Goal: Task Accomplishment & Management: Use online tool/utility

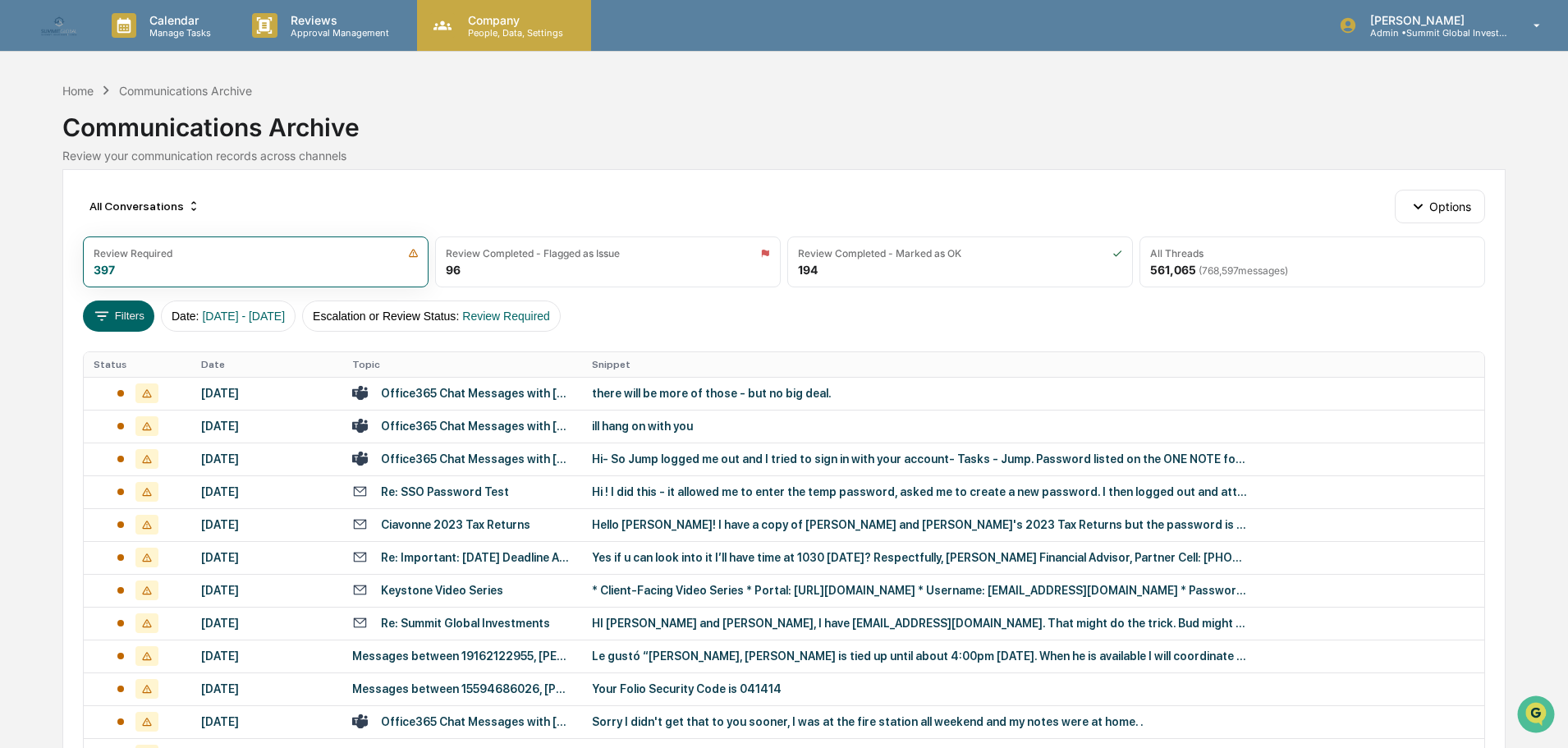
click at [467, 28] on p "People, Data, Settings" at bounding box center [512, 33] width 116 height 12
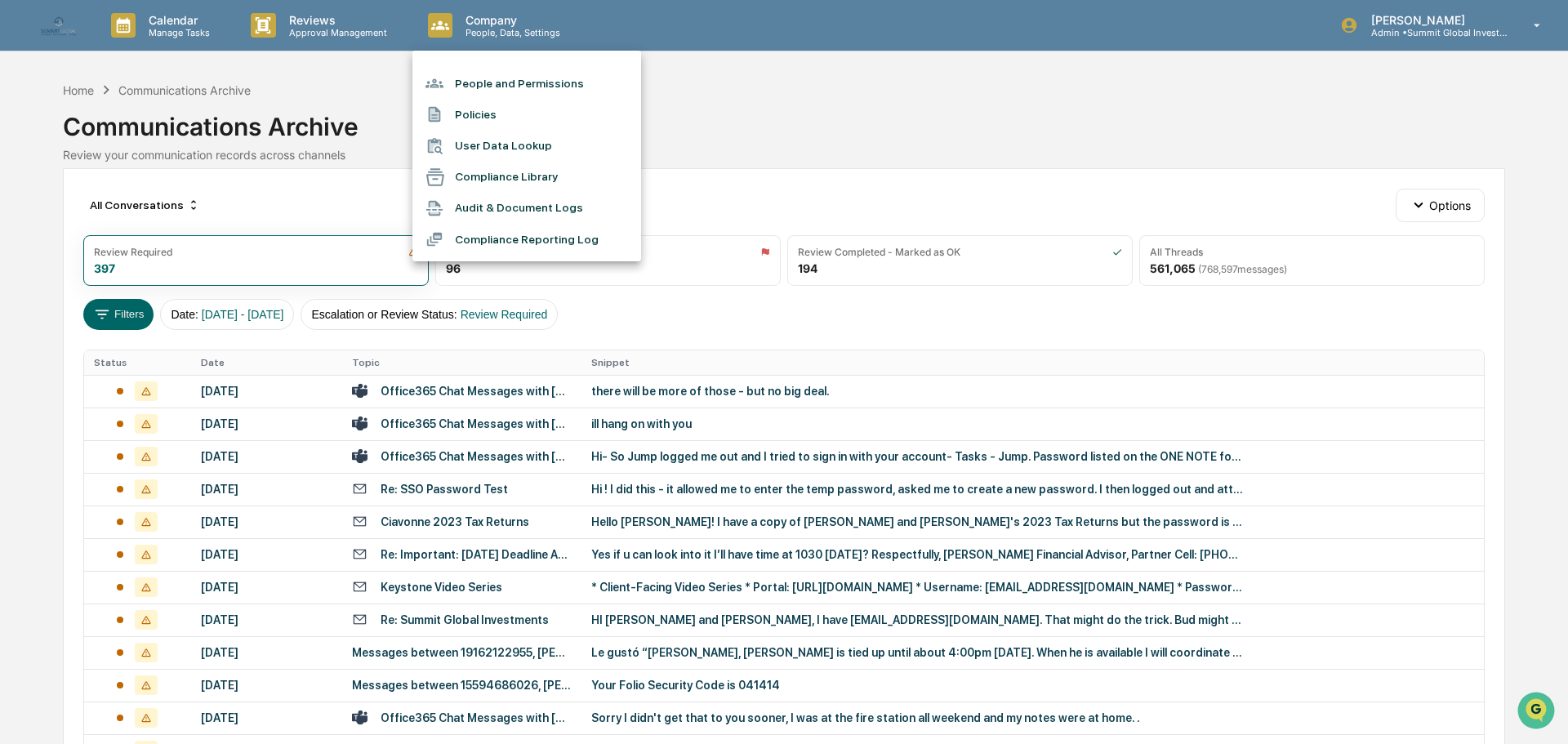
click at [461, 91] on li "People and Permissions" at bounding box center [526, 84] width 229 height 31
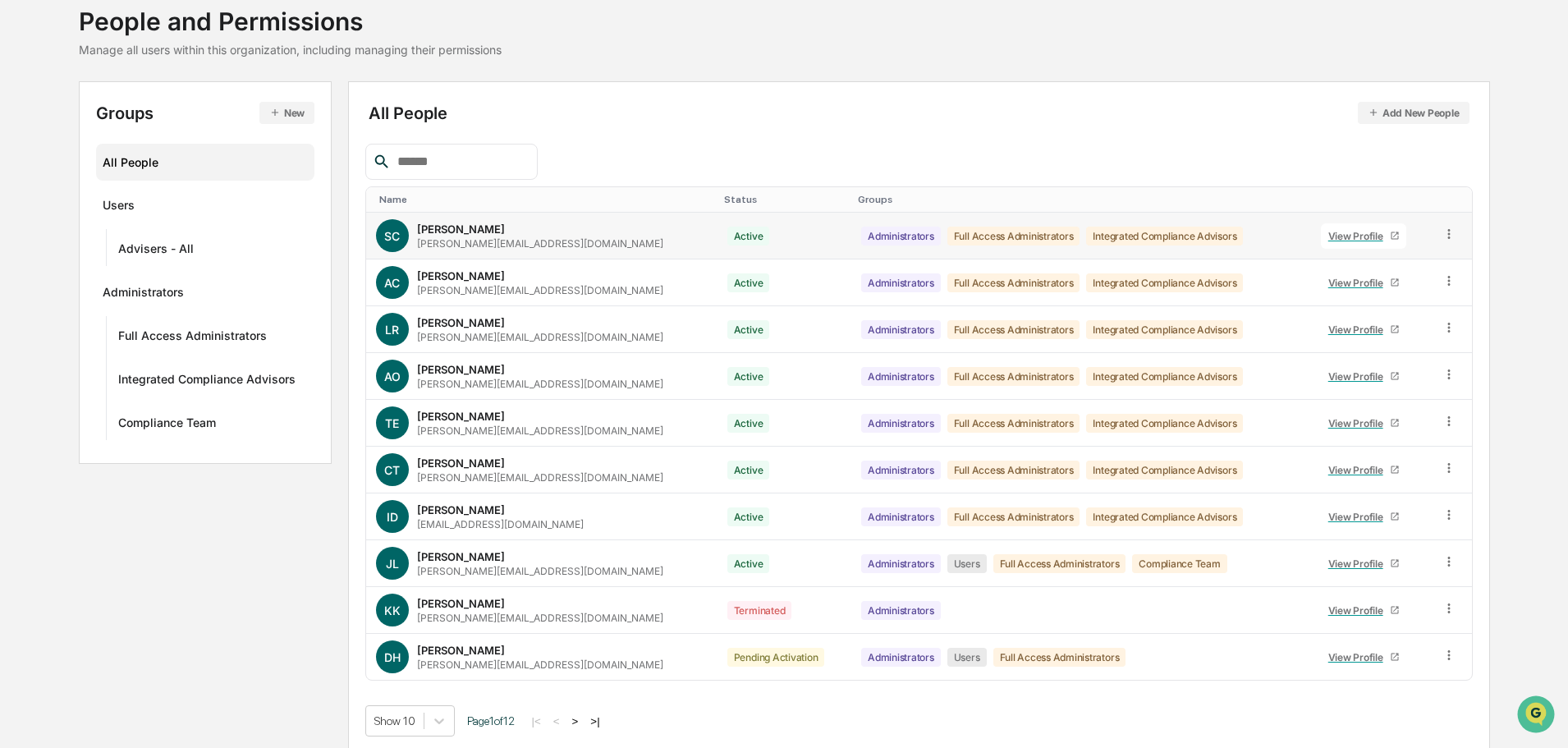
scroll to position [110, 0]
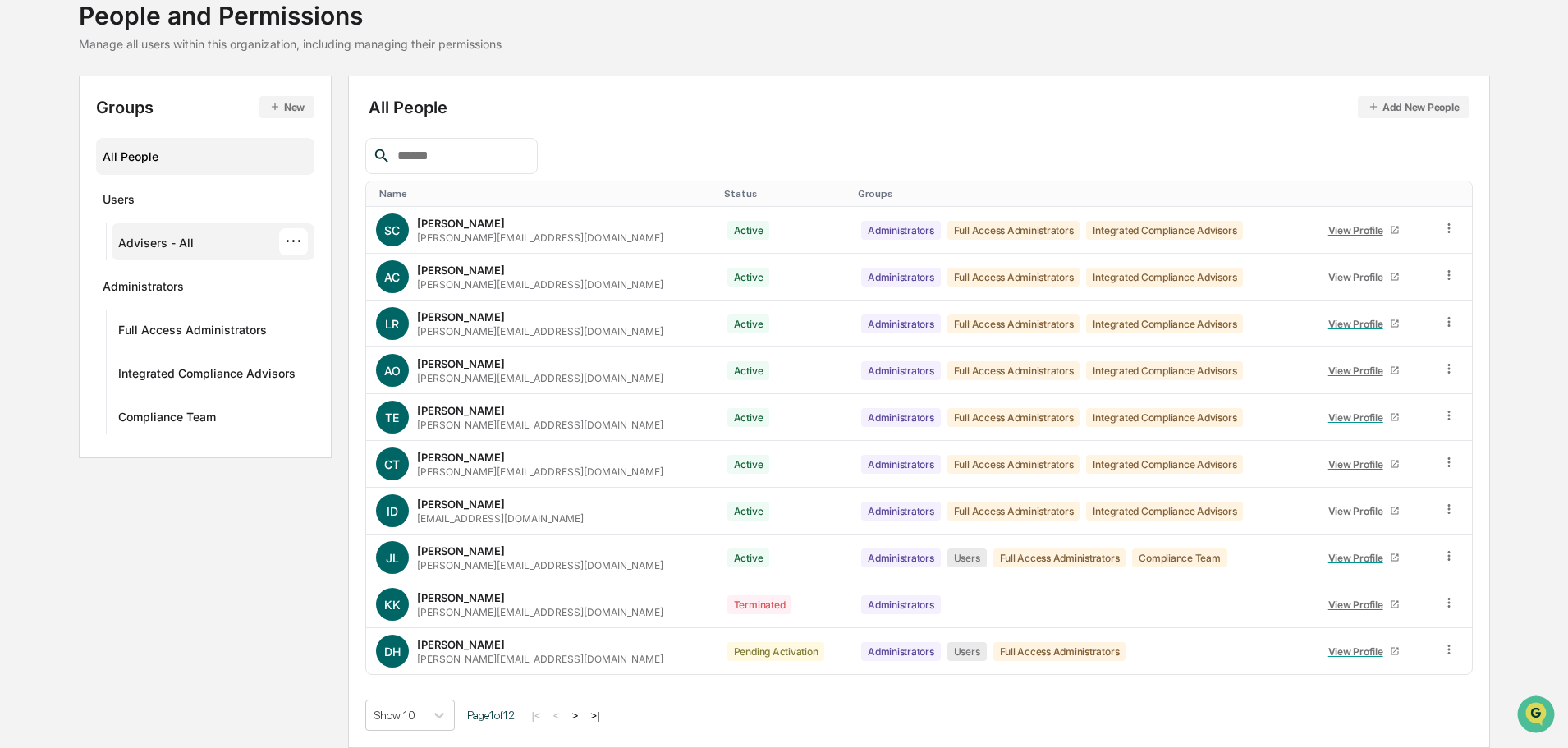
click at [238, 243] on div "Advisers - All ···" at bounding box center [213, 242] width 191 height 27
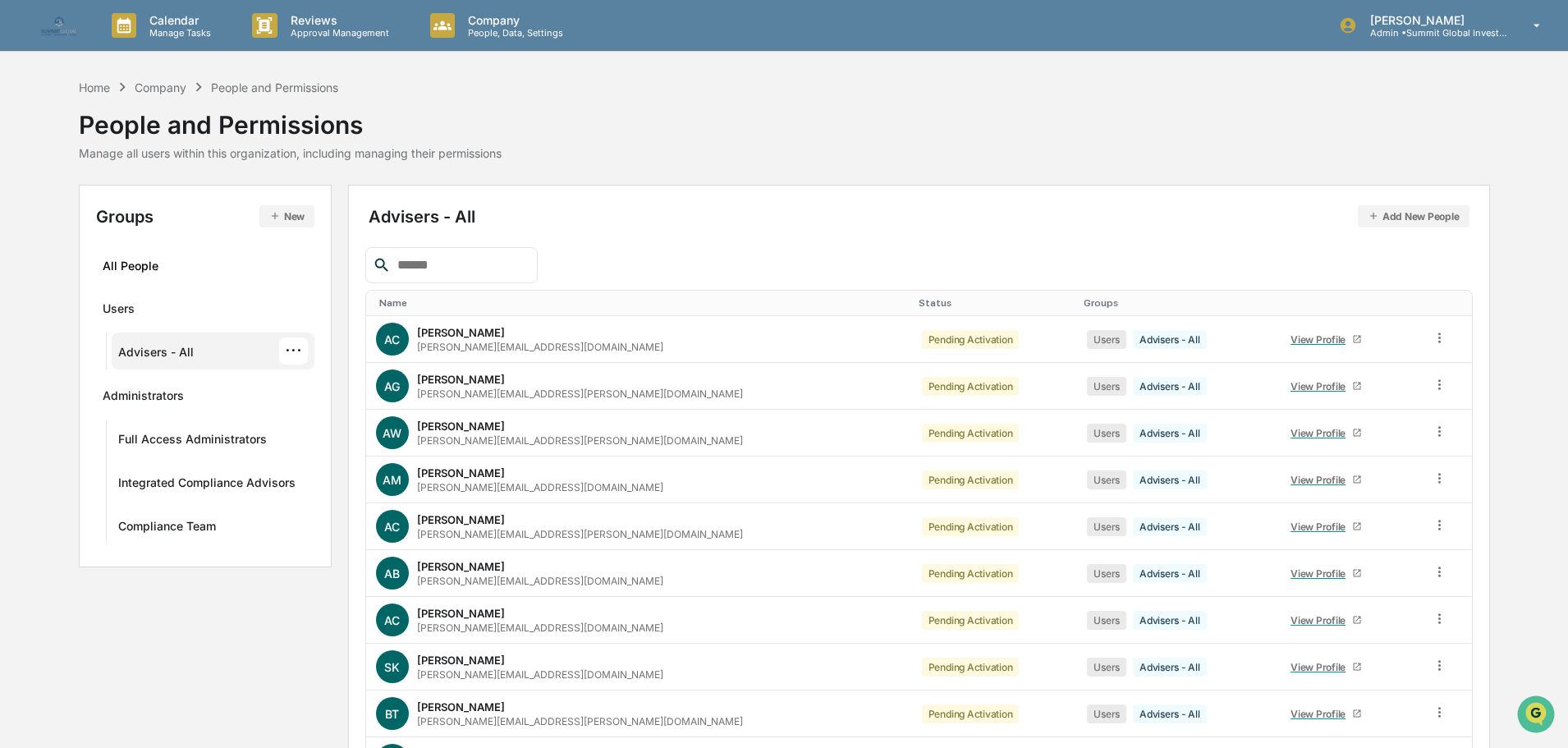
click at [289, 352] on div "···" at bounding box center [292, 351] width 28 height 27
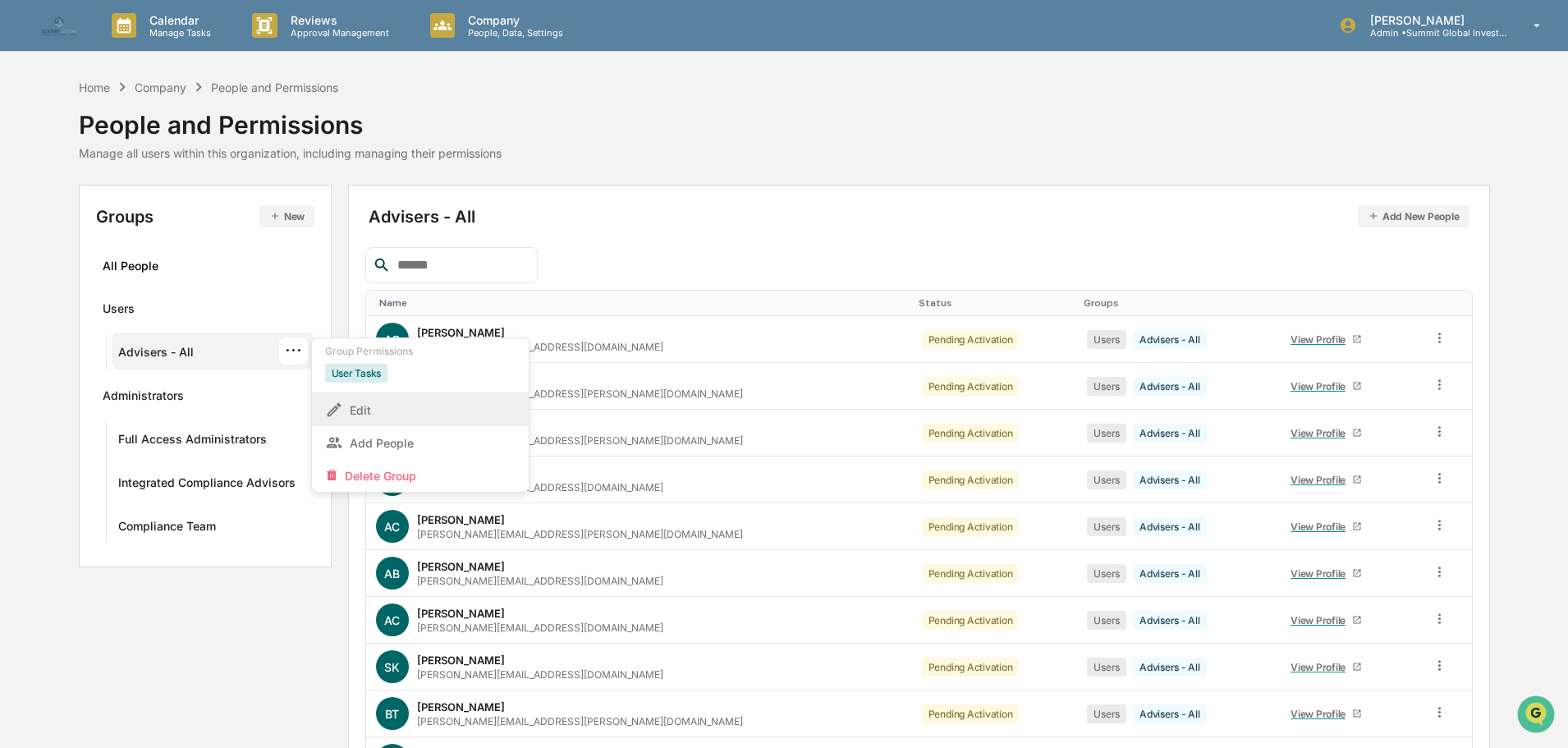
click at [386, 416] on div "Edit" at bounding box center [419, 410] width 191 height 20
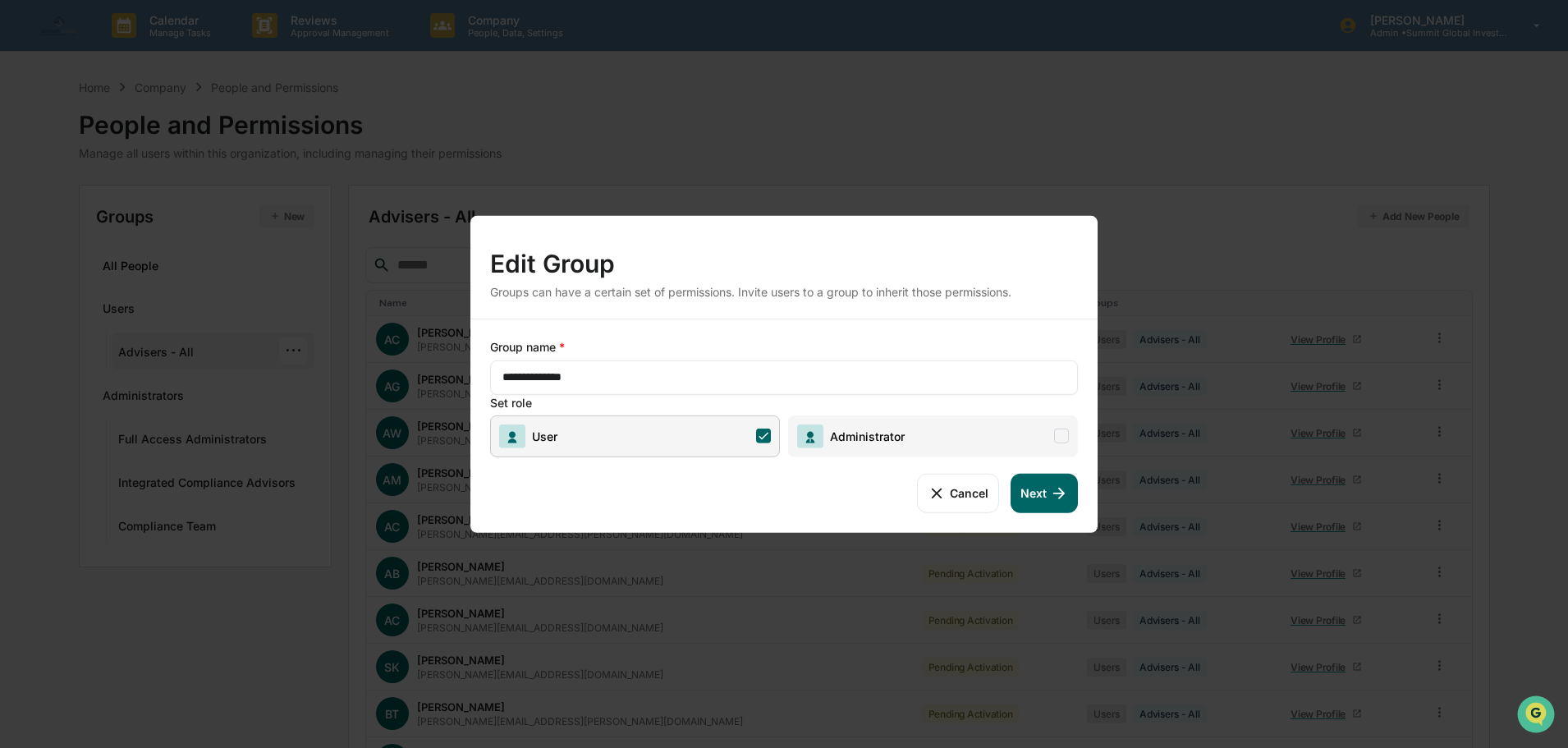
click at [545, 374] on input "**********" at bounding box center [784, 376] width 563 height 17
click at [540, 377] on input "**********" at bounding box center [784, 376] width 563 height 17
type input "**********"
click at [1011, 489] on button "Next" at bounding box center [1044, 493] width 67 height 39
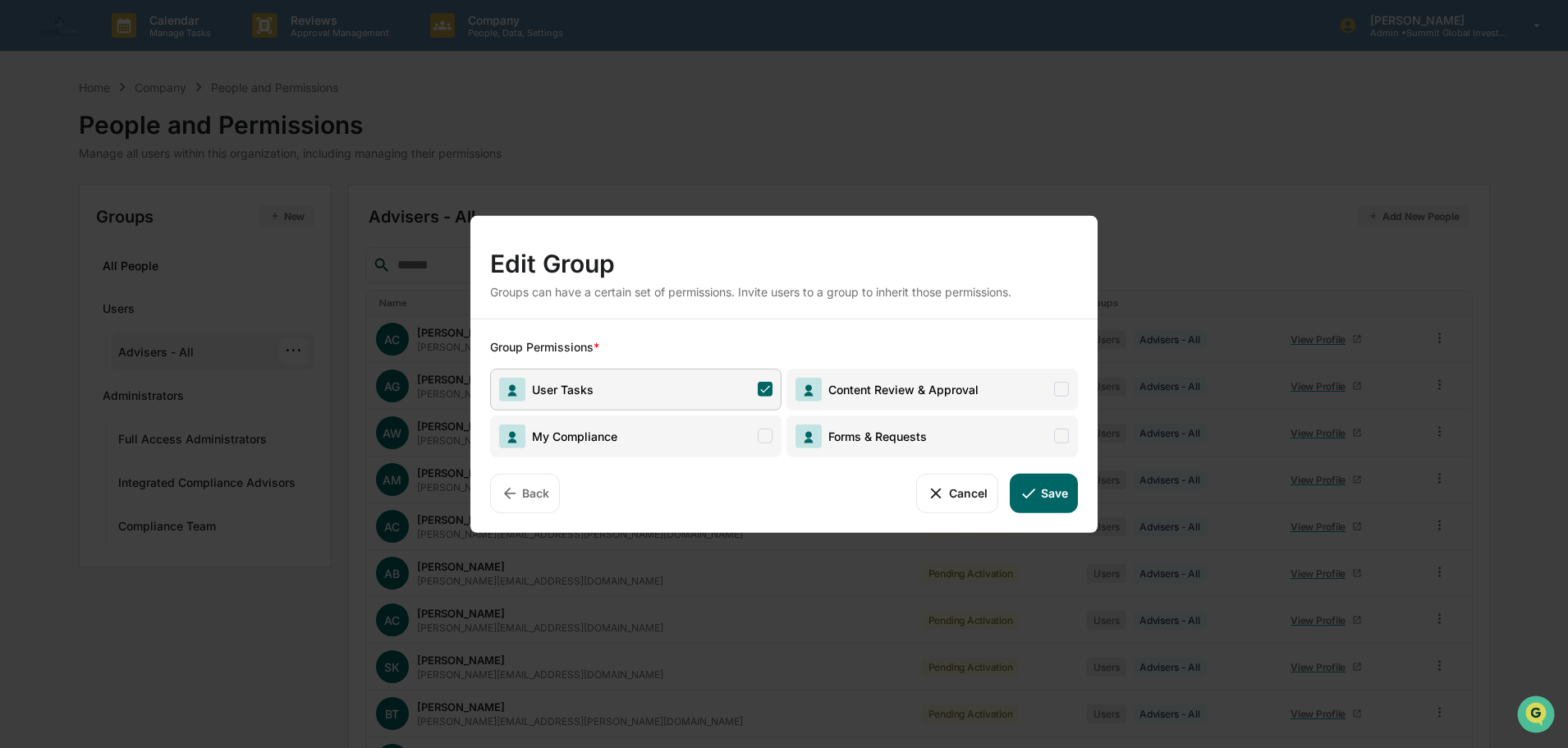
click at [1028, 491] on icon at bounding box center [1028, 493] width 18 height 18
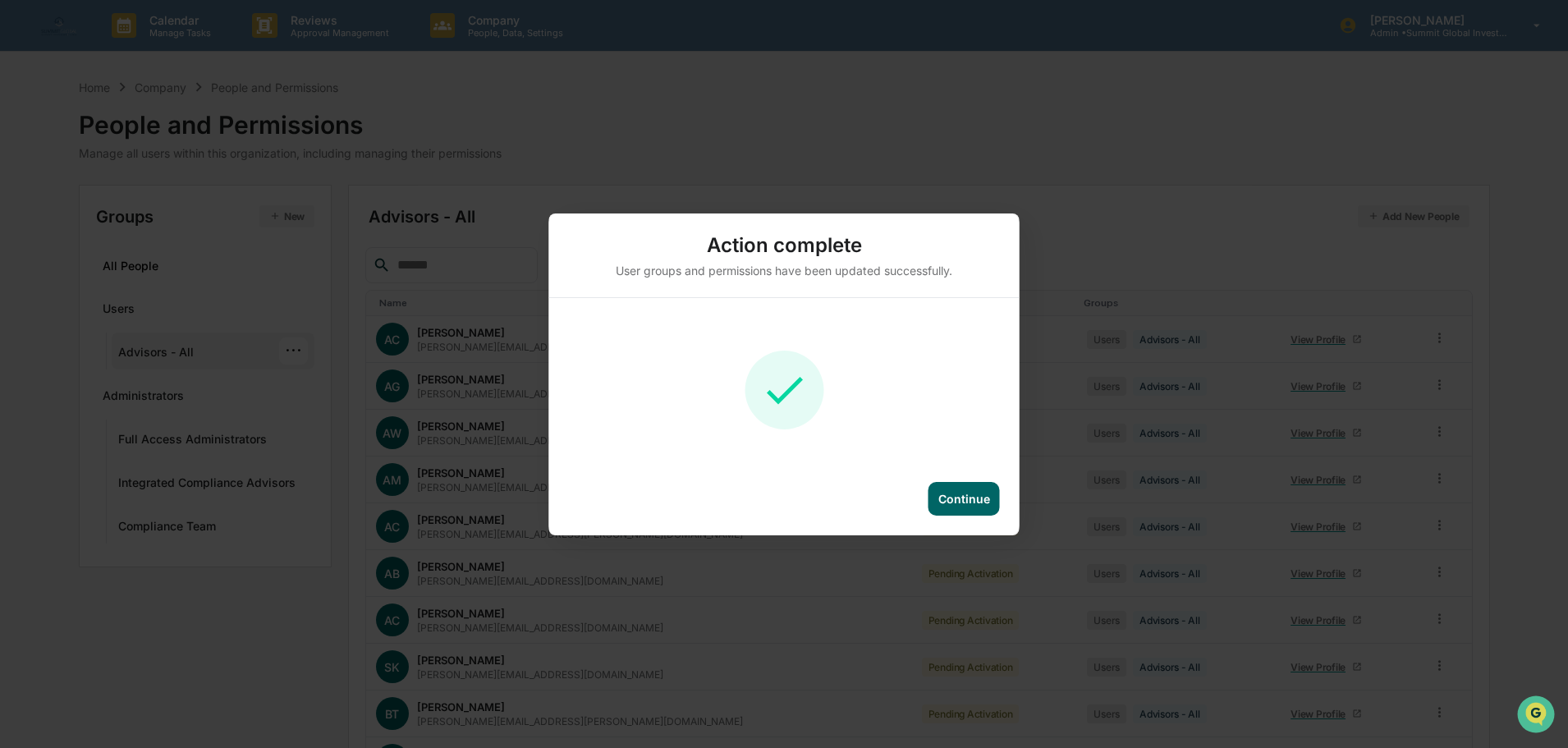
click at [980, 505] on div "Continue" at bounding box center [964, 499] width 52 height 14
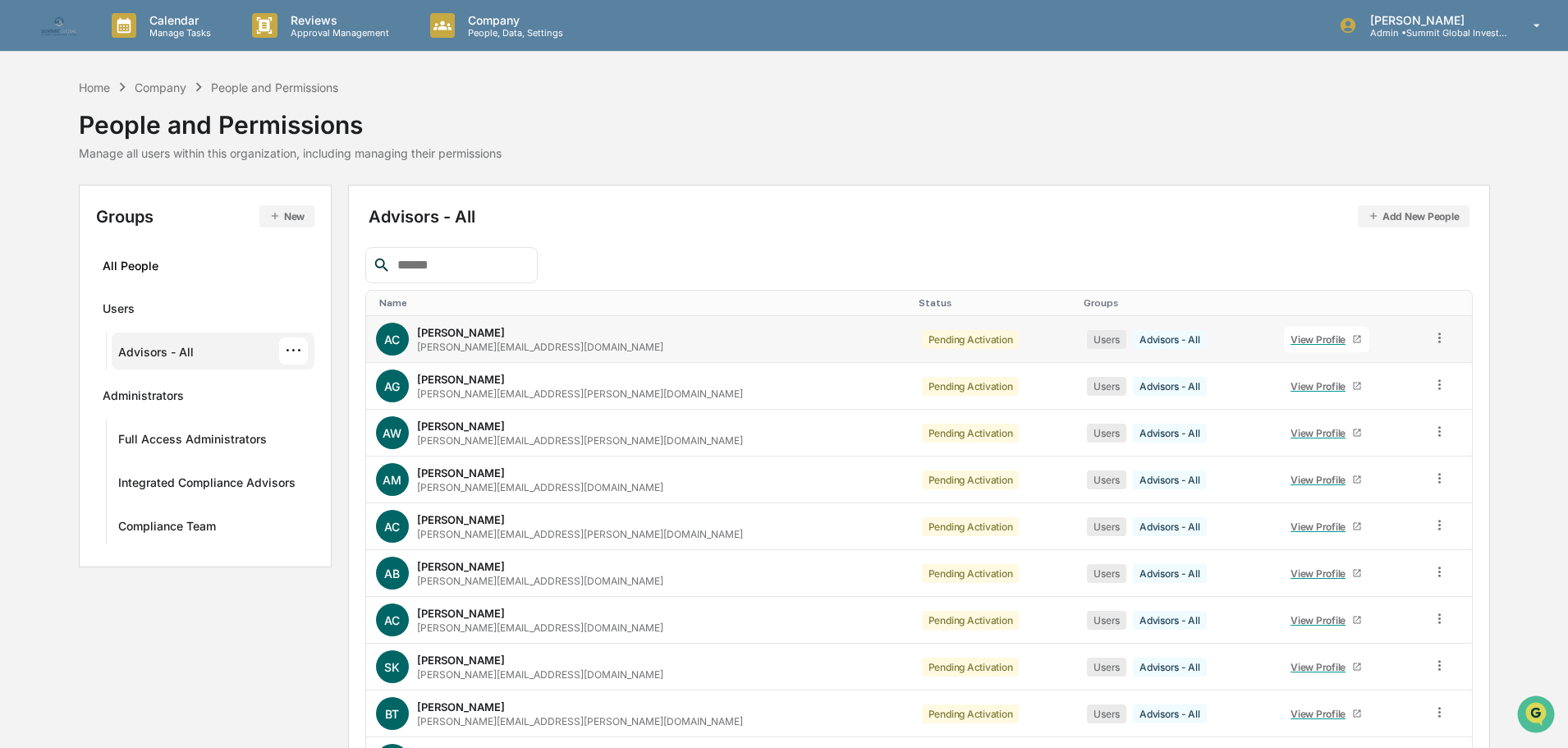
click at [1284, 347] on link "View Profile" at bounding box center [1326, 339] width 85 height 25
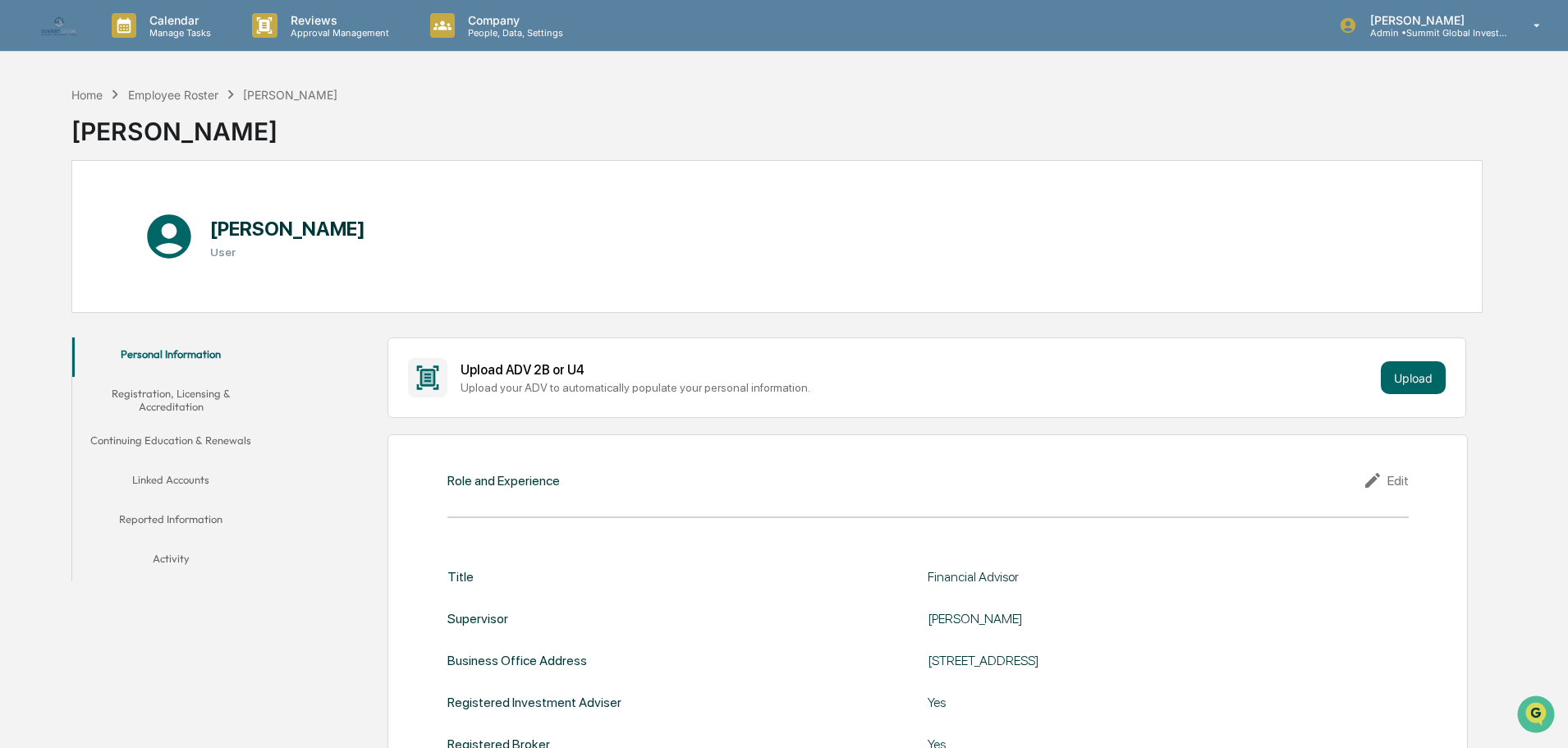
click at [158, 406] on button "Registration, Licensing & Accreditation" at bounding box center [171, 400] width 197 height 47
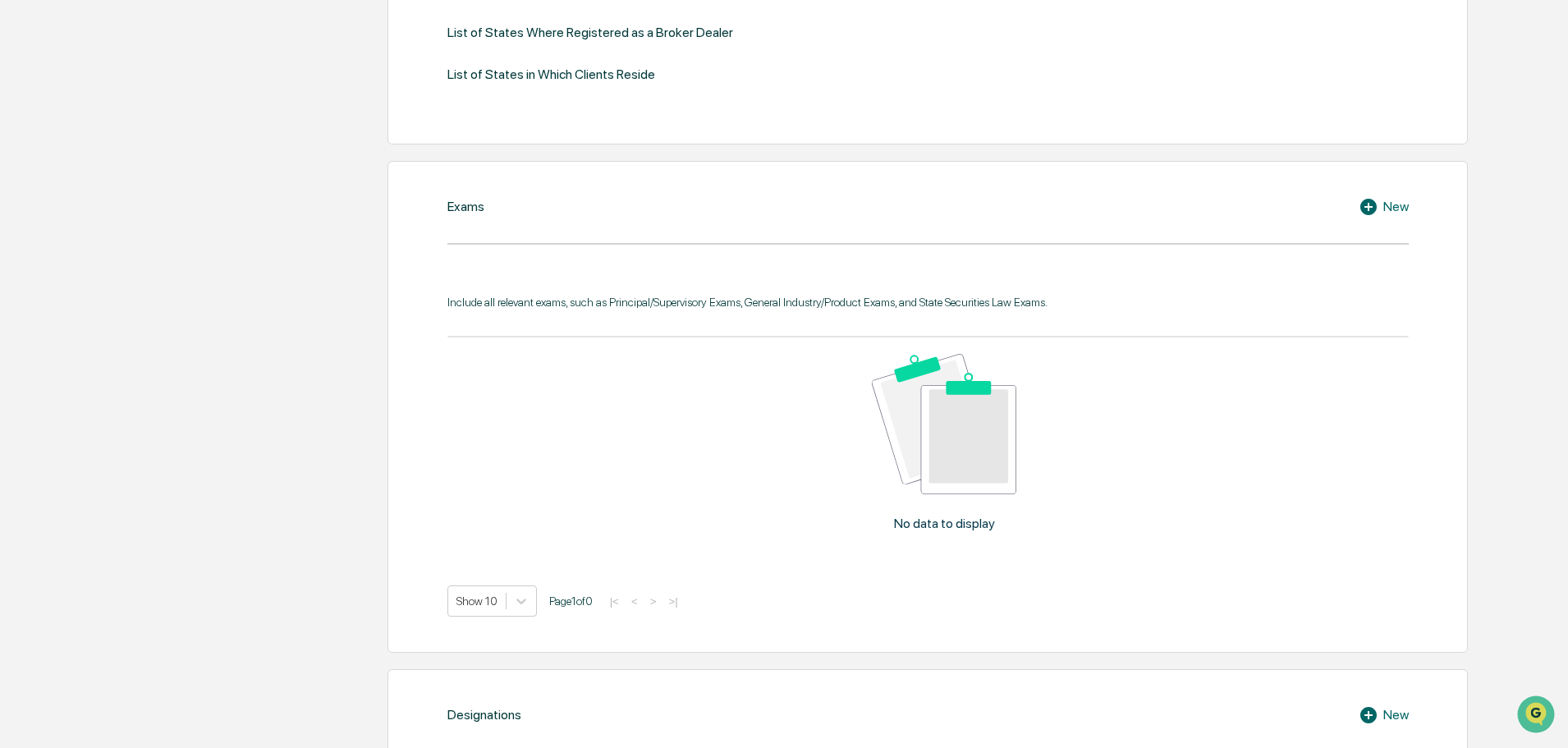
scroll to position [217, 0]
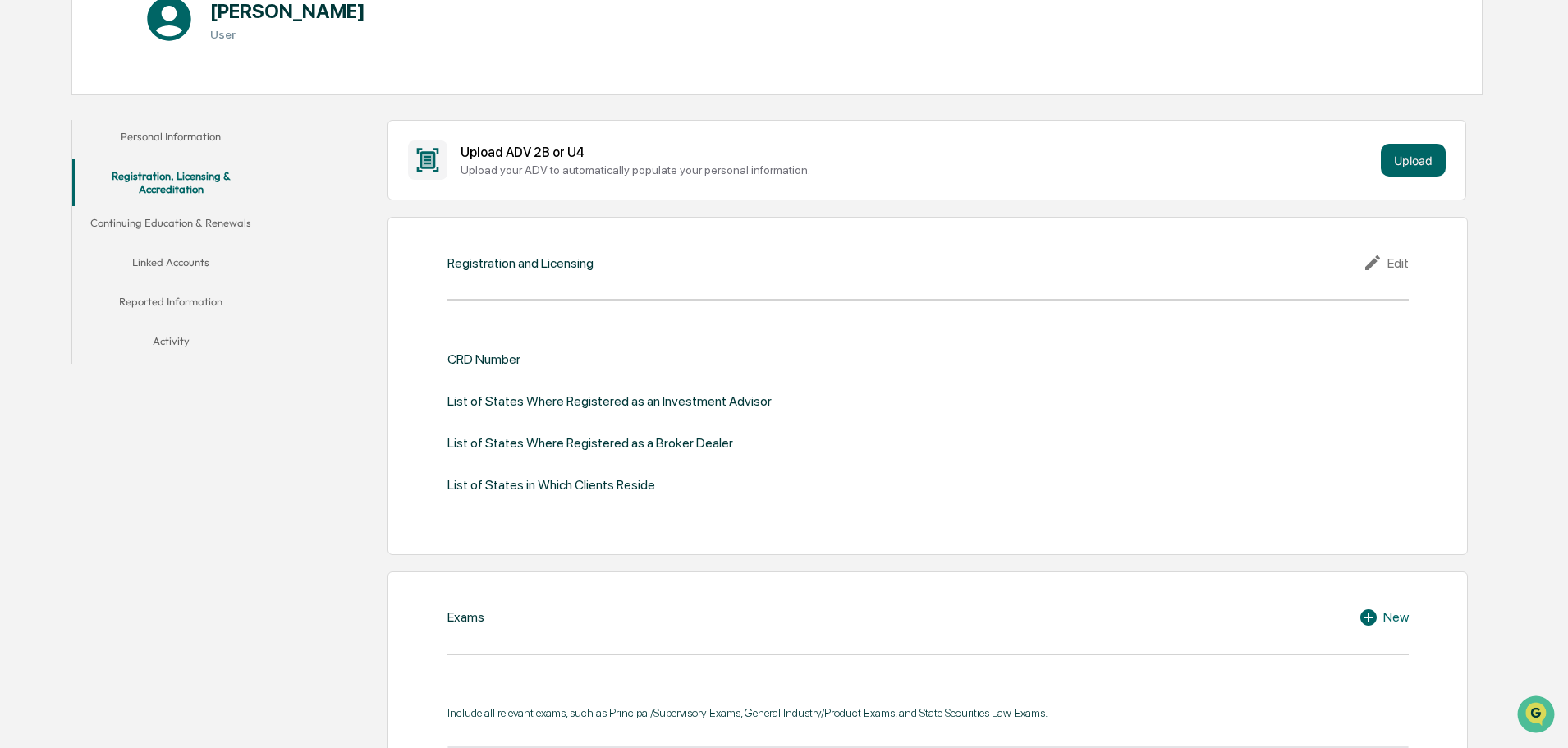
click at [200, 223] on button "Continuing Education & Renewals" at bounding box center [171, 226] width 197 height 39
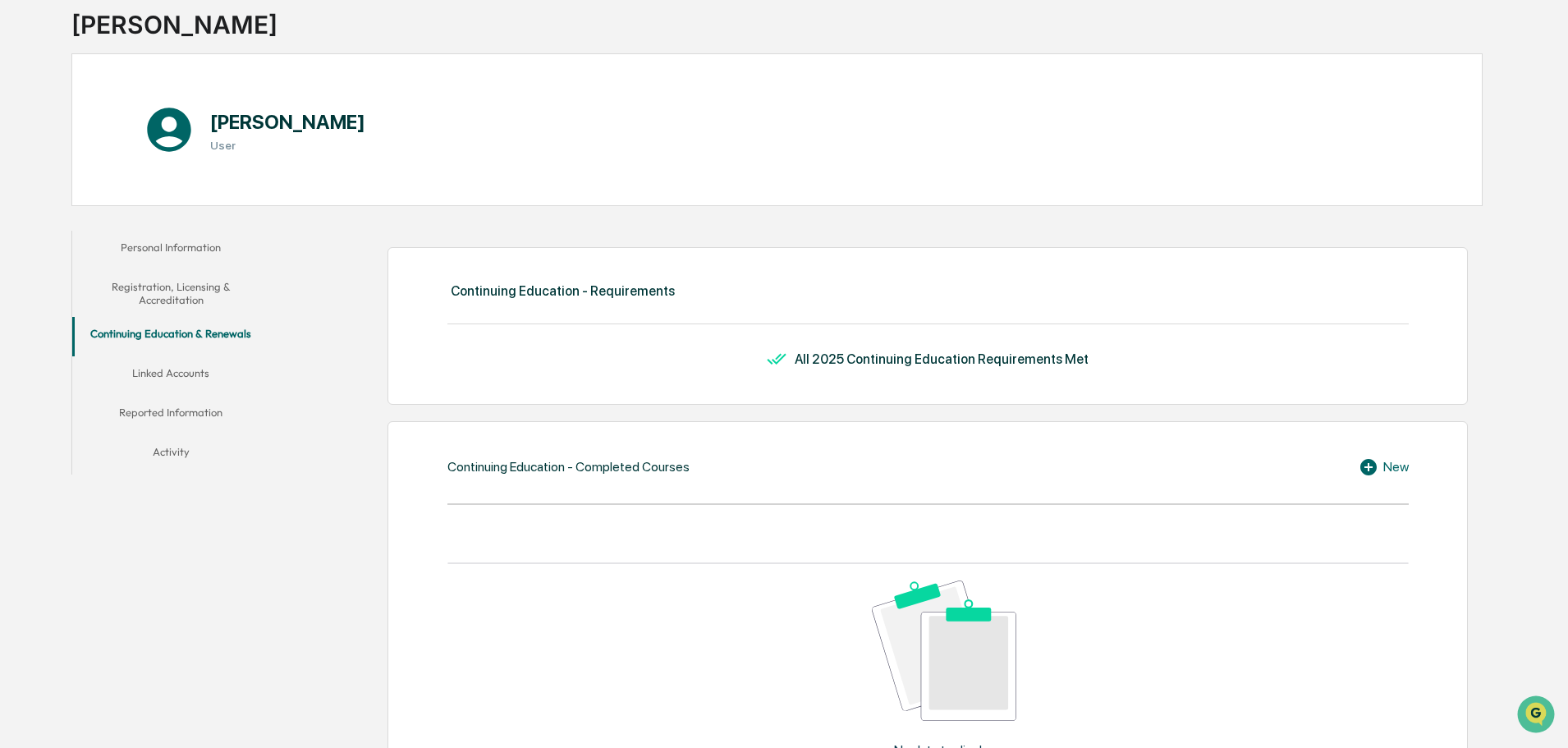
scroll to position [105, 0]
click at [156, 377] on button "Linked Accounts" at bounding box center [171, 378] width 197 height 39
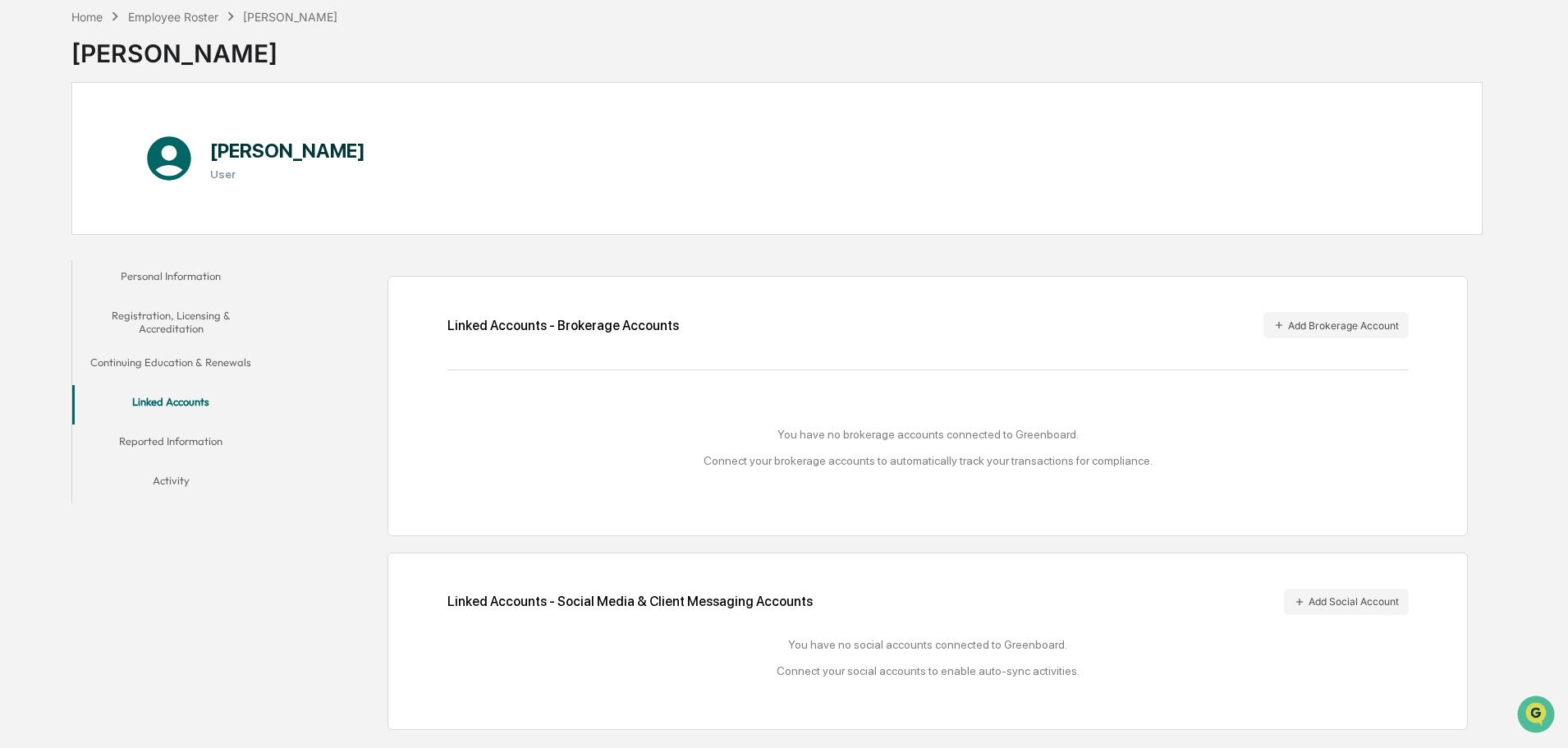
click at [136, 440] on button "Reported Information" at bounding box center [171, 444] width 197 height 39
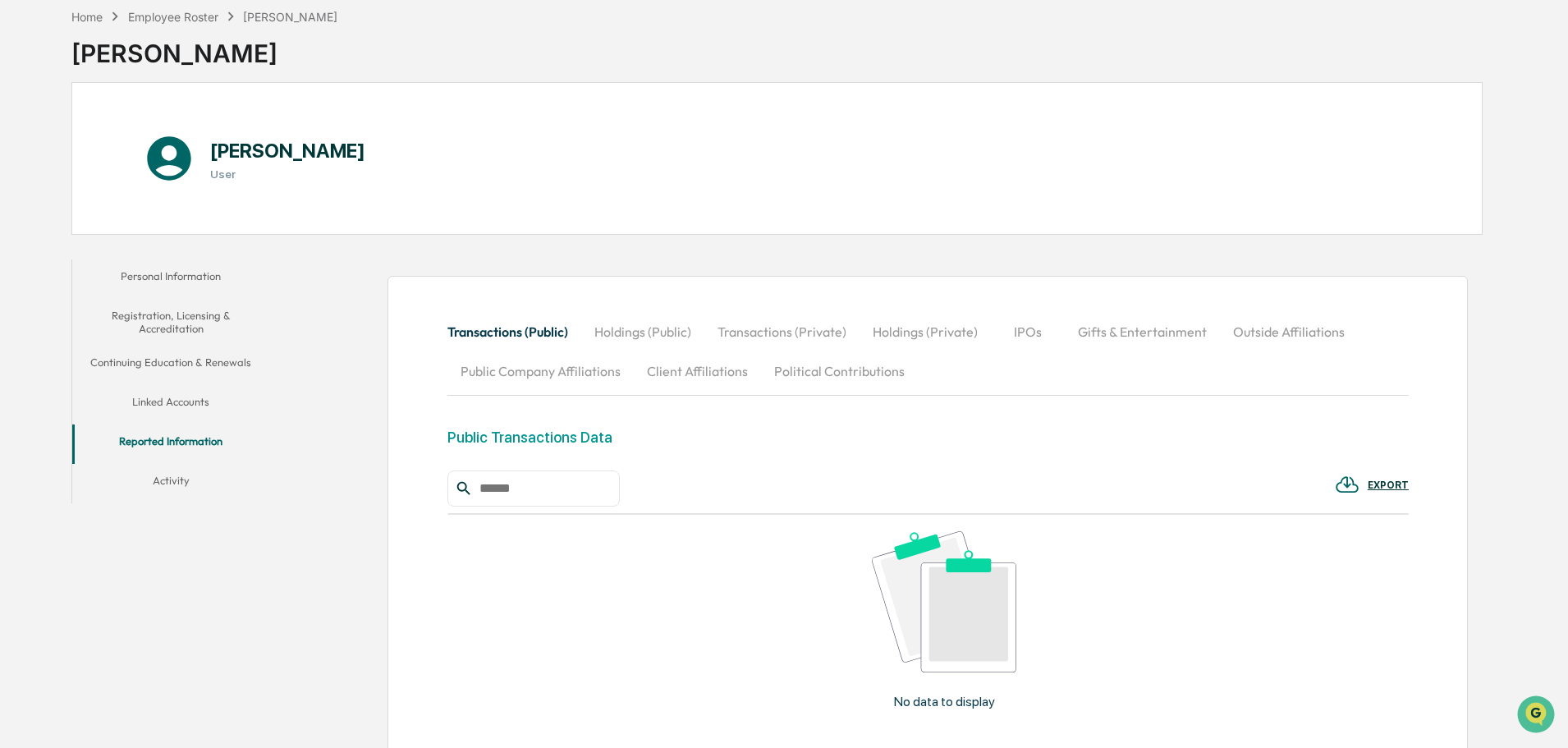
click at [631, 330] on button "Holdings (Public)" at bounding box center [642, 331] width 123 height 39
click at [802, 369] on button "Political Contributions" at bounding box center [839, 371] width 156 height 39
click at [688, 368] on button "Client Affiliations" at bounding box center [697, 371] width 127 height 39
click at [552, 376] on button "Public Company Affiliations" at bounding box center [541, 371] width 187 height 39
click at [174, 483] on button "Activity" at bounding box center [171, 483] width 197 height 39
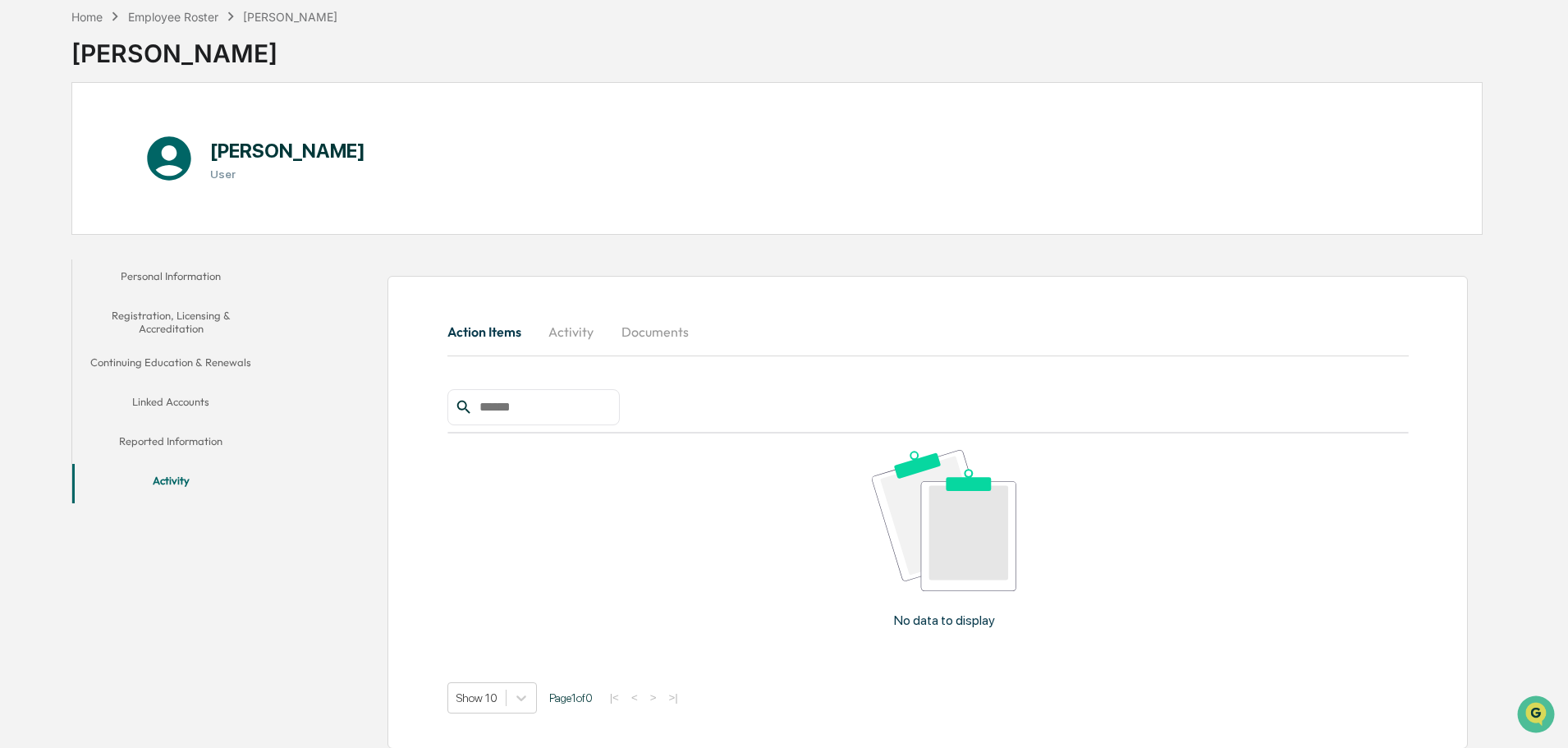
click at [642, 338] on button "Documents" at bounding box center [655, 331] width 94 height 39
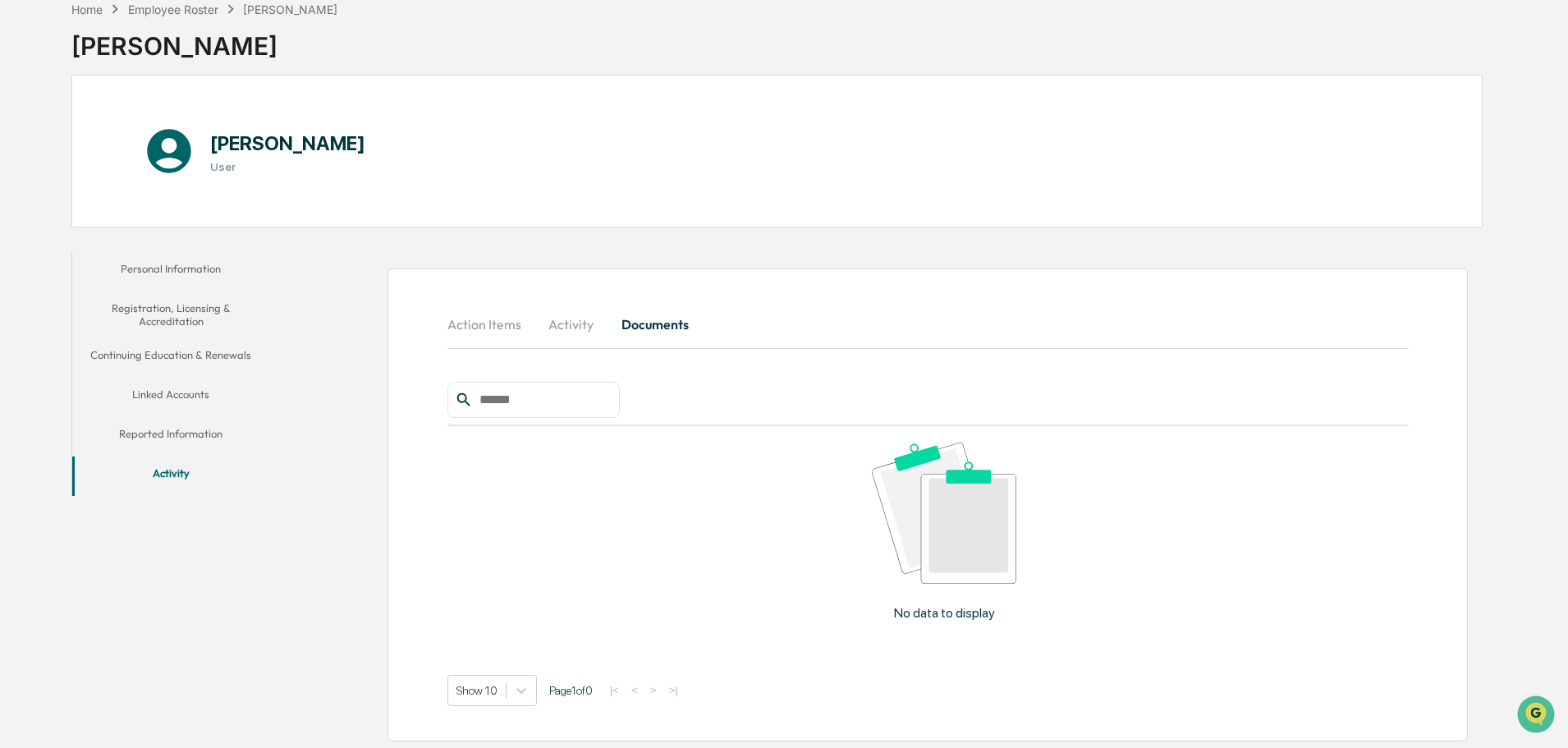
scroll to position [87, 0]
click at [553, 398] on input "text" at bounding box center [543, 398] width 140 height 22
click at [588, 320] on button "Activity" at bounding box center [572, 323] width 74 height 39
click at [481, 324] on button "Action Items" at bounding box center [491, 323] width 87 height 39
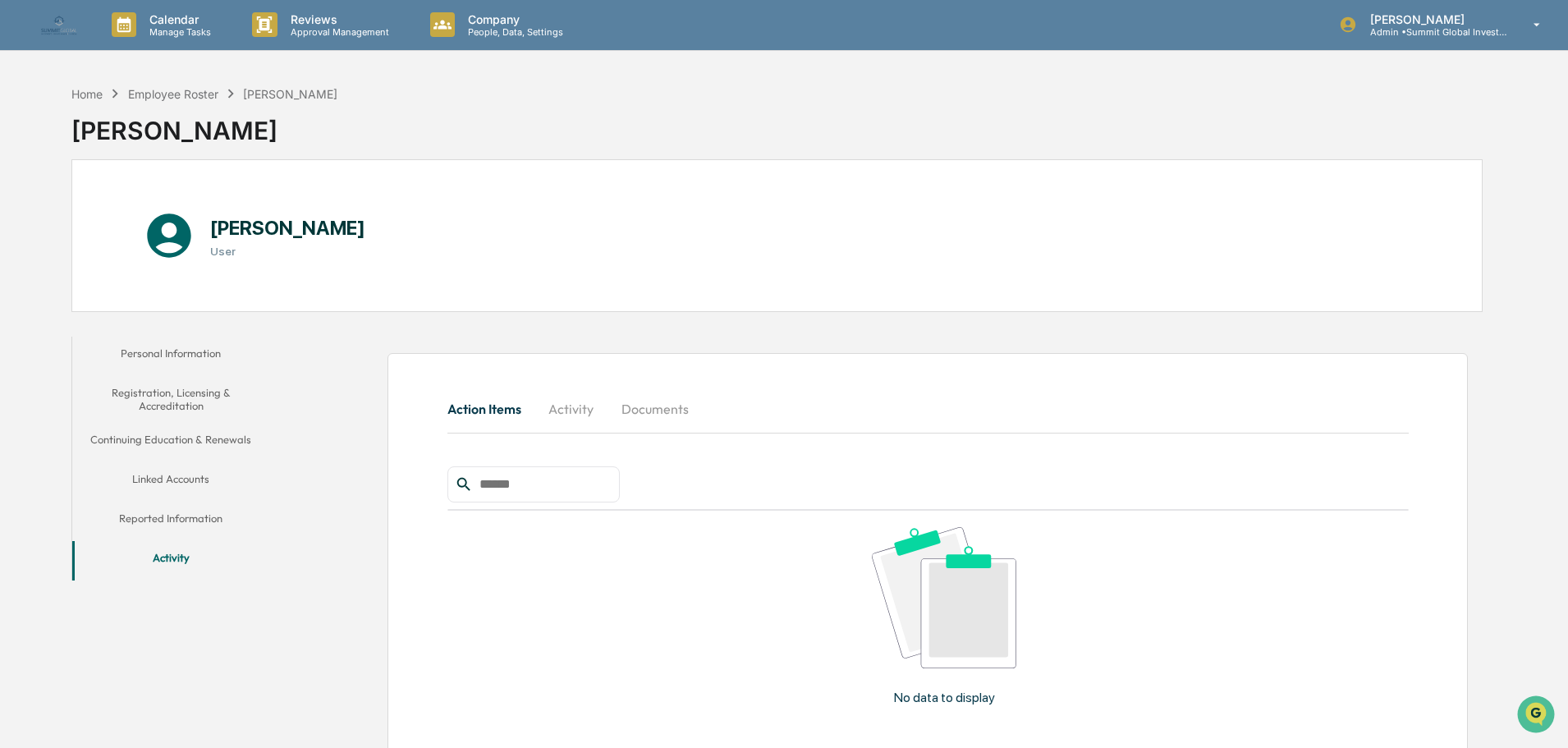
scroll to position [0, 0]
click at [649, 402] on button "Documents" at bounding box center [655, 410] width 94 height 39
click at [495, 10] on div "Company People, Data, Settings" at bounding box center [504, 25] width 174 height 51
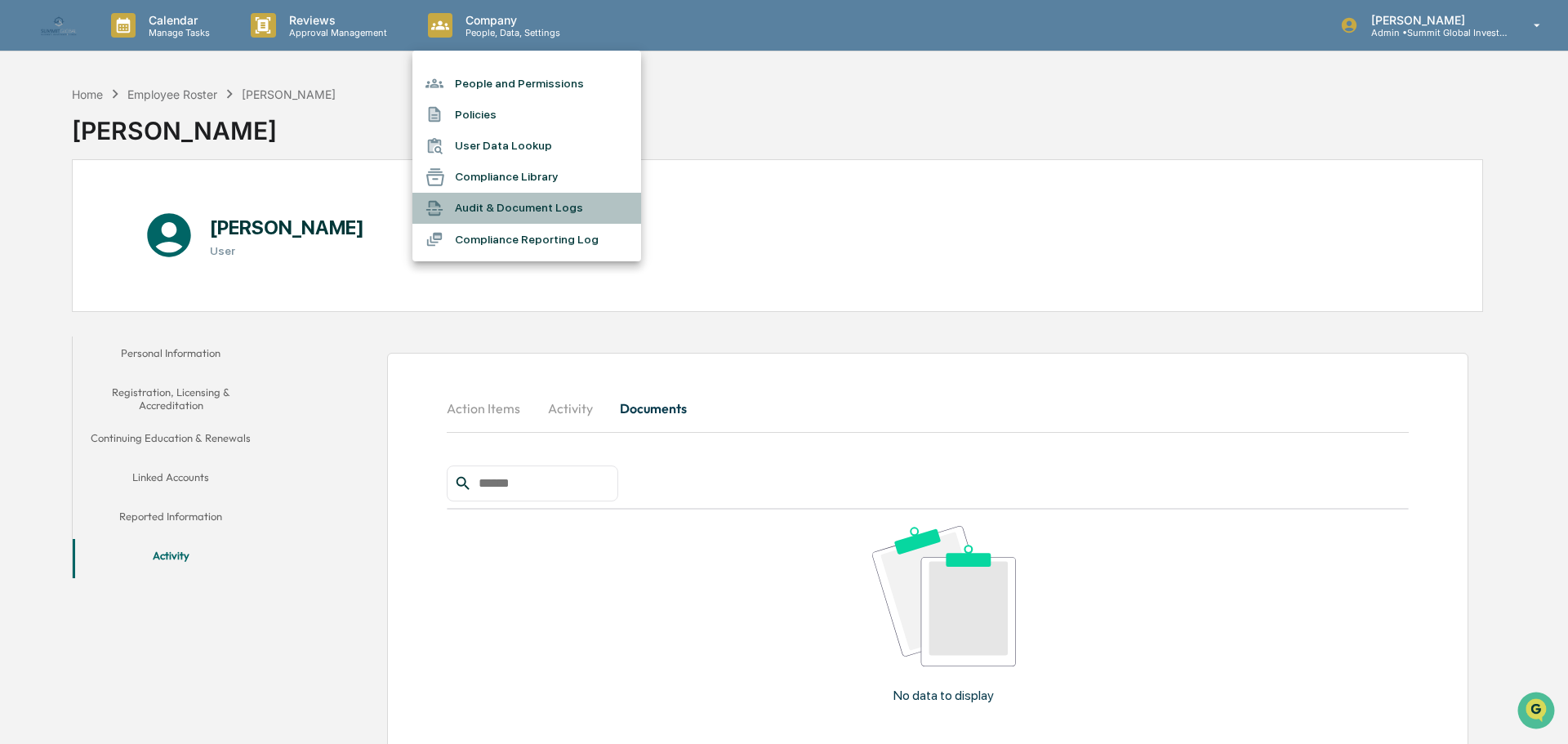
click at [481, 208] on li "Audit & Document Logs" at bounding box center [526, 208] width 229 height 31
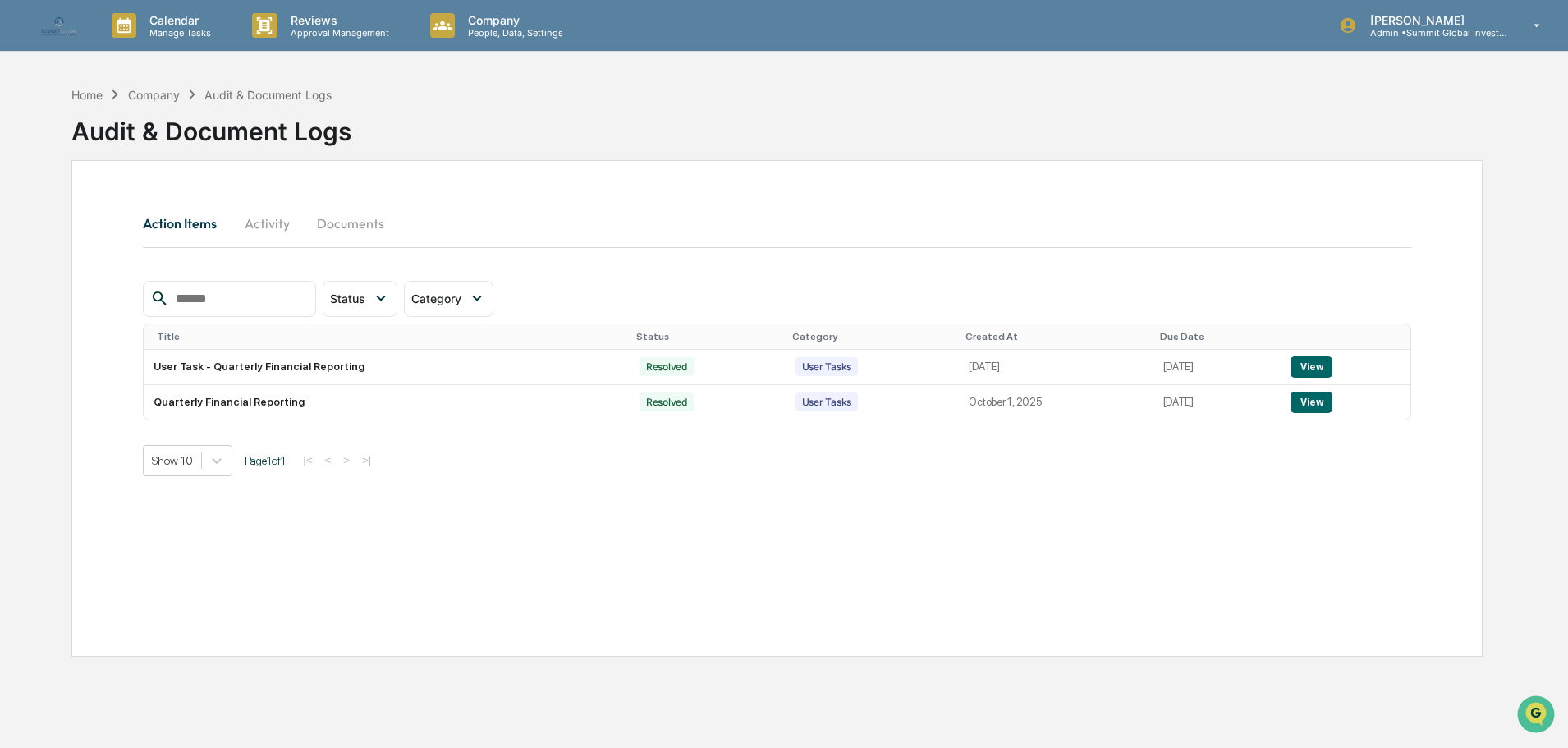
click at [334, 218] on button "Documents" at bounding box center [351, 223] width 94 height 39
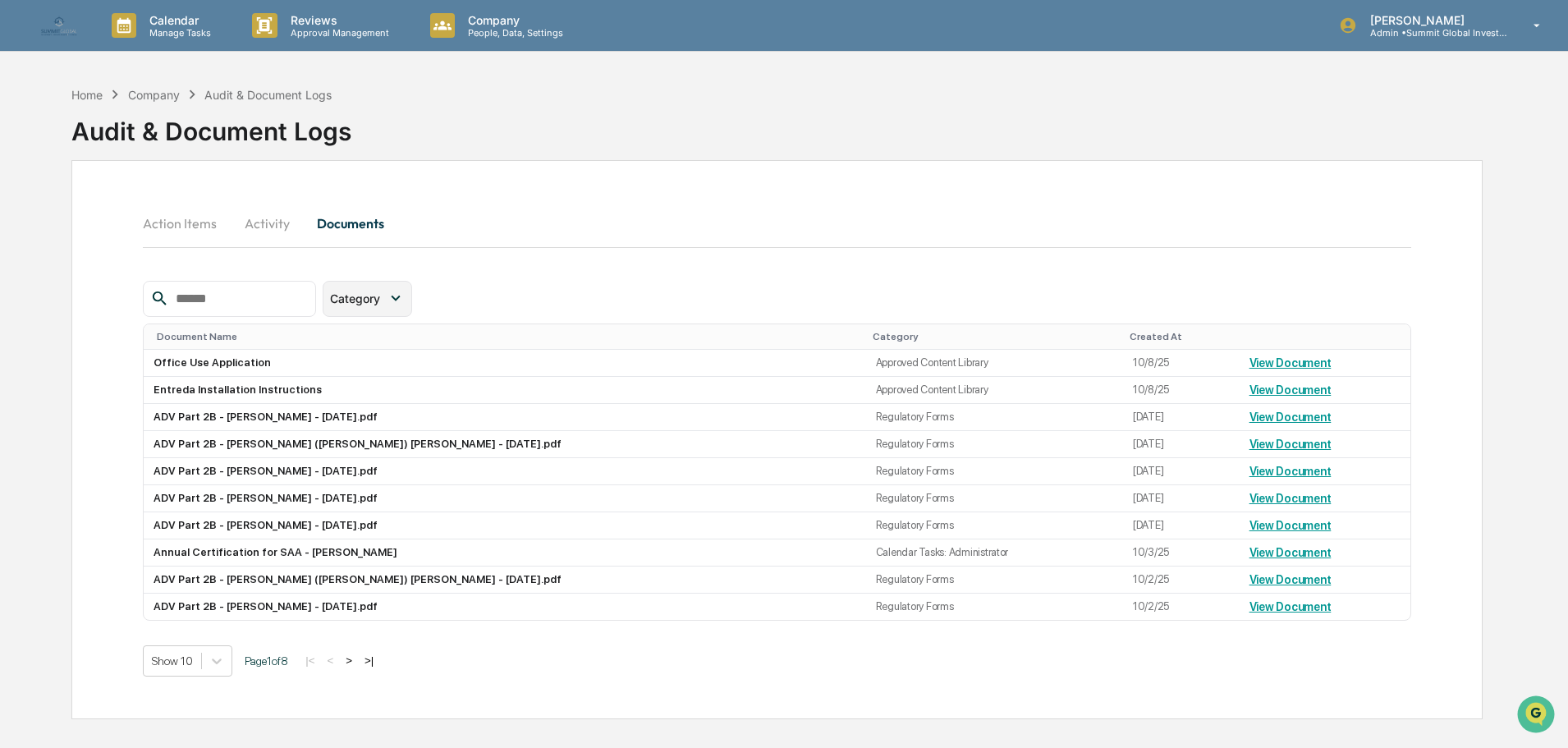
click at [377, 308] on div "Category" at bounding box center [368, 298] width 90 height 36
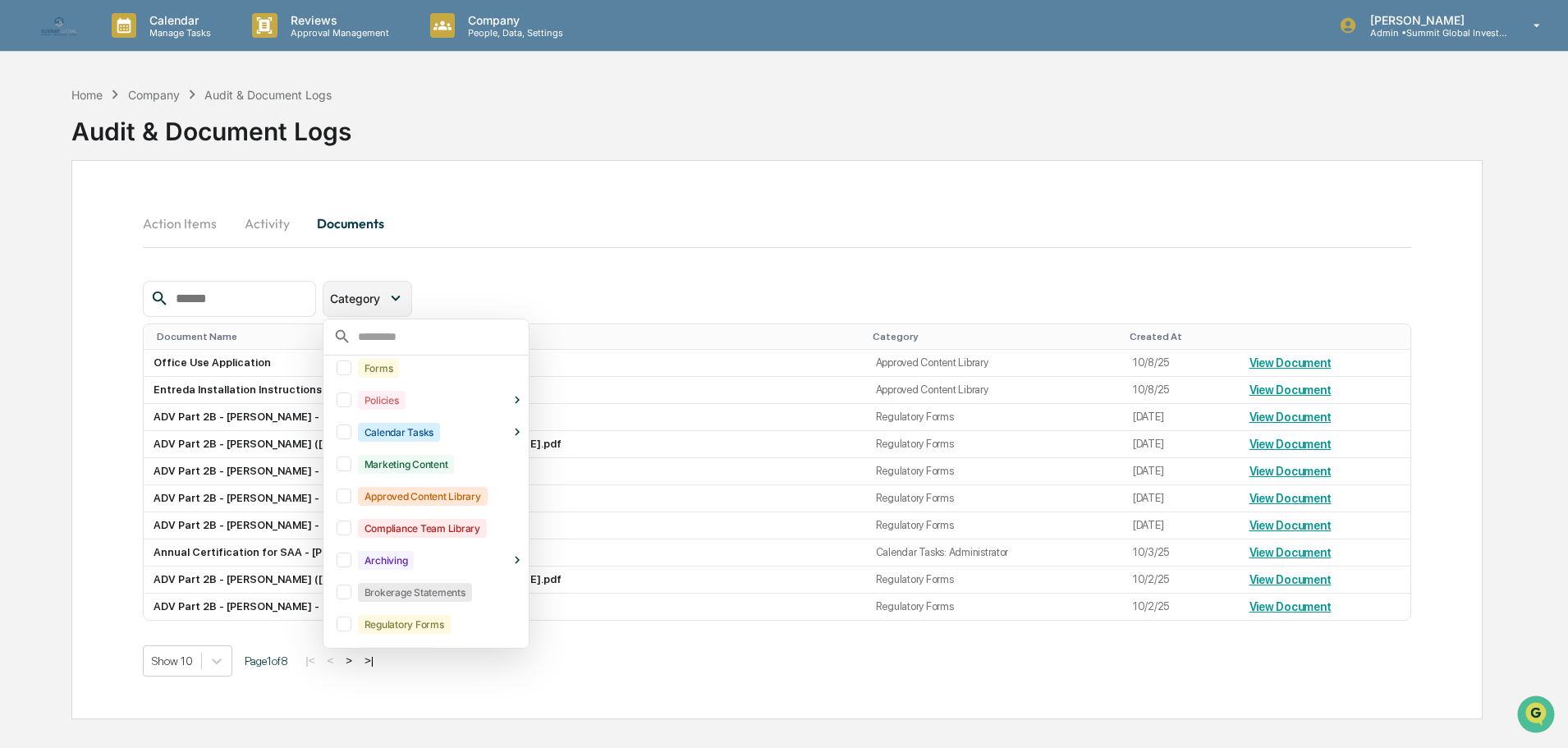
click at [377, 308] on div "Category" at bounding box center [368, 298] width 90 height 36
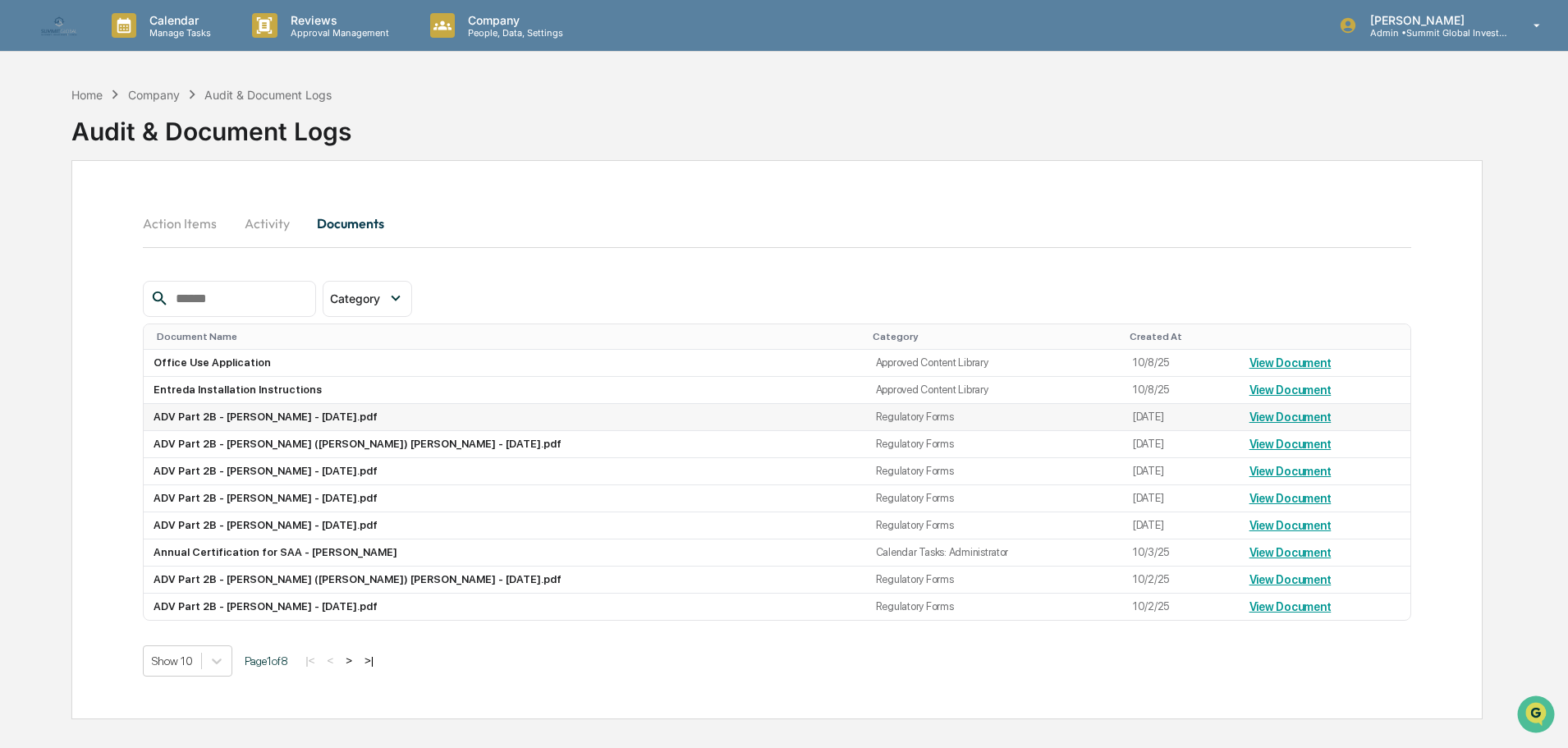
click at [1241, 425] on td "View Document" at bounding box center [1325, 418] width 171 height 27
click at [1249, 421] on link "View Document" at bounding box center [1290, 417] width 82 height 13
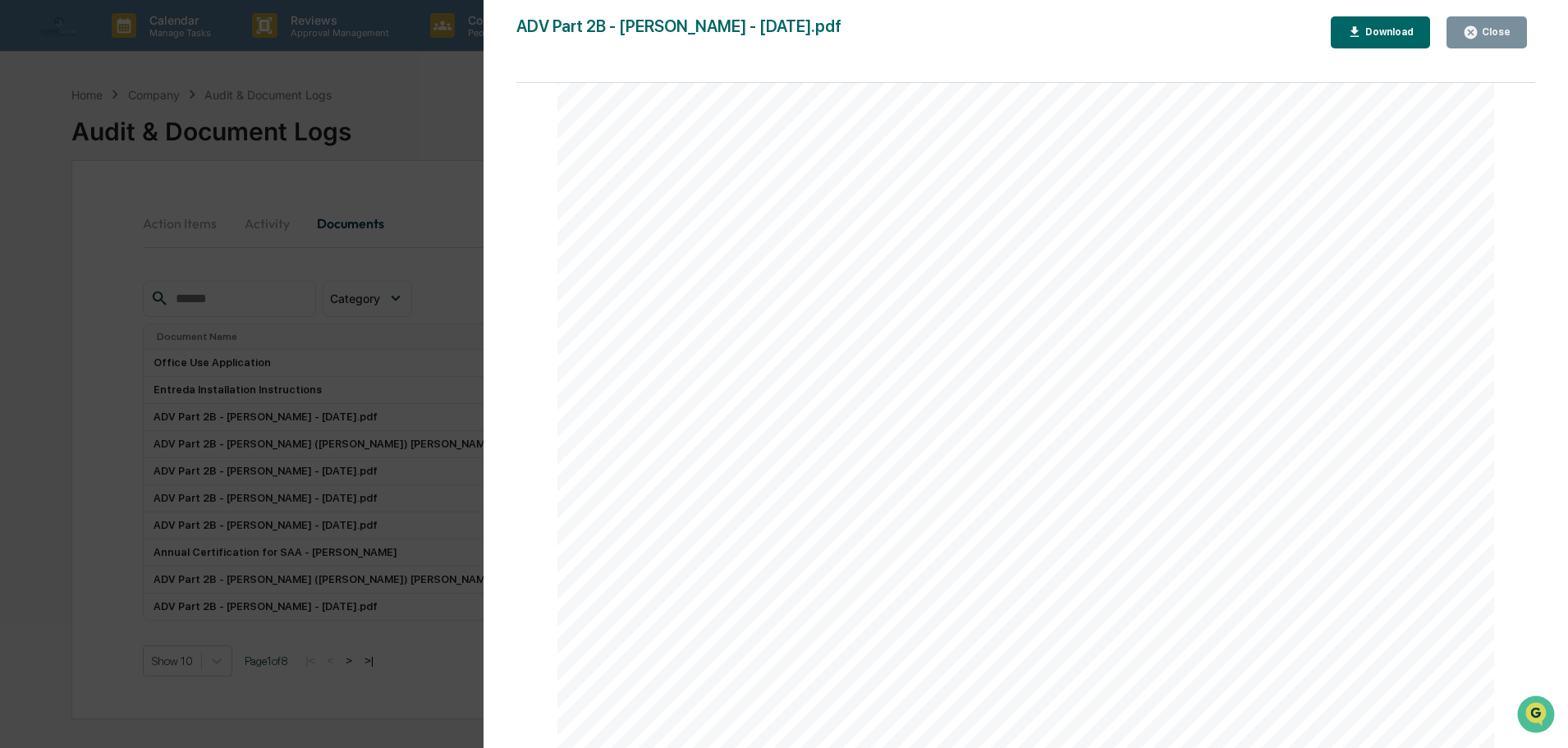
scroll to position [1852, 0]
click at [1471, 28] on icon "button" at bounding box center [1470, 32] width 13 height 13
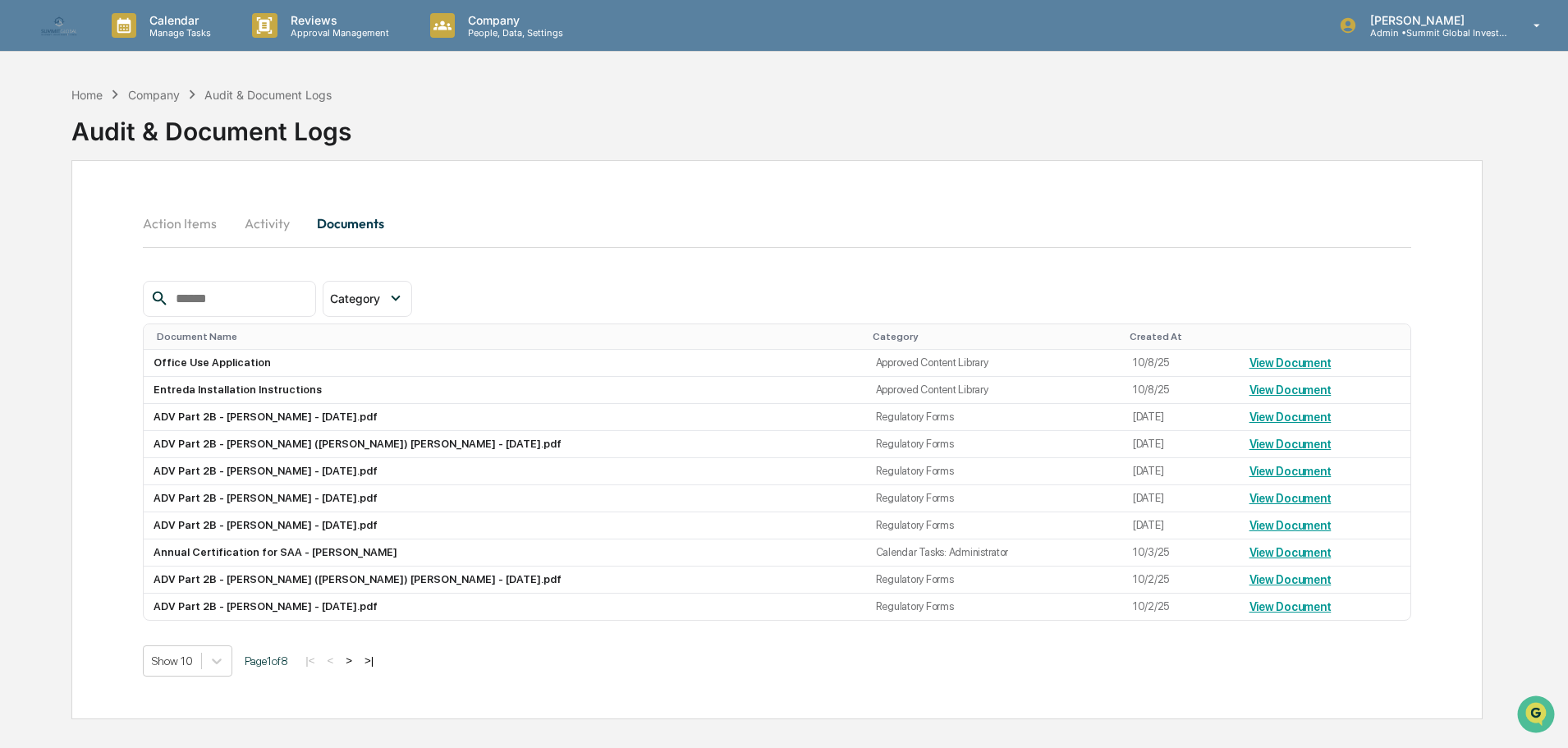
click at [253, 227] on button "Activity" at bounding box center [267, 223] width 74 height 39
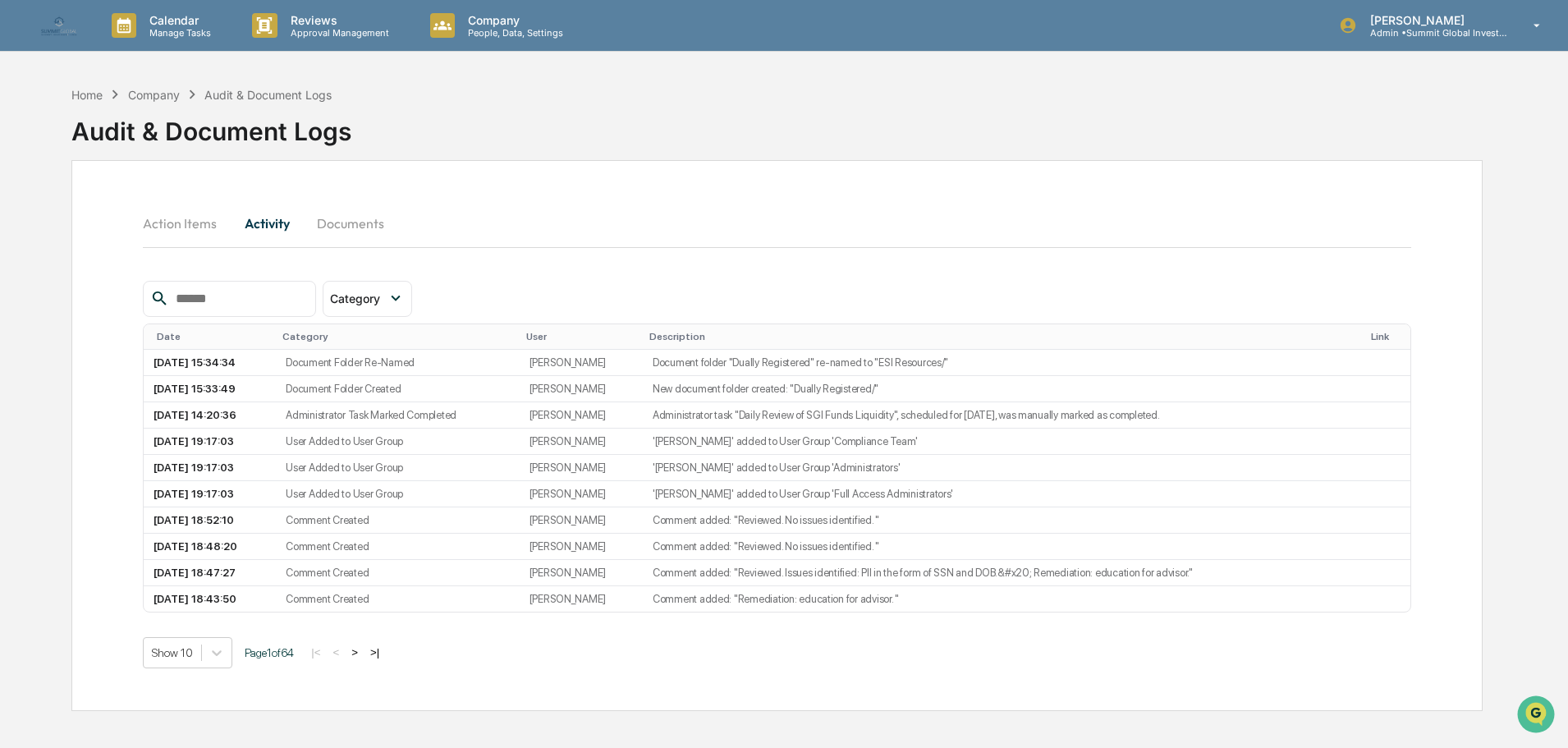
click at [337, 230] on button "Documents" at bounding box center [351, 223] width 94 height 39
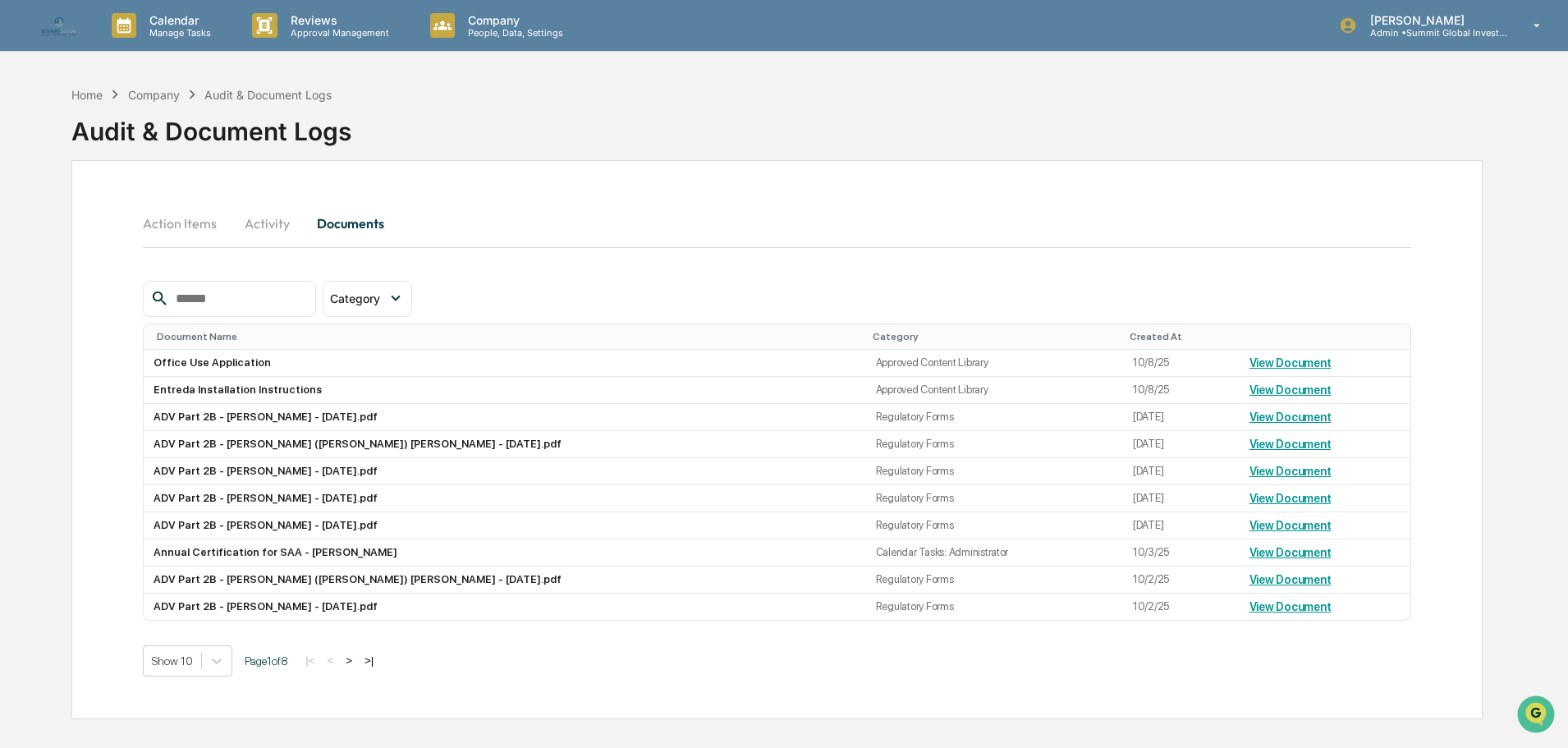
click at [175, 224] on button "Action Items" at bounding box center [186, 223] width 87 height 39
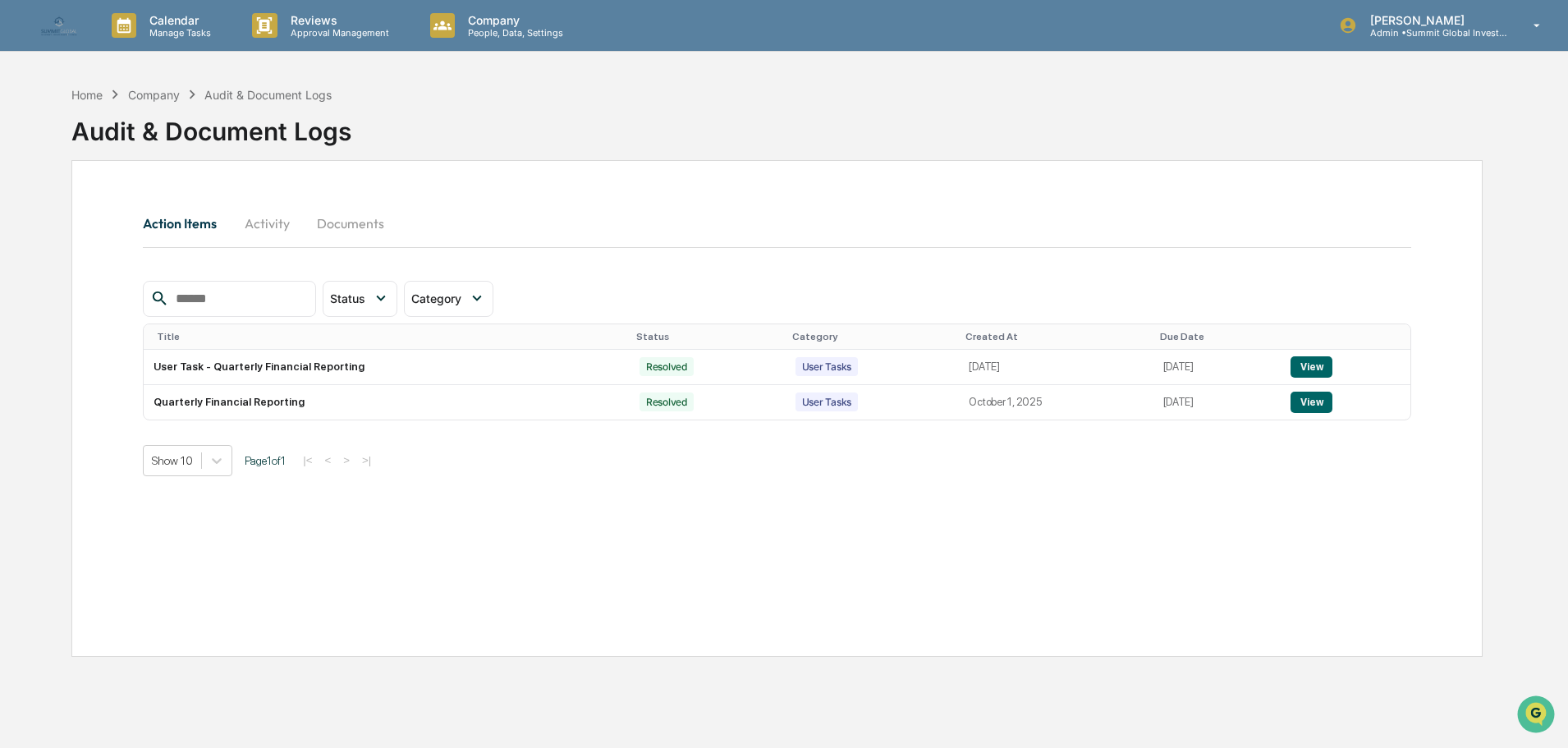
click at [141, 99] on div "Company" at bounding box center [153, 95] width 52 height 14
click at [1312, 359] on button "View" at bounding box center [1311, 367] width 42 height 22
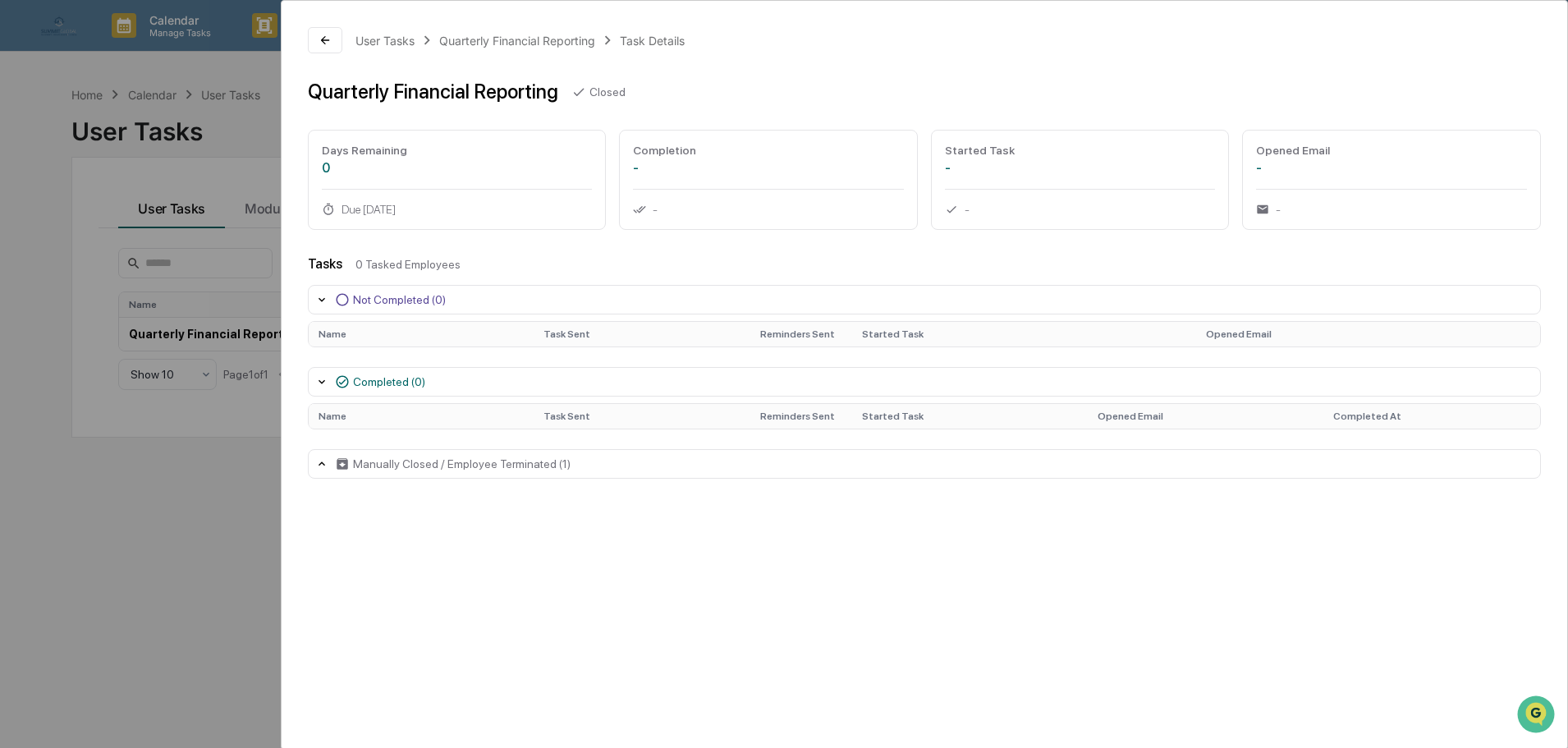
click at [376, 461] on div "Manually Closed / Employee Terminated (1)" at bounding box center [461, 463] width 217 height 13
click at [408, 461] on div "Manually Closed / Employee Terminated (1)" at bounding box center [461, 463] width 217 height 13
click at [325, 41] on icon at bounding box center [325, 39] width 13 height 13
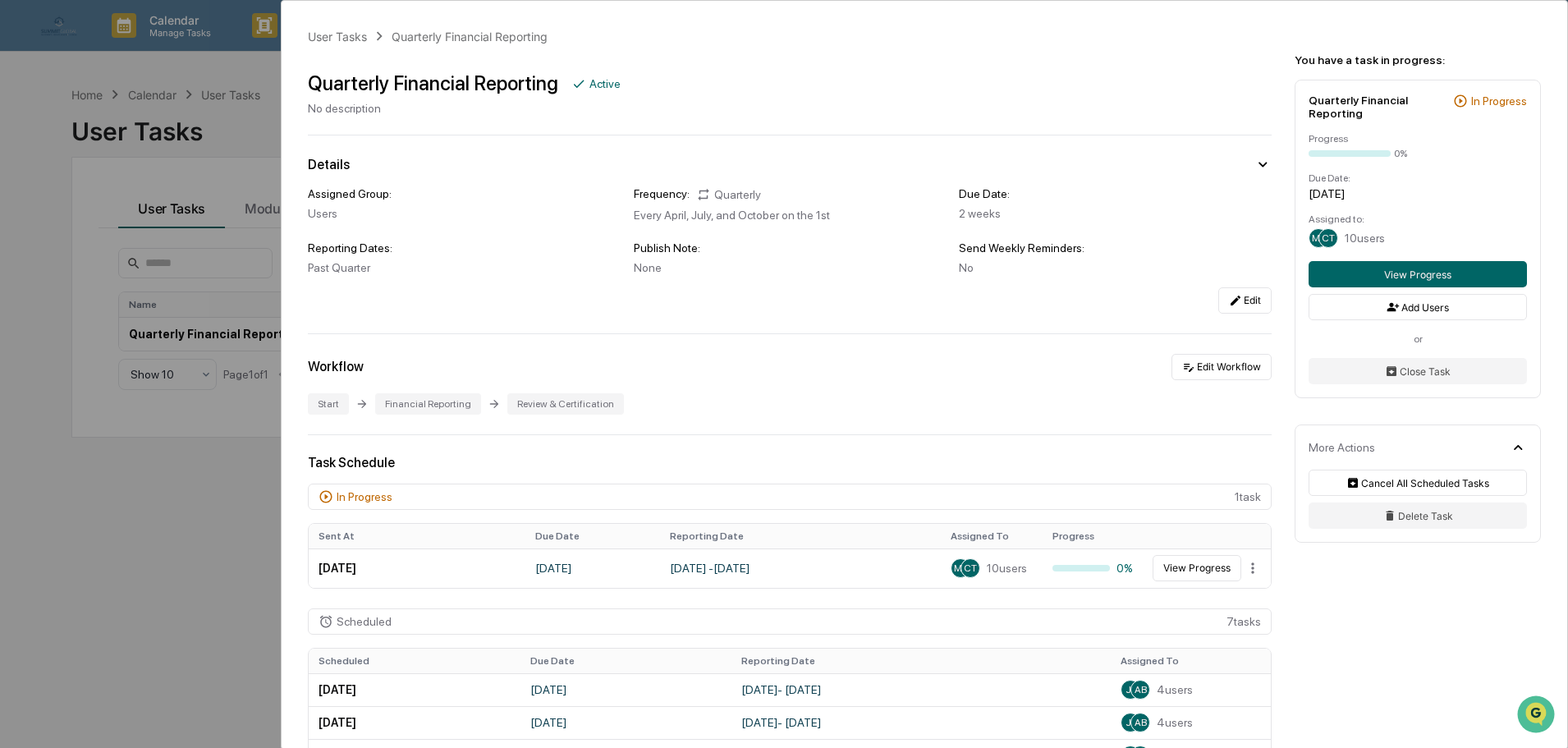
click at [164, 76] on div "User Tasks Quarterly Financial Reporting Quarterly Financial Reporting Active N…" at bounding box center [784, 374] width 1568 height 748
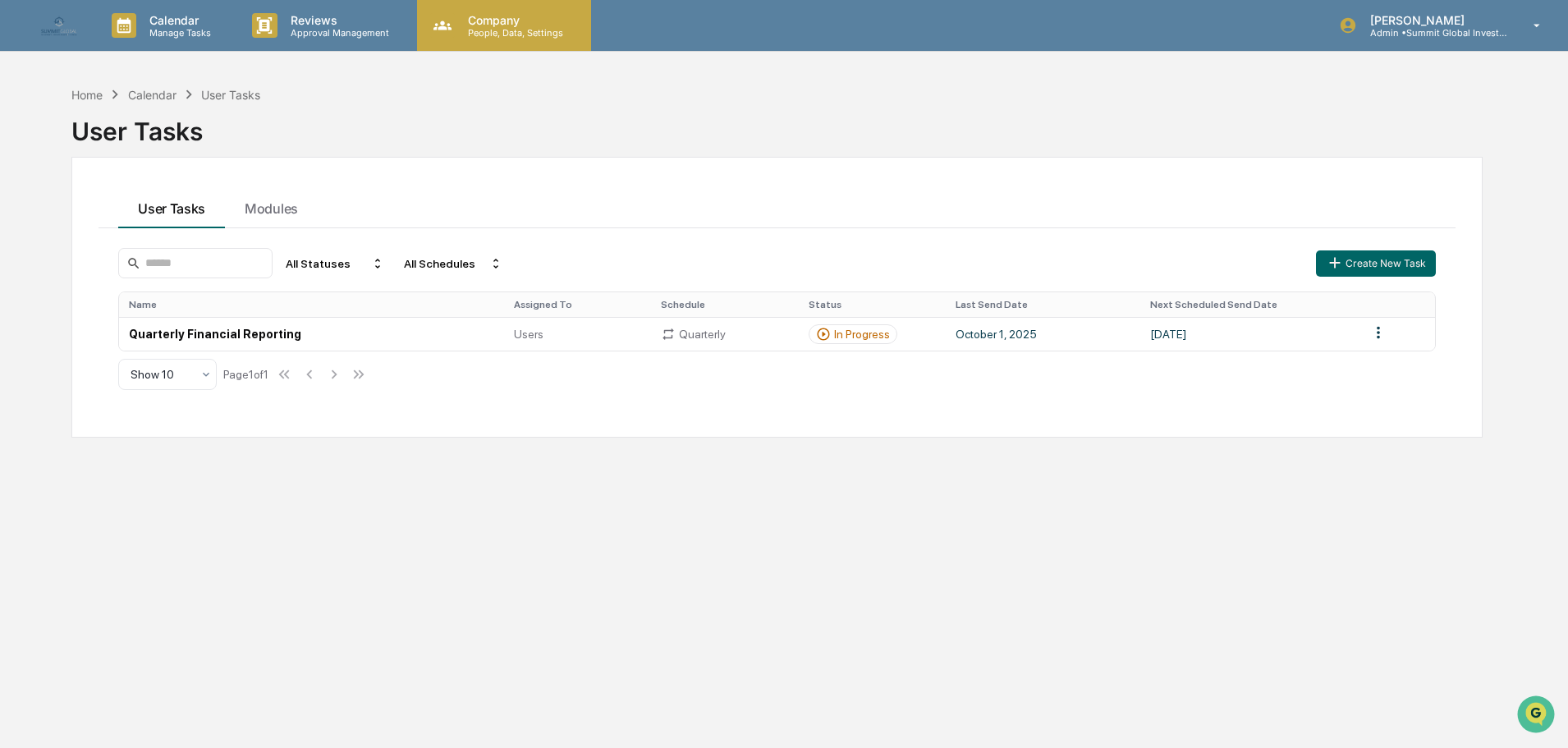
click at [494, 25] on p "Company" at bounding box center [512, 20] width 116 height 14
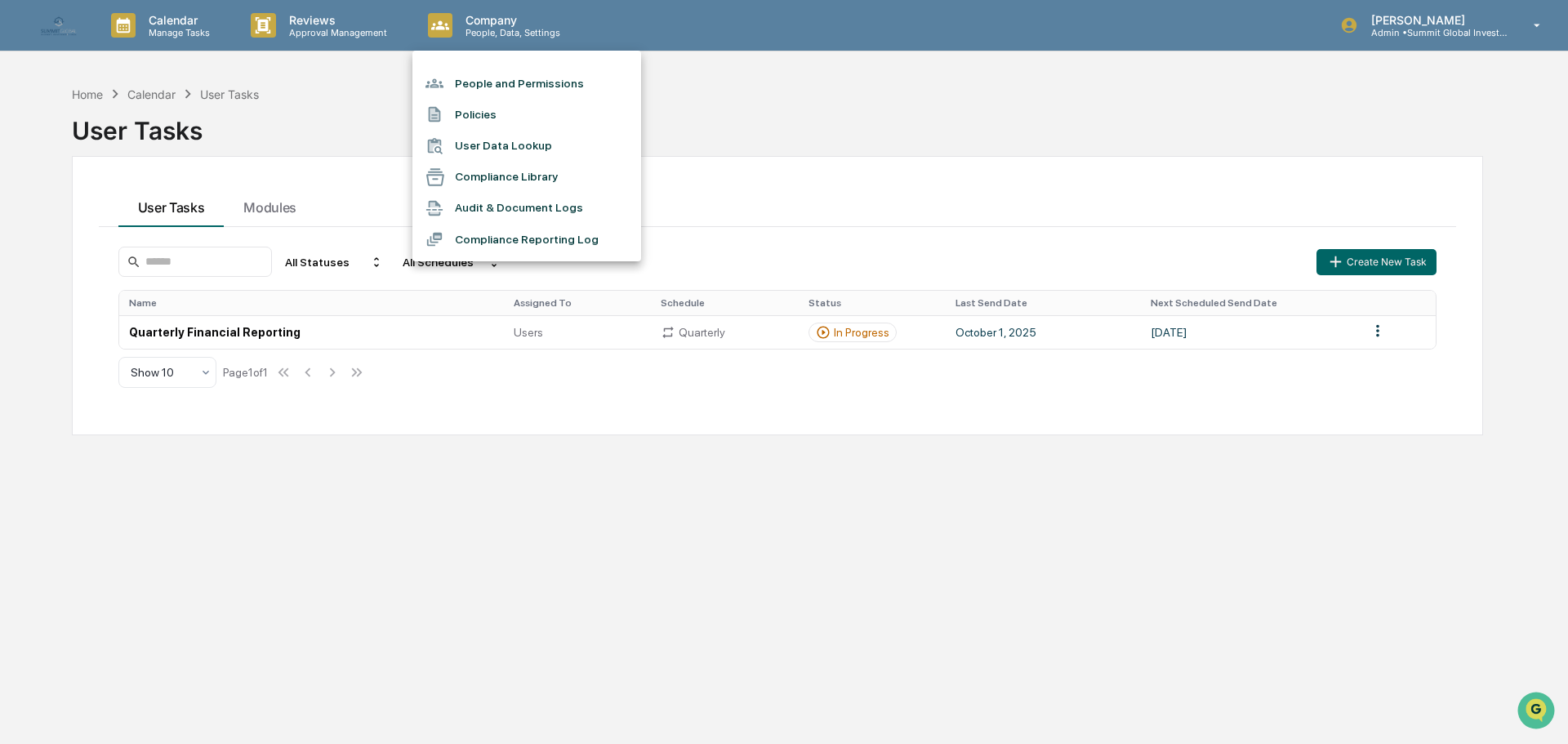
click at [466, 90] on li "People and Permissions" at bounding box center [526, 84] width 229 height 31
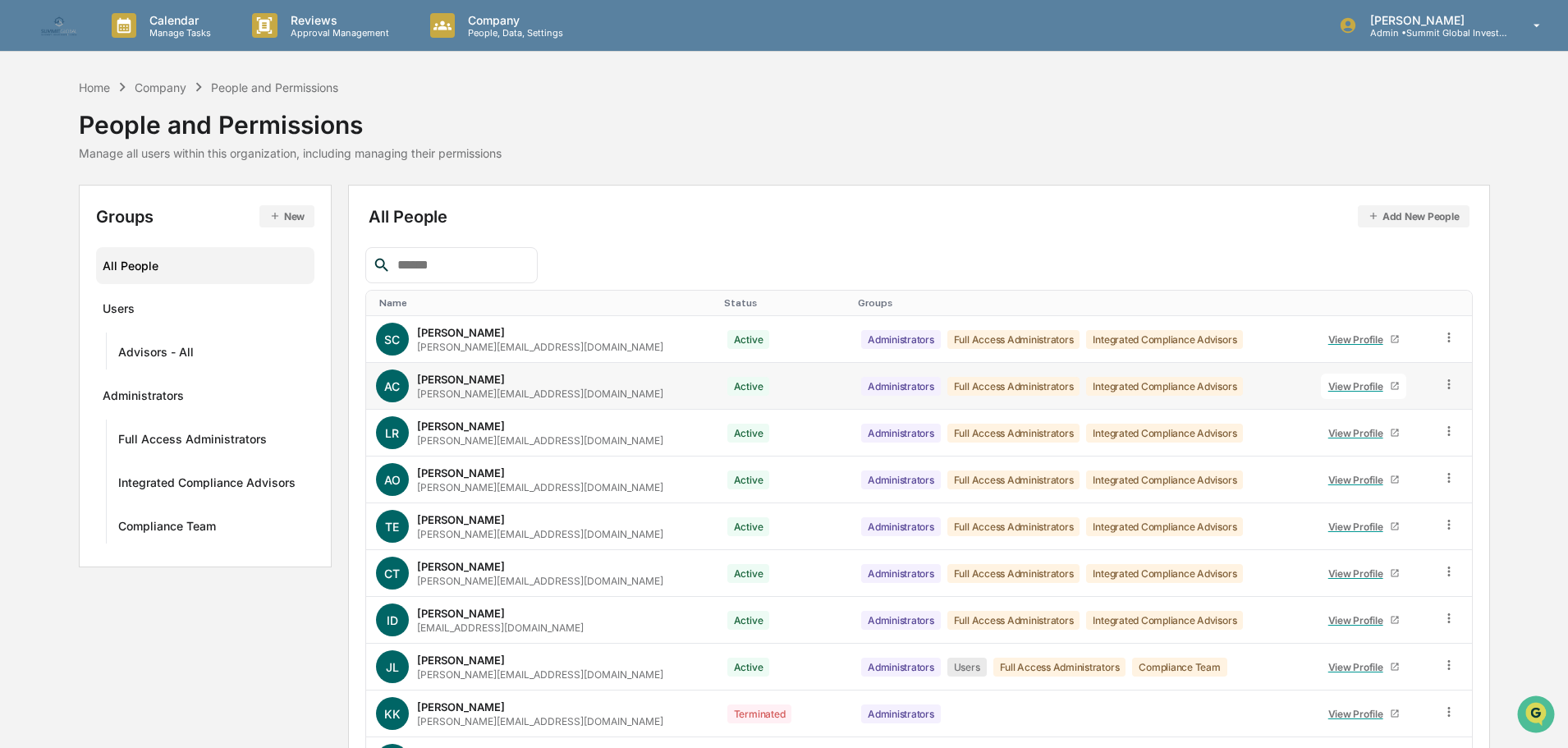
scroll to position [110, 0]
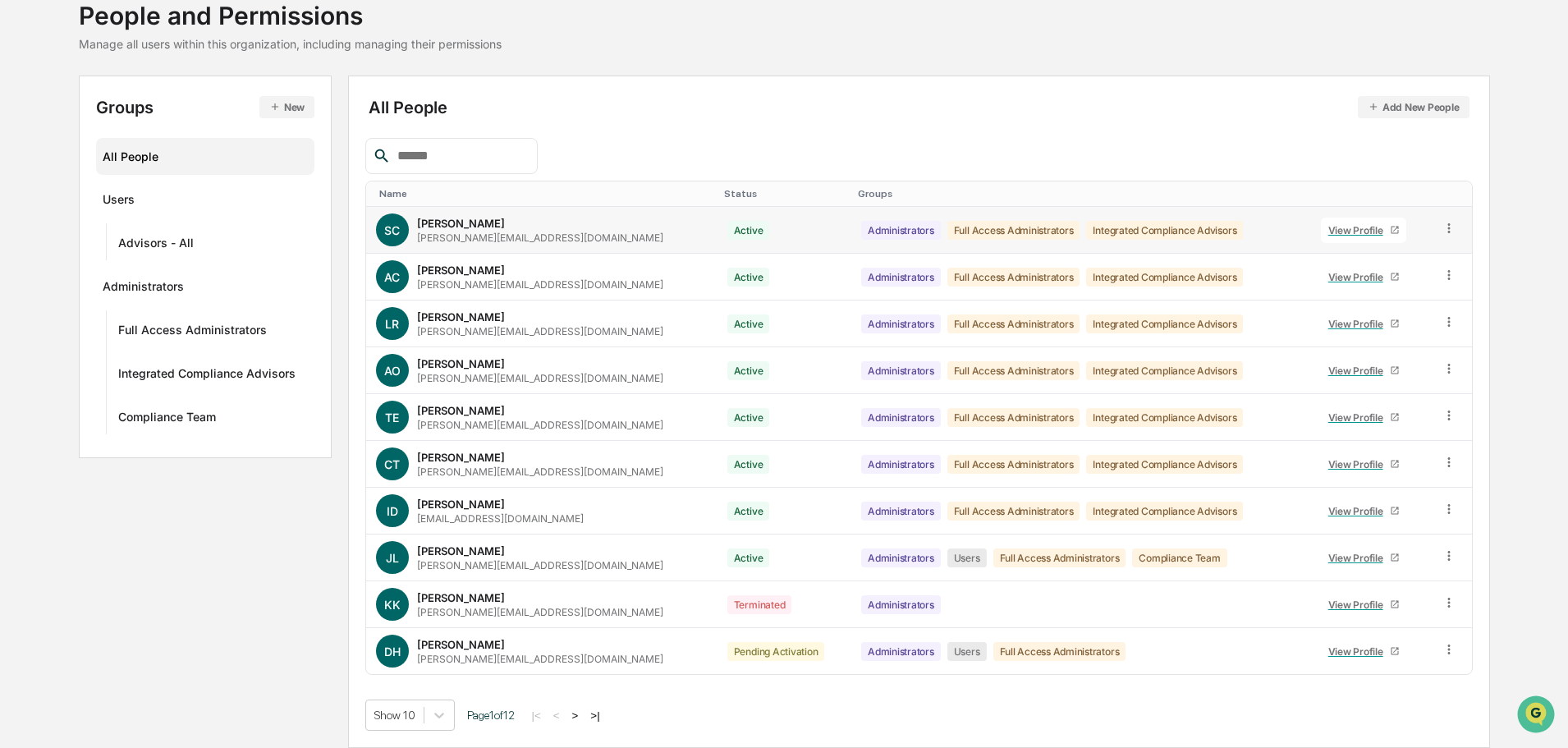
click at [1448, 227] on icon at bounding box center [1449, 229] width 16 height 16
click at [581, 714] on button ">" at bounding box center [575, 716] width 17 height 14
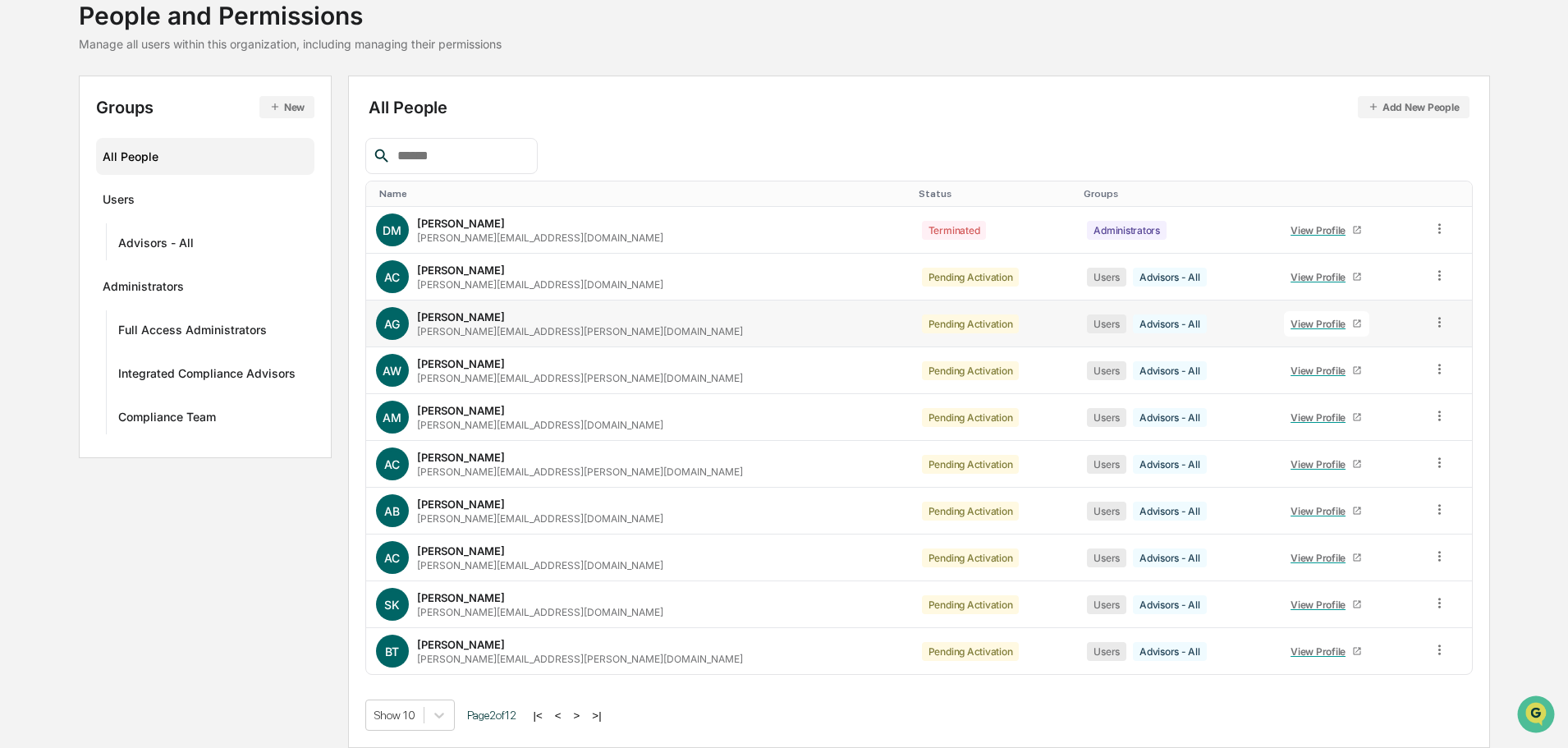
click at [1290, 325] on div "View Profile" at bounding box center [1321, 324] width 62 height 13
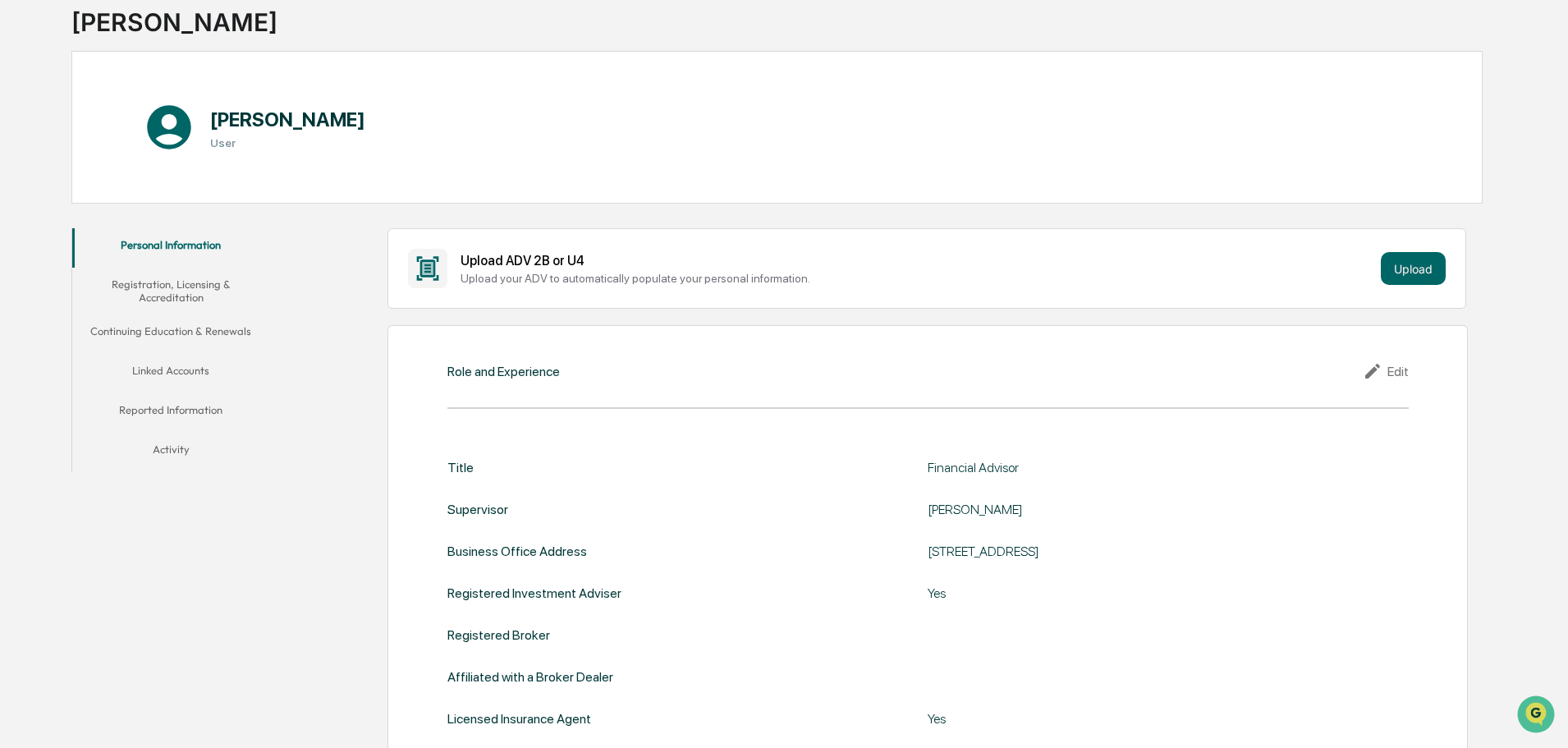
click at [178, 443] on button "Activity" at bounding box center [171, 452] width 197 height 39
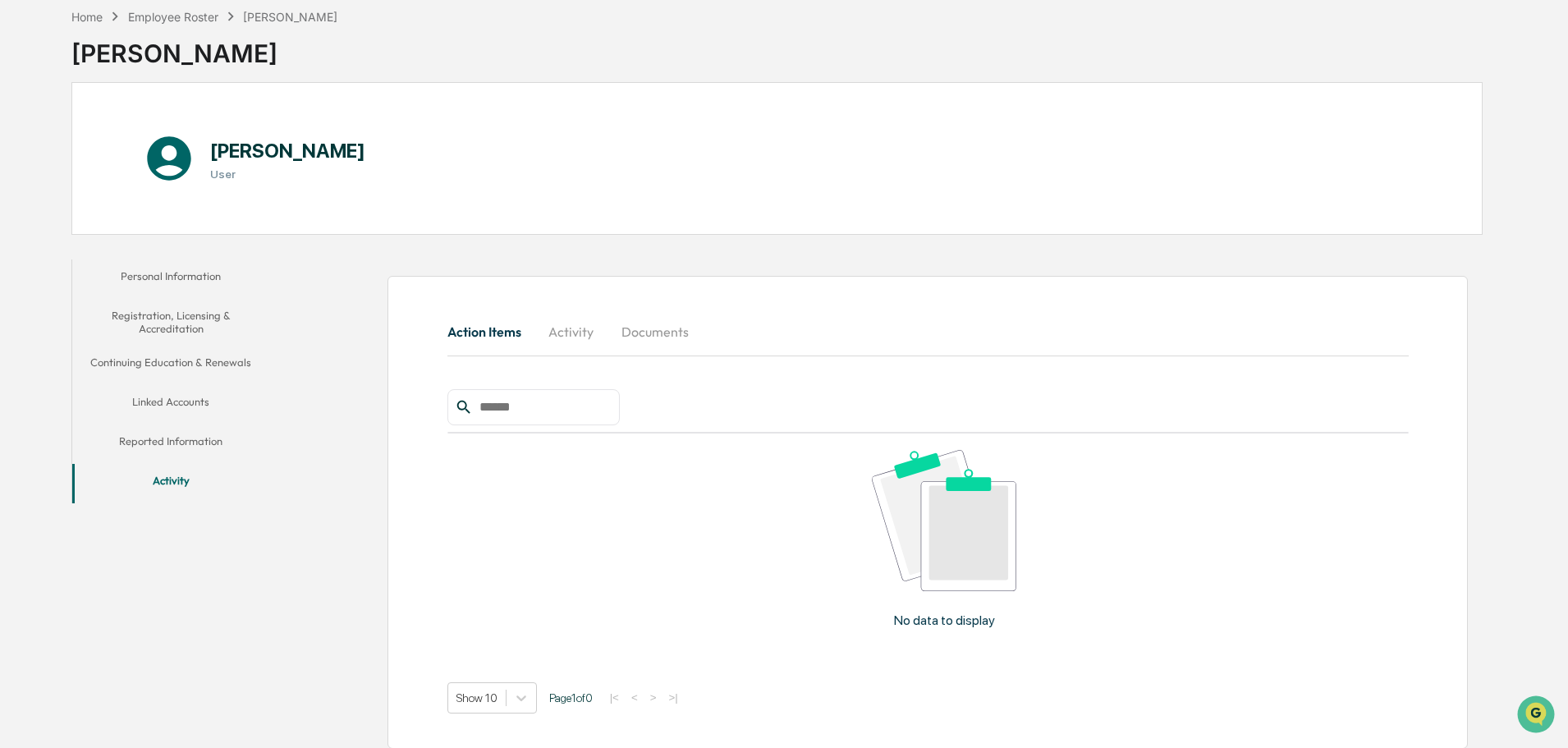
scroll to position [87, 0]
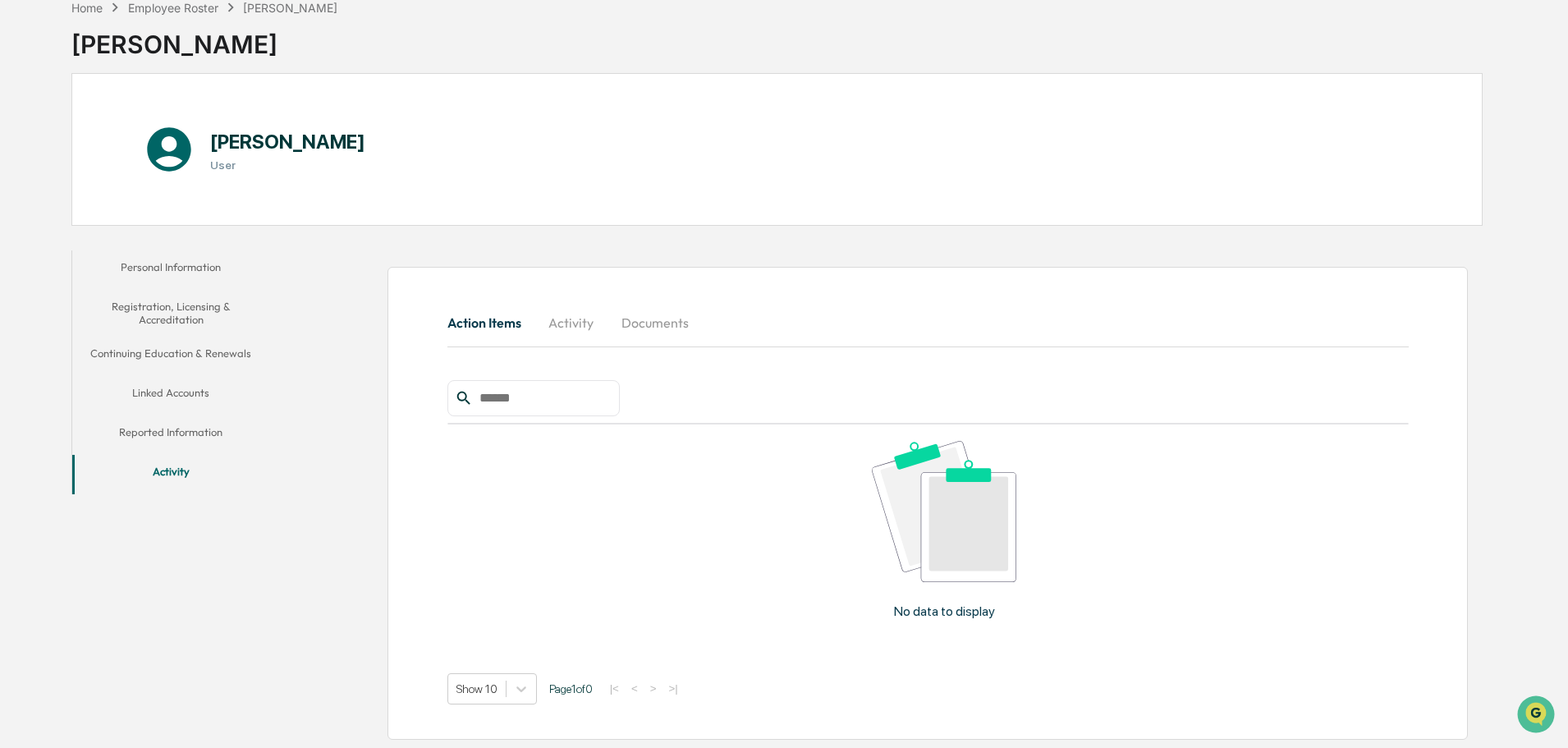
click at [647, 316] on button "Documents" at bounding box center [655, 323] width 94 height 39
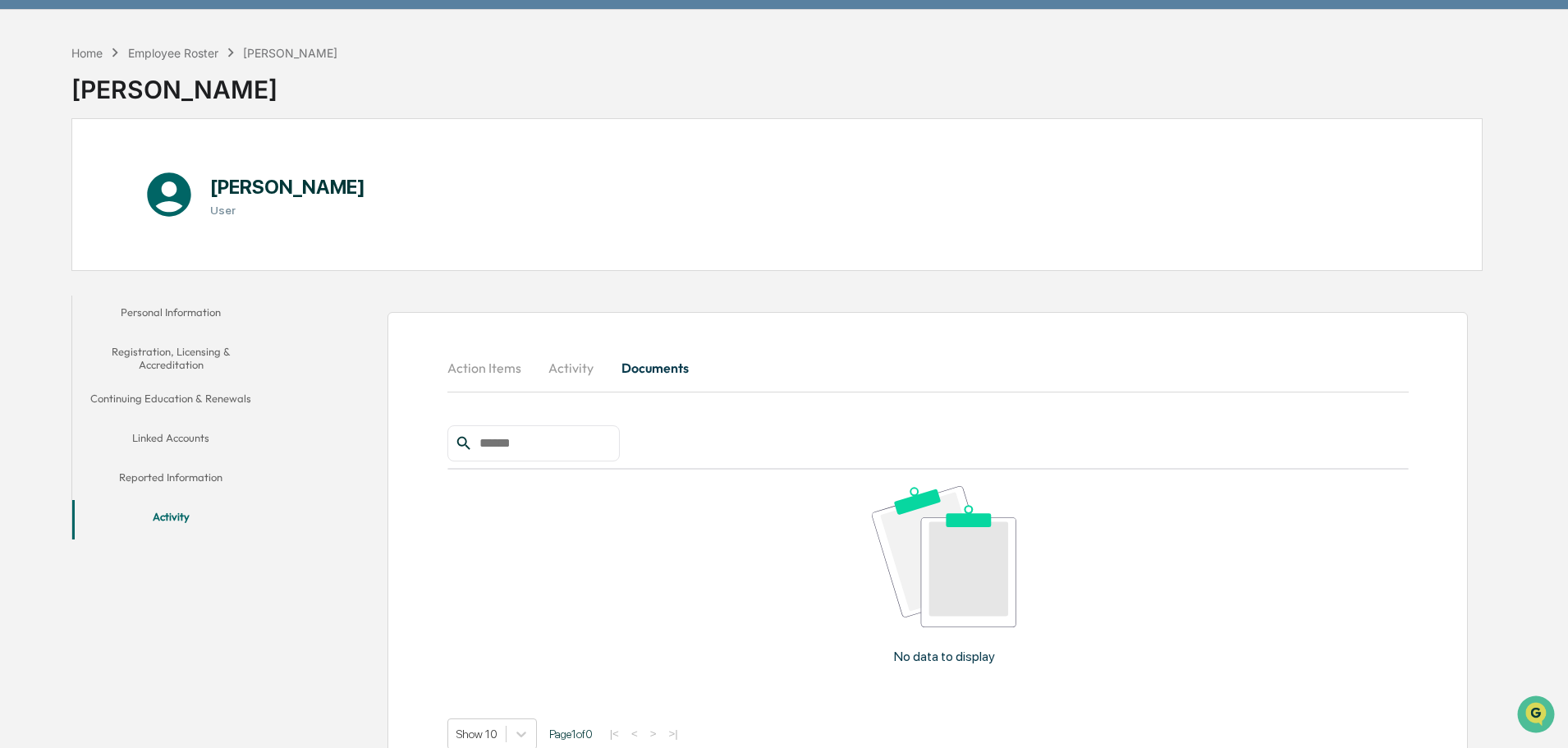
scroll to position [0, 0]
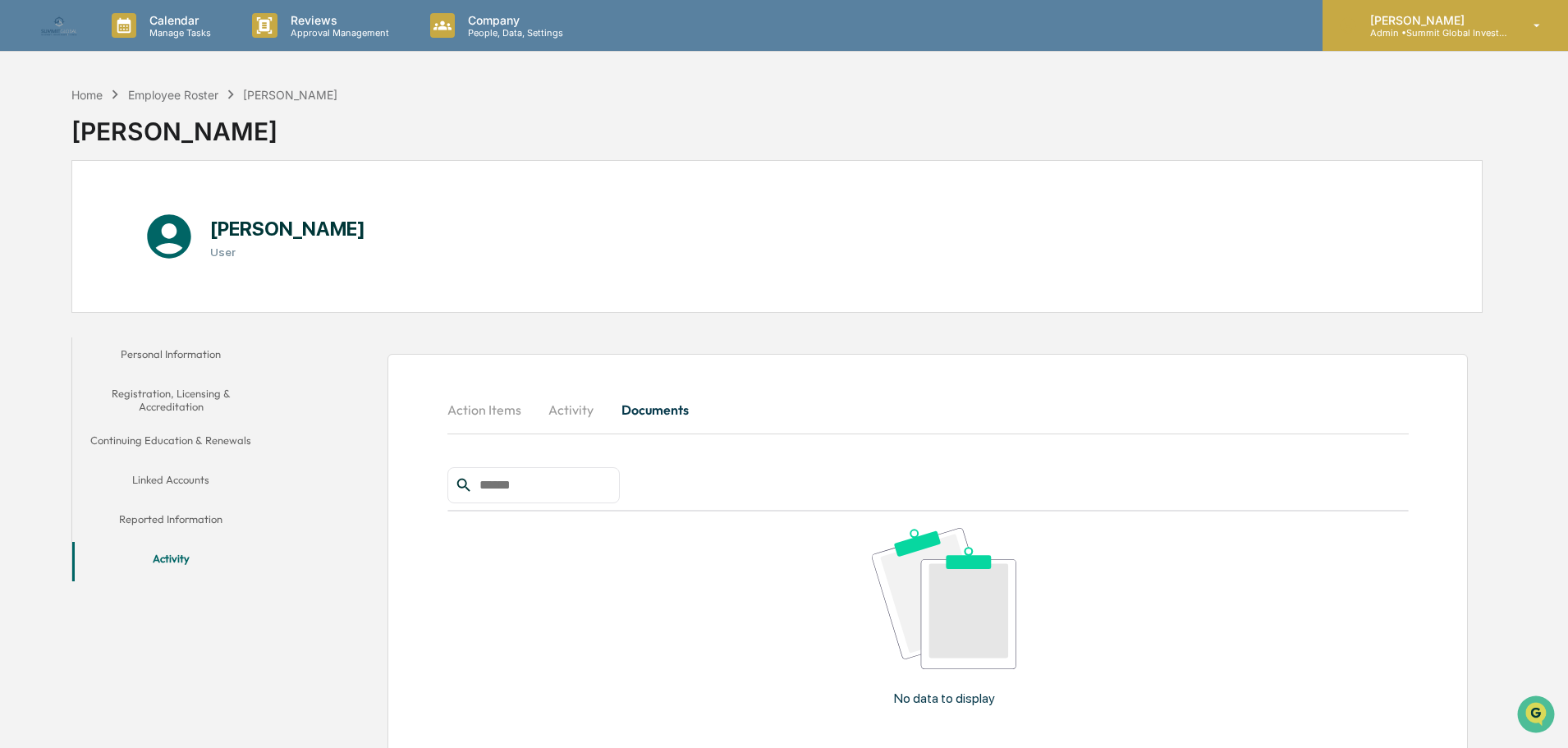
click at [1470, 30] on p "Admin • Summit Global Investments" at bounding box center [1433, 33] width 152 height 12
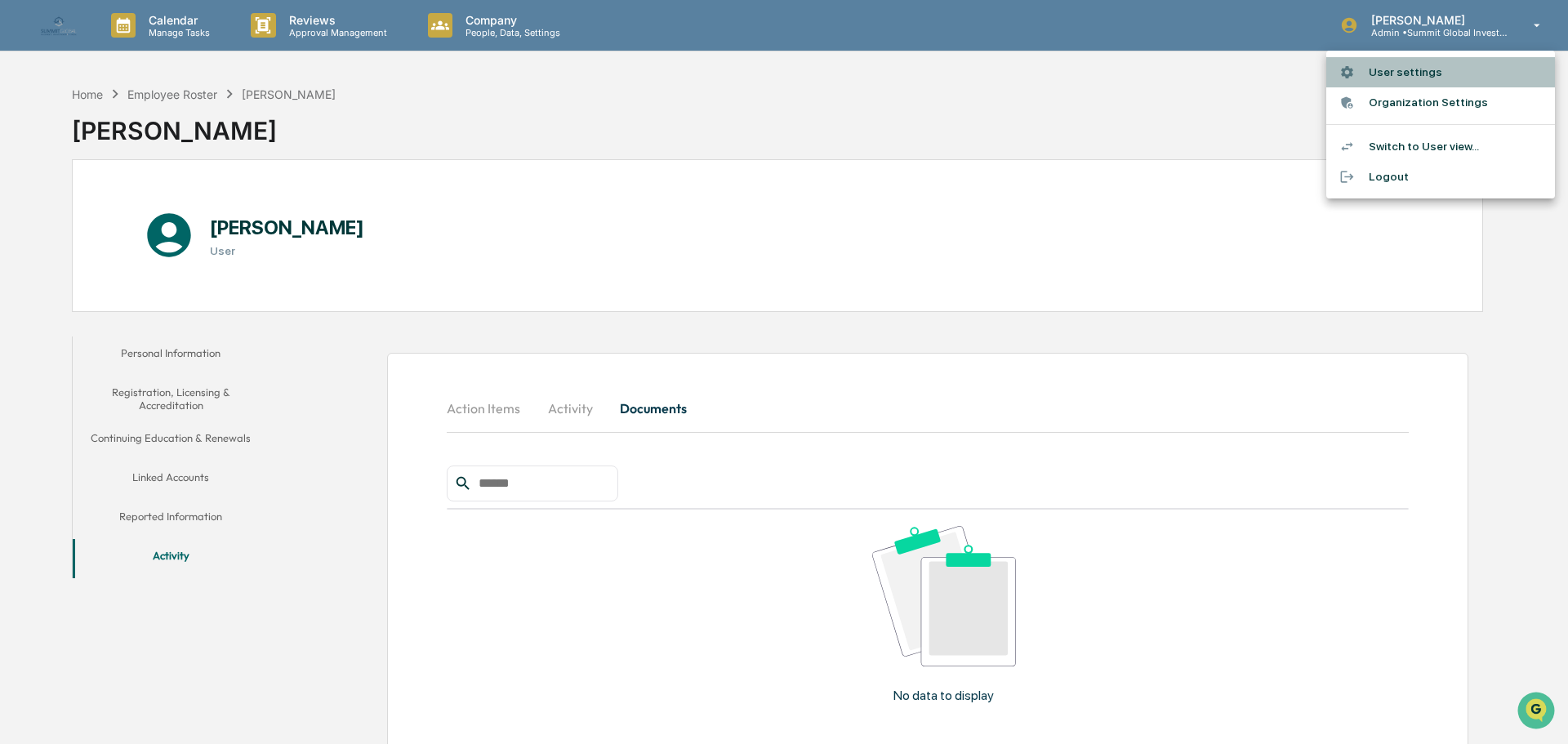
click at [1419, 78] on li "User settings" at bounding box center [1441, 72] width 229 height 30
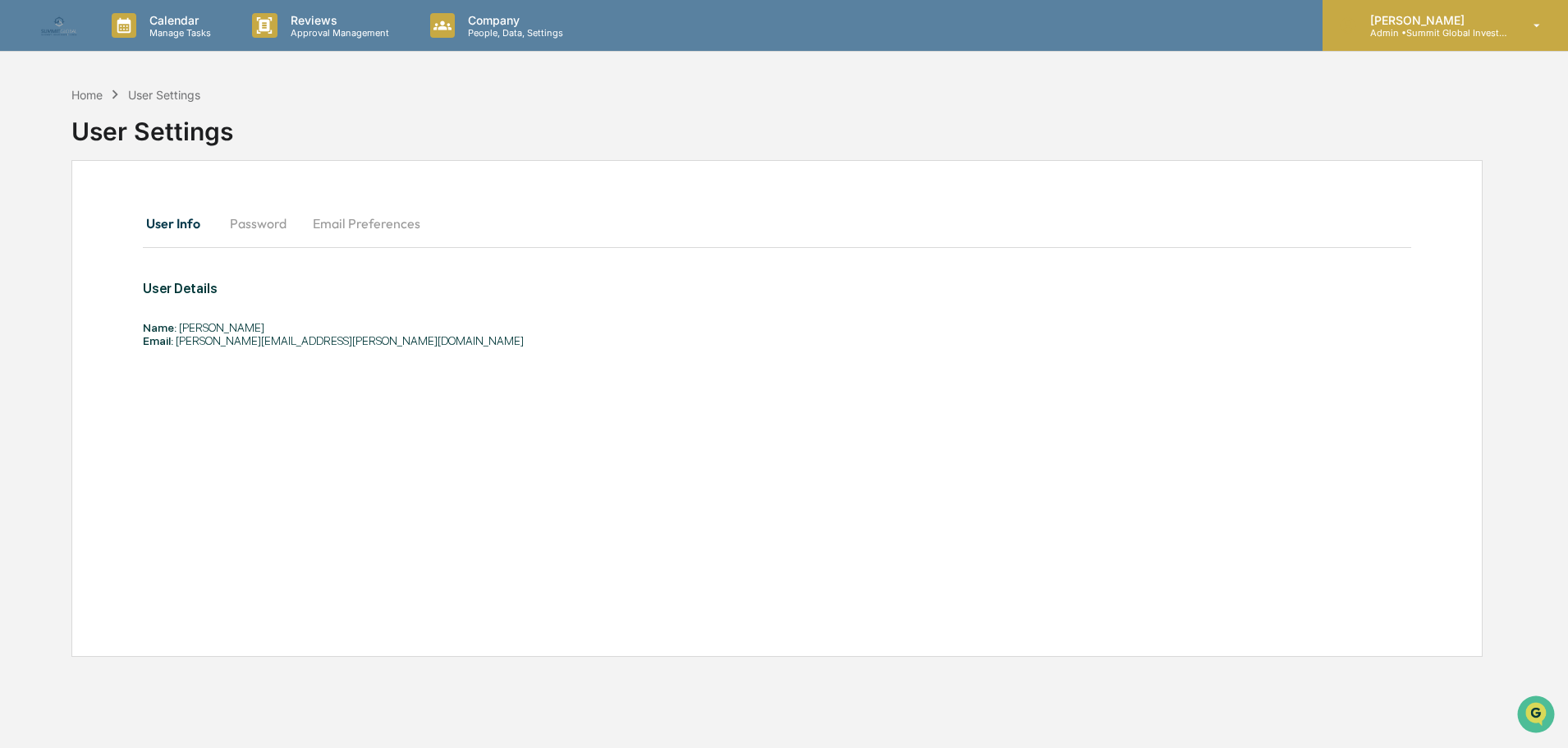
click at [1492, 32] on p "Admin • Summit Global Investments" at bounding box center [1433, 33] width 152 height 12
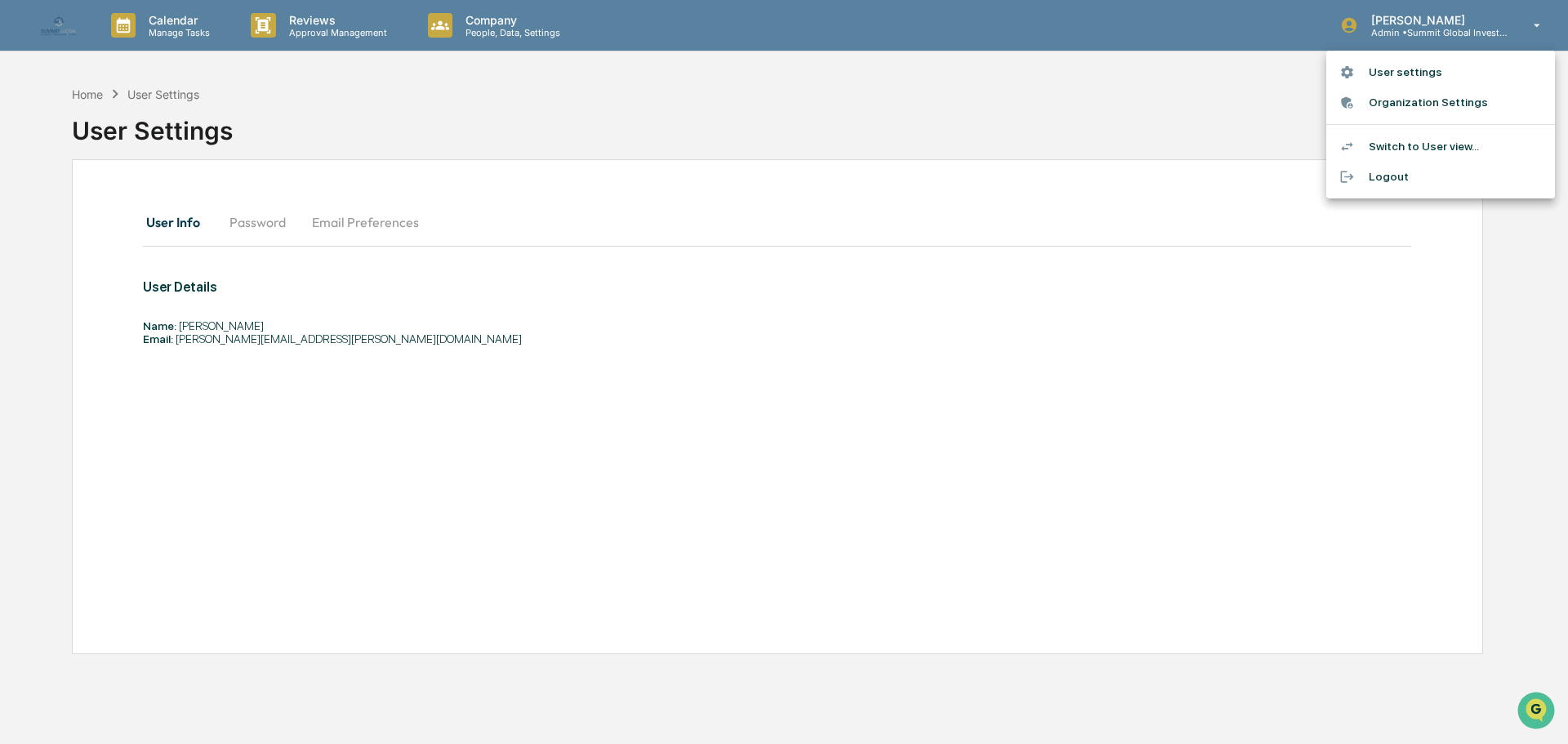
click at [1408, 152] on li "Switch to User view..." at bounding box center [1441, 146] width 229 height 30
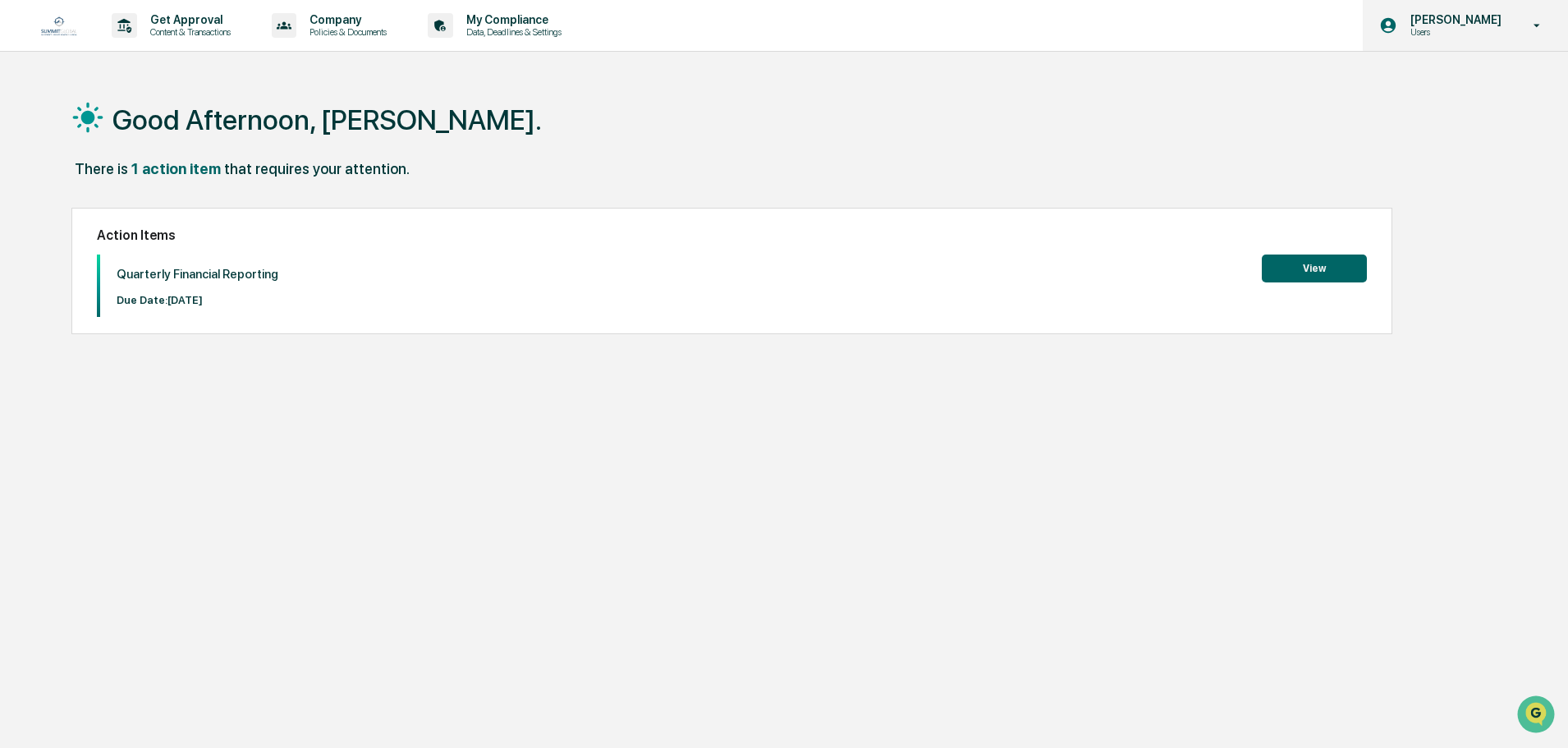
click at [1485, 23] on p "[PERSON_NAME]" at bounding box center [1453, 19] width 112 height 13
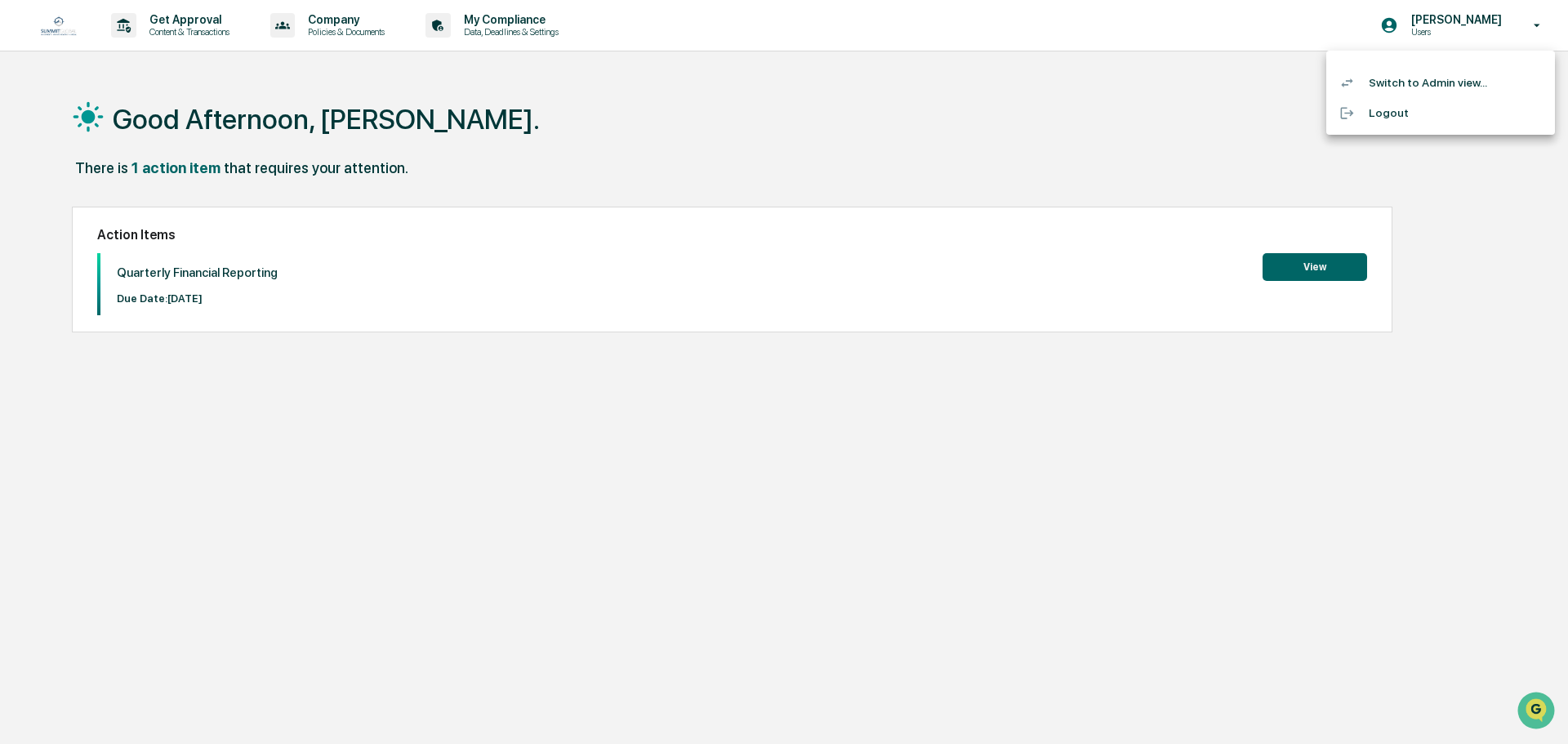
click at [1212, 95] on div at bounding box center [784, 372] width 1568 height 744
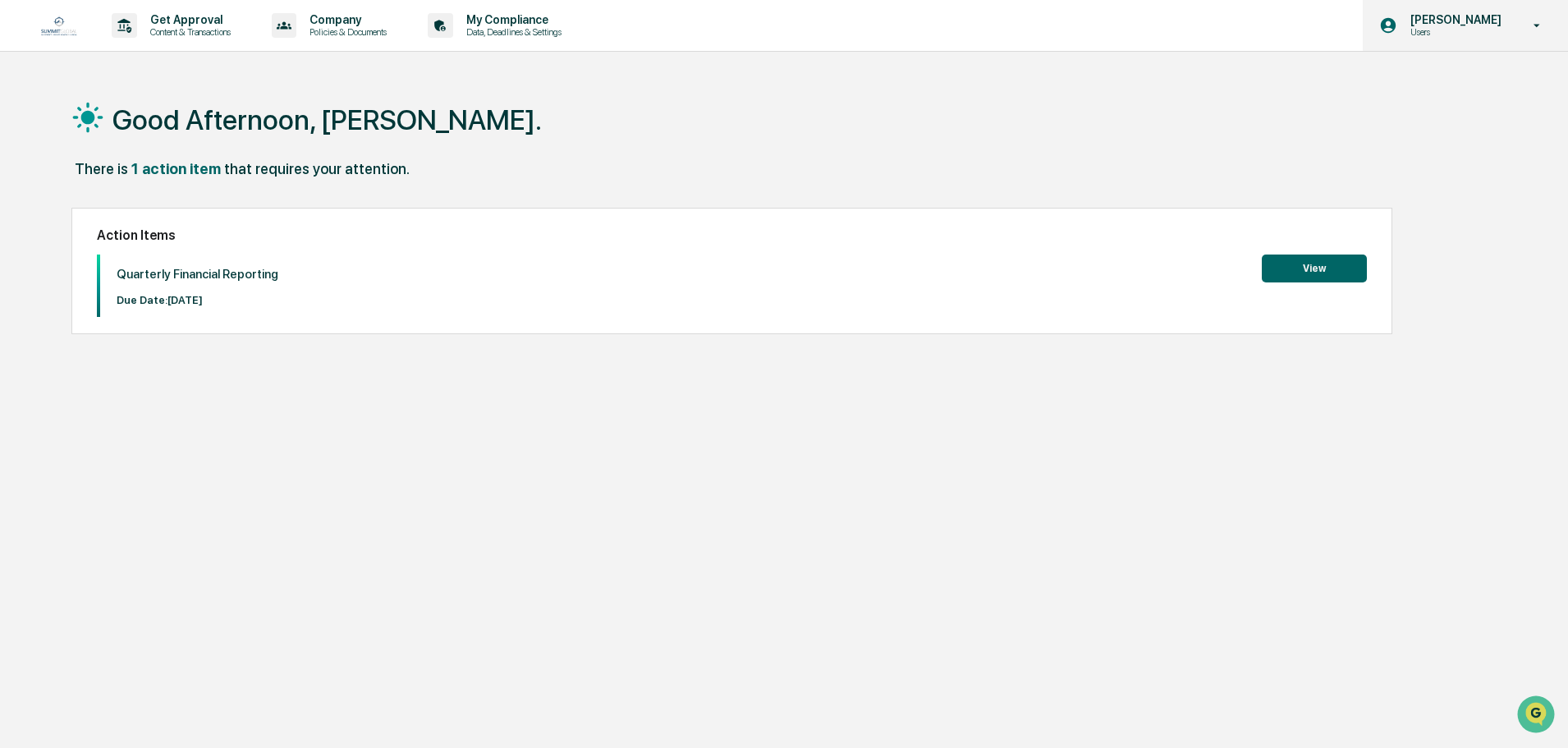
click at [1397, 28] on icon at bounding box center [1388, 25] width 18 height 18
click at [1403, 28] on div at bounding box center [788, 374] width 1576 height 748
click at [329, 38] on div "Company Policies & Documents" at bounding box center [335, 25] width 141 height 51
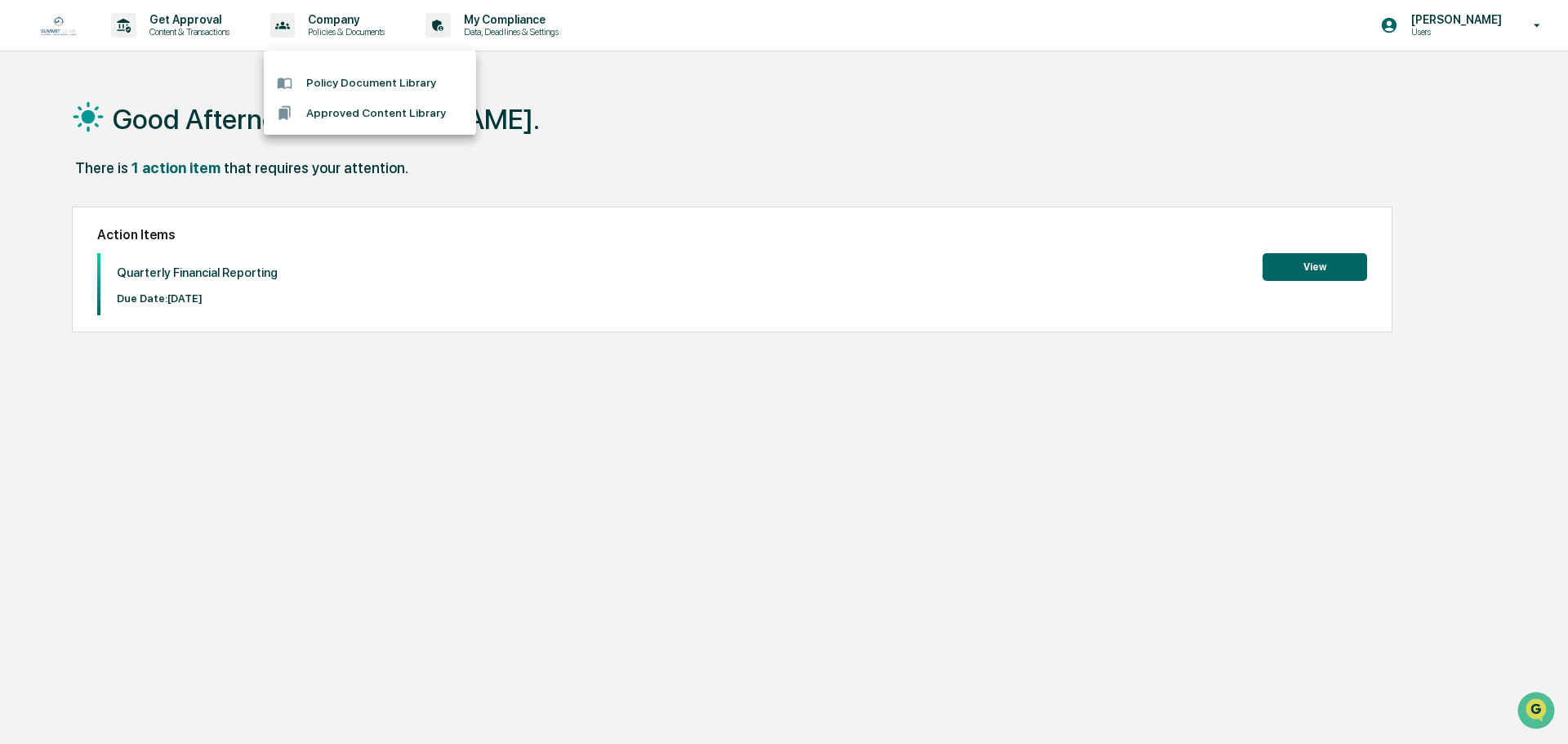
click at [499, 25] on div at bounding box center [784, 372] width 1568 height 744
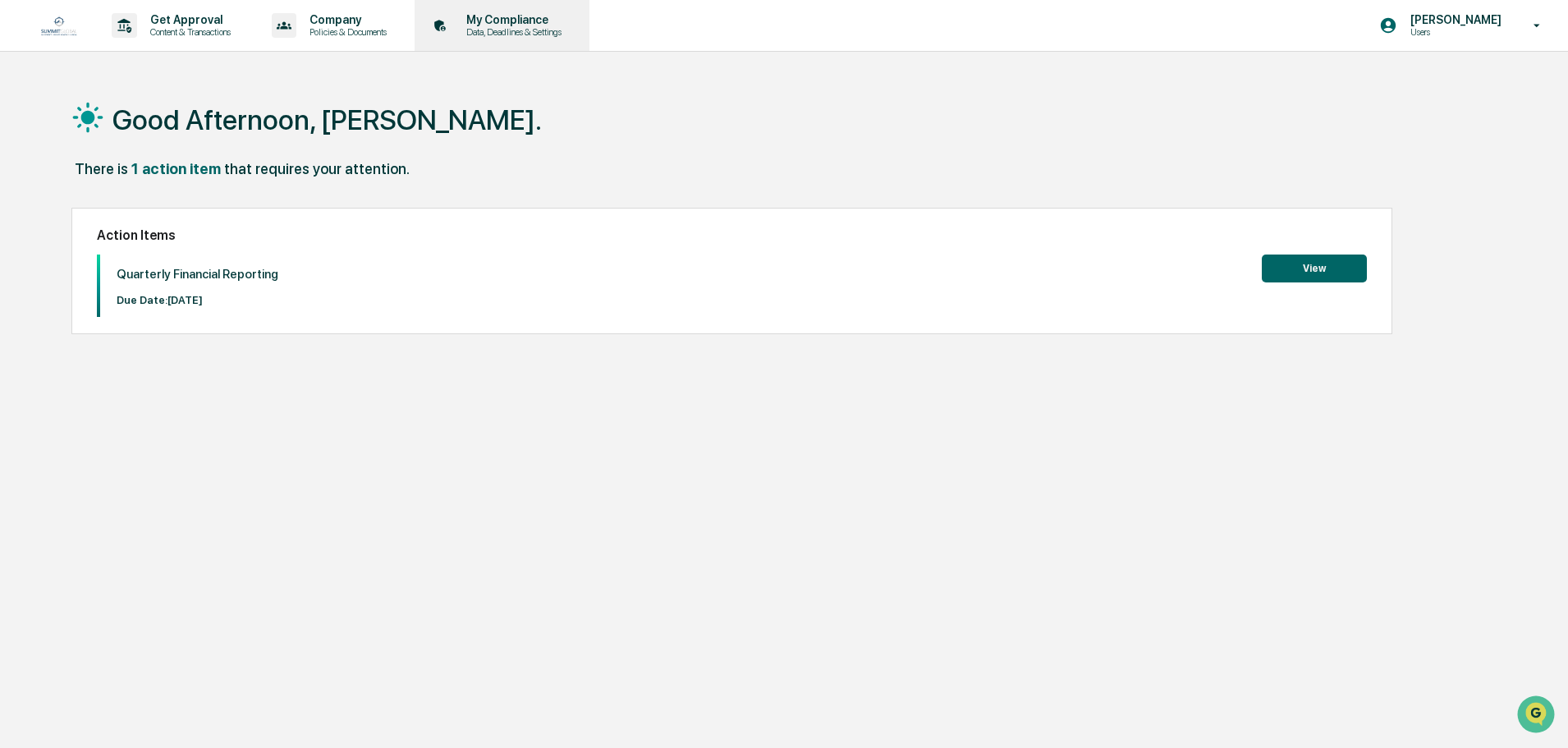
click at [501, 25] on p "My Compliance" at bounding box center [510, 19] width 116 height 13
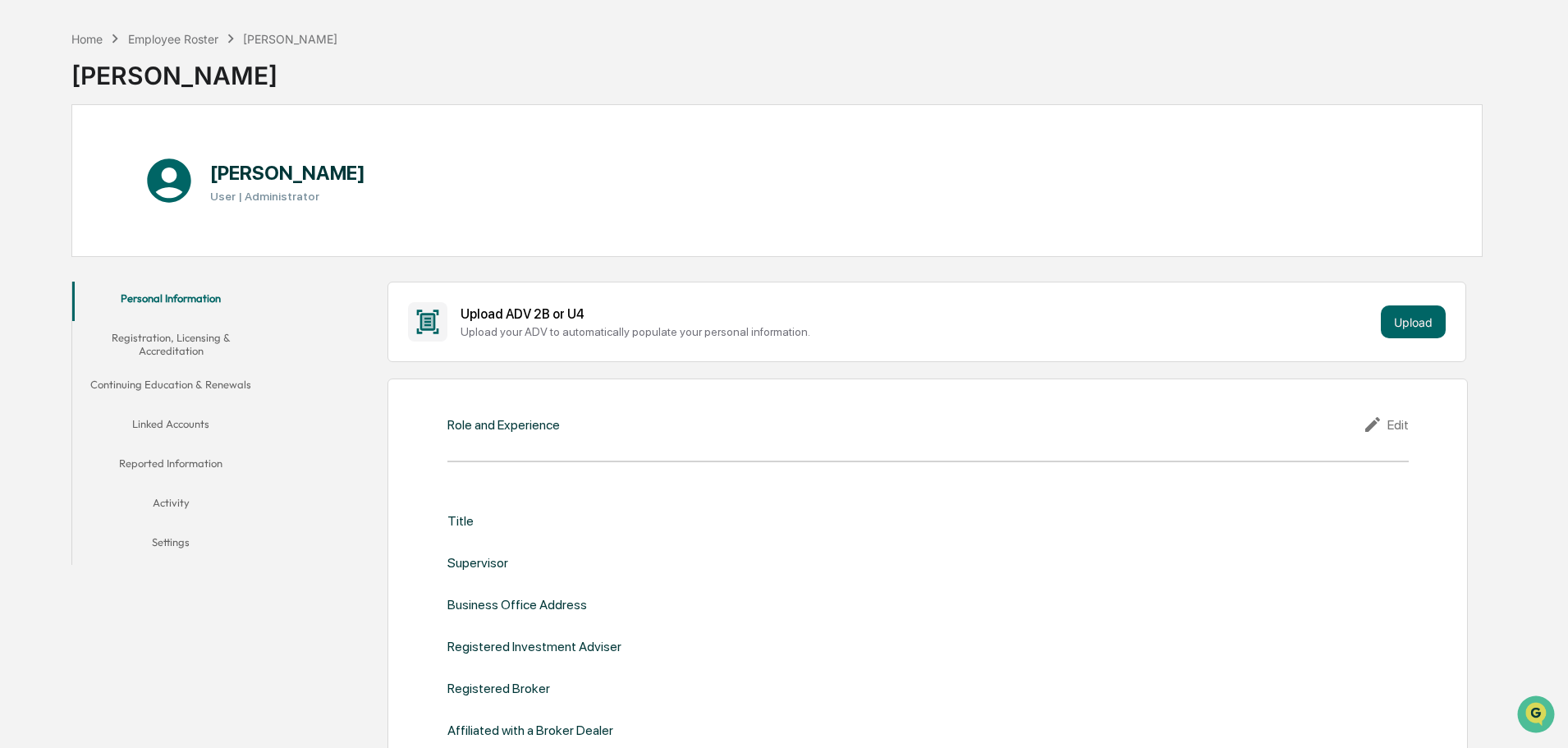
scroll to position [82, 0]
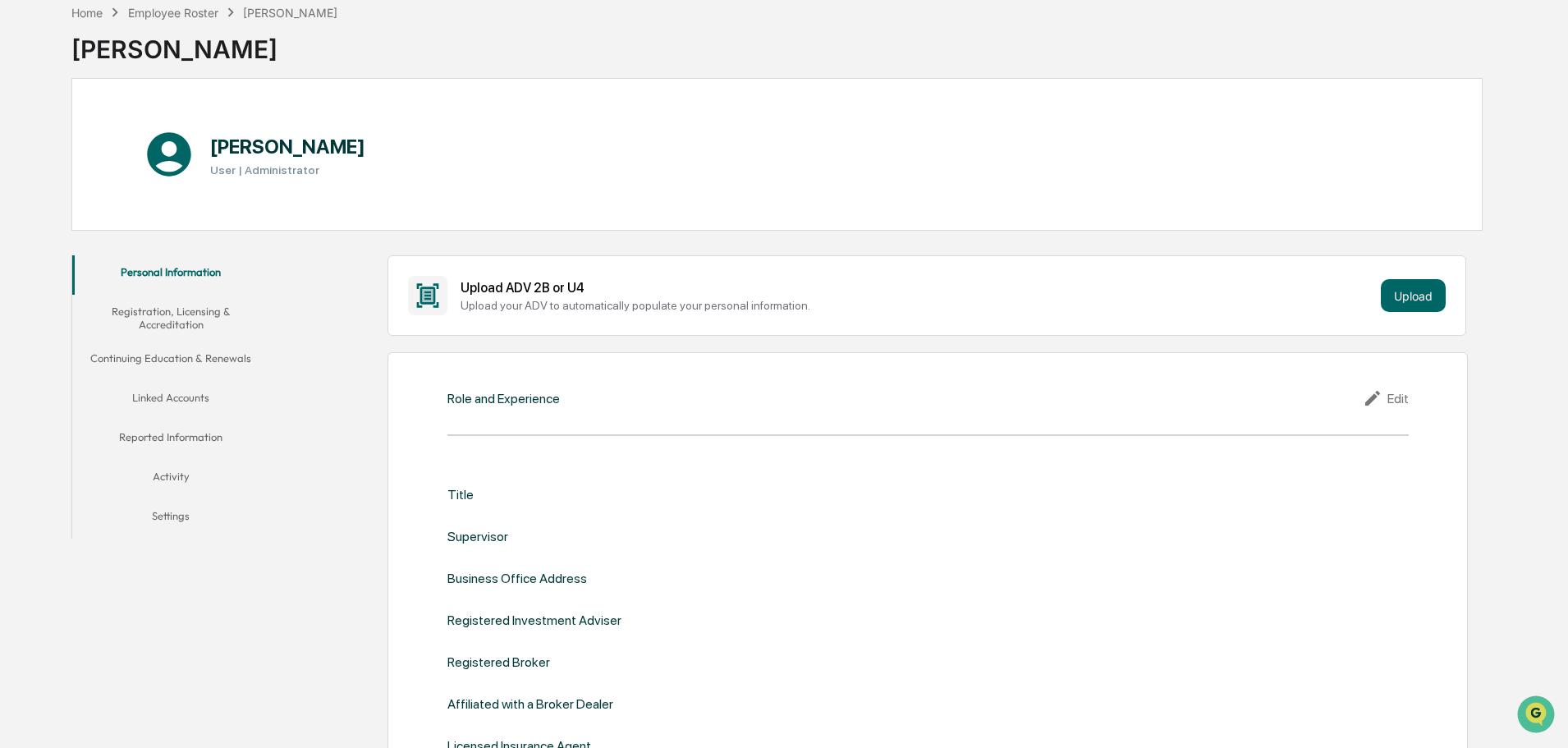
click at [185, 470] on button "Activity" at bounding box center [171, 479] width 197 height 39
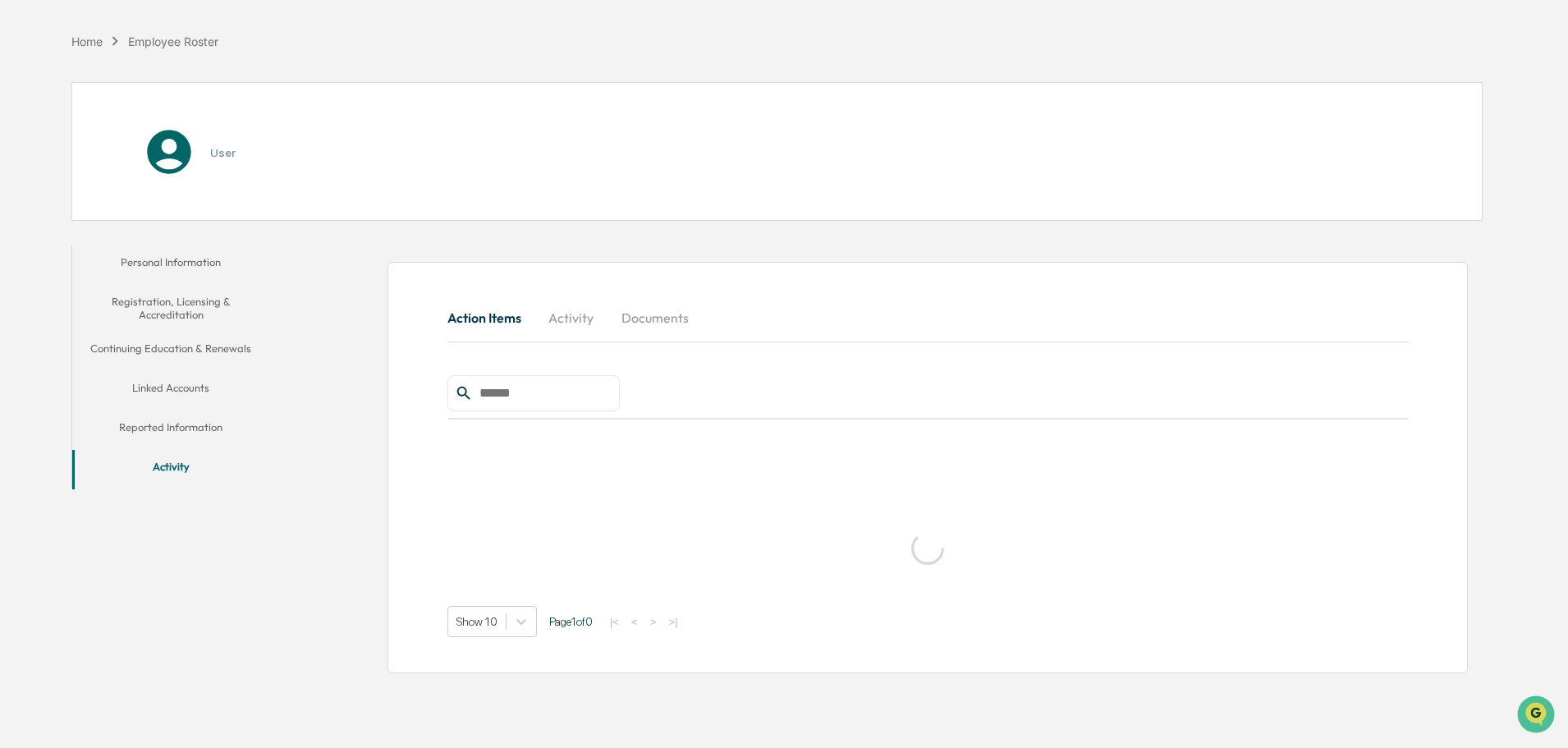
scroll to position [78, 0]
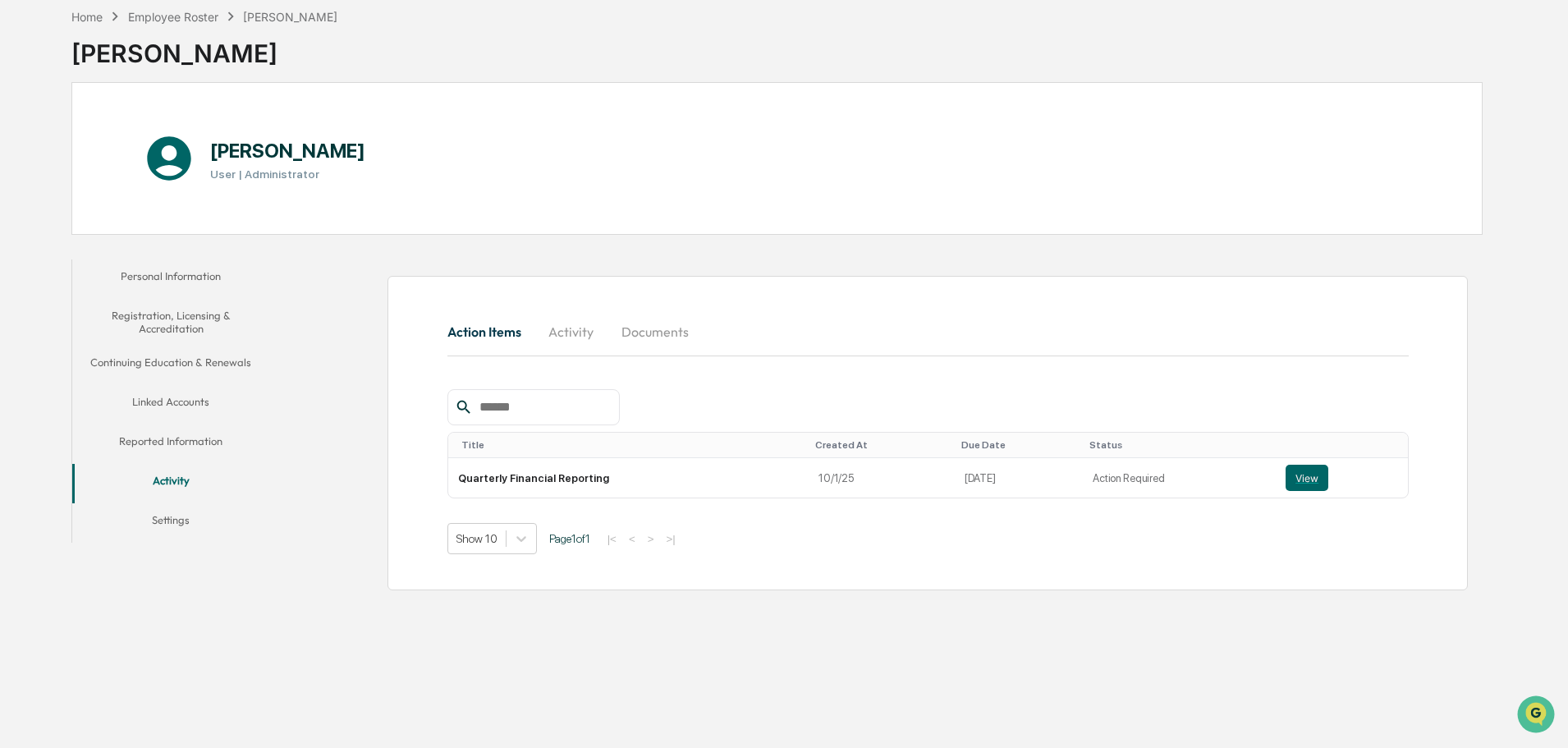
click at [666, 330] on button "Documents" at bounding box center [655, 331] width 94 height 39
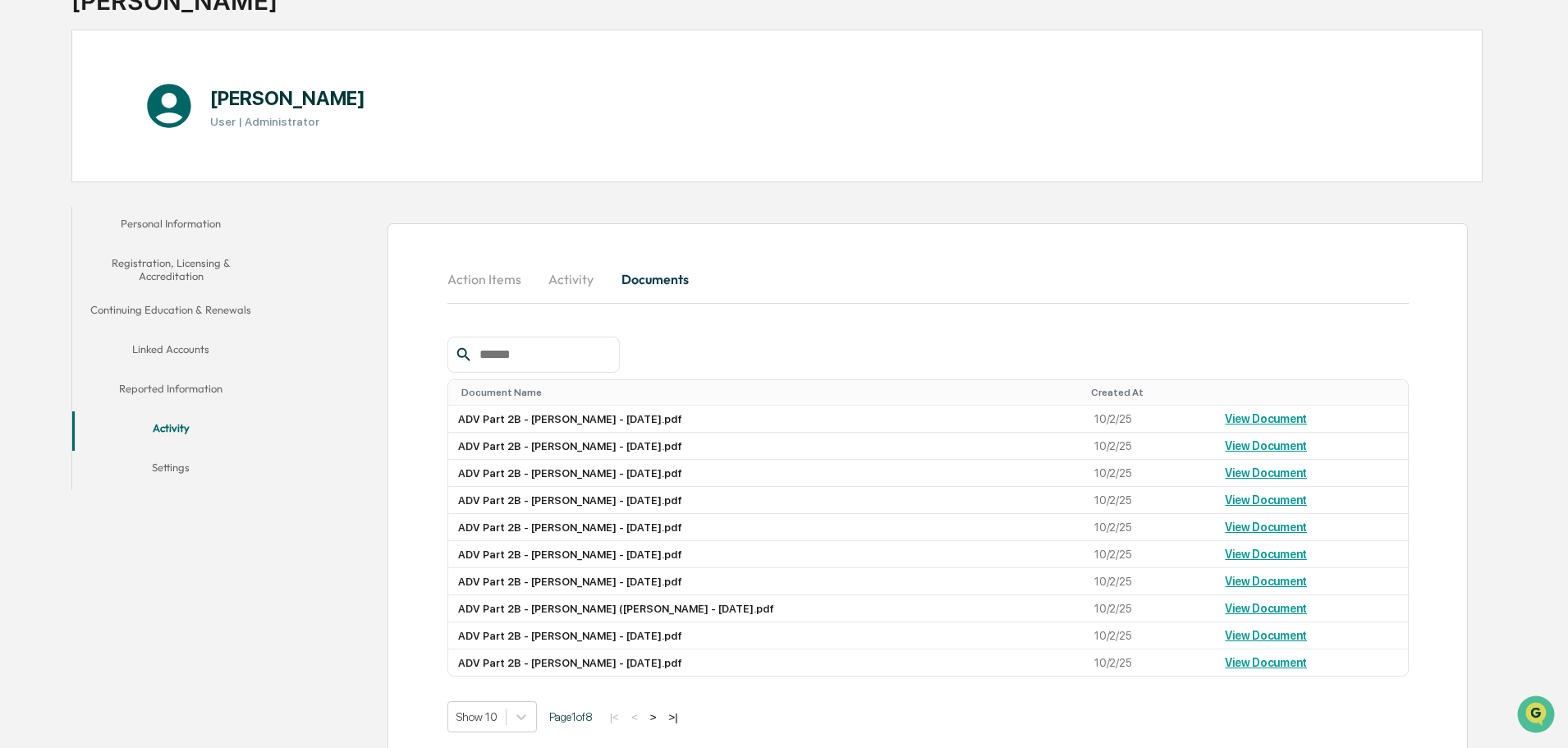
scroll to position [159, 0]
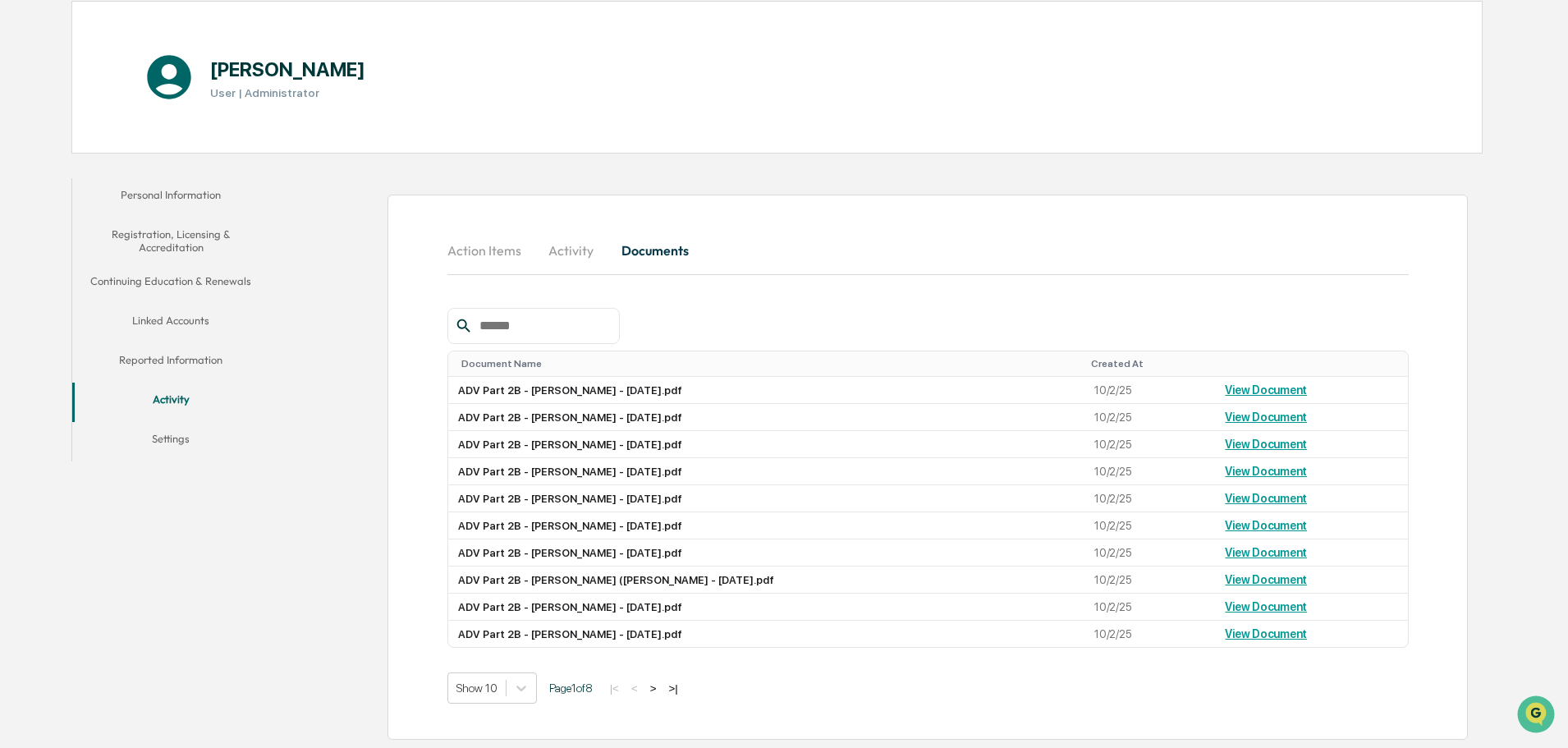
click at [156, 439] on button "Settings" at bounding box center [171, 442] width 197 height 39
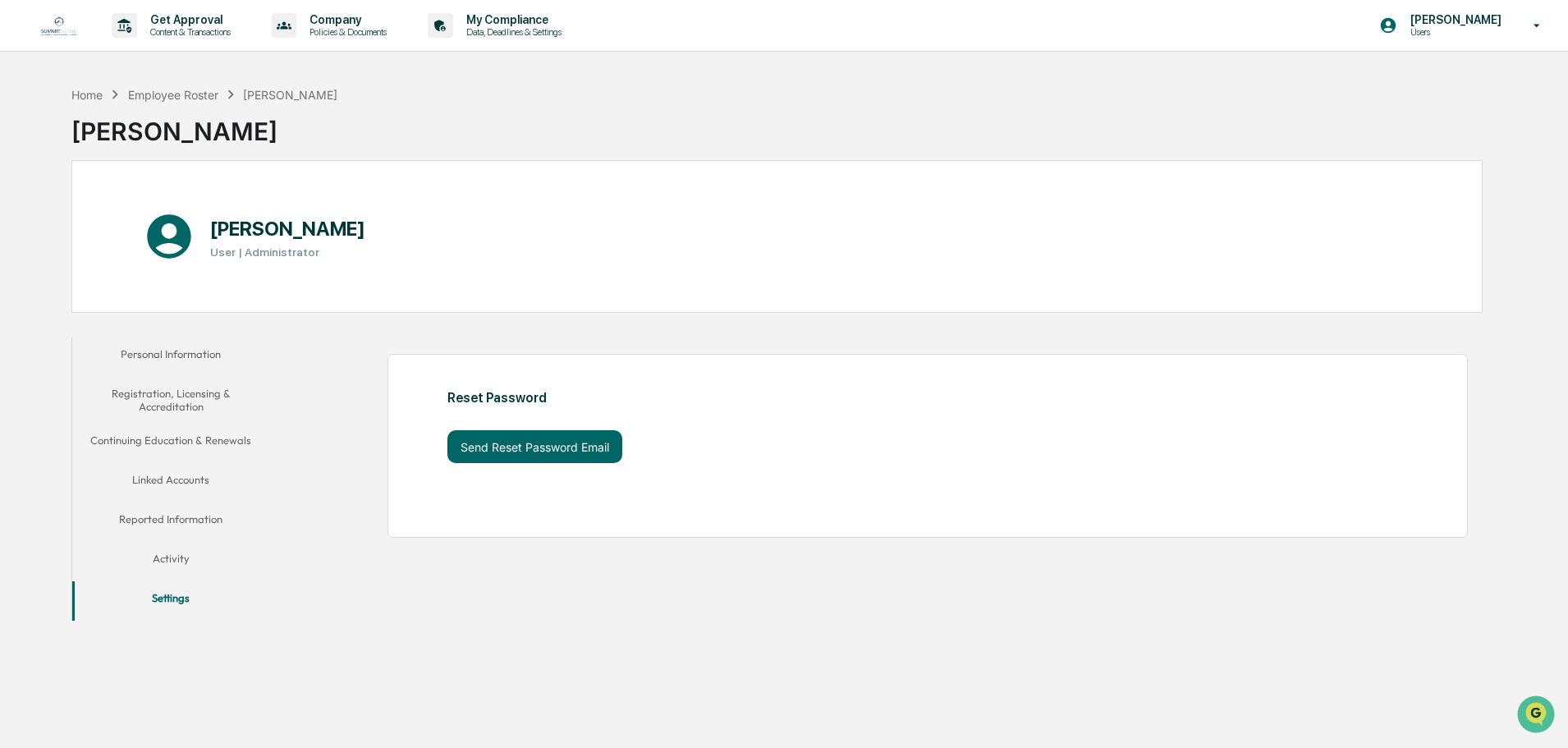
click at [207, 349] on button "Personal Information" at bounding box center [171, 357] width 197 height 39
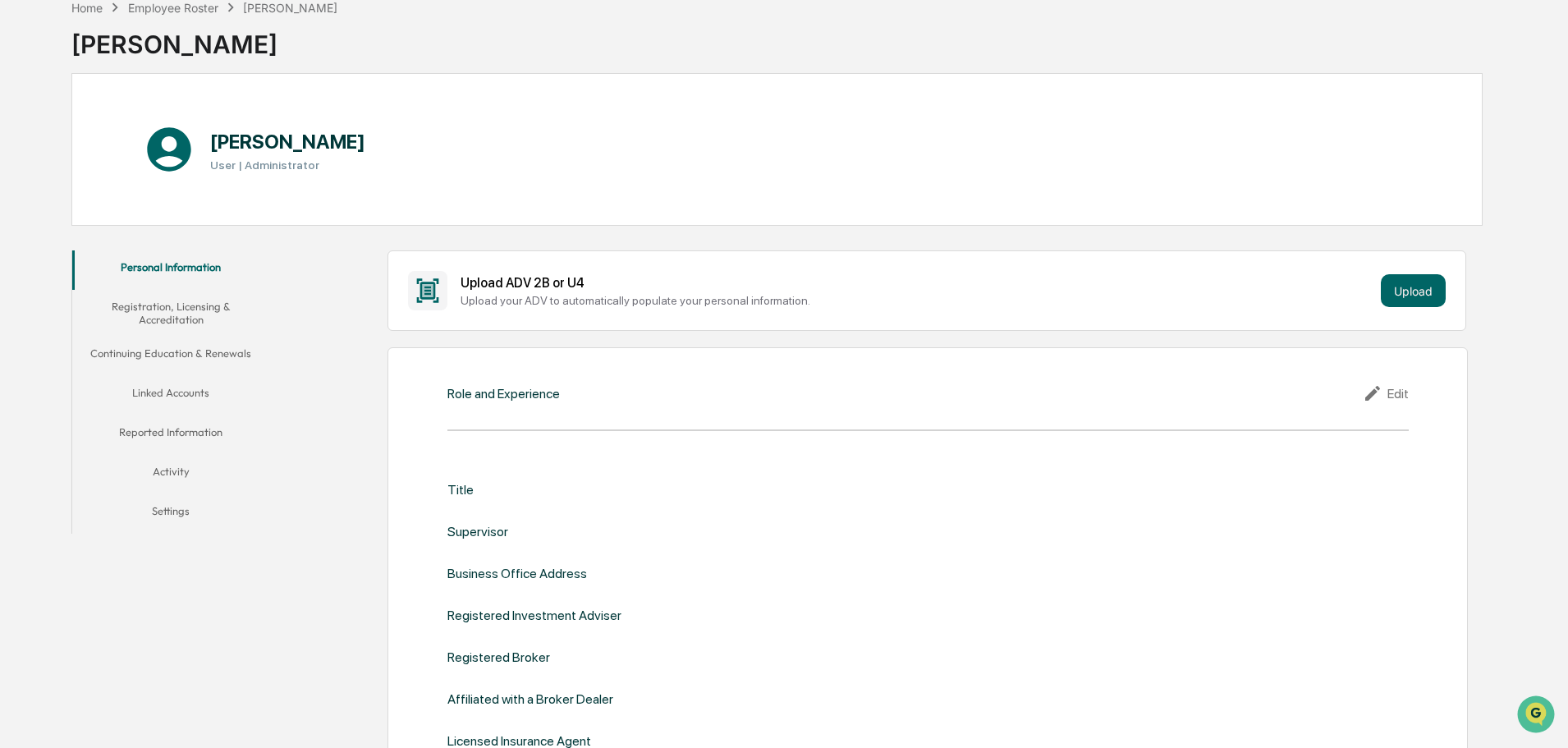
scroll to position [164, 0]
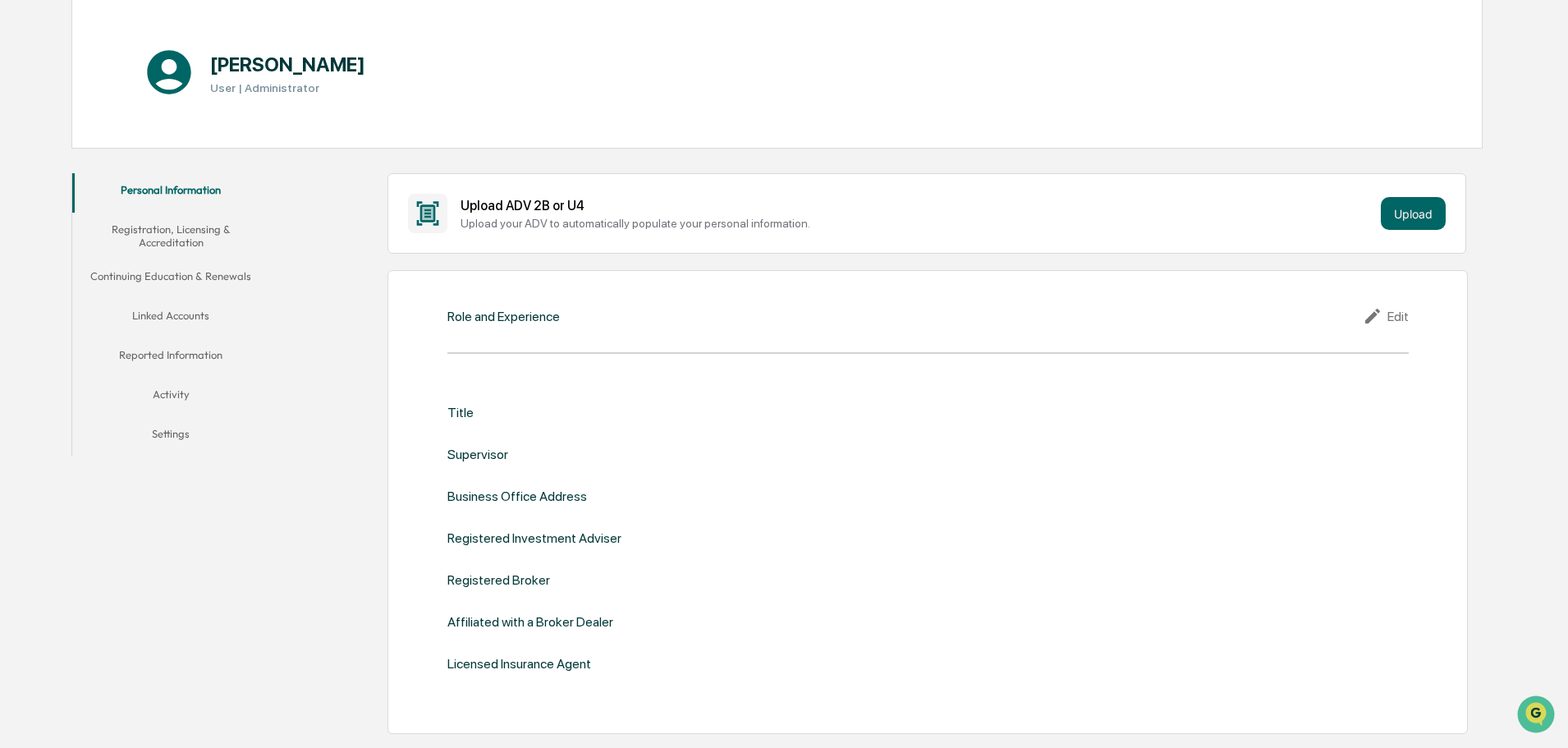
click at [847, 416] on div "Title" at bounding box center [928, 413] width 961 height 16
click at [1401, 315] on div "Edit" at bounding box center [1385, 316] width 46 height 20
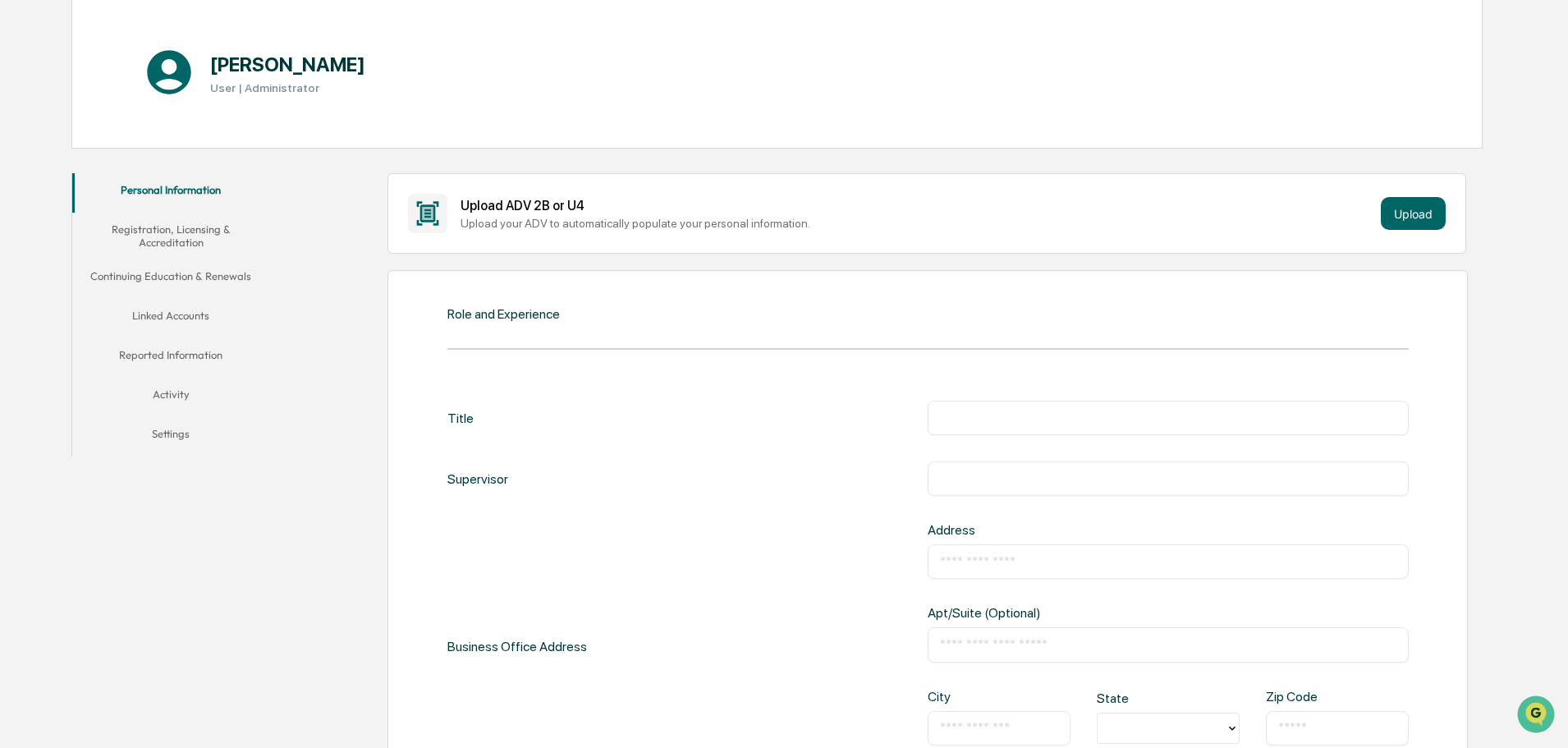
click at [1087, 422] on input "text" at bounding box center [1167, 418] width 457 height 17
type input "*"
type input "***"
type input "*********"
type input "**********"
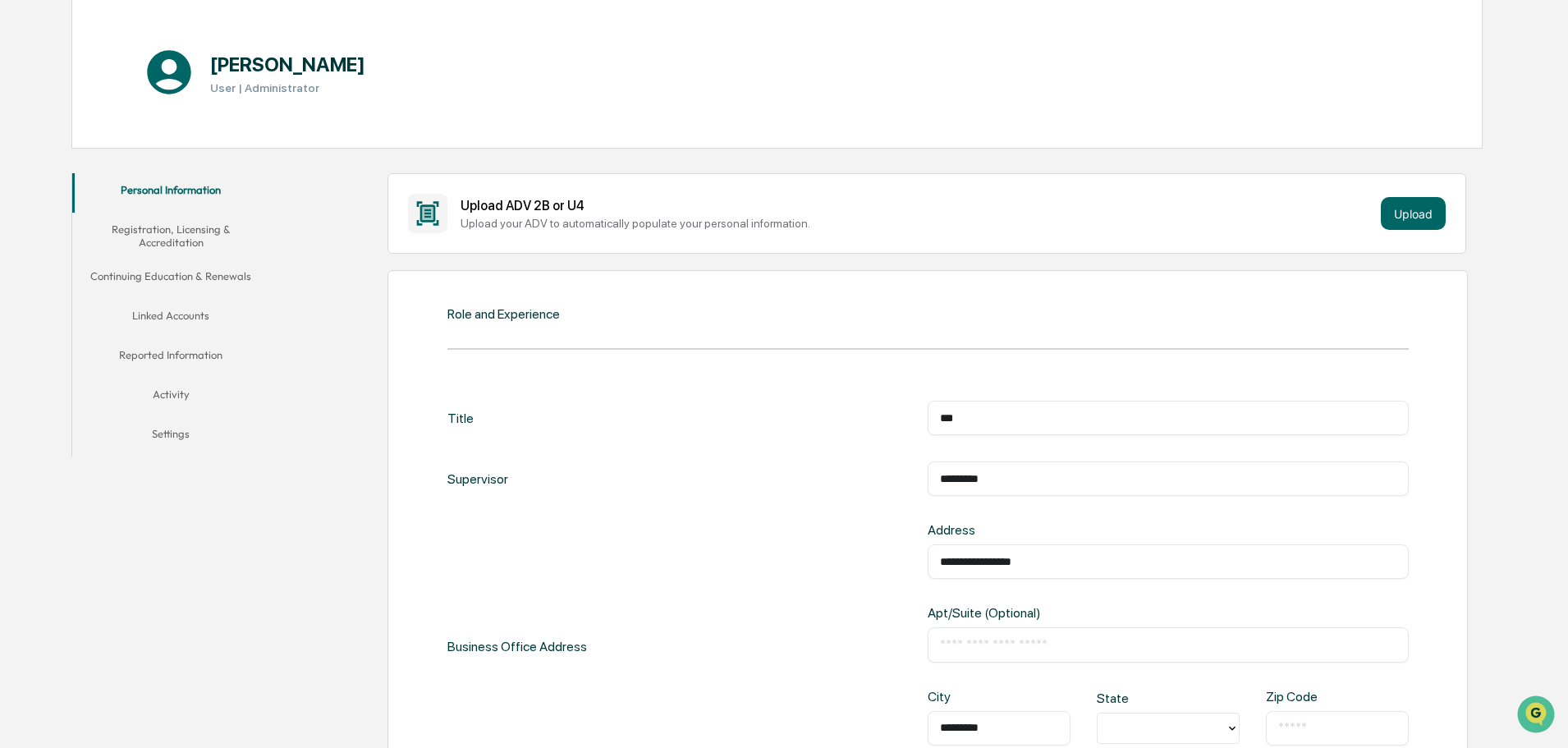
type input "*********"
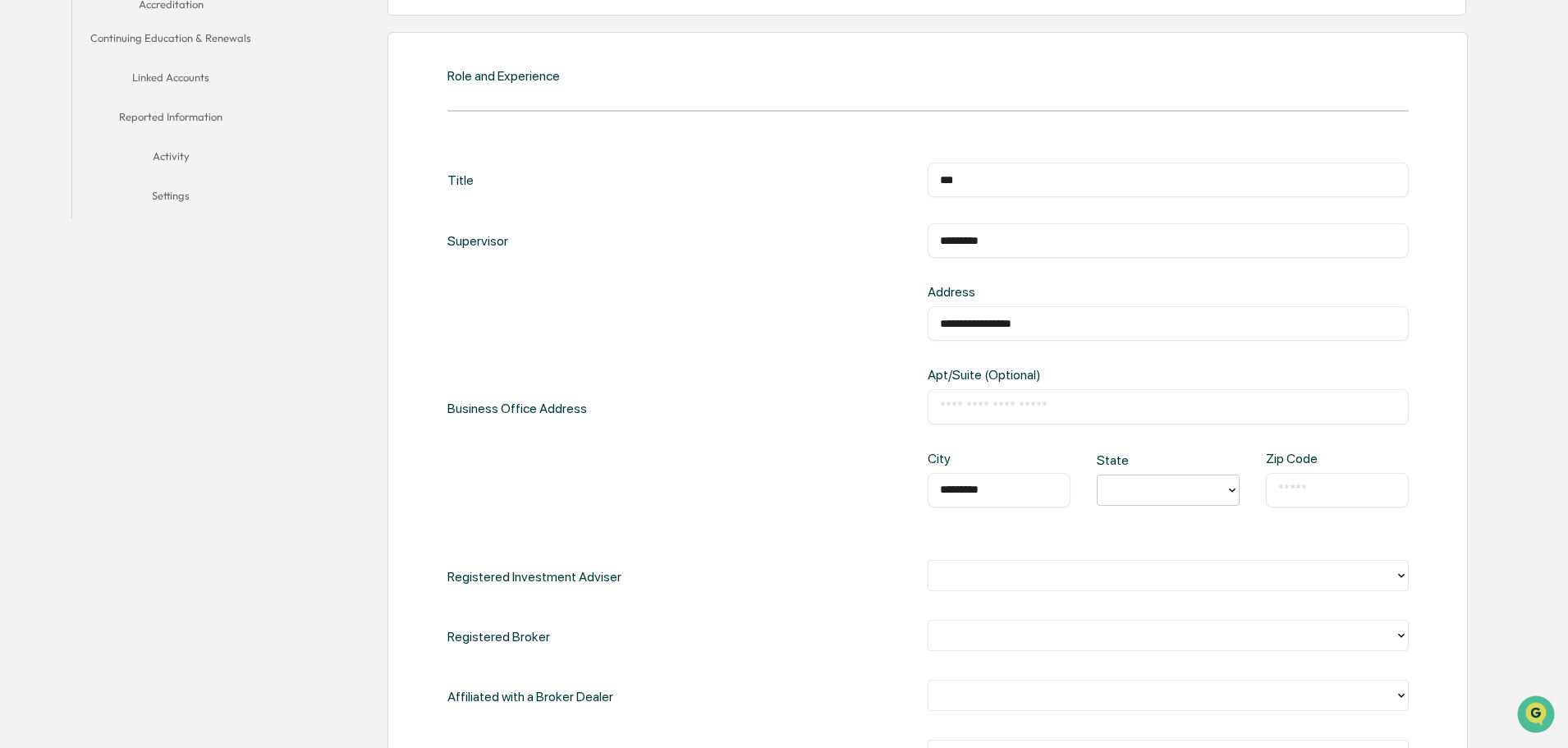
scroll to position [493, 0]
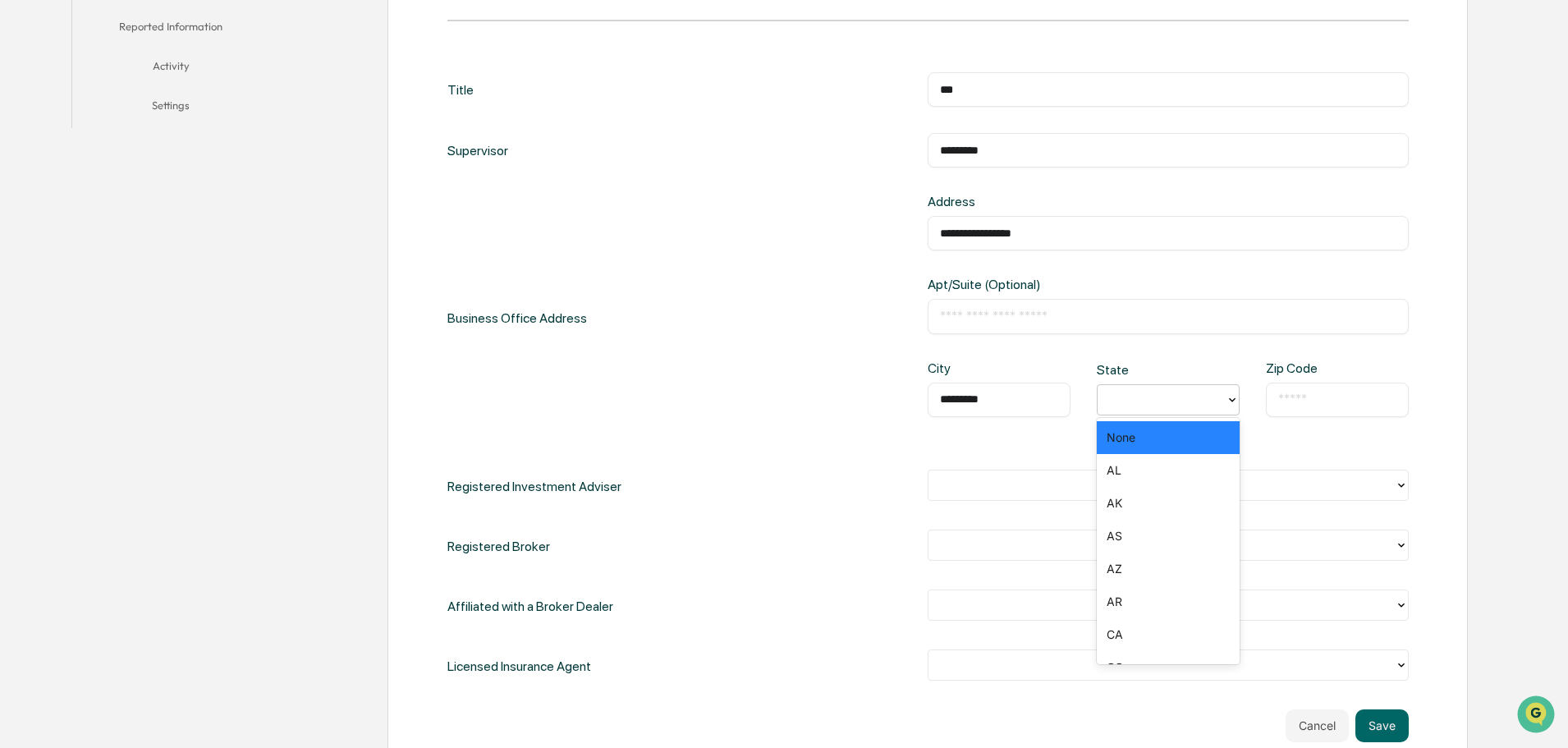
click at [1226, 397] on icon at bounding box center [1232, 399] width 13 height 13
click at [1123, 419] on div "UT" at bounding box center [1168, 421] width 143 height 33
click at [1305, 384] on div "​" at bounding box center [1337, 399] width 143 height 34
click at [1306, 396] on input "text" at bounding box center [1336, 399] width 118 height 17
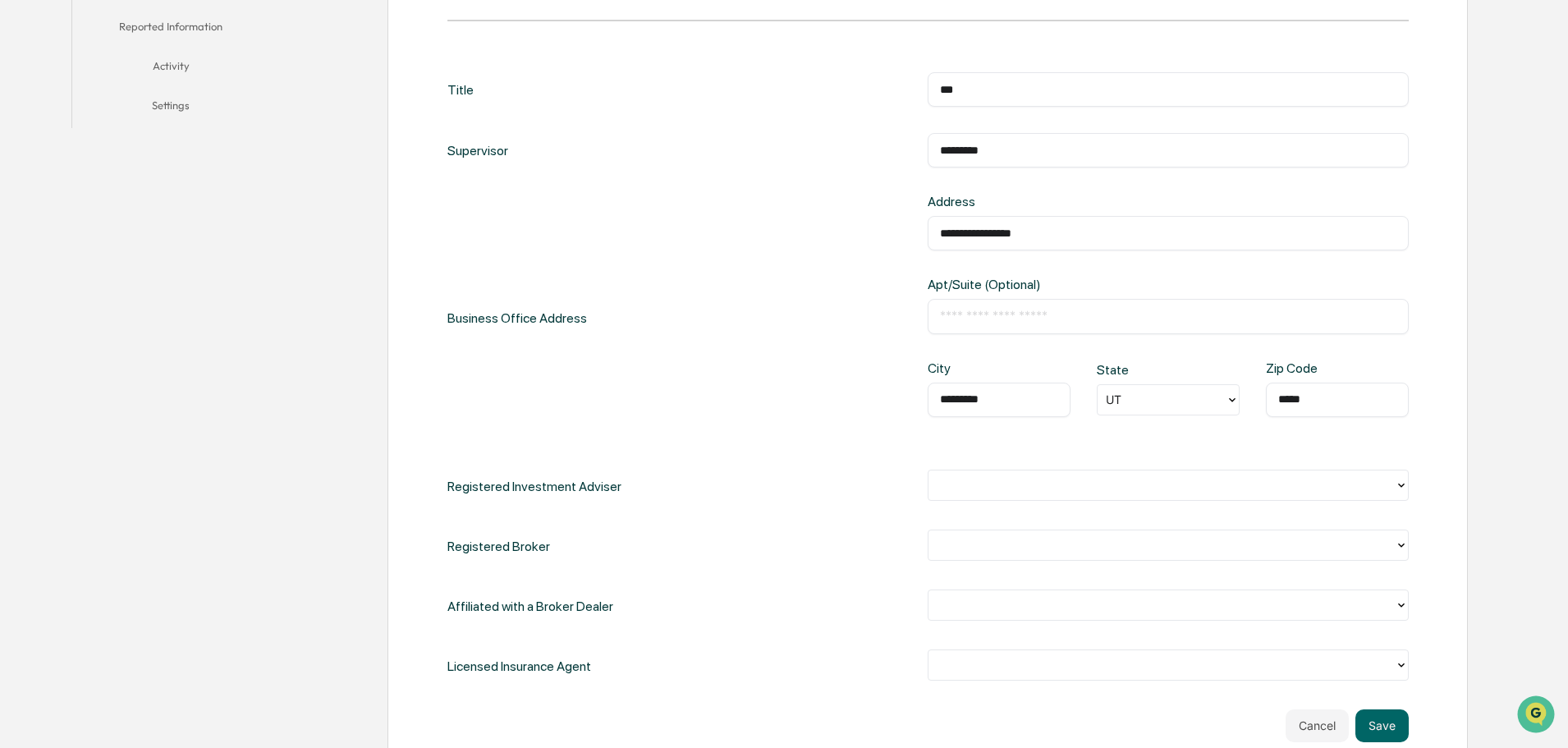
type input "*****"
click at [1007, 487] on div at bounding box center [1161, 484] width 450 height 19
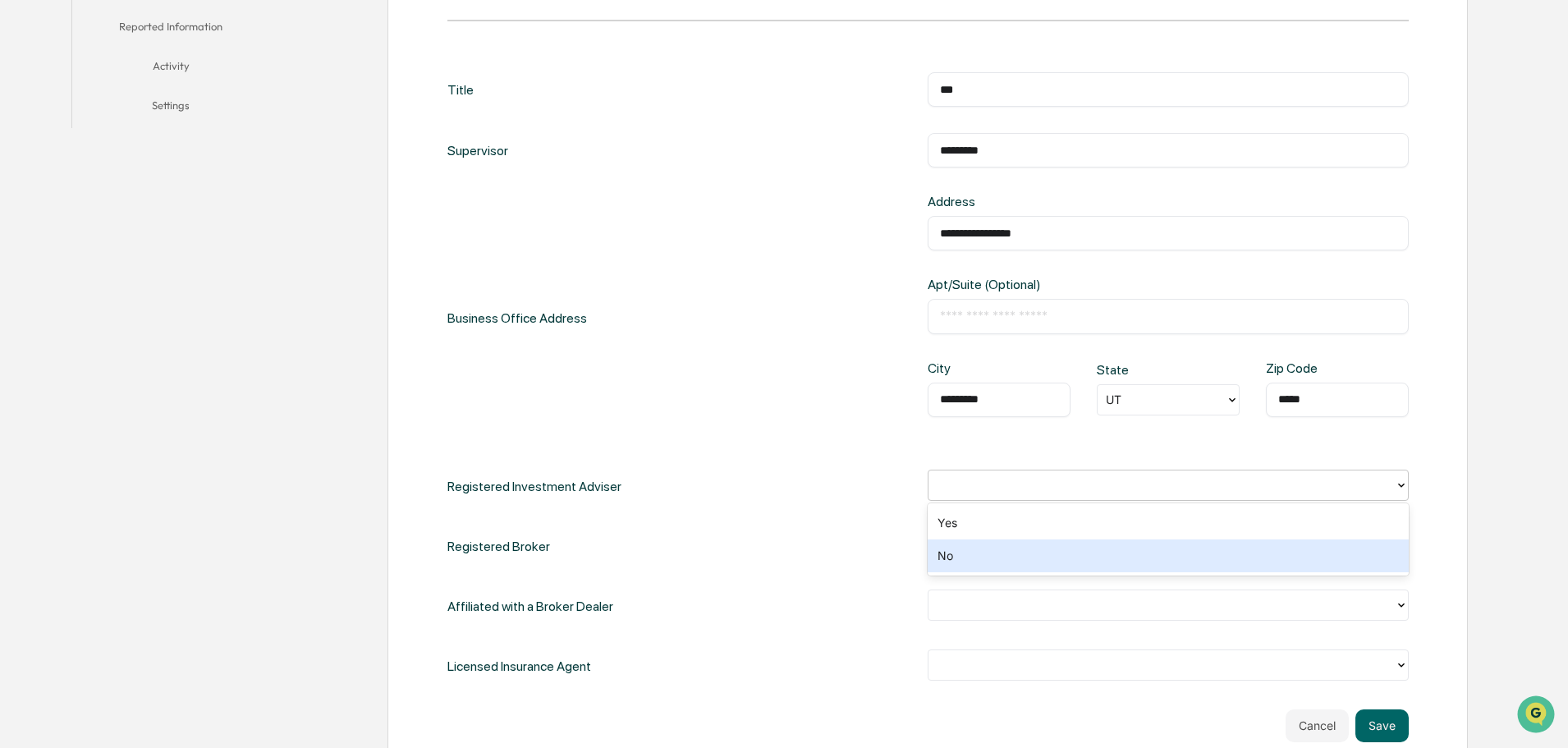
drag, startPoint x: 990, startPoint y: 519, endPoint x: 985, endPoint y: 553, distance: 34.4
click at [985, 553] on div "Yes No" at bounding box center [1168, 540] width 481 height 72
click at [985, 553] on div "No" at bounding box center [1168, 556] width 481 height 33
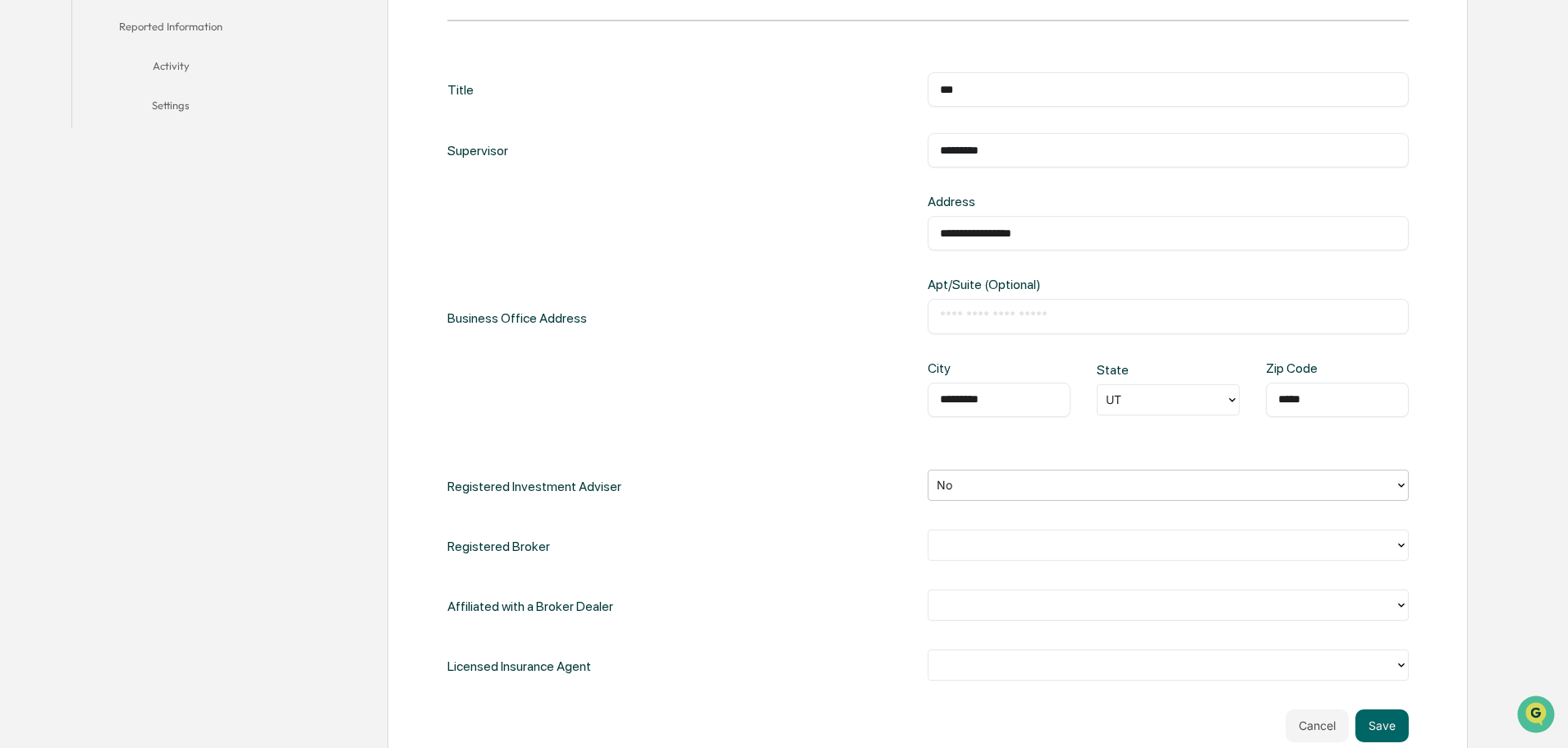
click at [985, 552] on div at bounding box center [1161, 544] width 450 height 19
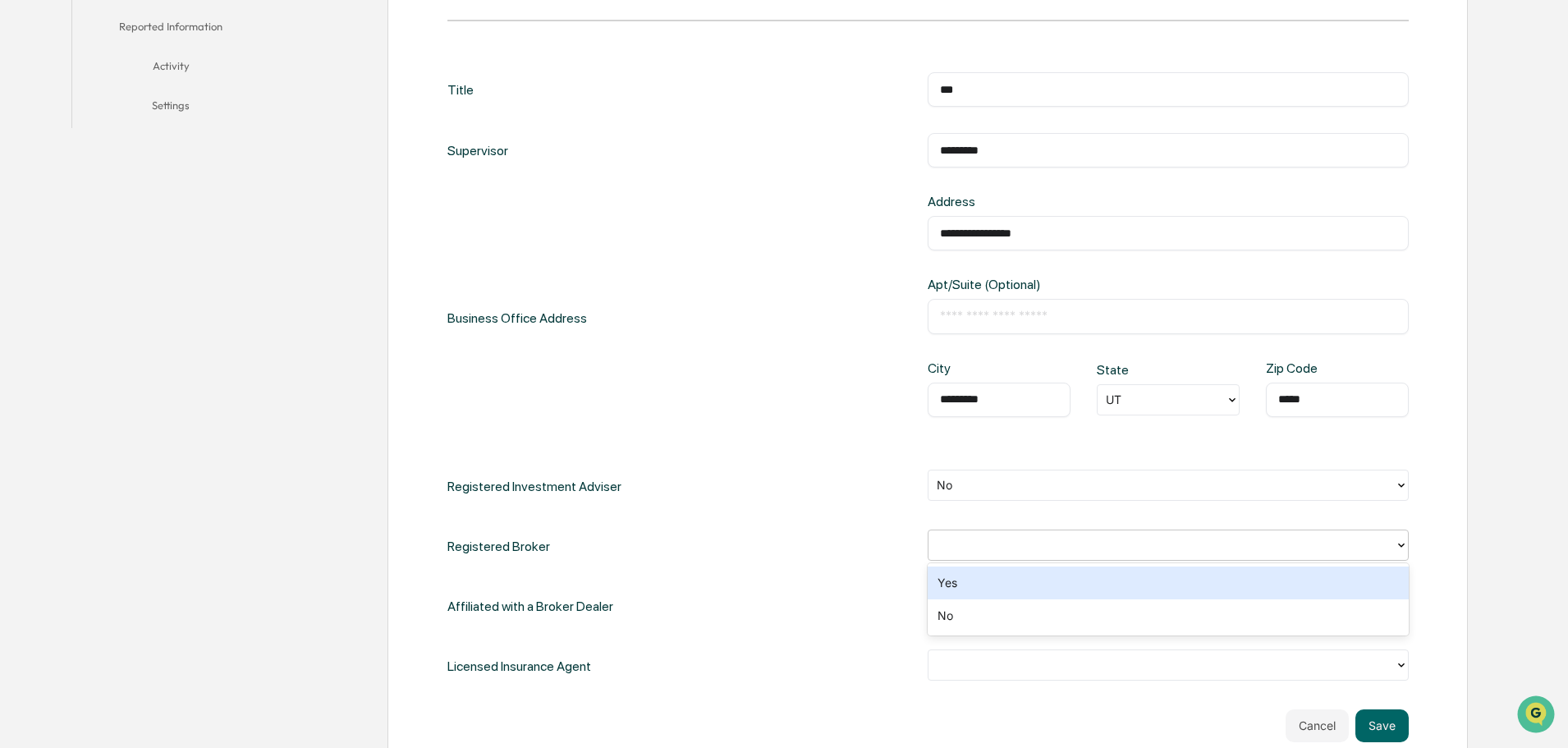
click at [983, 581] on div "Yes" at bounding box center [1168, 583] width 481 height 33
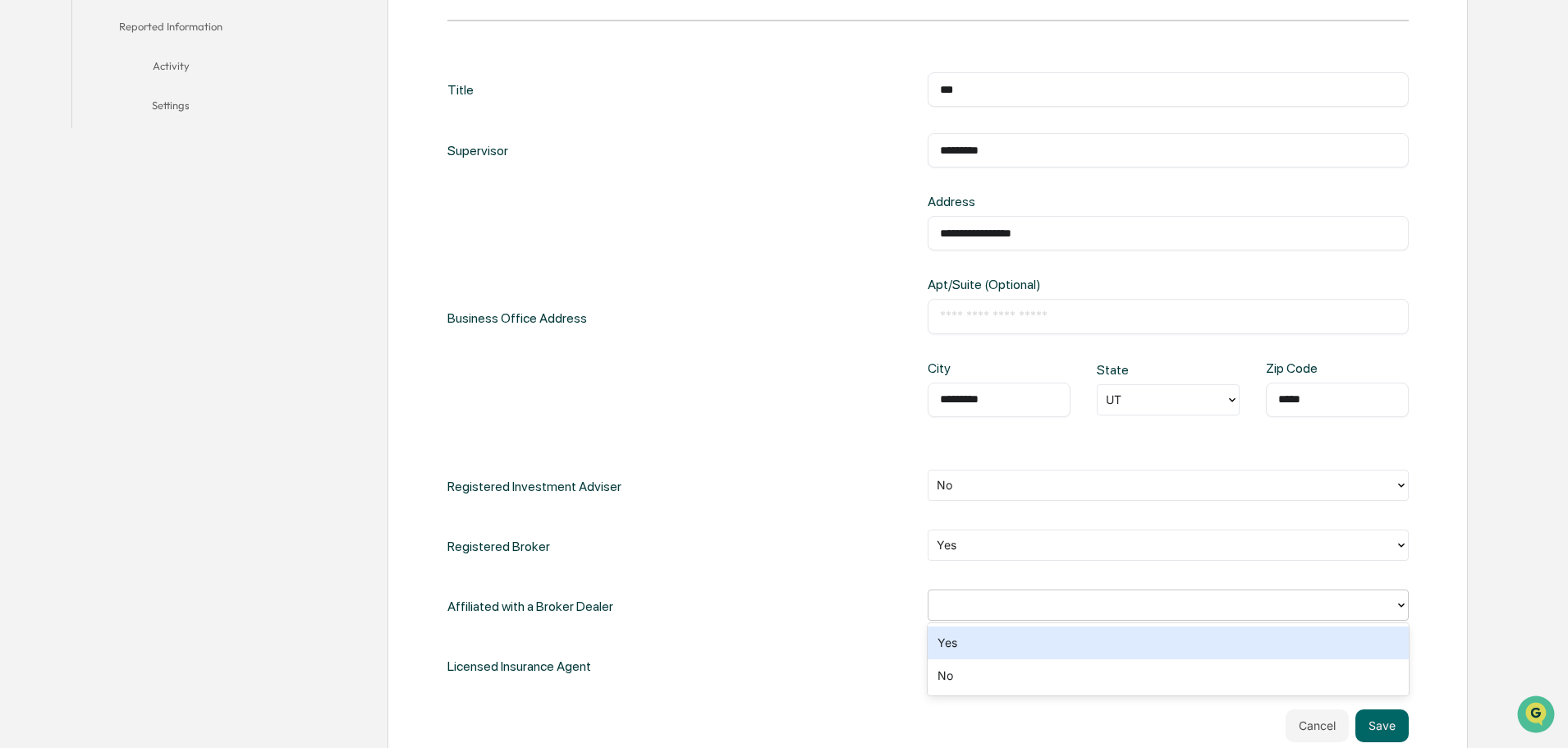
click at [969, 608] on div at bounding box center [1161, 604] width 450 height 19
click at [951, 652] on div "Yes" at bounding box center [1168, 643] width 481 height 33
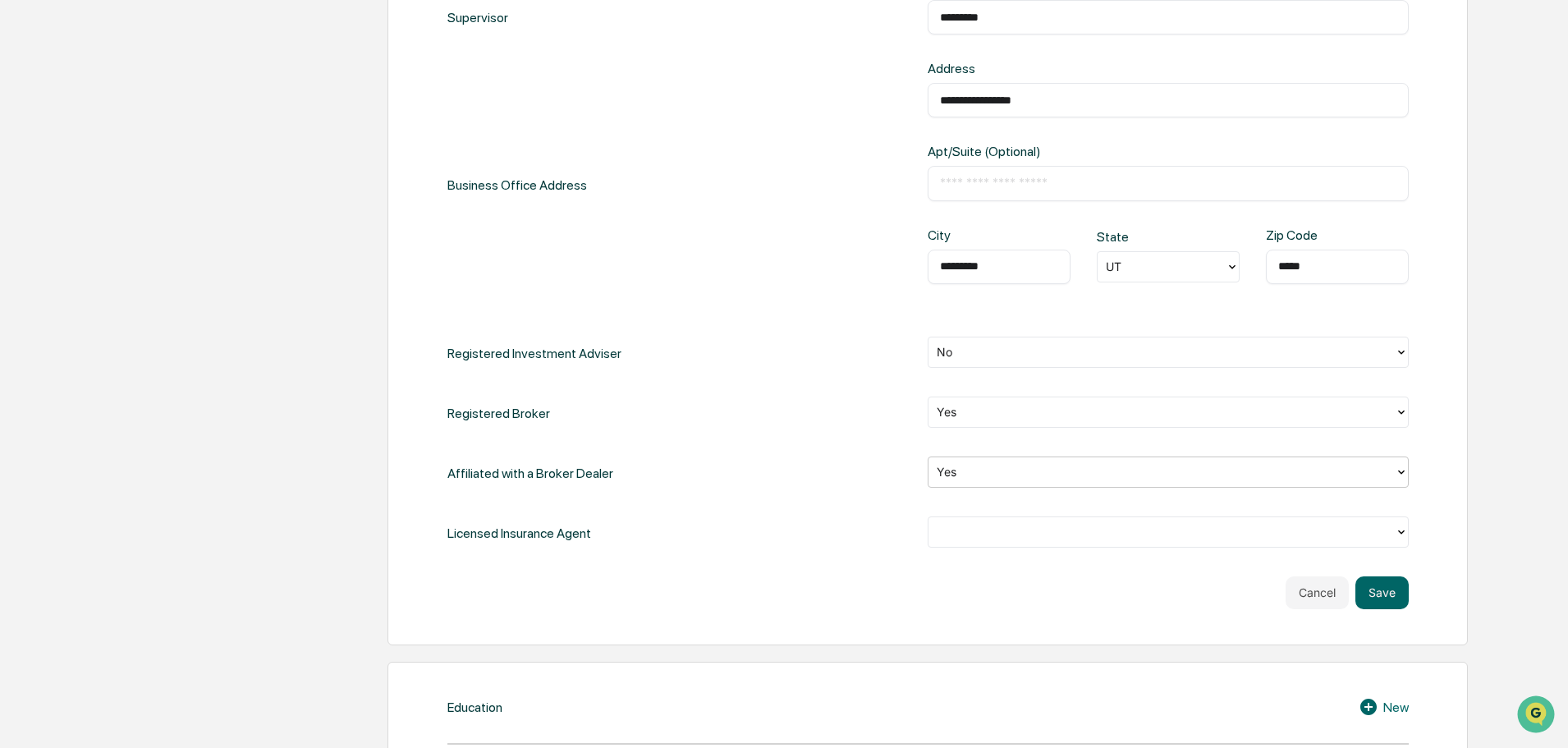
scroll to position [657, 0]
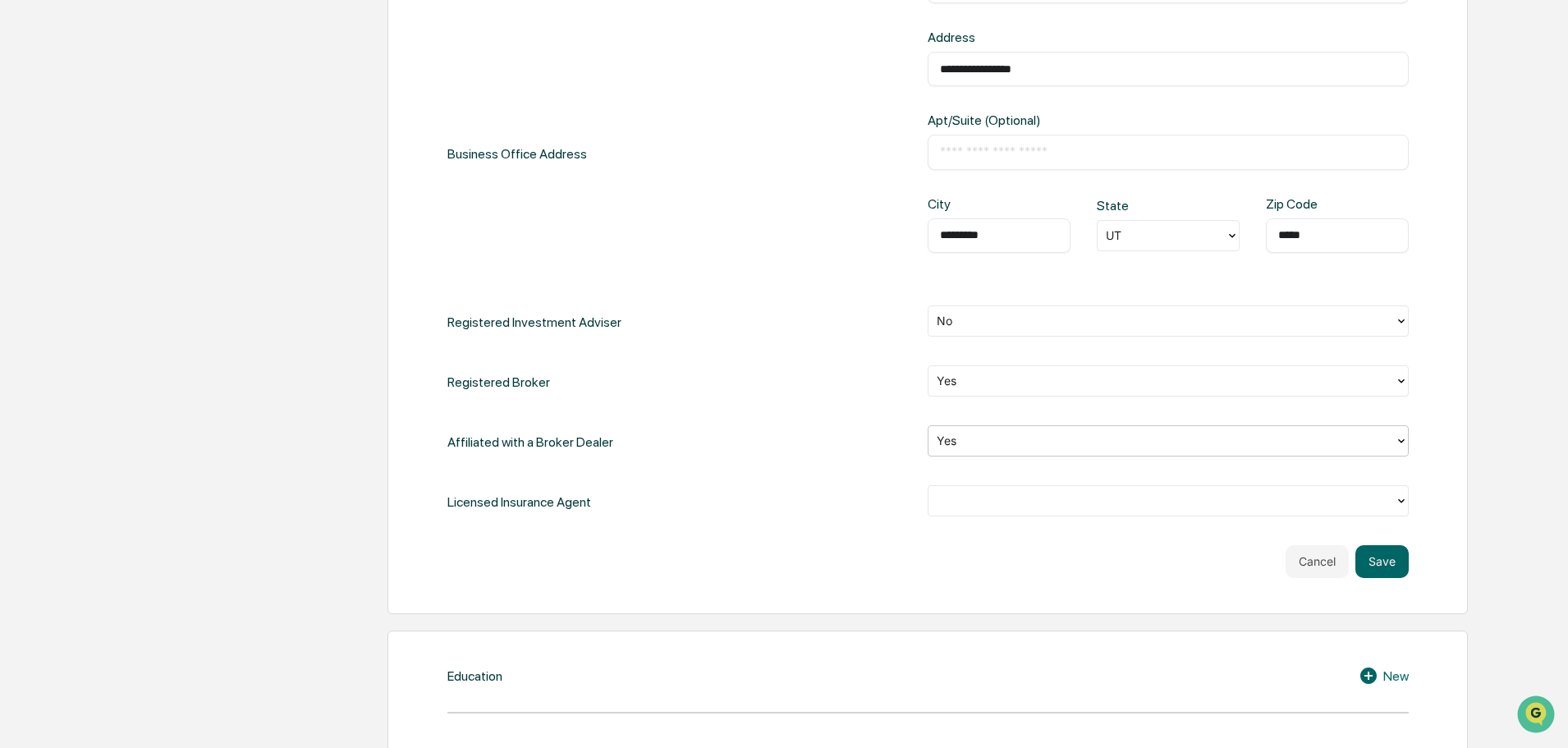
click at [1283, 514] on div at bounding box center [1168, 501] width 481 height 31
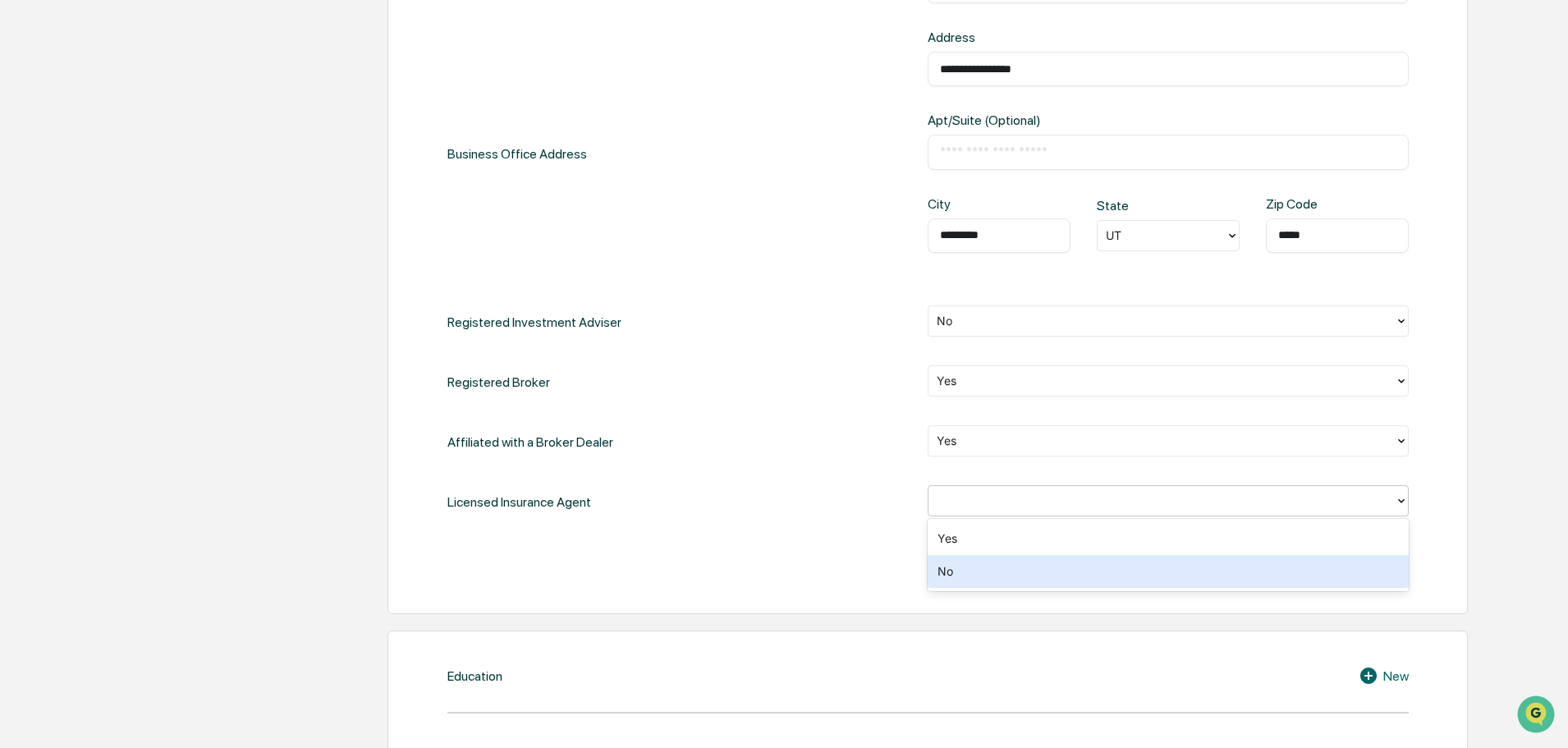
click at [1188, 585] on div "No" at bounding box center [1168, 572] width 481 height 33
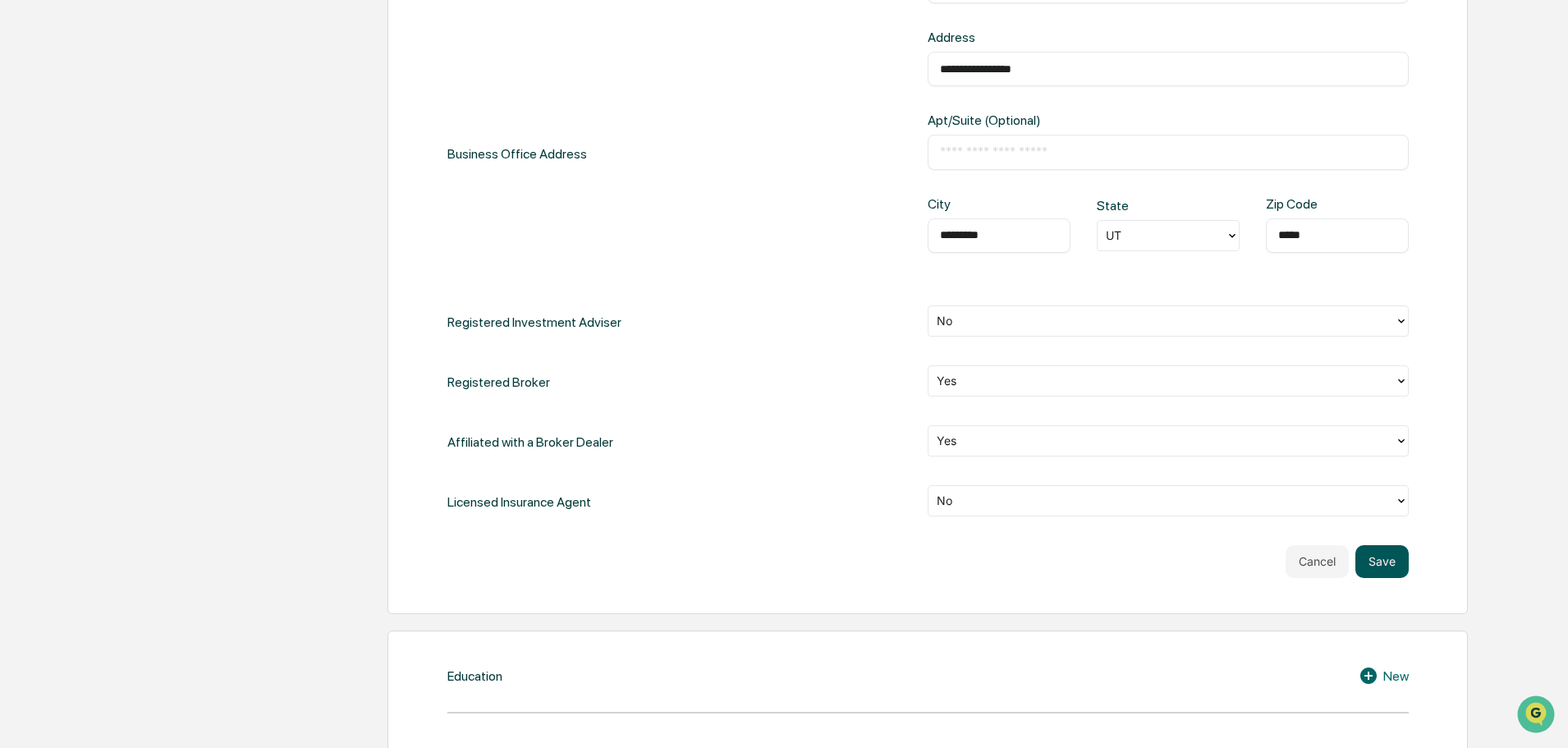
click at [1376, 565] on button "Save" at bounding box center [1381, 562] width 54 height 33
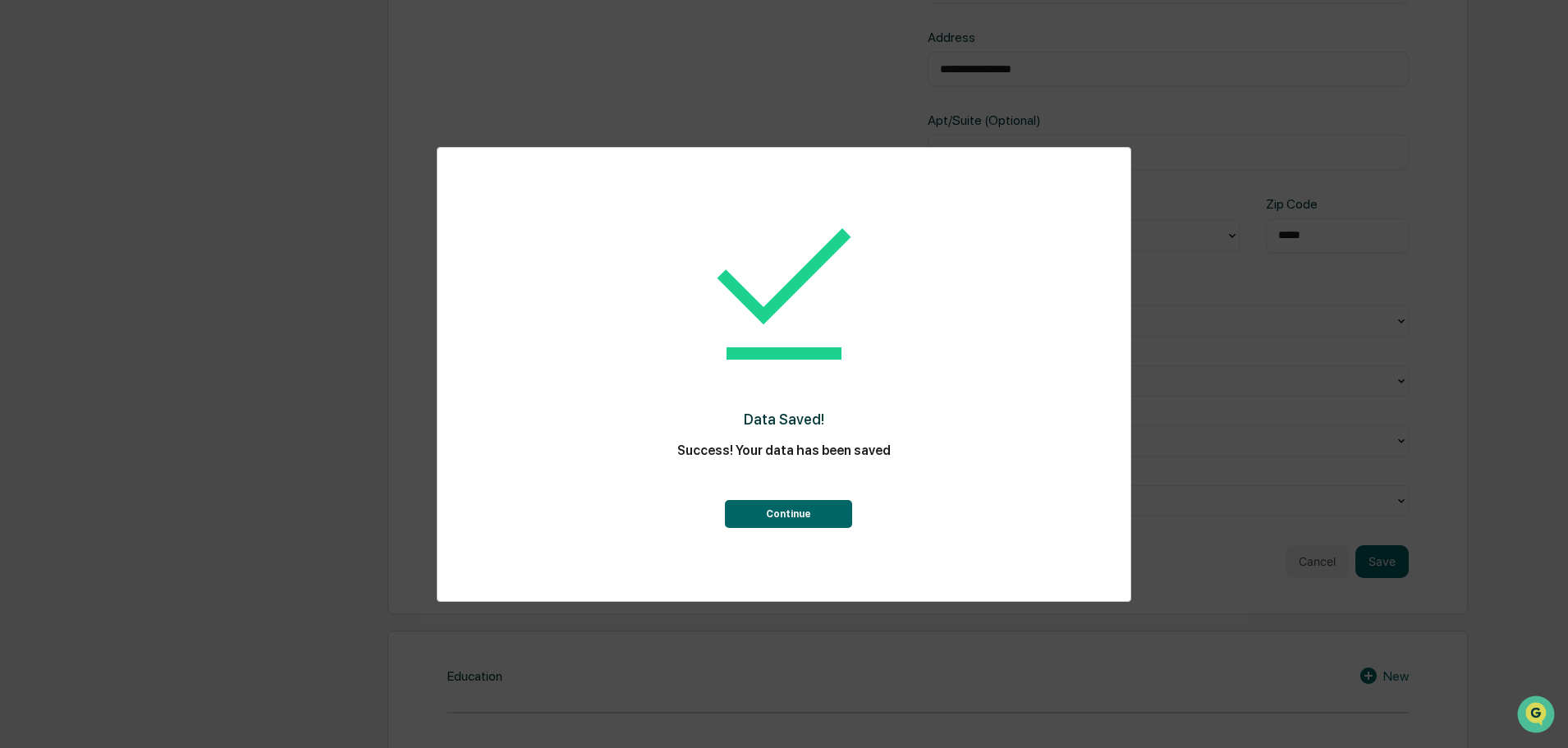
click at [814, 516] on button "Continue" at bounding box center [788, 513] width 127 height 28
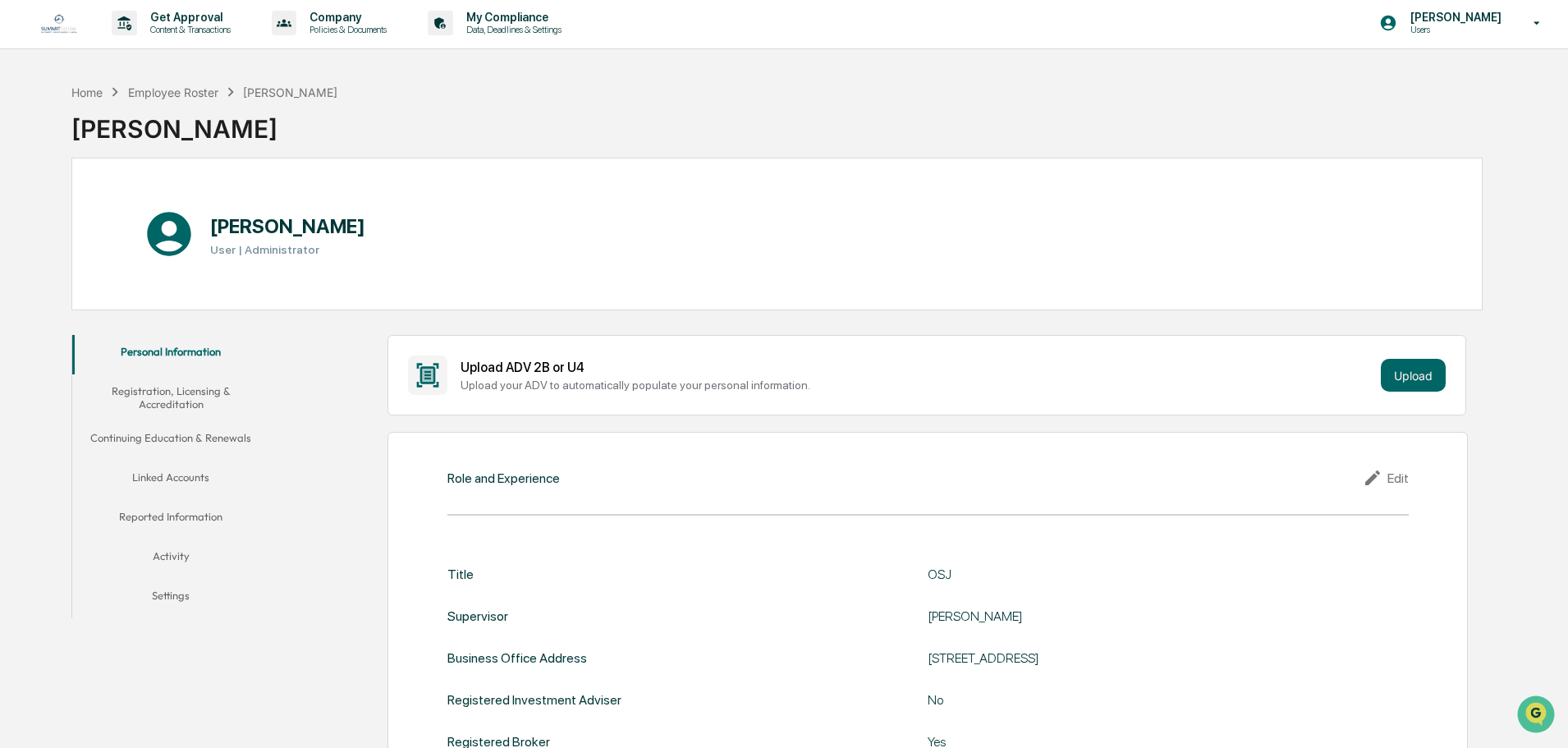
scroll to position [0, 0]
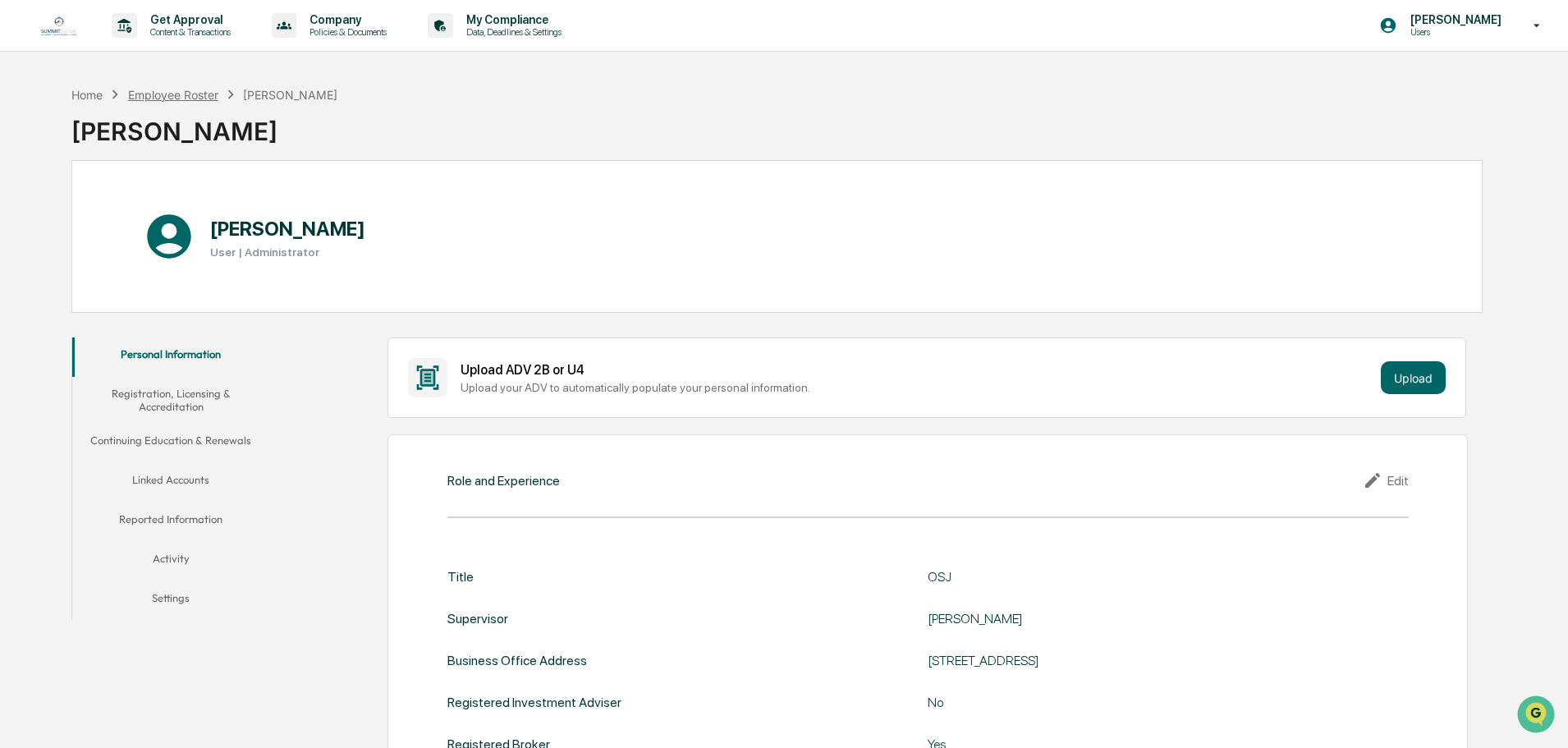
click at [161, 91] on div "Employee Roster" at bounding box center [173, 95] width 90 height 14
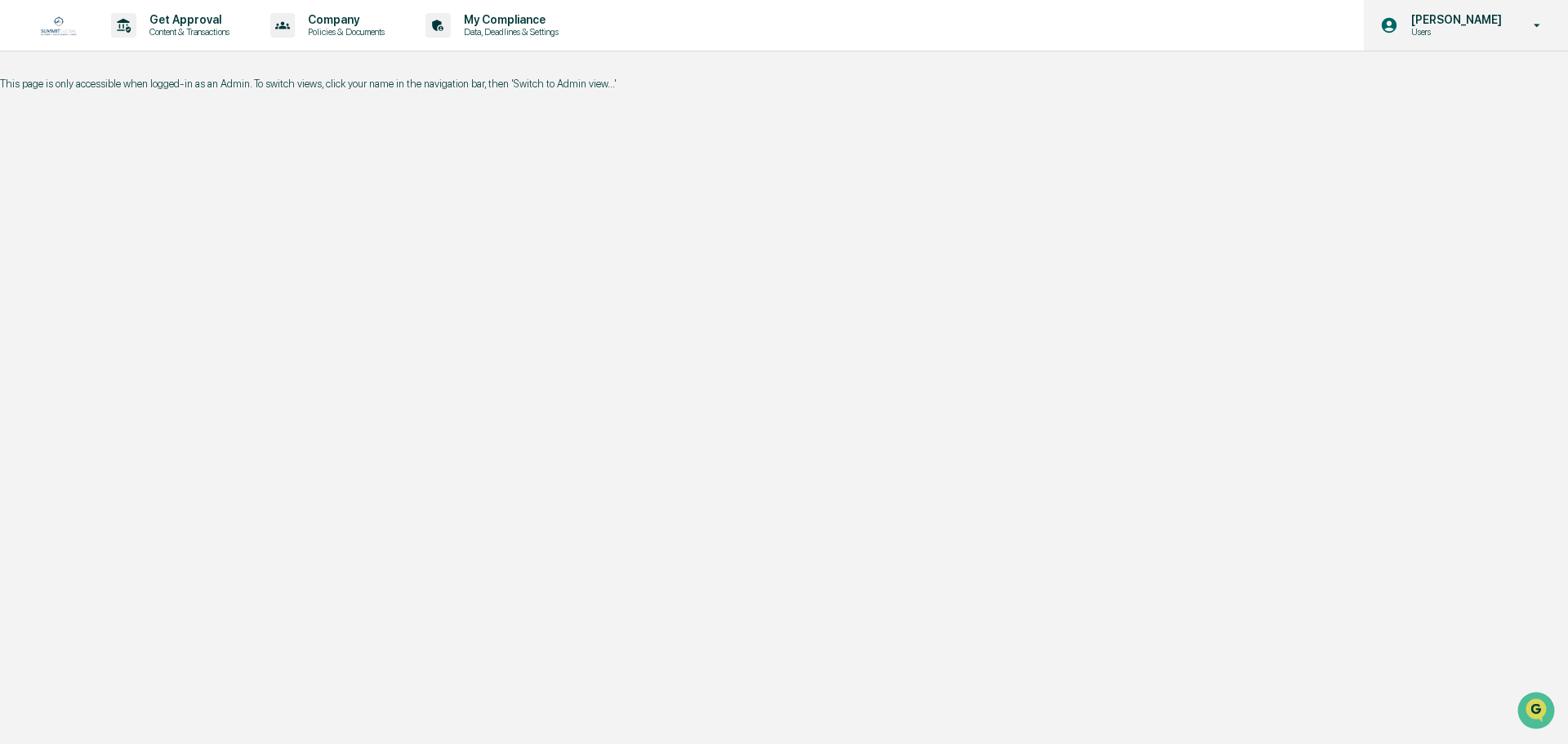
click at [1467, 19] on p "[PERSON_NAME]" at bounding box center [1453, 18] width 112 height 13
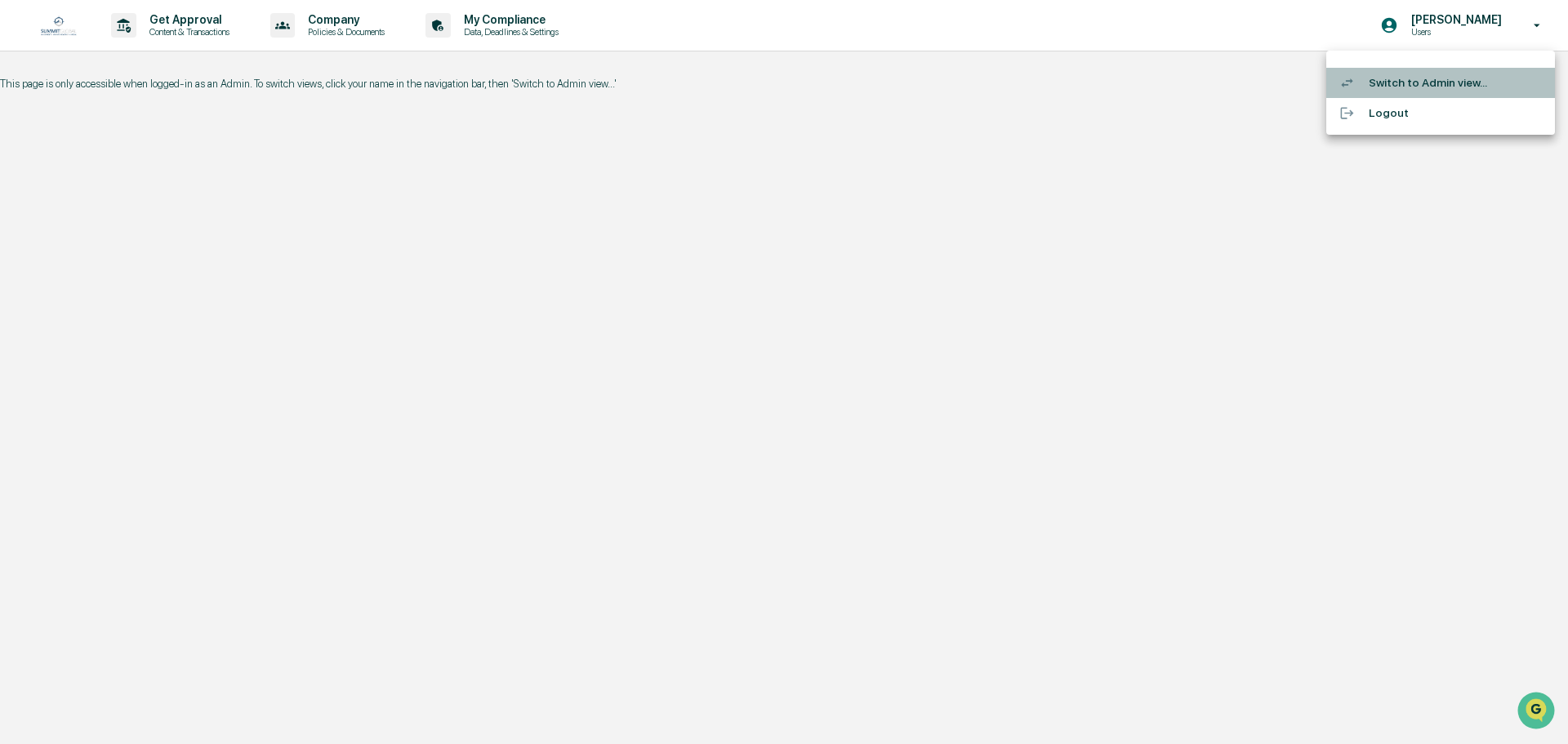
click at [1379, 89] on li "Switch to Admin view..." at bounding box center [1441, 83] width 229 height 30
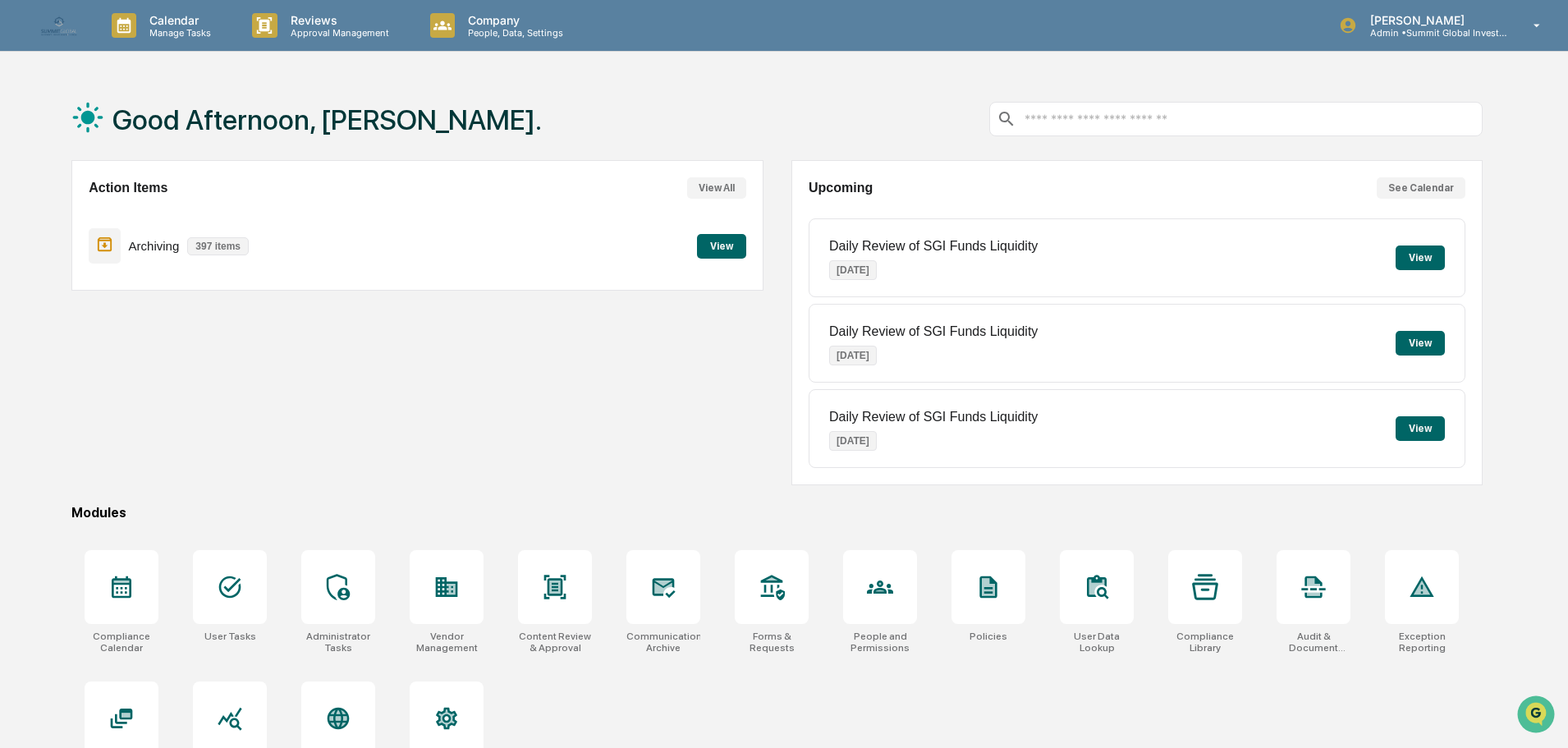
click at [236, 242] on p "397 items" at bounding box center [217, 246] width 62 height 18
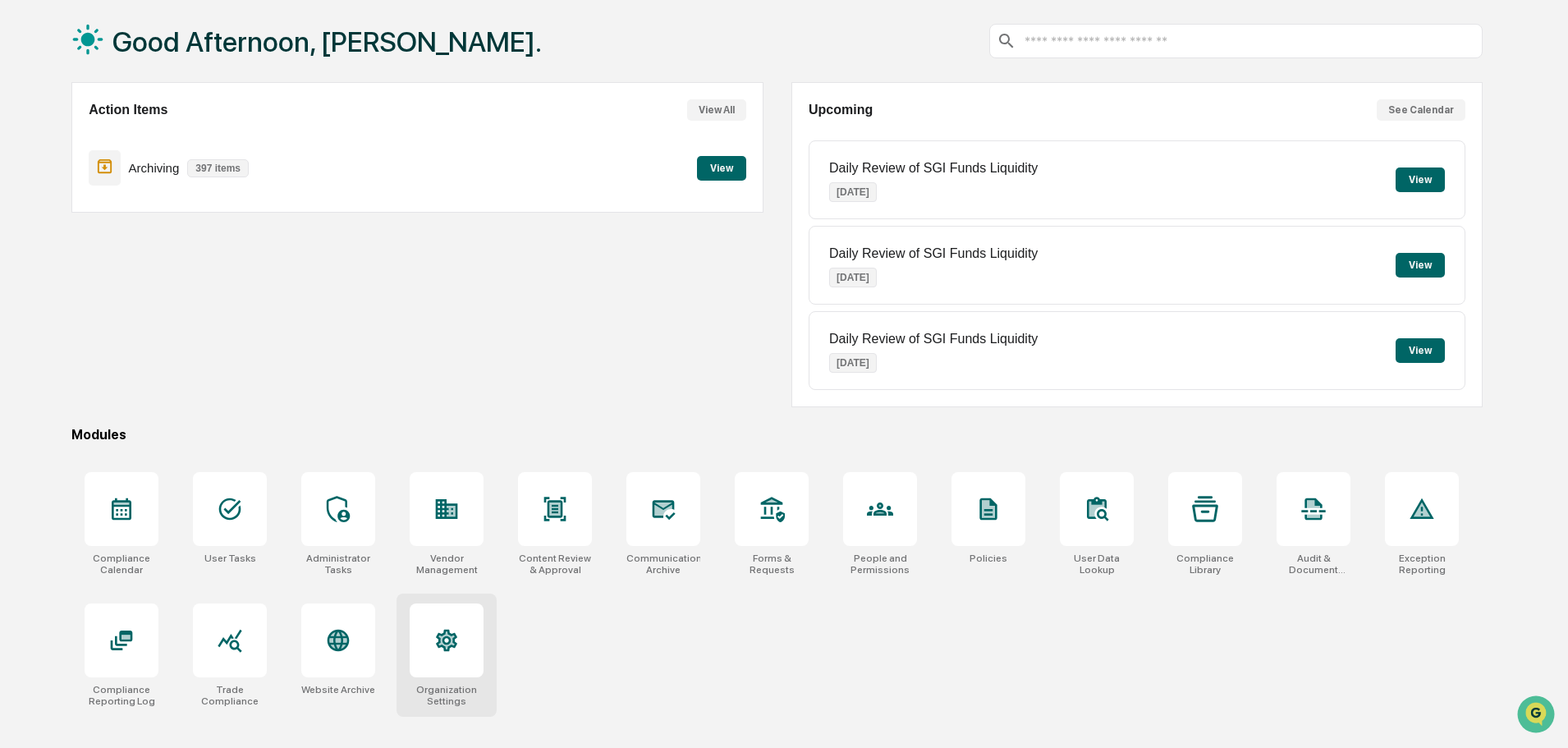
click at [450, 645] on icon at bounding box center [447, 640] width 16 height 18
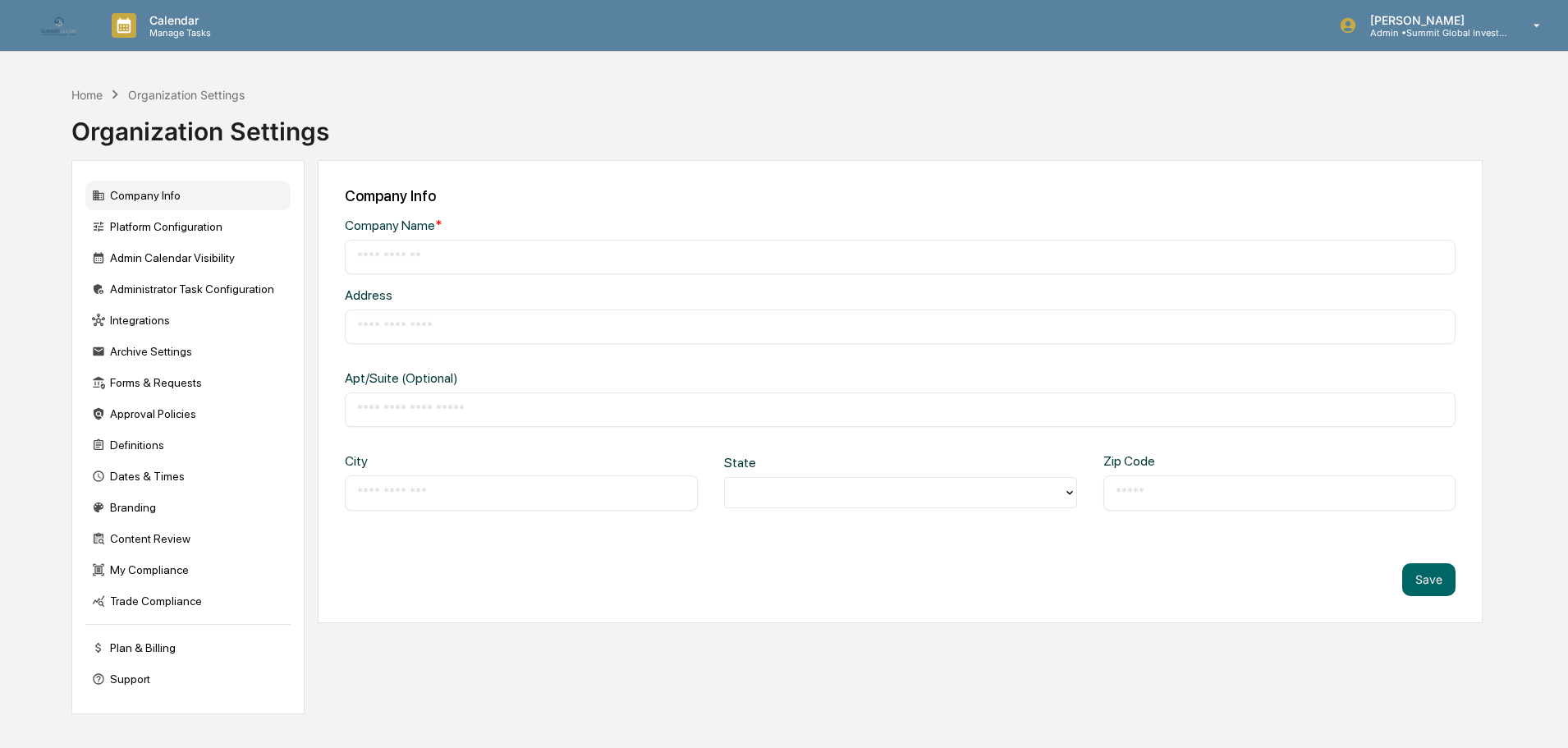
type input "**********"
type input "*********"
type input "*****"
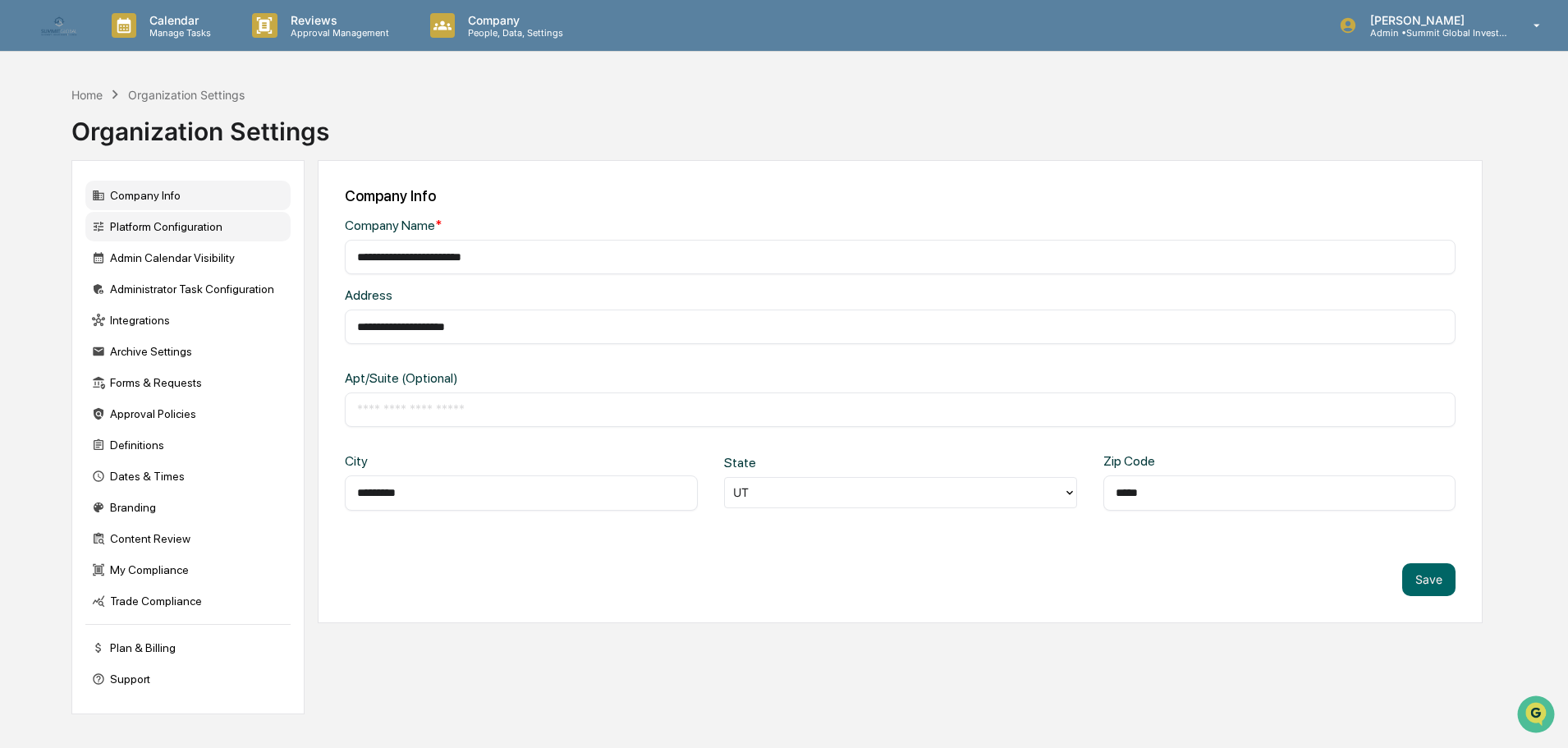
click at [182, 231] on div "Platform Configuration" at bounding box center [188, 227] width 205 height 29
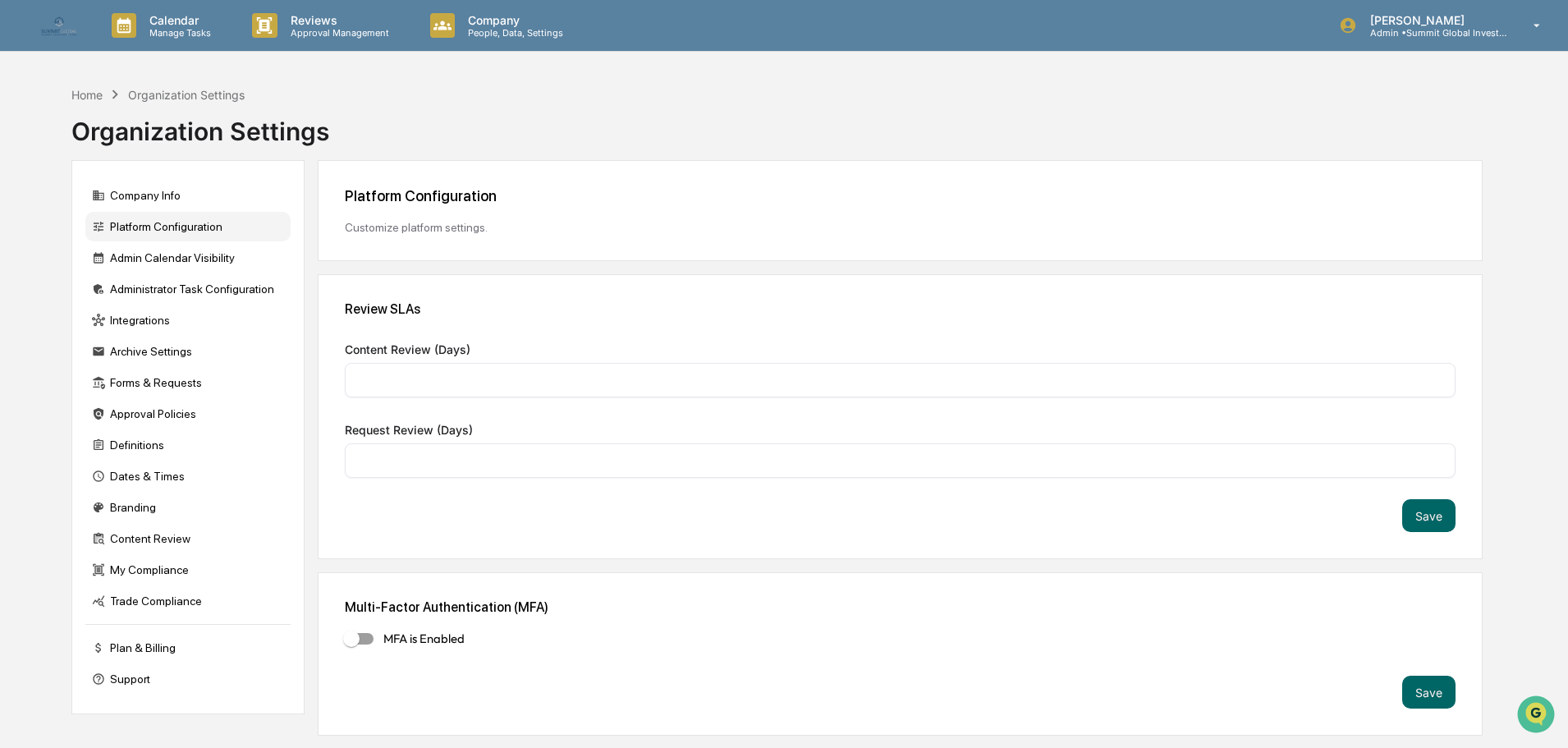
type input "*"
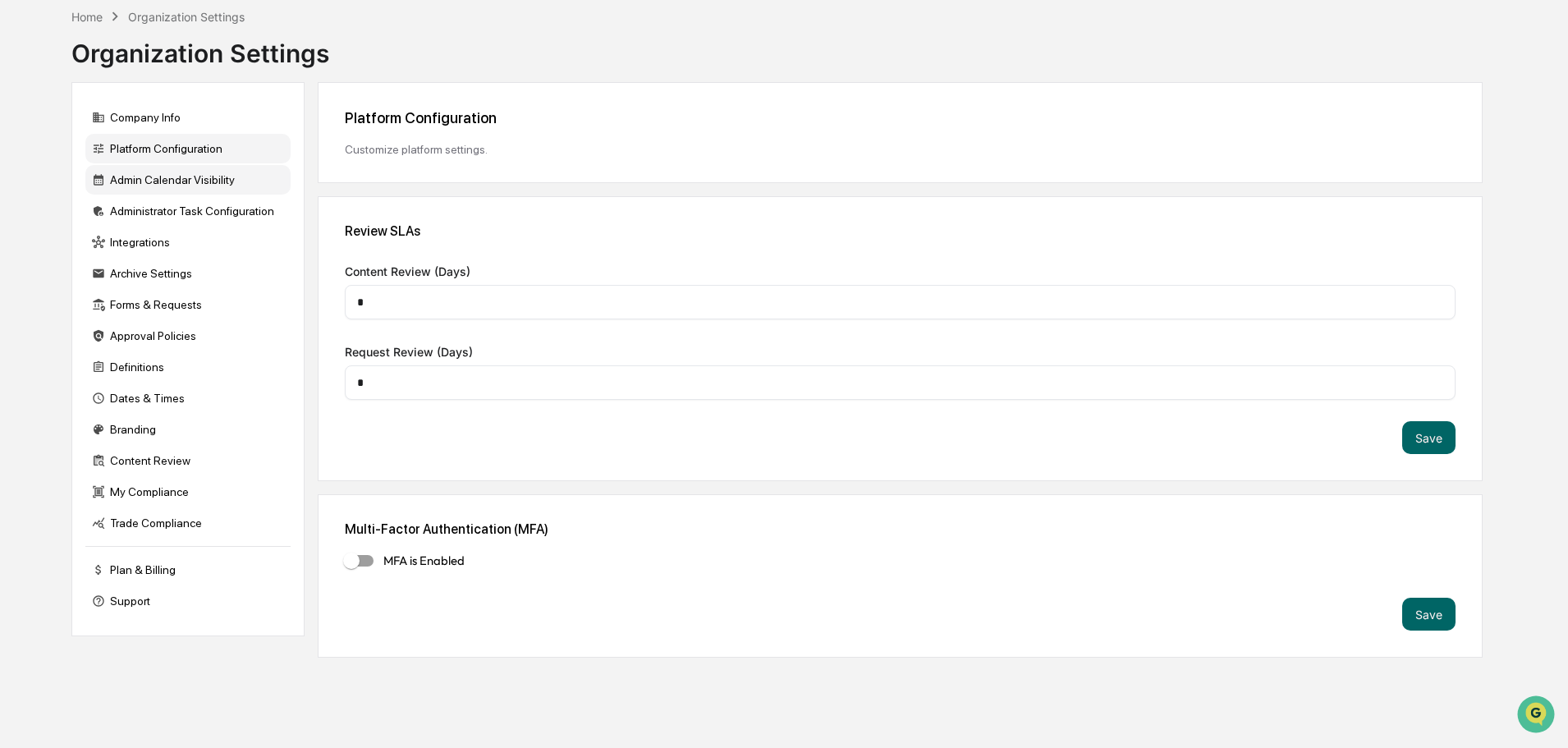
click at [176, 180] on div "Admin Calendar Visibility" at bounding box center [188, 180] width 205 height 29
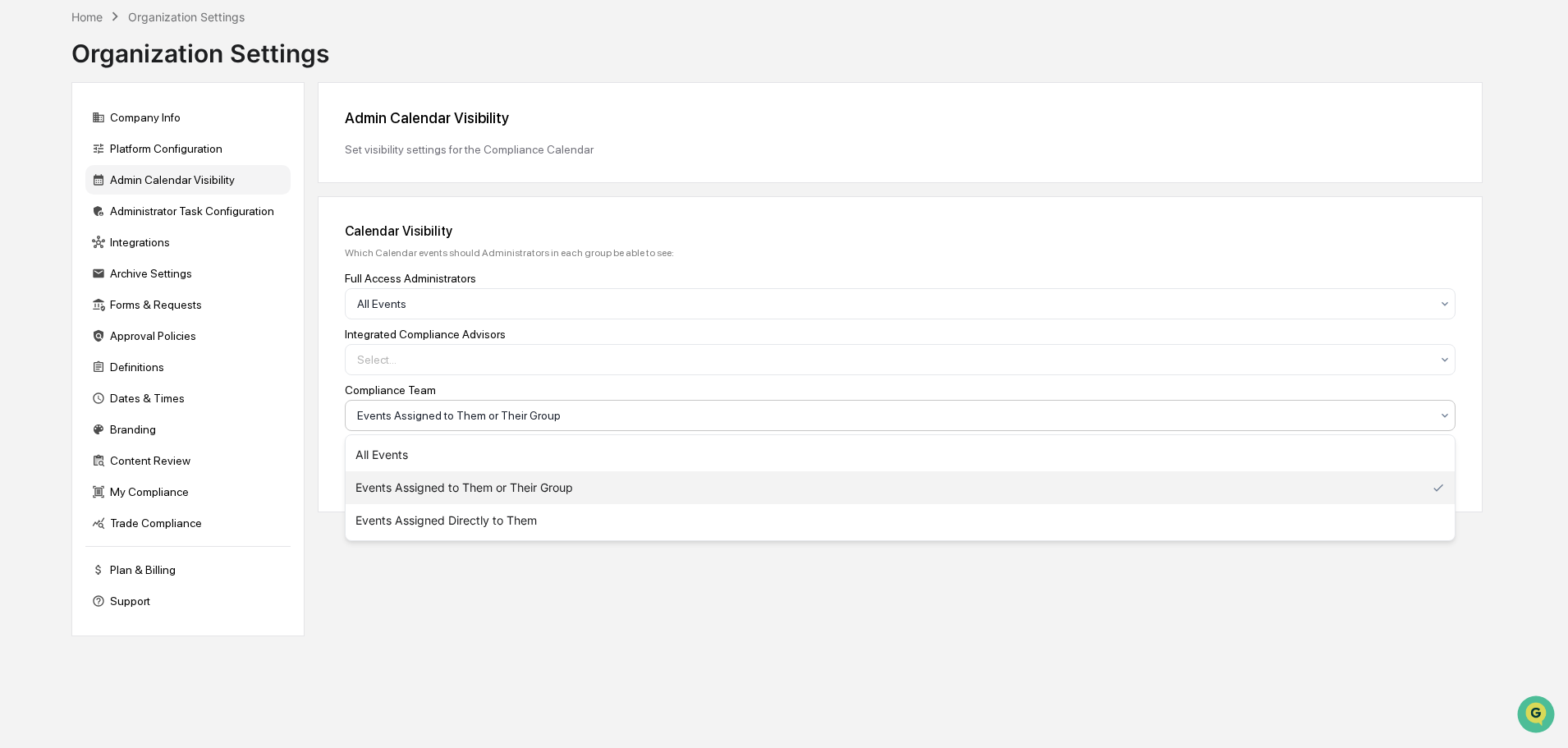
click at [641, 425] on div "Events Assigned to Them or Their Group" at bounding box center [893, 416] width 1089 height 23
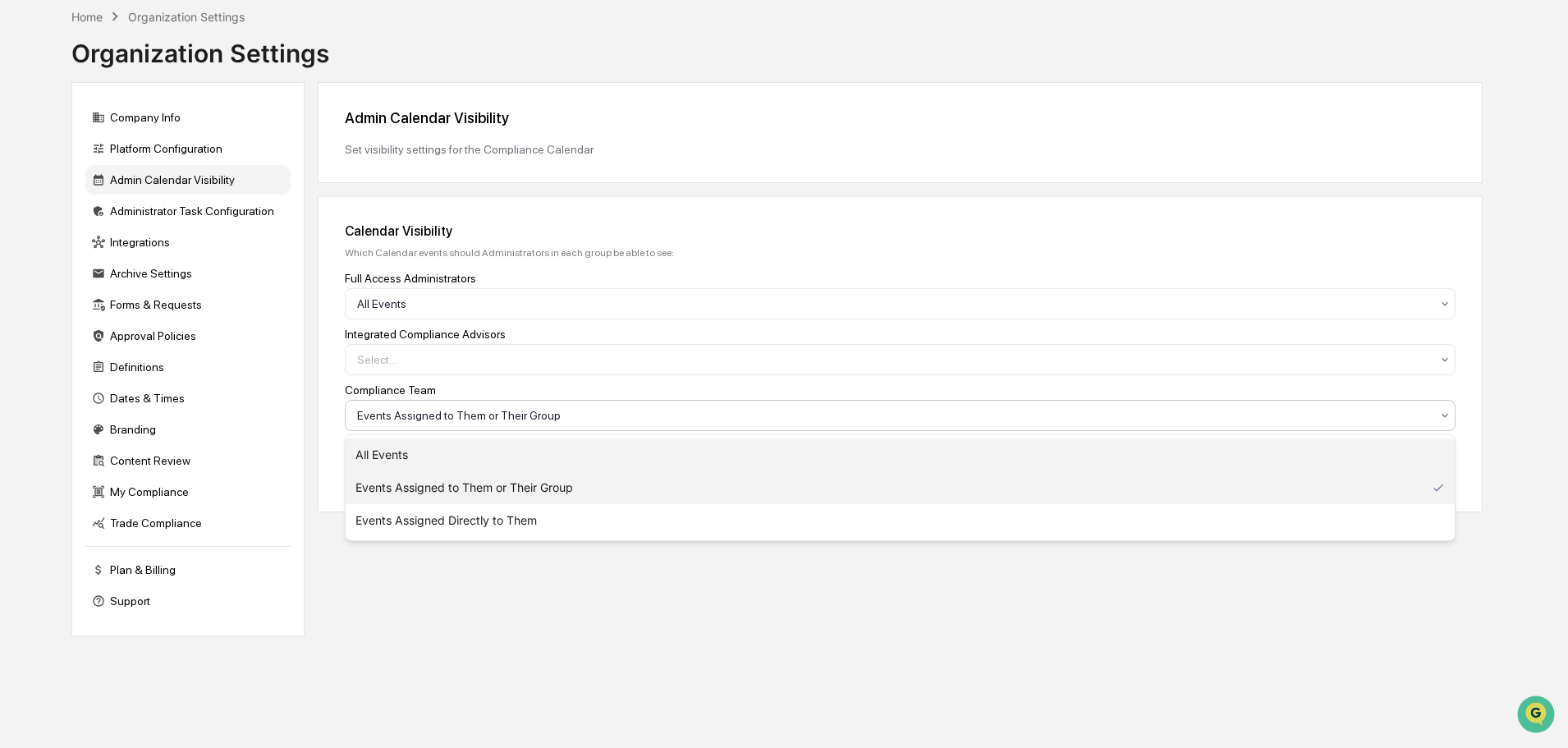
click at [621, 462] on div "All Events" at bounding box center [899, 455] width 1109 height 33
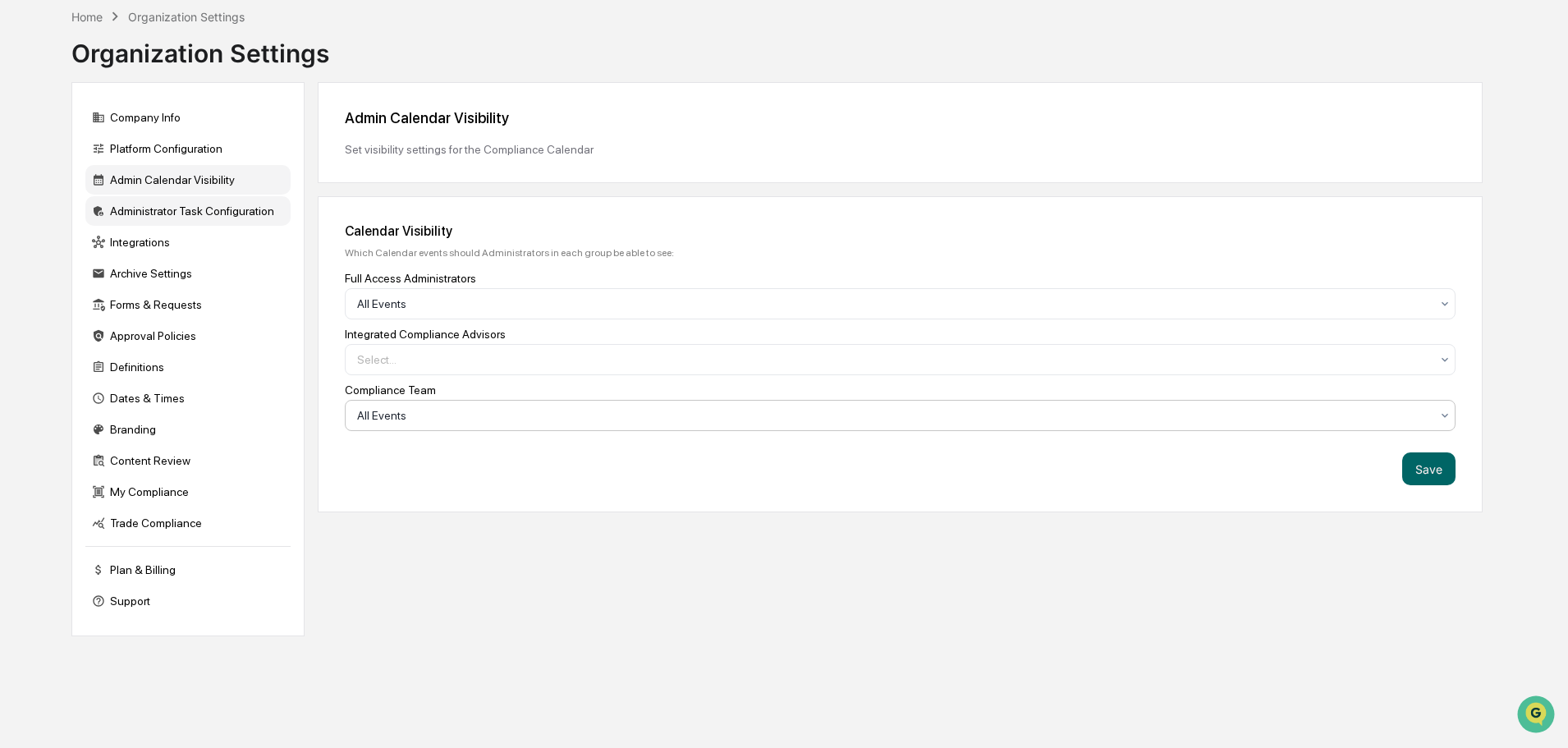
click at [186, 214] on div "Administrator Task Configuration" at bounding box center [188, 211] width 205 height 29
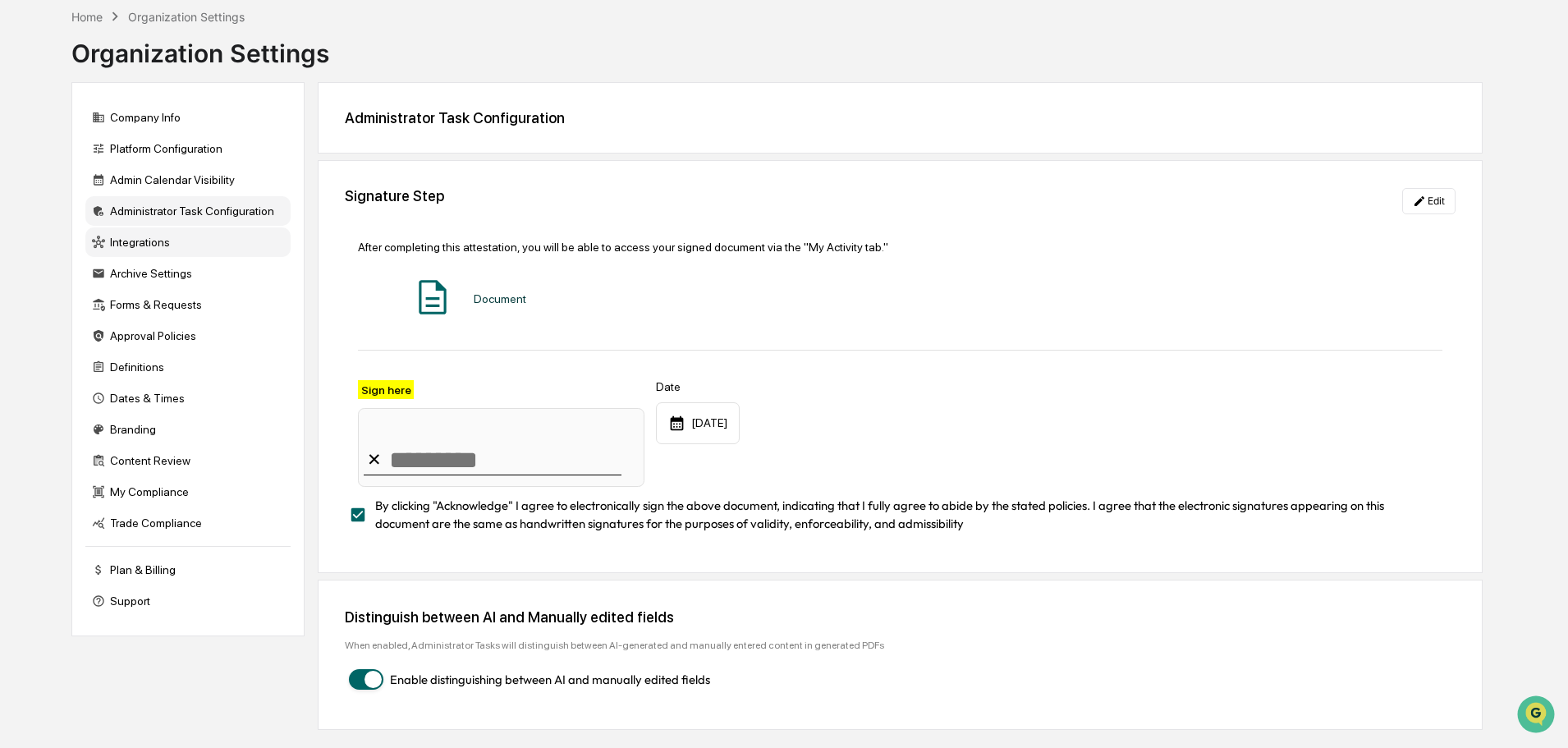
click at [134, 243] on div "Integrations" at bounding box center [188, 242] width 205 height 29
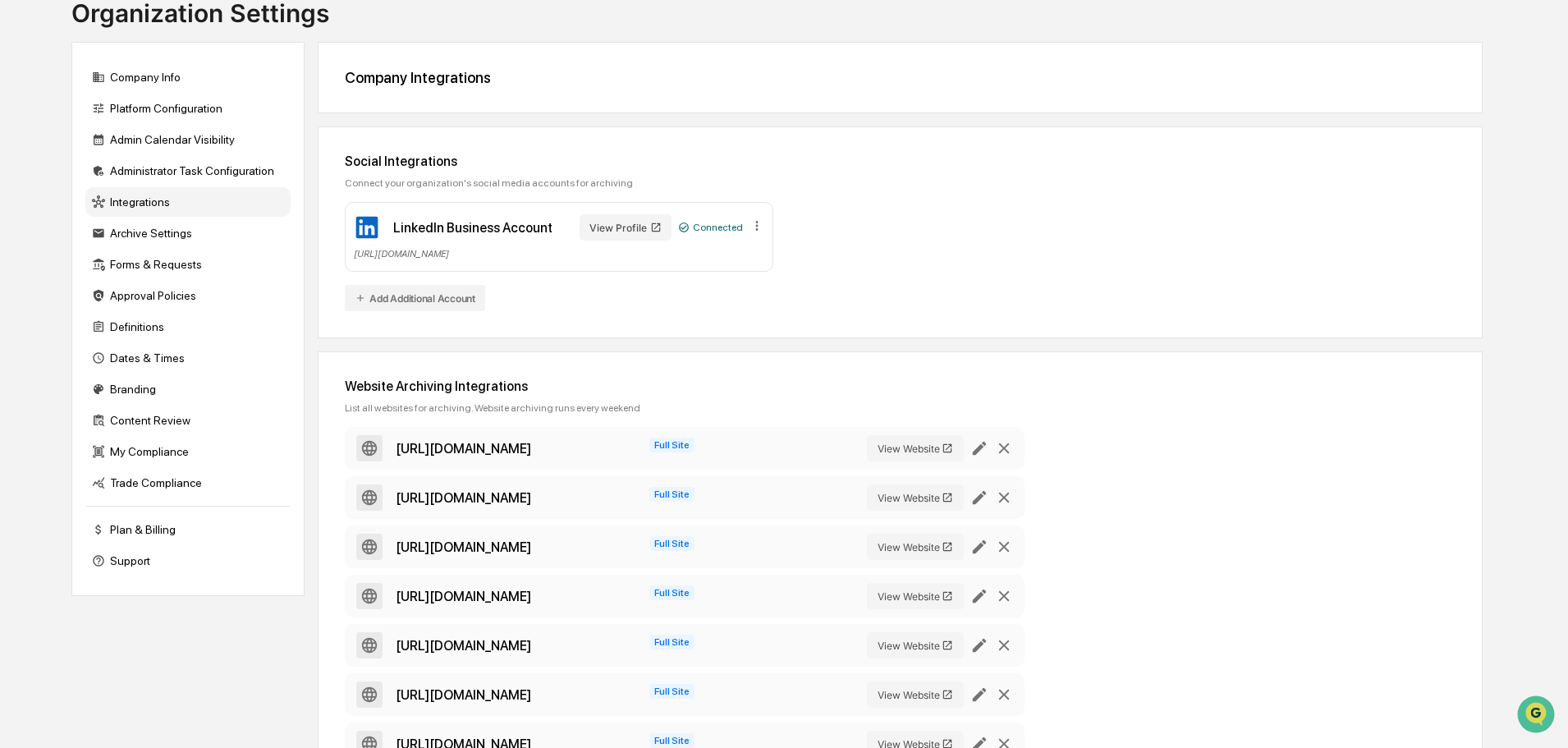
scroll to position [96, 0]
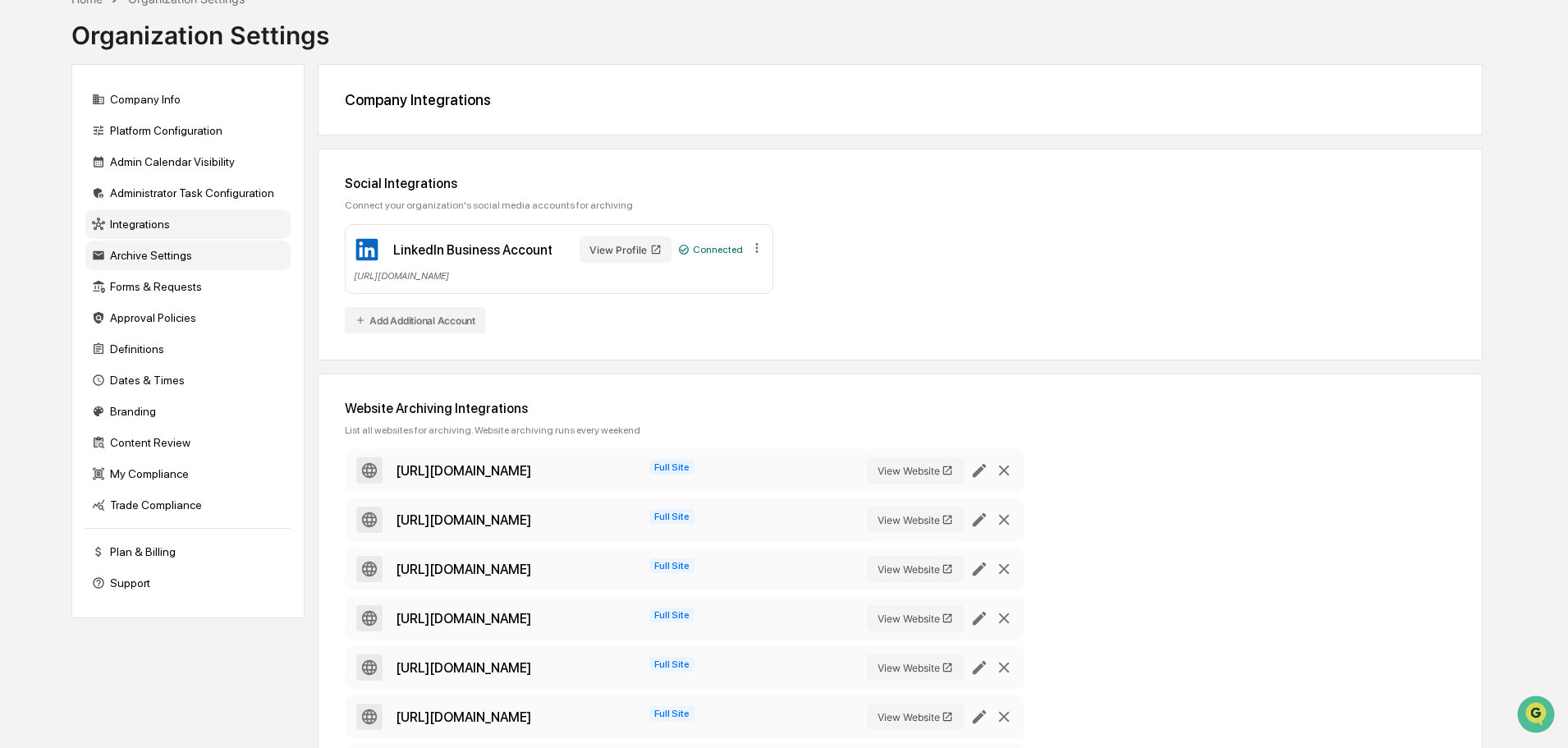
click at [151, 255] on div "Archive Settings" at bounding box center [188, 255] width 205 height 29
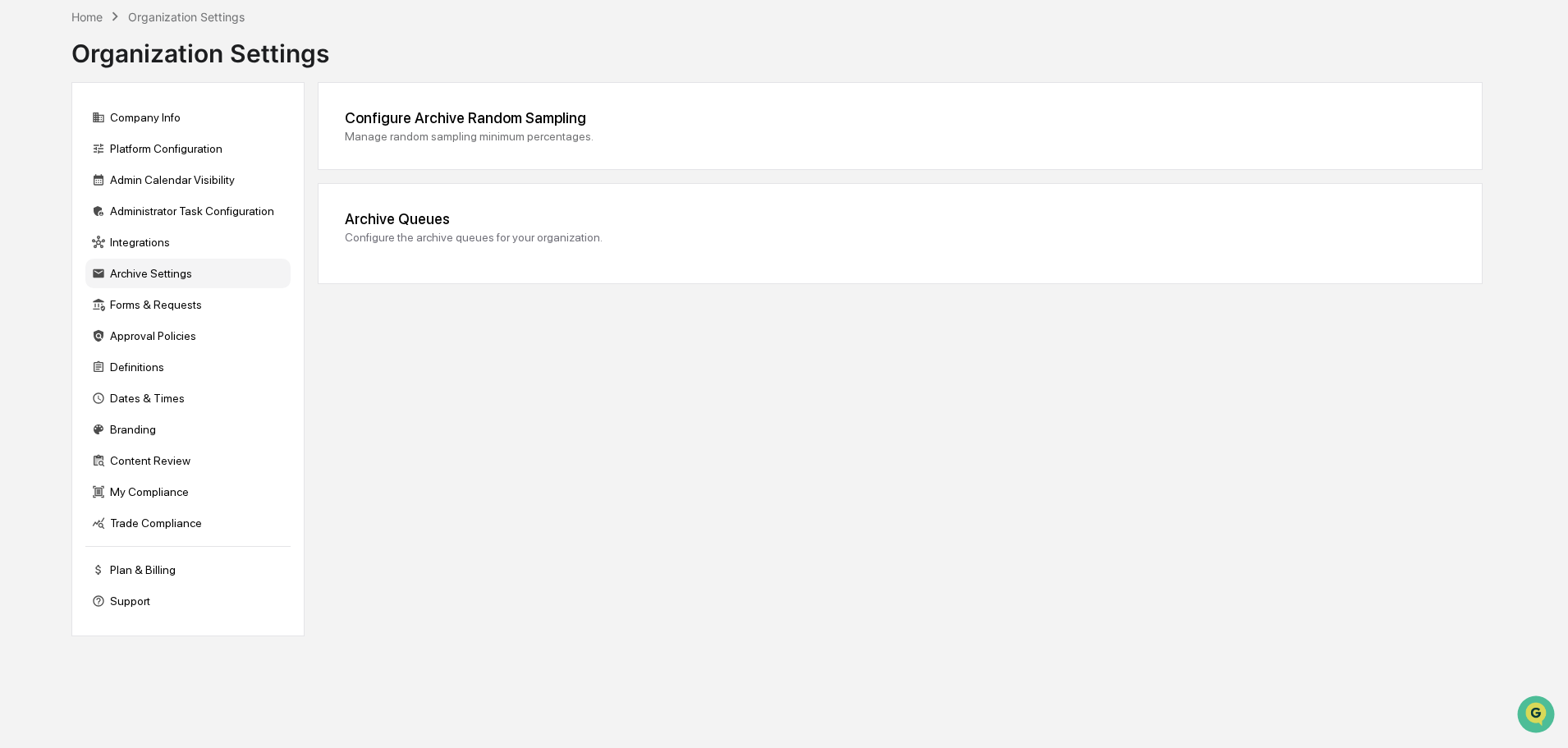
scroll to position [78, 0]
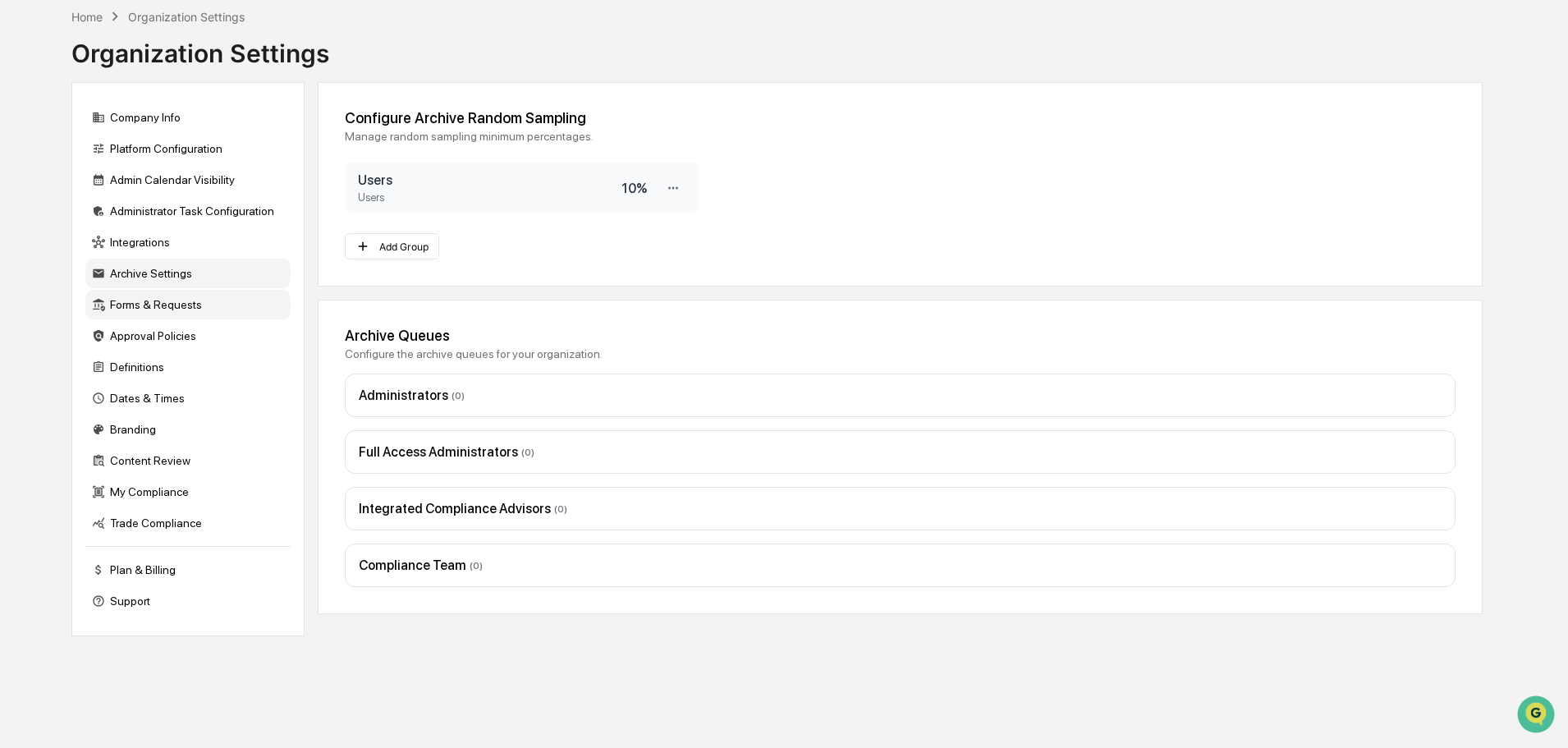
click at [140, 310] on div "Forms & Requests" at bounding box center [188, 304] width 205 height 29
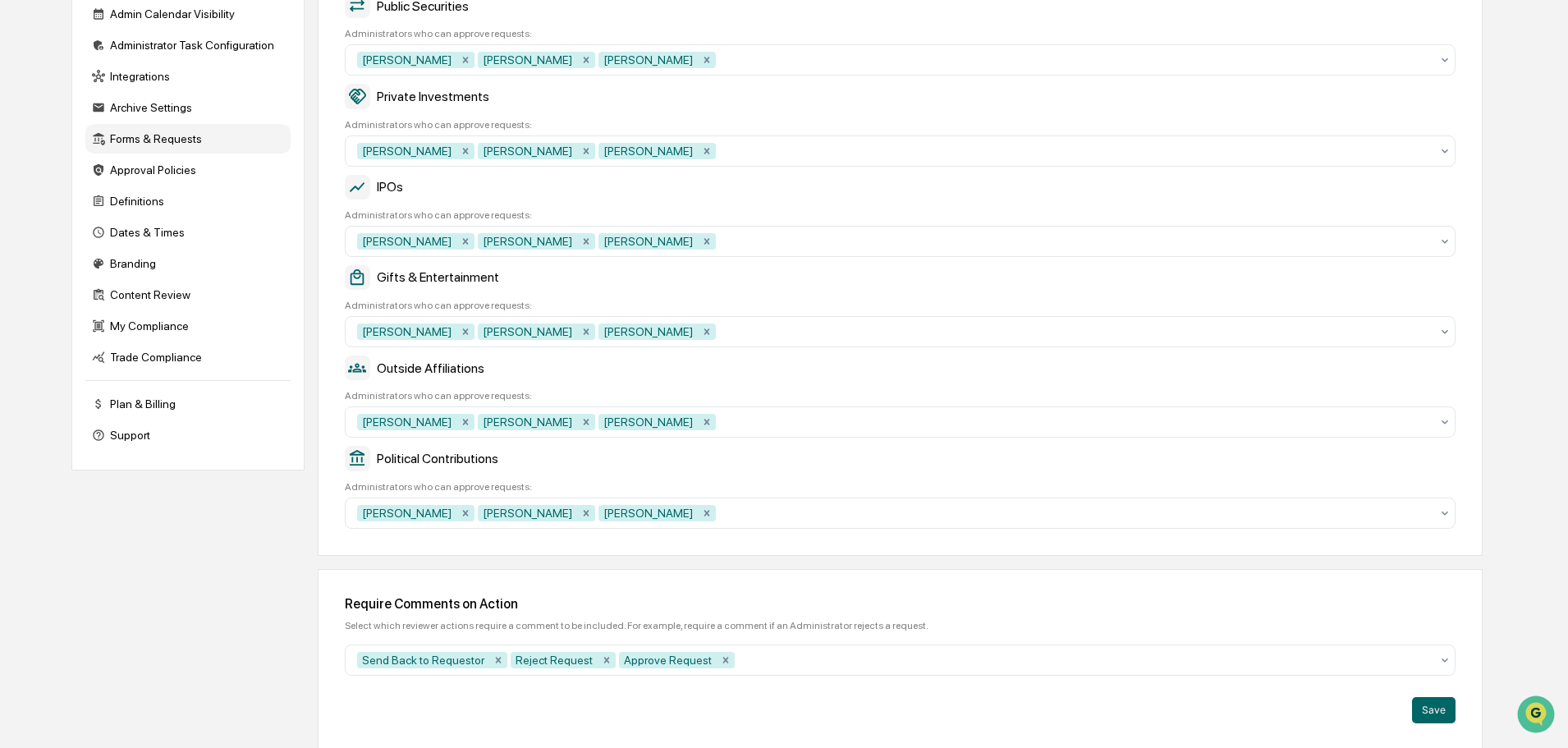
scroll to position [246, 0]
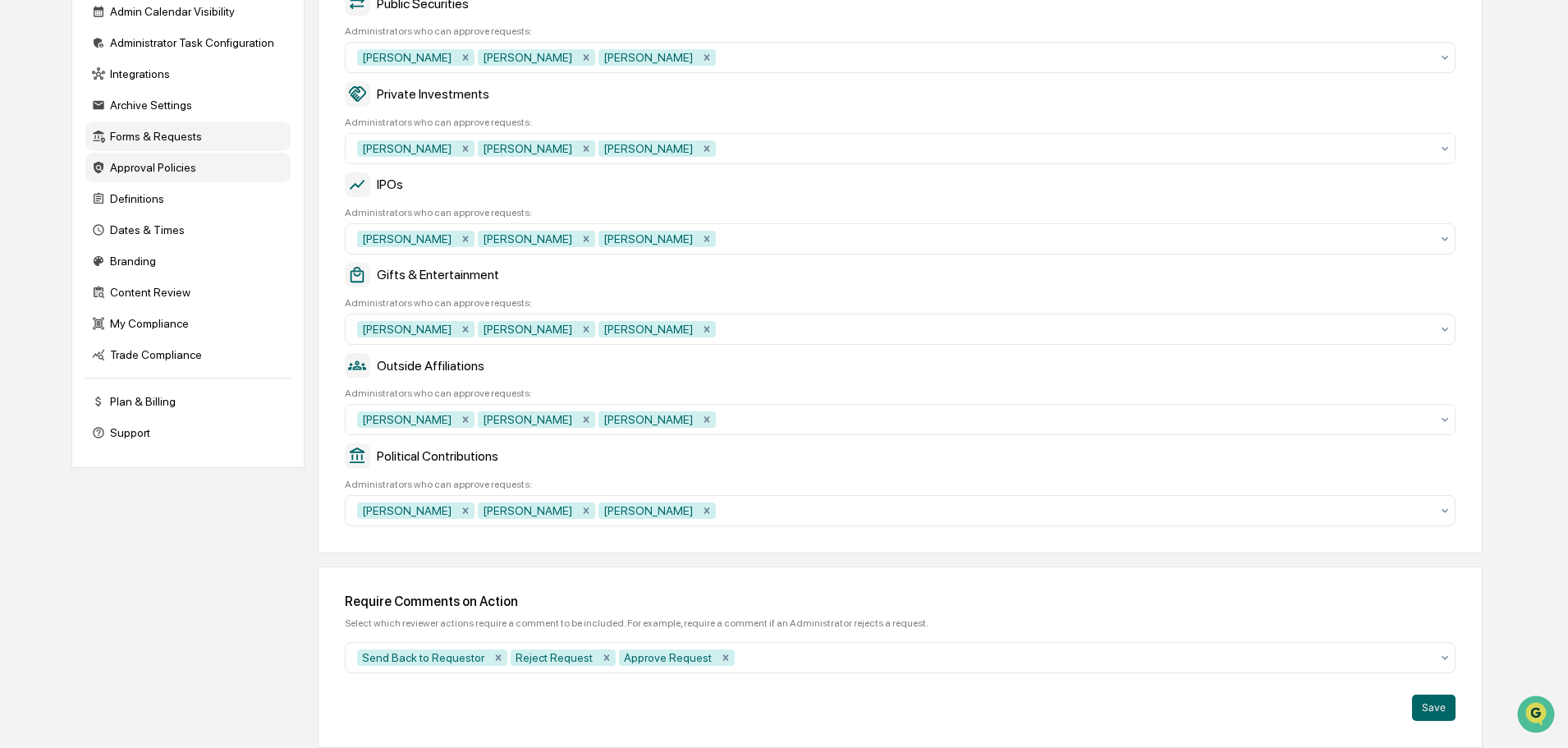
click at [166, 166] on div "Approval Policies" at bounding box center [188, 167] width 205 height 29
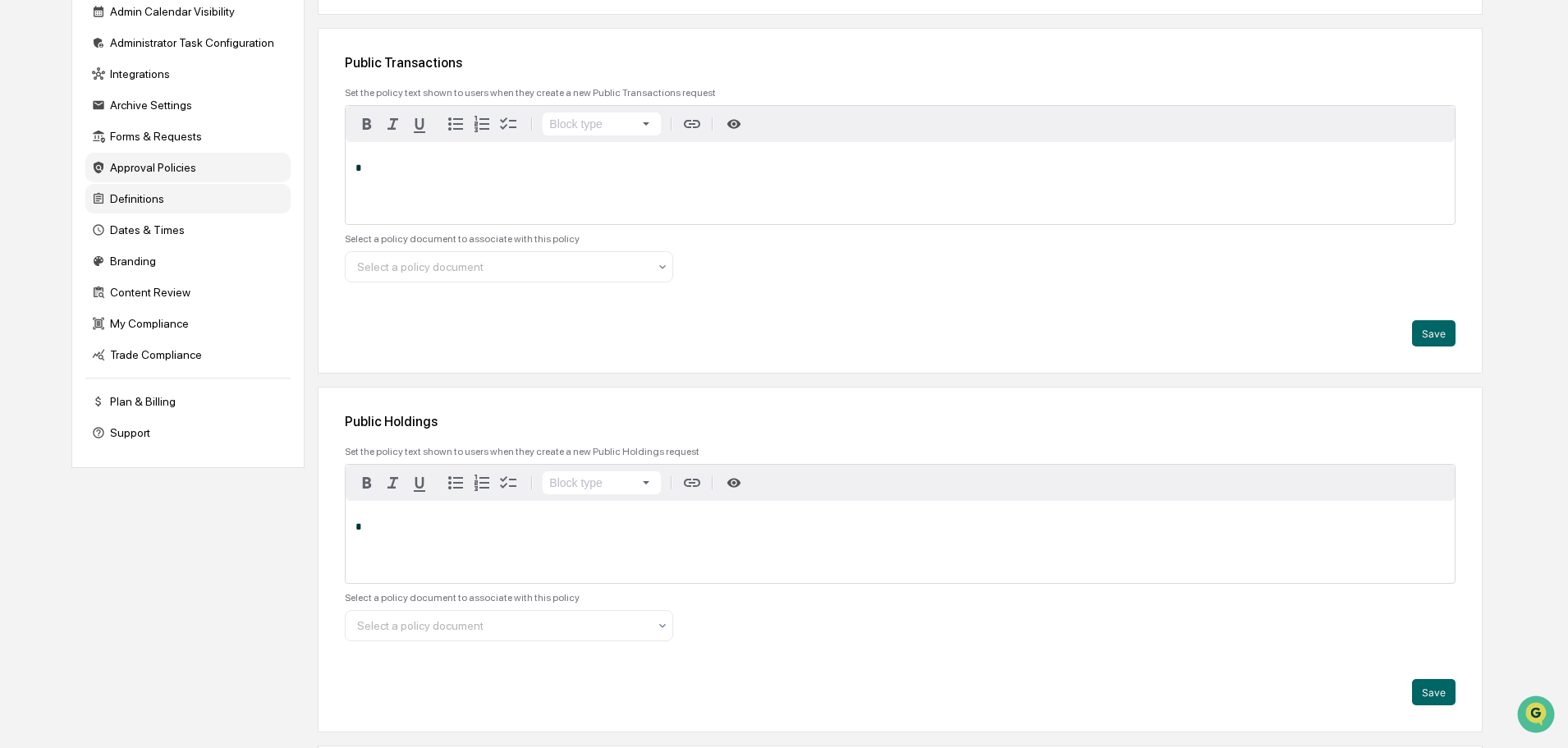
click at [161, 202] on div "Definitions" at bounding box center [188, 198] width 205 height 29
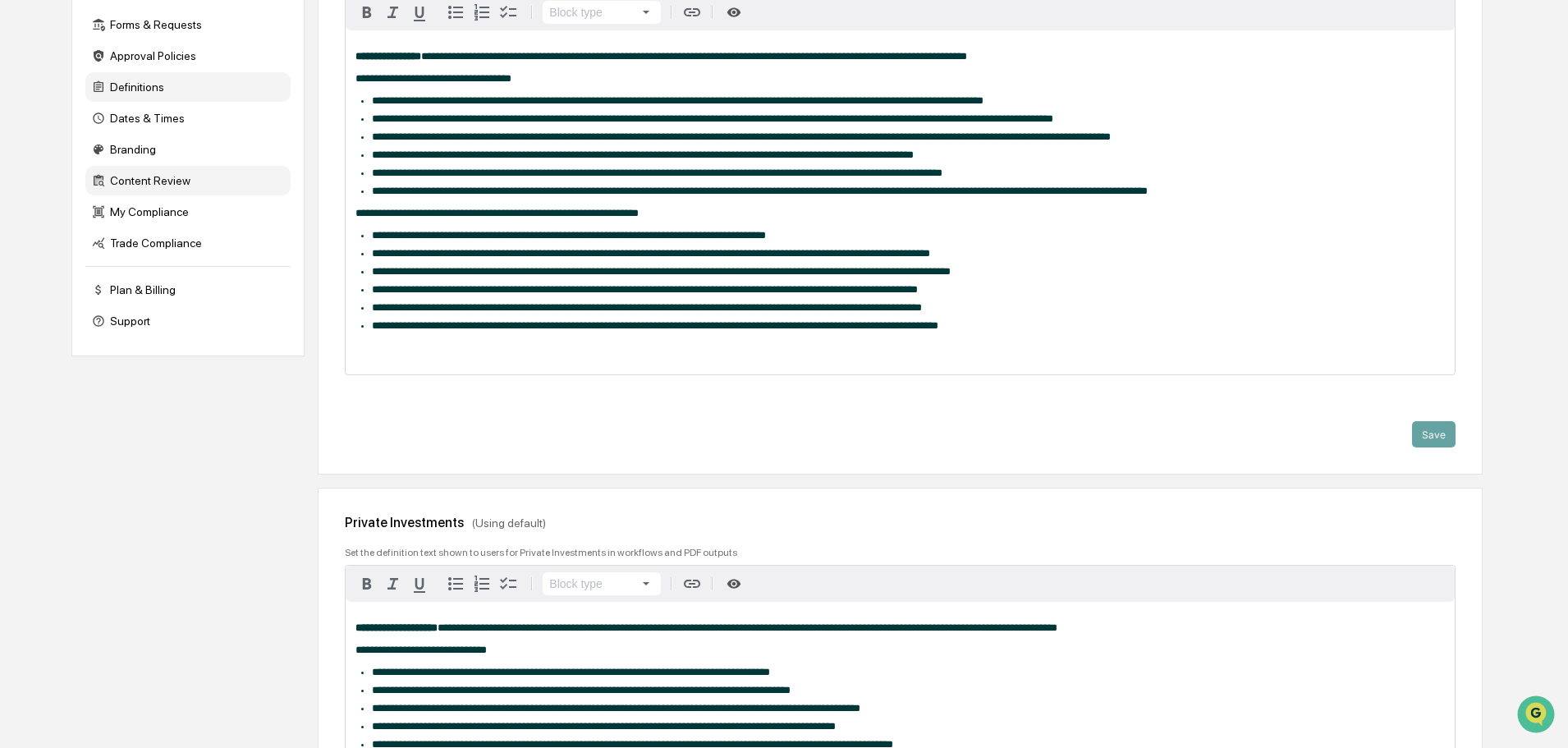
scroll to position [329, 0]
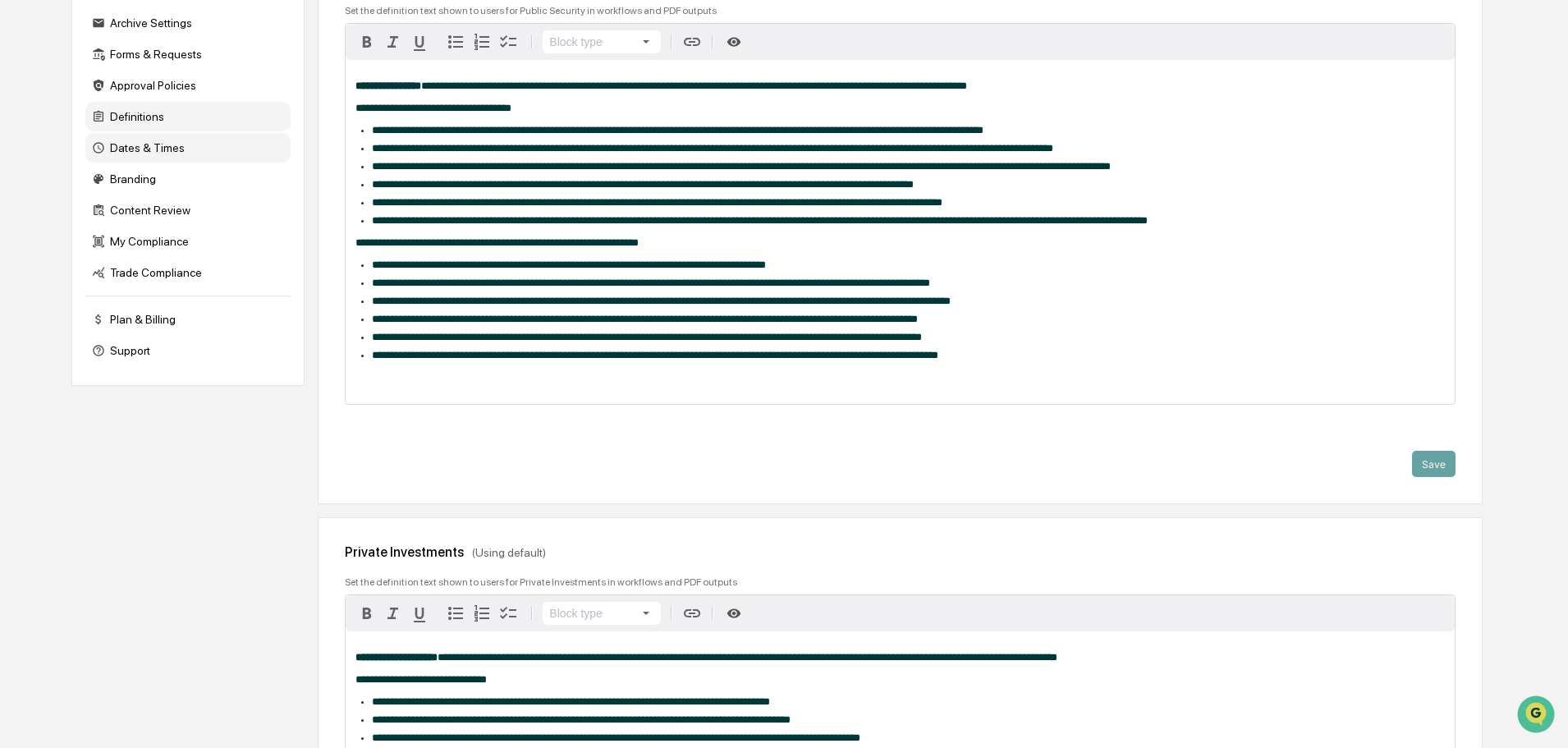
click at [182, 148] on div "Dates & Times" at bounding box center [188, 148] width 205 height 29
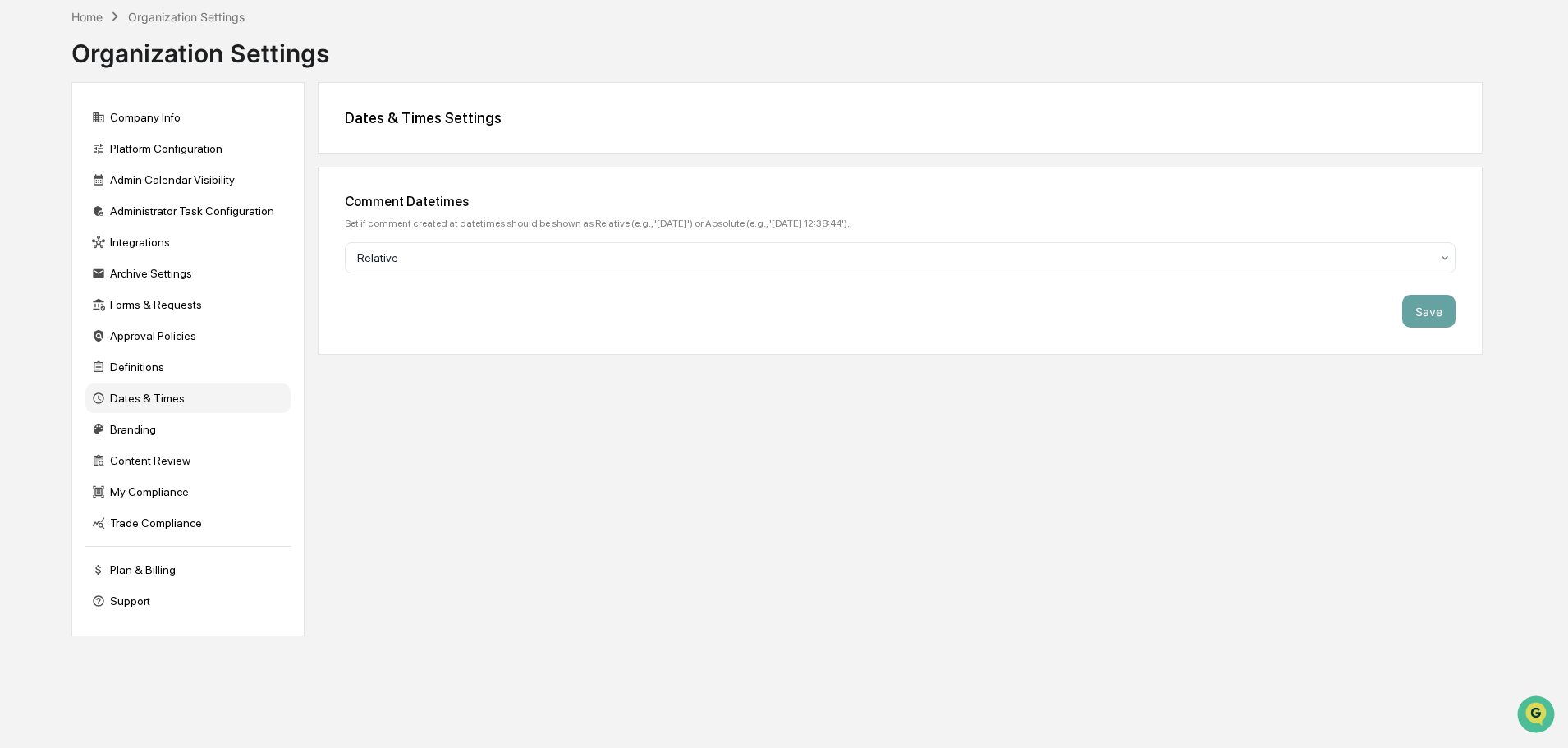
scroll to position [78, 0]
click at [133, 459] on div "Content Review" at bounding box center [188, 461] width 205 height 29
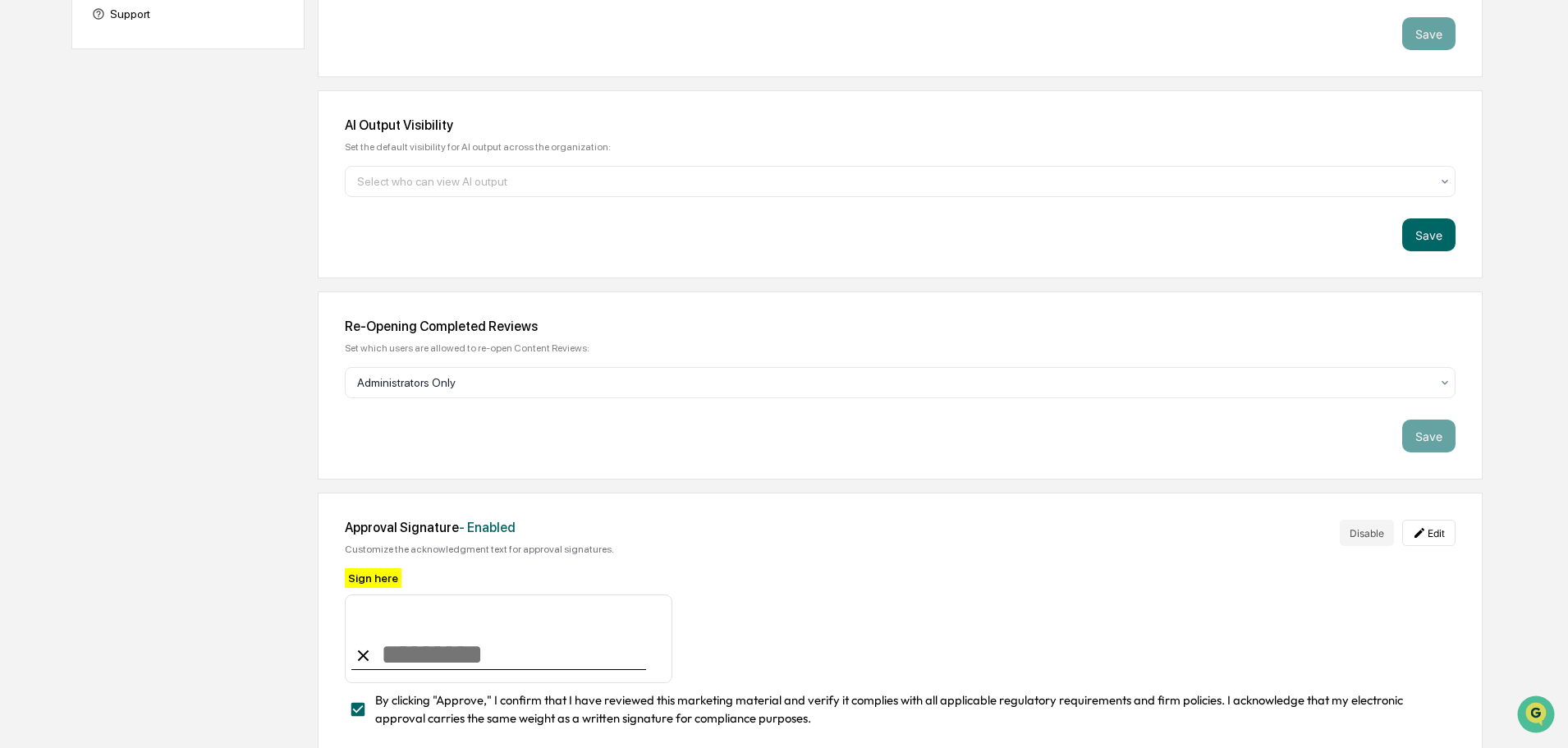
scroll to position [678, 0]
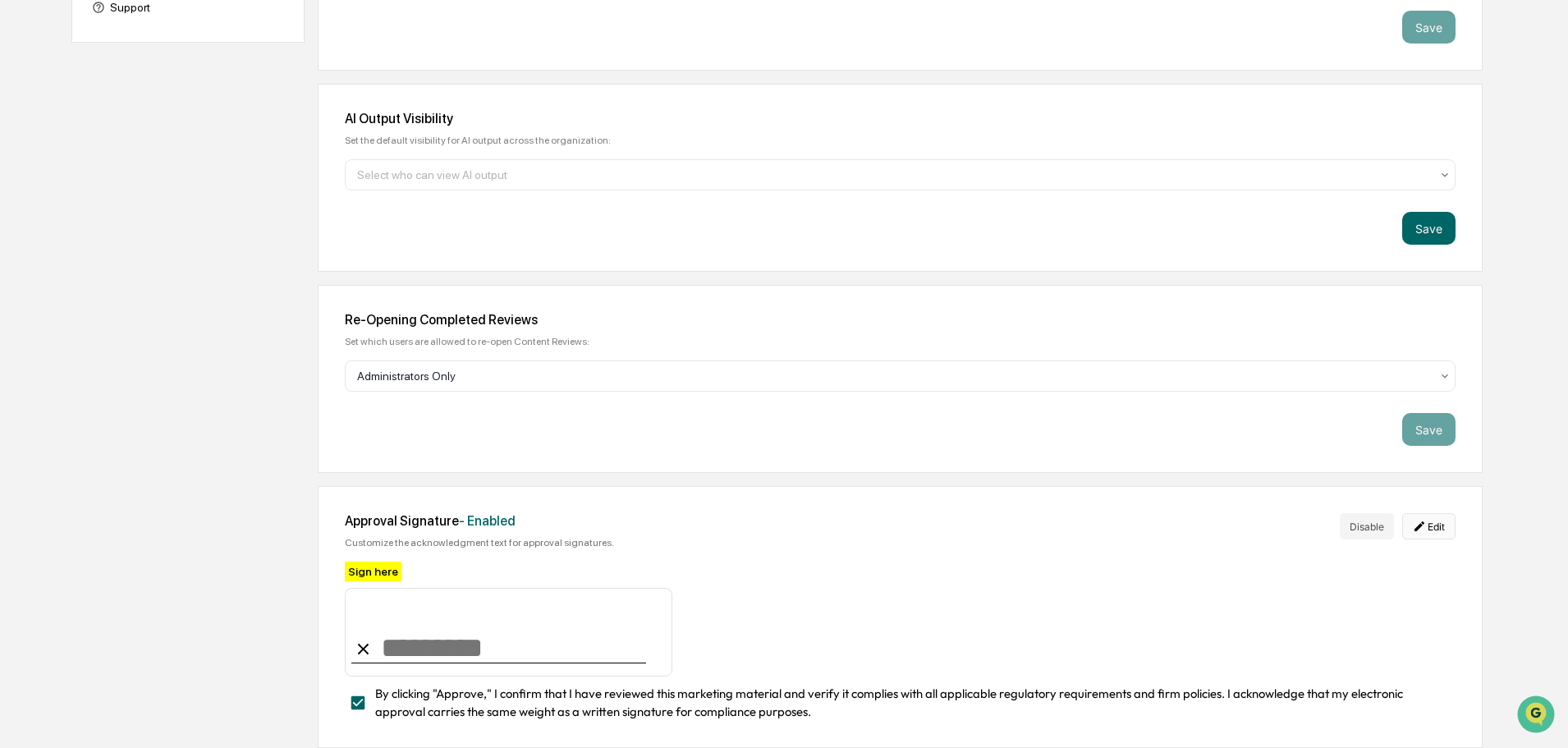
click at [1433, 519] on button "Edit" at bounding box center [1428, 526] width 54 height 26
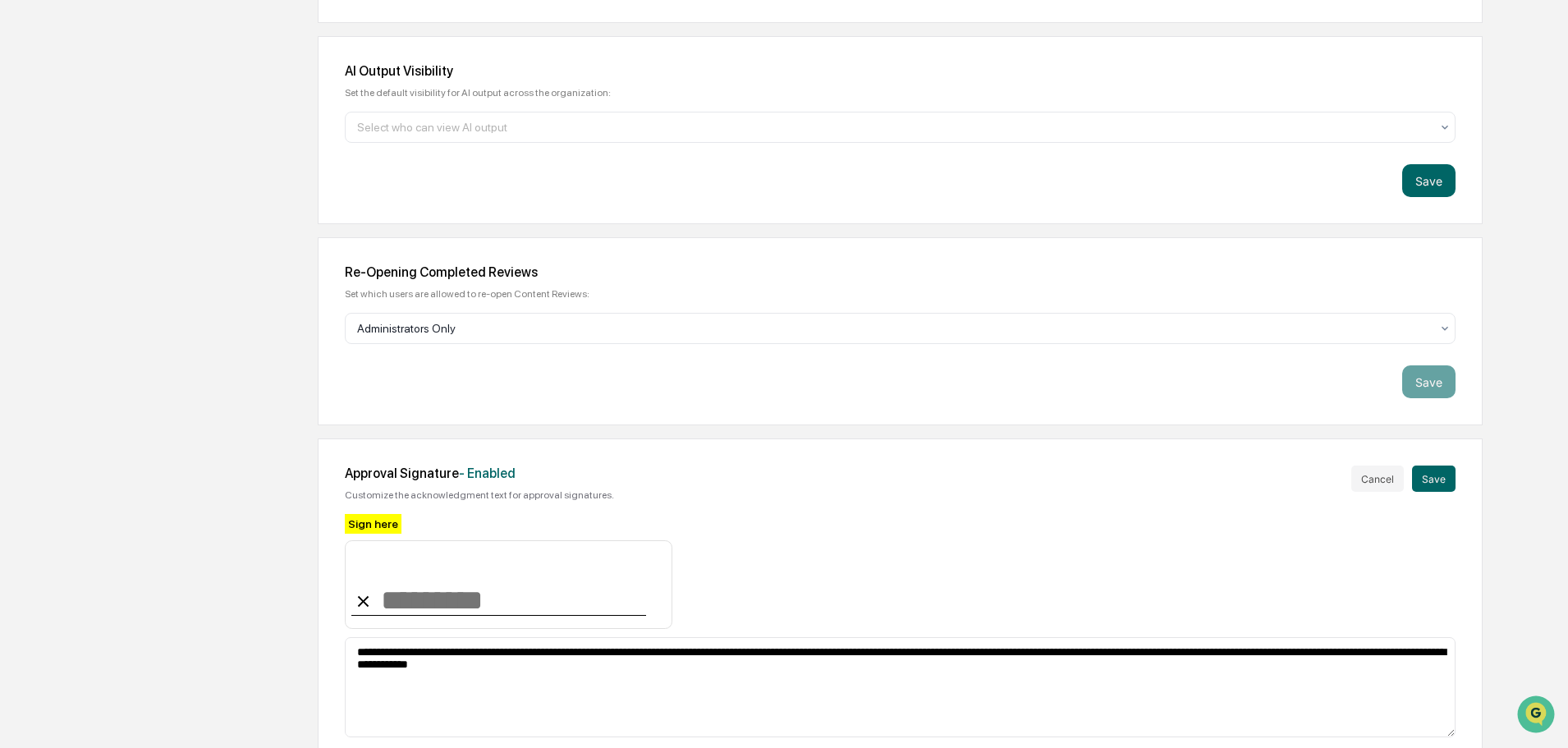
scroll to position [741, 0]
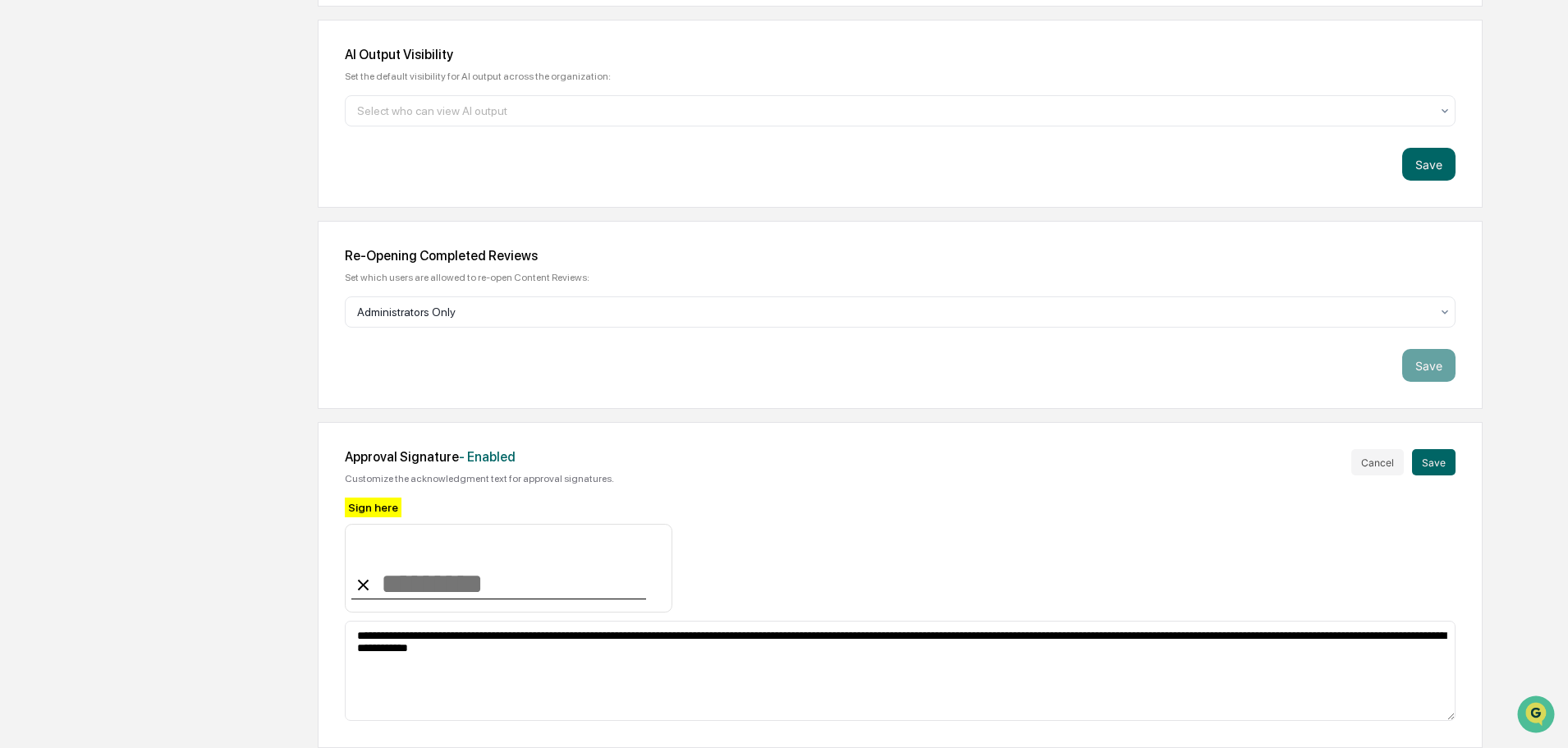
click at [421, 576] on input at bounding box center [508, 568] width 327 height 89
type input "**********"
click at [1439, 455] on button "Save" at bounding box center [1433, 462] width 43 height 26
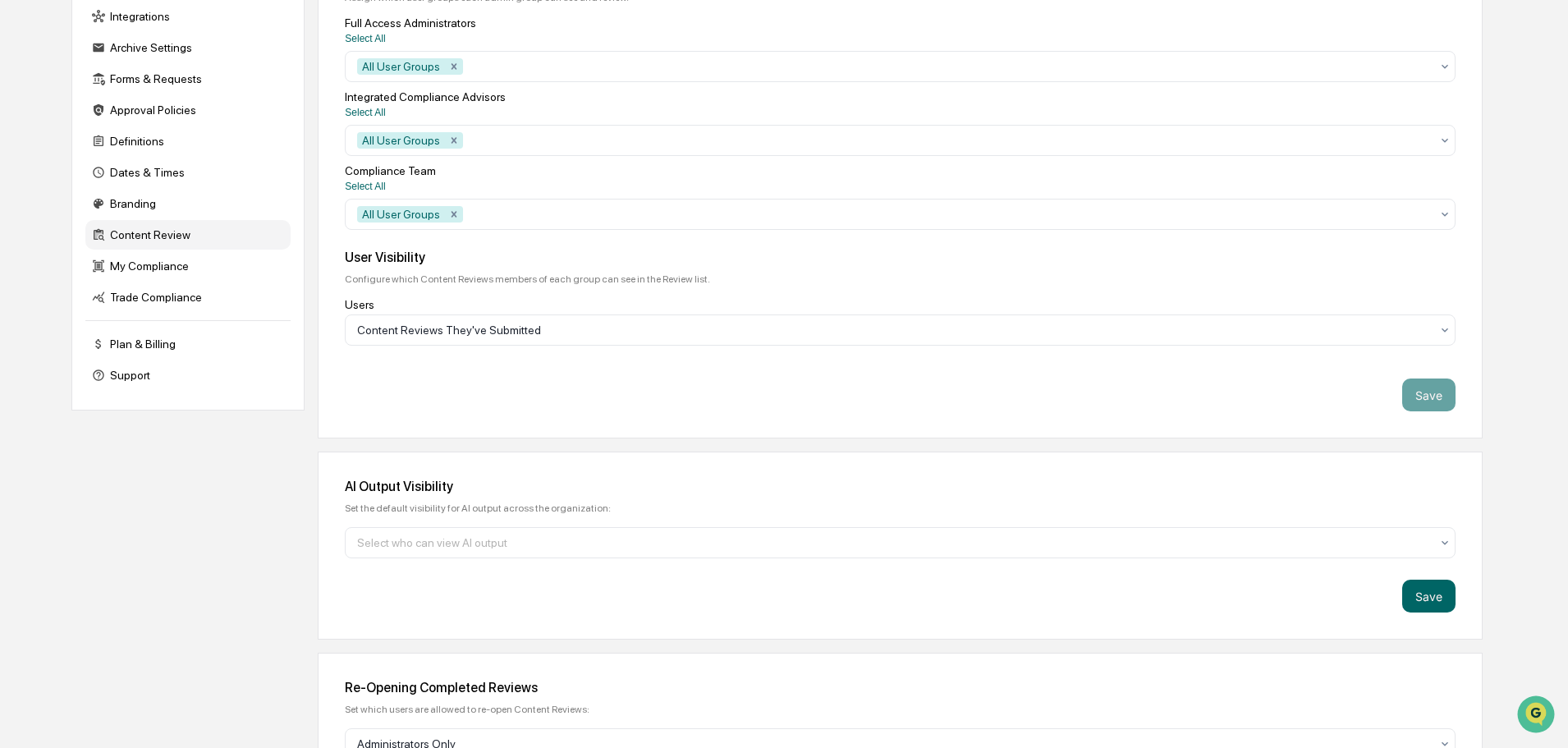
scroll to position [267, 0]
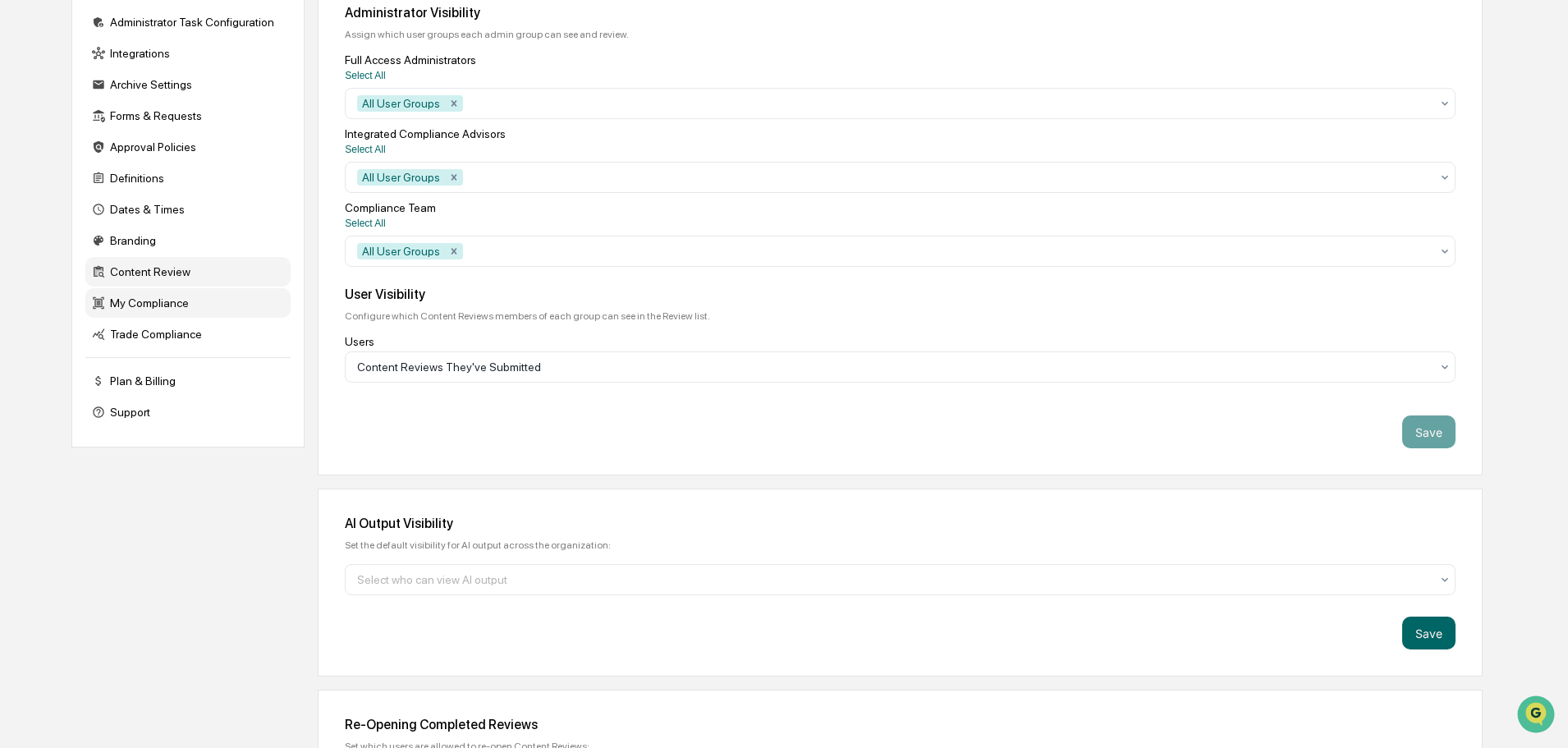
click at [173, 305] on div "My Compliance" at bounding box center [188, 303] width 205 height 29
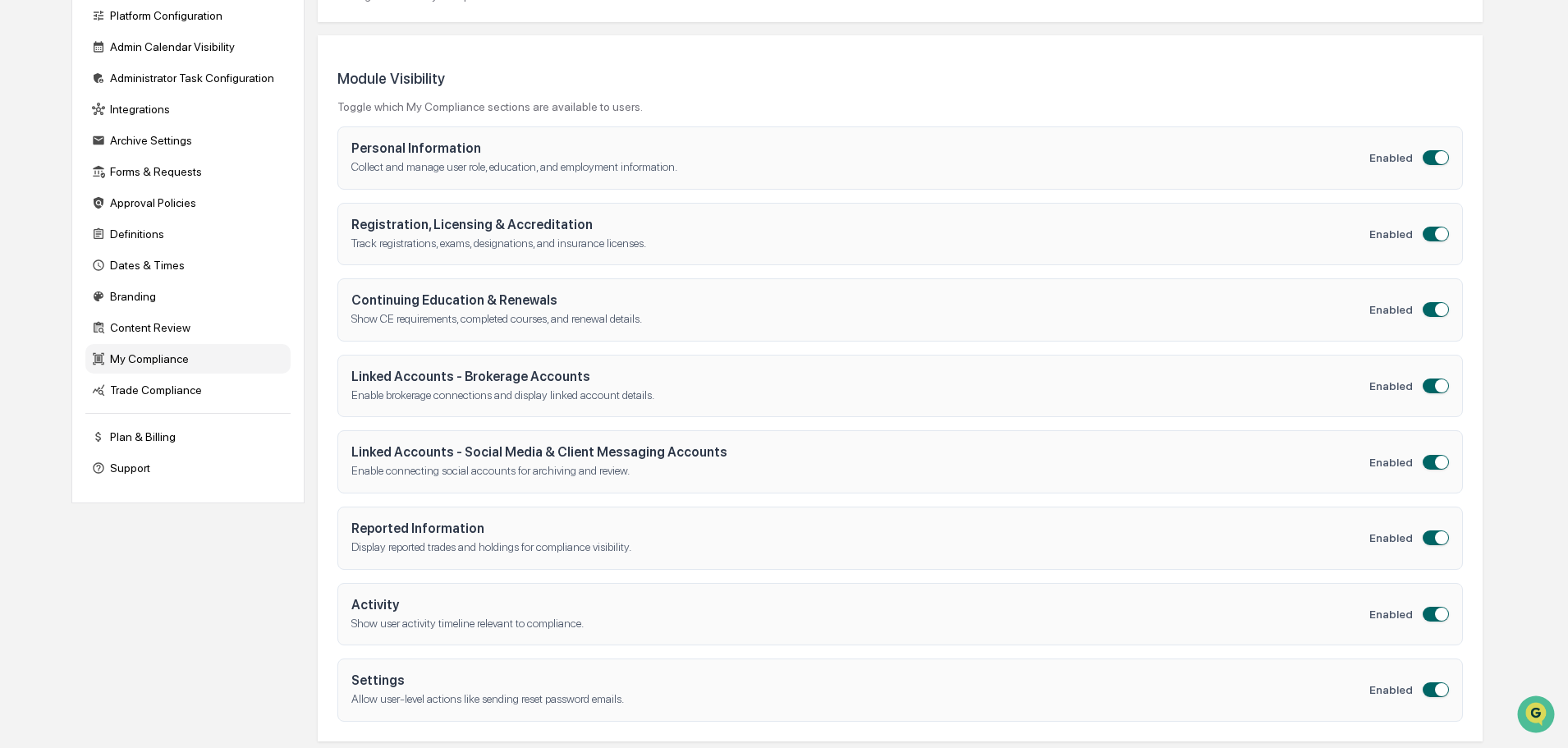
scroll to position [217, 0]
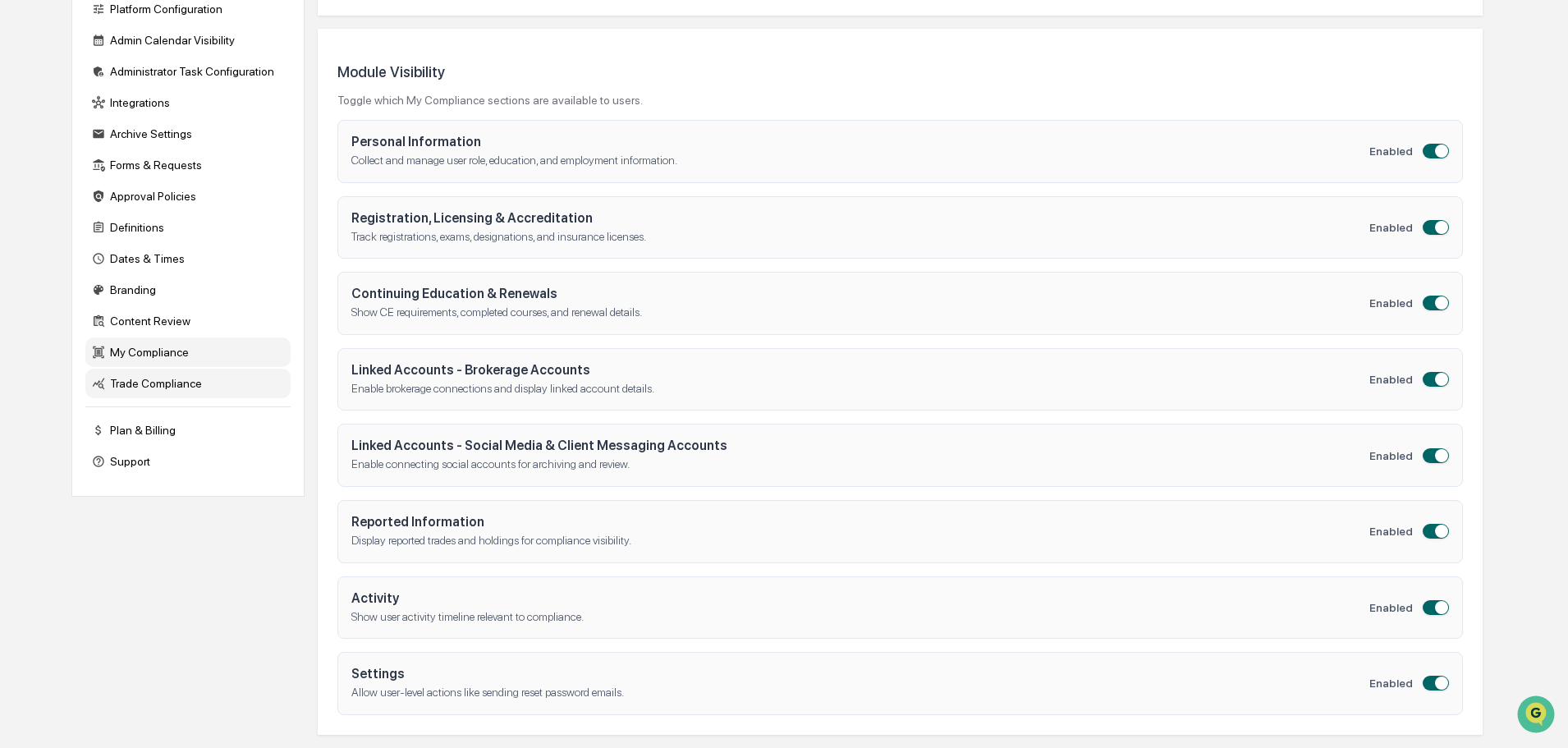
click at [143, 386] on div "Trade Compliance" at bounding box center [188, 383] width 205 height 29
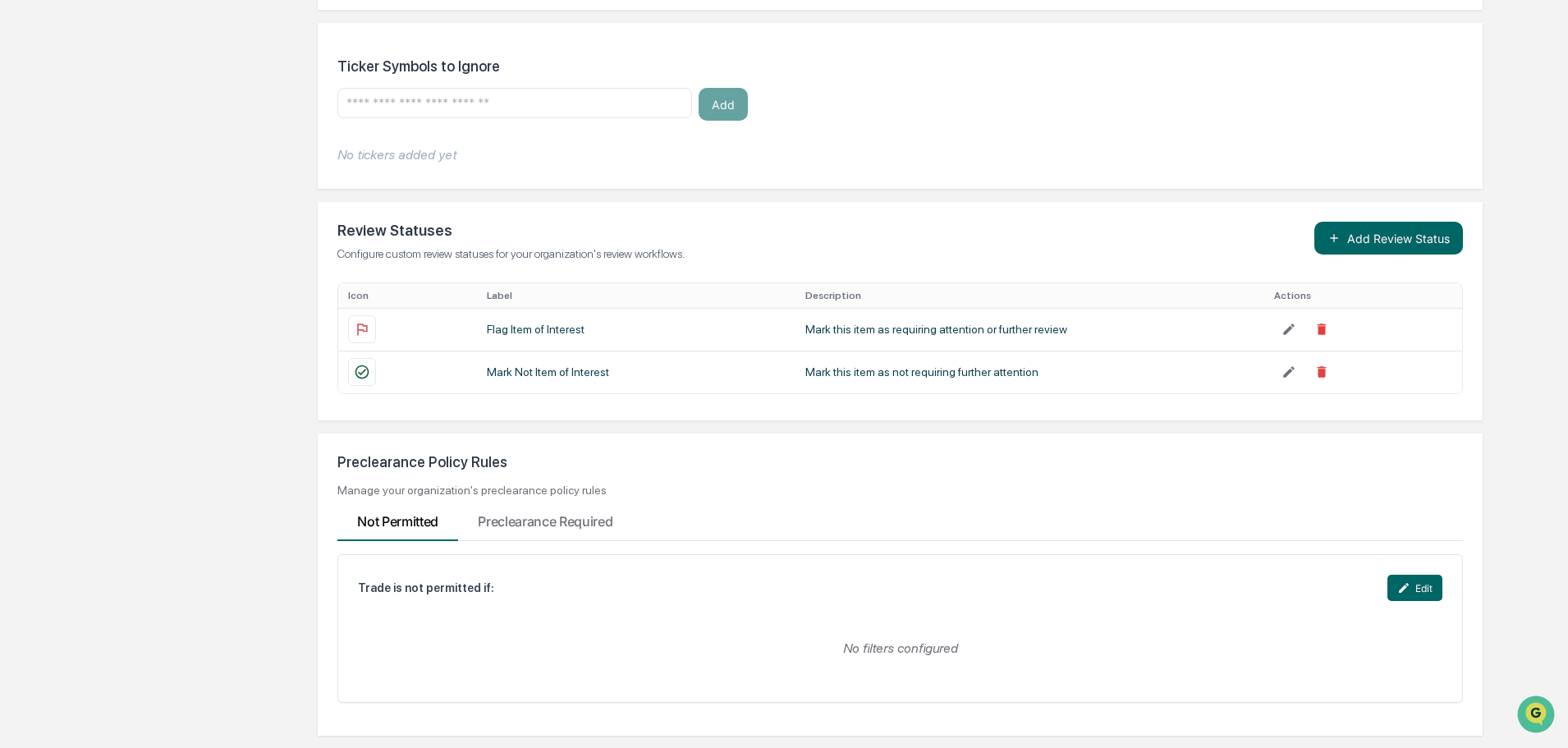
scroll to position [1019, 0]
click at [518, 510] on Required "Preclearance Required" at bounding box center [545, 517] width 174 height 44
click at [410, 517] on Permitted "Not Permitted" at bounding box center [397, 517] width 120 height 44
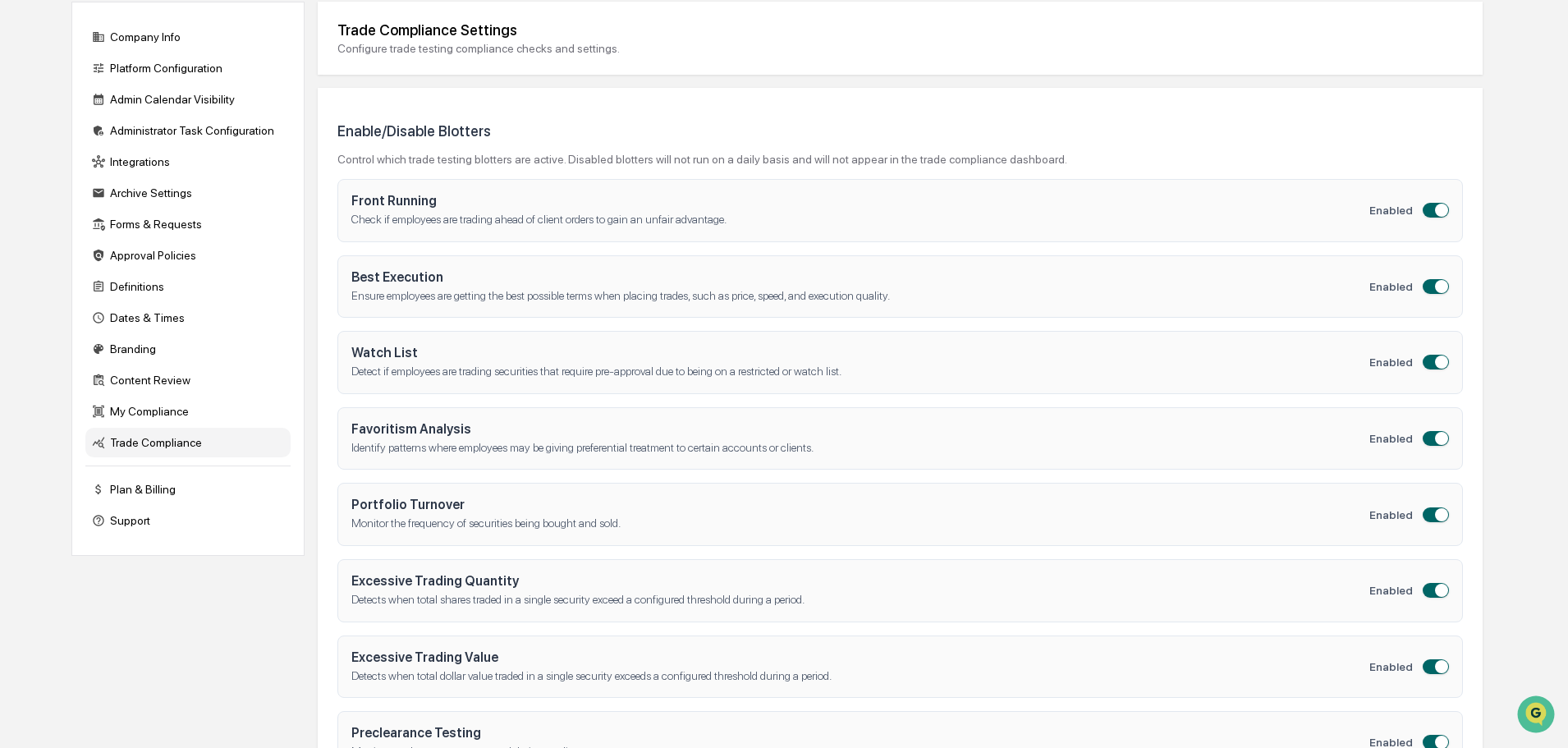
scroll to position [0, 0]
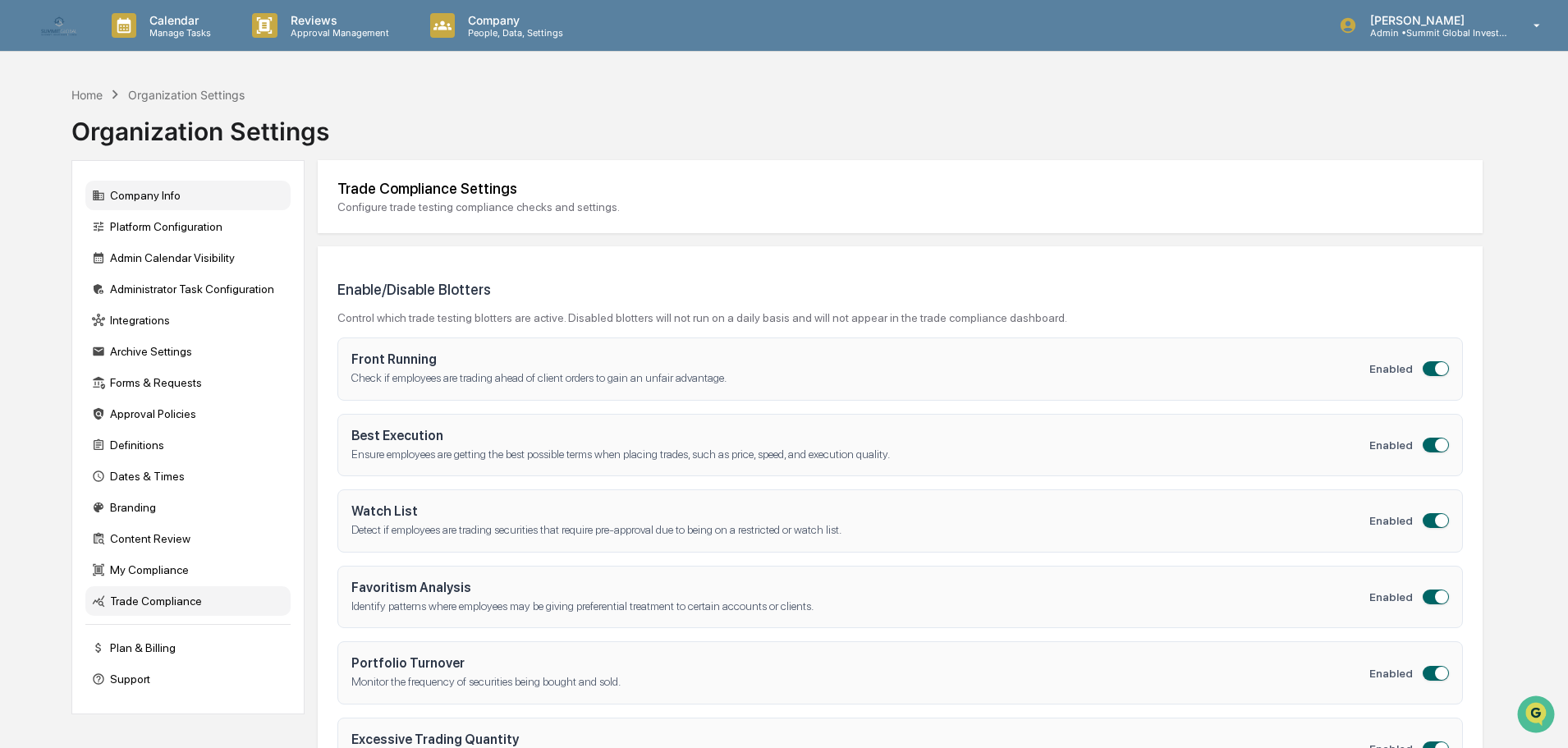
click at [155, 198] on div "Company Info" at bounding box center [188, 196] width 205 height 29
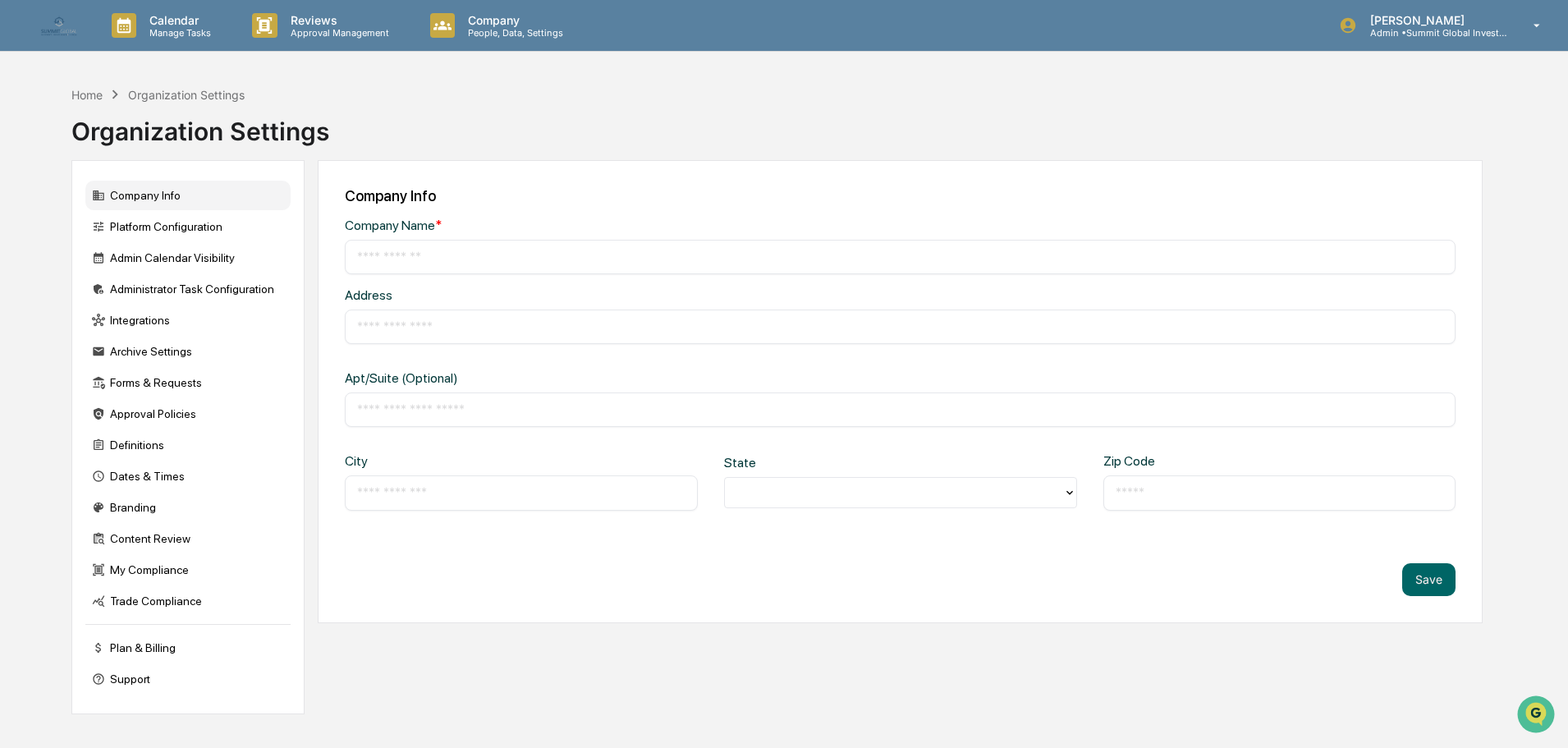
type input "**********"
type input "*********"
type input "*****"
click at [84, 98] on div "Home" at bounding box center [87, 95] width 31 height 14
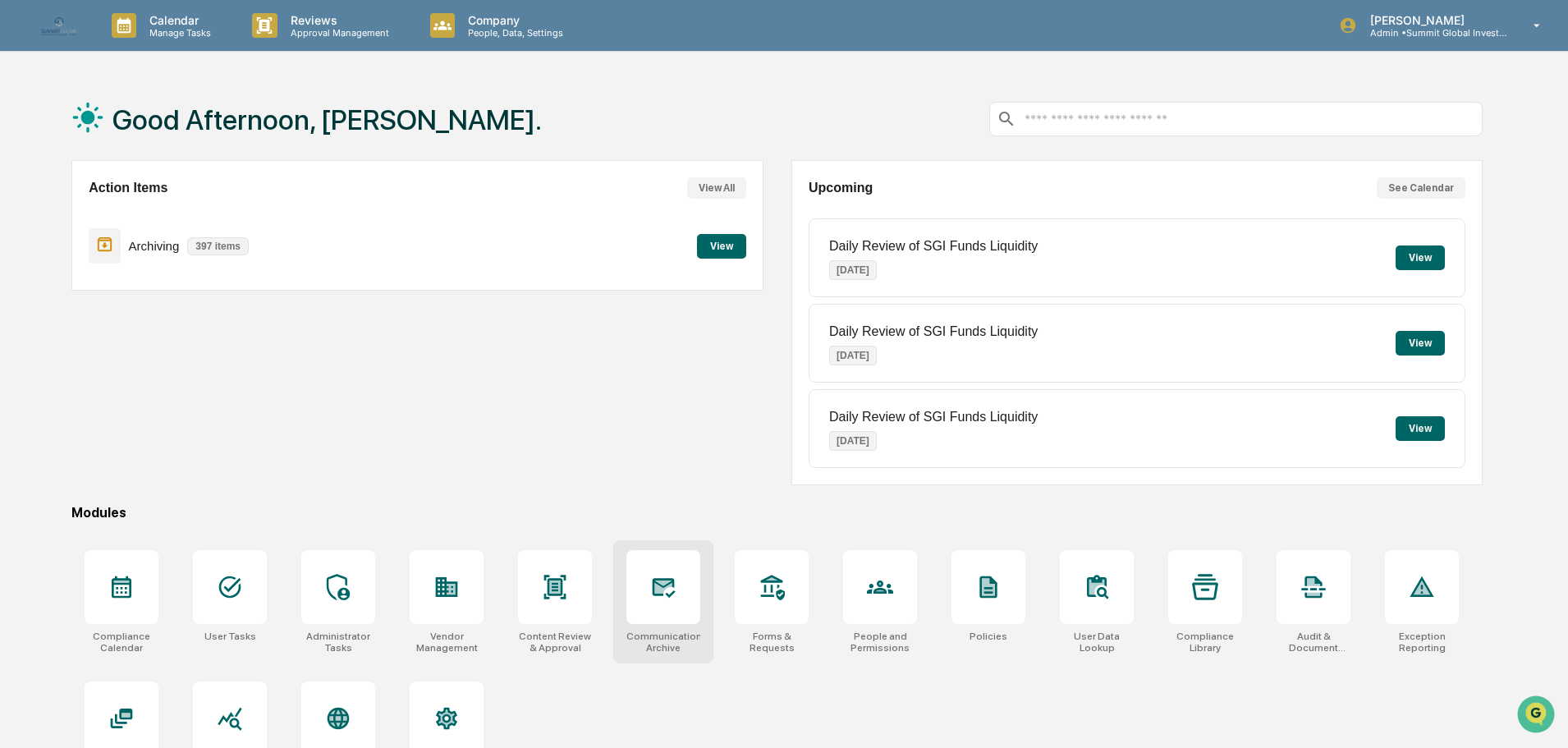
click at [643, 601] on div at bounding box center [664, 588] width 74 height 74
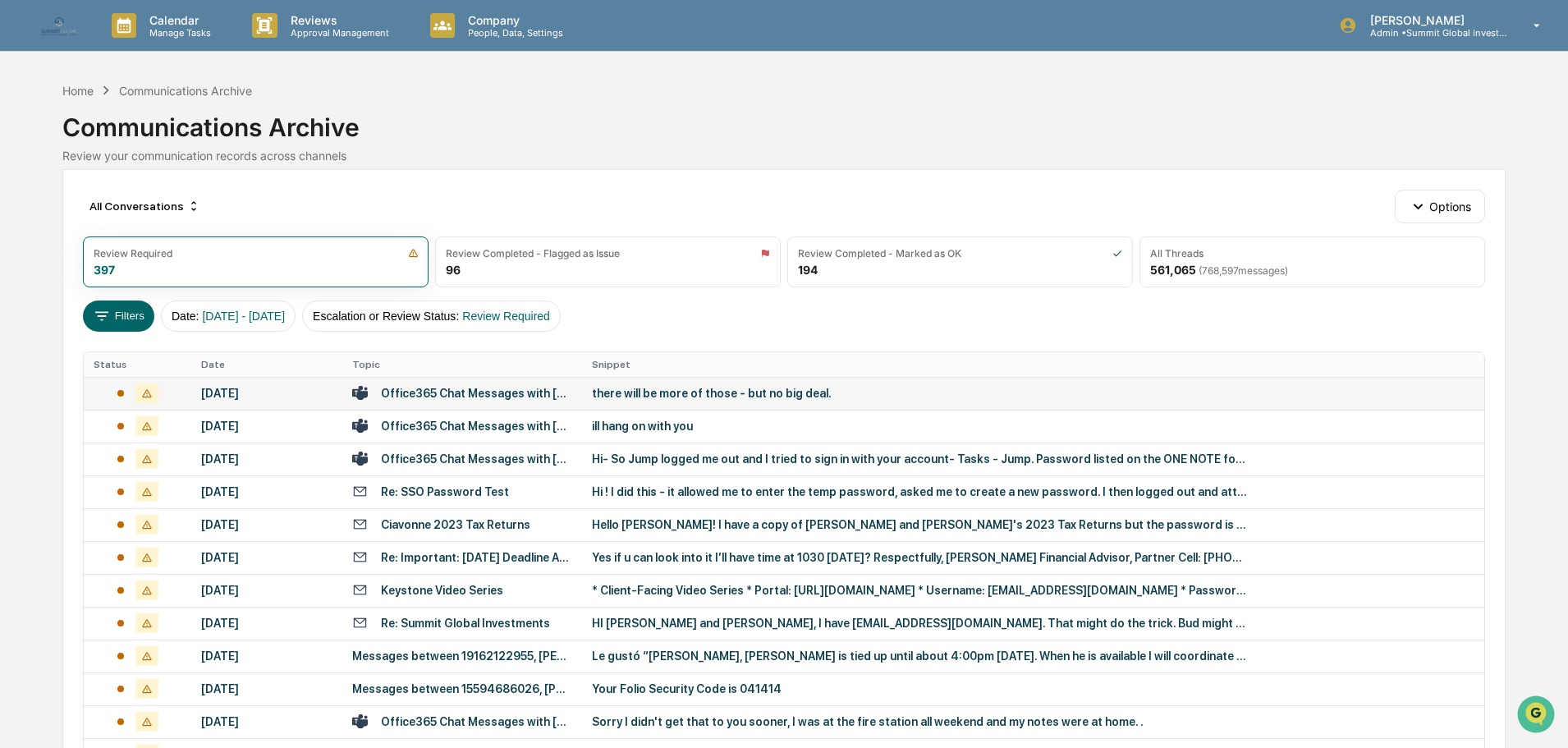
click at [619, 394] on div "there will be more of those - but no big deal." at bounding box center [920, 392] width 657 height 13
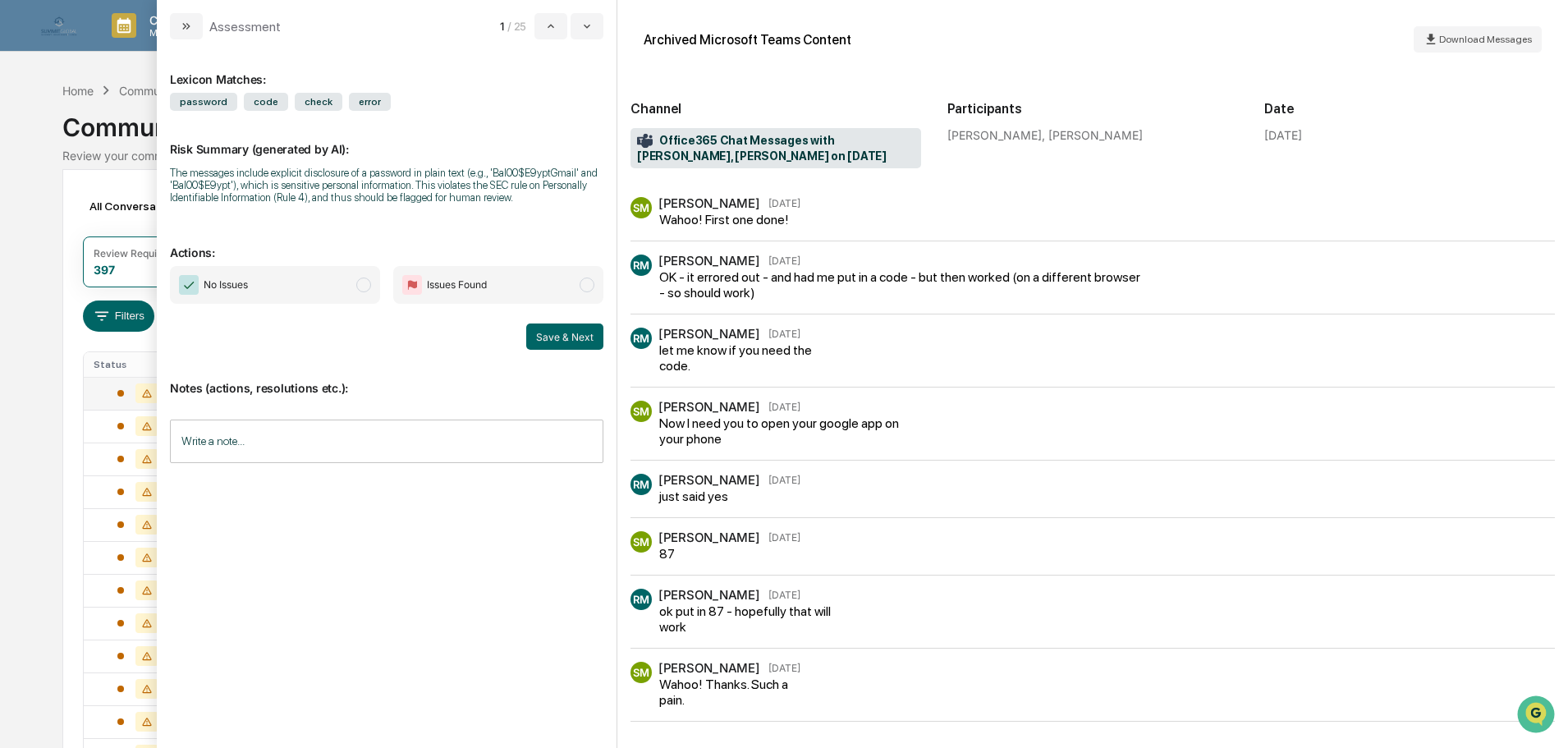
scroll to position [739, 0]
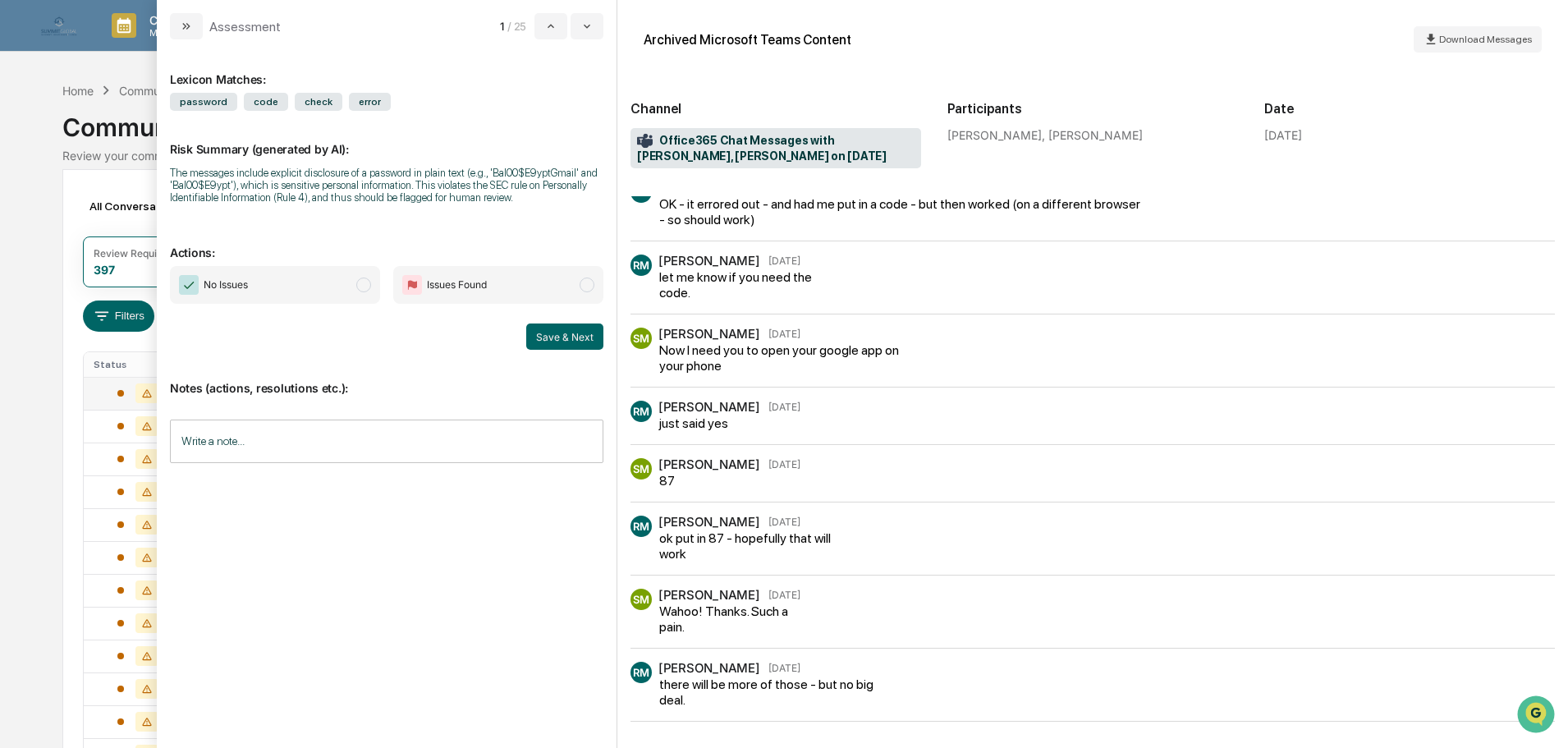
click at [330, 288] on span "No Issues" at bounding box center [275, 285] width 210 height 38
click at [325, 438] on input "Write a note..." at bounding box center [386, 441] width 433 height 43
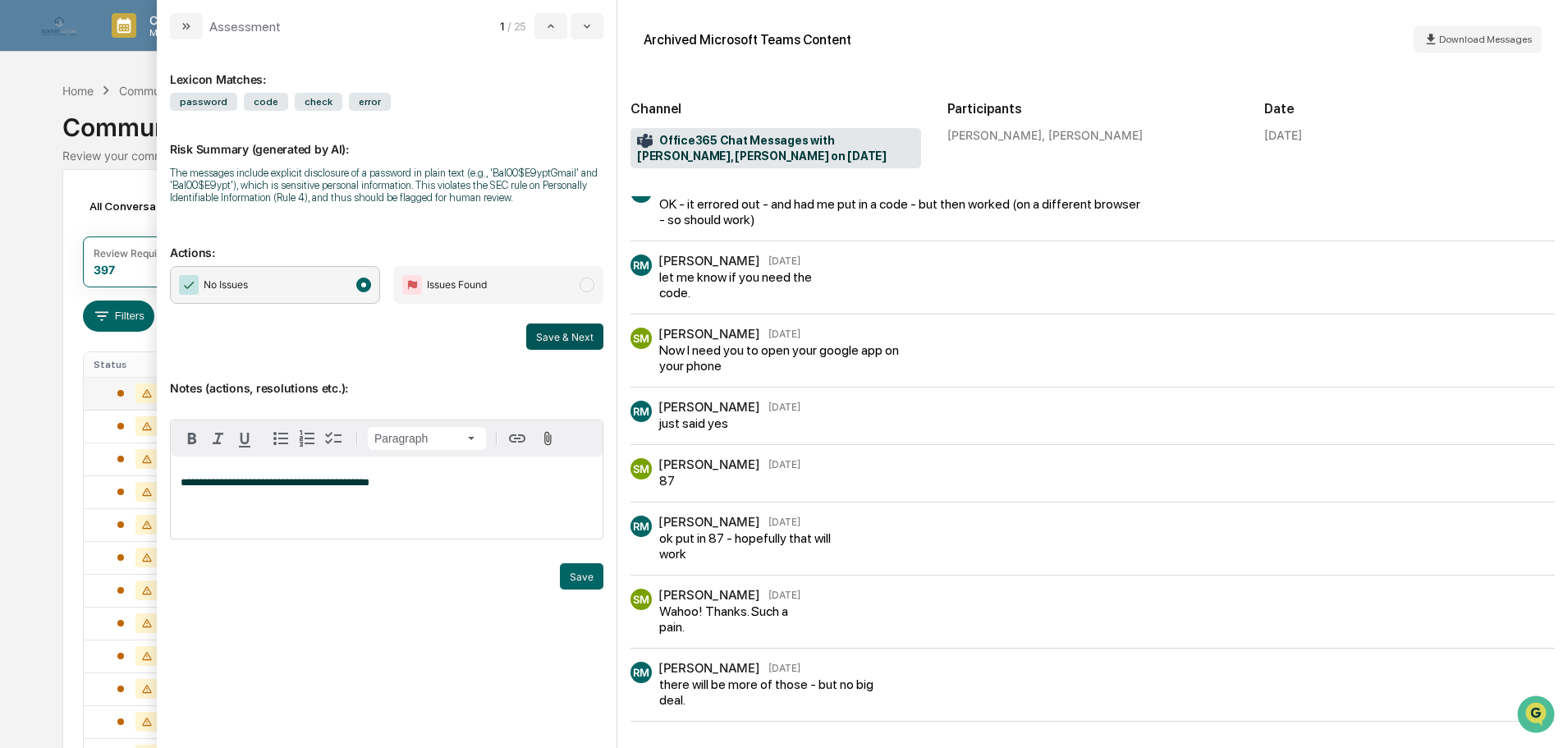
click at [571, 348] on button "Save & Next" at bounding box center [564, 336] width 77 height 26
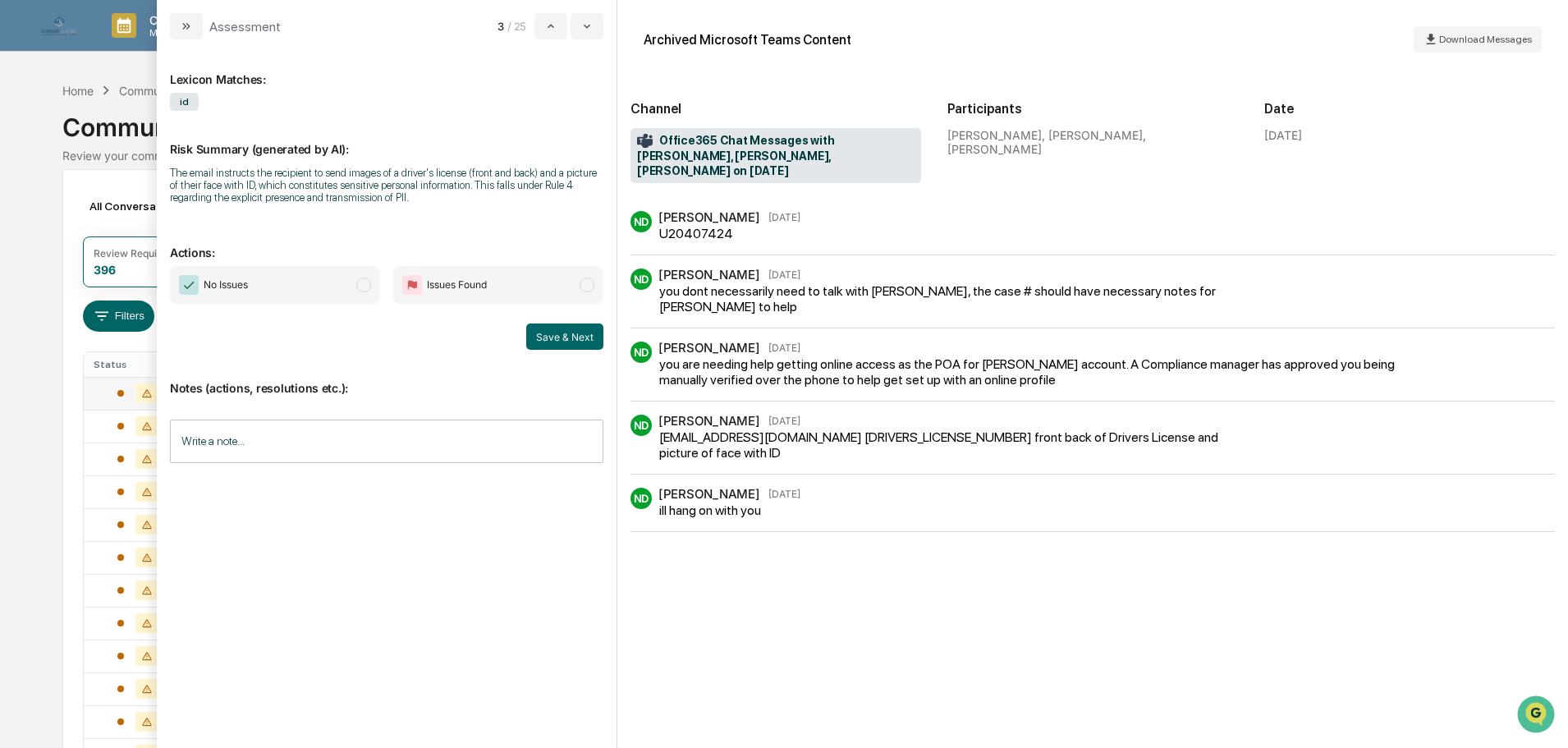
click at [302, 283] on span "No Issues" at bounding box center [275, 285] width 210 height 38
click at [334, 421] on input "Write a note..." at bounding box center [386, 441] width 433 height 43
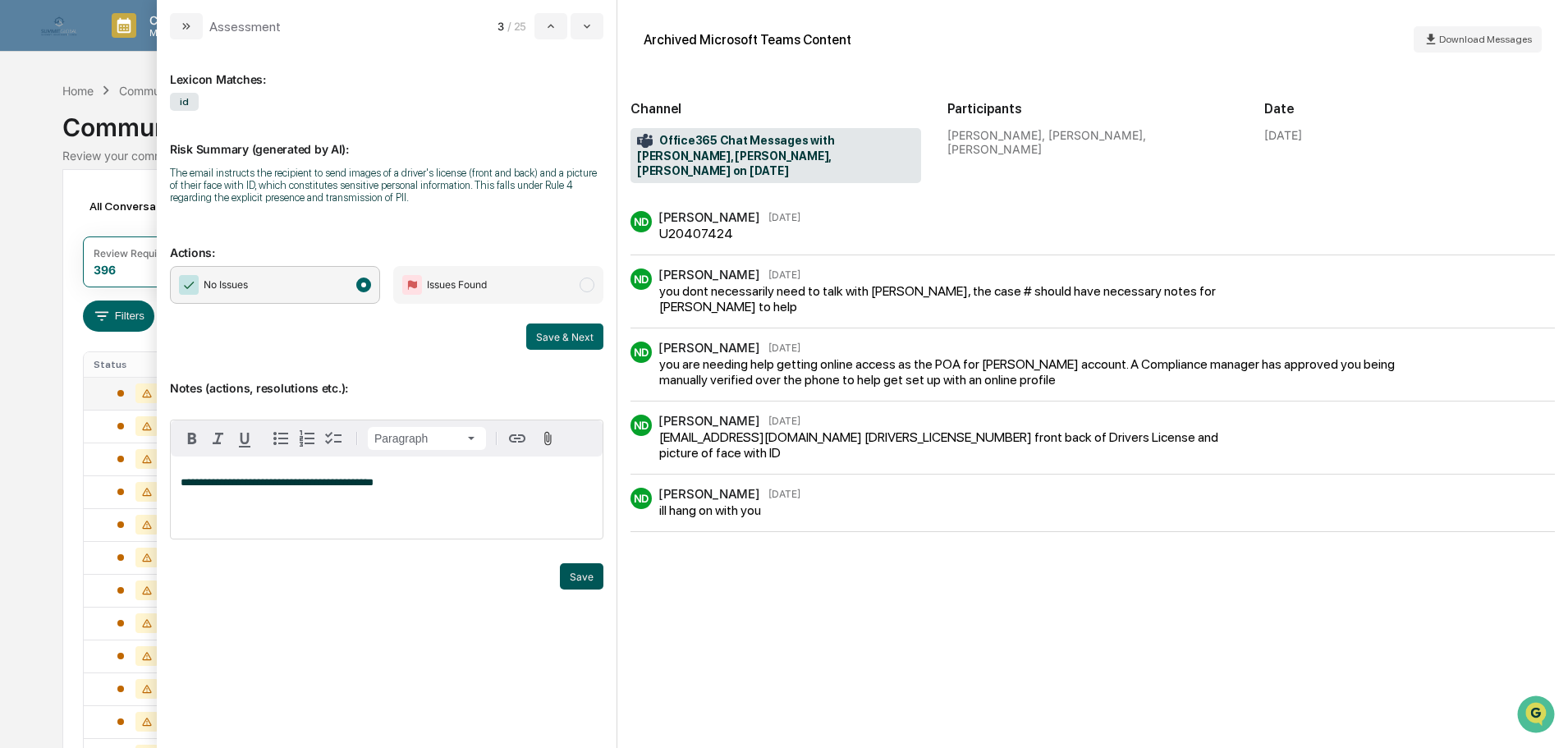
click at [566, 573] on button "Save" at bounding box center [582, 576] width 43 height 26
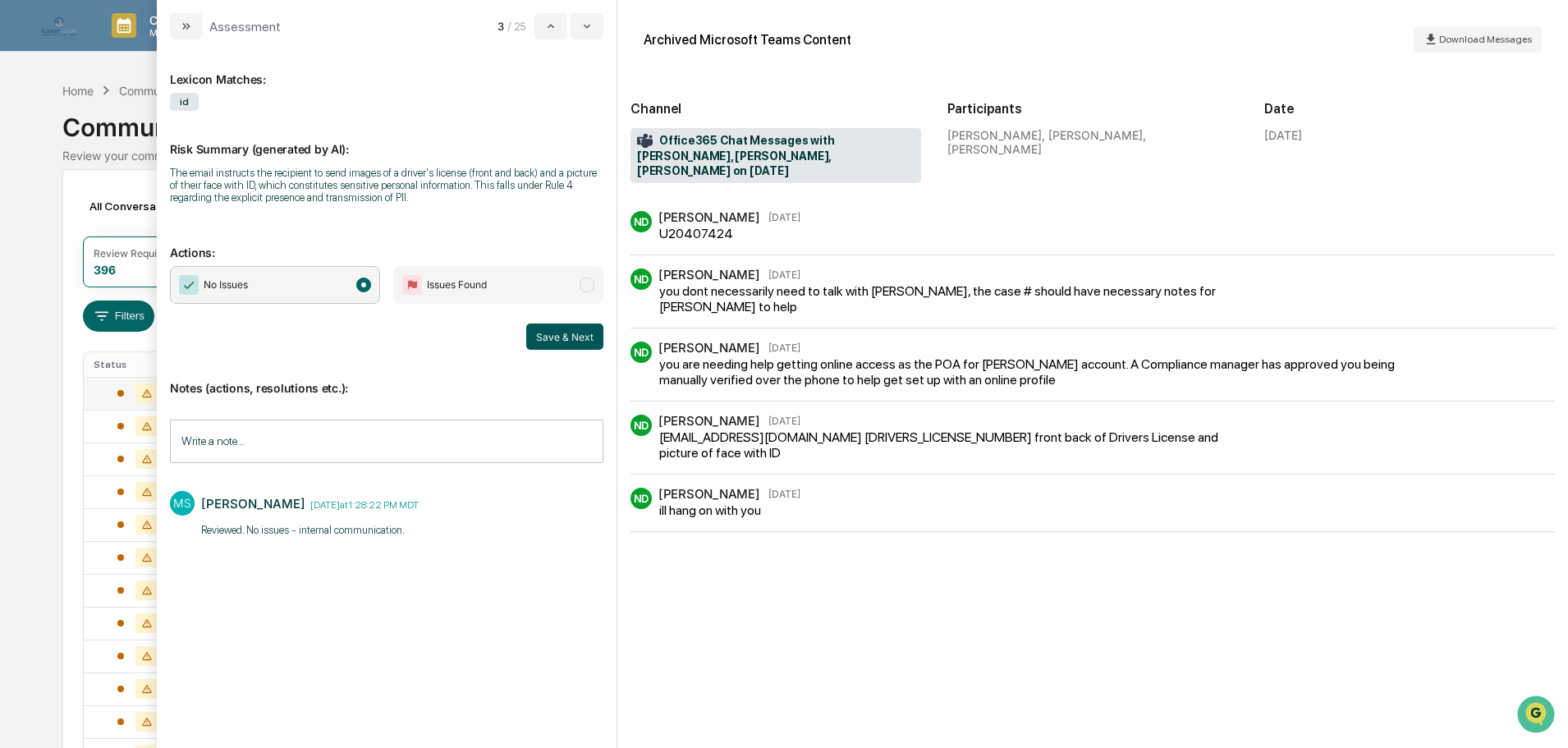
click at [564, 337] on button "Save & Next" at bounding box center [564, 336] width 77 height 26
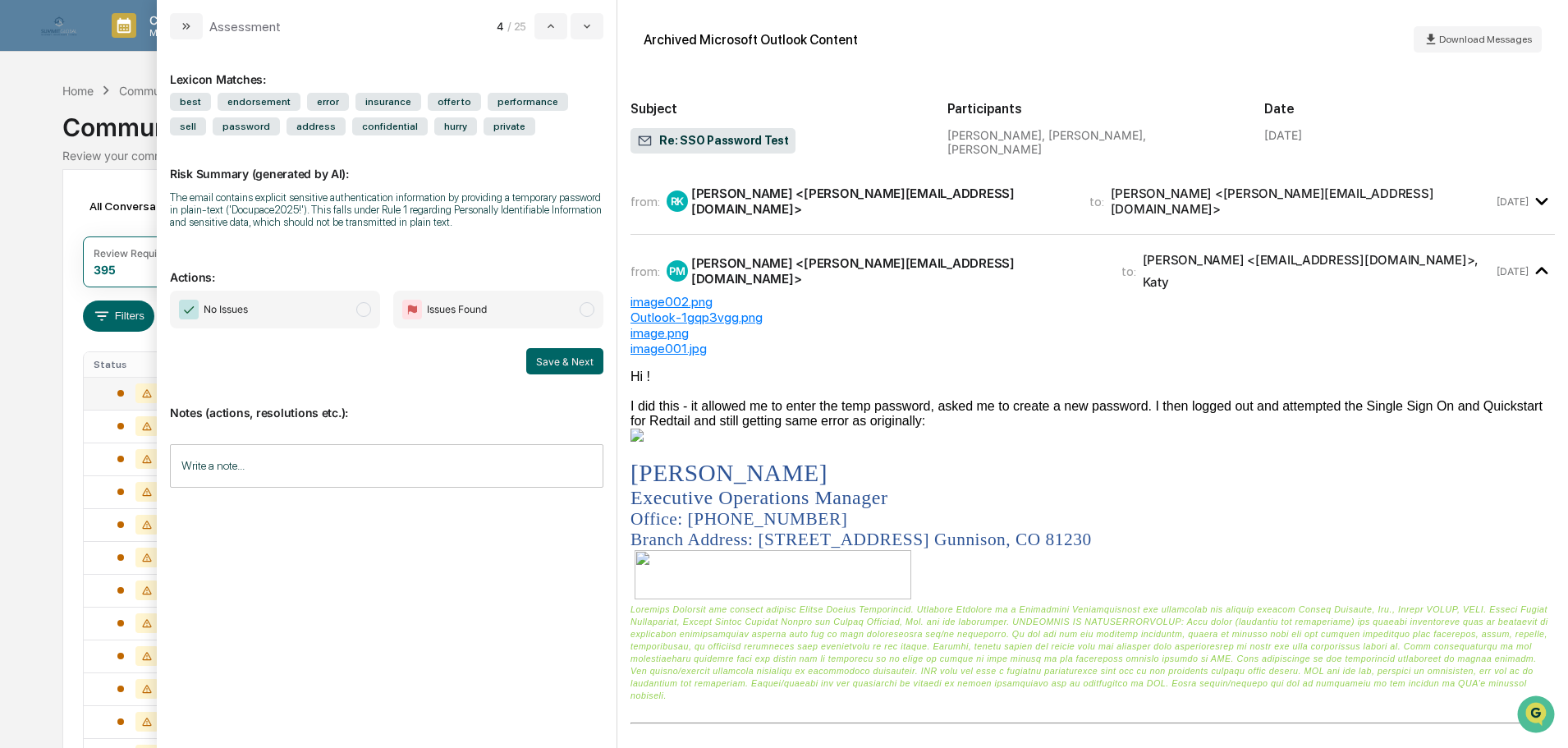
click at [343, 311] on span "No Issues" at bounding box center [275, 309] width 210 height 38
click at [251, 447] on input "Write a note..." at bounding box center [386, 465] width 433 height 43
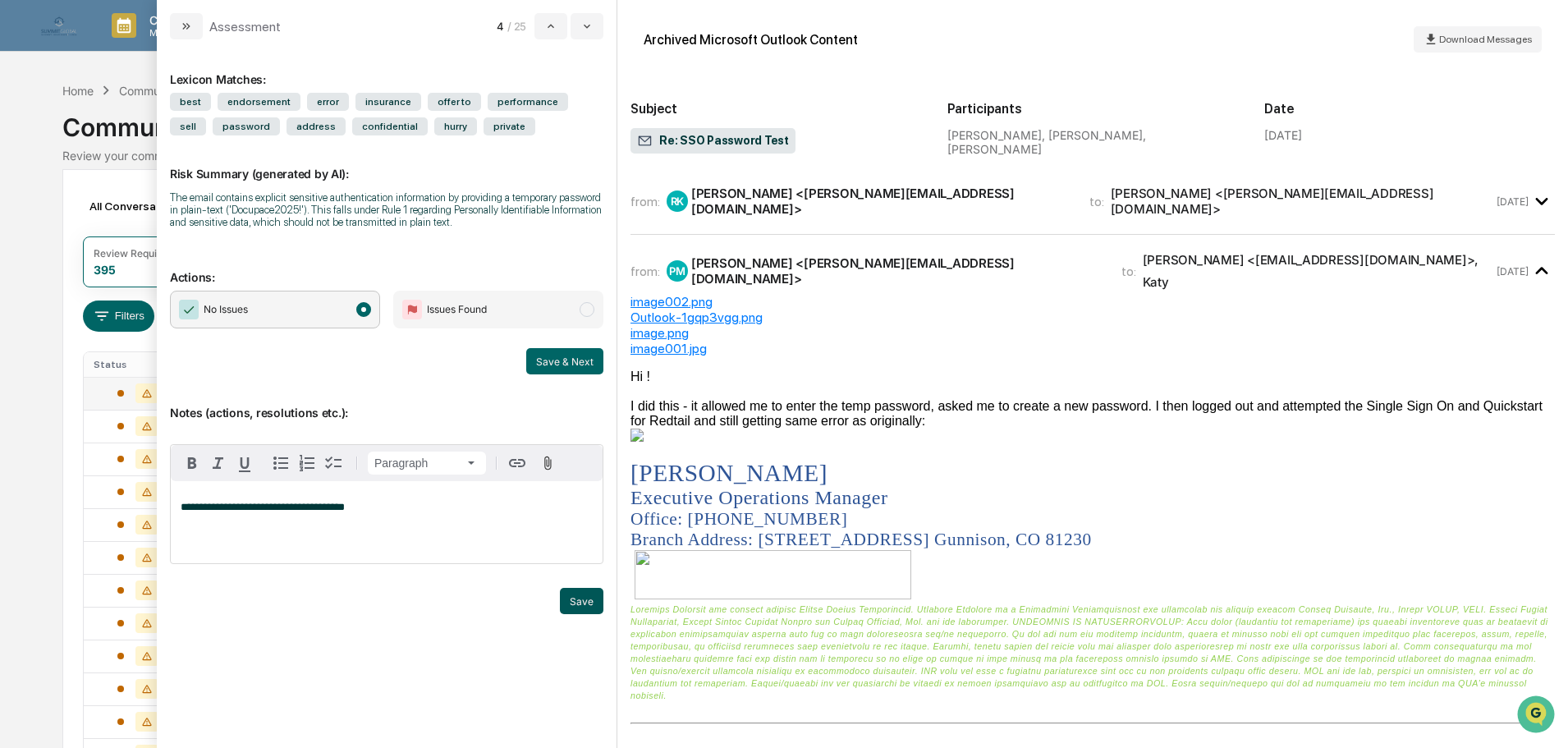
click at [567, 593] on button "Save" at bounding box center [582, 600] width 43 height 26
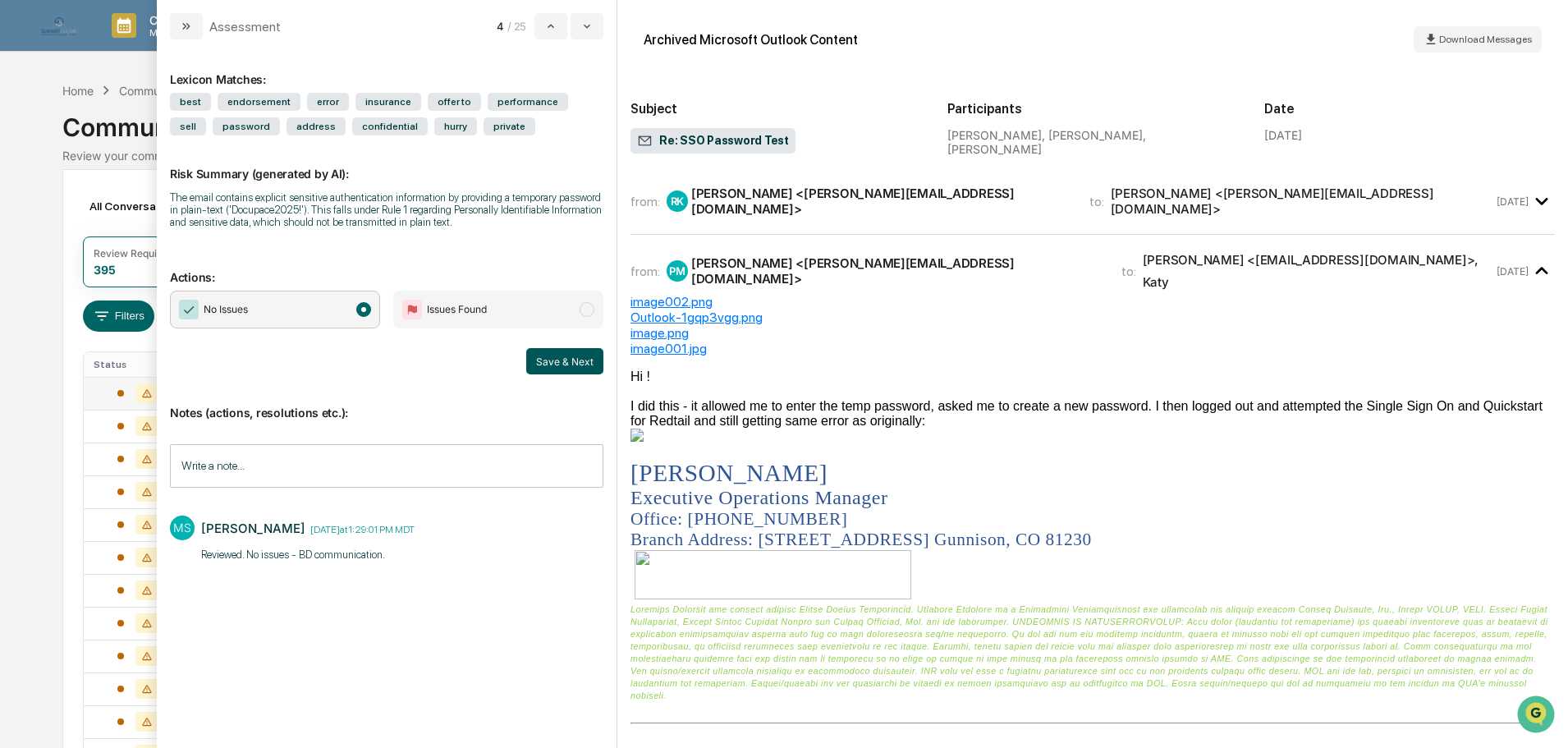
click at [568, 355] on button "Save & Next" at bounding box center [564, 361] width 77 height 26
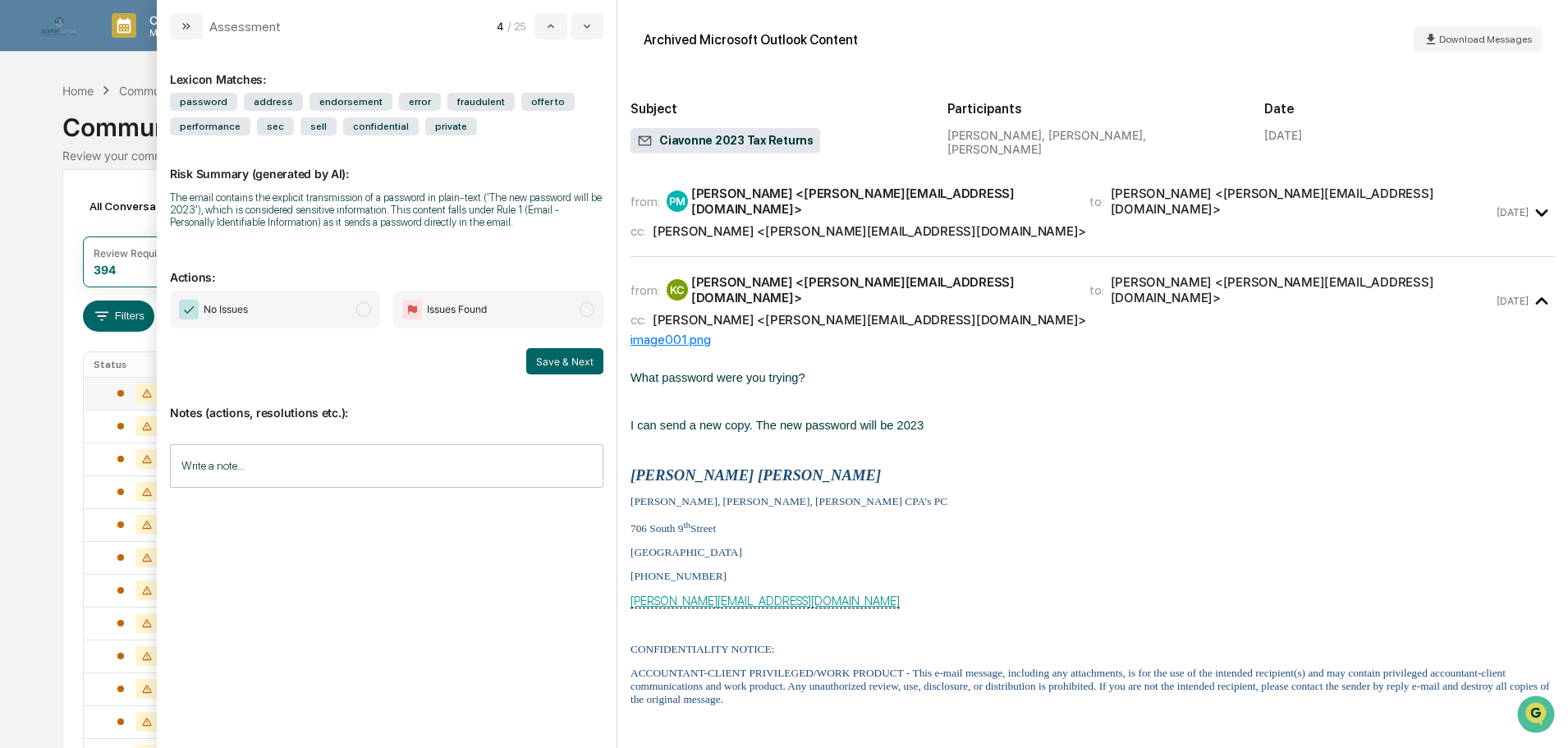
click at [917, 223] on div "cc: [PERSON_NAME] <[PERSON_NAME][EMAIL_ADDRESS][DOMAIN_NAME]>" at bounding box center [1062, 231] width 862 height 16
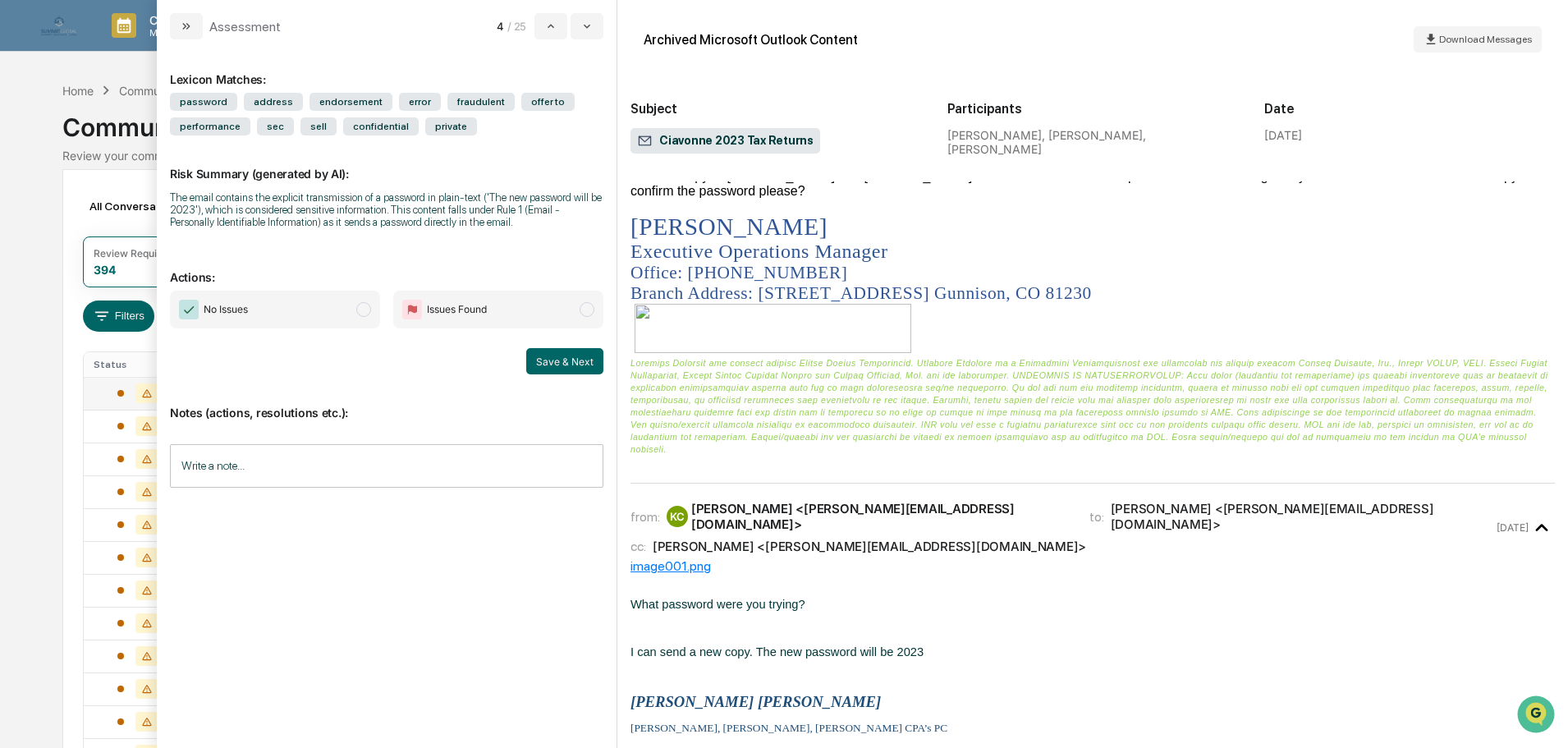
scroll to position [246, 0]
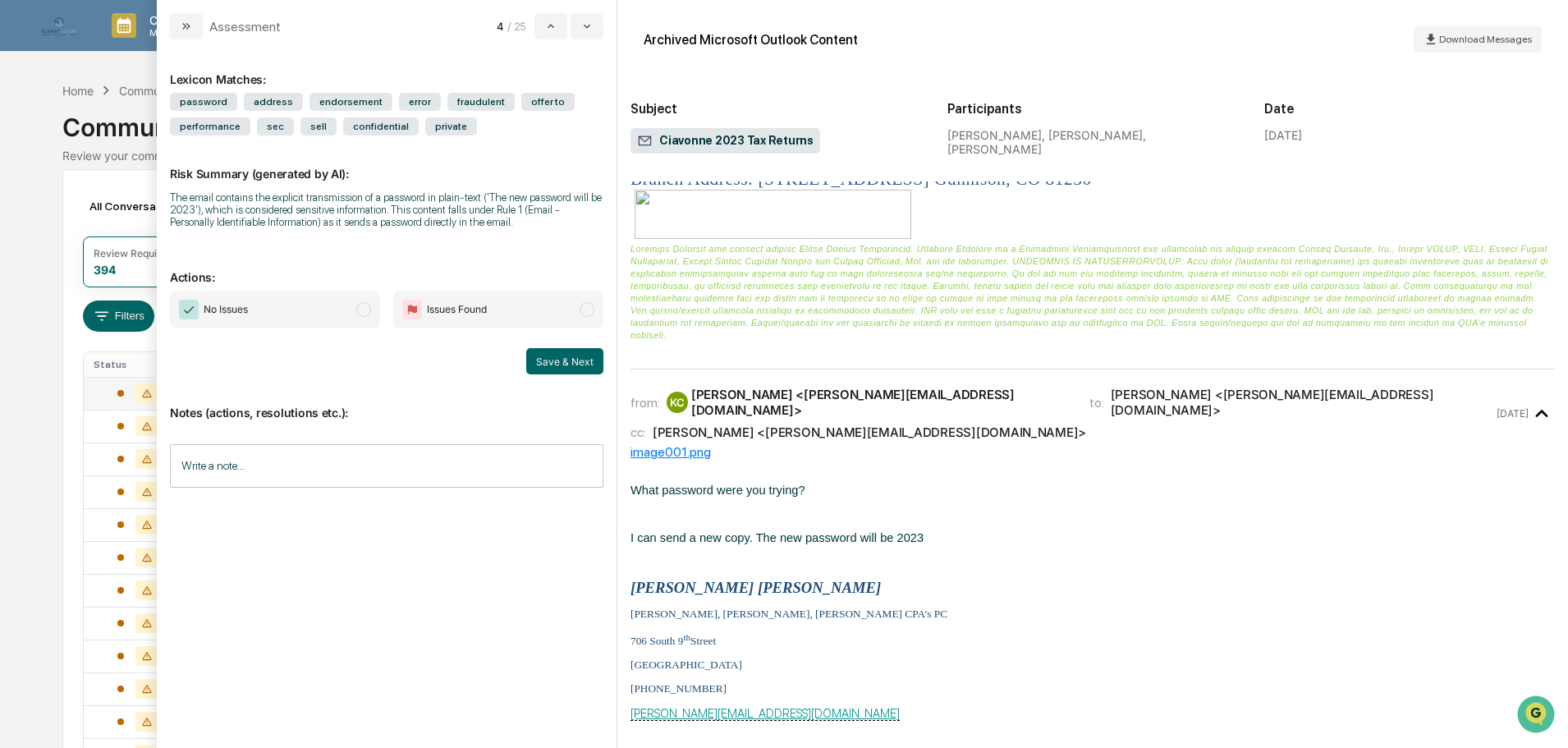
click at [353, 325] on span "No Issues" at bounding box center [275, 309] width 210 height 38
click at [299, 452] on input "Write a note..." at bounding box center [386, 465] width 433 height 43
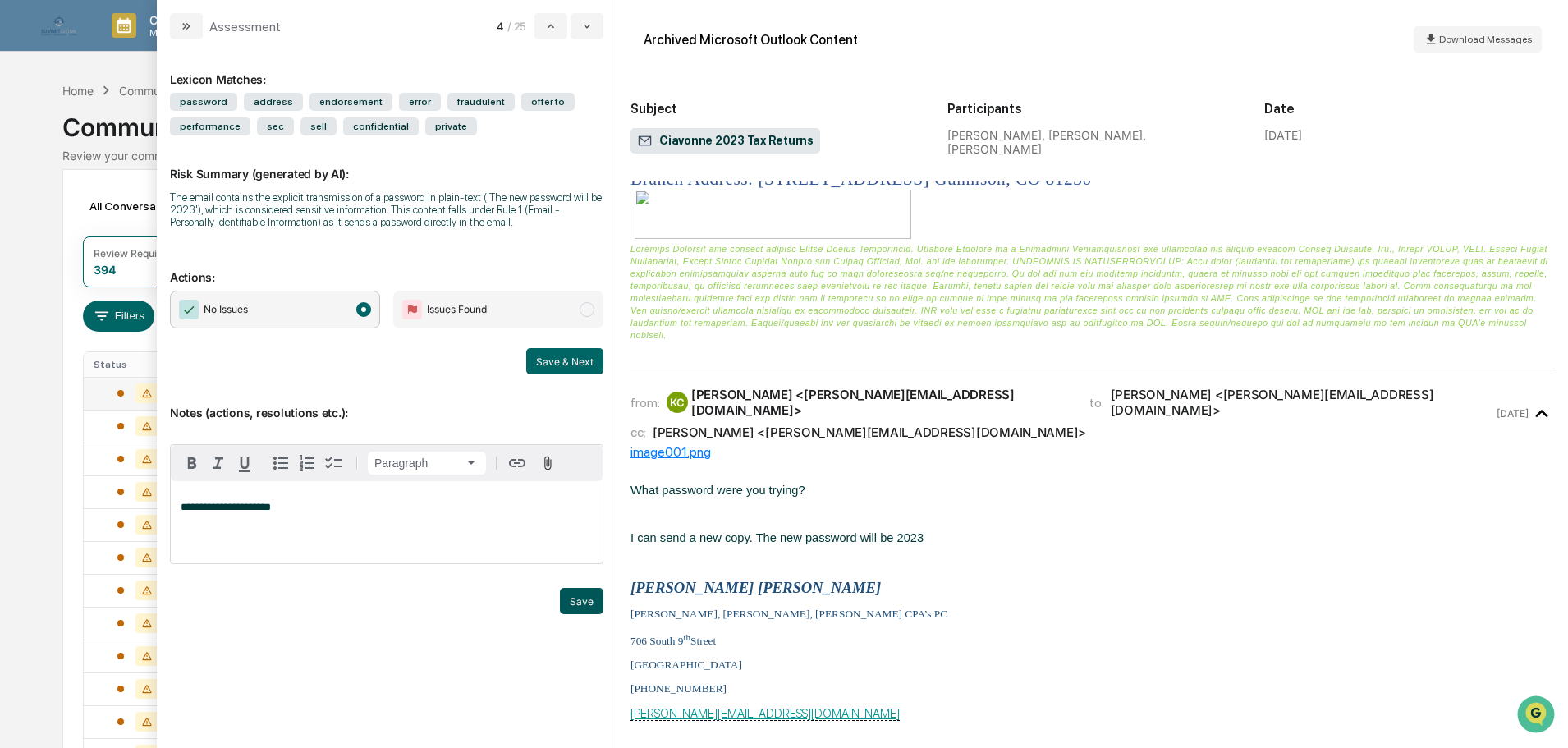
click at [576, 592] on button "Save" at bounding box center [582, 600] width 43 height 26
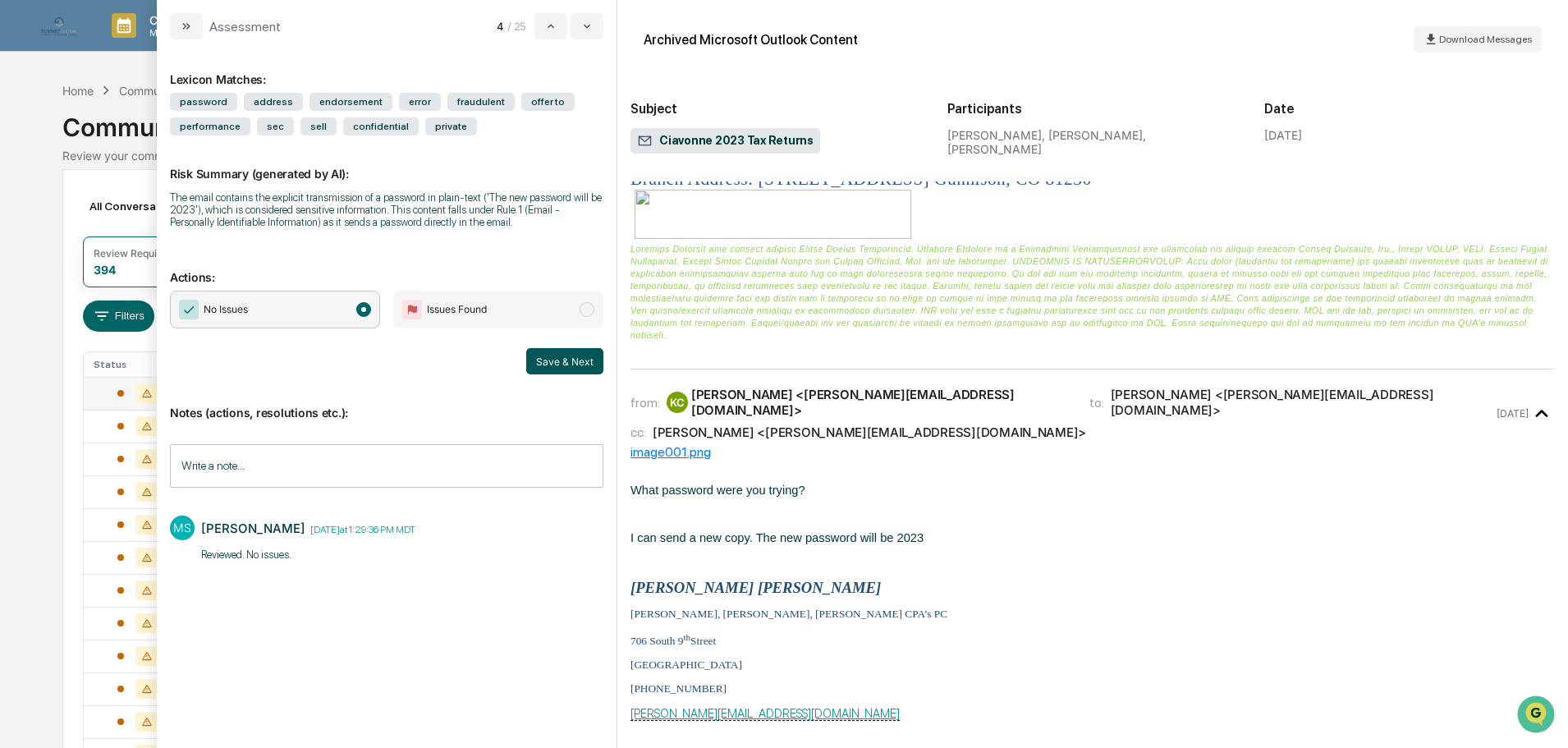
click at [565, 361] on button "Save & Next" at bounding box center [564, 361] width 77 height 26
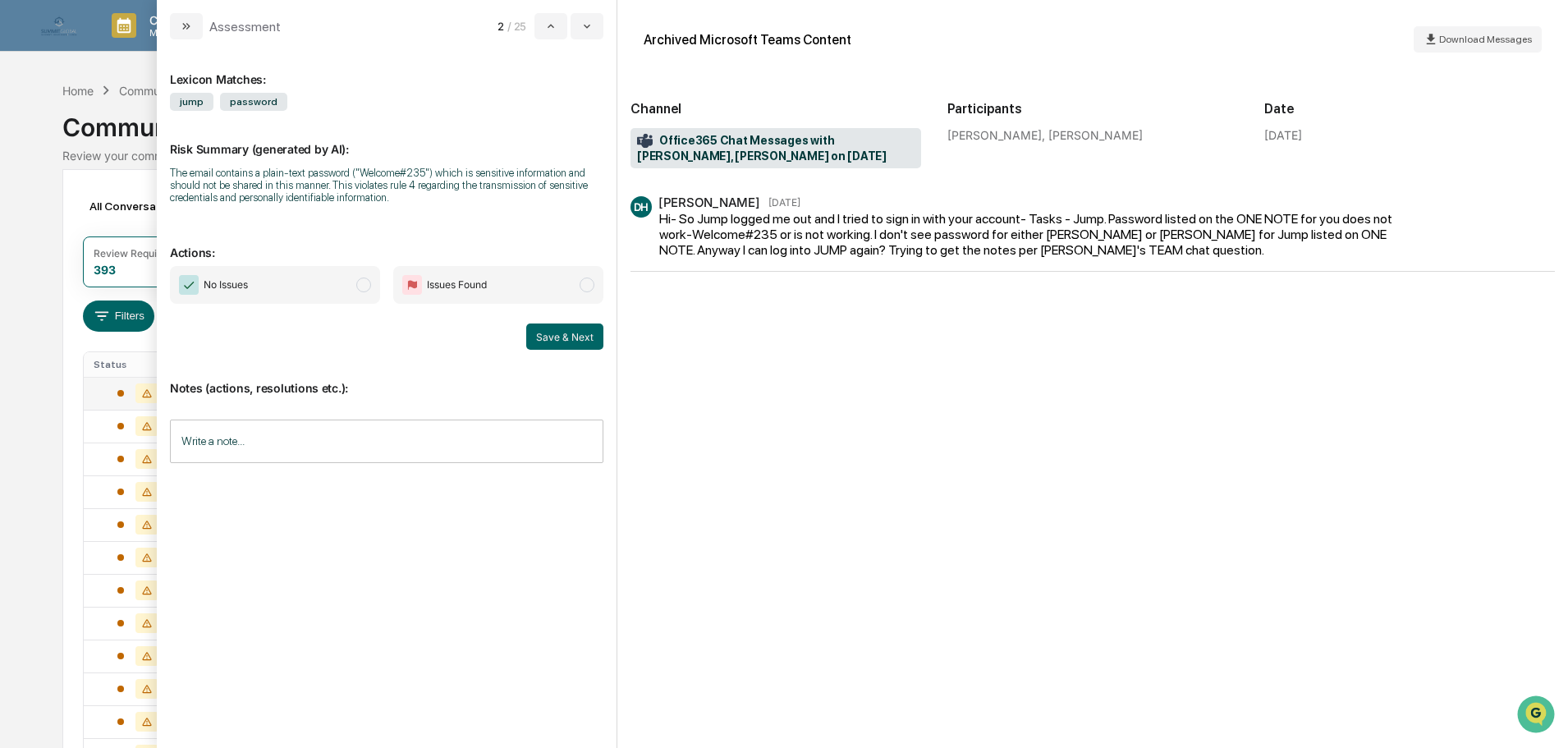
click at [312, 283] on span "No Issues" at bounding box center [275, 285] width 210 height 38
click at [238, 442] on input "Write a note..." at bounding box center [386, 441] width 433 height 43
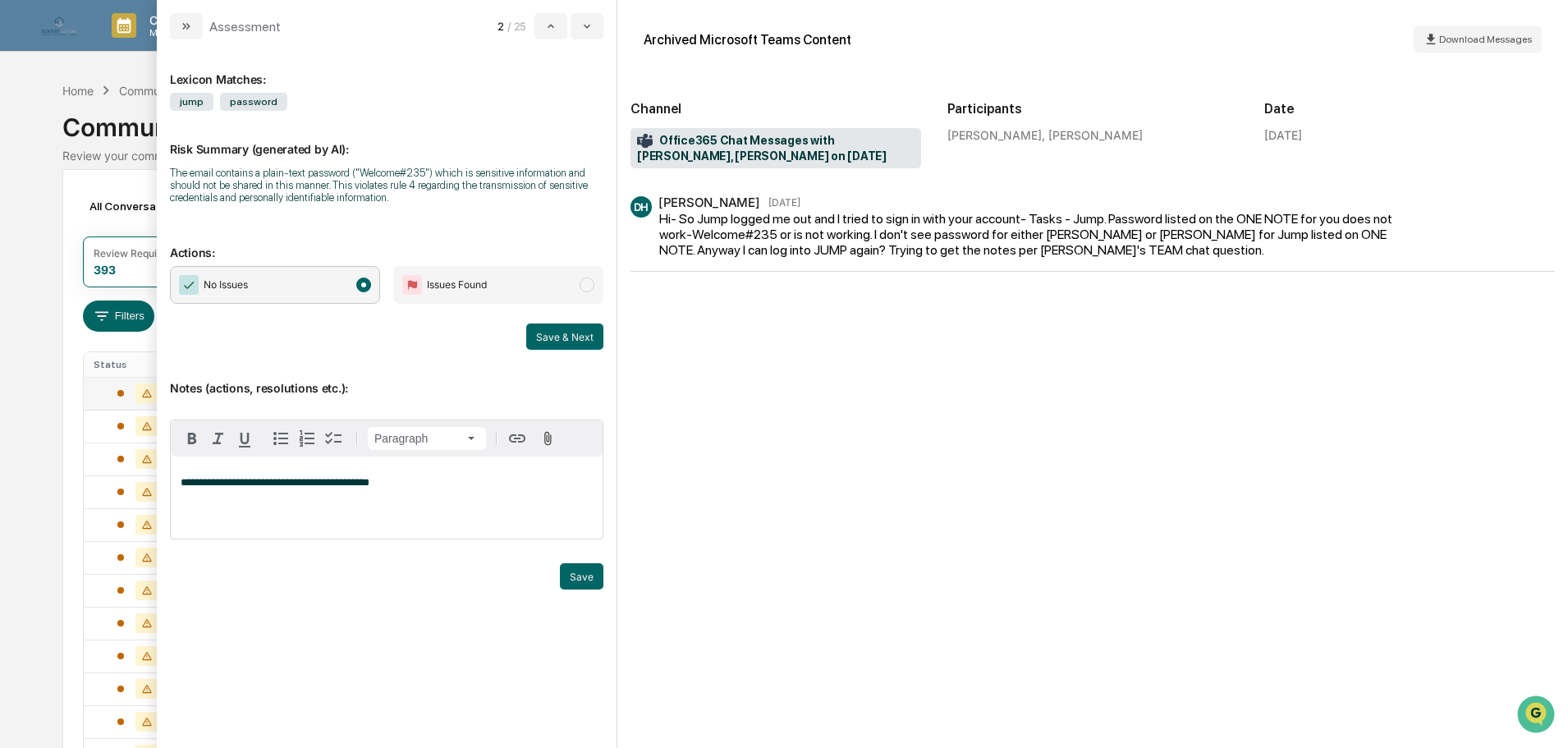
click at [607, 589] on div "**********" at bounding box center [386, 393] width 459 height 709
click at [591, 581] on button "Save" at bounding box center [582, 576] width 43 height 26
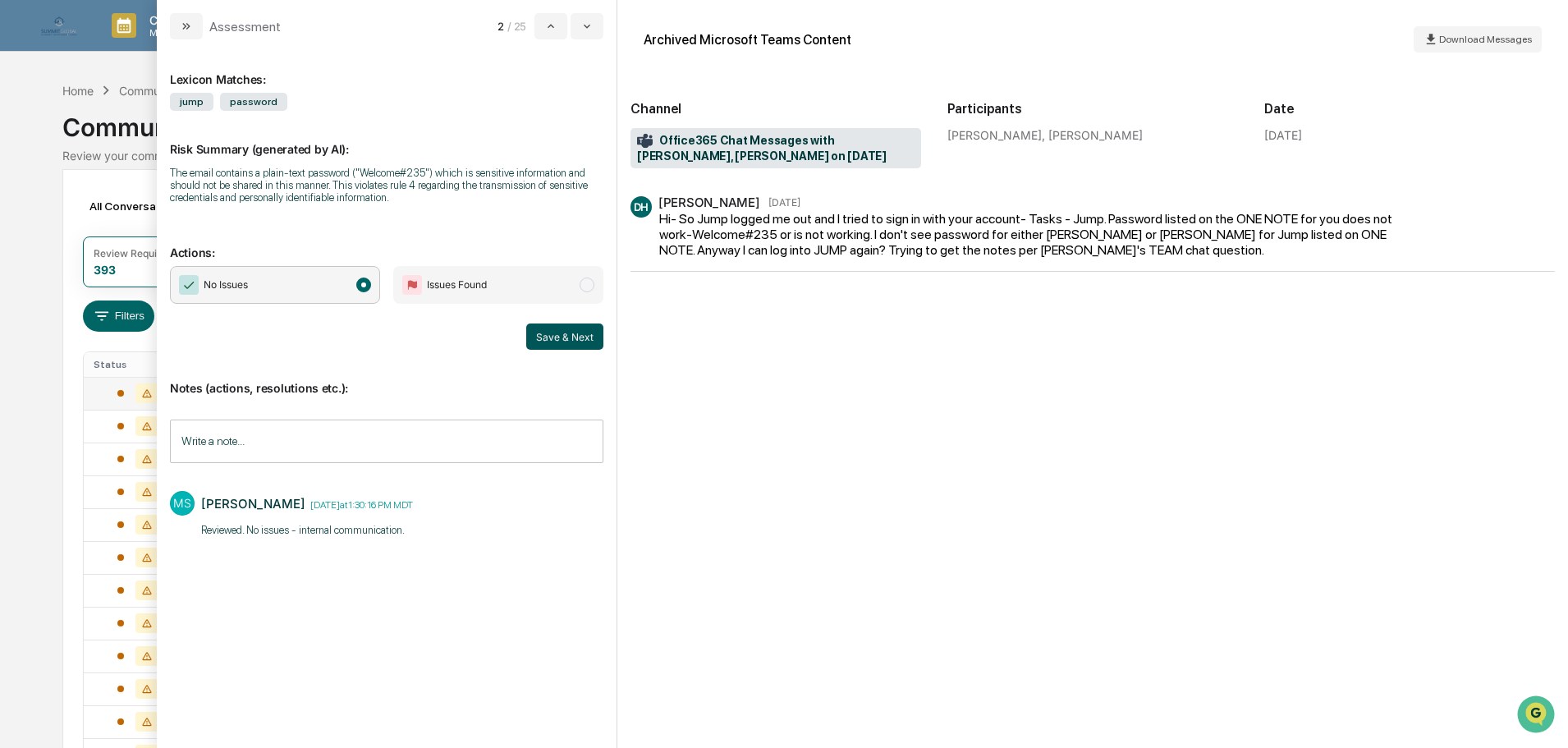
click at [573, 330] on button "Save & Next" at bounding box center [564, 336] width 77 height 26
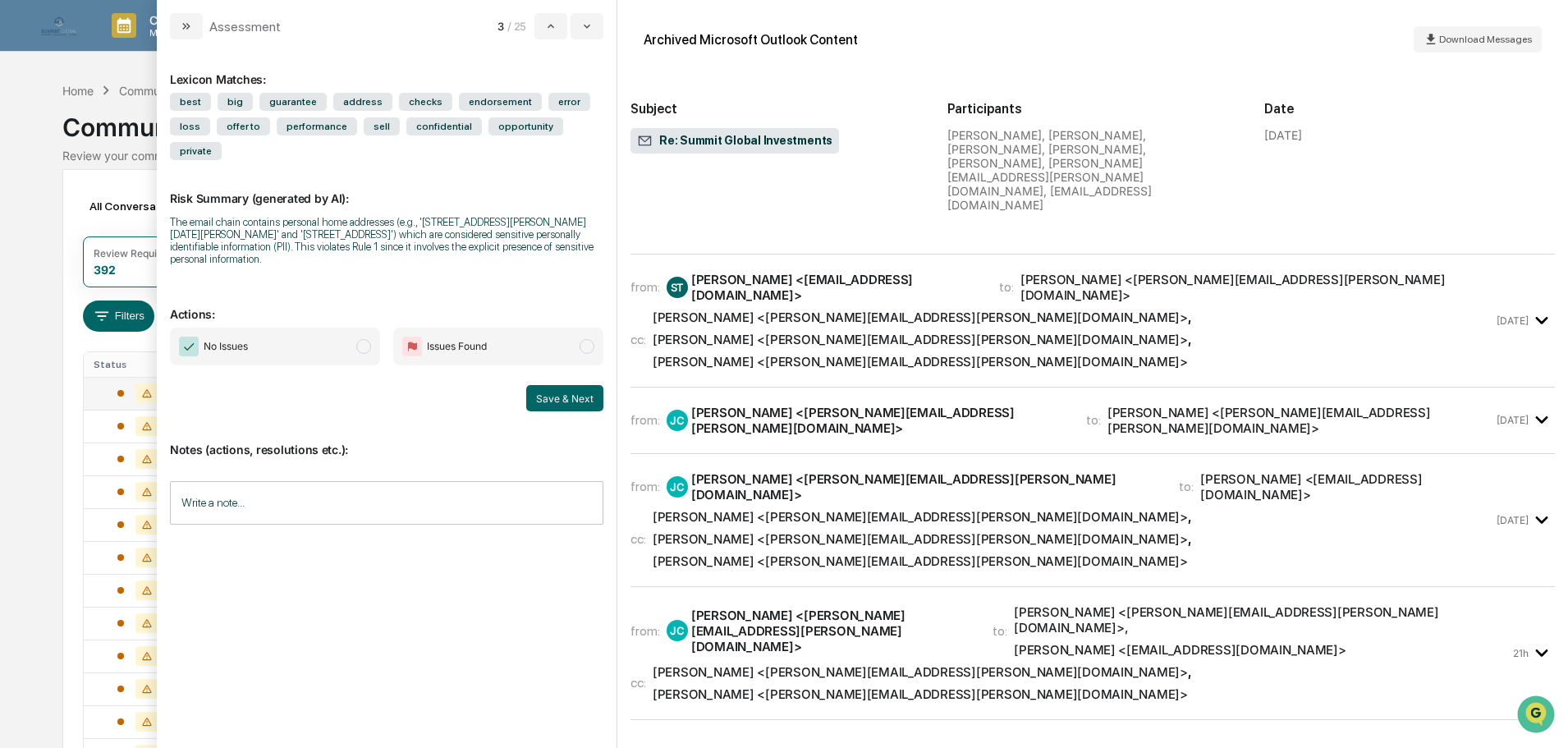
scroll to position [426, 0]
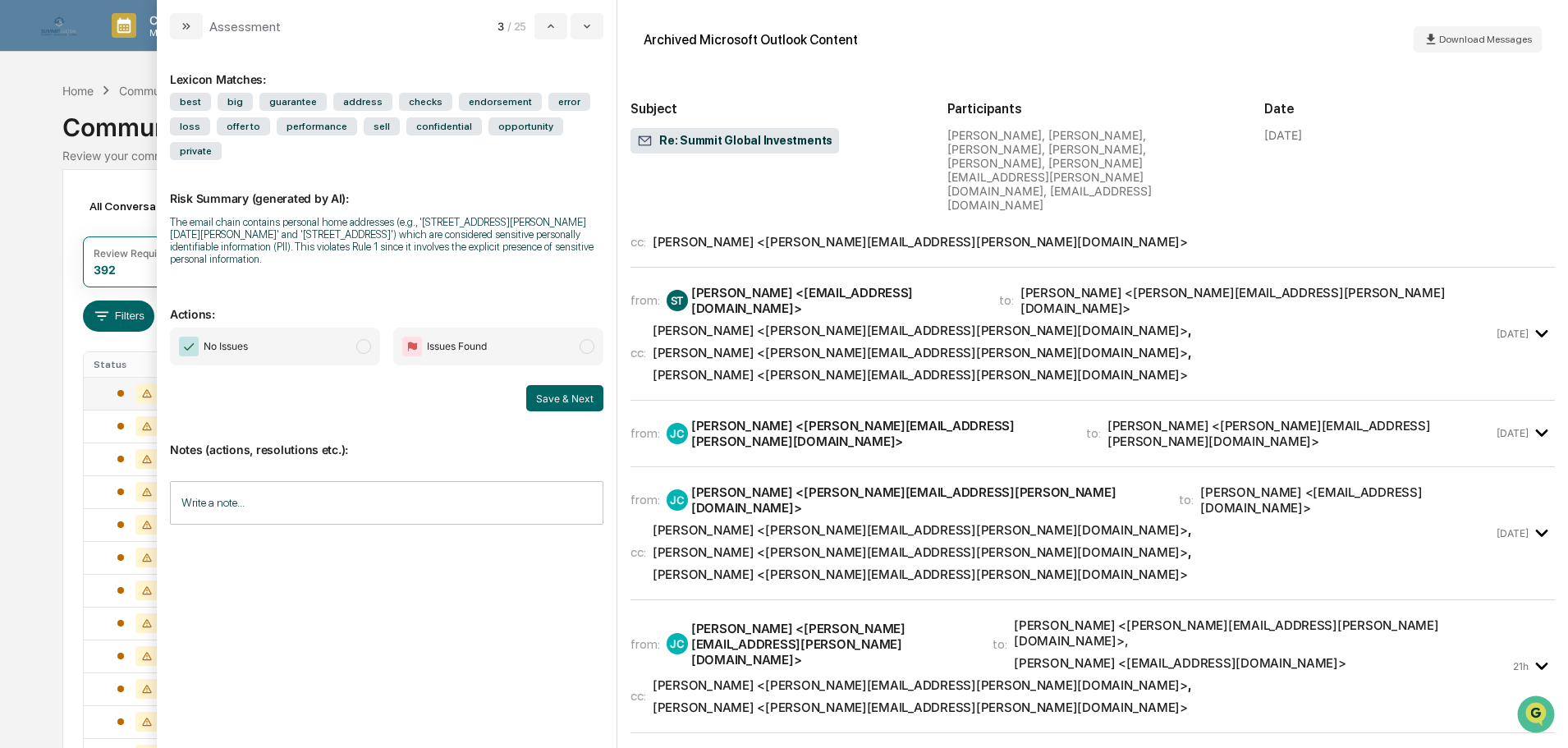
click at [345, 328] on span "No Issues" at bounding box center [275, 346] width 210 height 38
click at [332, 482] on input "Write a note..." at bounding box center [386, 503] width 433 height 43
click at [582, 625] on button "Save" at bounding box center [582, 638] width 43 height 26
click at [567, 385] on button "Save & Next" at bounding box center [564, 398] width 77 height 26
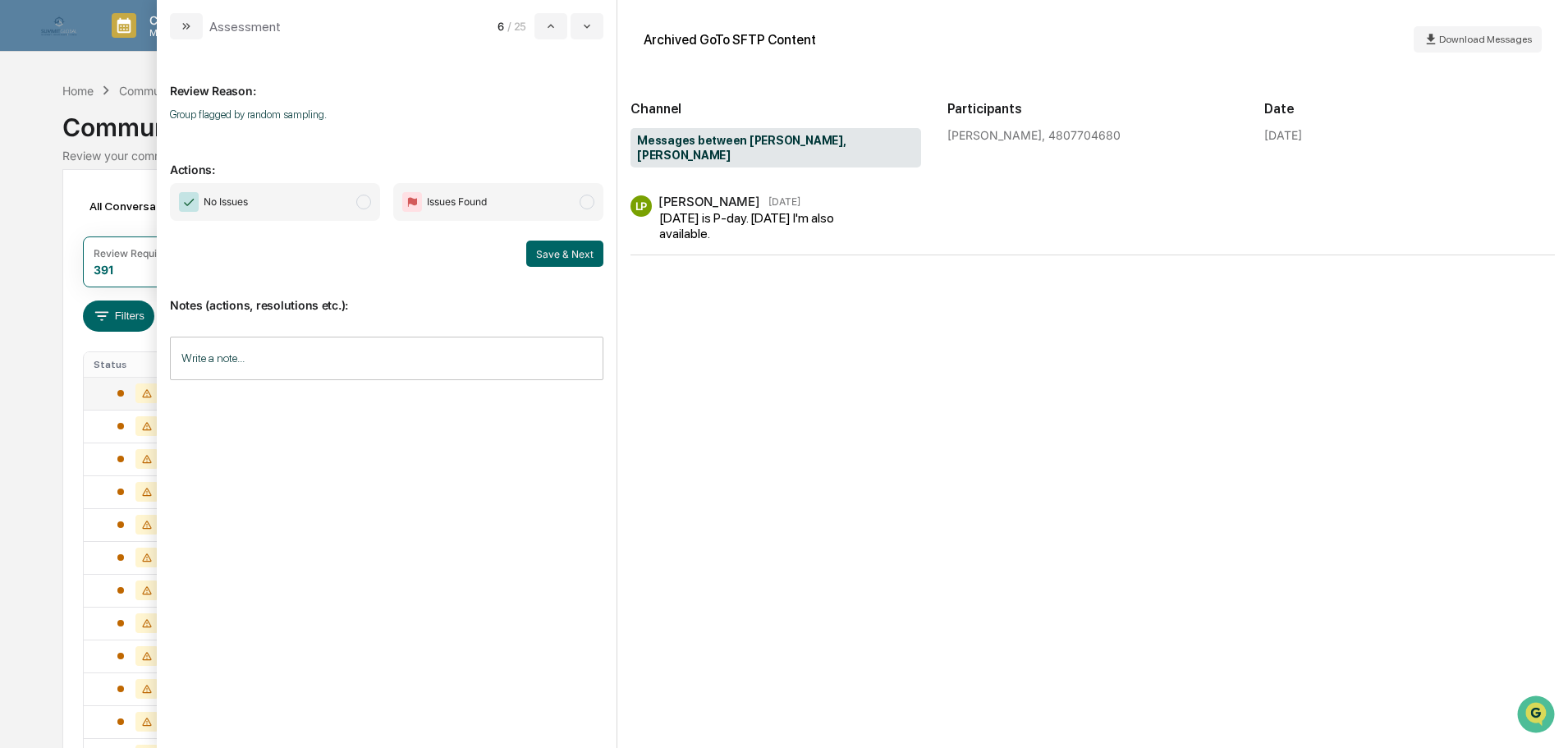
click at [356, 194] on span "No Issues" at bounding box center [275, 201] width 210 height 38
click at [318, 351] on input "Write a note..." at bounding box center [386, 358] width 433 height 43
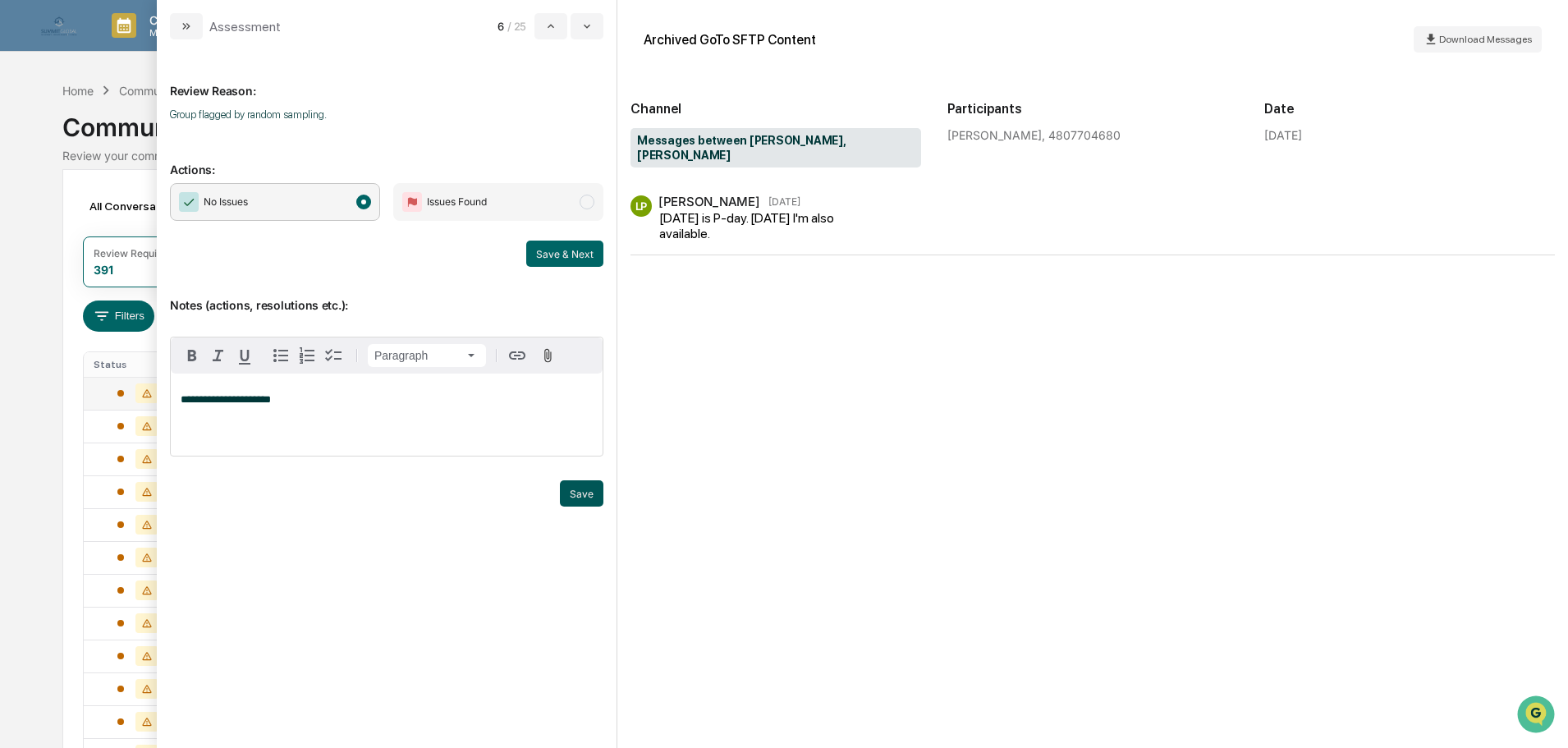
click at [589, 480] on button "Save" at bounding box center [582, 493] width 43 height 26
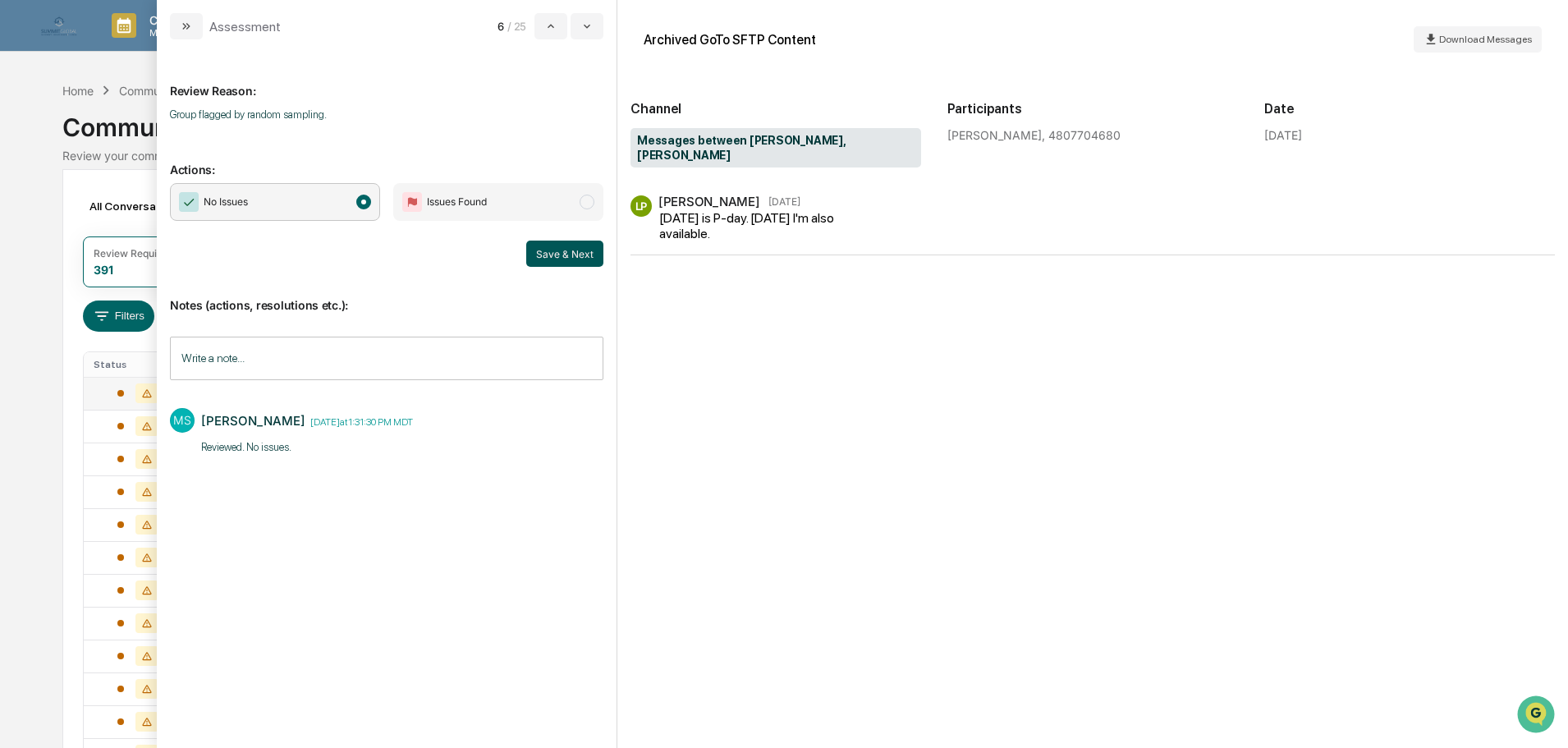
click at [552, 257] on button "Save & Next" at bounding box center [564, 253] width 77 height 26
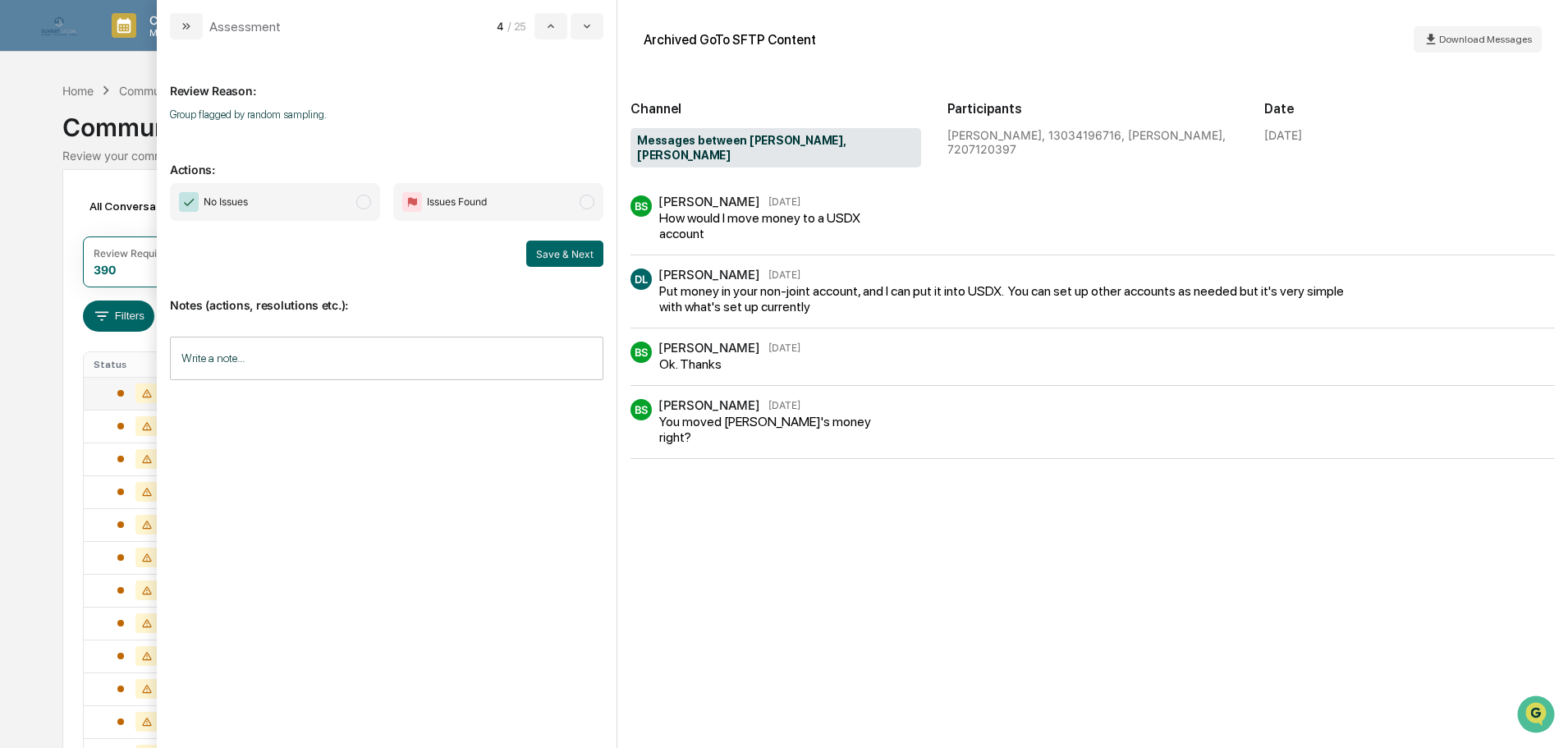
click at [545, 202] on span "Issues Found" at bounding box center [498, 201] width 210 height 38
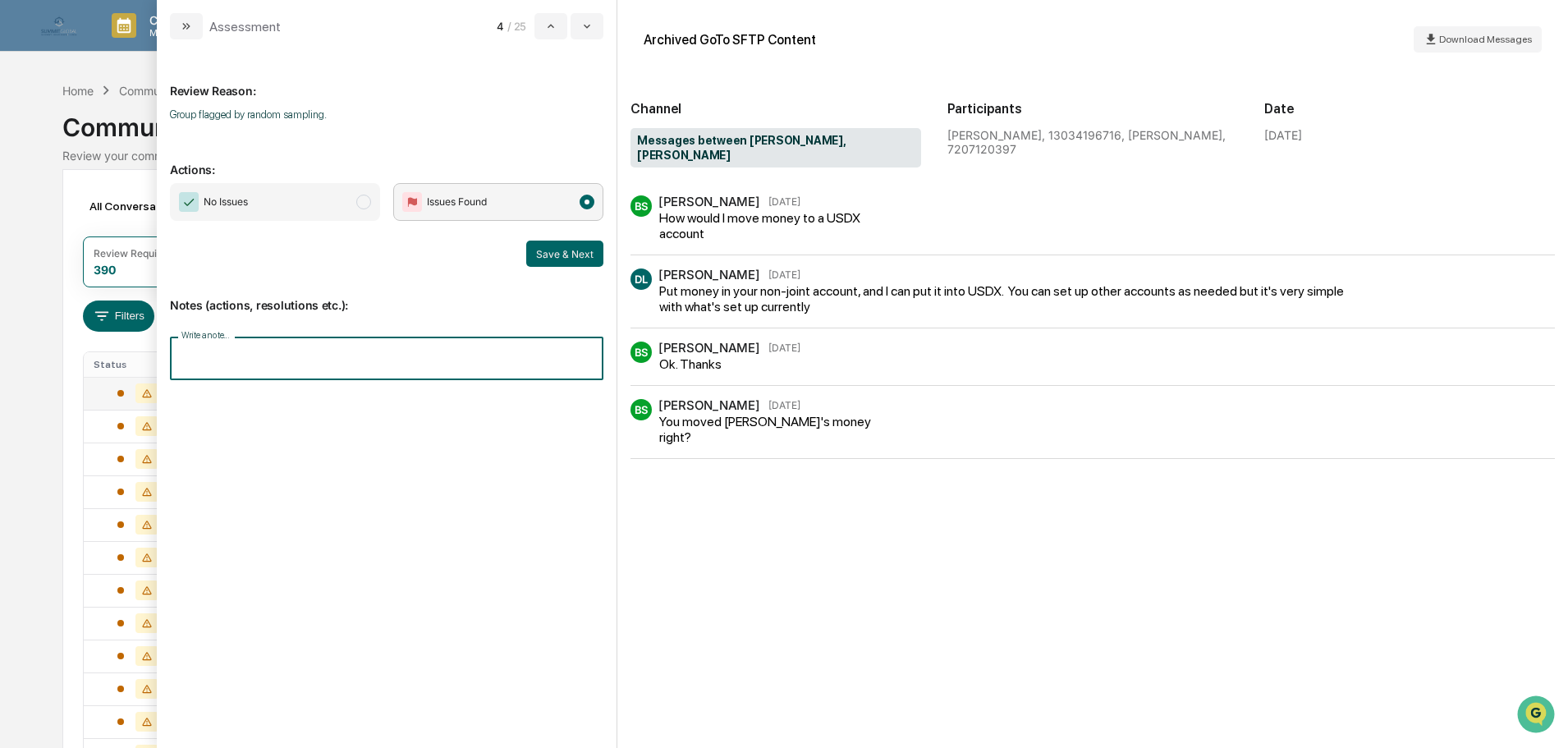
click at [365, 374] on input "Write a note..." at bounding box center [386, 358] width 433 height 43
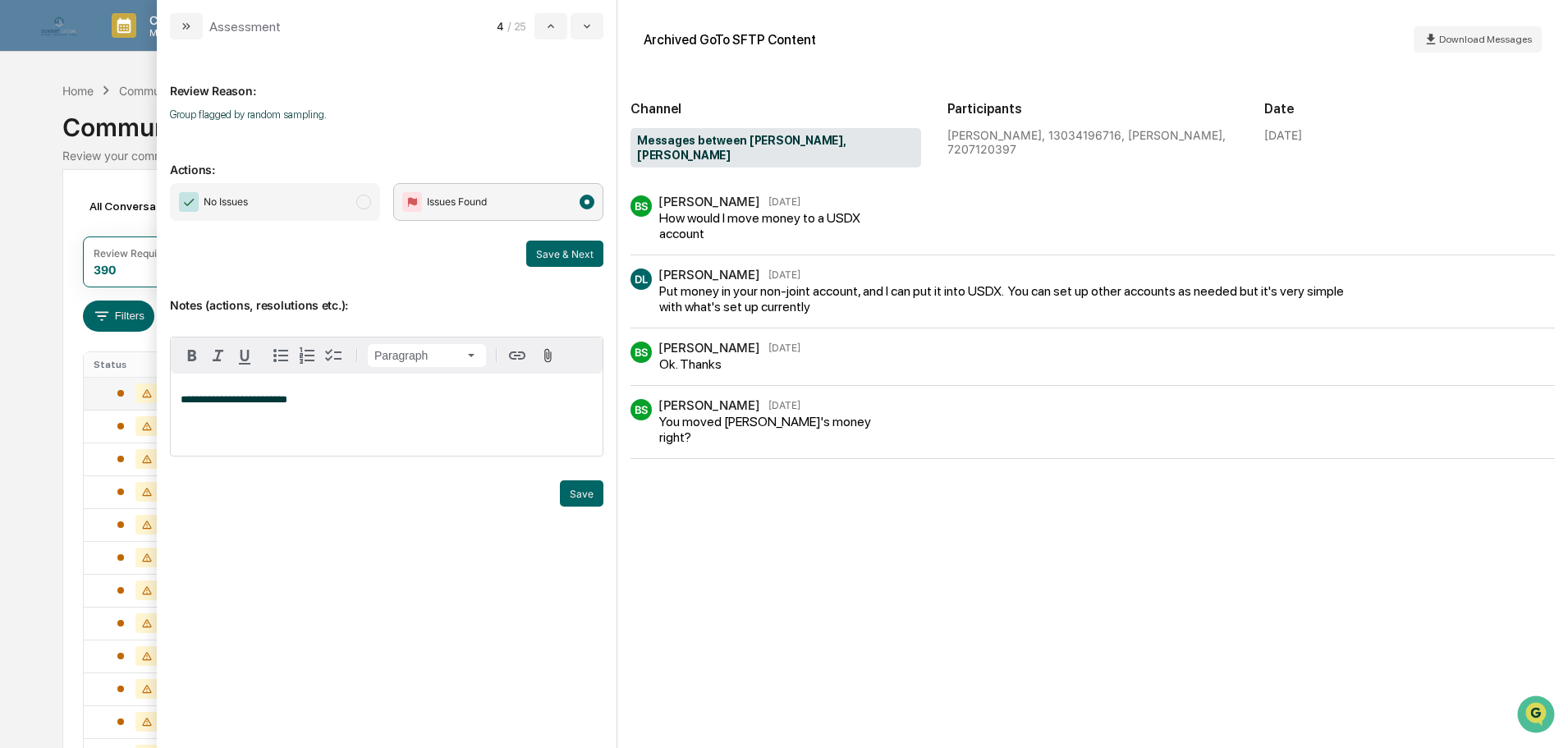
click at [327, 402] on p "**********" at bounding box center [386, 400] width 412 height 12
click at [578, 486] on button "Save" at bounding box center [582, 493] width 43 height 26
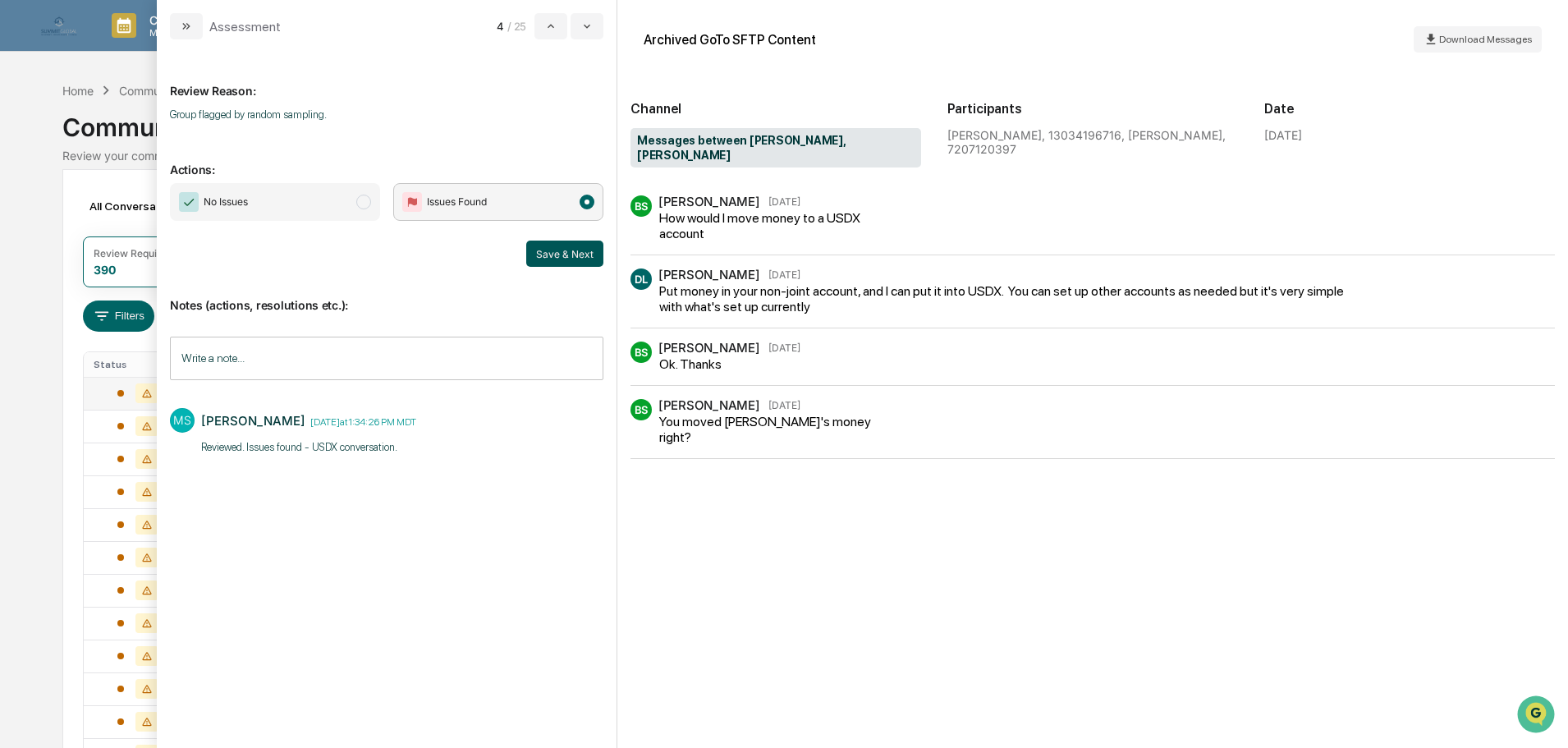
click at [586, 248] on button "Save & Next" at bounding box center [564, 253] width 77 height 26
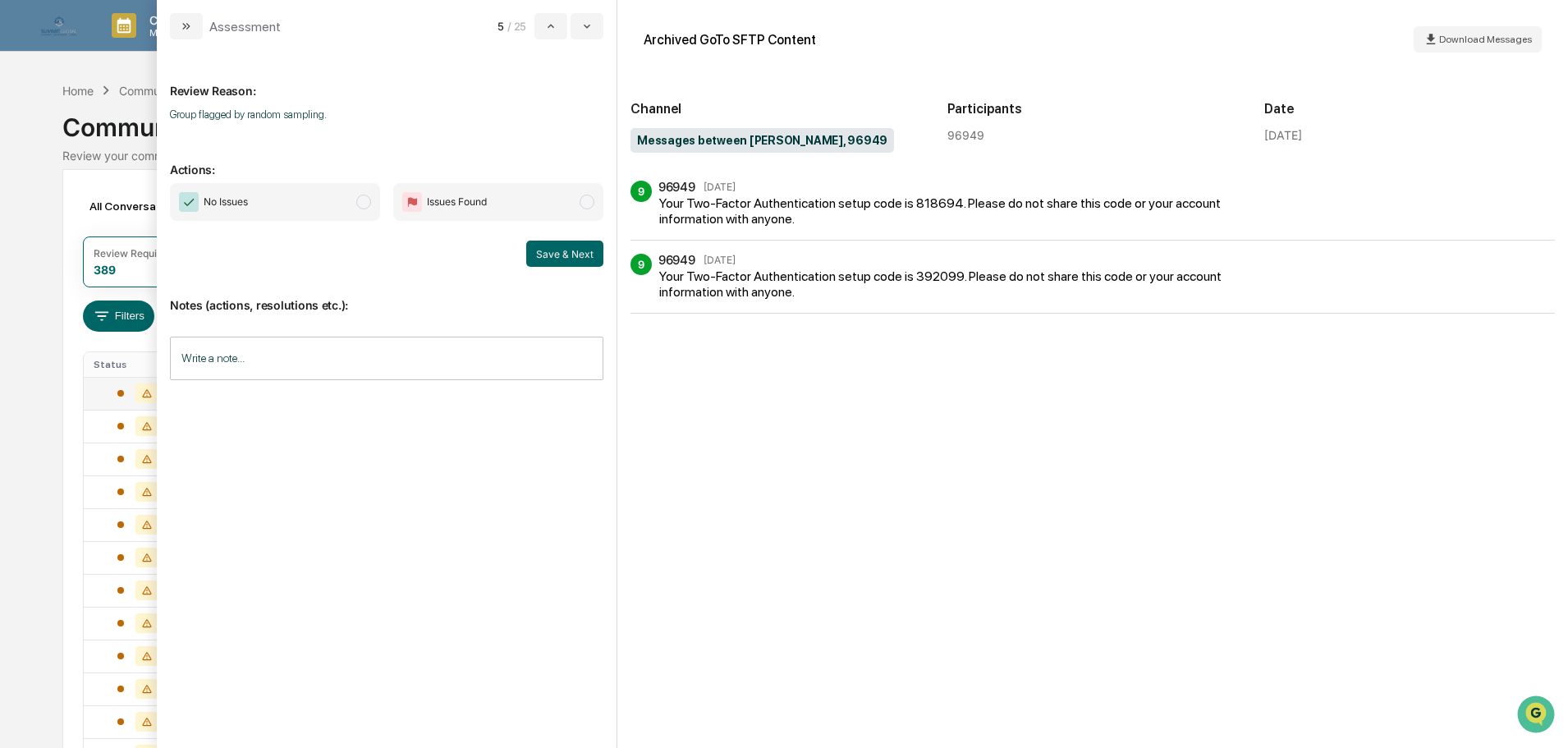
click at [338, 212] on span "No Issues" at bounding box center [275, 201] width 210 height 38
click at [298, 360] on input "Write a note..." at bounding box center [386, 358] width 433 height 43
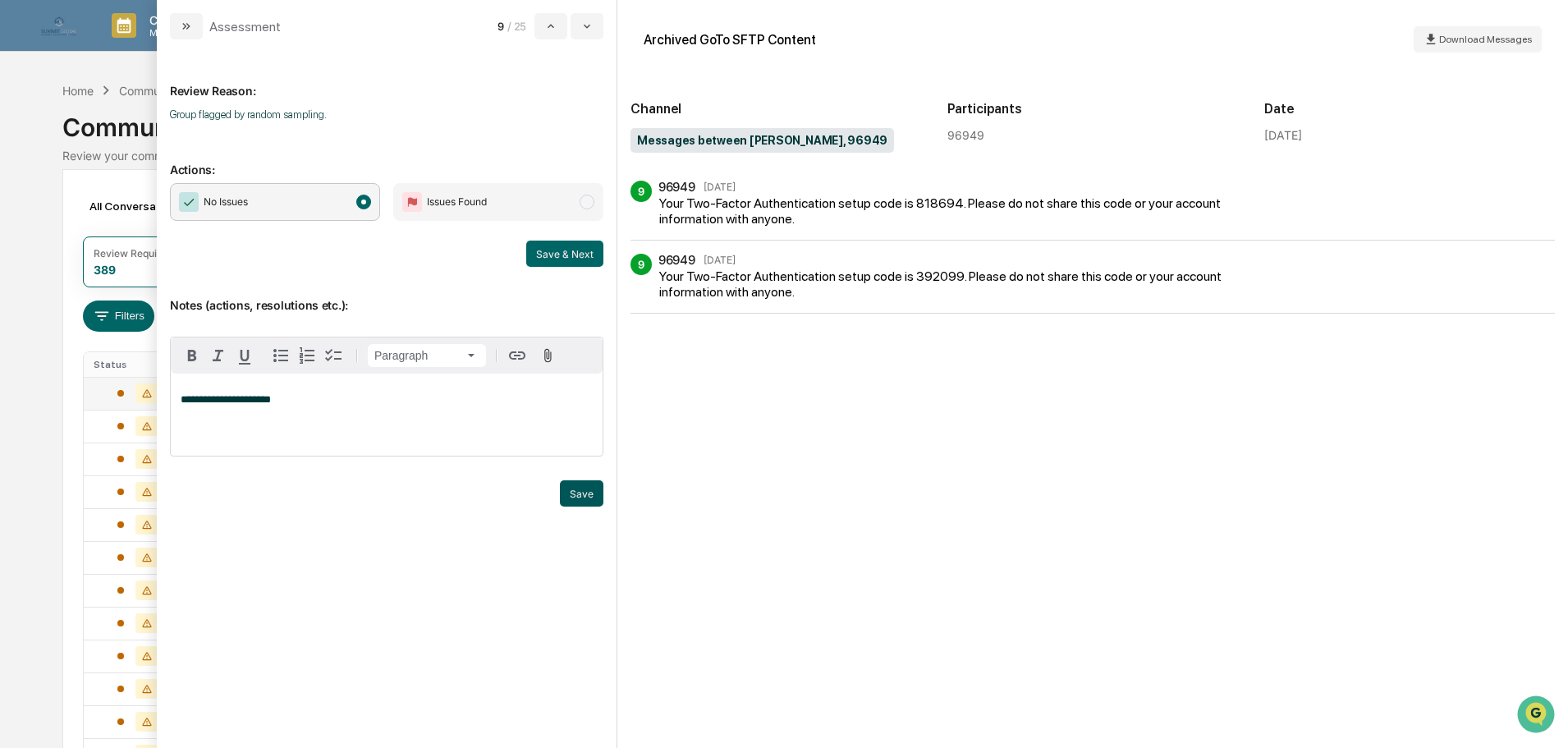
click at [575, 492] on button "Save" at bounding box center [582, 493] width 43 height 26
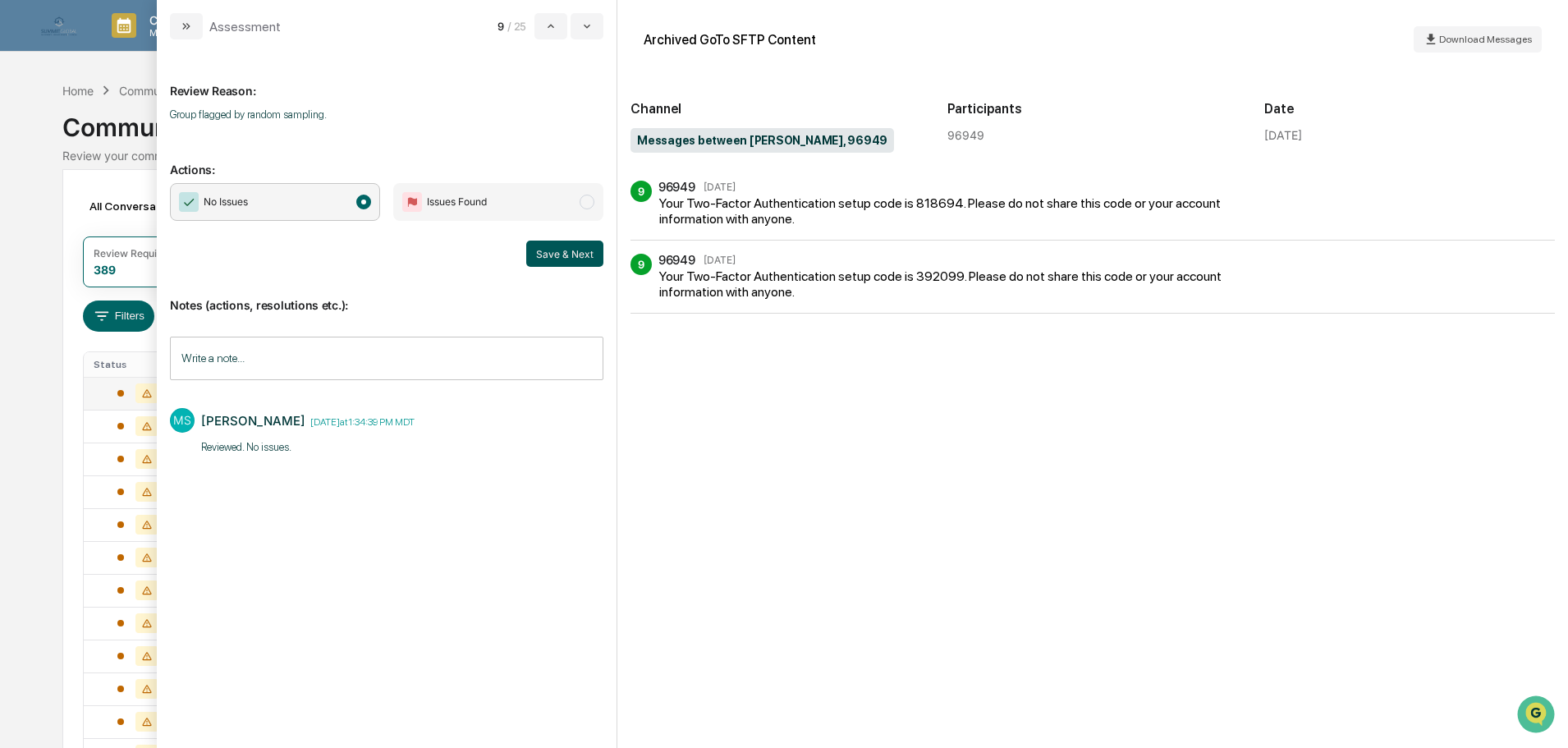
click at [559, 264] on button "Save & Next" at bounding box center [564, 253] width 77 height 26
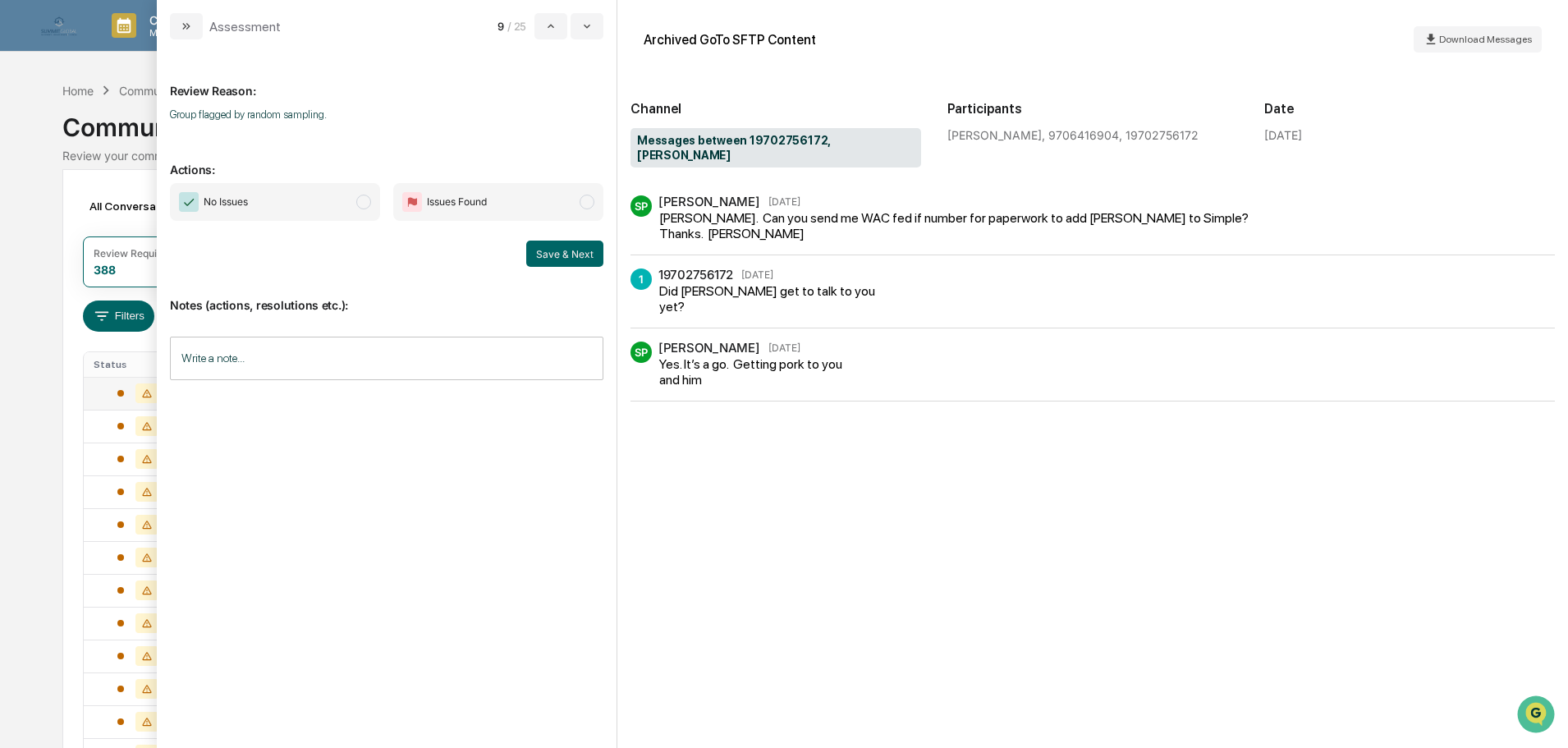
click at [346, 209] on span "No Issues" at bounding box center [275, 201] width 210 height 38
click at [339, 351] on input "Write a note..." at bounding box center [386, 358] width 433 height 43
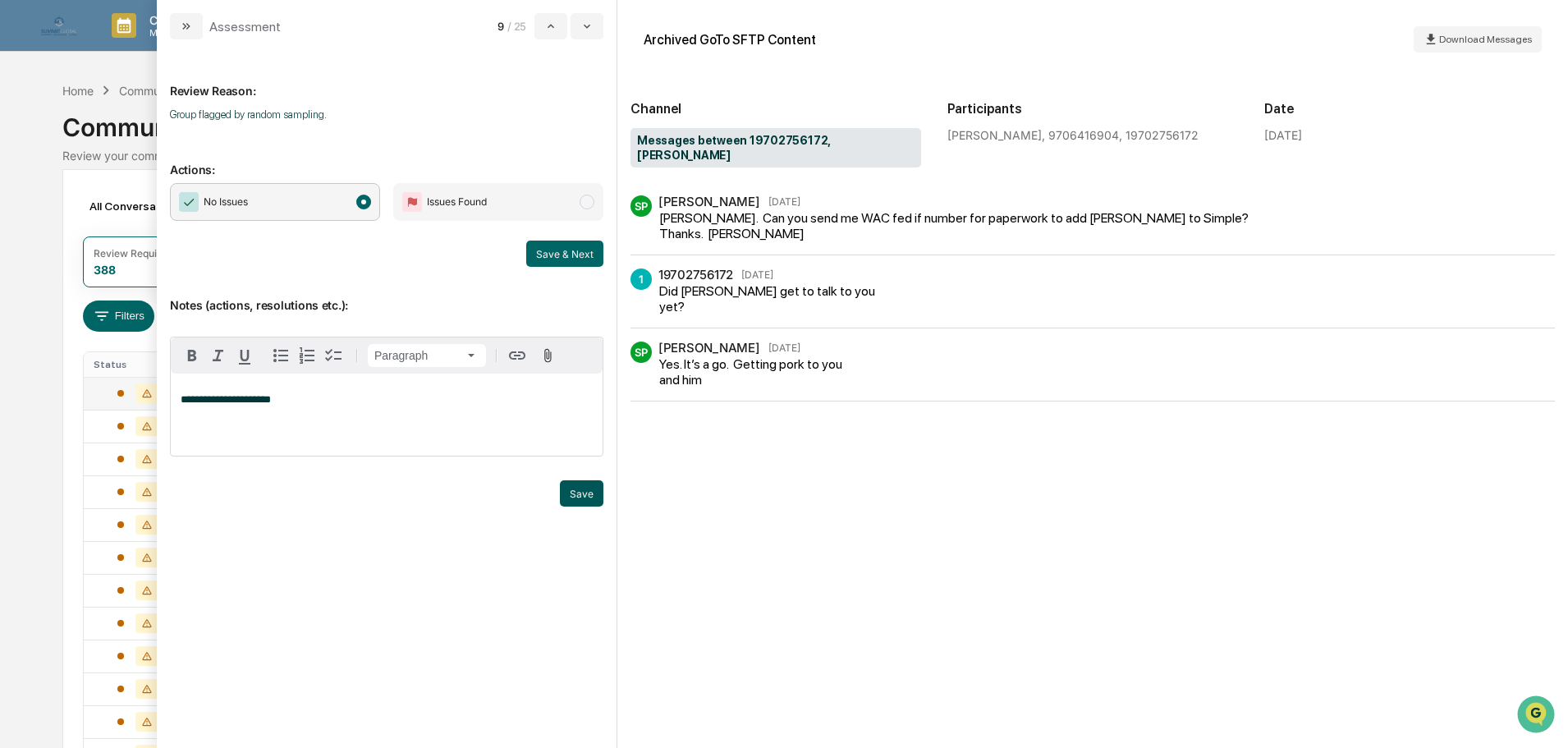
click at [588, 502] on button "Save" at bounding box center [582, 493] width 43 height 26
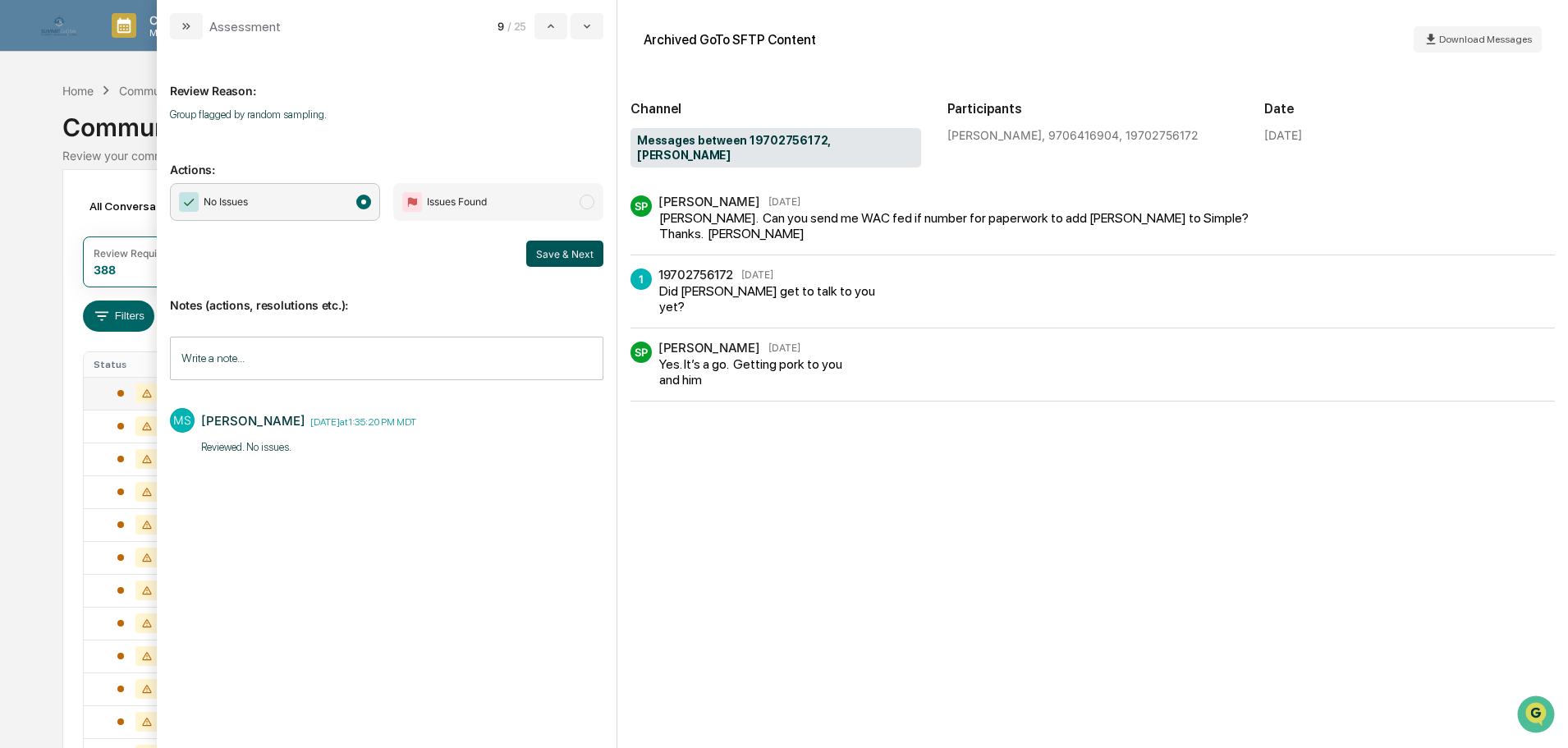
click at [561, 255] on button "Save & Next" at bounding box center [564, 253] width 77 height 26
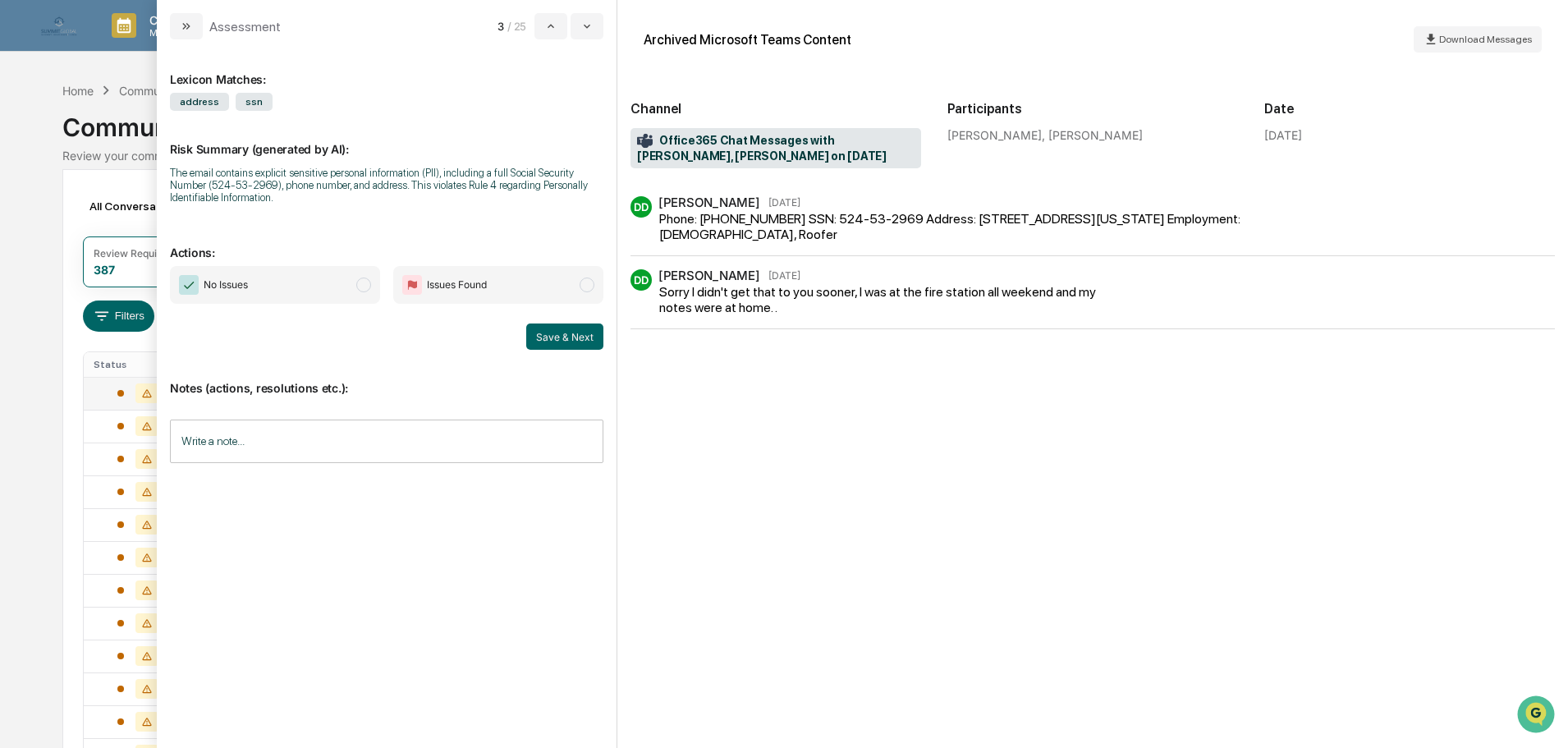
click at [302, 286] on span "No Issues" at bounding box center [275, 285] width 210 height 38
click at [284, 443] on input "Write a note..." at bounding box center [386, 441] width 433 height 43
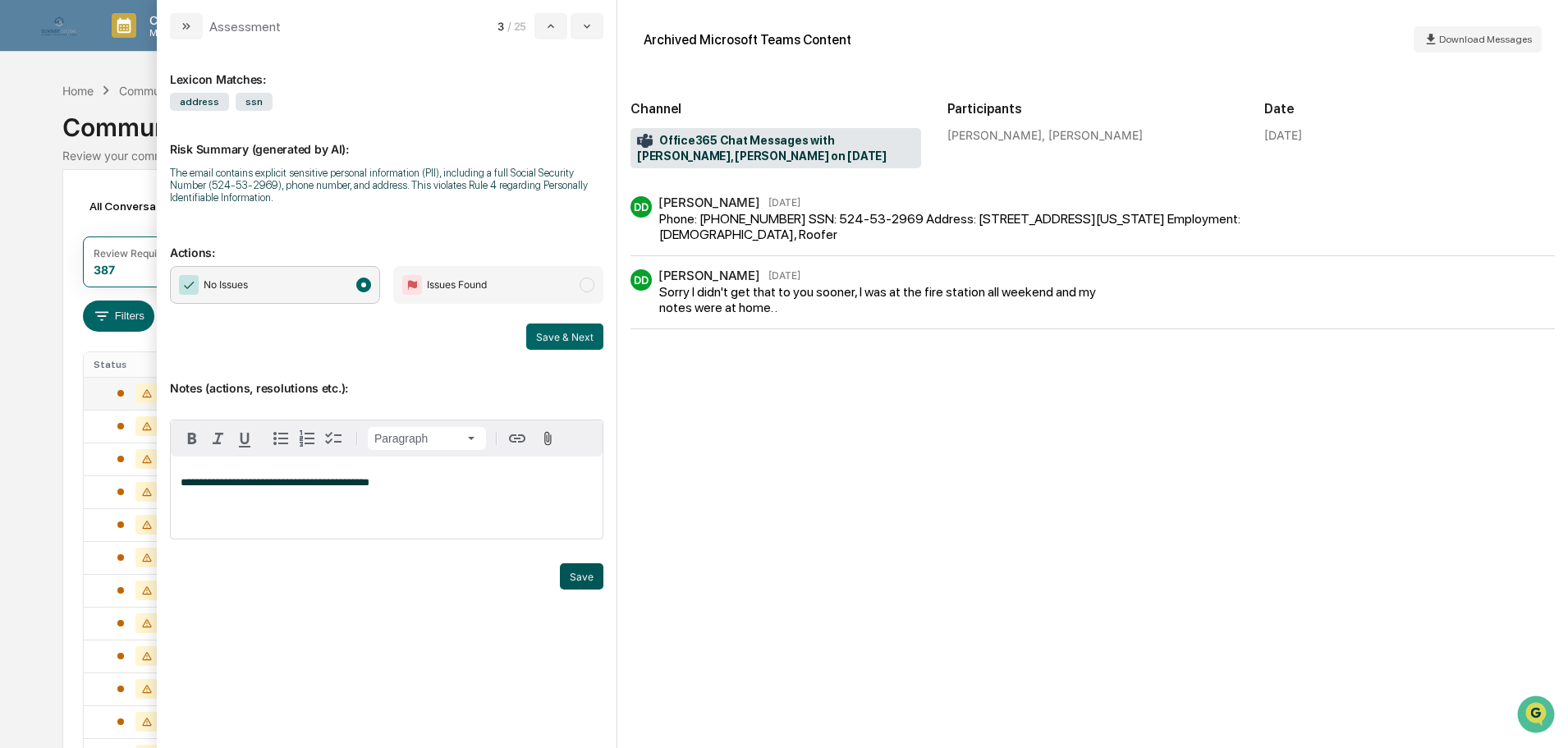
click at [591, 570] on button "Save" at bounding box center [582, 576] width 43 height 26
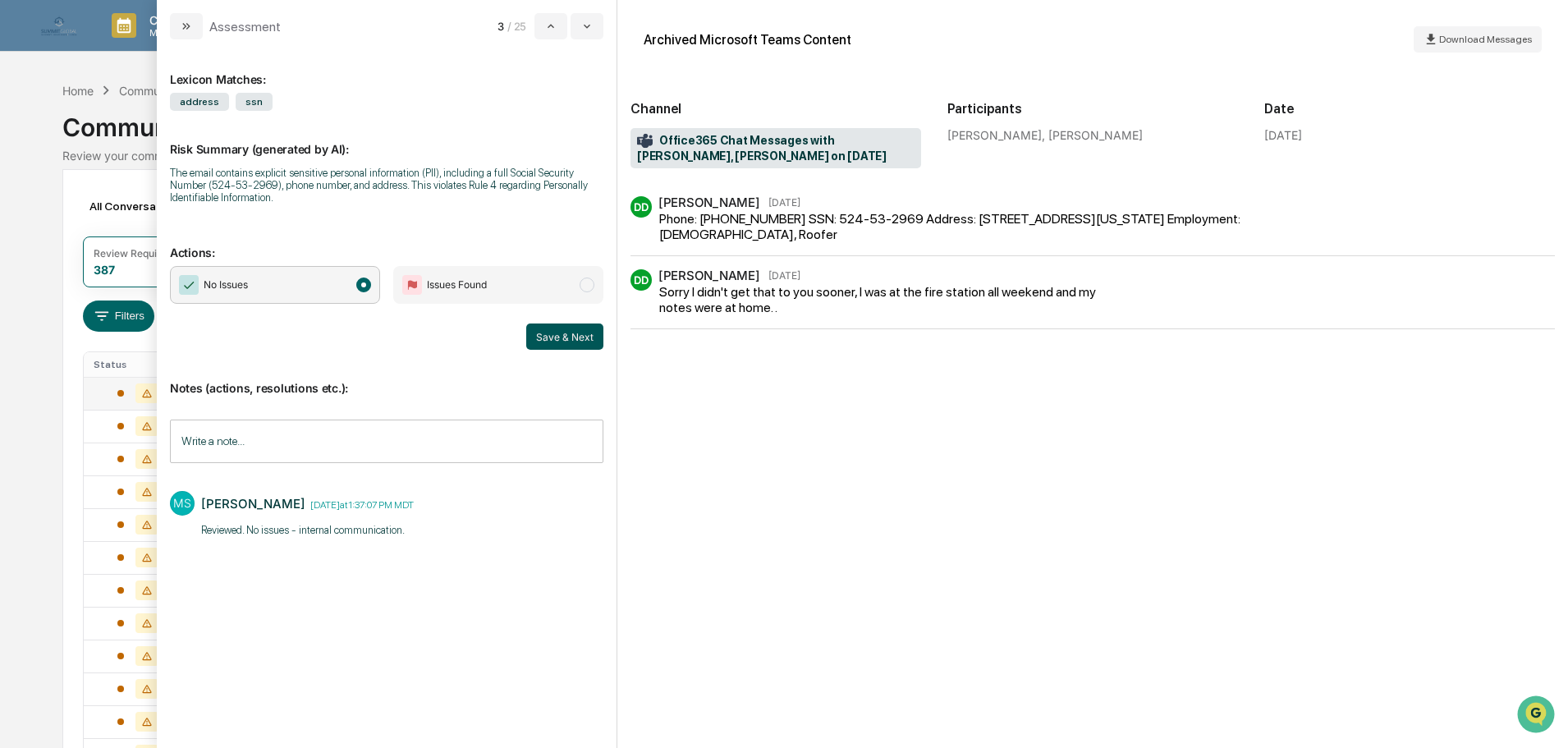
click at [560, 335] on button "Save & Next" at bounding box center [564, 336] width 77 height 26
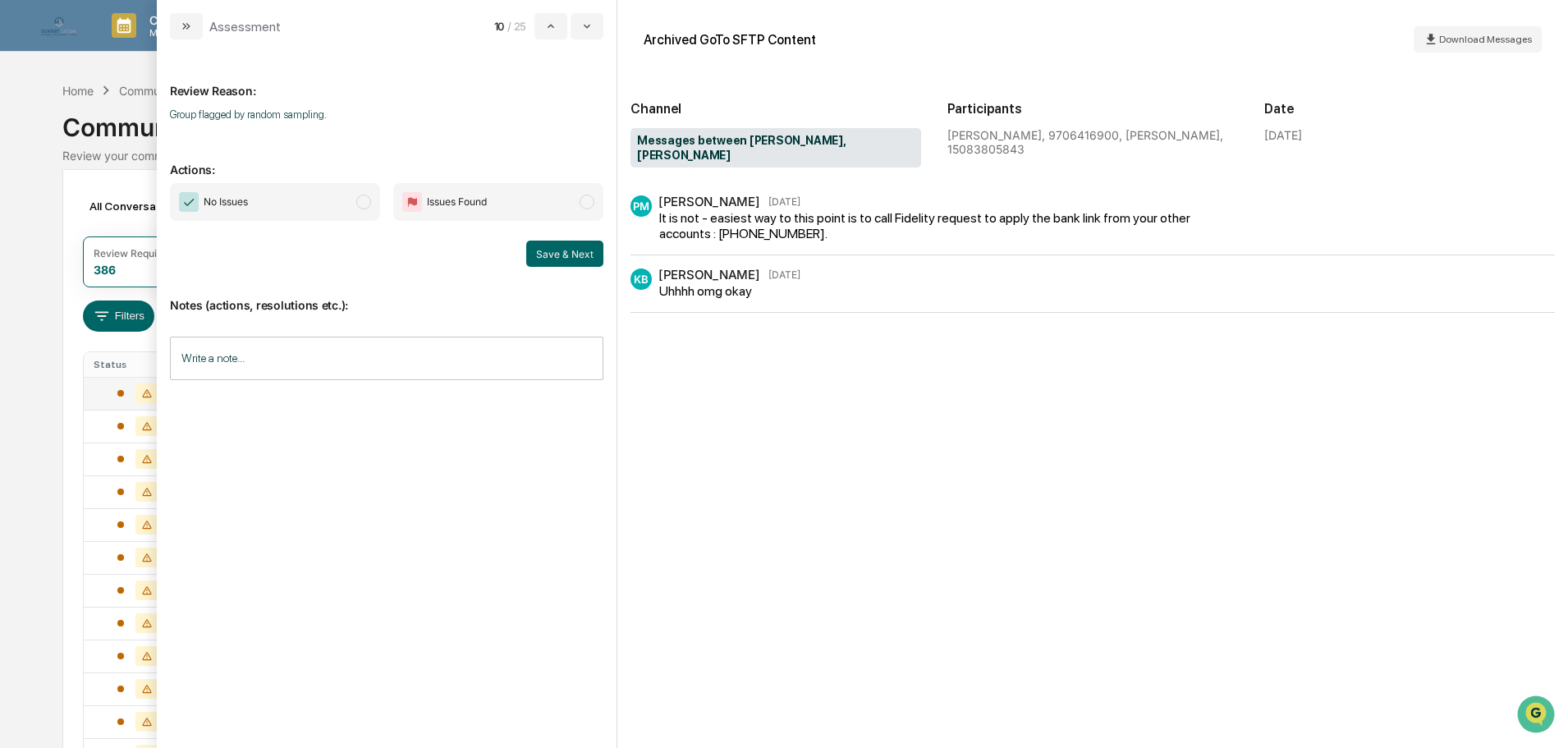
click at [315, 202] on span "No Issues" at bounding box center [275, 201] width 210 height 38
click at [320, 376] on input "Write a note..." at bounding box center [386, 358] width 433 height 43
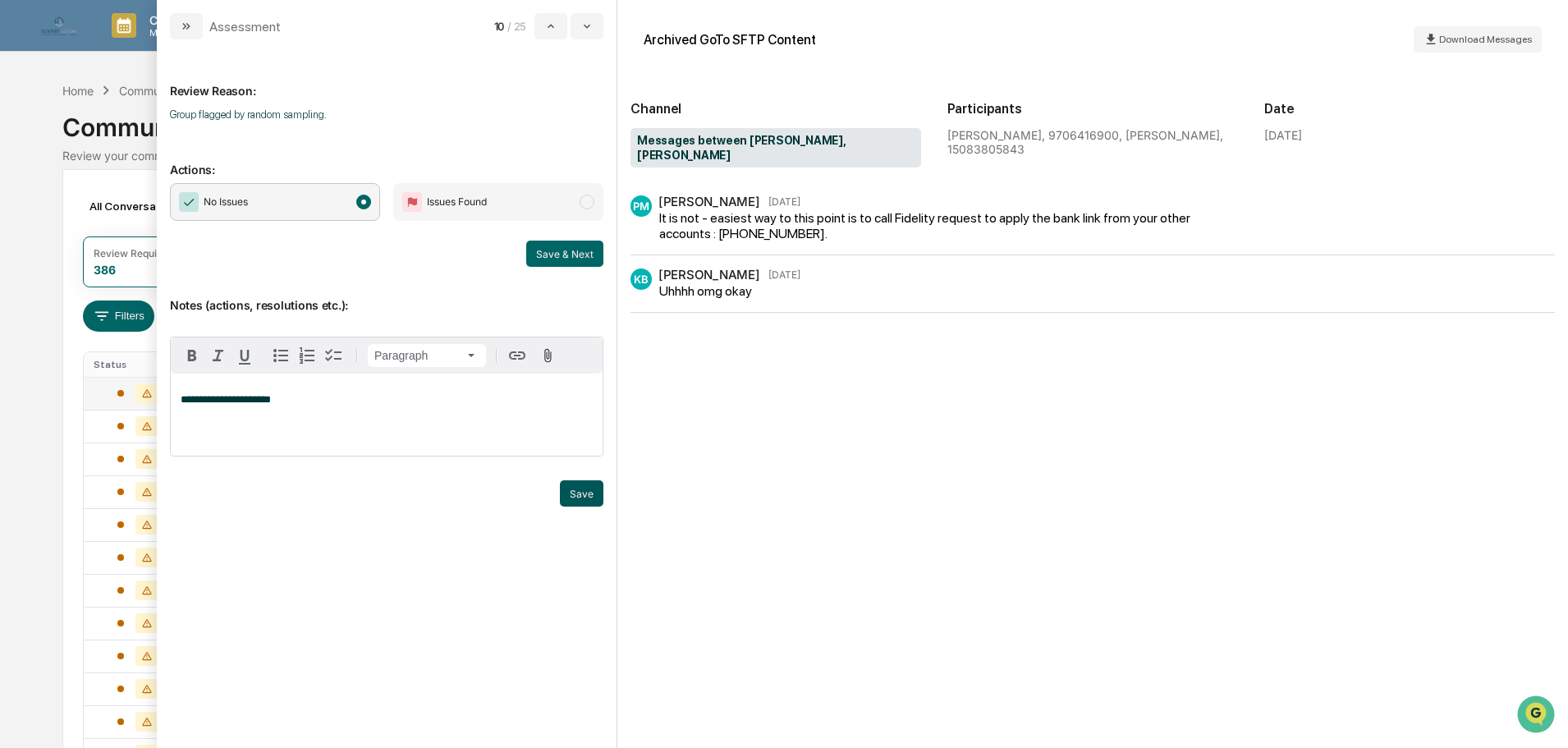
click at [582, 494] on button "Save" at bounding box center [582, 493] width 43 height 26
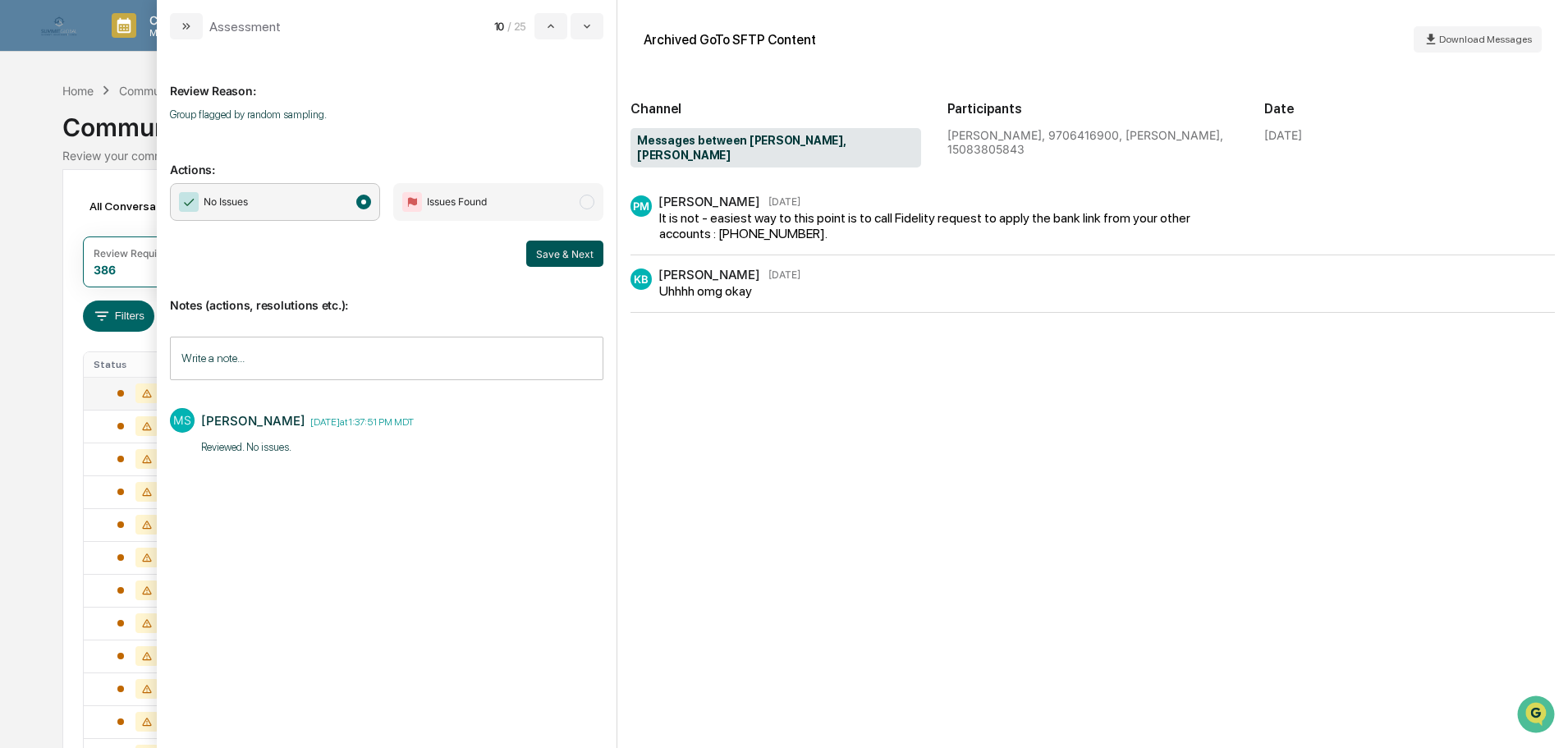
click at [576, 258] on button "Save & Next" at bounding box center [564, 253] width 77 height 26
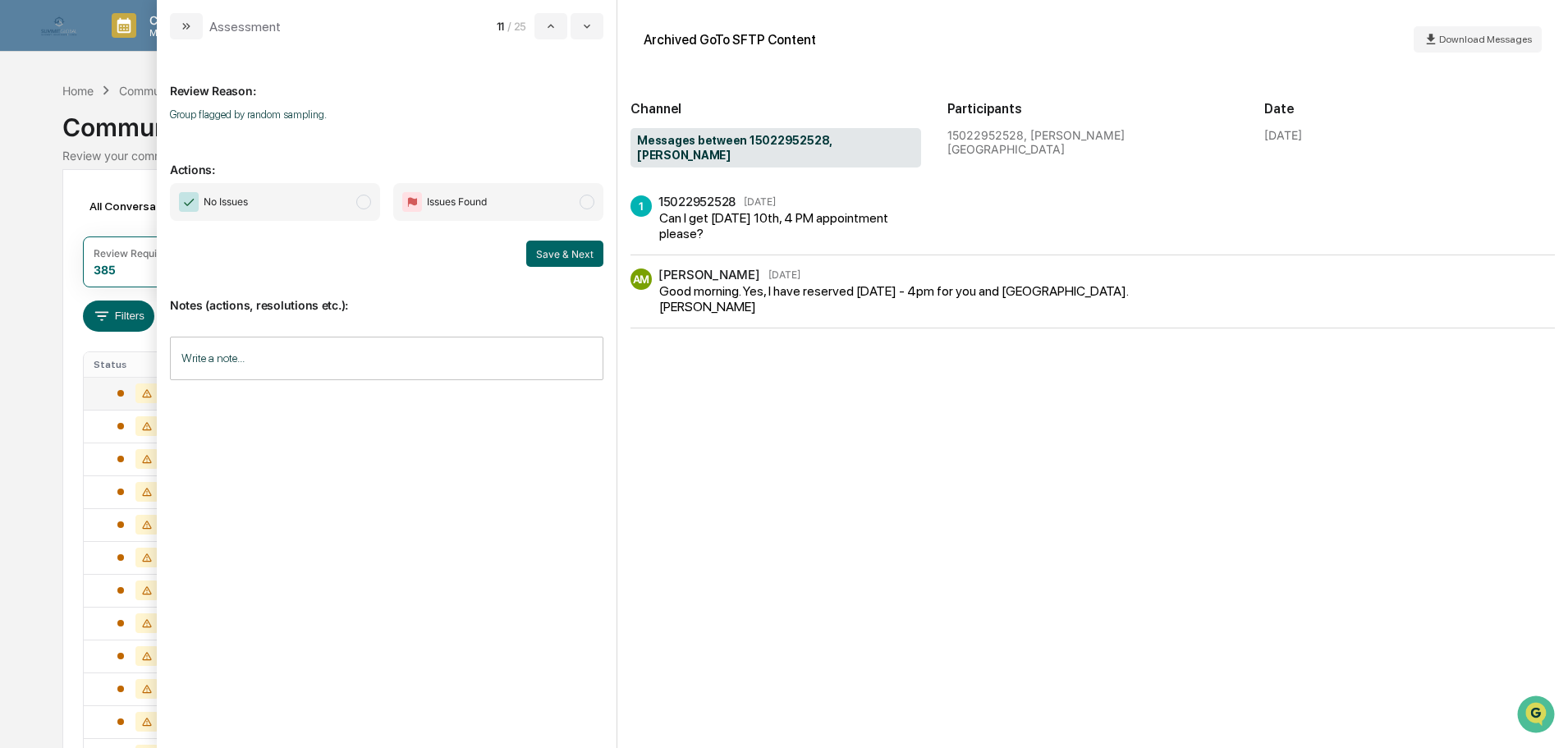
click at [244, 203] on span "No Issues" at bounding box center [225, 201] width 44 height 17
click at [396, 348] on input "Write a note..." at bounding box center [386, 358] width 433 height 43
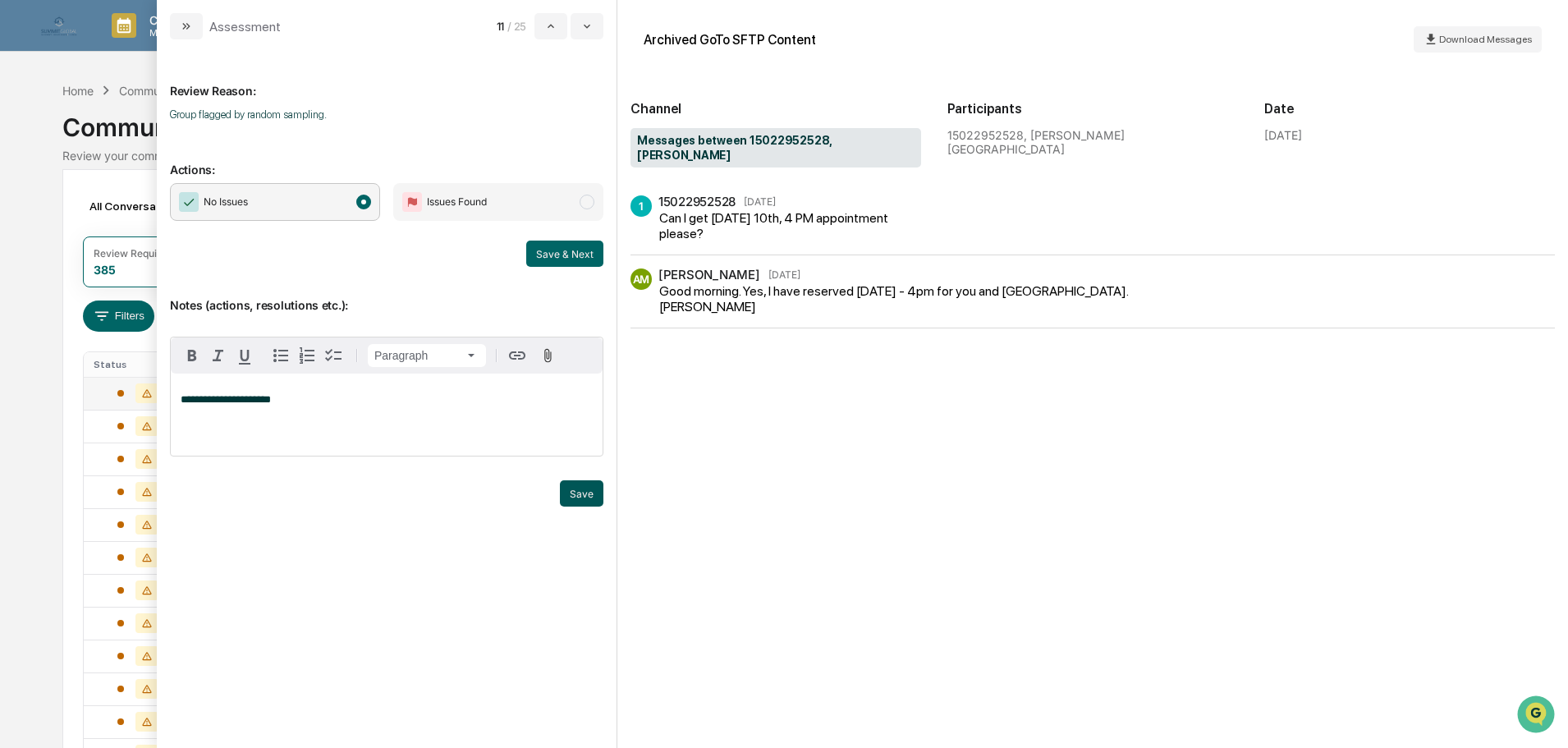
click at [579, 501] on button "Save" at bounding box center [582, 493] width 43 height 26
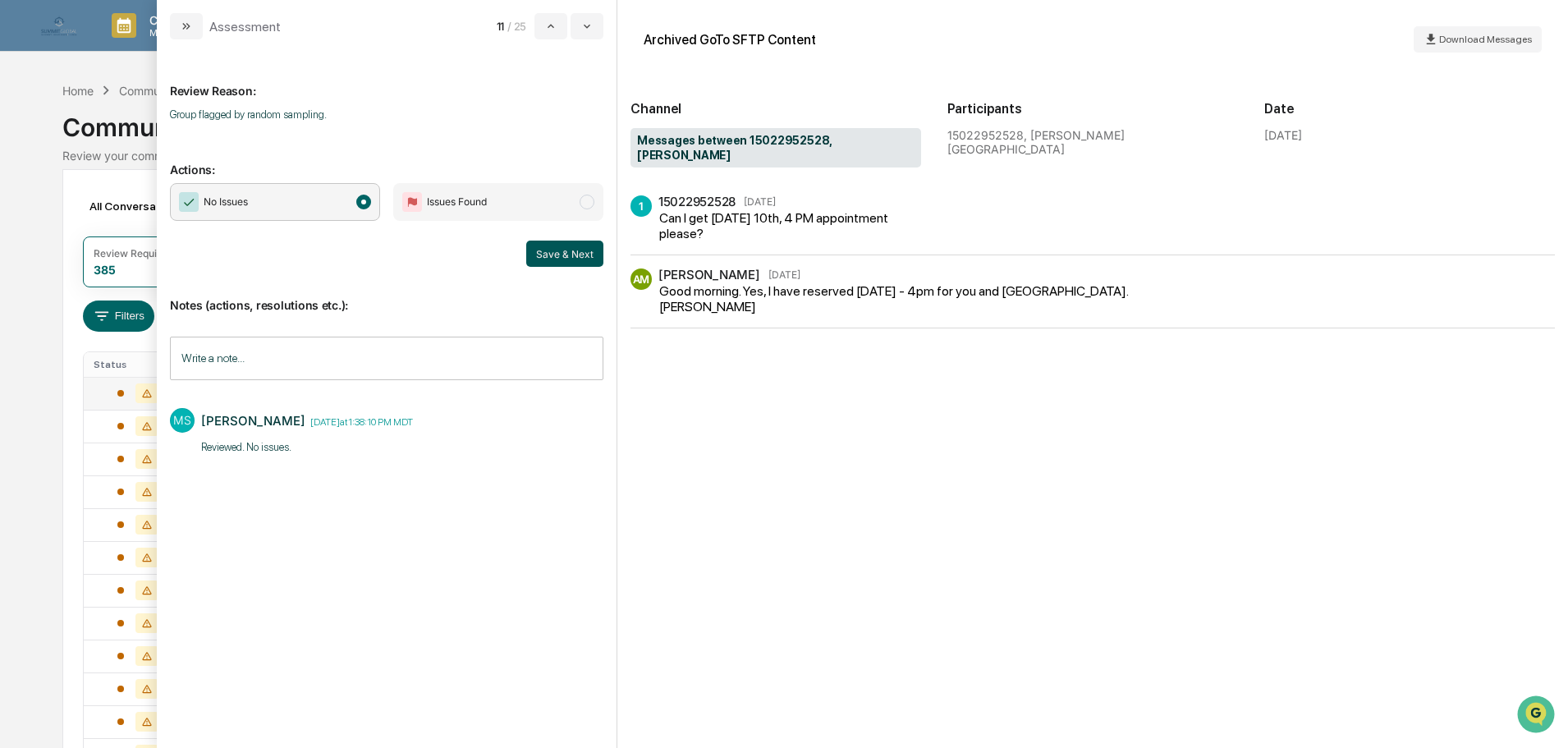
click at [541, 253] on button "Save & Next" at bounding box center [564, 253] width 77 height 26
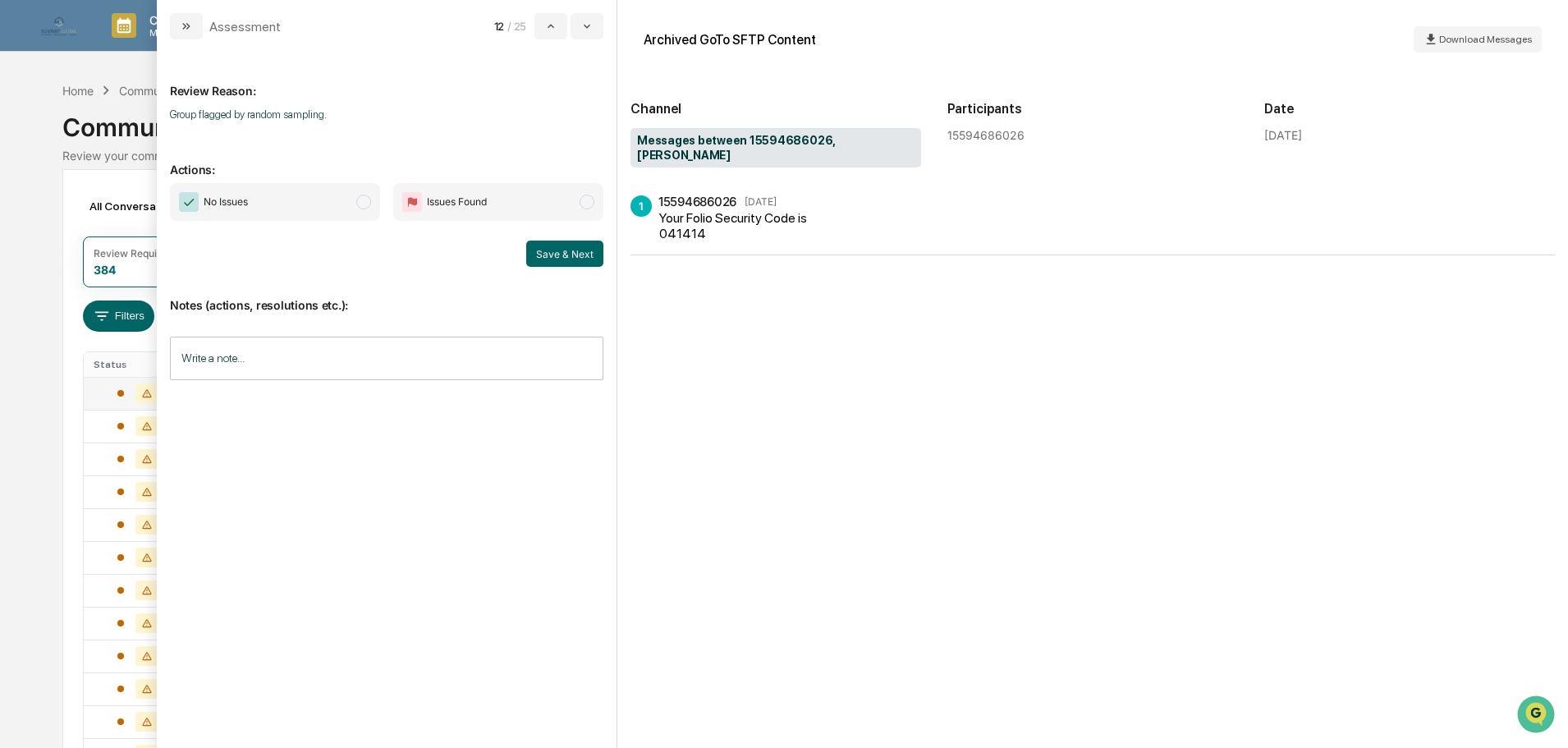
click at [276, 205] on span "No Issues" at bounding box center [275, 201] width 210 height 38
click at [300, 368] on input "Write a note..." at bounding box center [386, 358] width 433 height 43
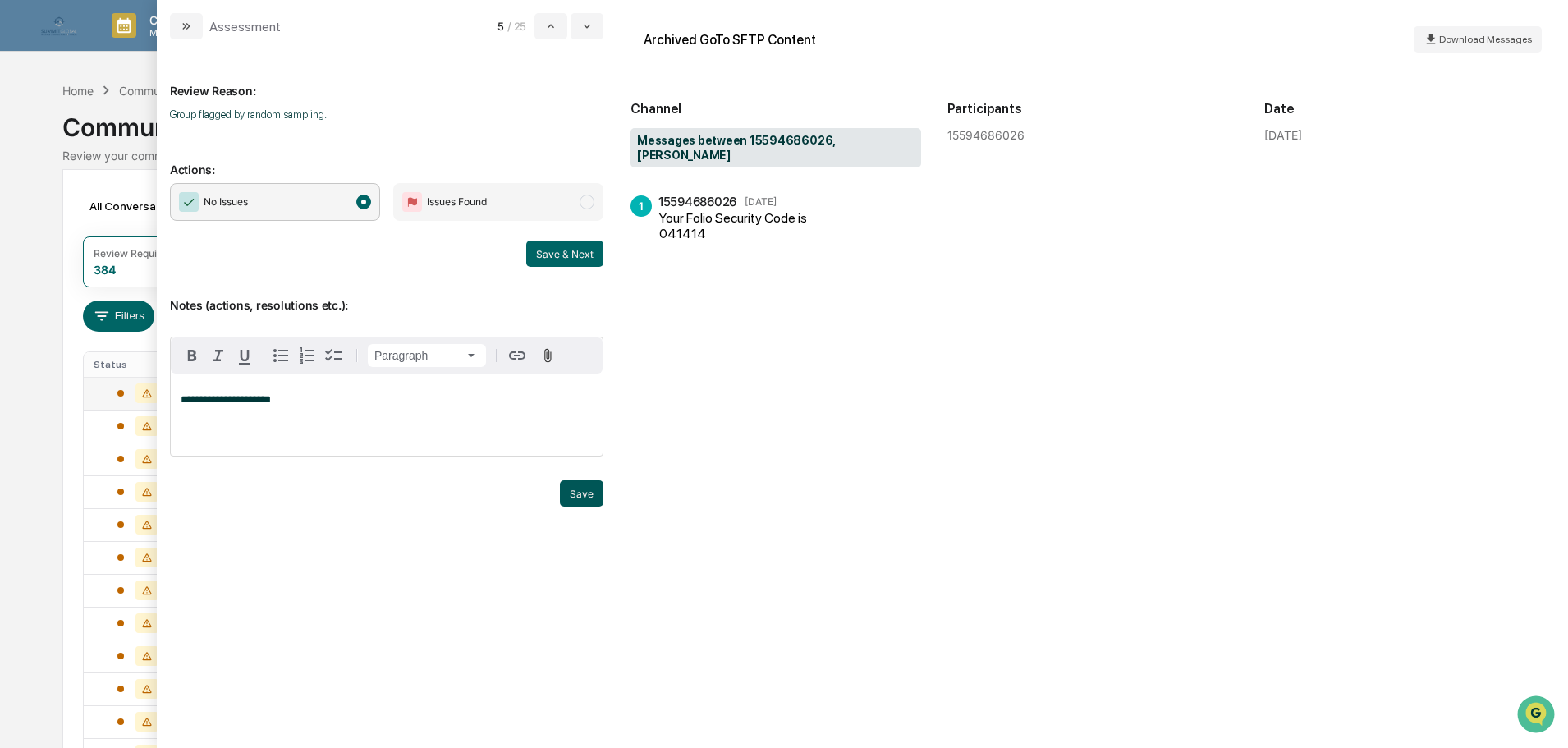
click at [586, 492] on button "Save" at bounding box center [582, 493] width 43 height 26
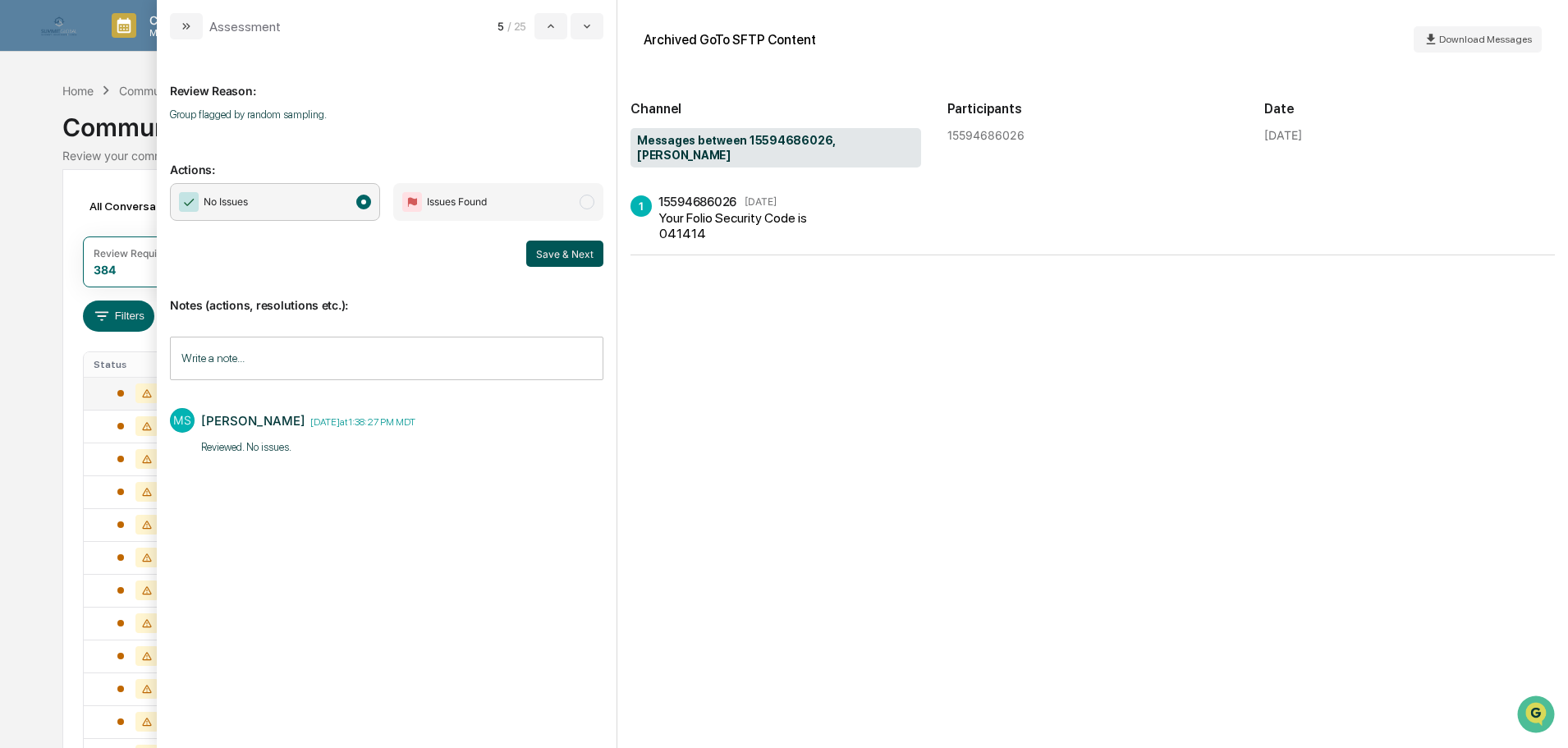
click at [568, 258] on button "Save & Next" at bounding box center [564, 253] width 77 height 26
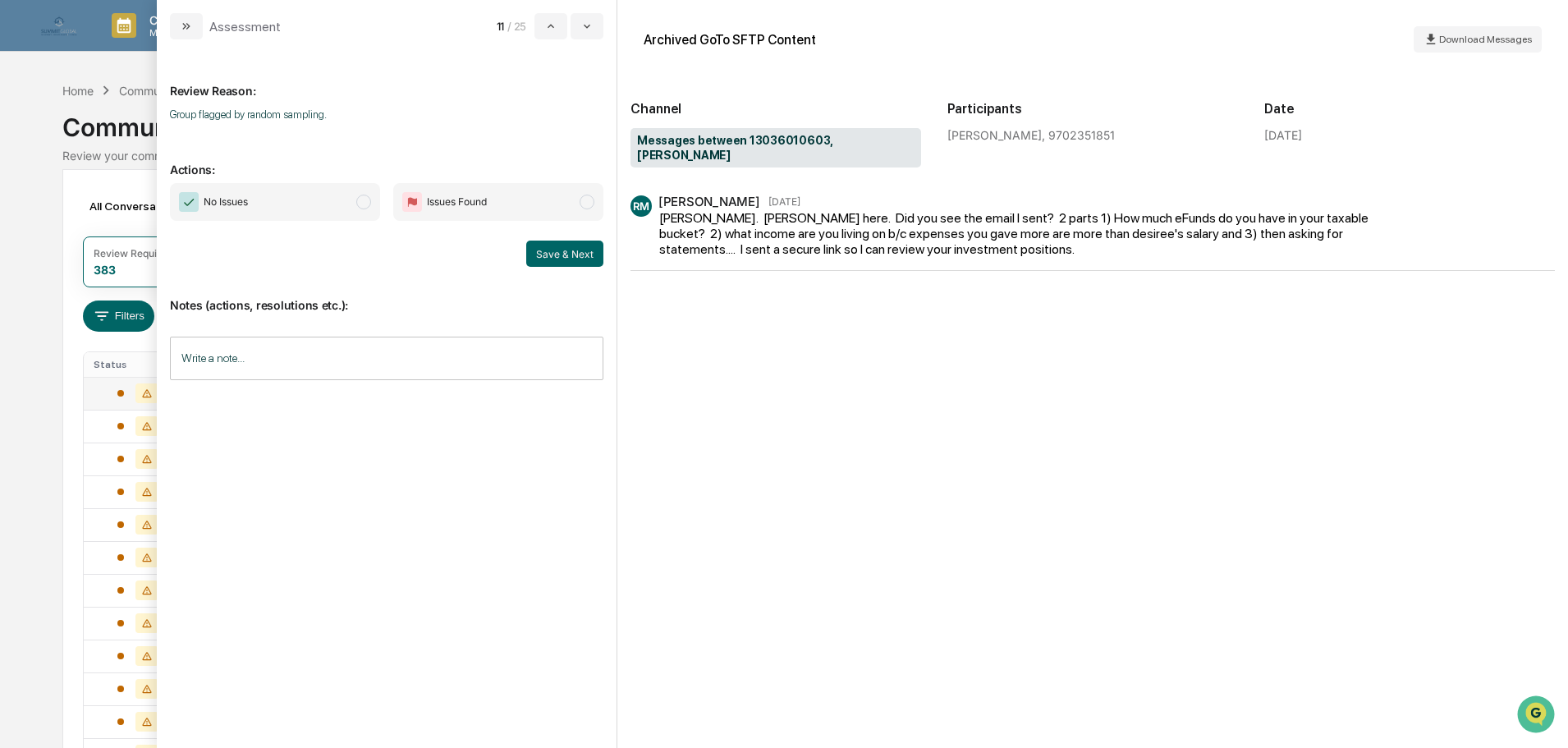
click at [340, 202] on span "No Issues" at bounding box center [275, 201] width 210 height 38
click at [264, 349] on input "Write a note..." at bounding box center [386, 358] width 433 height 43
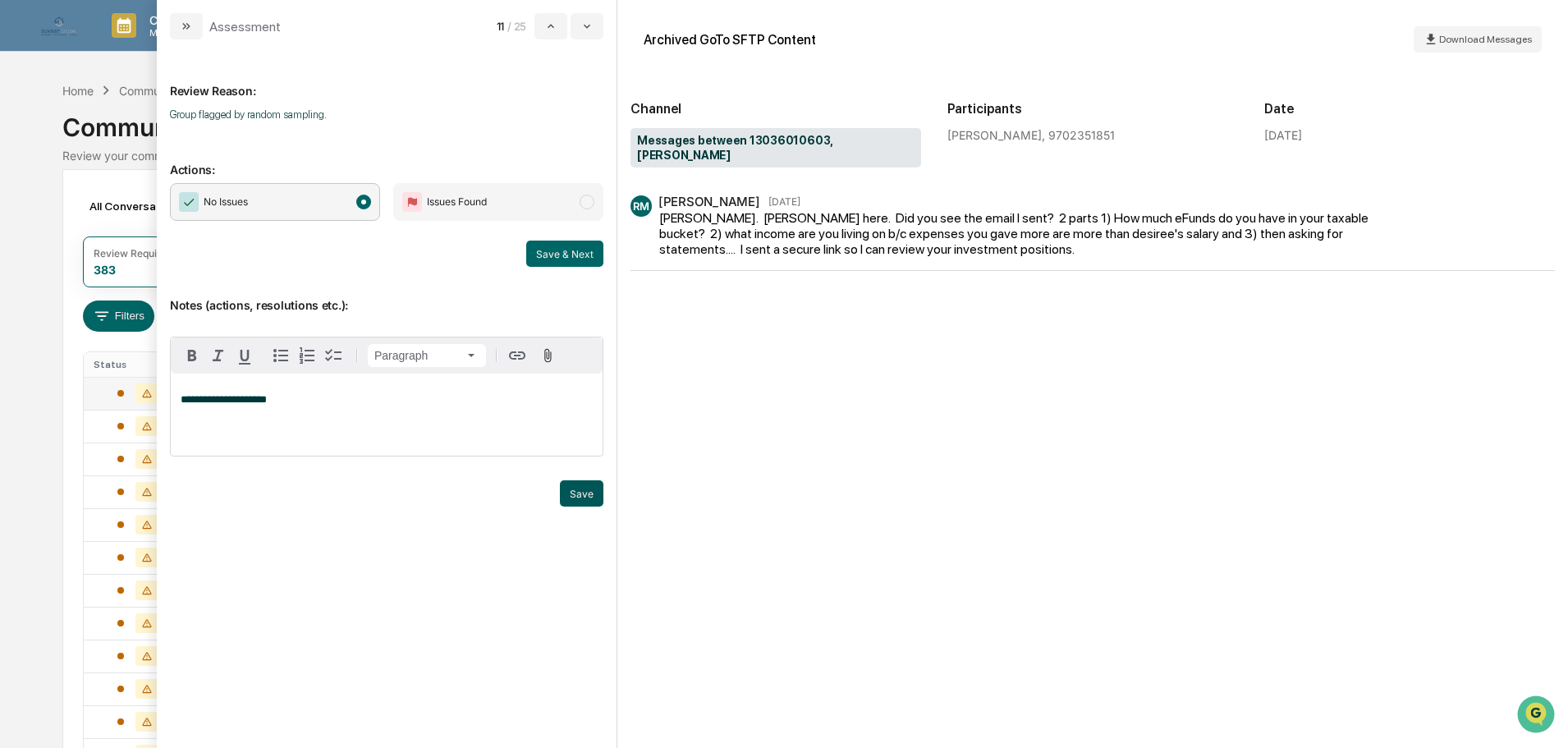
click at [584, 499] on button "Save" at bounding box center [582, 493] width 43 height 26
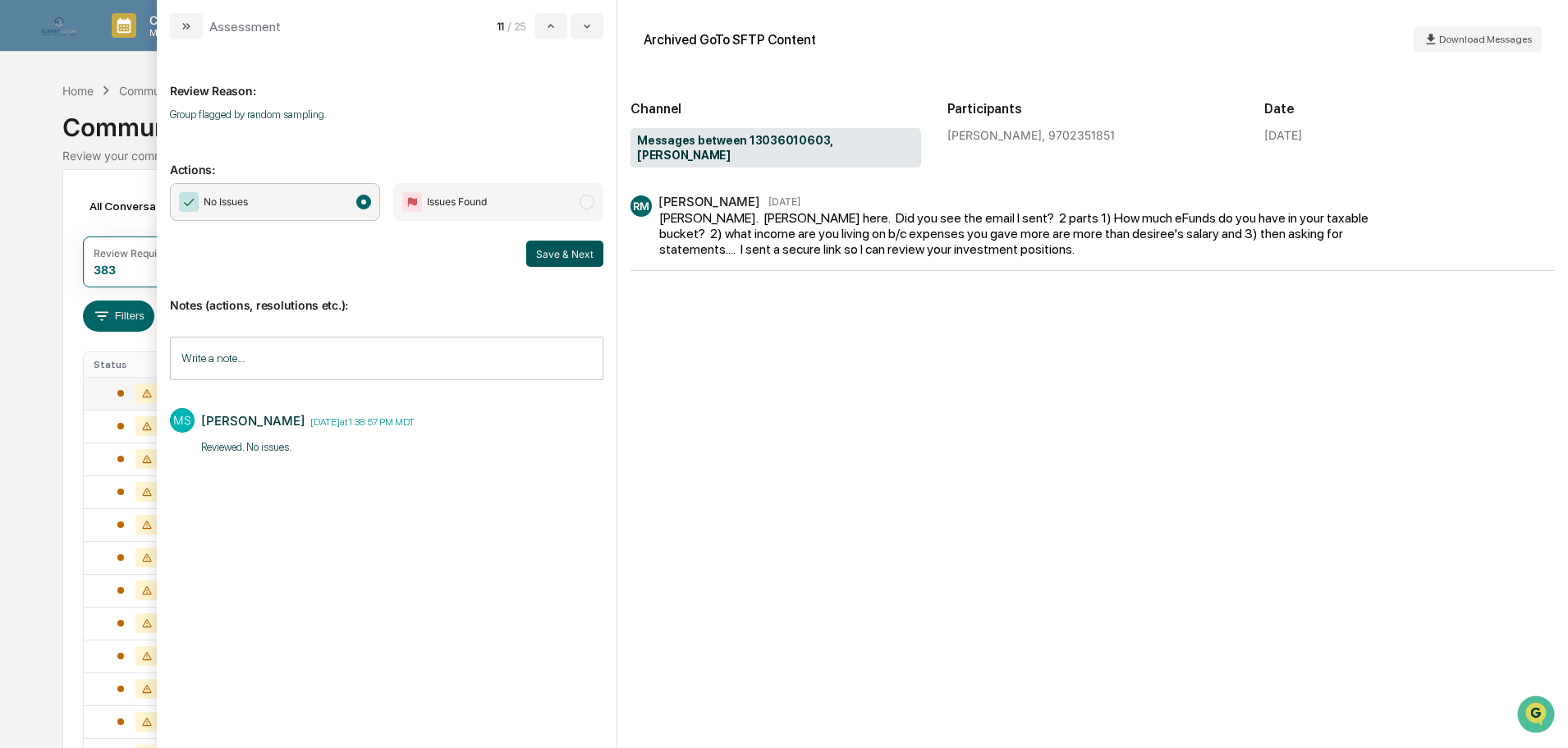
click at [562, 254] on button "Save & Next" at bounding box center [564, 253] width 77 height 26
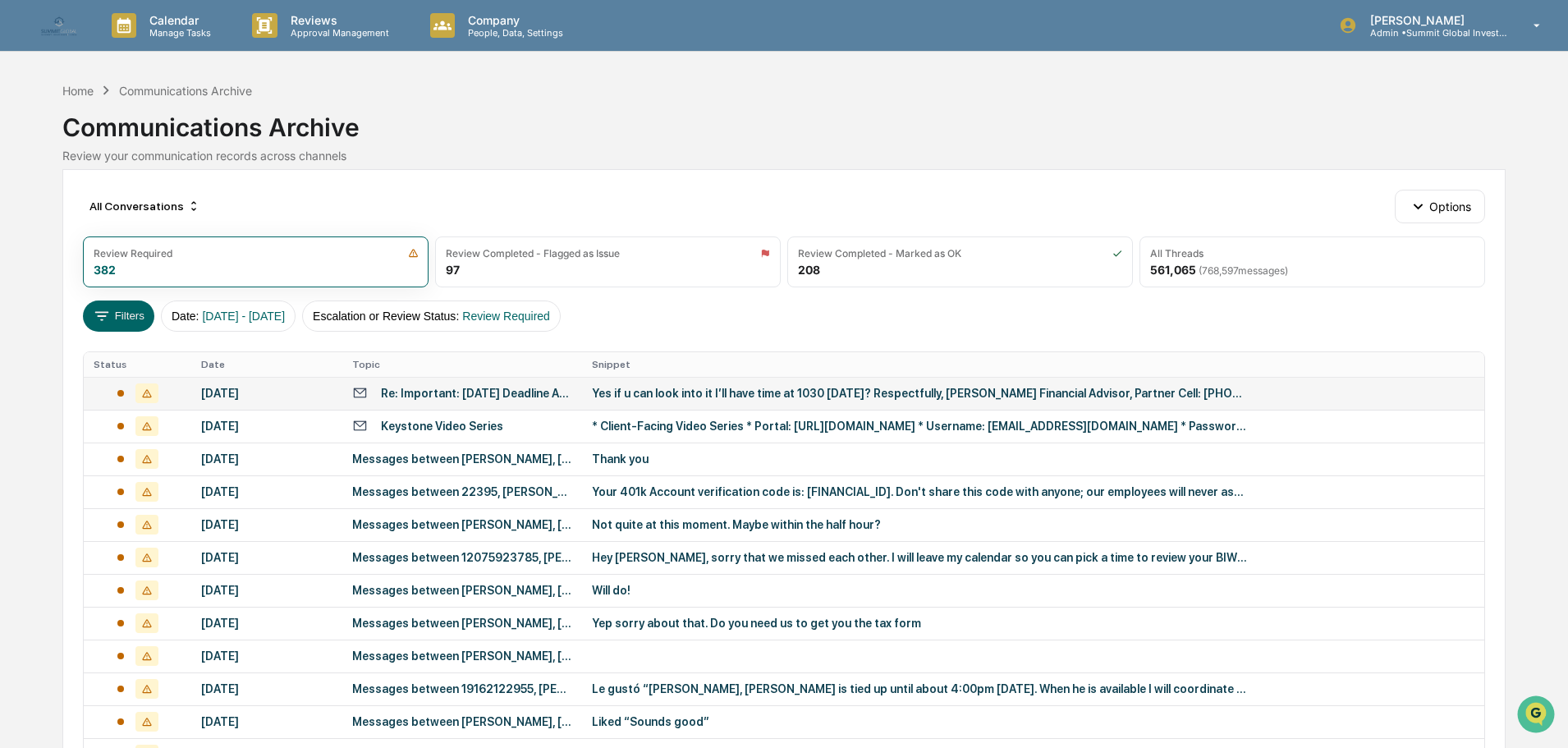
click at [25, 146] on div "Calendar Manage Tasks Reviews Approval Management Company People, Data, Setting…" at bounding box center [784, 645] width 1568 height 1292
click at [1410, 205] on icon "button" at bounding box center [1417, 206] width 18 height 18
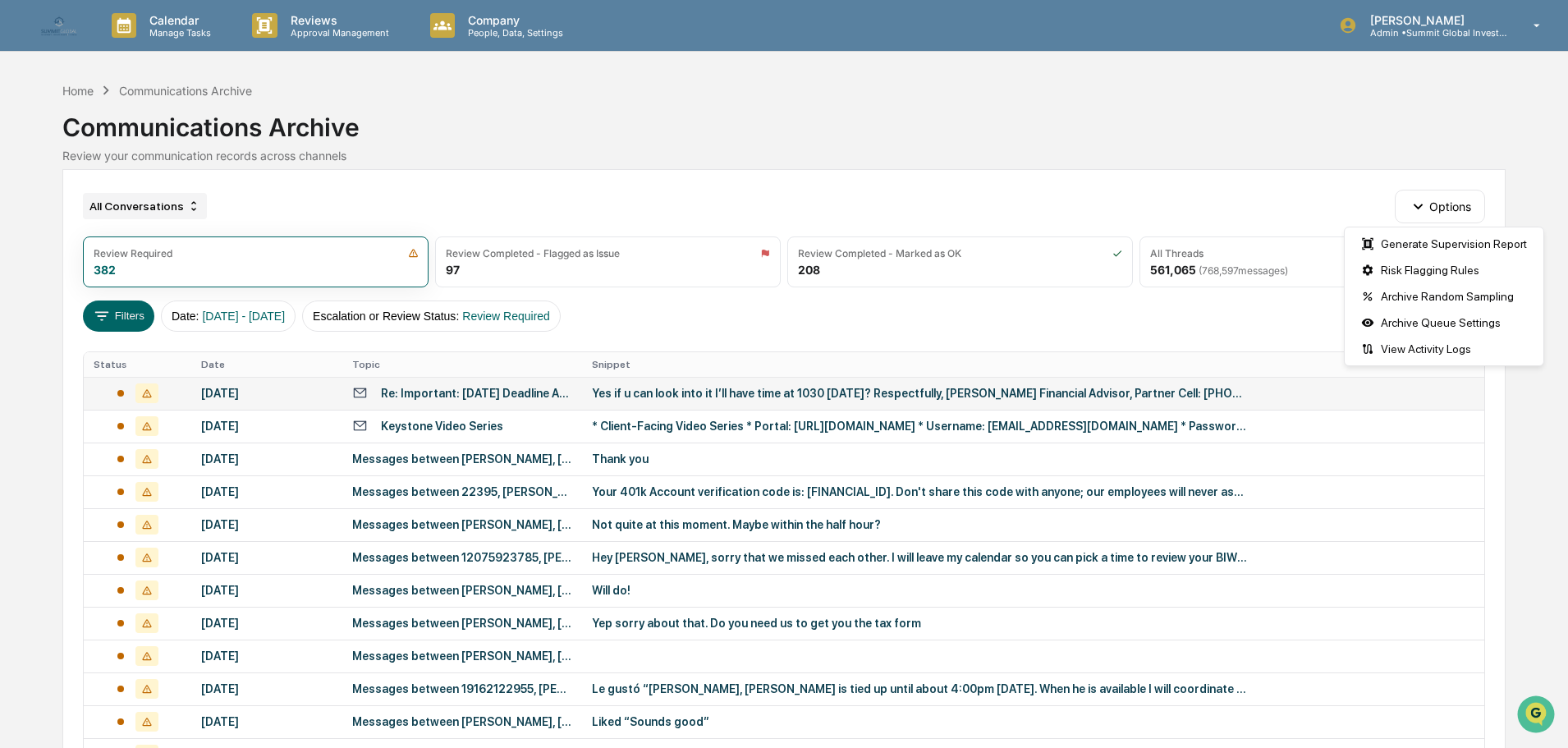
click at [169, 199] on div "All Conversations" at bounding box center [145, 205] width 124 height 26
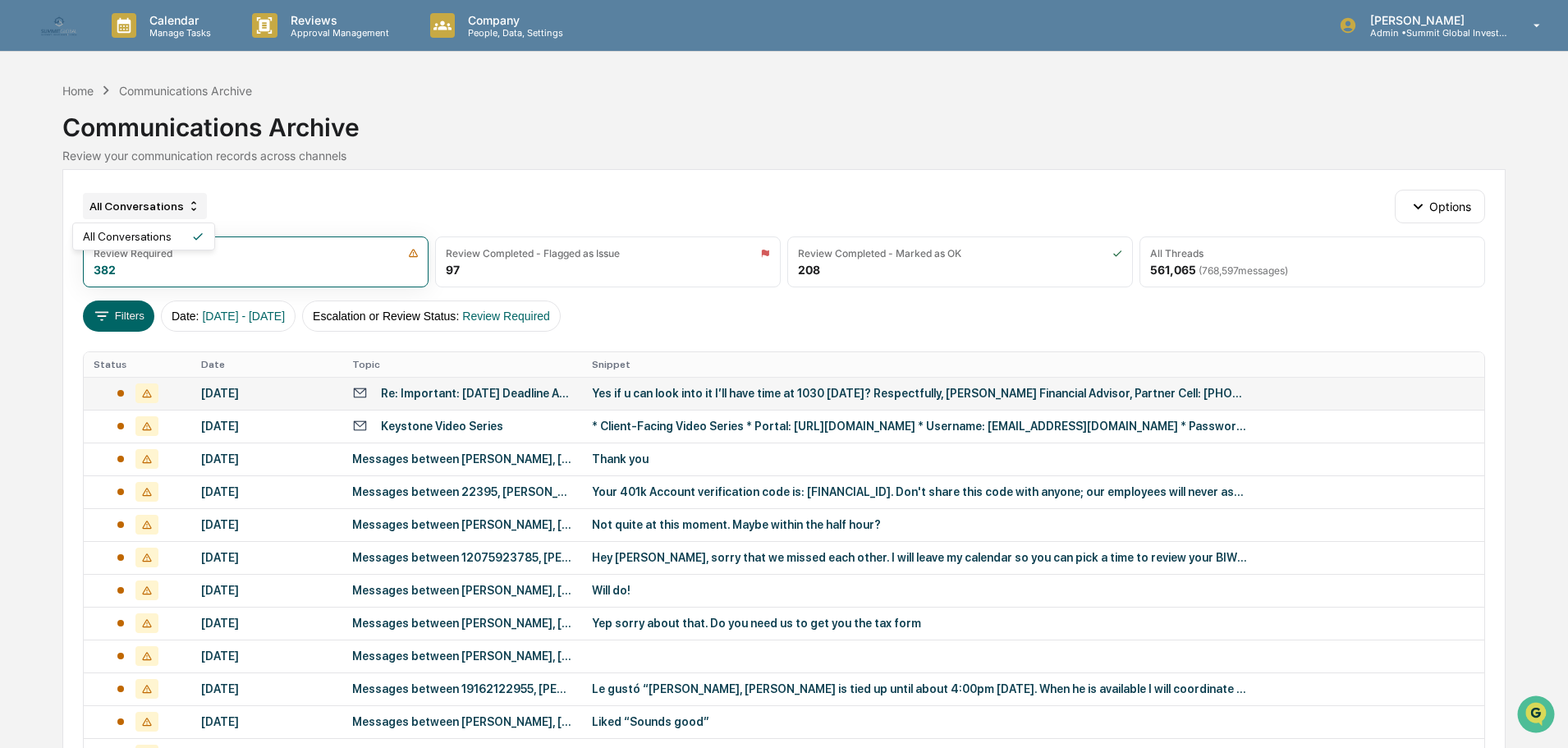
click at [169, 200] on div "All Conversations" at bounding box center [145, 205] width 124 height 26
click at [110, 316] on icon at bounding box center [102, 316] width 18 height 18
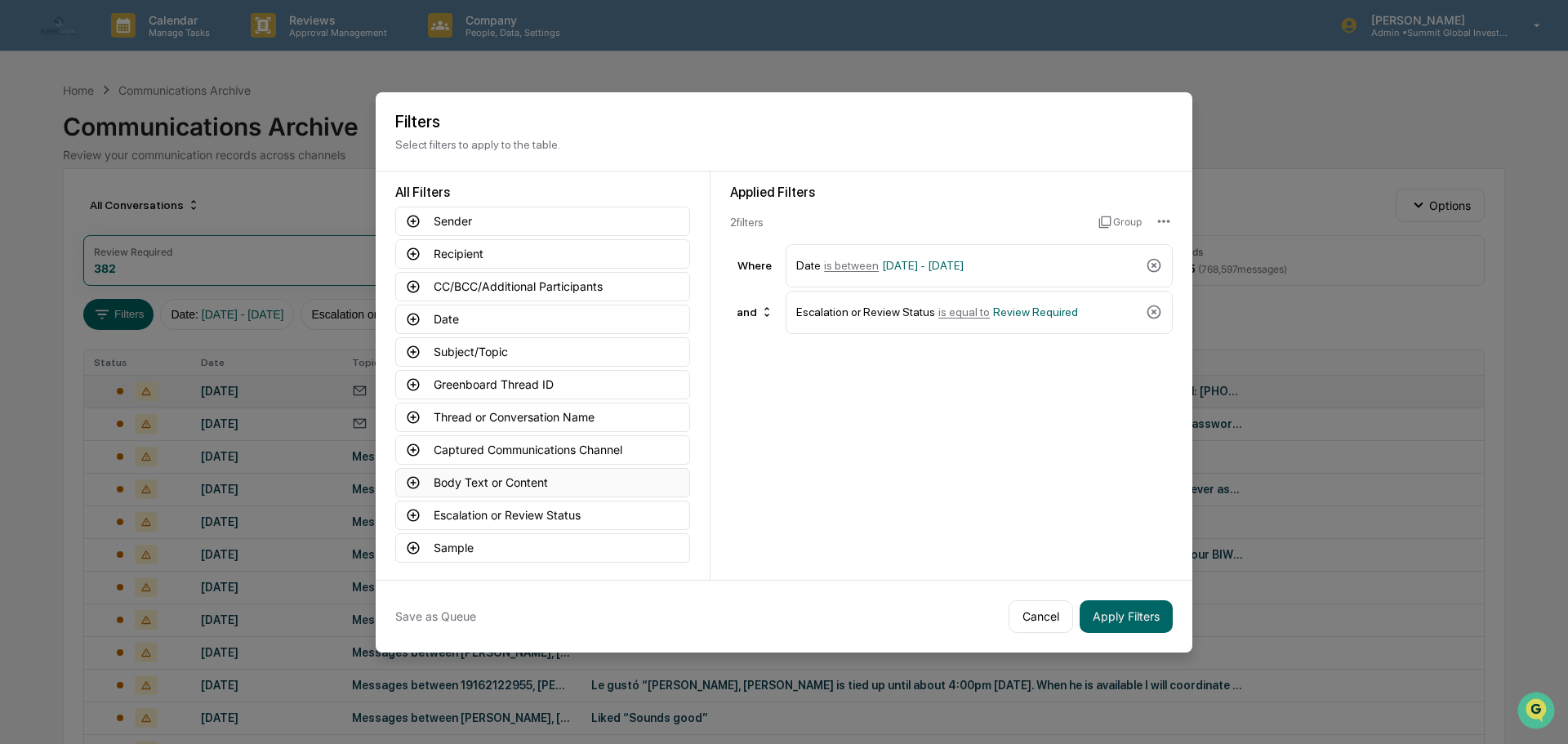
click at [446, 474] on button "Body Text or Content" at bounding box center [542, 482] width 295 height 29
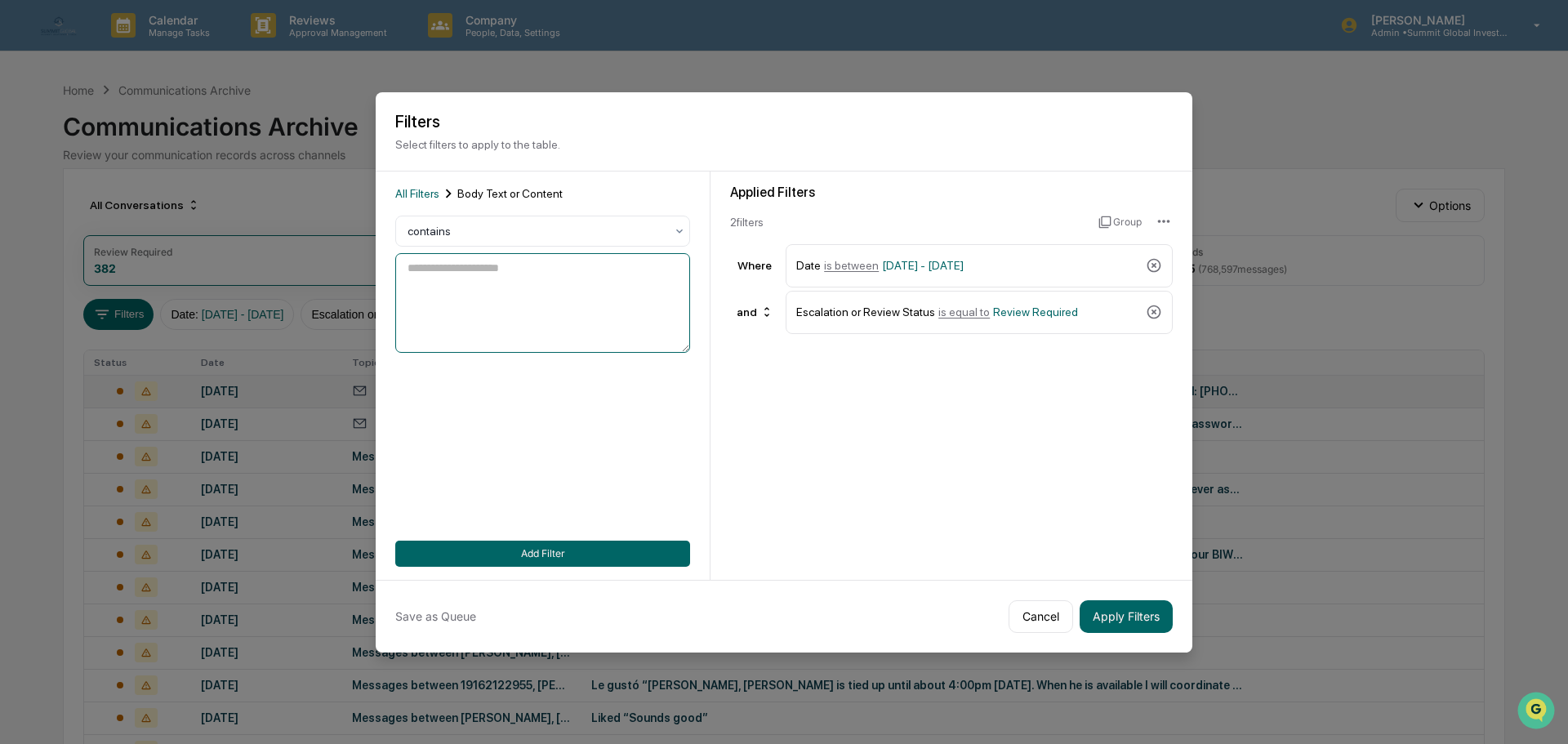
click at [541, 333] on textarea at bounding box center [542, 302] width 295 height 99
type textarea "*******"
click at [1040, 619] on button "Cancel" at bounding box center [1041, 617] width 64 height 33
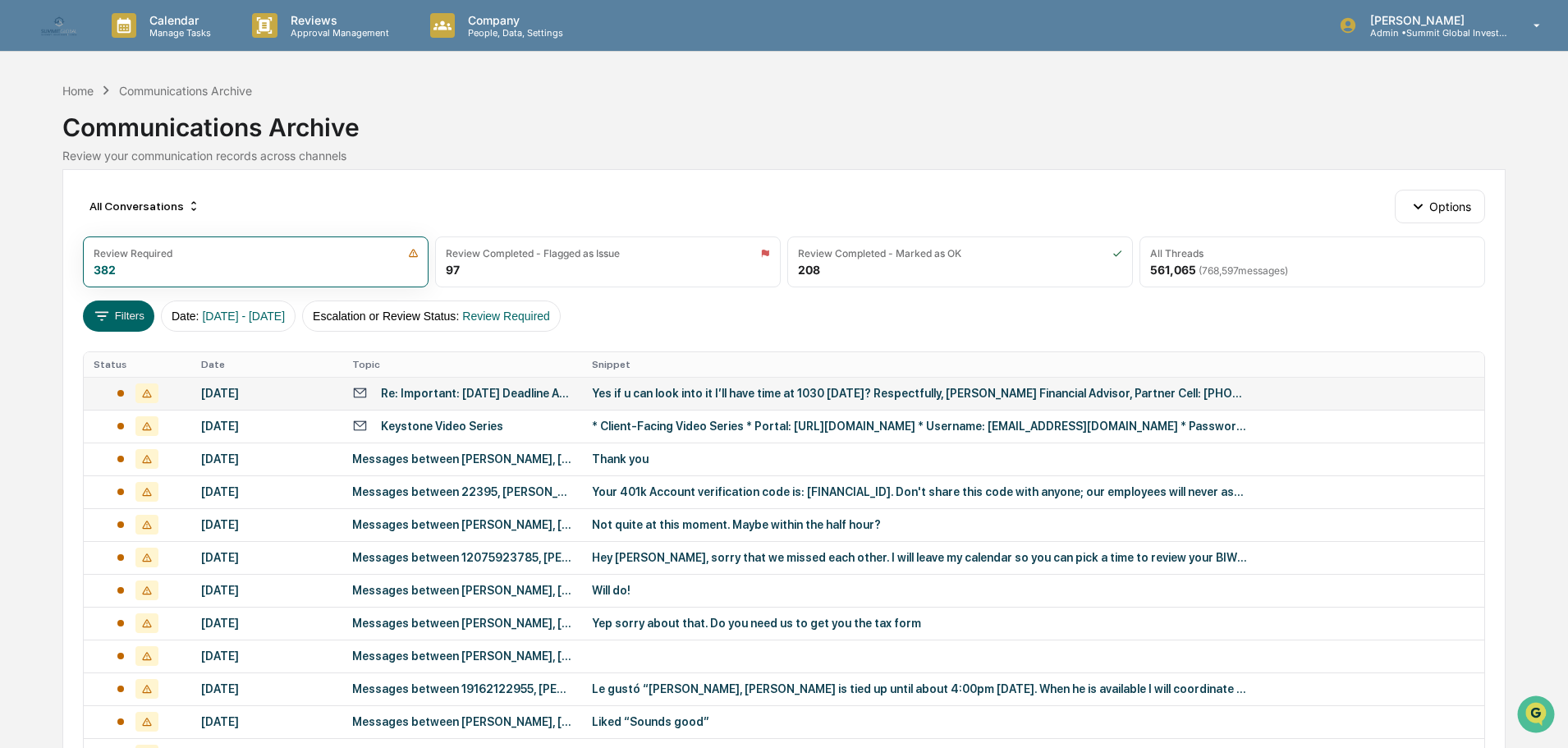
click at [634, 388] on div "Yes if u can look into it I’ll have time at 1030 today? Respectfully, Amy Brown…" at bounding box center [920, 392] width 657 height 13
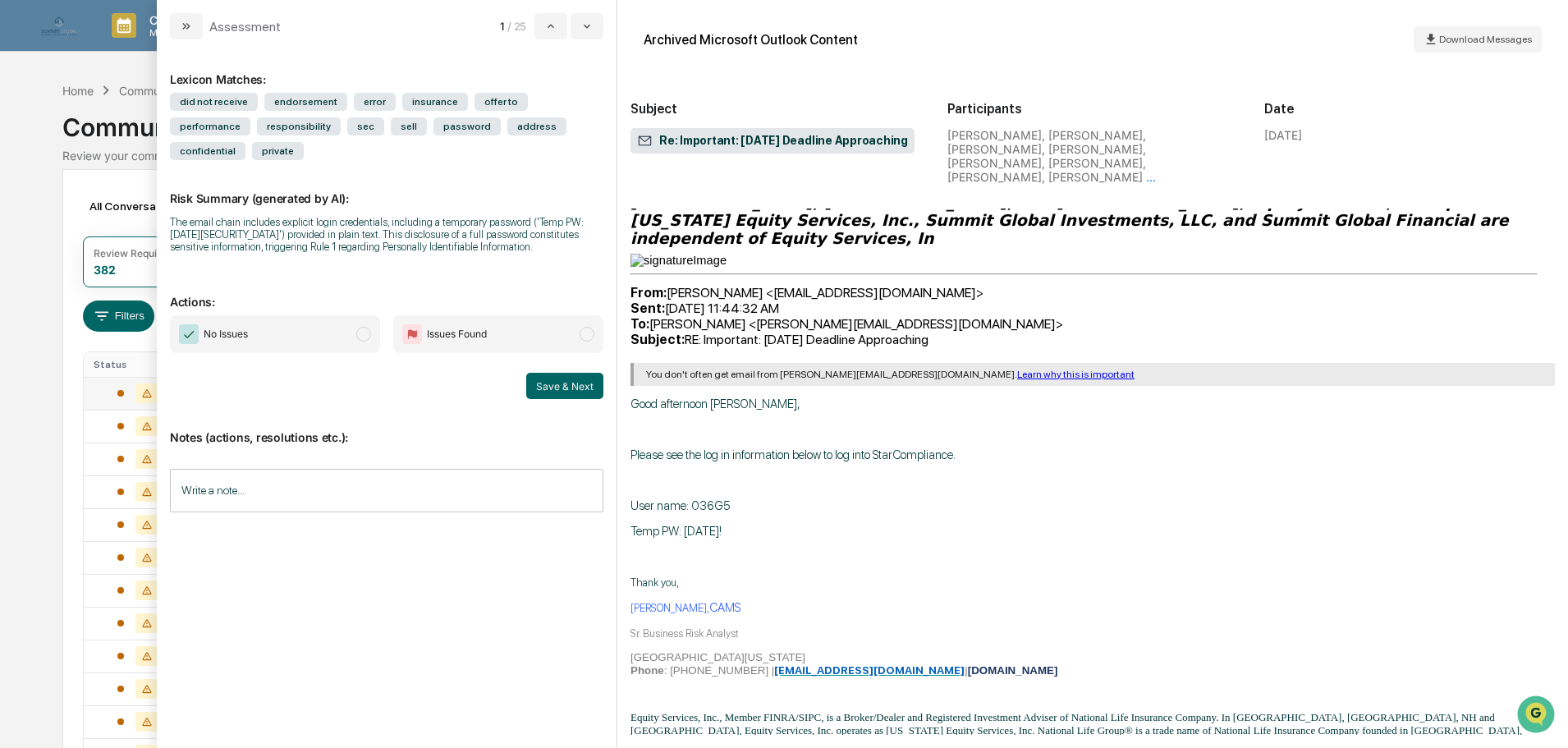
scroll to position [1395, 0]
click at [311, 318] on span "No Issues" at bounding box center [275, 333] width 210 height 38
click at [356, 468] on input "Write a note..." at bounding box center [386, 490] width 433 height 43
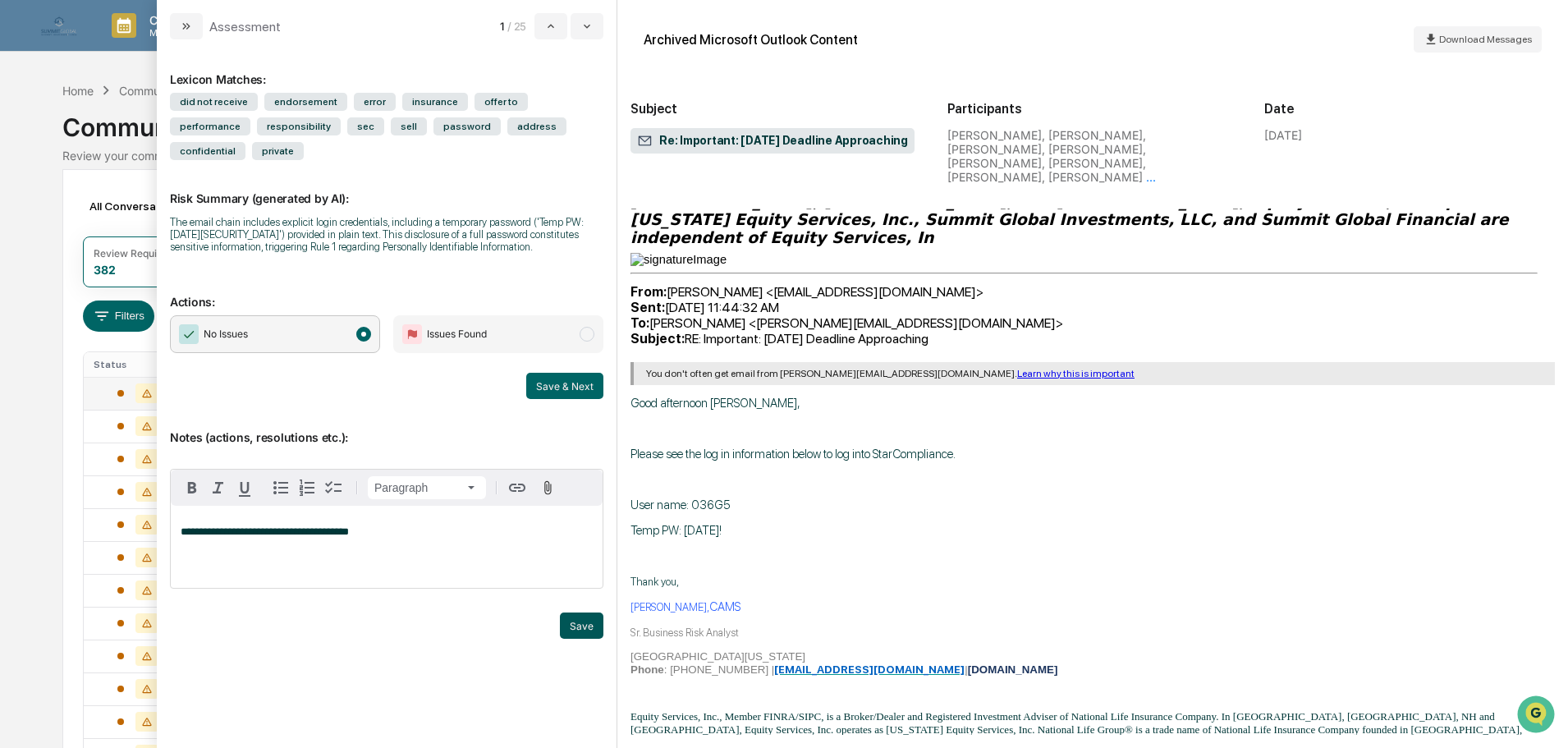
click at [581, 612] on button "Save" at bounding box center [582, 625] width 43 height 26
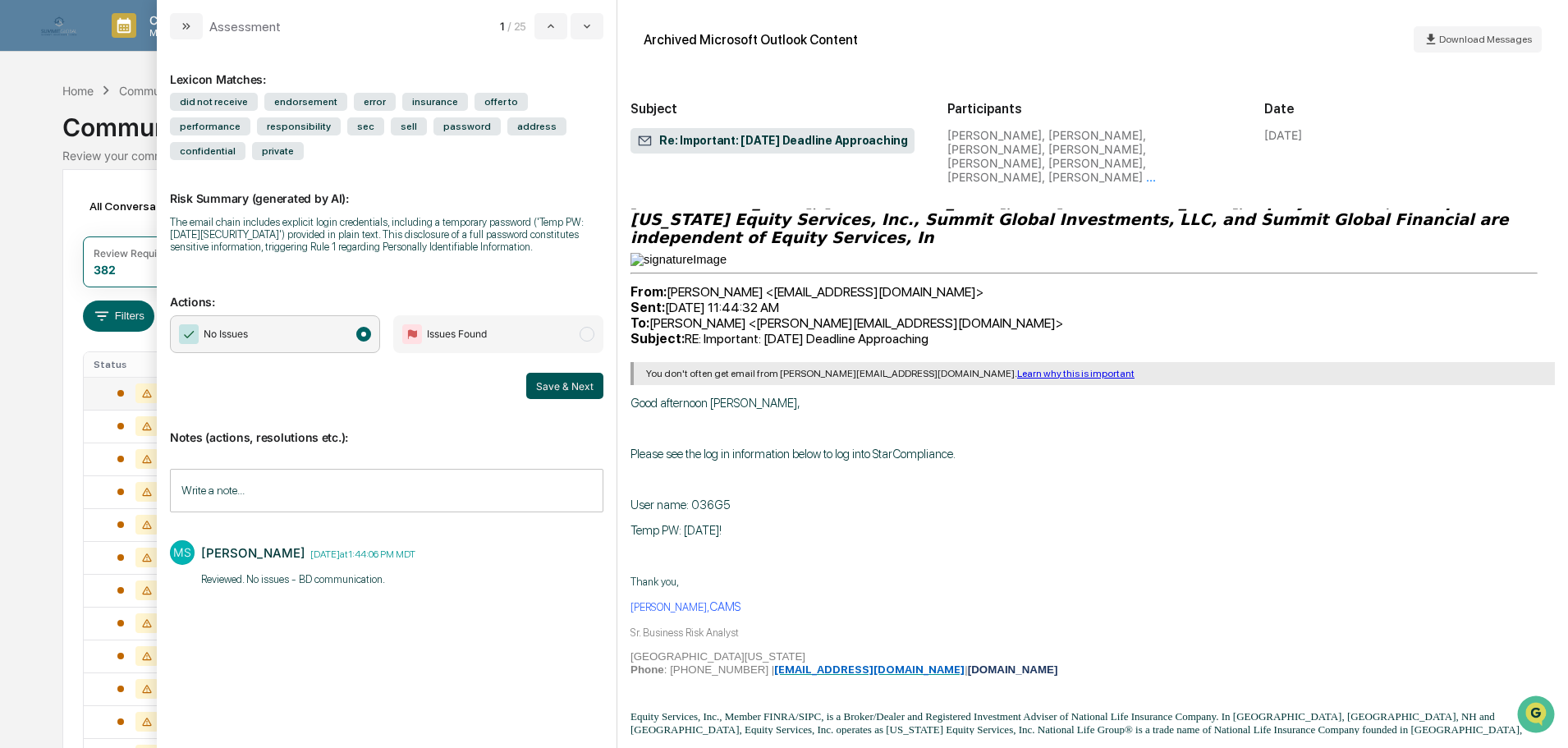
click at [561, 373] on button "Save & Next" at bounding box center [564, 385] width 77 height 26
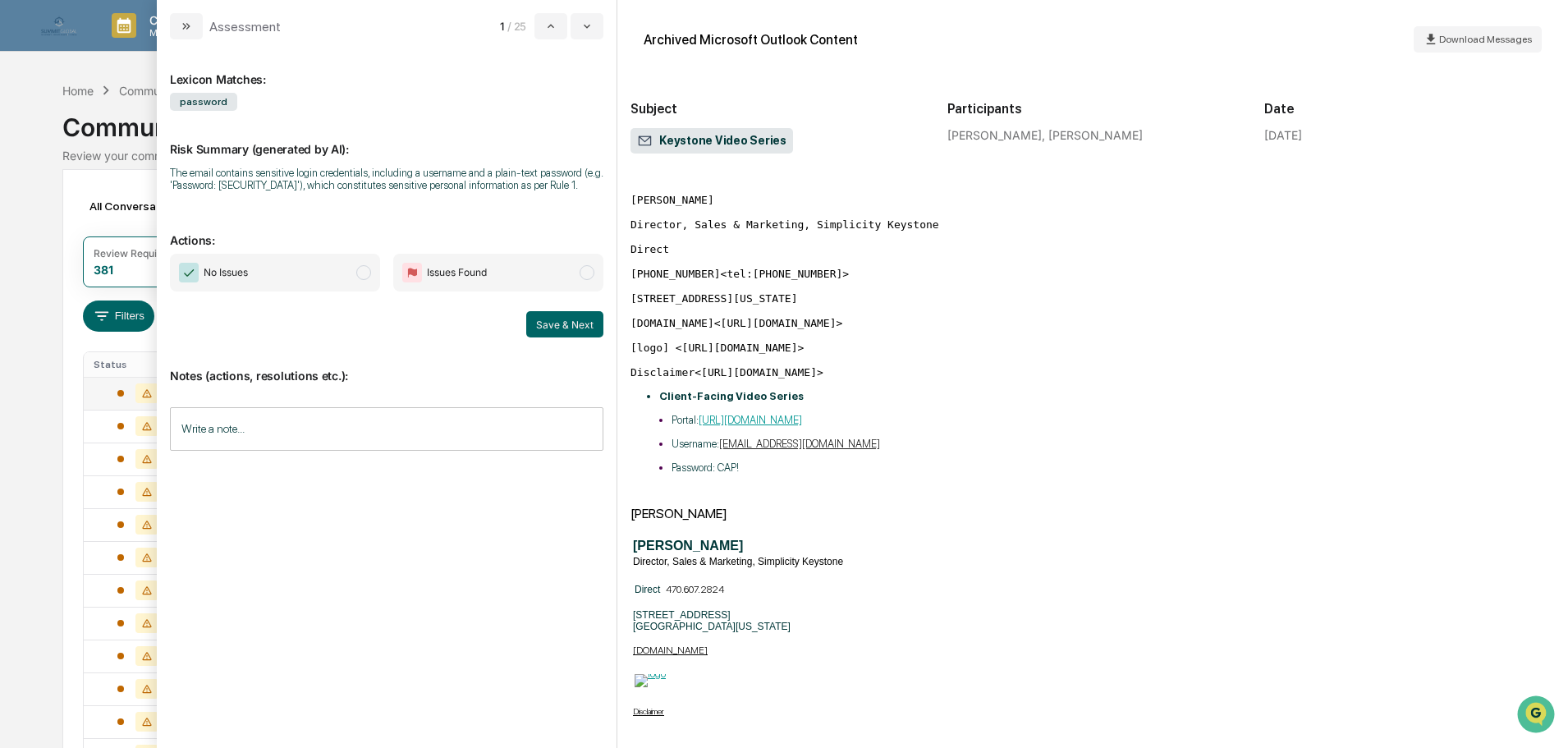
scroll to position [246, 0]
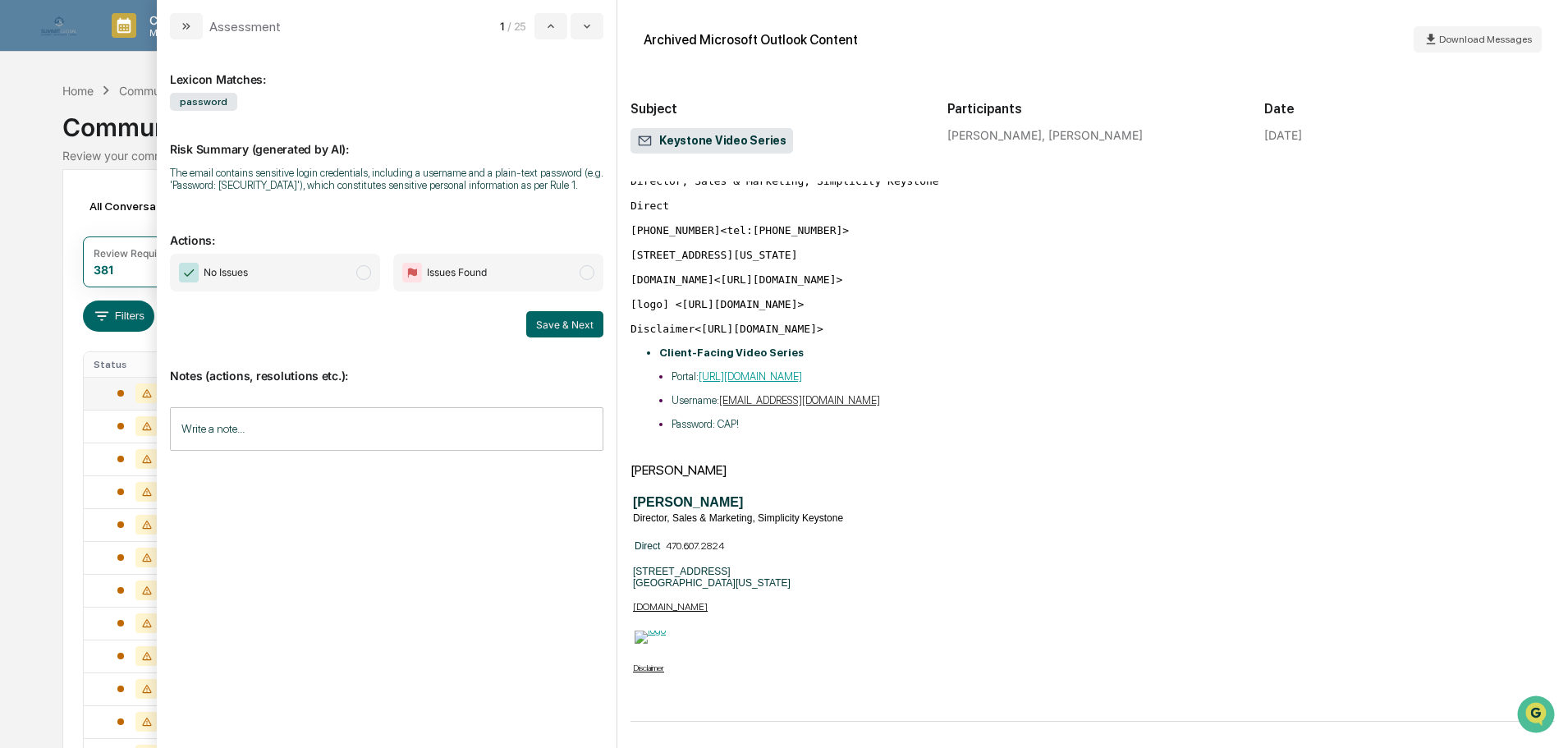
click at [329, 274] on span "No Issues" at bounding box center [275, 272] width 210 height 38
click at [324, 441] on input "Write a note..." at bounding box center [386, 428] width 433 height 43
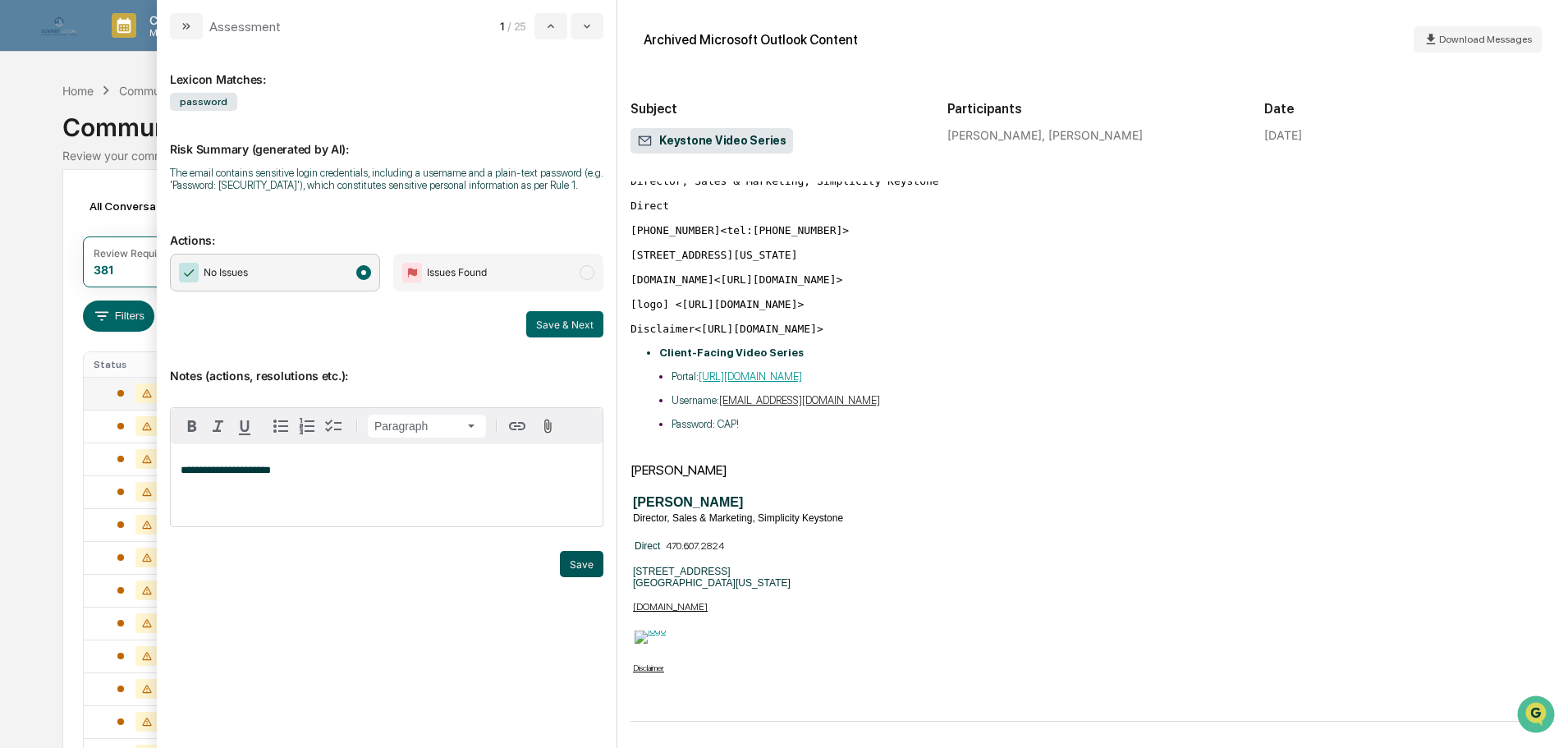
click at [571, 571] on button "Save" at bounding box center [582, 563] width 43 height 26
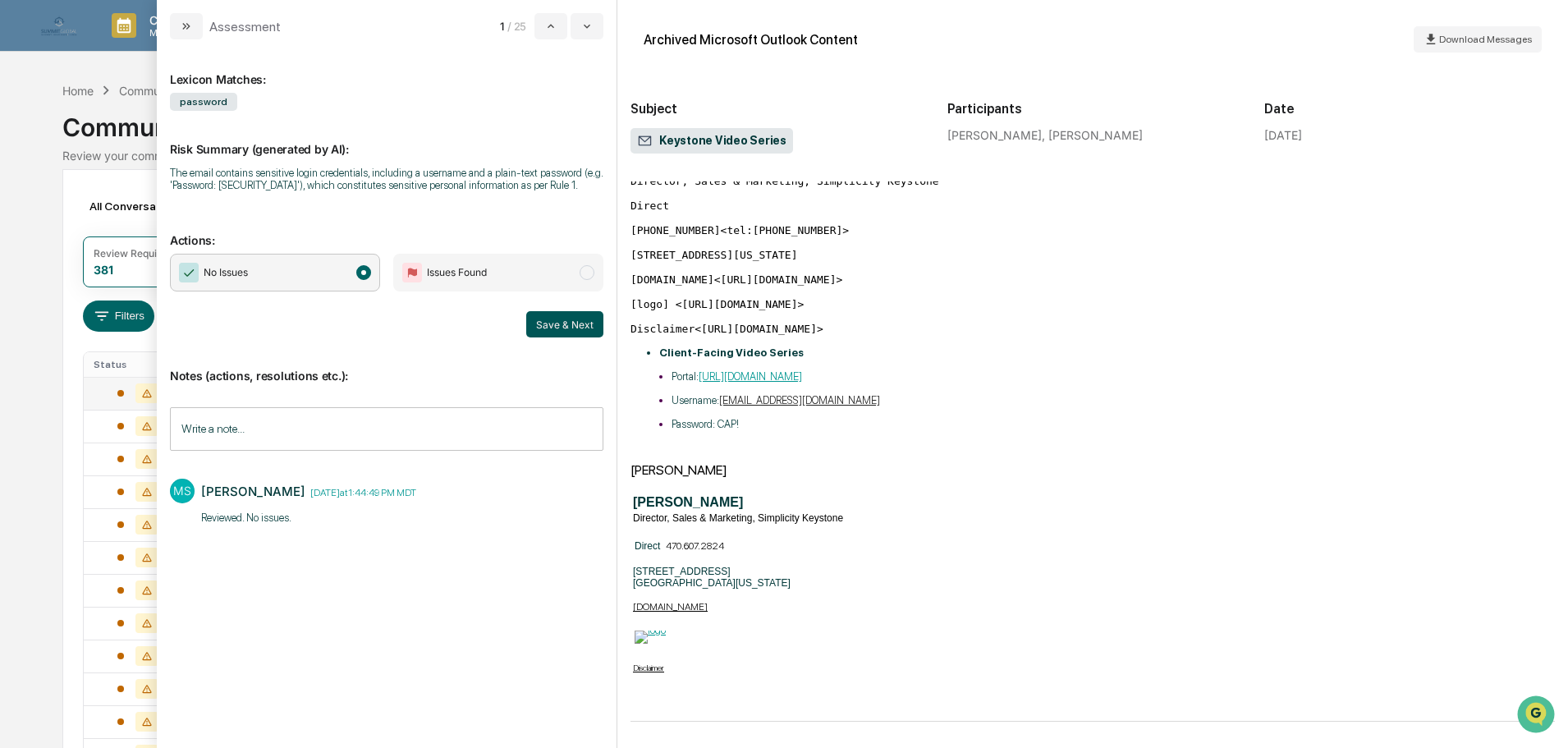
click at [567, 330] on button "Save & Next" at bounding box center [564, 324] width 77 height 26
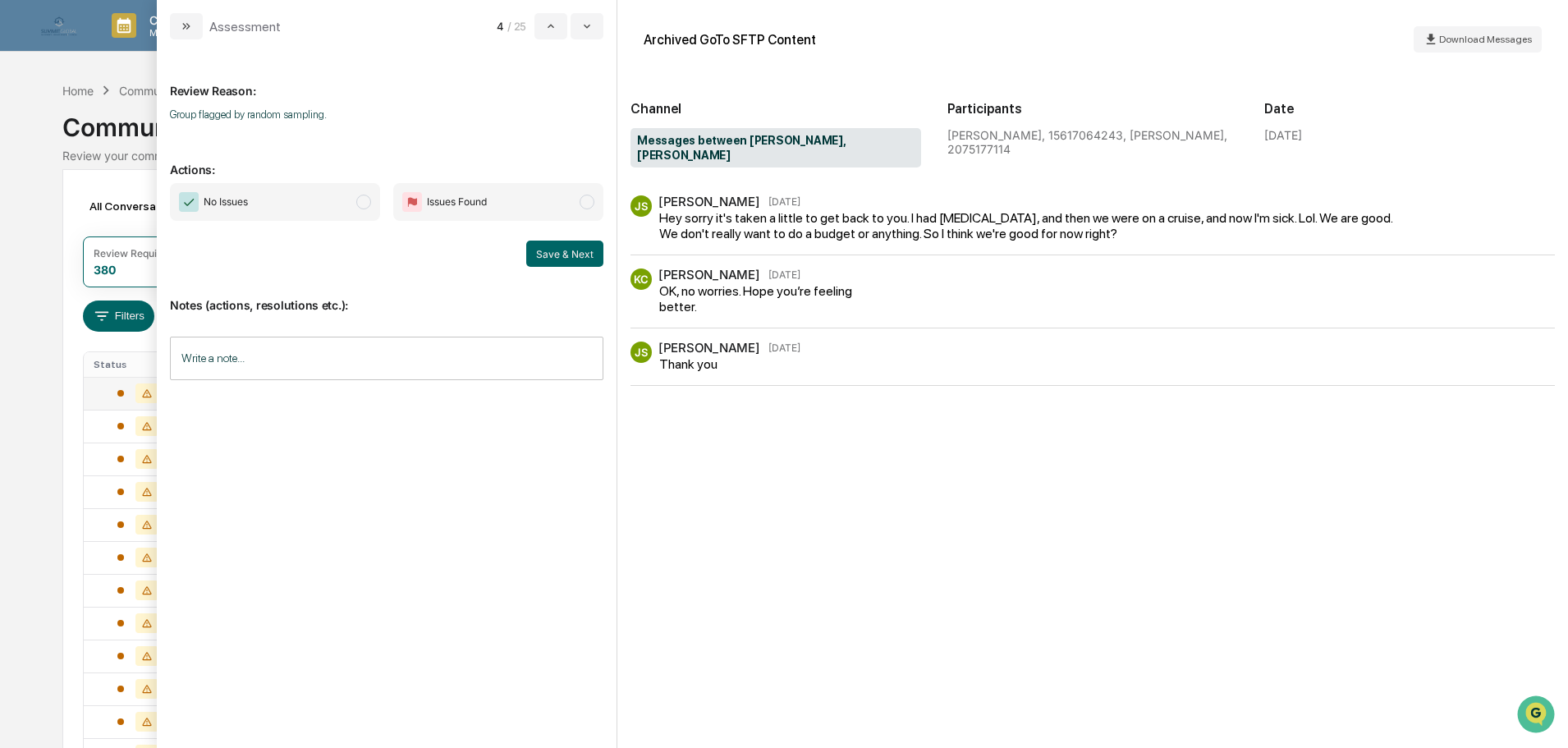
click at [297, 198] on span "No Issues" at bounding box center [275, 201] width 210 height 38
click at [326, 350] on input "Write a note..." at bounding box center [386, 358] width 433 height 43
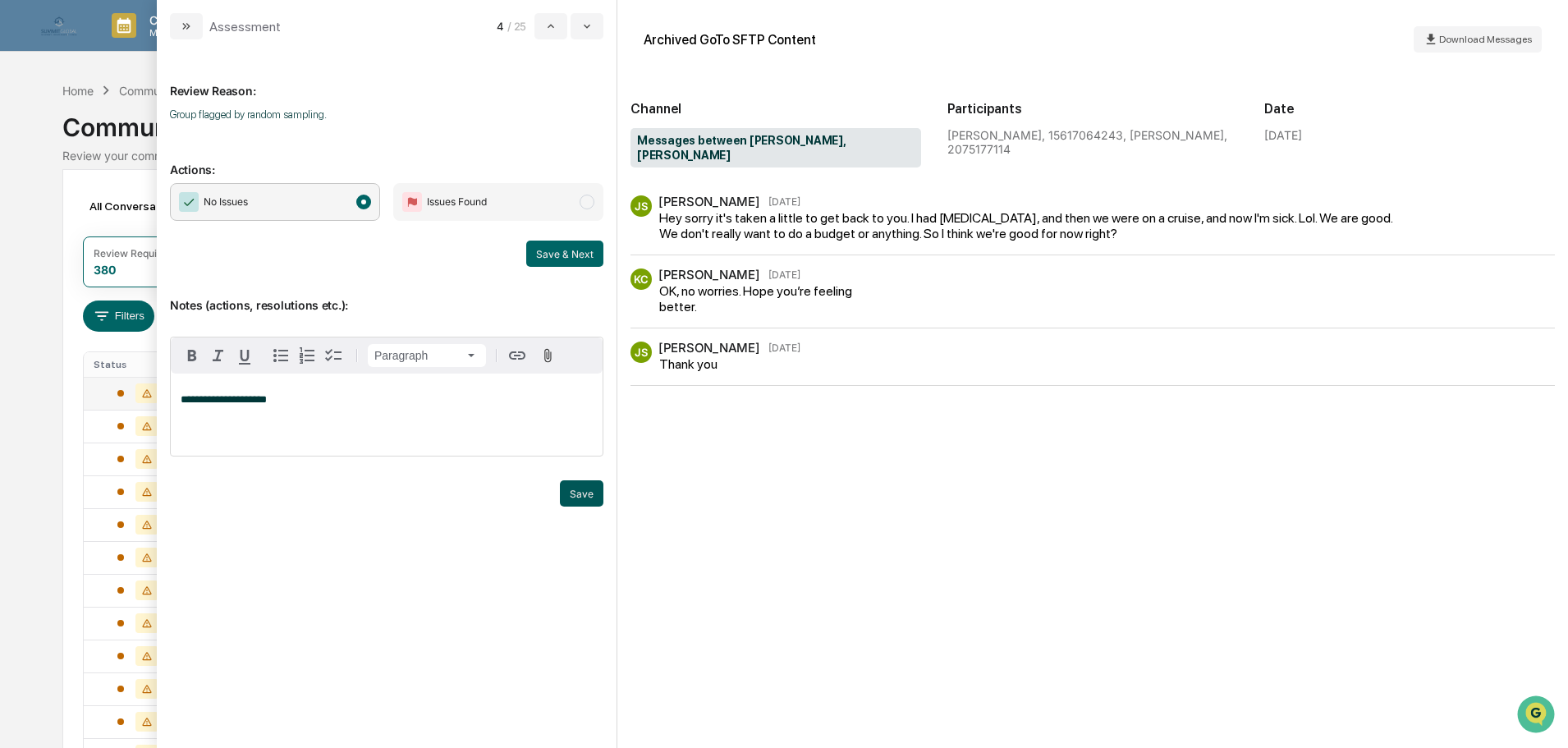
click at [592, 496] on button "Save" at bounding box center [582, 493] width 43 height 26
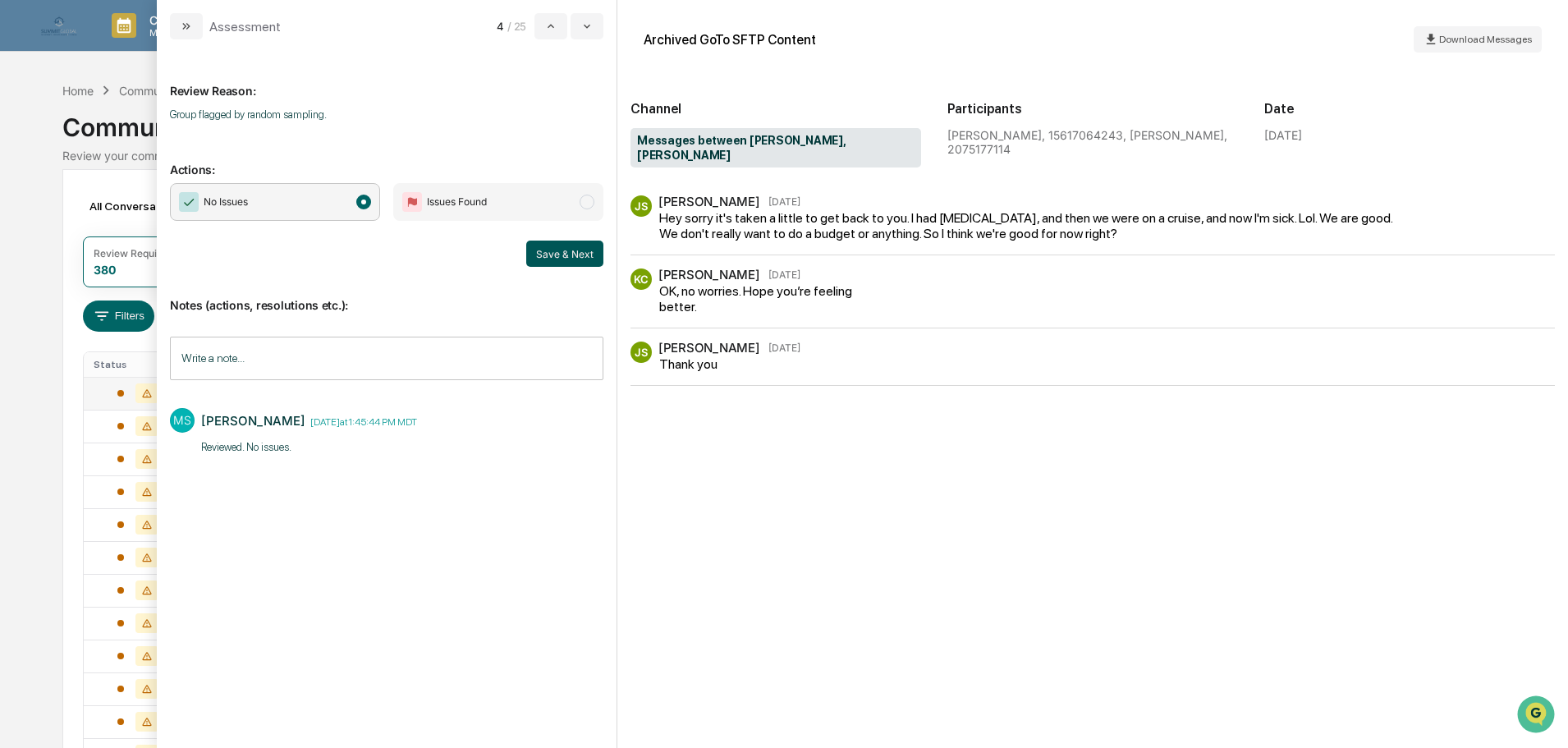
click at [544, 253] on button "Save & Next" at bounding box center [564, 253] width 77 height 26
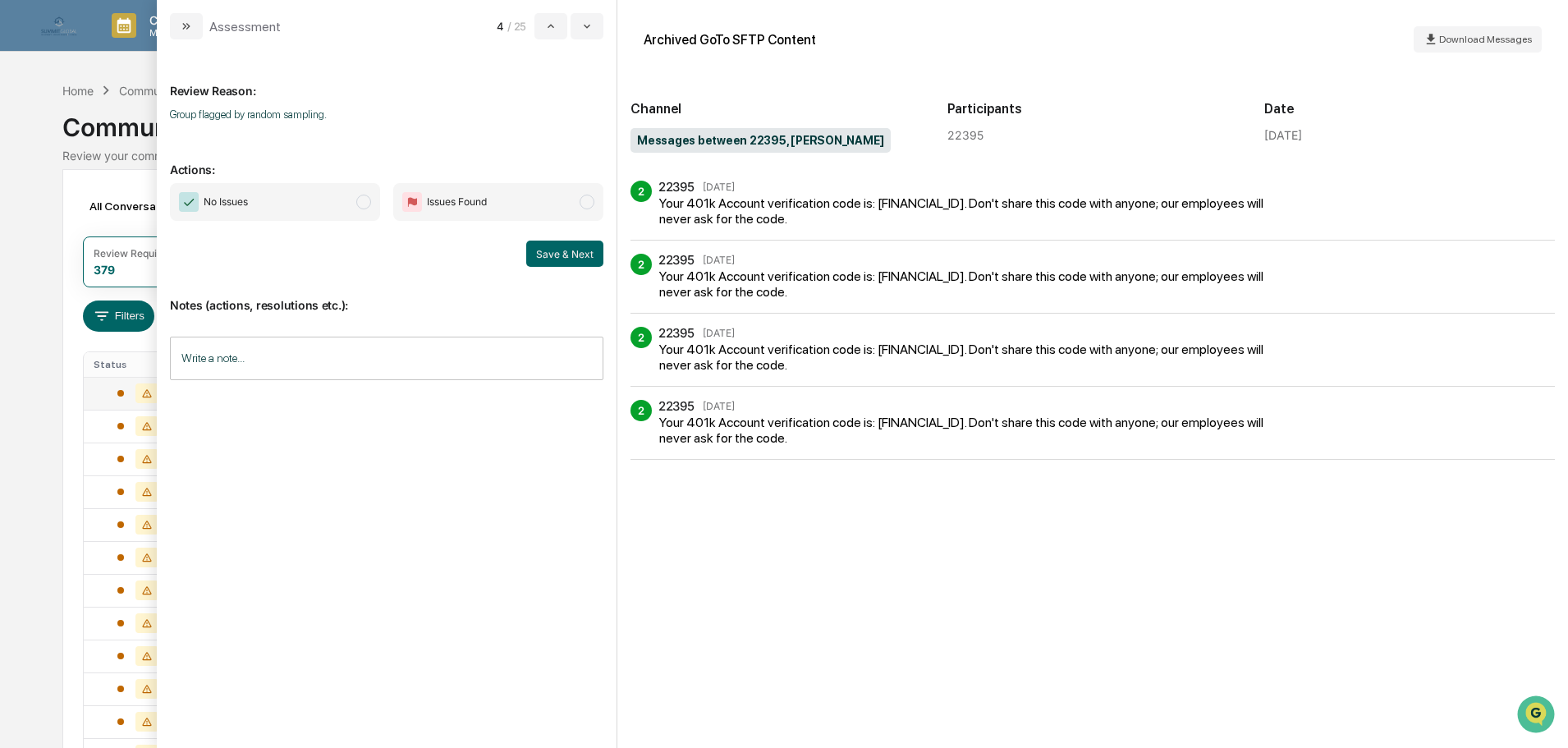
click at [294, 203] on span "No Issues" at bounding box center [275, 201] width 210 height 38
click at [275, 353] on input "Write a note..." at bounding box center [386, 358] width 433 height 43
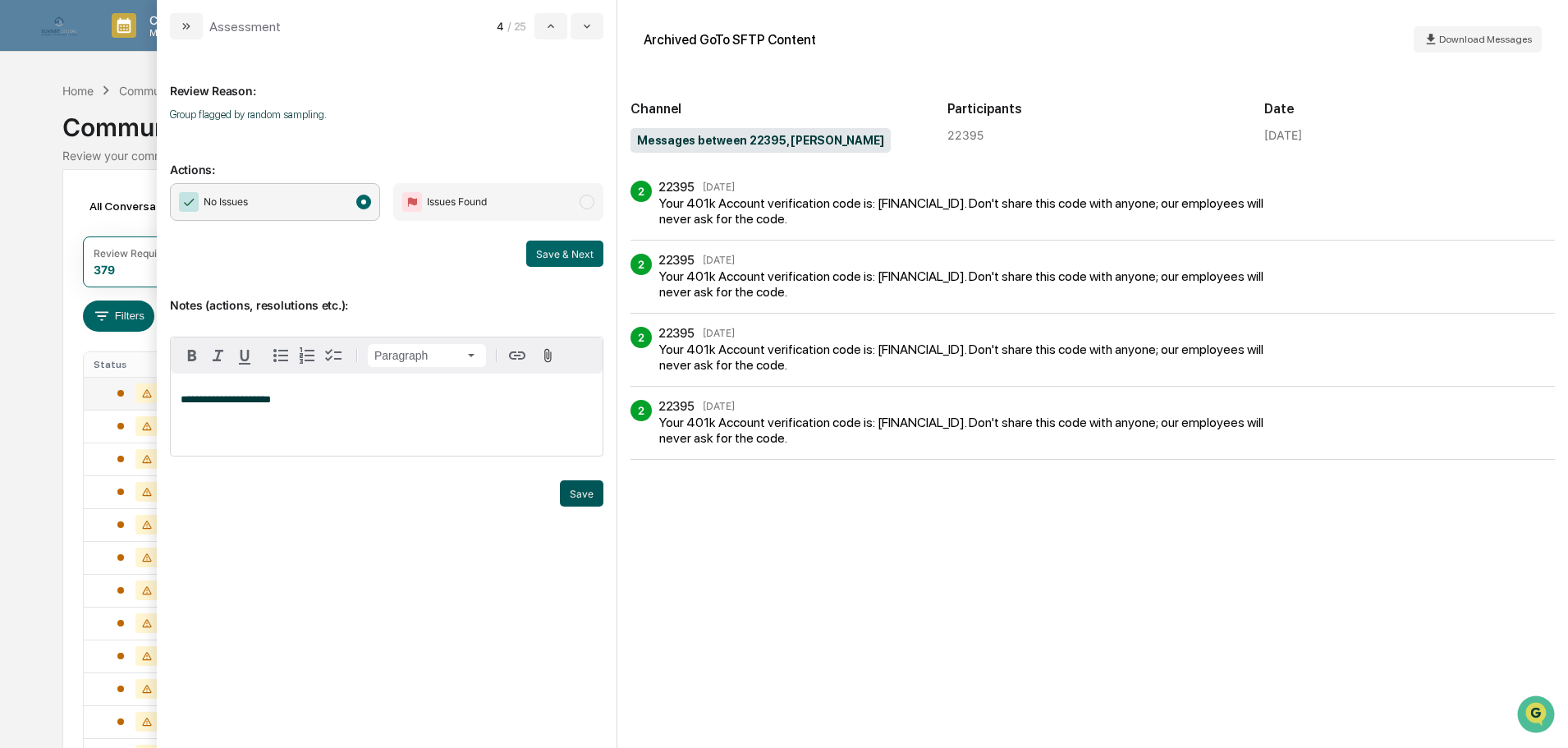
click at [596, 499] on button "Save" at bounding box center [582, 493] width 43 height 26
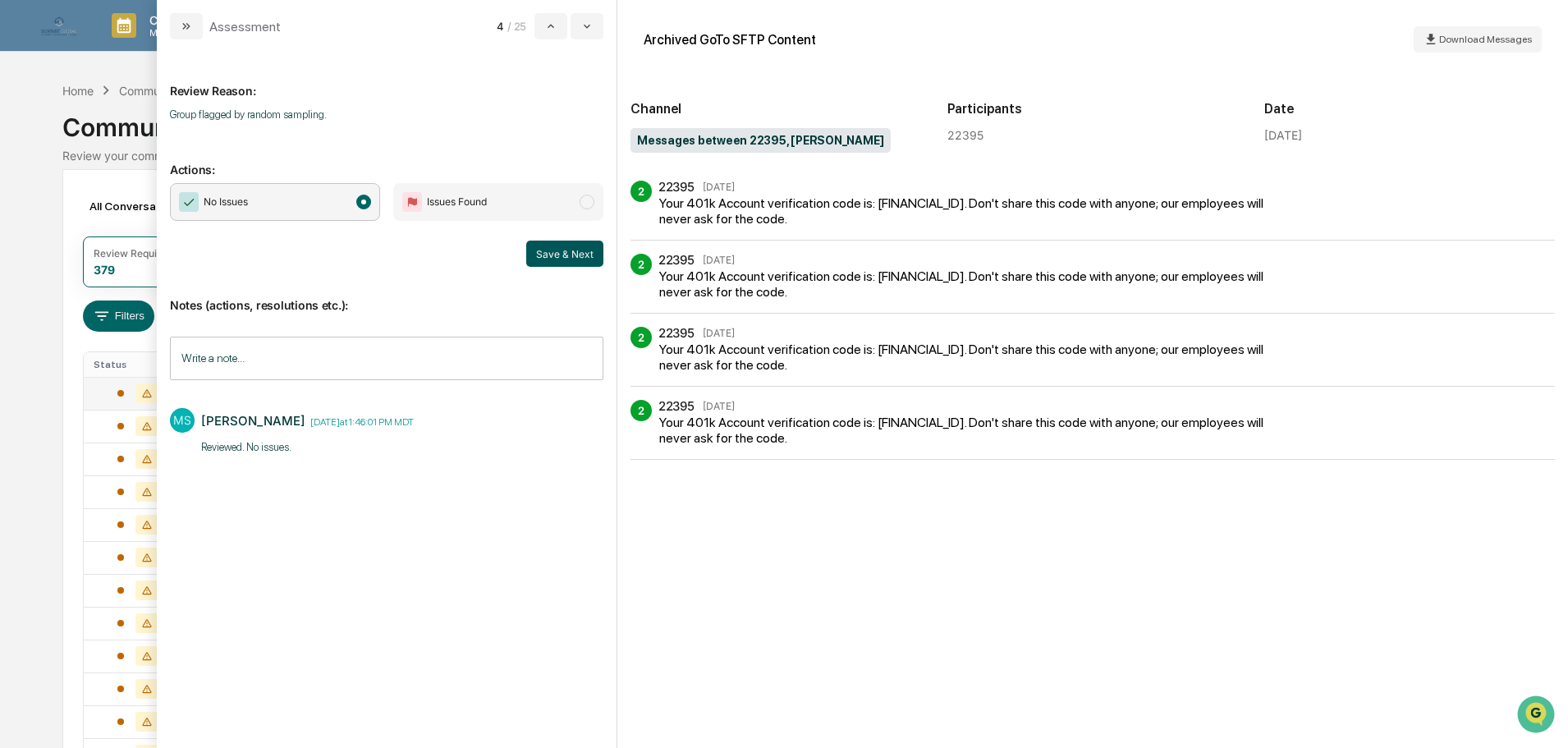
click at [573, 261] on button "Save & Next" at bounding box center [564, 253] width 77 height 26
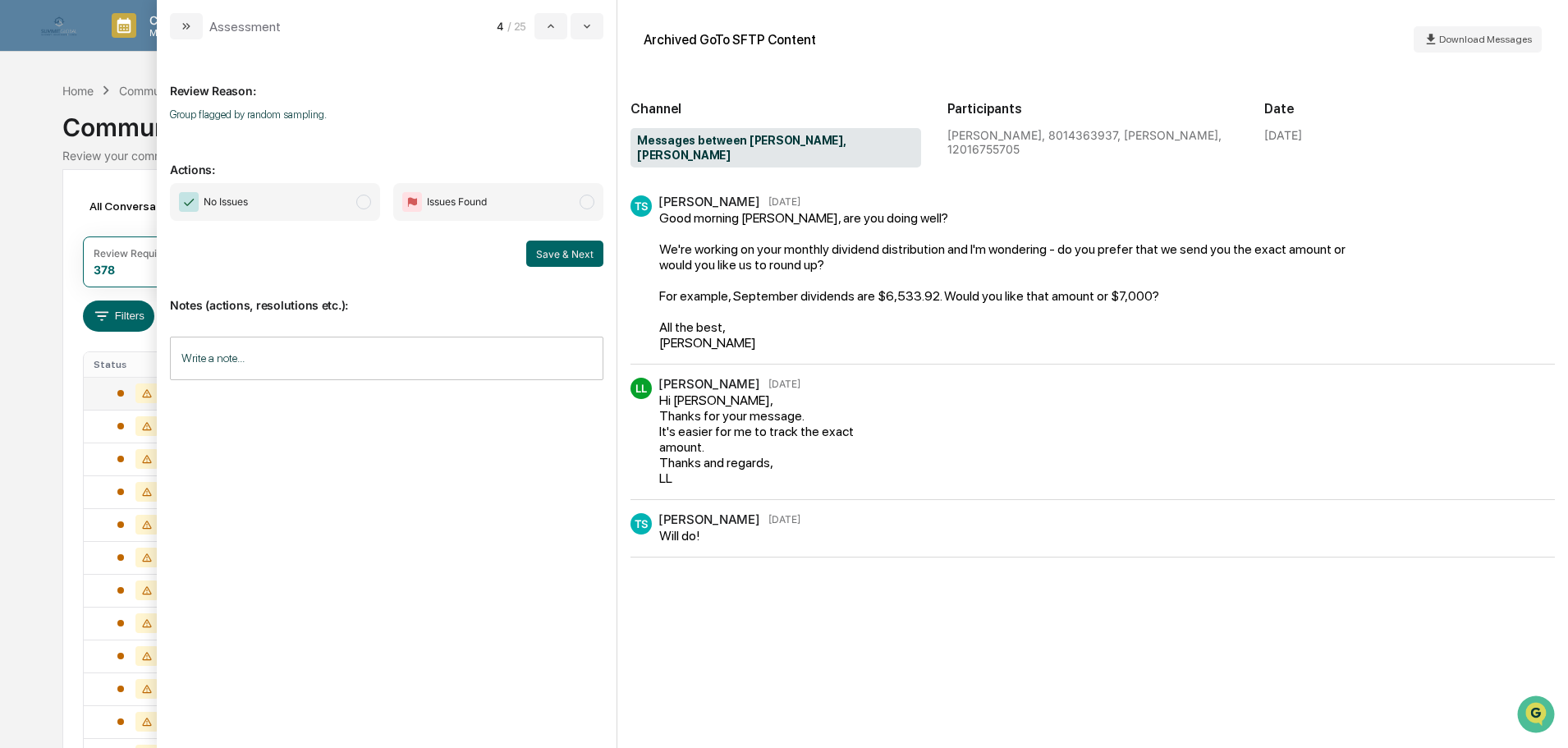
click at [356, 200] on span "No Issues" at bounding box center [275, 201] width 210 height 38
click at [357, 363] on input "Write a note..." at bounding box center [386, 358] width 433 height 43
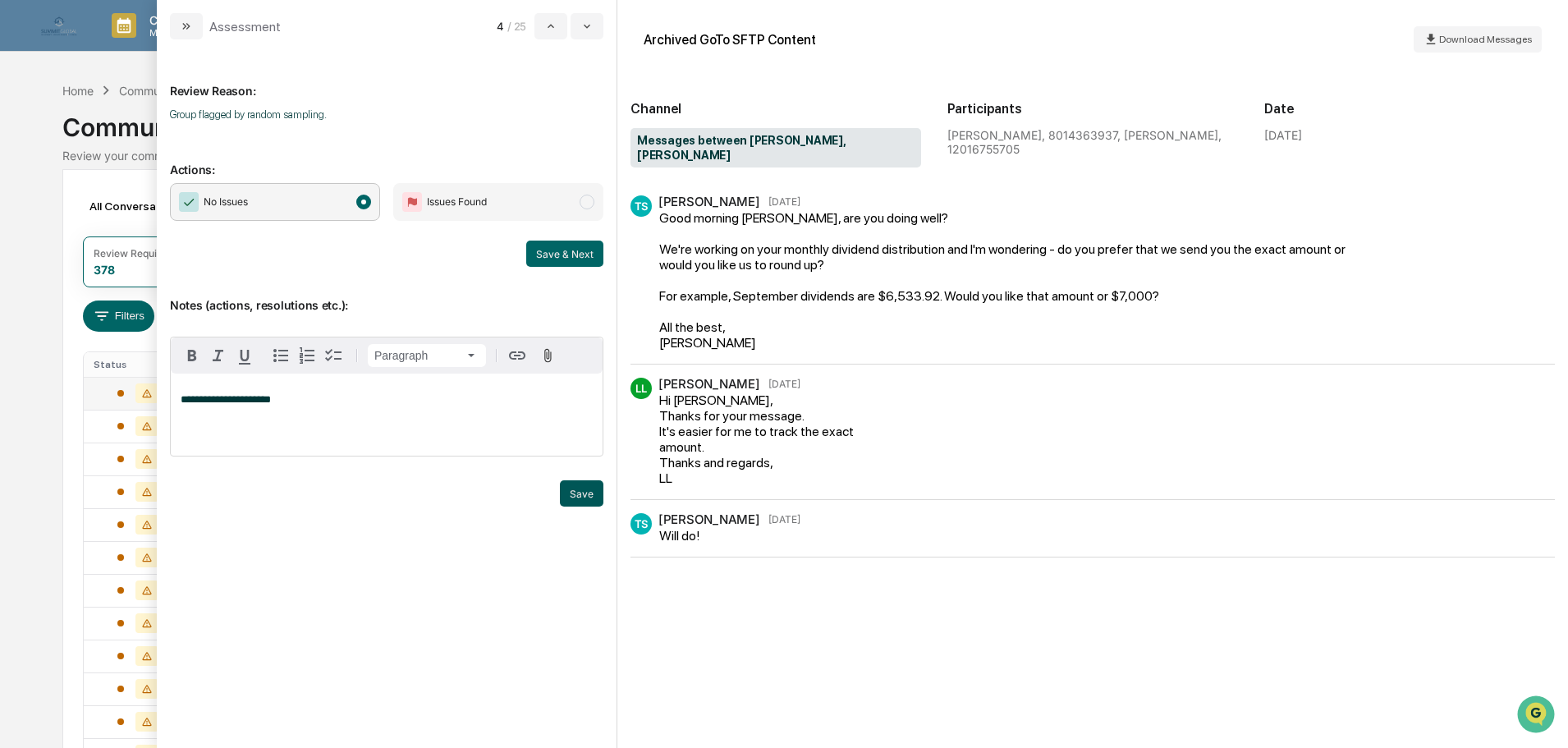
click at [591, 497] on button "Save" at bounding box center [582, 493] width 43 height 26
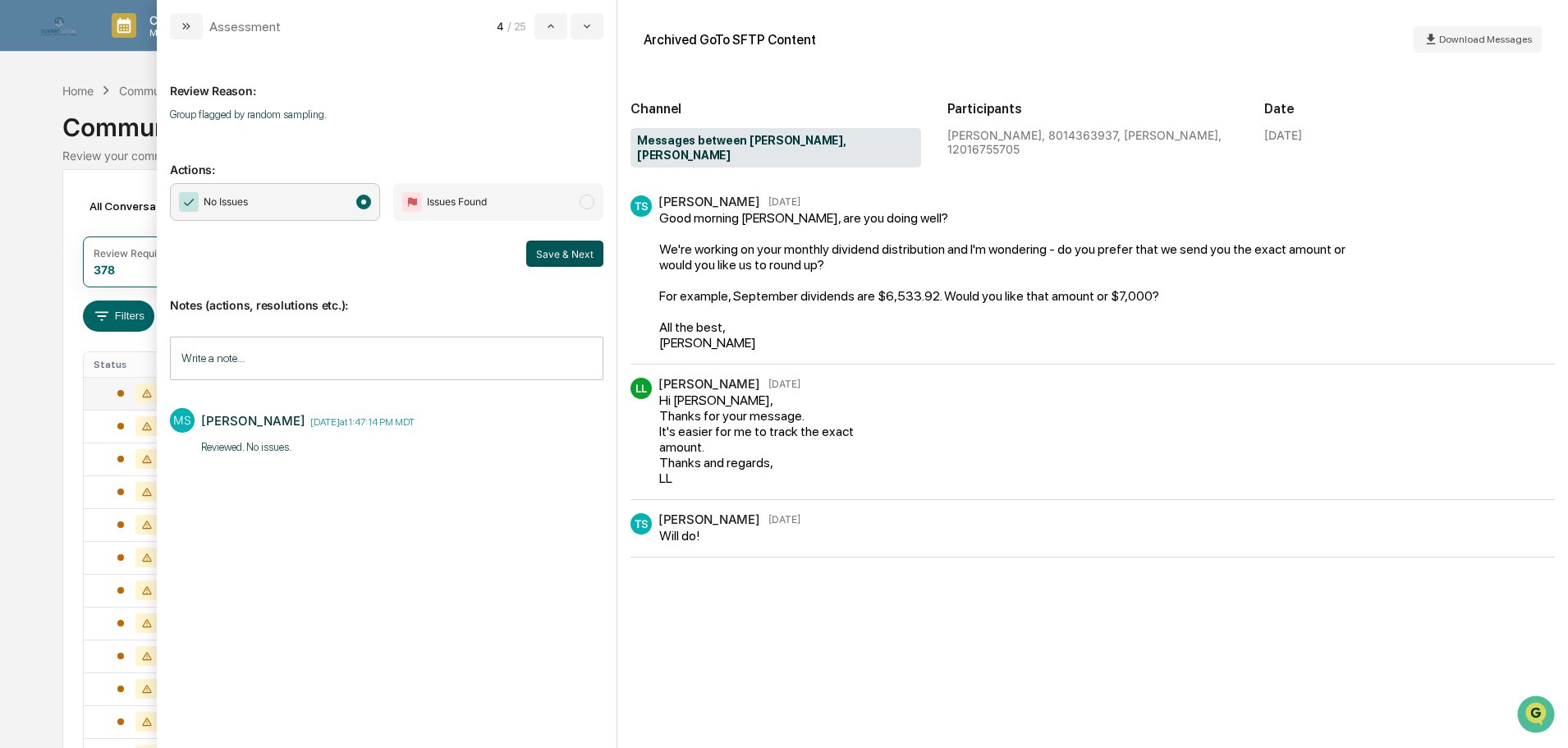
click at [555, 252] on button "Save & Next" at bounding box center [564, 253] width 77 height 26
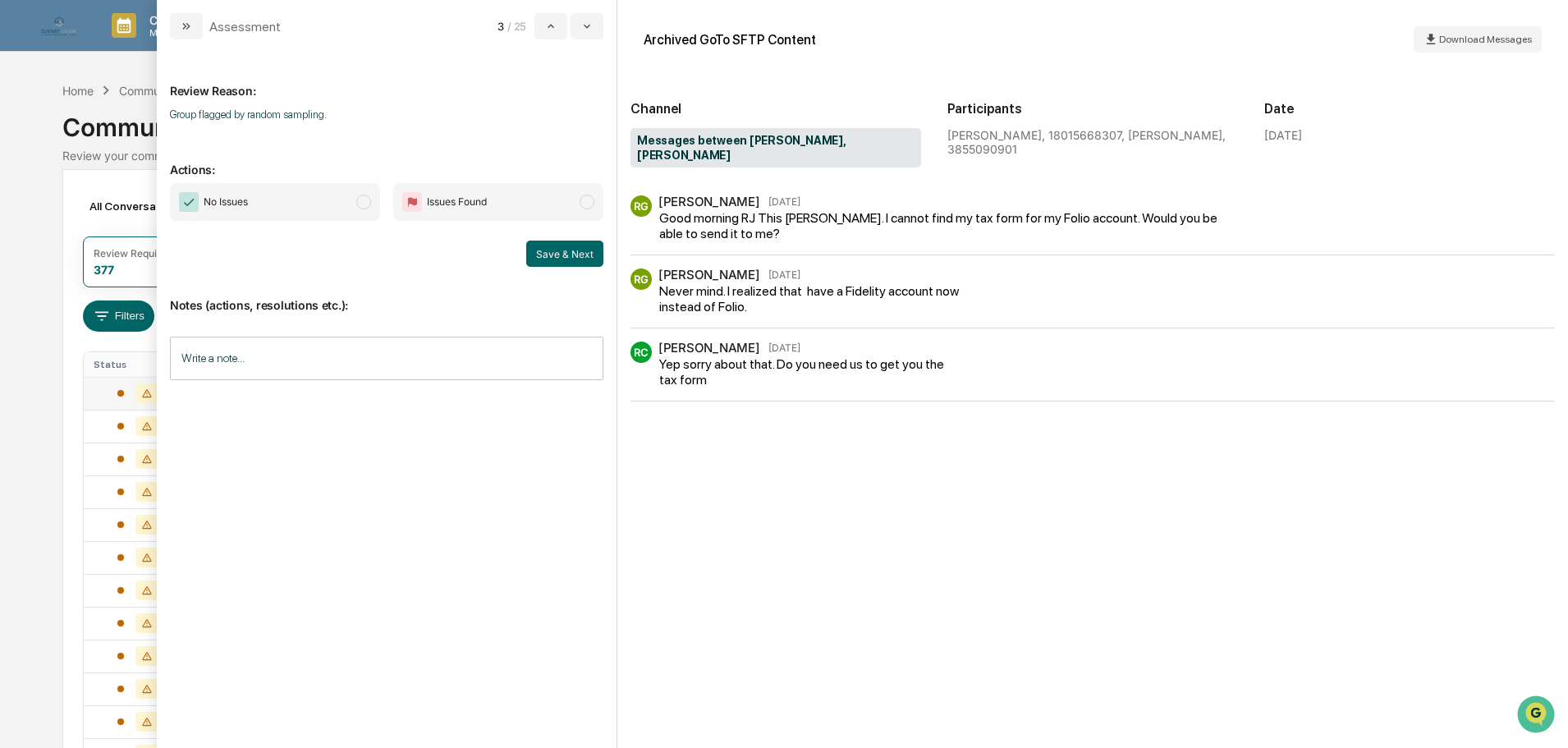
click at [323, 209] on span "No Issues" at bounding box center [275, 201] width 210 height 38
click at [323, 351] on input "Write a note..." at bounding box center [386, 358] width 433 height 43
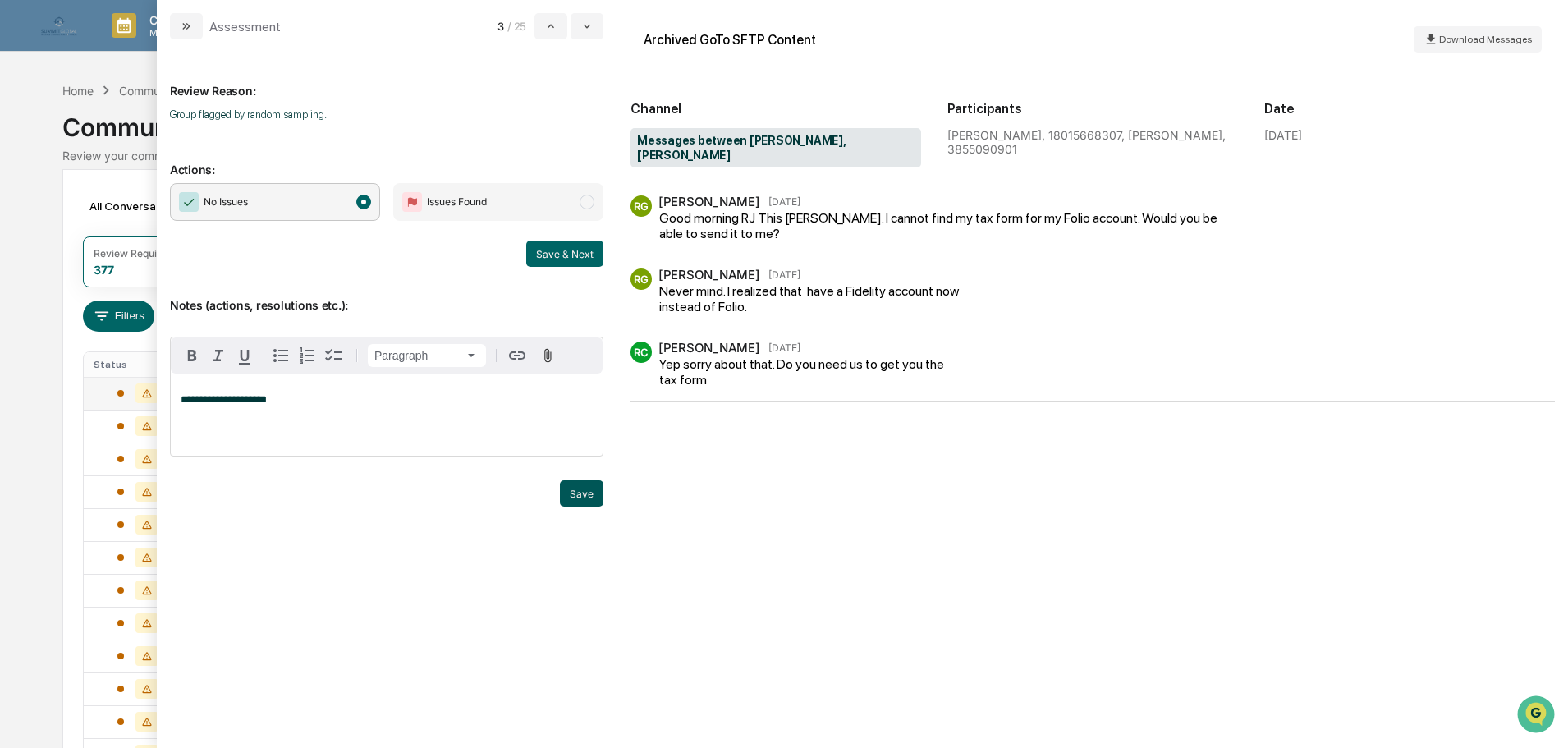
click at [580, 498] on button "Save" at bounding box center [582, 493] width 43 height 26
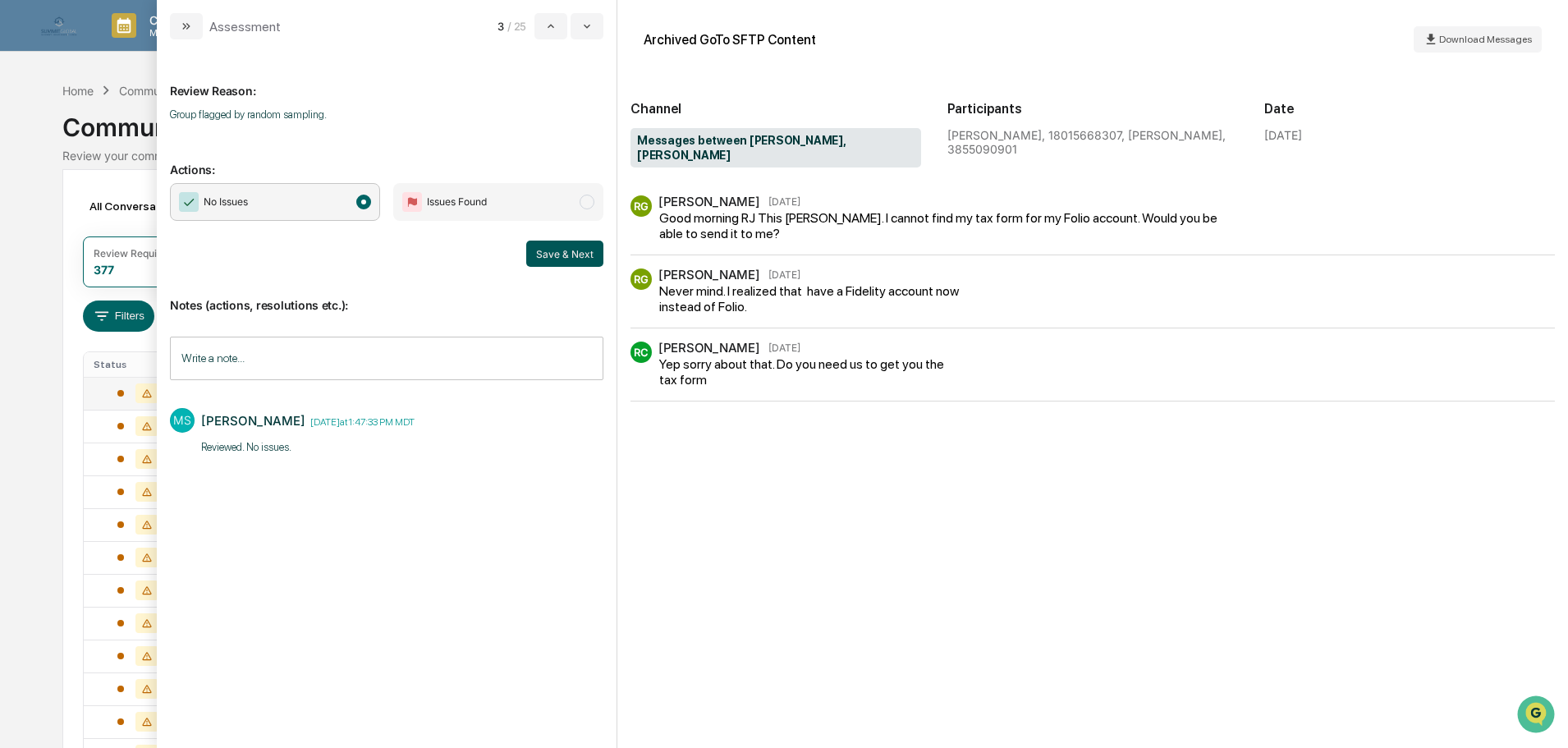
click at [572, 258] on button "Save & Next" at bounding box center [564, 253] width 77 height 26
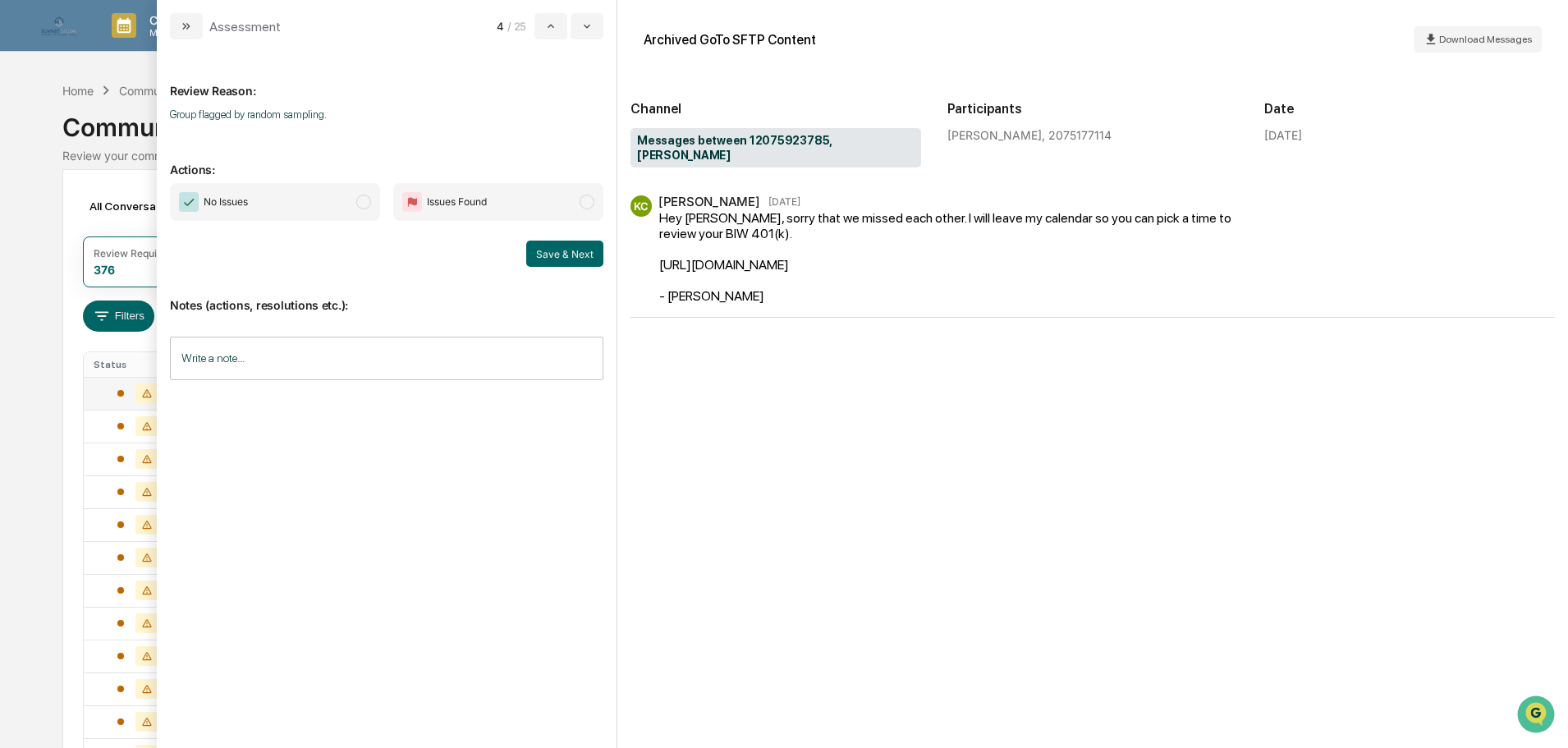
click at [346, 198] on span "No Issues" at bounding box center [275, 201] width 210 height 38
click at [332, 366] on input "Write a note..." at bounding box center [386, 358] width 433 height 43
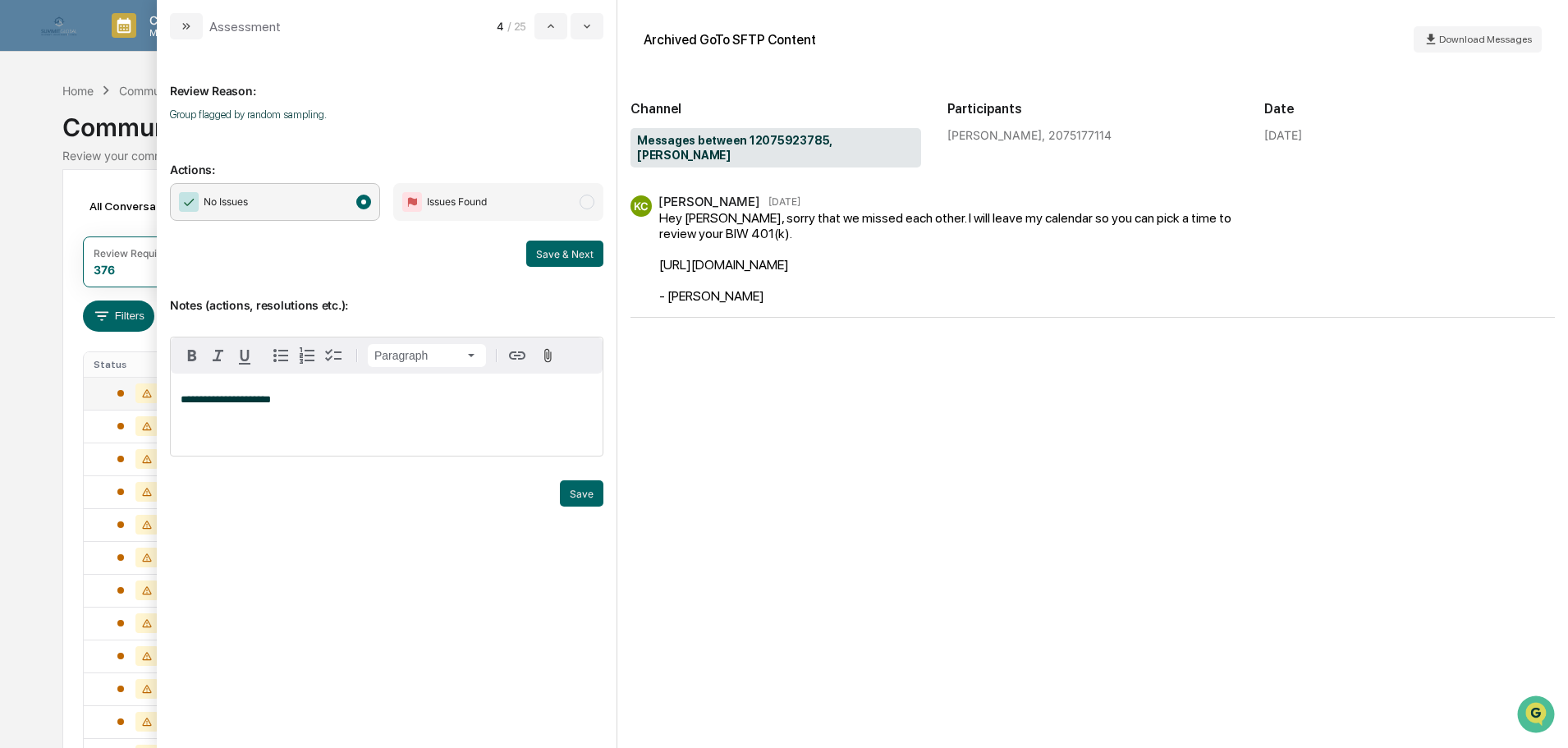
click at [606, 495] on div "**********" at bounding box center [386, 393] width 459 height 709
click at [593, 493] on button "Save" at bounding box center [582, 493] width 43 height 26
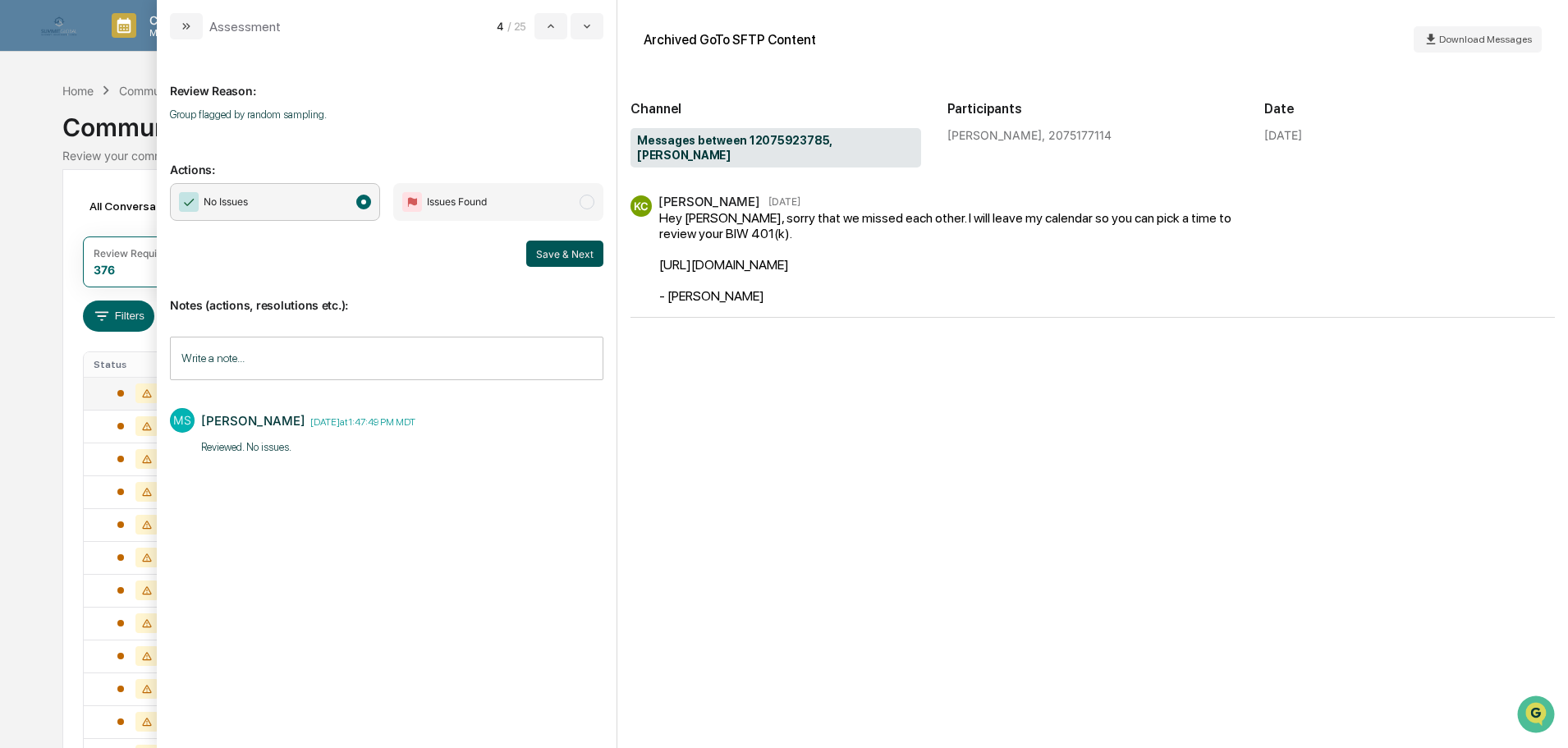
click at [566, 247] on button "Save & Next" at bounding box center [564, 253] width 77 height 26
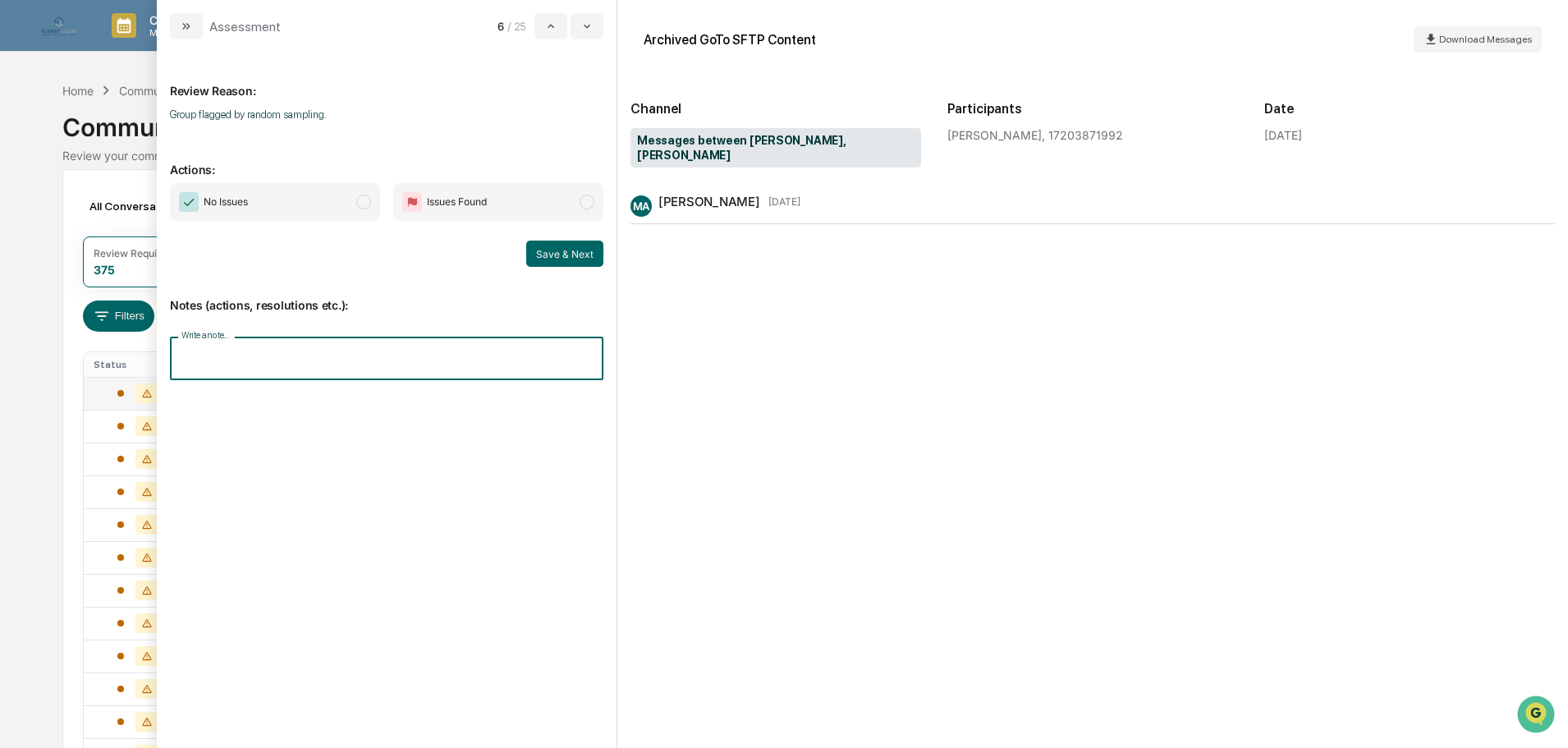
click at [384, 350] on input "Write a note..." at bounding box center [386, 358] width 433 height 43
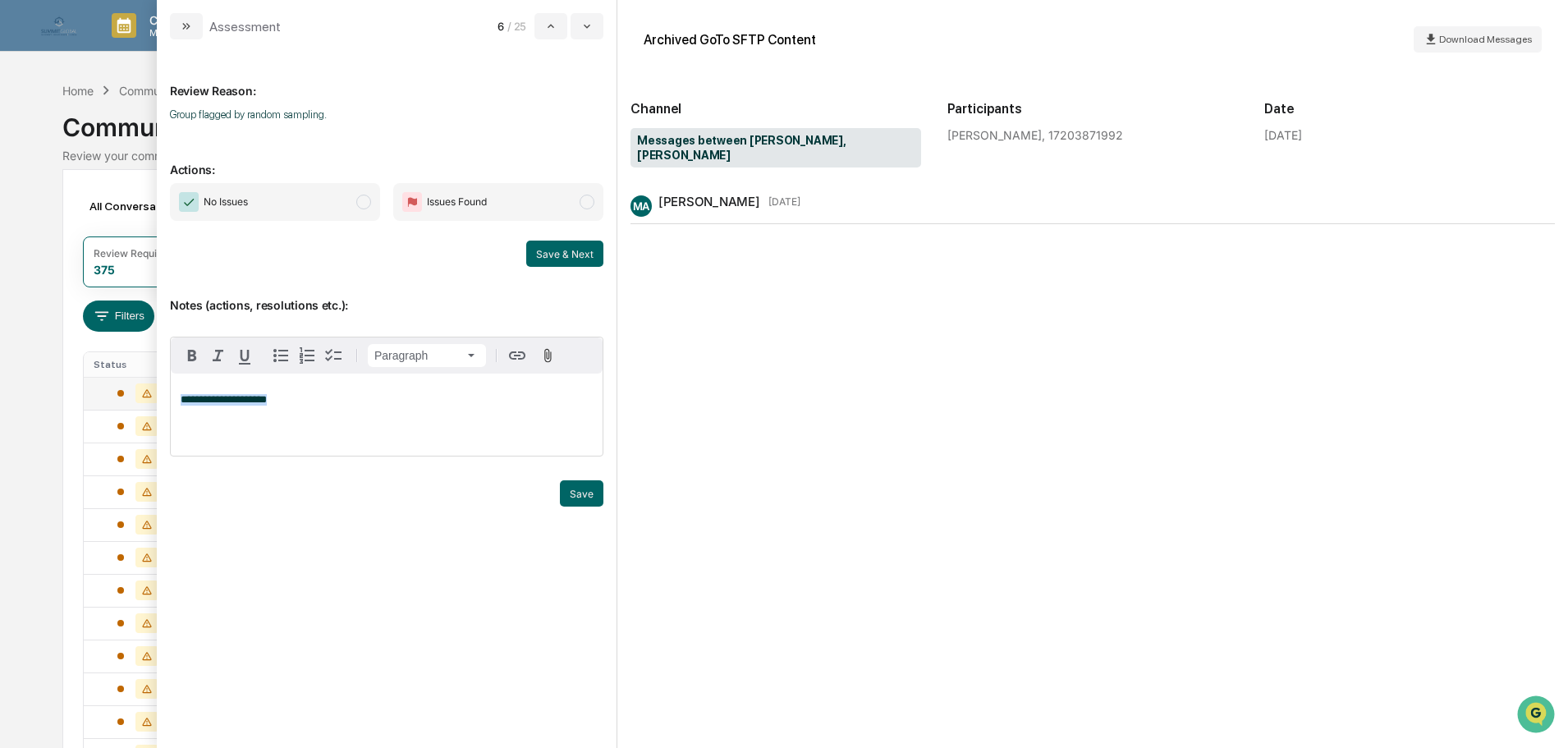
copy span "**********"
click at [590, 499] on button "Save" at bounding box center [582, 493] width 43 height 26
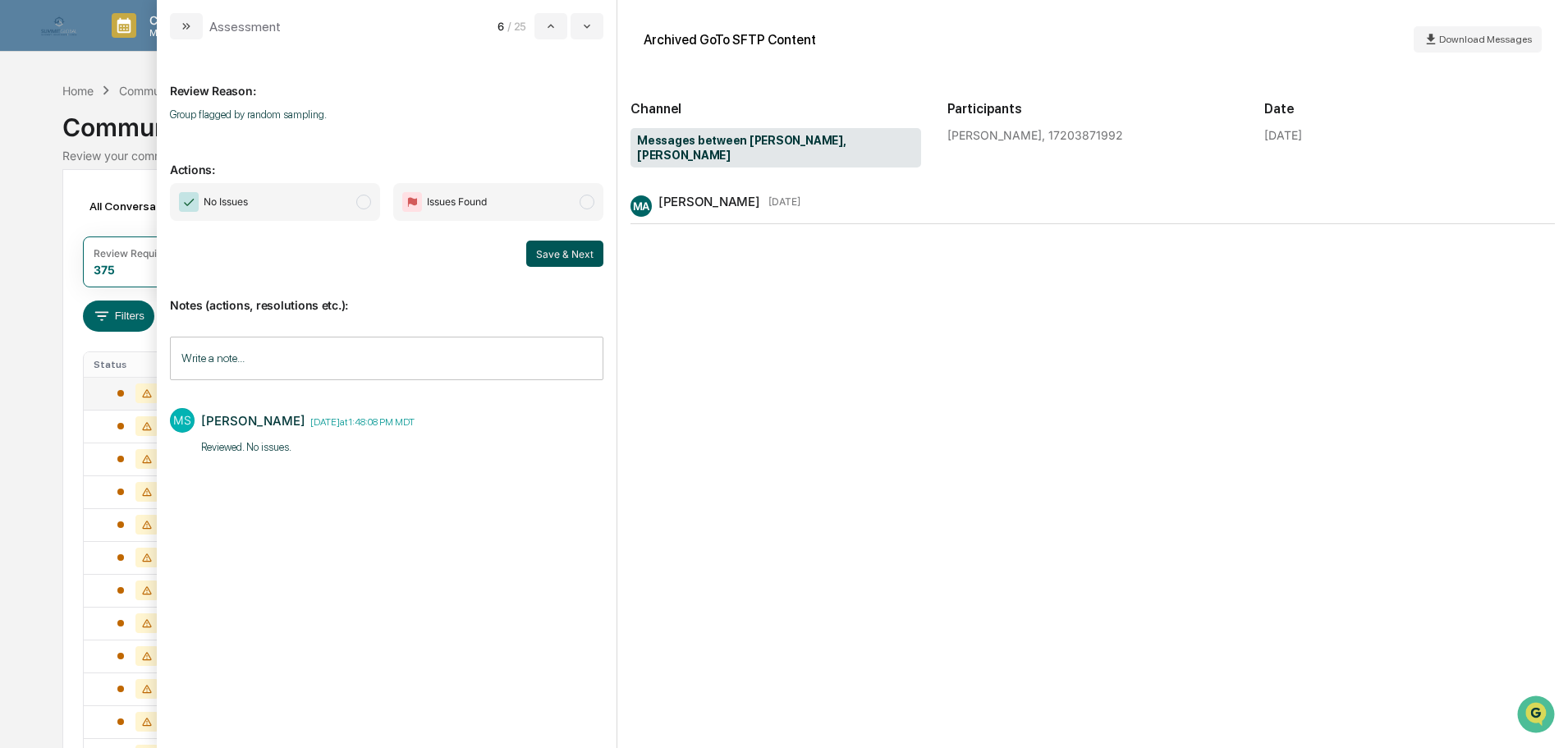
click at [568, 249] on button "Save & Next" at bounding box center [564, 253] width 77 height 26
click at [363, 196] on span "modal" at bounding box center [363, 201] width 15 height 15
click at [549, 261] on button "Save & Next" at bounding box center [564, 253] width 77 height 26
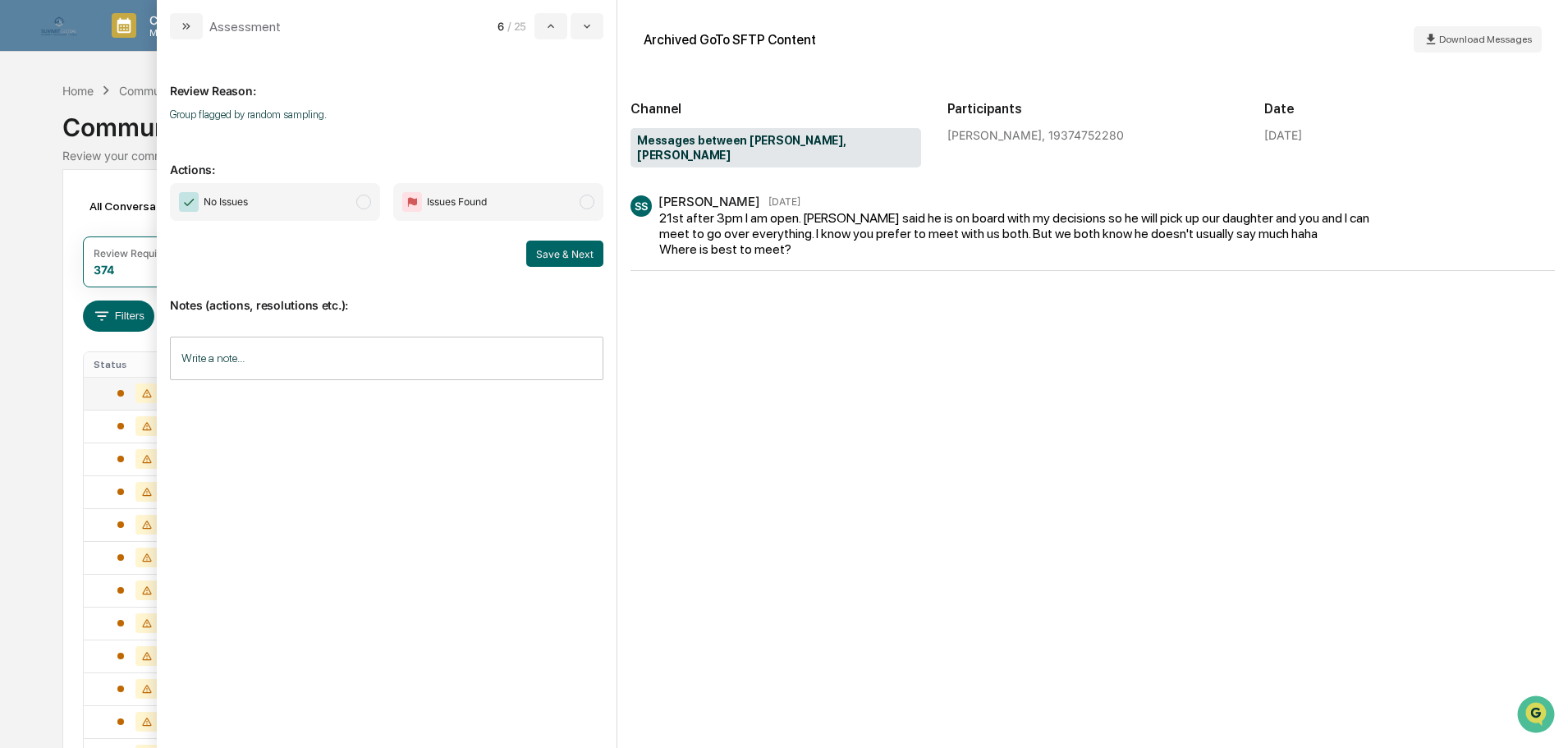
click at [241, 369] on input "Write a note..." at bounding box center [386, 358] width 433 height 43
click at [101, 518] on div at bounding box center [137, 524] width 87 height 20
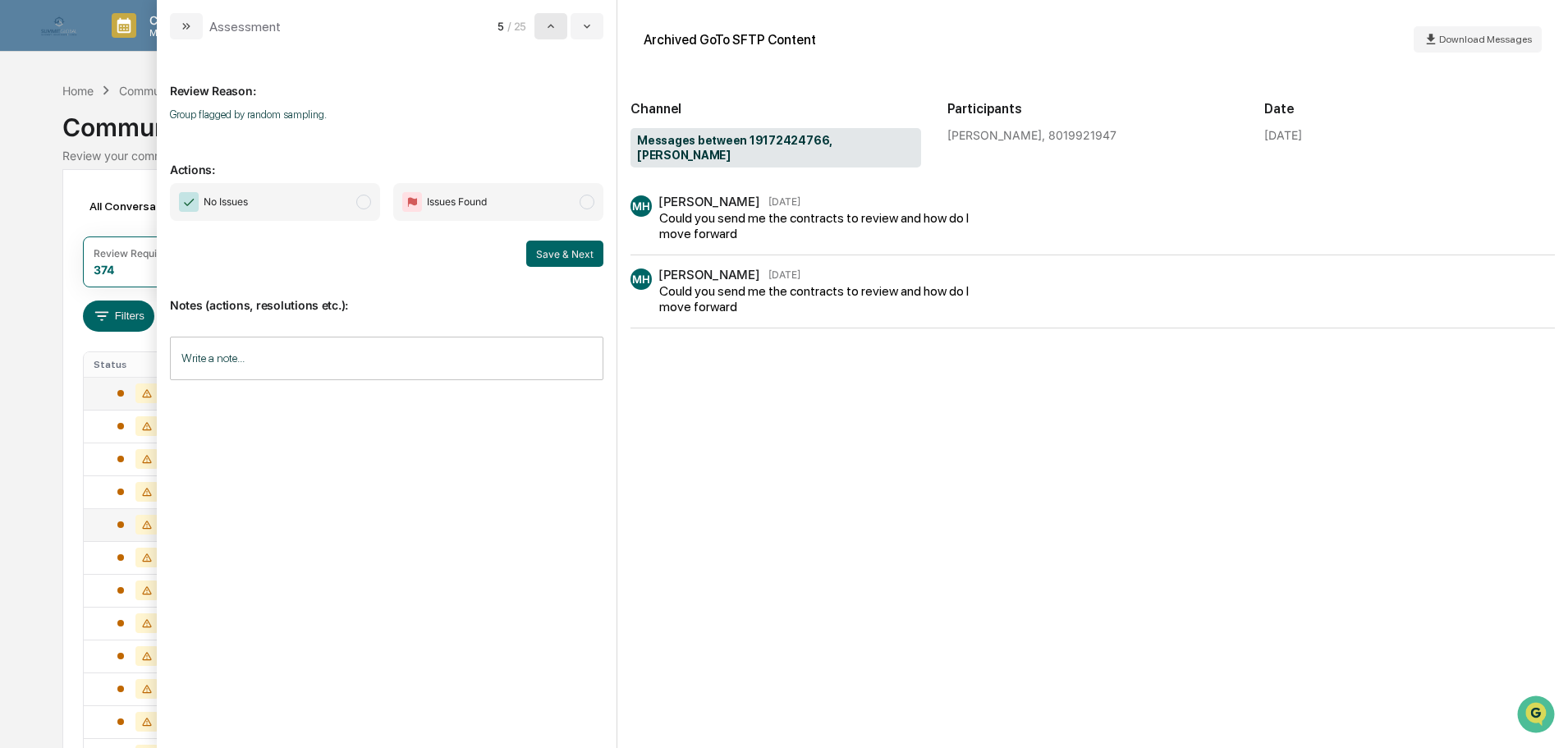
click at [551, 22] on icon "modal" at bounding box center [550, 25] width 13 height 13
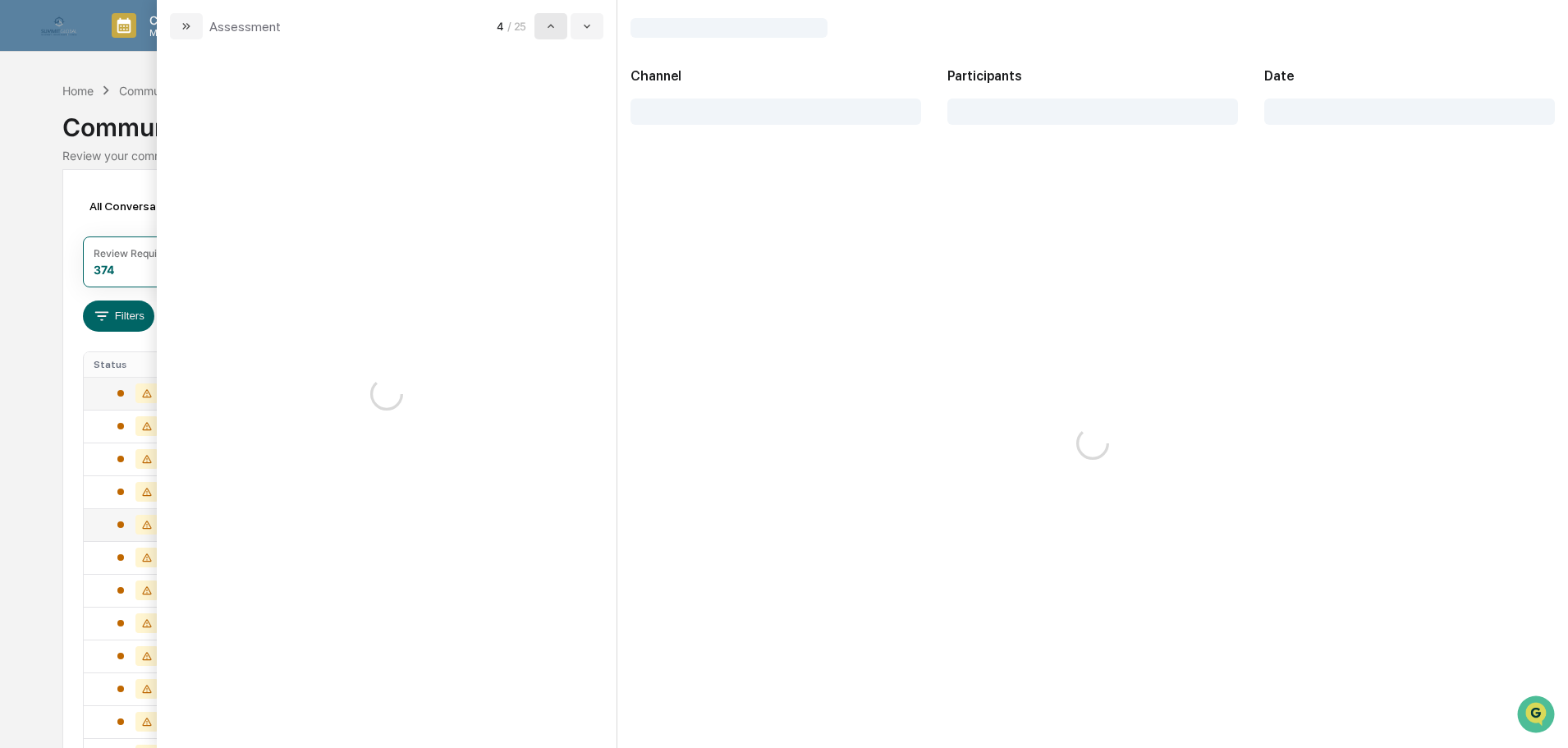
click at [551, 22] on icon "modal" at bounding box center [550, 25] width 13 height 13
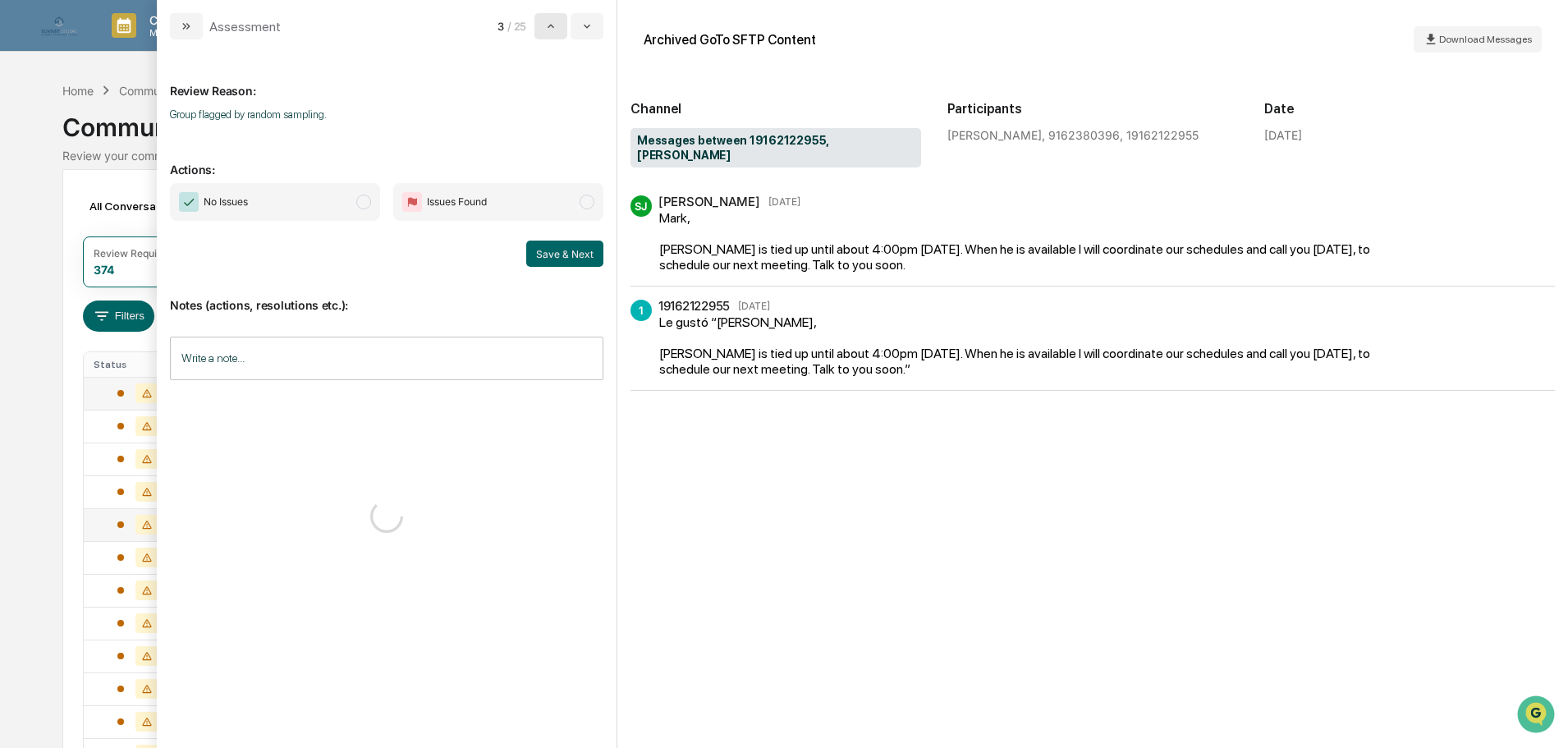
click at [551, 22] on icon "modal" at bounding box center [550, 25] width 13 height 13
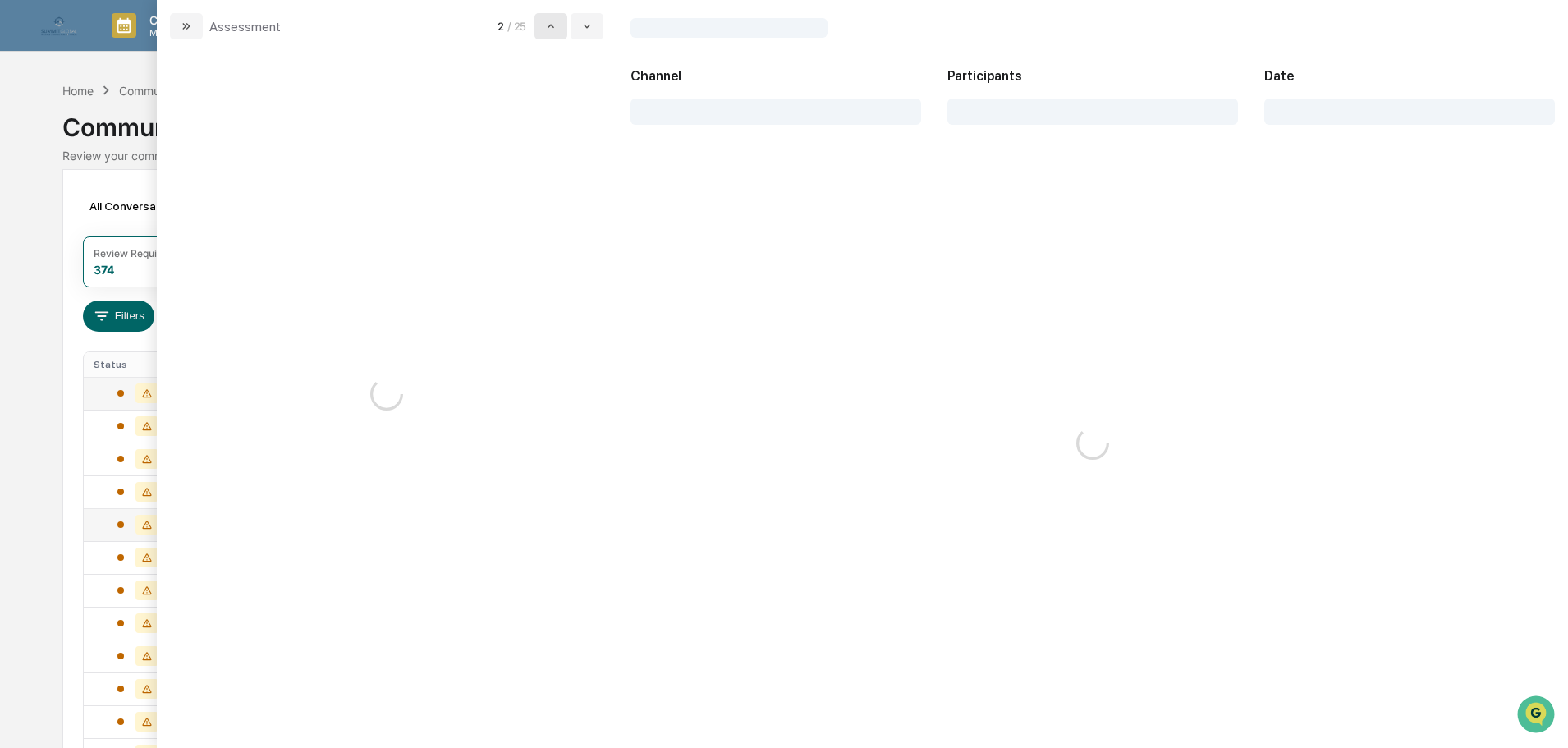
click at [551, 22] on icon "modal" at bounding box center [550, 25] width 13 height 13
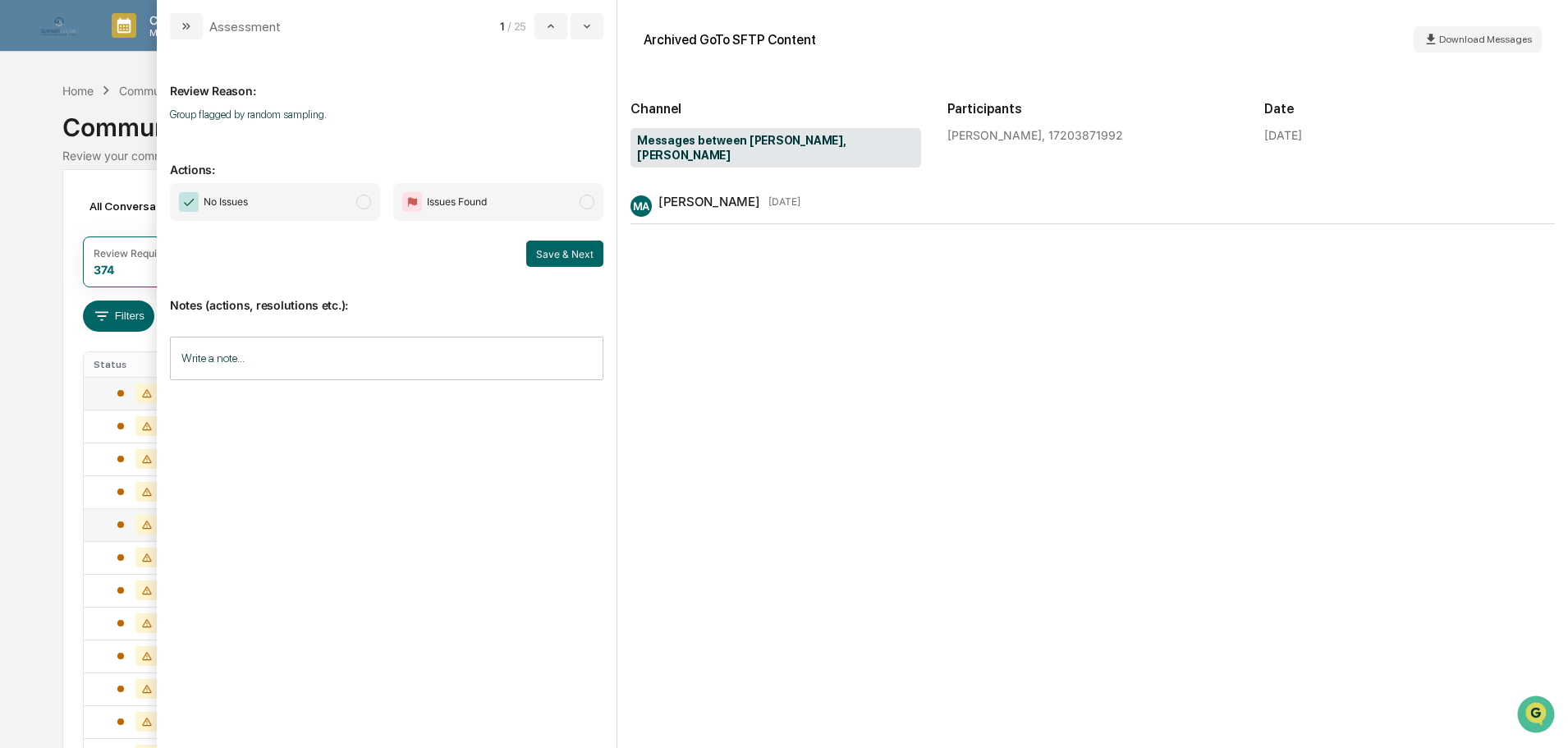
click at [382, 372] on input "Write a note..." at bounding box center [386, 358] width 433 height 43
click at [576, 497] on button "Save" at bounding box center [582, 493] width 43 height 26
click at [340, 199] on span "No Issues" at bounding box center [275, 201] width 210 height 38
click at [567, 233] on div "No Issues Issues Found Save & Next" at bounding box center [386, 225] width 433 height 84
click at [565, 254] on button "Save & Next" at bounding box center [564, 253] width 77 height 26
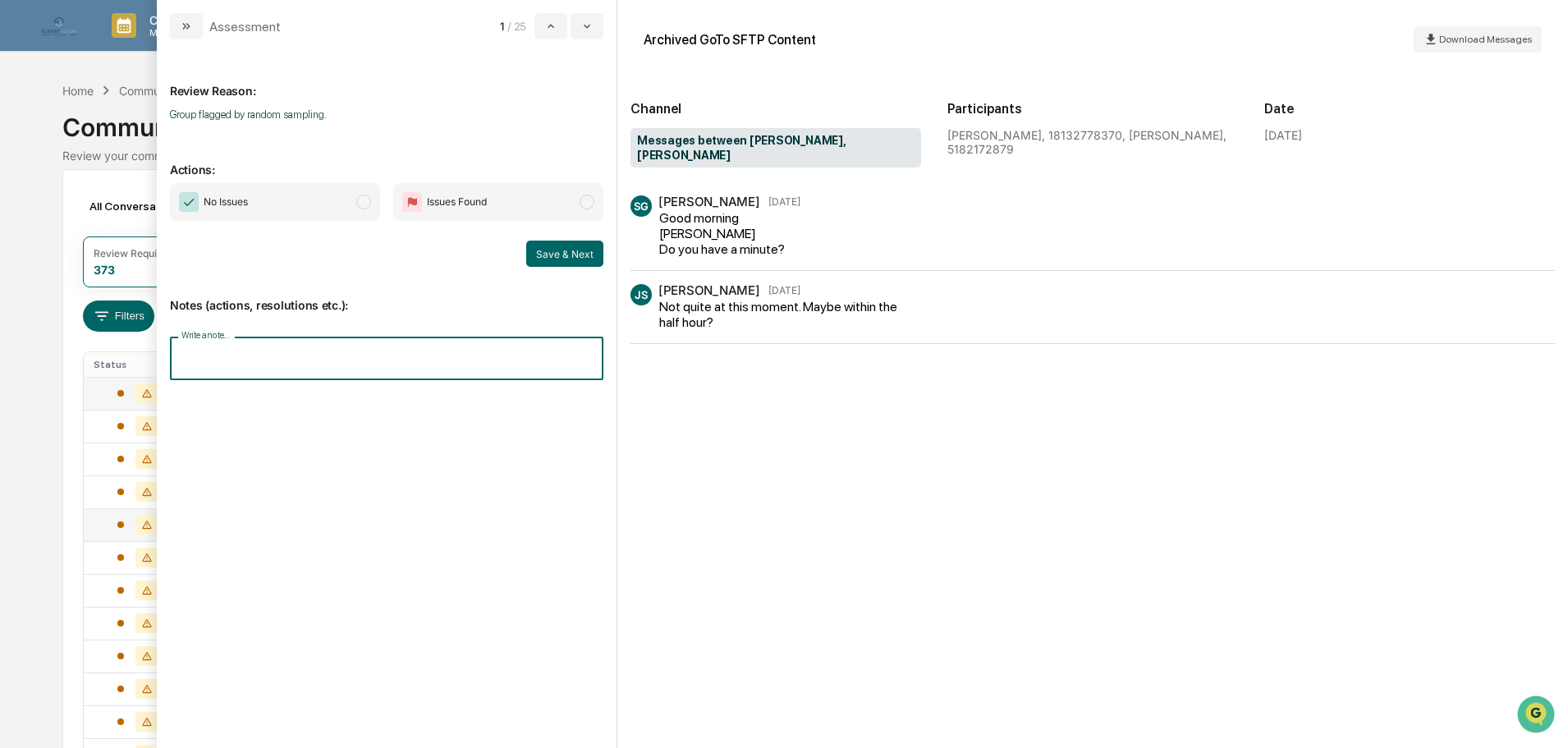
click at [274, 371] on input "Write a note..." at bounding box center [386, 358] width 433 height 43
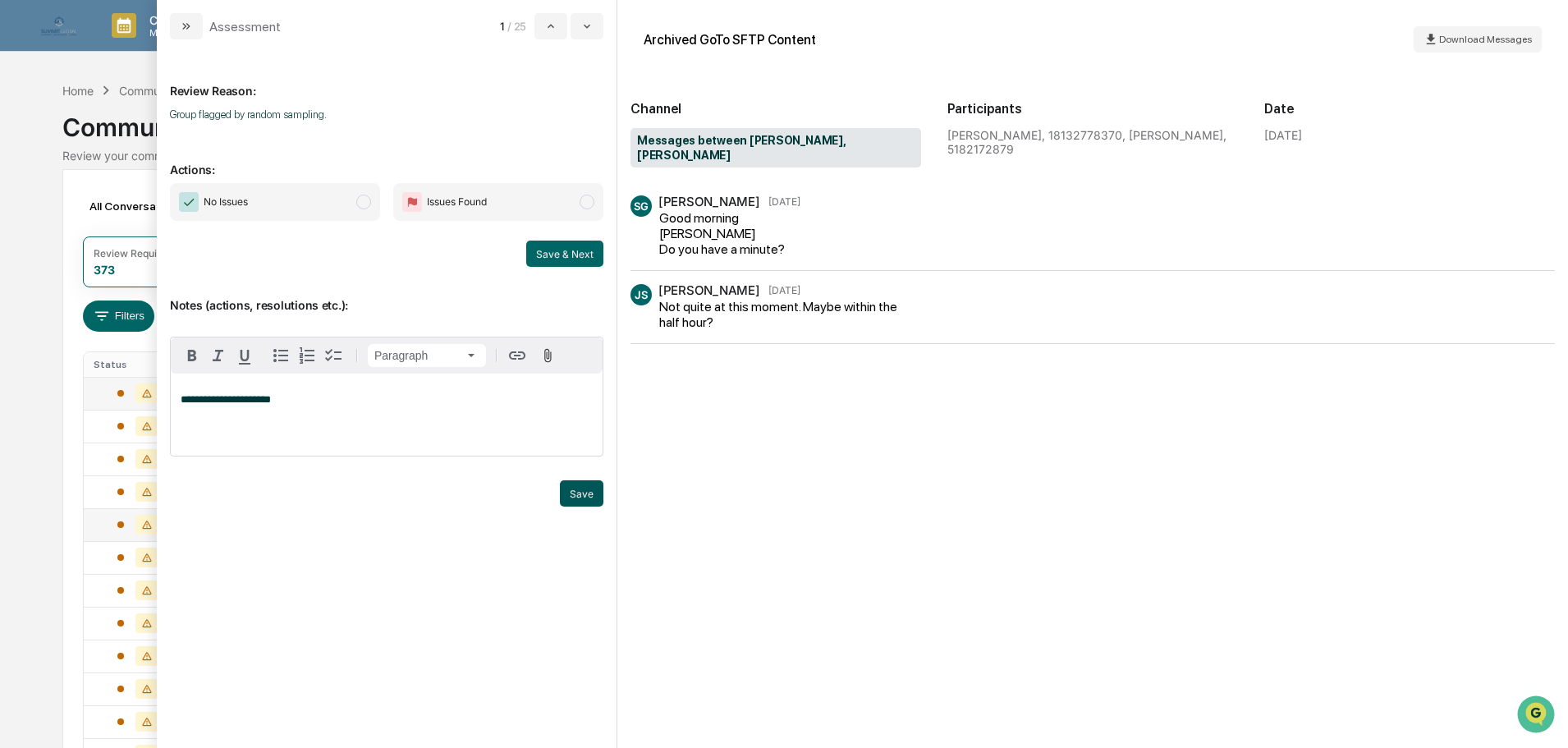
click at [584, 484] on button "Save" at bounding box center [582, 493] width 43 height 26
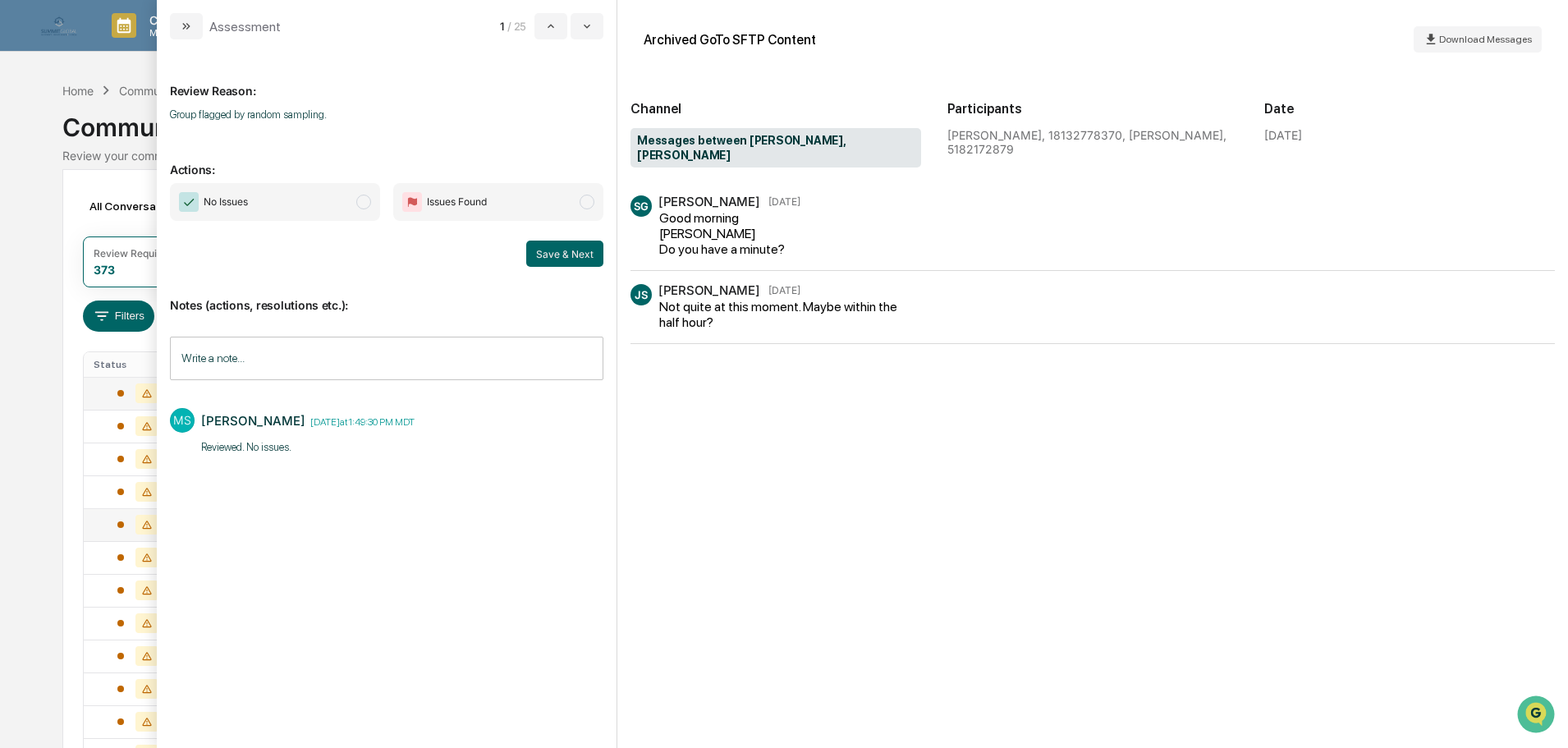
click at [339, 206] on span "No Issues" at bounding box center [275, 201] width 210 height 38
click at [577, 253] on button "Save & Next" at bounding box center [564, 253] width 77 height 26
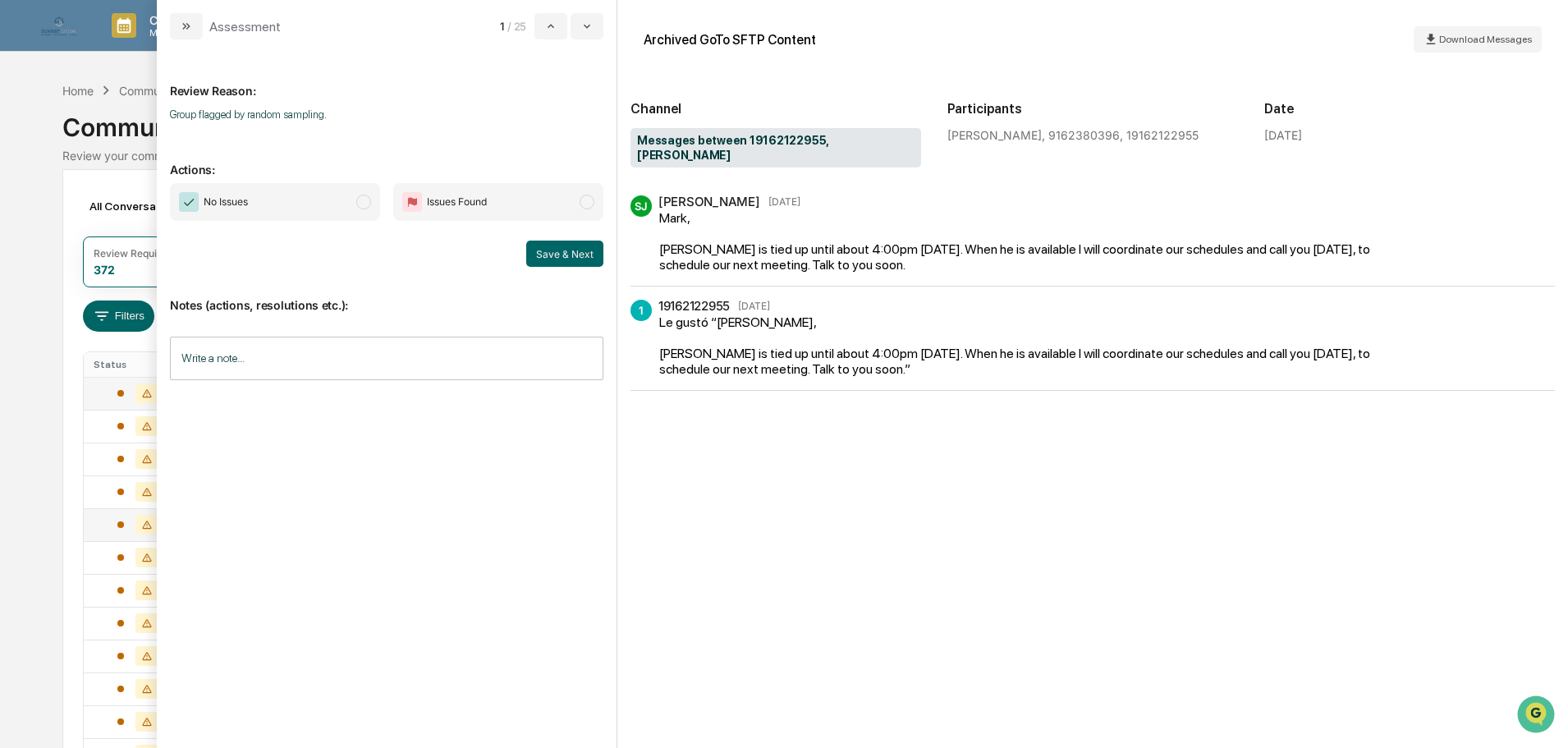
click at [308, 206] on span "No Issues" at bounding box center [275, 201] width 210 height 38
click at [294, 351] on input "Write a note..." at bounding box center [386, 358] width 433 height 43
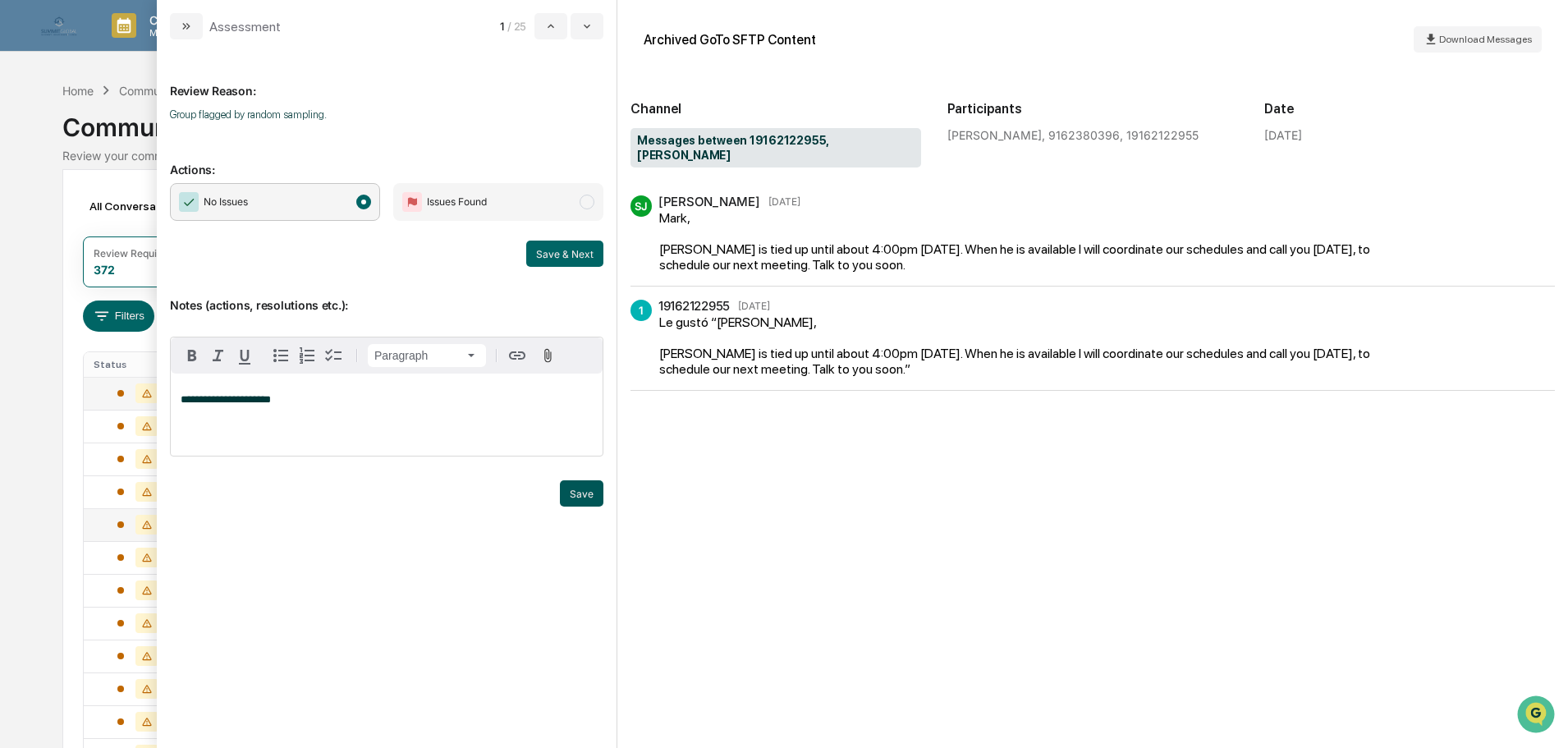
click at [578, 481] on button "Save" at bounding box center [582, 493] width 43 height 26
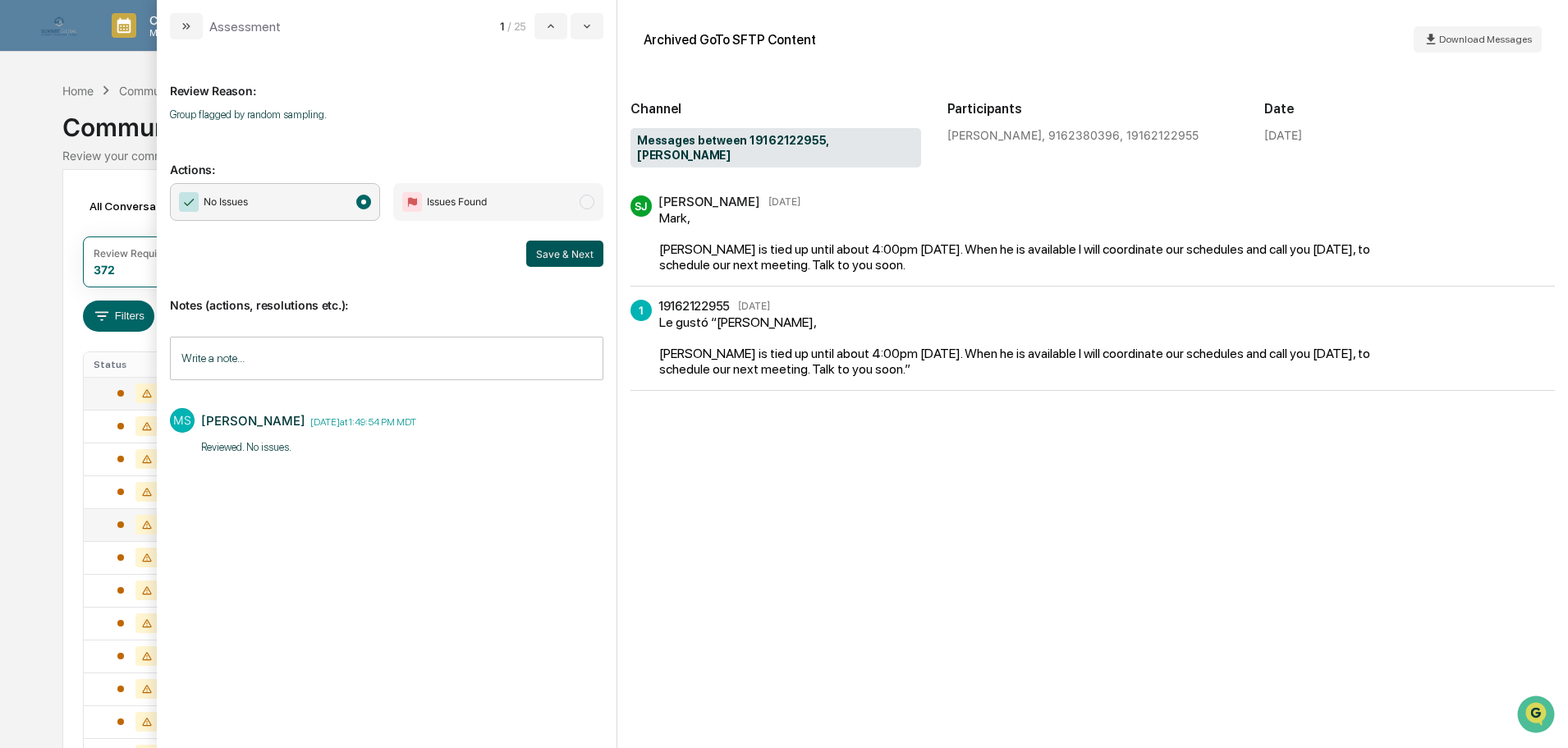
click at [550, 251] on button "Save & Next" at bounding box center [564, 253] width 77 height 26
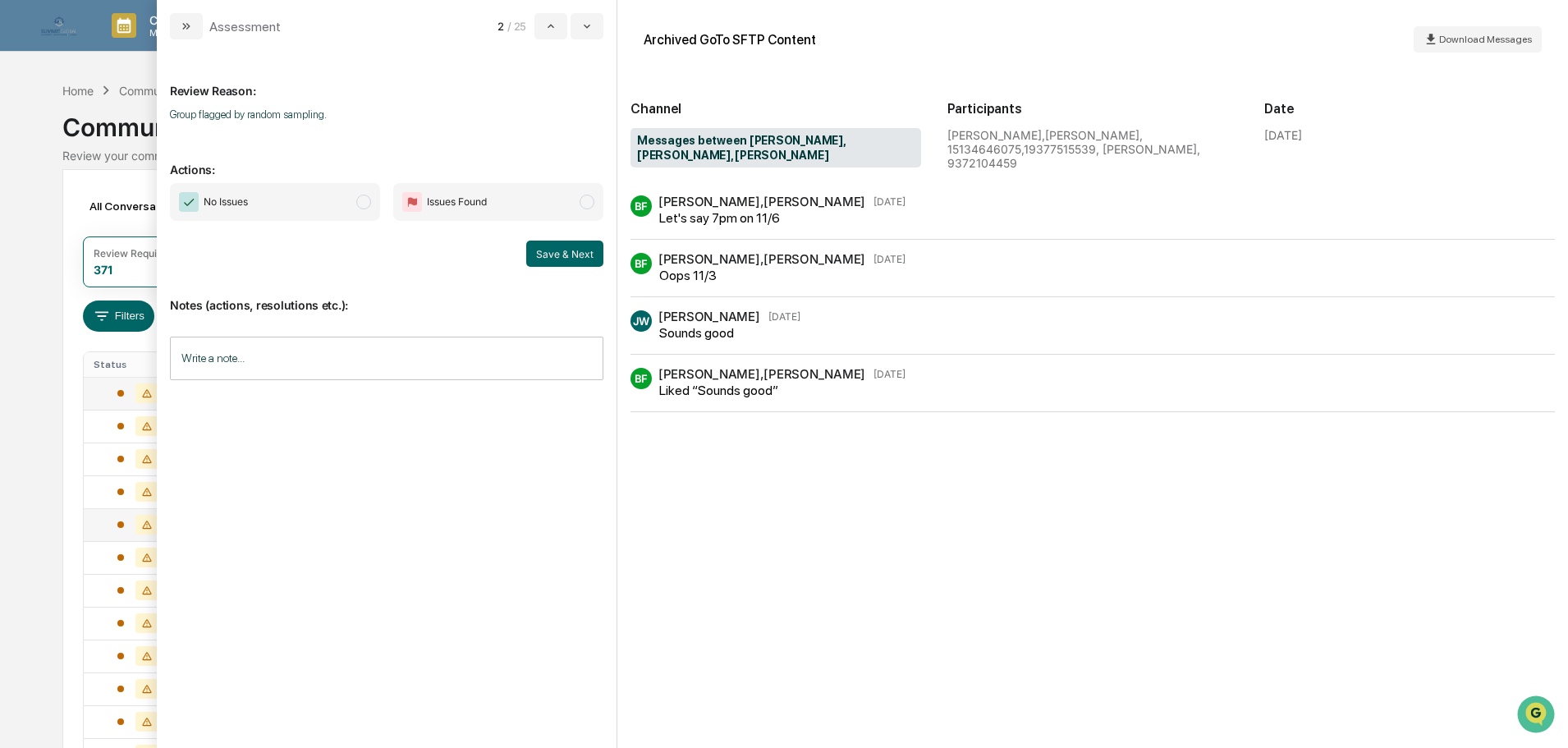
click at [327, 192] on span "No Issues" at bounding box center [275, 201] width 210 height 38
click at [320, 354] on input "Write a note..." at bounding box center [386, 358] width 433 height 43
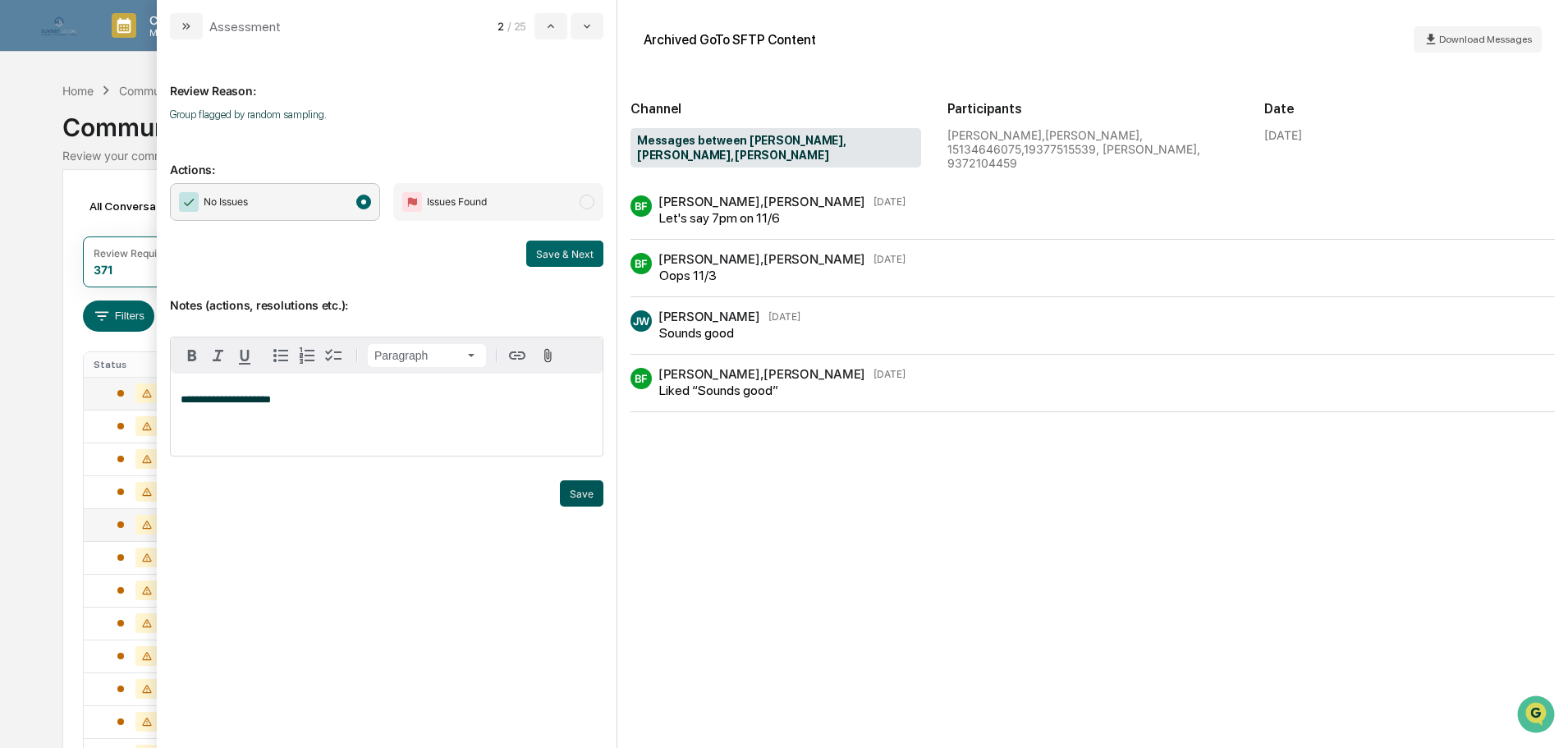
click at [575, 499] on button "Save" at bounding box center [582, 493] width 43 height 26
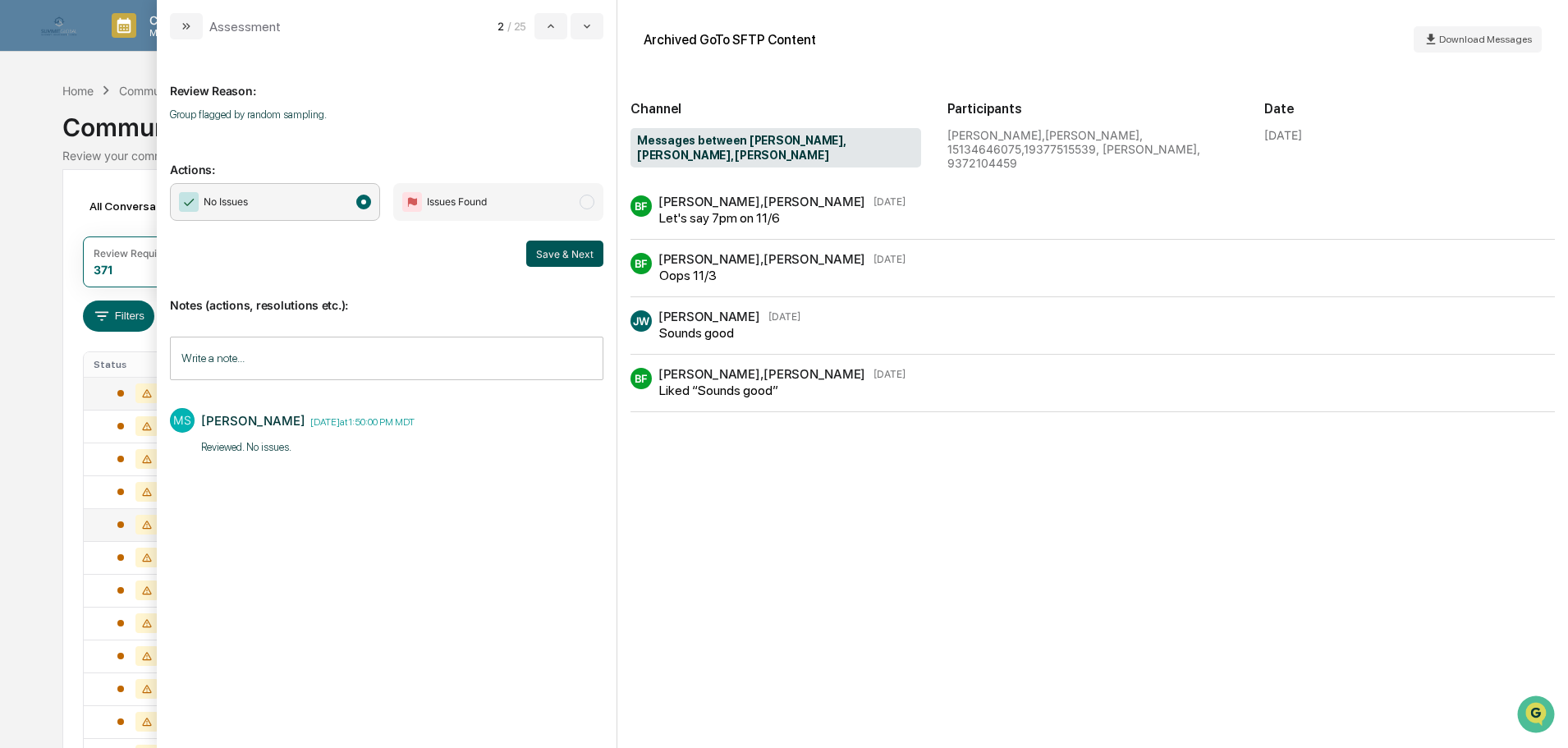
click at [558, 258] on button "Save & Next" at bounding box center [564, 253] width 77 height 26
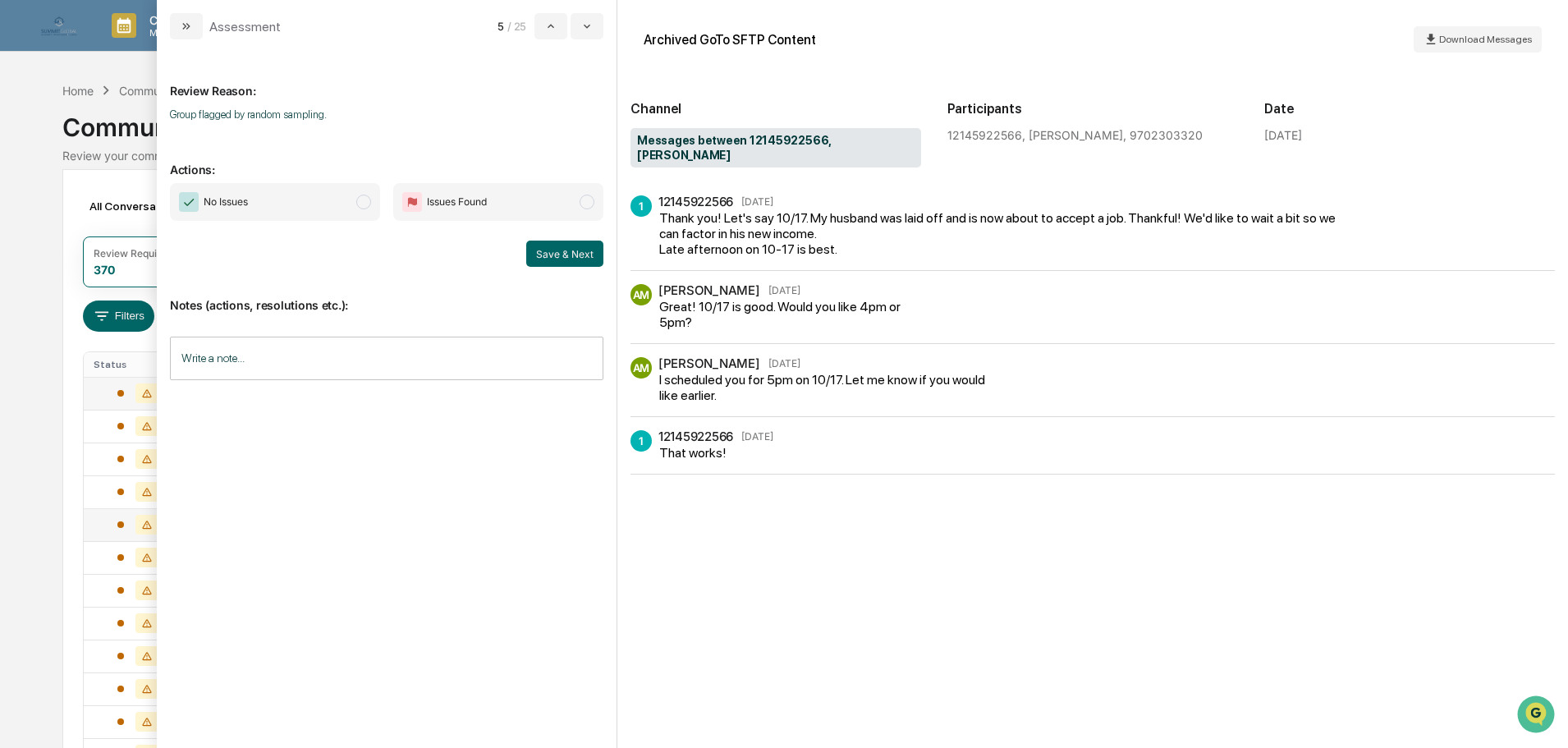
click at [351, 209] on span "No Issues" at bounding box center [275, 201] width 210 height 38
click at [338, 349] on input "Write a note..." at bounding box center [386, 358] width 433 height 43
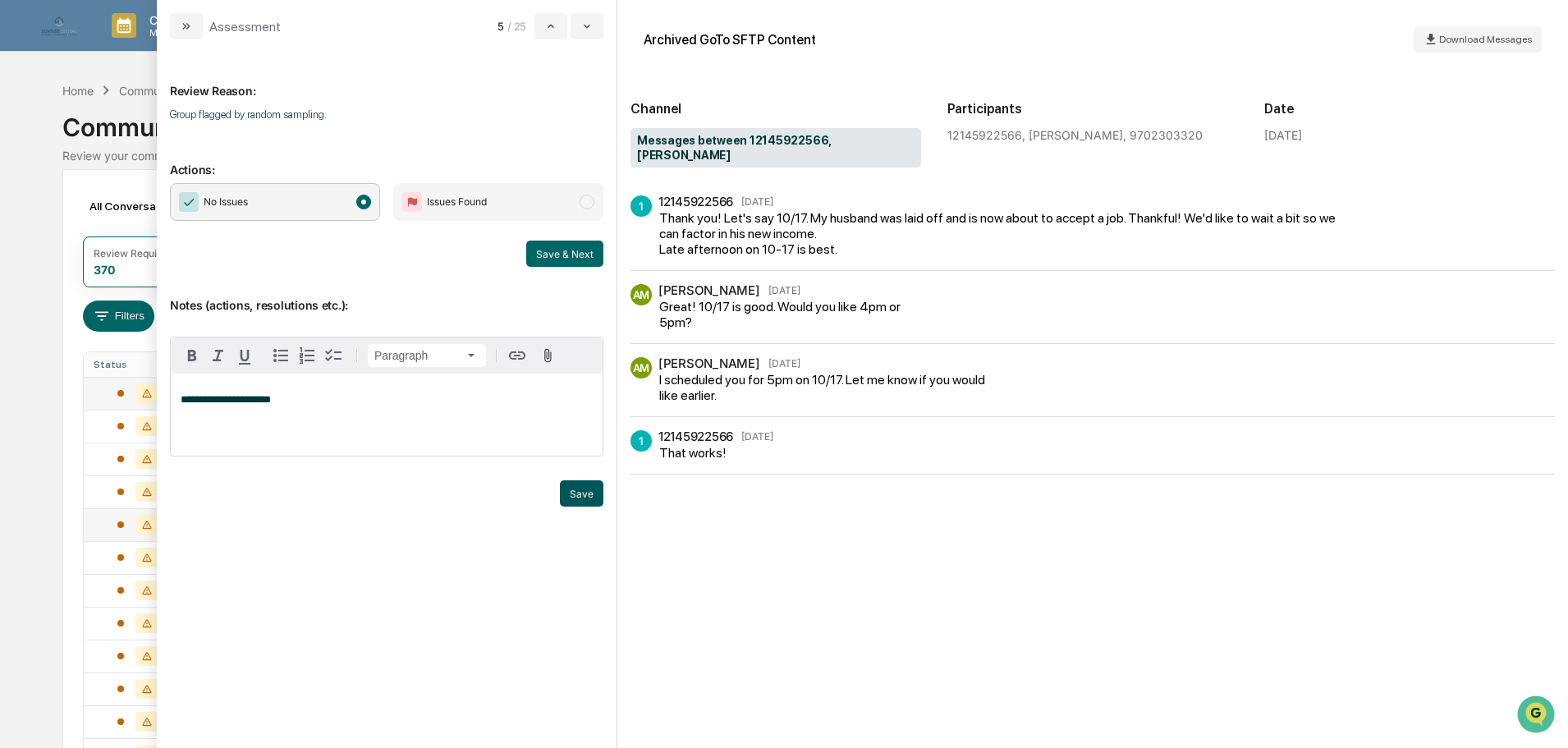
click at [597, 494] on button "Save" at bounding box center [582, 493] width 43 height 26
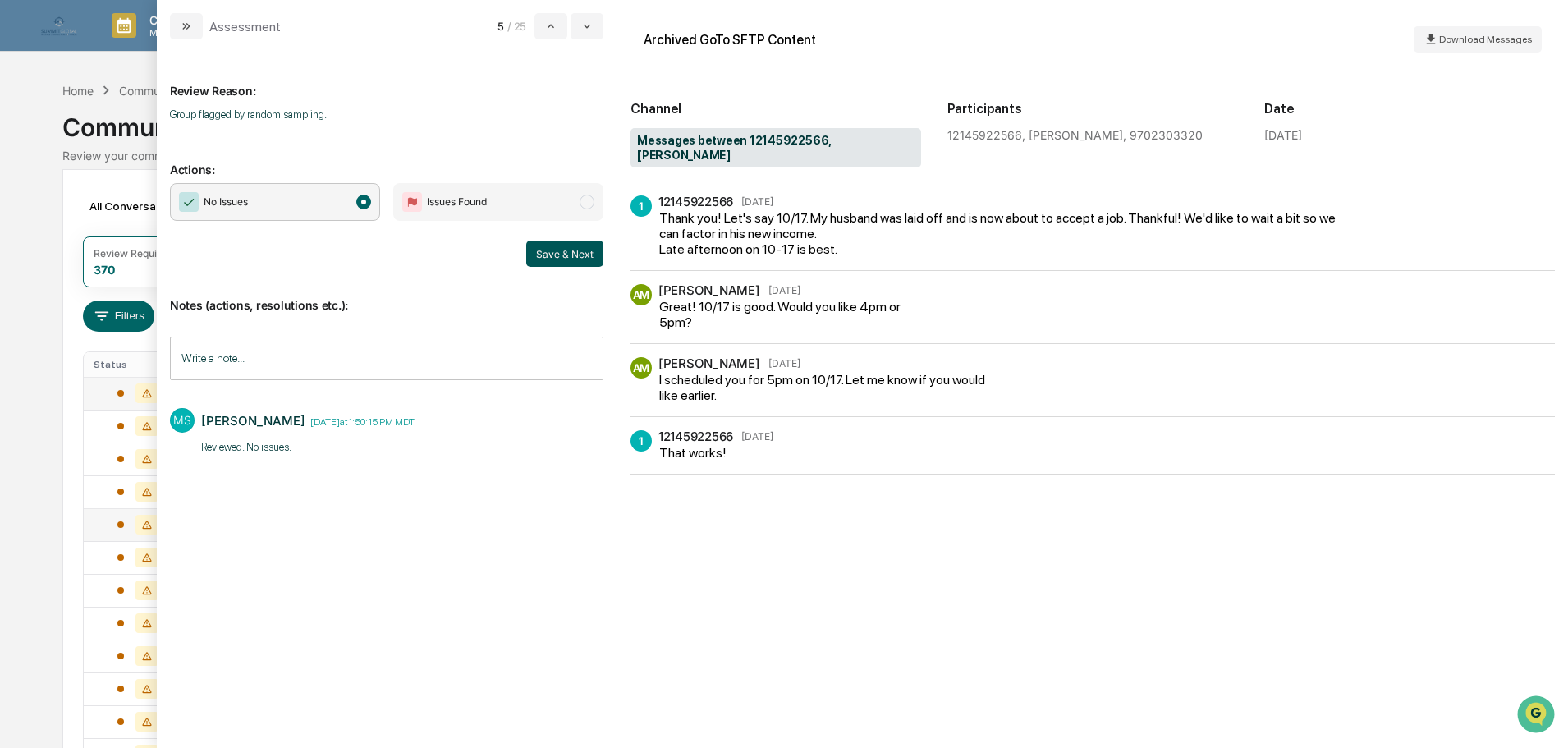
click at [550, 253] on button "Save & Next" at bounding box center [564, 253] width 77 height 26
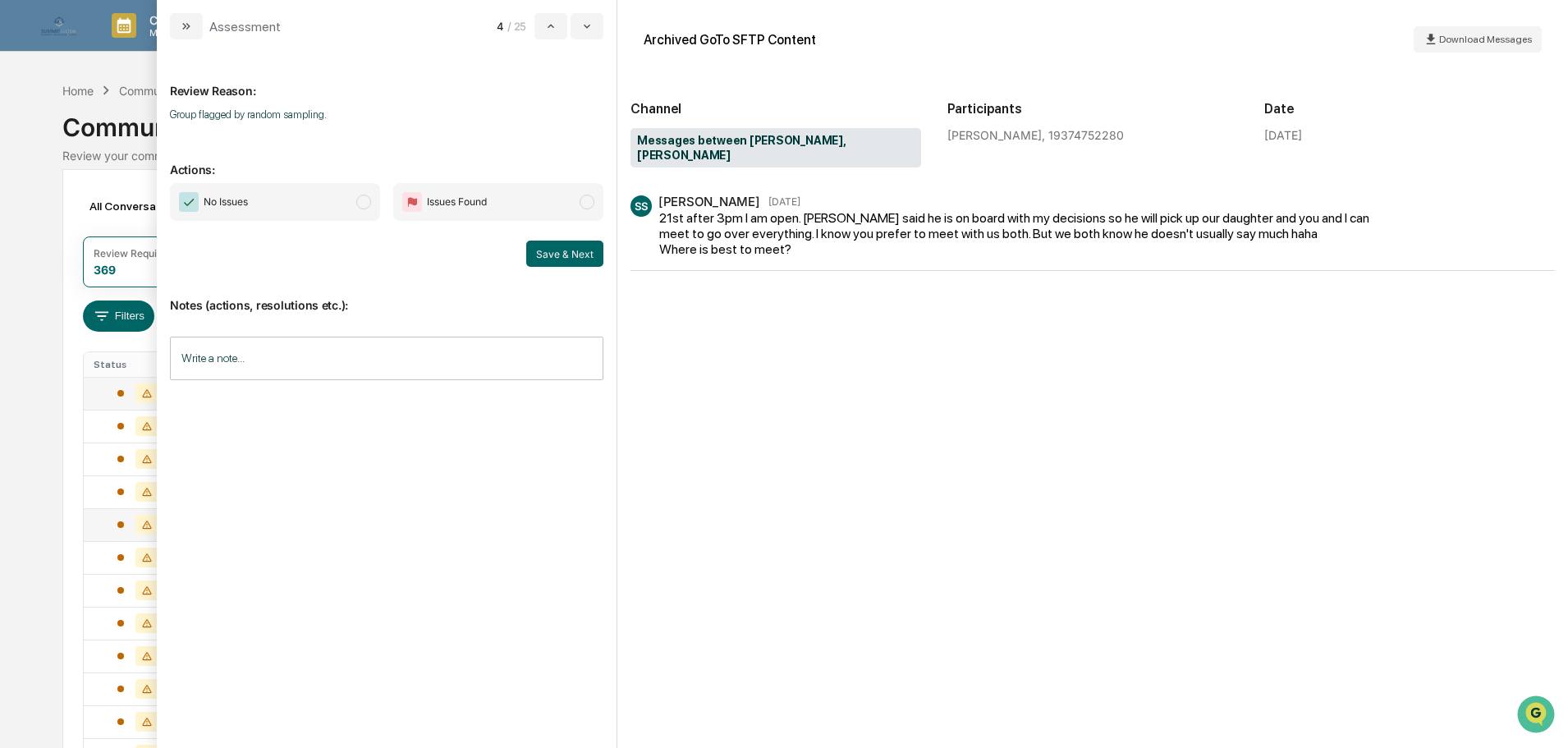
click at [353, 207] on span "No Issues" at bounding box center [275, 201] width 210 height 38
click at [377, 351] on input "Write a note..." at bounding box center [386, 358] width 433 height 43
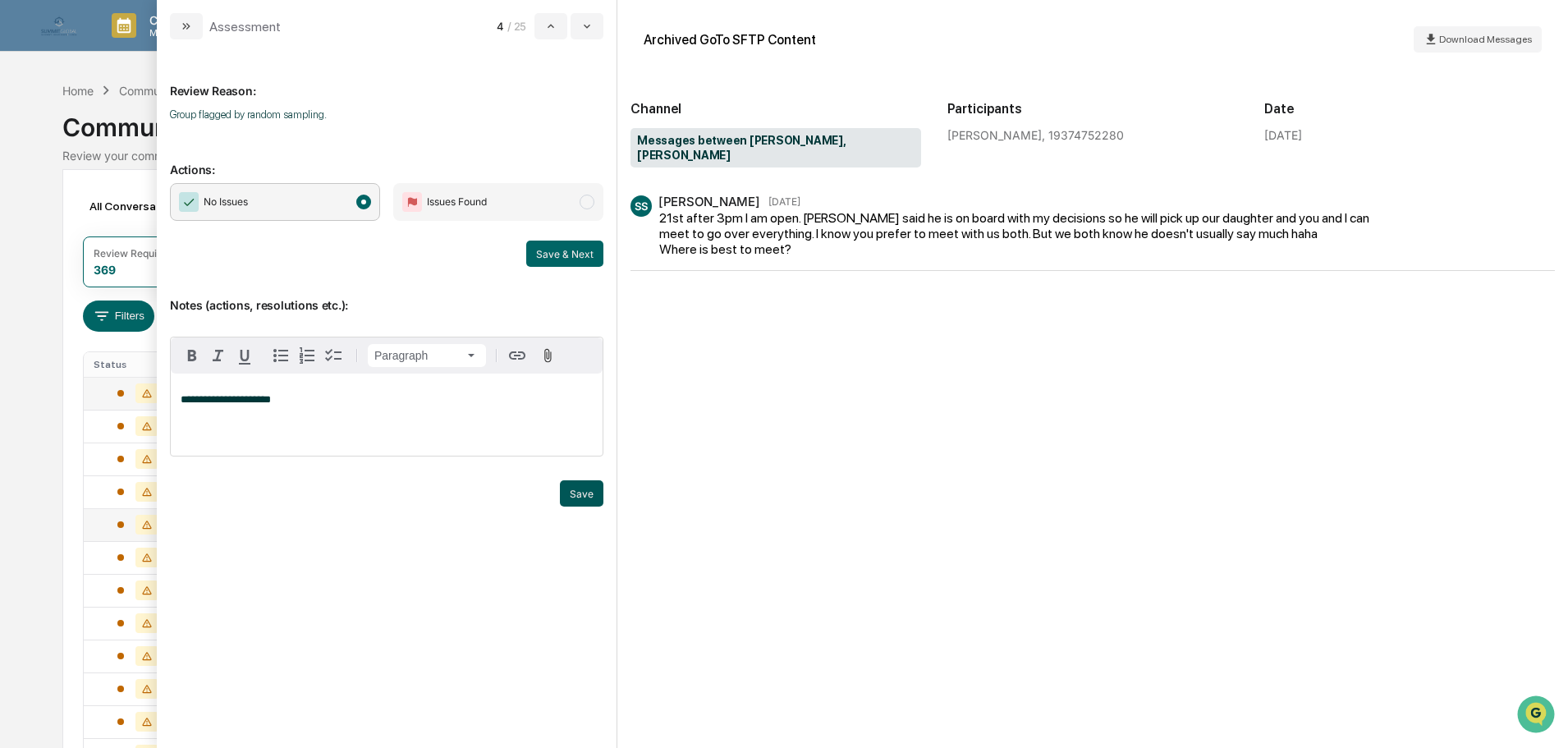
click at [581, 502] on button "Save" at bounding box center [582, 493] width 43 height 26
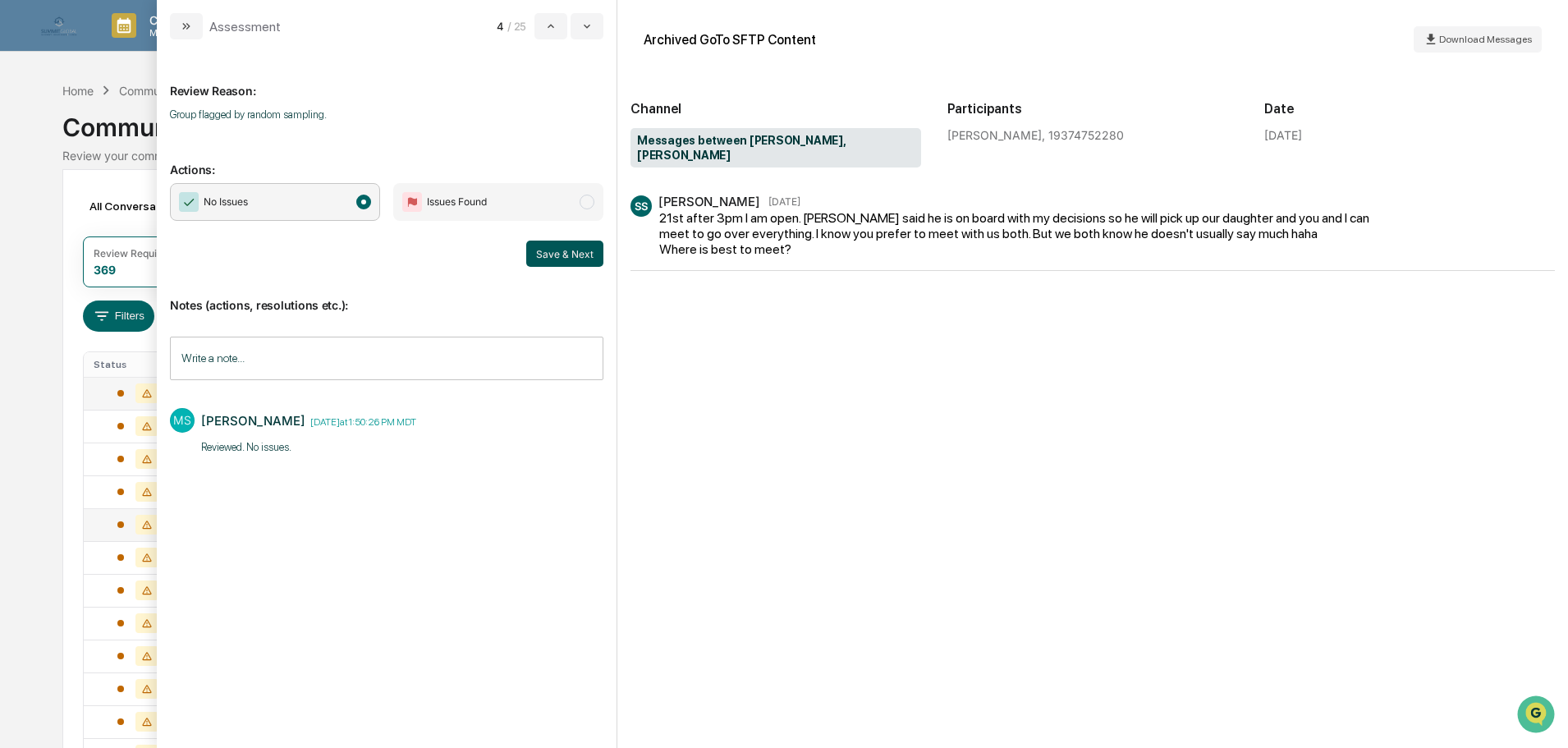
click at [581, 248] on button "Save & Next" at bounding box center [564, 253] width 77 height 26
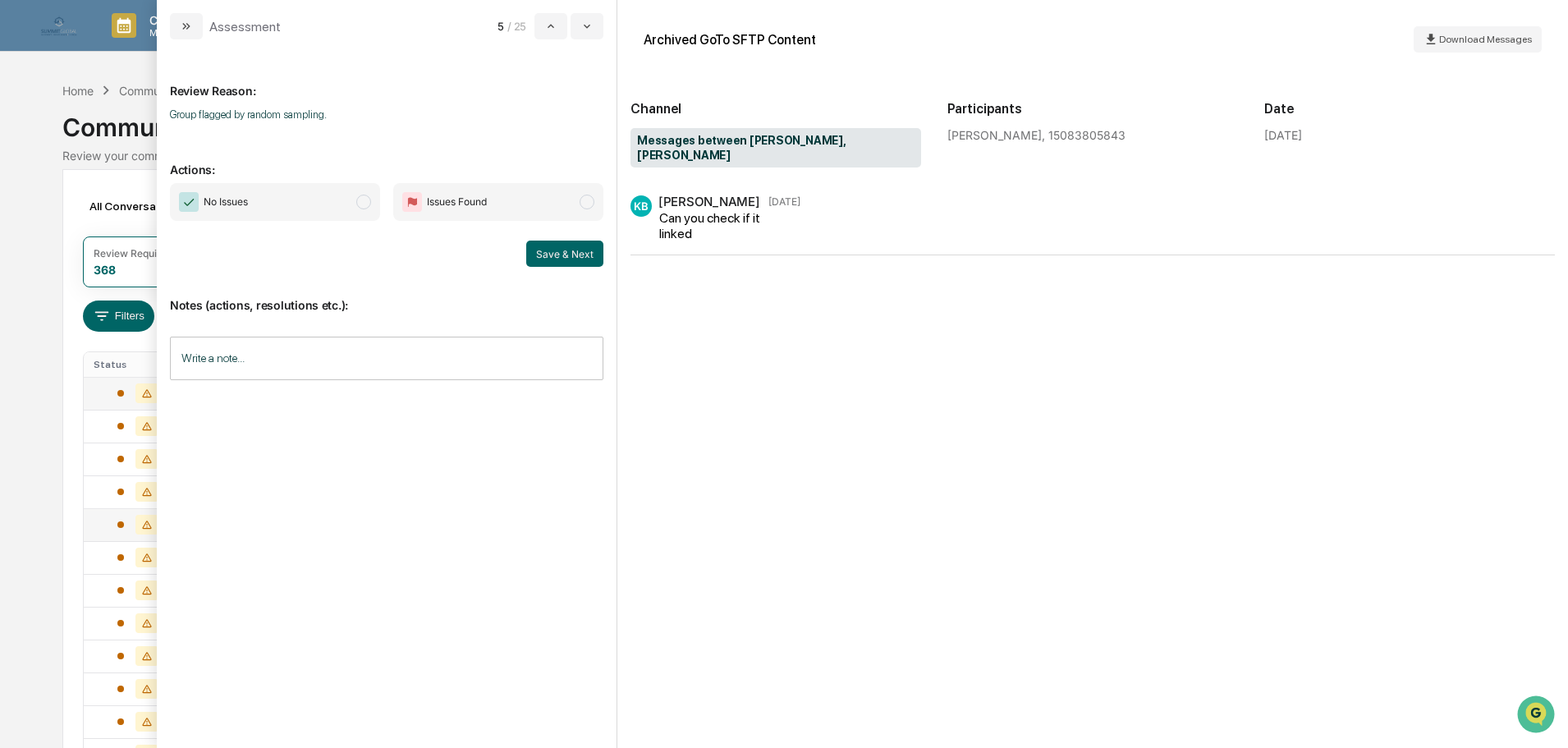
click at [274, 199] on span "No Issues" at bounding box center [275, 201] width 210 height 38
click at [370, 368] on input "Write a note..." at bounding box center [386, 358] width 433 height 43
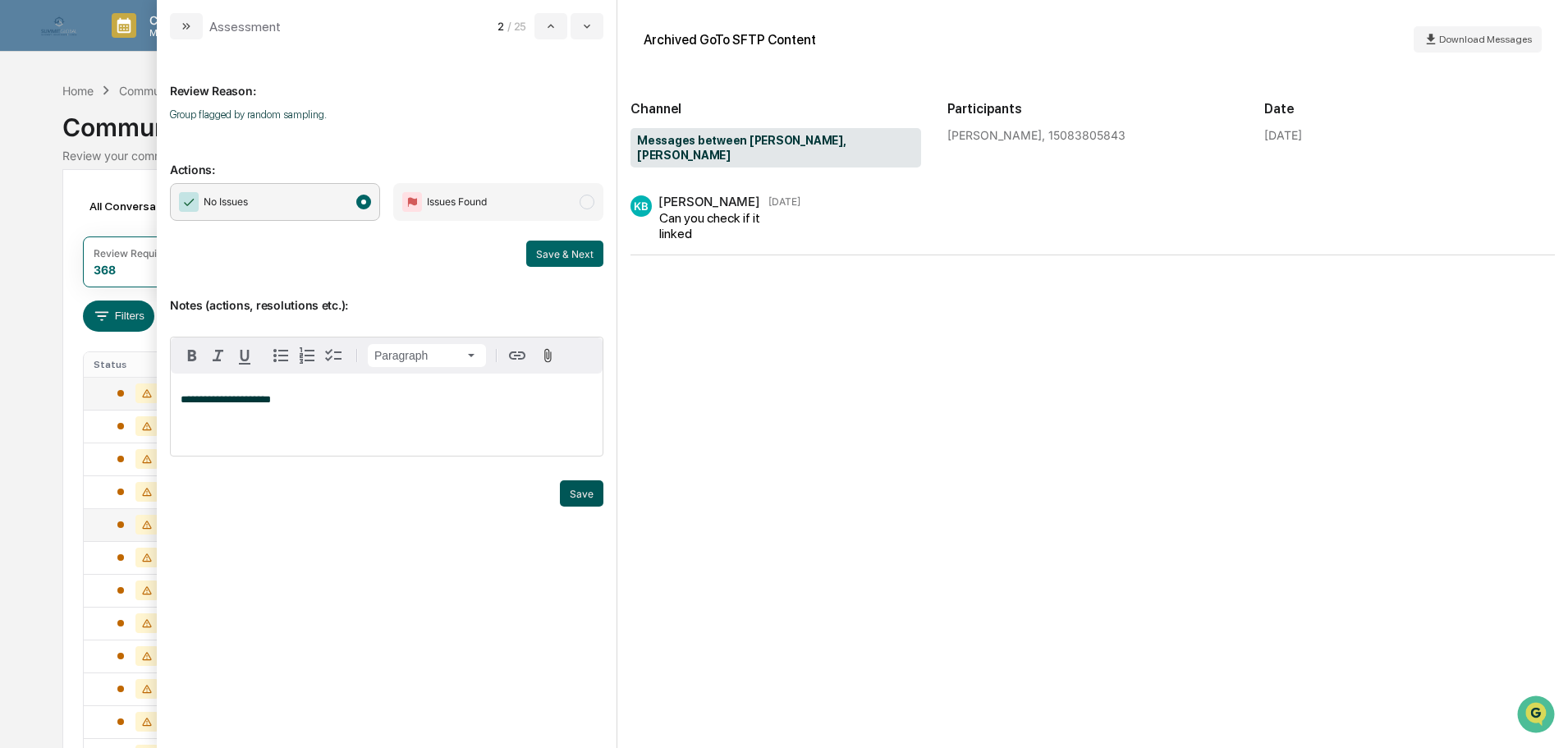
click at [576, 499] on button "Save" at bounding box center [582, 493] width 43 height 26
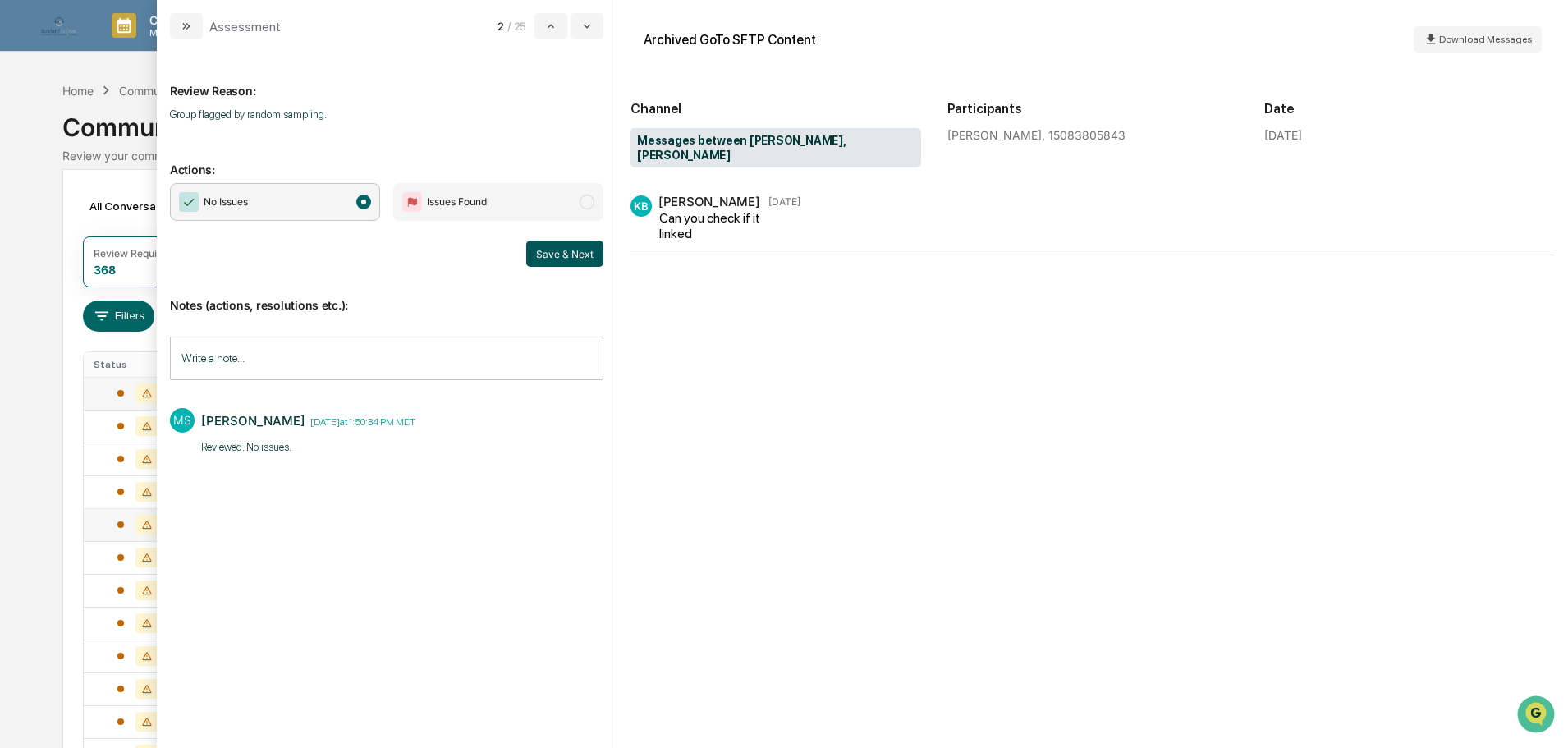
click at [565, 253] on button "Save & Next" at bounding box center [564, 253] width 77 height 26
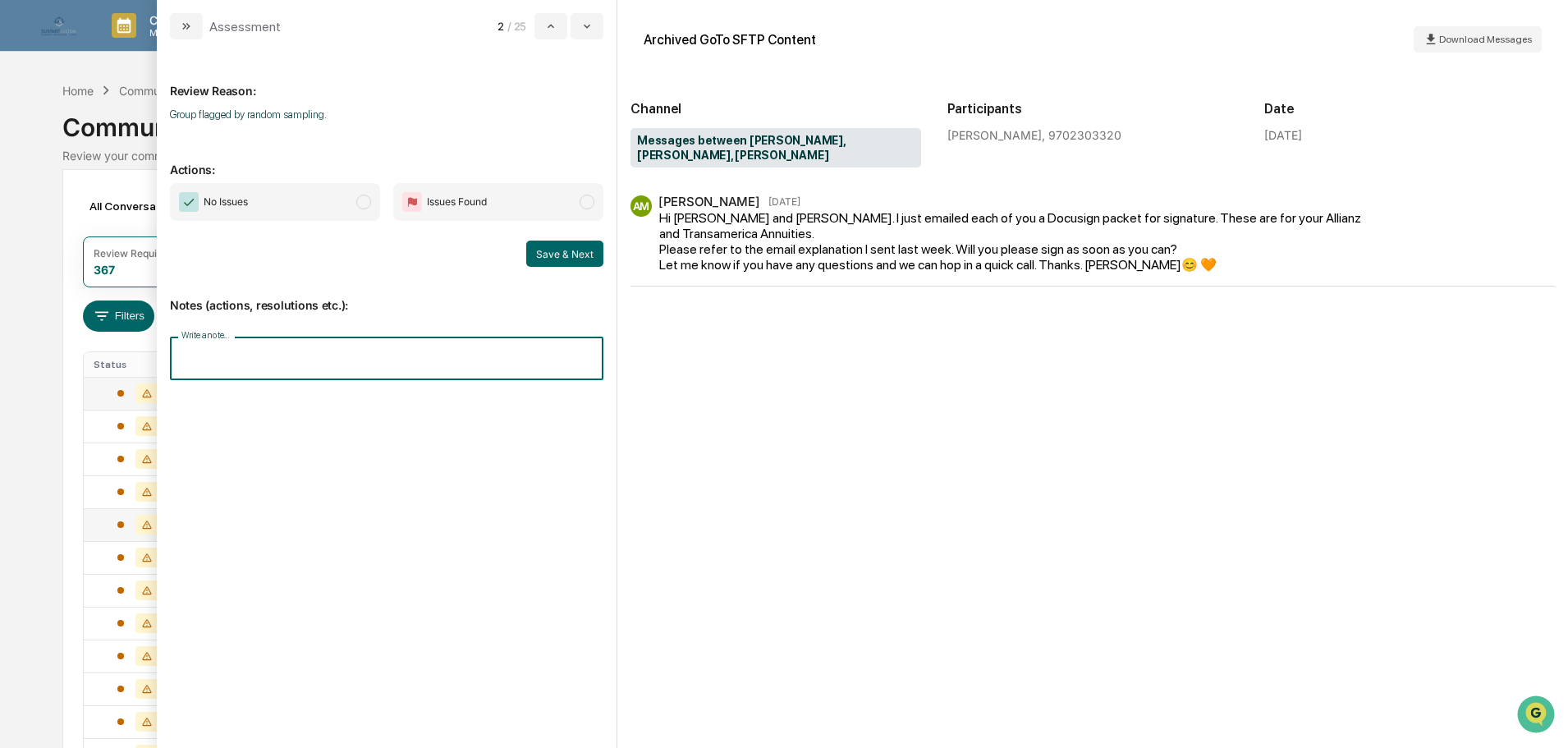
click at [271, 361] on input "Write a note..." at bounding box center [386, 358] width 433 height 43
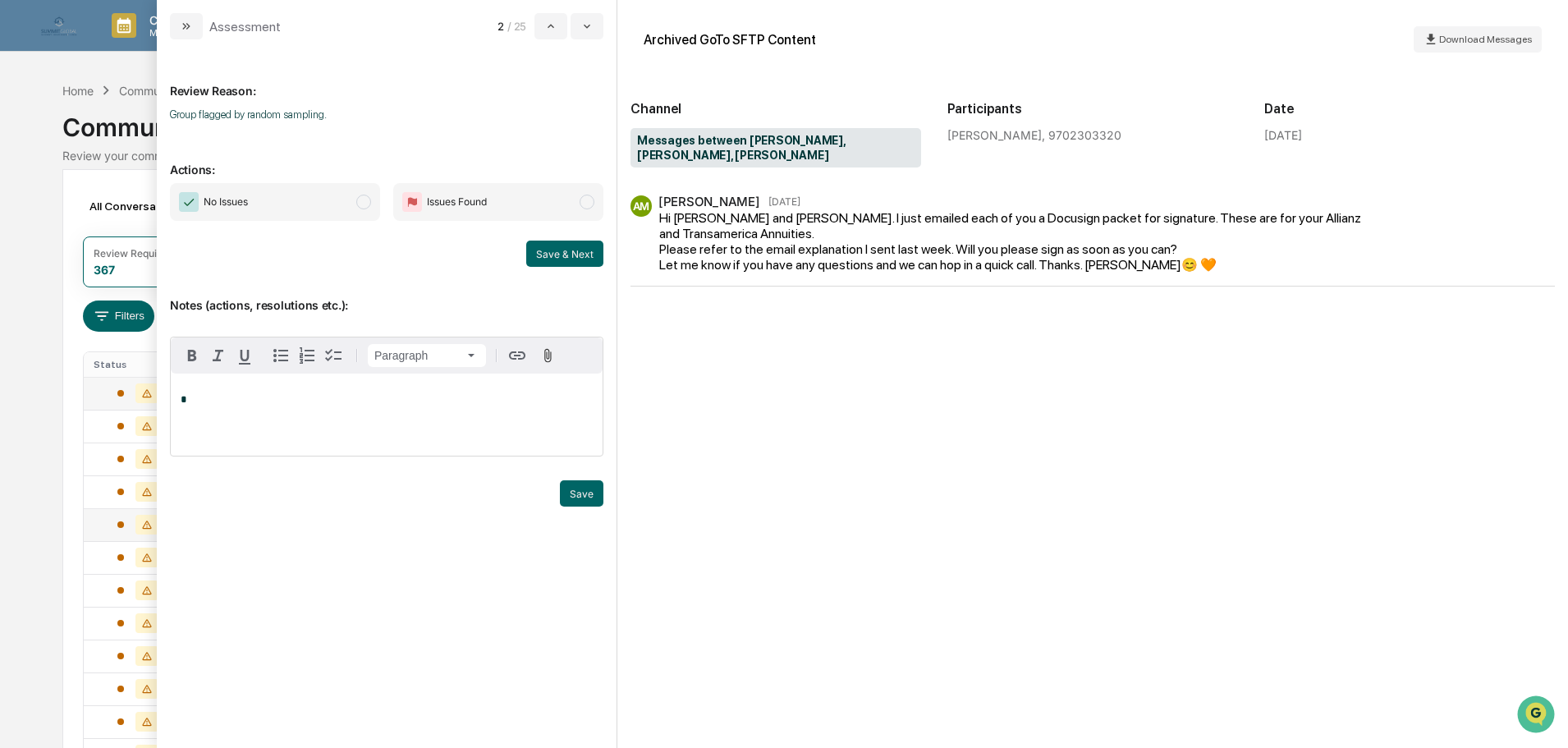
click at [304, 208] on span "No Issues" at bounding box center [275, 201] width 210 height 38
click at [340, 389] on div "*" at bounding box center [387, 415] width 432 height 82
click at [594, 497] on button "Save" at bounding box center [582, 493] width 43 height 26
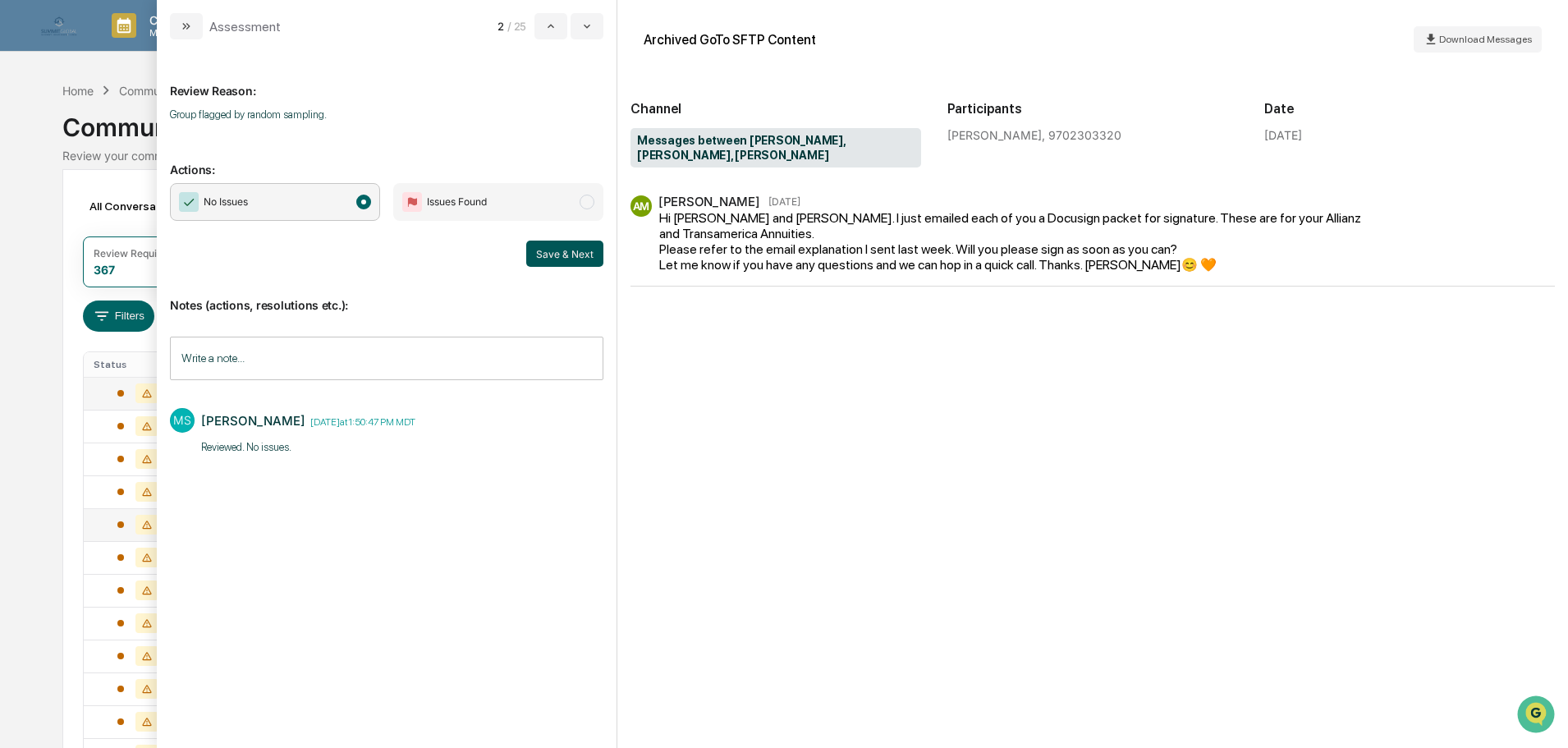
click at [565, 257] on button "Save & Next" at bounding box center [564, 253] width 77 height 26
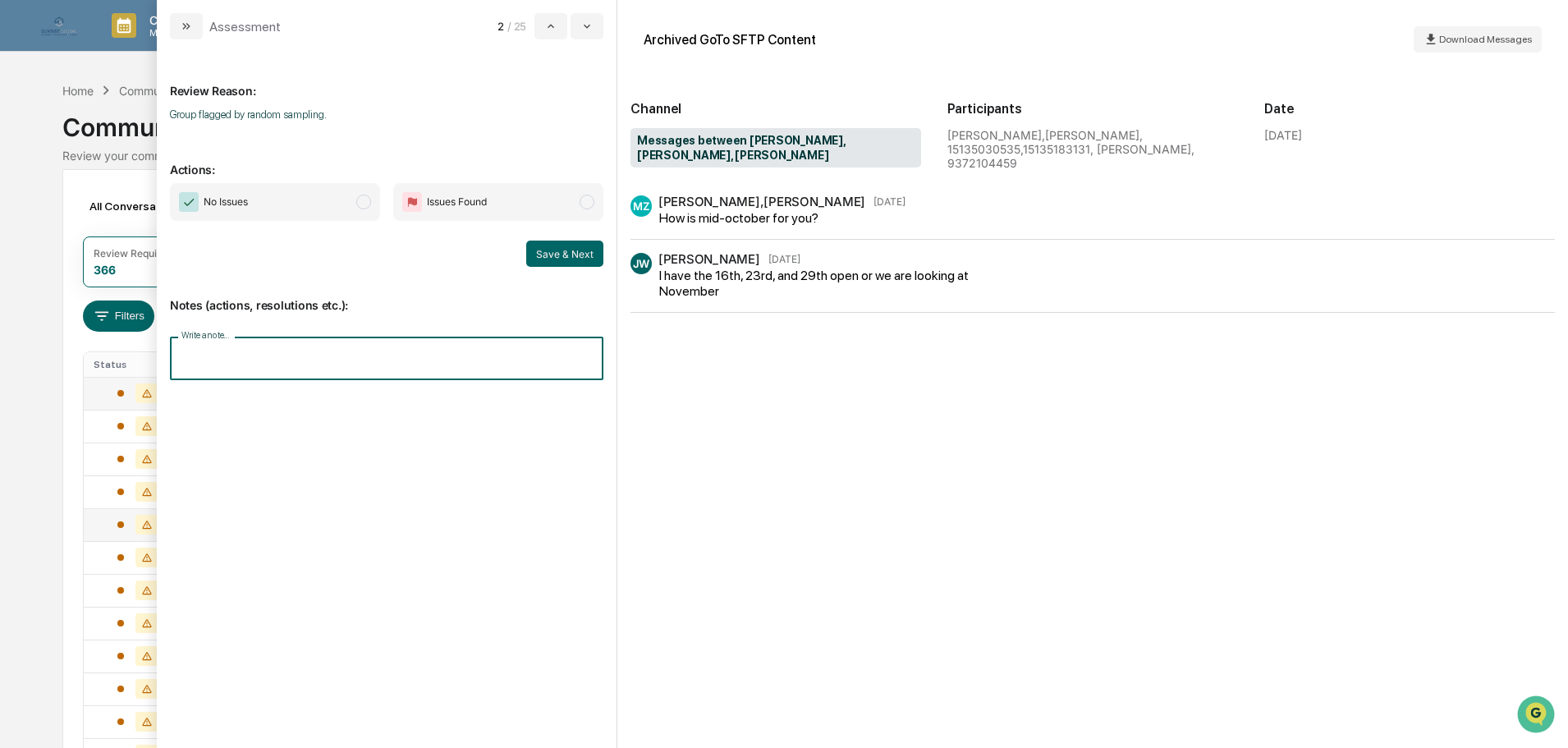
click at [325, 355] on input "Write a note..." at bounding box center [386, 358] width 433 height 43
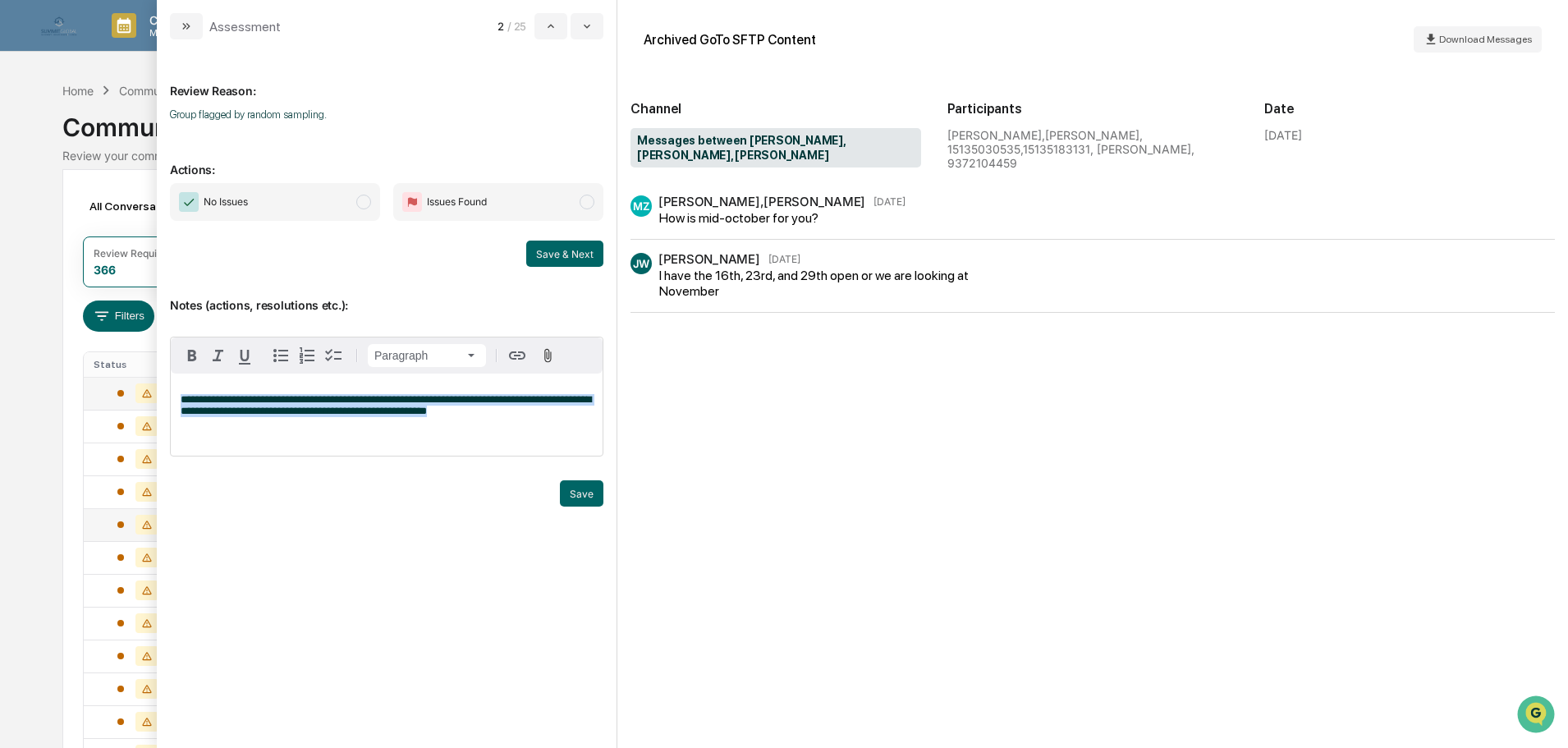
drag, startPoint x: 499, startPoint y: 407, endPoint x: 130, endPoint y: 368, distance: 371.1
click at [130, 368] on body "Calendar Manage Tasks Reviews Approval Management Company People, Data, Setting…" at bounding box center [784, 645] width 1568 height 1292
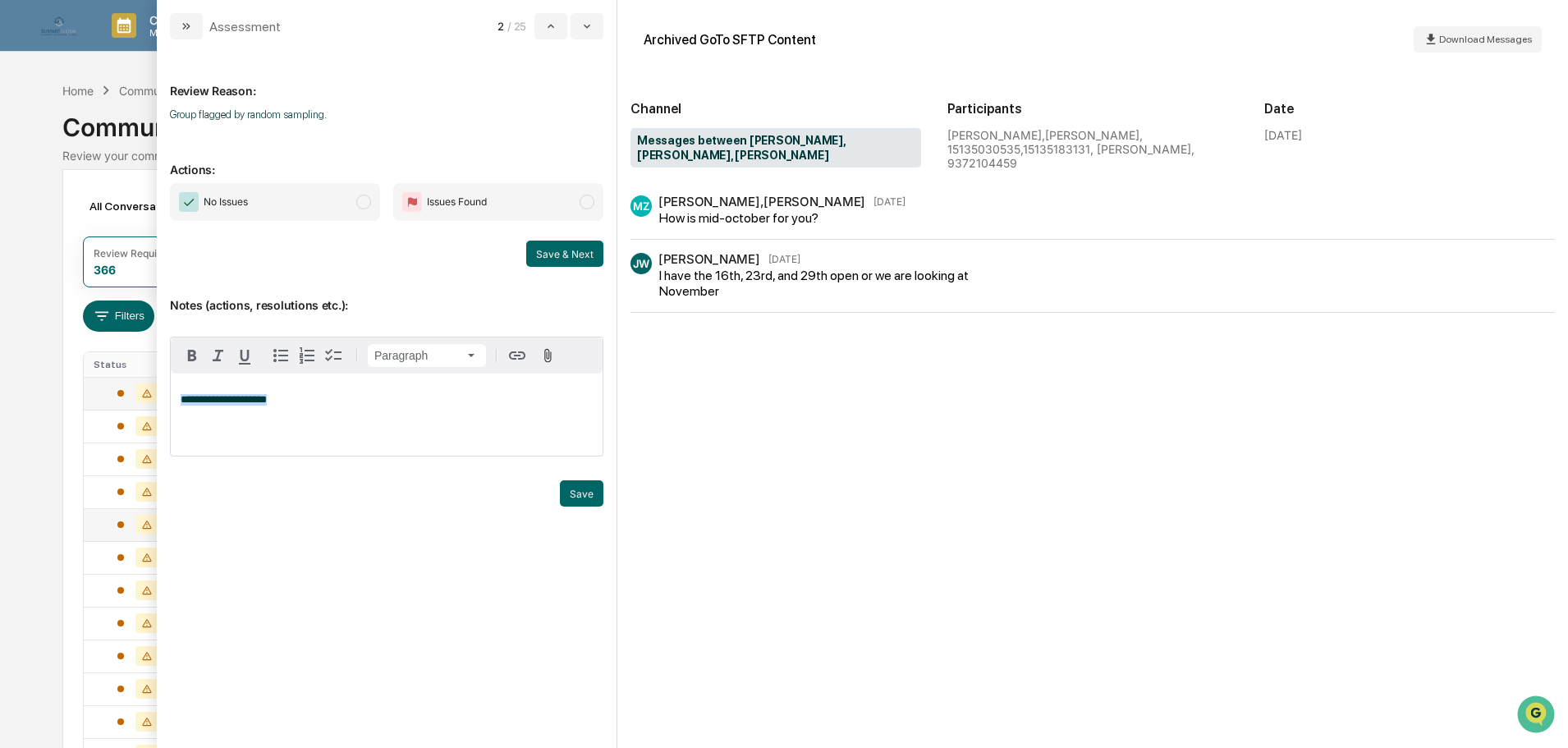
drag, startPoint x: 281, startPoint y: 399, endPoint x: 139, endPoint y: 407, distance: 142.2
click at [139, 407] on body "Calendar Manage Tasks Reviews Approval Management Company People, Data, Setting…" at bounding box center [784, 645] width 1568 height 1292
click at [340, 202] on span "No Issues" at bounding box center [275, 201] width 210 height 38
click at [570, 490] on button "Save" at bounding box center [582, 493] width 43 height 26
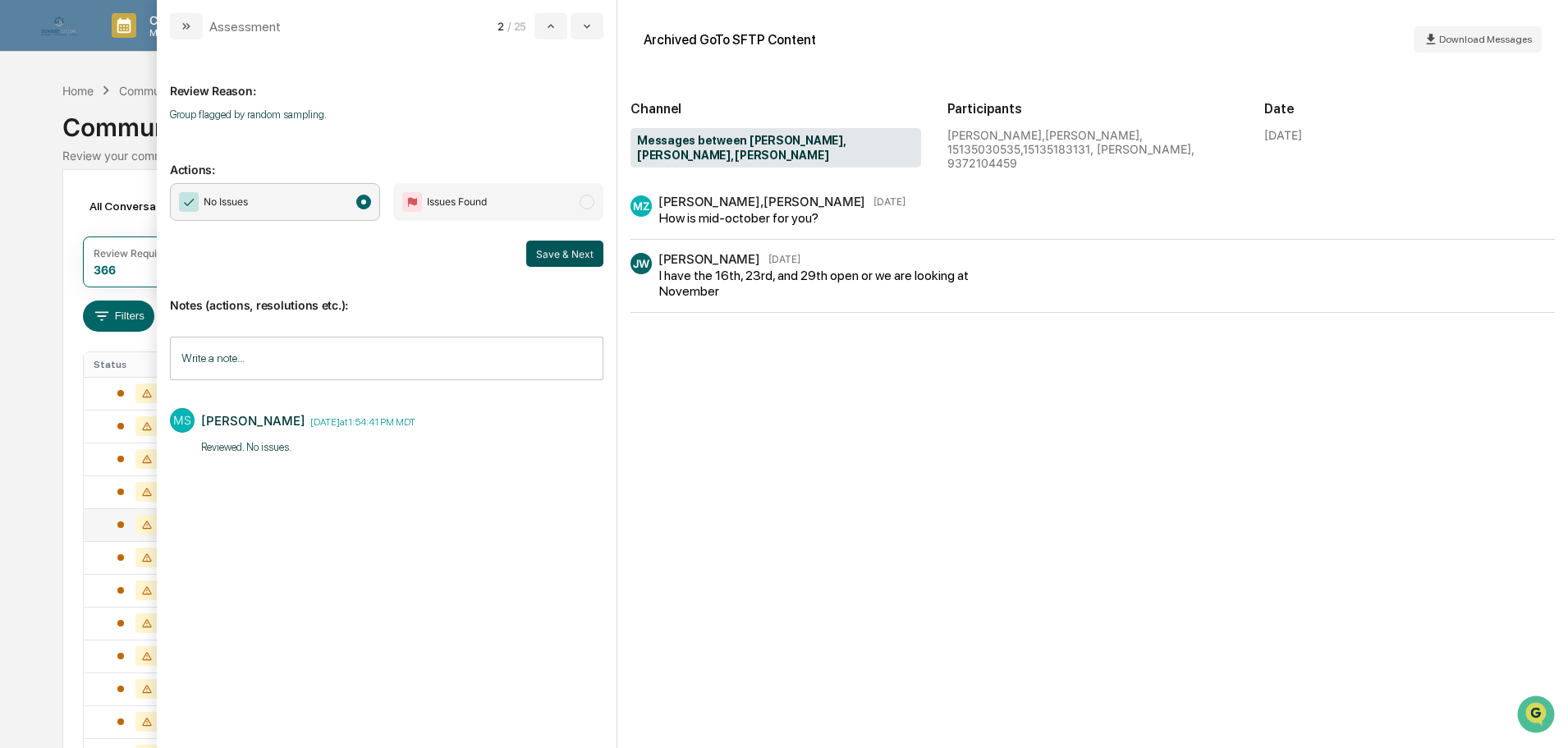
click at [567, 253] on button "Save & Next" at bounding box center [564, 253] width 77 height 26
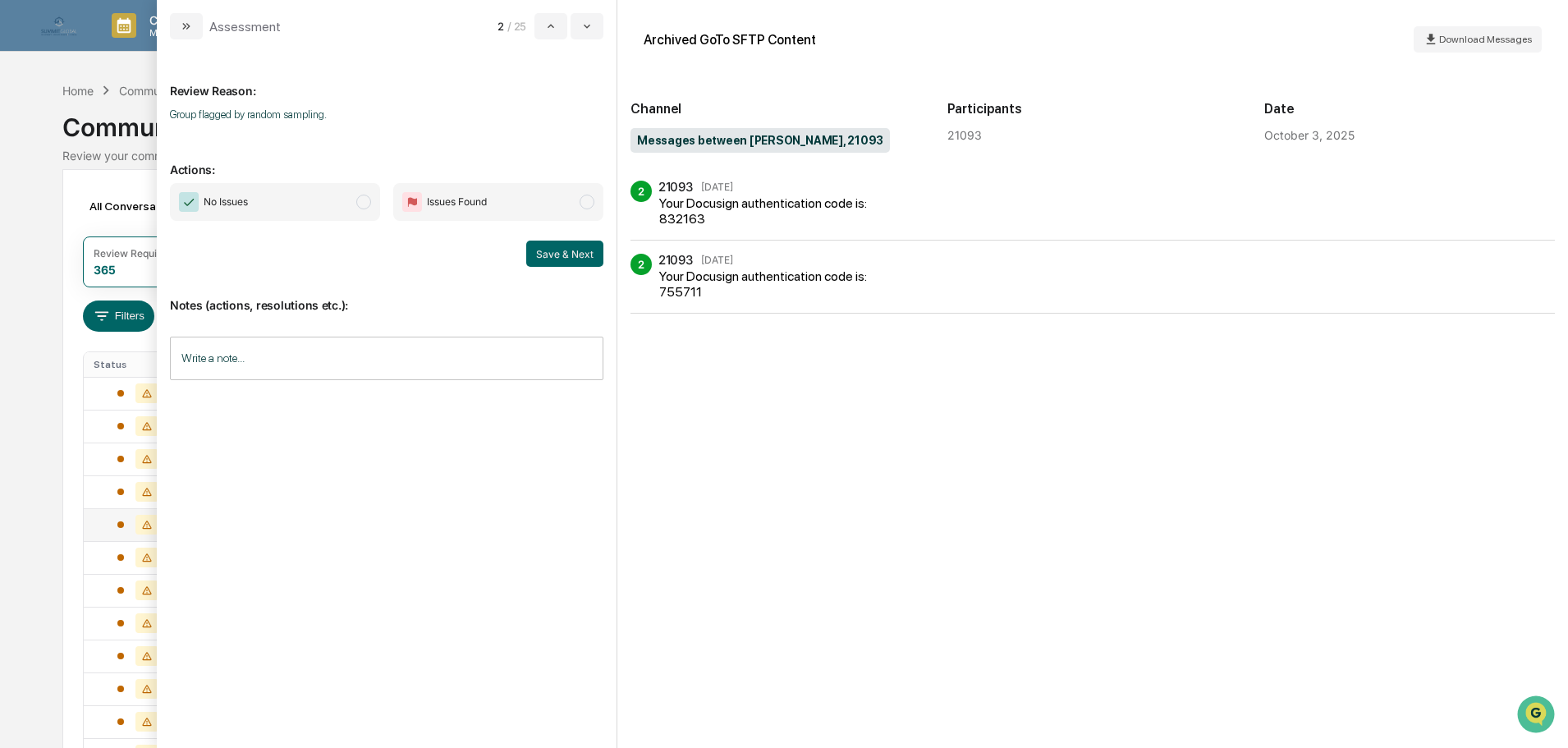
click at [336, 202] on span "No Issues" at bounding box center [275, 201] width 210 height 38
click at [400, 370] on input "Write a note..." at bounding box center [386, 358] width 433 height 43
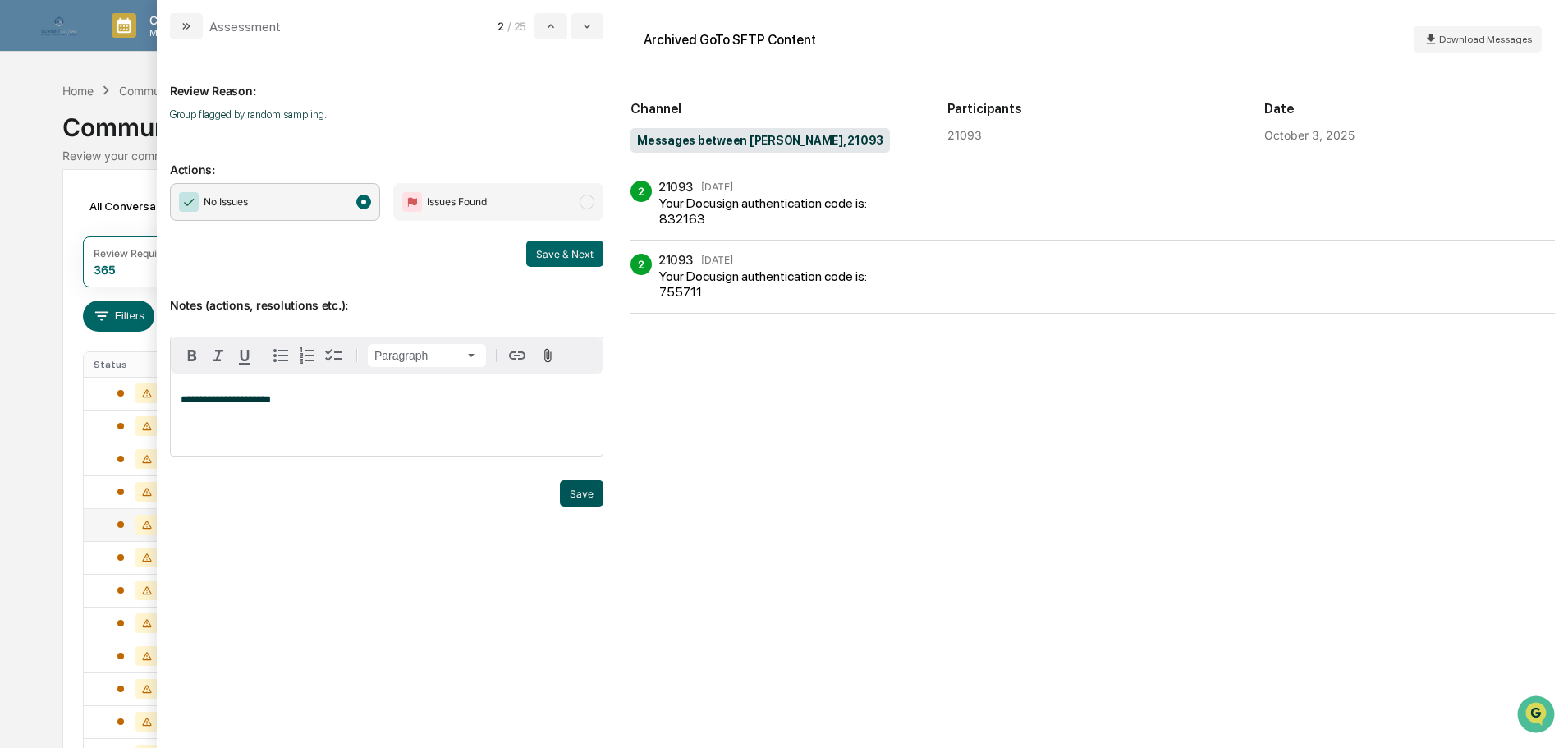
click at [593, 497] on button "Save" at bounding box center [582, 493] width 43 height 26
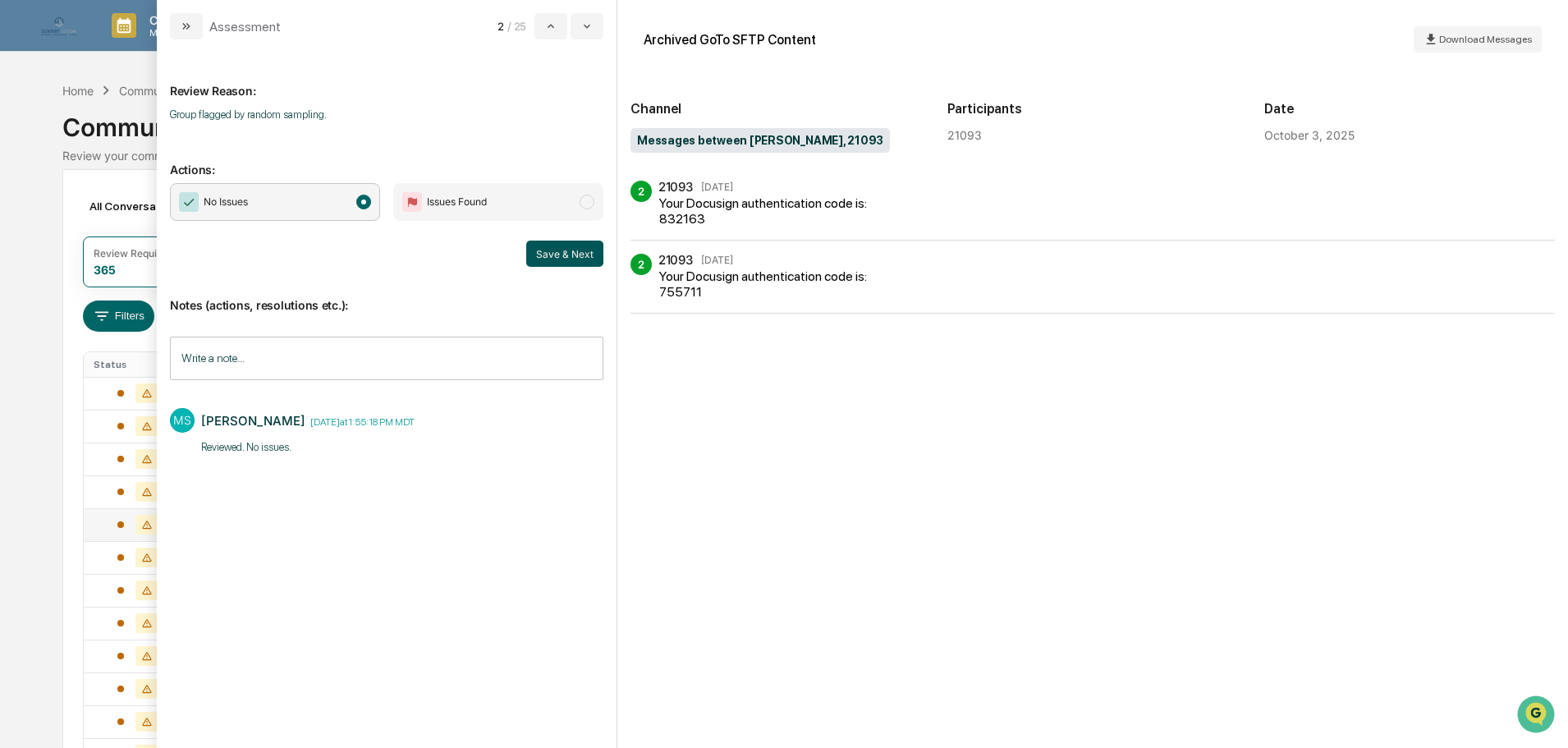
click at [555, 253] on button "Save & Next" at bounding box center [564, 253] width 77 height 26
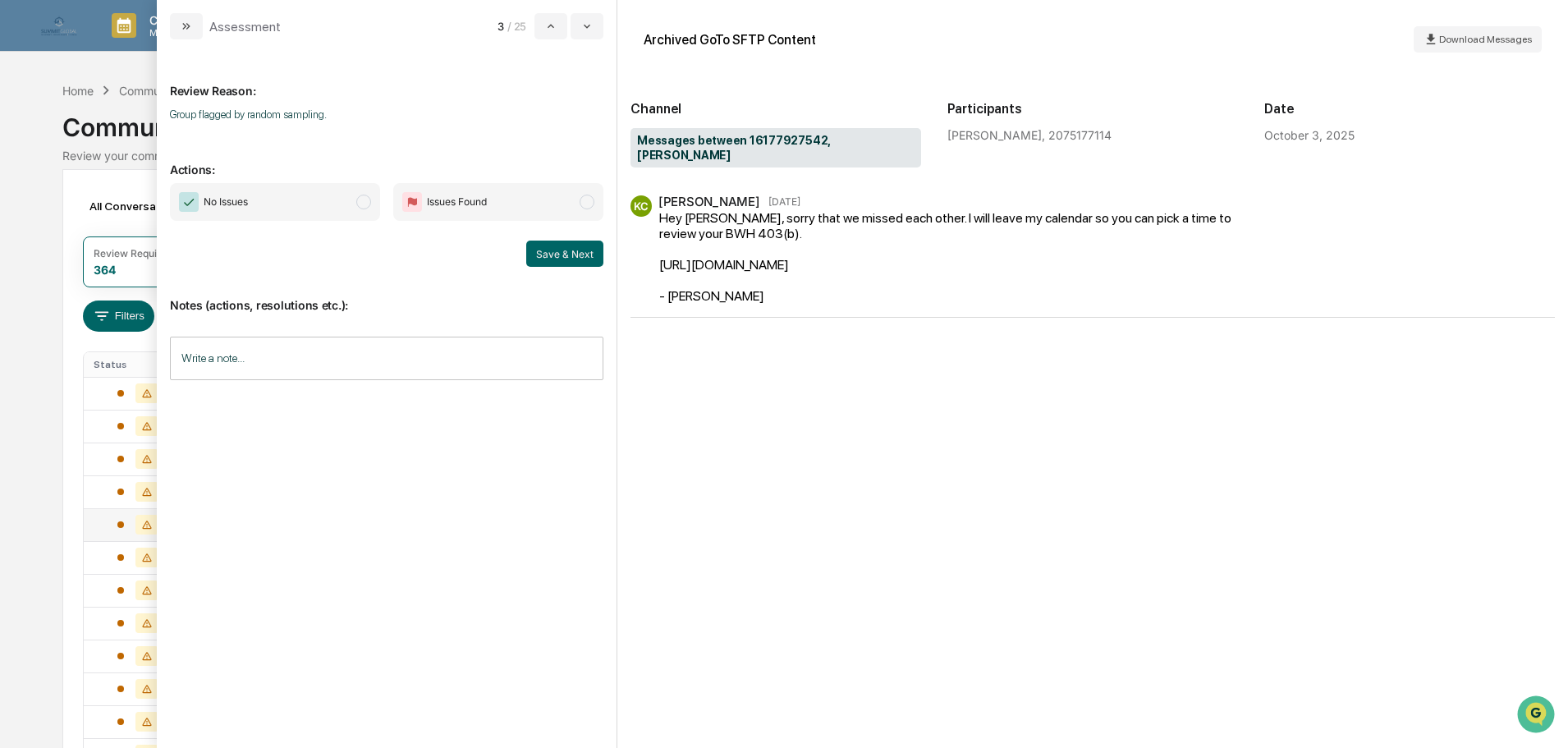
click at [332, 199] on span "No Issues" at bounding box center [275, 201] width 210 height 38
click at [392, 356] on input "Write a note..." at bounding box center [386, 358] width 433 height 43
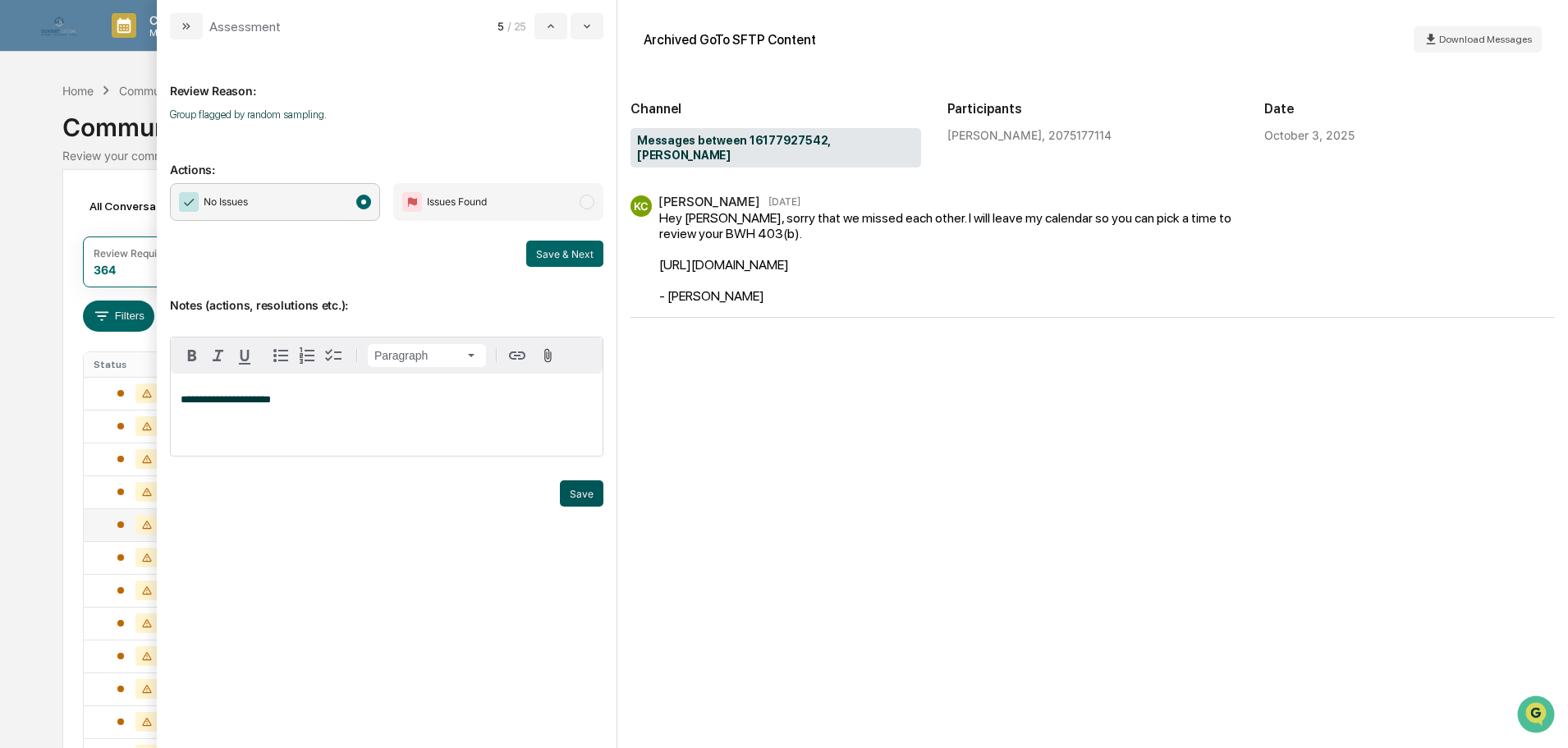
click at [573, 509] on div "modal" at bounding box center [386, 513] width 433 height 24
click at [574, 498] on button "Save" at bounding box center [582, 493] width 43 height 26
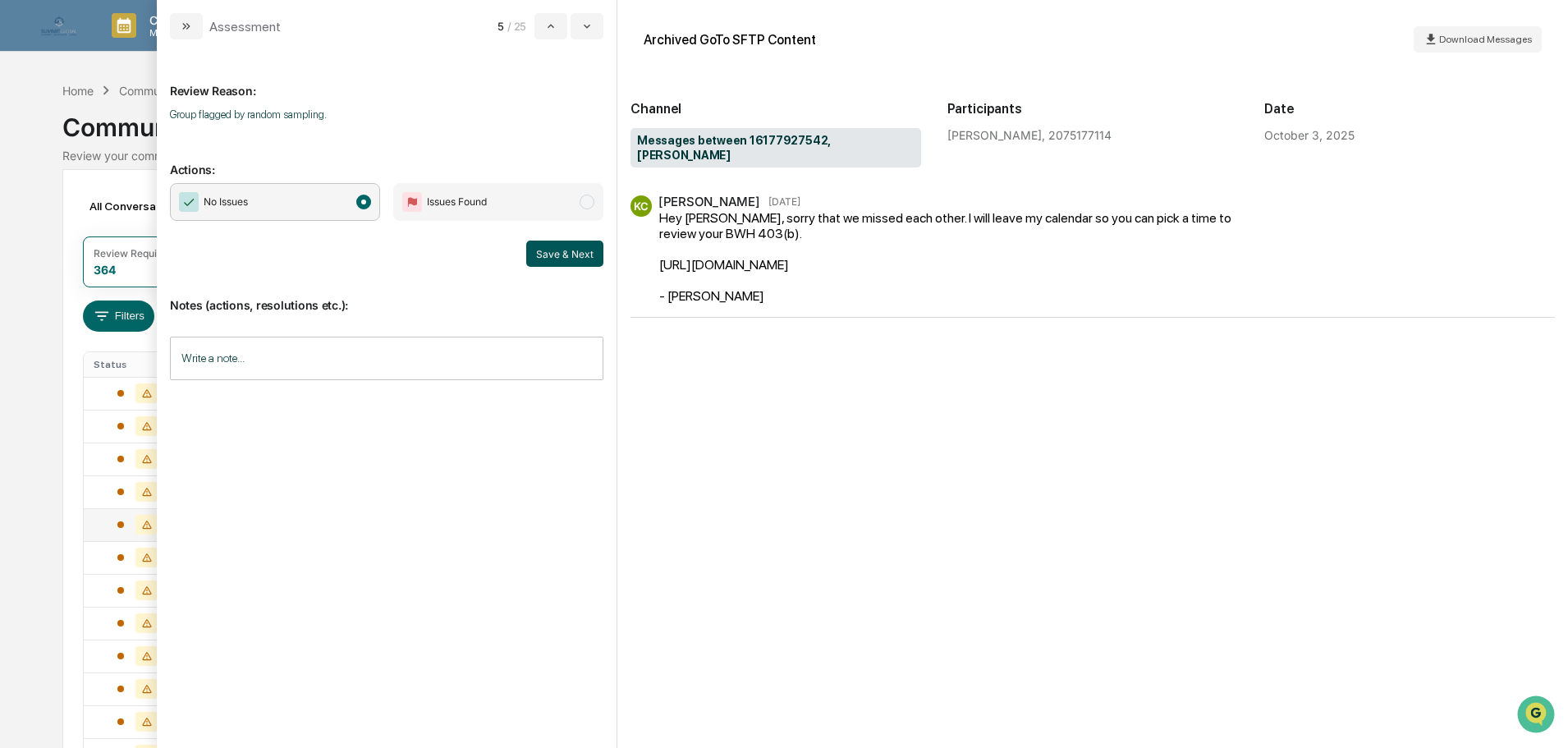
click at [551, 259] on button "Save & Next" at bounding box center [564, 253] width 77 height 26
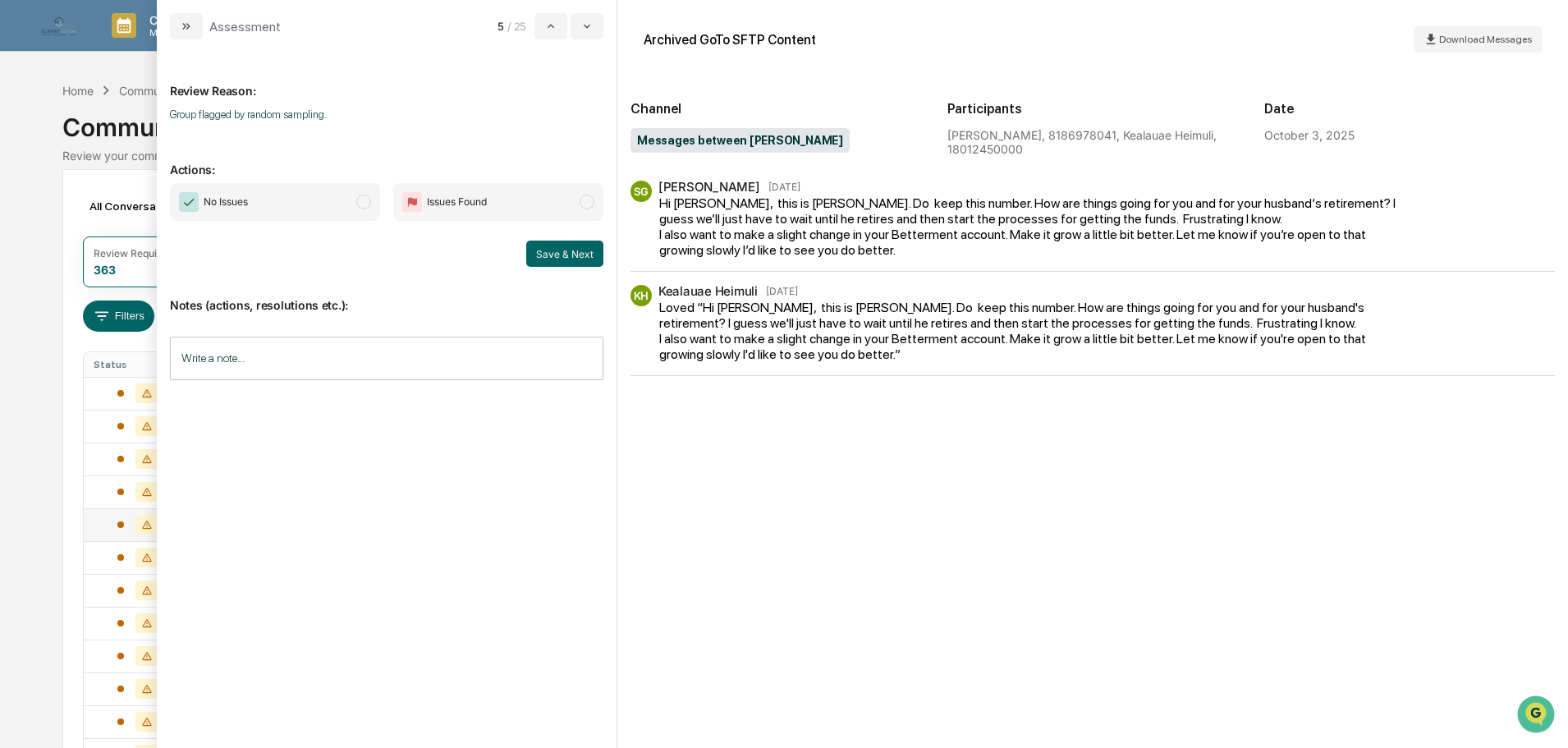
click at [484, 202] on span "Issues Found" at bounding box center [457, 201] width 60 height 17
click at [332, 359] on input "Write a note..." at bounding box center [386, 358] width 433 height 43
click at [561, 251] on button "Save & Next" at bounding box center [564, 253] width 77 height 26
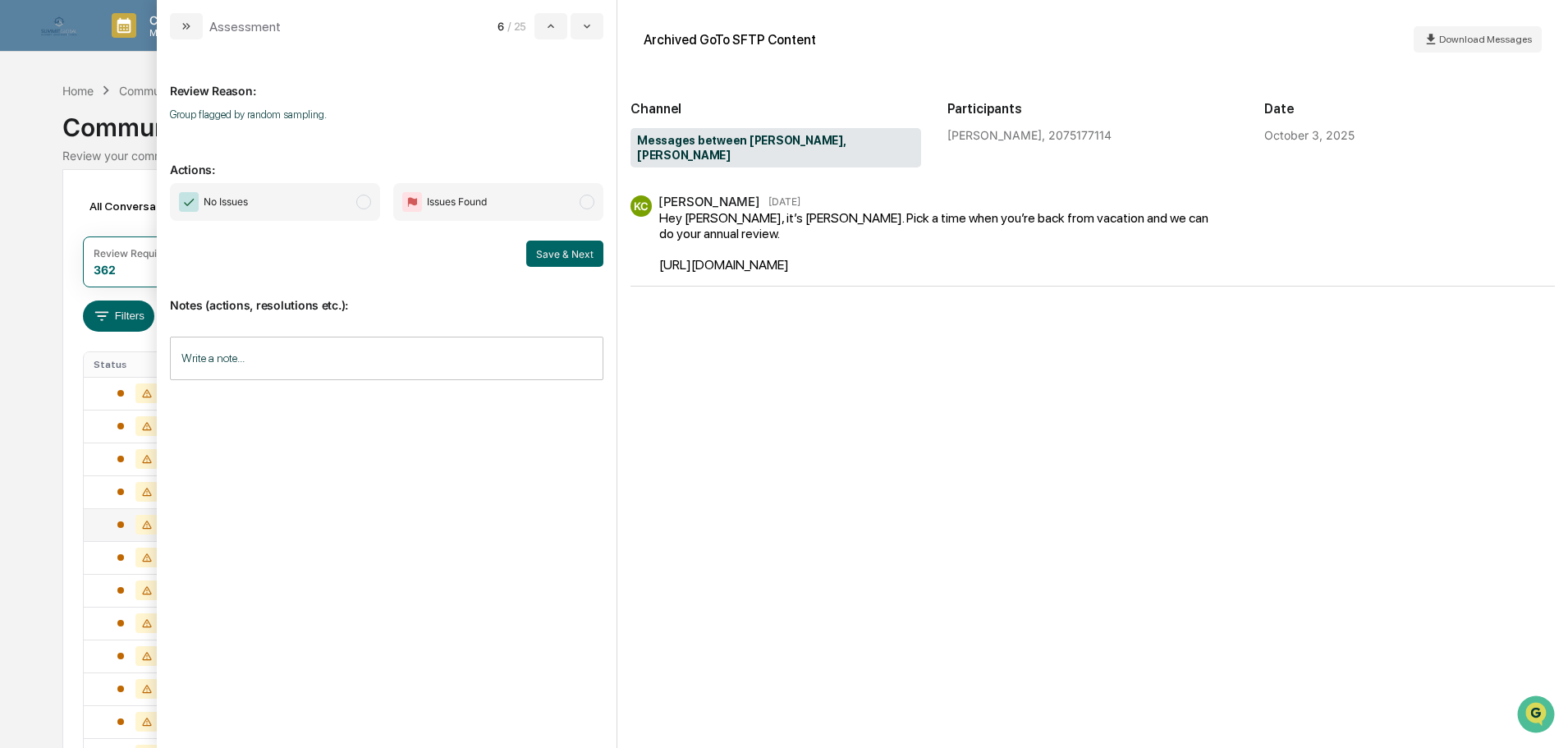
click at [290, 213] on span "No Issues" at bounding box center [275, 201] width 210 height 38
click at [300, 356] on input "Write a note..." at bounding box center [386, 358] width 433 height 43
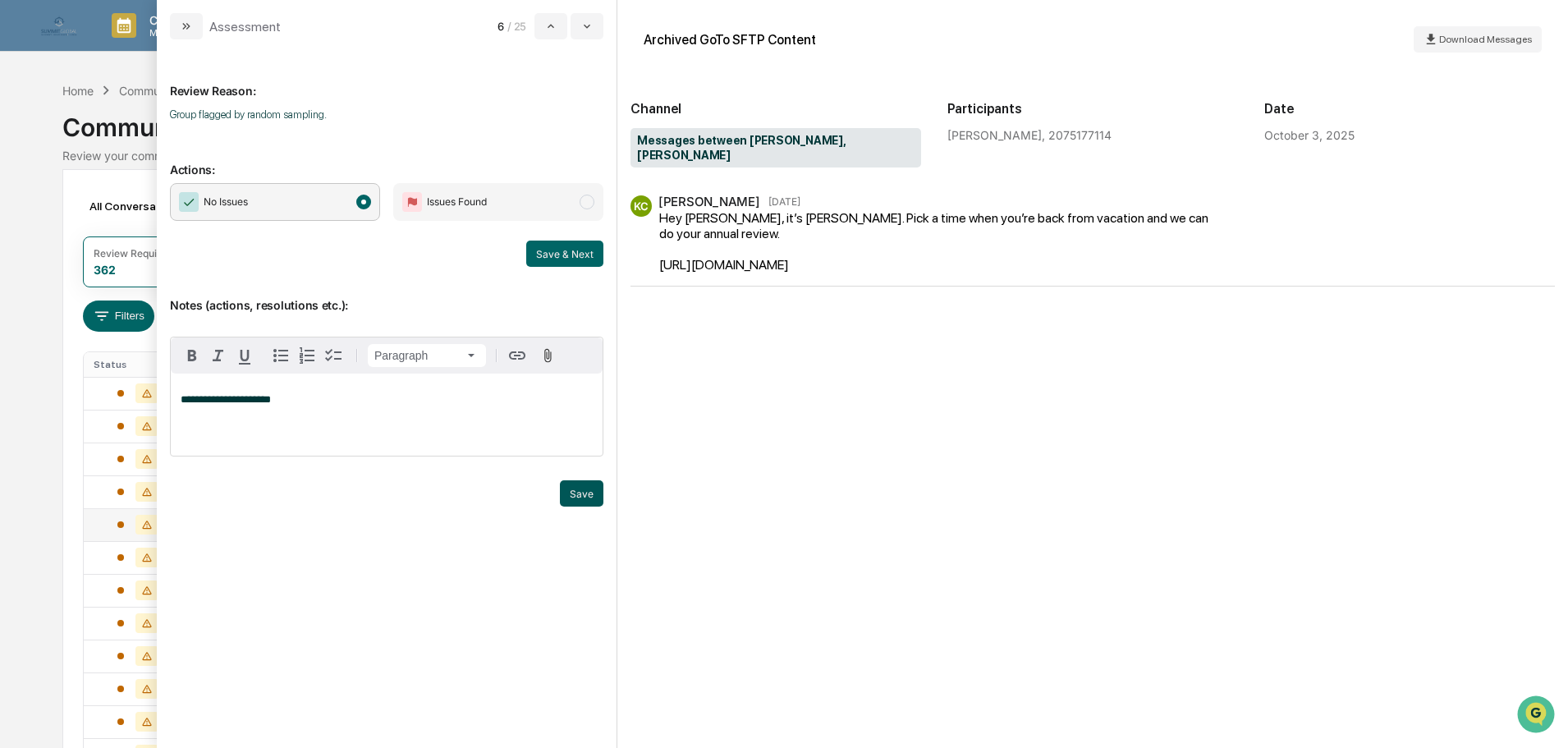
click at [593, 489] on button "Save" at bounding box center [582, 493] width 43 height 26
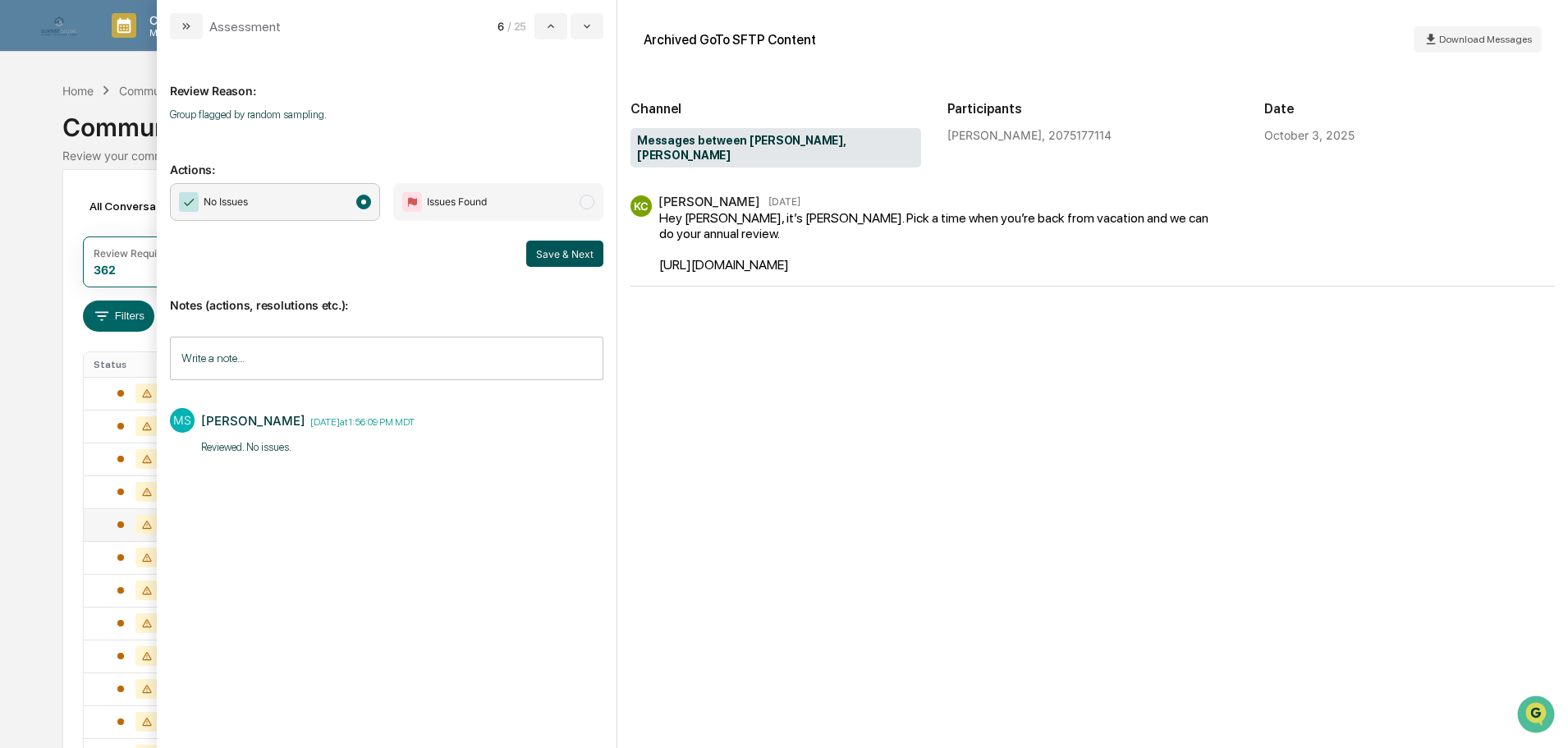
click at [553, 251] on button "Save & Next" at bounding box center [564, 253] width 77 height 26
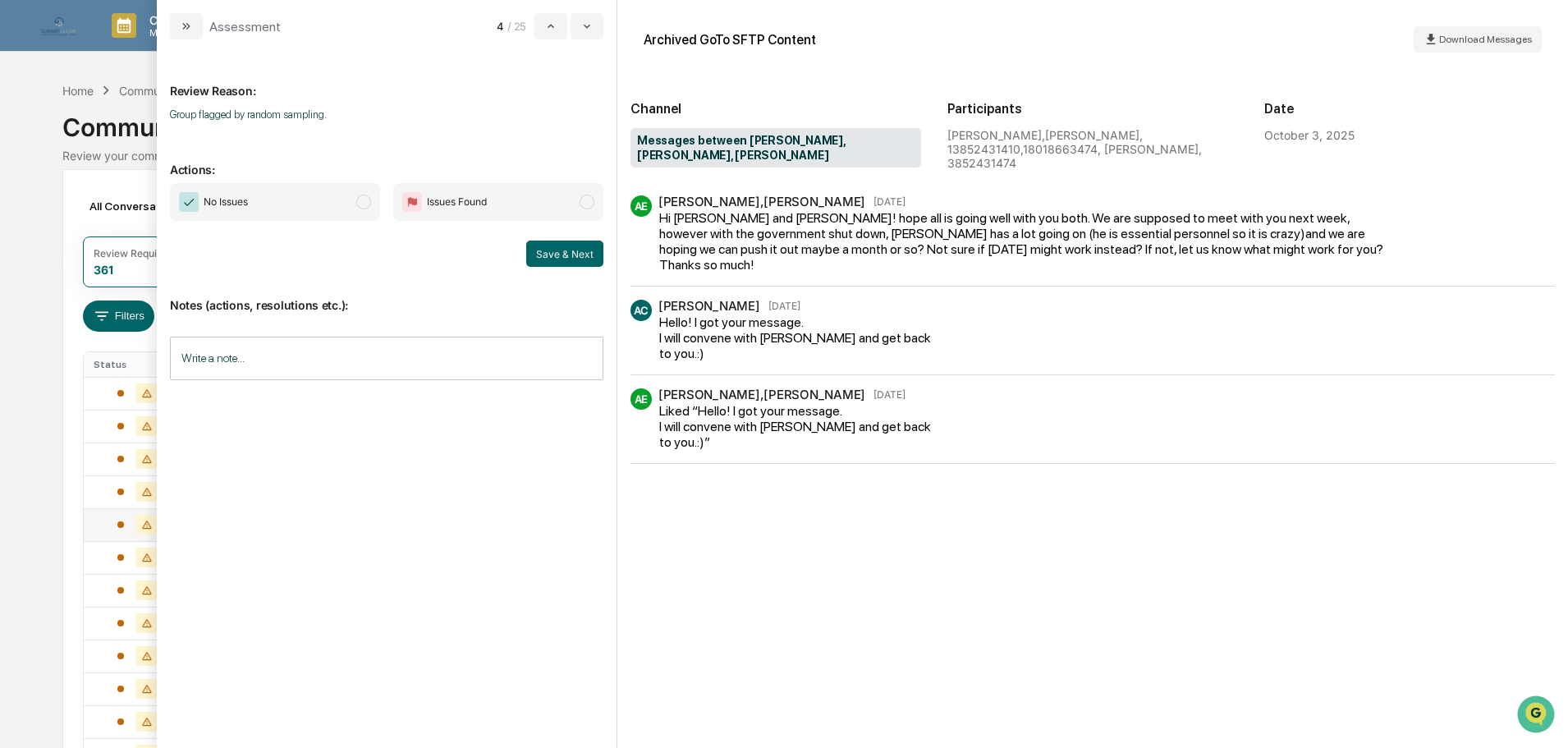
click at [355, 204] on span "No Issues" at bounding box center [275, 201] width 210 height 38
click at [374, 351] on input "Write a note..." at bounding box center [386, 358] width 433 height 43
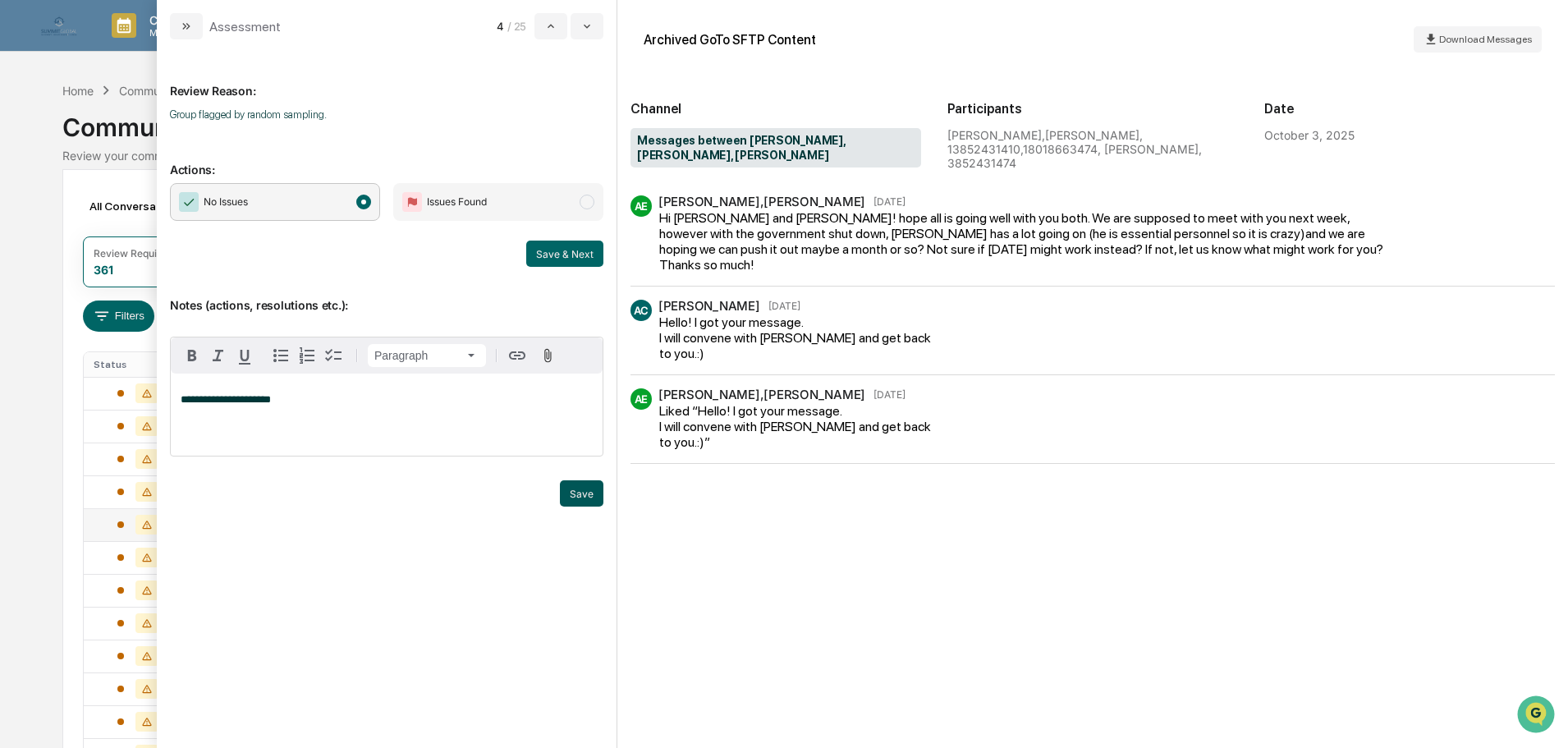
click at [571, 498] on button "Save" at bounding box center [582, 493] width 43 height 26
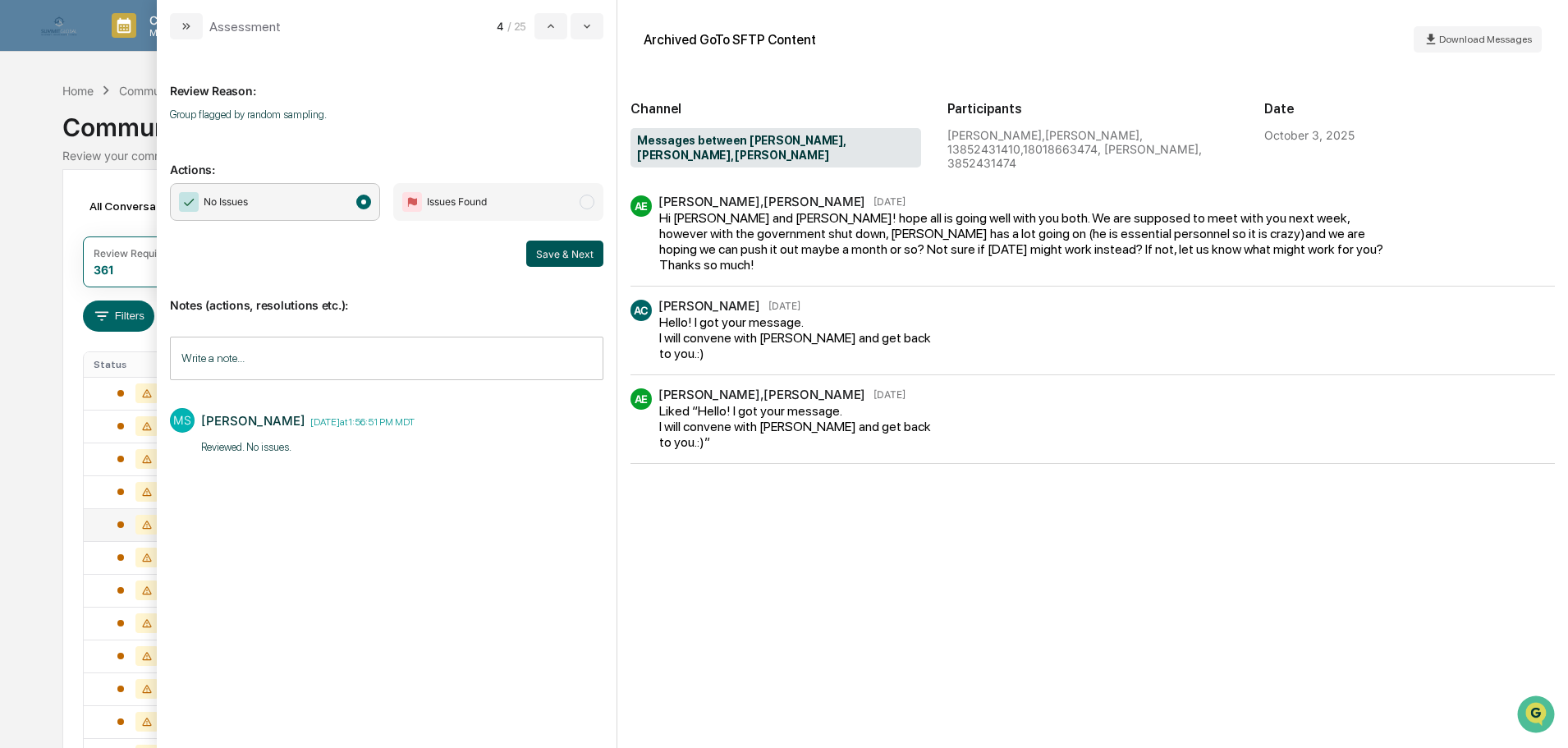
click at [578, 254] on button "Save & Next" at bounding box center [564, 253] width 77 height 26
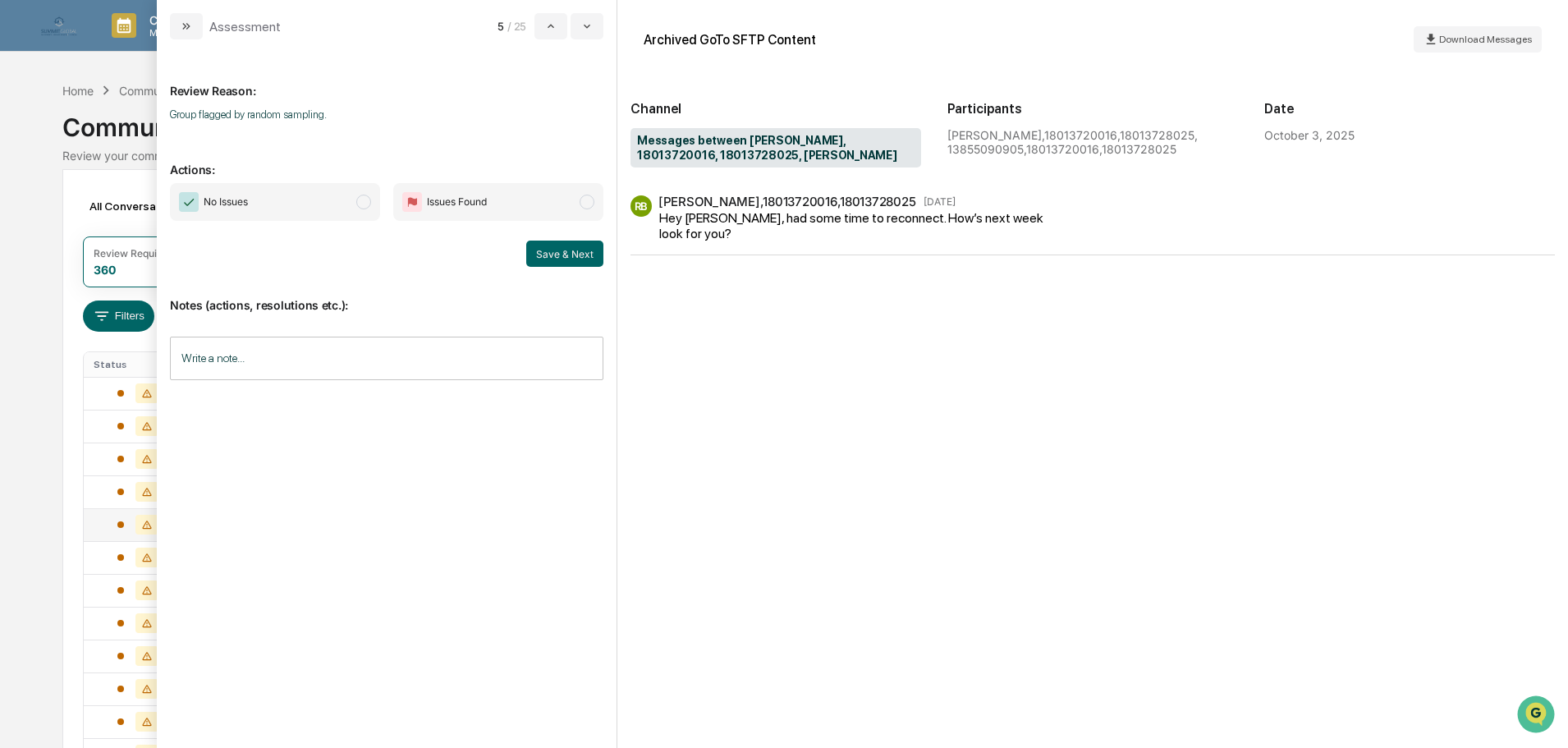
click at [273, 345] on input "Write a note..." at bounding box center [386, 358] width 433 height 43
click at [582, 489] on button "Save" at bounding box center [582, 493] width 43 height 26
click at [313, 192] on span "No Issues" at bounding box center [275, 201] width 210 height 38
click at [548, 252] on button "Save & Next" at bounding box center [564, 253] width 77 height 26
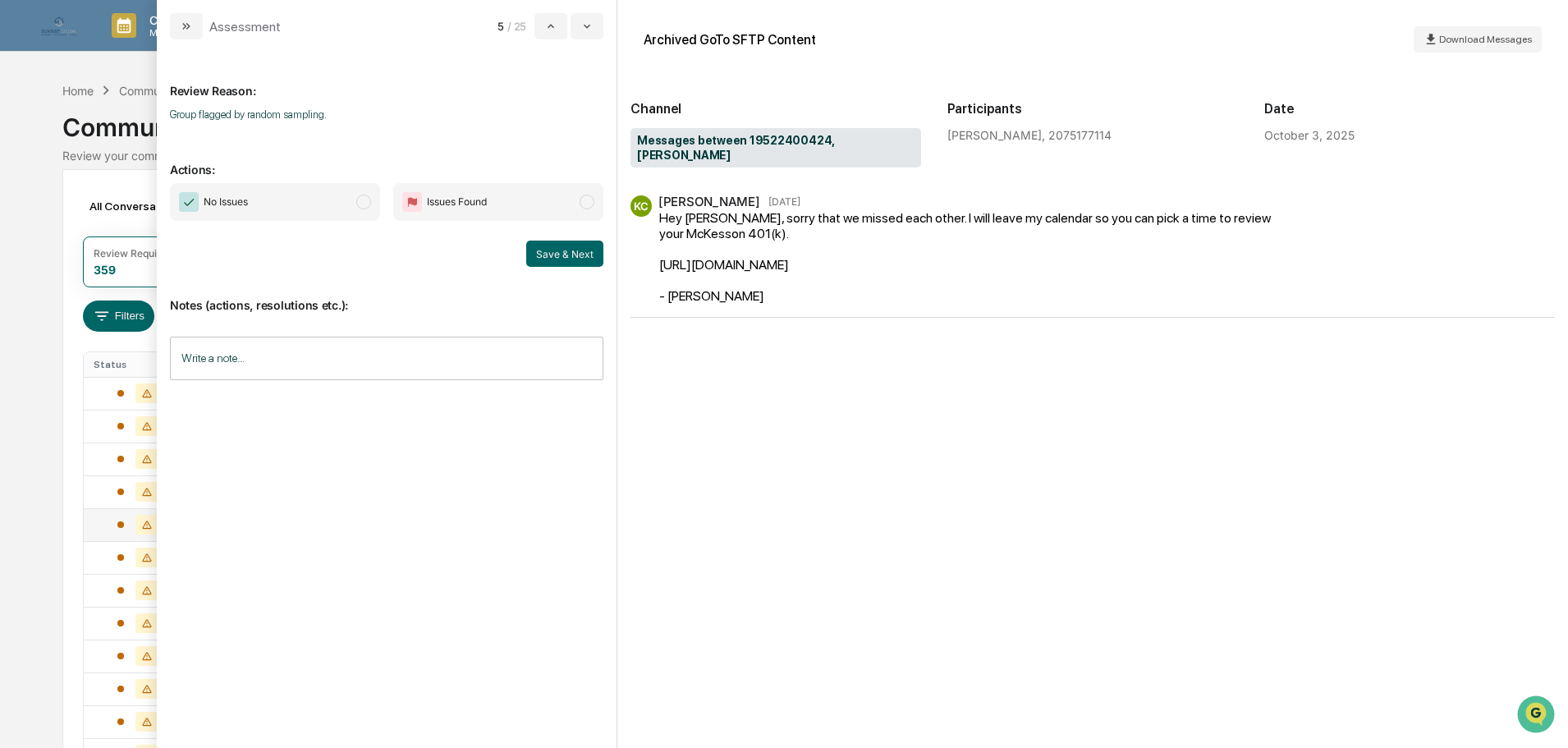
click at [312, 205] on span "No Issues" at bounding box center [275, 201] width 210 height 38
click at [380, 348] on input "Write a note..." at bounding box center [386, 358] width 433 height 43
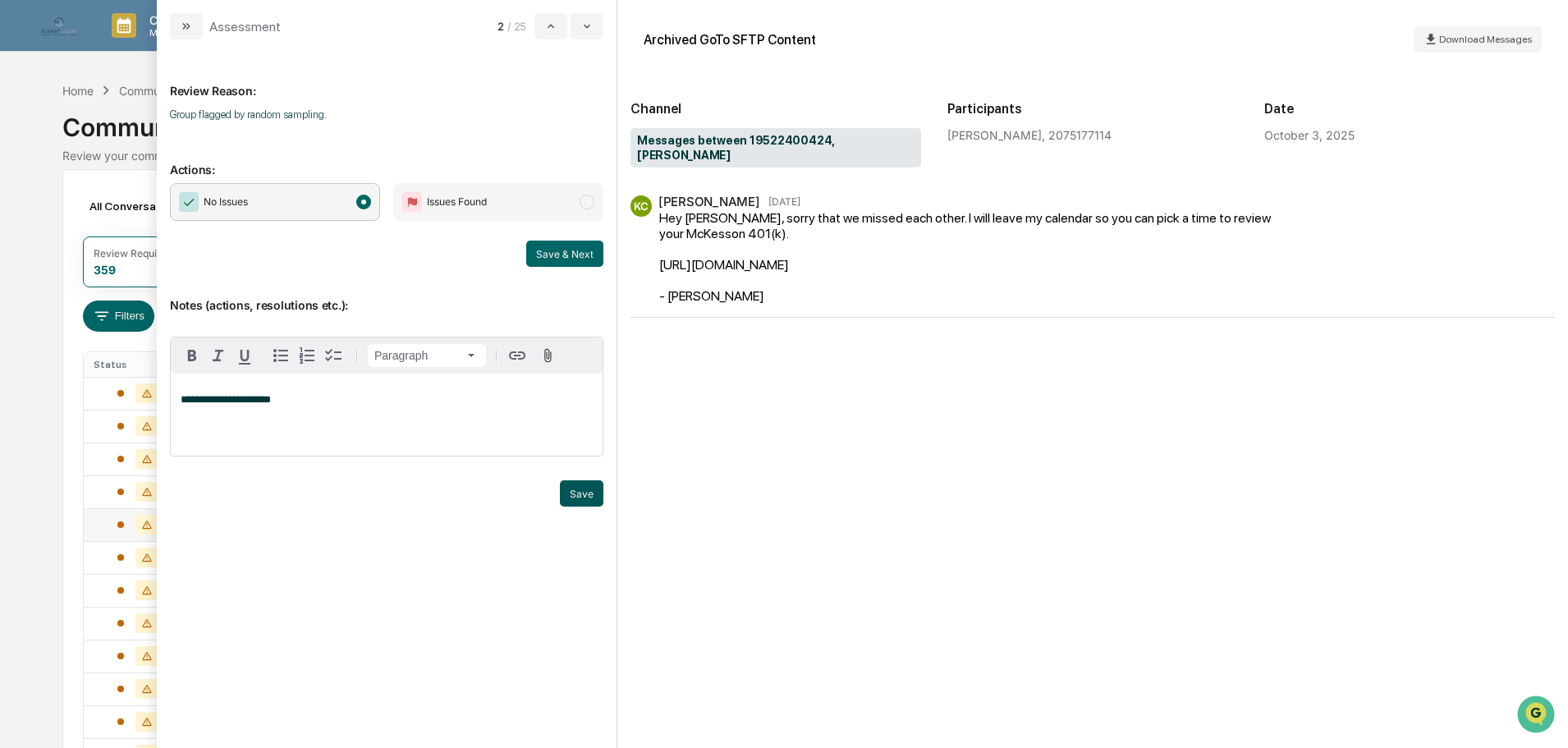
click at [584, 489] on button "Save" at bounding box center [582, 493] width 43 height 26
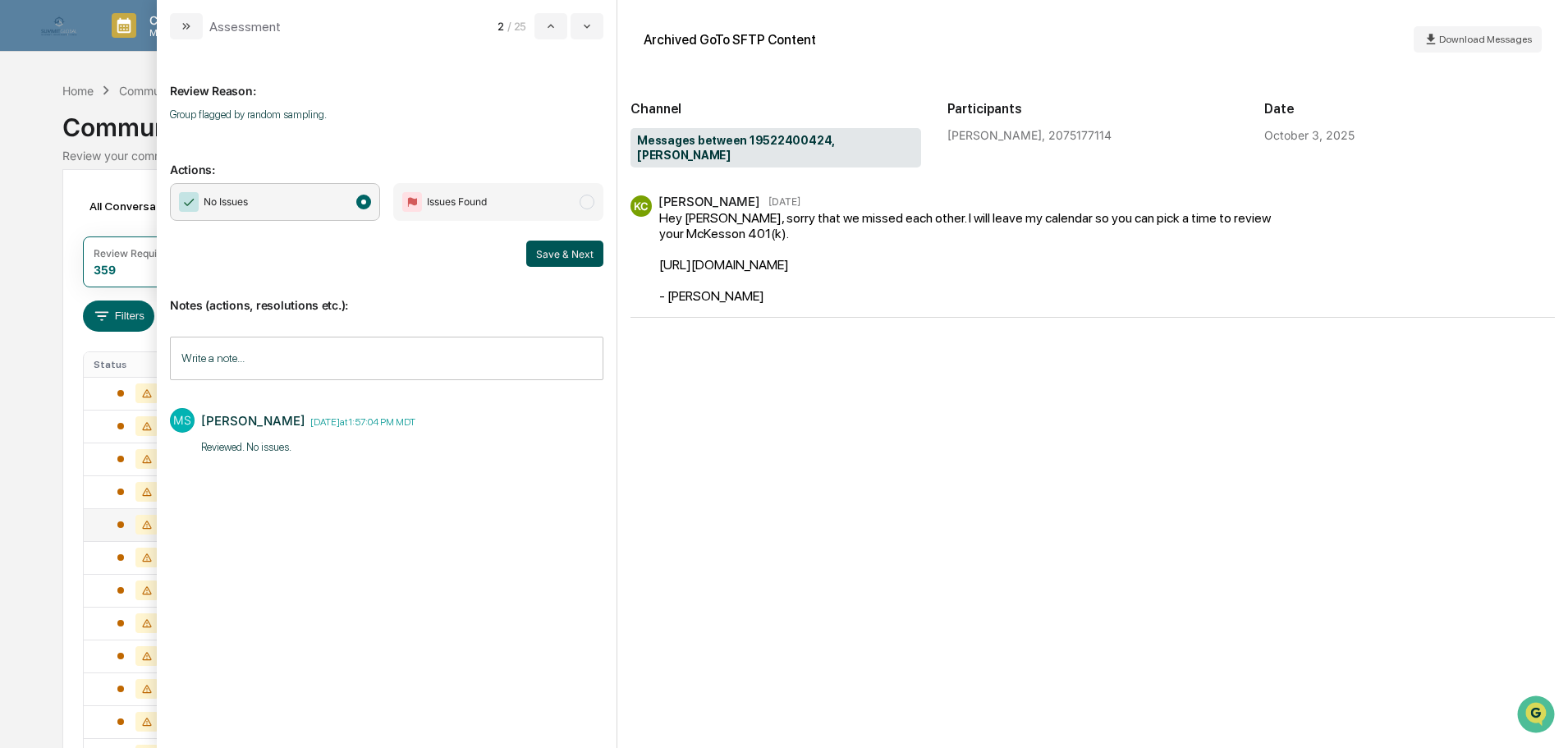
click at [570, 258] on button "Save & Next" at bounding box center [564, 253] width 77 height 26
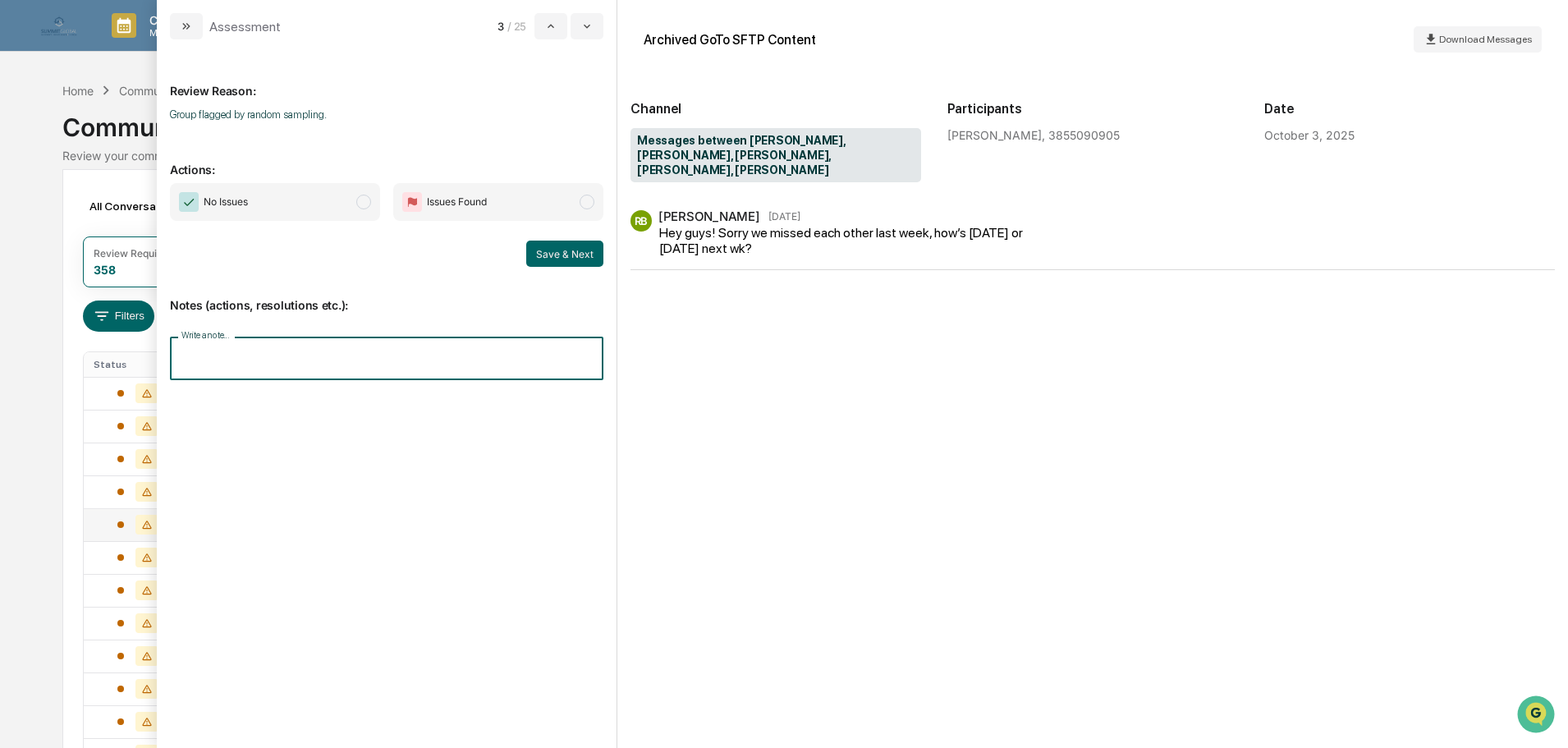
click at [419, 358] on input "Write a note..." at bounding box center [386, 358] width 433 height 43
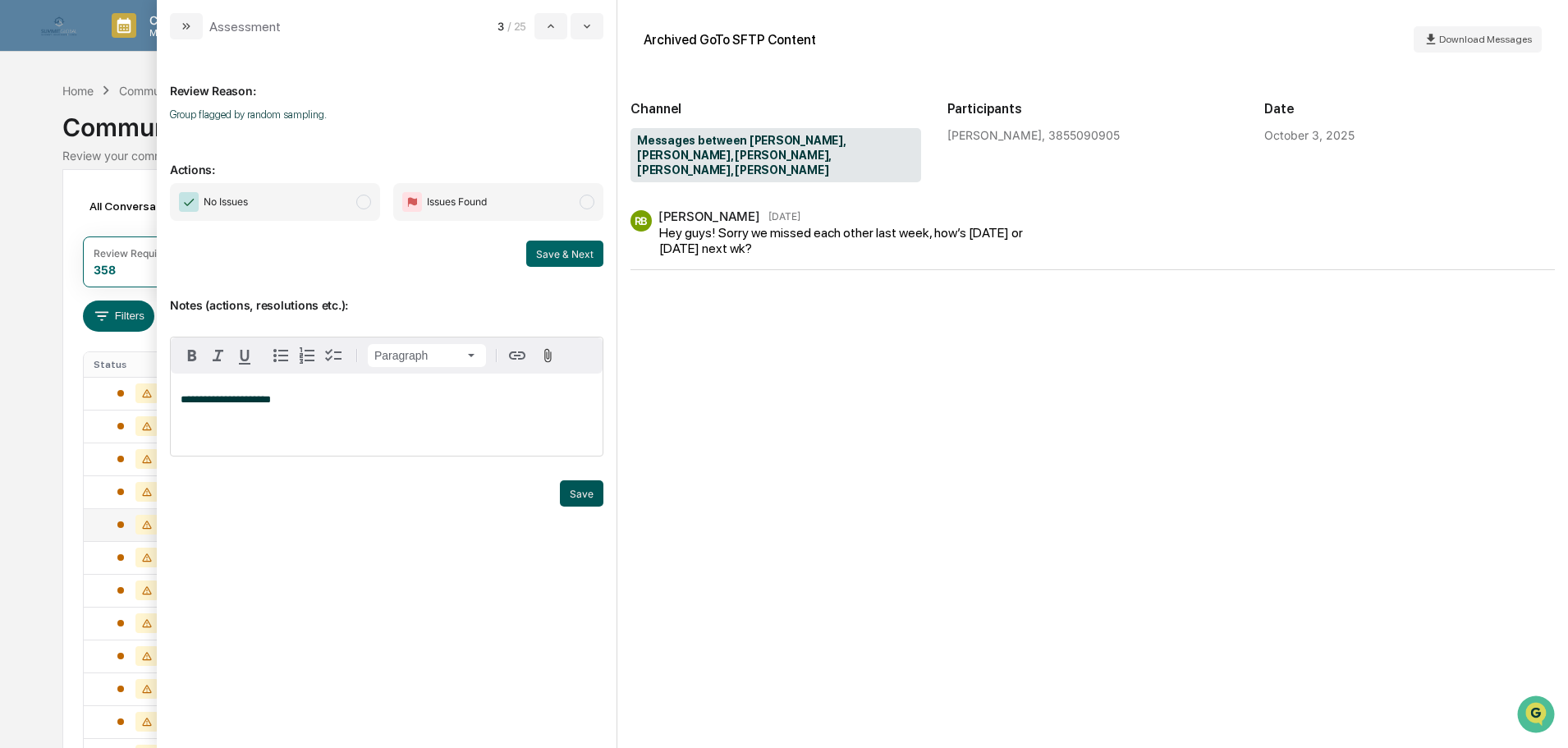
click at [575, 493] on button "Save" at bounding box center [582, 493] width 43 height 26
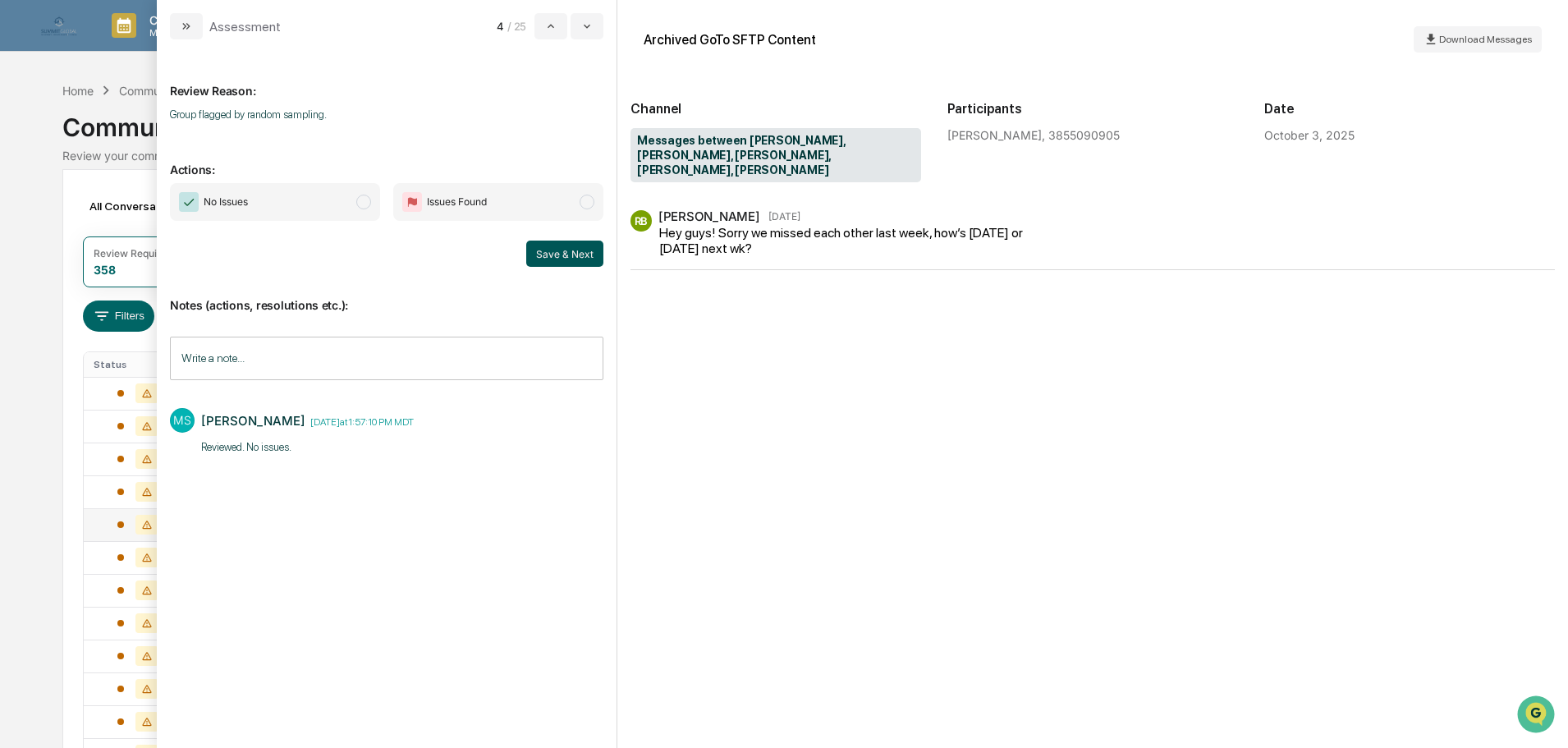
click at [577, 245] on button "Save & Next" at bounding box center [564, 253] width 77 height 26
click at [367, 207] on span "modal" at bounding box center [363, 201] width 15 height 15
click at [585, 274] on div "Notes (actions, resolutions etc.): Write a note... Write a note... MS Mallory S…" at bounding box center [386, 375] width 433 height 218
click at [583, 260] on button "Save & Next" at bounding box center [564, 253] width 77 height 26
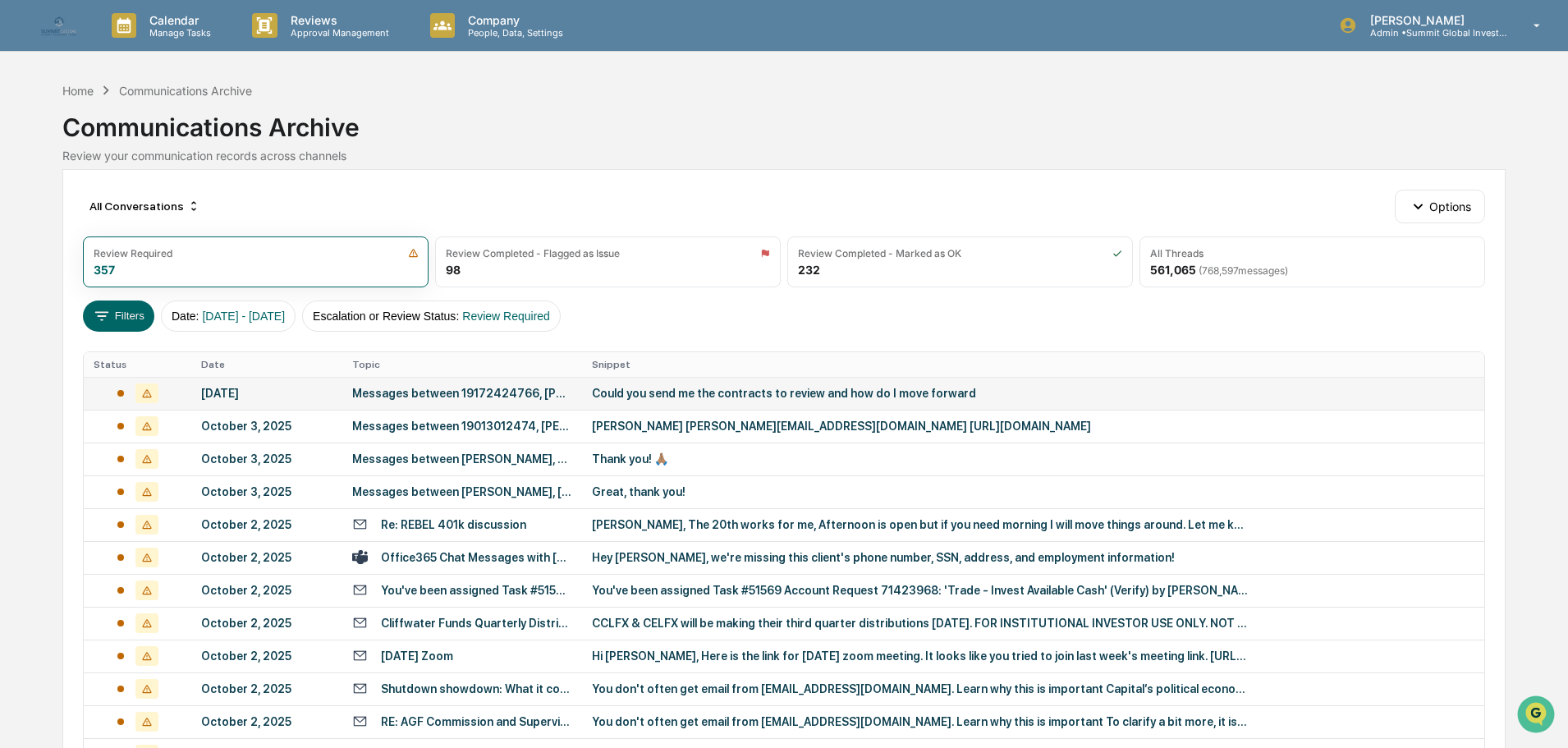
click at [422, 395] on div "Messages between 19172424766, Matthew Harden" at bounding box center [461, 392] width 220 height 13
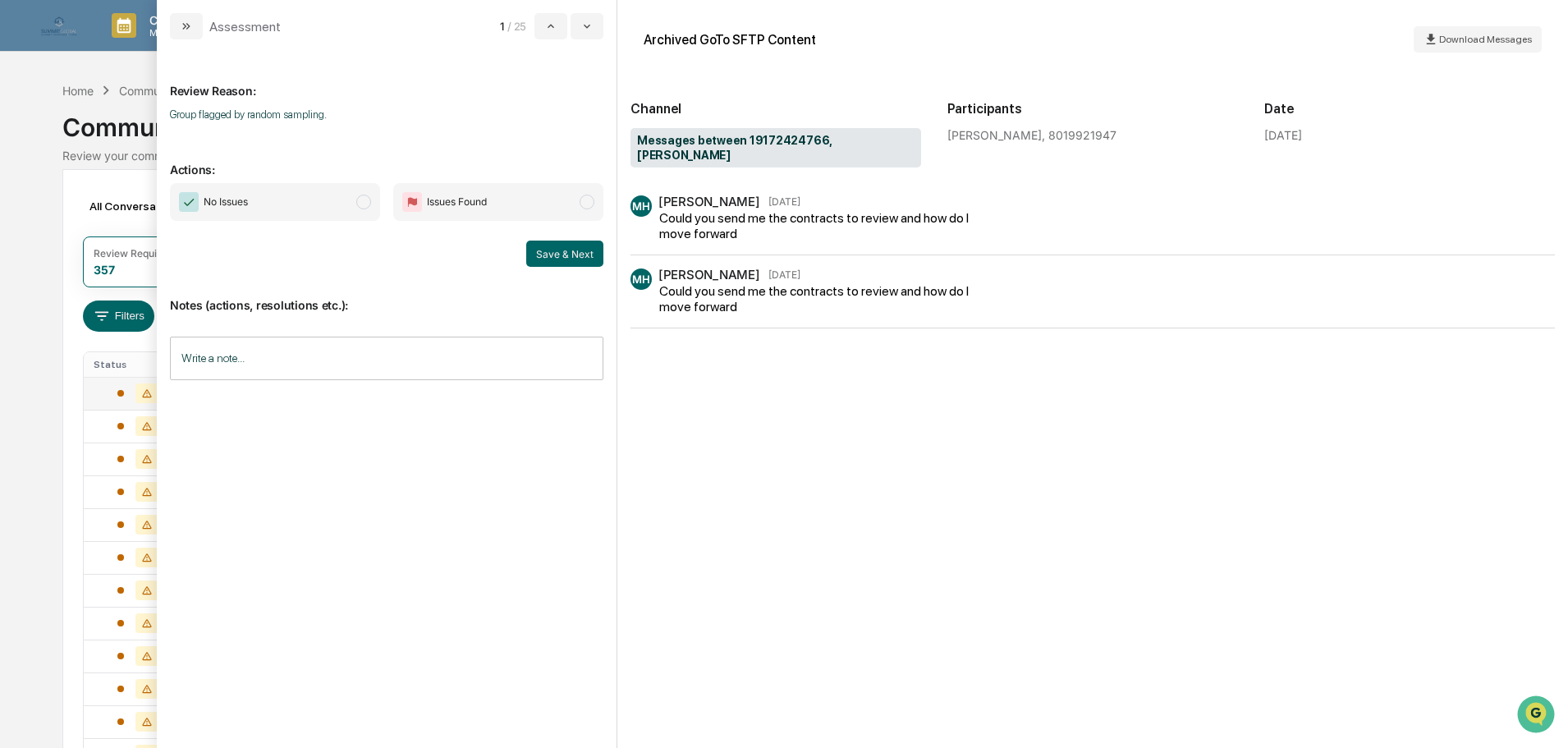
click at [357, 204] on span "modal" at bounding box center [363, 201] width 15 height 15
click at [356, 345] on input "Write a note..." at bounding box center [386, 358] width 433 height 43
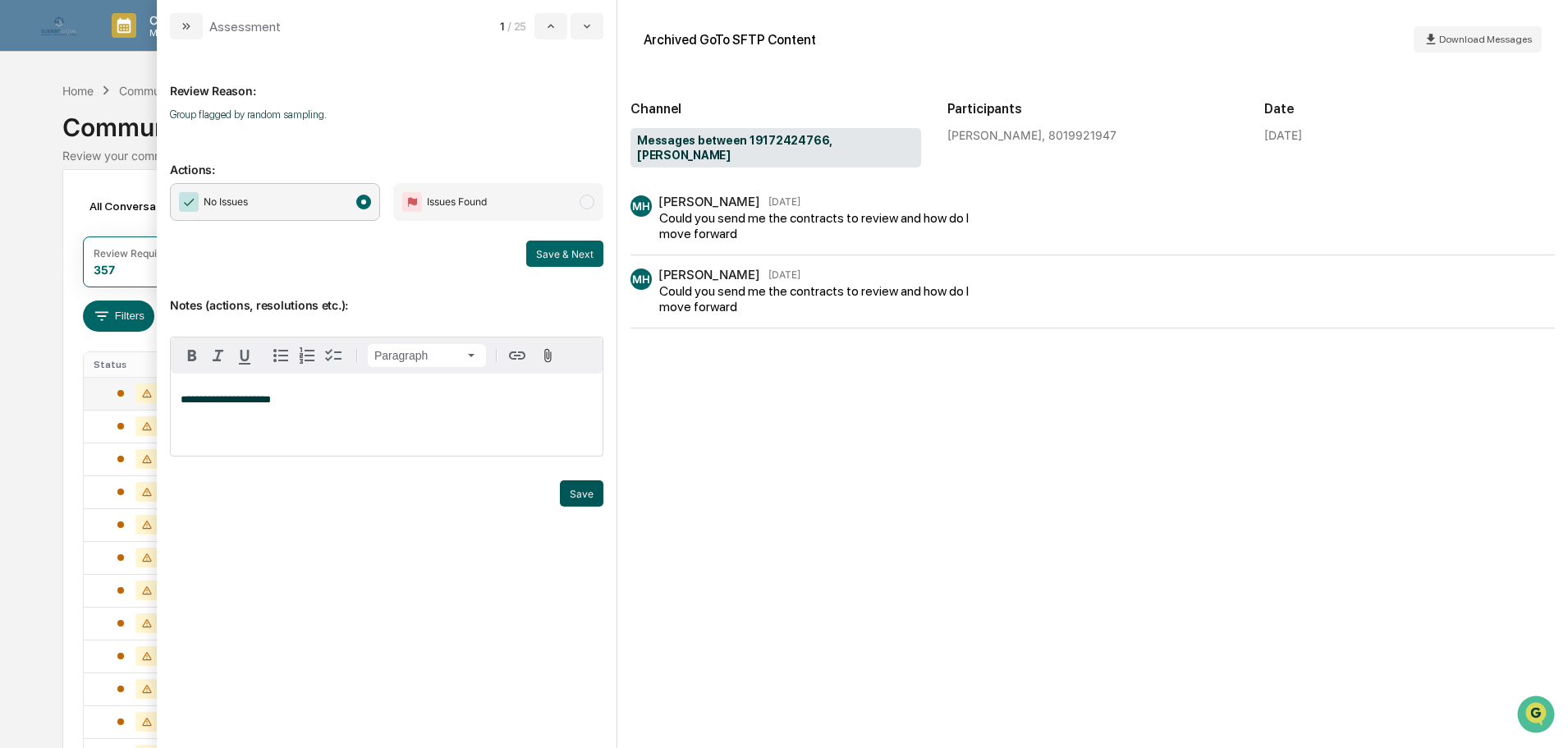
click at [582, 494] on button "Save" at bounding box center [582, 493] width 43 height 26
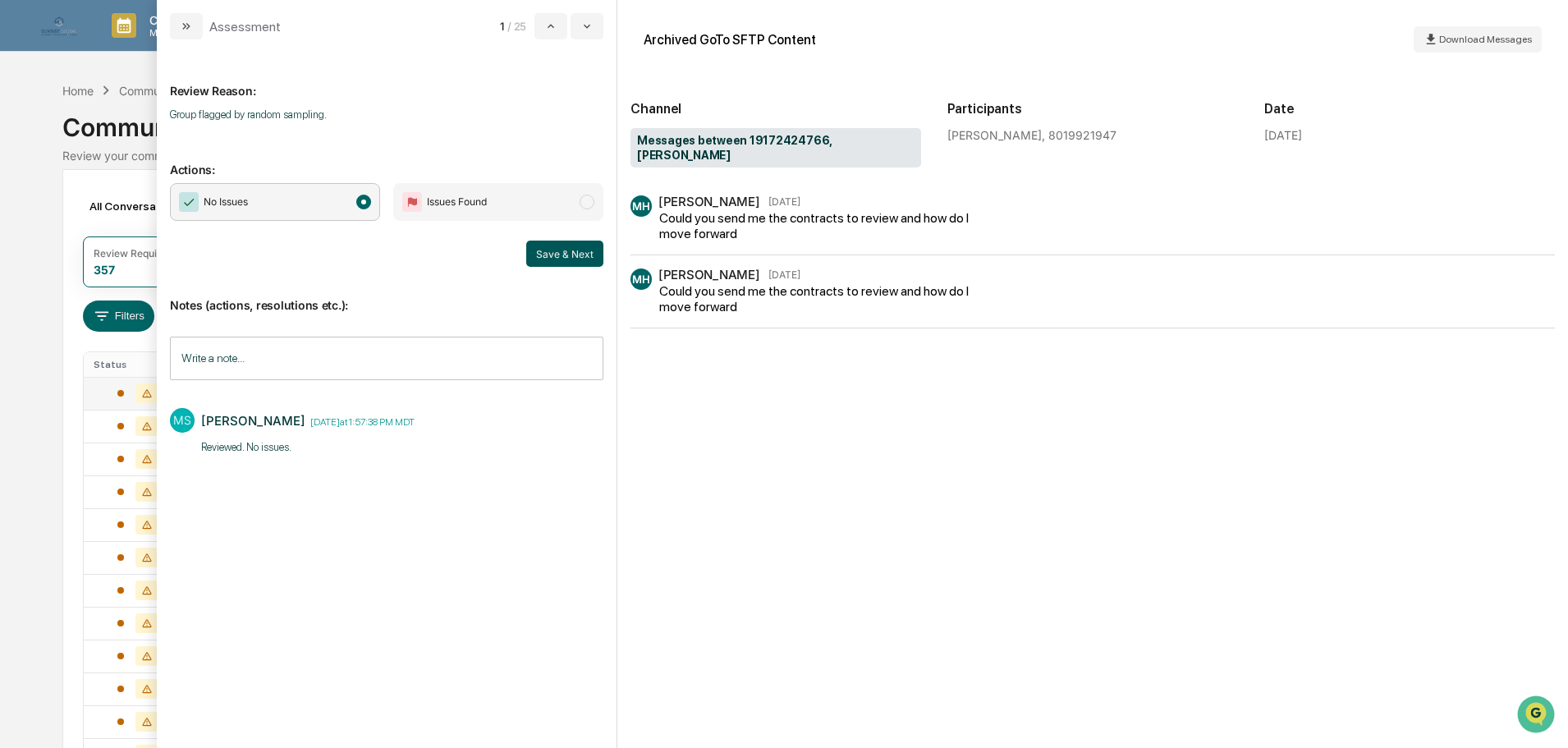
click at [568, 259] on button "Save & Next" at bounding box center [564, 253] width 77 height 26
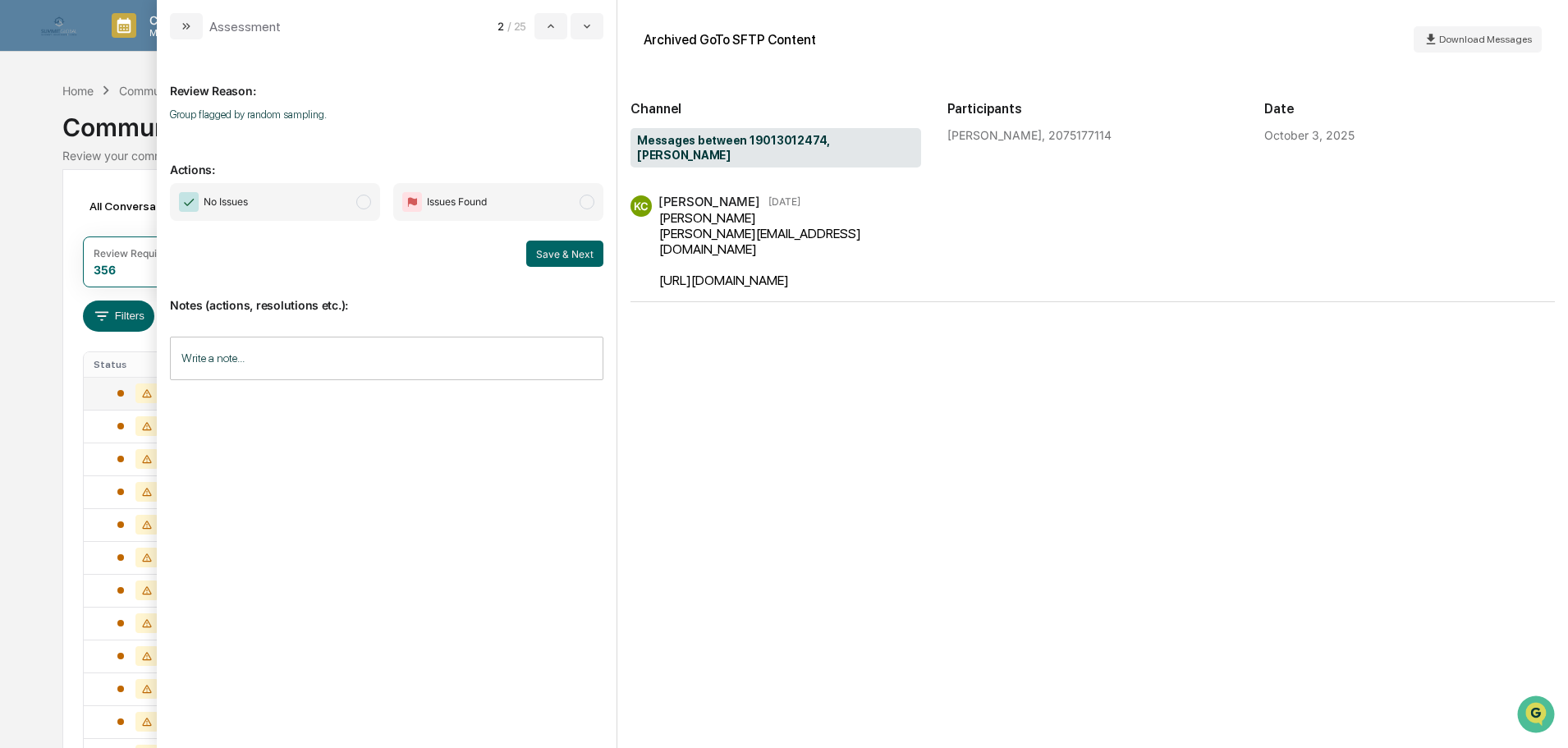
click at [321, 201] on span "No Issues" at bounding box center [275, 201] width 210 height 38
click at [345, 362] on input "Write a note..." at bounding box center [386, 358] width 433 height 43
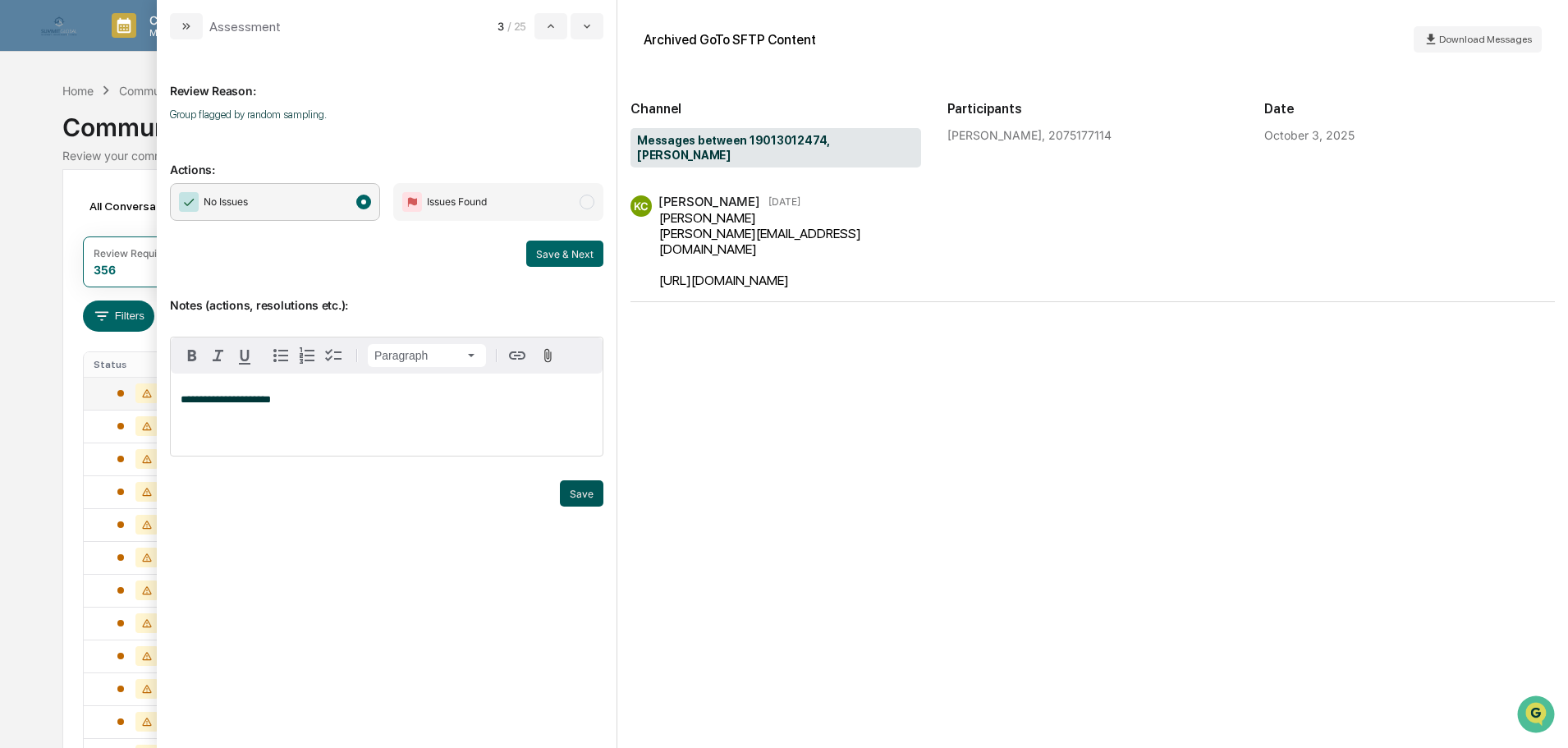
click at [580, 493] on button "Save" at bounding box center [582, 493] width 43 height 26
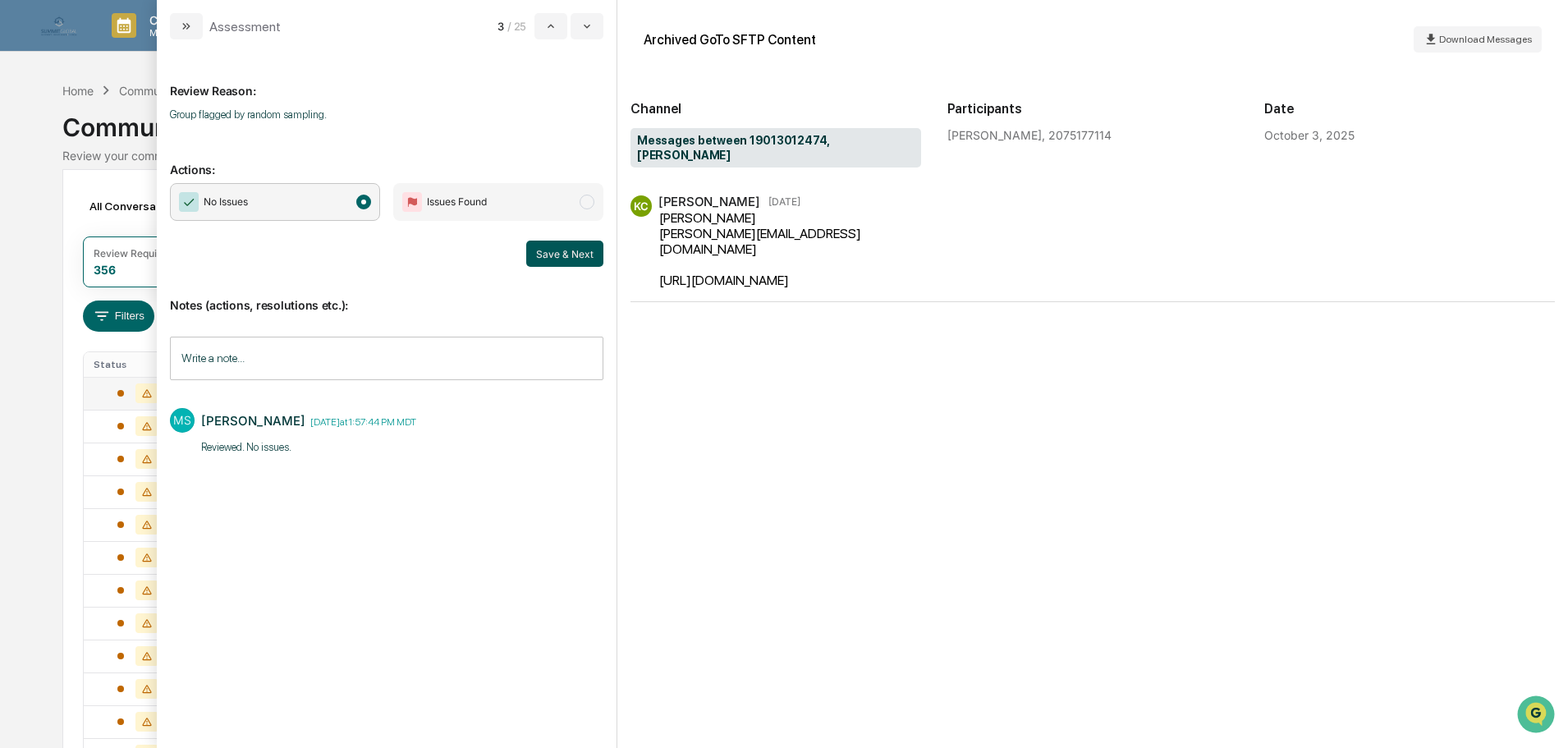
click at [559, 262] on button "Save & Next" at bounding box center [564, 253] width 77 height 26
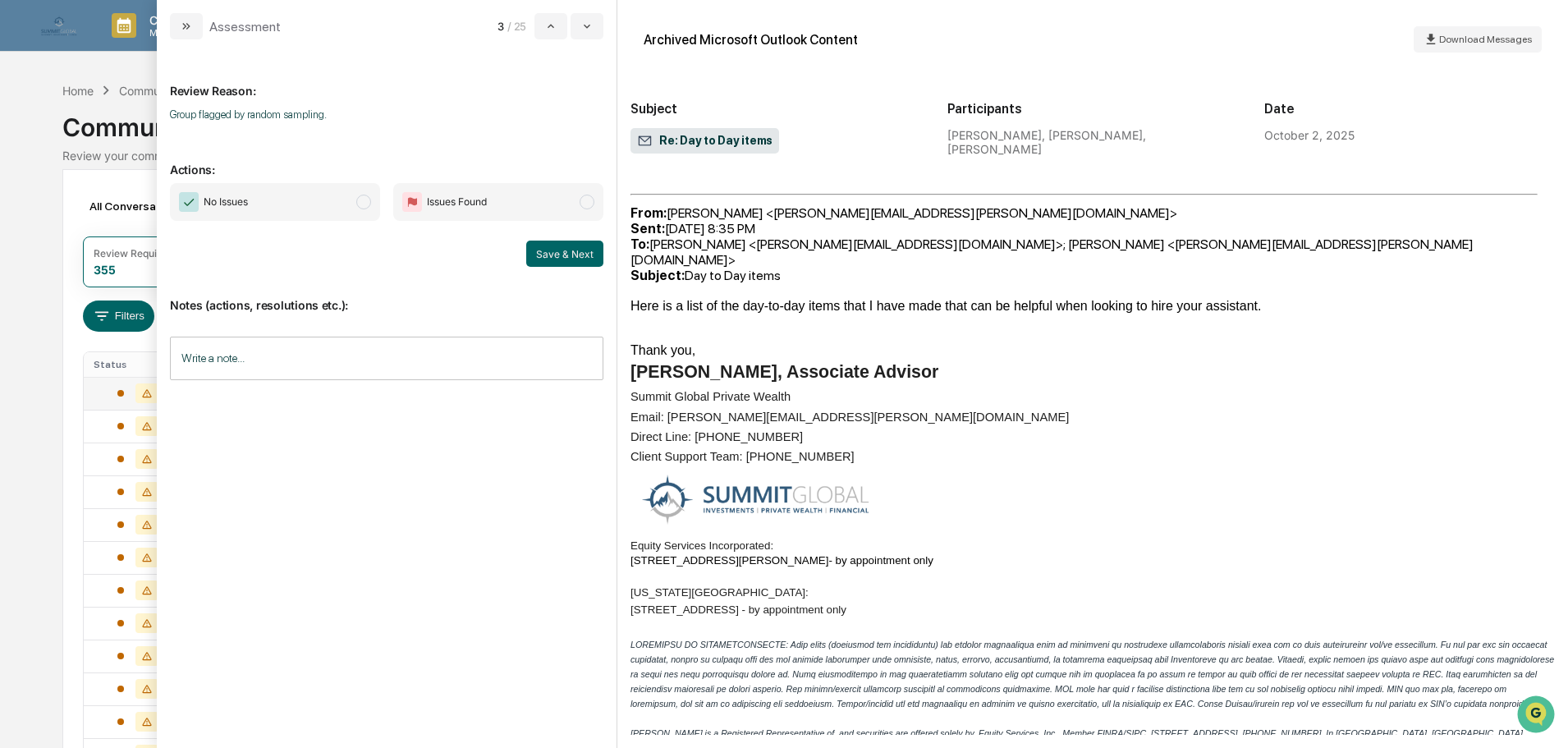
scroll to position [1416, 0]
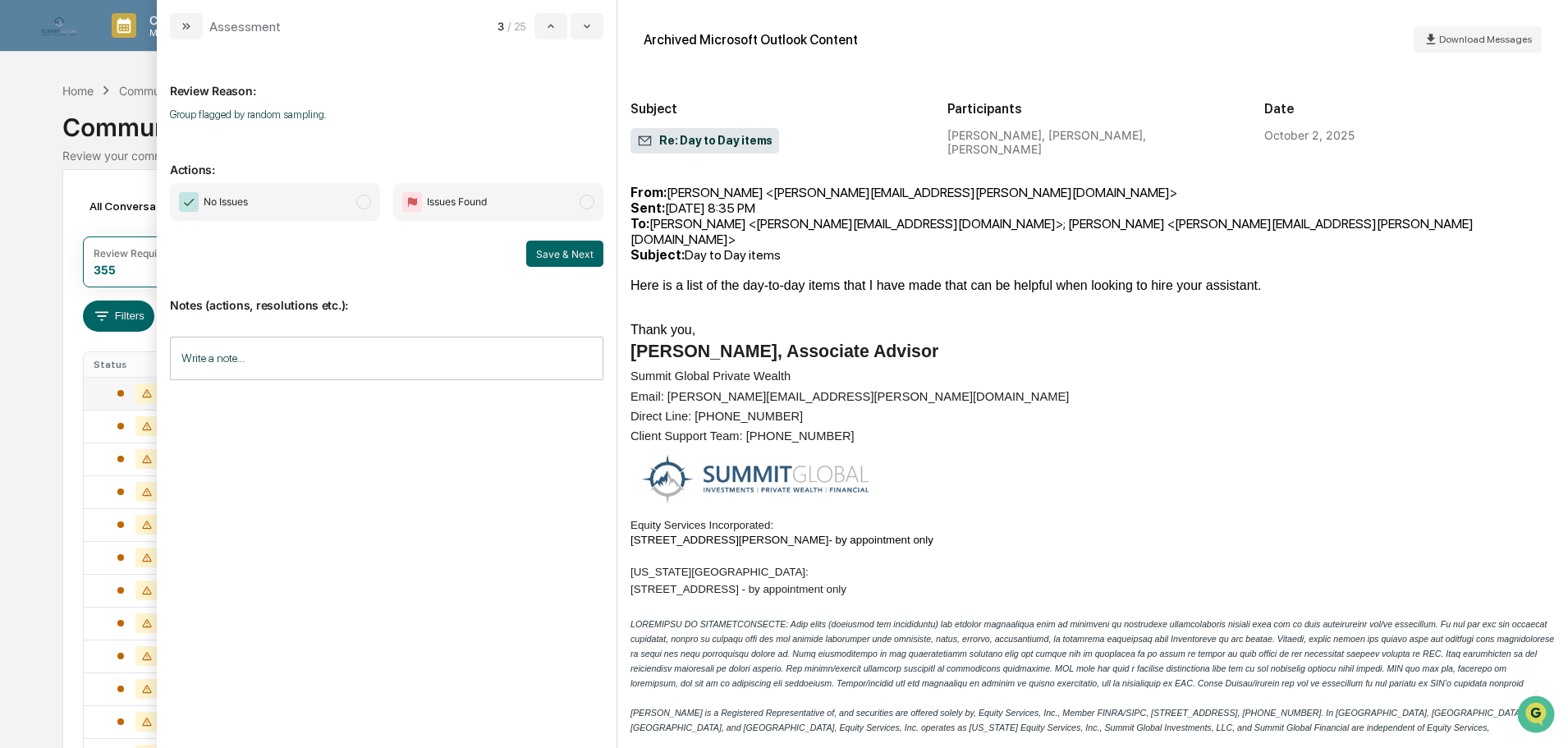
click at [348, 199] on span "No Issues" at bounding box center [275, 201] width 210 height 38
click at [366, 352] on input "Write a note..." at bounding box center [386, 358] width 433 height 43
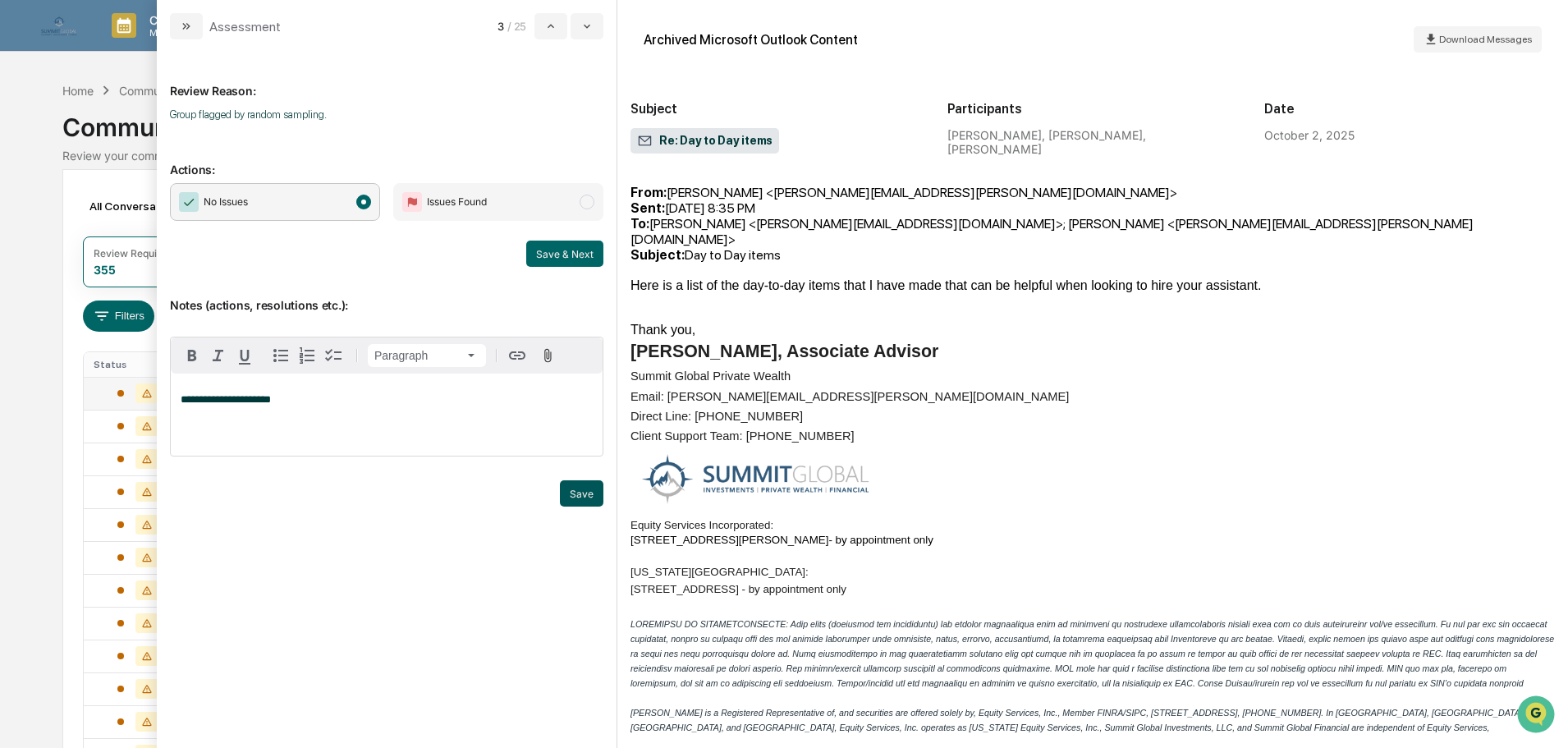
click at [572, 493] on button "Save" at bounding box center [582, 493] width 43 height 26
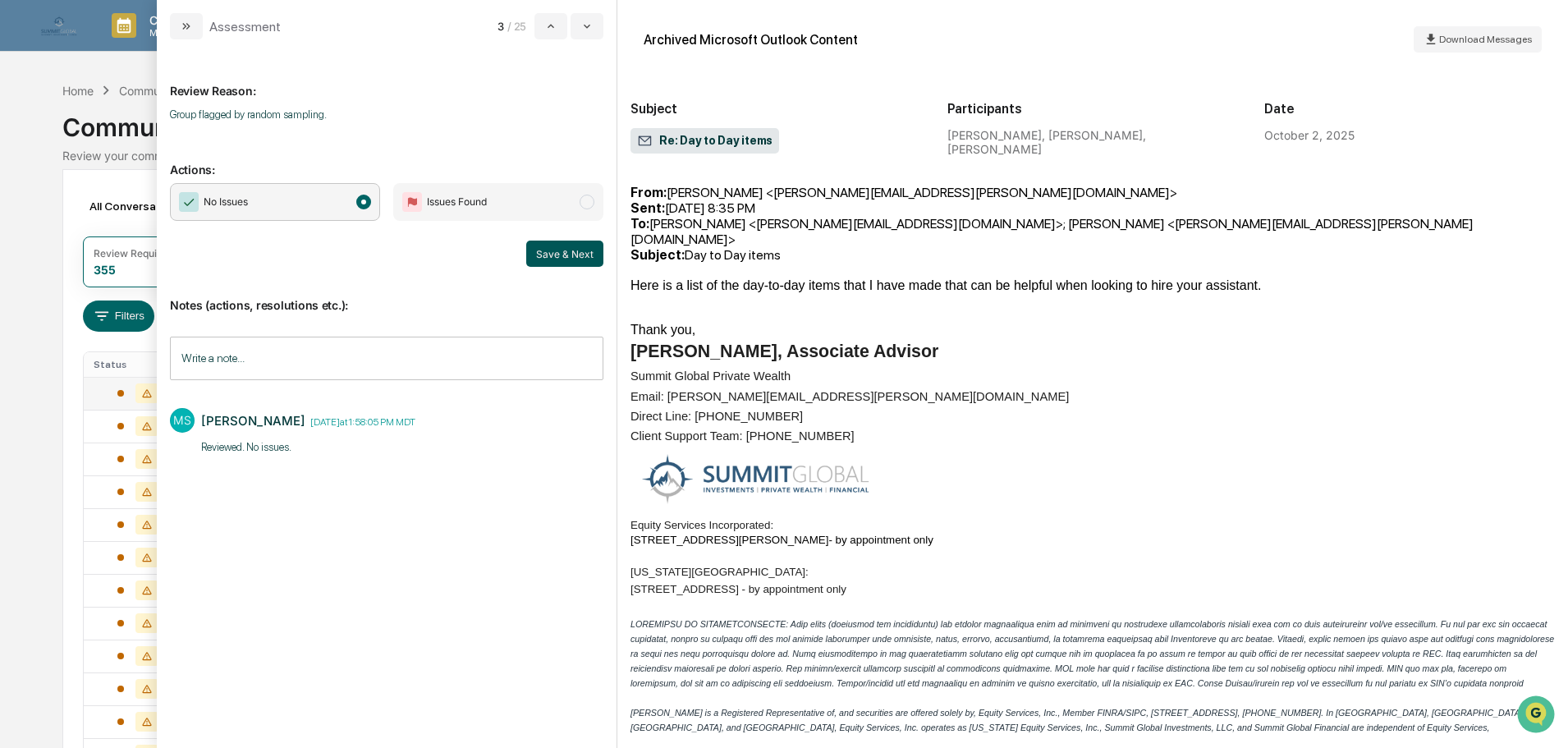
click at [556, 264] on button "Save & Next" at bounding box center [564, 253] width 77 height 26
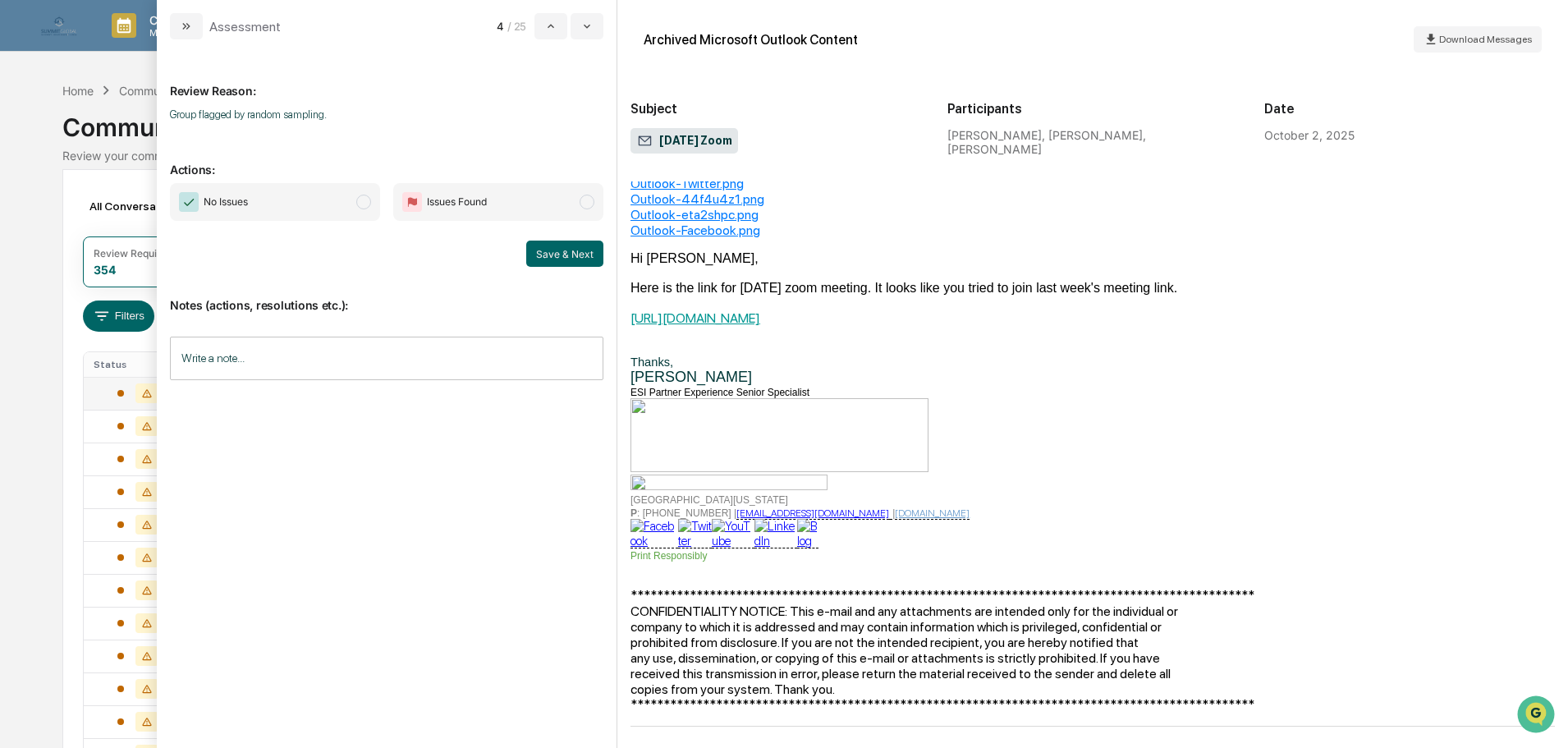
scroll to position [110, 0]
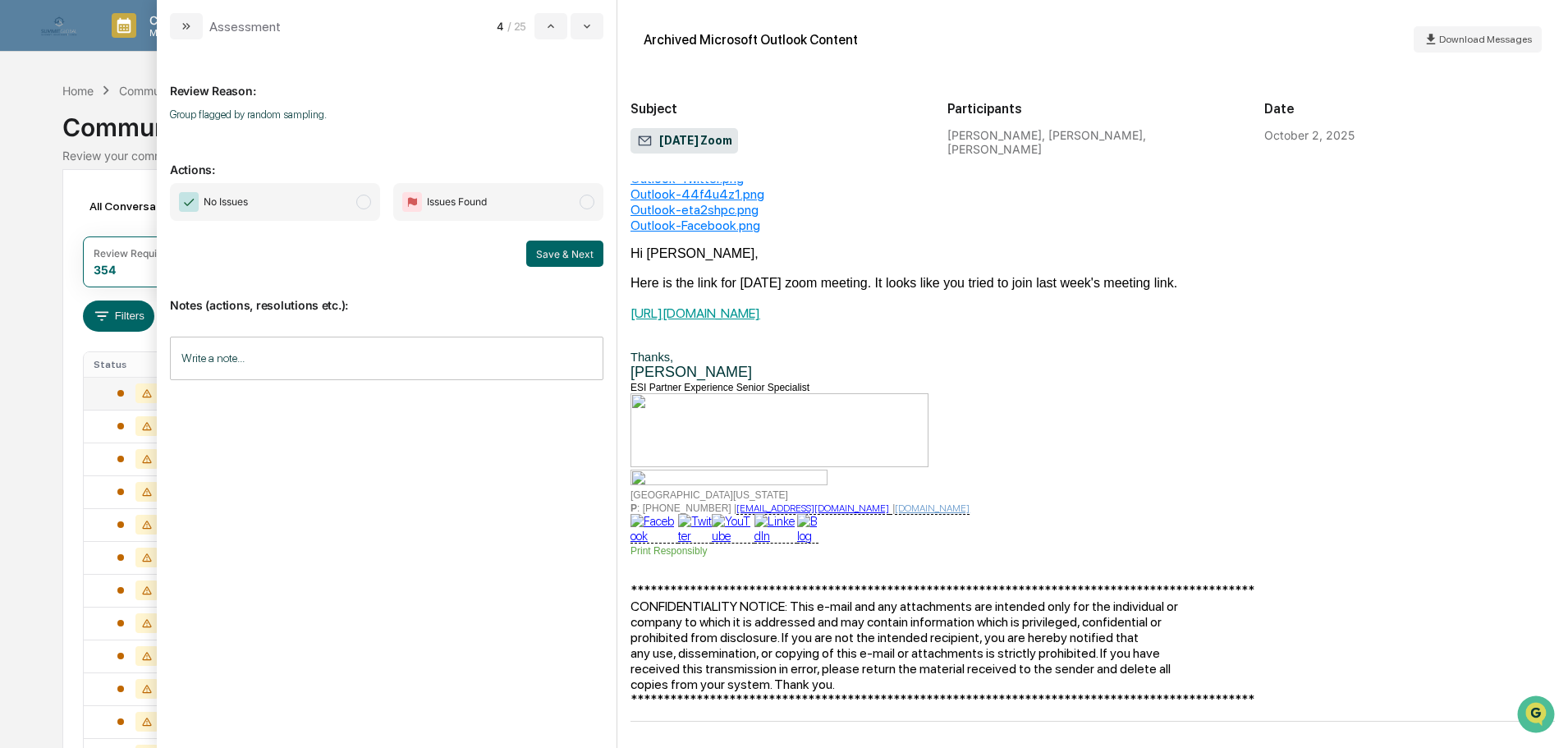
click at [471, 352] on input "Write a note..." at bounding box center [386, 358] width 433 height 43
click at [571, 489] on button "Save" at bounding box center [582, 493] width 43 height 26
click at [354, 200] on span "No Issues" at bounding box center [275, 201] width 210 height 38
click at [545, 258] on button "Save & Next" at bounding box center [564, 253] width 77 height 26
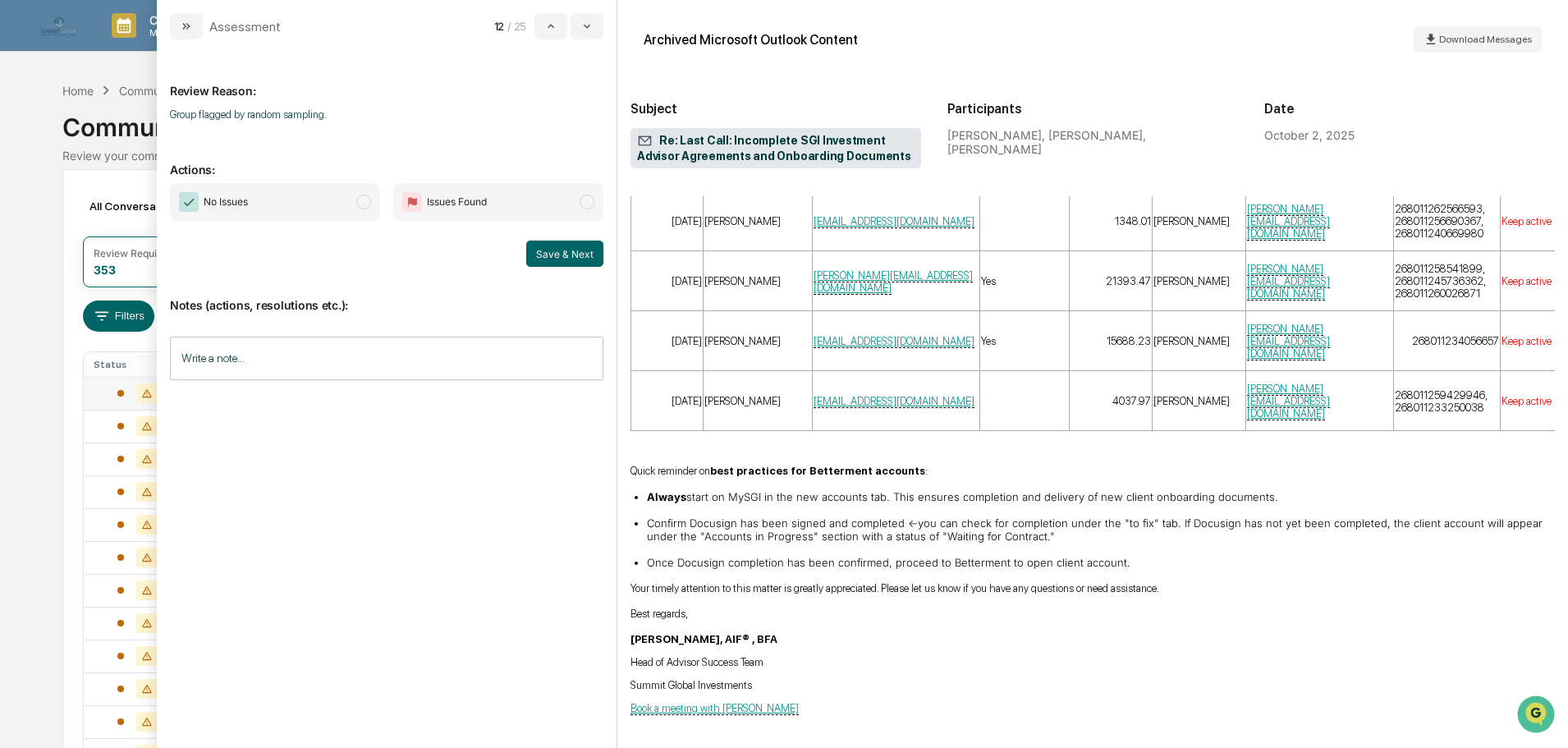
scroll to position [7268, 0]
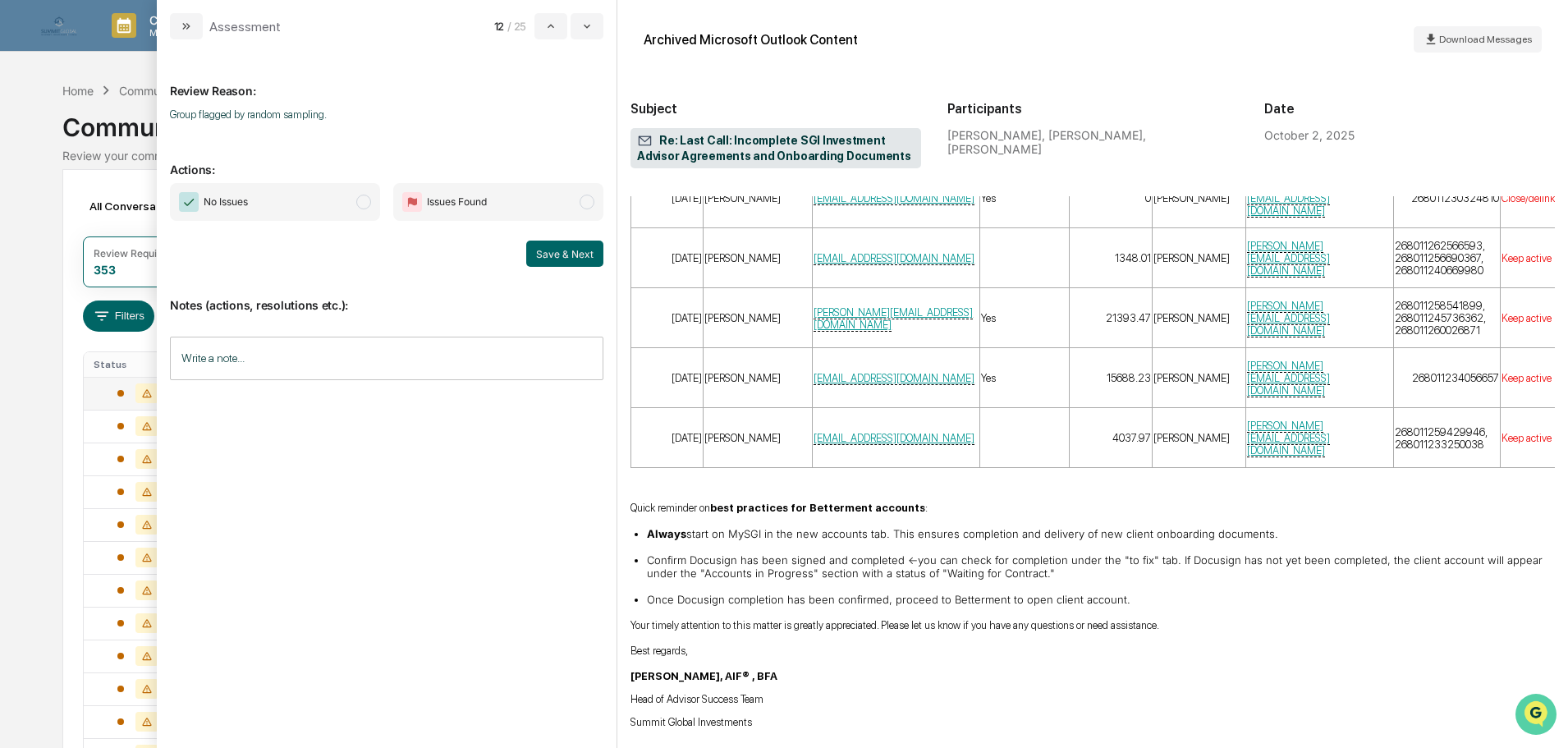
click at [1548, 714] on img "Open customer support" at bounding box center [1536, 715] width 41 height 33
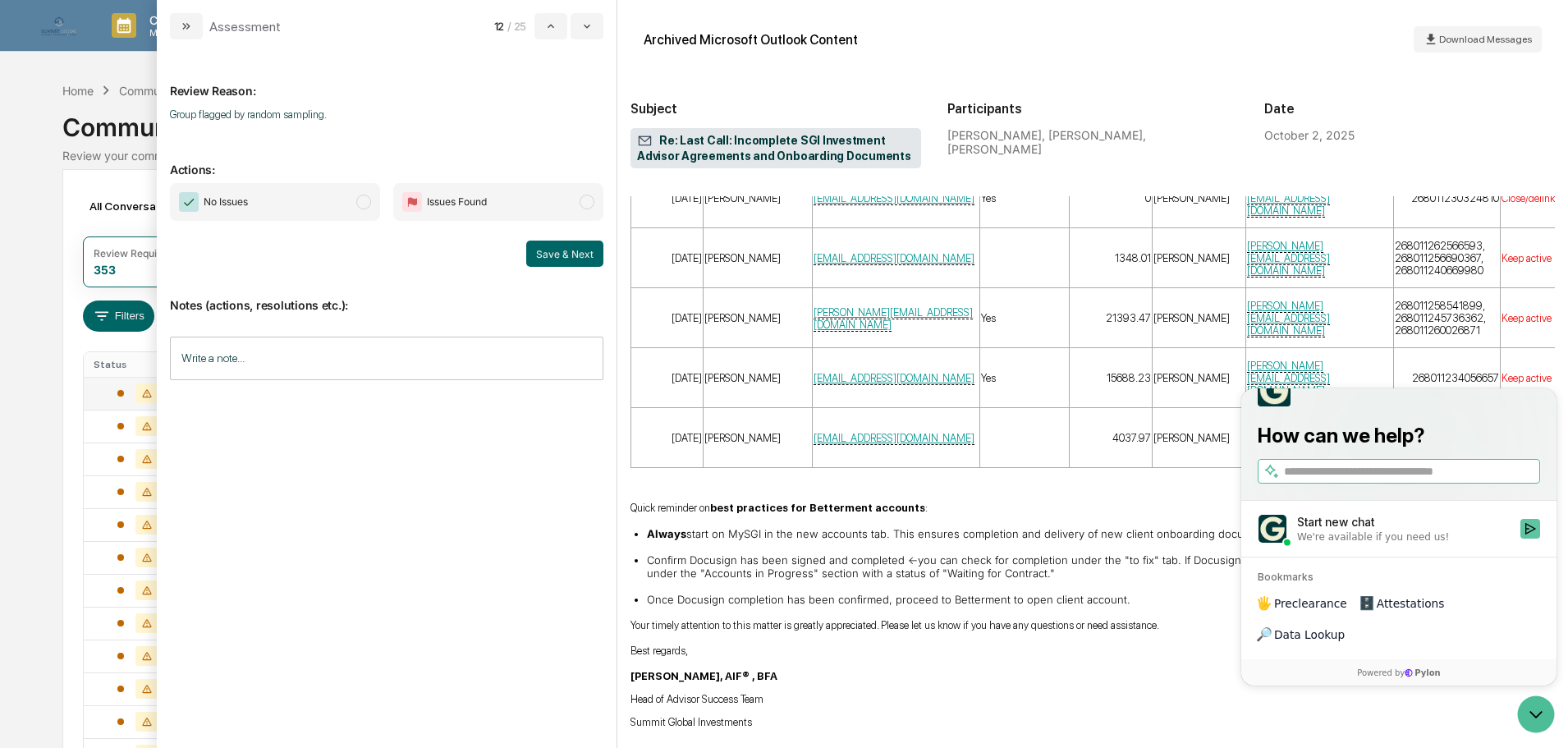
click at [1526, 535] on icon "Start new chat" at bounding box center [1529, 528] width 13 height 13
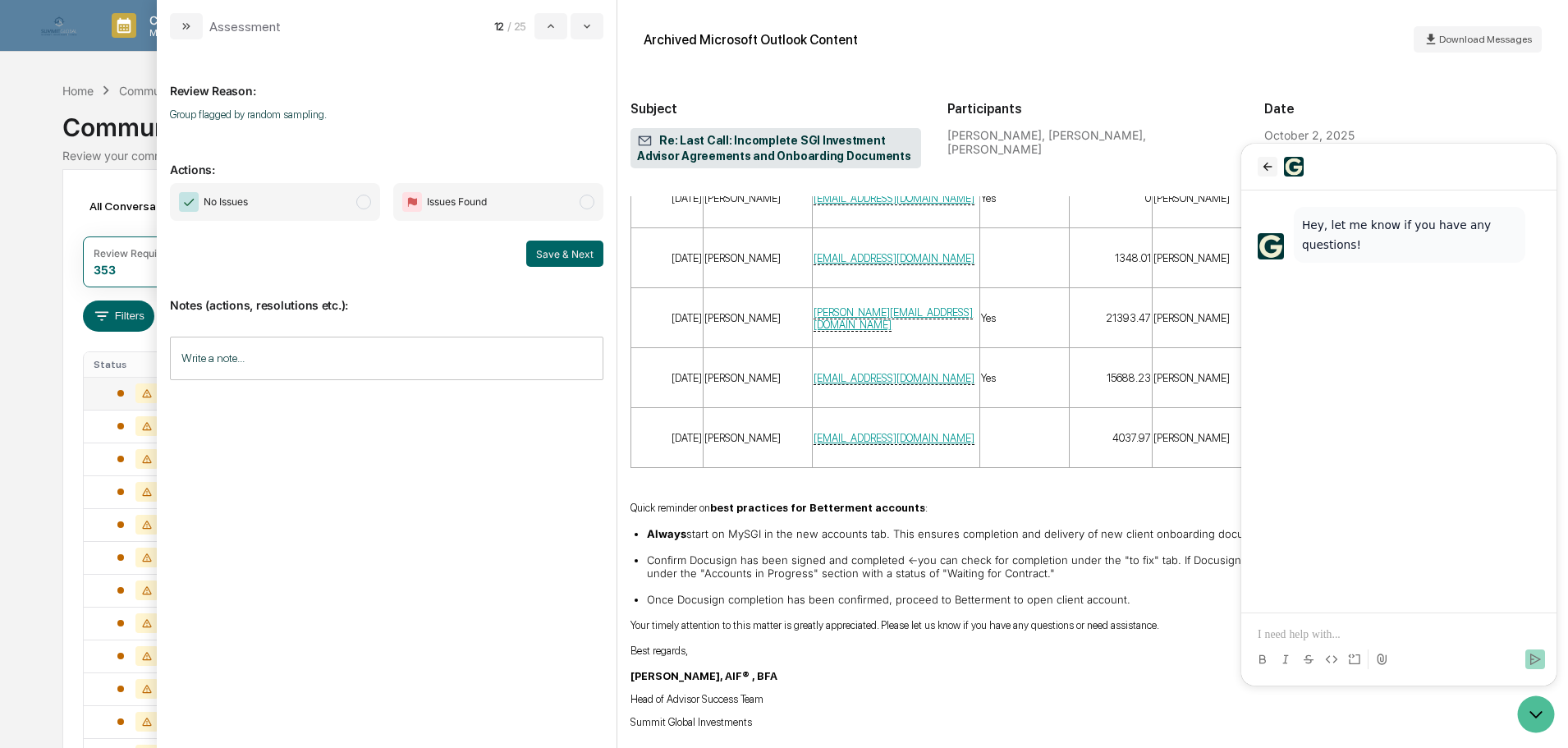
click at [1262, 162] on icon "back" at bounding box center [1267, 166] width 13 height 13
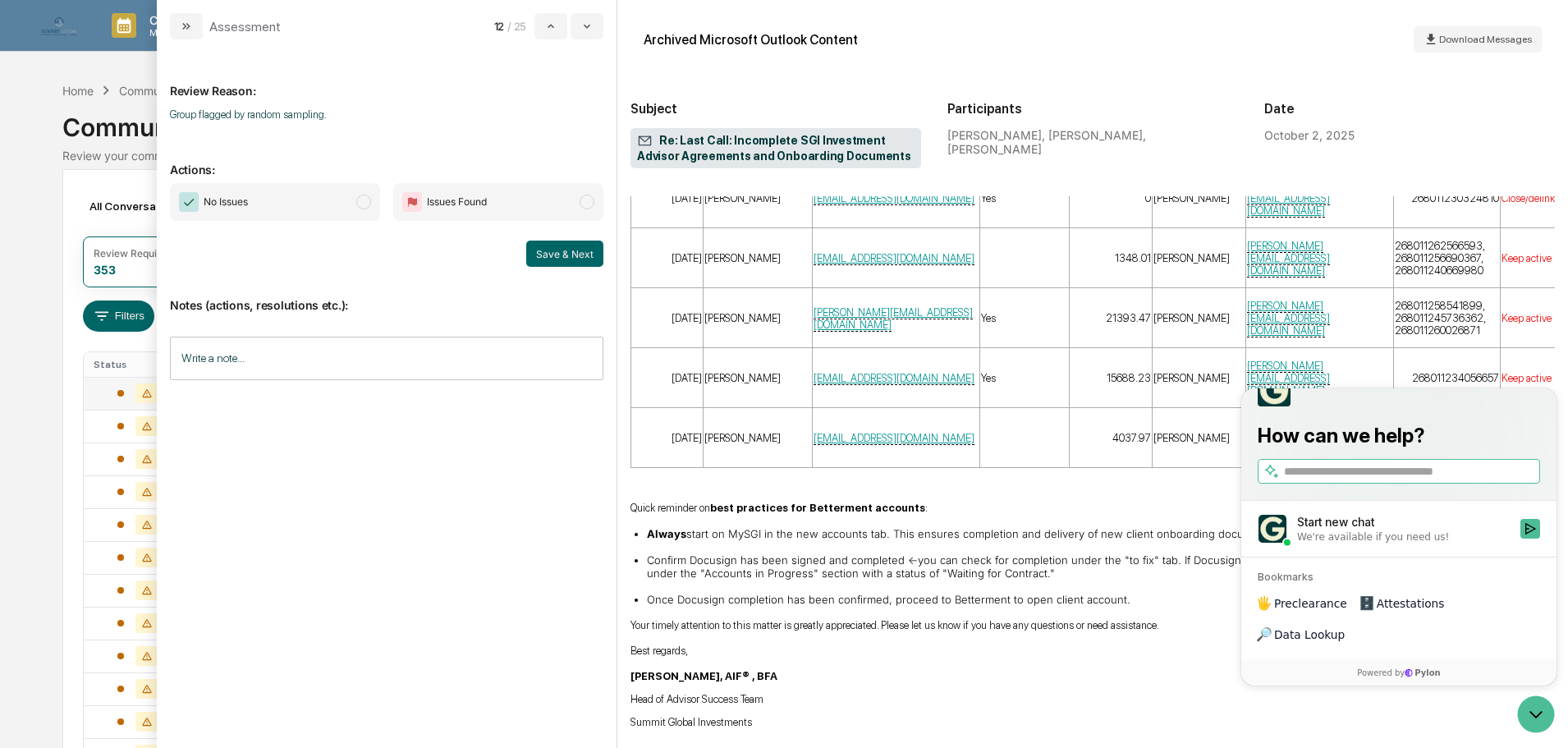
click at [1540, 714] on icon "Open customer support" at bounding box center [1536, 715] width 13 height 6
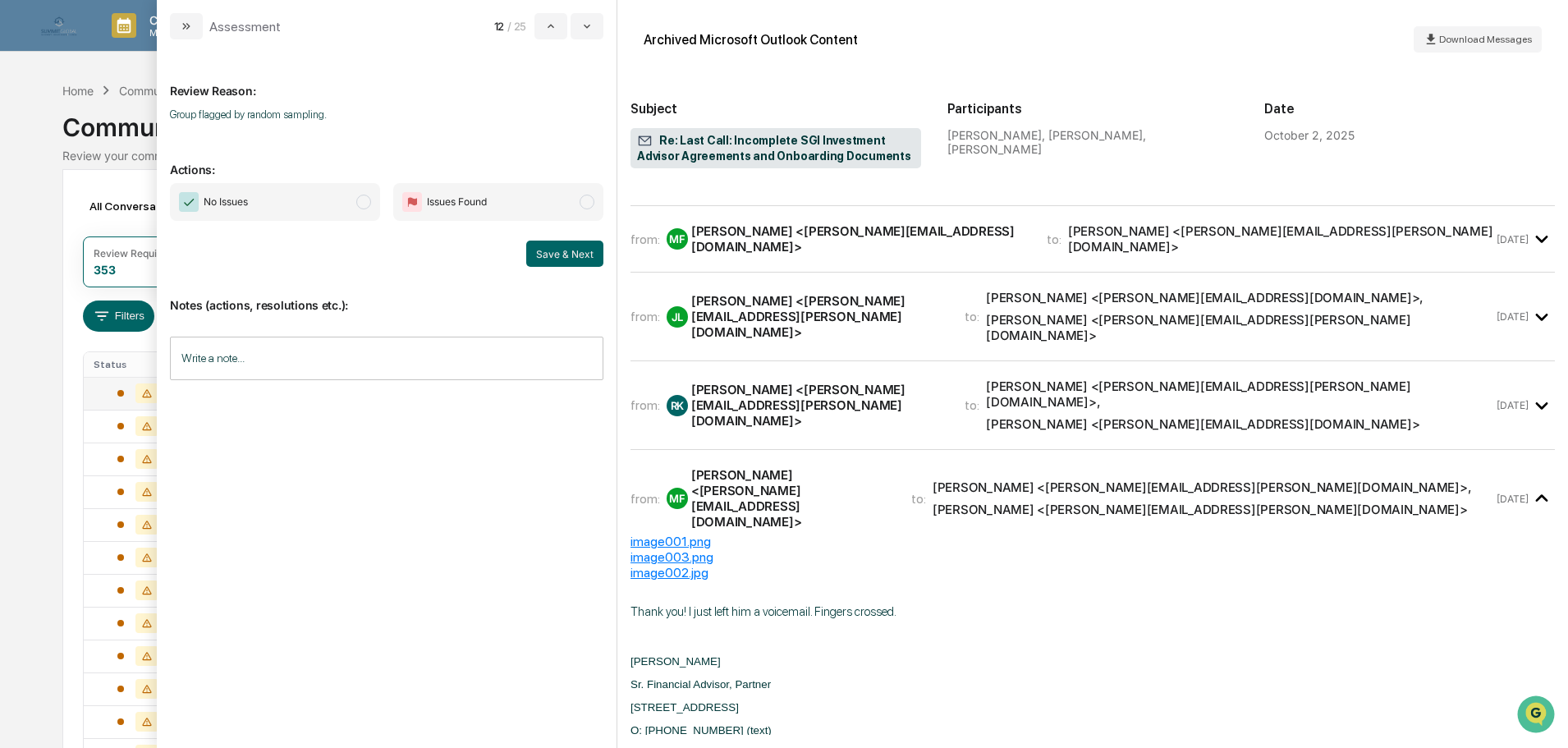
scroll to position [0, 0]
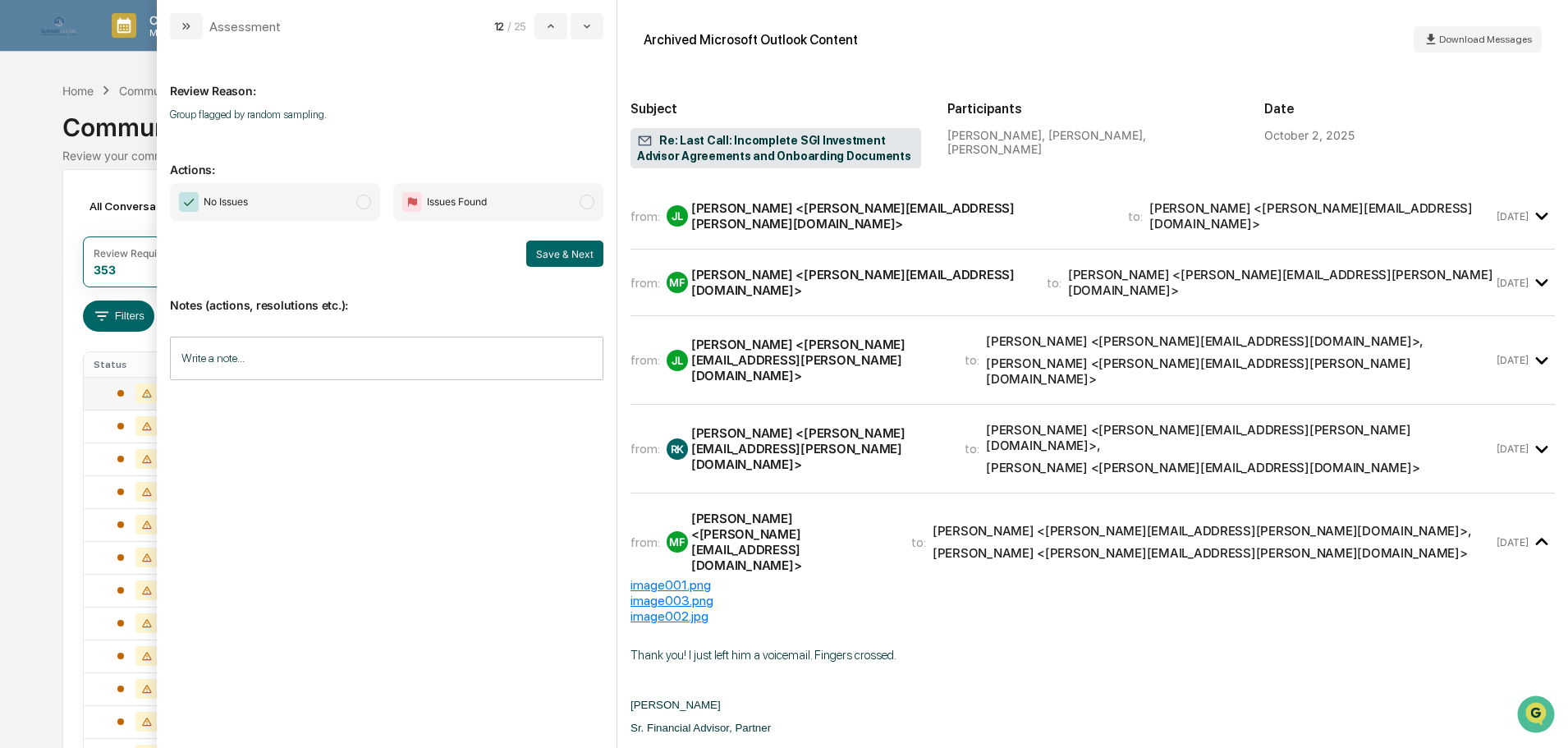
click at [351, 207] on span "No Issues" at bounding box center [275, 201] width 210 height 38
click at [289, 363] on input "Write a note..." at bounding box center [386, 358] width 433 height 43
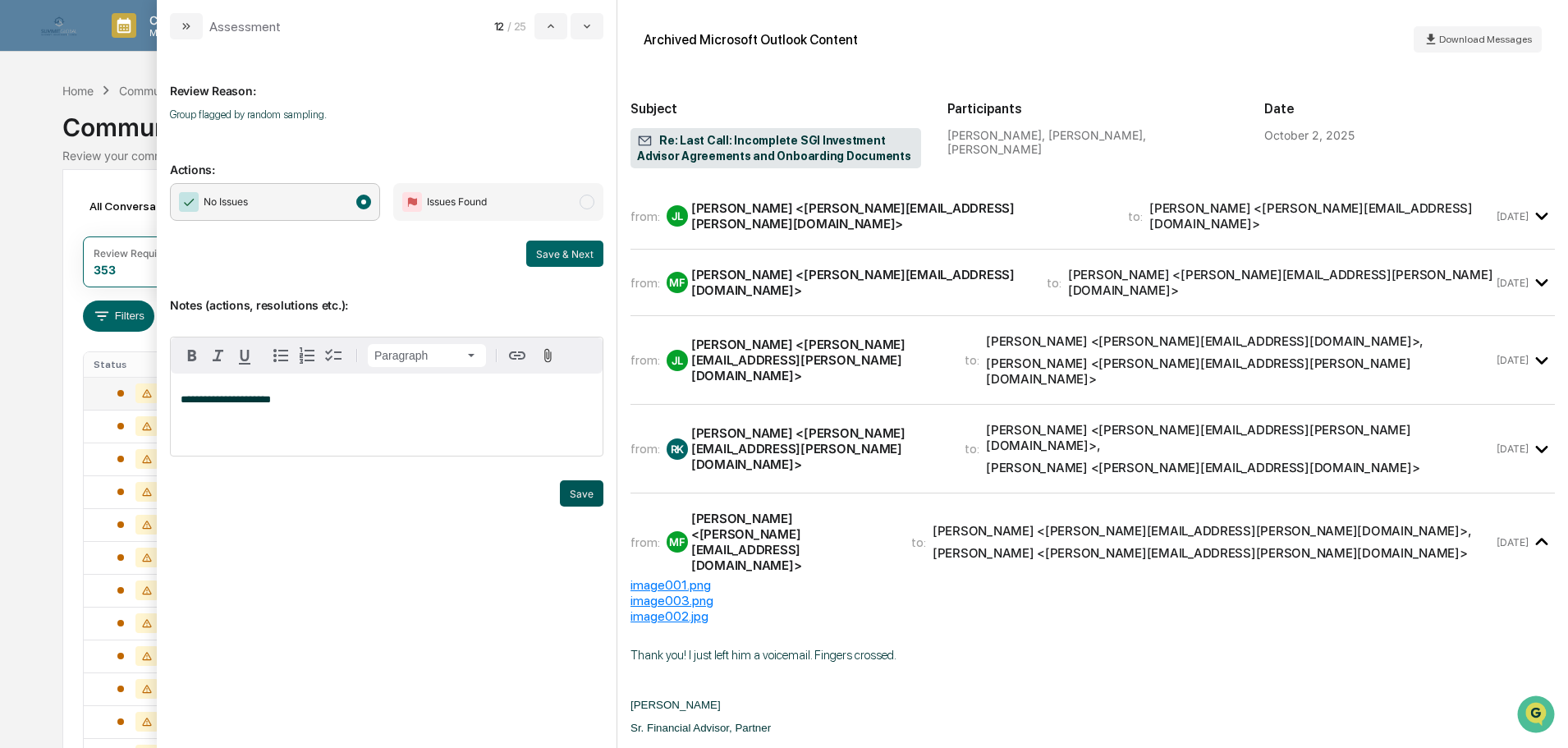
click at [575, 495] on button "Save" at bounding box center [582, 493] width 43 height 26
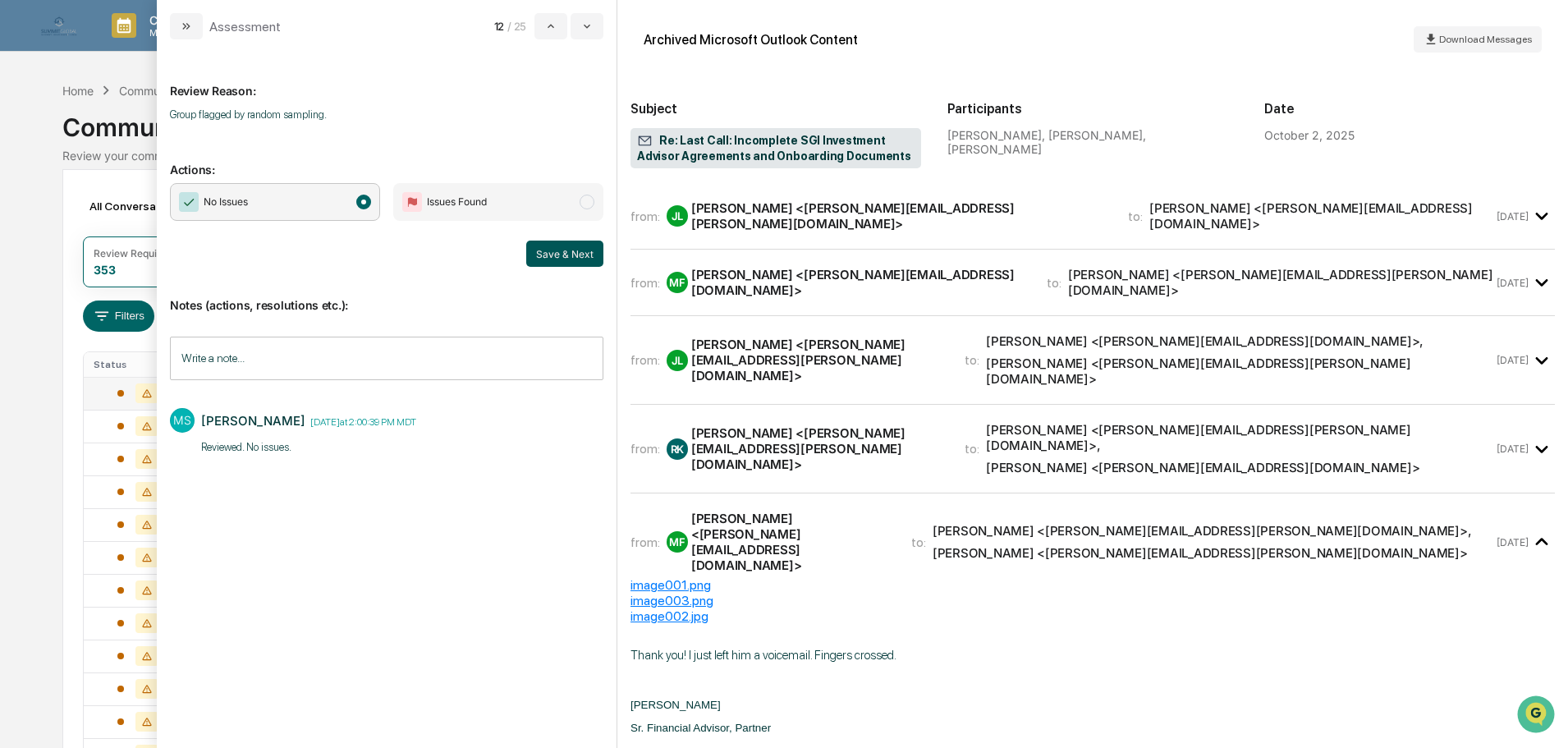
click at [555, 258] on button "Save & Next" at bounding box center [564, 253] width 77 height 26
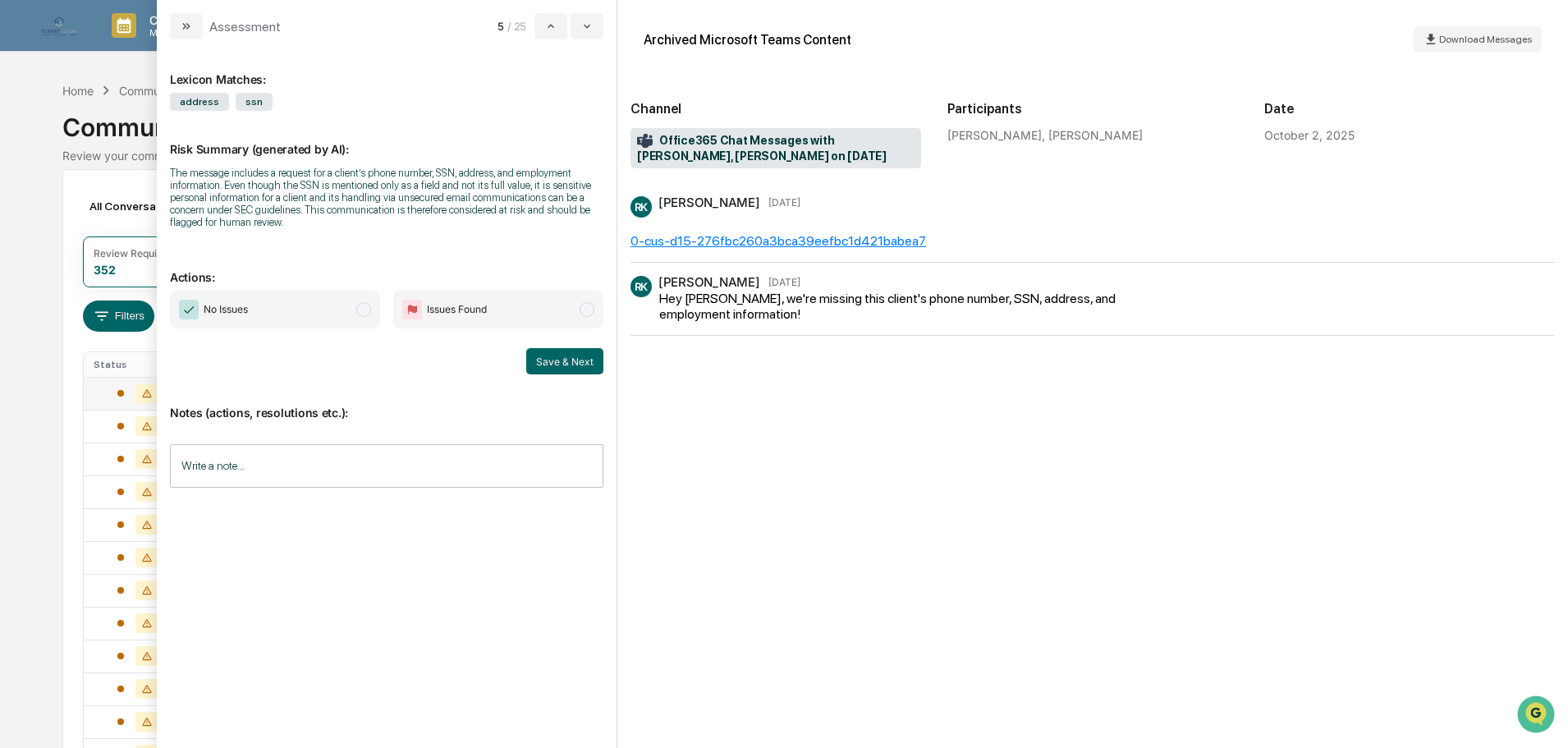
click at [320, 312] on span "No Issues" at bounding box center [275, 309] width 210 height 38
click at [337, 464] on input "Write a note..." at bounding box center [386, 465] width 433 height 43
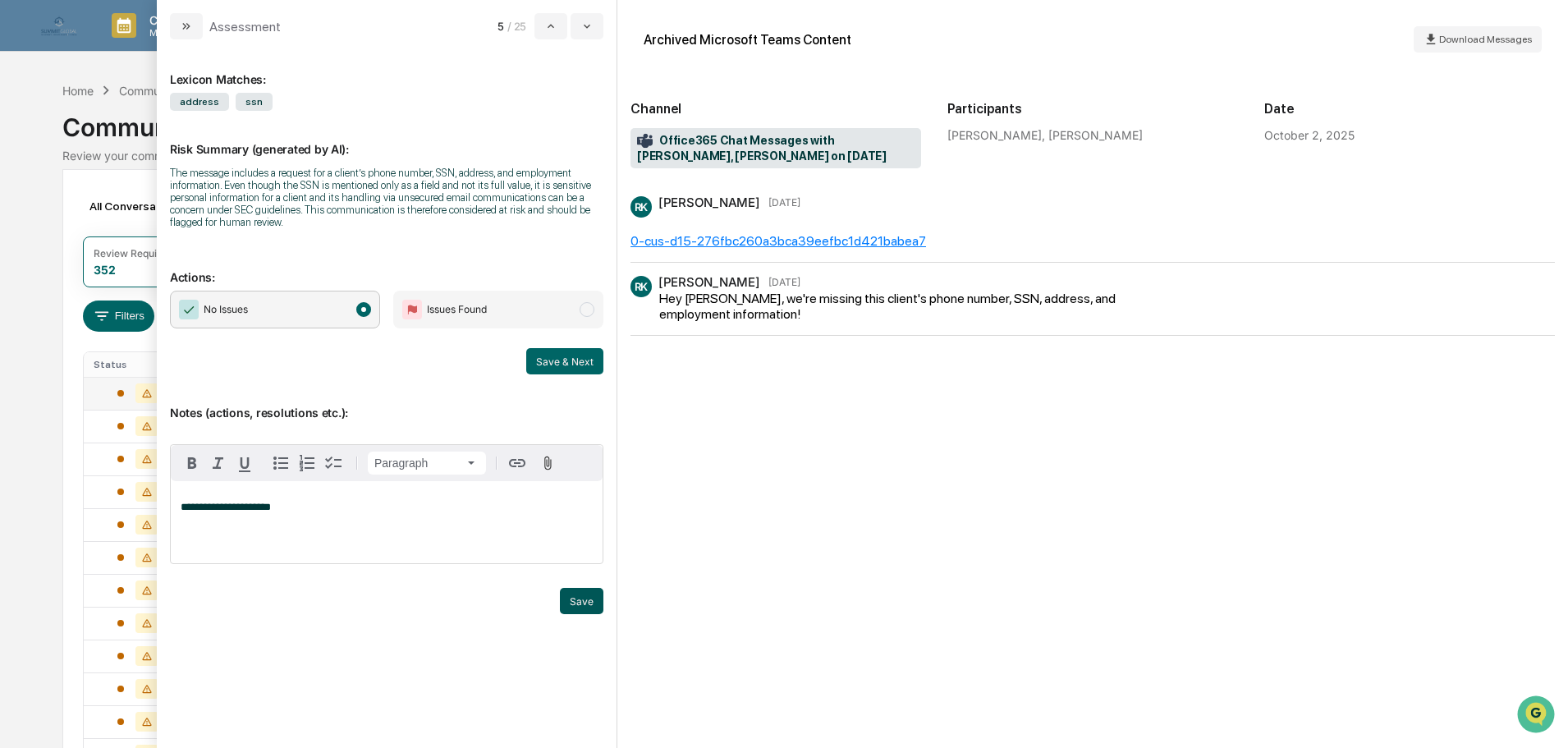
click at [592, 606] on button "Save" at bounding box center [582, 600] width 43 height 26
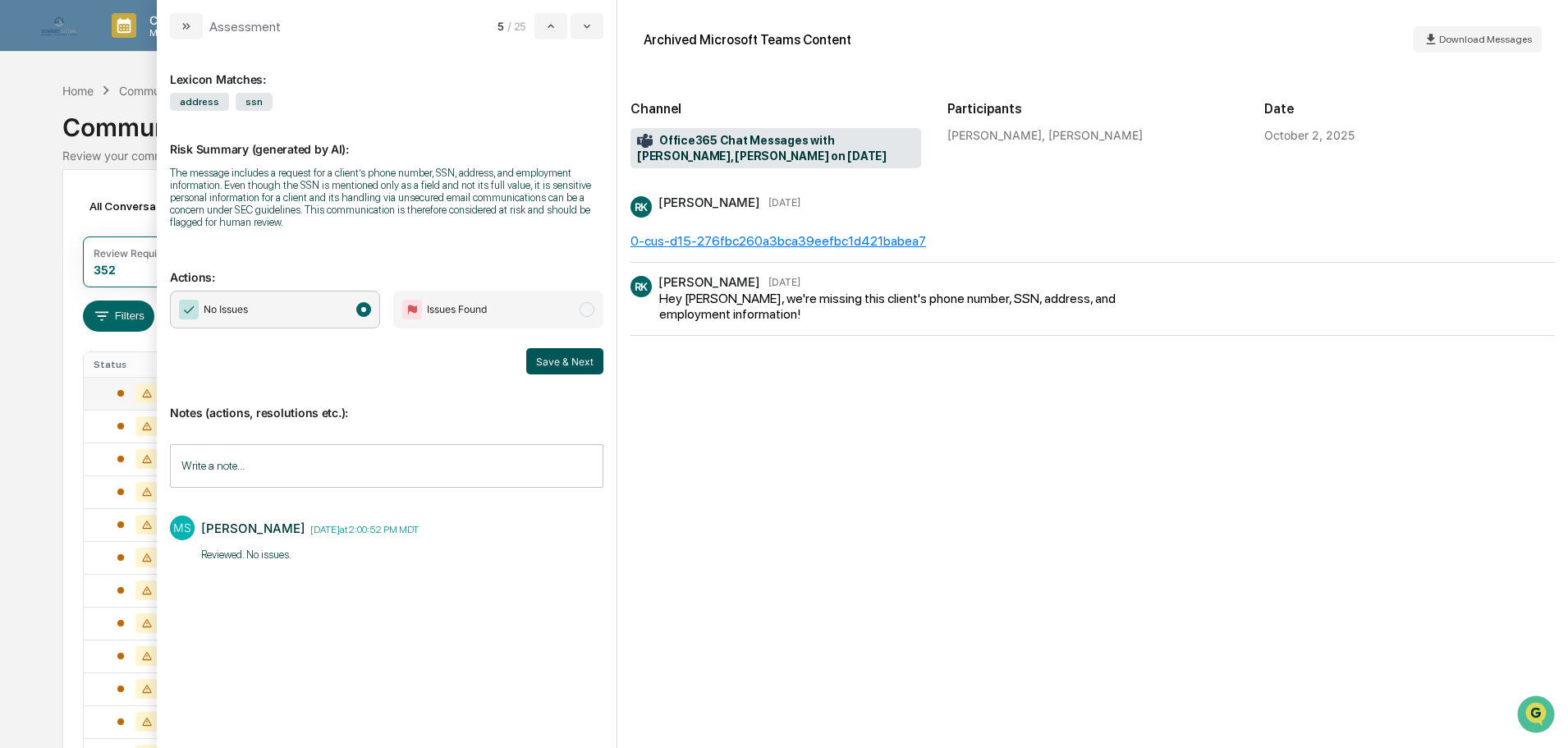
click at [565, 365] on button "Save & Next" at bounding box center [564, 361] width 77 height 26
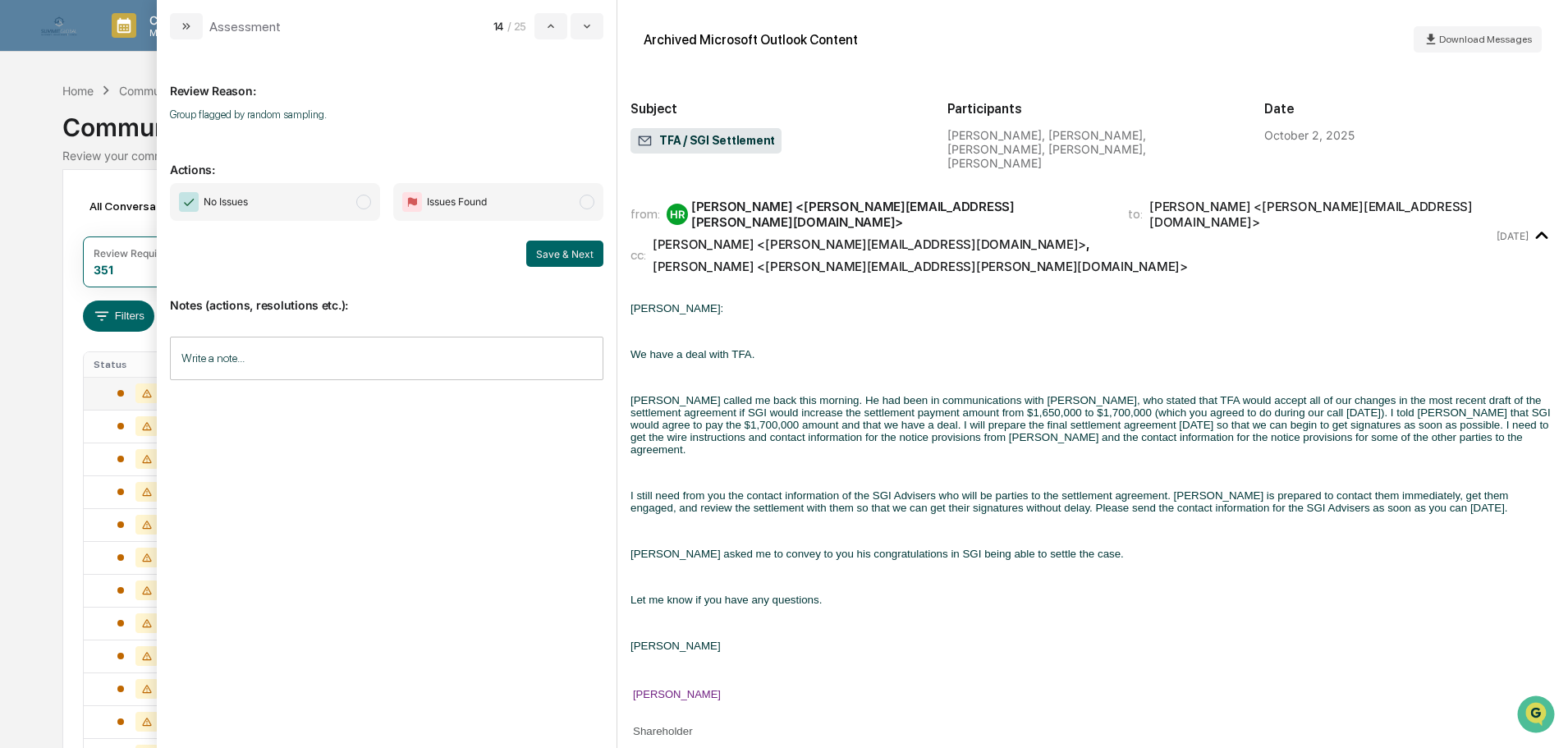
click at [292, 194] on span "No Issues" at bounding box center [275, 201] width 210 height 38
click at [281, 362] on input "Write a note..." at bounding box center [386, 358] width 433 height 43
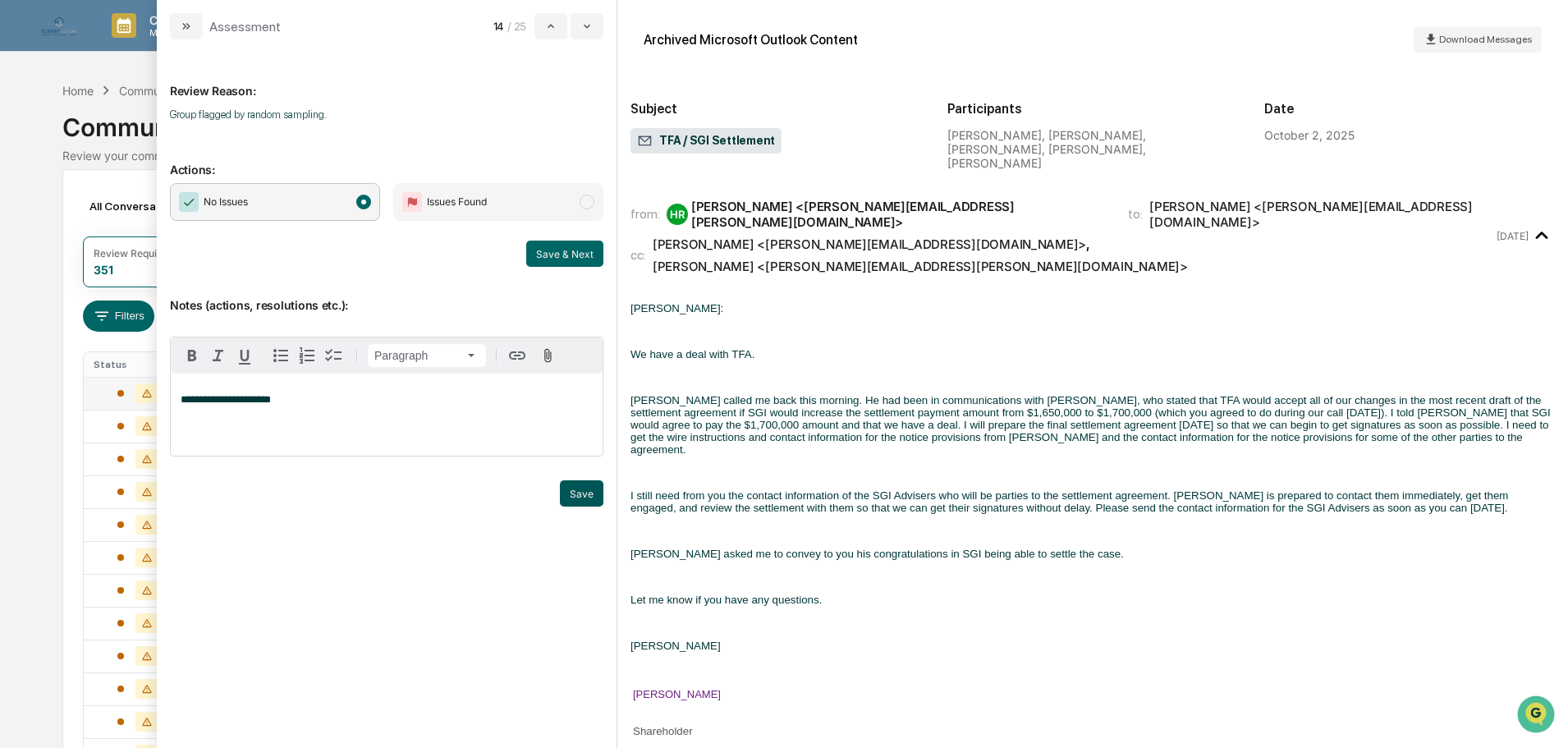
click at [589, 494] on button "Save" at bounding box center [582, 493] width 43 height 26
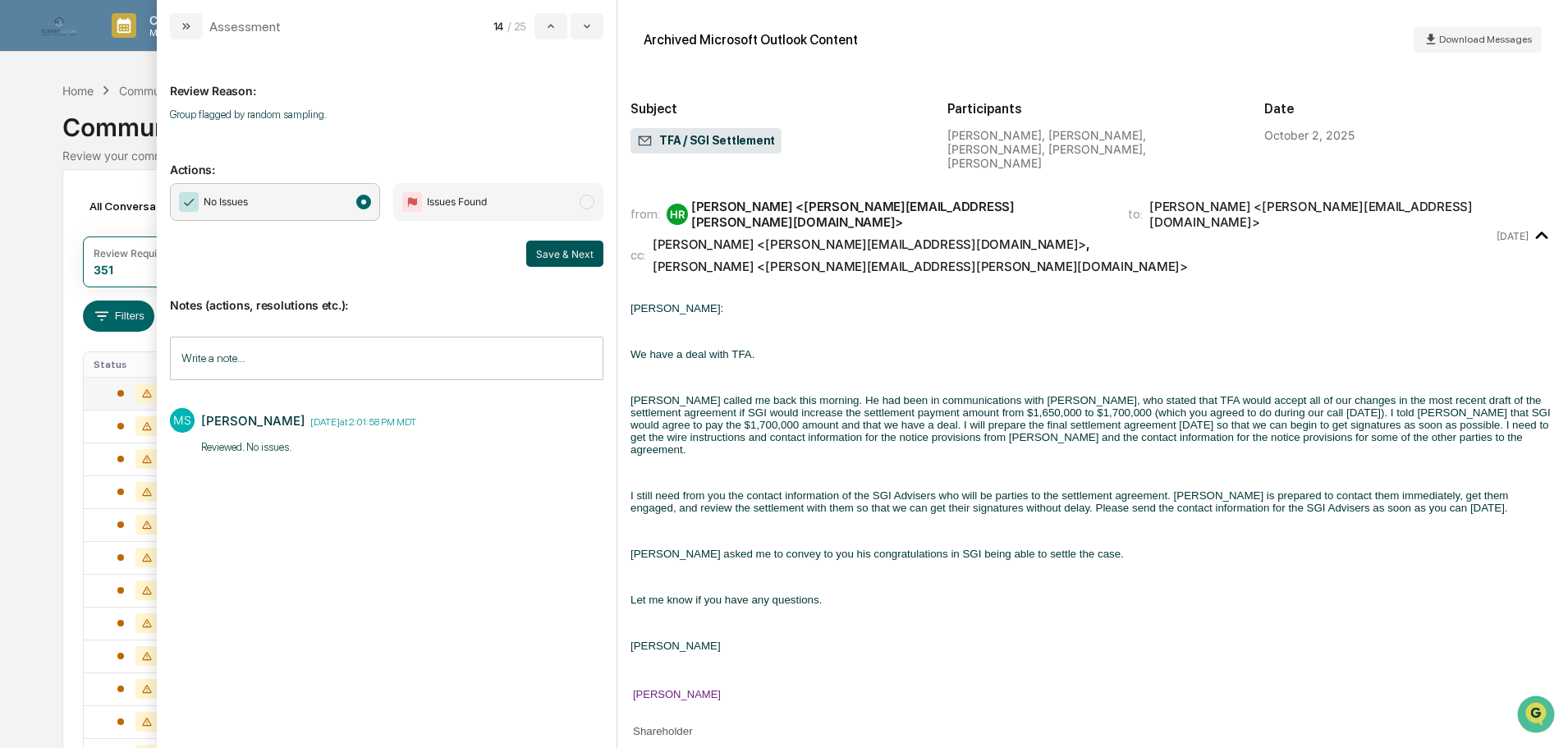
click at [557, 263] on button "Save & Next" at bounding box center [564, 253] width 77 height 26
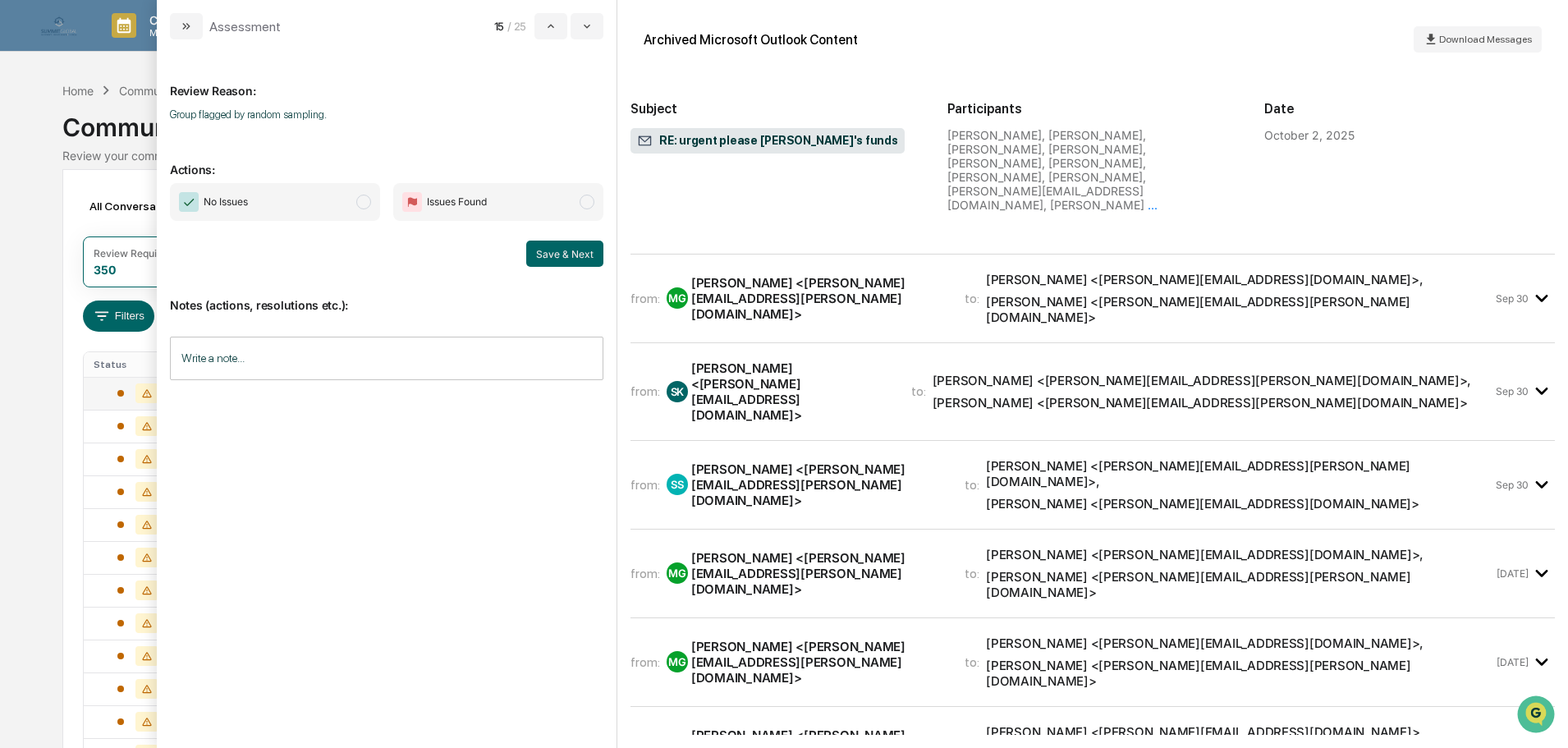
scroll to position [4453, 0]
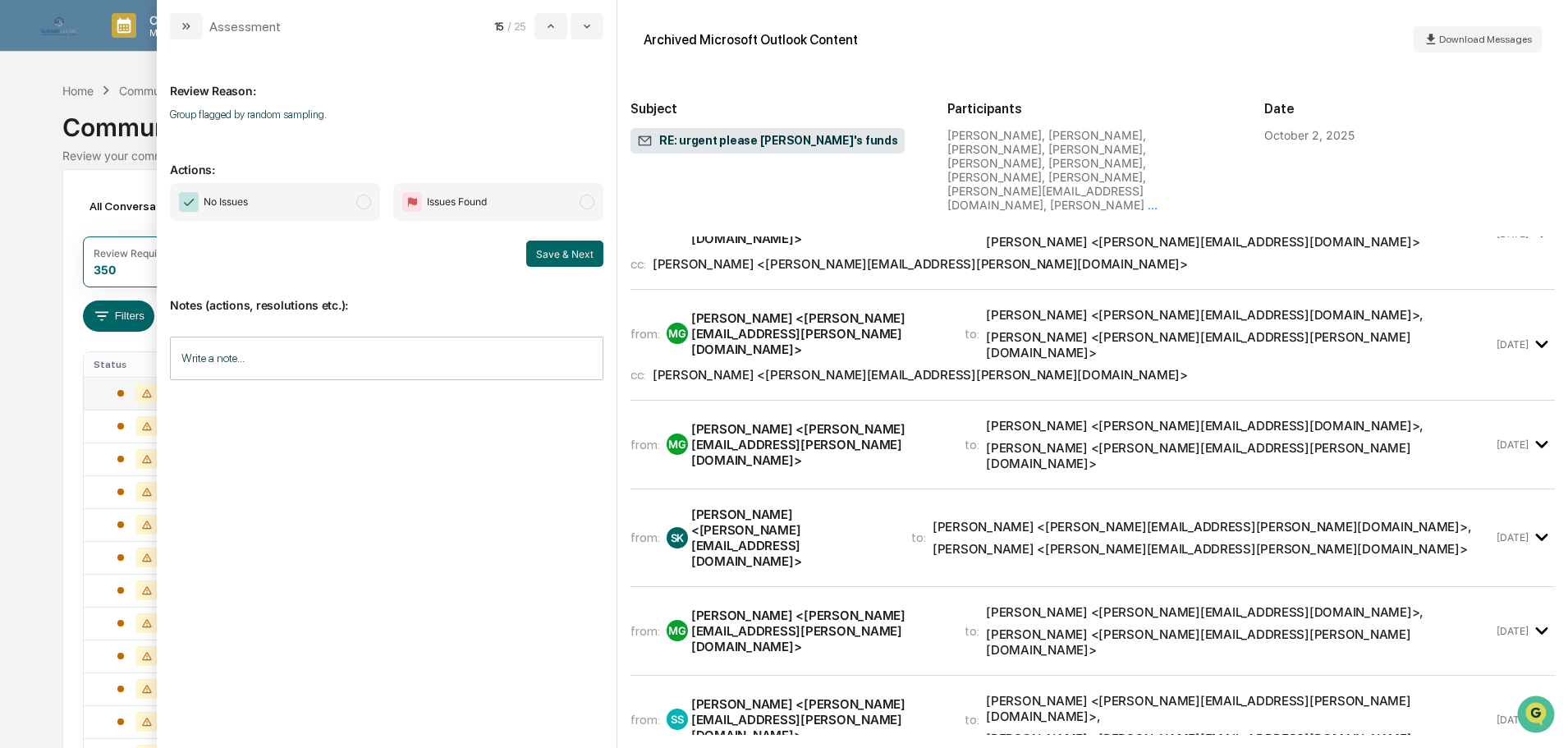
scroll to position [3960, 0]
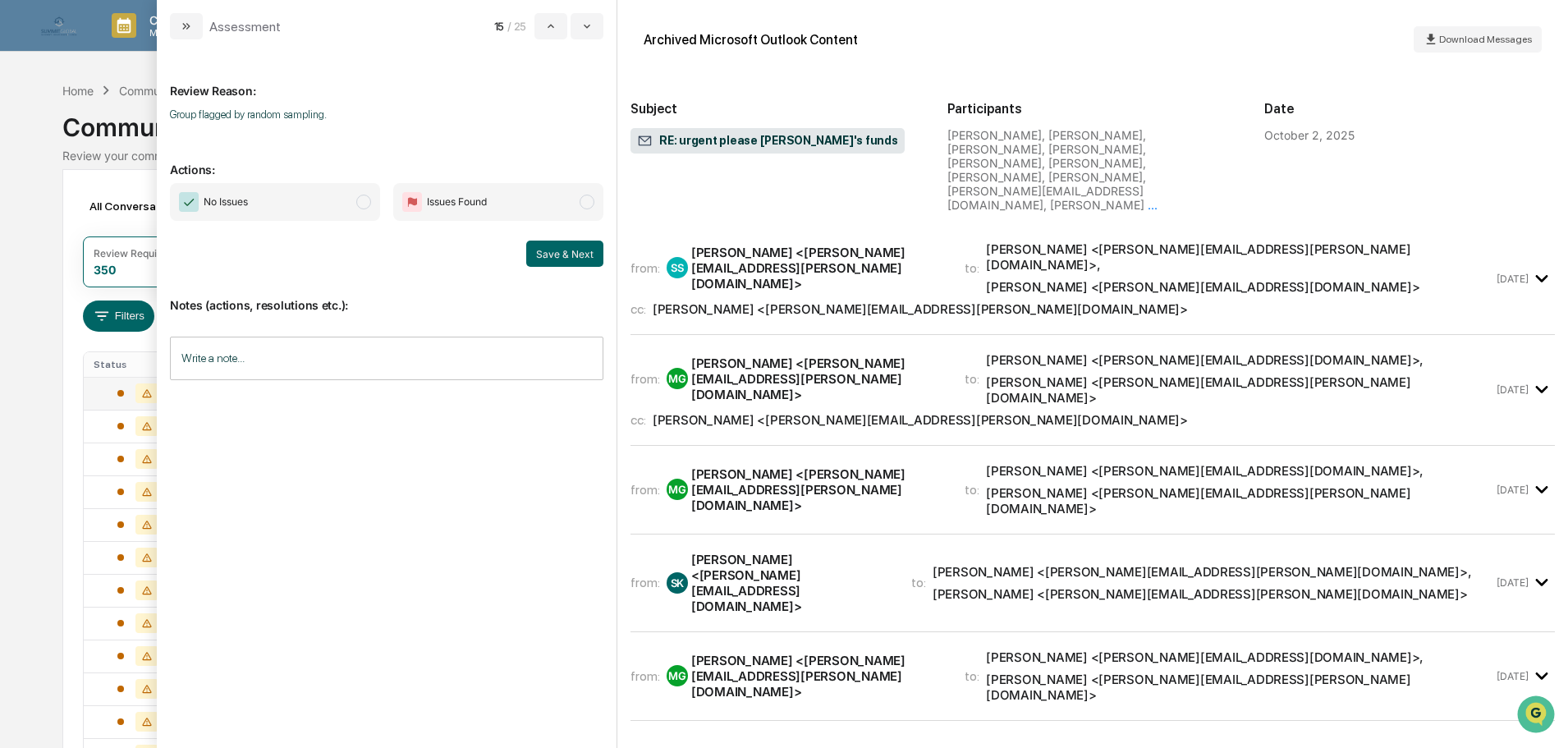
drag, startPoint x: 815, startPoint y: 261, endPoint x: 750, endPoint y: 250, distance: 65.9
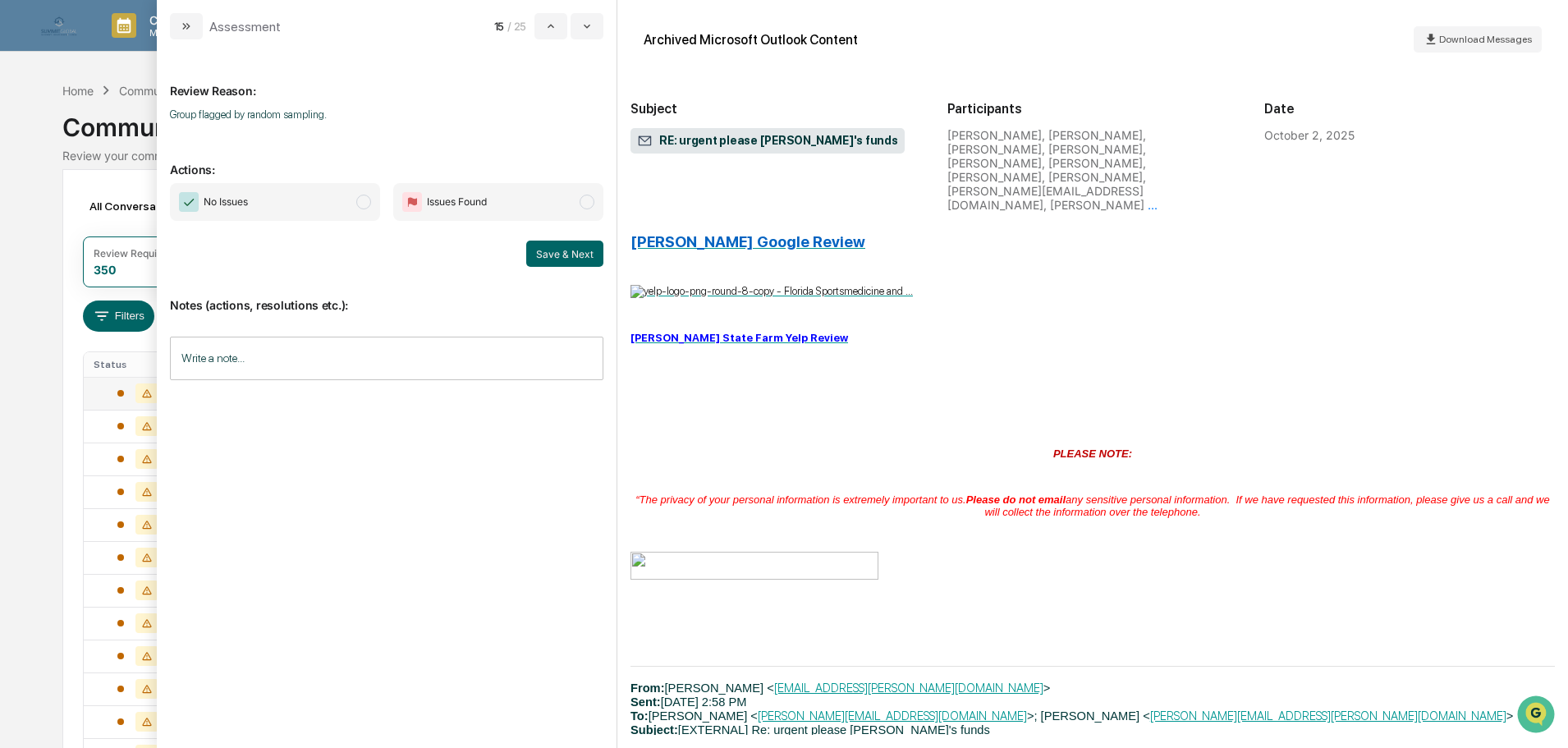
scroll to position [63431, 0]
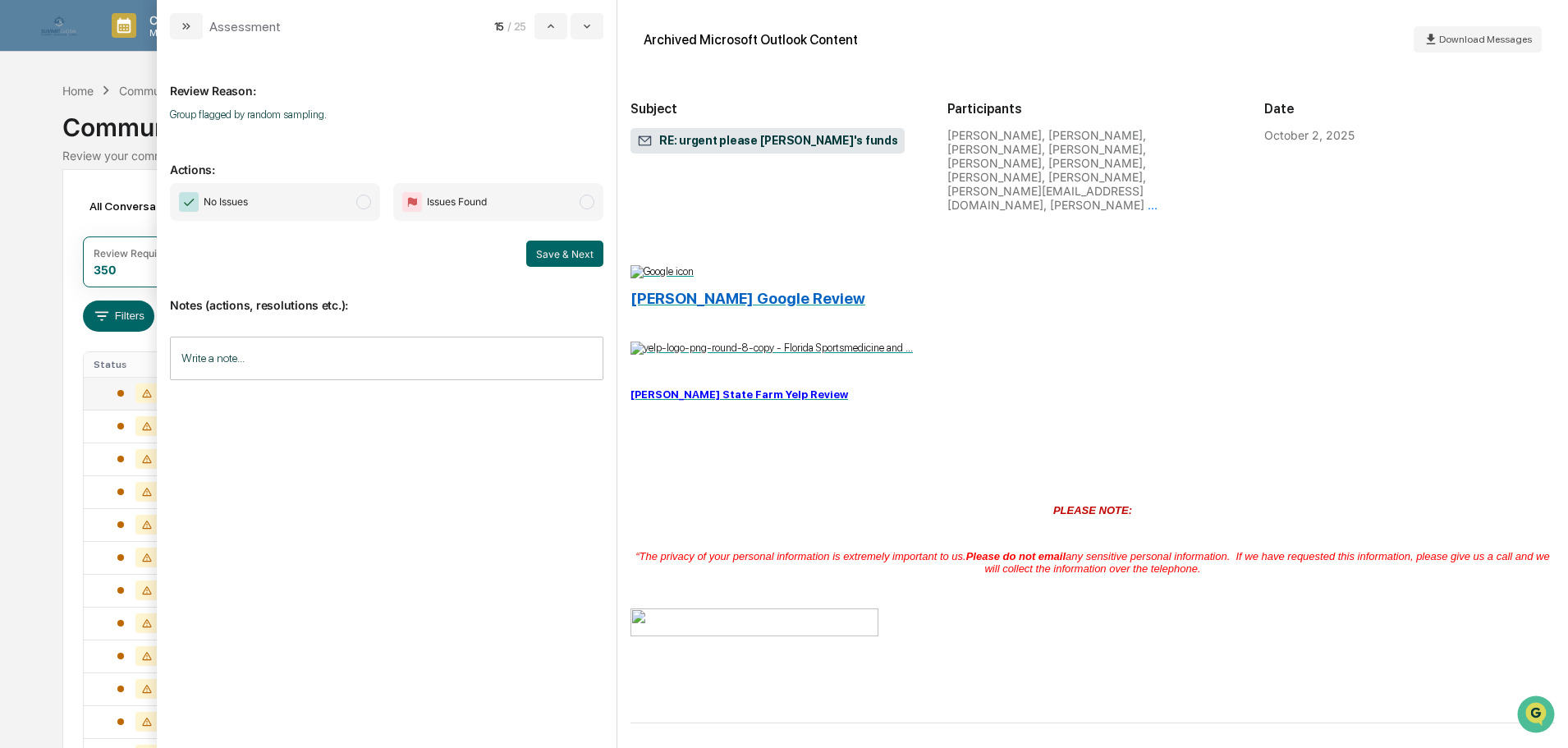
click at [314, 198] on span "No Issues" at bounding box center [275, 201] width 210 height 38
click at [302, 365] on input "Write a note..." at bounding box center [386, 358] width 433 height 43
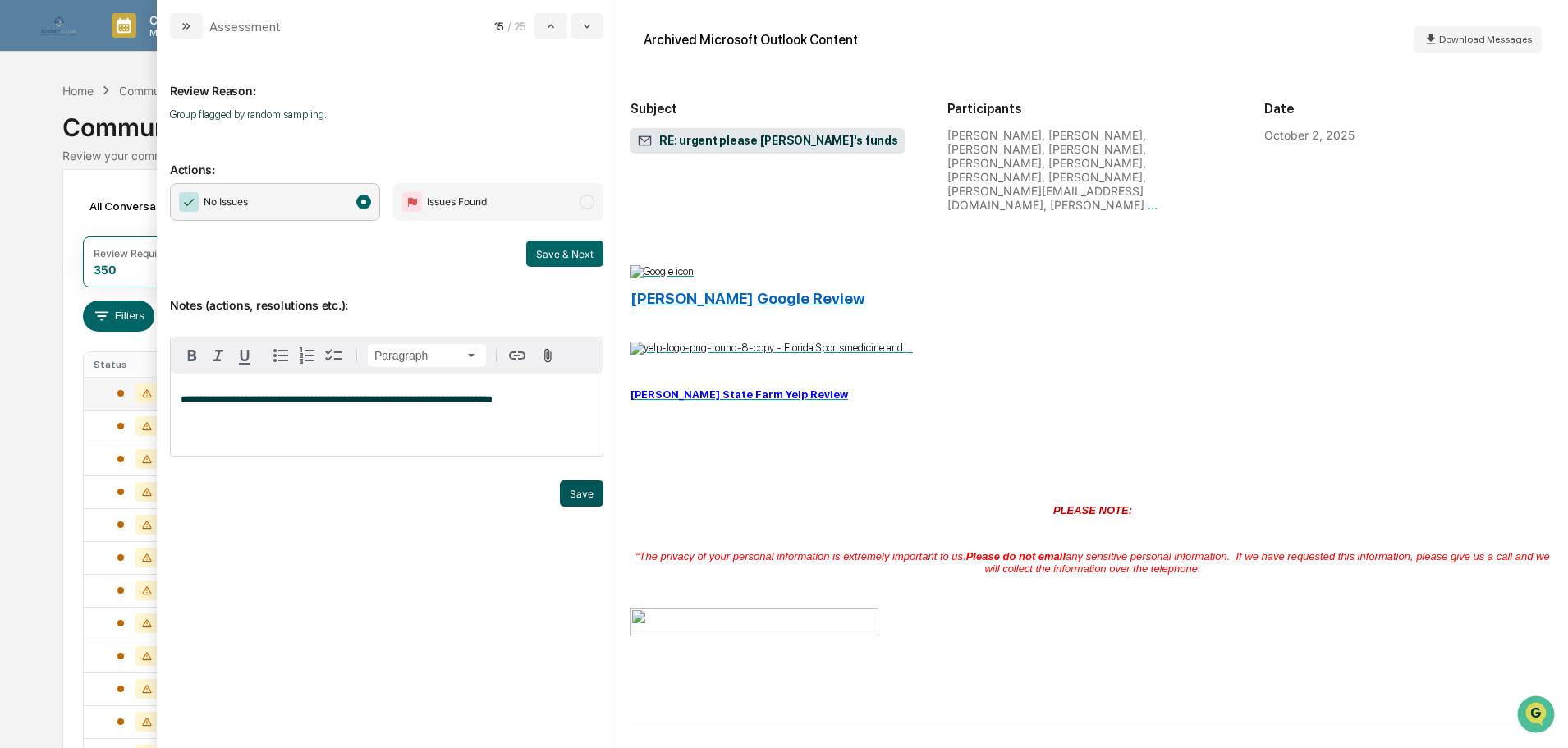
click at [581, 495] on button "Save" at bounding box center [582, 493] width 43 height 26
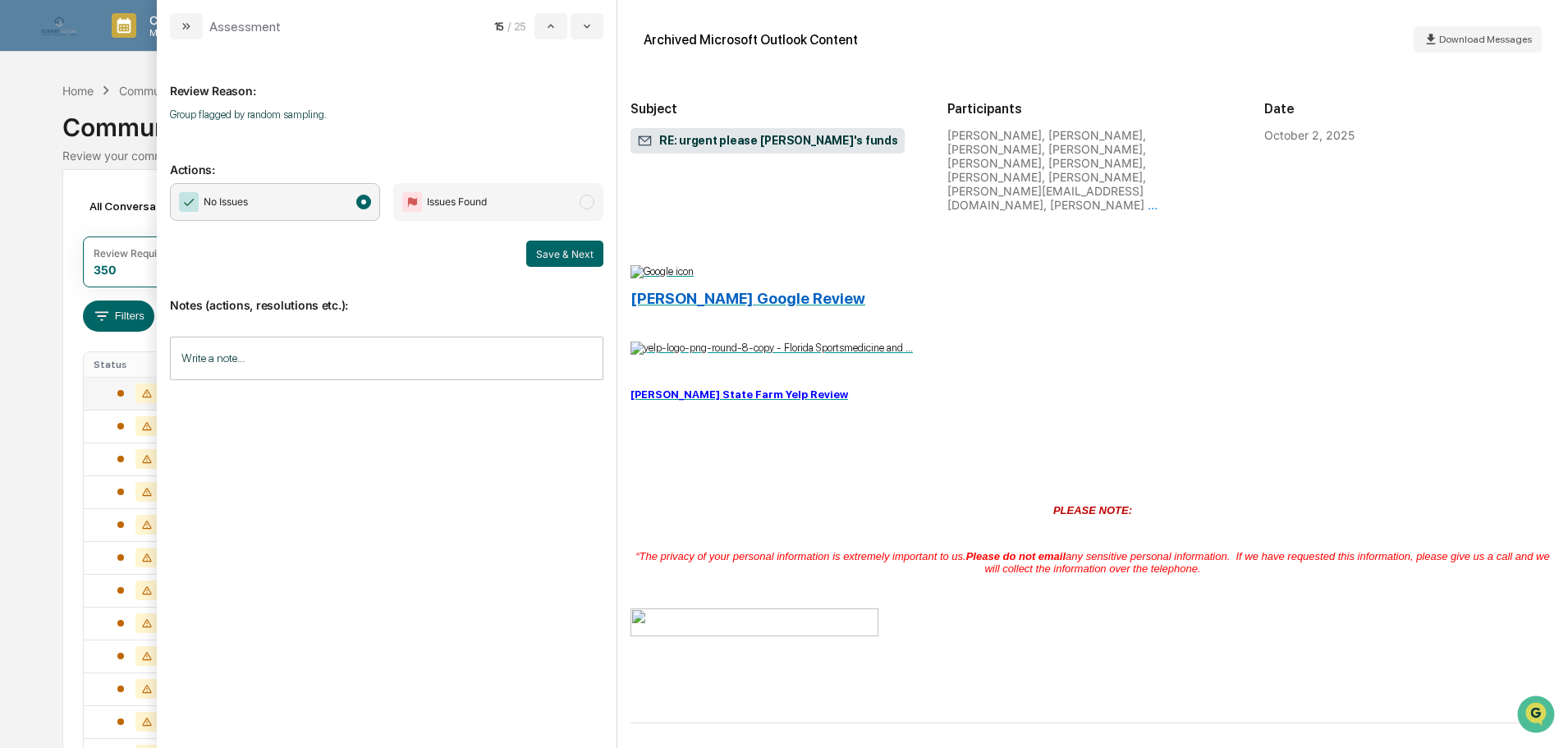
click at [565, 193] on span "Issues Found" at bounding box center [498, 201] width 210 height 38
click at [586, 202] on span "modal" at bounding box center [587, 201] width 15 height 15
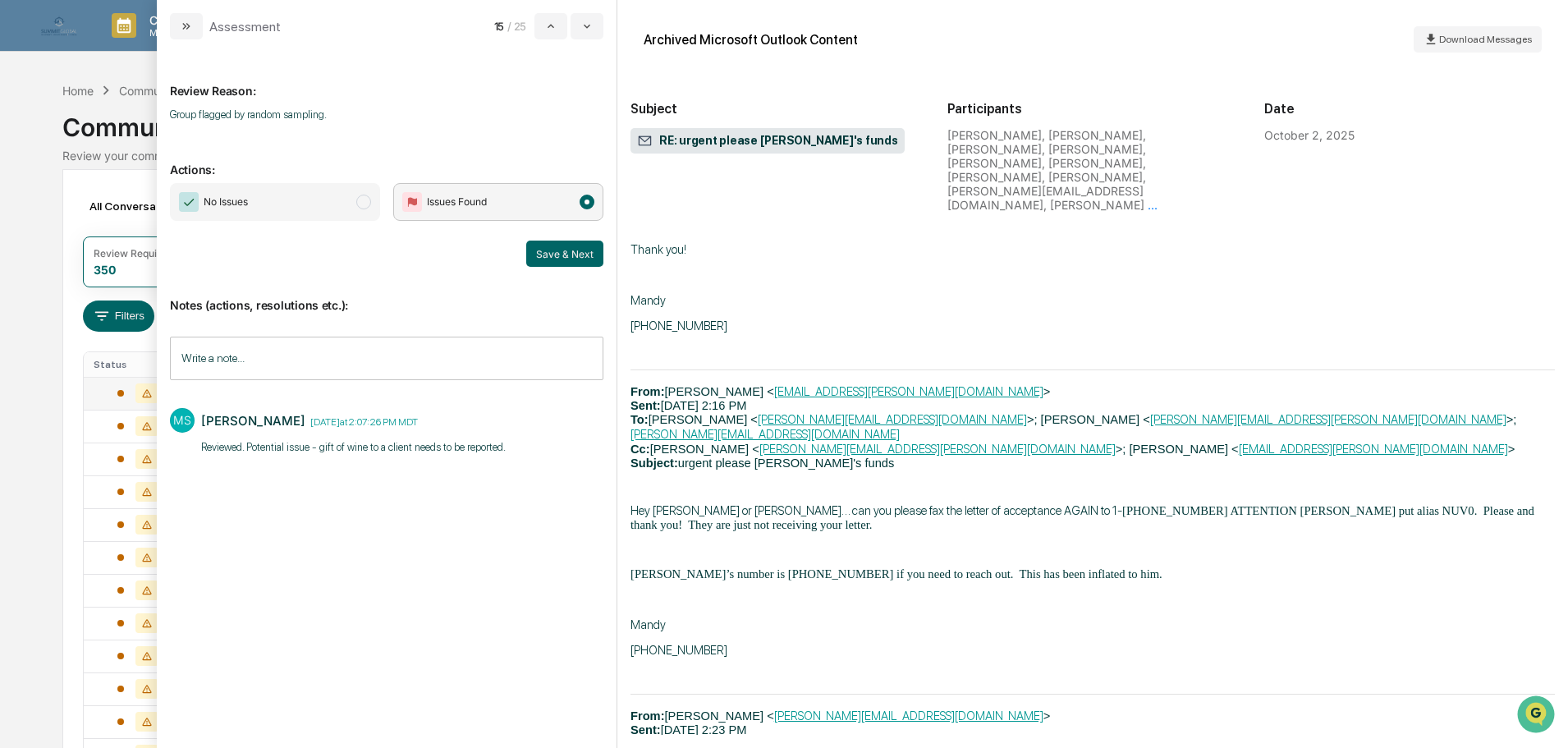
scroll to position [51199, 0]
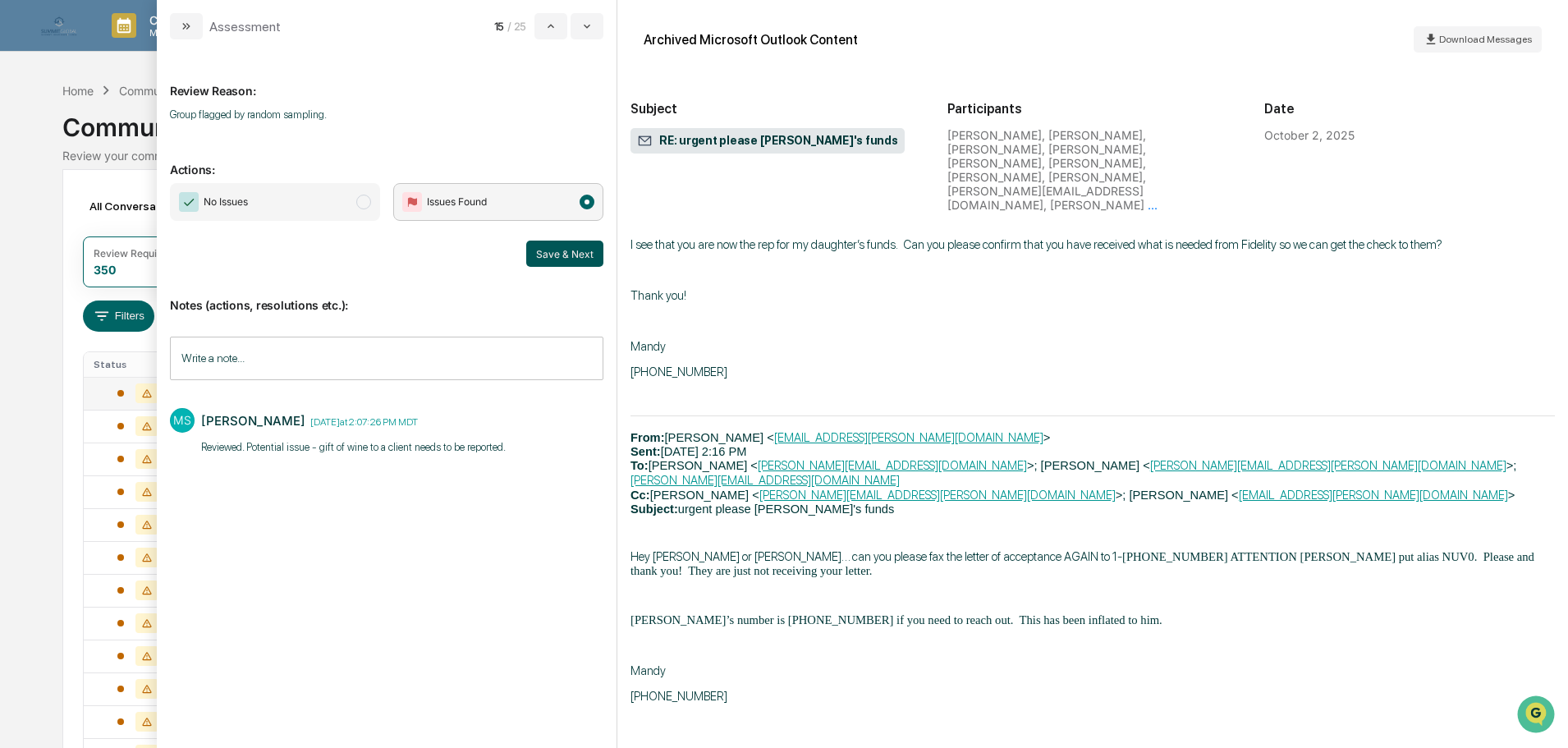
click at [573, 262] on button "Save & Next" at bounding box center [564, 253] width 77 height 26
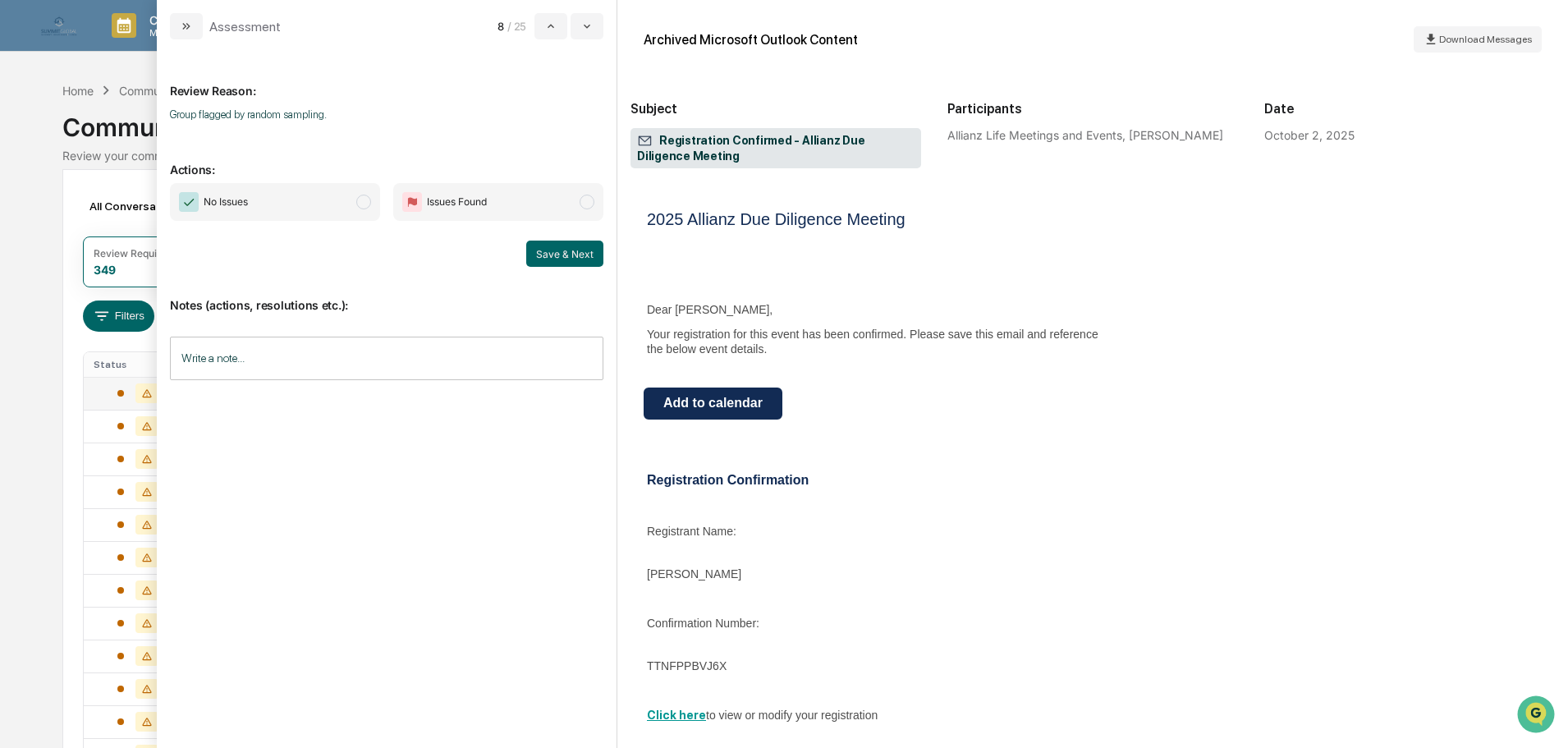
scroll to position [246, 0]
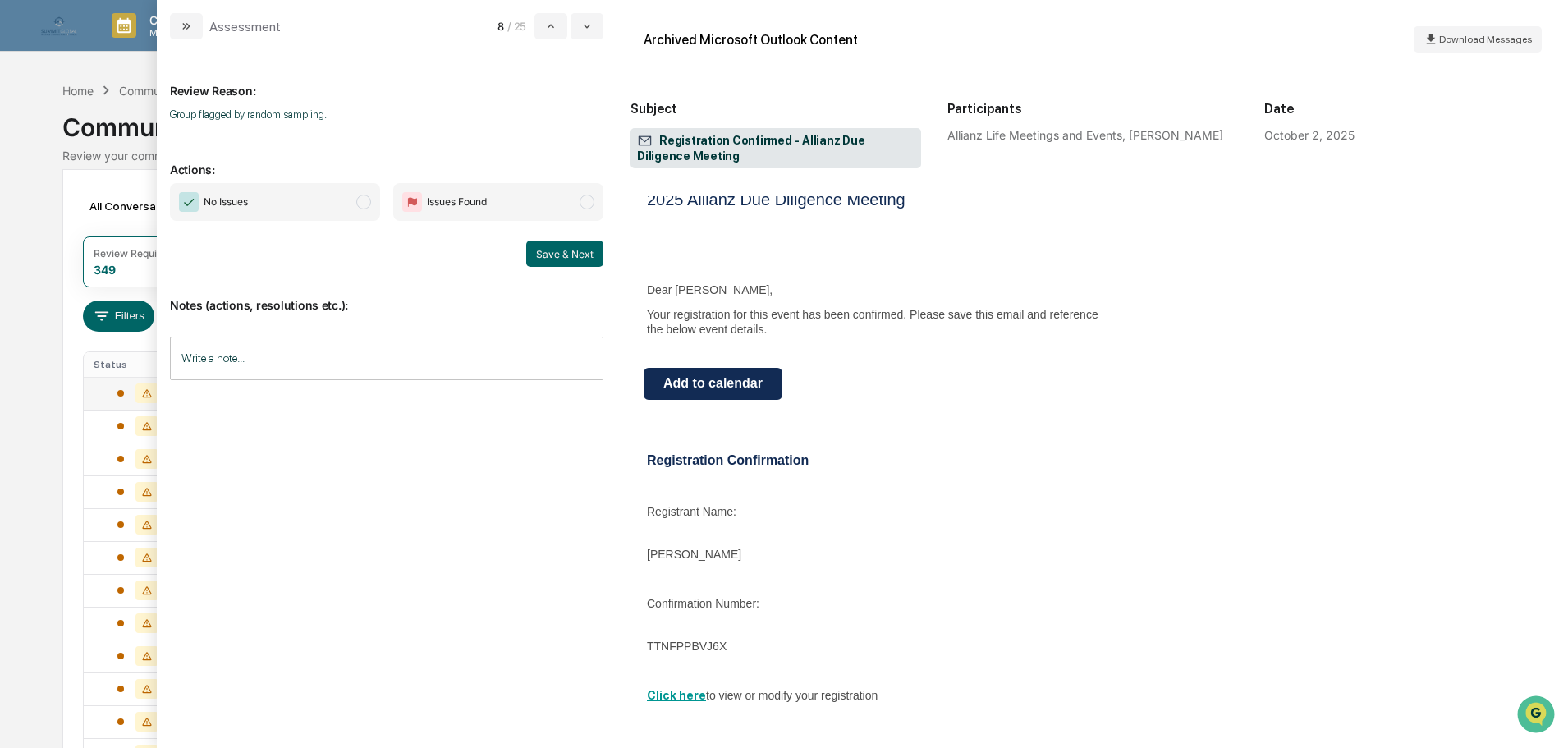
click at [306, 345] on input "Write a note..." at bounding box center [386, 358] width 433 height 43
click at [317, 208] on span "No Issues" at bounding box center [275, 201] width 210 height 38
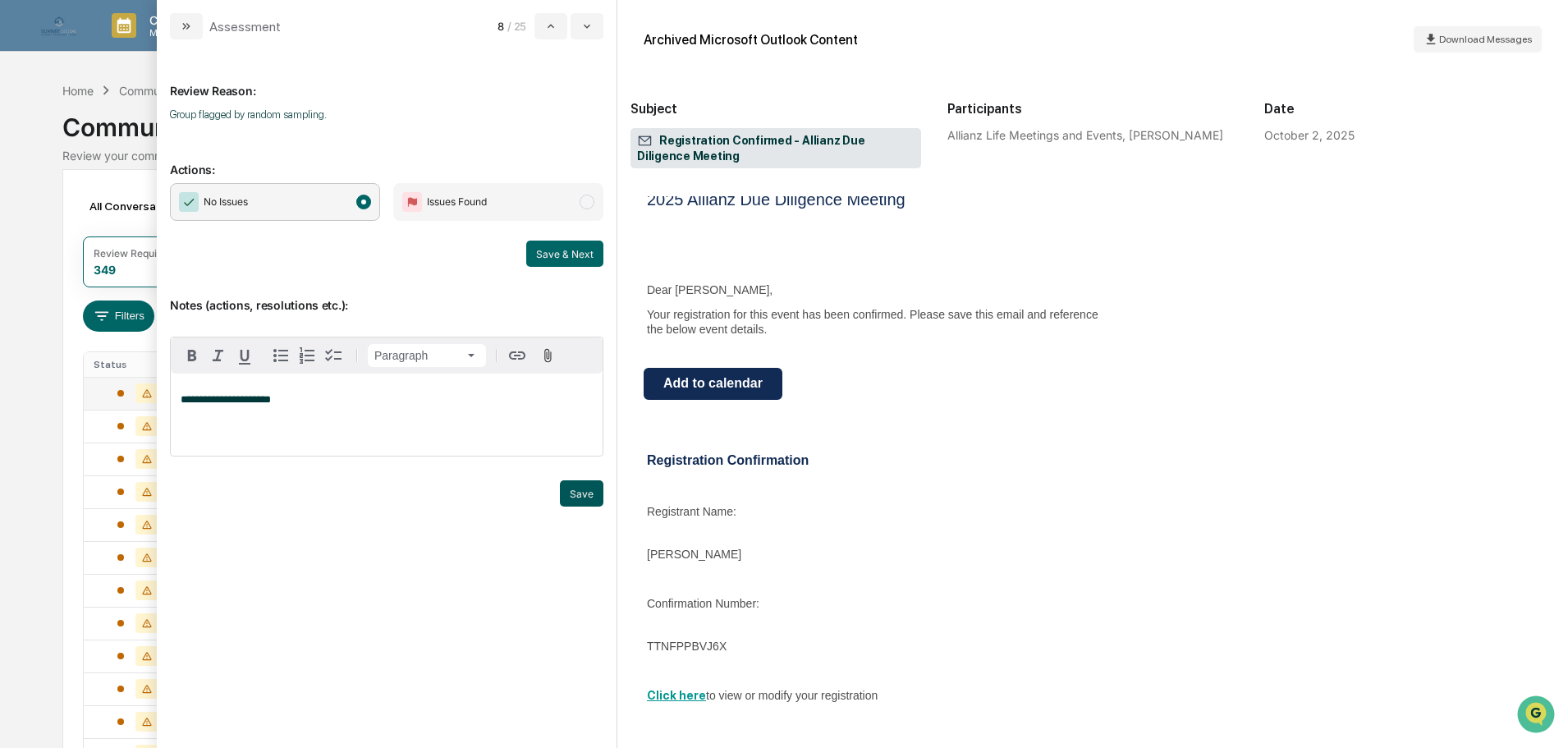
click at [591, 493] on button "Save" at bounding box center [582, 493] width 43 height 26
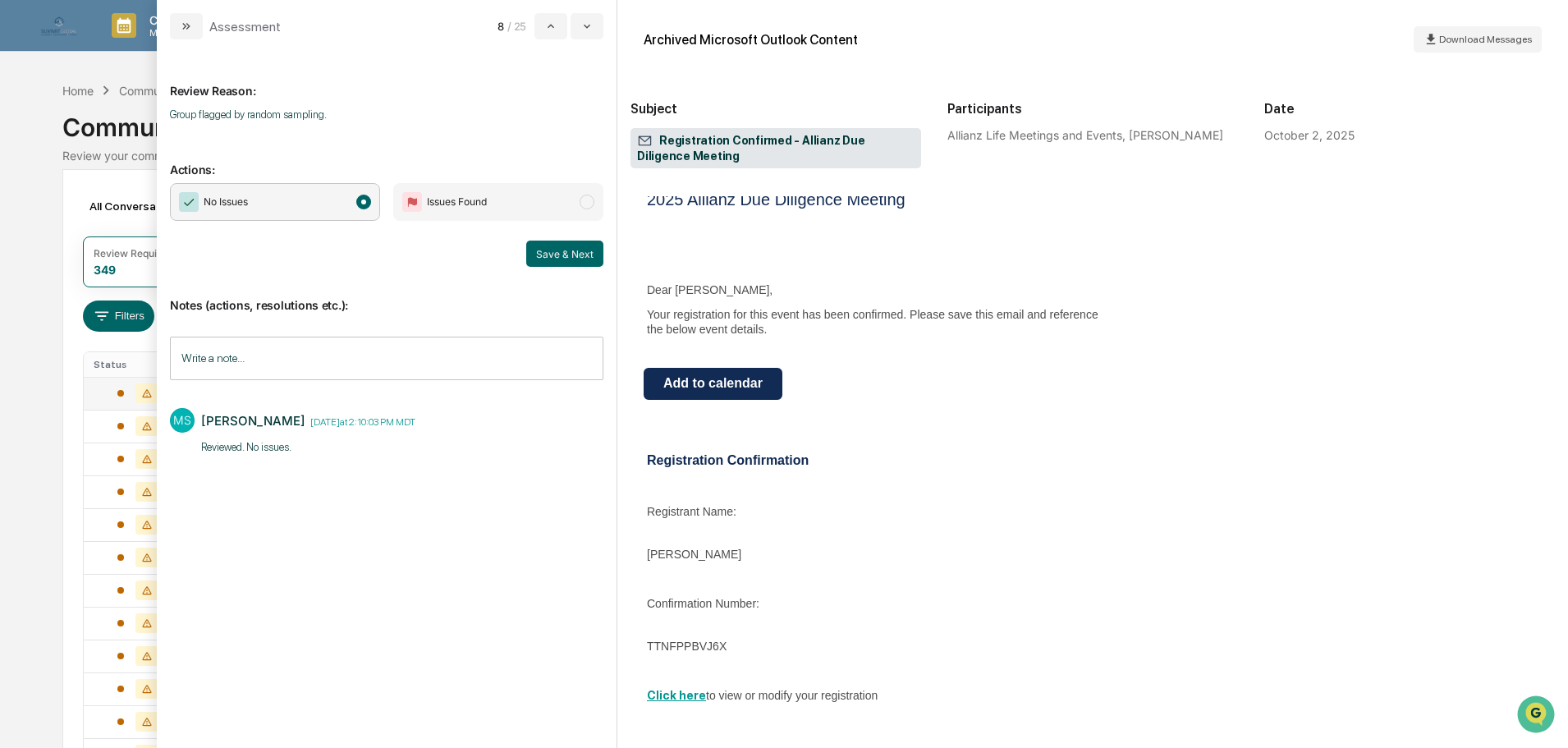
click at [565, 245] on button "Save & Next" at bounding box center [564, 253] width 77 height 26
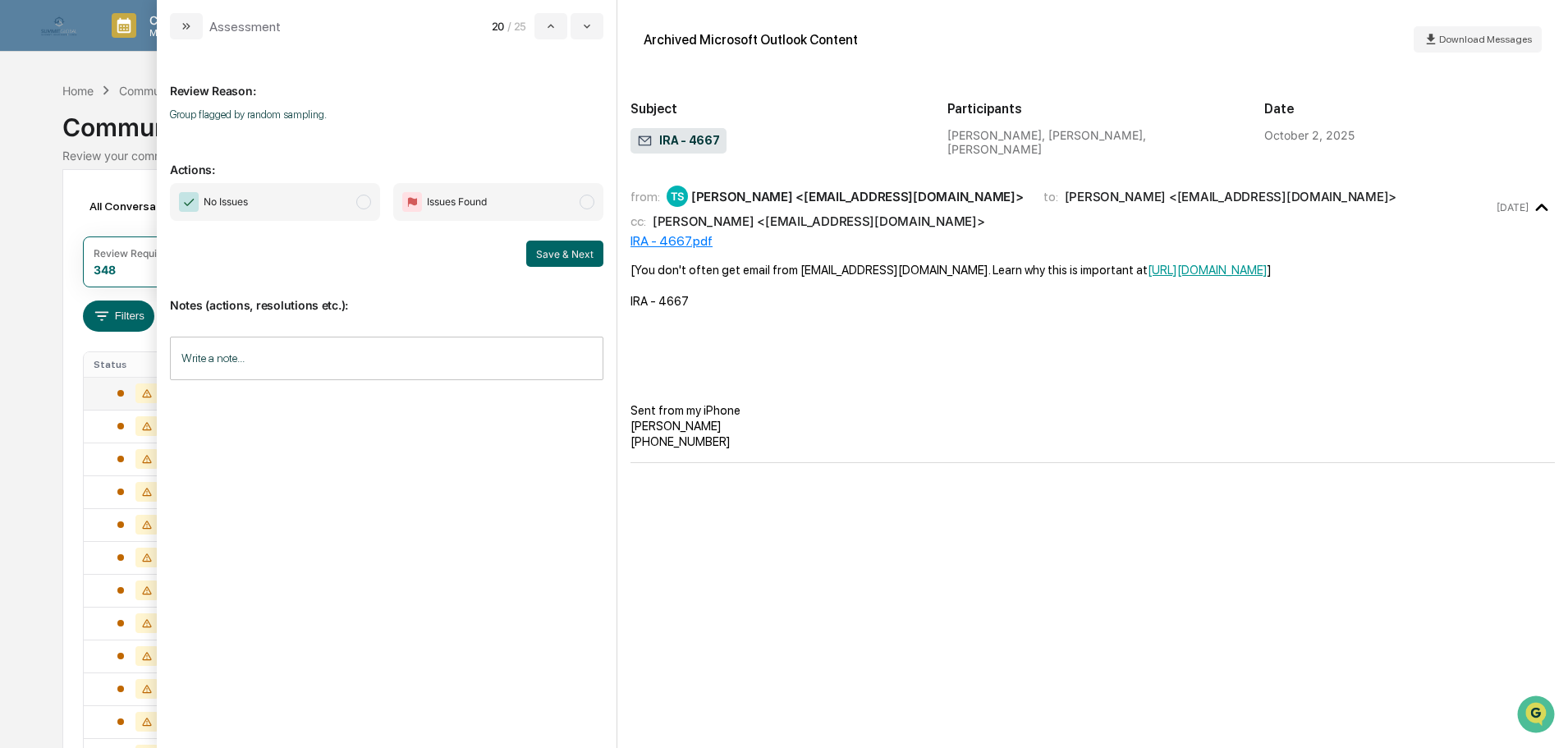
click at [675, 240] on div "IRA - 4667.pdf" at bounding box center [1092, 241] width 924 height 16
click at [351, 203] on span "No Issues" at bounding box center [275, 201] width 210 height 38
click at [305, 351] on input "Write a note..." at bounding box center [386, 358] width 433 height 43
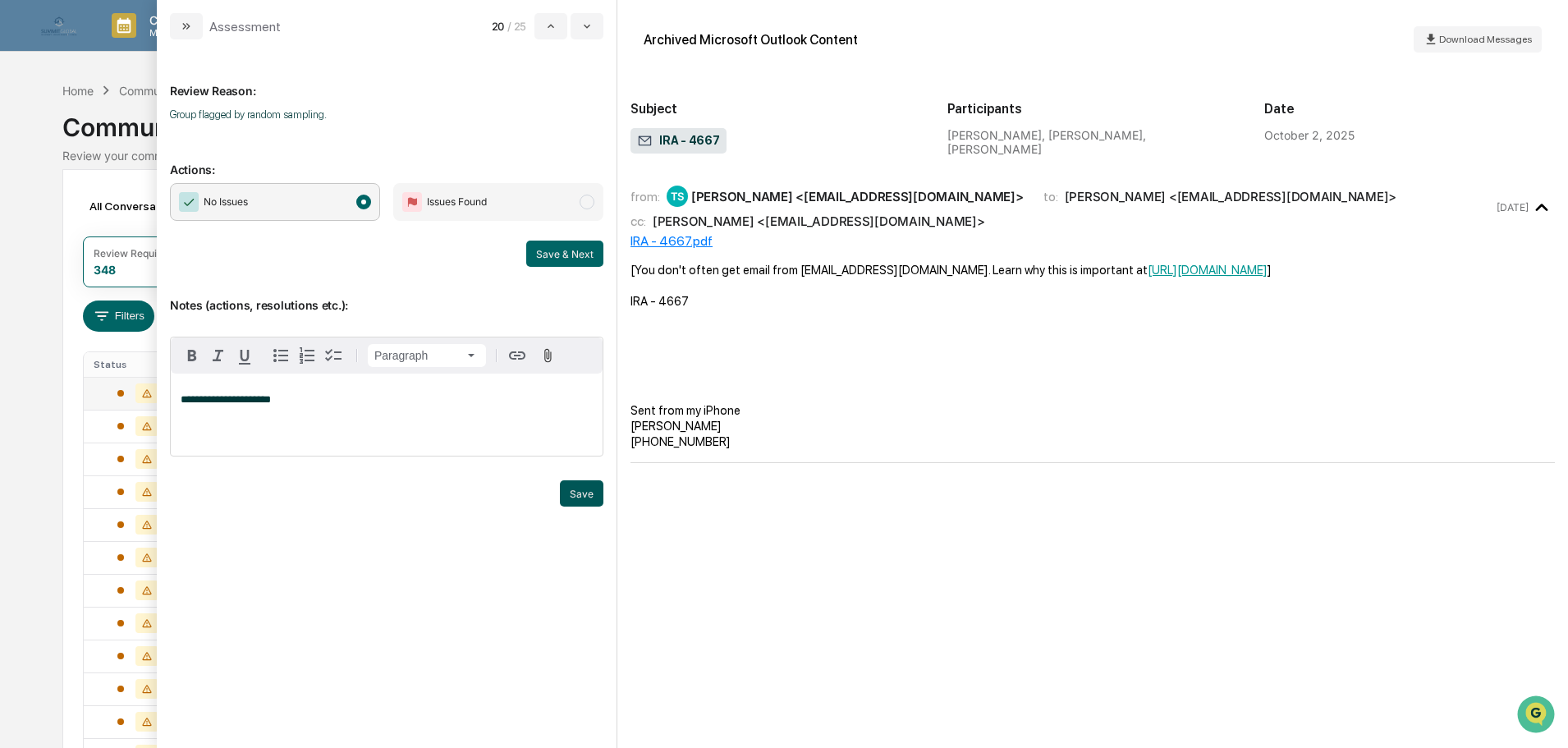
click at [589, 498] on button "Save" at bounding box center [582, 493] width 43 height 26
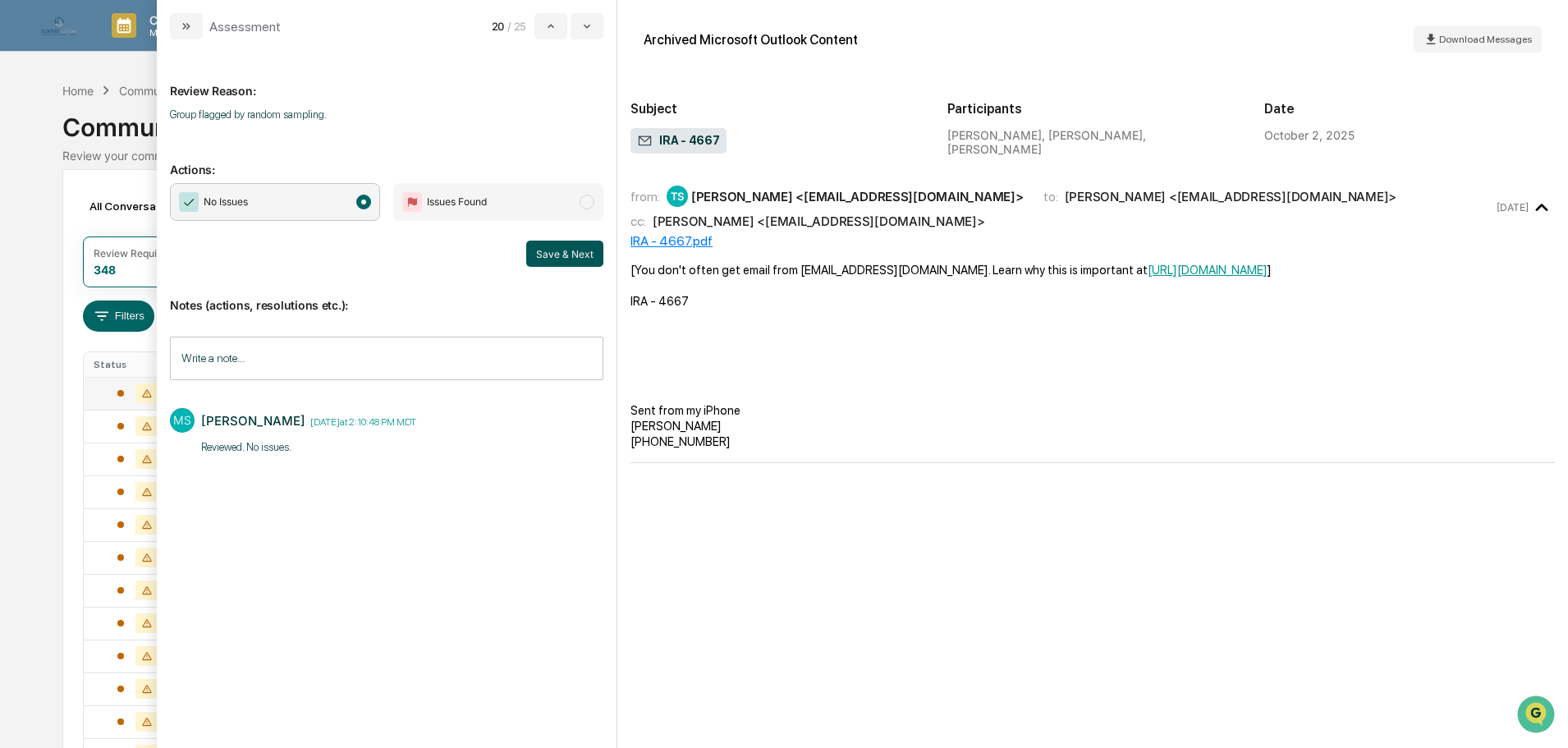
click at [565, 256] on button "Save & Next" at bounding box center [564, 253] width 77 height 26
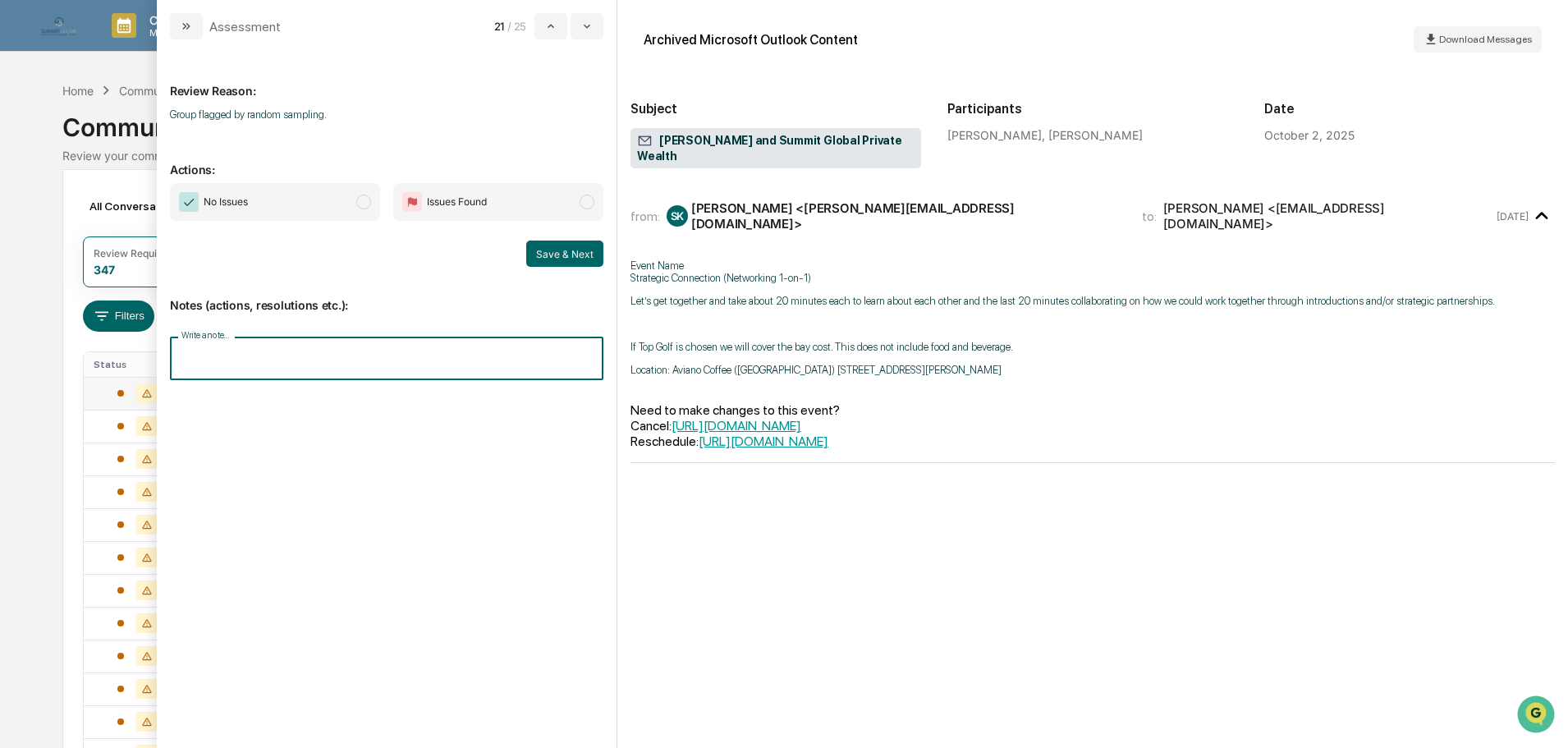
click at [448, 351] on input "Write a note..." at bounding box center [386, 358] width 433 height 43
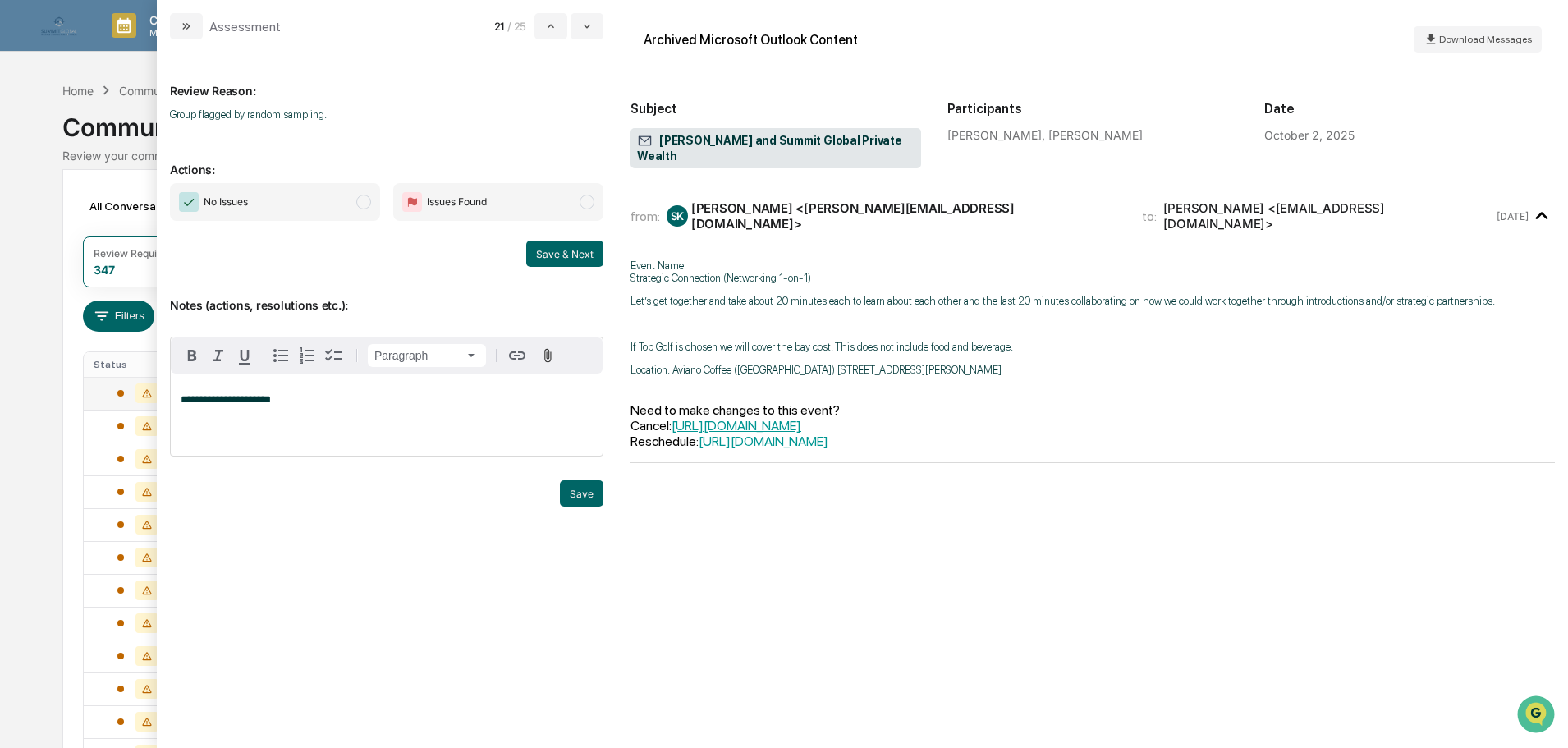
click at [363, 201] on span "modal" at bounding box center [363, 201] width 15 height 15
click at [586, 489] on button "Save" at bounding box center [582, 493] width 43 height 26
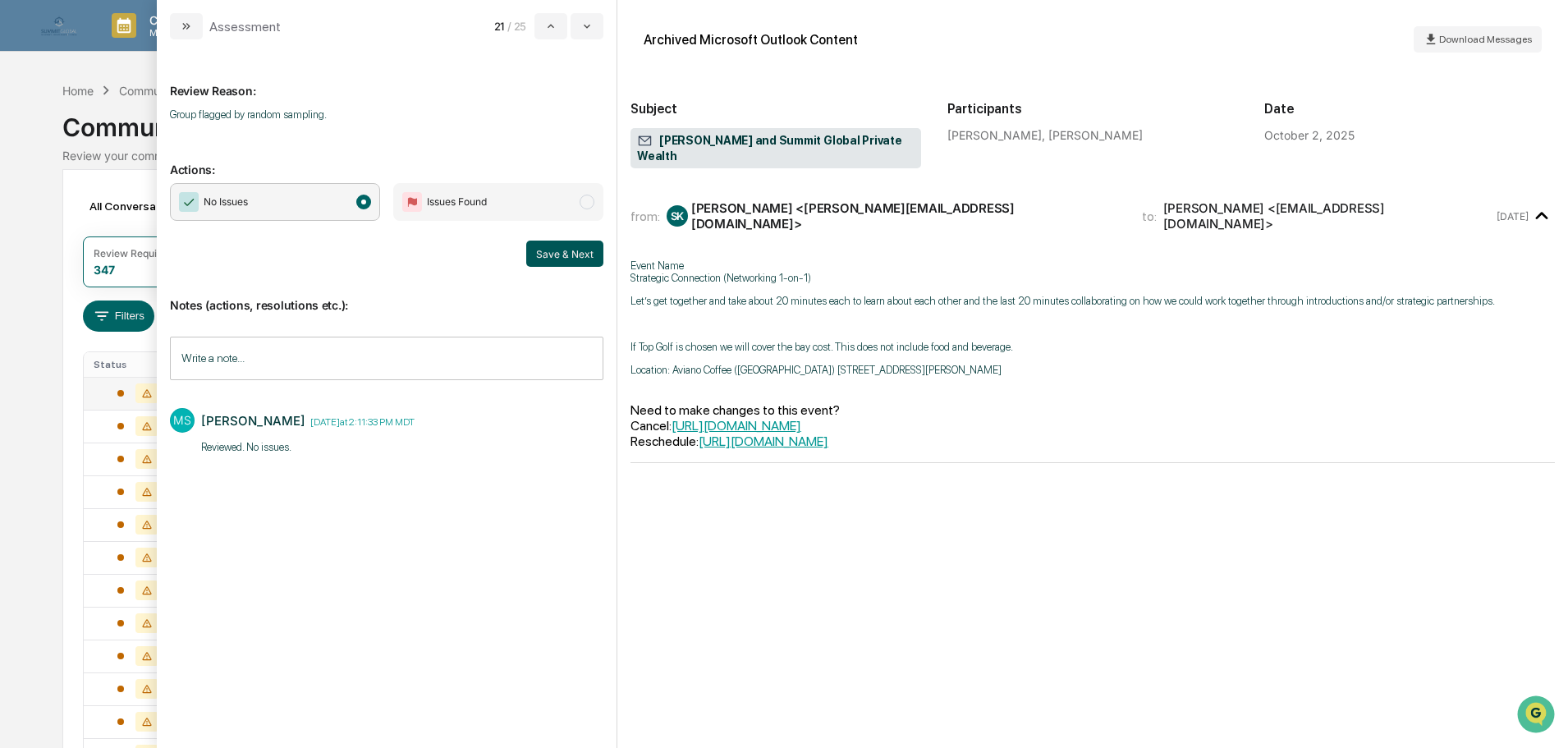
click at [582, 261] on button "Save & Next" at bounding box center [564, 253] width 77 height 26
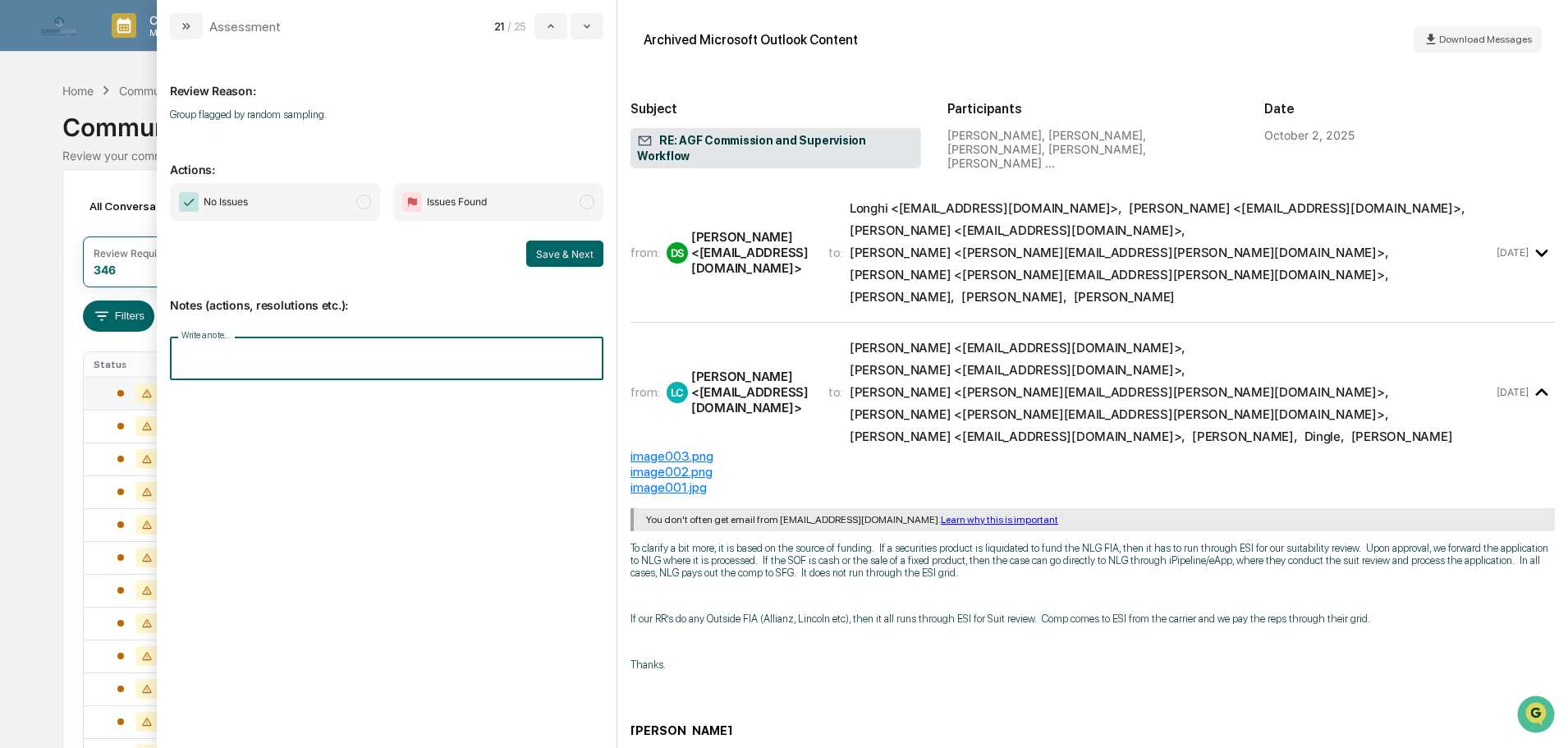
click at [374, 357] on input "Write a note..." at bounding box center [386, 358] width 433 height 43
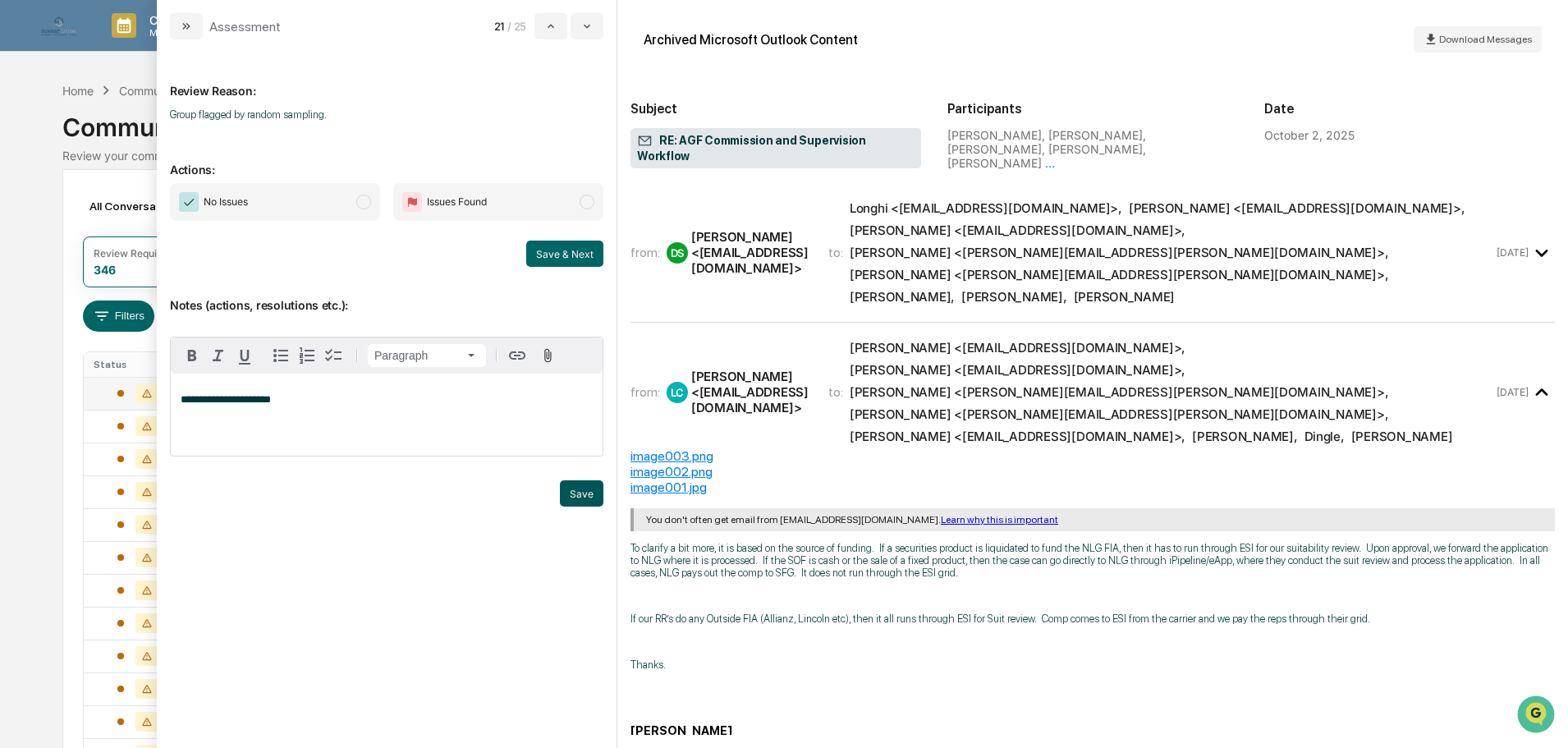
click at [583, 503] on button "Save" at bounding box center [582, 493] width 43 height 26
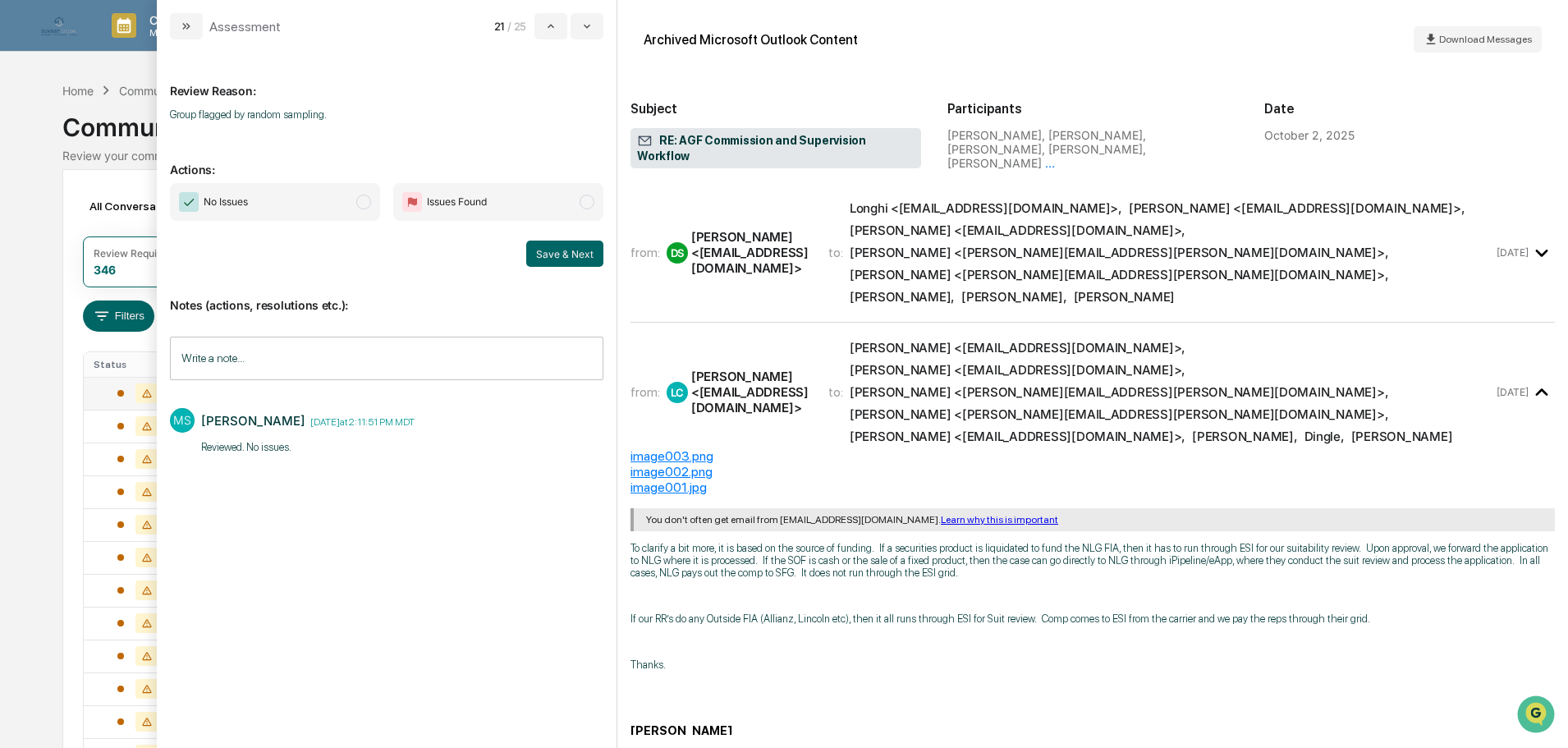
click at [347, 212] on span "No Issues" at bounding box center [275, 201] width 210 height 38
click at [535, 258] on button "Save & Next" at bounding box center [564, 253] width 77 height 26
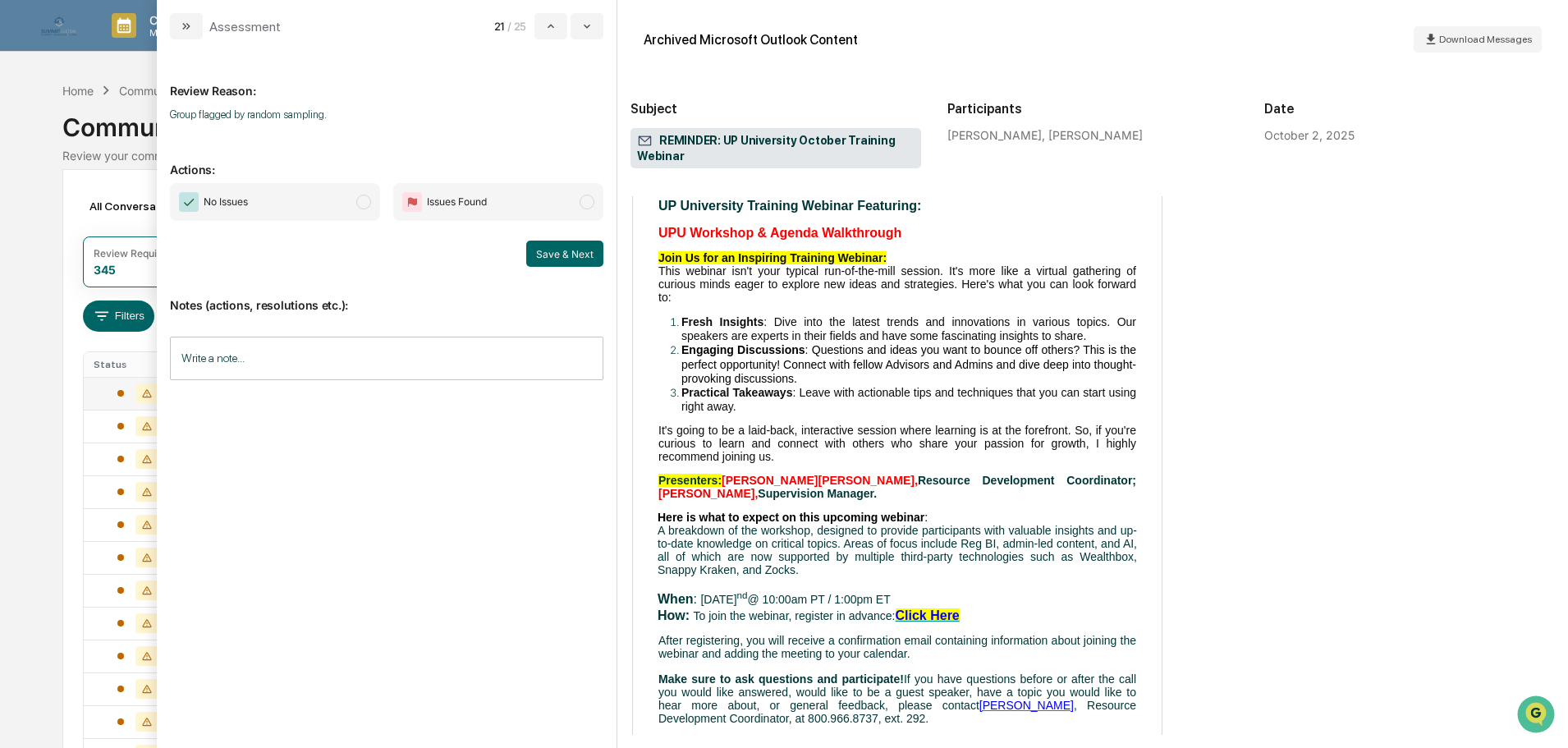
scroll to position [638, 0]
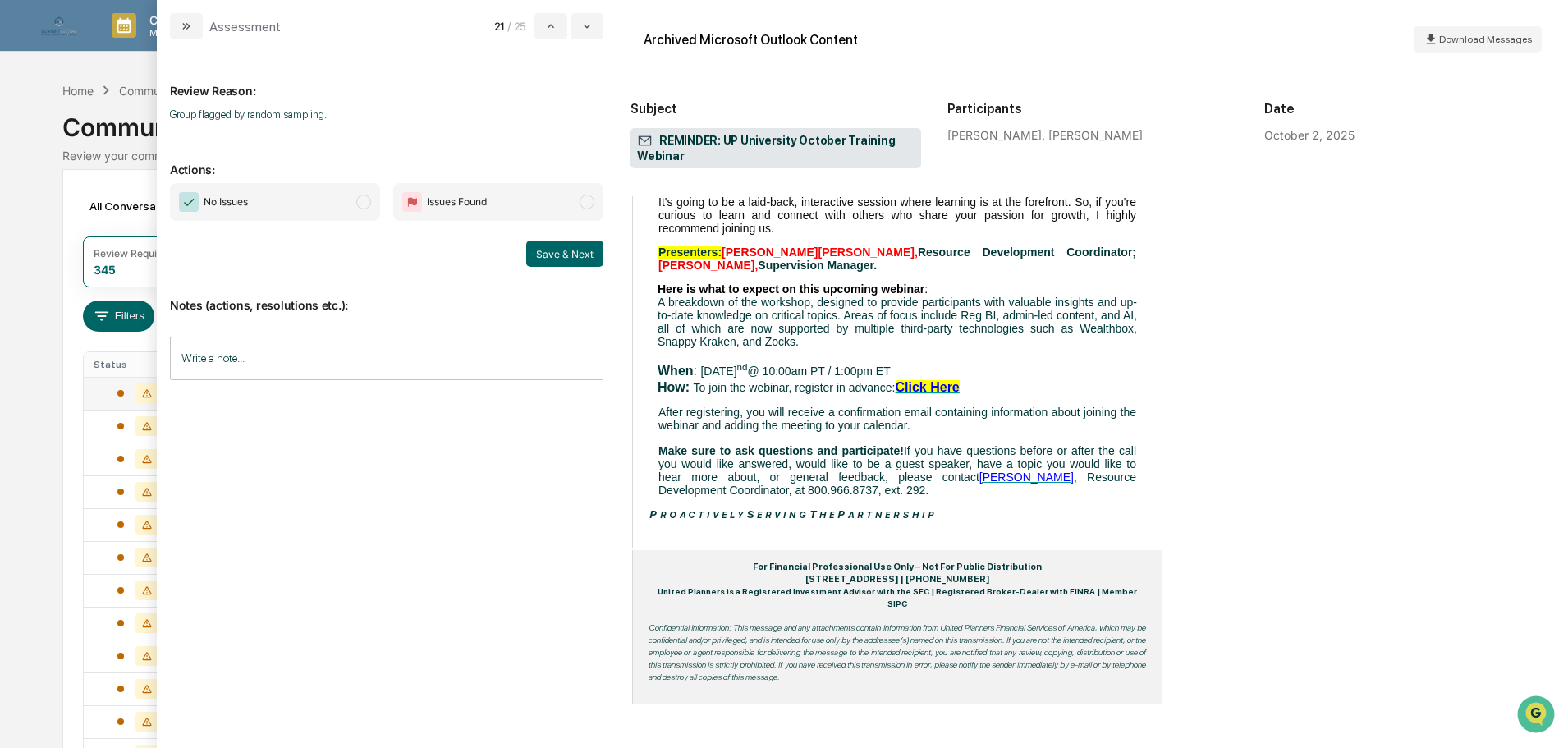
click at [336, 202] on span "No Issues" at bounding box center [275, 201] width 210 height 38
click at [330, 354] on input "Write a note..." at bounding box center [386, 358] width 433 height 43
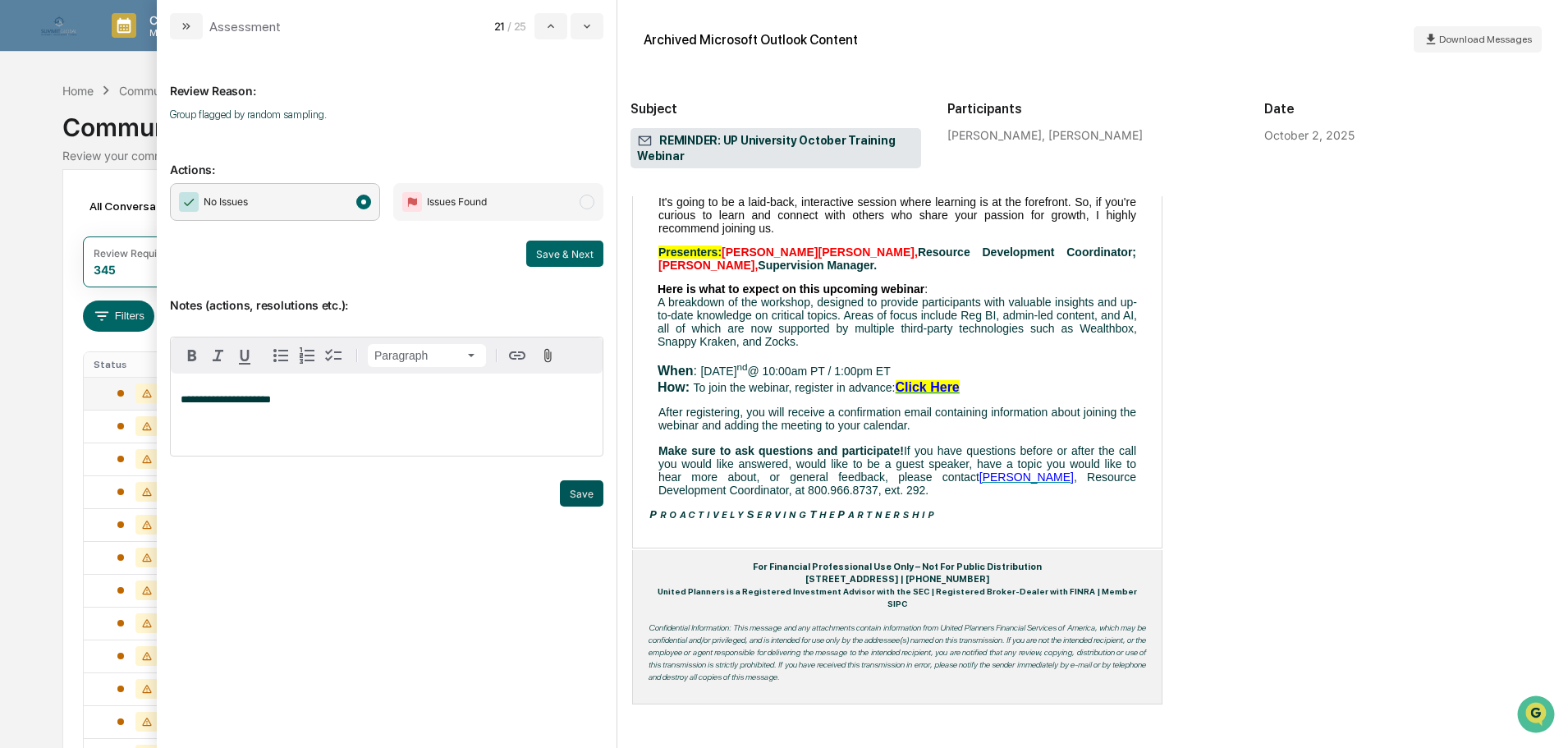
click at [576, 497] on button "Save" at bounding box center [582, 493] width 43 height 26
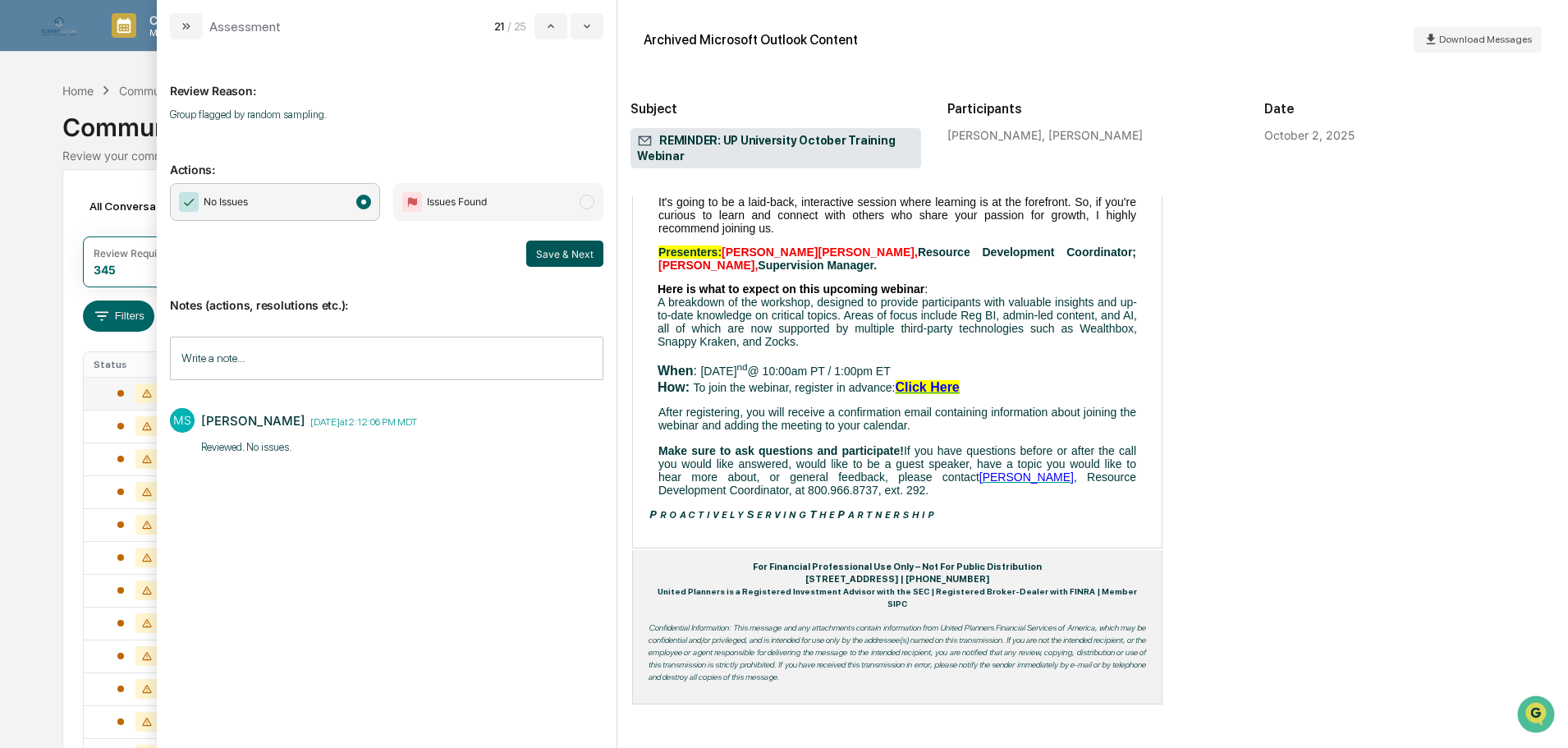
click at [552, 258] on button "Save & Next" at bounding box center [564, 253] width 77 height 26
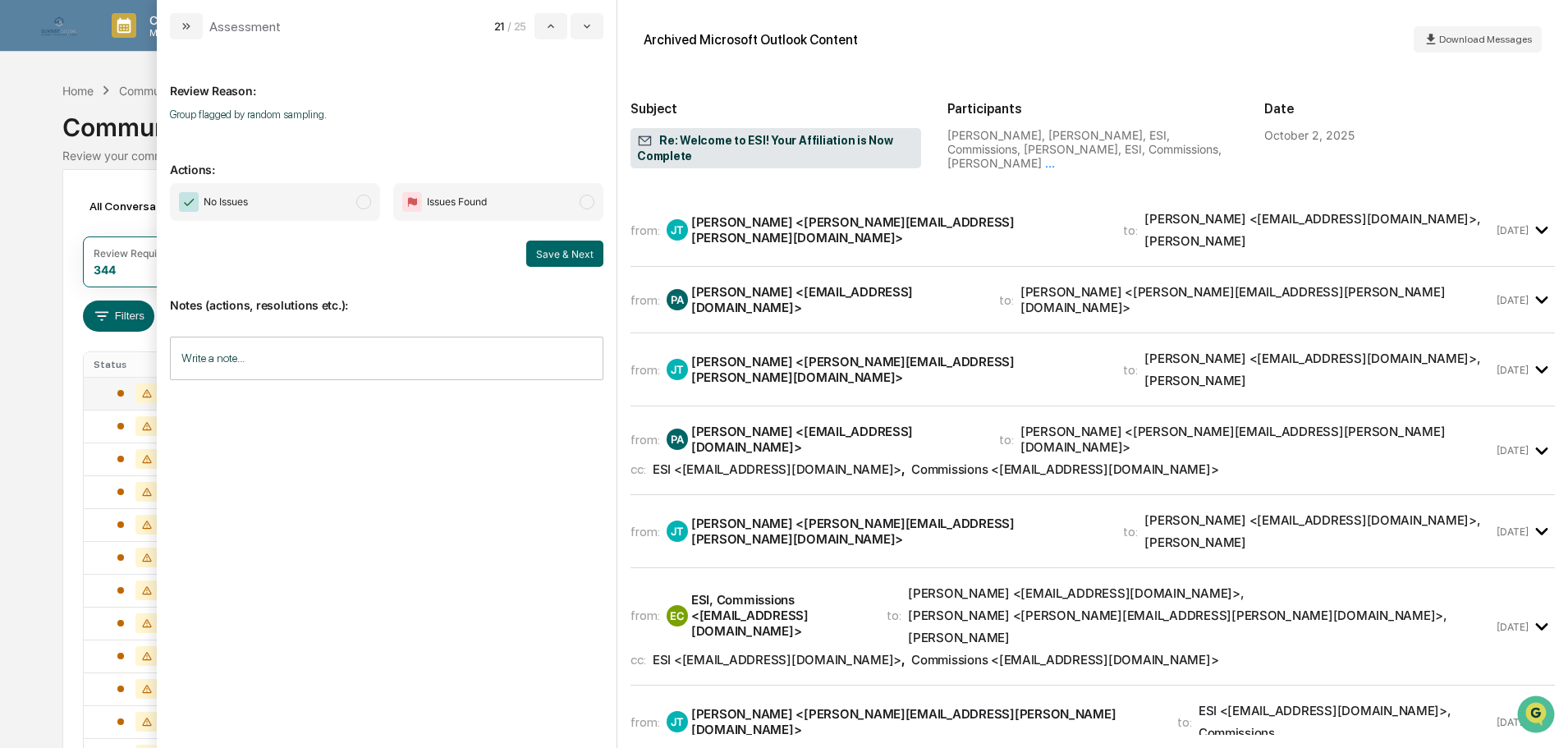
scroll to position [590, 0]
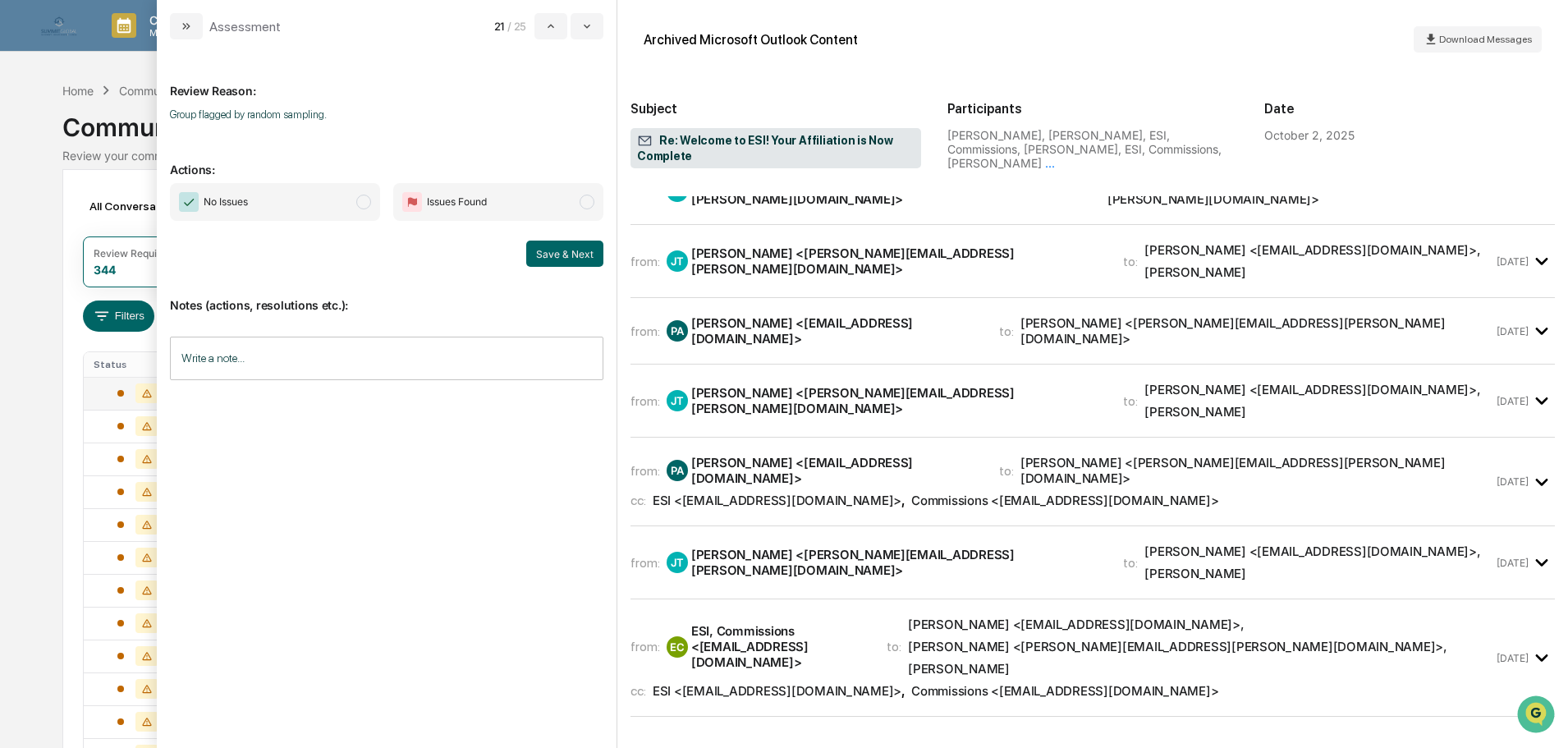
click at [324, 223] on div "No Issues Issues Found Save & Next" at bounding box center [386, 225] width 433 height 84
click at [332, 198] on span "No Issues" at bounding box center [275, 201] width 210 height 38
click at [327, 349] on input "Write a note..." at bounding box center [386, 358] width 433 height 43
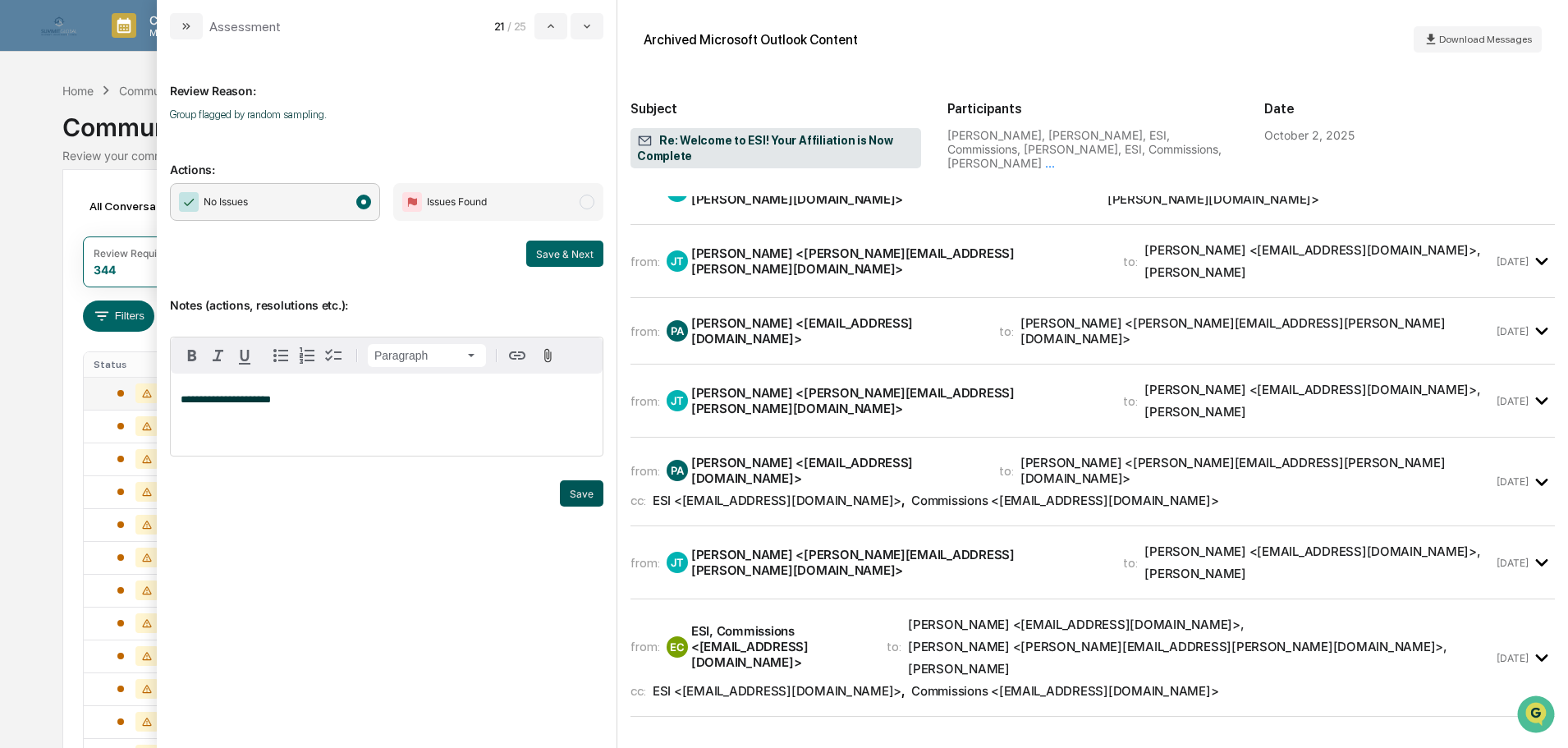
click at [571, 493] on button "Save" at bounding box center [582, 493] width 43 height 26
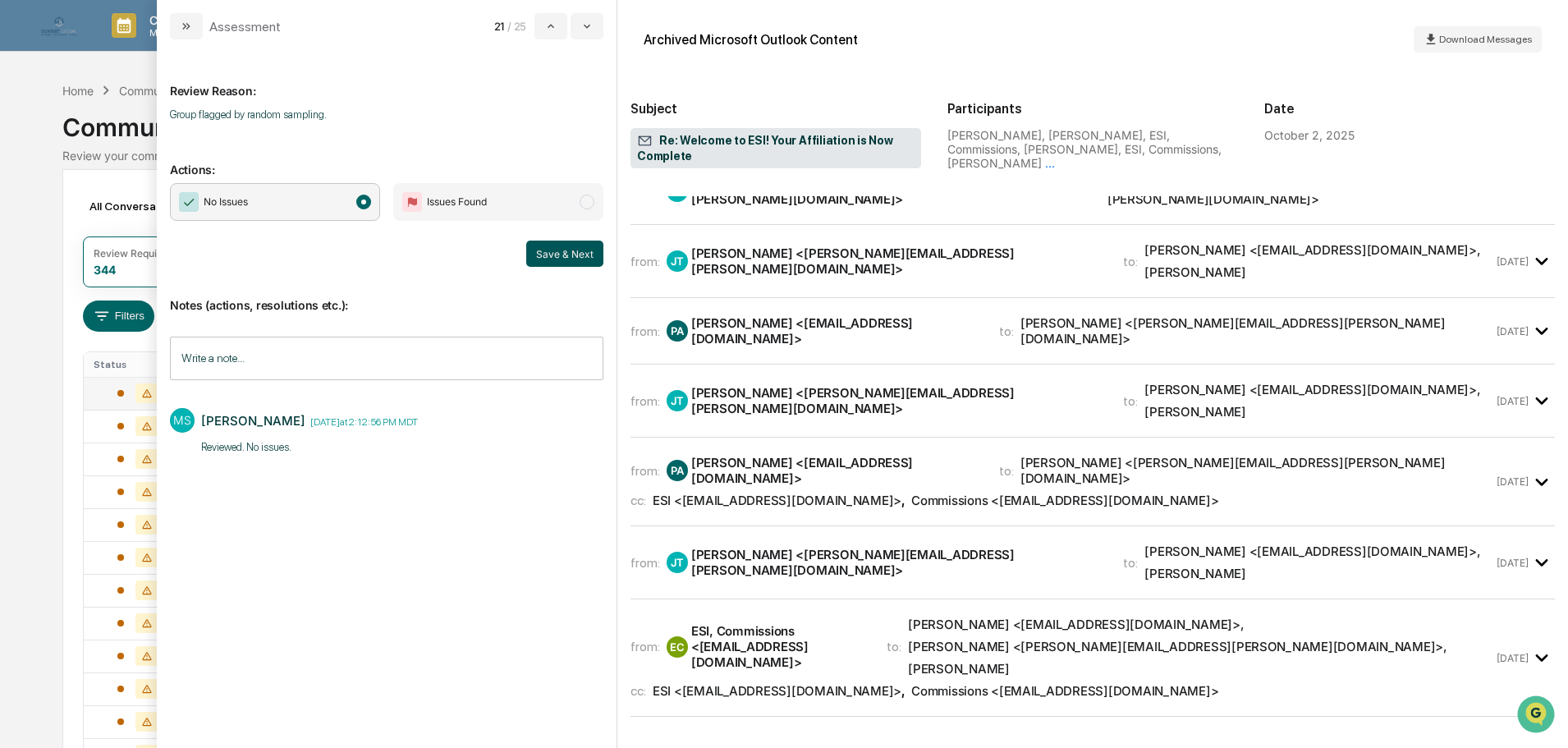
click at [571, 258] on button "Save & Next" at bounding box center [564, 253] width 77 height 26
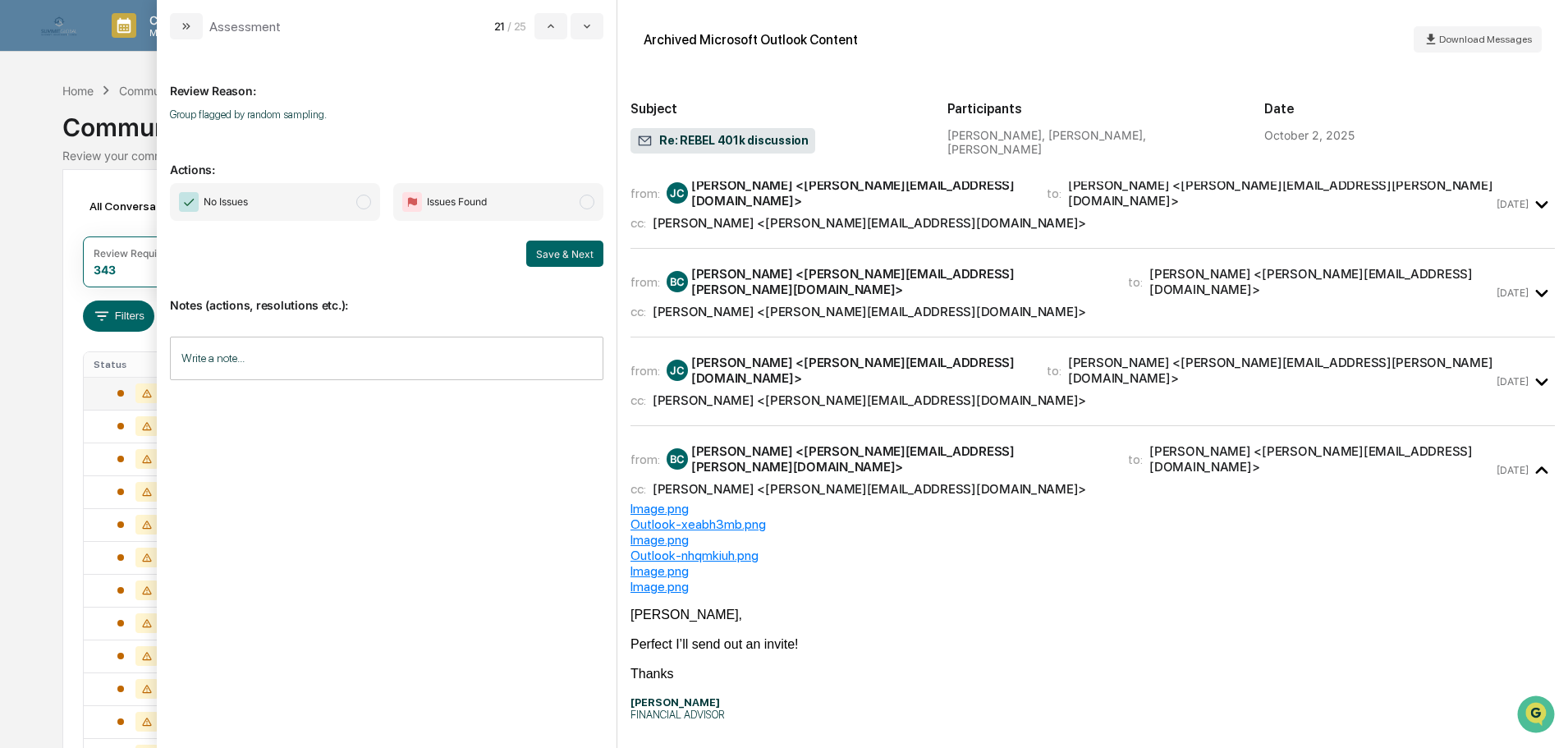
scroll to position [986, 0]
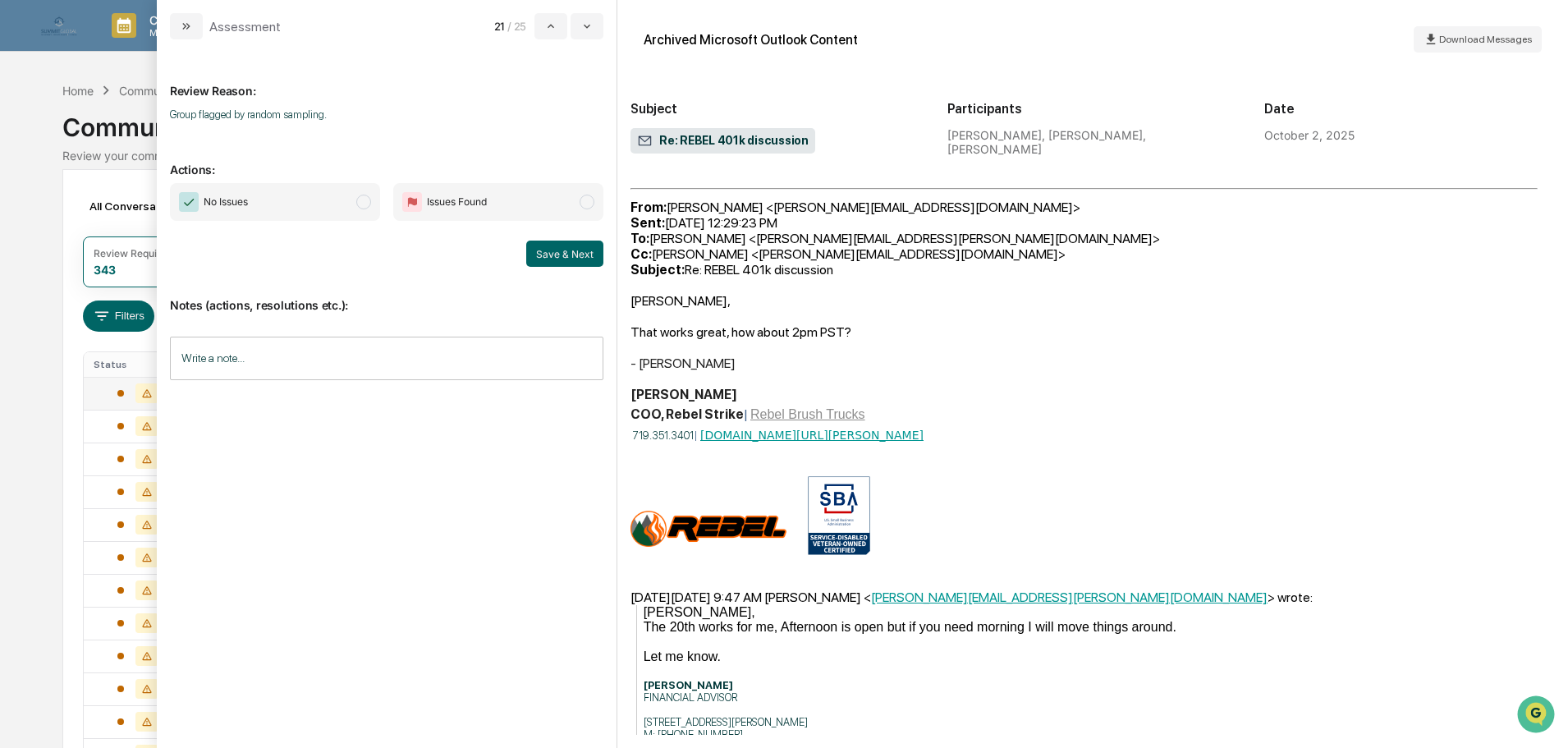
click at [1013, 450] on div "James Caldwell COO, Rebel Strike | Rebel Brush Trucks 719.351.3401 | www.linked…" at bounding box center [1092, 471] width 924 height 171
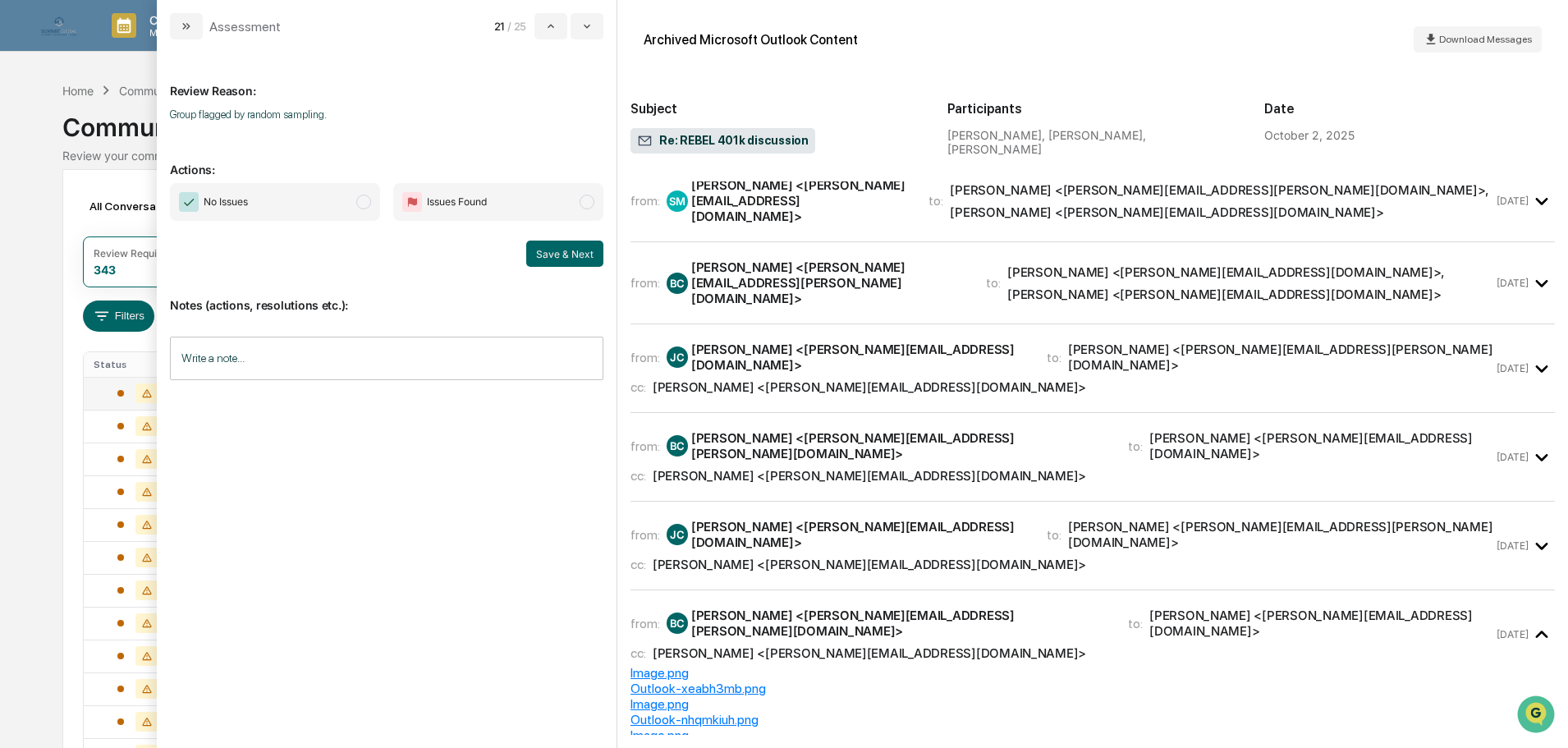
scroll to position [0, 0]
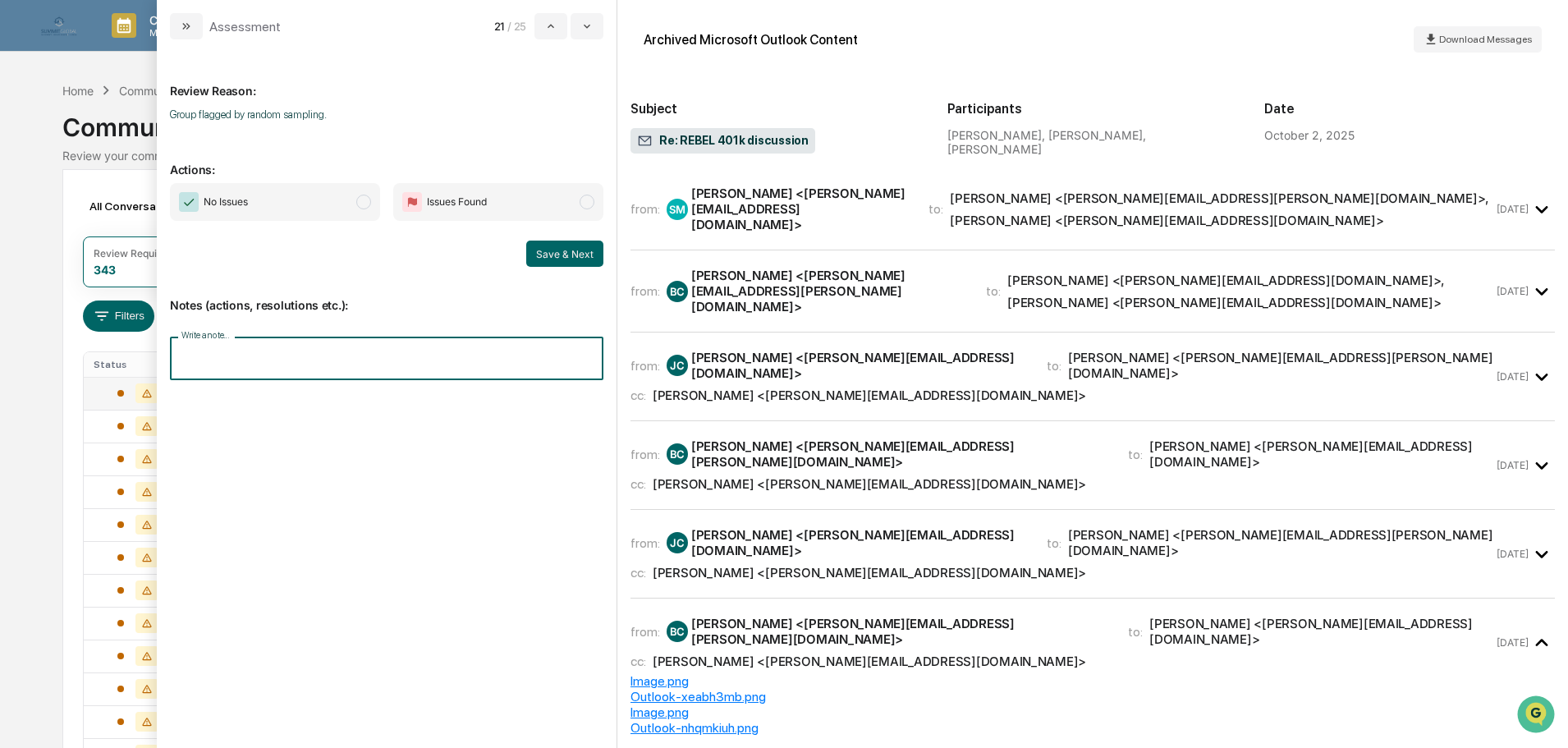
click at [412, 358] on input "Write a note..." at bounding box center [386, 358] width 433 height 43
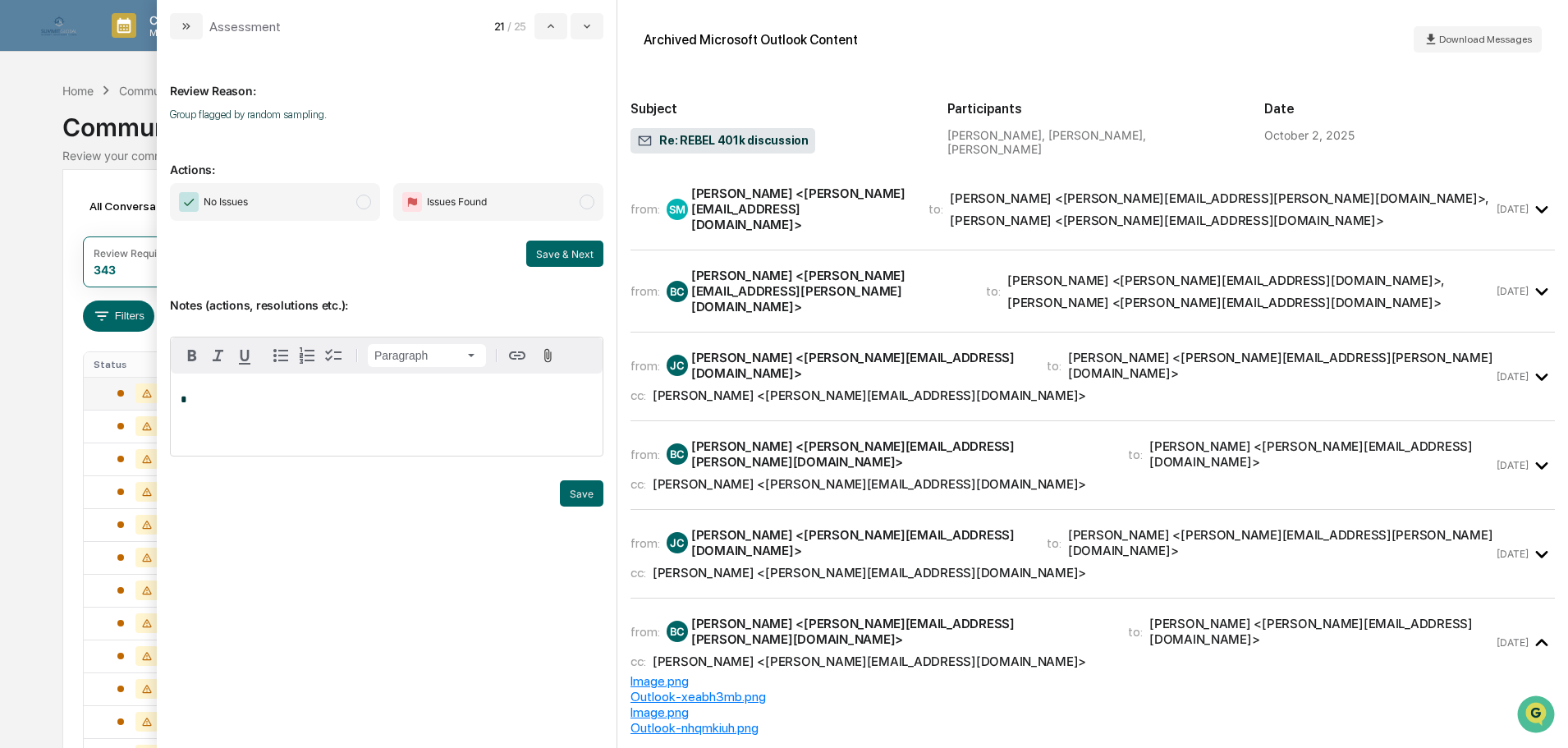
click at [366, 197] on span "modal" at bounding box center [363, 201] width 15 height 15
click at [356, 422] on div "*" at bounding box center [387, 415] width 432 height 82
click at [567, 488] on button "Save" at bounding box center [582, 493] width 43 height 26
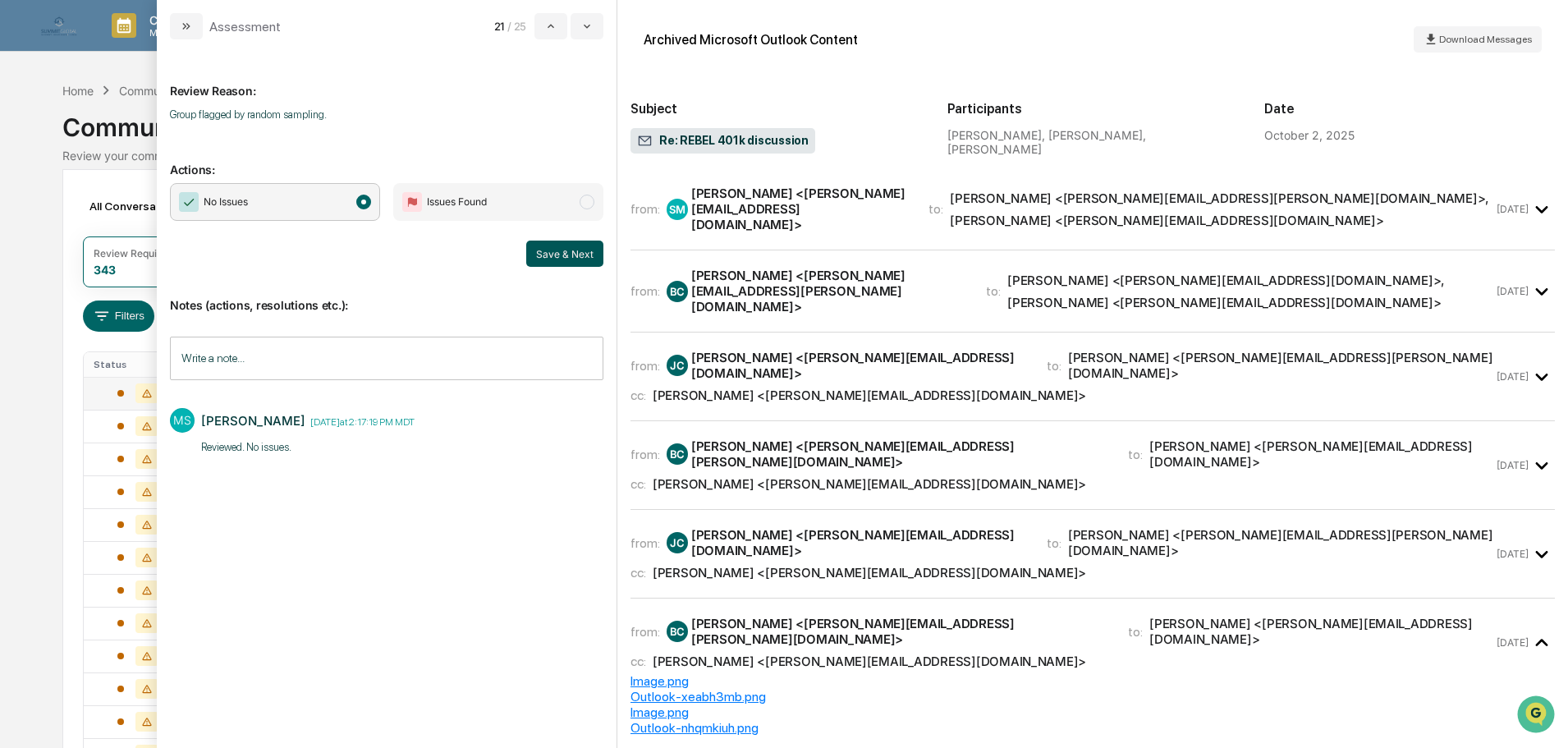
click at [543, 253] on button "Save & Next" at bounding box center [564, 253] width 77 height 26
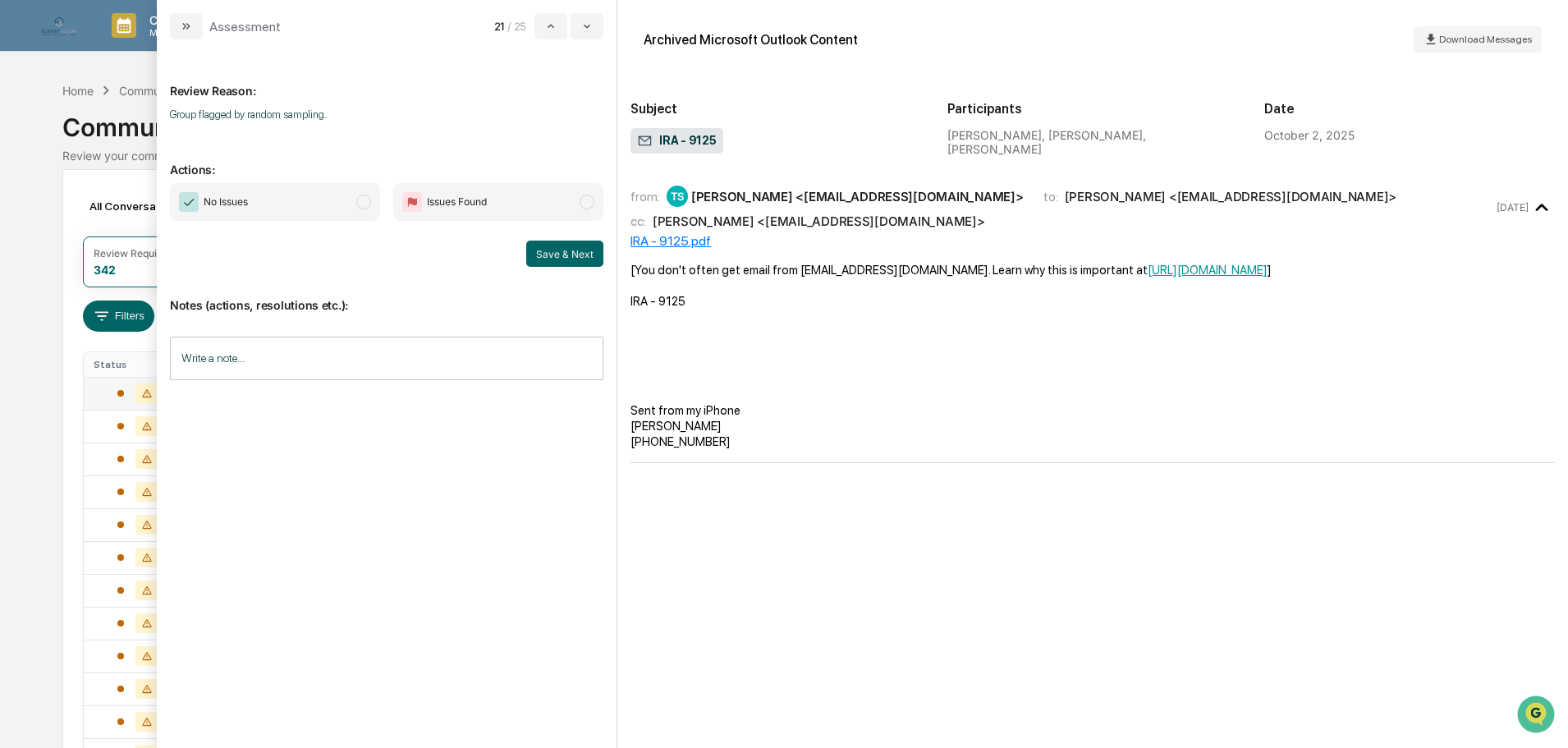
click at [482, 203] on span "Issues Found" at bounding box center [457, 201] width 60 height 17
click at [563, 259] on button "Save & Next" at bounding box center [564, 253] width 77 height 26
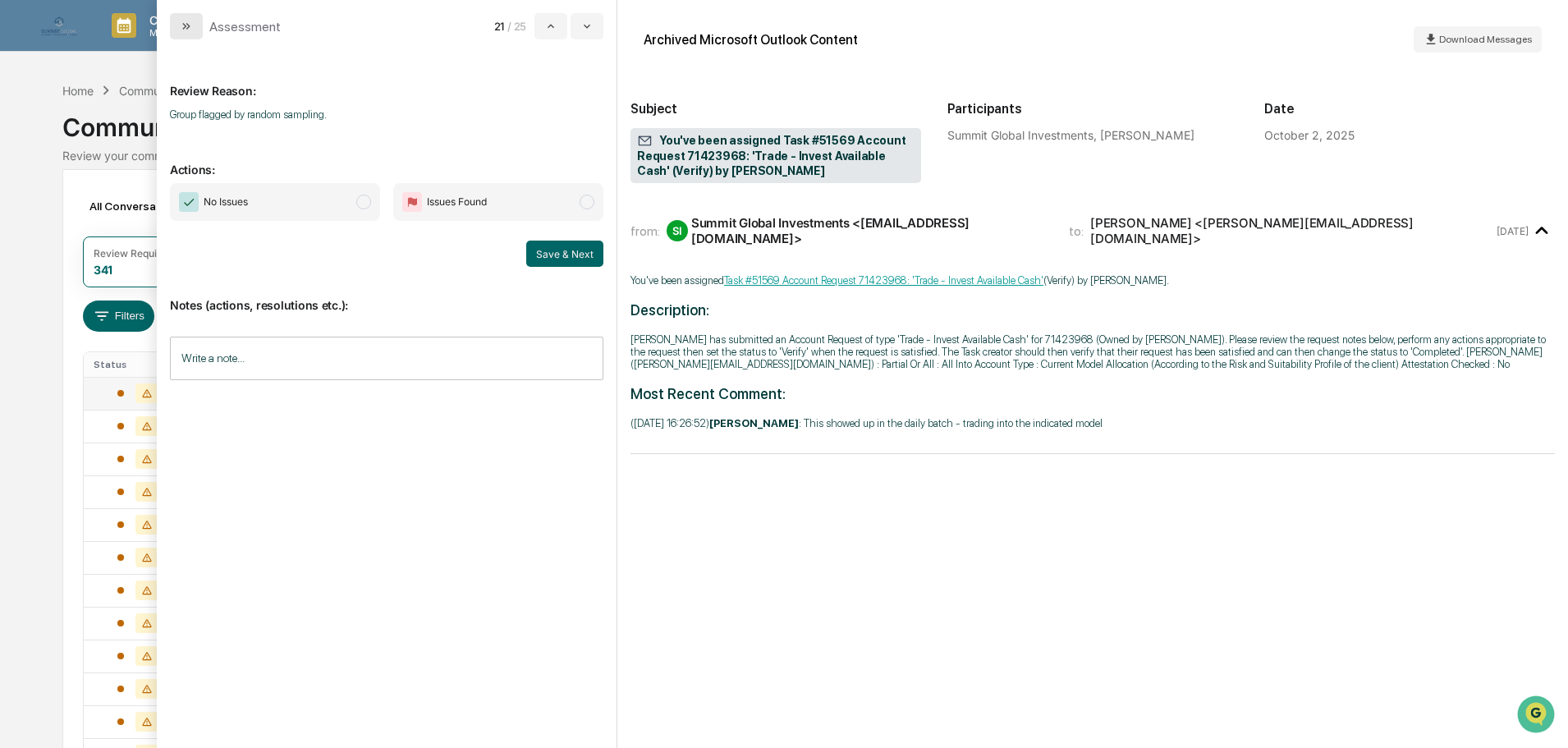
click at [179, 21] on button "modal" at bounding box center [187, 25] width 33 height 26
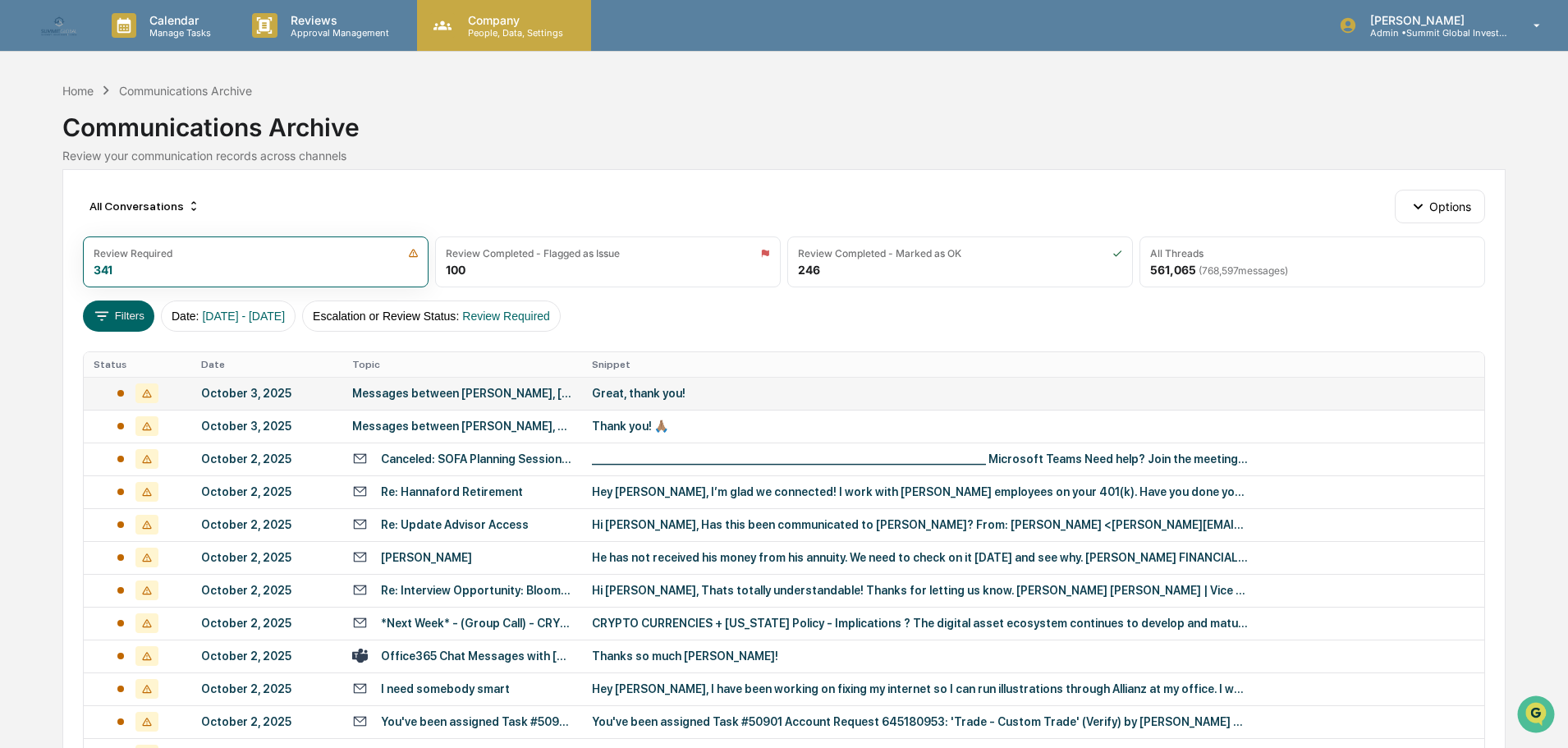
click at [476, 28] on p "People, Data, Settings" at bounding box center [512, 33] width 116 height 12
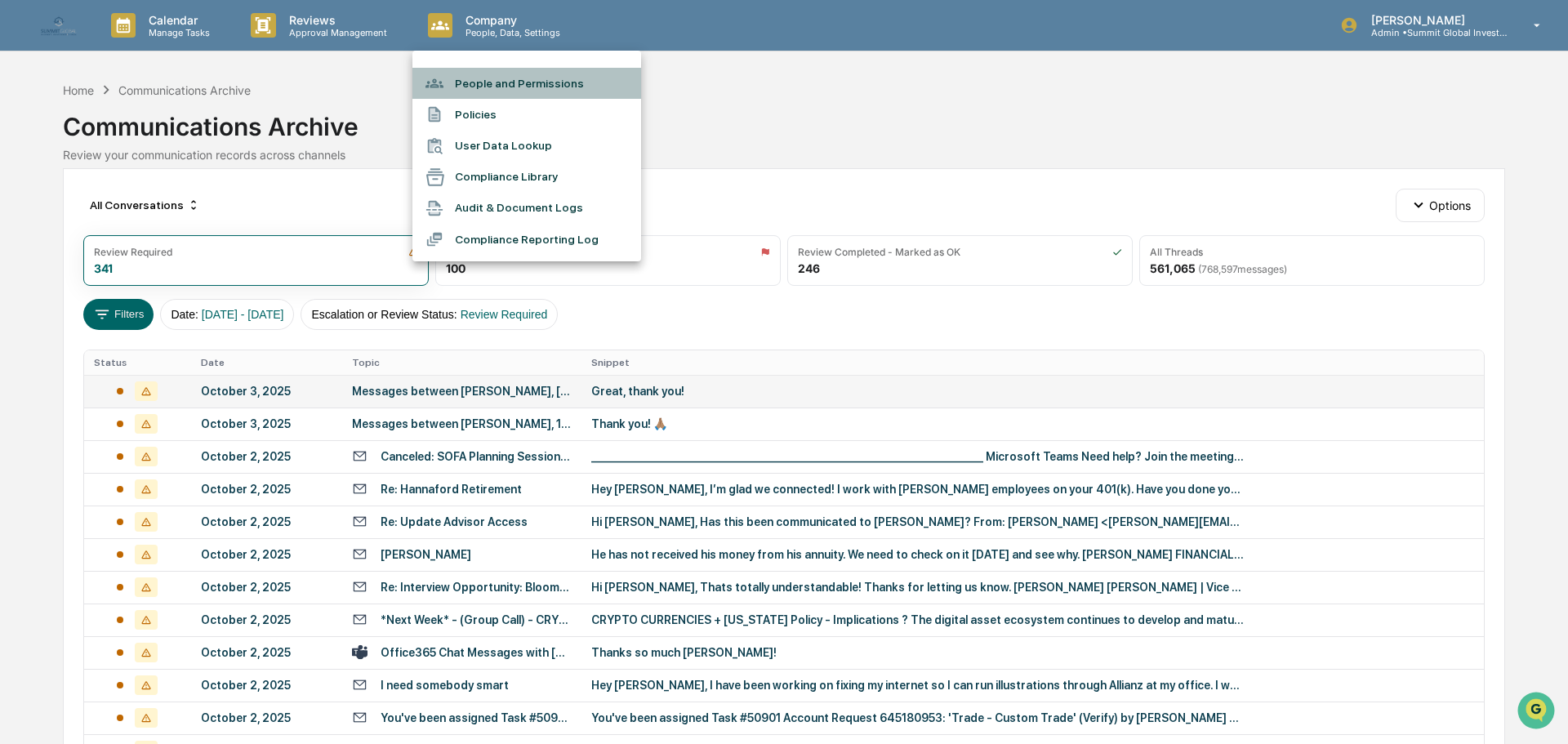
click at [509, 86] on li "People and Permissions" at bounding box center [526, 84] width 229 height 31
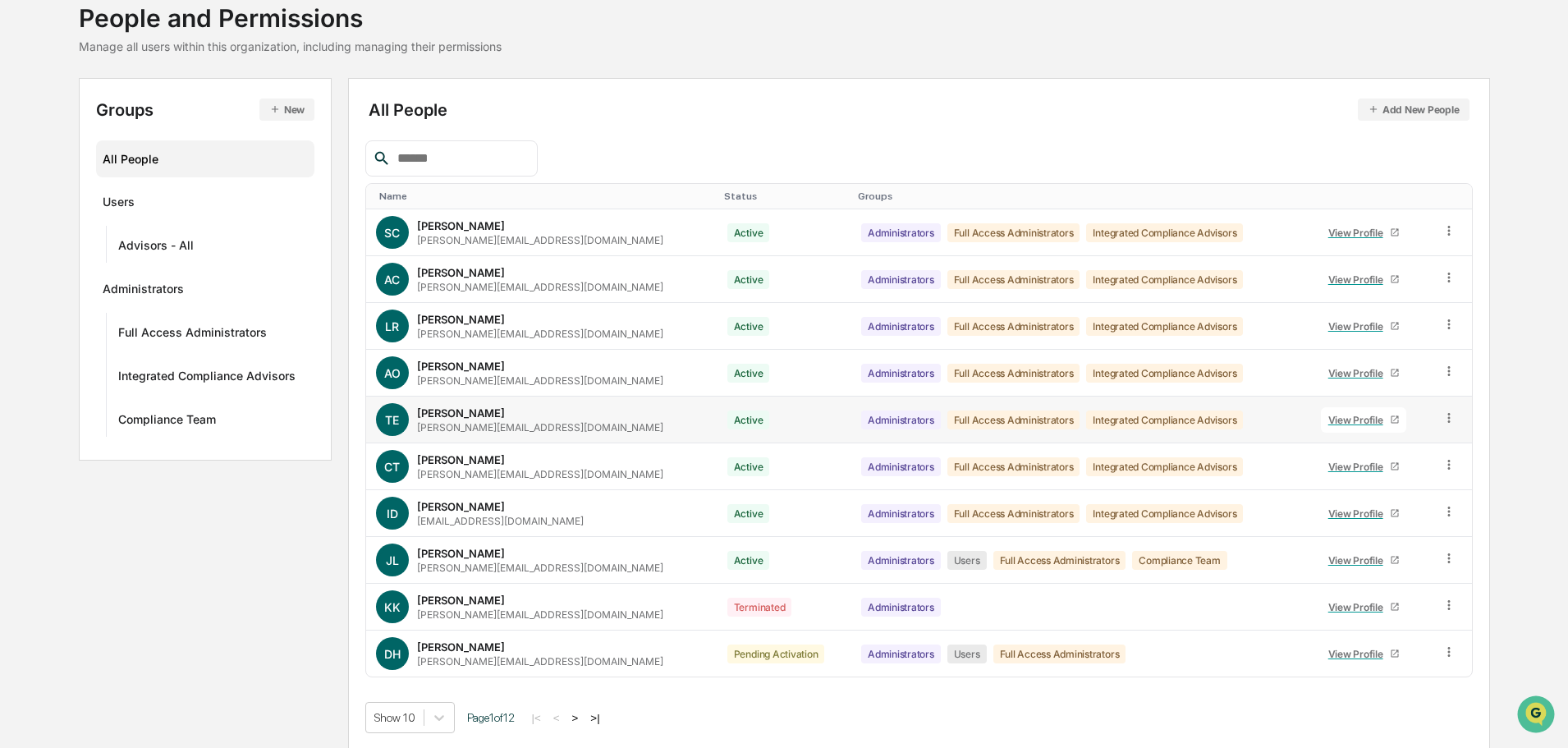
scroll to position [110, 0]
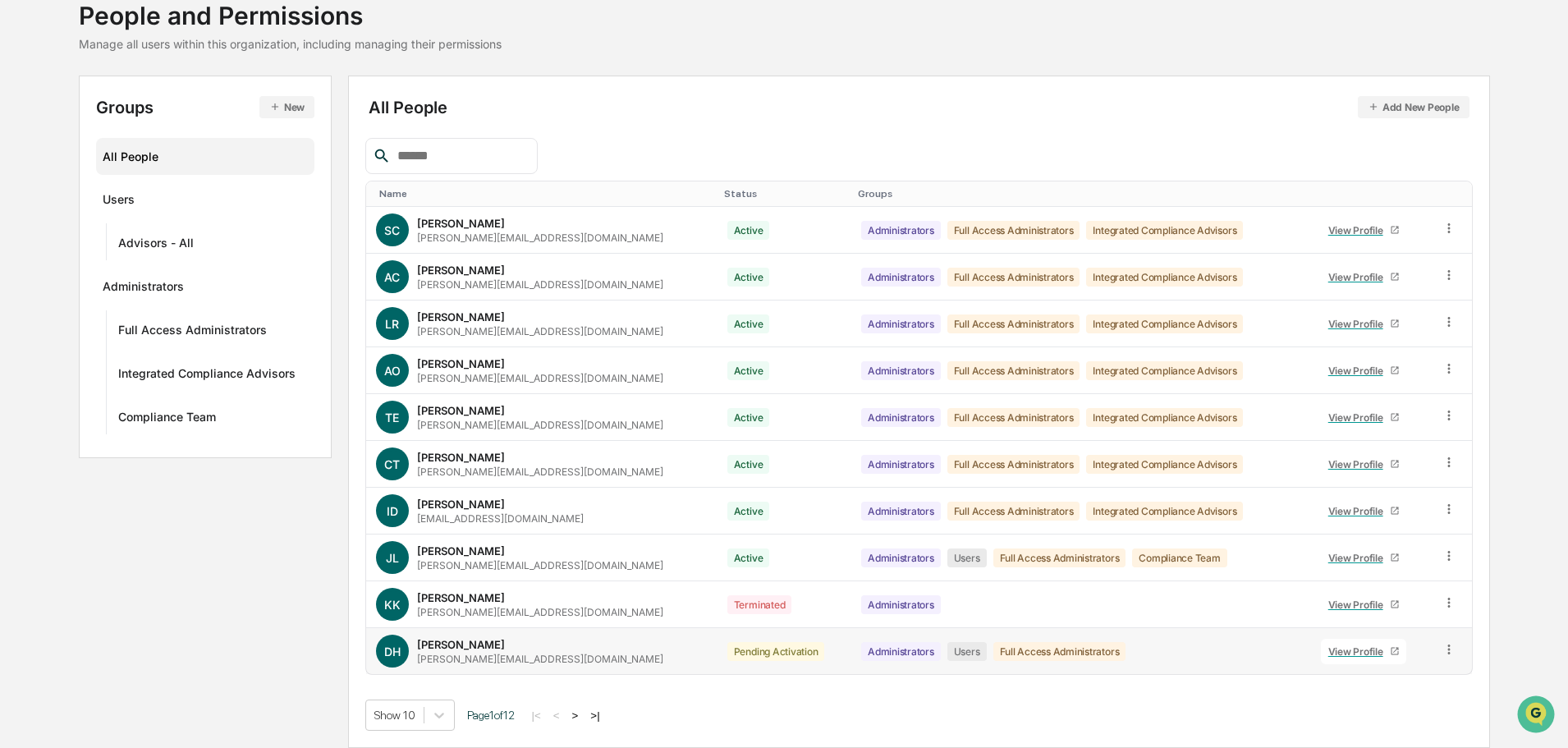
click at [1451, 650] on icon at bounding box center [1449, 650] width 16 height 16
click at [1350, 633] on td "View Profile" at bounding box center [1371, 650] width 120 height 46
click at [1348, 654] on div "View Profile" at bounding box center [1358, 651] width 62 height 13
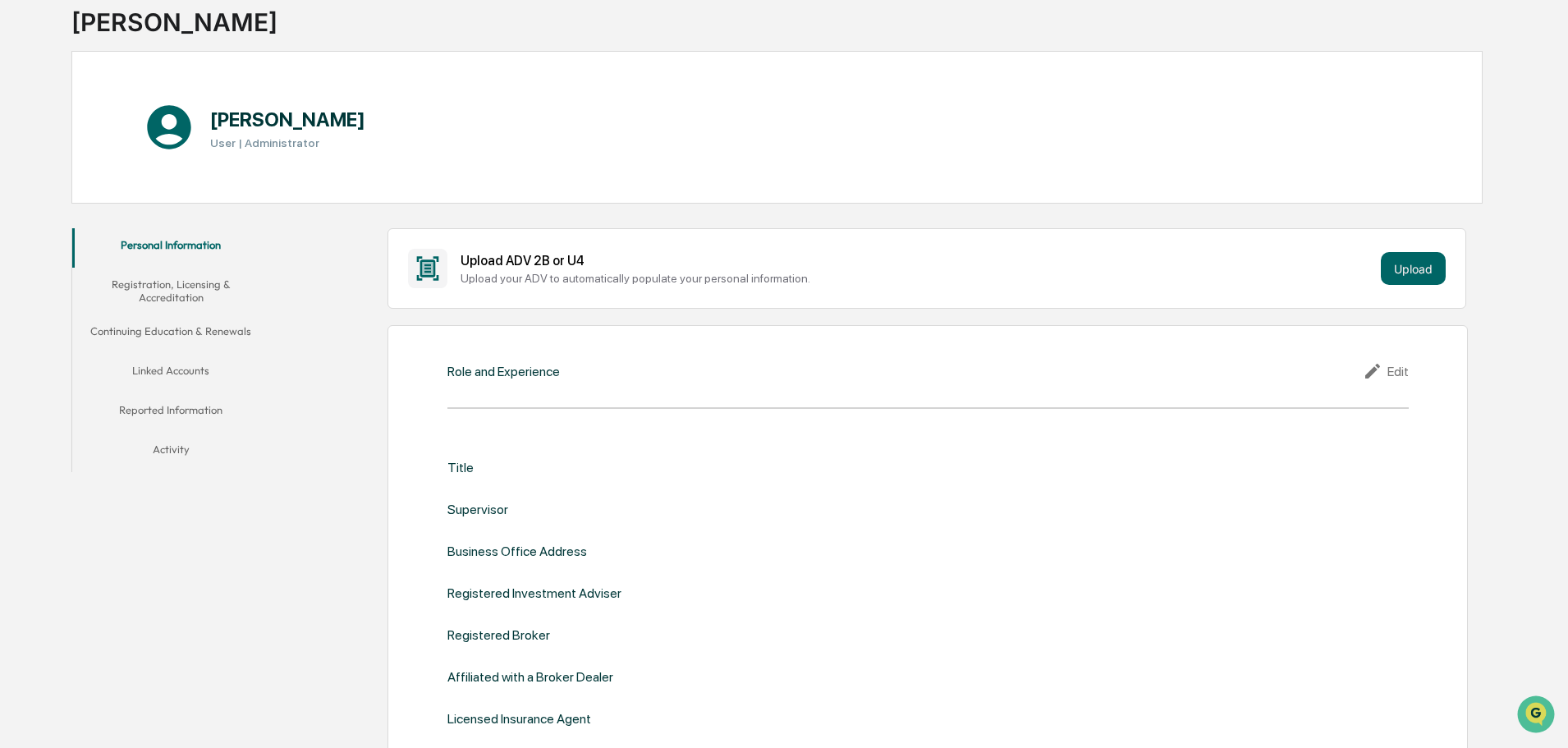
click at [171, 454] on button "Activity" at bounding box center [171, 452] width 197 height 39
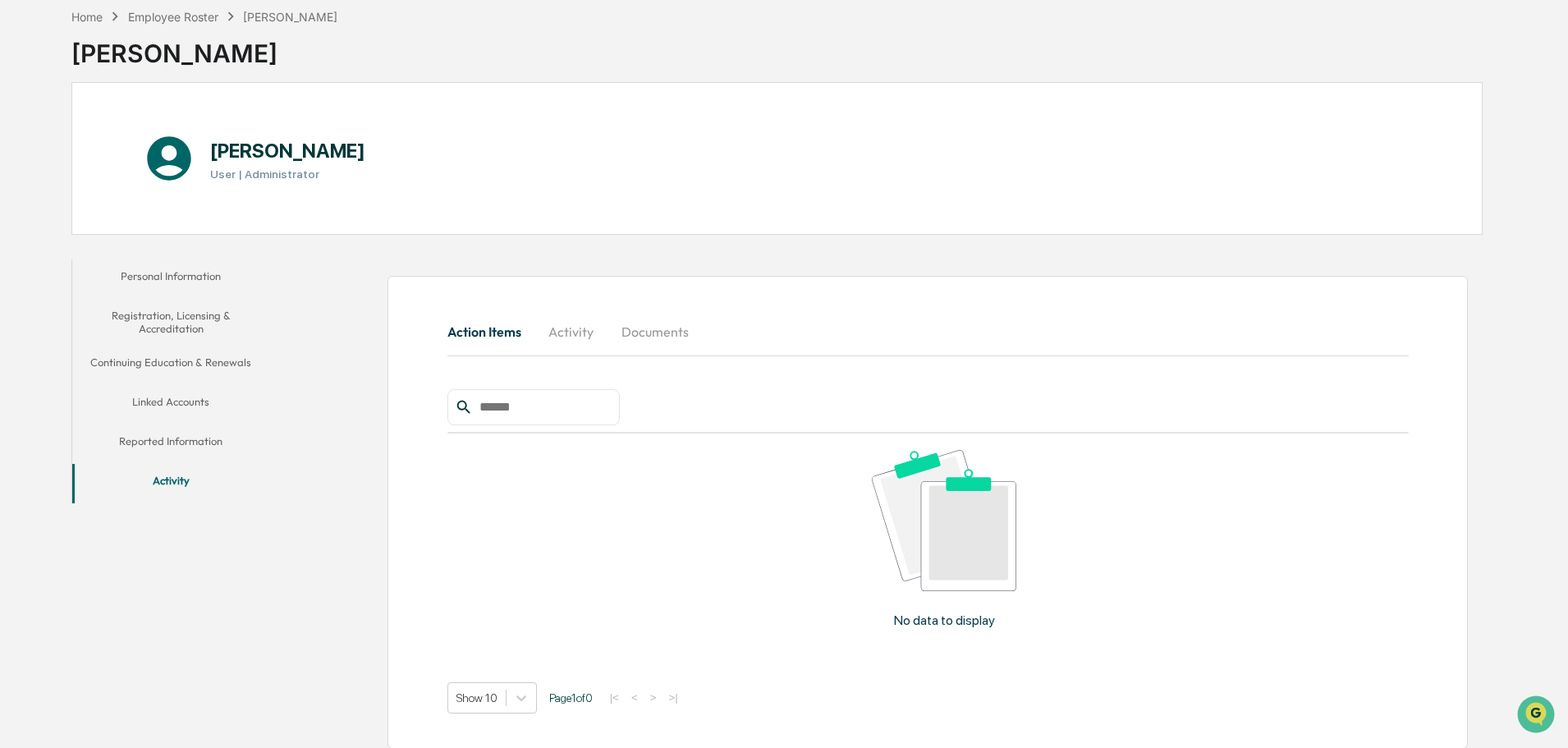
scroll to position [87, 0]
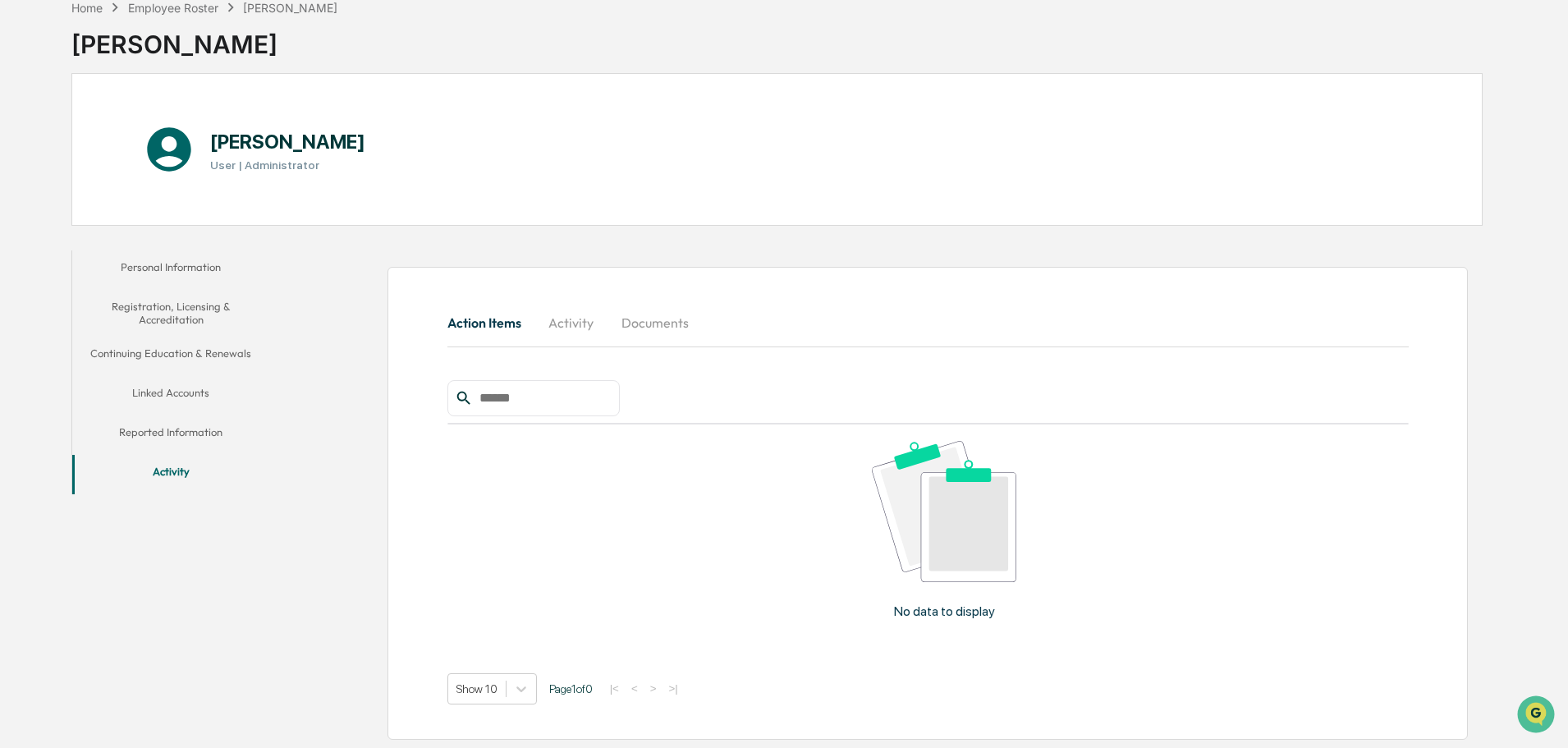
click at [666, 325] on button "Documents" at bounding box center [655, 323] width 94 height 39
click at [94, 10] on div "Home" at bounding box center [87, 8] width 31 height 14
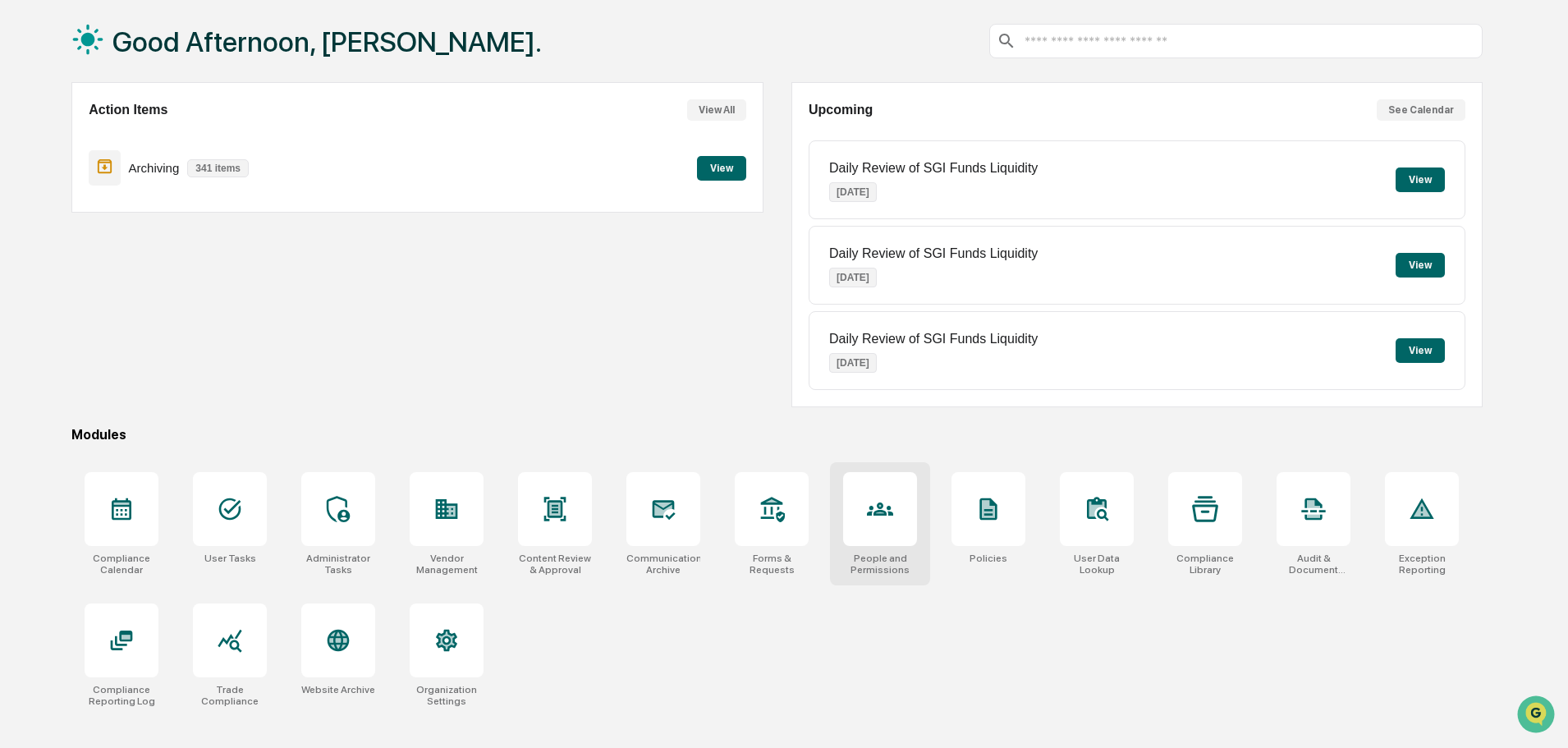
click at [872, 512] on icon at bounding box center [880, 508] width 26 height 13
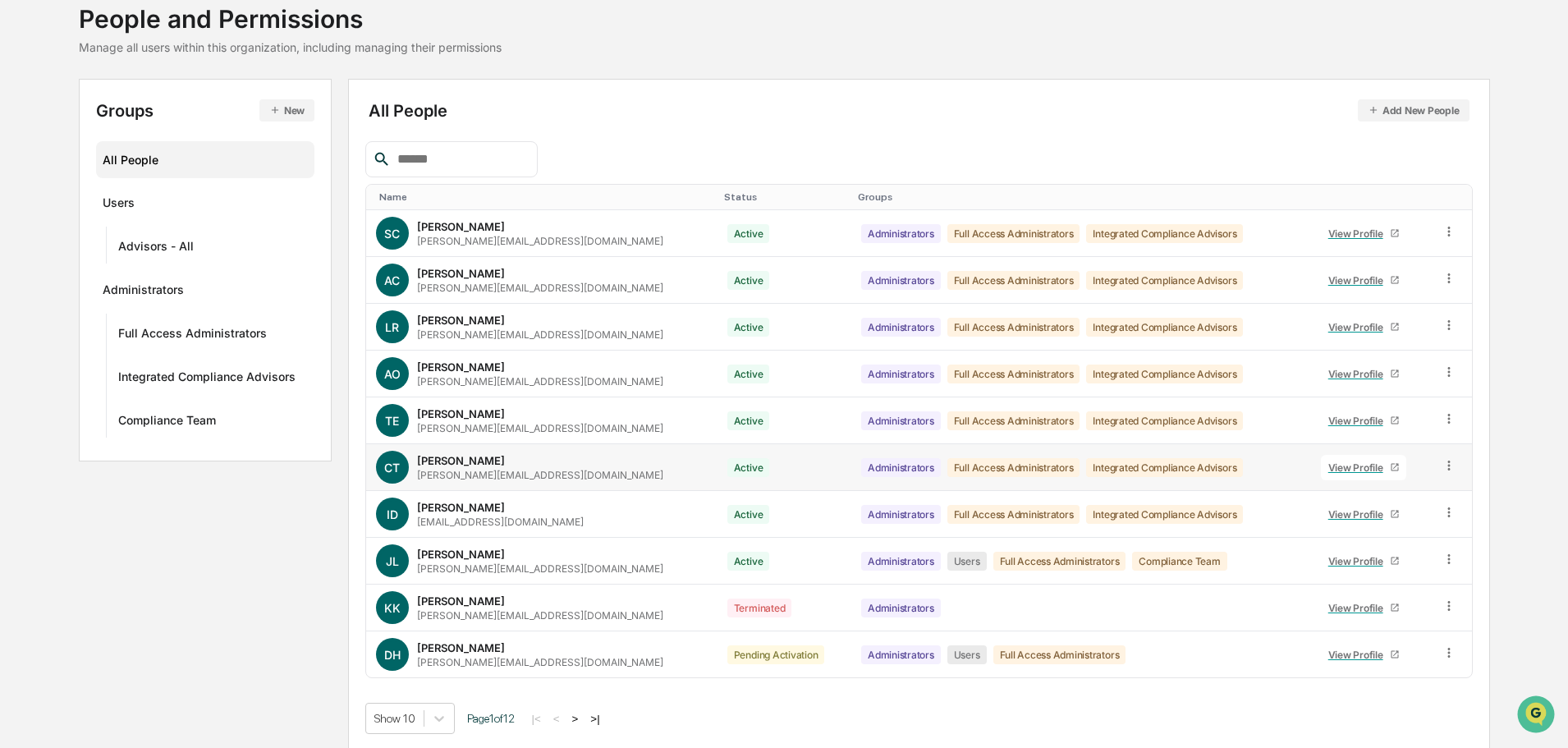
scroll to position [110, 0]
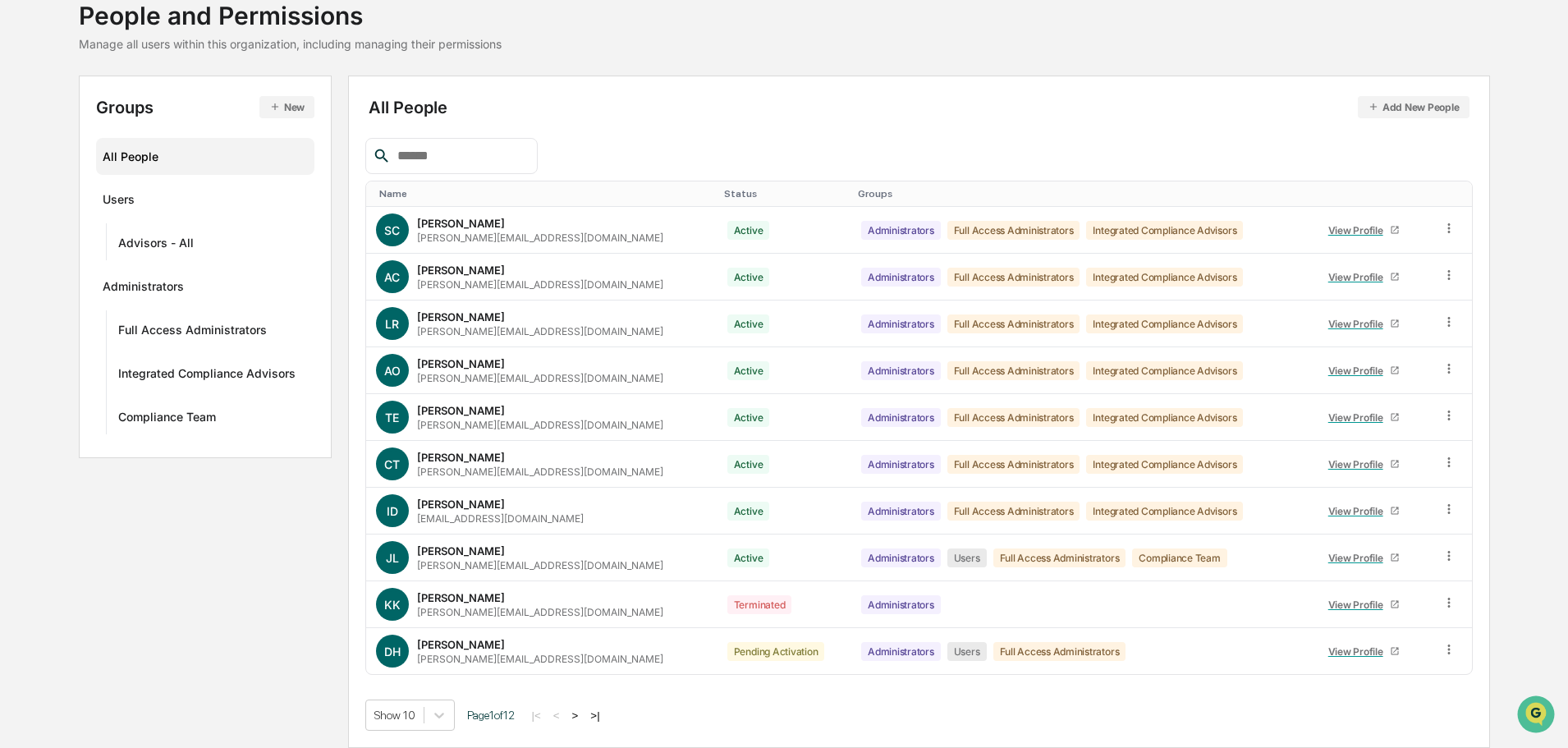
click at [582, 716] on button ">" at bounding box center [575, 716] width 17 height 14
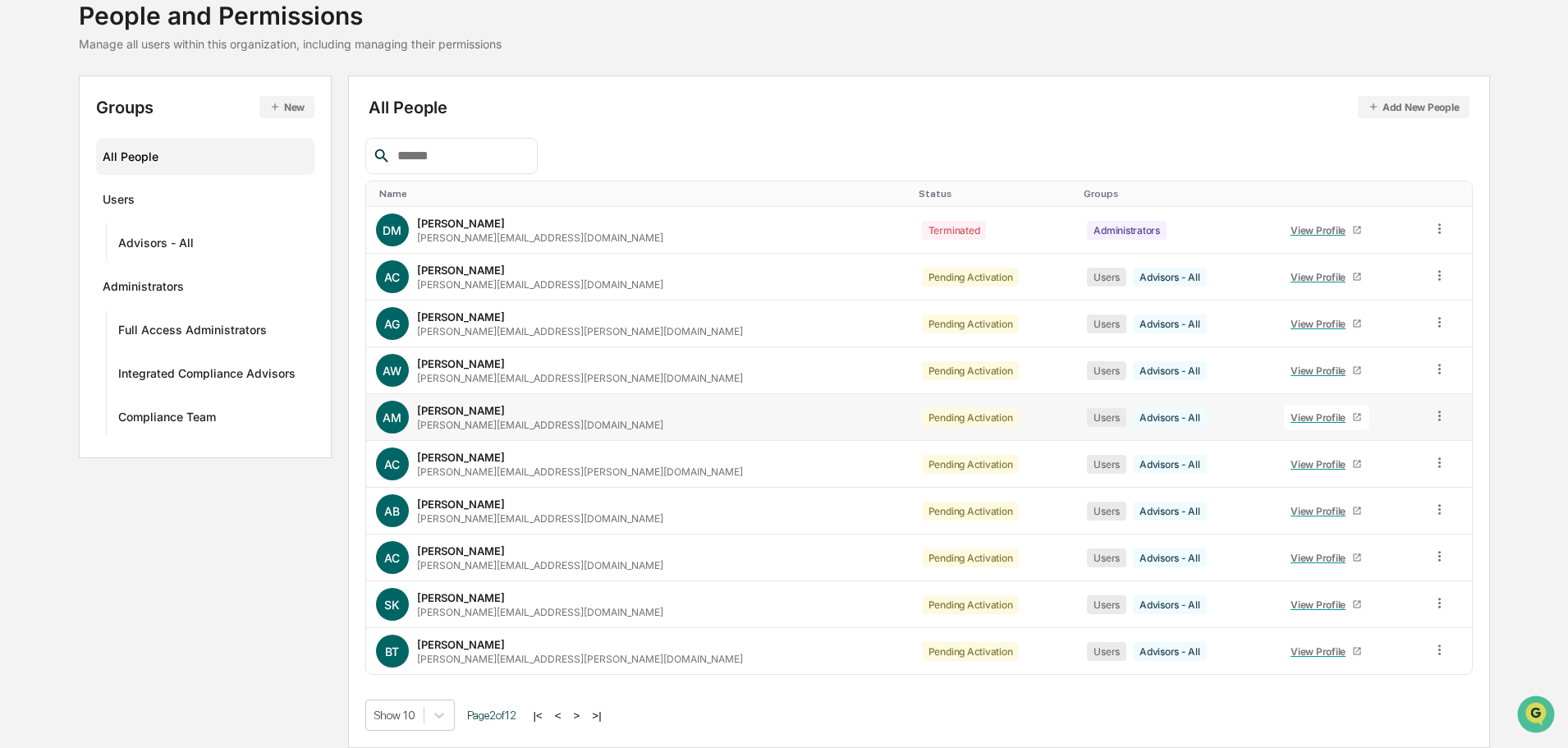
click at [1290, 417] on div "View Profile" at bounding box center [1321, 418] width 62 height 13
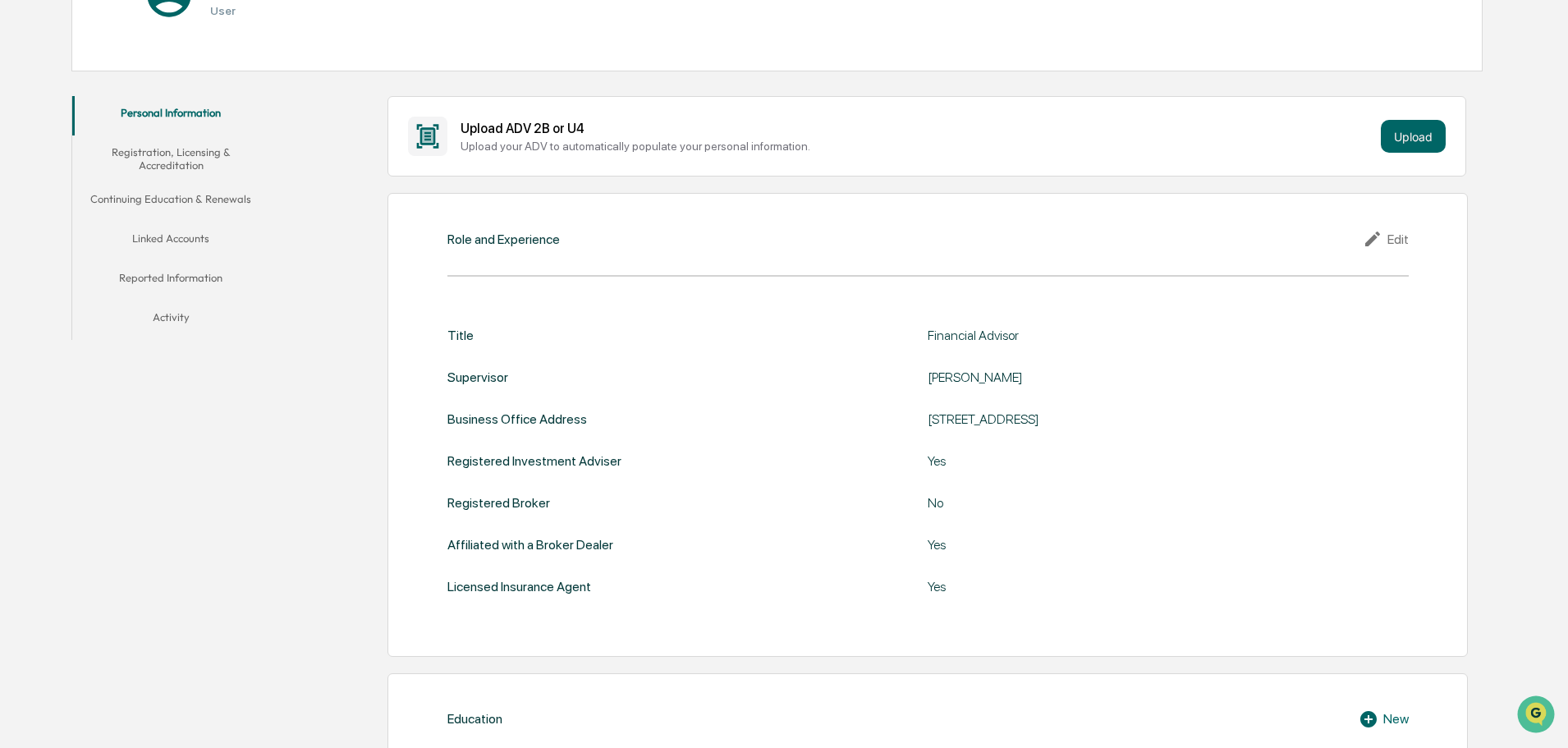
scroll to position [42, 0]
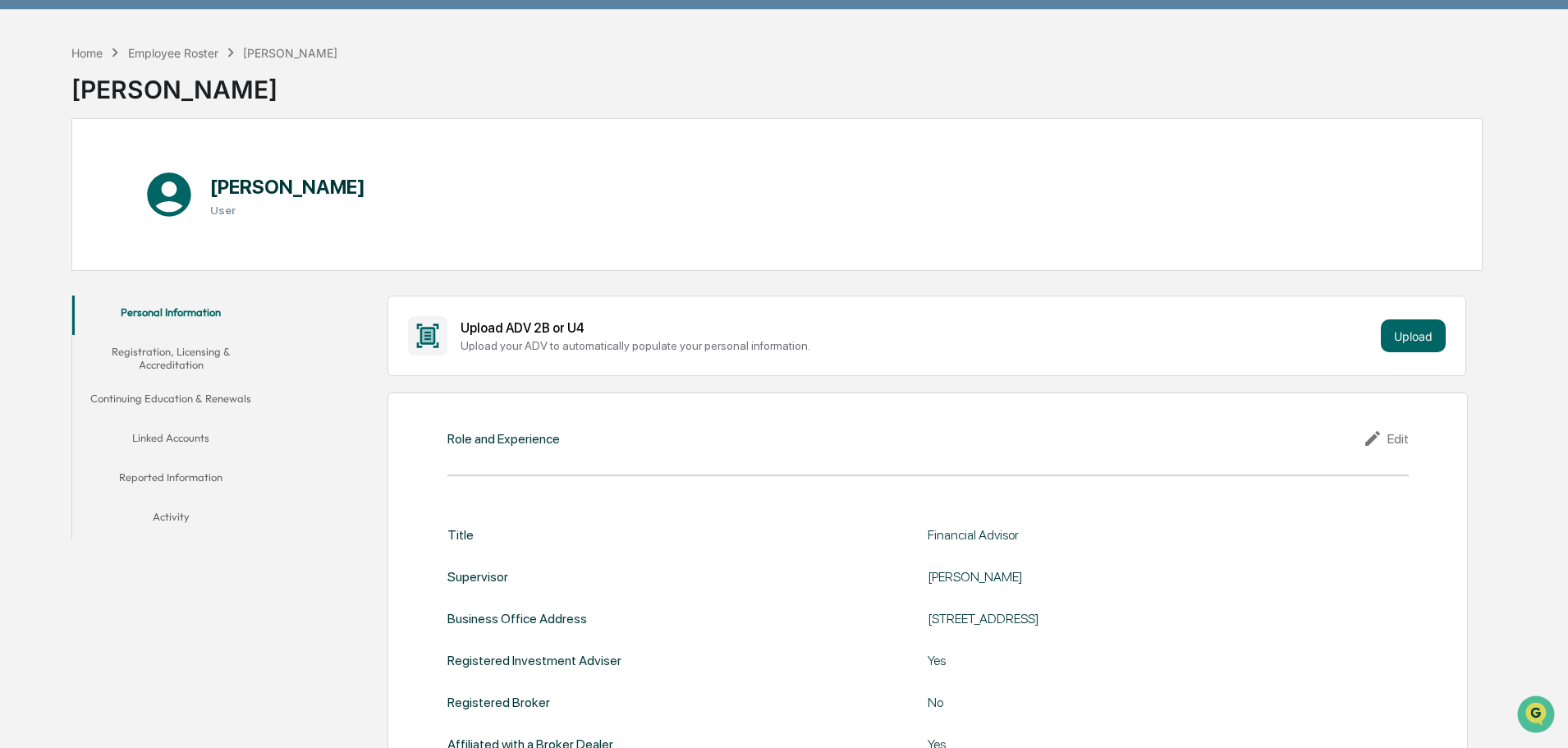
click at [192, 359] on button "Registration, Licensing & Accreditation" at bounding box center [171, 359] width 197 height 47
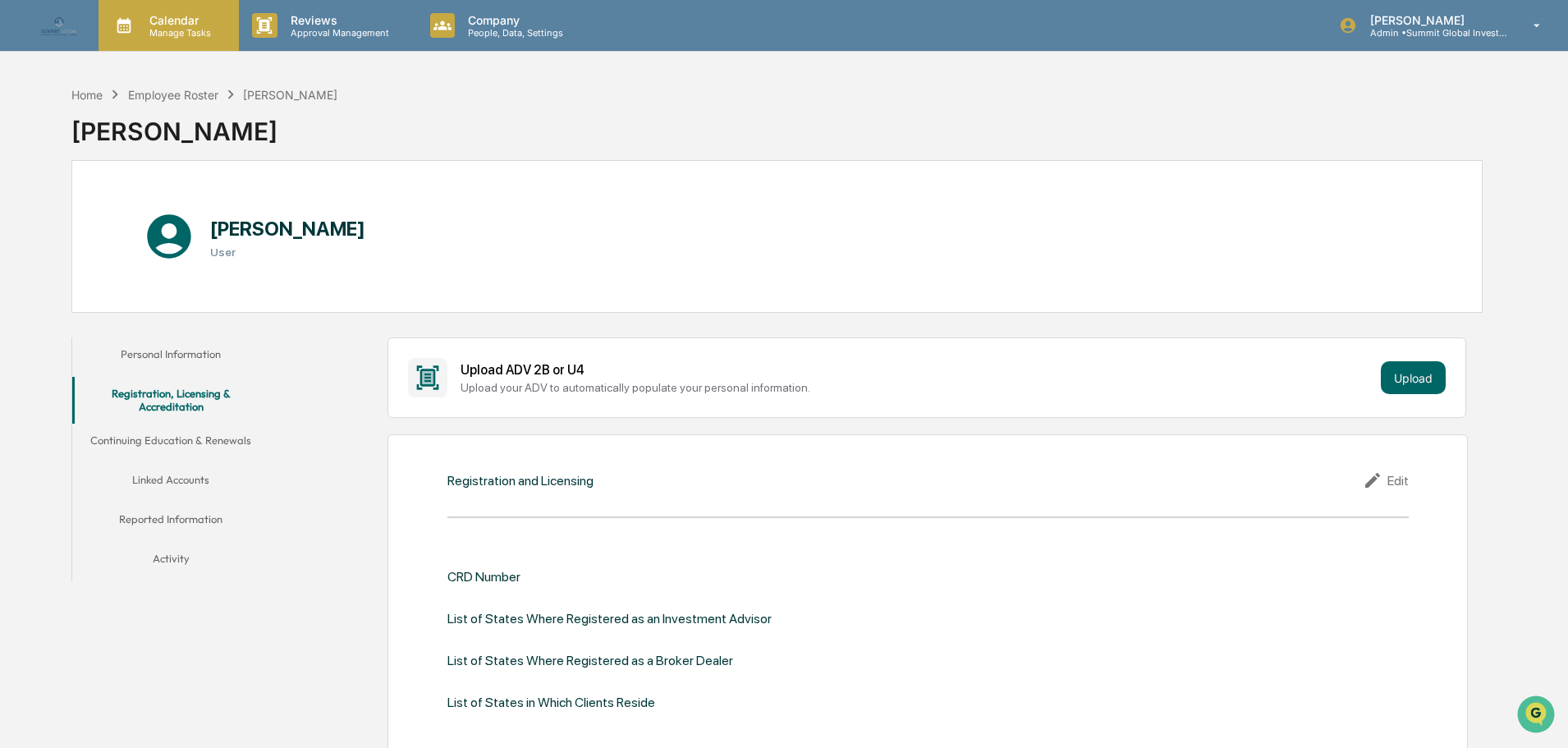
click at [177, 25] on p "Calendar" at bounding box center [177, 20] width 83 height 14
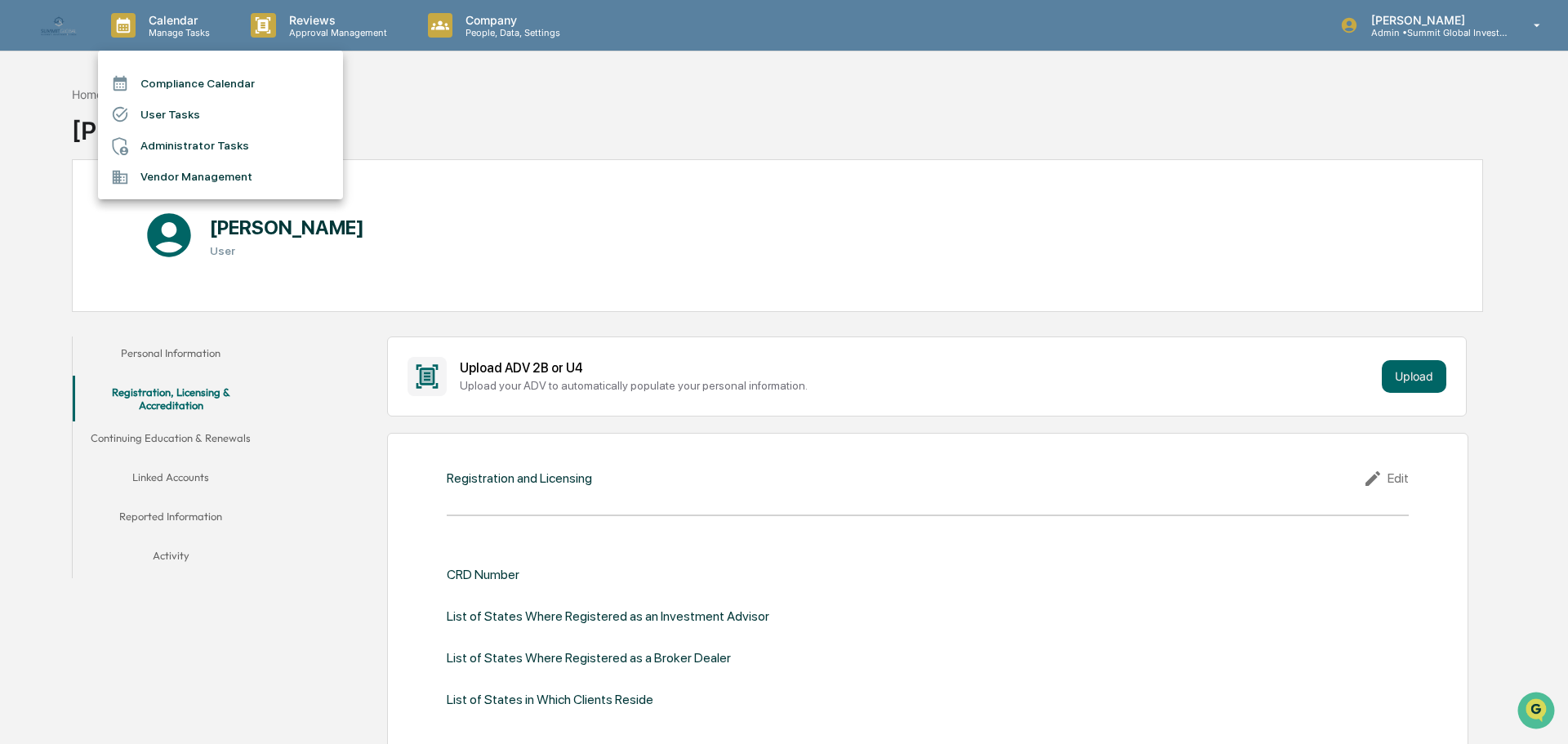
click at [170, 89] on li "Compliance Calendar" at bounding box center [221, 84] width 245 height 31
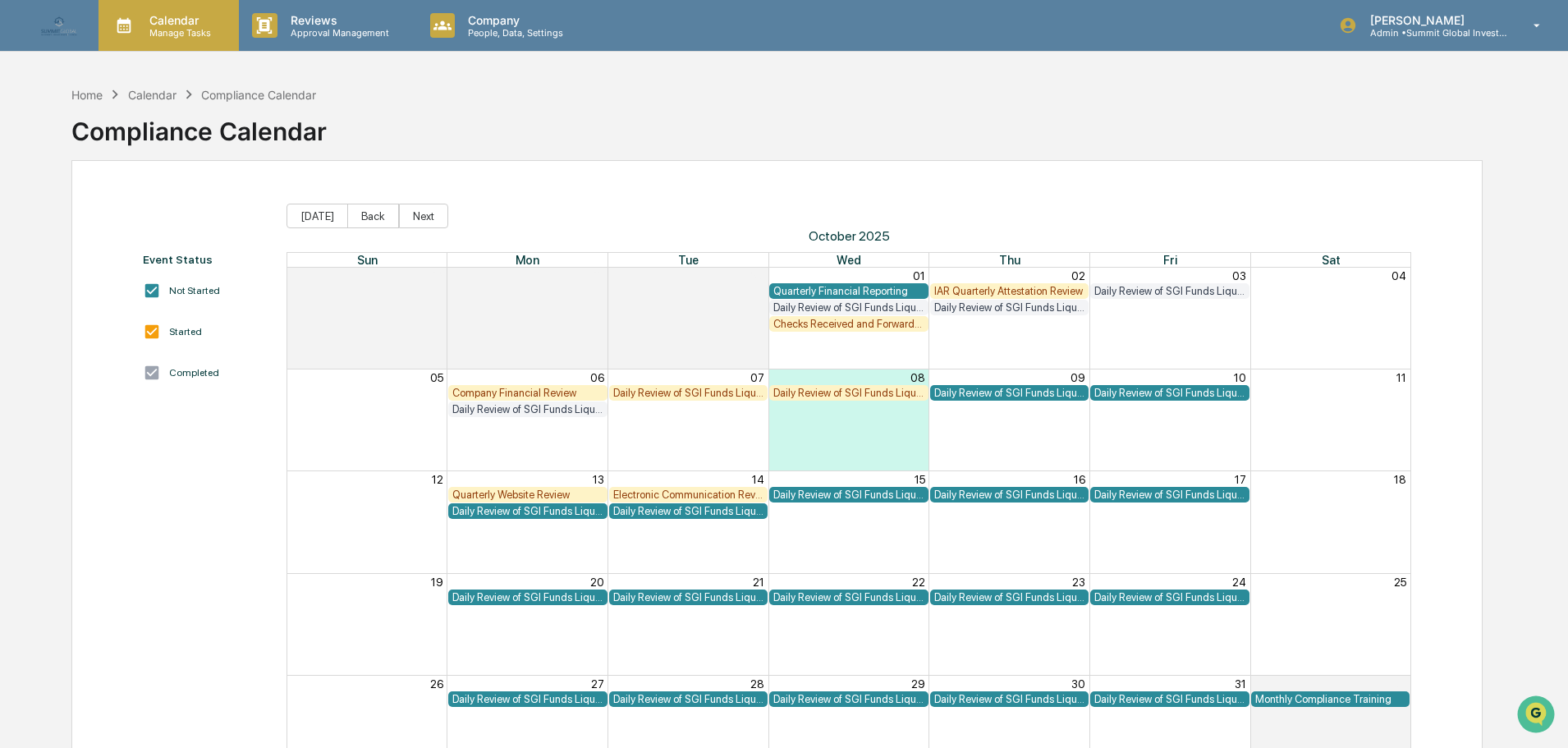
click at [156, 23] on p "Calendar" at bounding box center [177, 20] width 83 height 14
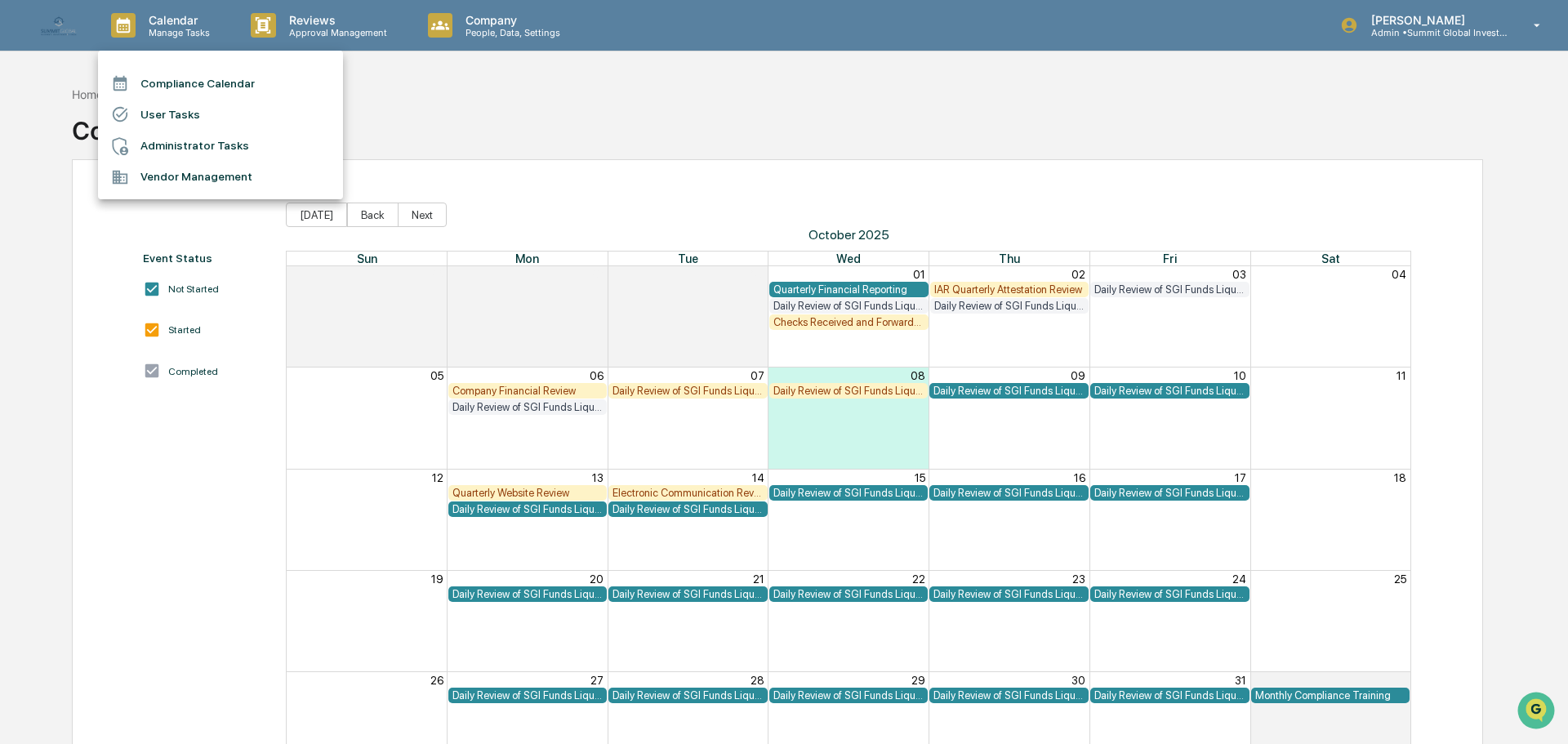
click at [492, 30] on div at bounding box center [784, 372] width 1568 height 744
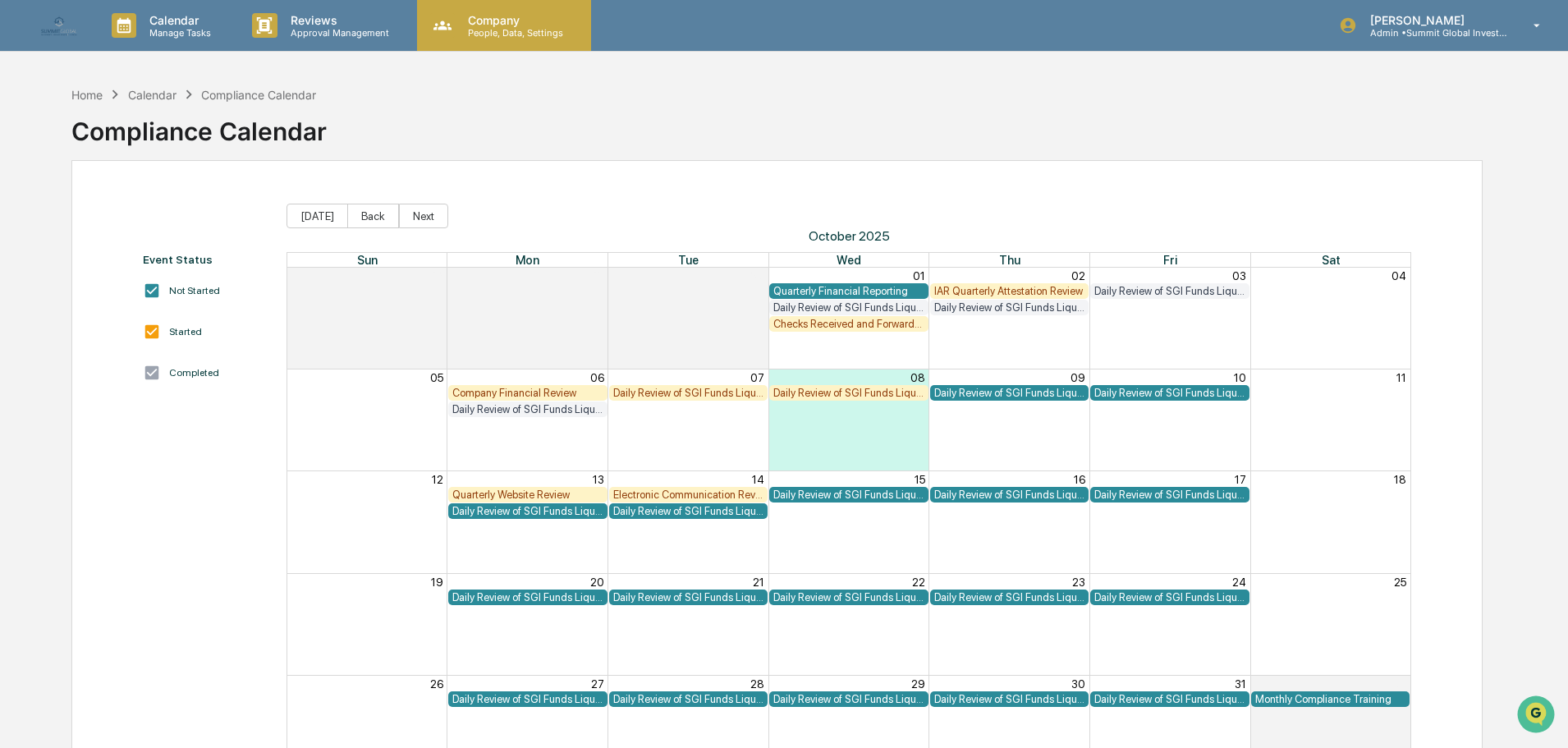
click at [495, 28] on p "People, Data, Settings" at bounding box center [512, 33] width 116 height 12
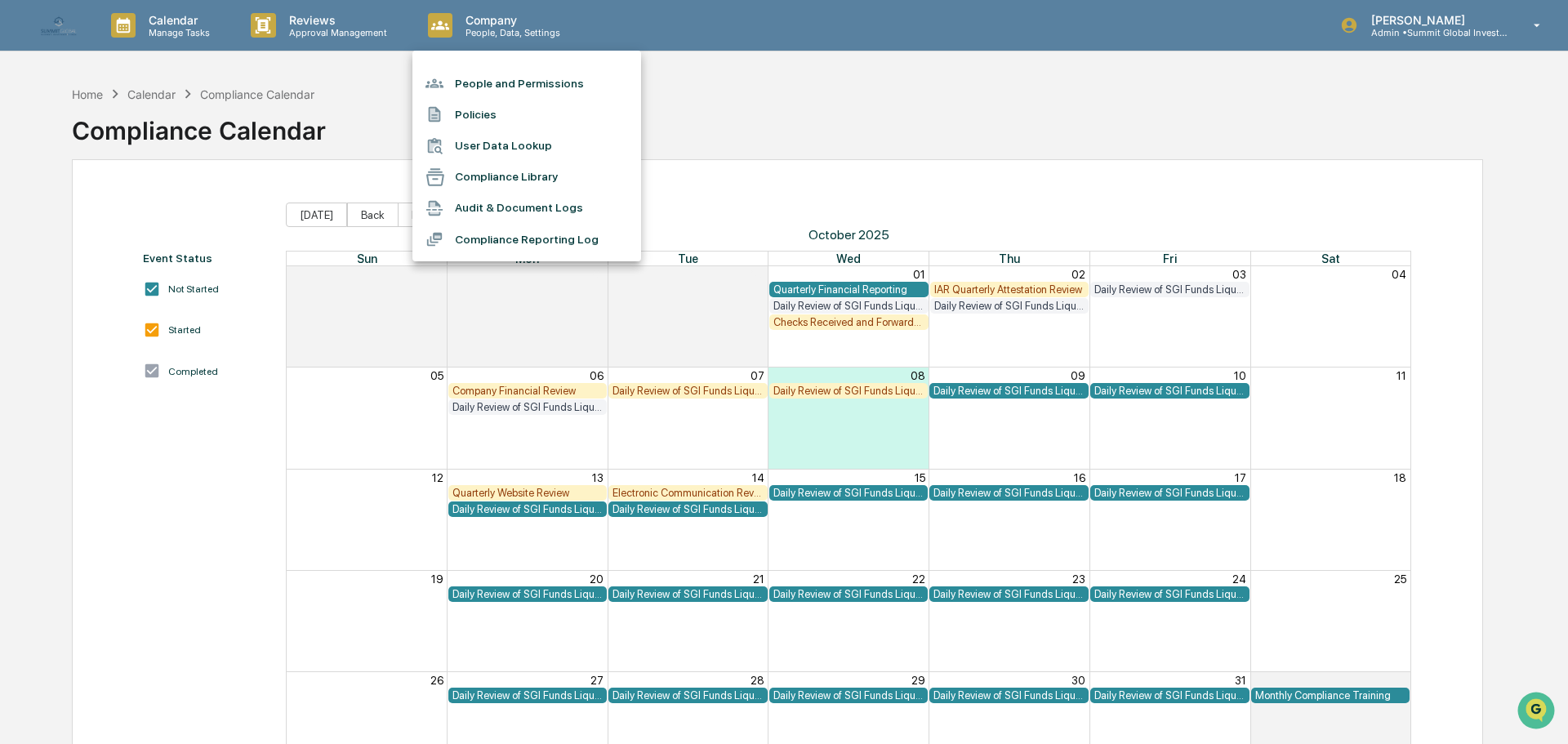
click at [505, 84] on li "People and Permissions" at bounding box center [526, 84] width 229 height 31
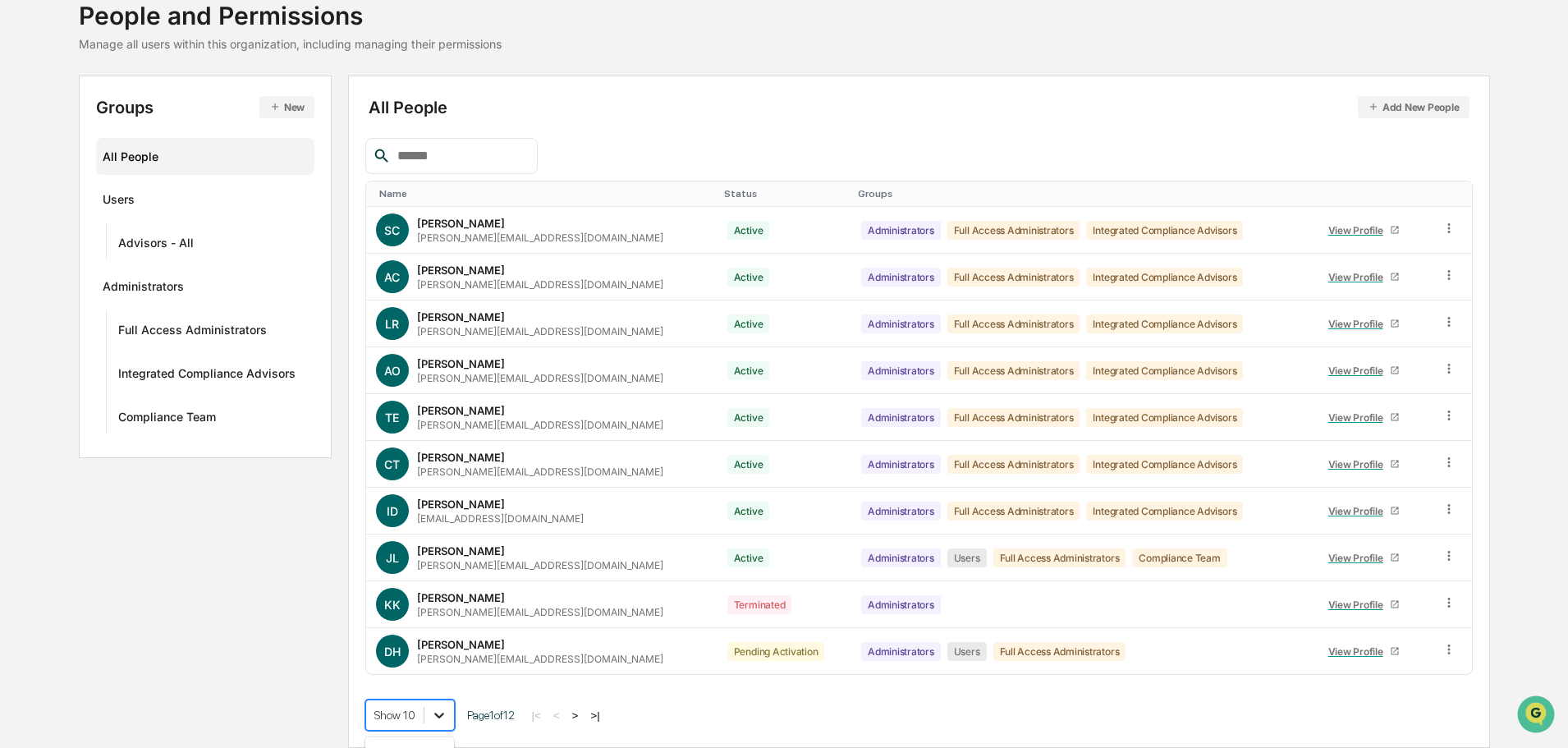
scroll to position [237, 0]
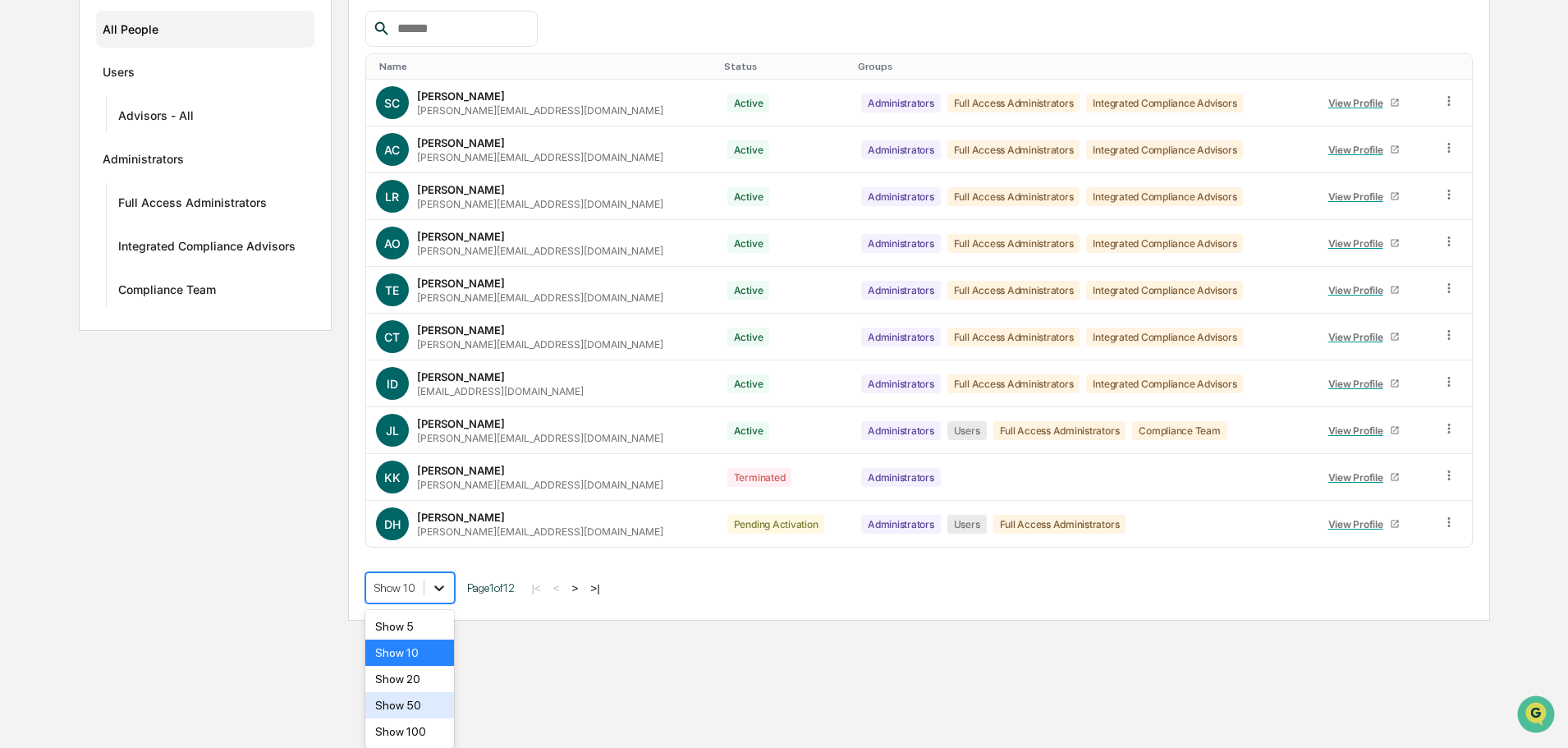
click at [431, 621] on body "Calendar Manage Tasks Reviews Approval Management Company People, Data, Setting…" at bounding box center [784, 192] width 1568 height 858
click at [419, 739] on div "Show 100" at bounding box center [411, 731] width 90 height 26
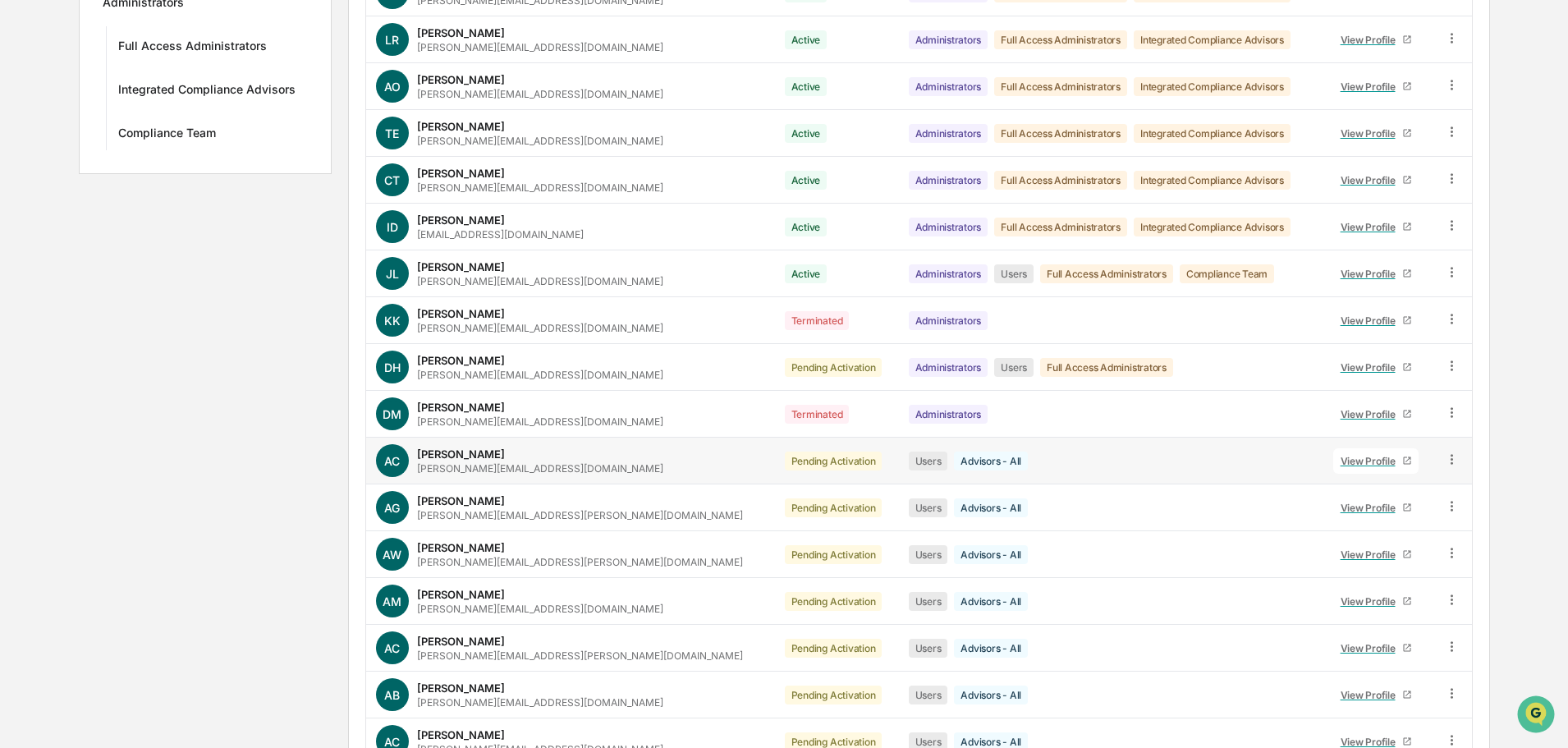
scroll to position [483, 0]
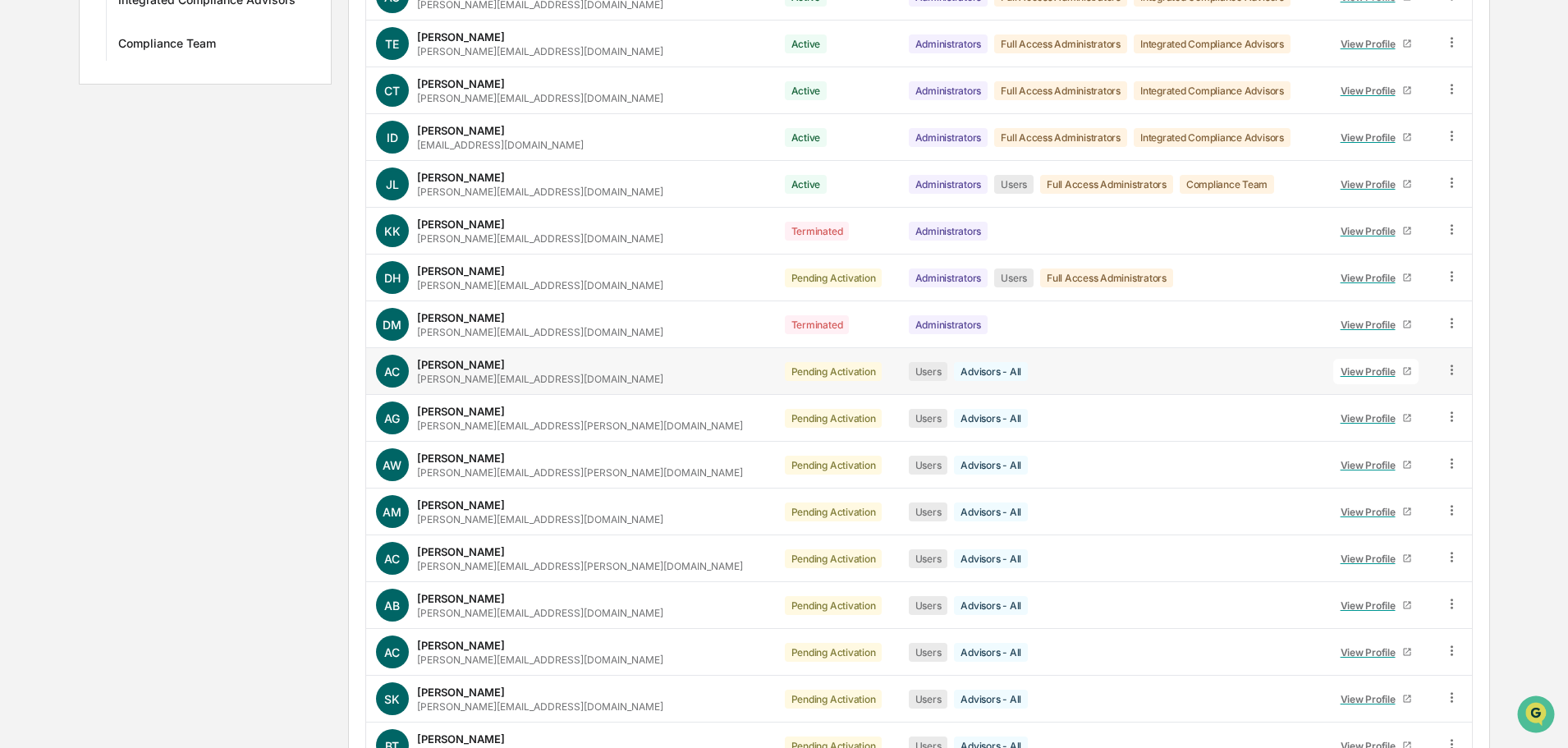
click at [1358, 371] on div "View Profile" at bounding box center [1371, 372] width 62 height 13
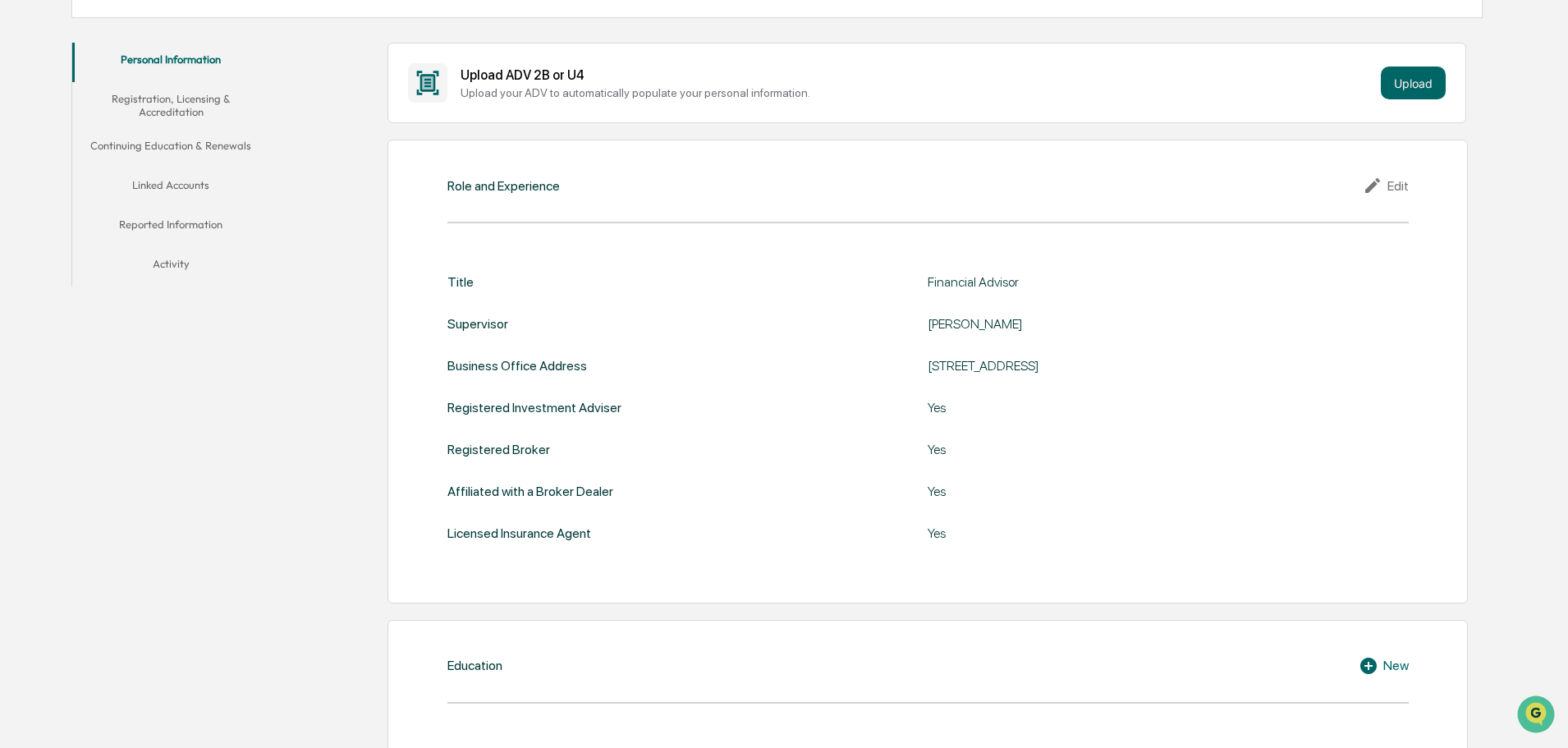
scroll to position [237, 0]
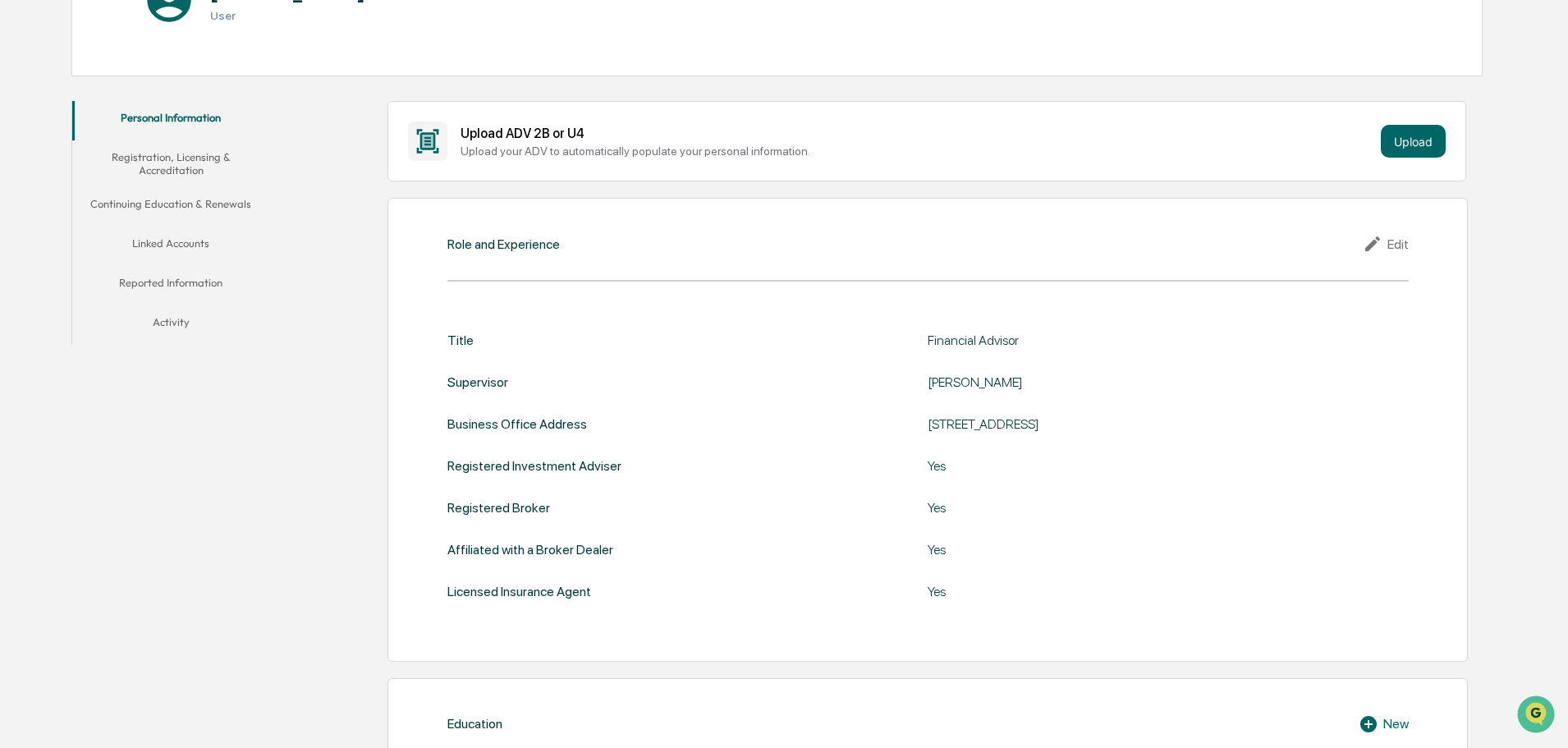
click at [195, 156] on button "Registration, Licensing & Accreditation" at bounding box center [171, 164] width 197 height 47
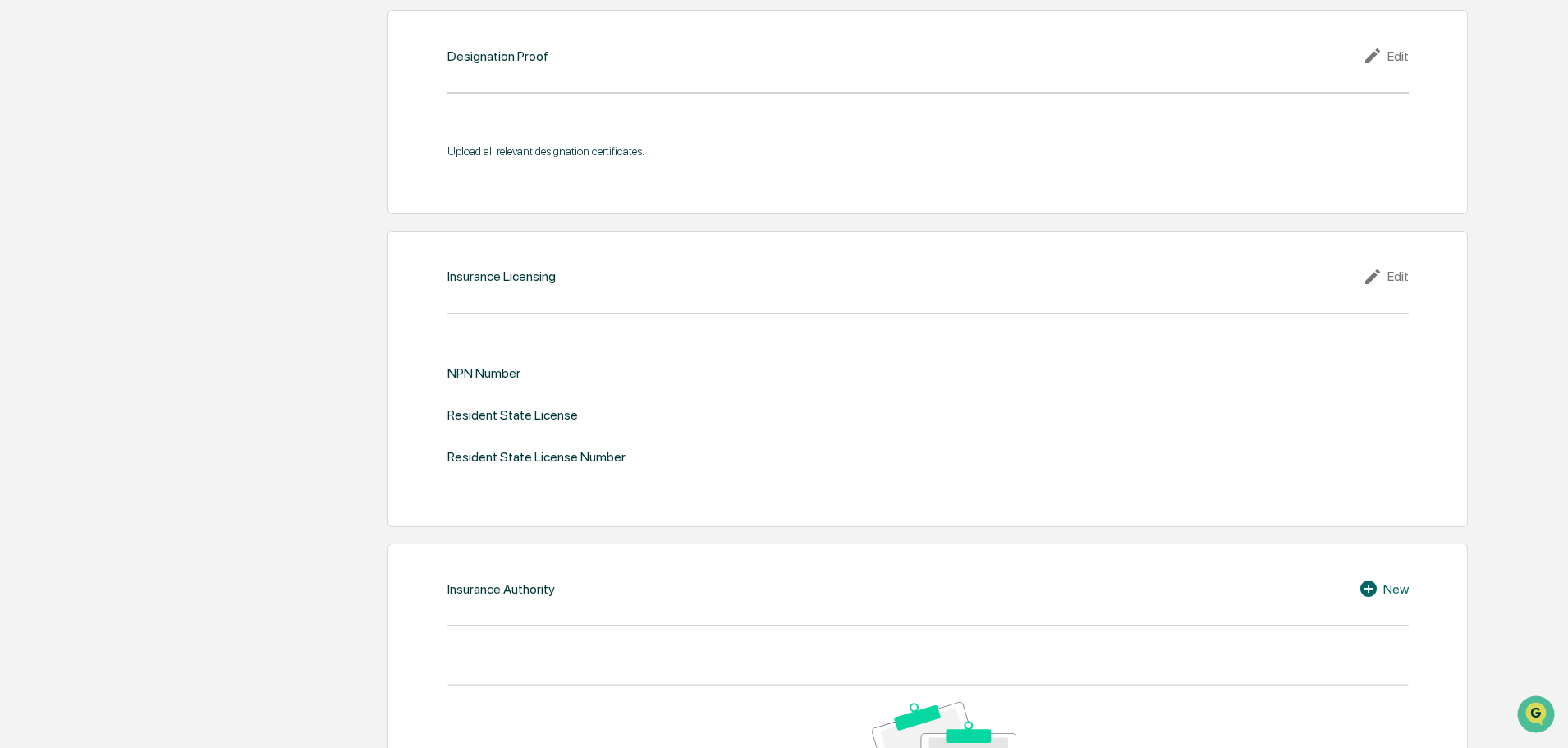
scroll to position [1695, 0]
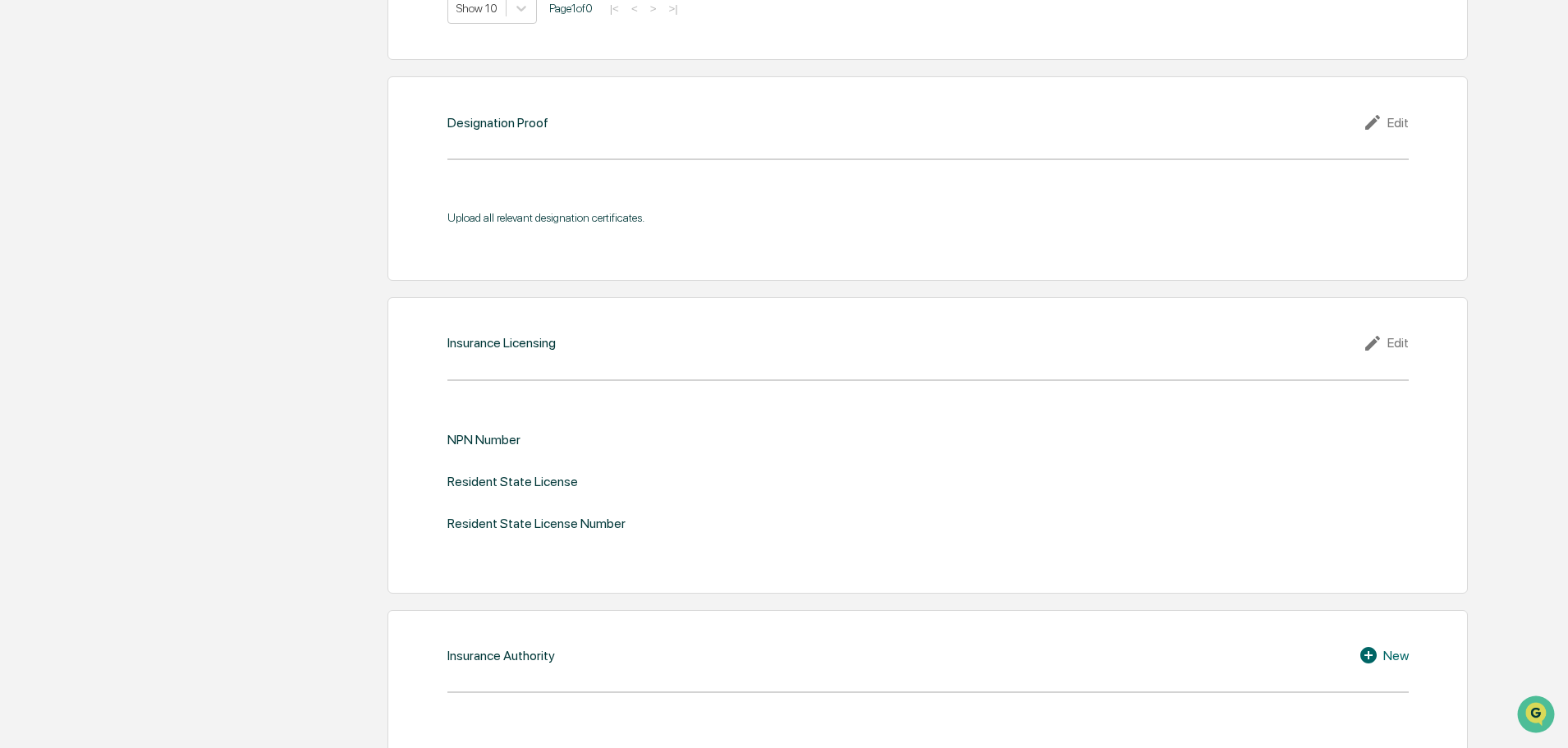
click at [1389, 340] on div "Edit" at bounding box center [1385, 343] width 46 height 20
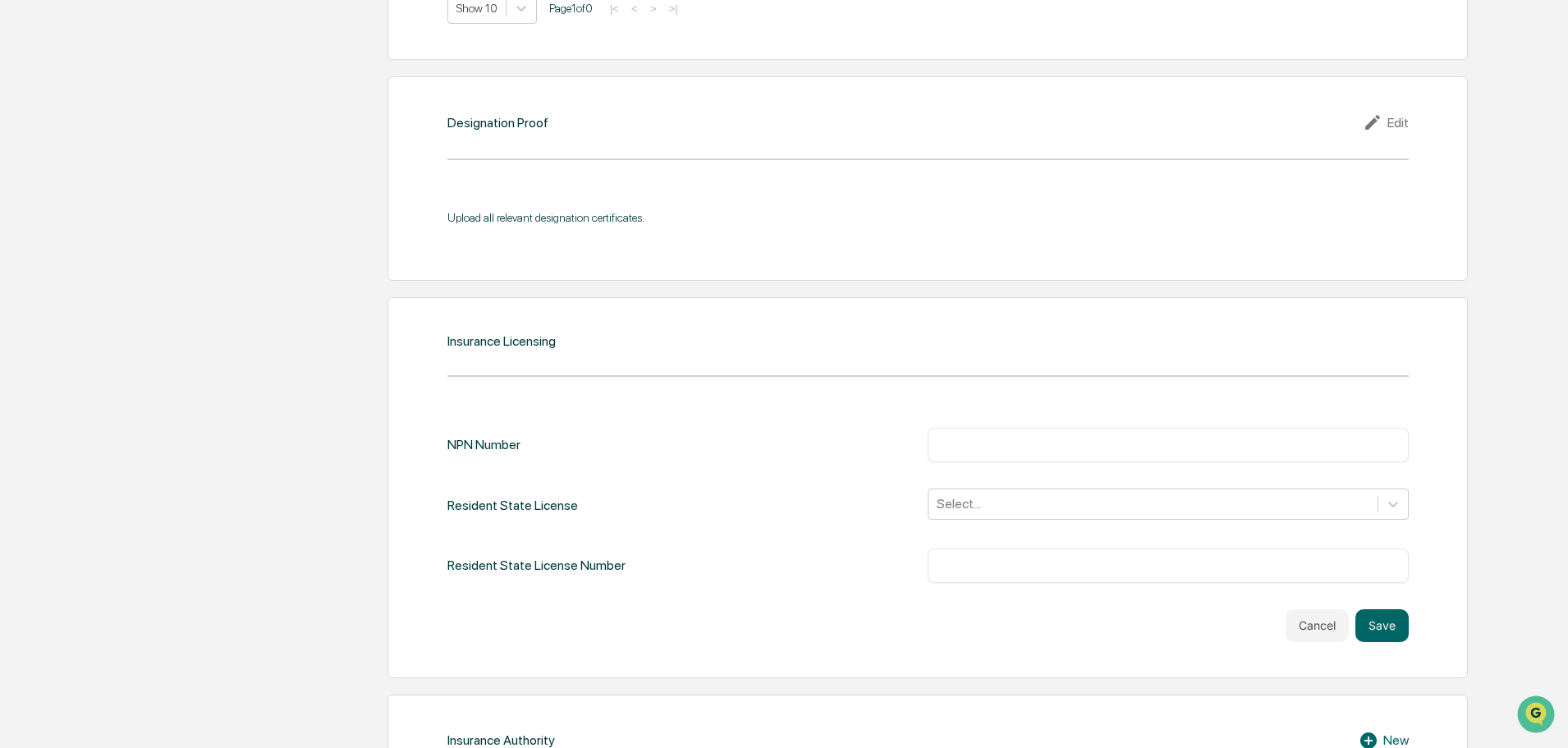
click at [597, 598] on div "NPN Number ​ Resident State License Select... Resident State License Number ​ C…" at bounding box center [928, 534] width 961 height 214
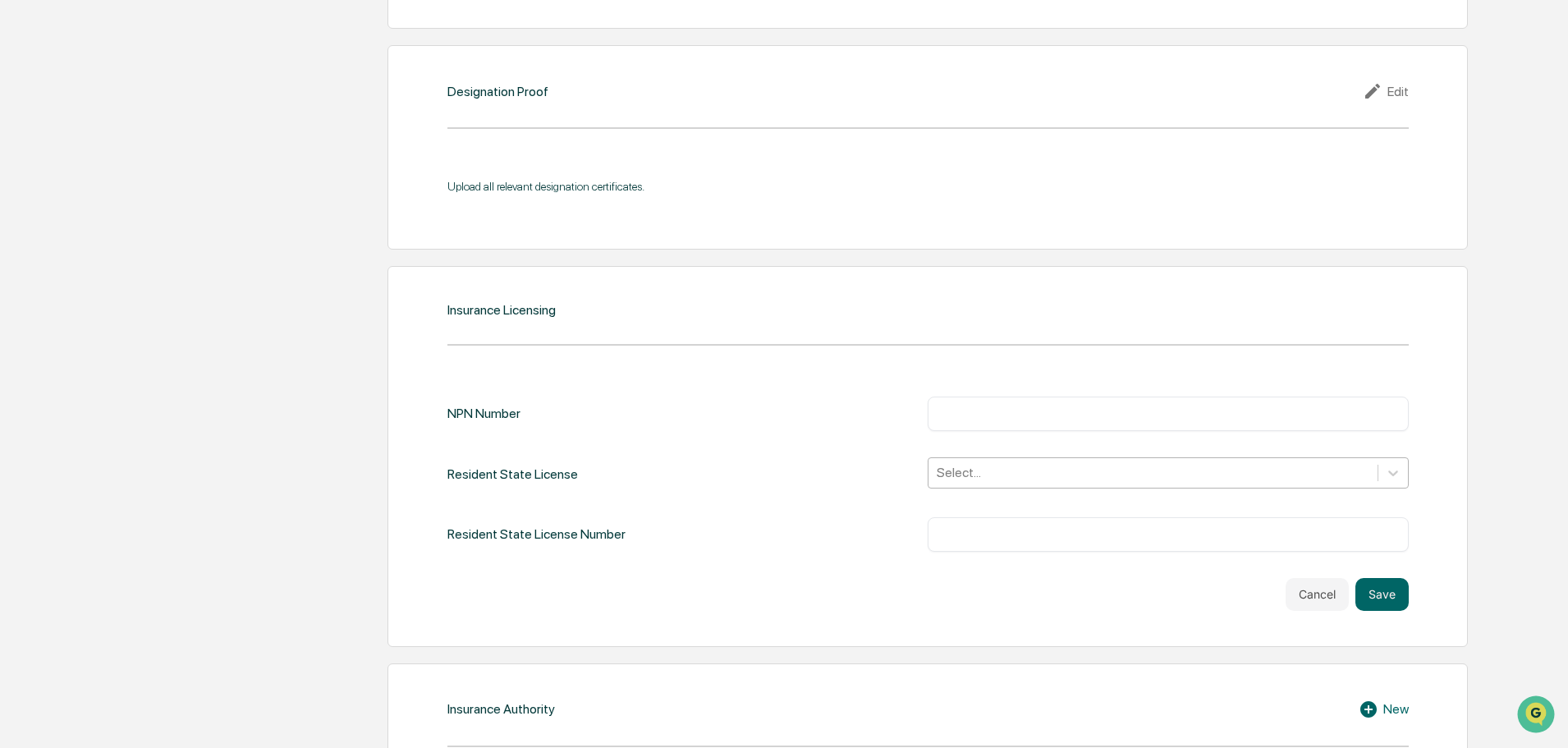
click at [1017, 489] on div "Select..." at bounding box center [1168, 473] width 481 height 31
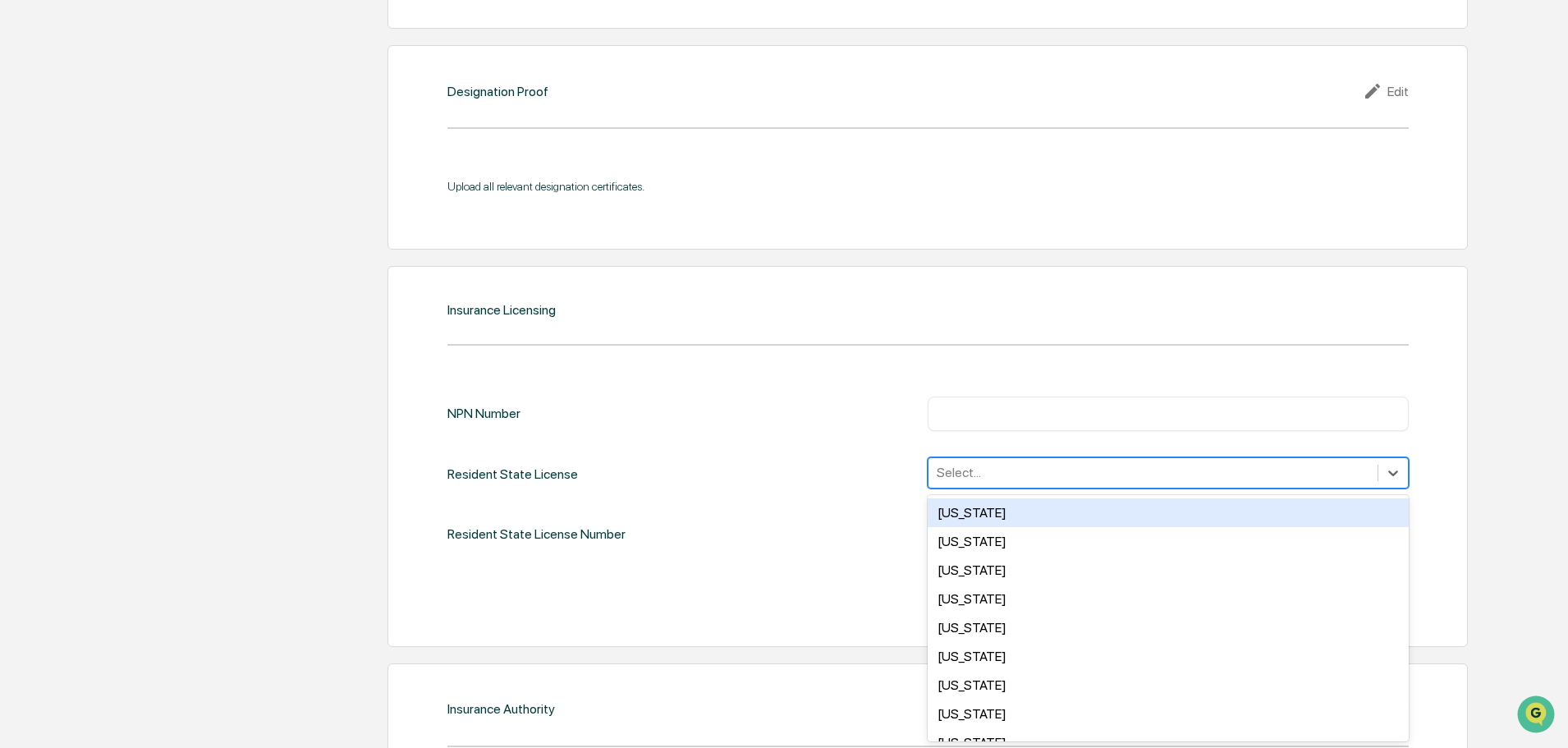
click at [1008, 488] on div "Select..." at bounding box center [1168, 473] width 481 height 31
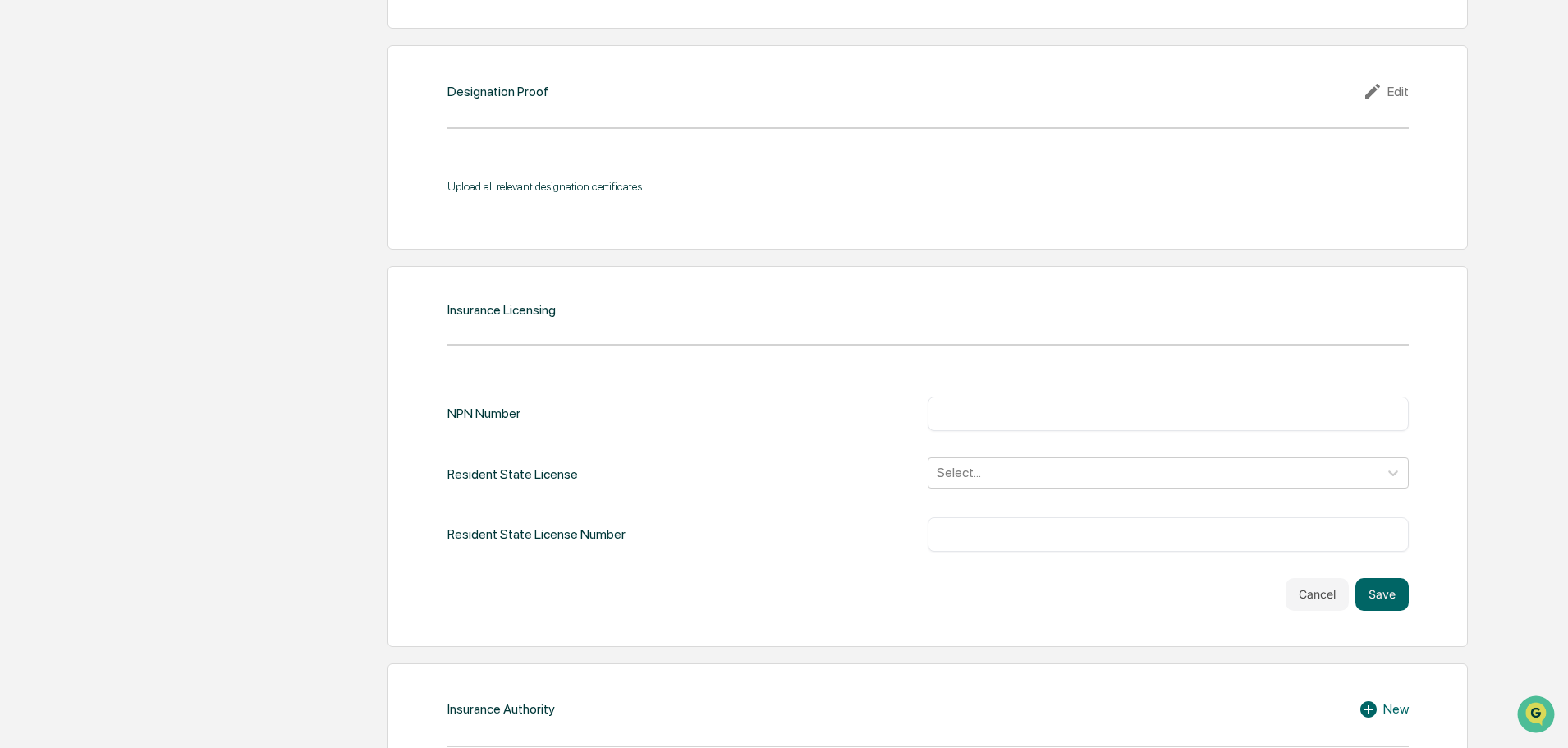
click at [727, 511] on div "NPN Number ​ Resident State License Select... Resident State License Number ​" at bounding box center [928, 474] width 961 height 155
click at [1310, 598] on button "Cancel" at bounding box center [1317, 594] width 64 height 33
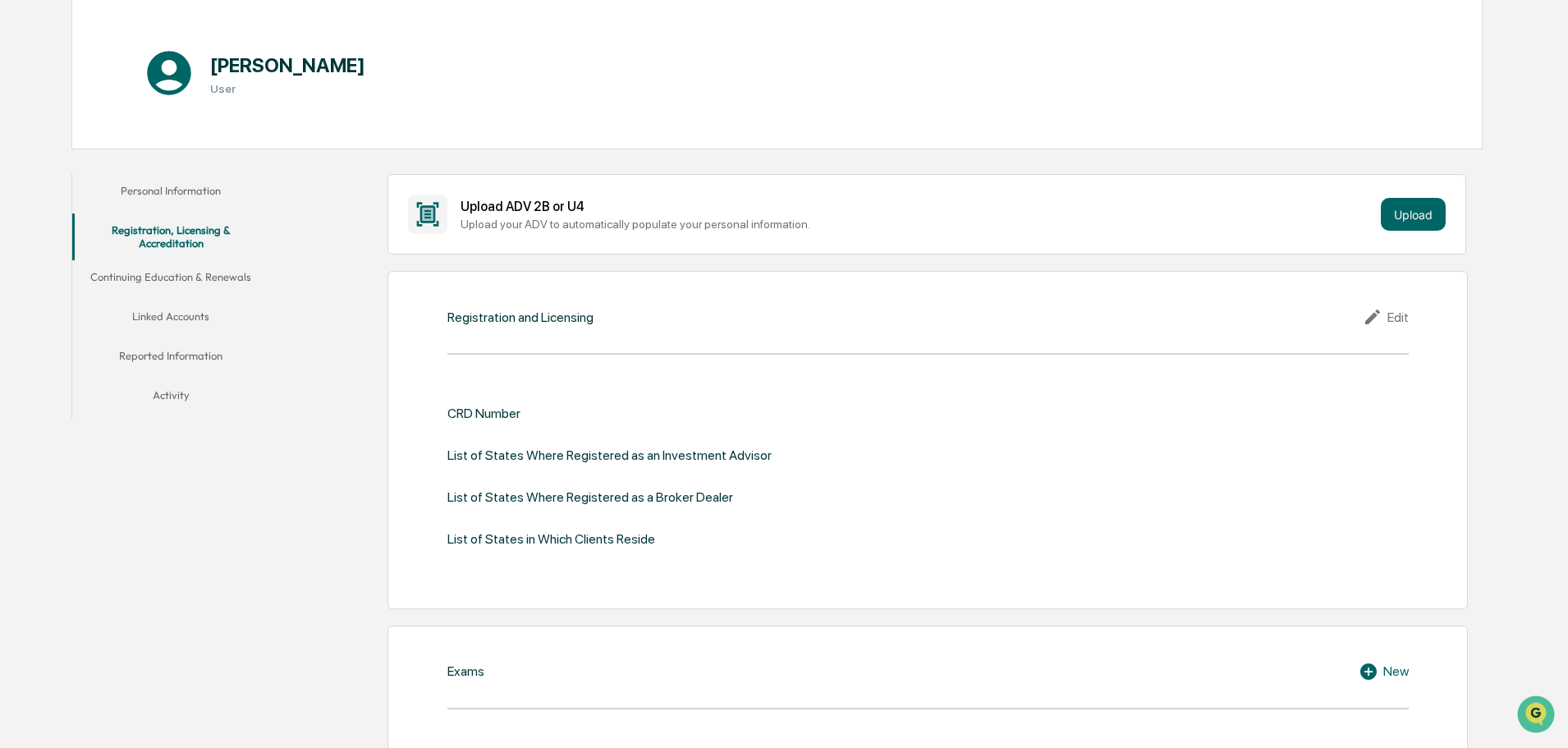
scroll to position [246, 0]
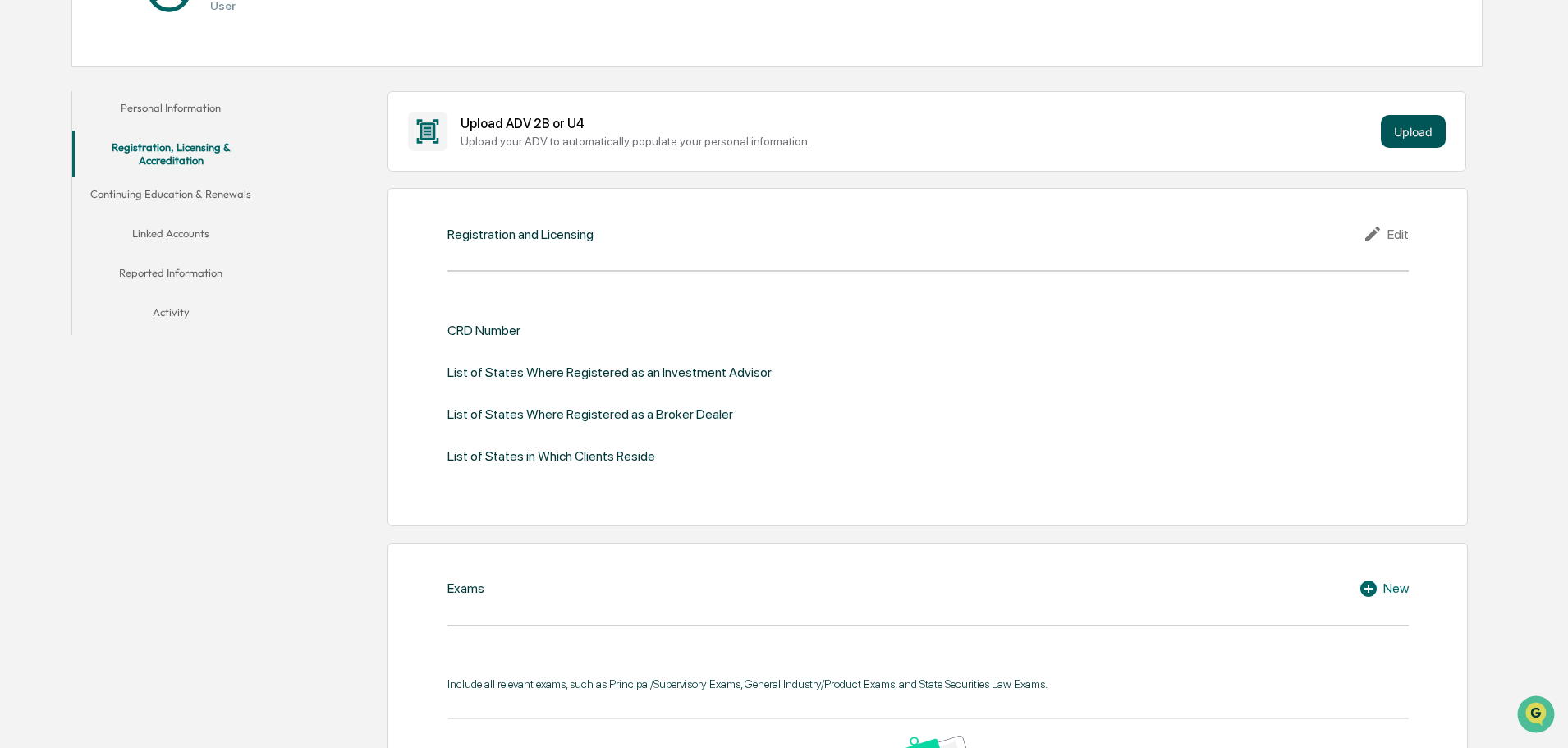
click at [1416, 126] on button "Upload" at bounding box center [1413, 132] width 65 height 33
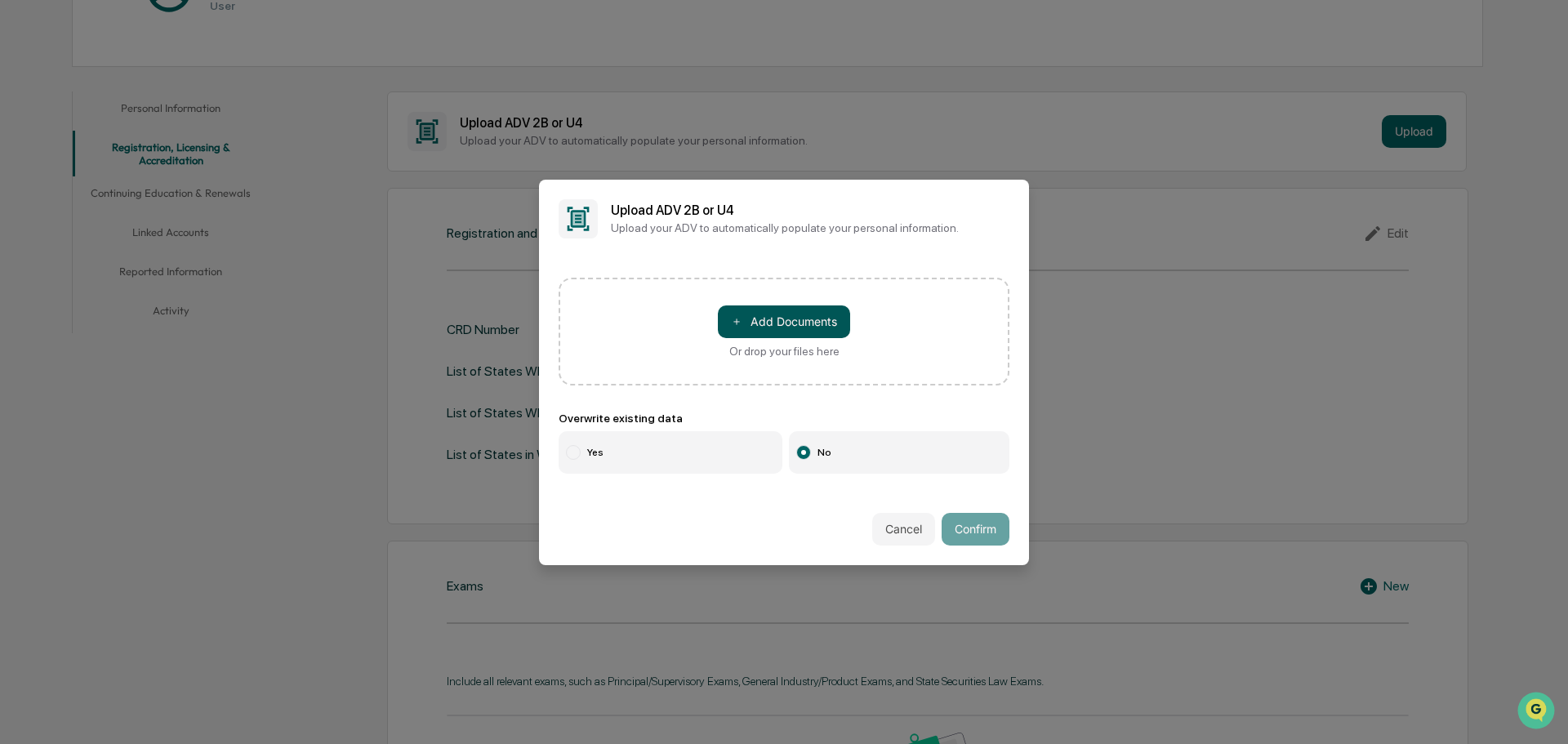
click at [741, 323] on button "＋ Add Documents" at bounding box center [784, 322] width 132 height 33
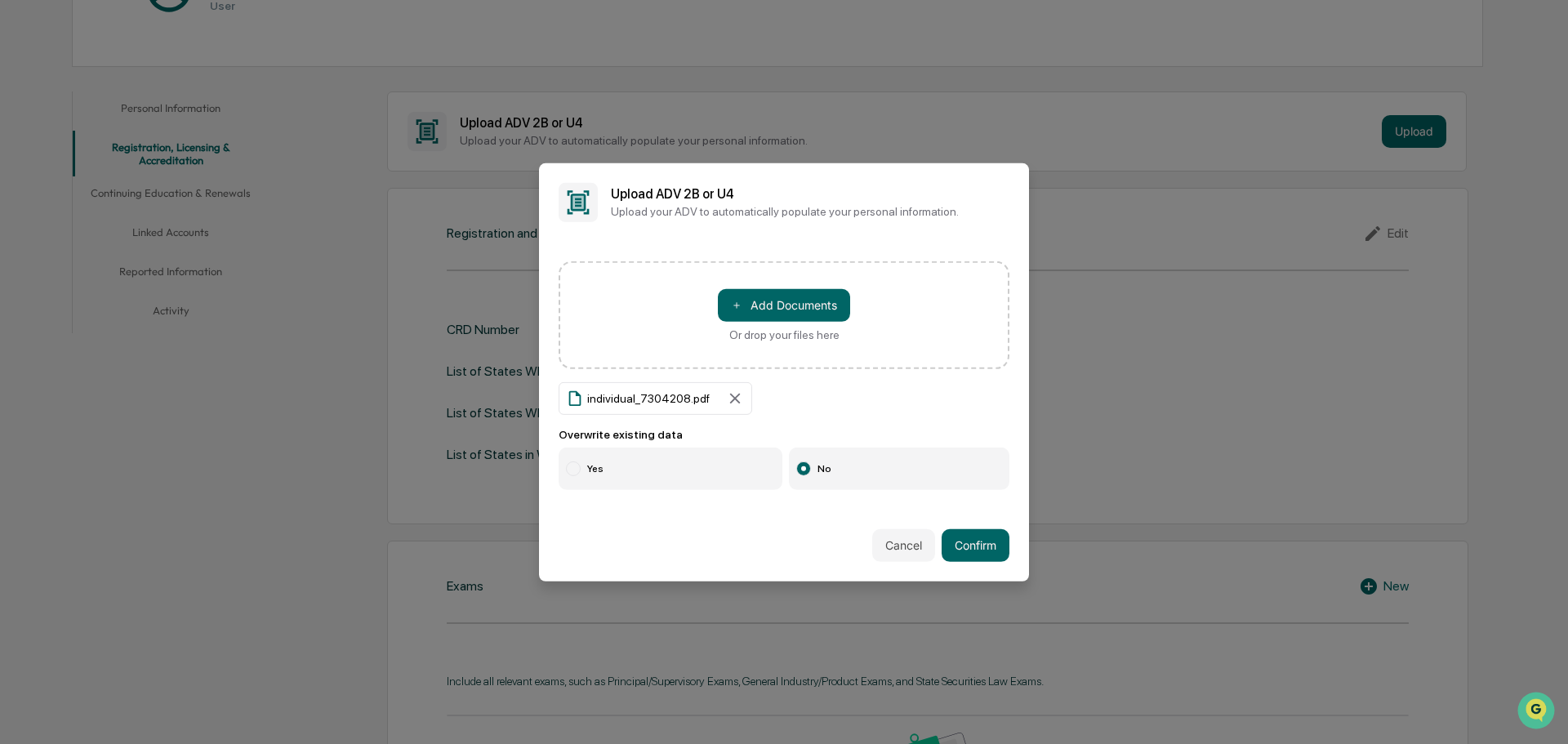
click at [610, 463] on label "Yes" at bounding box center [670, 469] width 224 height 43
click at [964, 546] on button "Confirm" at bounding box center [976, 546] width 68 height 33
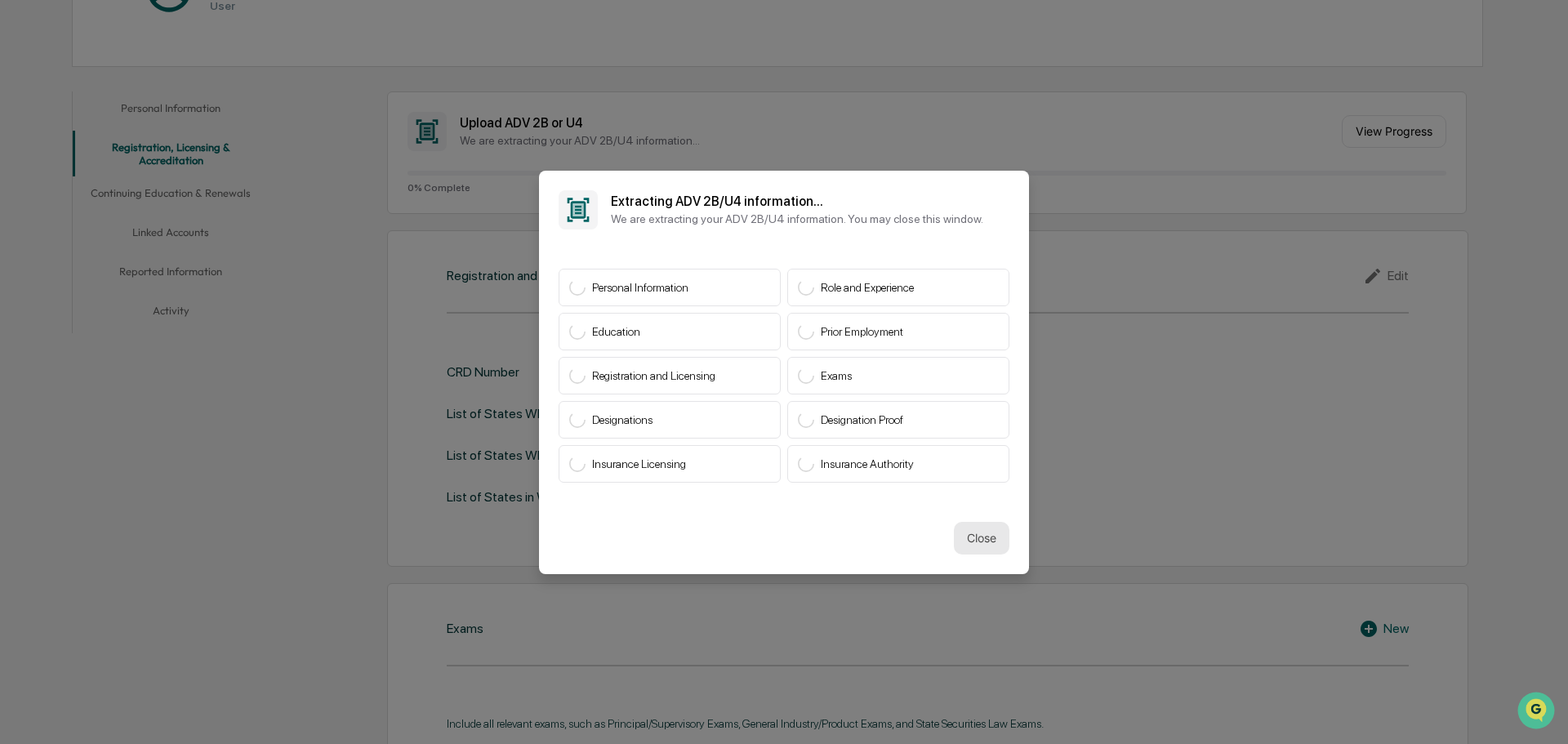
click at [982, 542] on button "Close" at bounding box center [981, 539] width 55 height 33
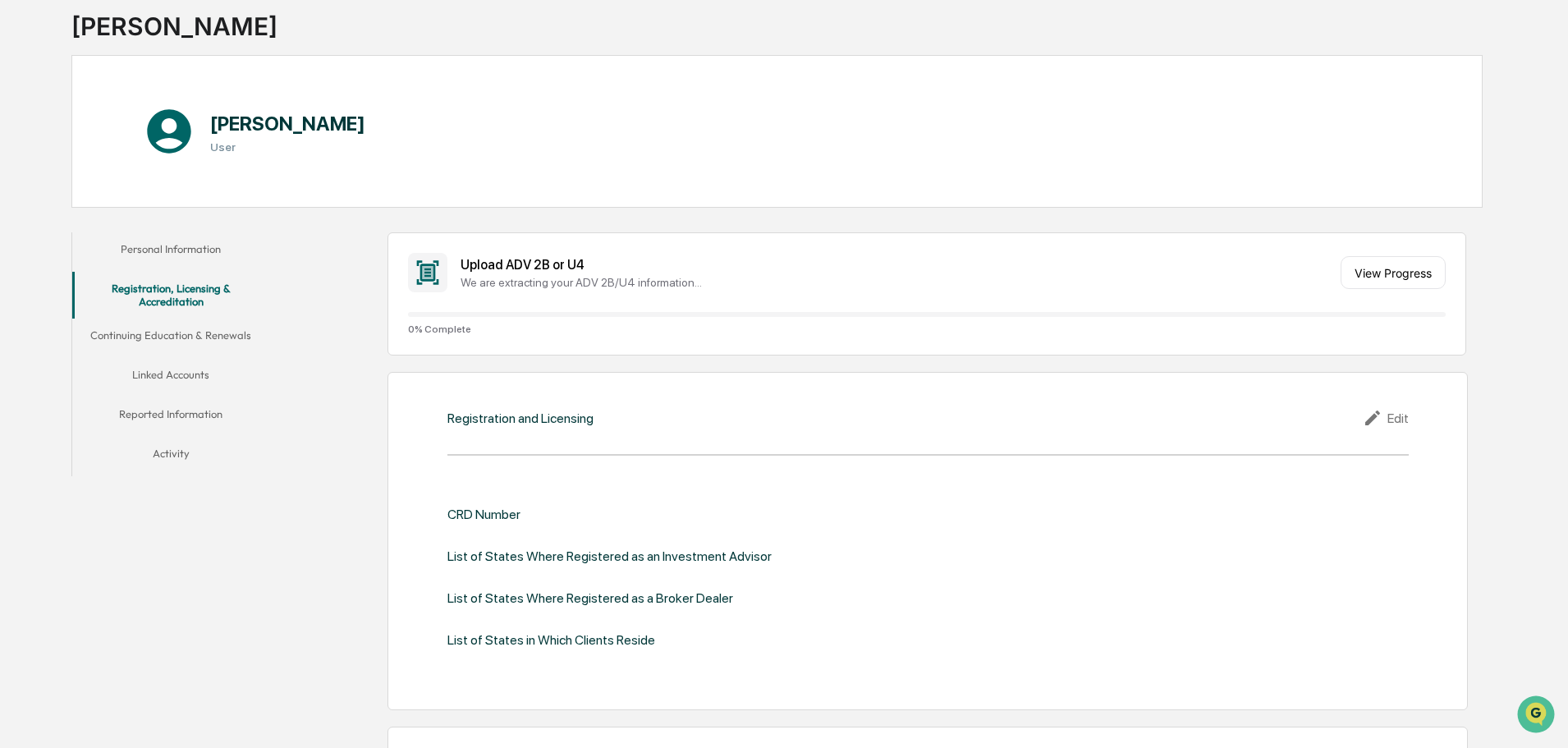
scroll to position [0, 0]
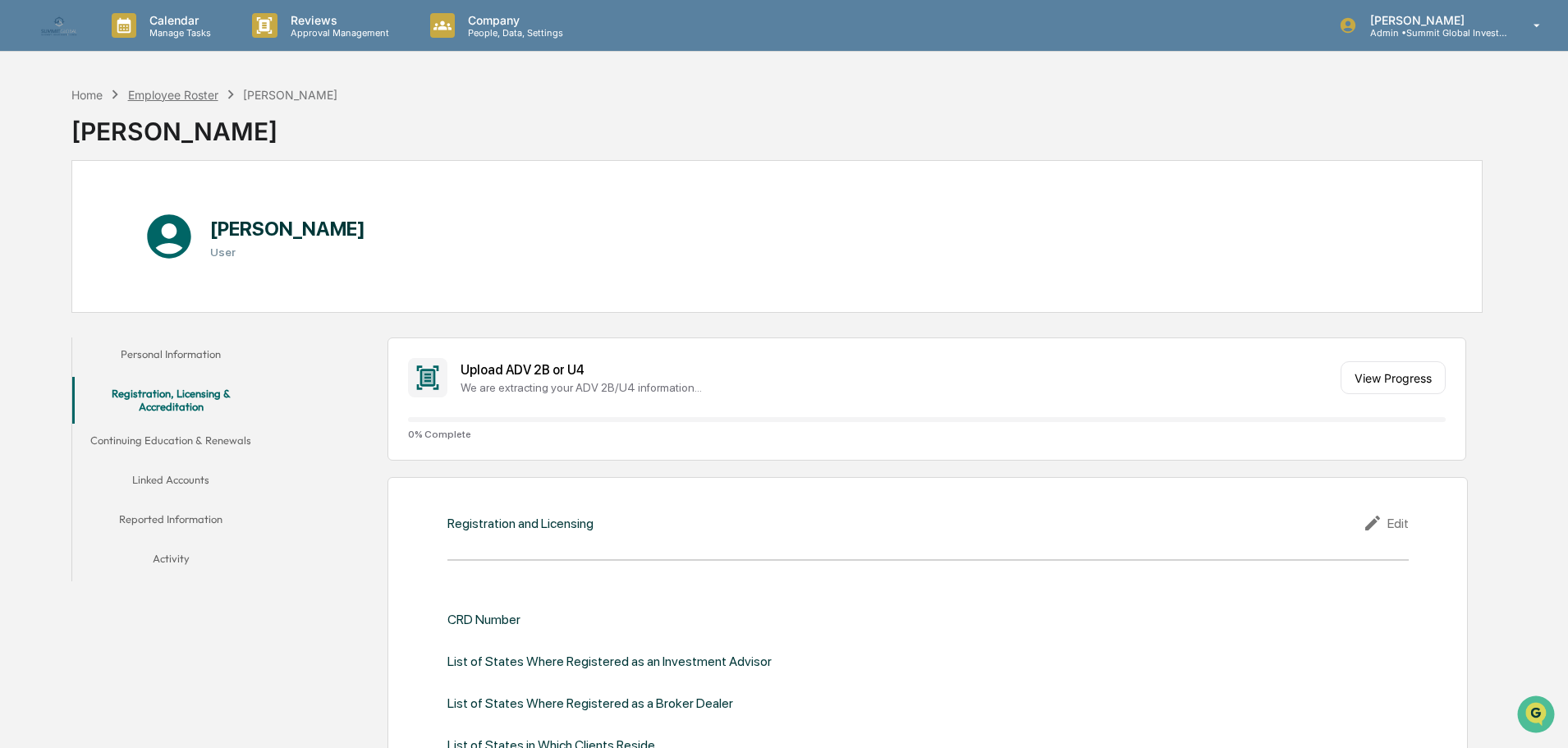
click at [177, 90] on div "Employee Roster" at bounding box center [173, 95] width 90 height 14
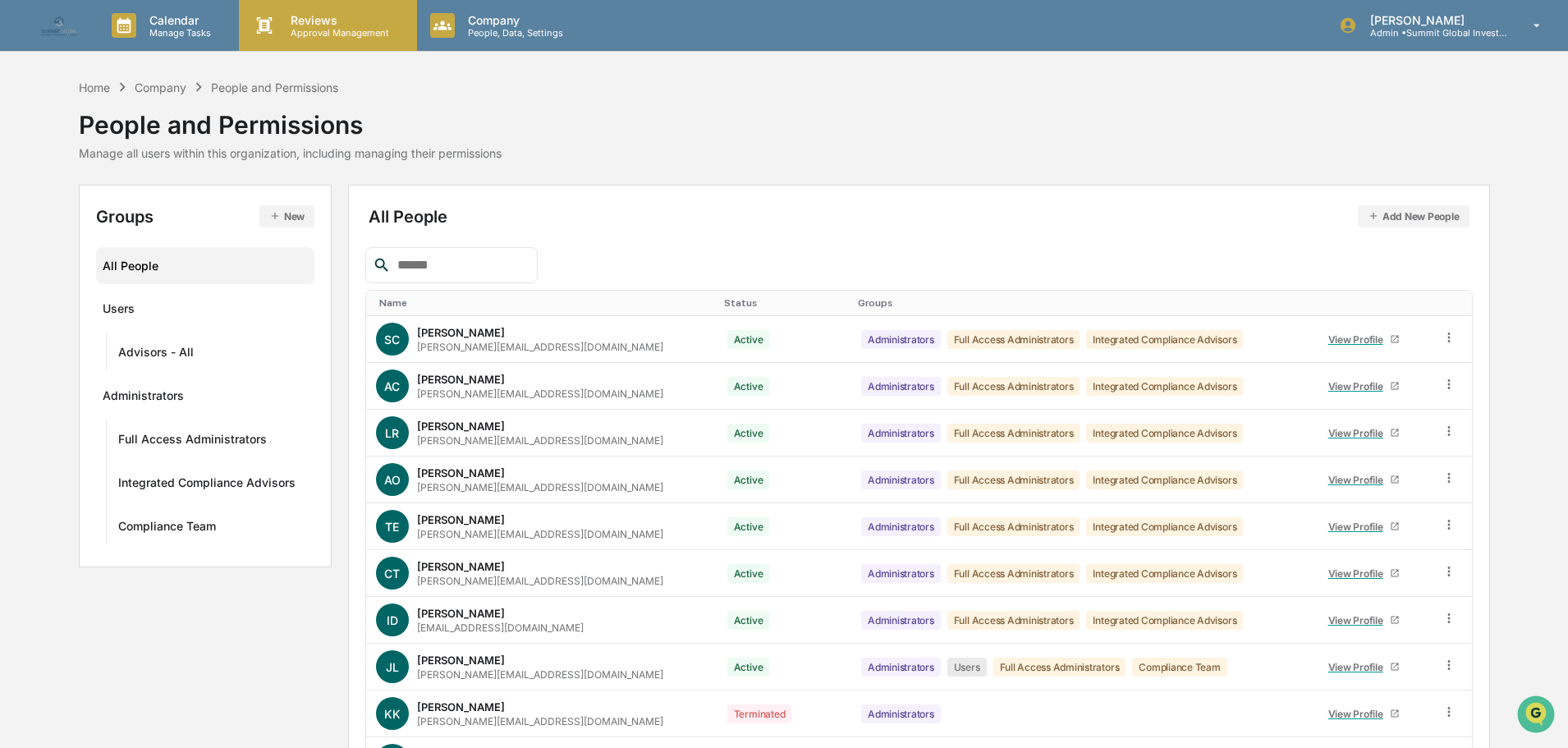
click at [339, 28] on p "Approval Management" at bounding box center [337, 33] width 120 height 12
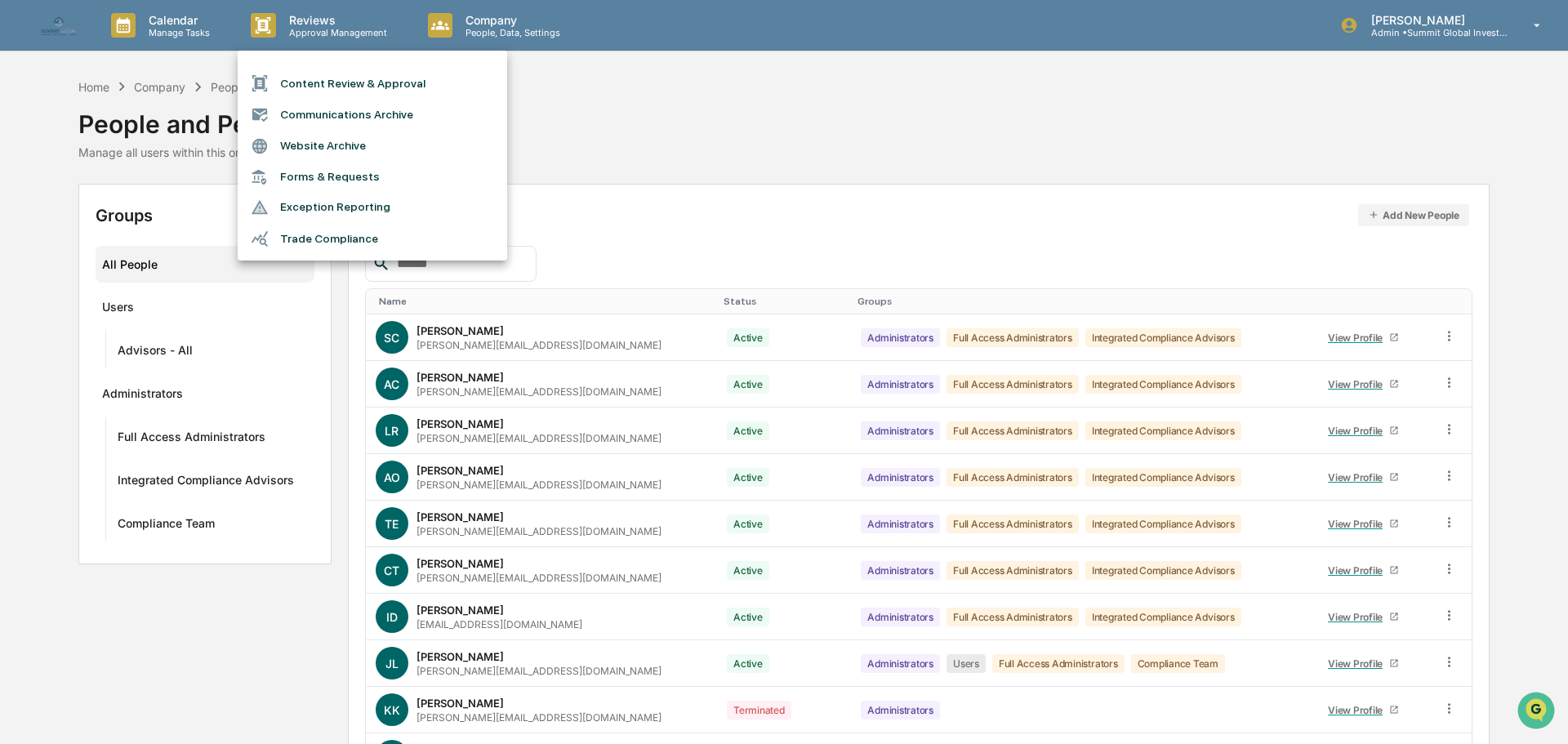
click at [488, 23] on div at bounding box center [784, 372] width 1568 height 744
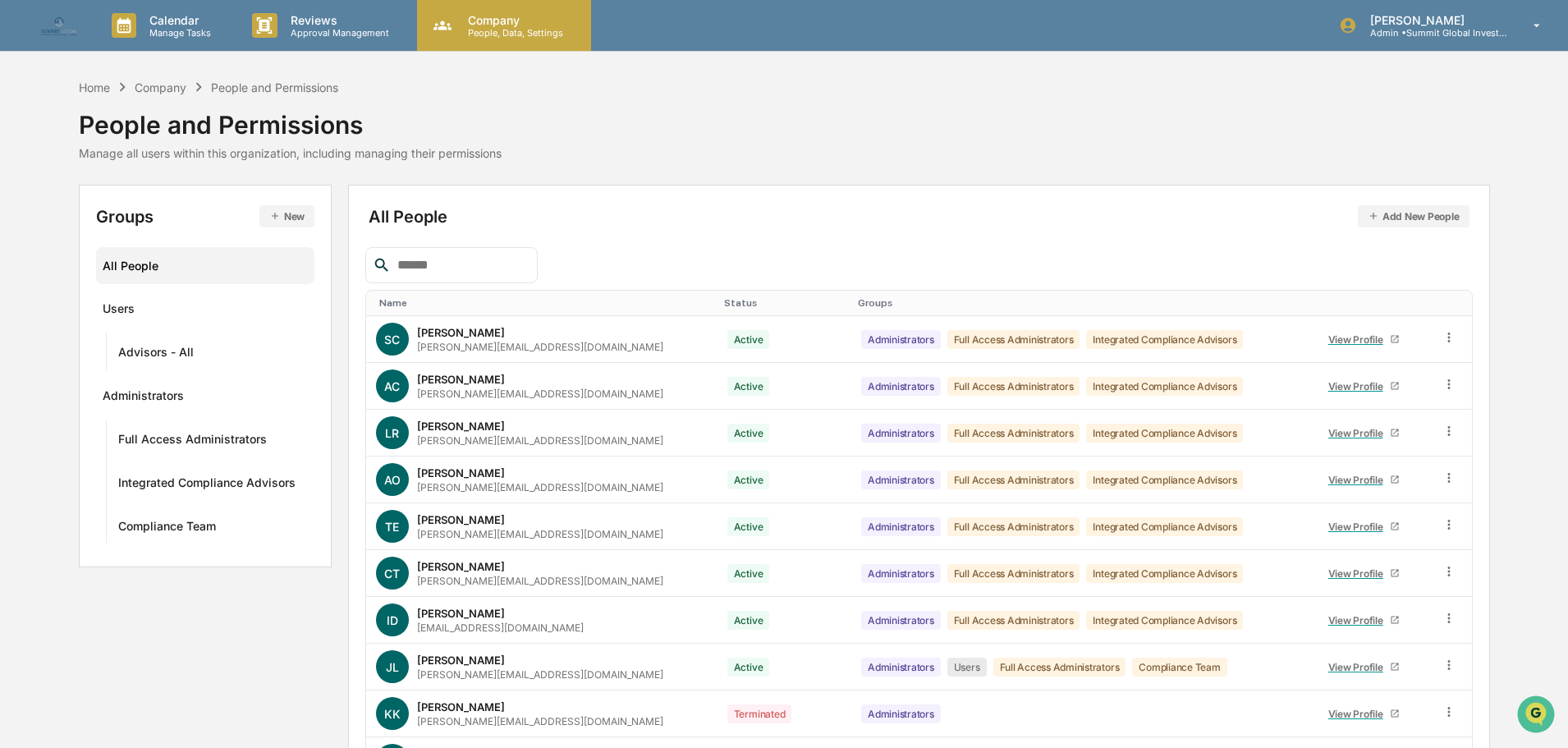
click at [494, 31] on p "People, Data, Settings" at bounding box center [512, 33] width 116 height 12
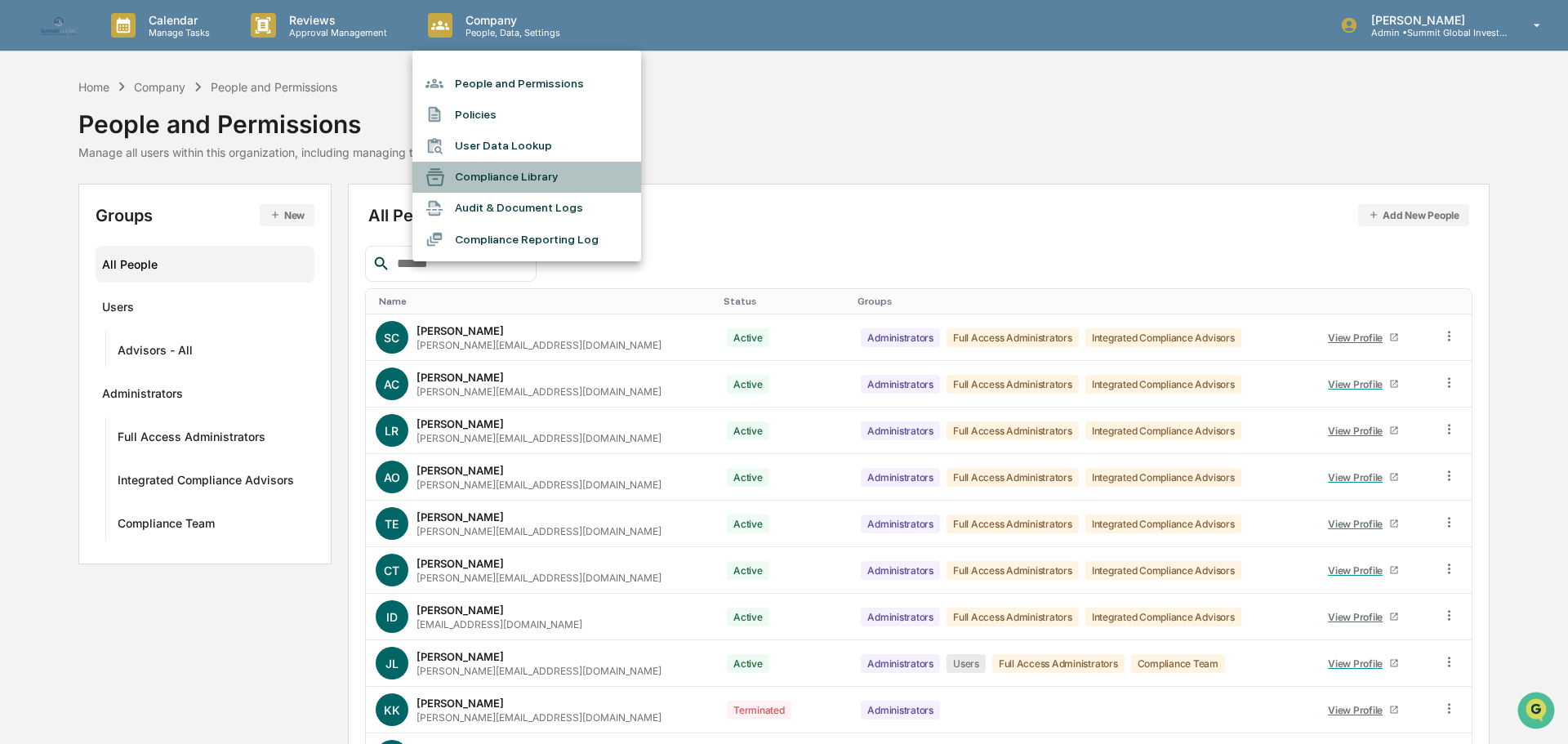
click at [497, 172] on li "Compliance Library" at bounding box center [526, 177] width 229 height 31
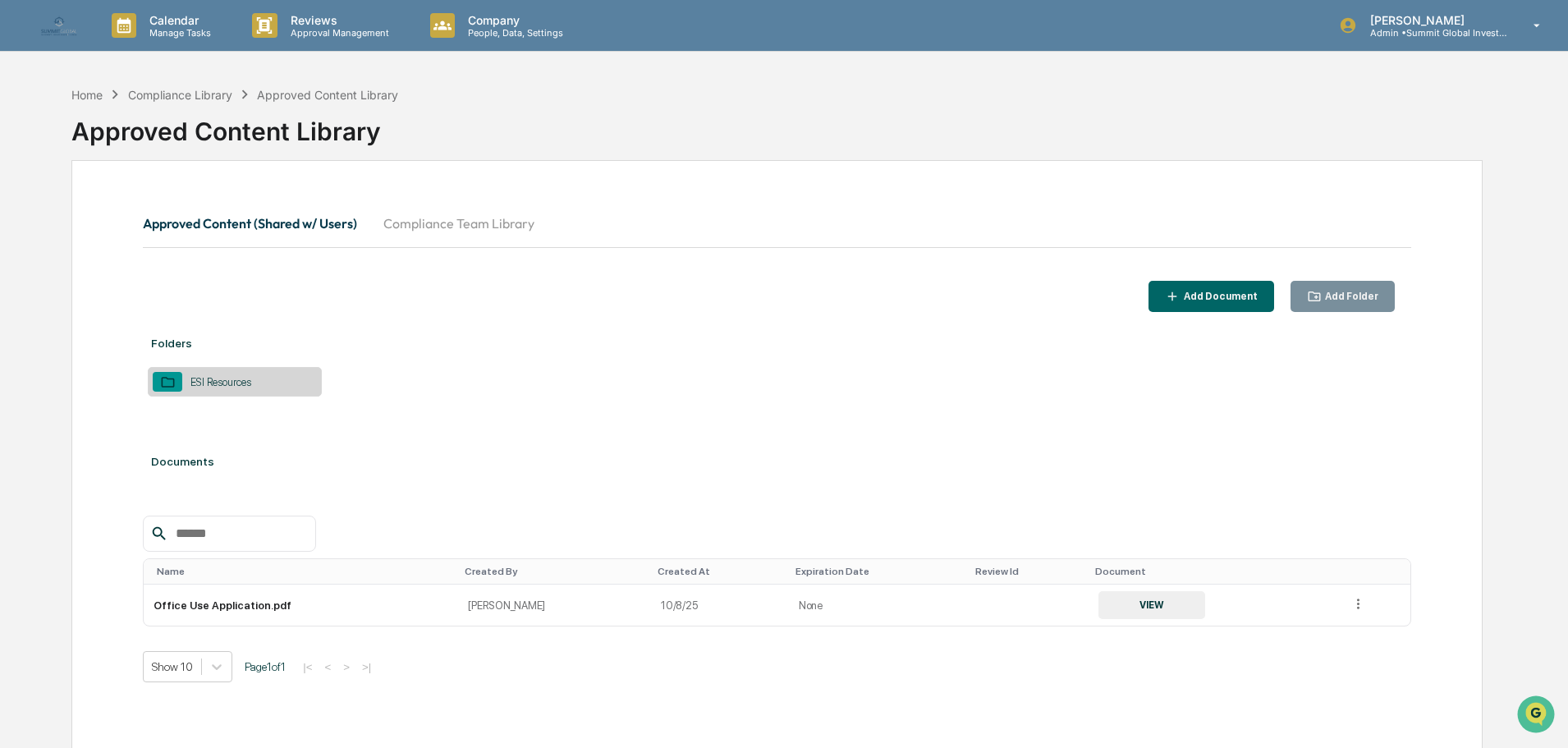
click at [441, 222] on button "Compliance Team Library" at bounding box center [458, 223] width 177 height 39
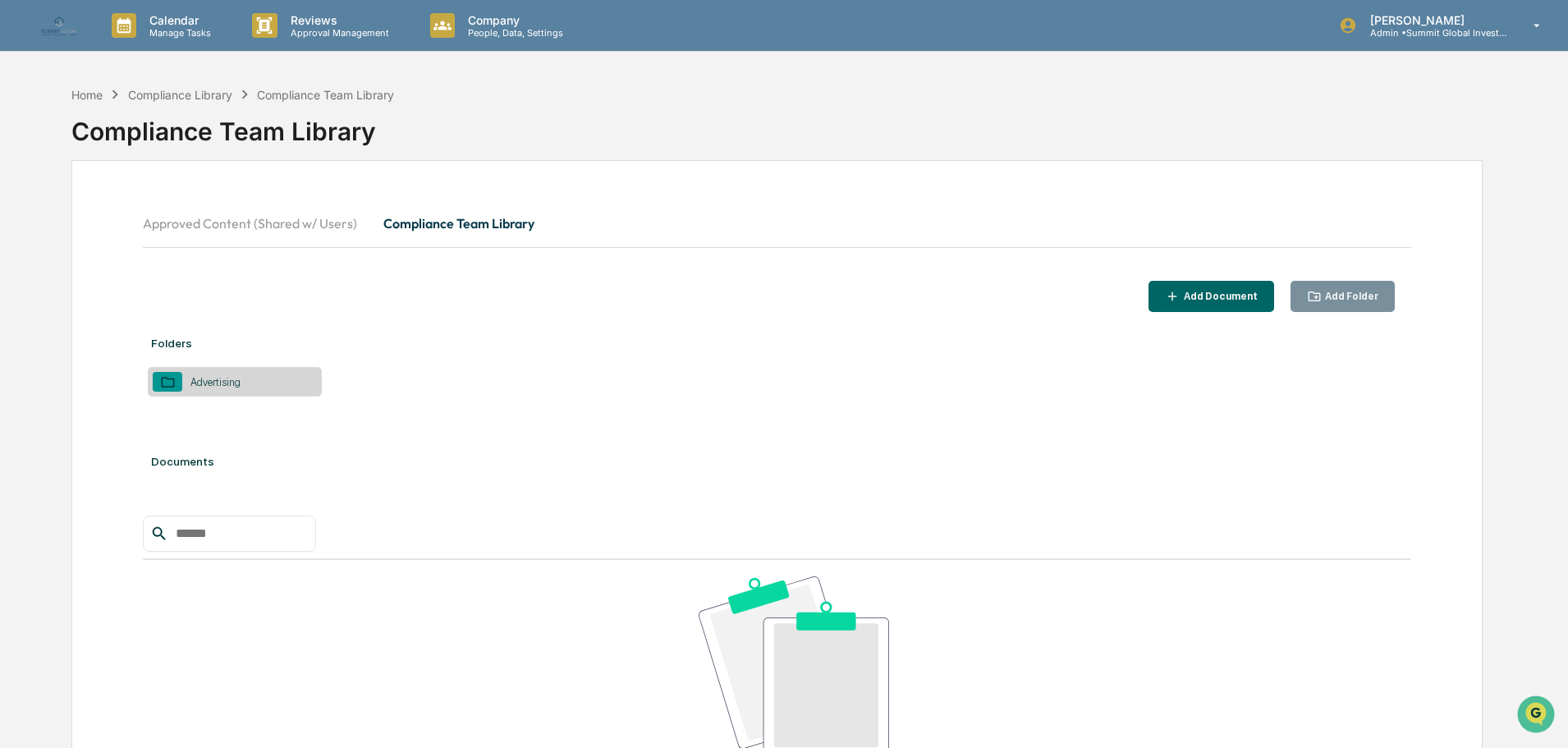
click at [256, 223] on button "Approved Content (Shared w/ Users)" at bounding box center [256, 223] width 228 height 39
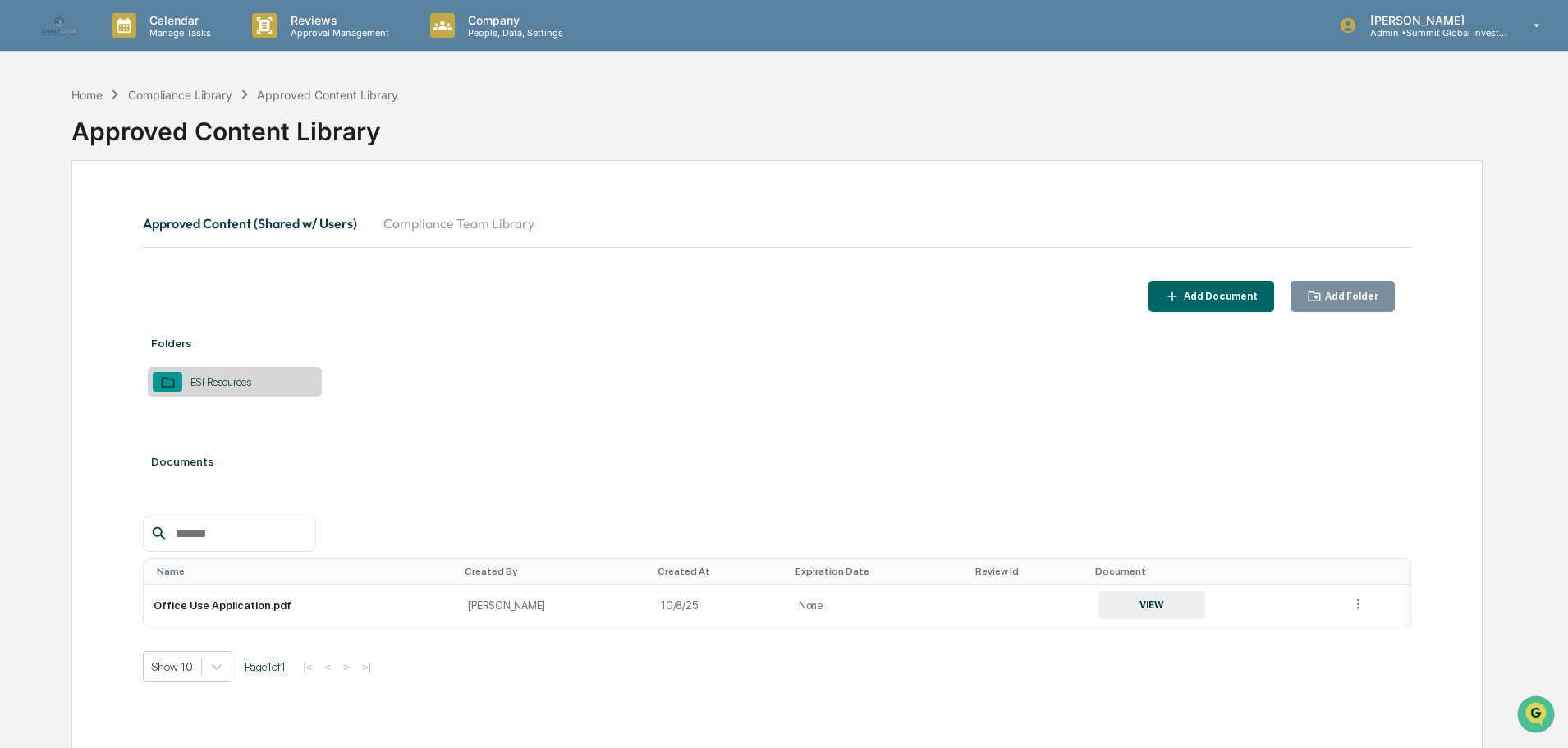
click at [1319, 289] on icon "button" at bounding box center [1315, 297] width 16 height 16
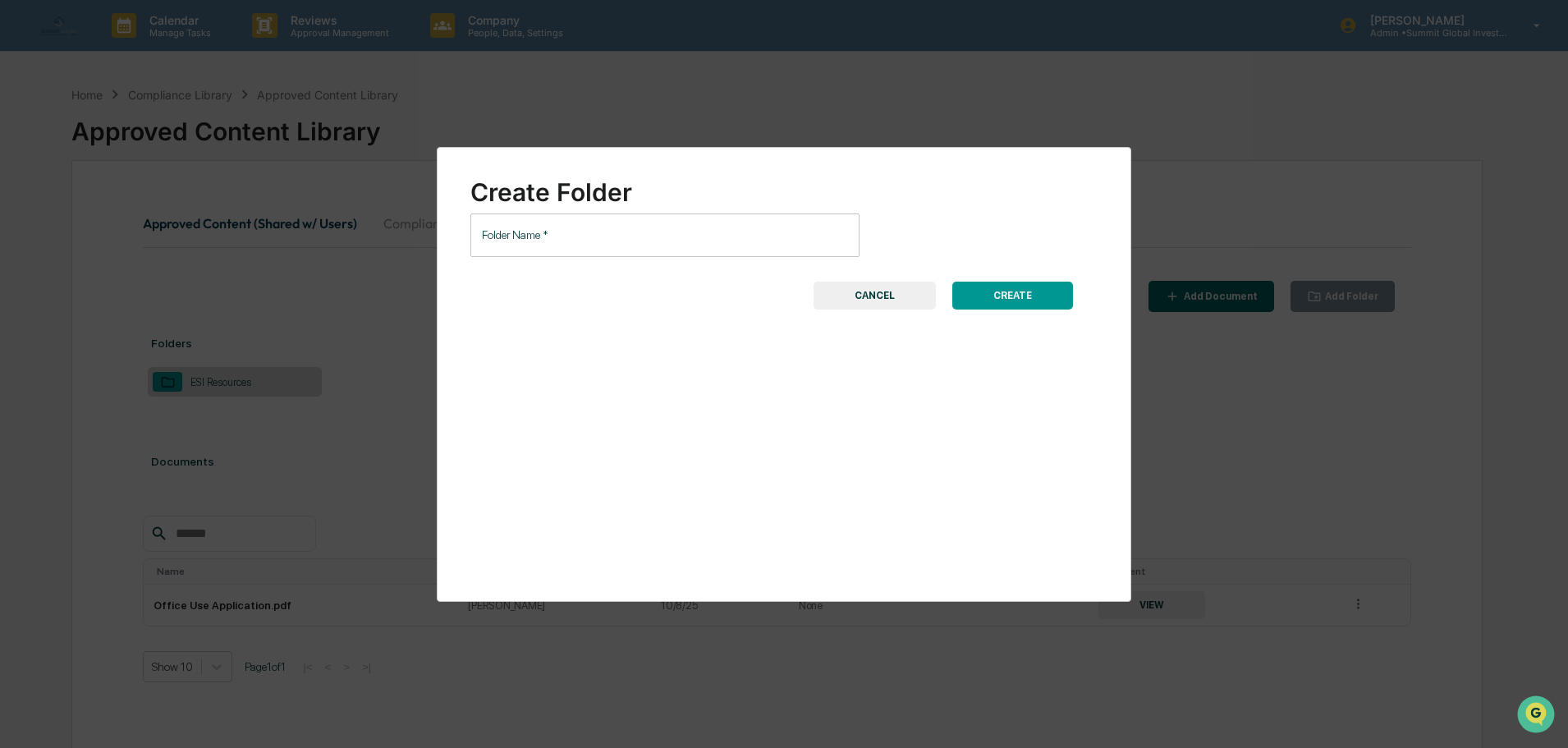
click at [371, 362] on div "Create Folder Folder Name   * Folder Name   * CREATE CANCEL" at bounding box center [784, 374] width 1568 height 748
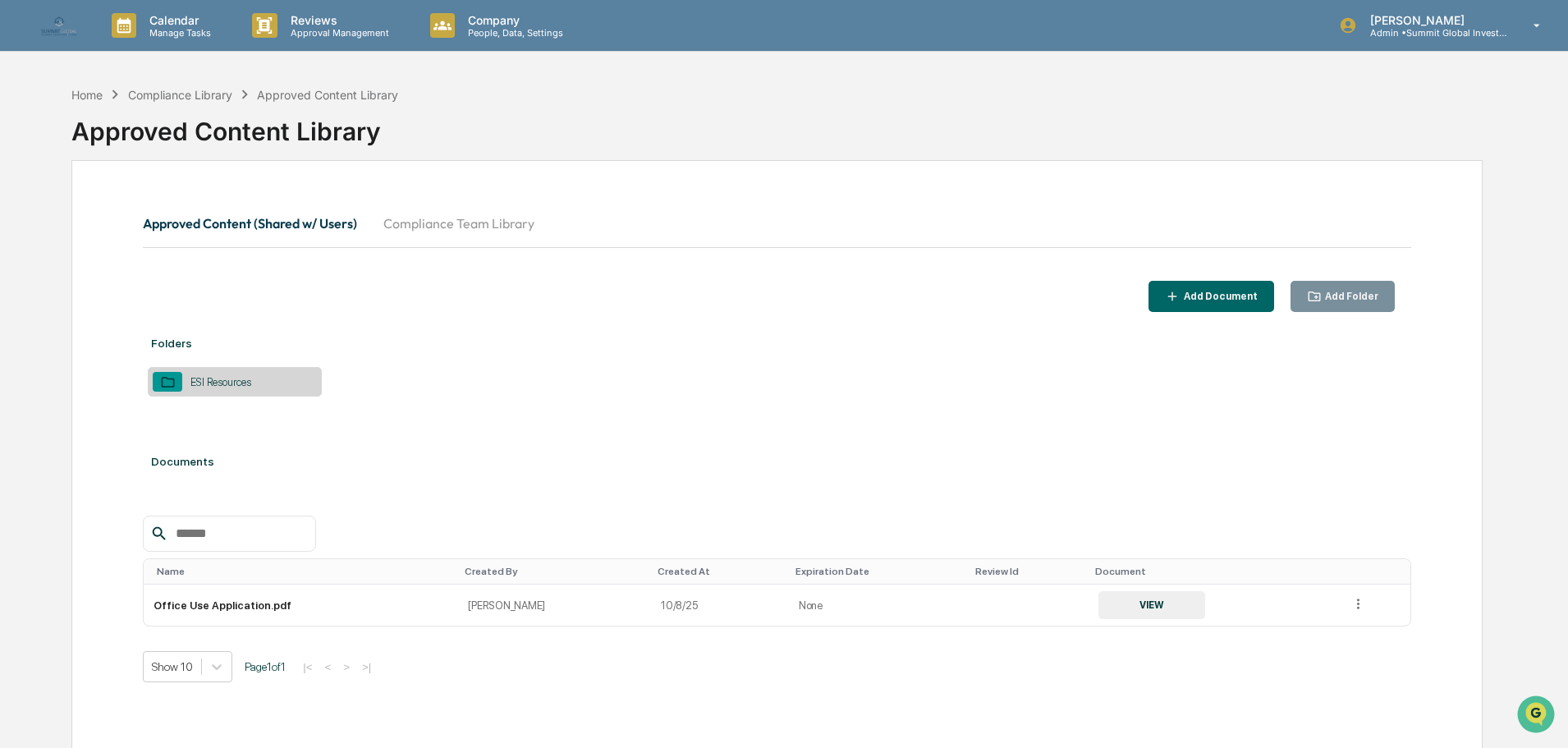
click at [289, 379] on div "ESI Resources" at bounding box center [235, 381] width 174 height 29
click at [482, 236] on button "Compliance Team Library" at bounding box center [458, 223] width 177 height 39
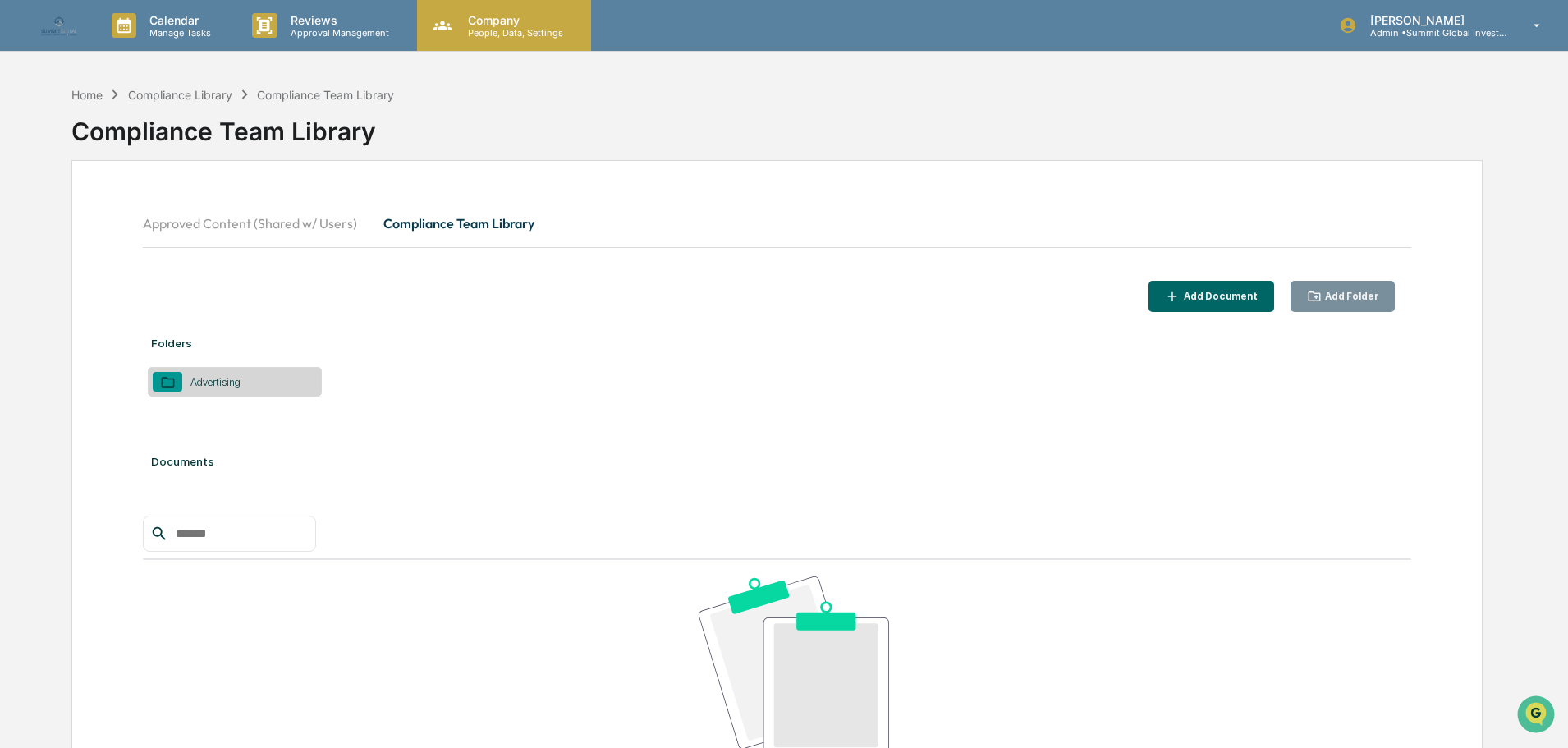
click at [500, 31] on p "People, Data, Settings" at bounding box center [512, 33] width 116 height 12
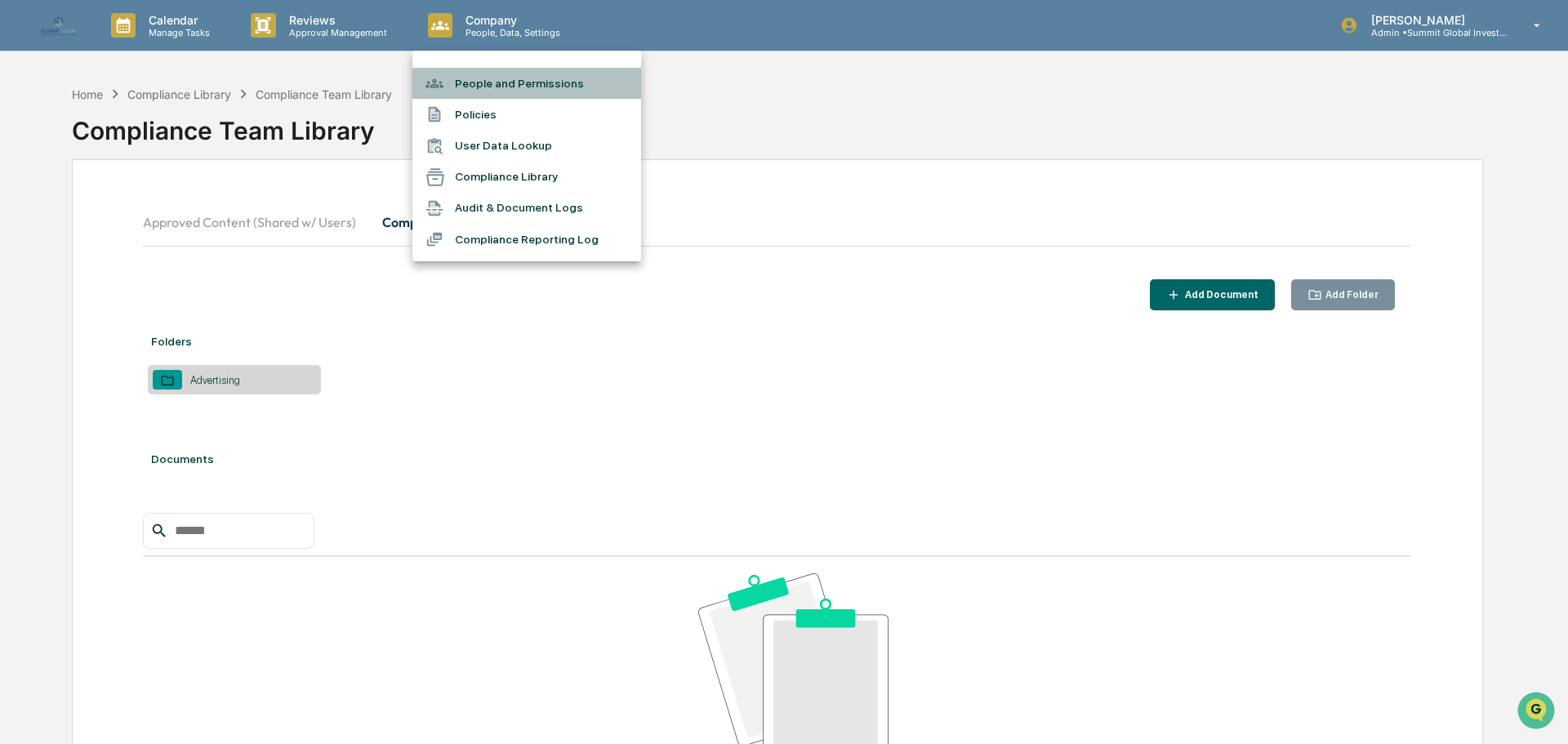
click at [481, 89] on li "People and Permissions" at bounding box center [526, 84] width 229 height 31
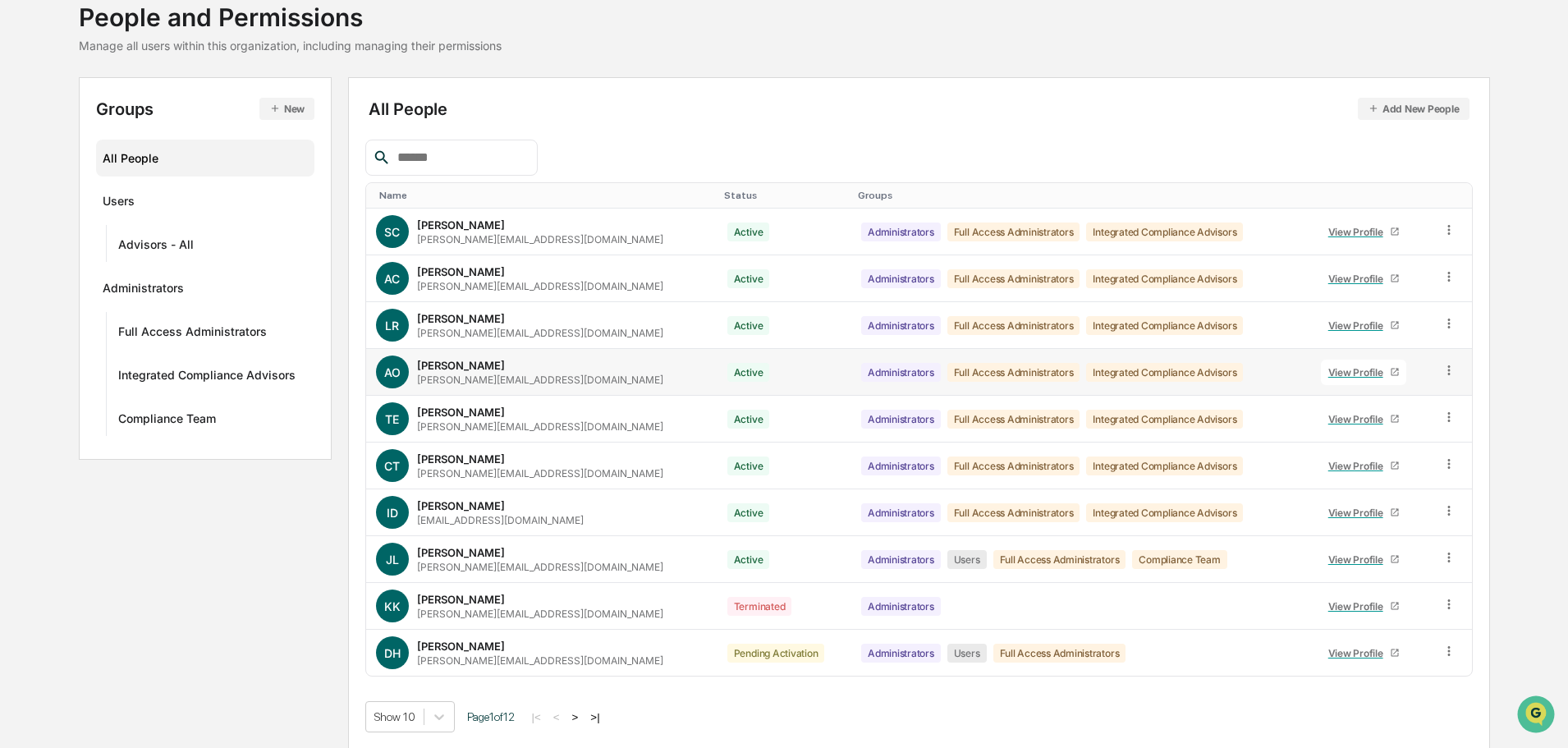
scroll to position [110, 0]
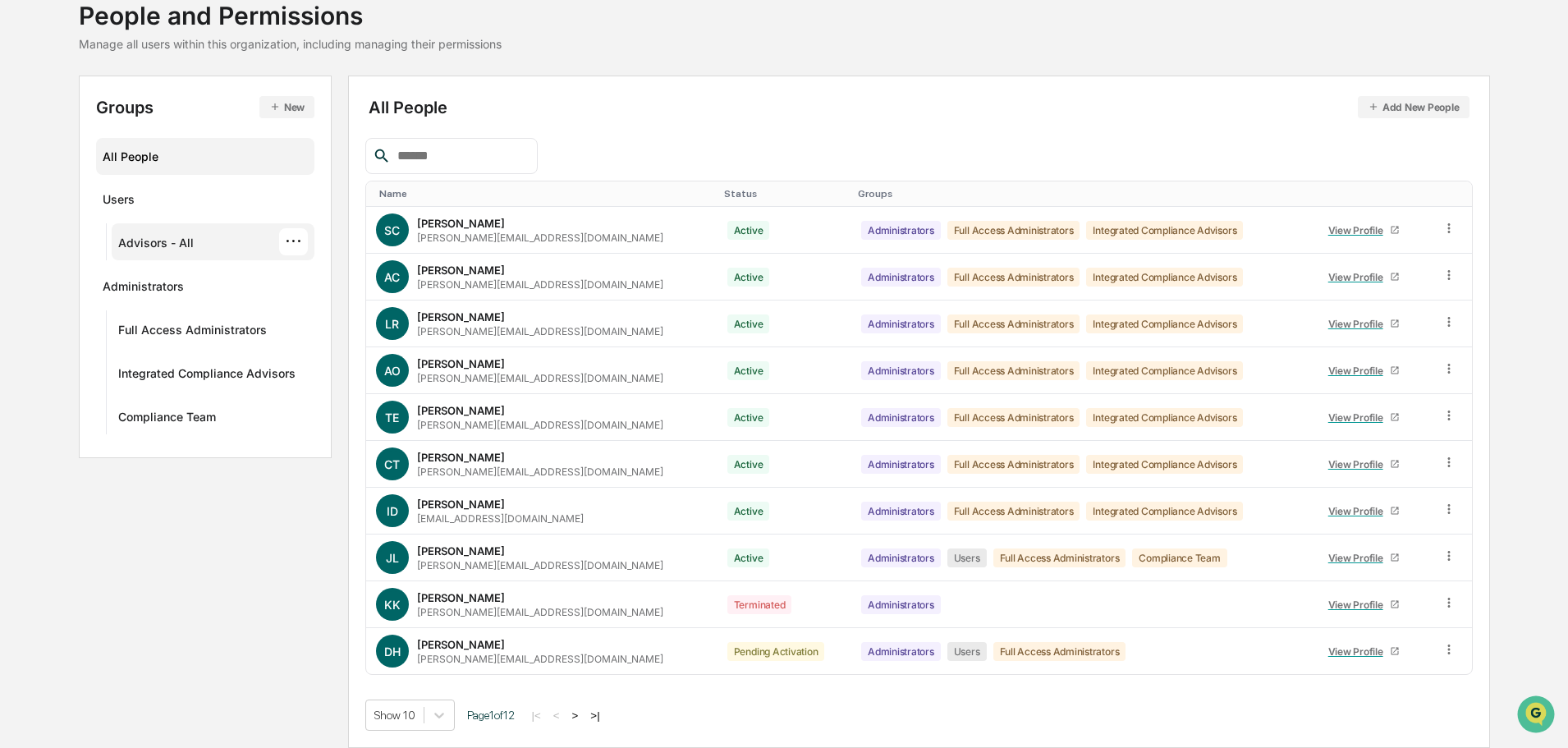
click at [161, 243] on div "Advisors - All" at bounding box center [155, 245] width 75 height 20
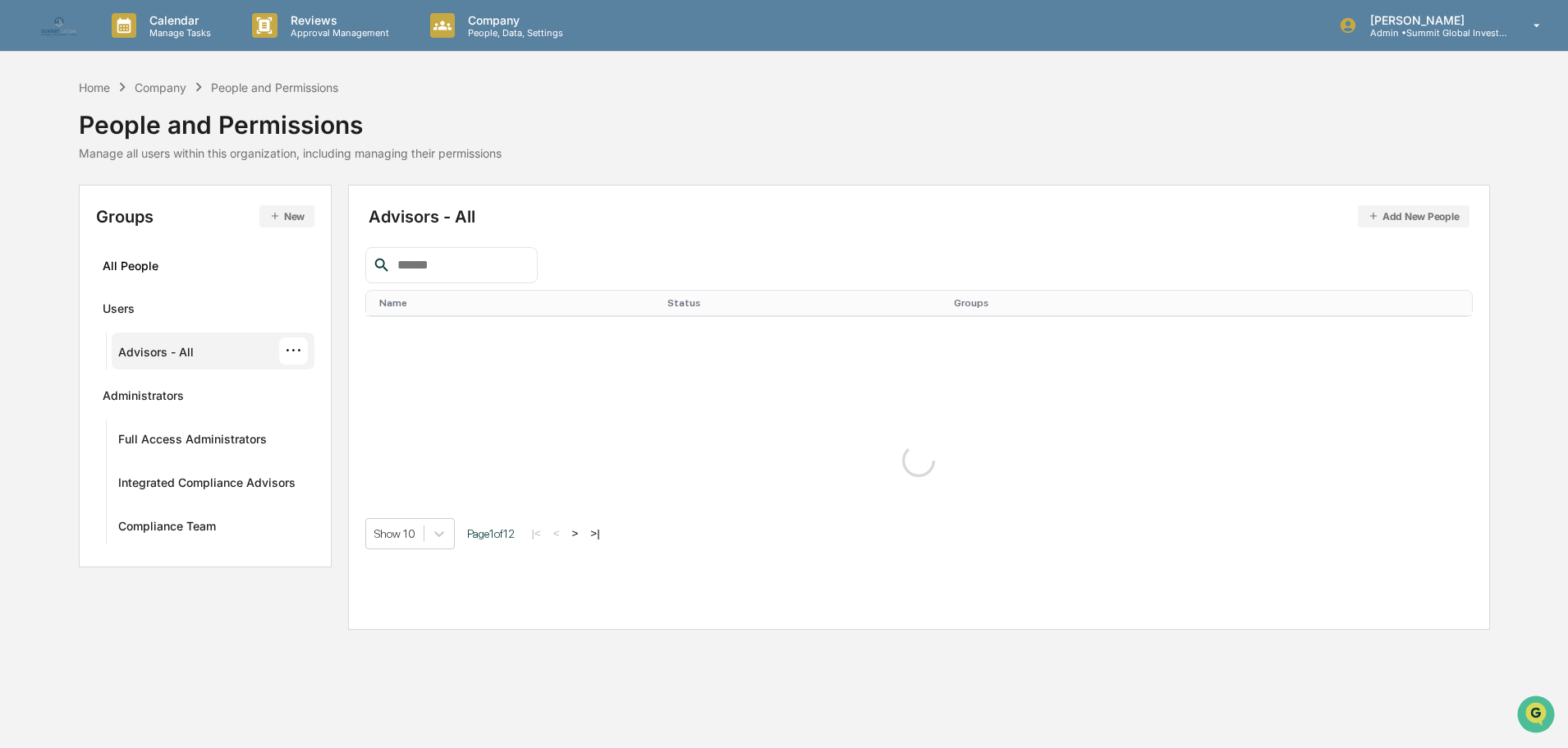
scroll to position [0, 0]
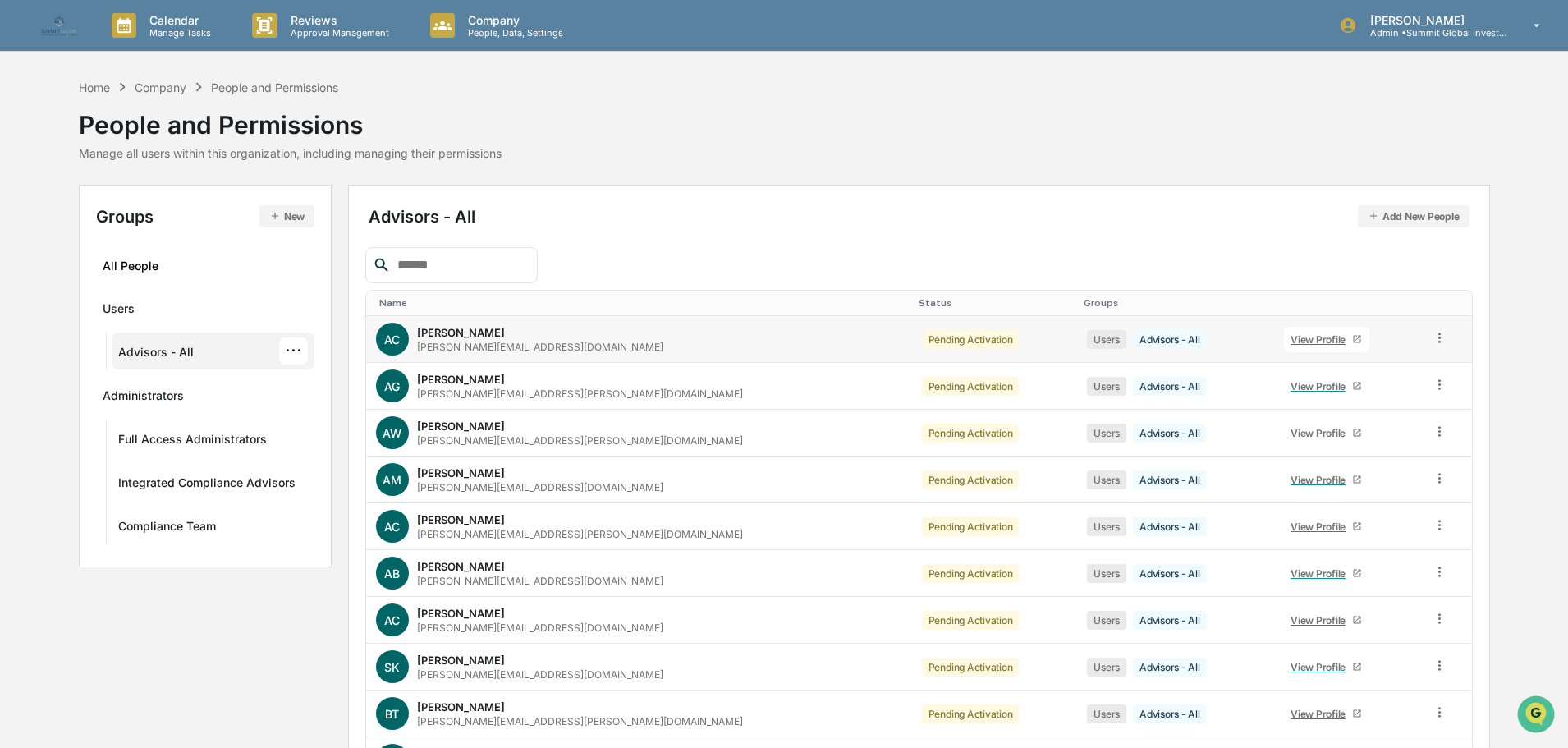
click at [506, 339] on div "AC Adam Clark adam@sgipw.com" at bounding box center [639, 339] width 526 height 33
click at [1290, 337] on div "View Profile" at bounding box center [1321, 339] width 62 height 13
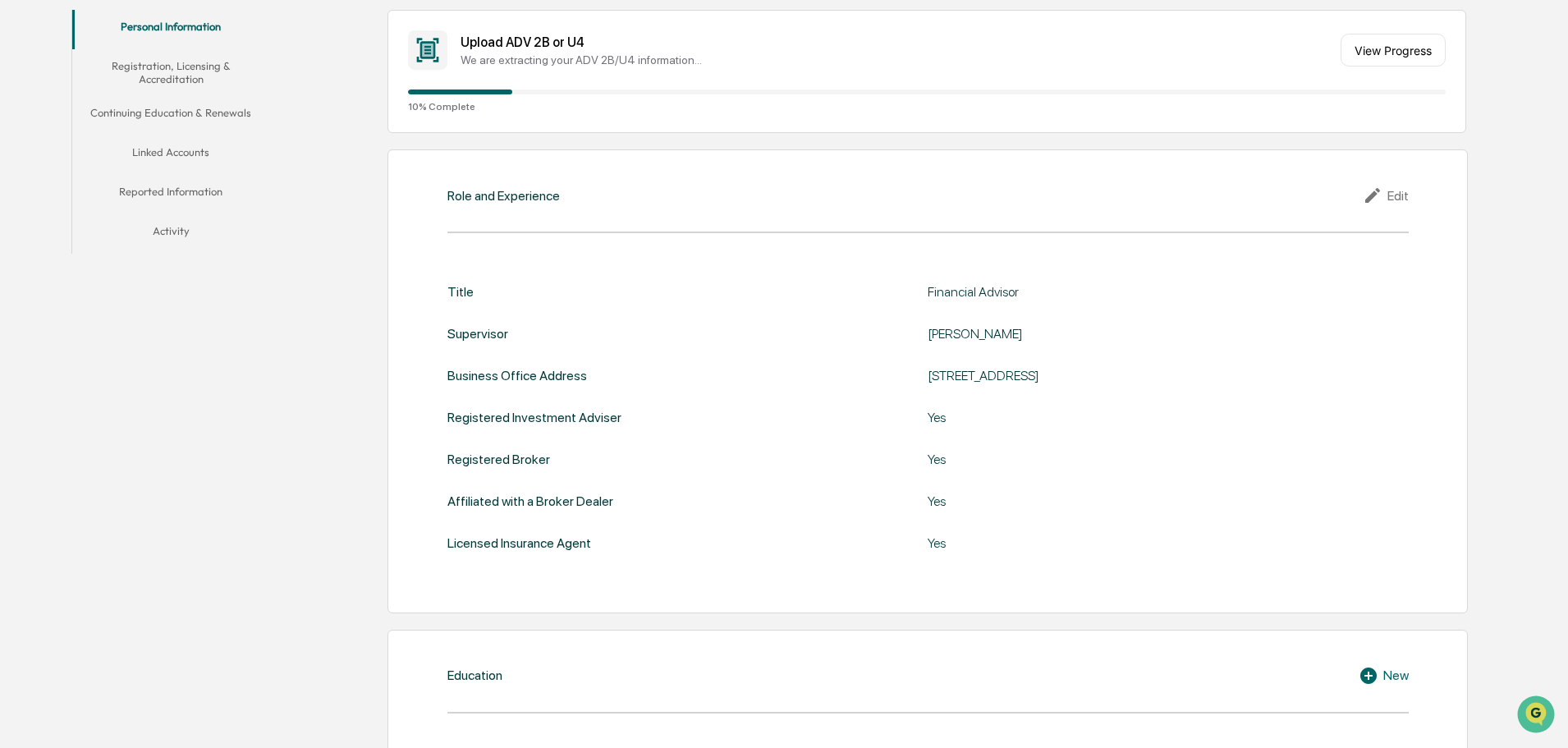
scroll to position [329, 0]
click at [186, 63] on button "Registration, Licensing & Accreditation" at bounding box center [171, 72] width 197 height 47
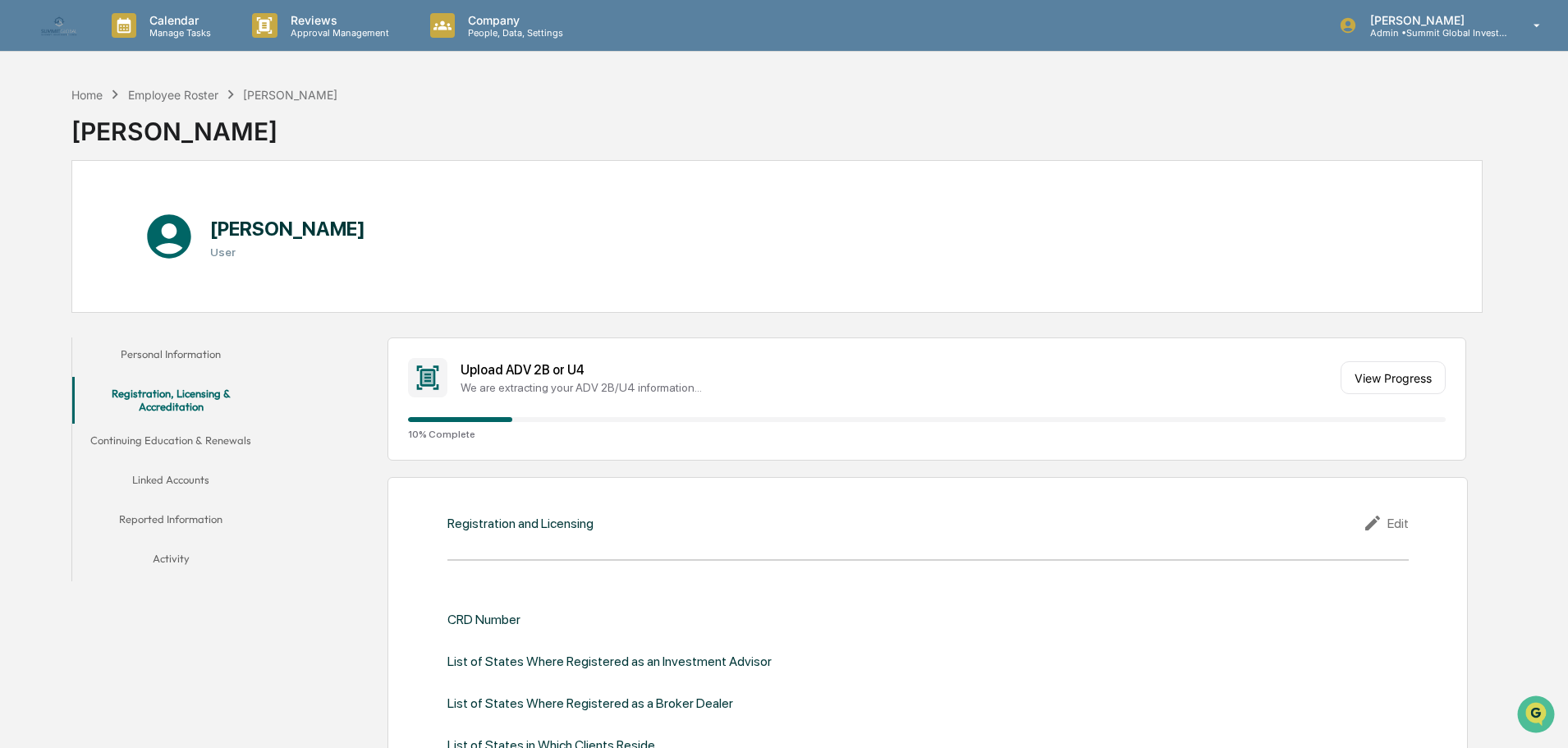
click at [204, 346] on button "Personal Information" at bounding box center [171, 357] width 197 height 39
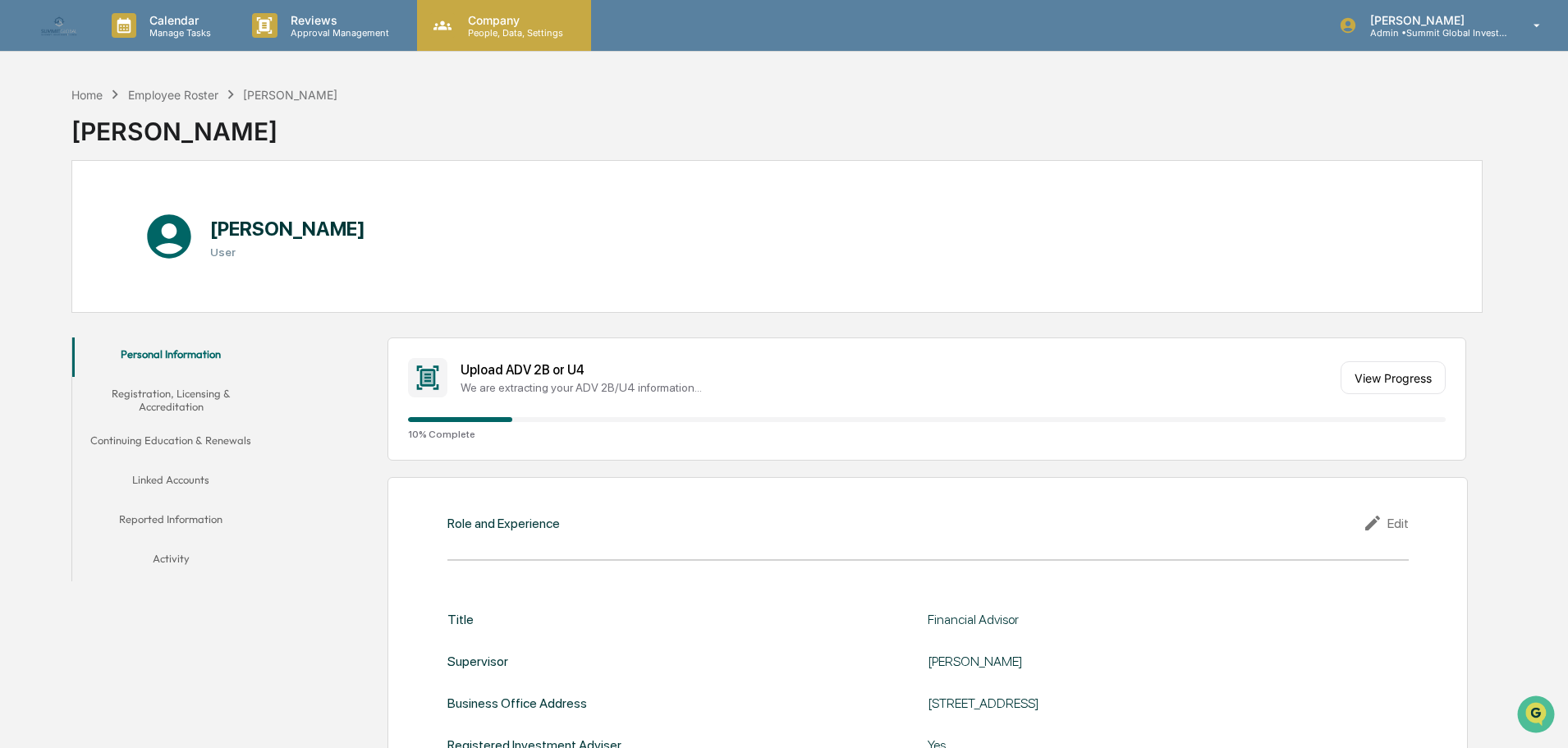
click at [461, 27] on p "People, Data, Settings" at bounding box center [512, 33] width 116 height 12
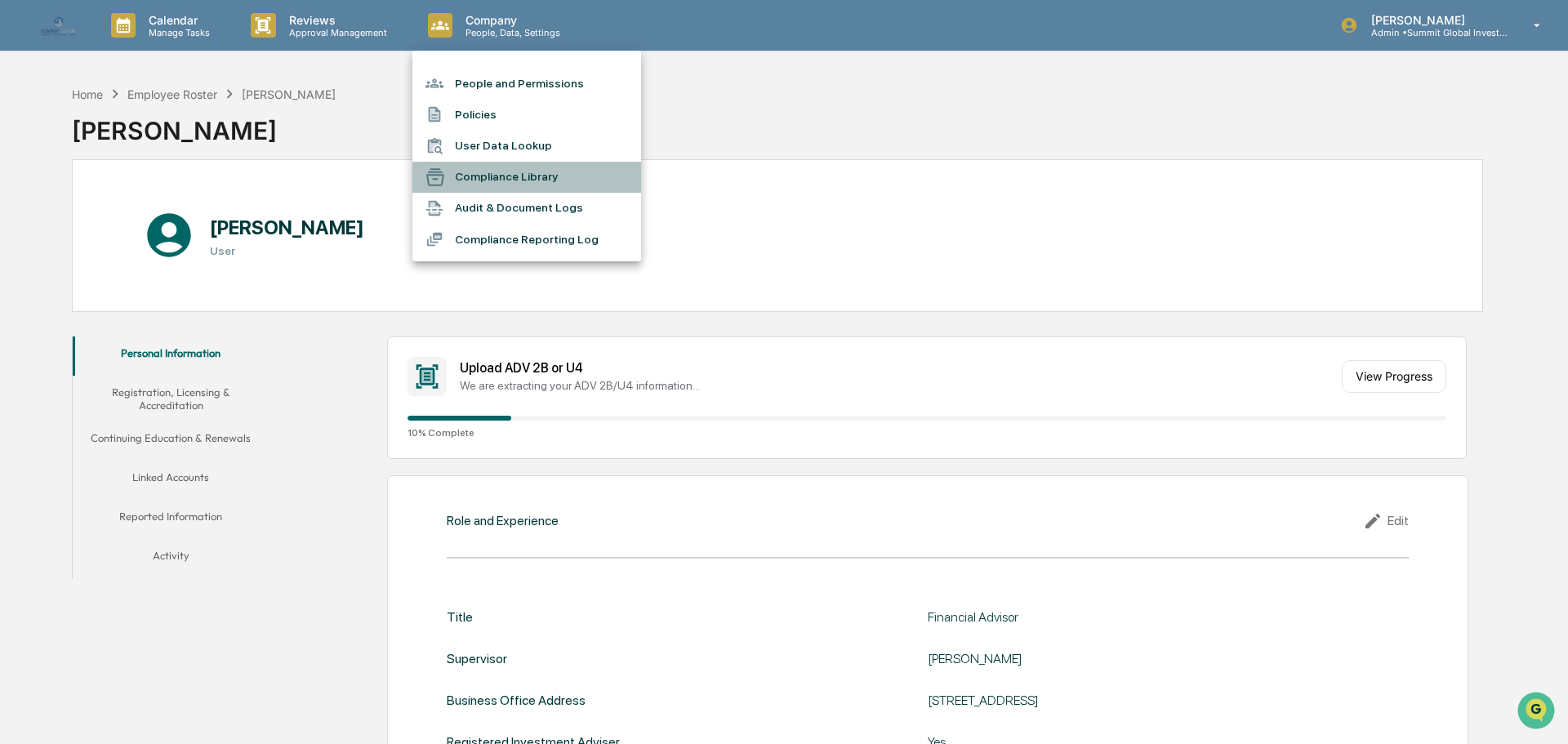
click at [472, 191] on li "Compliance Library" at bounding box center [526, 177] width 229 height 31
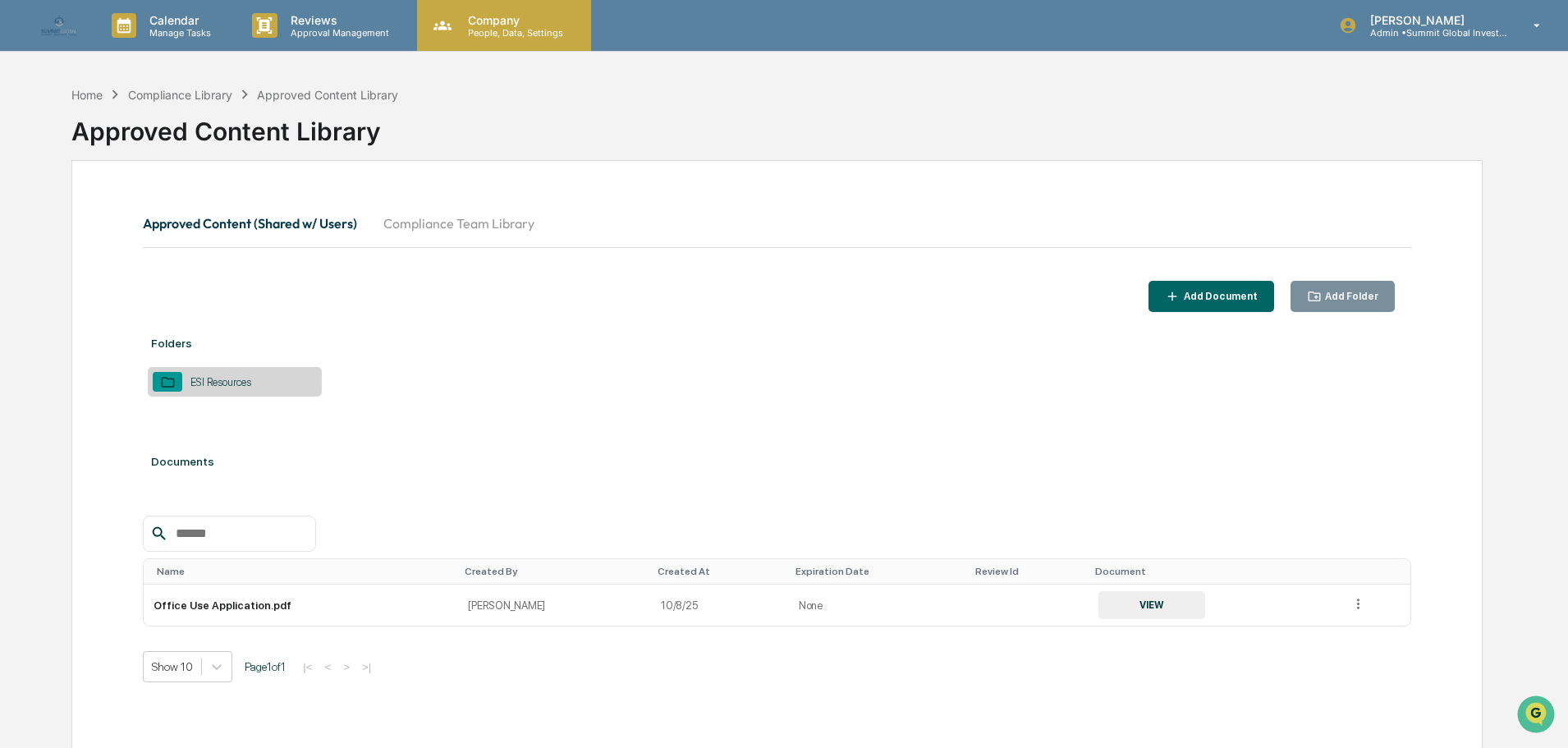
click at [501, 33] on p "People, Data, Settings" at bounding box center [512, 33] width 116 height 12
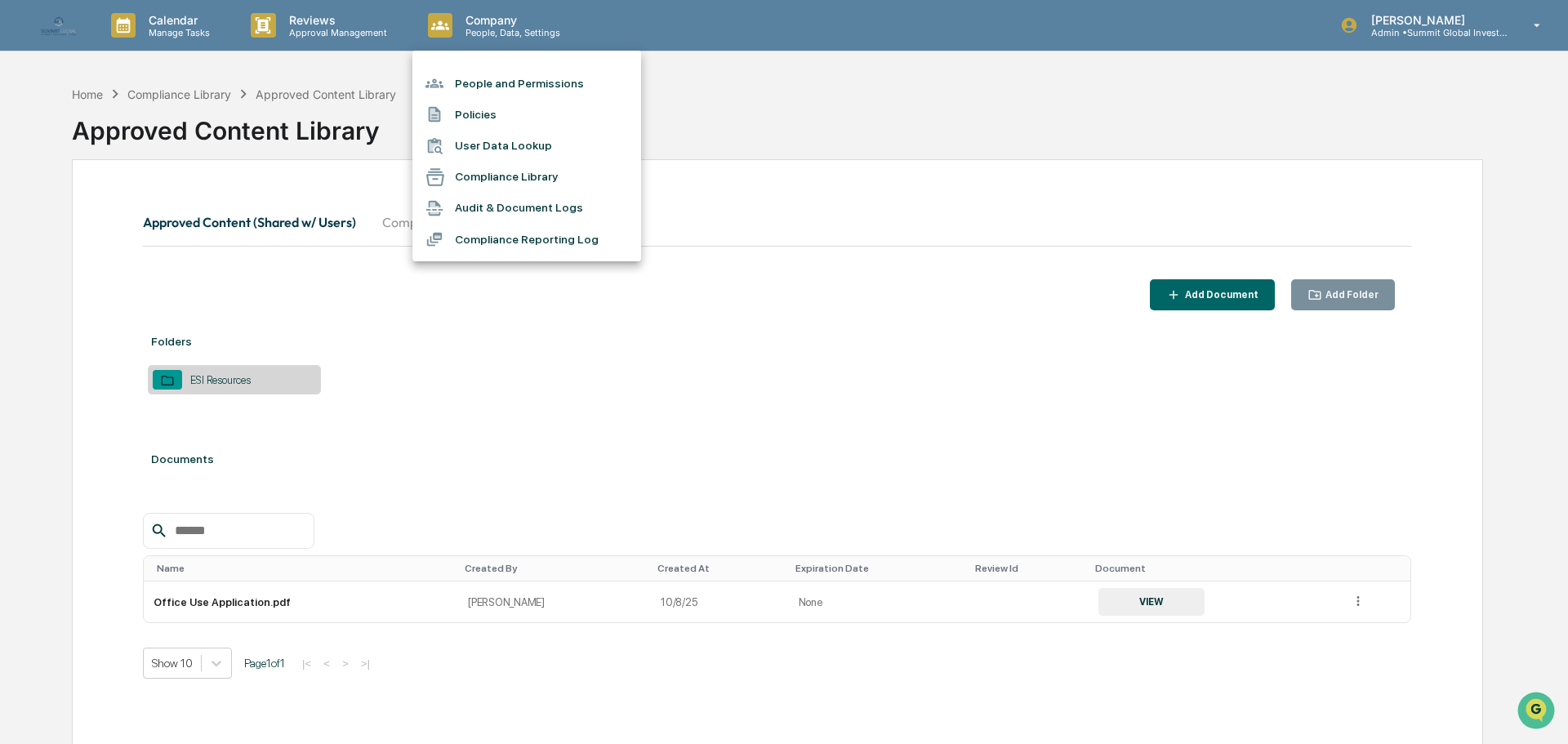
click at [341, 18] on div at bounding box center [784, 372] width 1568 height 744
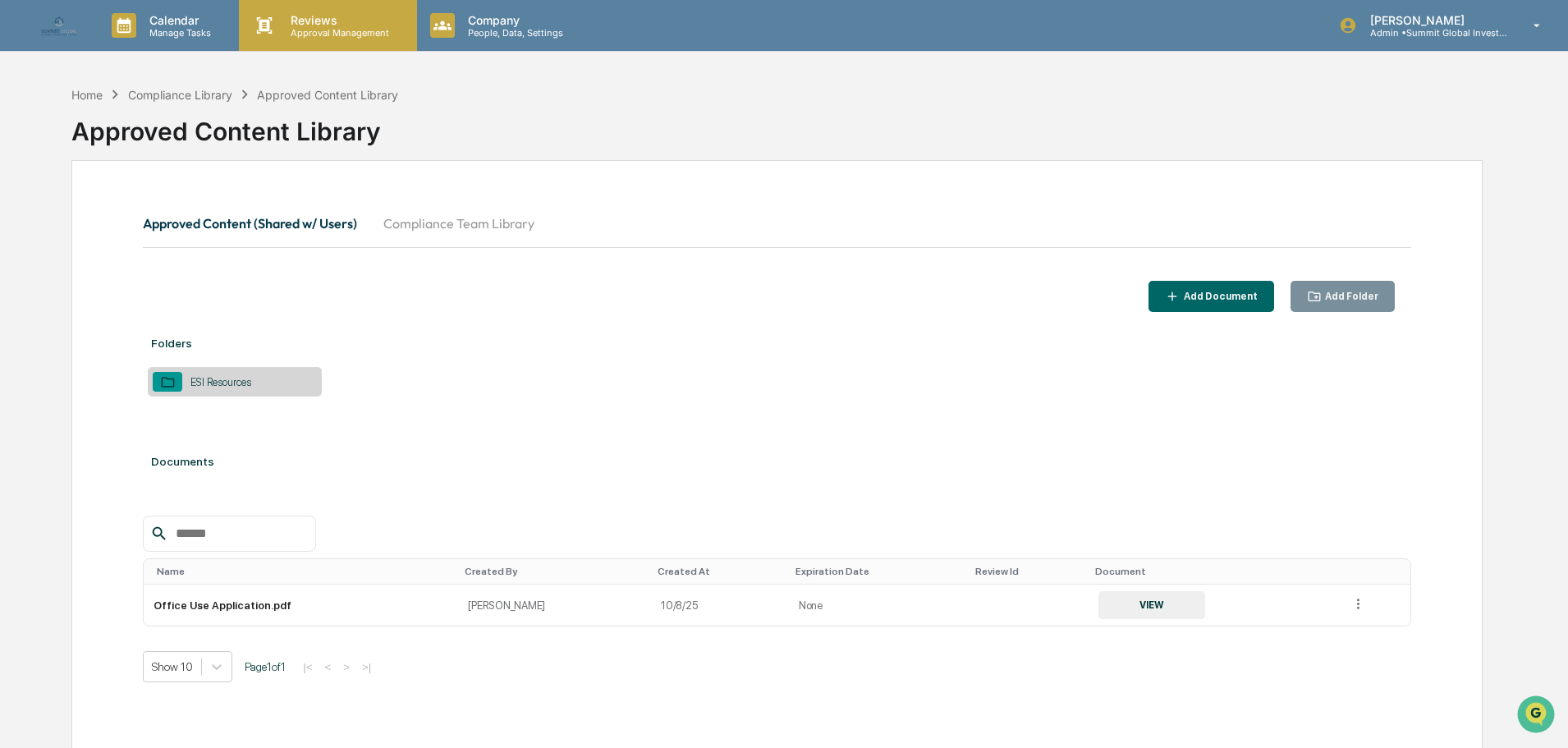
click at [330, 33] on p "Approval Management" at bounding box center [337, 33] width 120 height 12
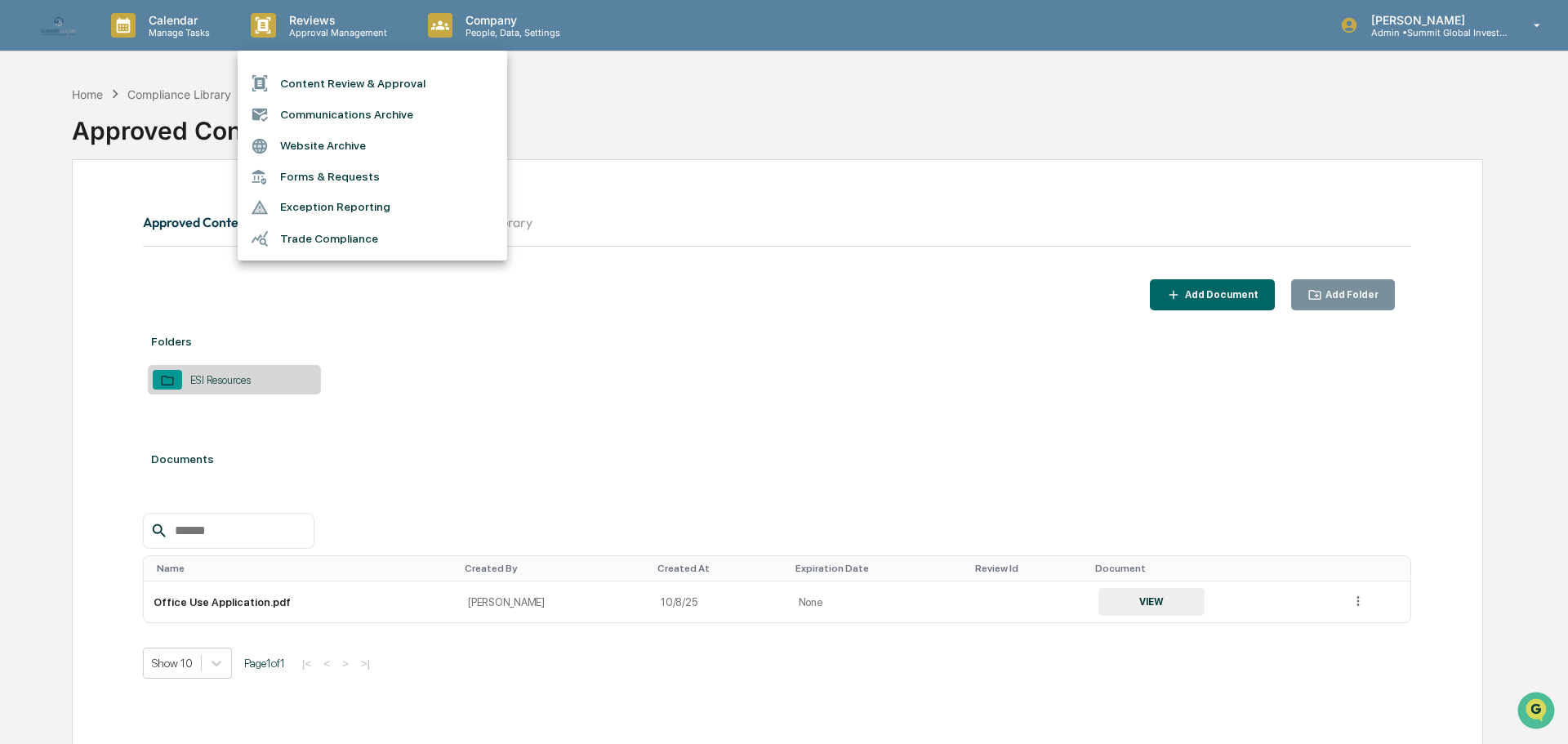
click at [177, 23] on div at bounding box center [784, 372] width 1568 height 744
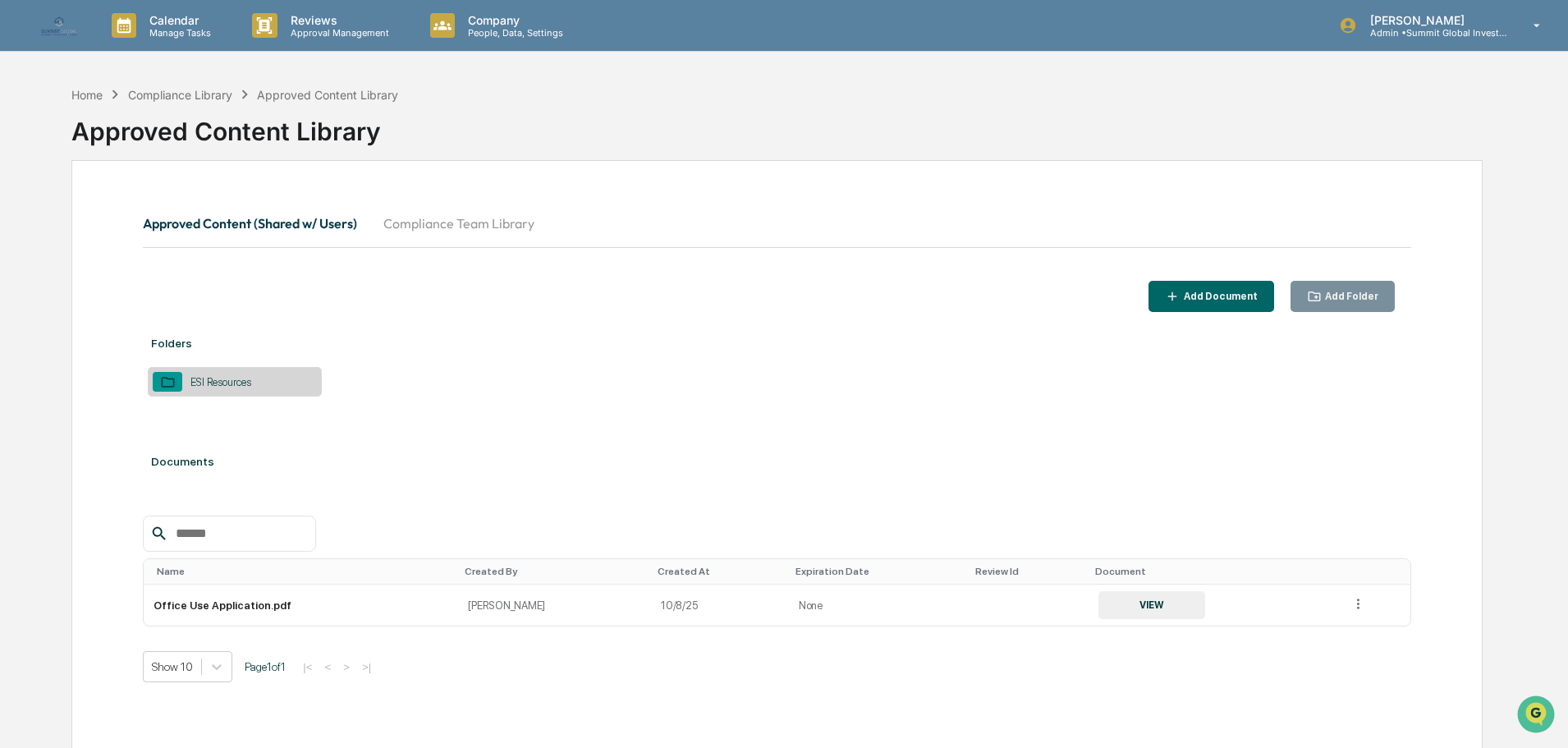
click at [178, 23] on p "Calendar" at bounding box center [177, 20] width 83 height 14
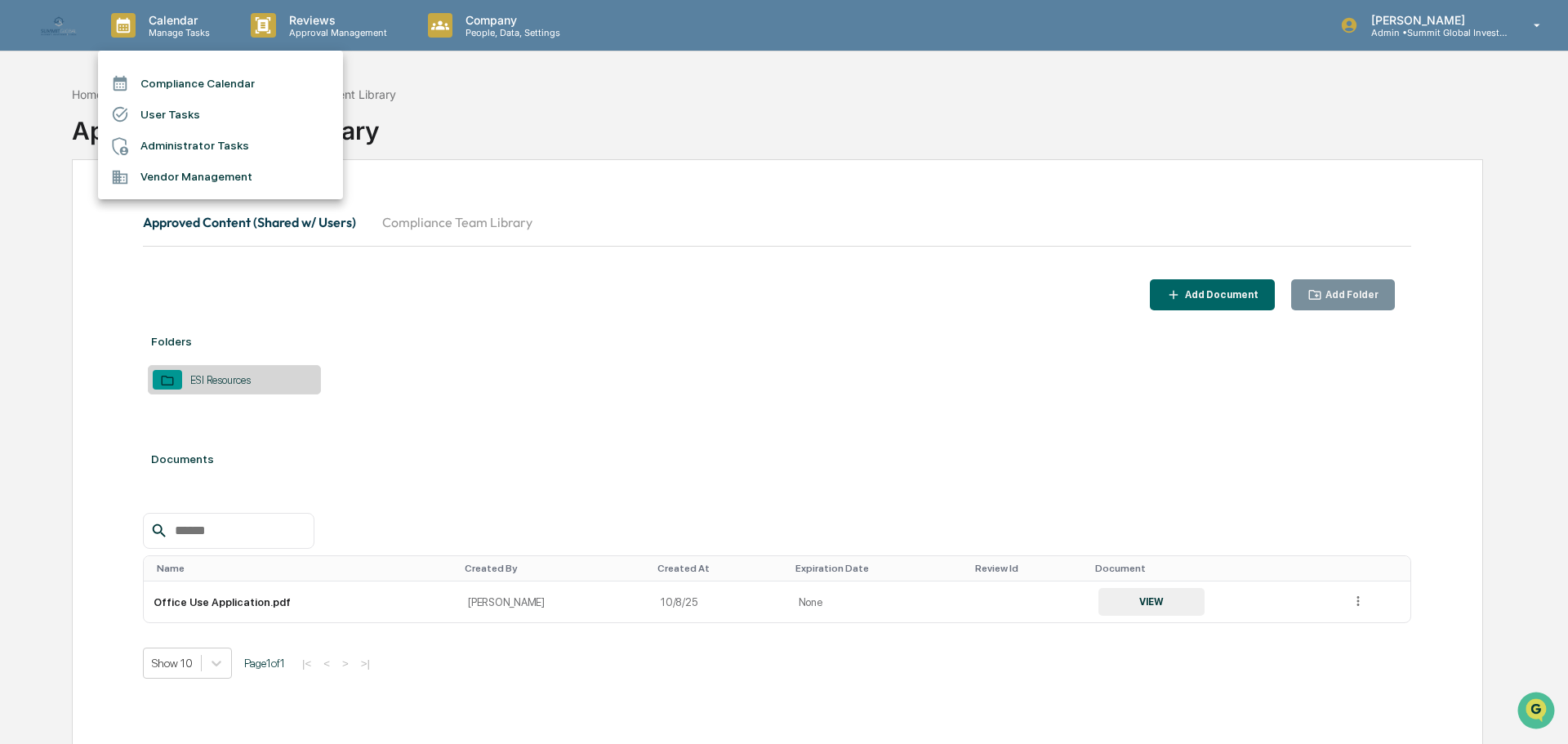
click at [487, 29] on div at bounding box center [784, 372] width 1568 height 744
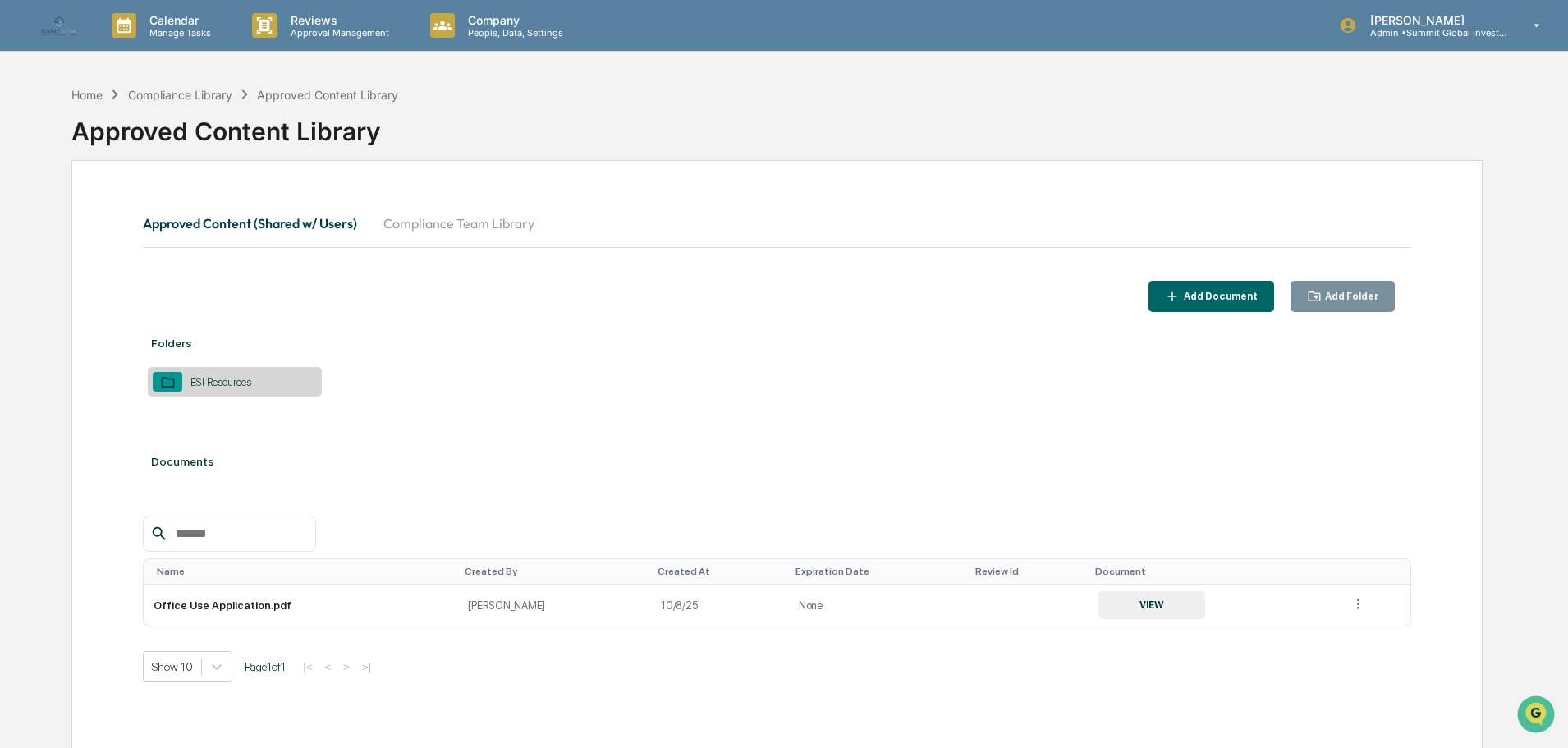
click at [490, 29] on p "People, Data, Settings" at bounding box center [512, 33] width 116 height 12
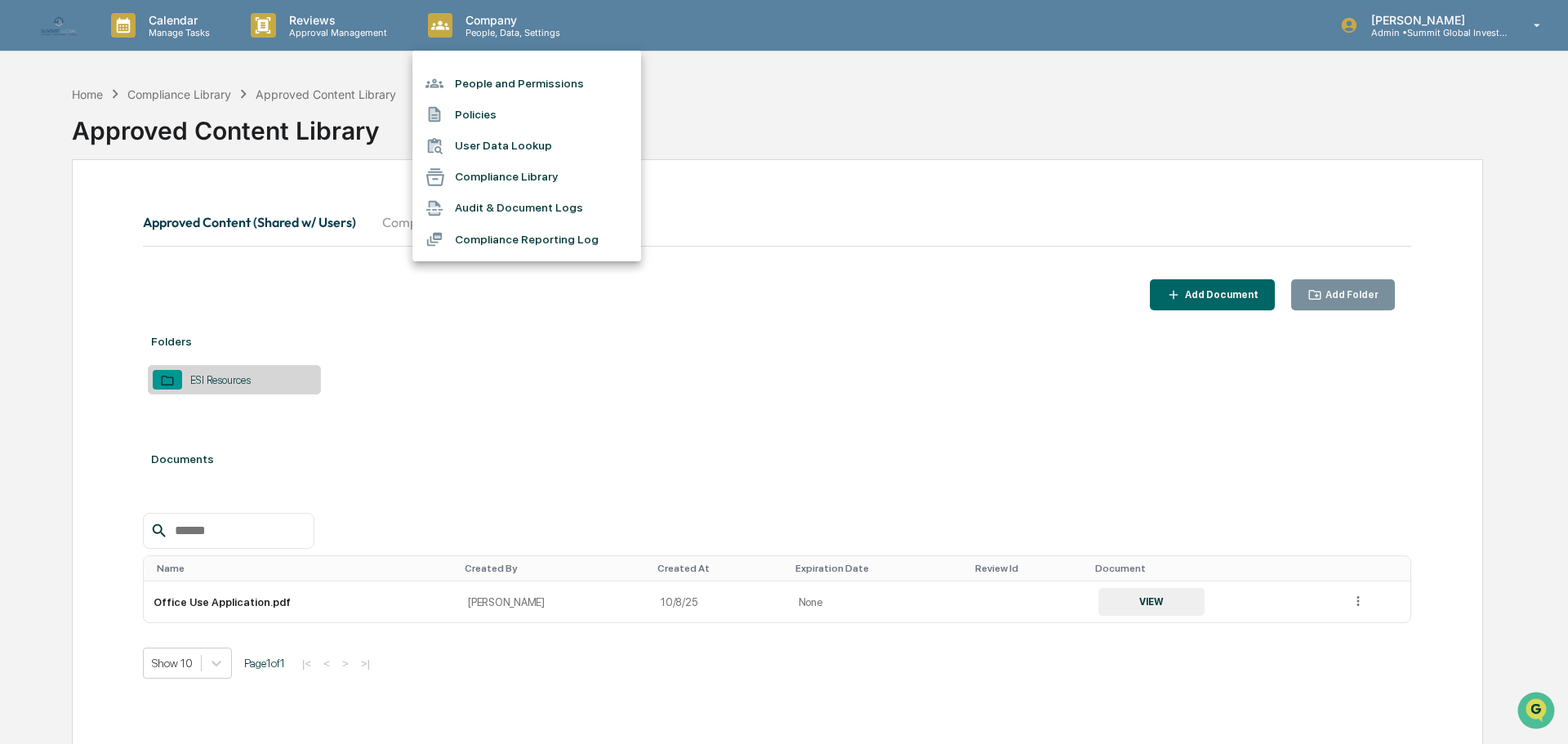
click at [471, 236] on li "Compliance Reporting Log" at bounding box center [526, 239] width 229 height 31
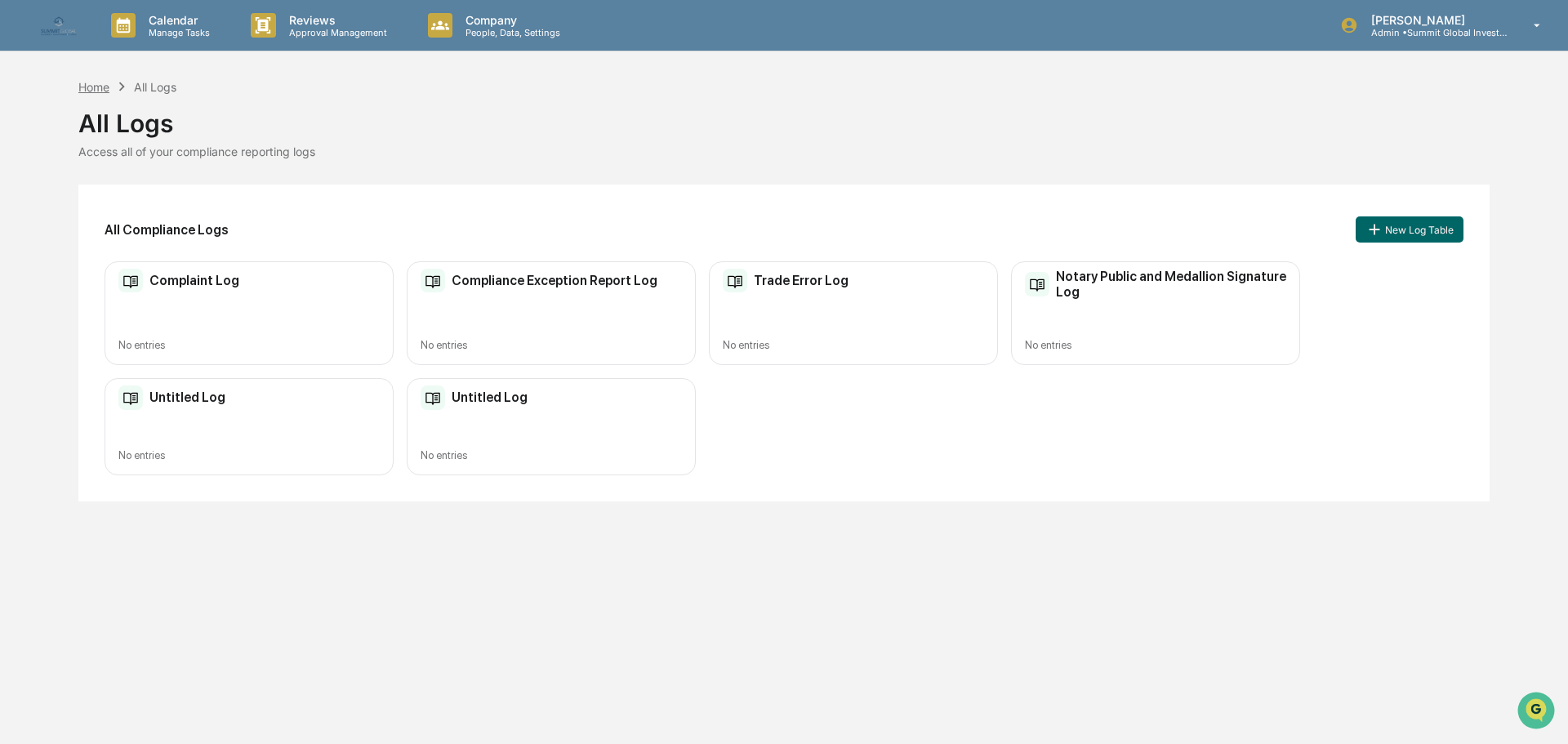
click at [93, 89] on div "Home" at bounding box center [94, 87] width 31 height 14
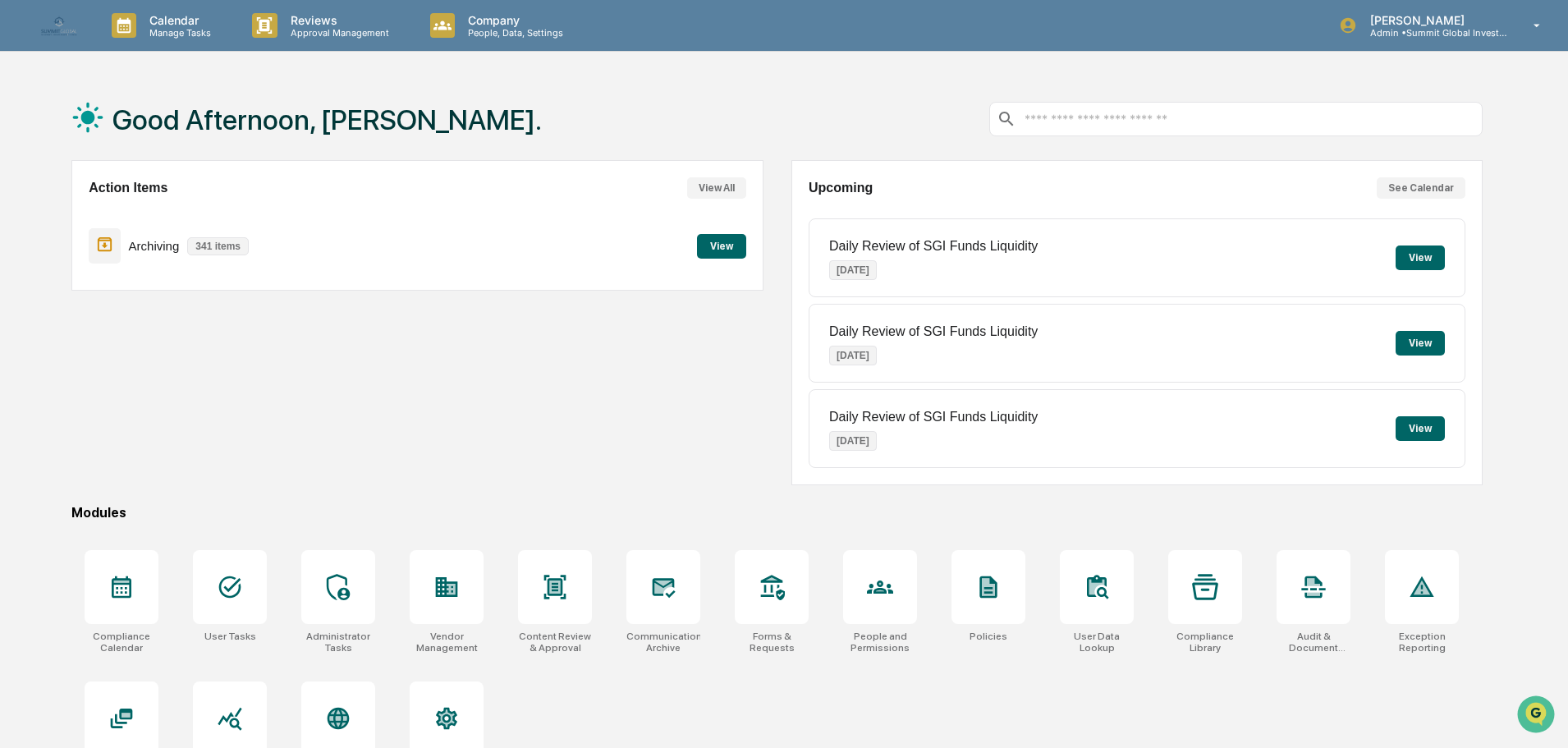
scroll to position [78, 0]
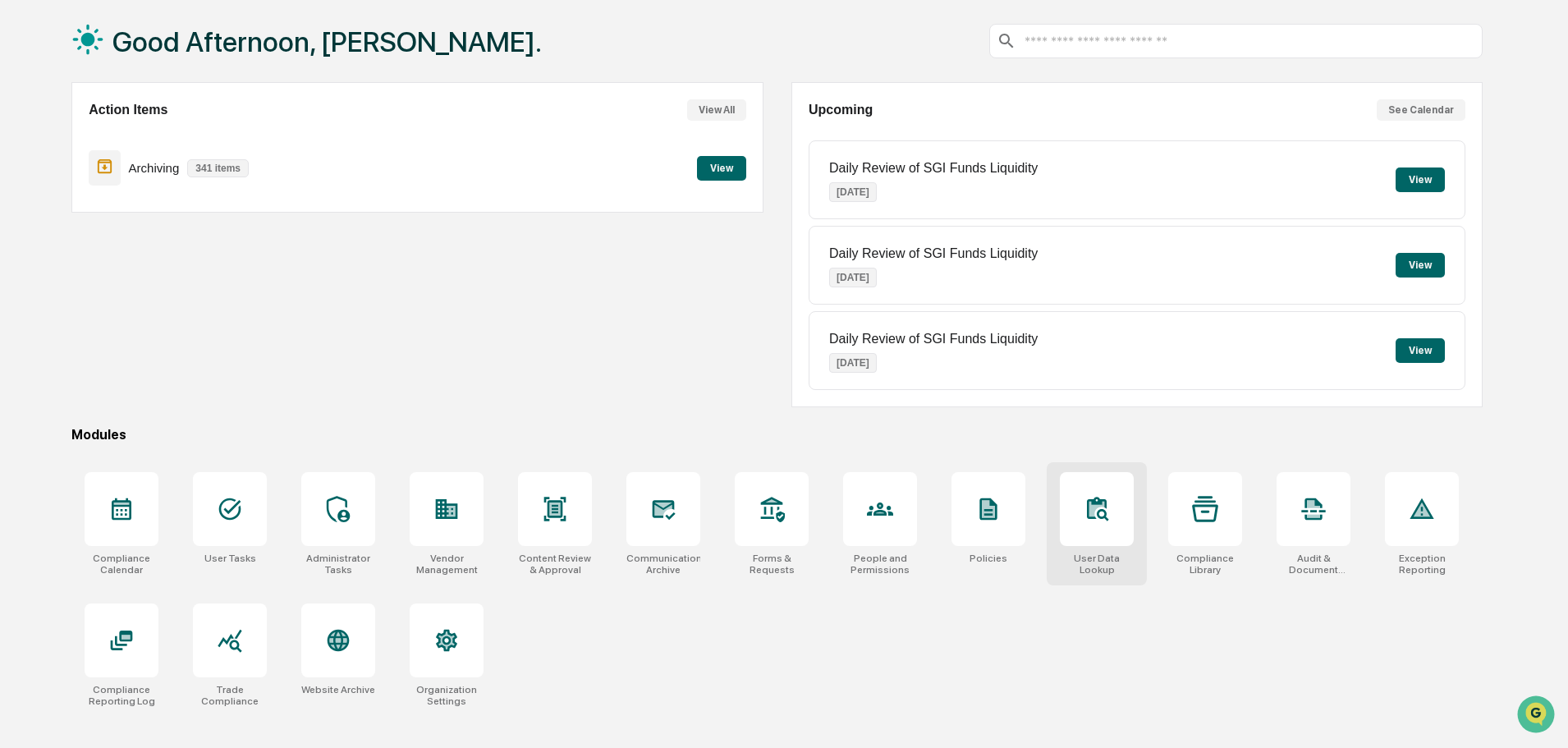
click at [1087, 514] on icon at bounding box center [1097, 507] width 20 height 22
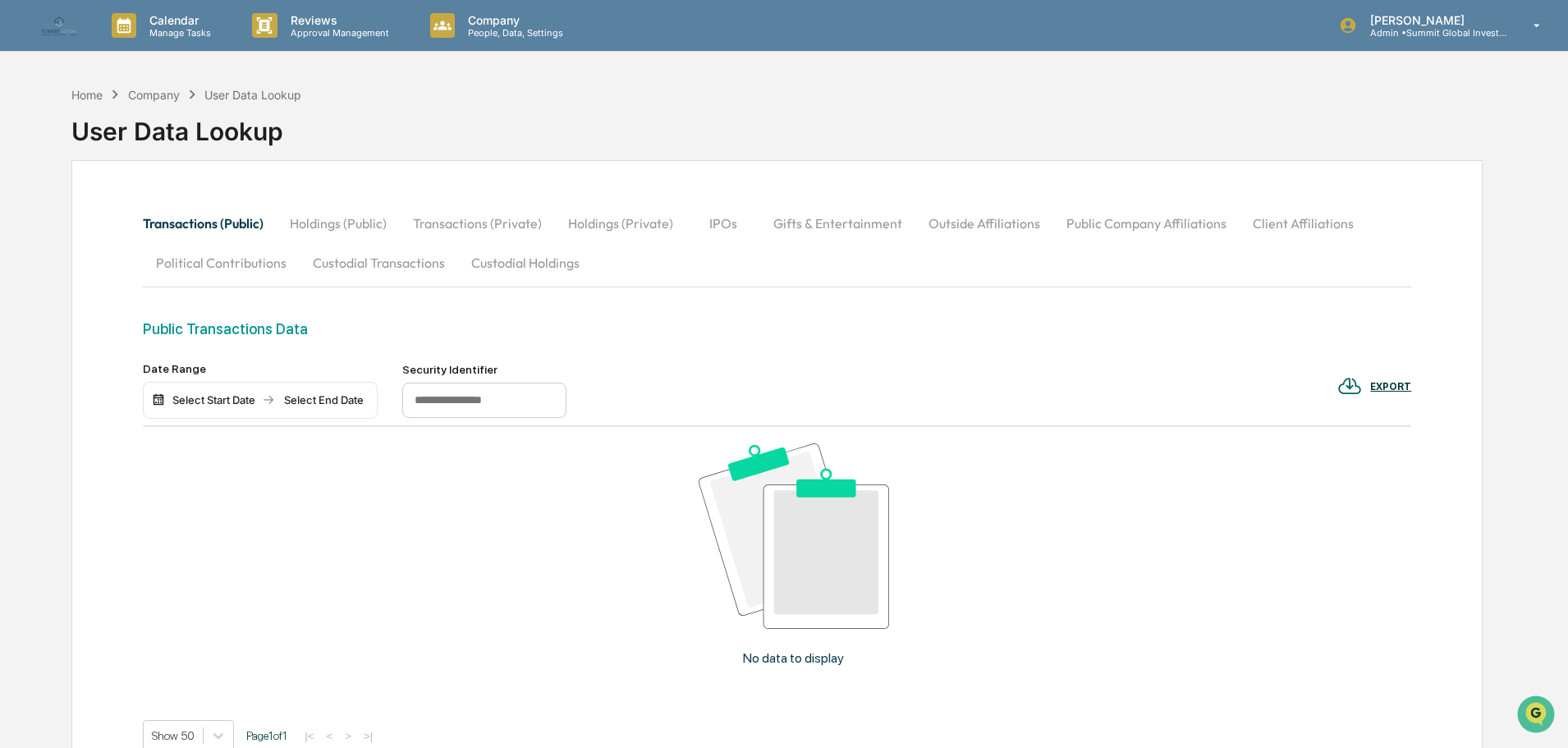
click at [140, 91] on div "Company" at bounding box center [153, 95] width 52 height 14
click at [142, 99] on div "Company" at bounding box center [153, 95] width 52 height 14
click at [94, 95] on div "Home" at bounding box center [87, 95] width 31 height 14
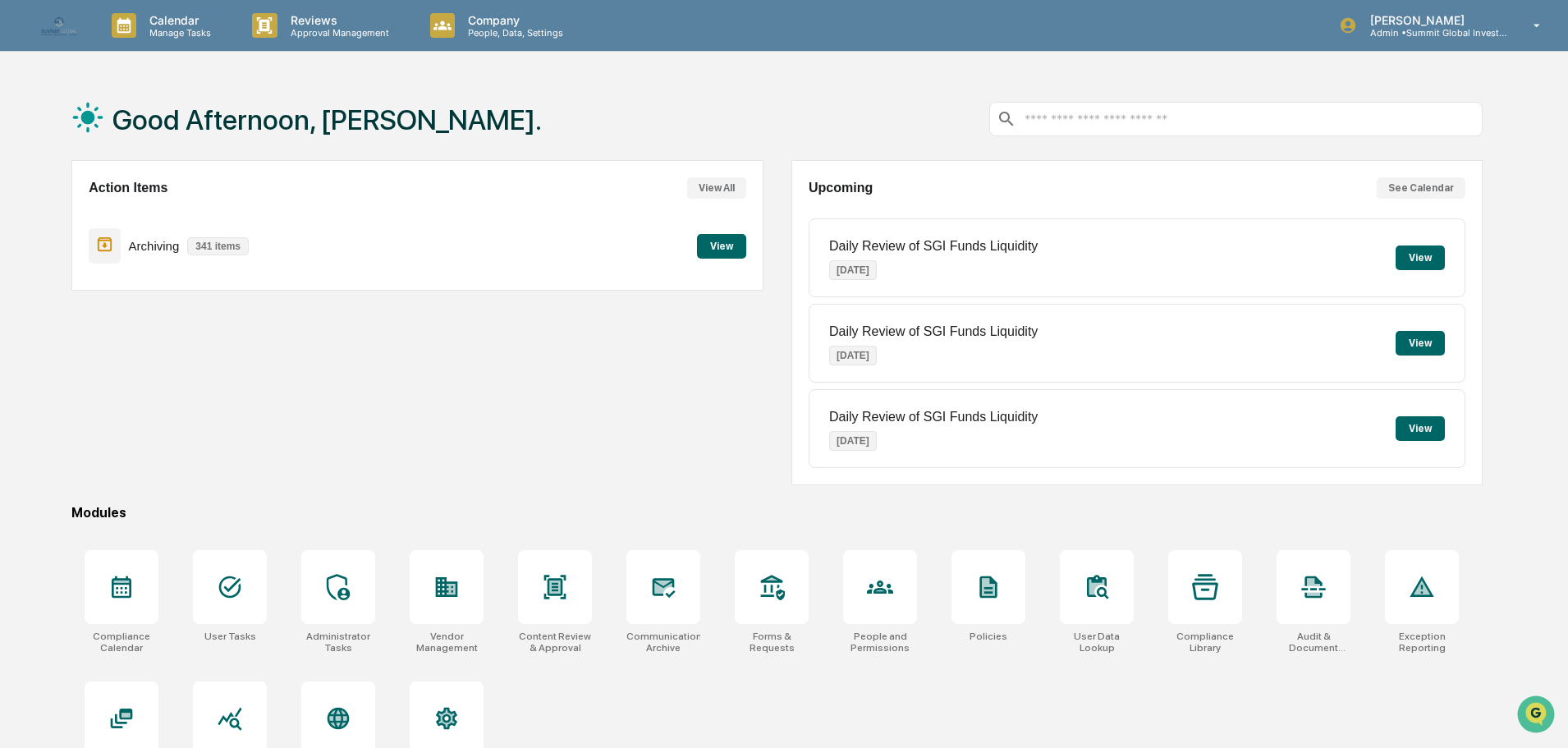
click at [1100, 110] on div at bounding box center [1236, 118] width 494 height 34
click at [1074, 125] on input "text" at bounding box center [1248, 119] width 453 height 16
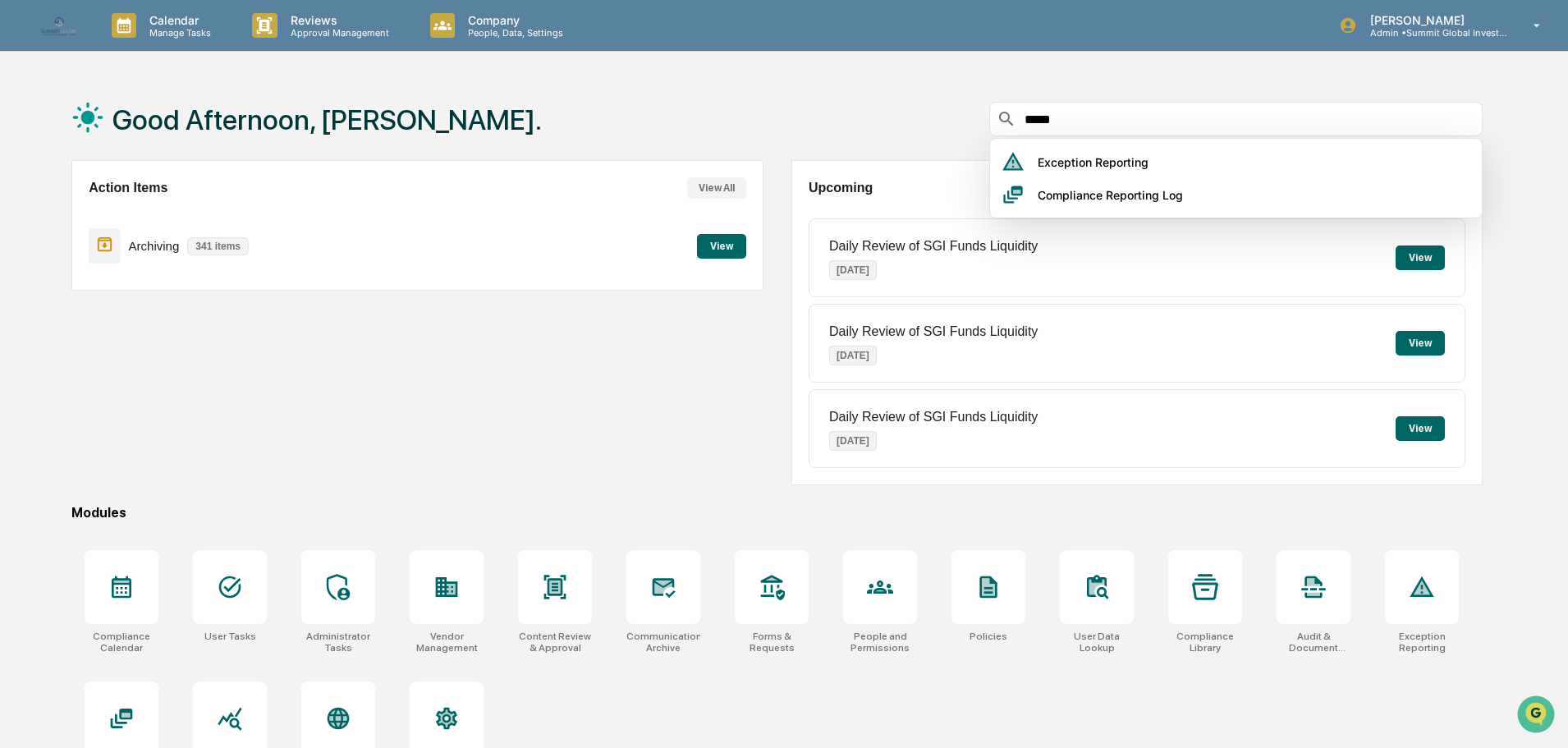
type input "******"
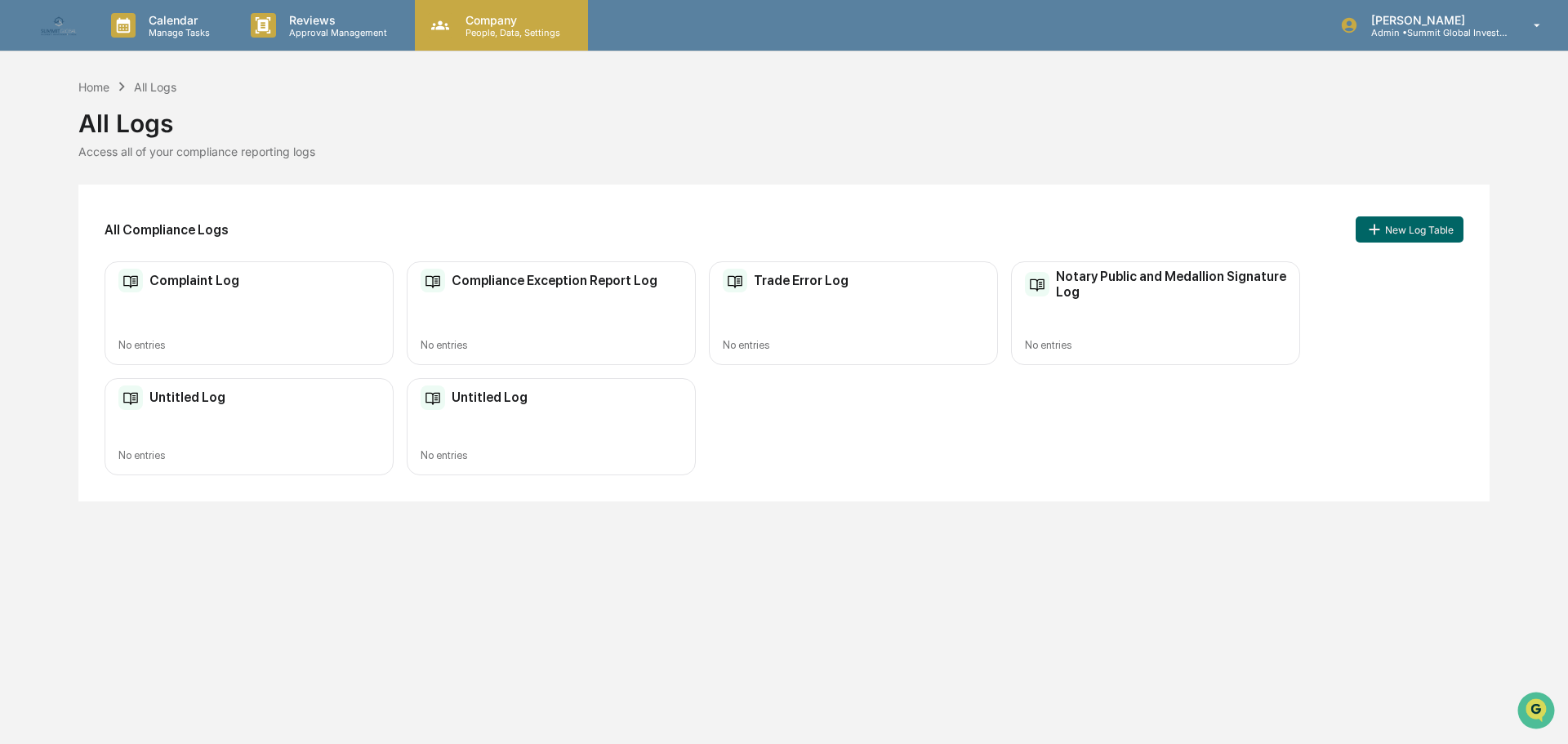
click at [473, 20] on p "Company" at bounding box center [510, 19] width 116 height 14
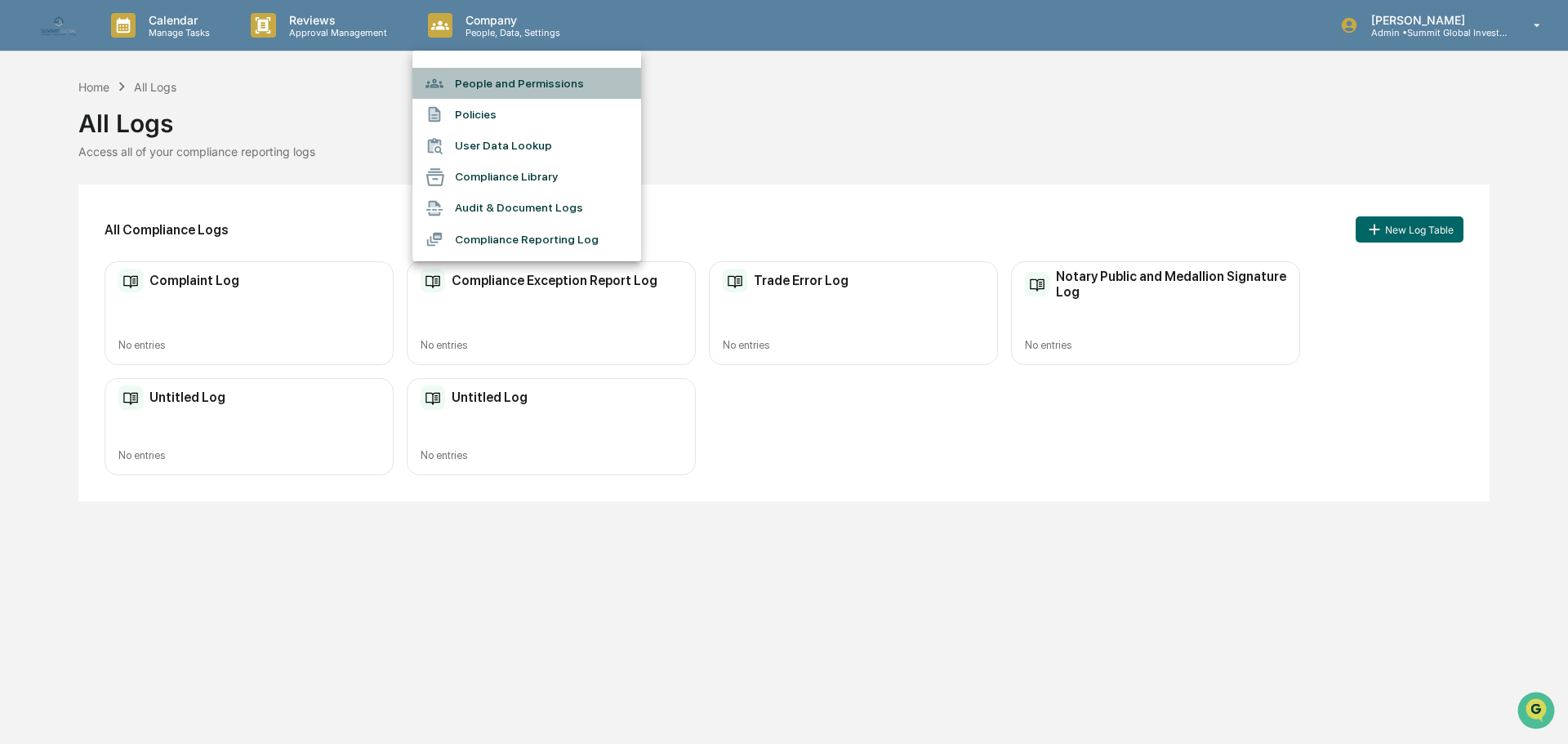
click at [475, 76] on li "People and Permissions" at bounding box center [526, 84] width 229 height 31
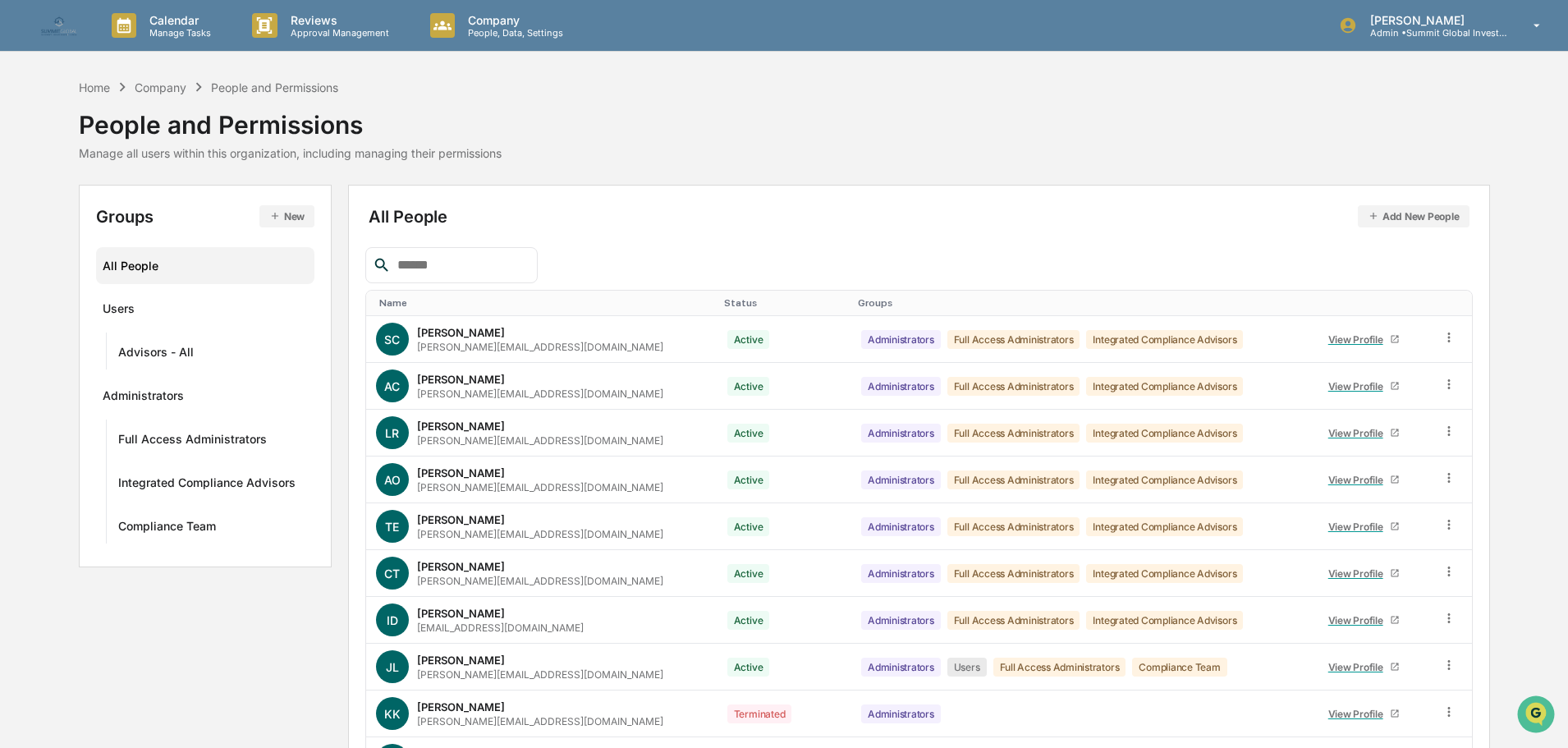
click at [126, 265] on div "All People" at bounding box center [205, 266] width 206 height 27
click at [463, 257] on input "text" at bounding box center [460, 265] width 140 height 22
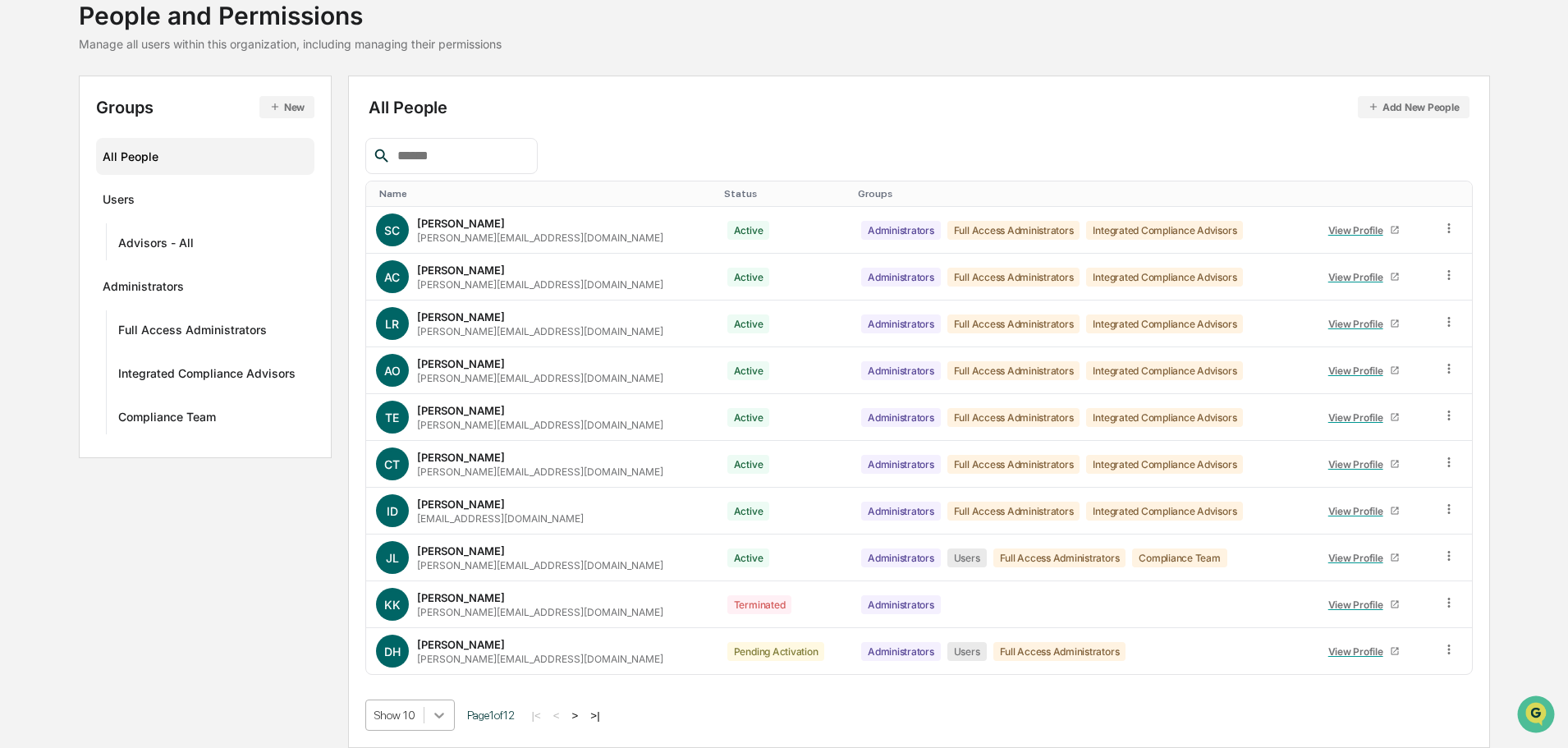
scroll to position [237, 0]
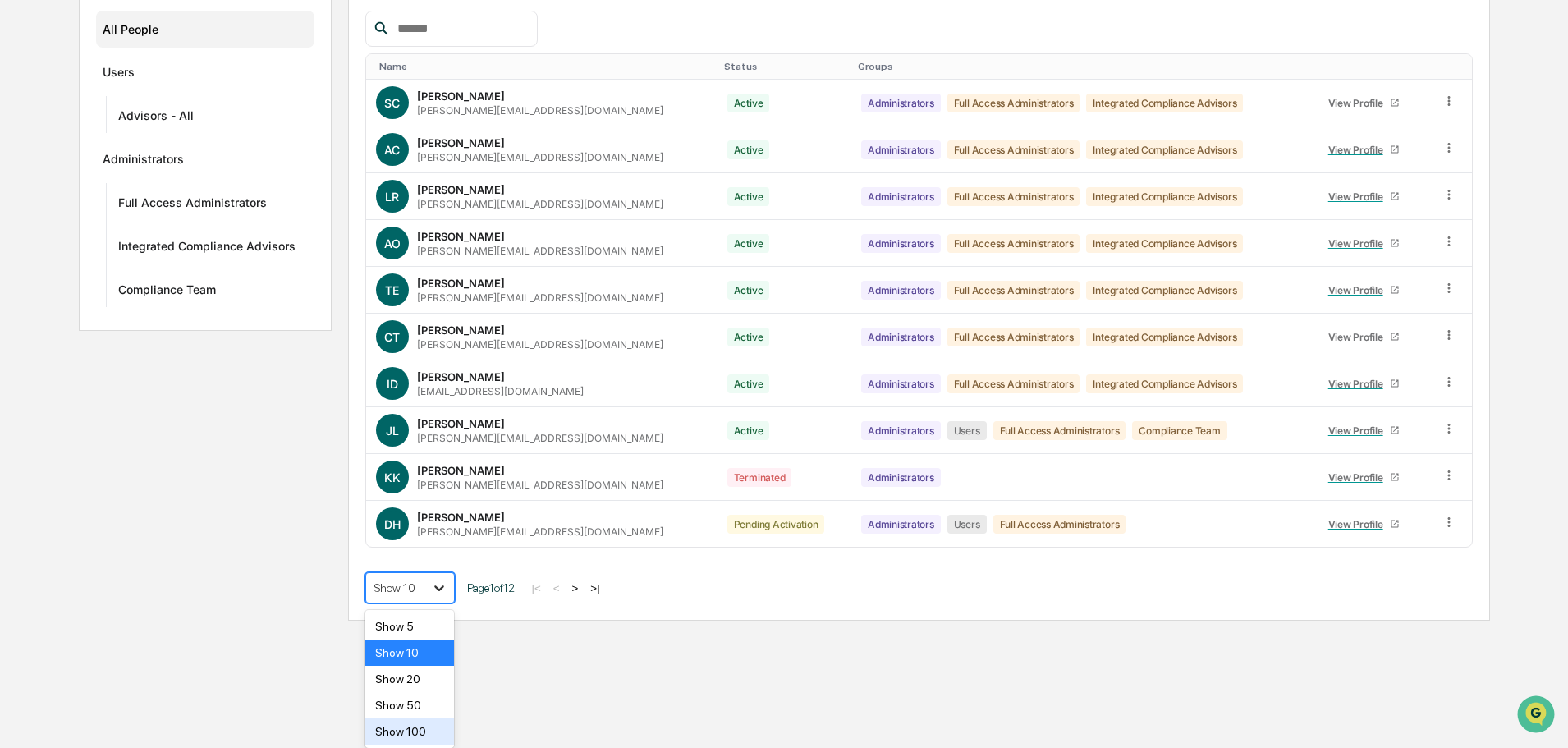
click at [435, 621] on body "Calendar Manage Tasks Reviews Approval Management Company People, Data, Setting…" at bounding box center [784, 192] width 1568 height 858
click at [432, 734] on div "Show 100" at bounding box center [411, 731] width 90 height 26
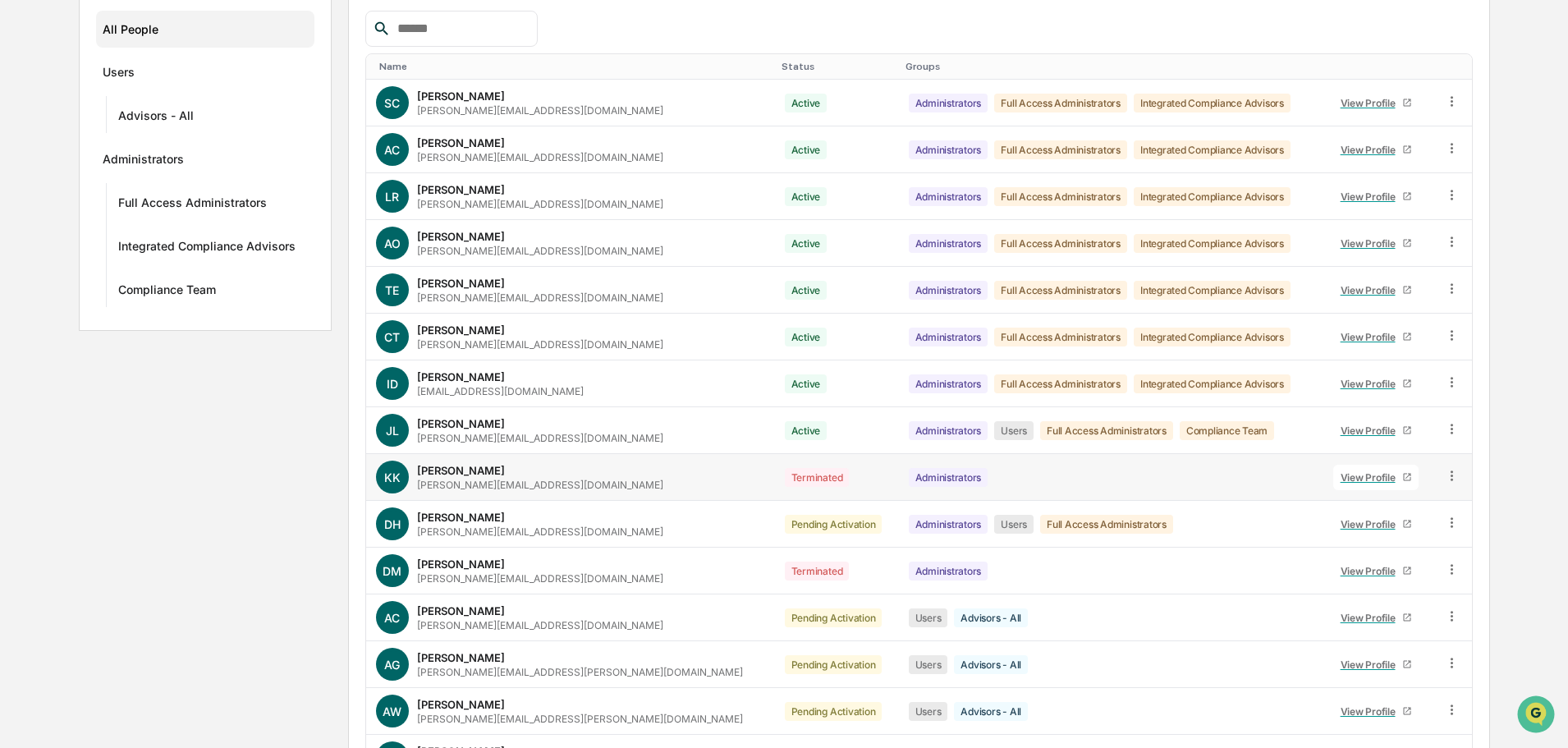
click at [1451, 474] on icon at bounding box center [1452, 475] width 3 height 10
click at [162, 120] on div "Advisors - All" at bounding box center [155, 118] width 75 height 20
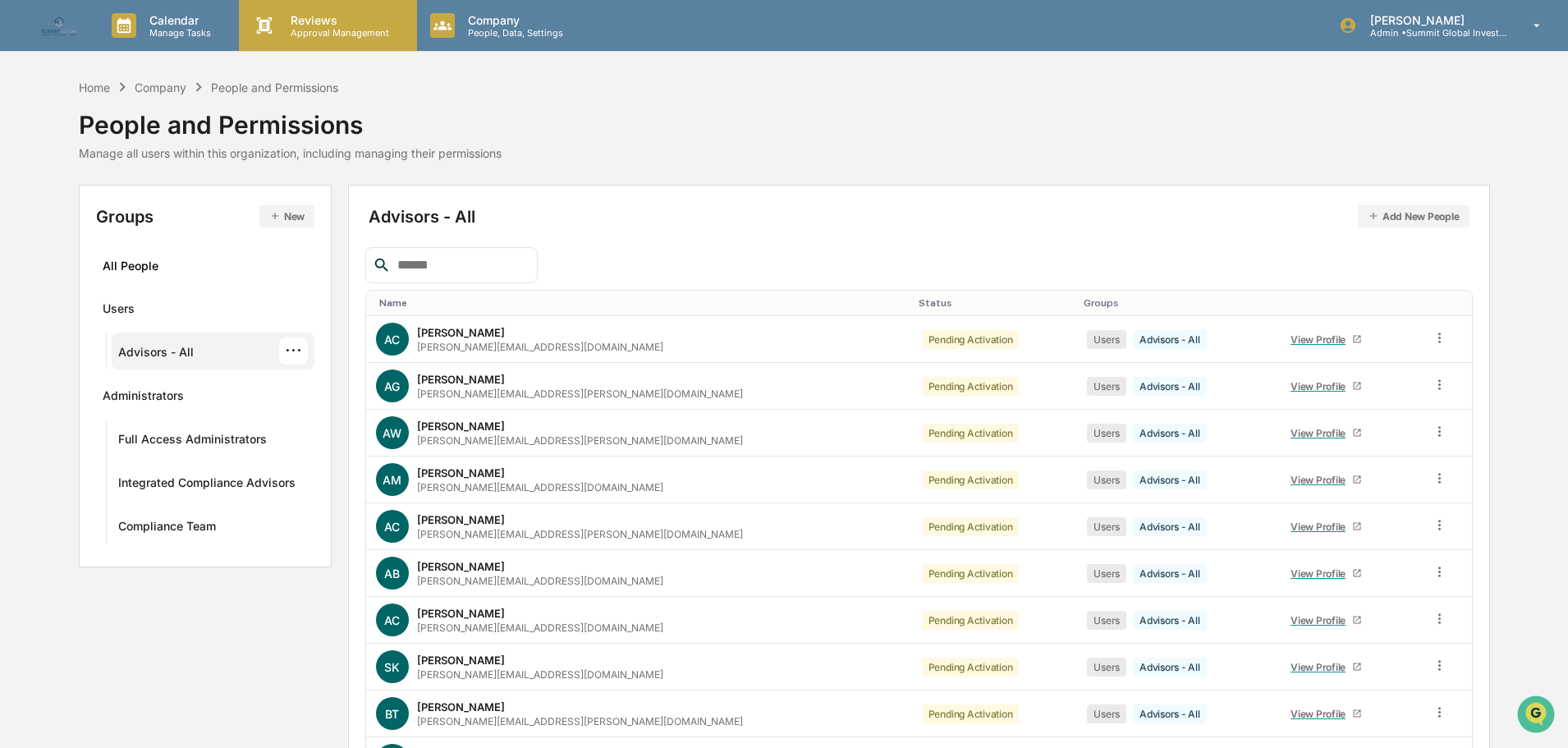
click at [338, 21] on p "Reviews" at bounding box center [337, 20] width 120 height 14
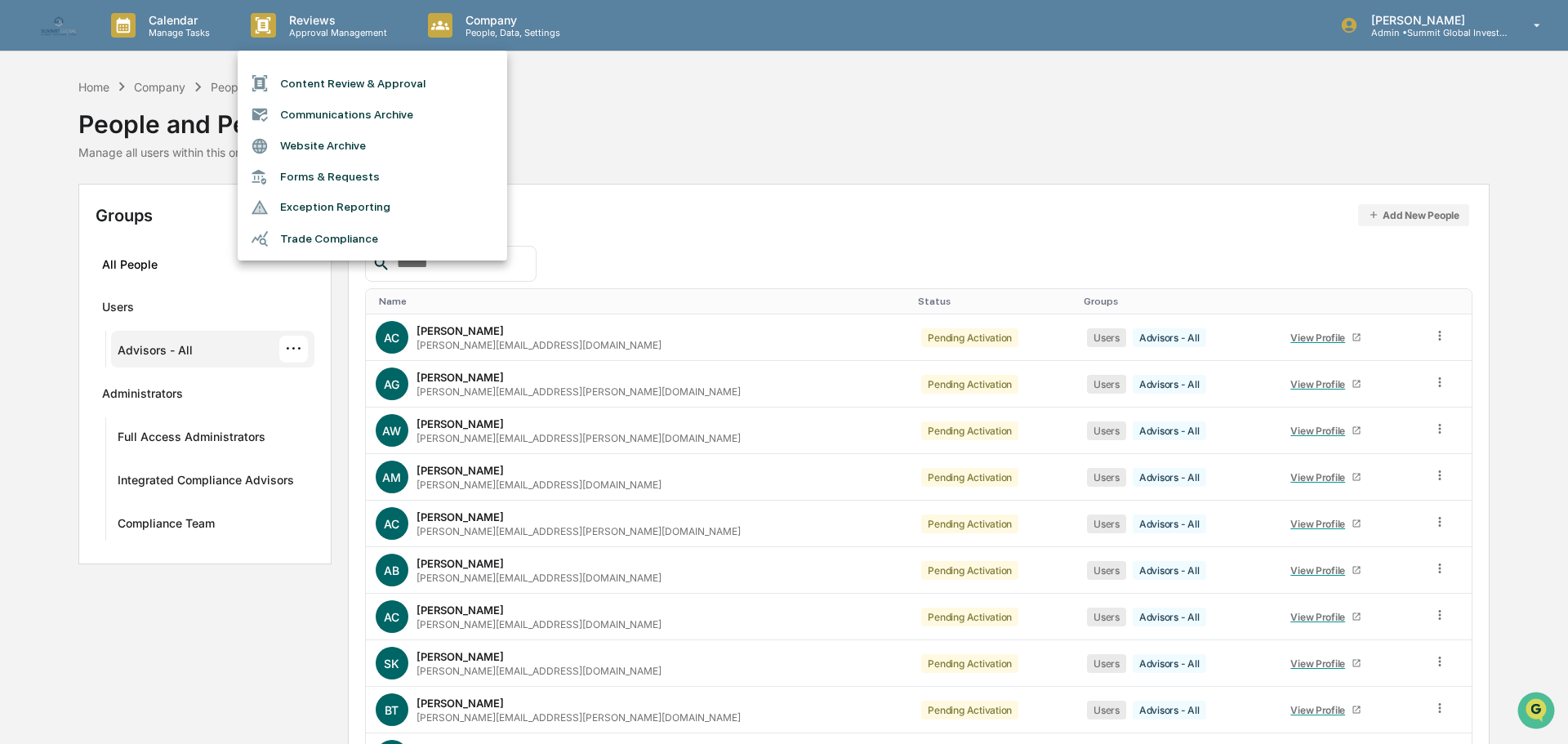
click at [317, 124] on li "Communications Archive" at bounding box center [372, 115] width 269 height 31
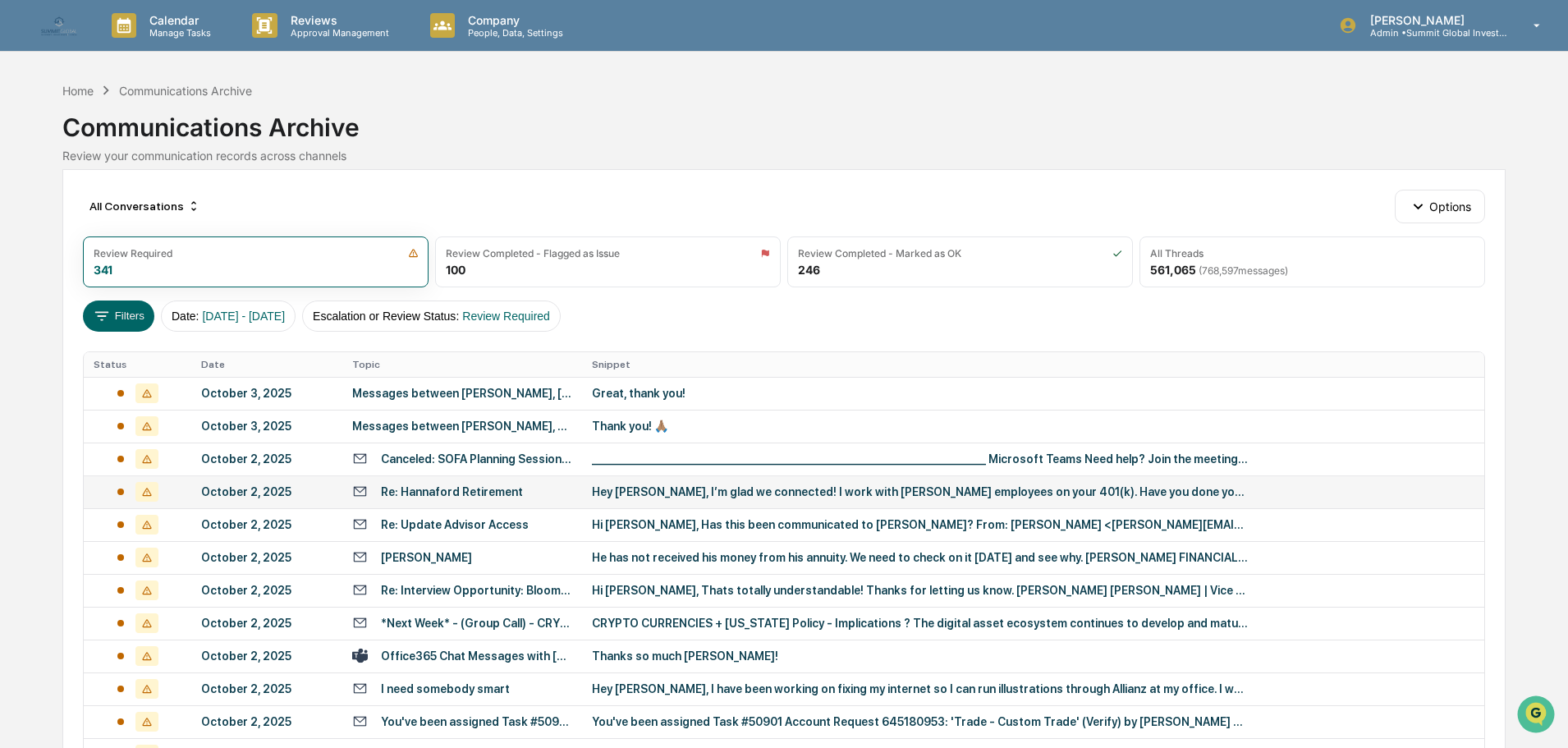
click at [584, 497] on td "Hey [PERSON_NAME], I’m glad we connected! I work with [PERSON_NAME] employees o…" at bounding box center [1032, 492] width 902 height 33
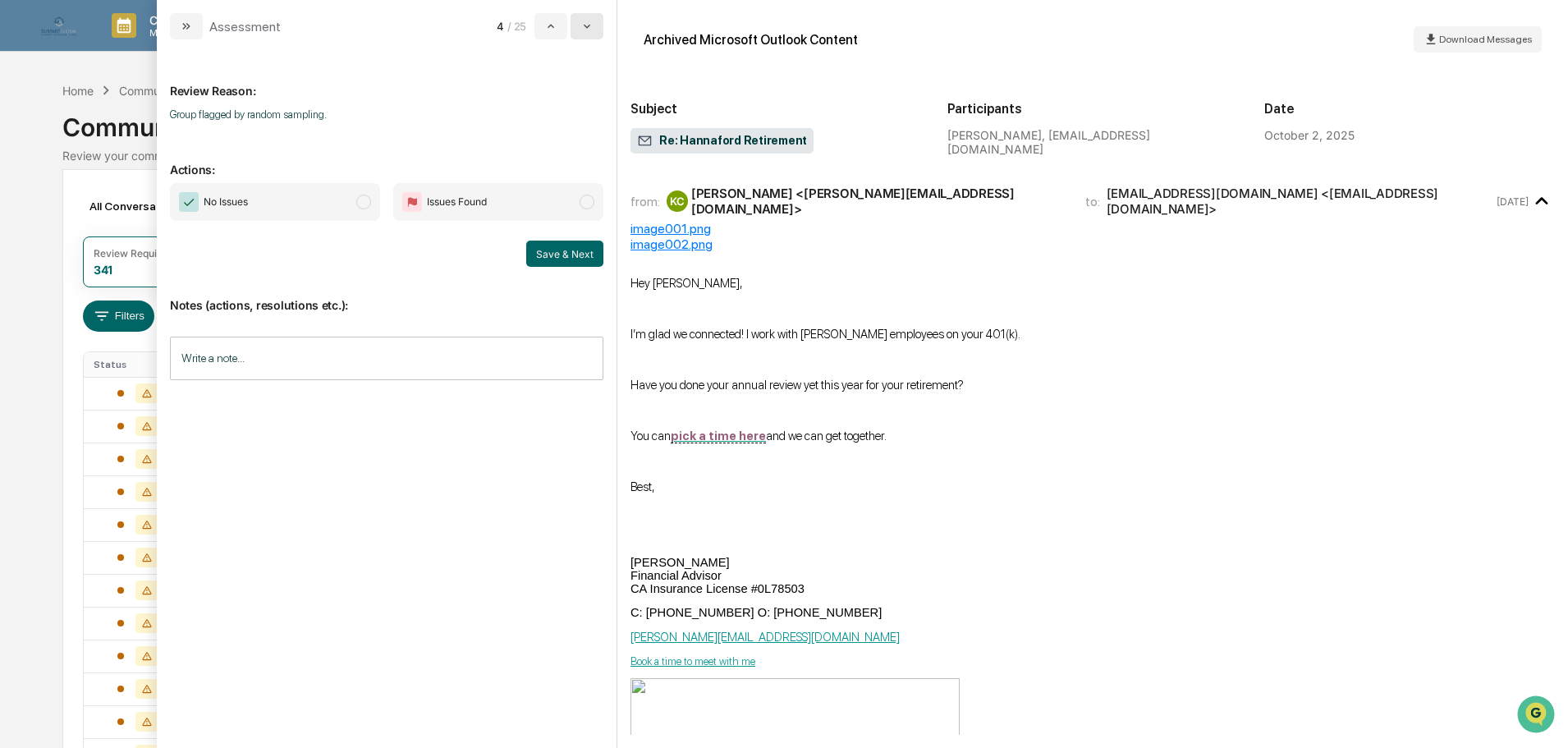
click at [592, 28] on icon "modal" at bounding box center [587, 25] width 13 height 13
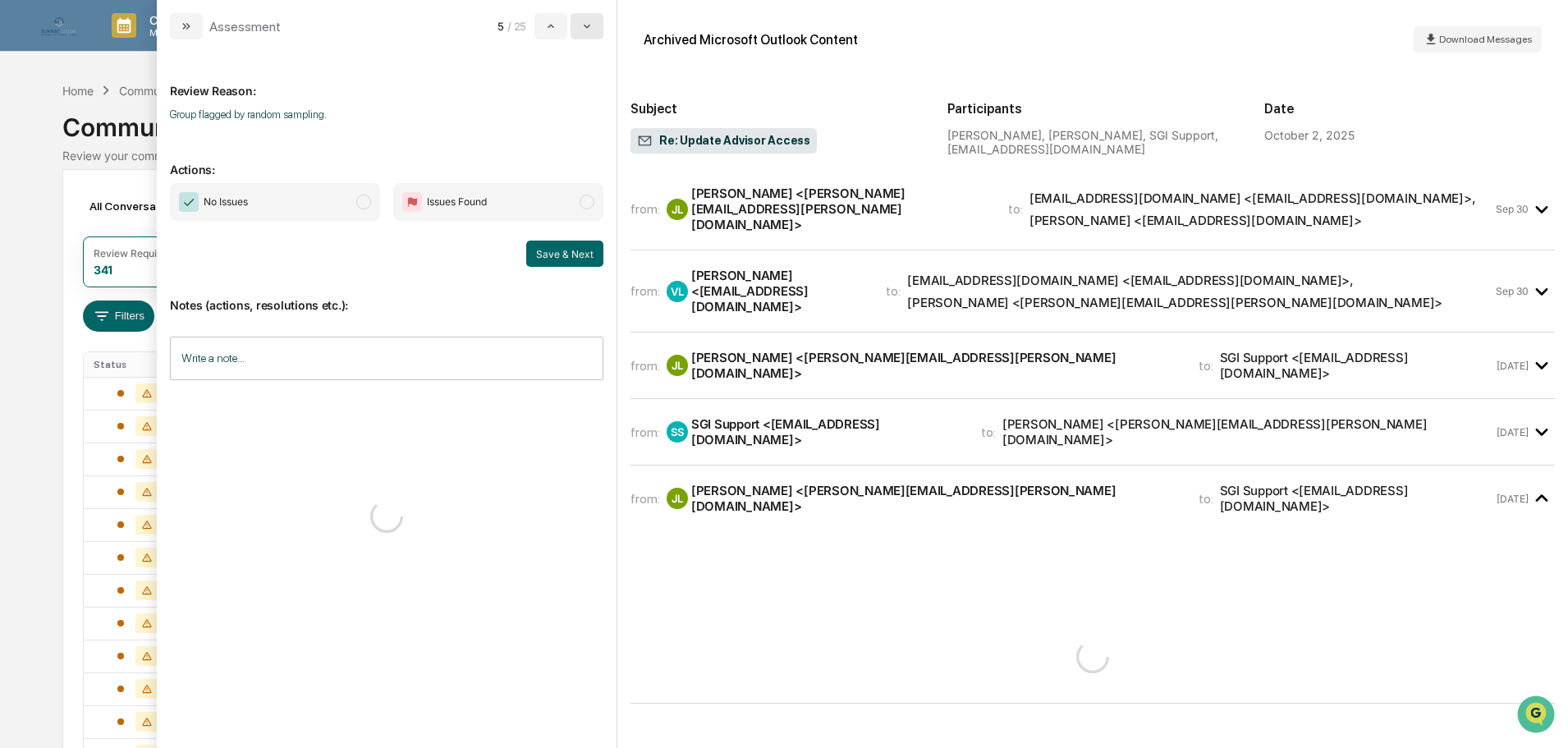
click at [592, 28] on icon "modal" at bounding box center [587, 25] width 13 height 13
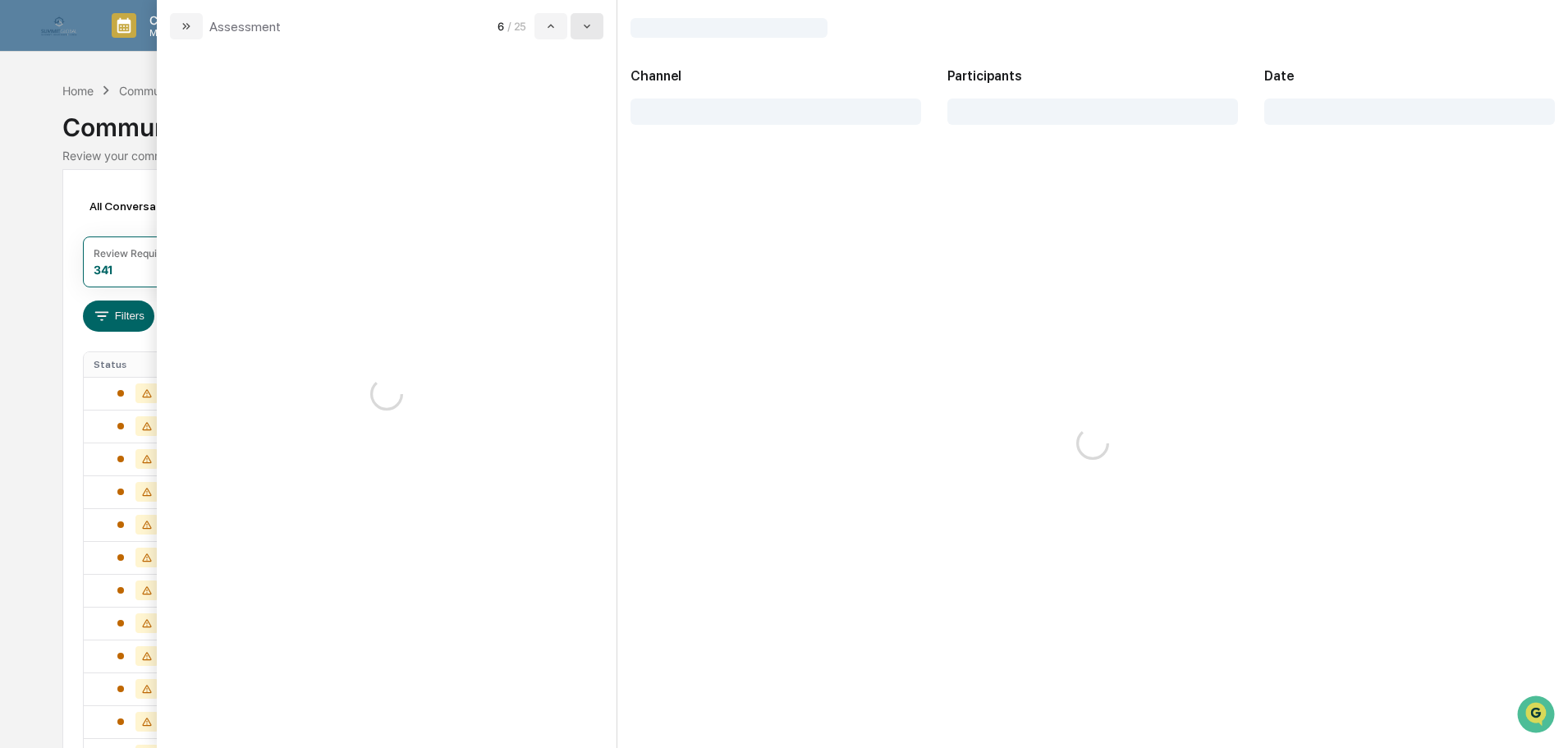
click at [592, 28] on icon "modal" at bounding box center [587, 25] width 13 height 13
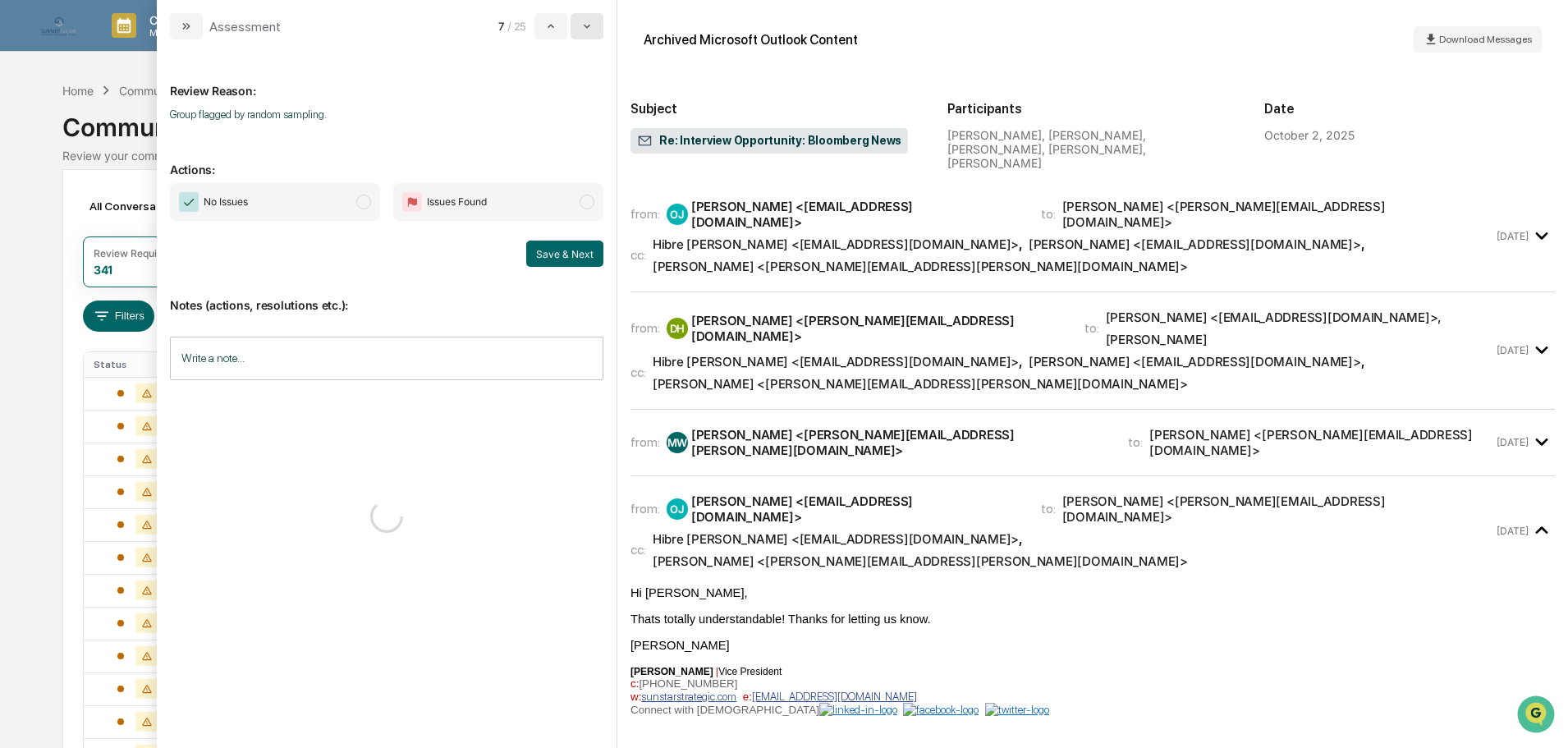
click at [592, 28] on icon "modal" at bounding box center [587, 25] width 13 height 13
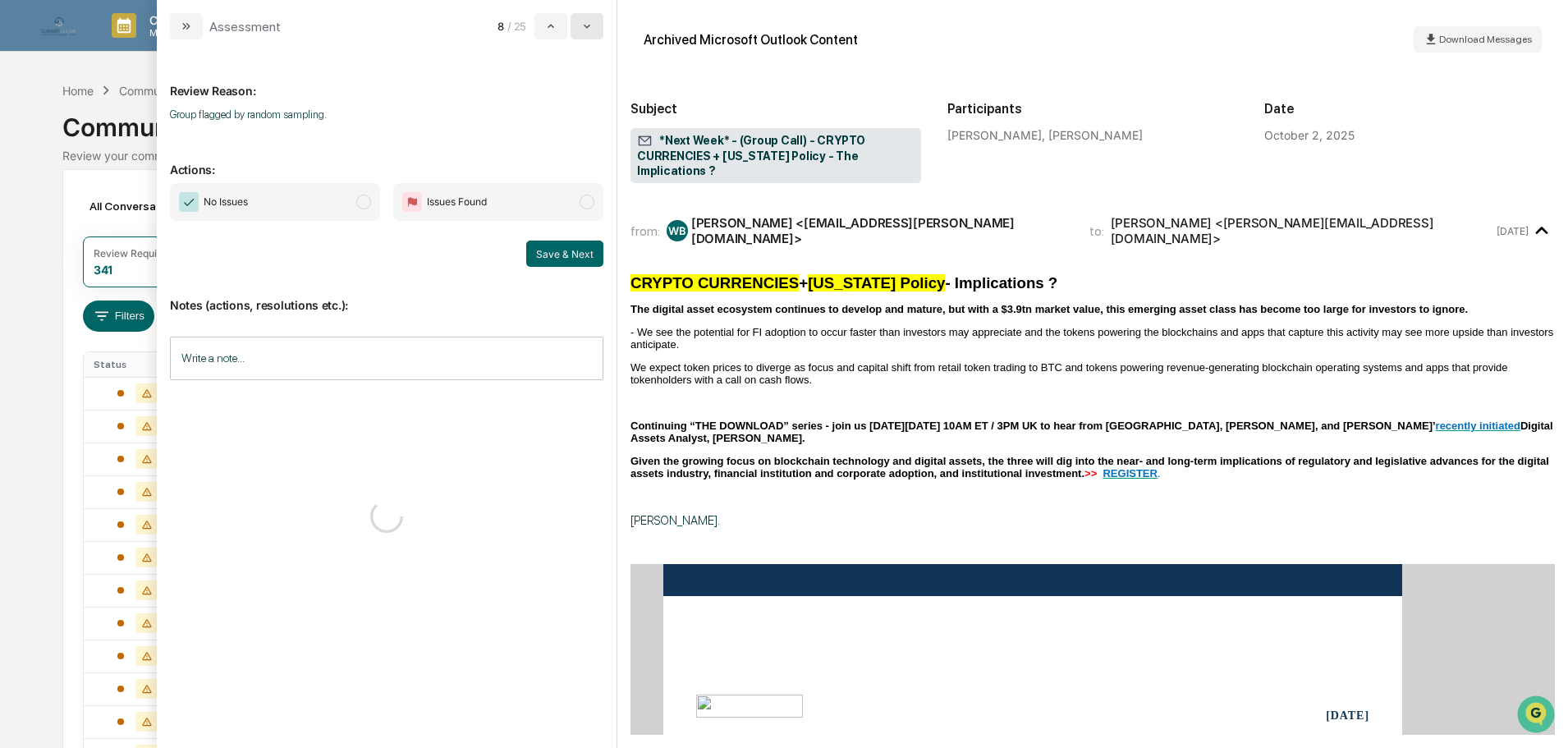
click at [592, 28] on icon "modal" at bounding box center [587, 25] width 13 height 13
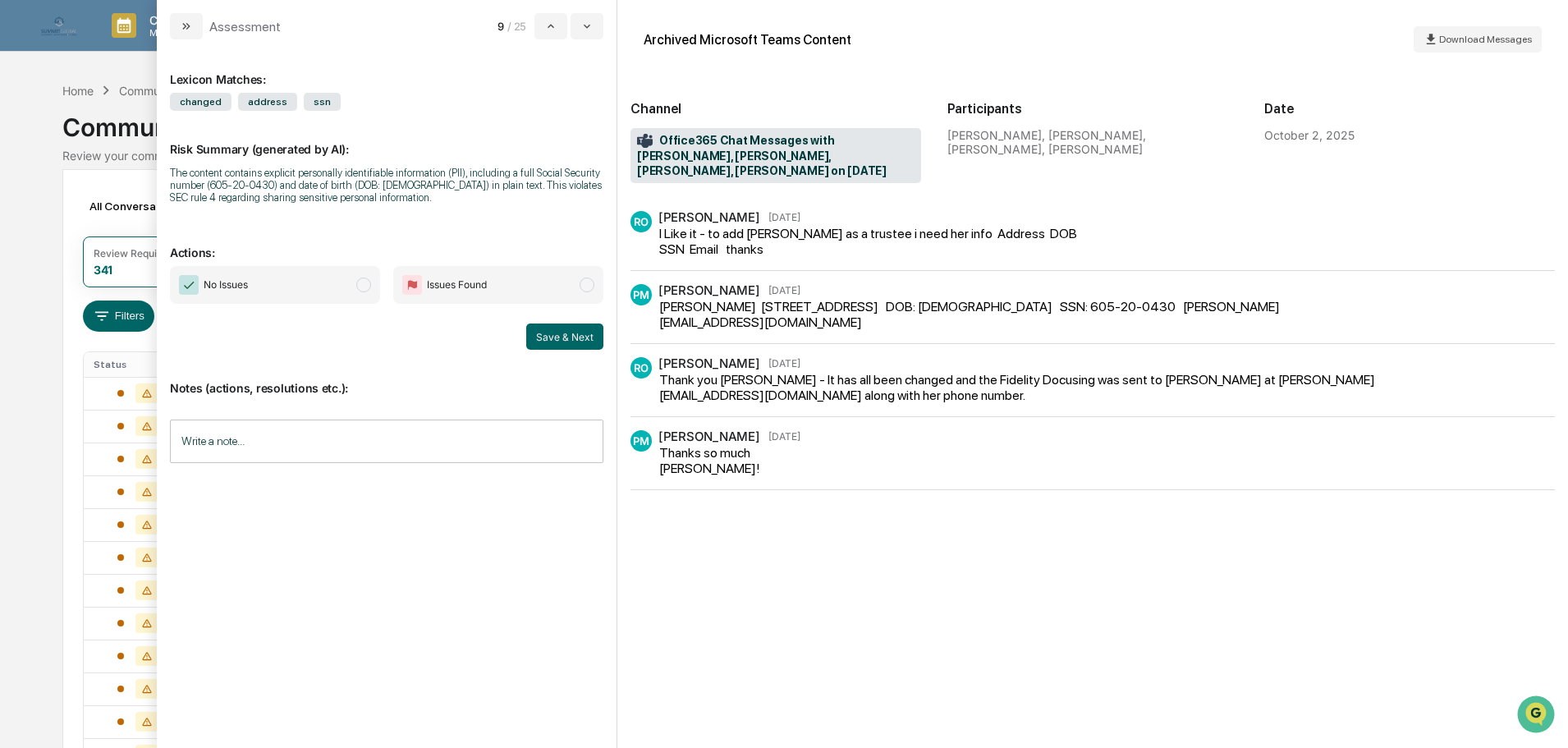
click at [128, 64] on div "Calendar Manage Tasks Reviews Approval Management Company People, Data, Setting…" at bounding box center [784, 645] width 1568 height 1292
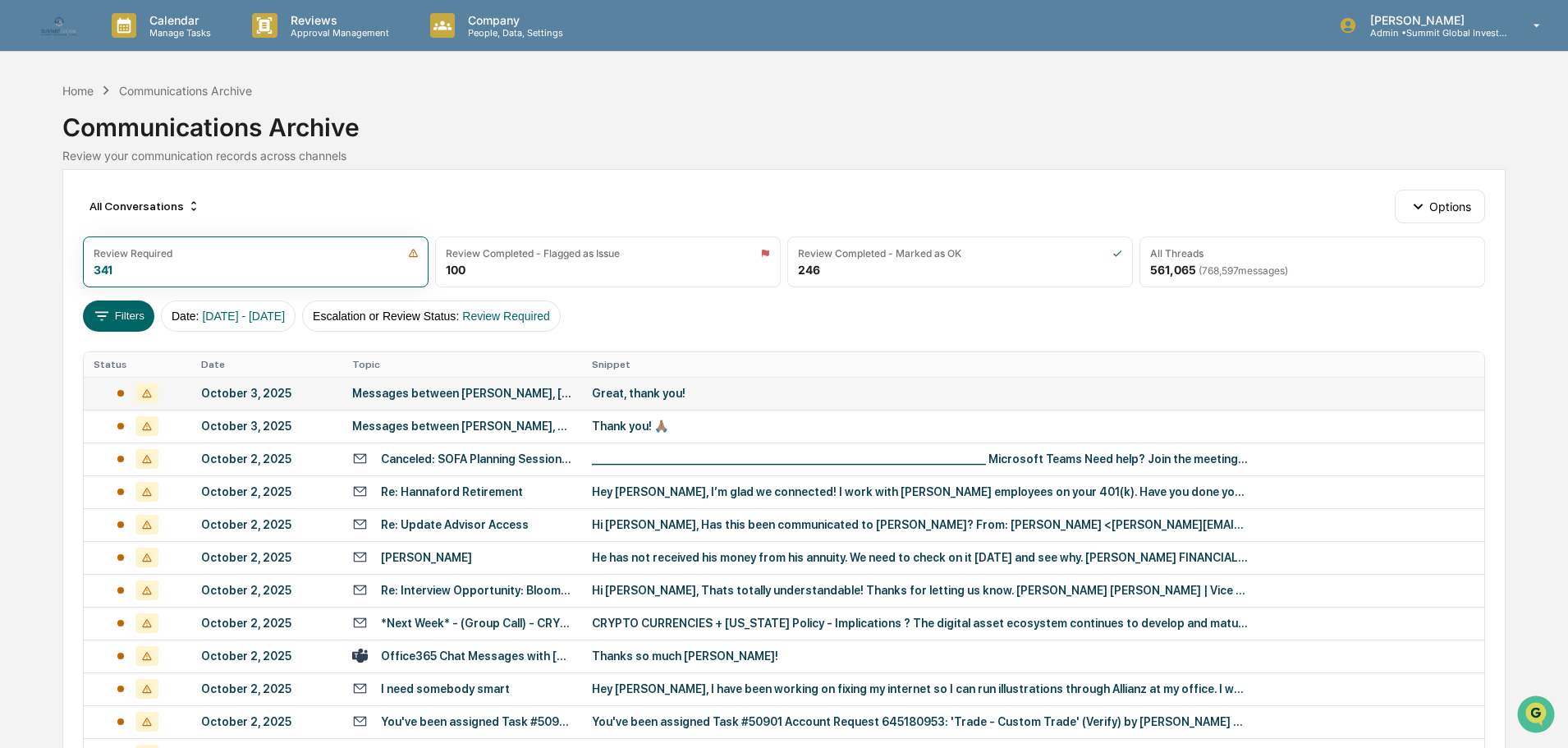
click at [478, 393] on div "Messages between Bich Dinh, Keith Crogan" at bounding box center [461, 392] width 220 height 13
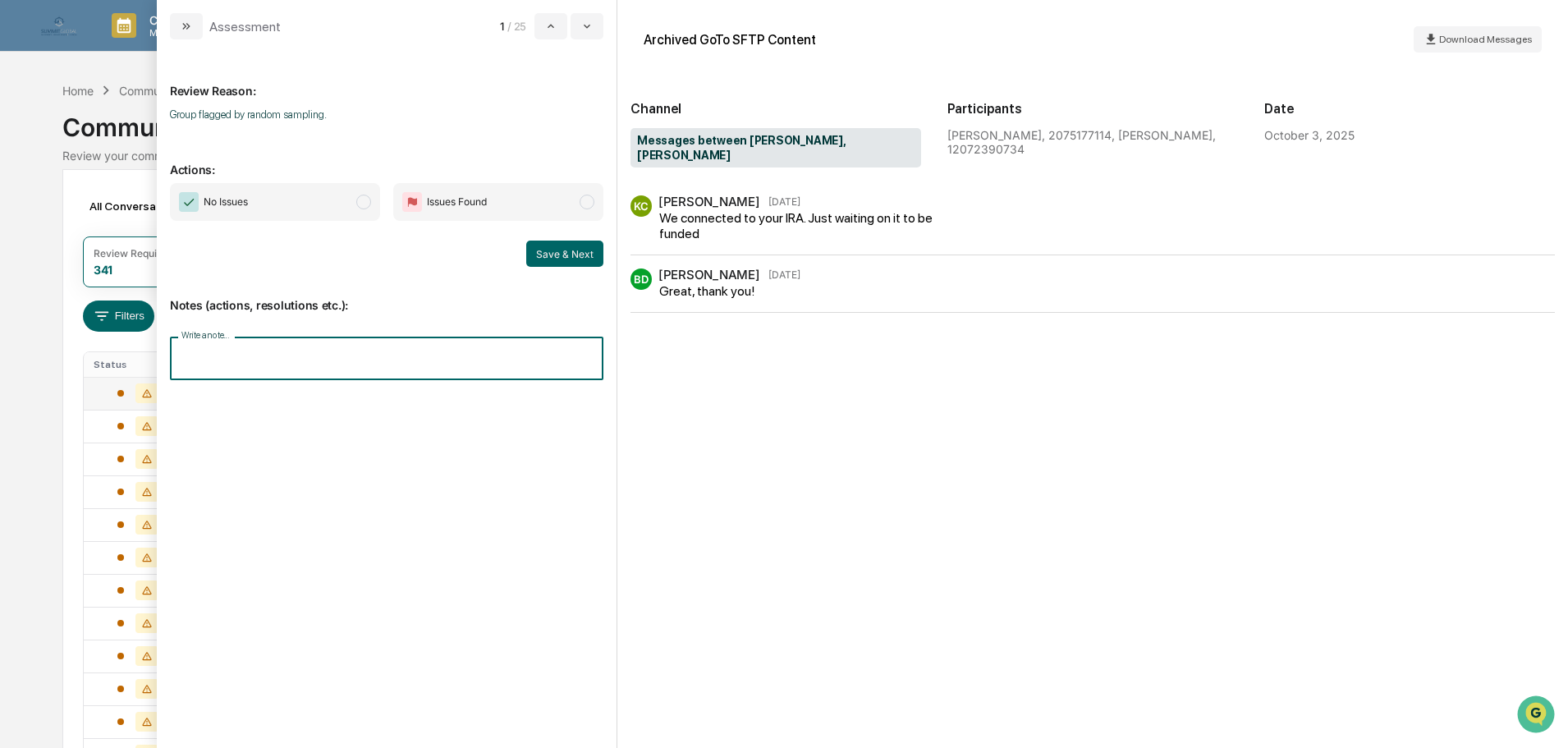
click at [421, 361] on input "Write a note..." at bounding box center [386, 358] width 433 height 43
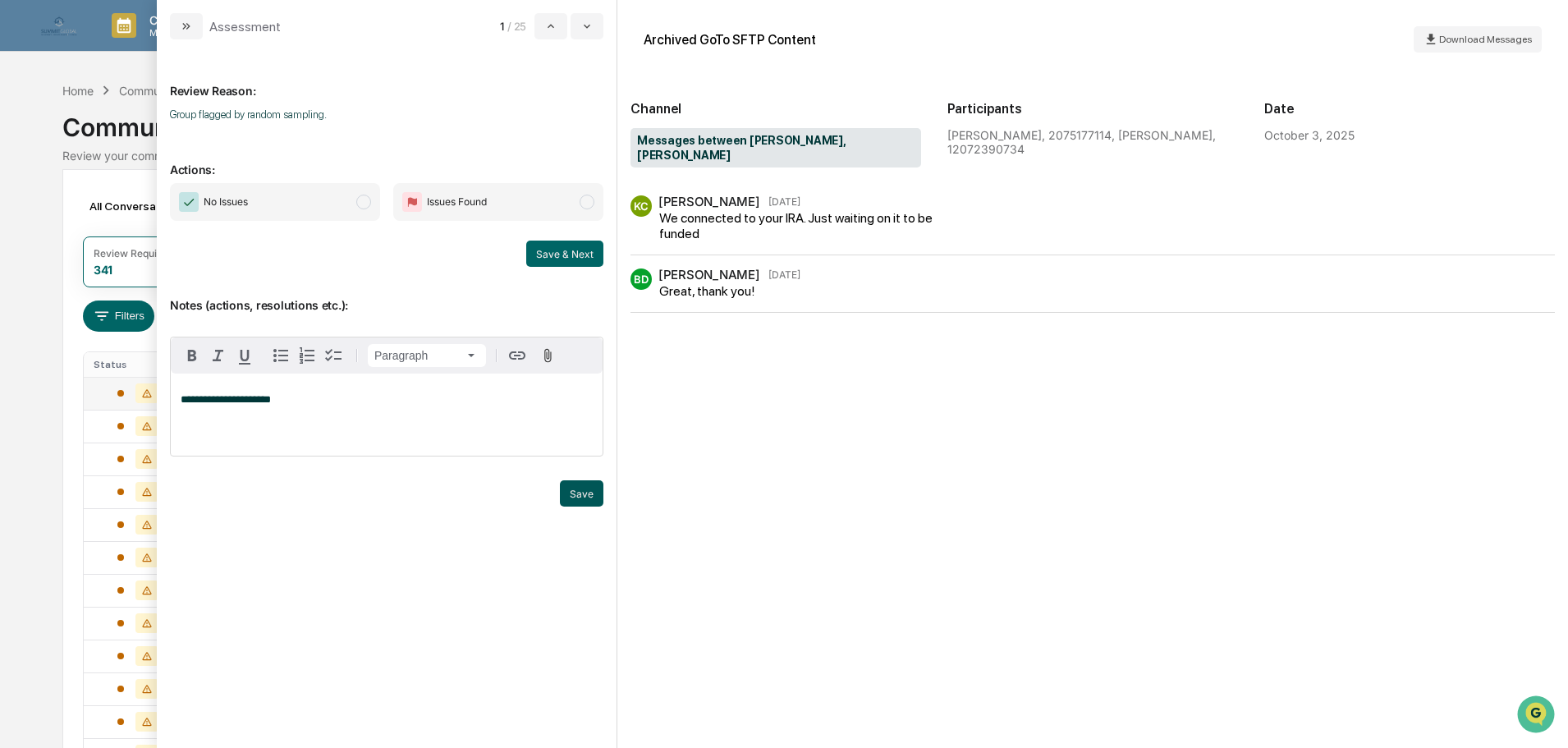
click at [581, 488] on button "Save" at bounding box center [582, 493] width 43 height 26
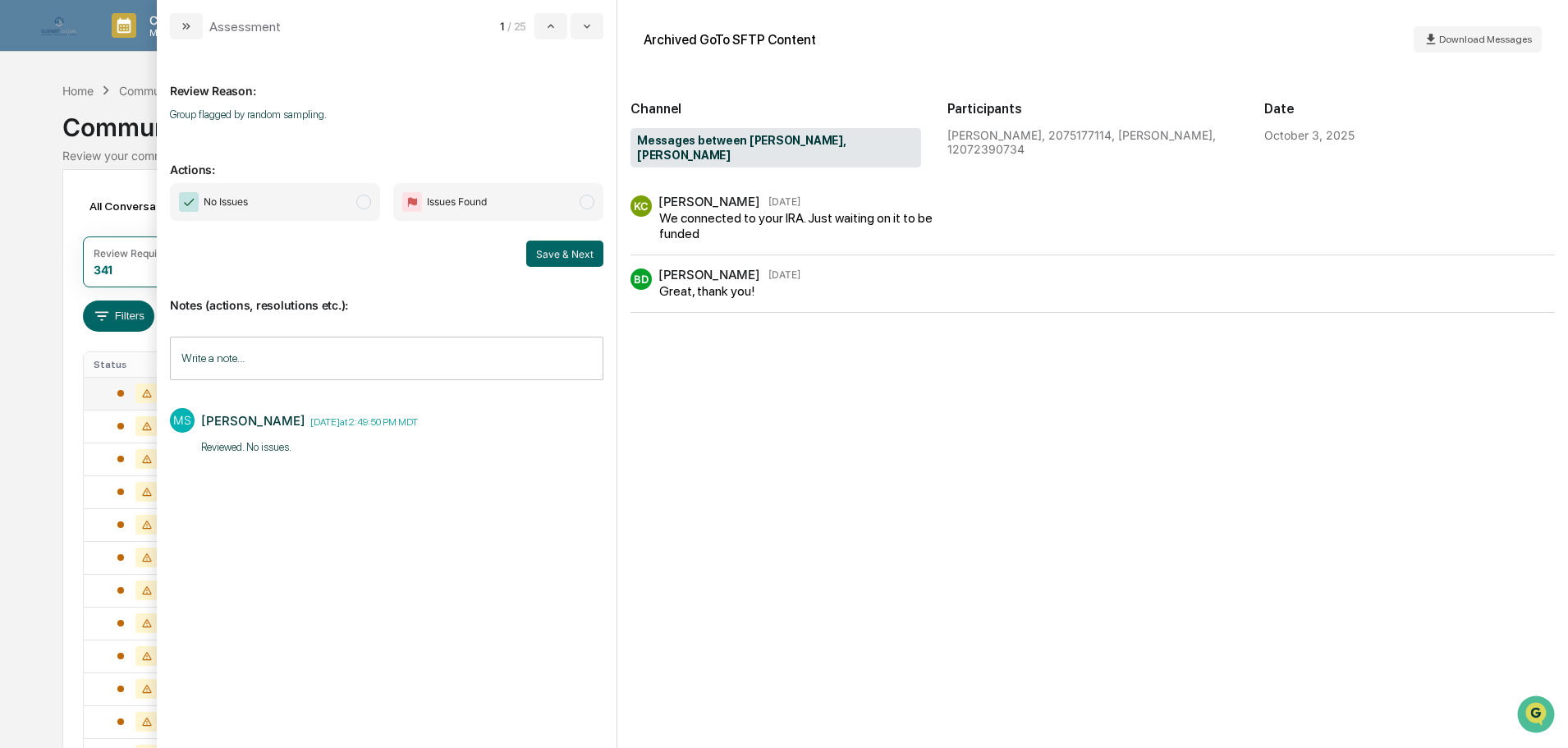
click at [355, 212] on span "No Issues" at bounding box center [275, 201] width 210 height 38
click at [554, 248] on button "Save & Next" at bounding box center [564, 253] width 77 height 26
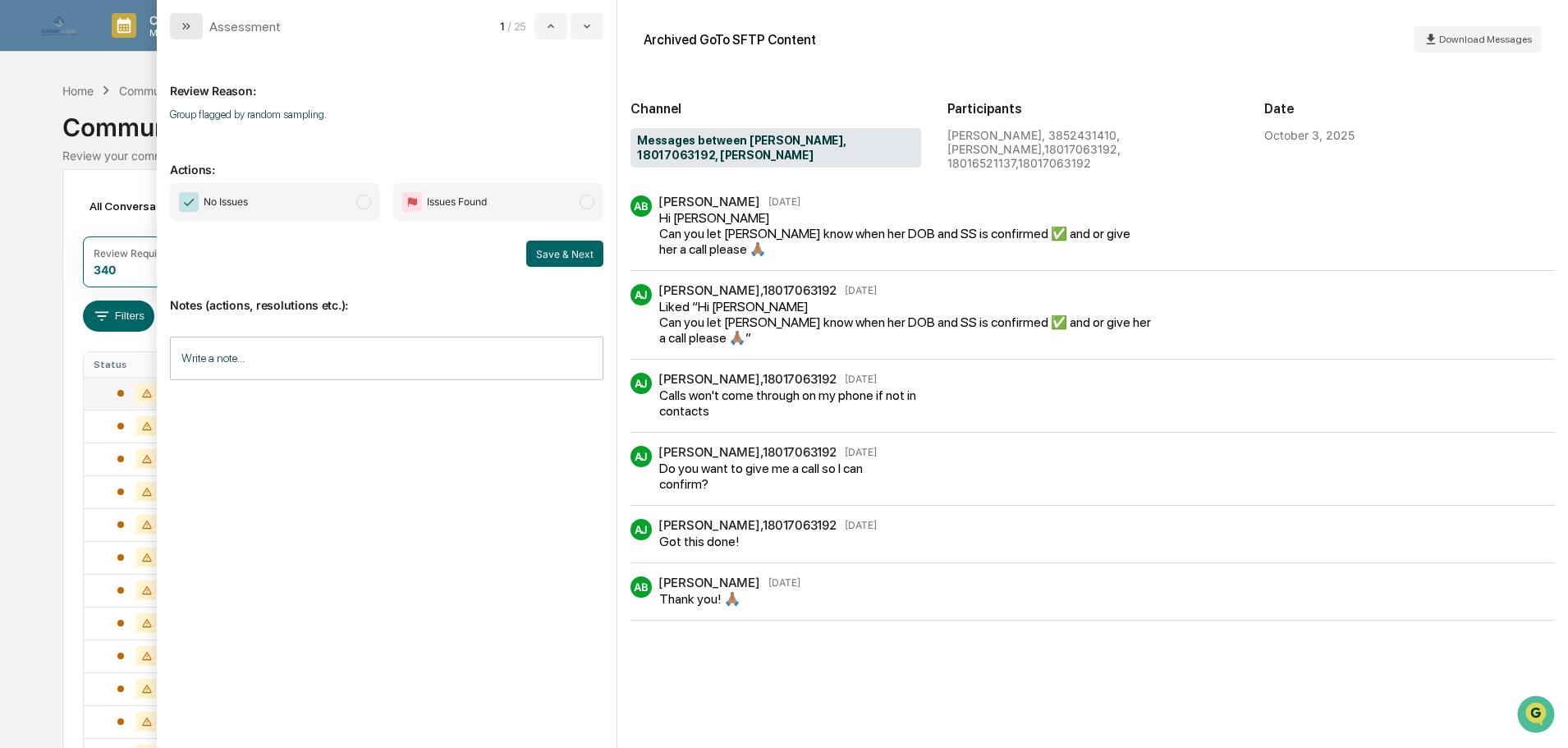
click at [194, 27] on button "modal" at bounding box center [187, 25] width 33 height 26
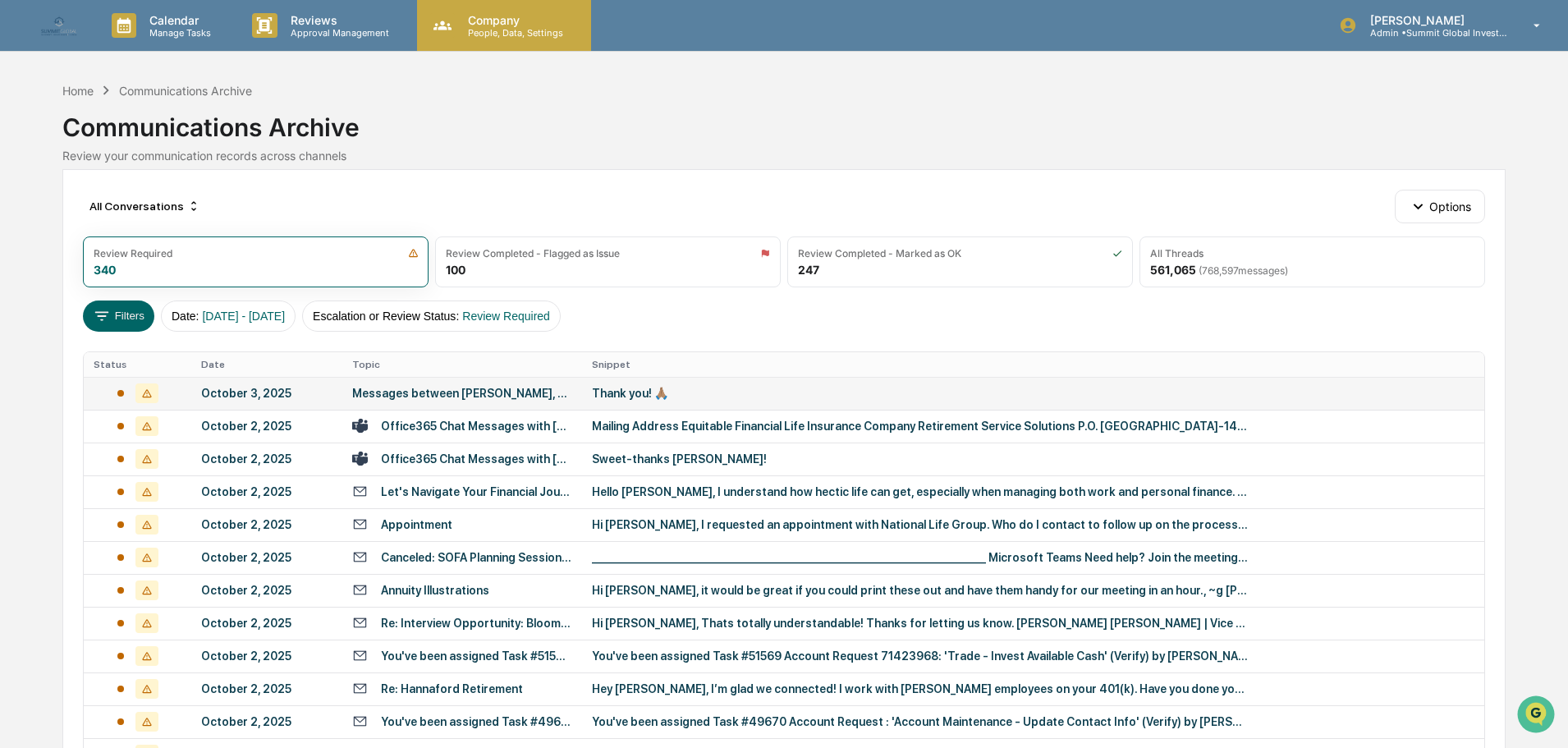
click at [484, 27] on p "People, Data, Settings" at bounding box center [512, 33] width 116 height 12
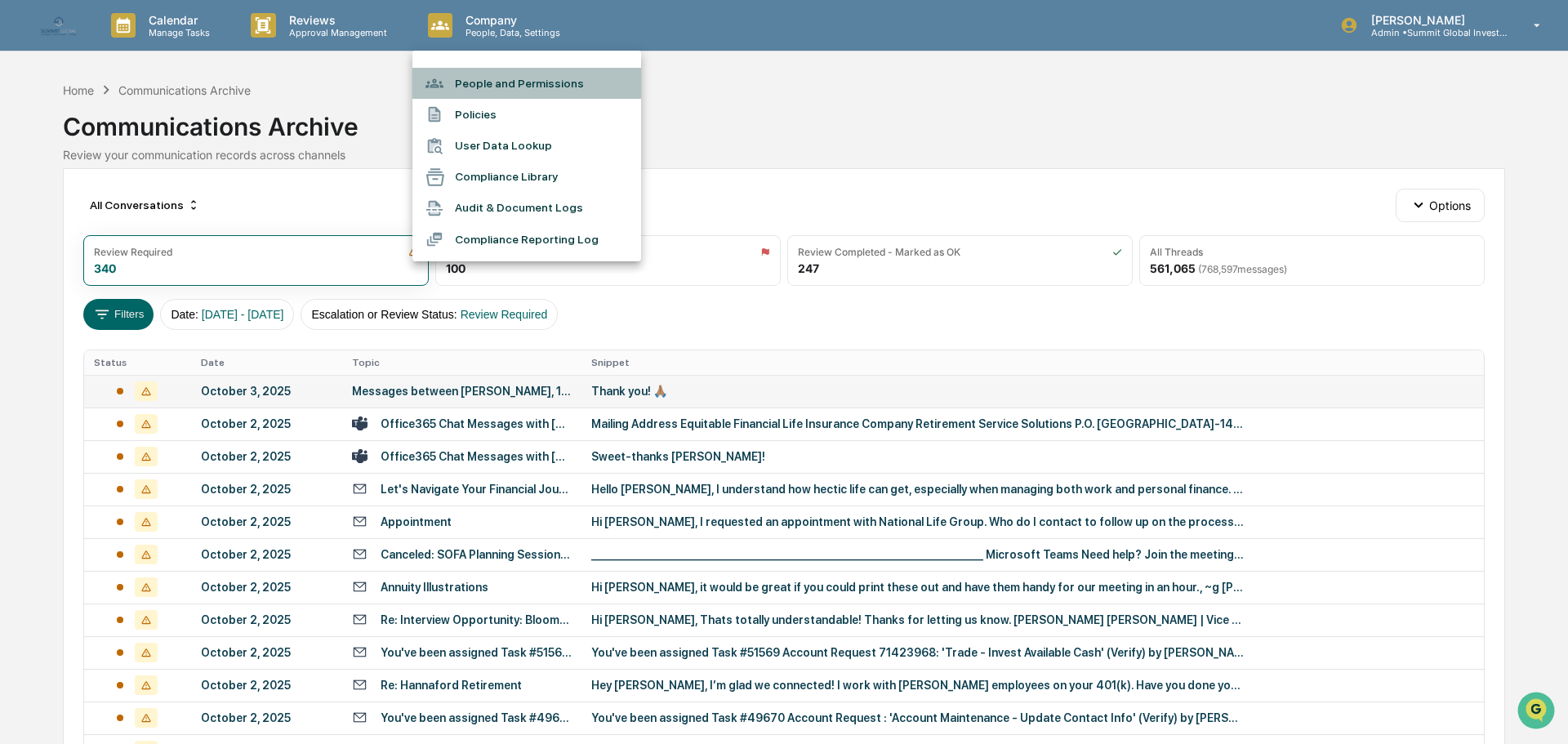
click at [471, 80] on li "People and Permissions" at bounding box center [526, 84] width 229 height 31
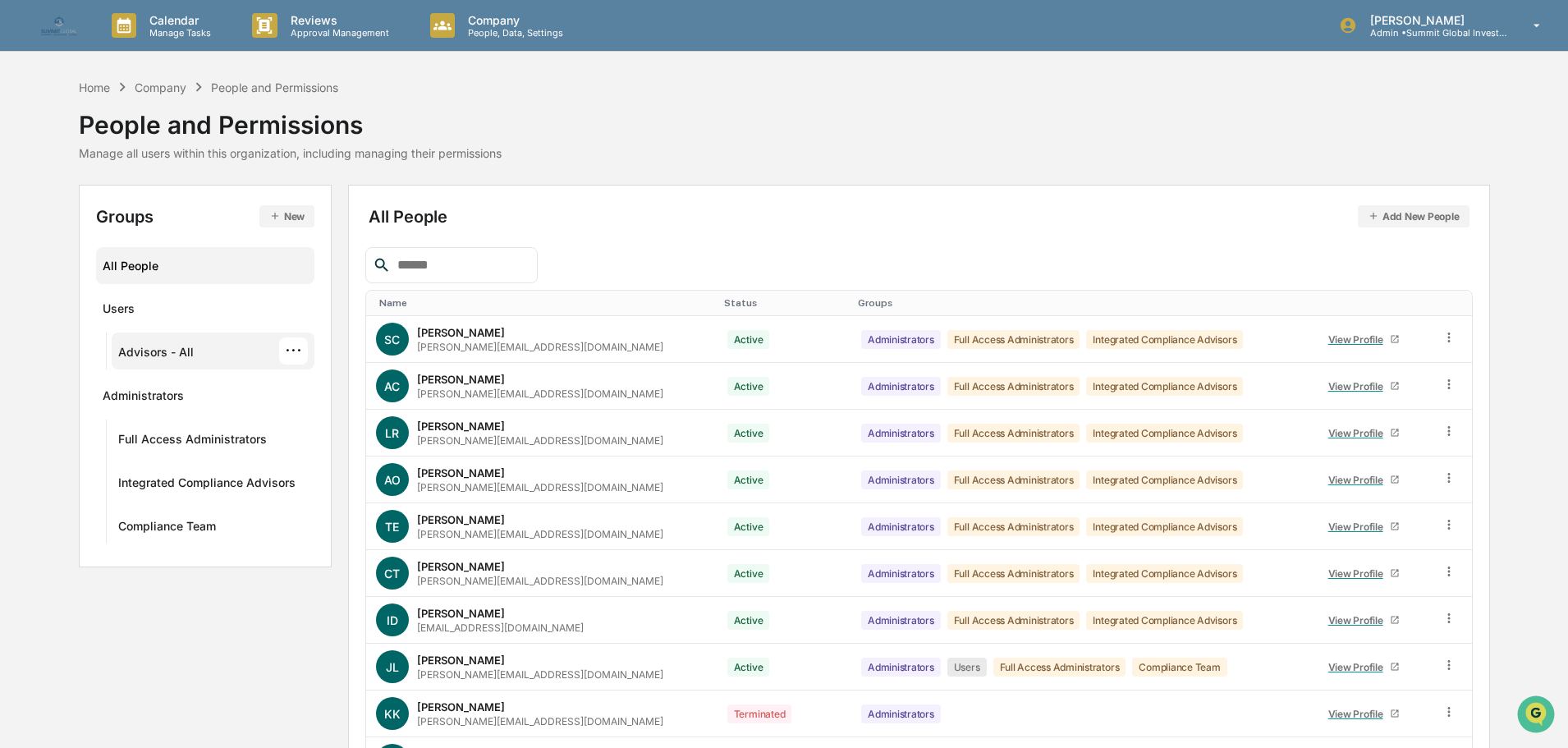
click at [167, 354] on div "Advisors - All" at bounding box center [155, 355] width 75 height 20
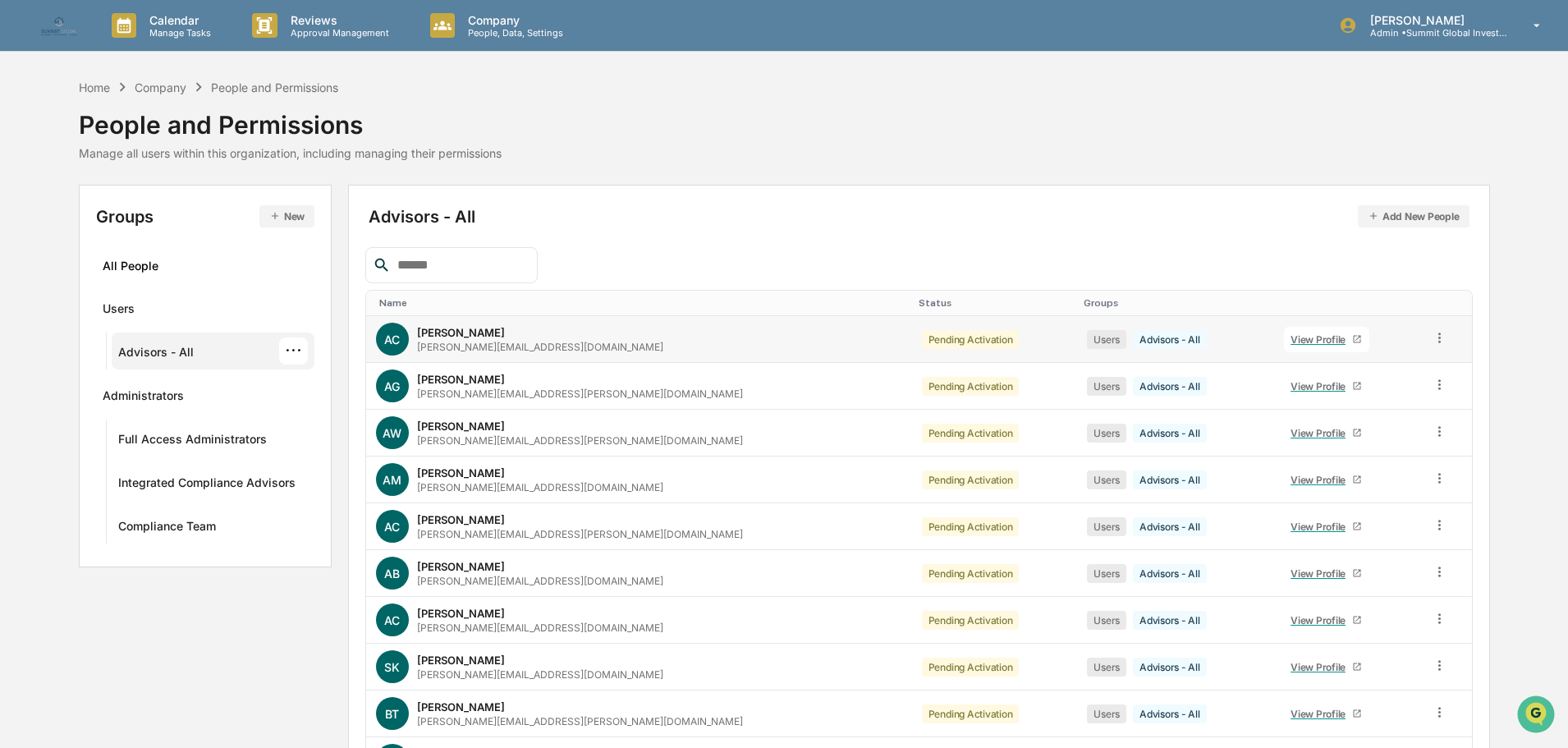
click at [1290, 339] on div "View Profile" at bounding box center [1321, 339] width 62 height 13
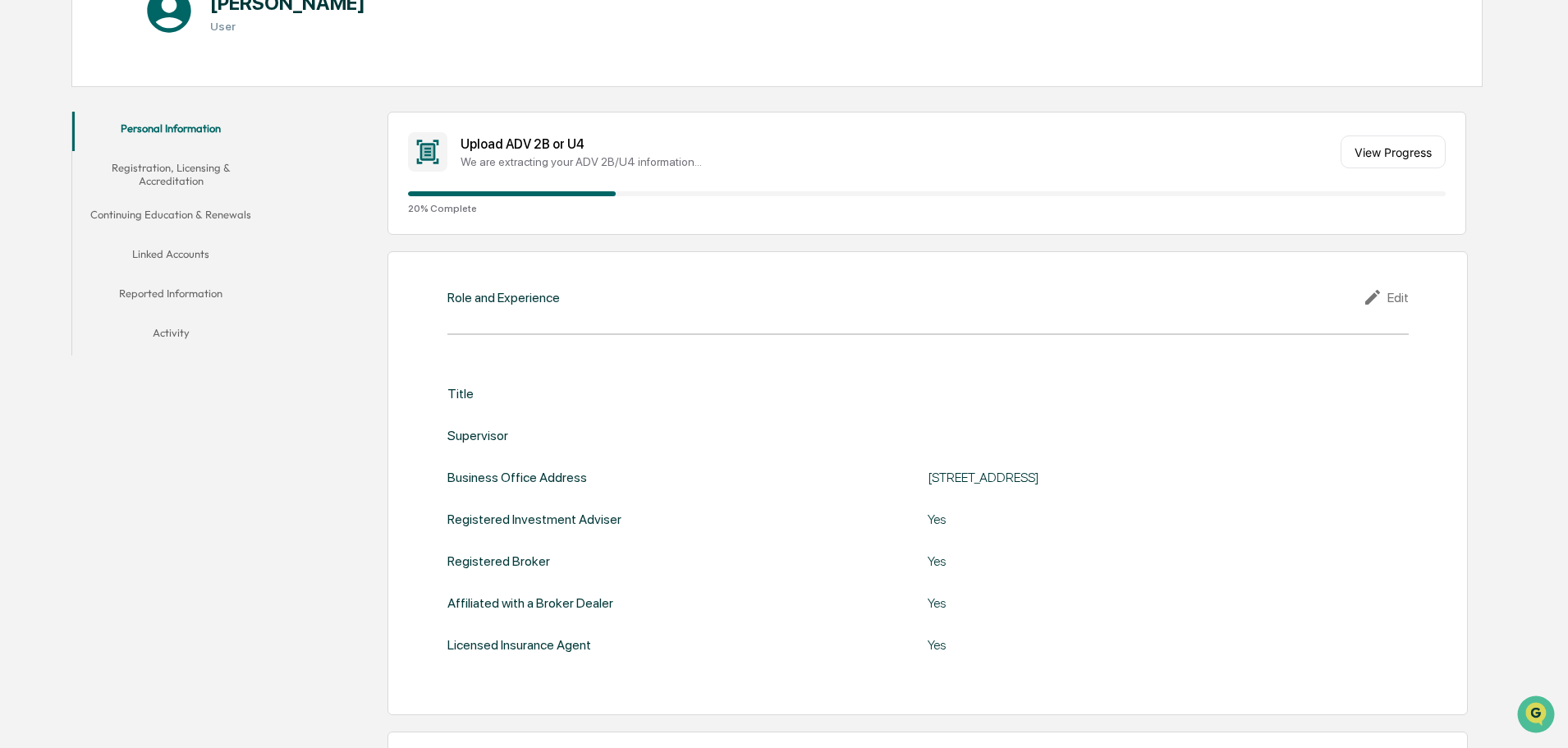
scroll to position [246, 0]
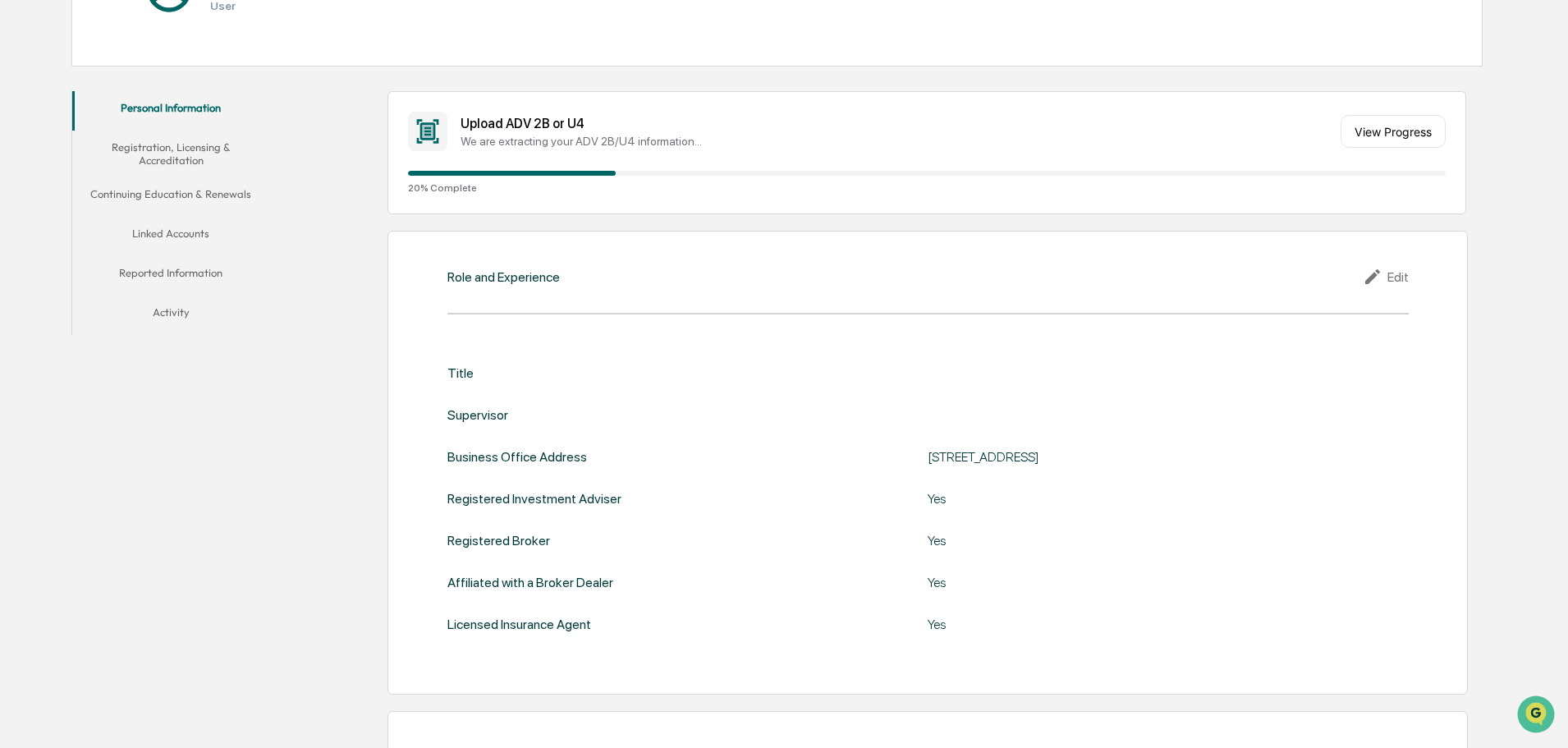
click at [177, 152] on button "Registration, Licensing & Accreditation" at bounding box center [171, 154] width 197 height 47
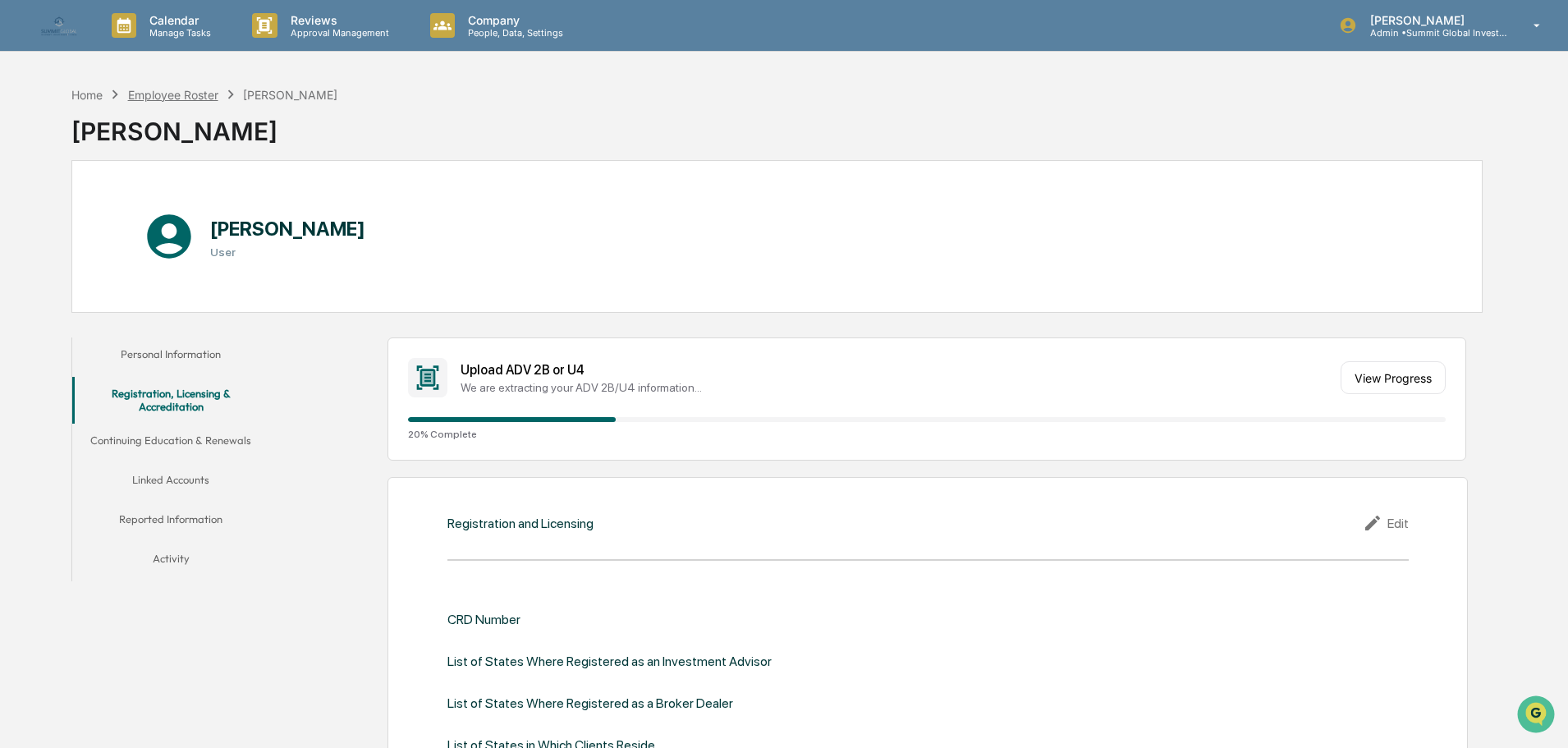
click at [158, 100] on div "Employee Roster" at bounding box center [173, 95] width 90 height 14
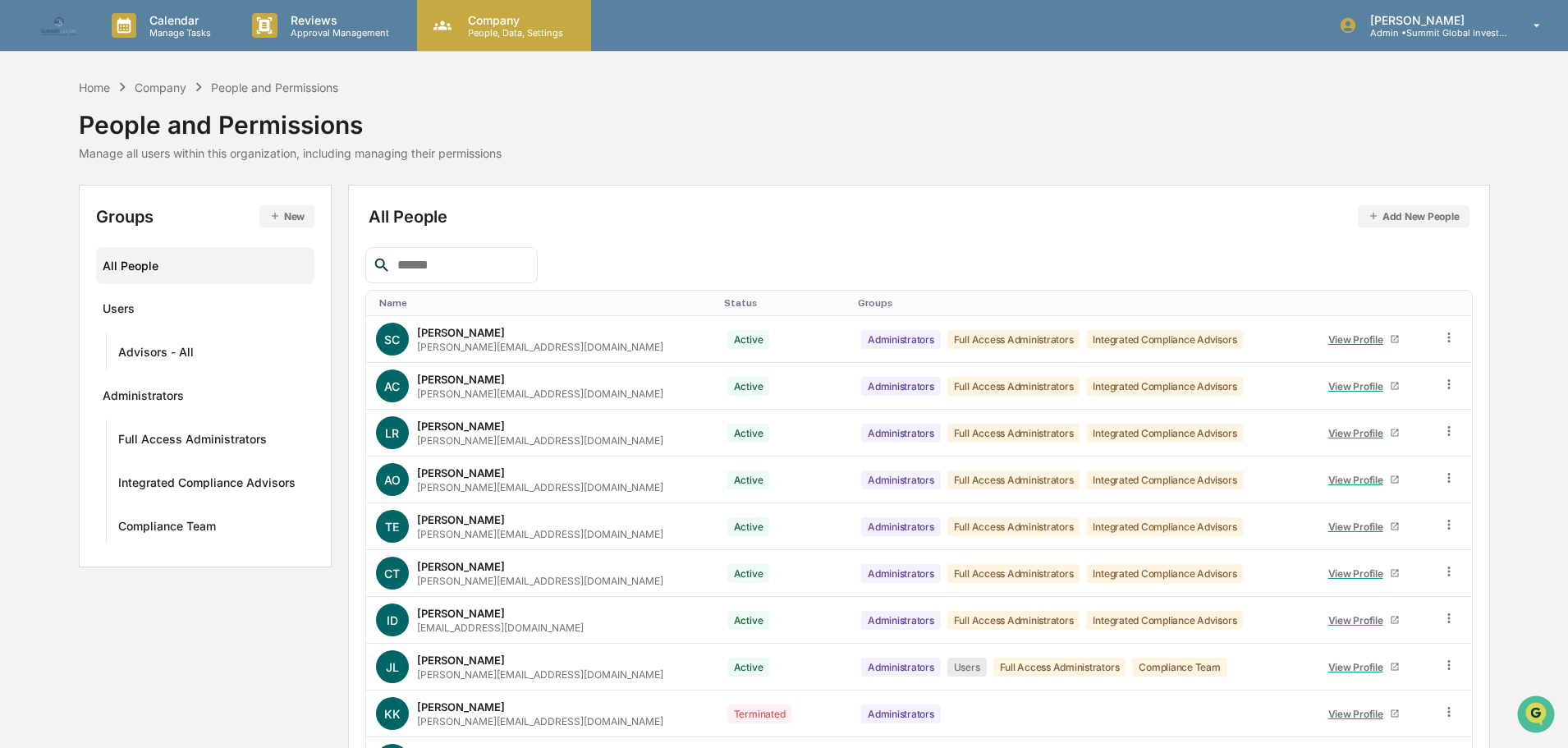
click at [482, 41] on div "Company People, Data, Settings" at bounding box center [504, 25] width 174 height 51
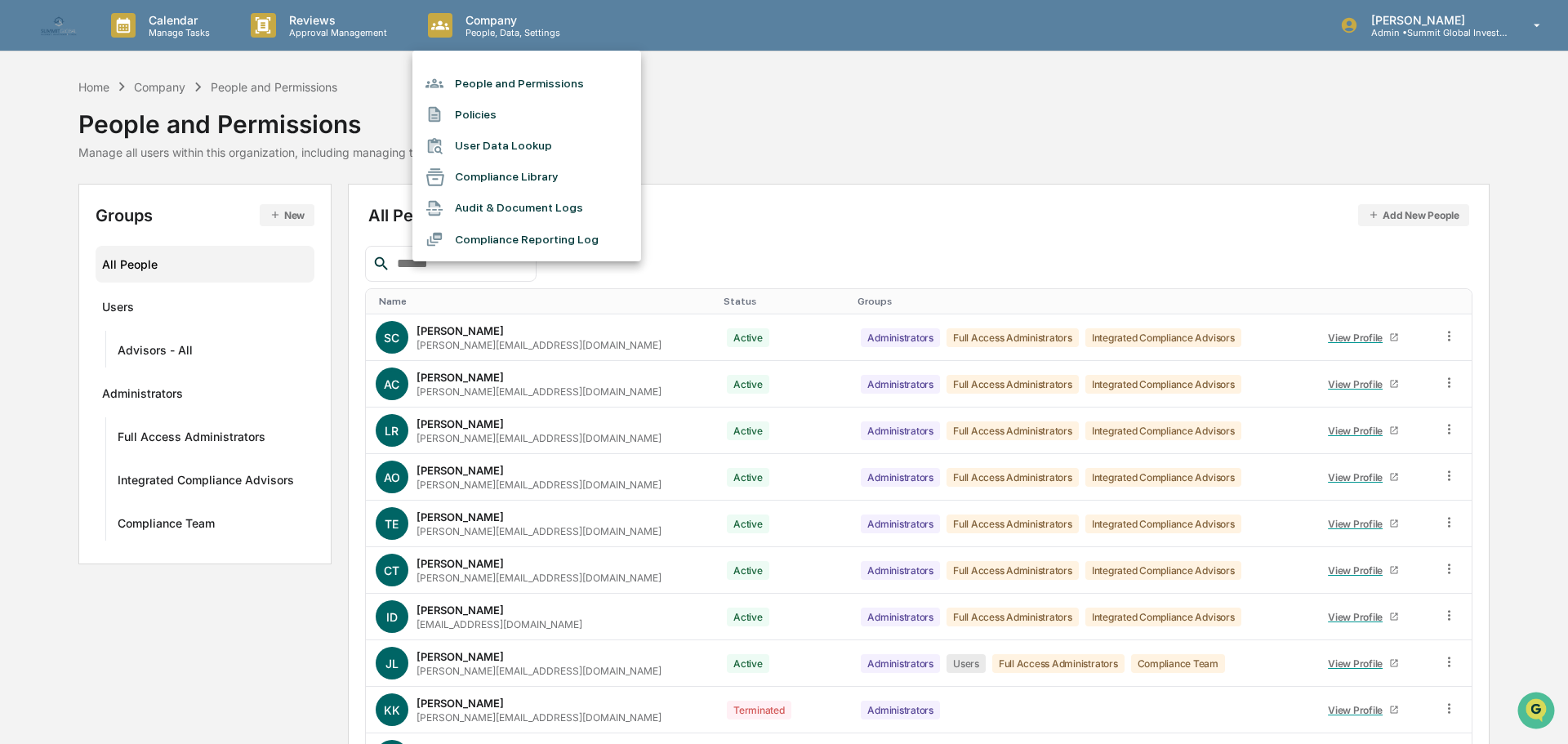
click at [359, 62] on div at bounding box center [784, 372] width 1568 height 744
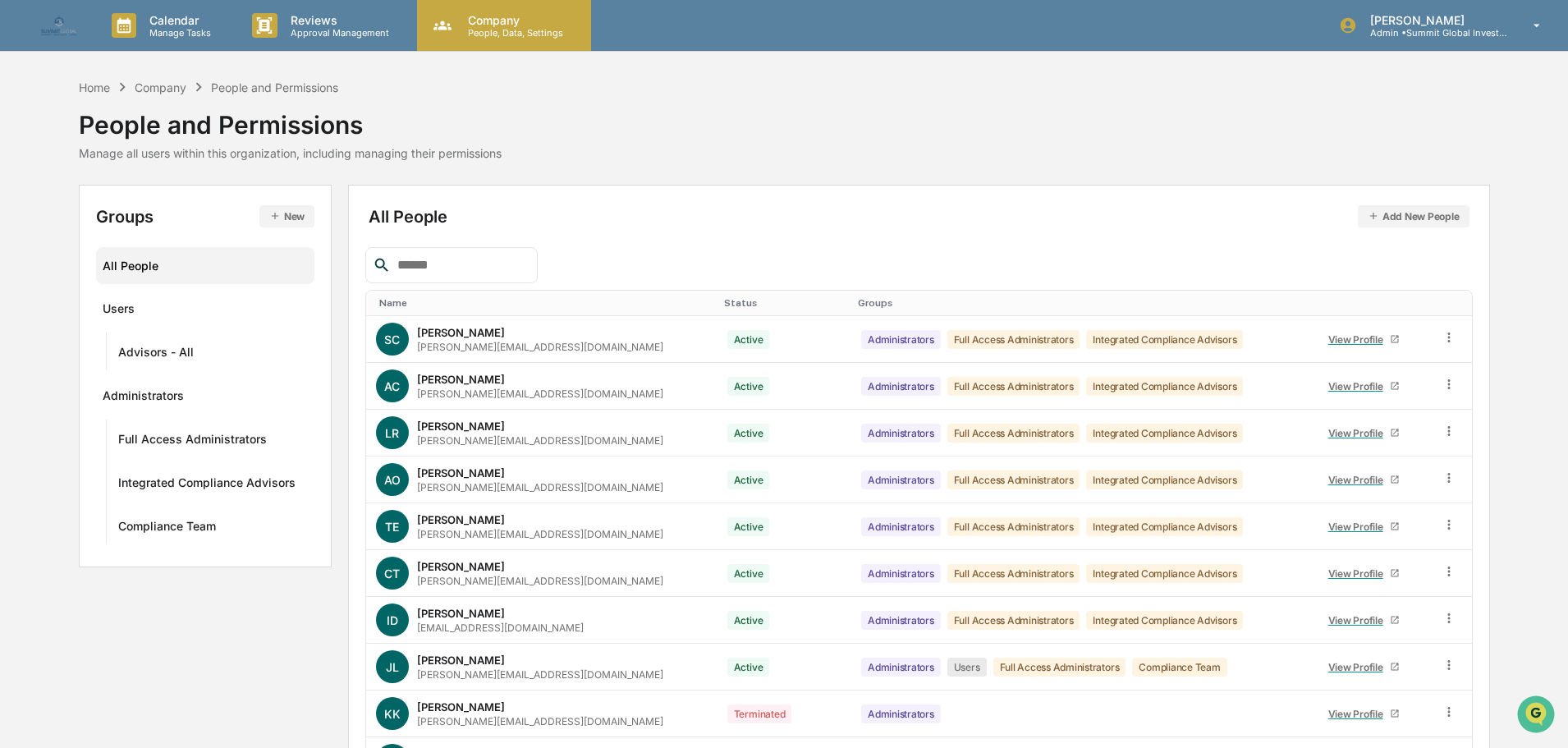
click at [455, 38] on p "People, Data, Settings" at bounding box center [512, 33] width 116 height 12
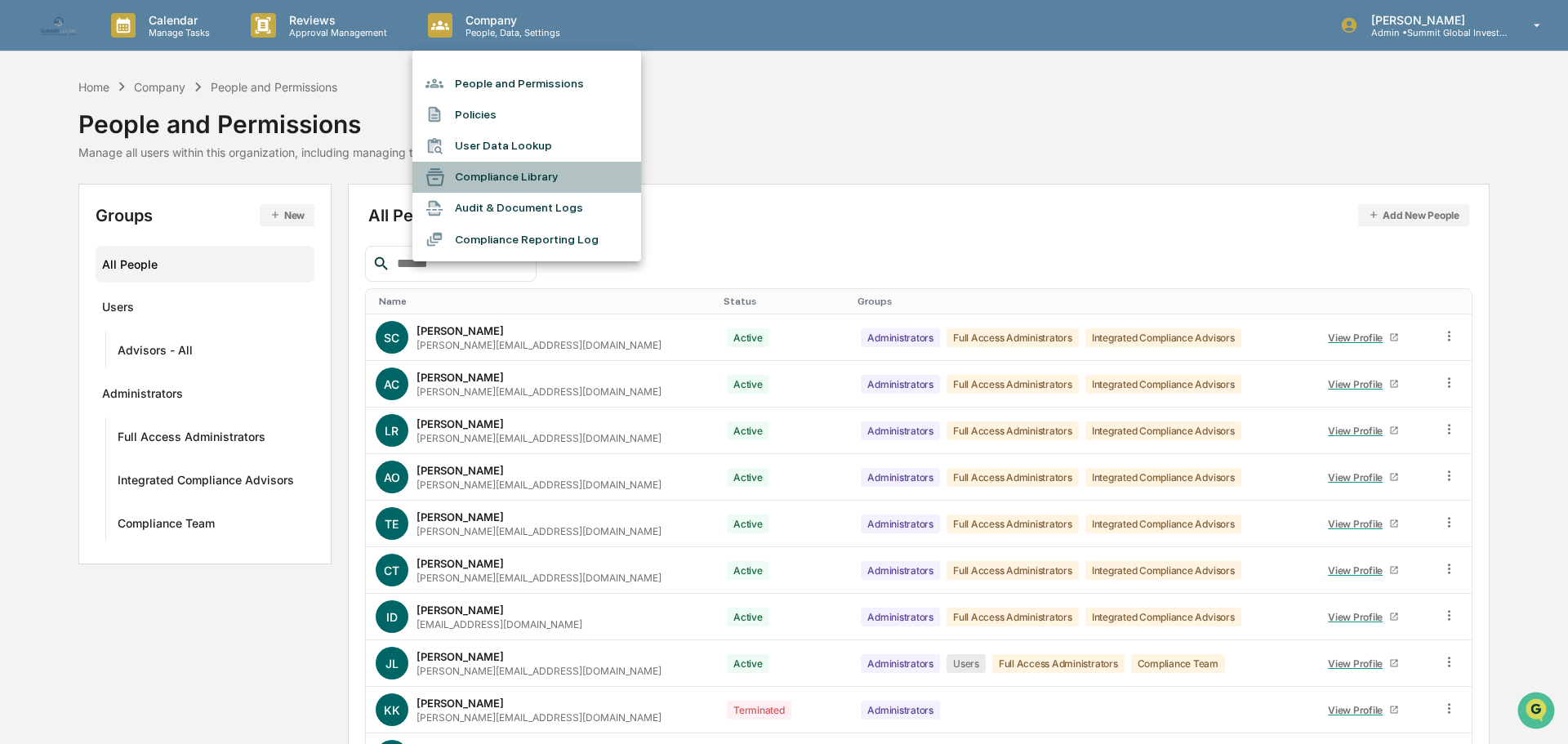
click at [460, 171] on li "Compliance Library" at bounding box center [526, 177] width 229 height 31
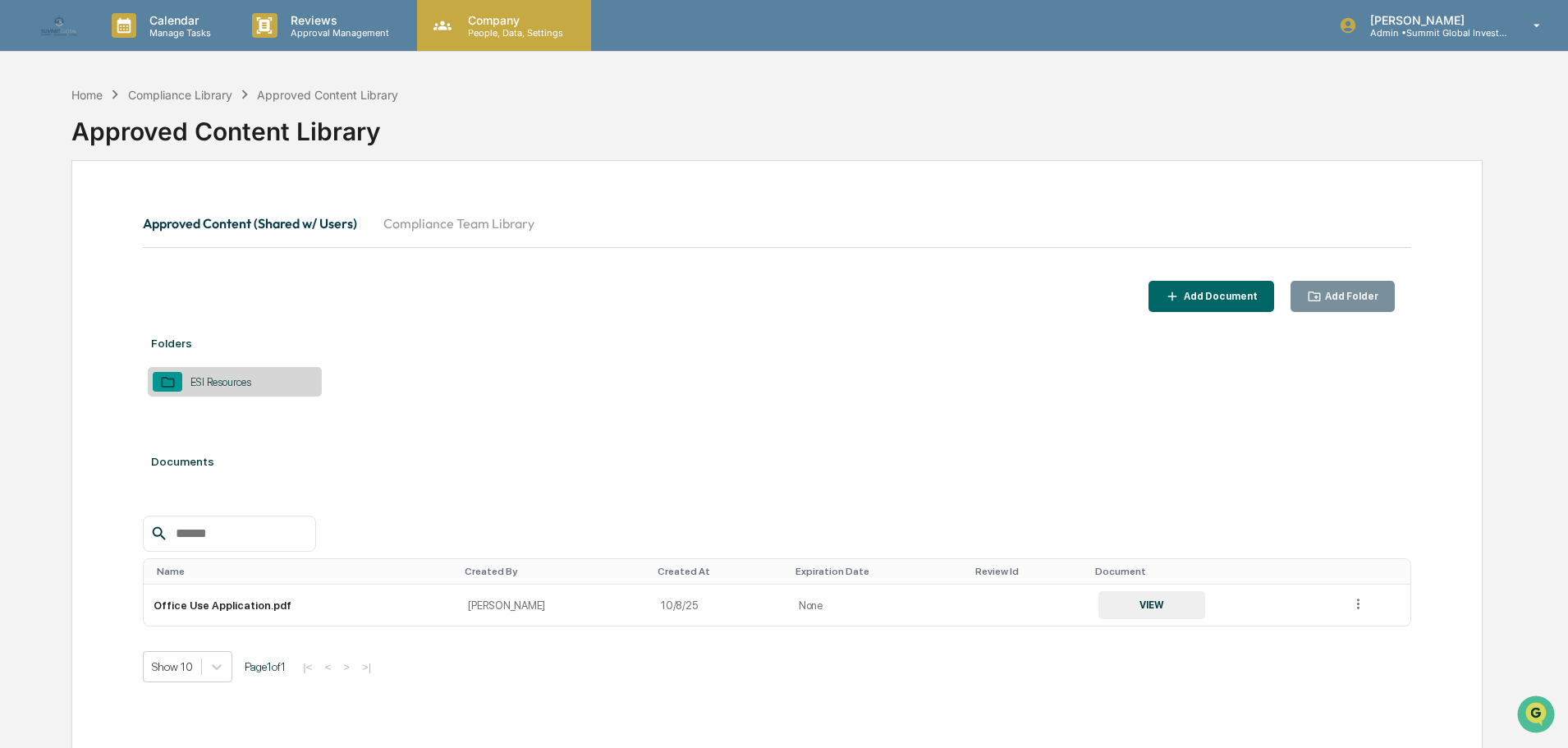
click at [485, 28] on p "People, Data, Settings" at bounding box center [512, 33] width 116 height 12
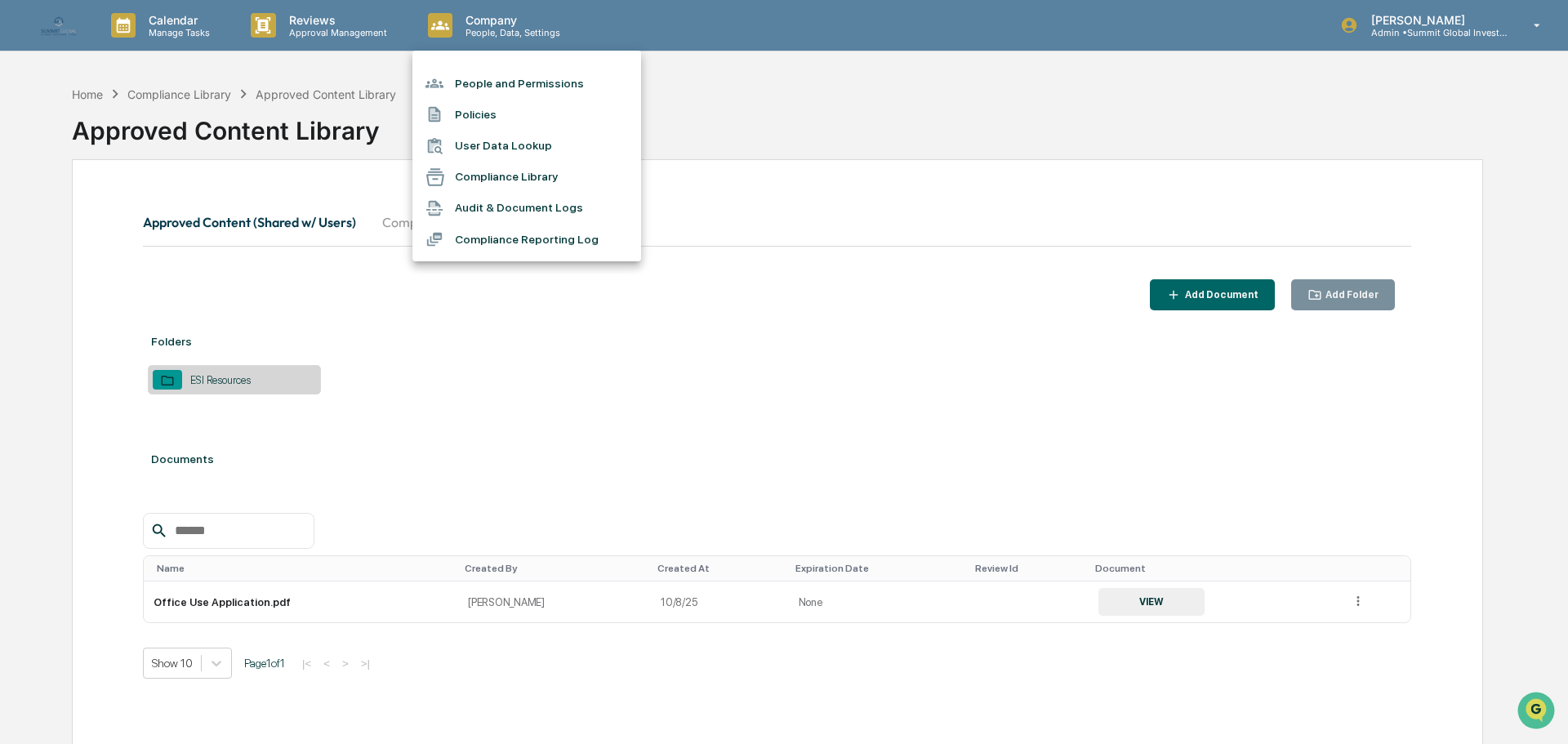
click at [479, 92] on li "People and Permissions" at bounding box center [526, 84] width 229 height 31
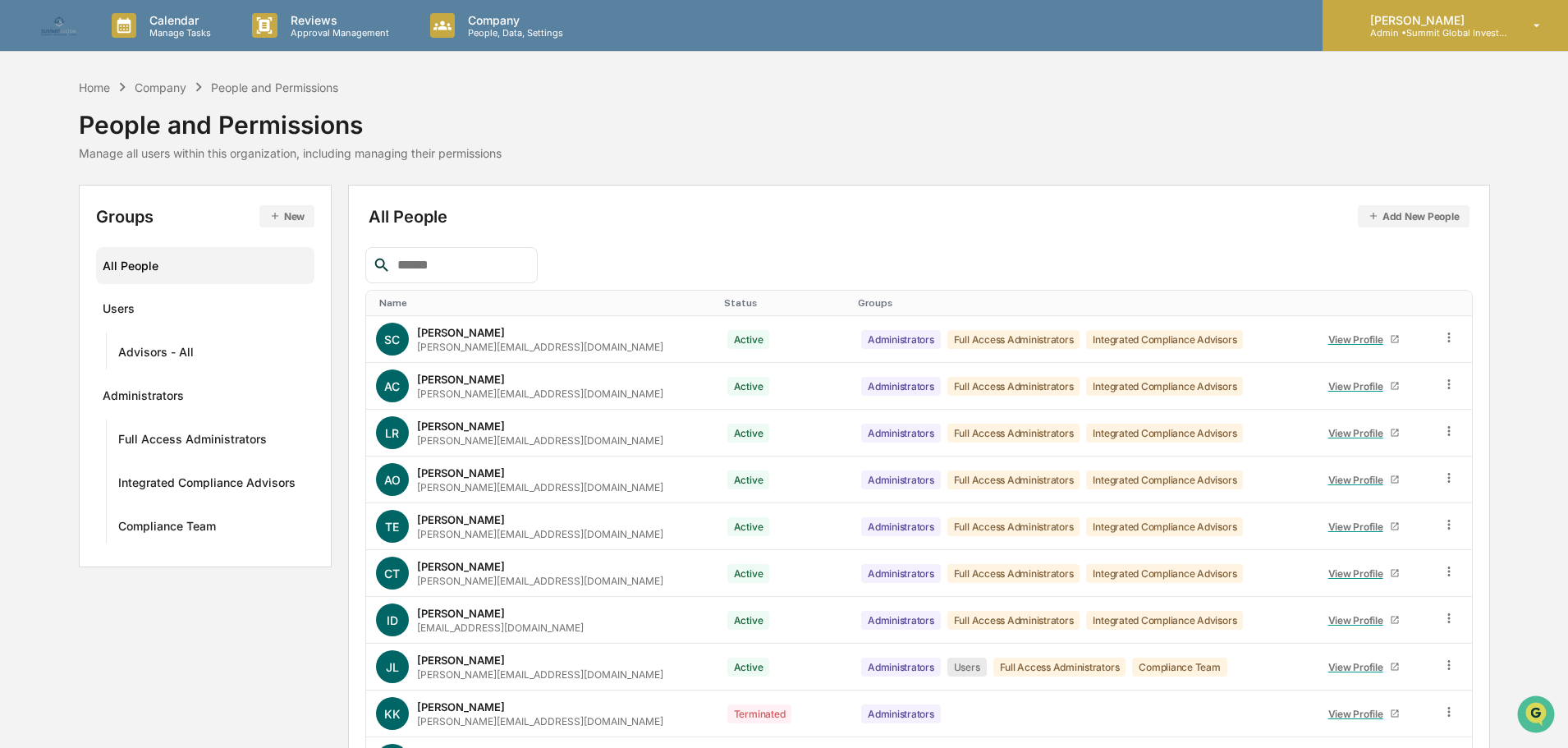
click at [1436, 20] on p "[PERSON_NAME]" at bounding box center [1433, 20] width 152 height 14
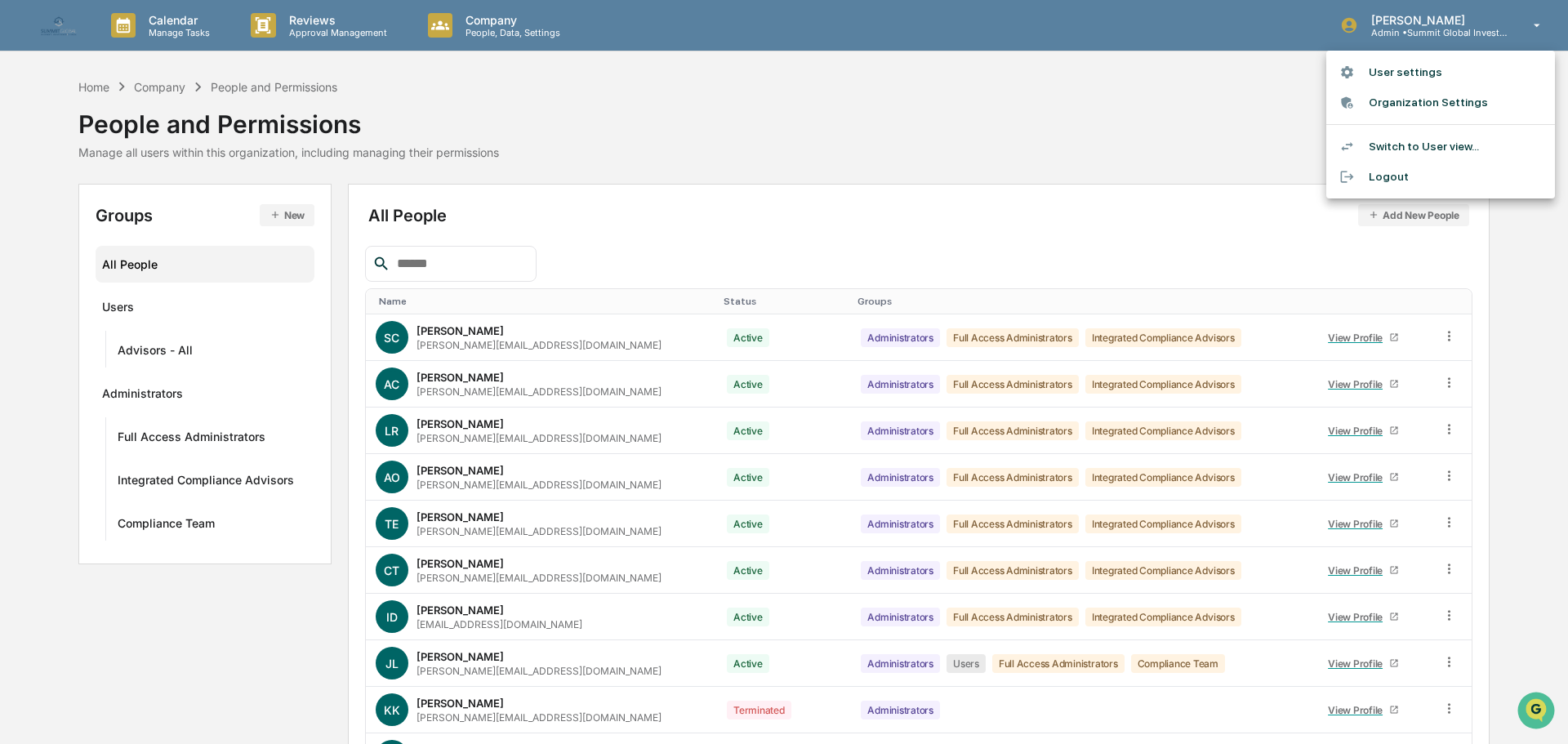
drag, startPoint x: 1418, startPoint y: 66, endPoint x: 1350, endPoint y: 140, distance: 100.5
click at [1349, 140] on ul "User settings Organization Settings Switch to User view... Logout" at bounding box center [1441, 124] width 229 height 148
click at [1355, 141] on div at bounding box center [1354, 147] width 29 height 16
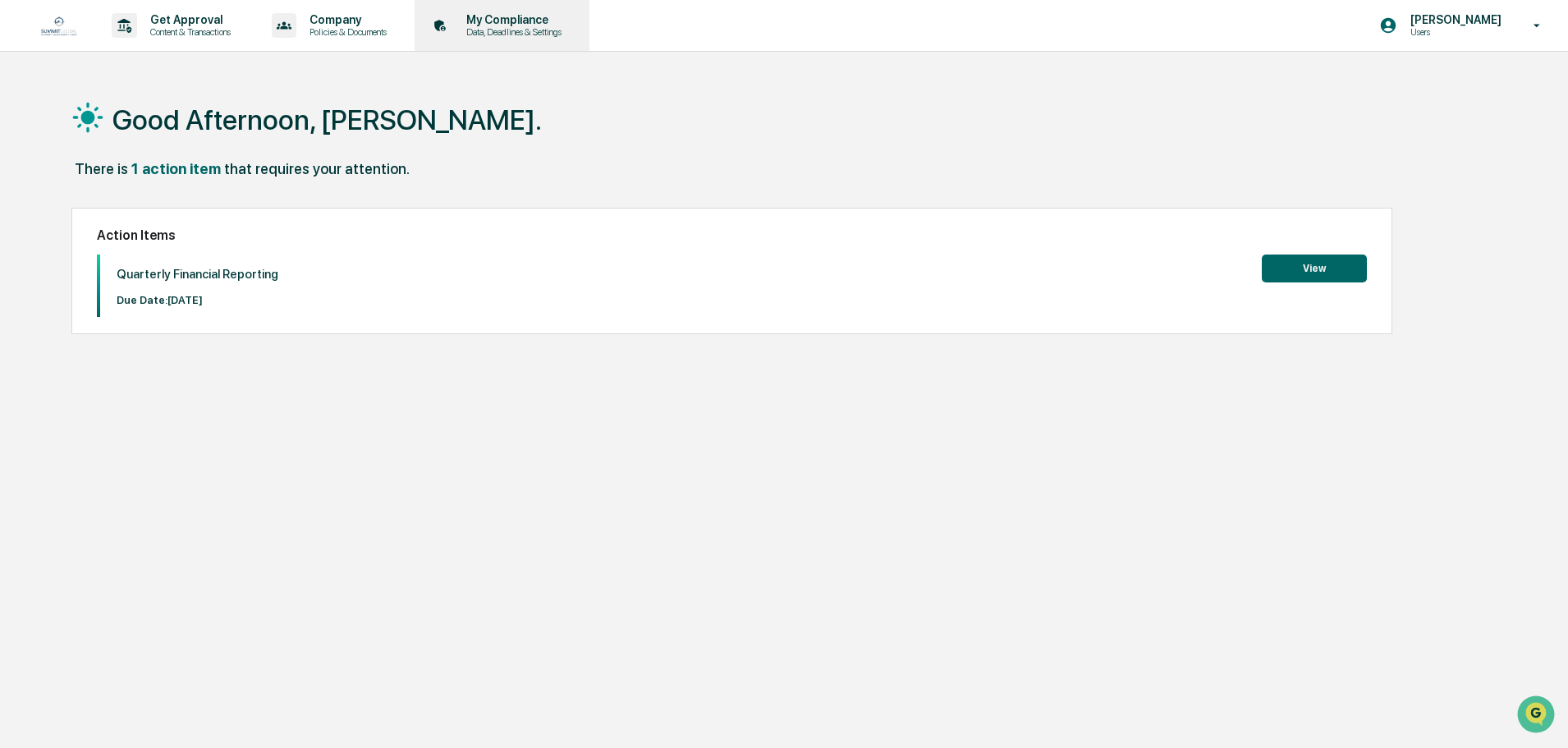
click at [485, 27] on p "Data, Deadlines & Settings" at bounding box center [510, 32] width 116 height 12
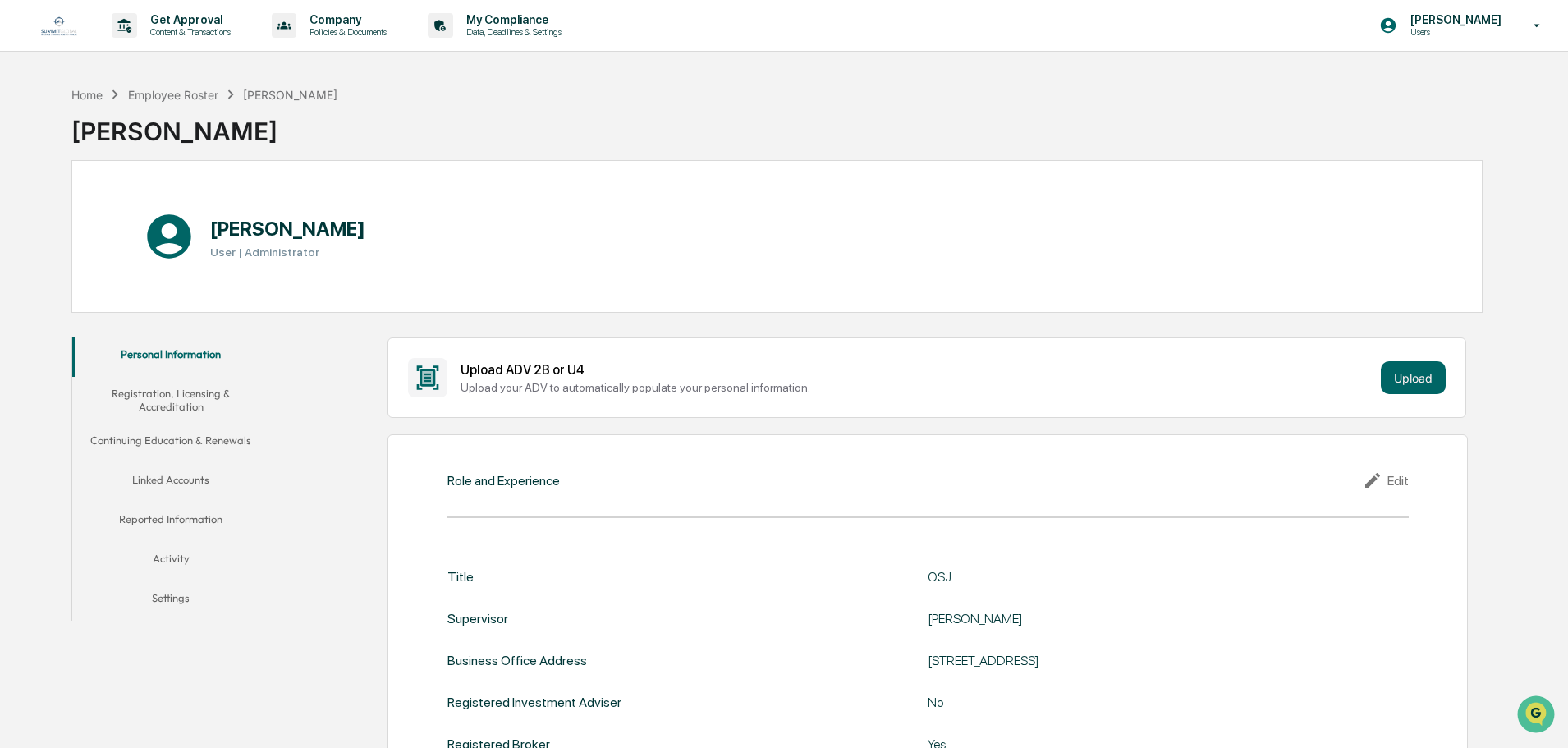
click at [179, 556] on button "Activity" at bounding box center [171, 561] width 197 height 39
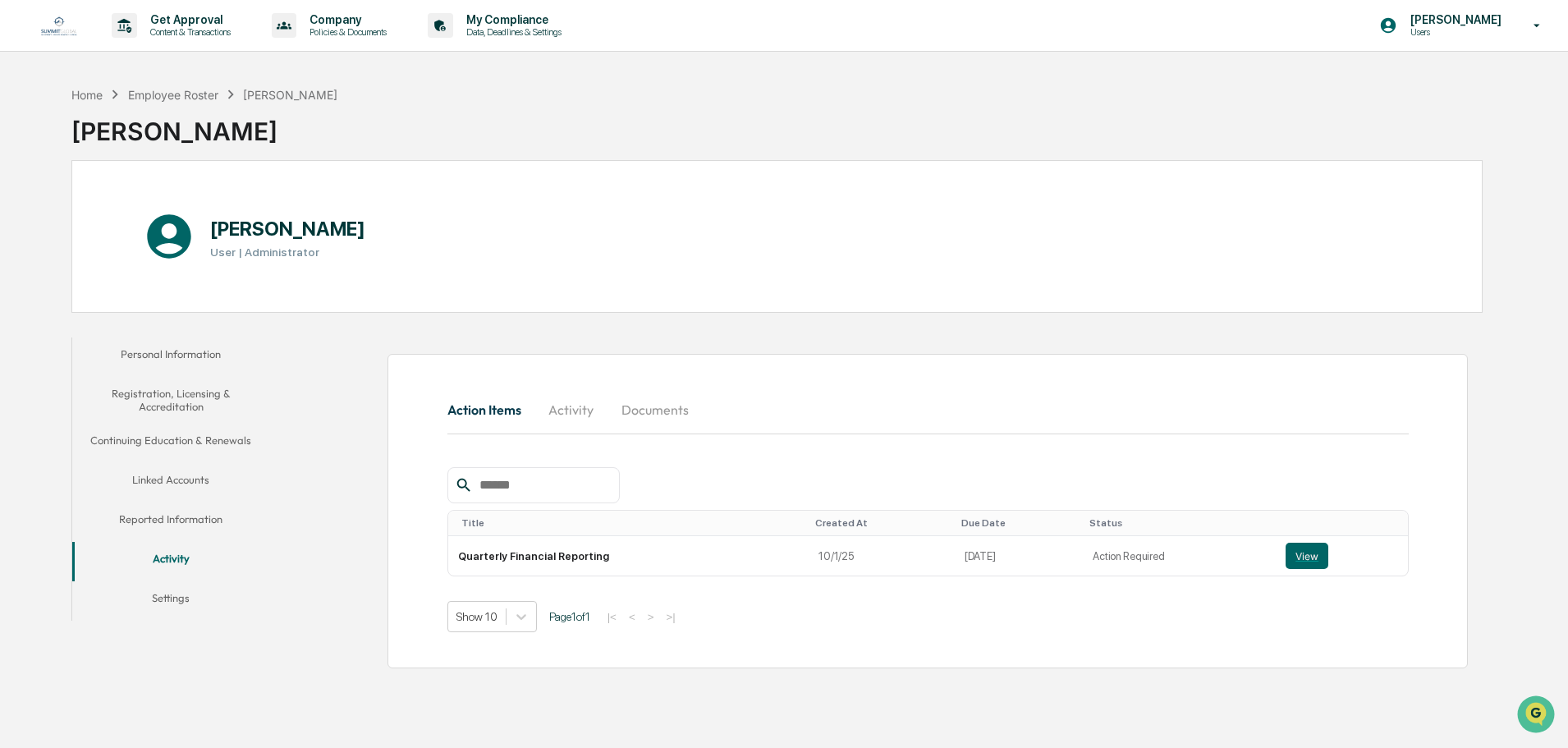
scroll to position [78, 0]
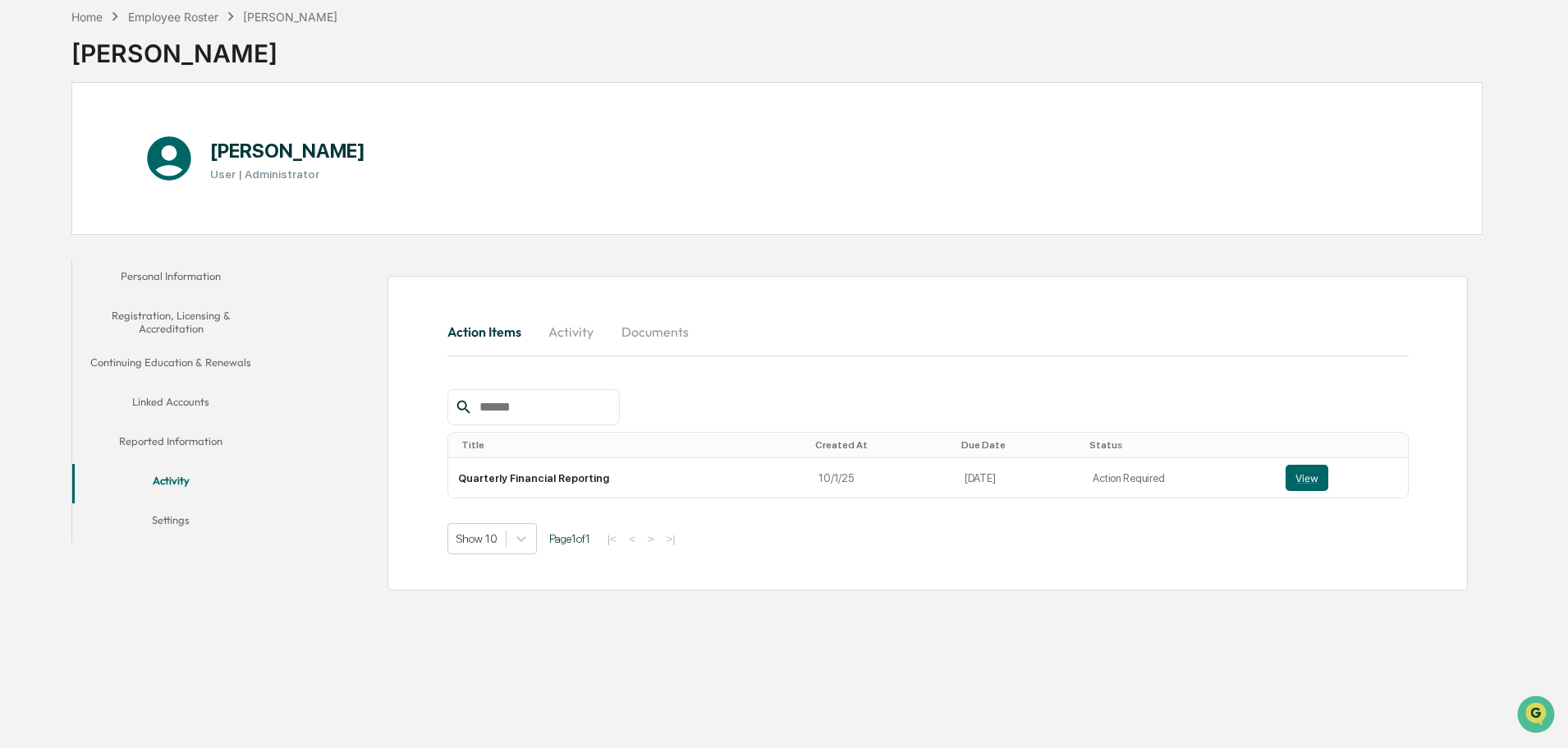
click at [567, 330] on button "Activity" at bounding box center [572, 331] width 74 height 39
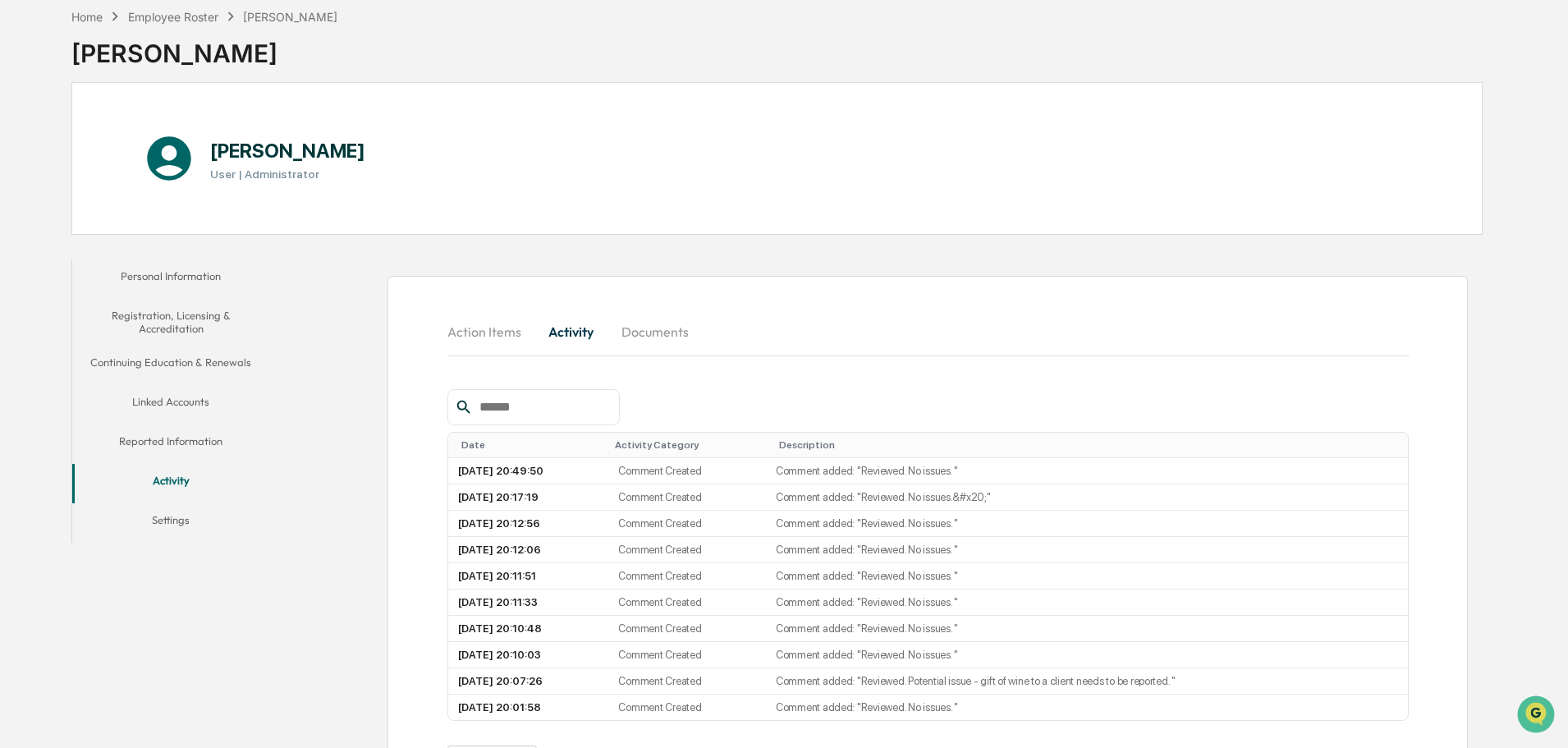
click at [462, 333] on button "Action Items" at bounding box center [491, 331] width 87 height 39
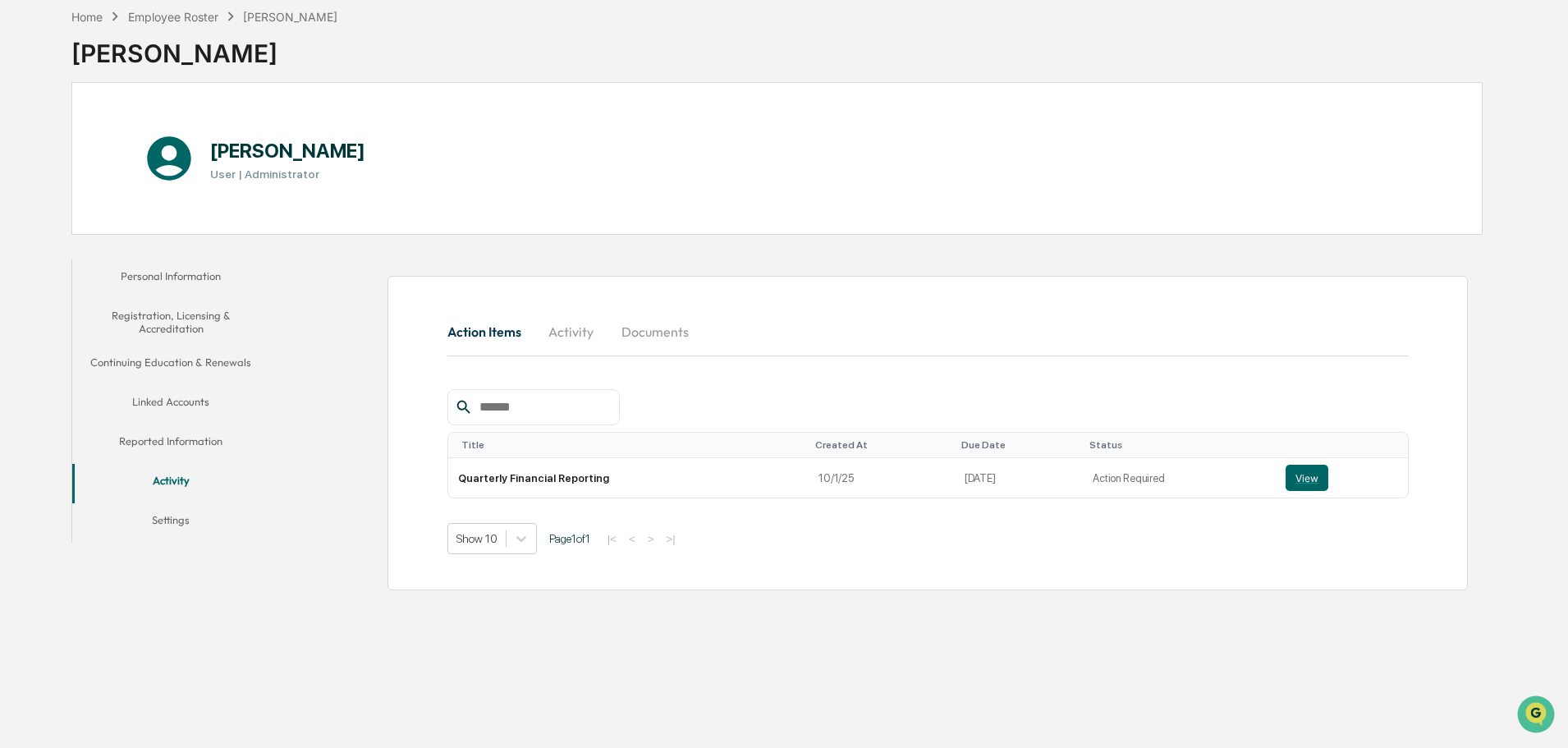
click at [191, 276] on button "Personal Information" at bounding box center [171, 279] width 197 height 39
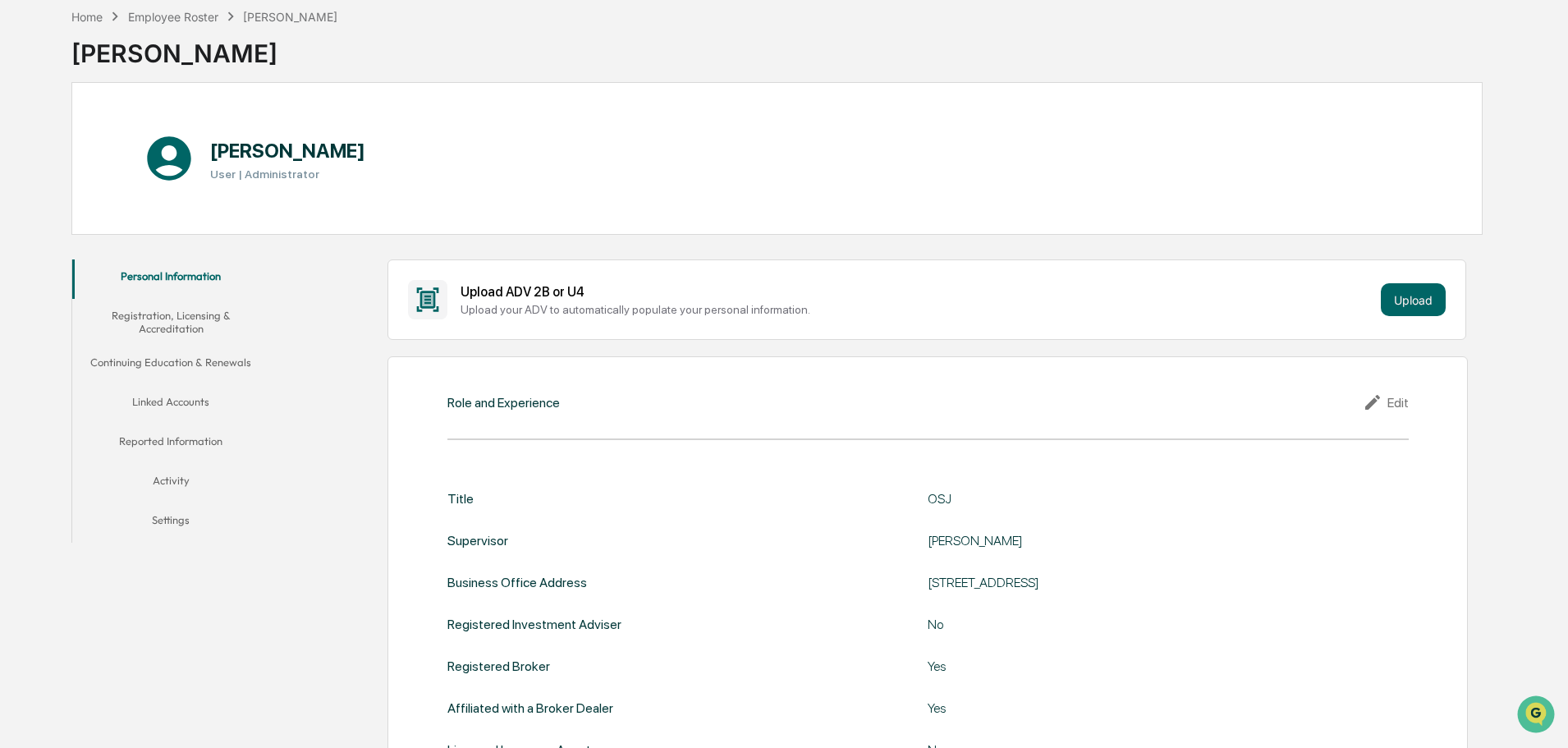
click at [161, 485] on button "Activity" at bounding box center [171, 483] width 197 height 39
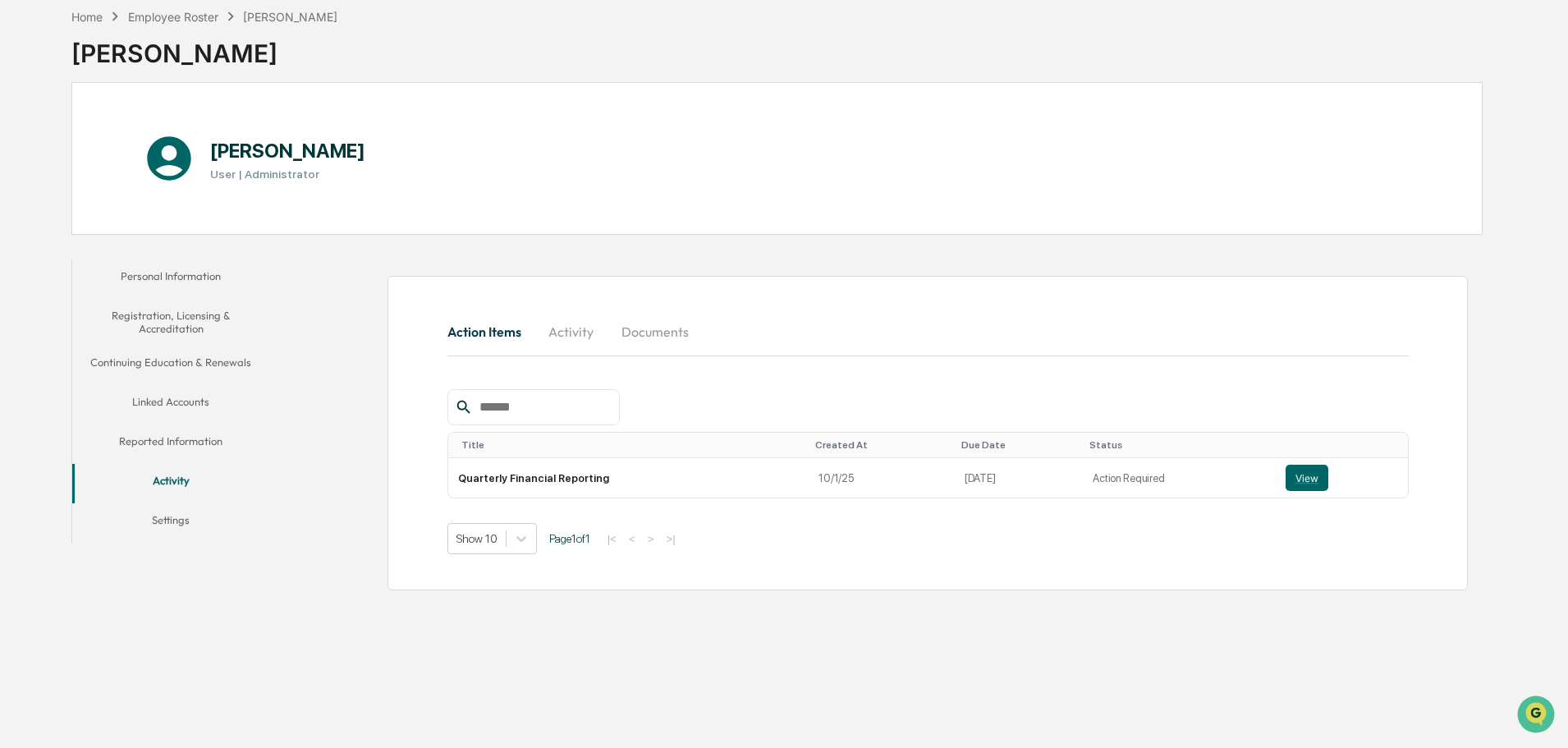
click at [633, 326] on button "Documents" at bounding box center [655, 331] width 94 height 39
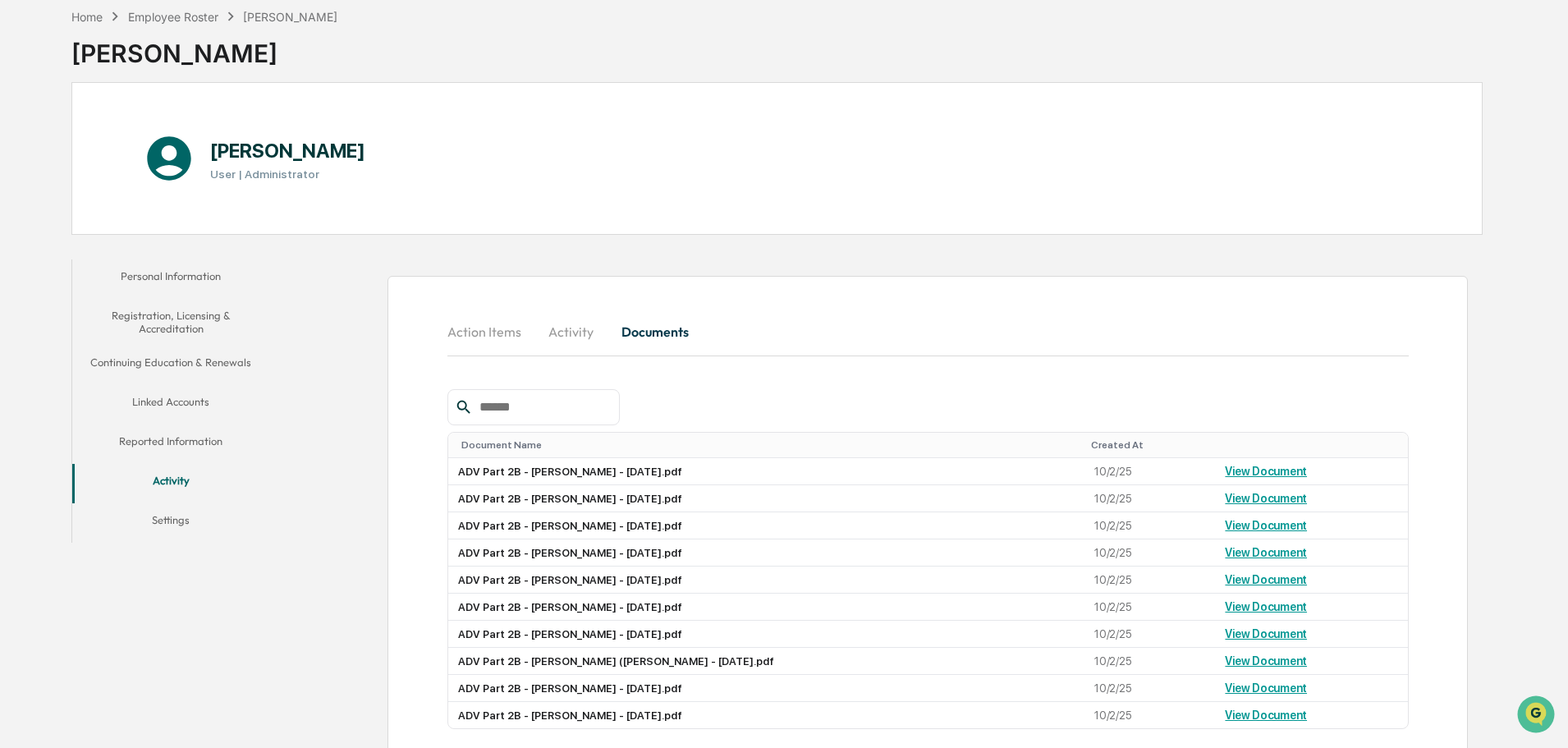
click at [561, 329] on button "Activity" at bounding box center [572, 331] width 74 height 39
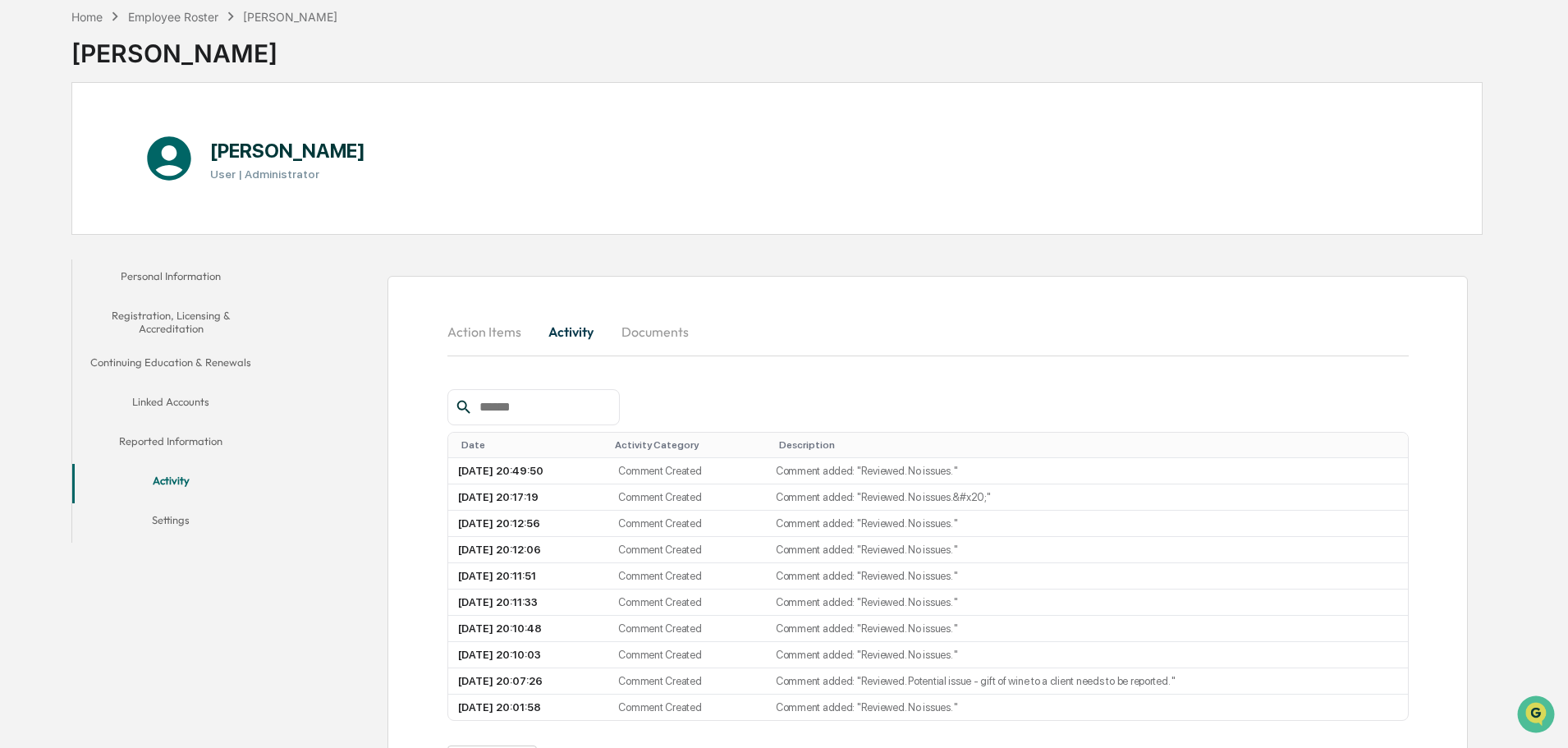
click at [179, 275] on button "Personal Information" at bounding box center [171, 279] width 197 height 39
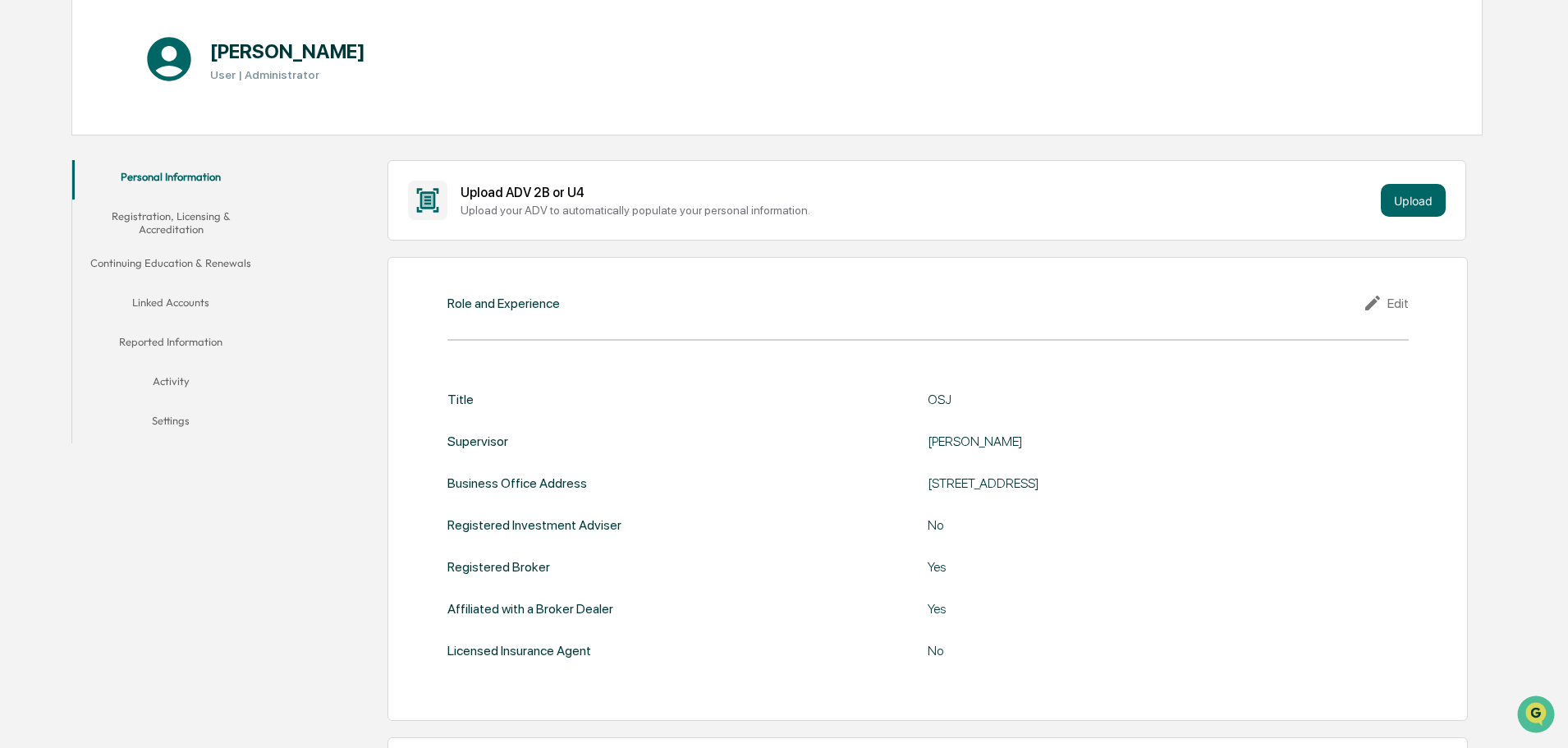
scroll to position [78, 0]
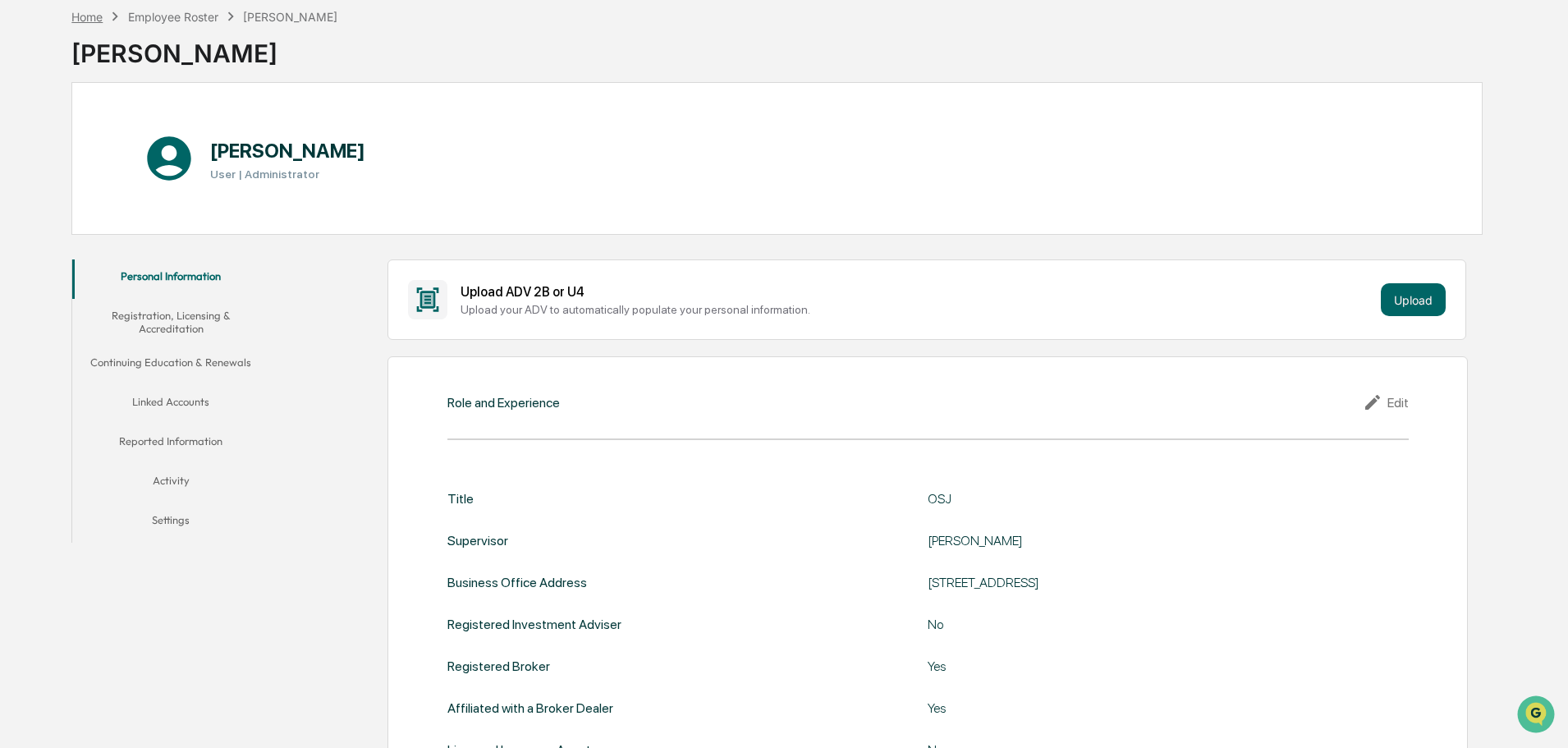
click at [83, 20] on div "Home" at bounding box center [87, 17] width 31 height 14
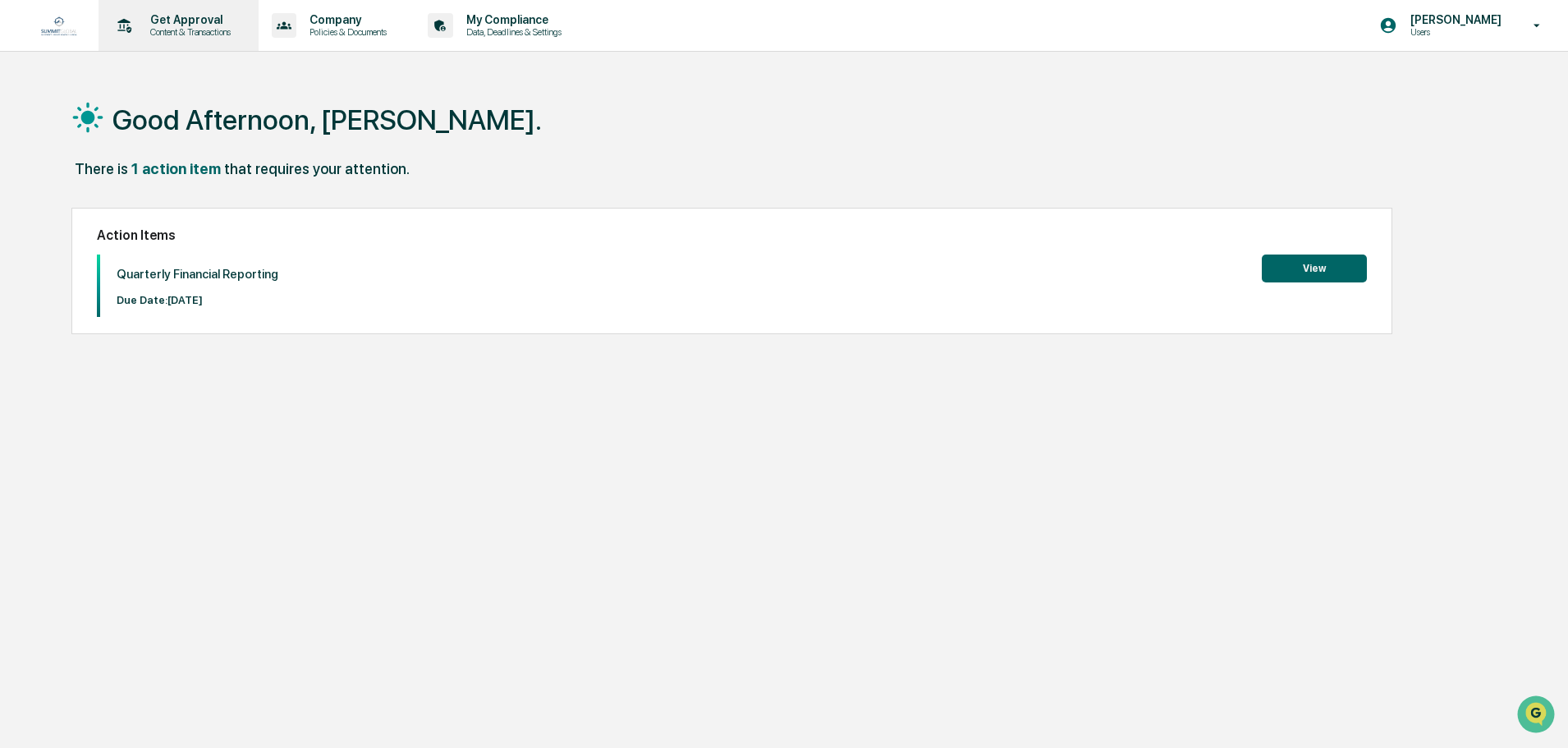
click at [194, 33] on p "Content & Transactions" at bounding box center [188, 32] width 102 height 12
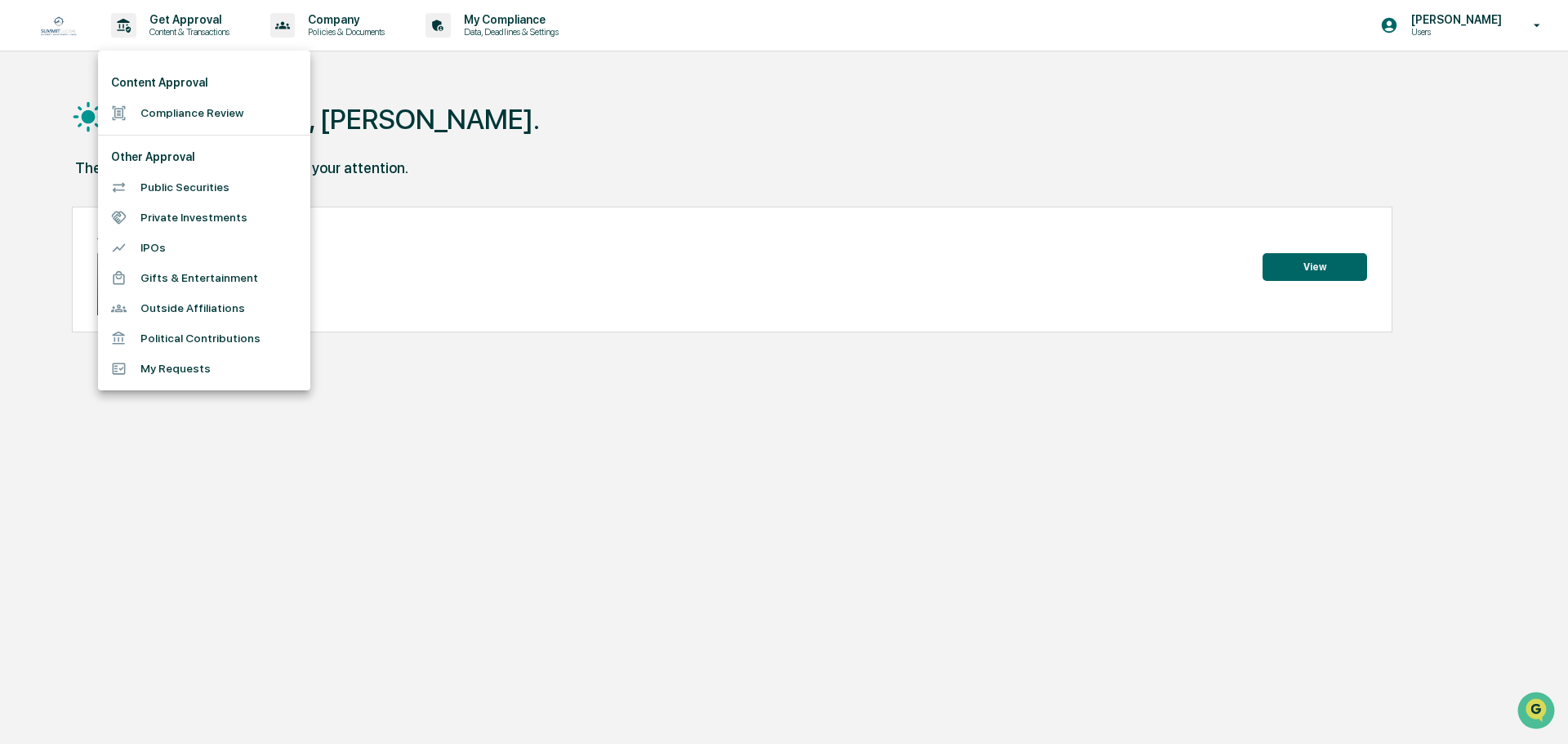
click at [157, 372] on li "My Requests" at bounding box center [204, 369] width 212 height 30
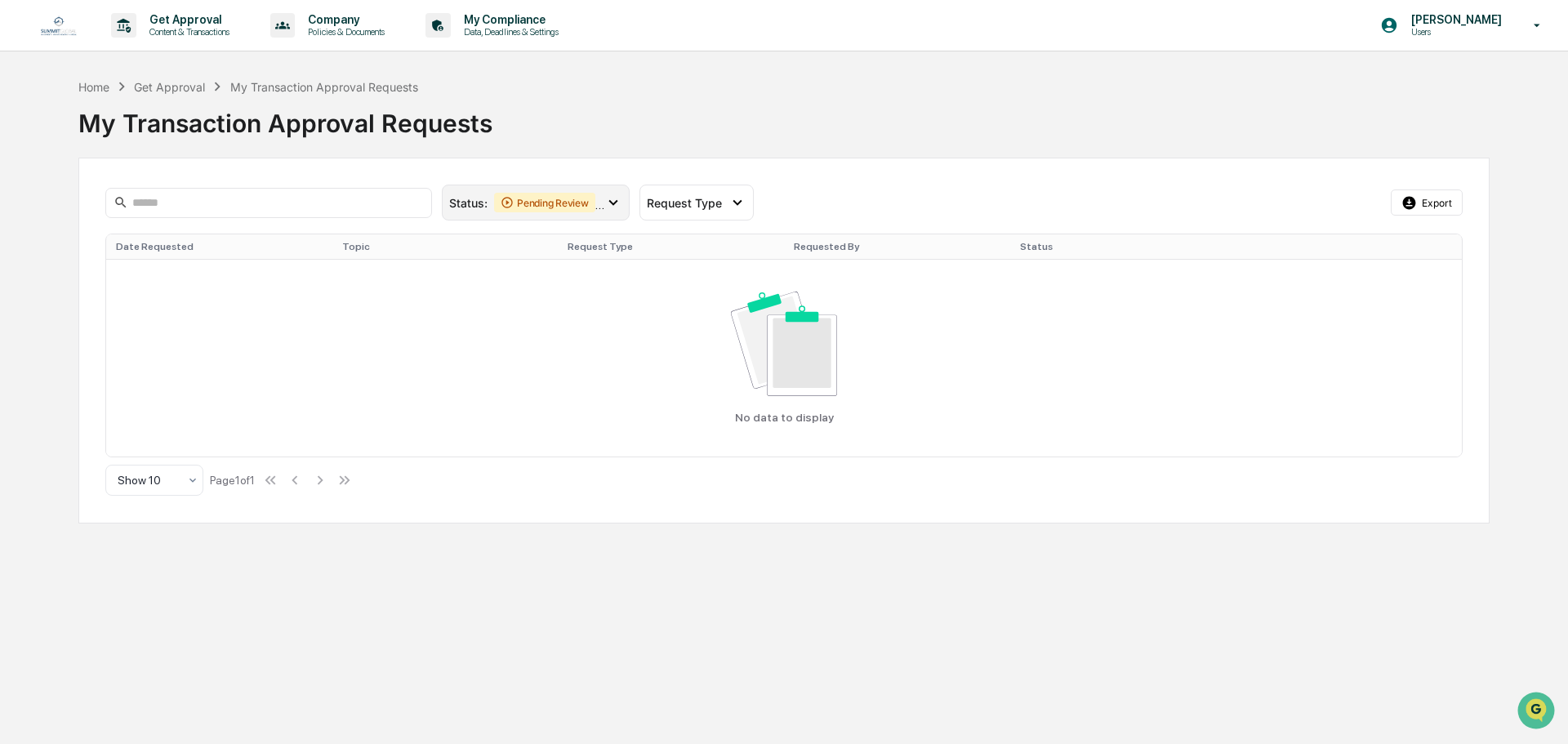
click at [506, 201] on icon at bounding box center [507, 202] width 13 height 13
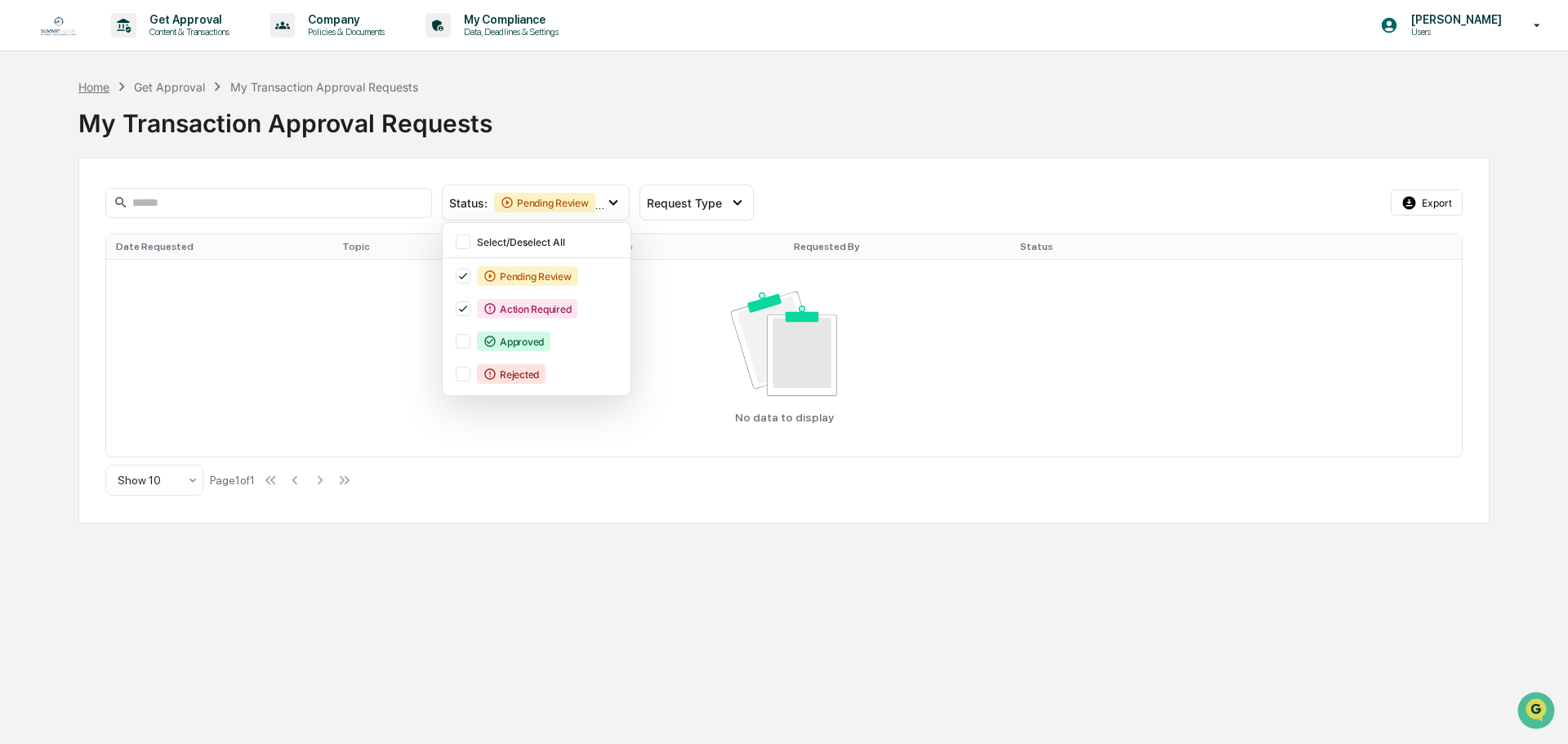
click at [83, 86] on div "Home" at bounding box center [94, 87] width 31 height 14
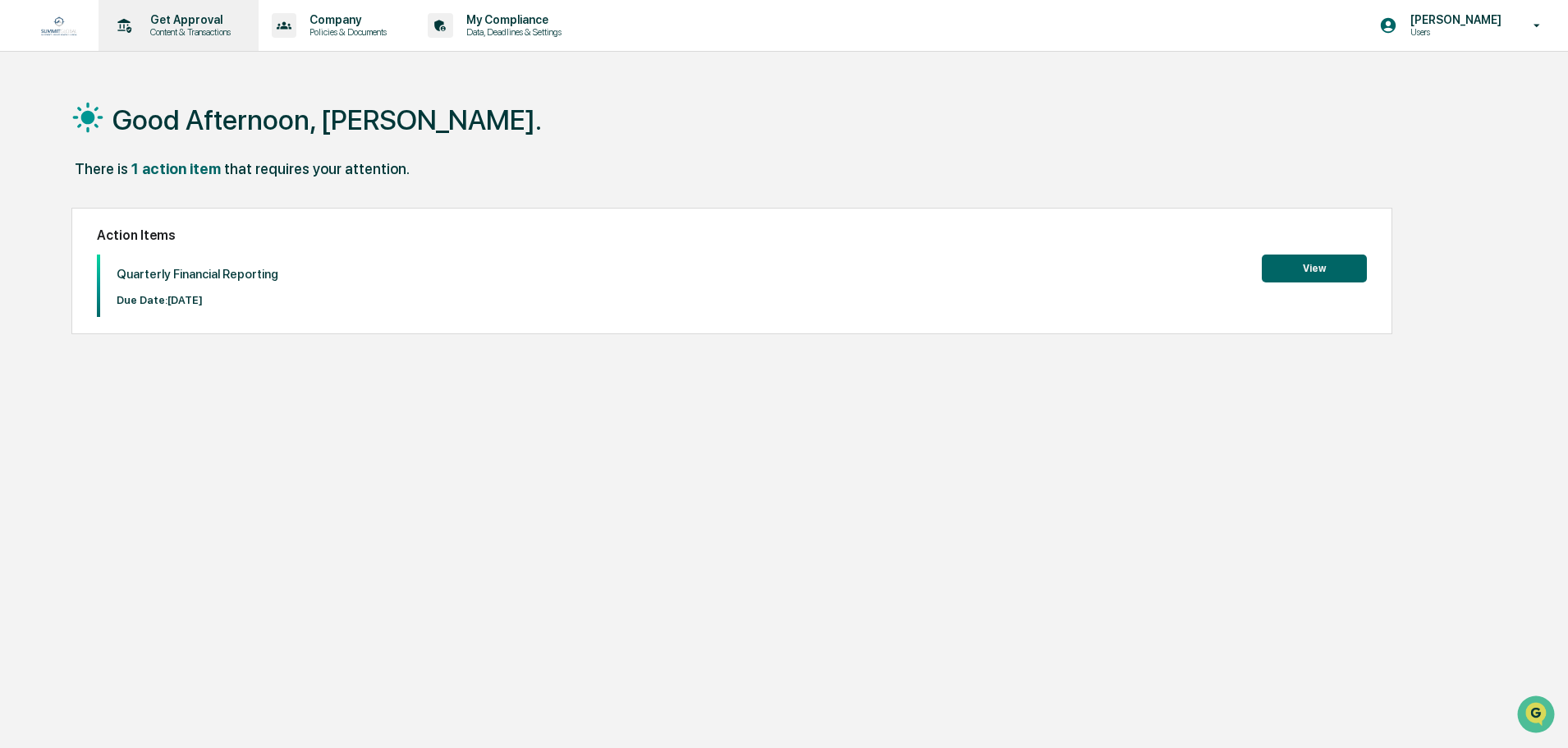
click at [150, 21] on p "Get Approval" at bounding box center [188, 19] width 102 height 13
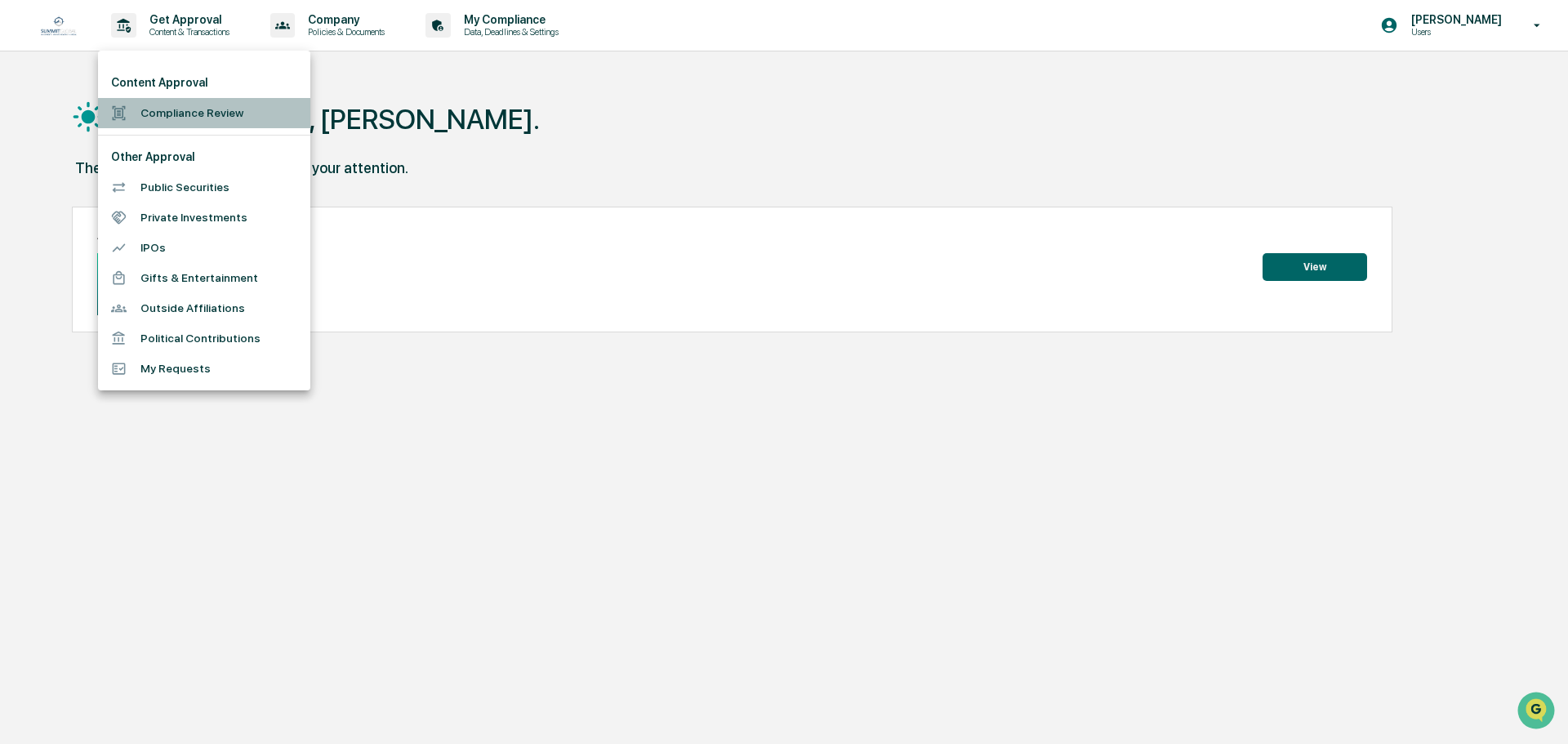
click at [149, 119] on li "Compliance Review" at bounding box center [204, 113] width 212 height 30
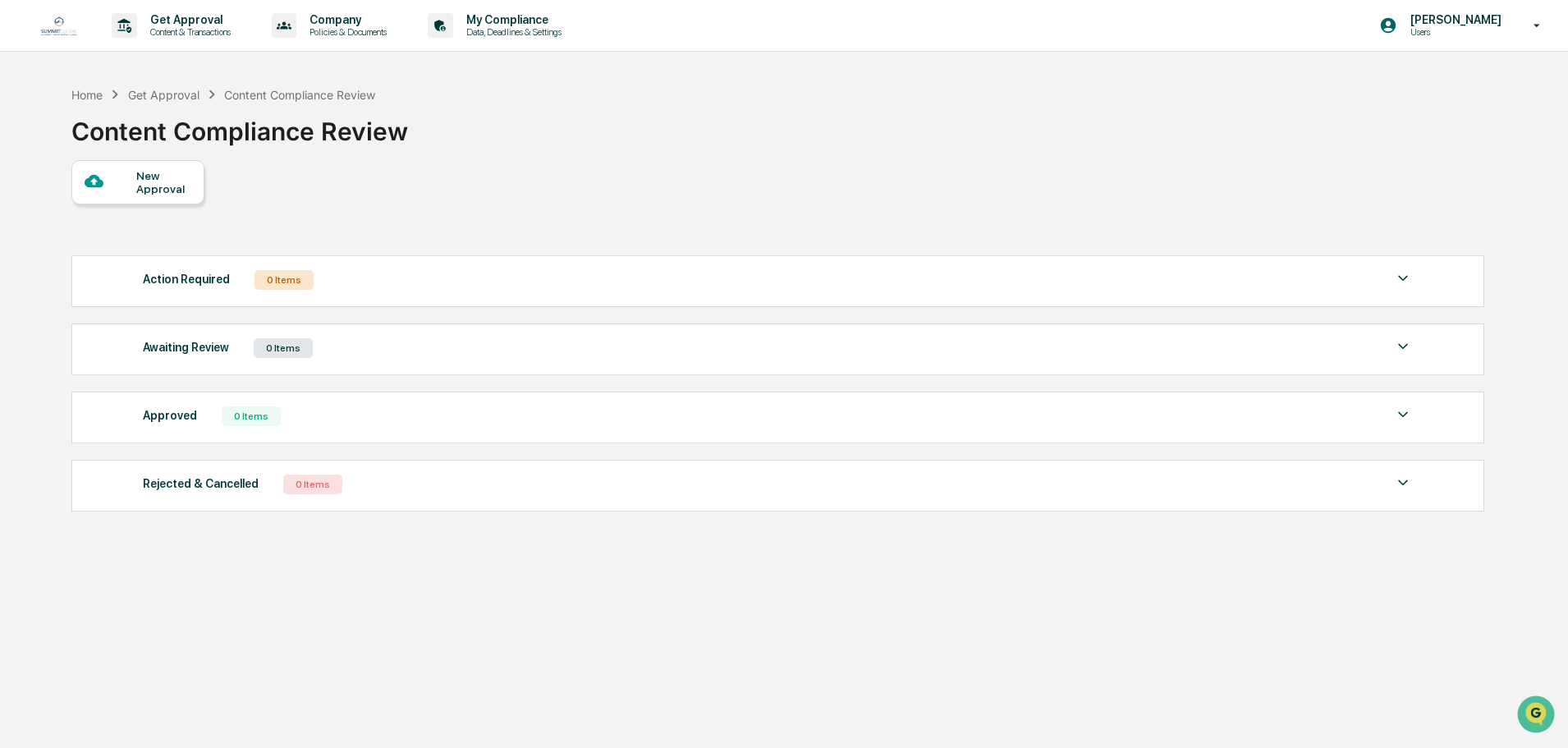
click at [120, 185] on div at bounding box center [109, 181] width 52 height 21
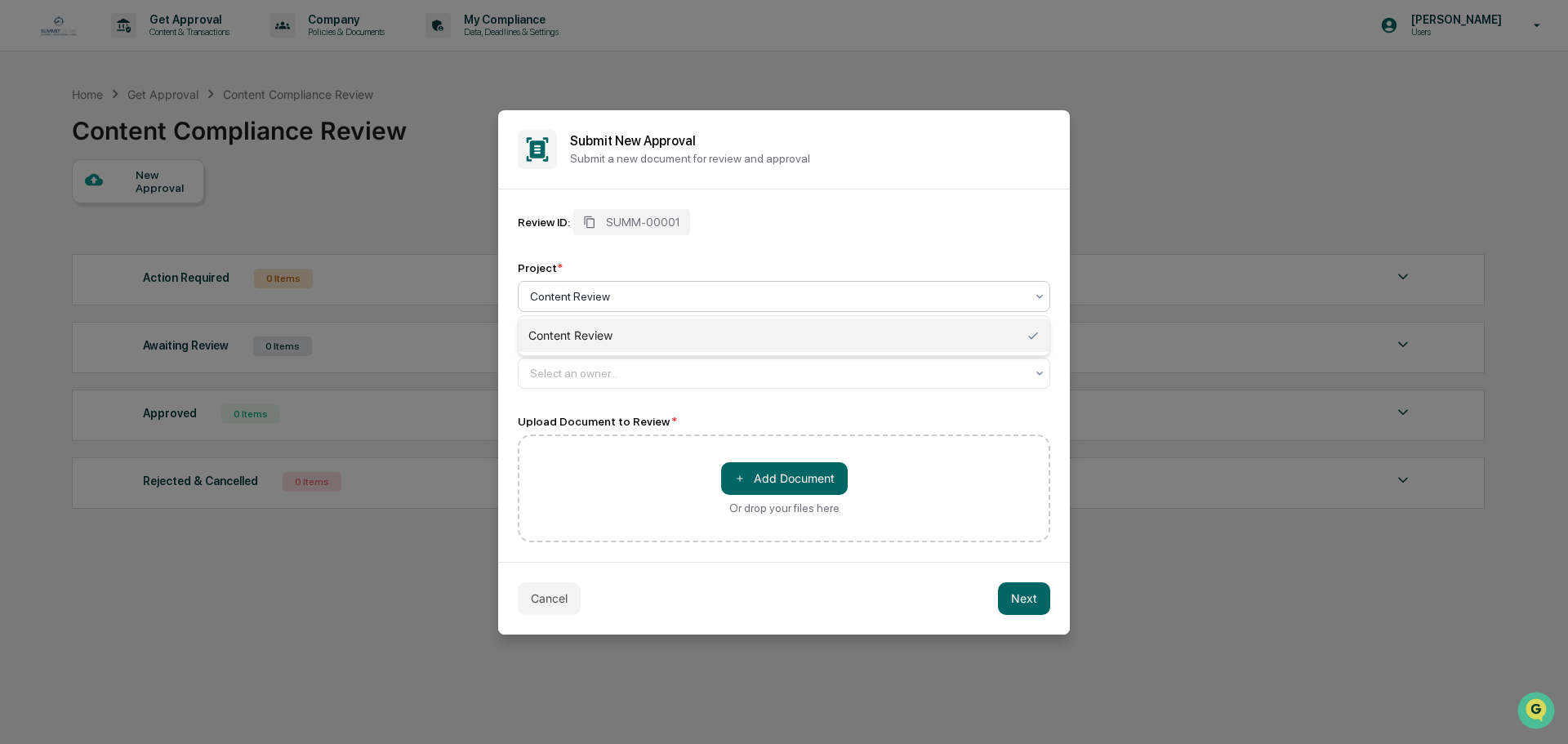
click at [681, 288] on div at bounding box center [777, 296] width 495 height 17
click at [679, 290] on div at bounding box center [777, 296] width 495 height 17
click at [828, 373] on div at bounding box center [777, 372] width 495 height 17
click at [639, 296] on div at bounding box center [777, 296] width 495 height 17
click at [668, 220] on span "SUMM-00001" at bounding box center [643, 222] width 74 height 13
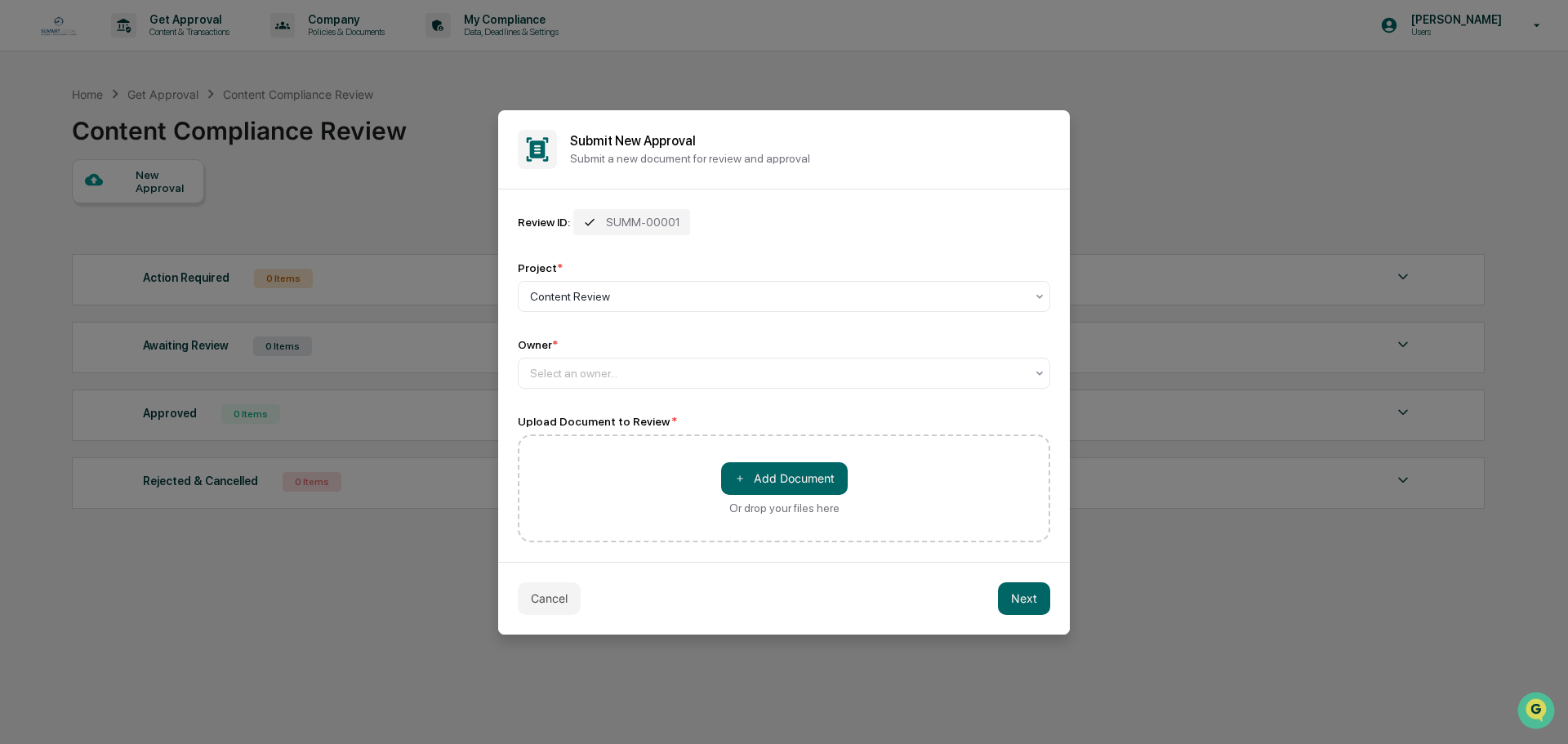
click at [668, 220] on span "SUMM-00001" at bounding box center [643, 222] width 74 height 13
click at [593, 227] on icon at bounding box center [588, 222] width 13 height 13
click at [556, 603] on button "Cancel" at bounding box center [549, 599] width 63 height 33
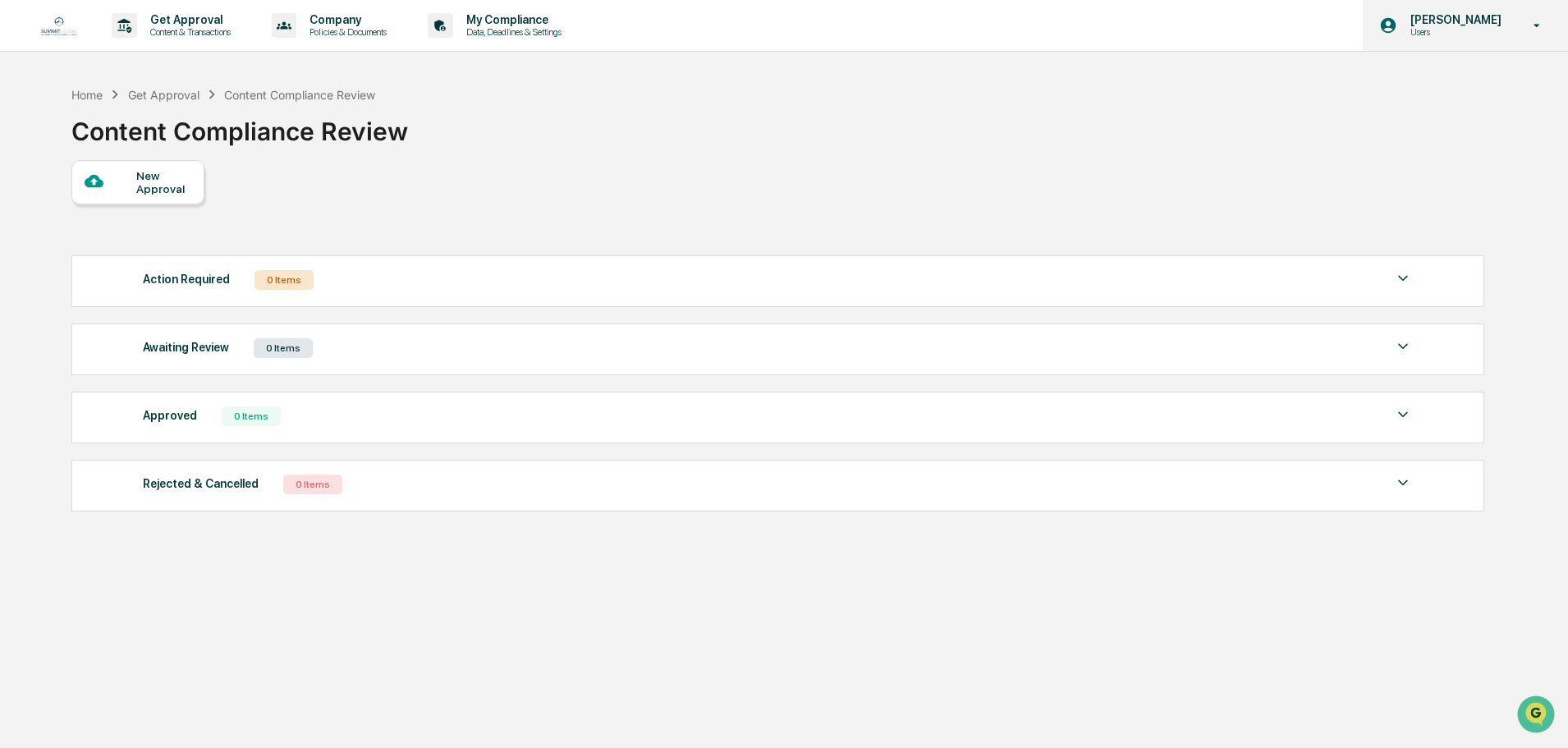
click at [1468, 32] on p "Users" at bounding box center [1453, 32] width 112 height 12
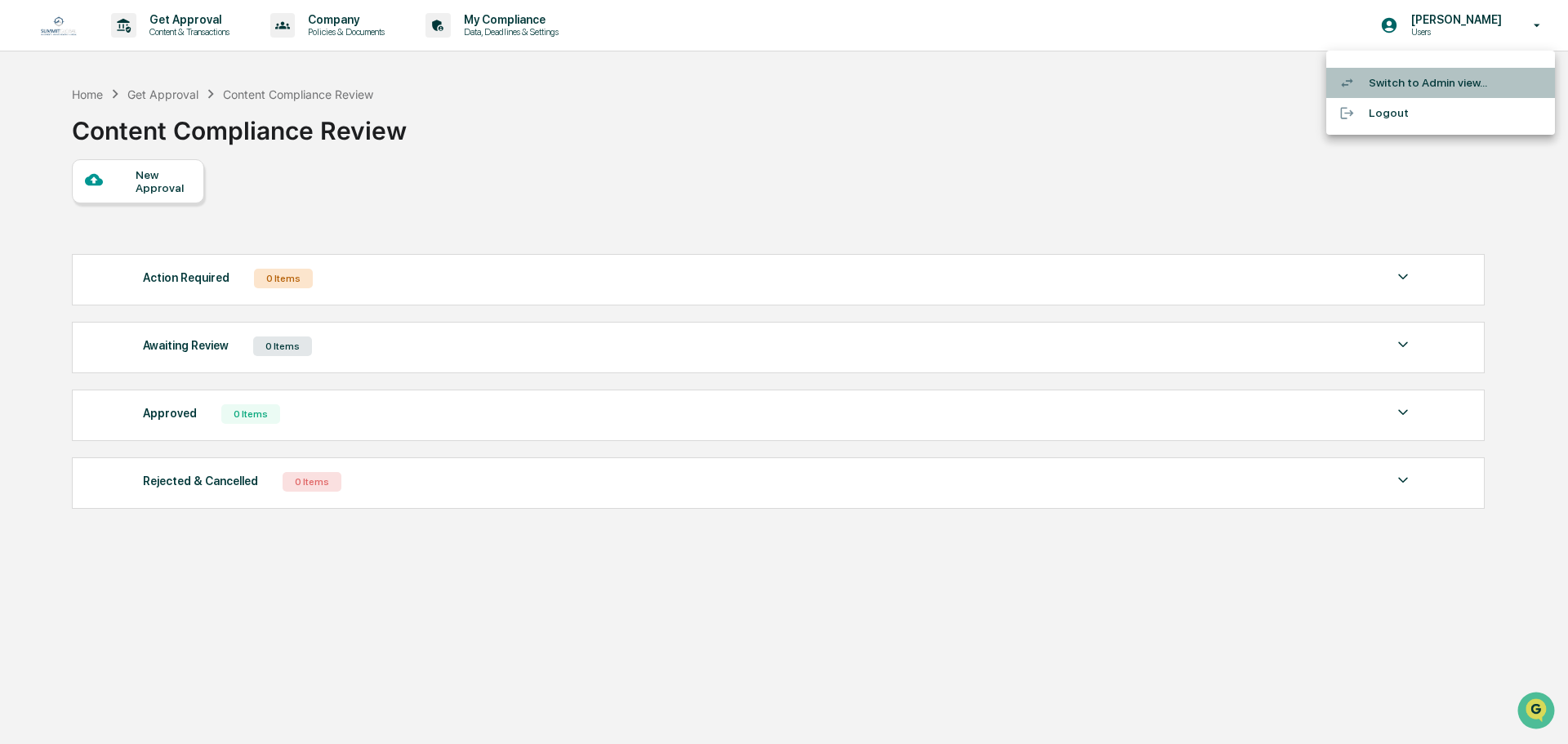
click at [1405, 85] on li "Switch to Admin view..." at bounding box center [1441, 83] width 229 height 30
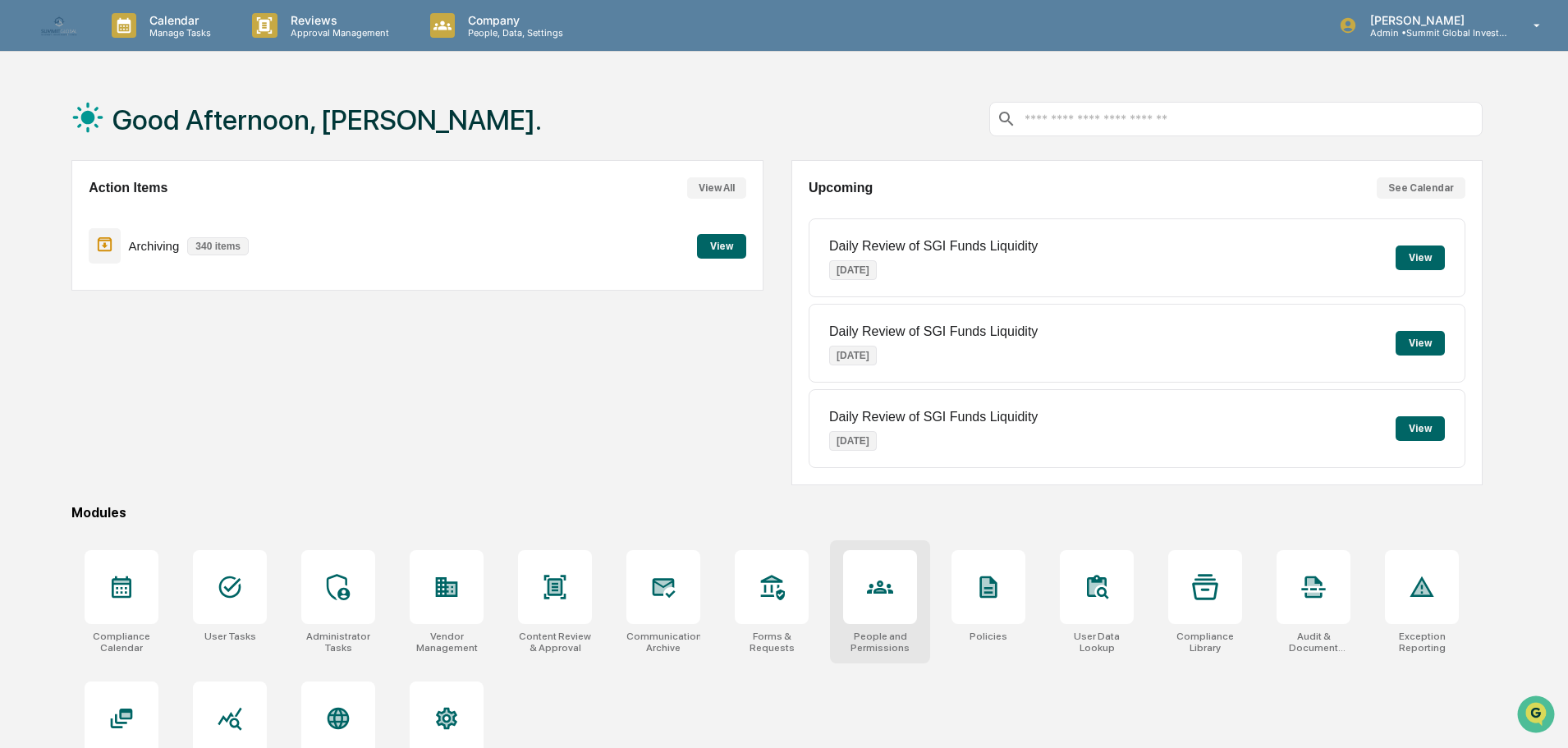
click at [902, 601] on div at bounding box center [880, 588] width 74 height 74
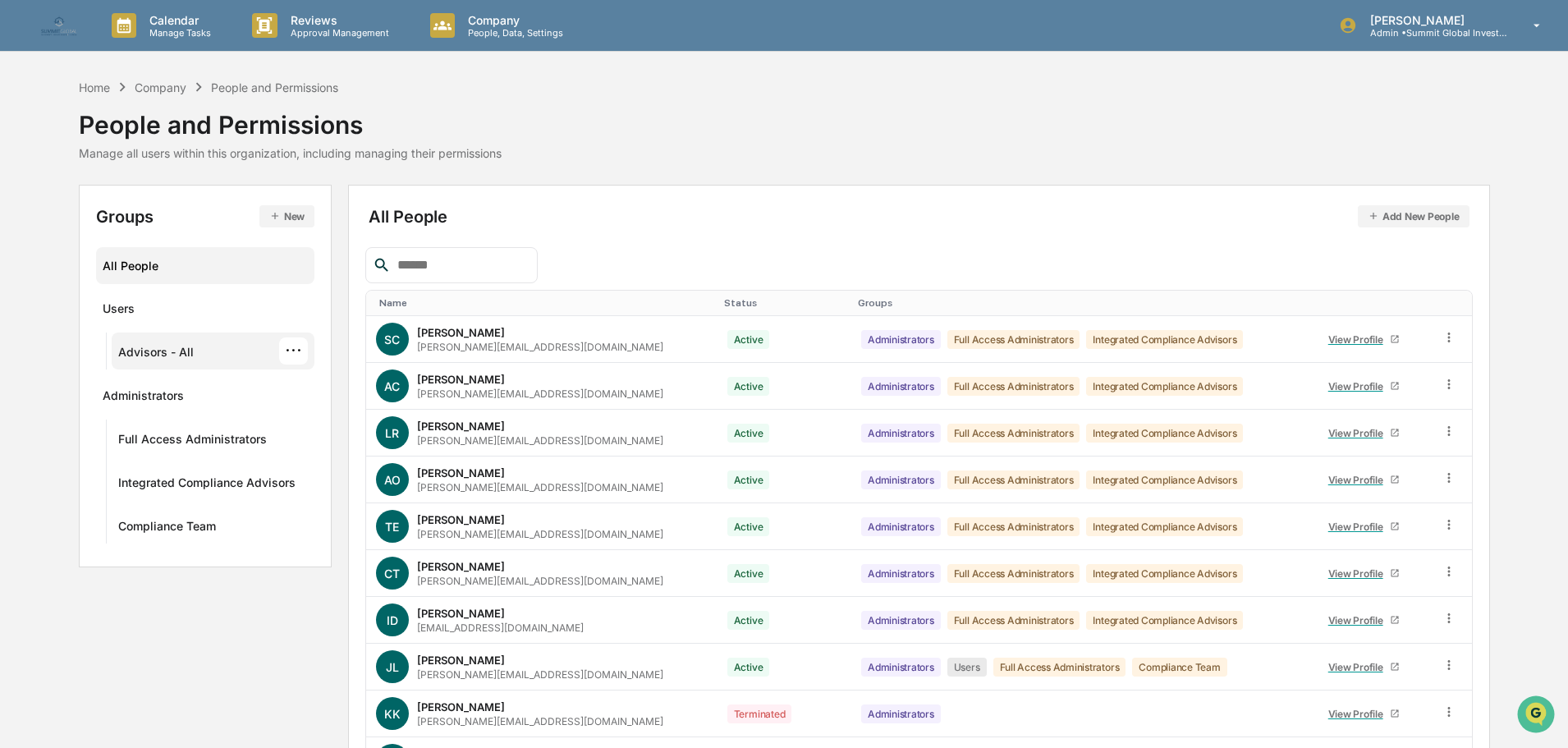
click at [201, 357] on div "Advisors - All ···" at bounding box center [213, 351] width 191 height 27
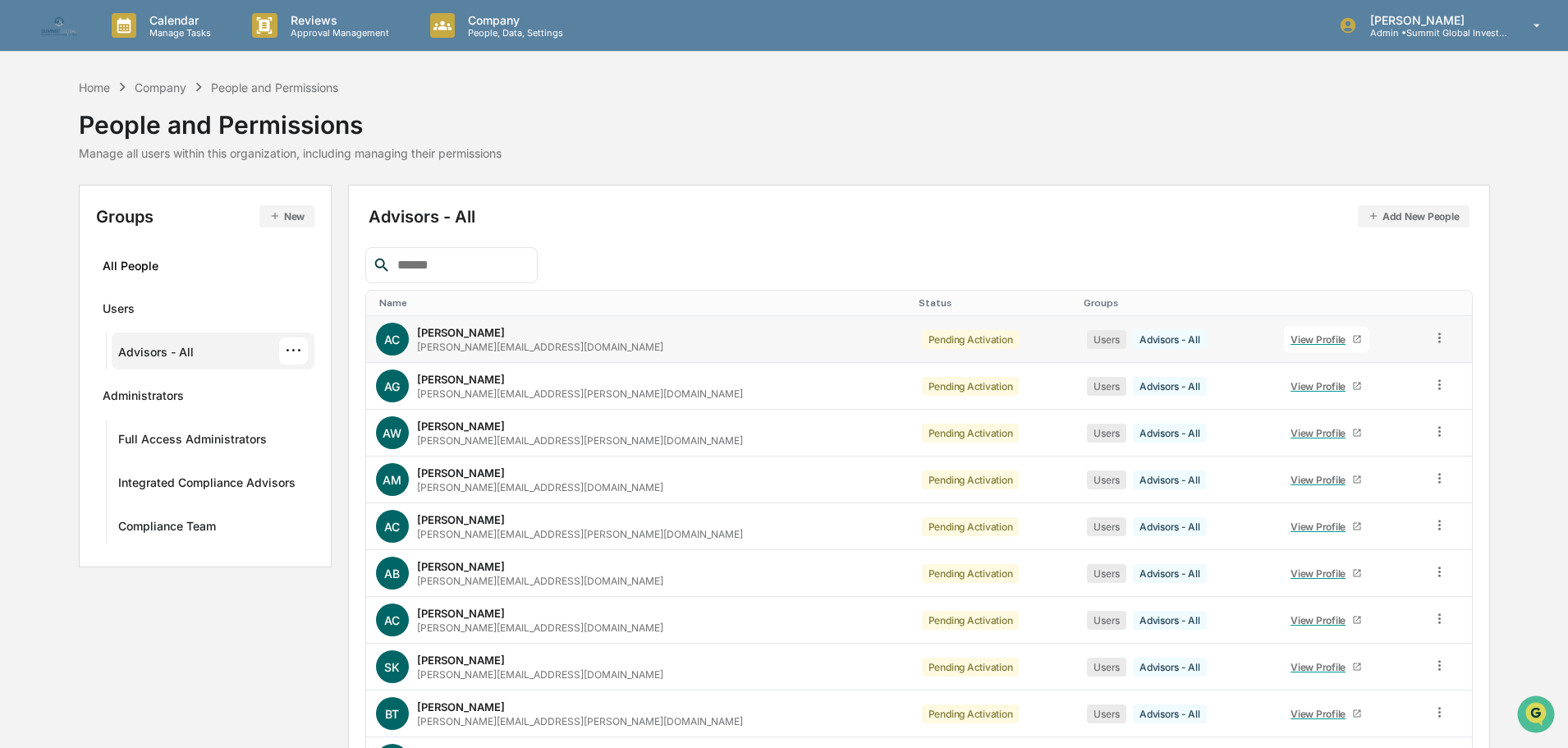
click at [1290, 339] on div "View Profile" at bounding box center [1321, 339] width 62 height 13
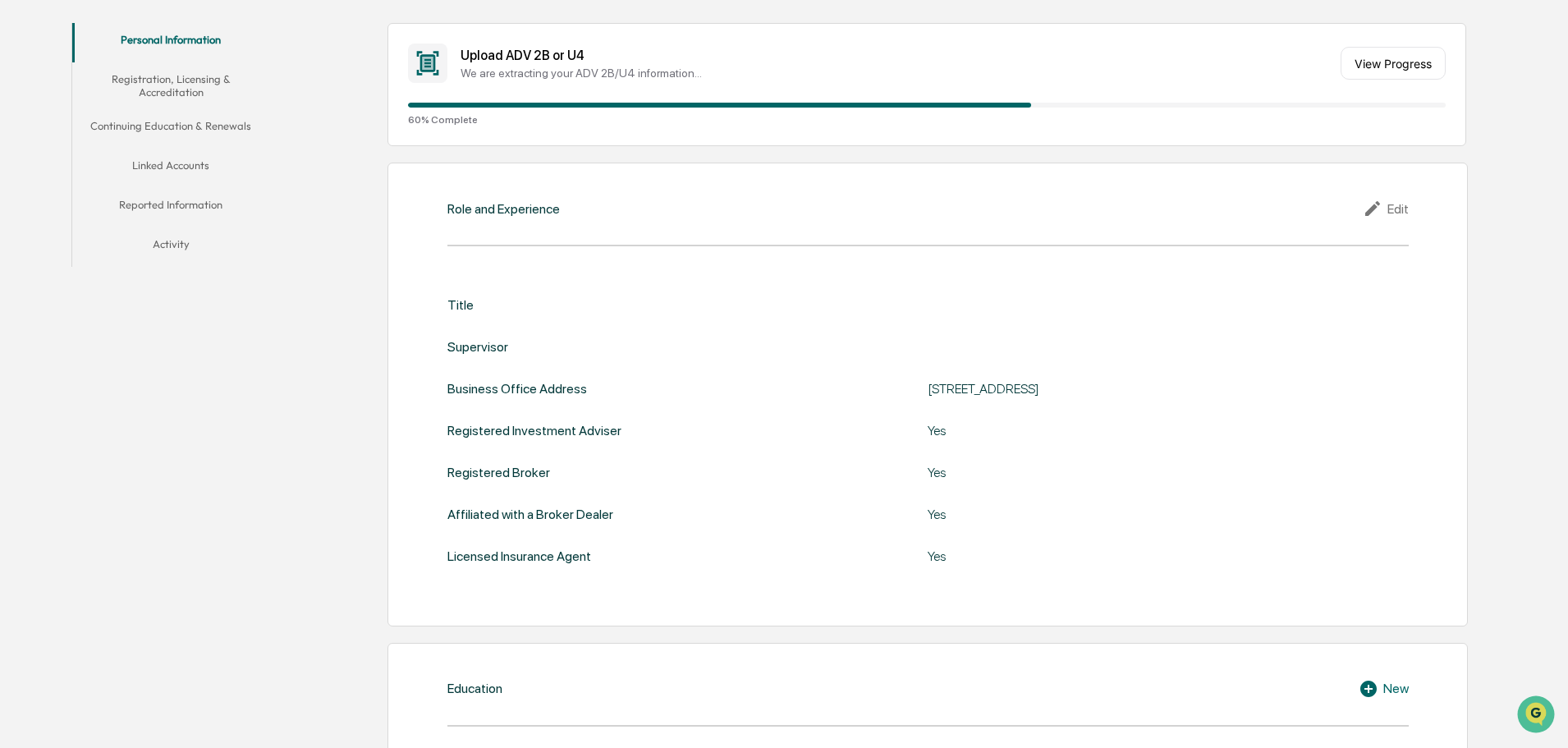
scroll to position [329, 0]
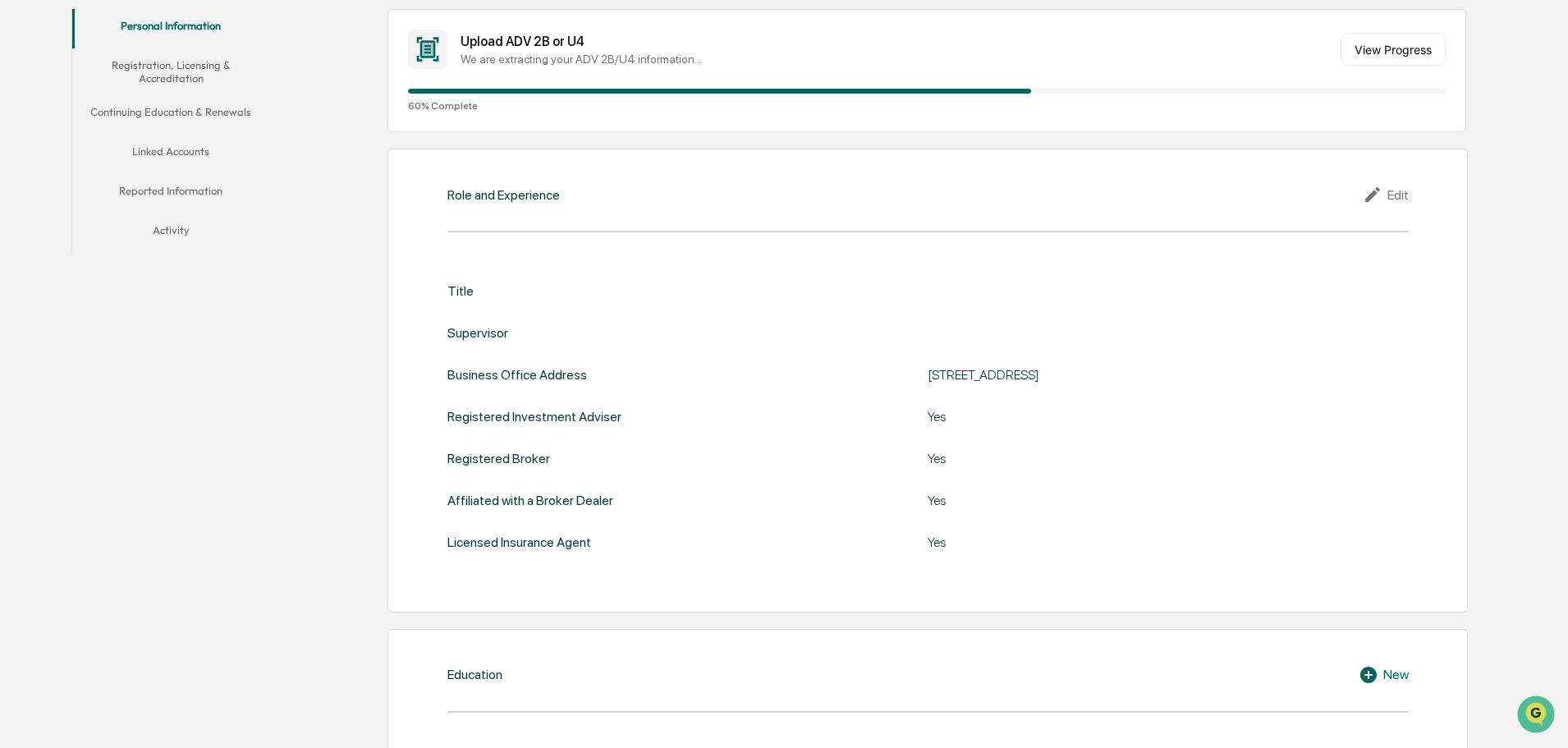
click at [178, 75] on button "Registration, Licensing & Accreditation" at bounding box center [171, 72] width 197 height 47
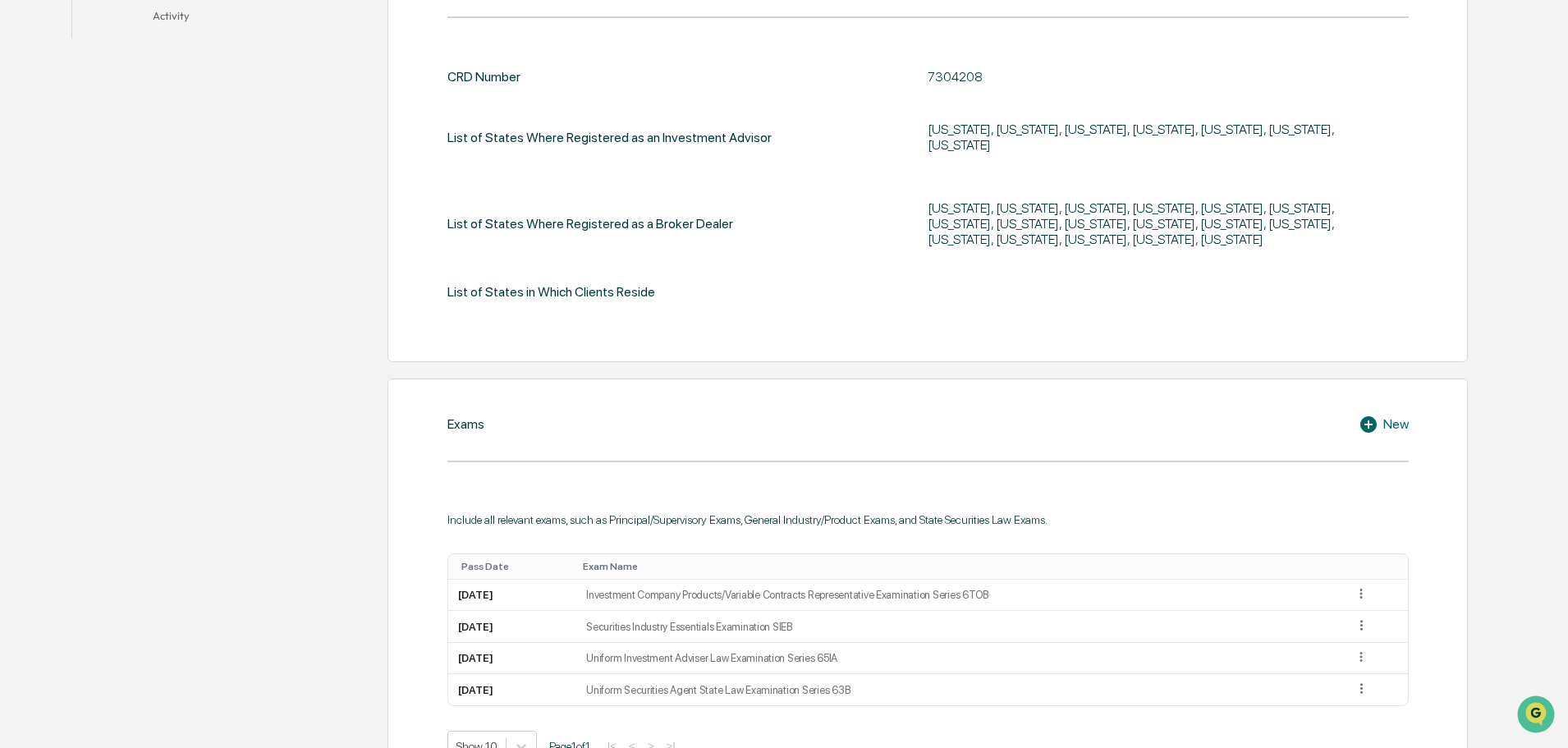
scroll to position [575, 0]
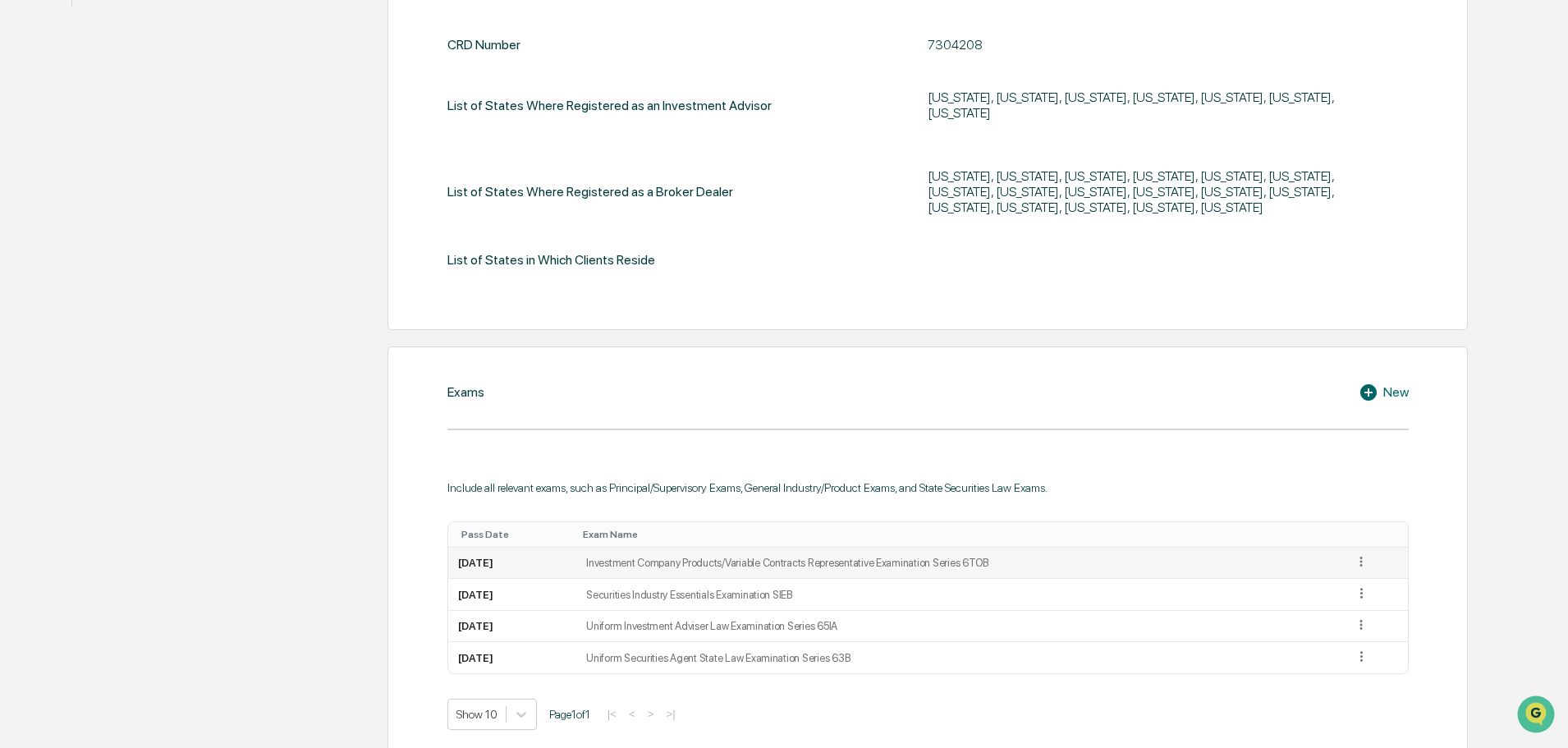
click at [1359, 554] on icon at bounding box center [1362, 562] width 16 height 16
click at [1351, 571] on div "Edit" at bounding box center [1342, 584] width 53 height 26
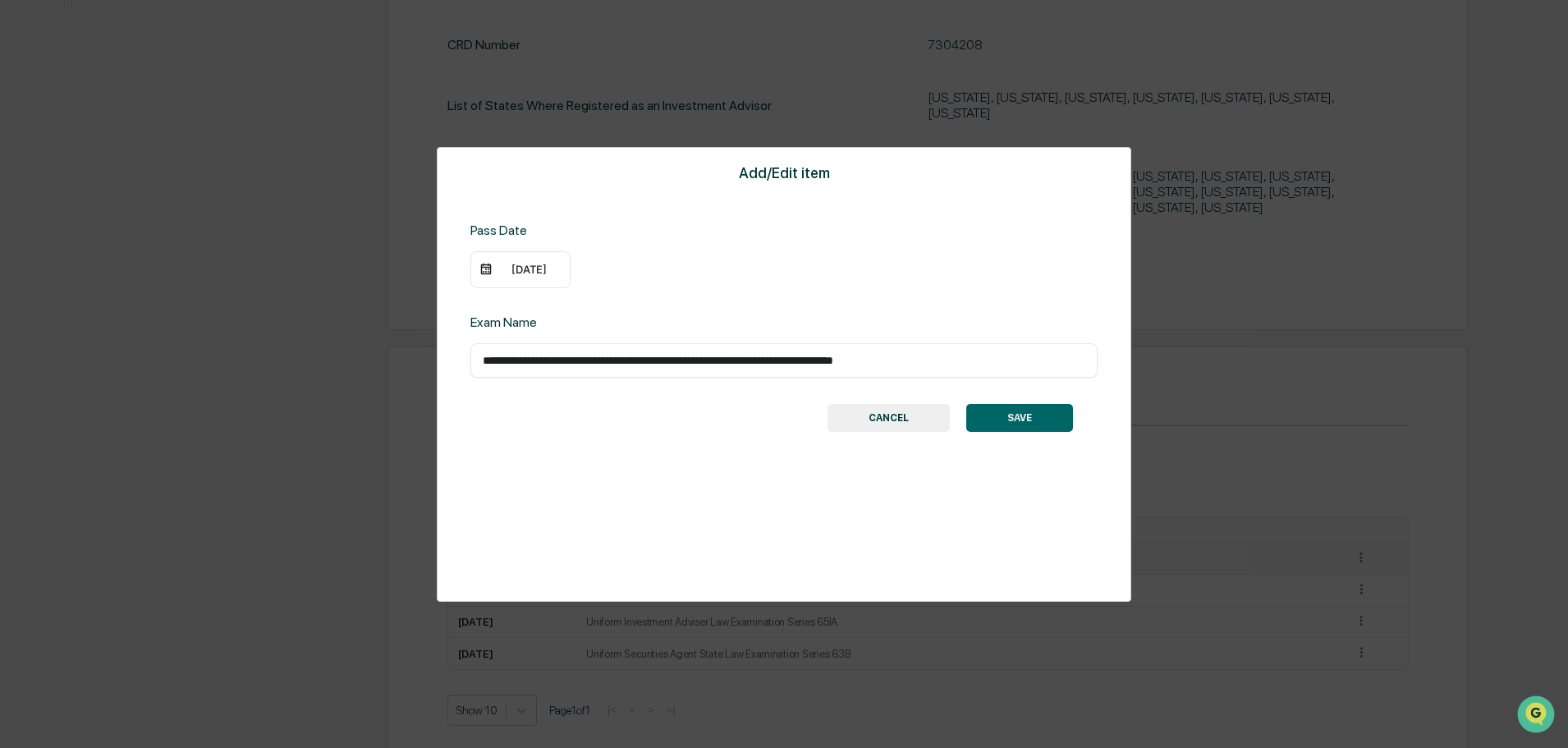
click at [1019, 424] on button "SAVE" at bounding box center [1019, 418] width 107 height 28
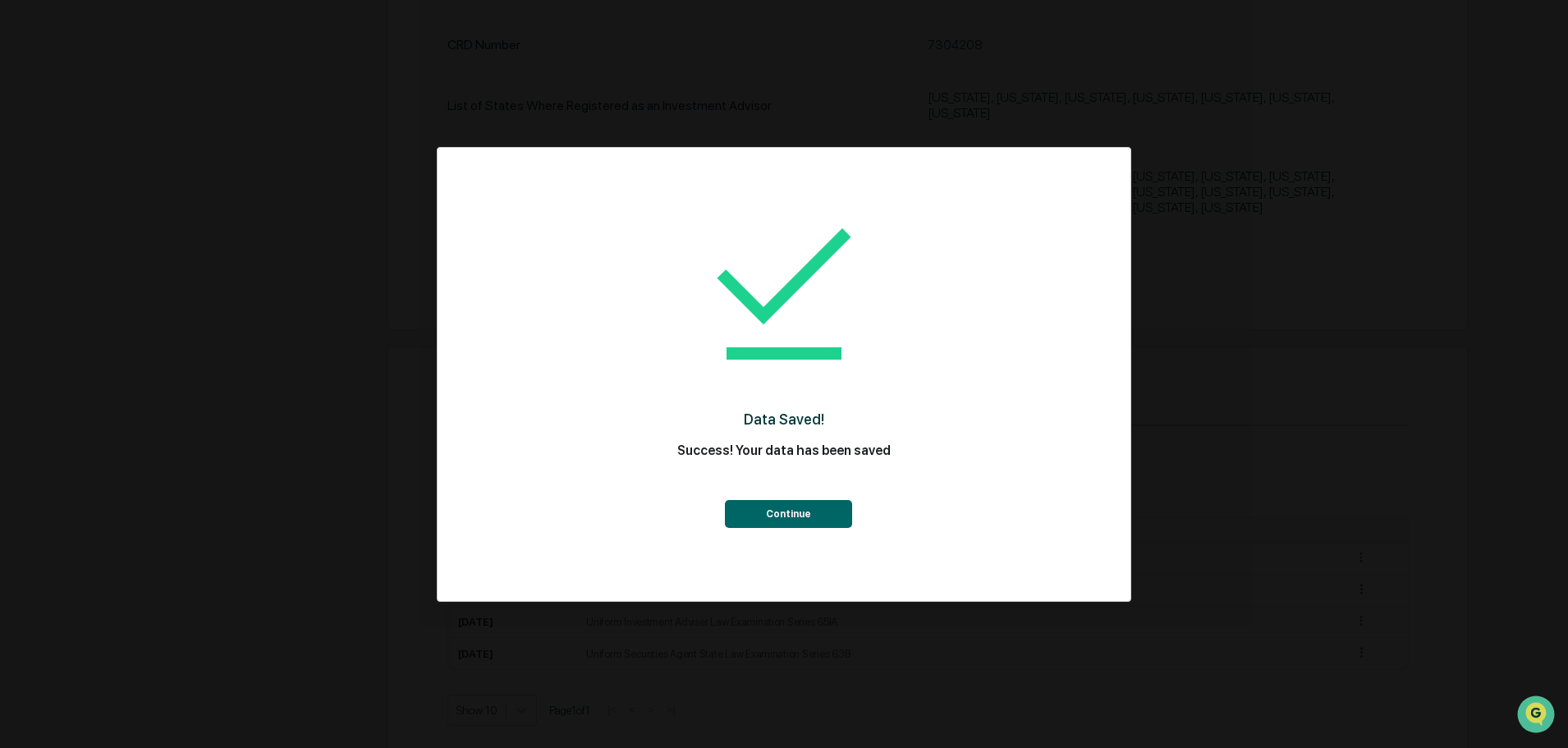
click at [806, 523] on button "Continue" at bounding box center [788, 513] width 127 height 28
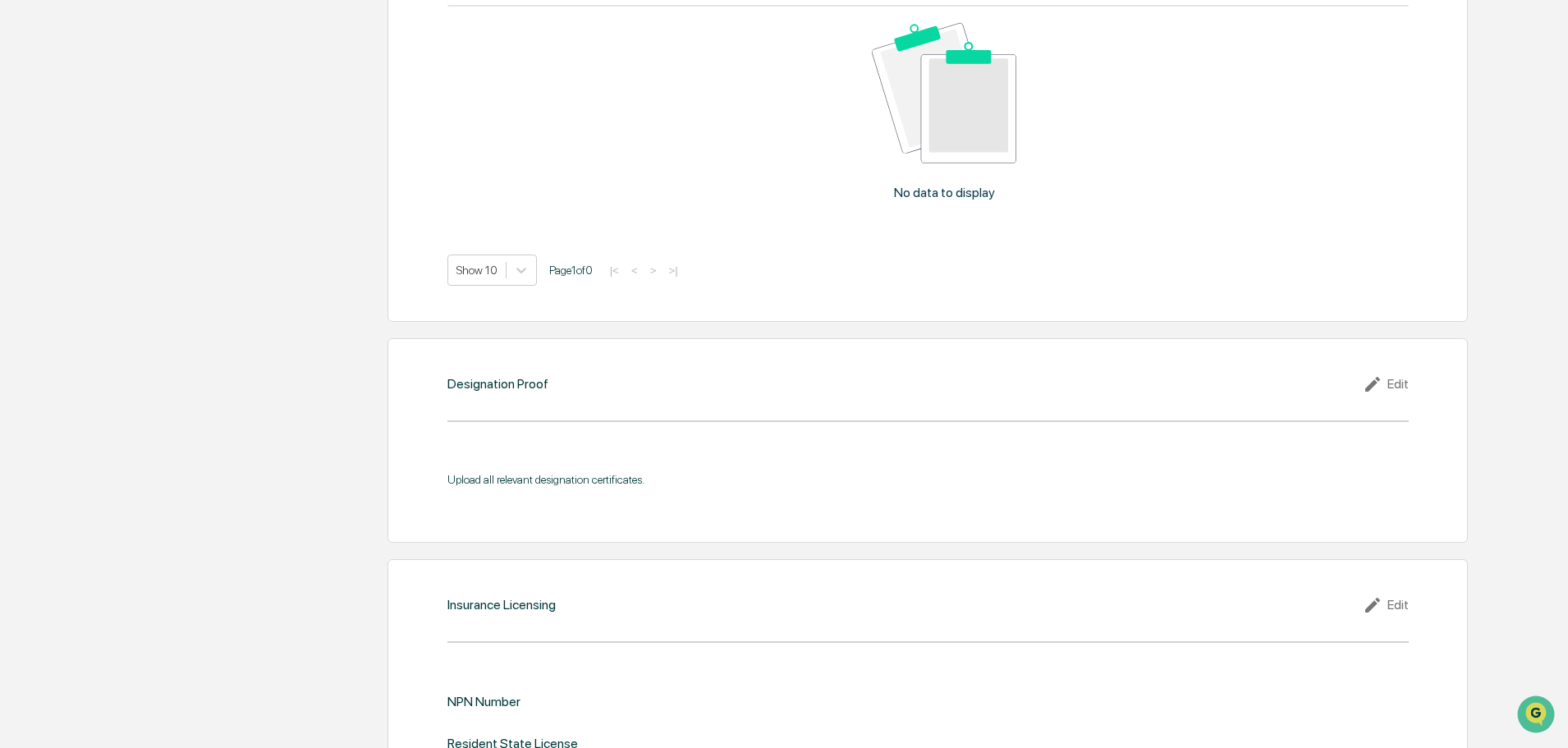
scroll to position [1329, 0]
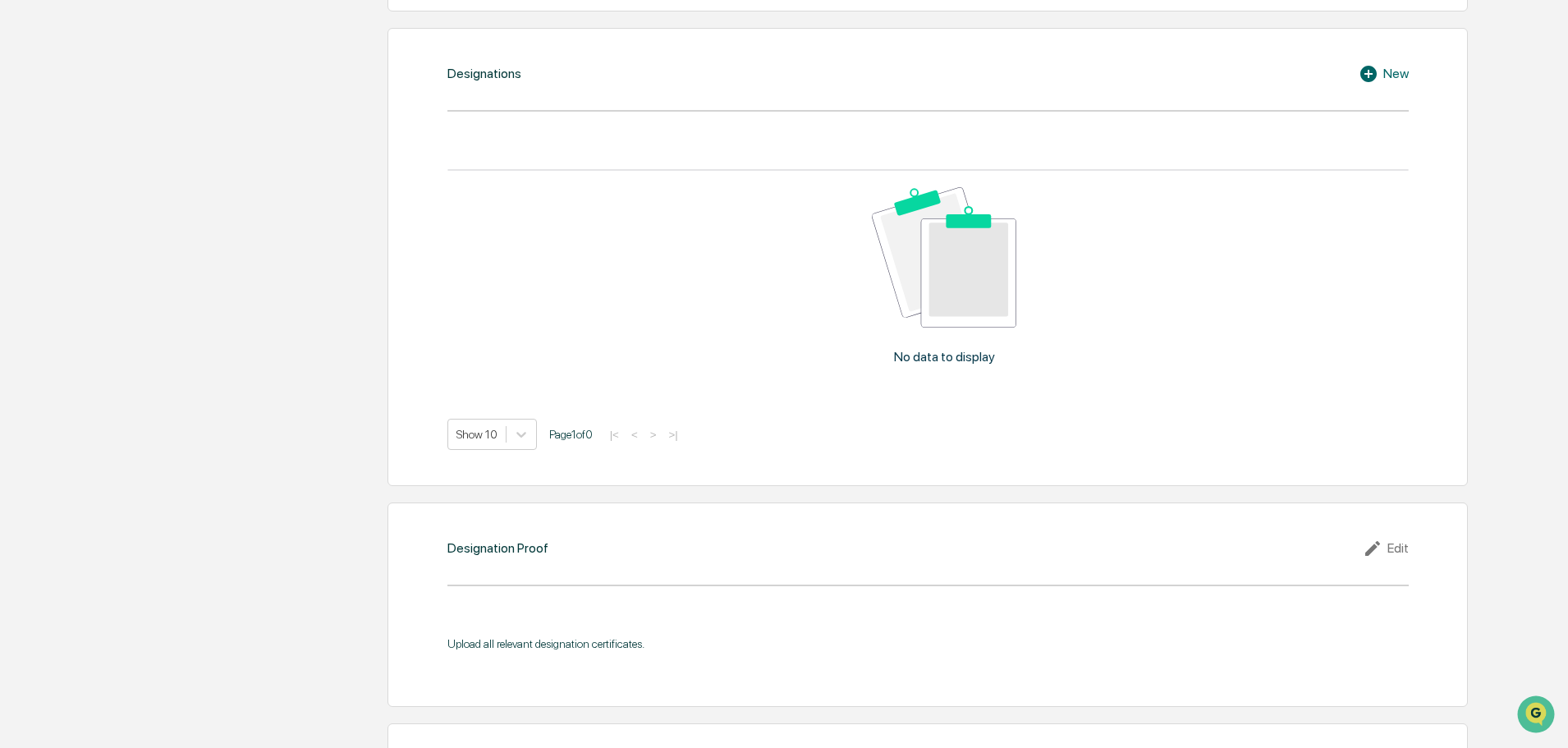
click at [228, 605] on div "Personal Information Registration, Licensing & Accreditation Continuing Educati…" at bounding box center [776, 250] width 1411 height 2501
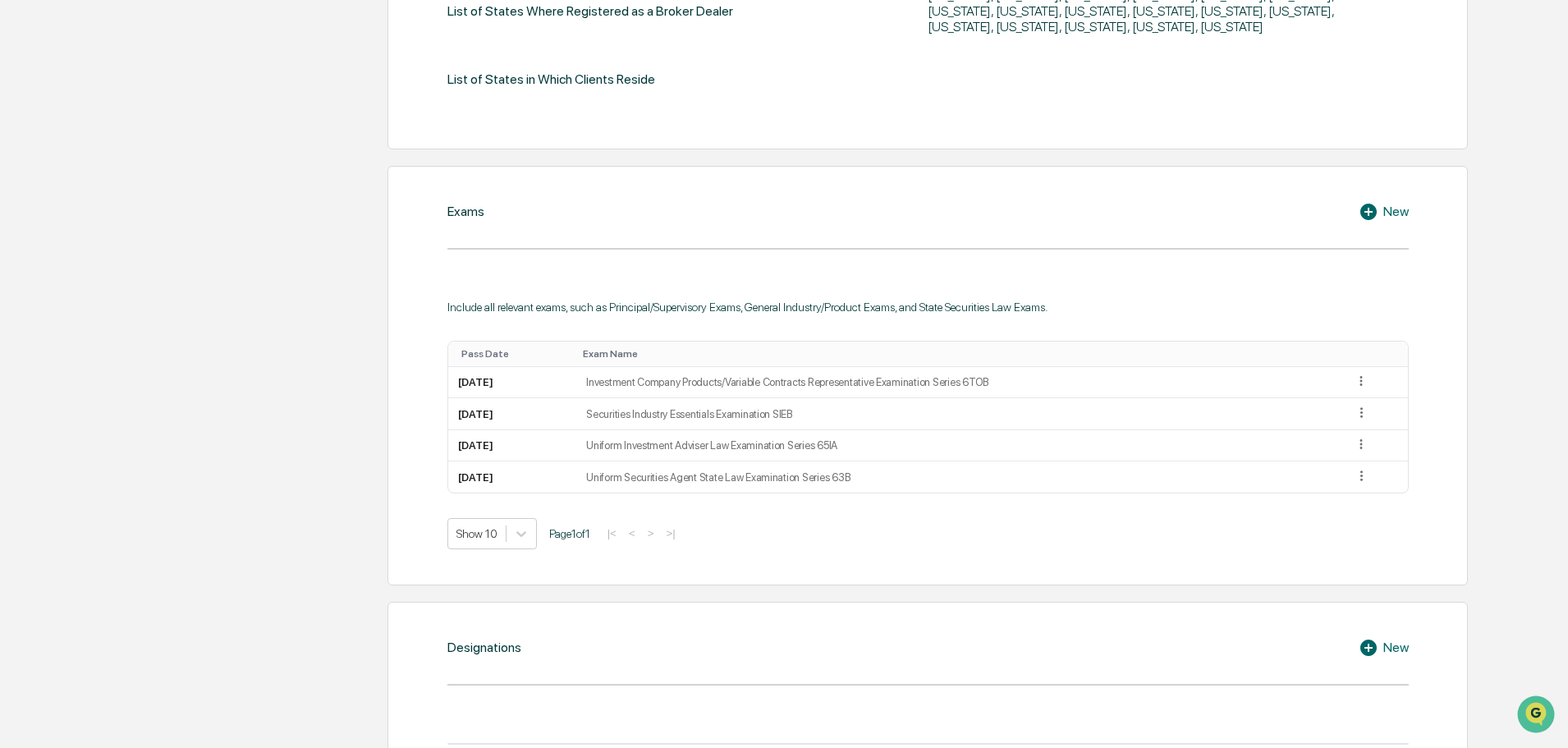
scroll to position [755, 0]
click at [1361, 374] on icon at bounding box center [1362, 382] width 16 height 16
click at [1352, 395] on div "Edit" at bounding box center [1342, 404] width 53 height 26
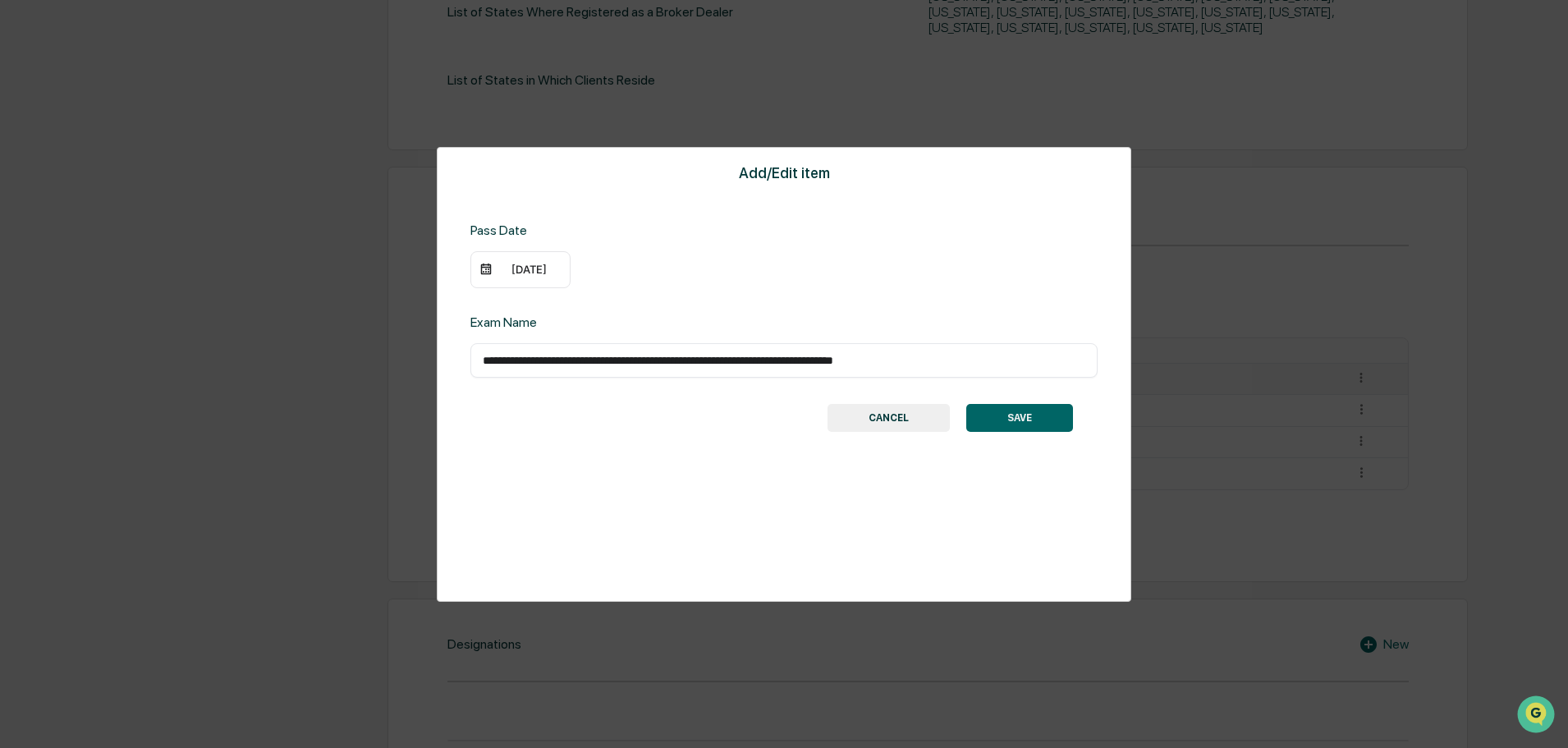
click at [1016, 361] on input "**********" at bounding box center [784, 360] width 602 height 17
type input "**********"
click at [1006, 419] on button "SAVE" at bounding box center [1019, 418] width 107 height 28
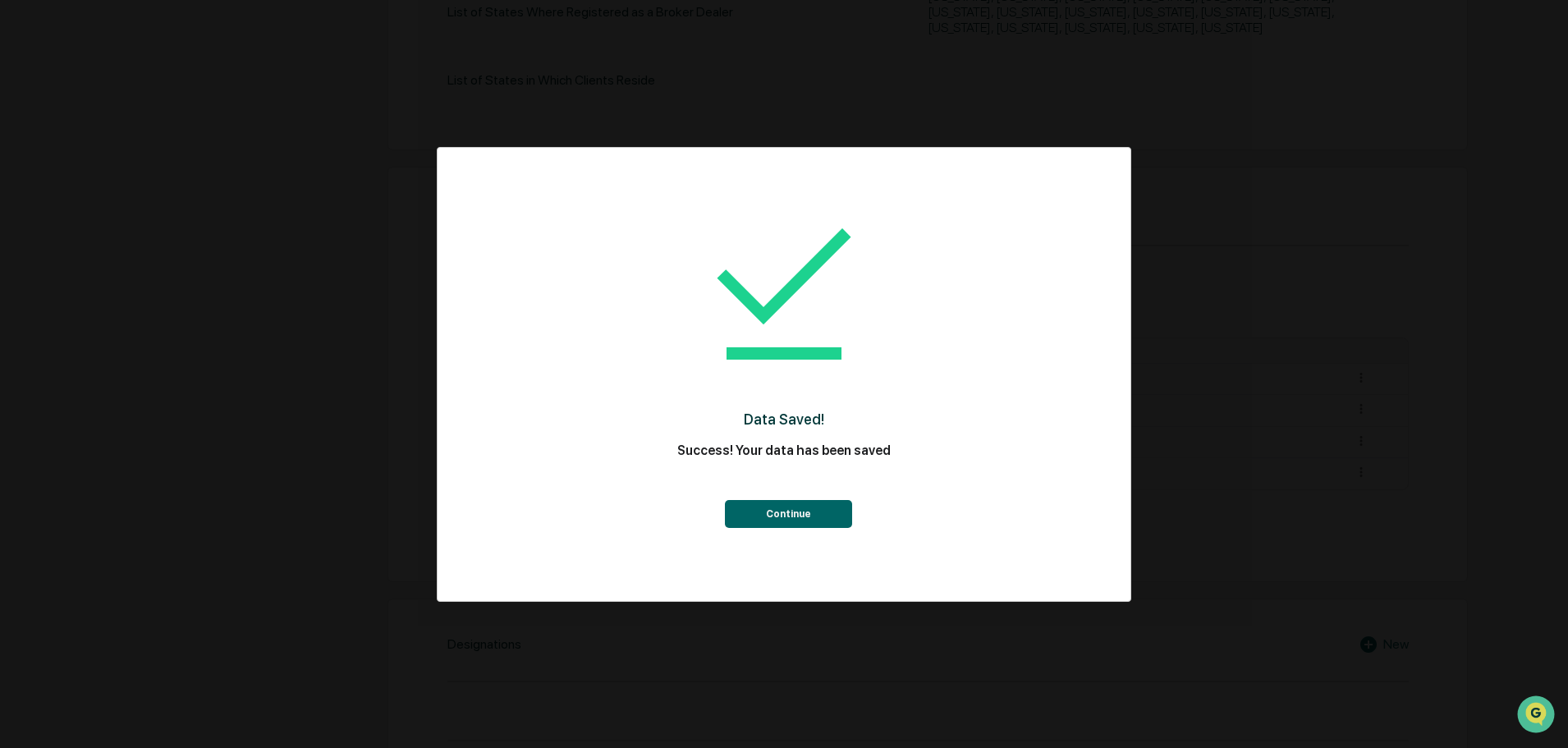
click at [796, 513] on button "Continue" at bounding box center [788, 513] width 127 height 28
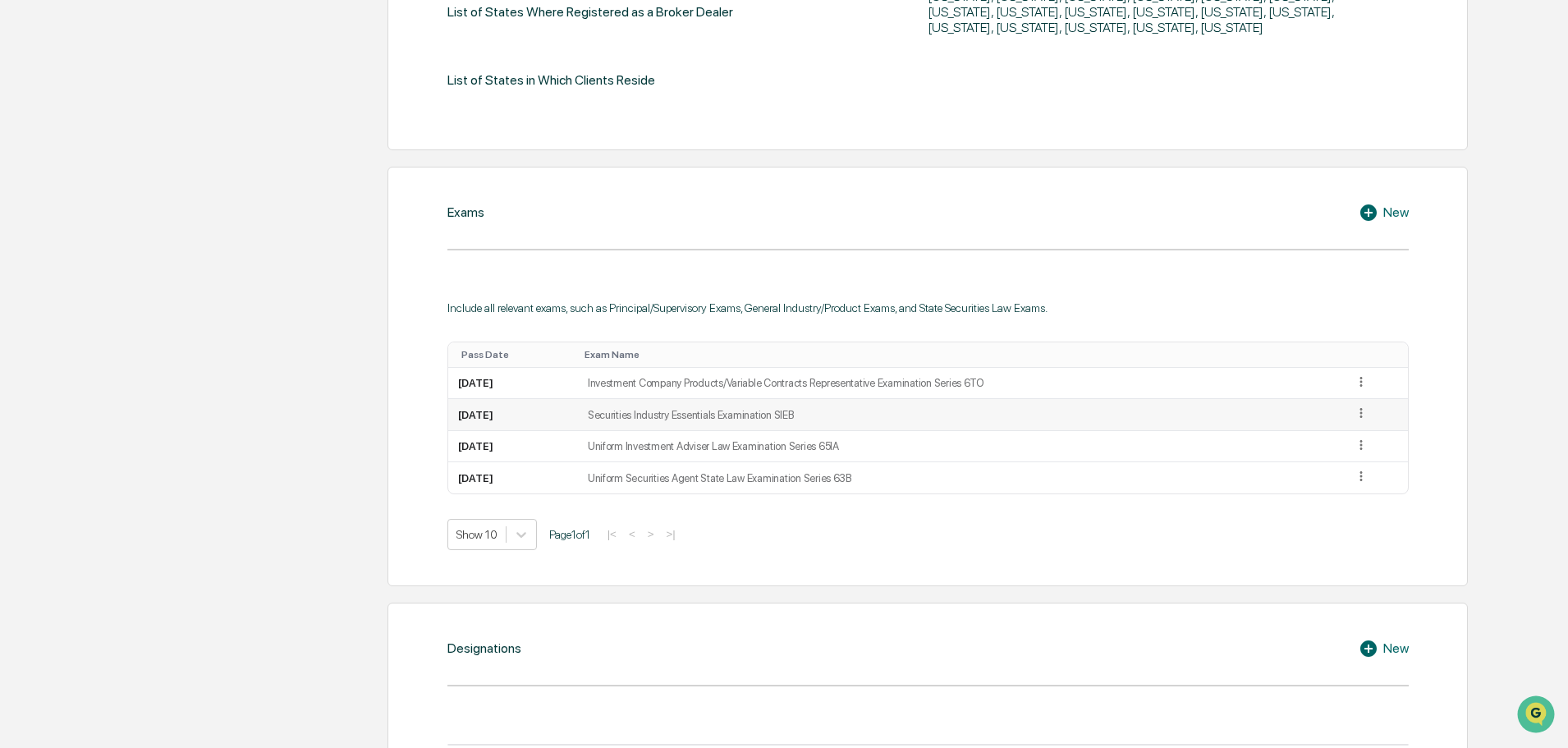
click at [1360, 406] on icon at bounding box center [1362, 414] width 16 height 16
click at [1333, 423] on div "Edit" at bounding box center [1342, 436] width 53 height 26
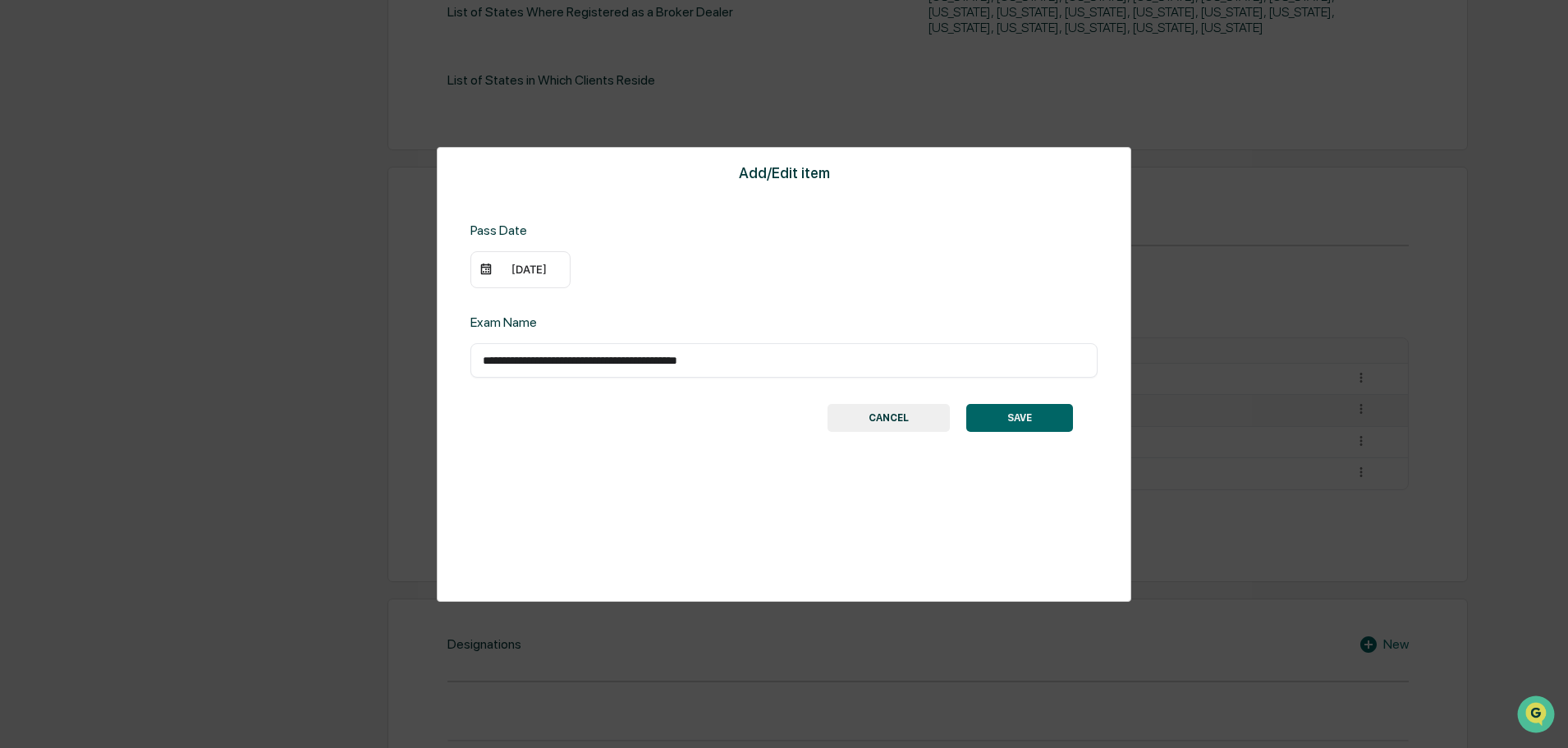
click at [786, 359] on input "**********" at bounding box center [784, 360] width 602 height 17
type input "**********"
click at [1011, 427] on button "SAVE" at bounding box center [1019, 418] width 107 height 28
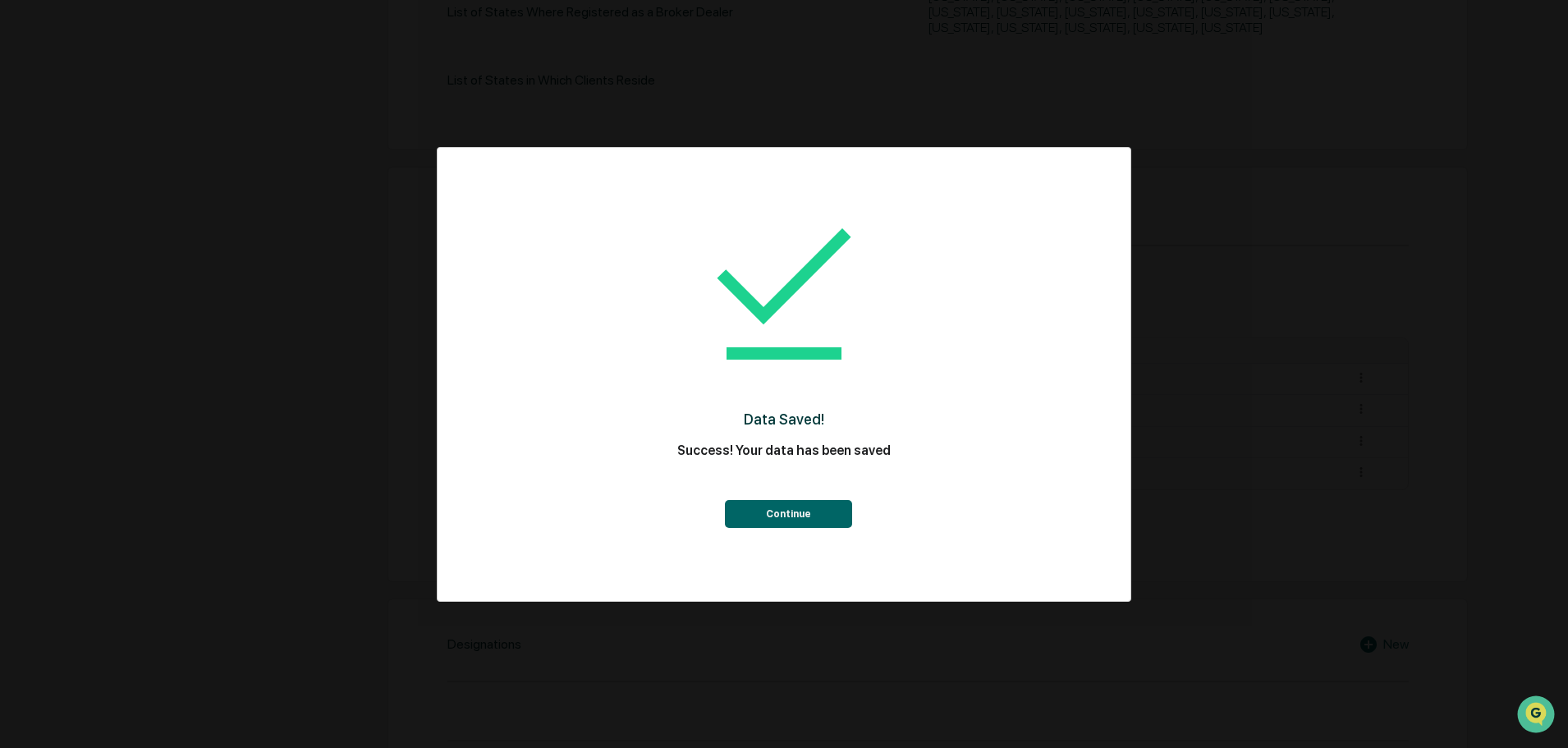
click at [836, 519] on button "Continue" at bounding box center [788, 513] width 127 height 28
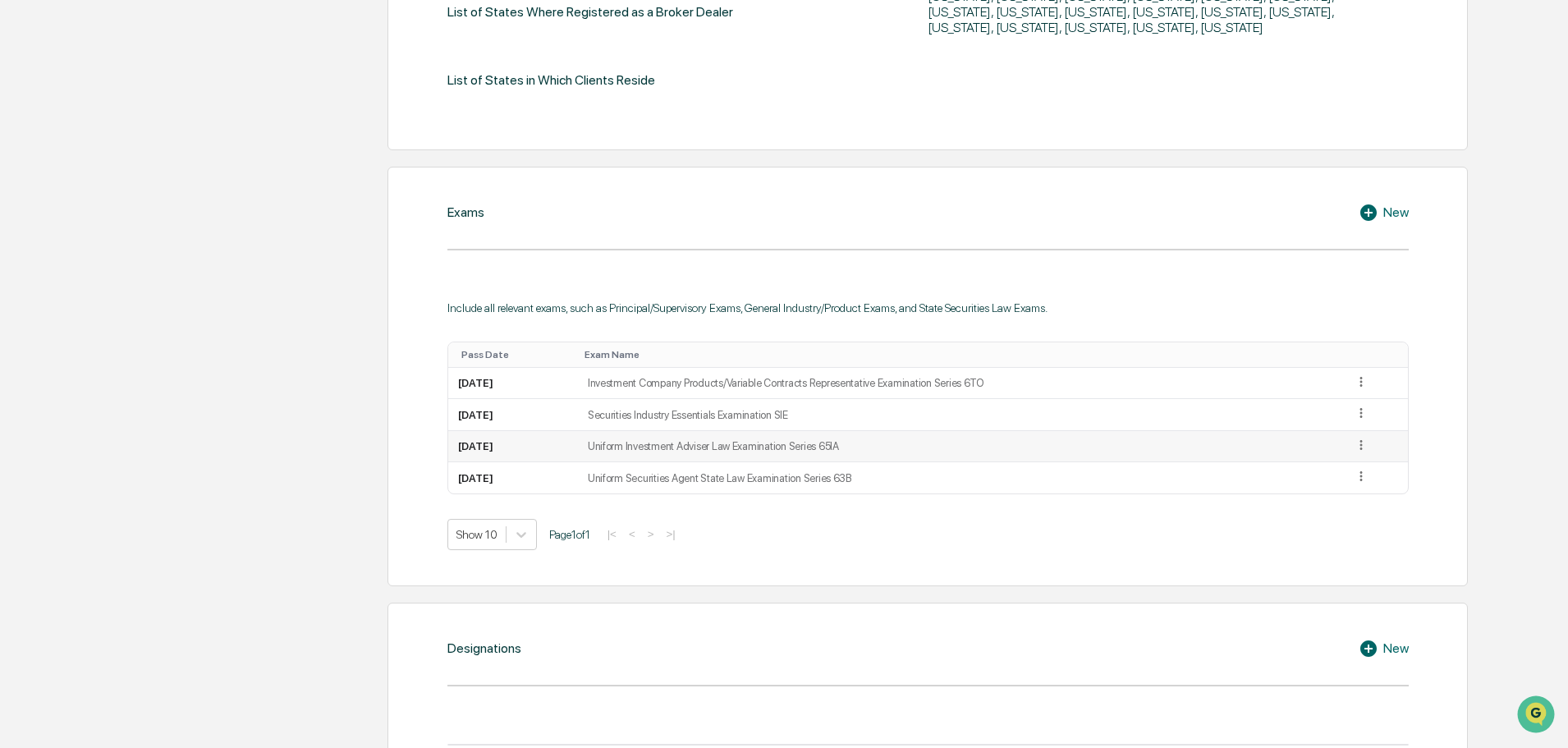
click at [1369, 438] on icon at bounding box center [1362, 446] width 16 height 16
click at [1354, 455] on div "Edit" at bounding box center [1342, 467] width 53 height 26
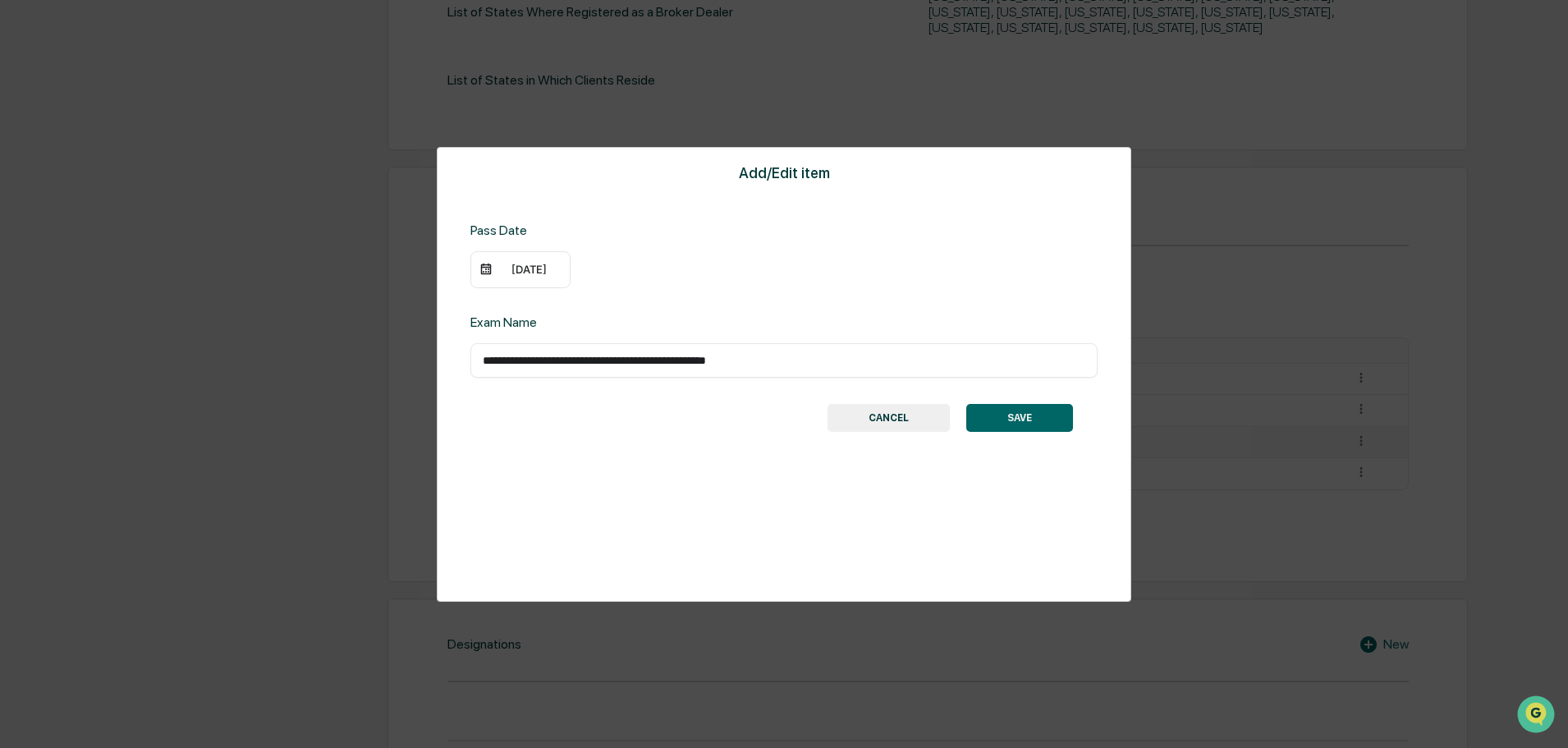
click at [900, 357] on input "**********" at bounding box center [784, 360] width 602 height 17
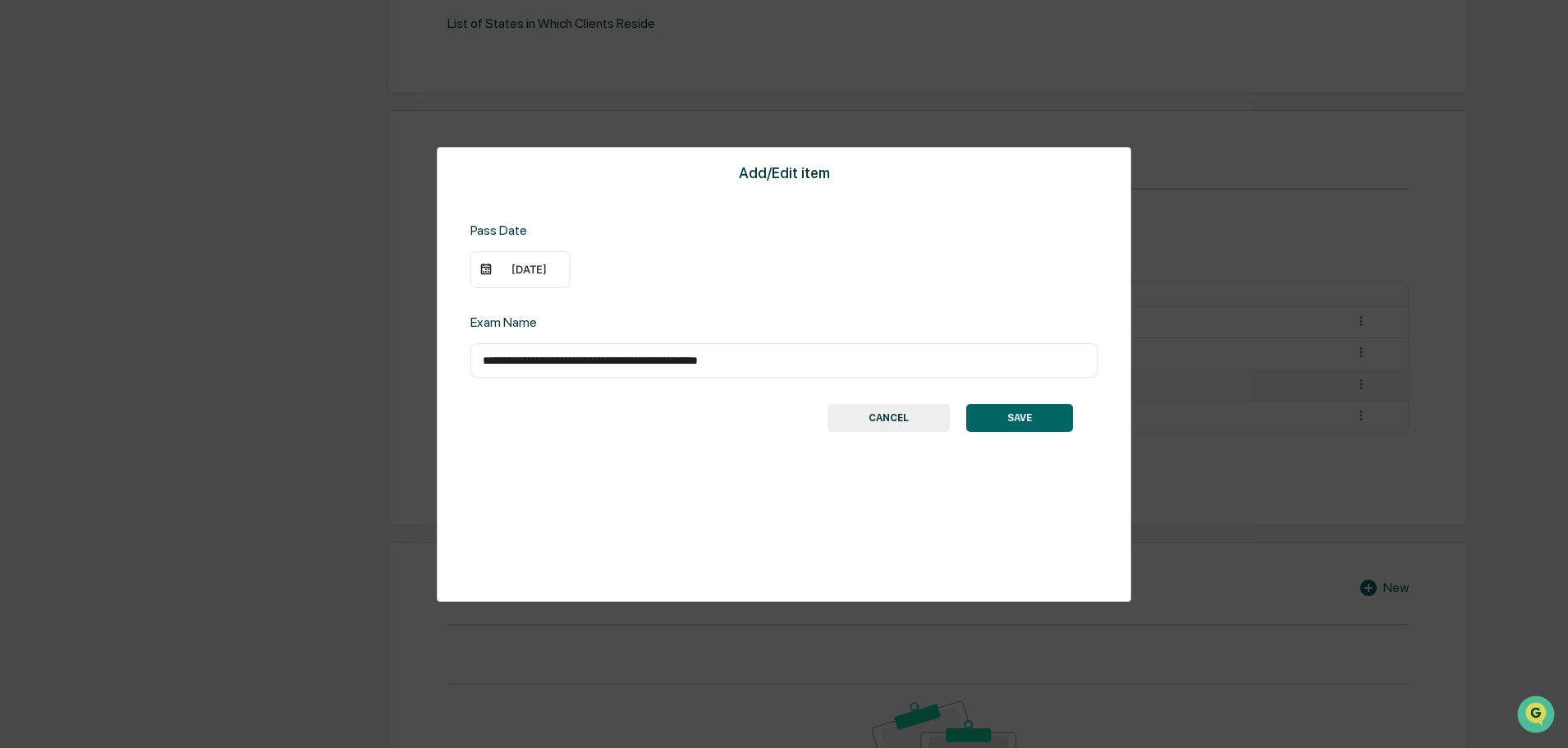
scroll to position [837, 0]
type input "**********"
click at [1006, 421] on button "SAVE" at bounding box center [1019, 418] width 107 height 28
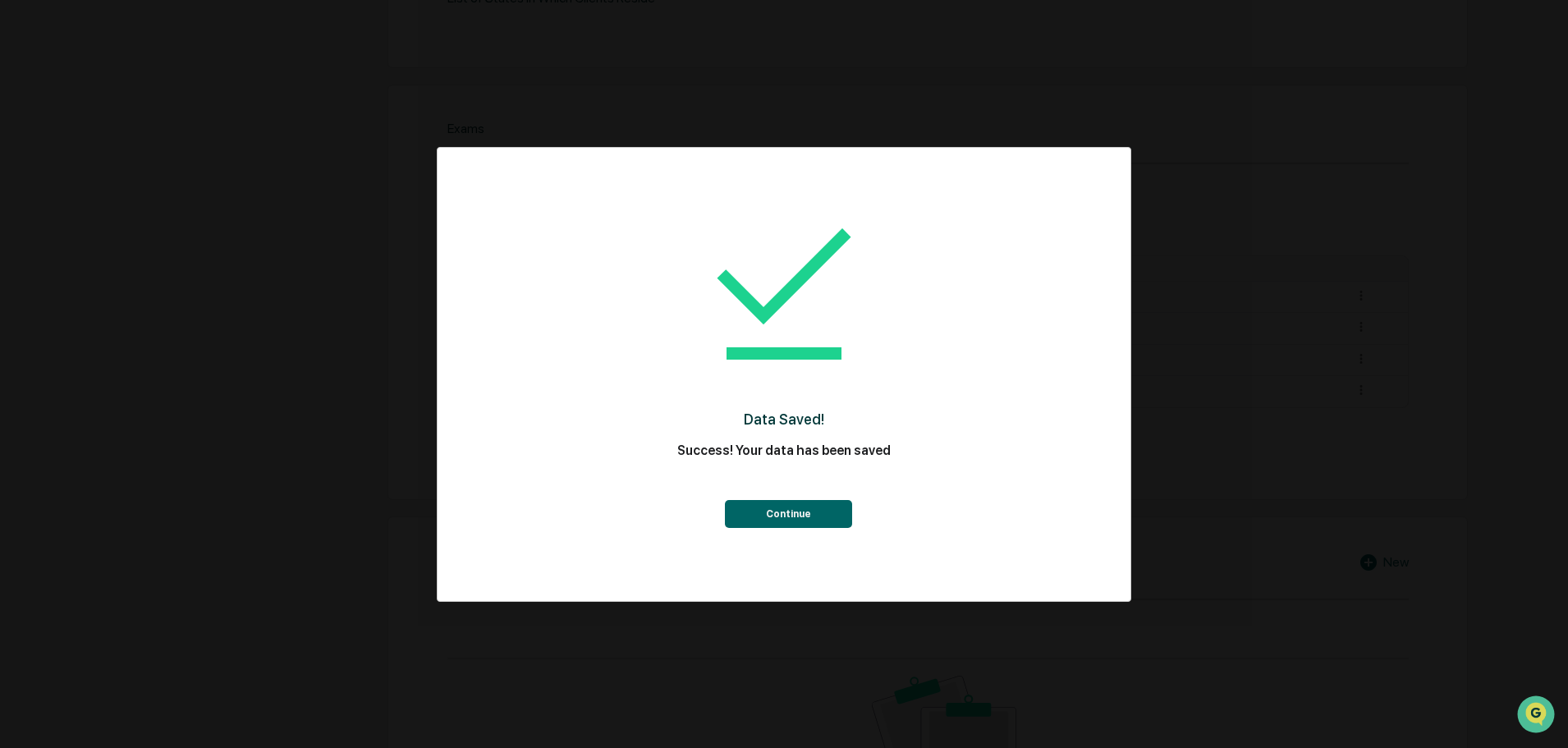
click at [789, 519] on button "Continue" at bounding box center [788, 513] width 127 height 28
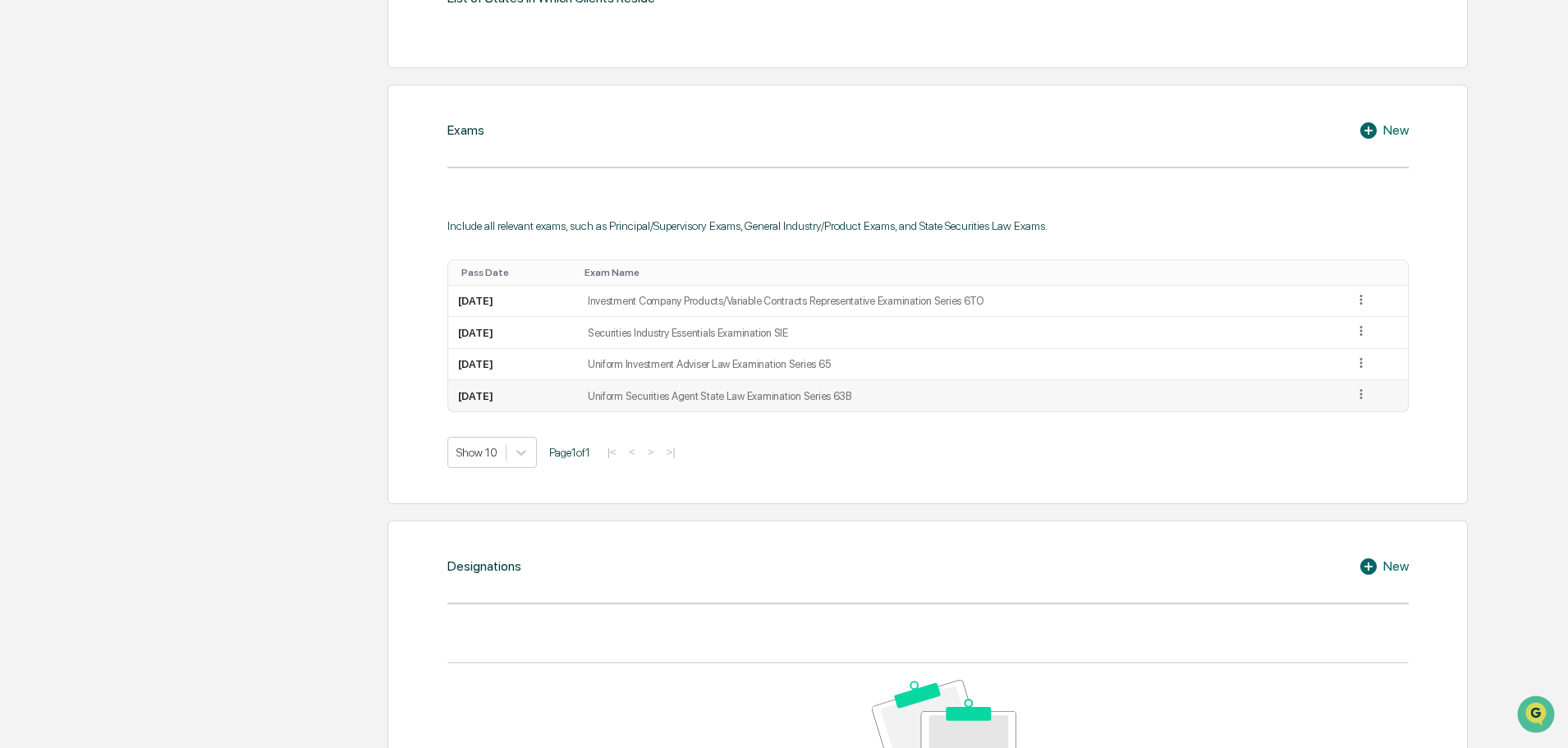
click at [944, 384] on td "Uniform Securities Agent State Law Examination Series 63B" at bounding box center [960, 396] width 765 height 31
click at [1362, 390] on icon at bounding box center [1360, 395] width 3 height 10
click at [1333, 405] on div "Edit" at bounding box center [1342, 418] width 53 height 26
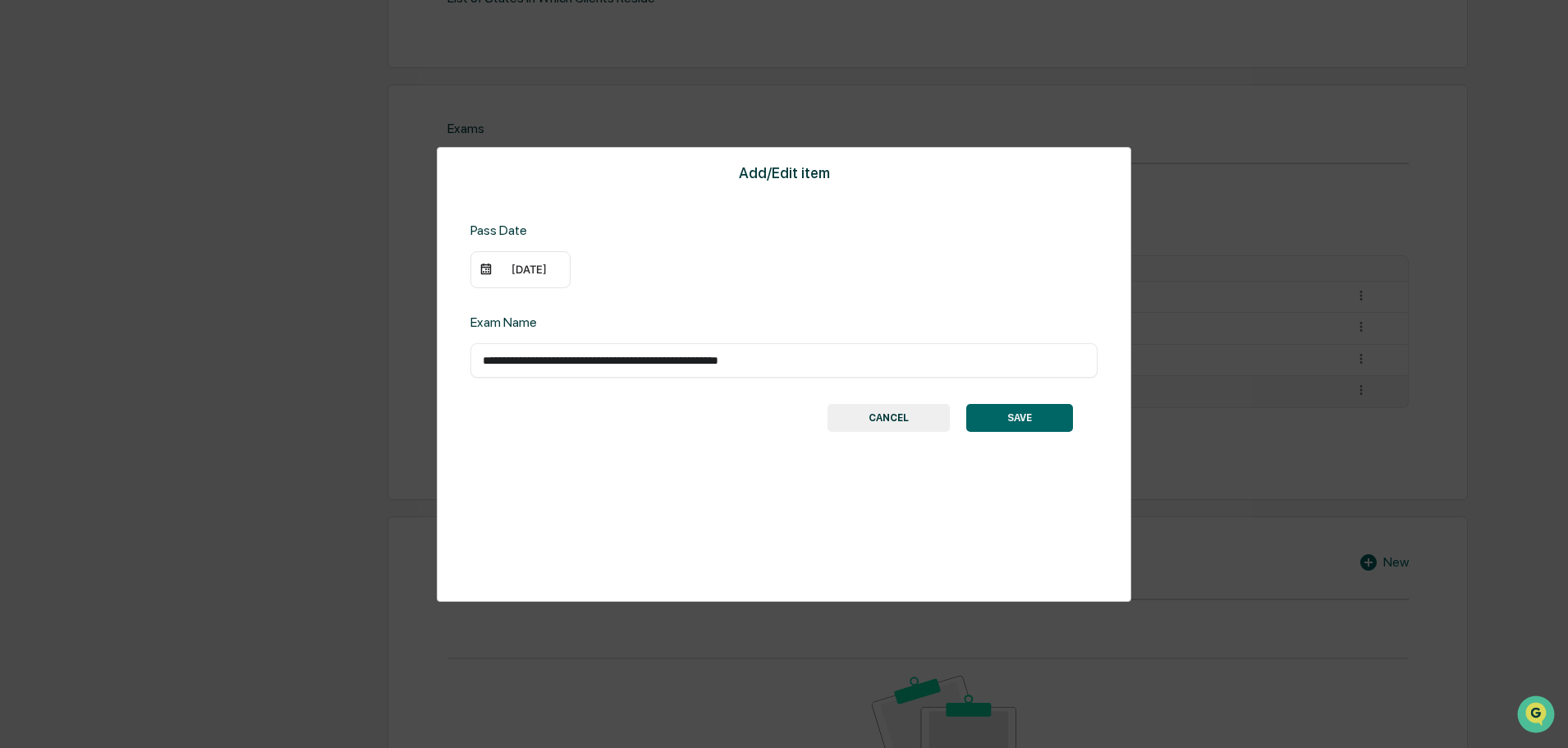
click at [935, 357] on input "**********" at bounding box center [784, 360] width 602 height 17
type input "**********"
click at [1023, 424] on button "SAVE" at bounding box center [1019, 418] width 107 height 28
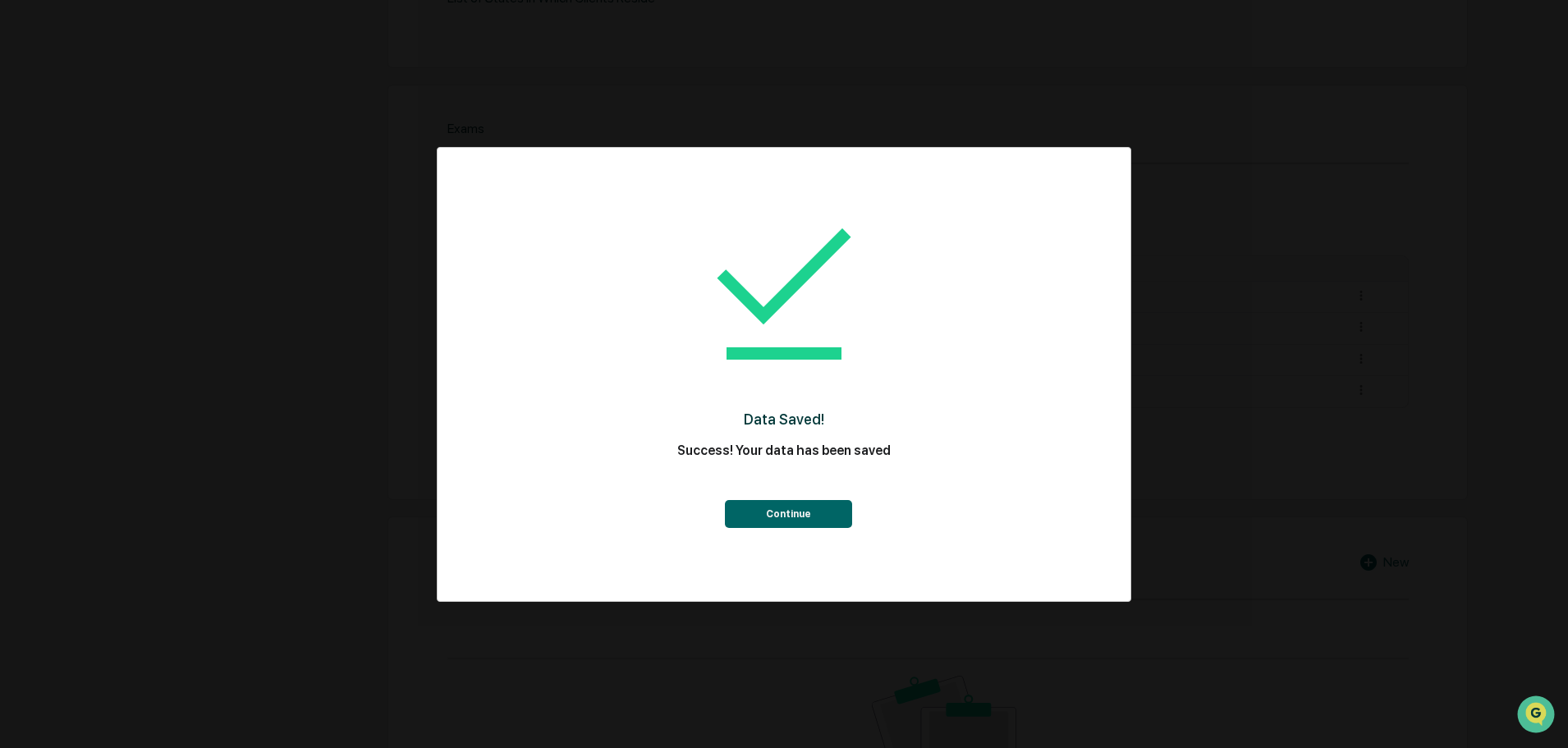
click at [806, 513] on button "Continue" at bounding box center [788, 513] width 127 height 28
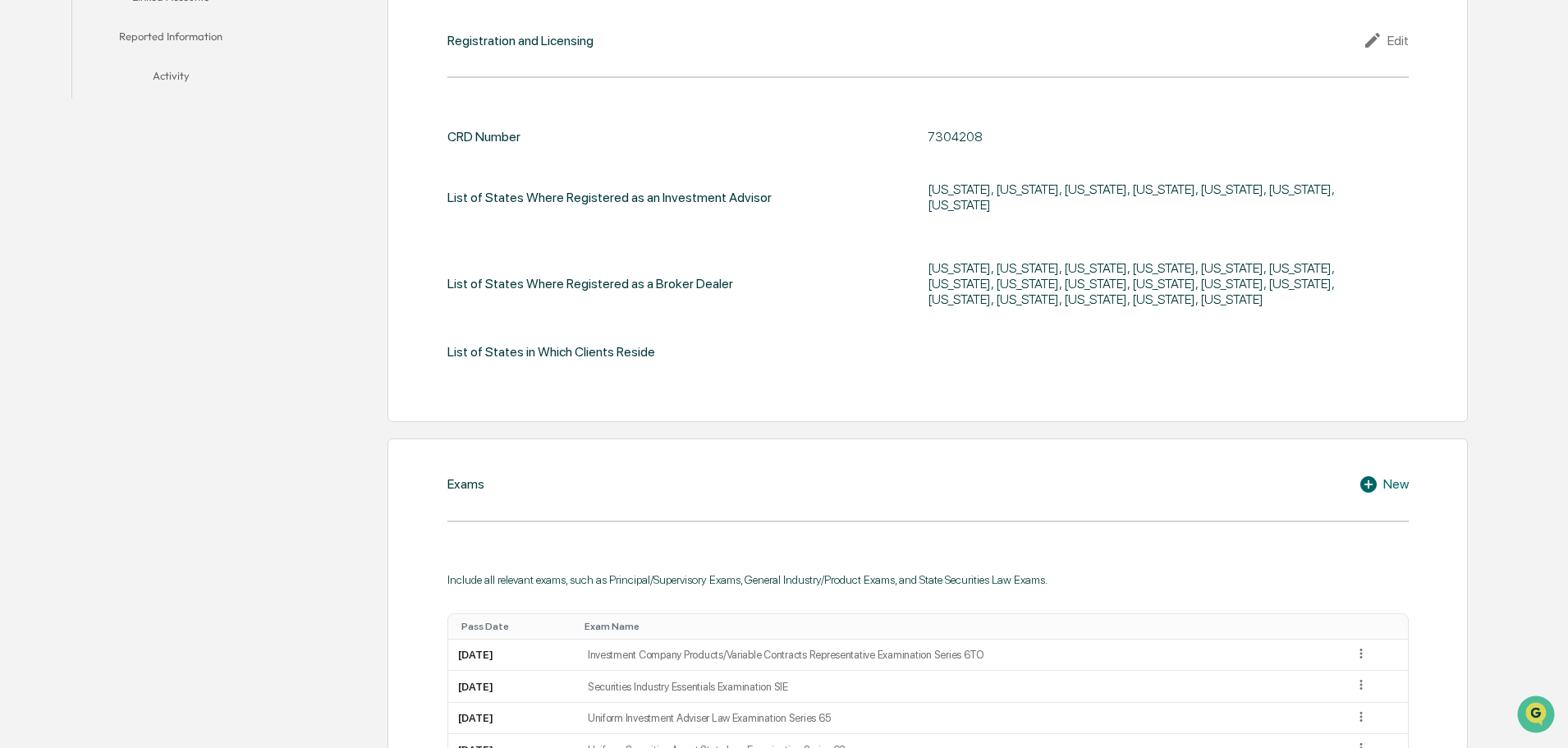
scroll to position [508, 0]
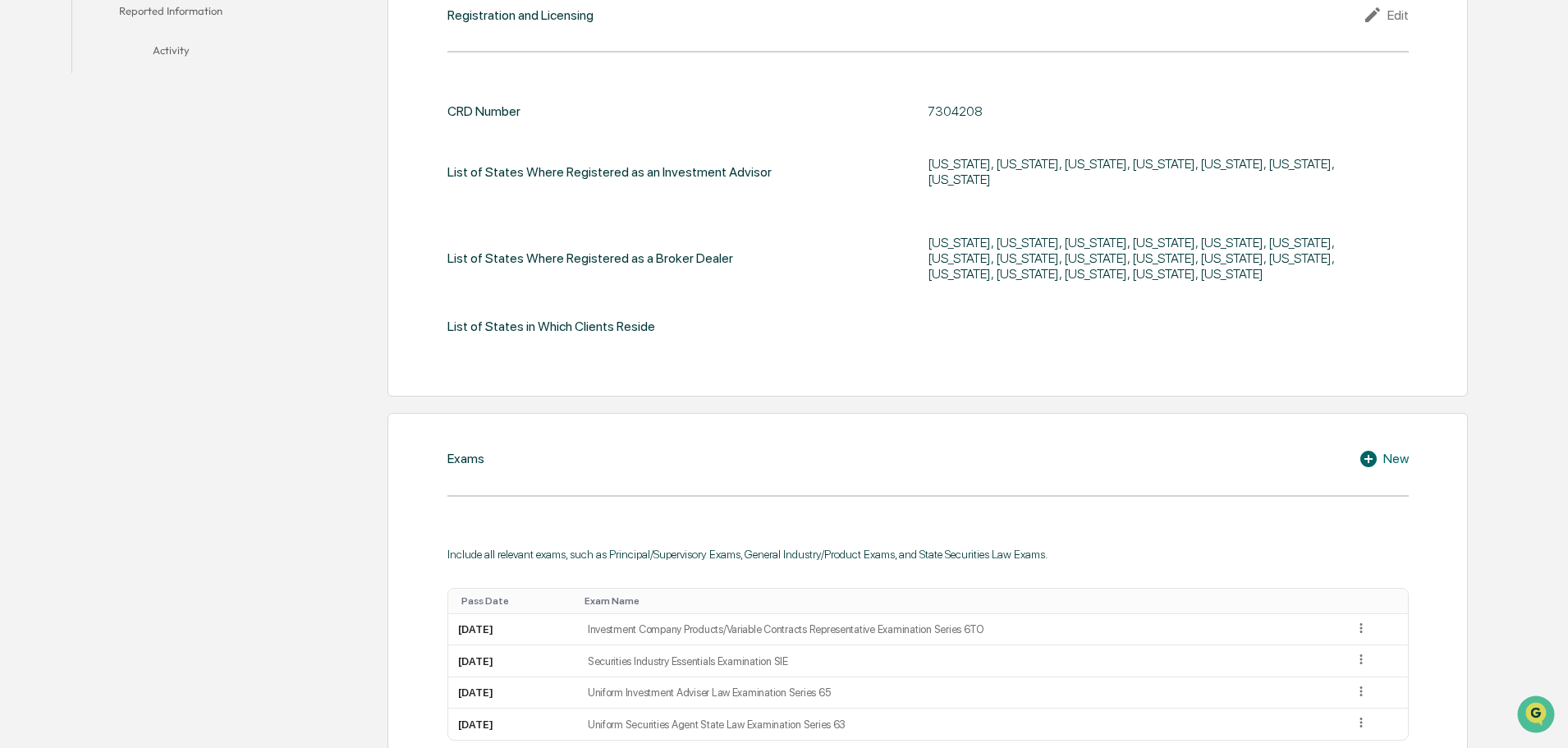
click at [1390, 24] on div "Edit" at bounding box center [1385, 15] width 46 height 20
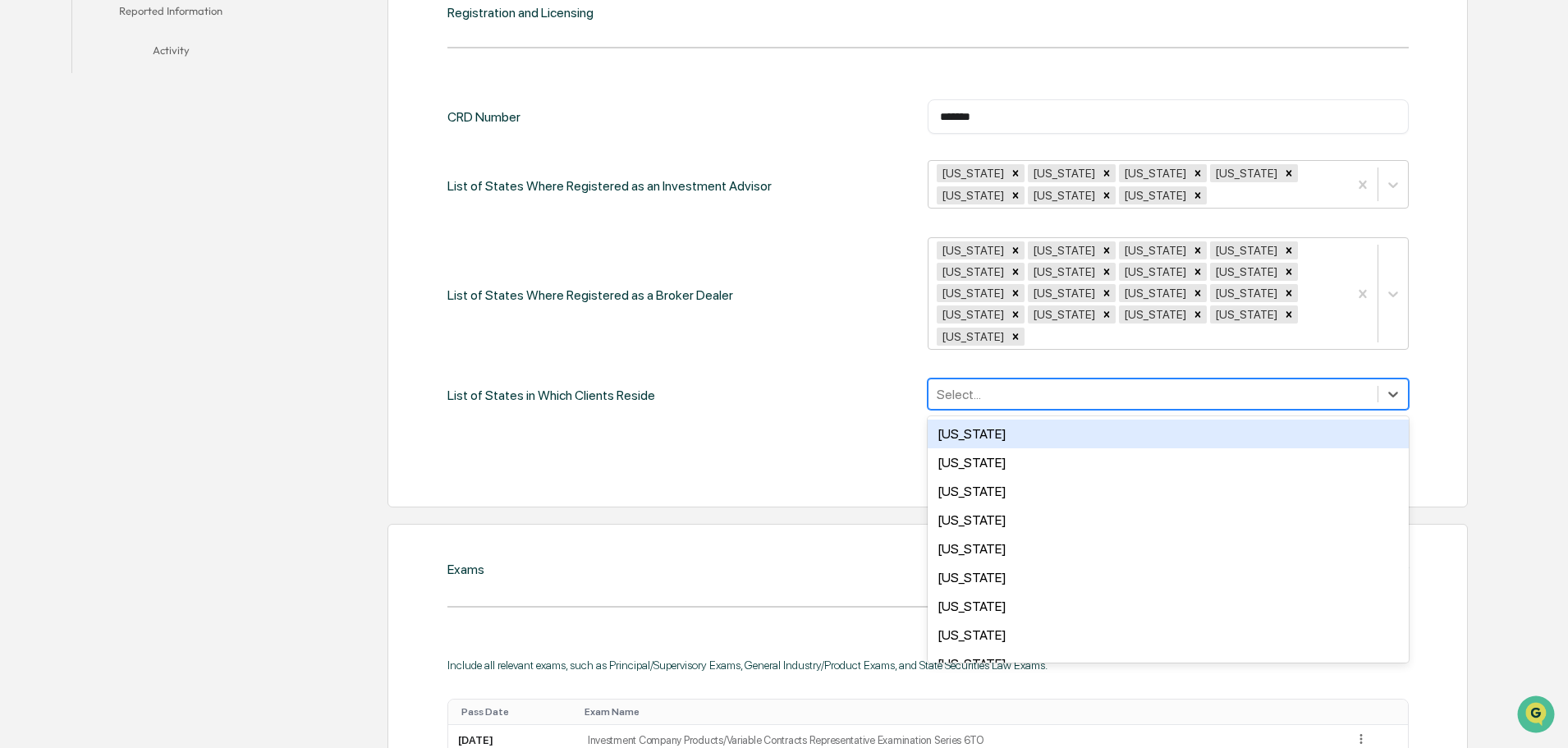
click at [1127, 385] on div at bounding box center [1153, 394] width 432 height 19
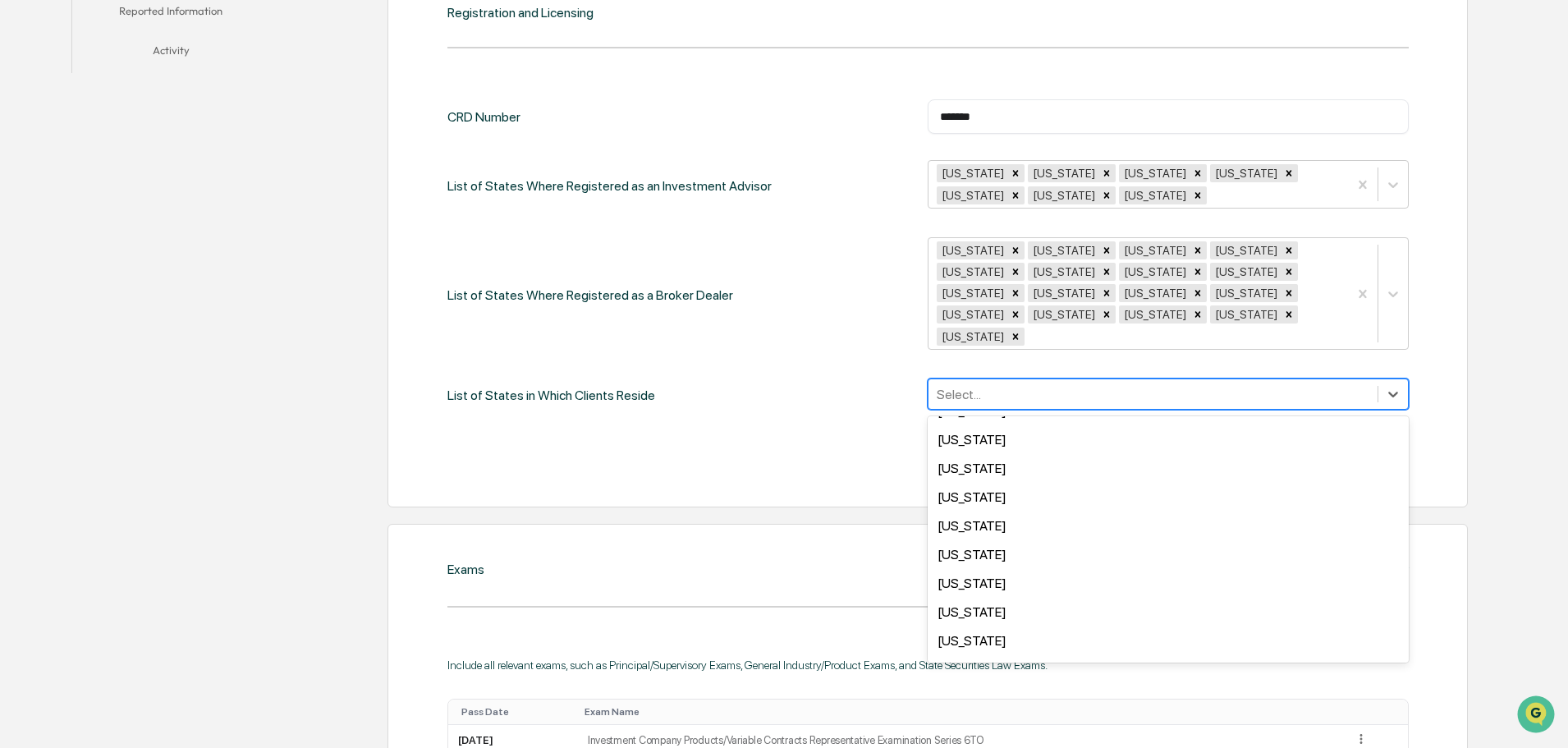
scroll to position [212, 0]
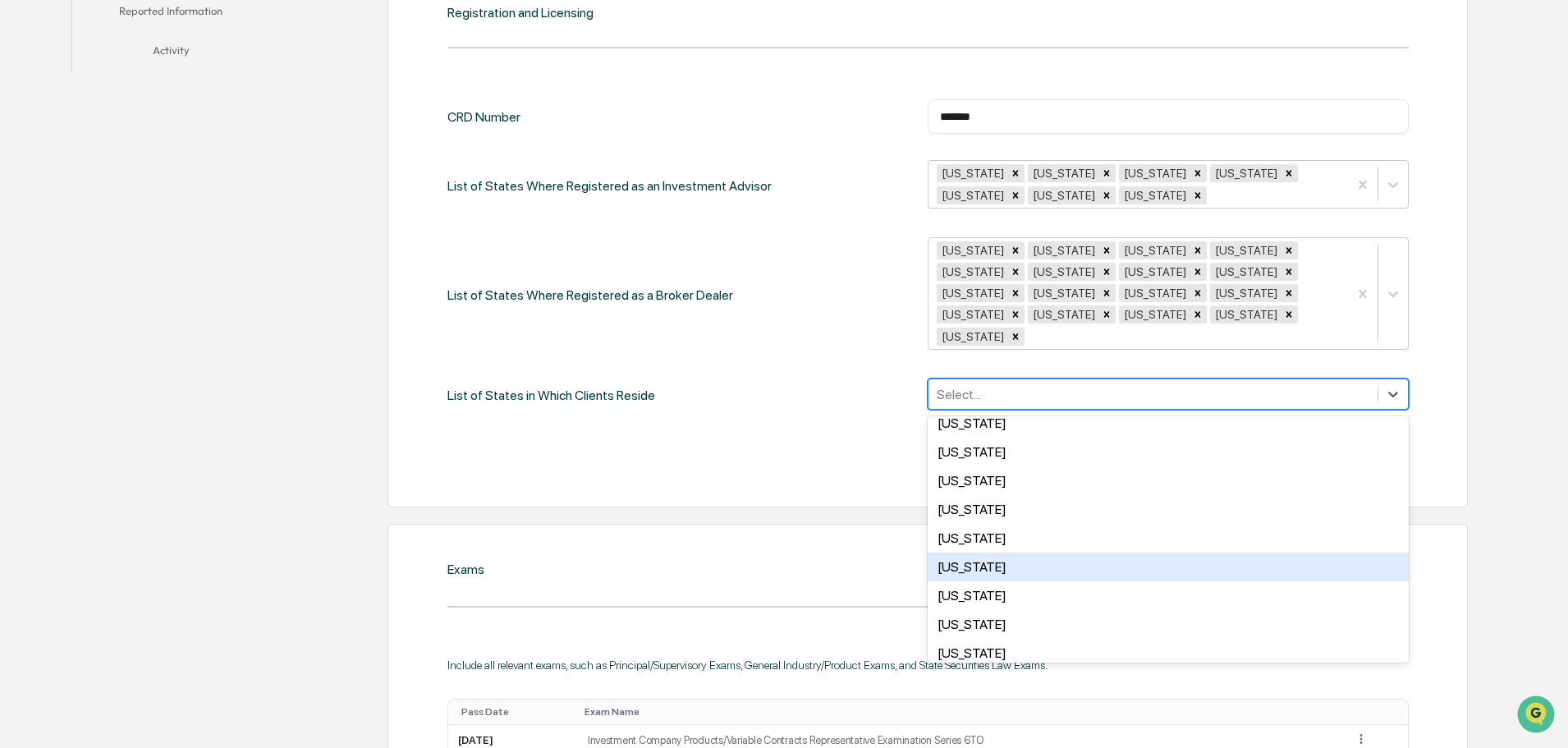
click at [714, 456] on div "Registration and Licensing CRD Number ******* ​ List of States Where Registered…" at bounding box center [927, 238] width 1080 height 539
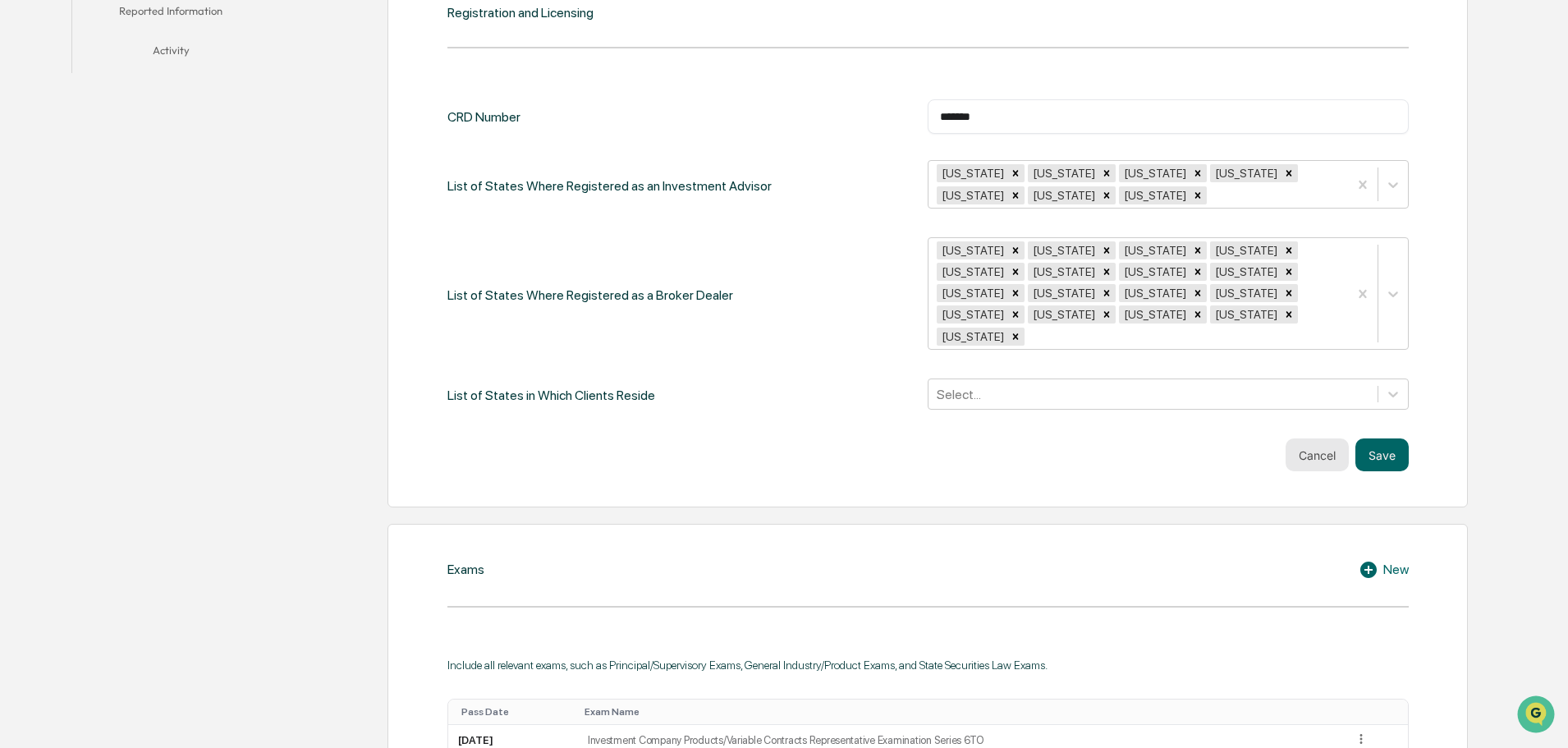
click at [1308, 438] on button "Cancel" at bounding box center [1317, 455] width 64 height 33
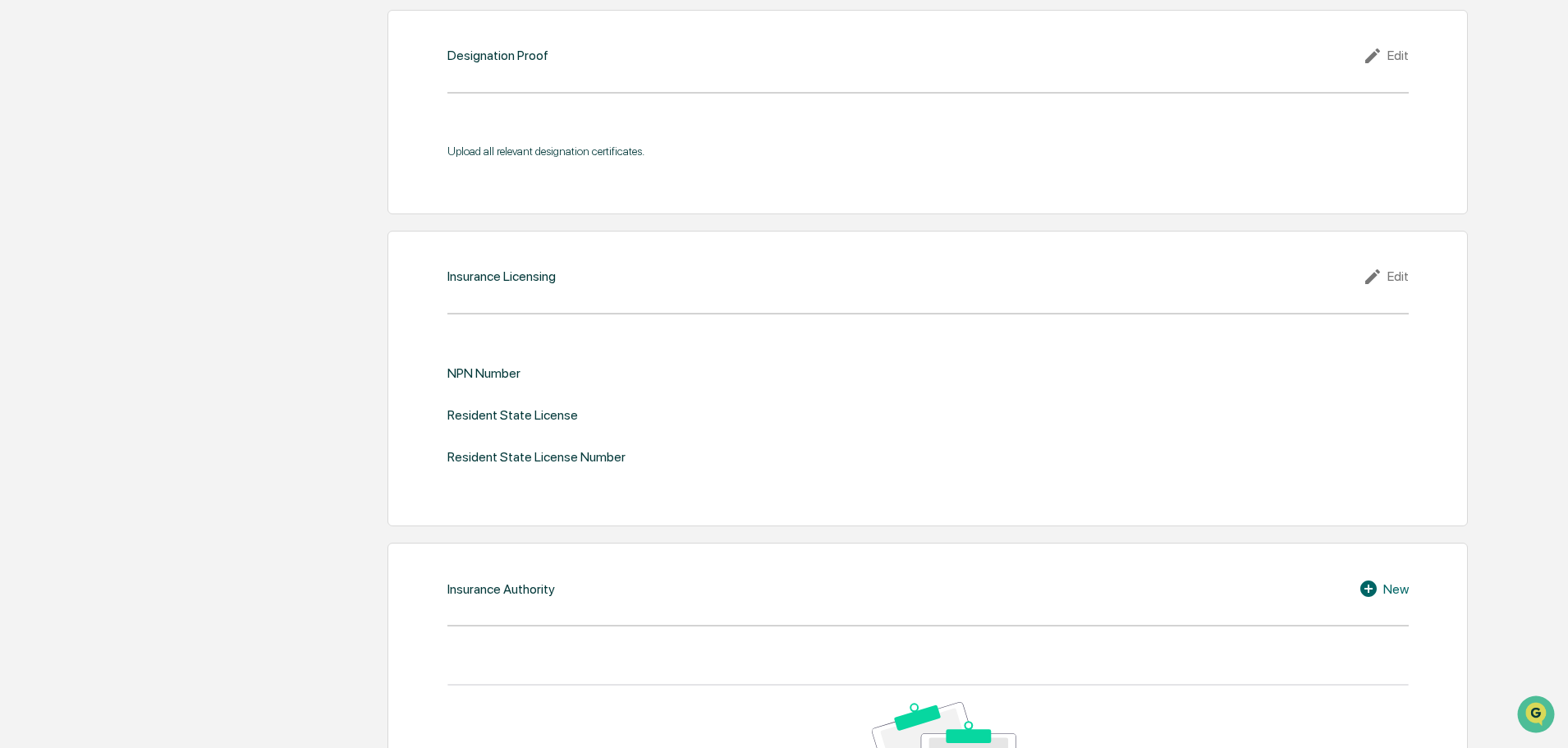
scroll to position [1904, 0]
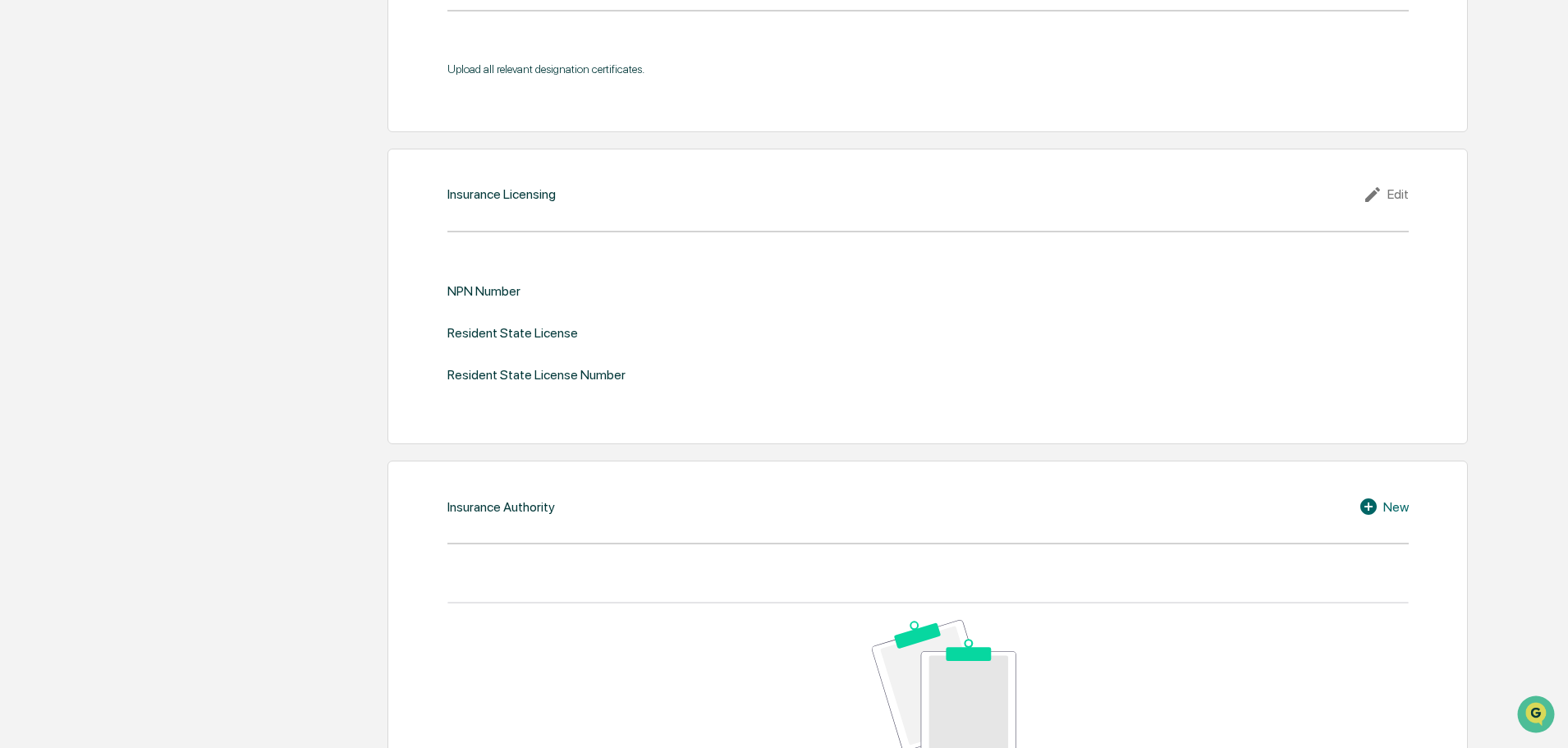
click at [1390, 185] on div "Edit" at bounding box center [1385, 195] width 46 height 20
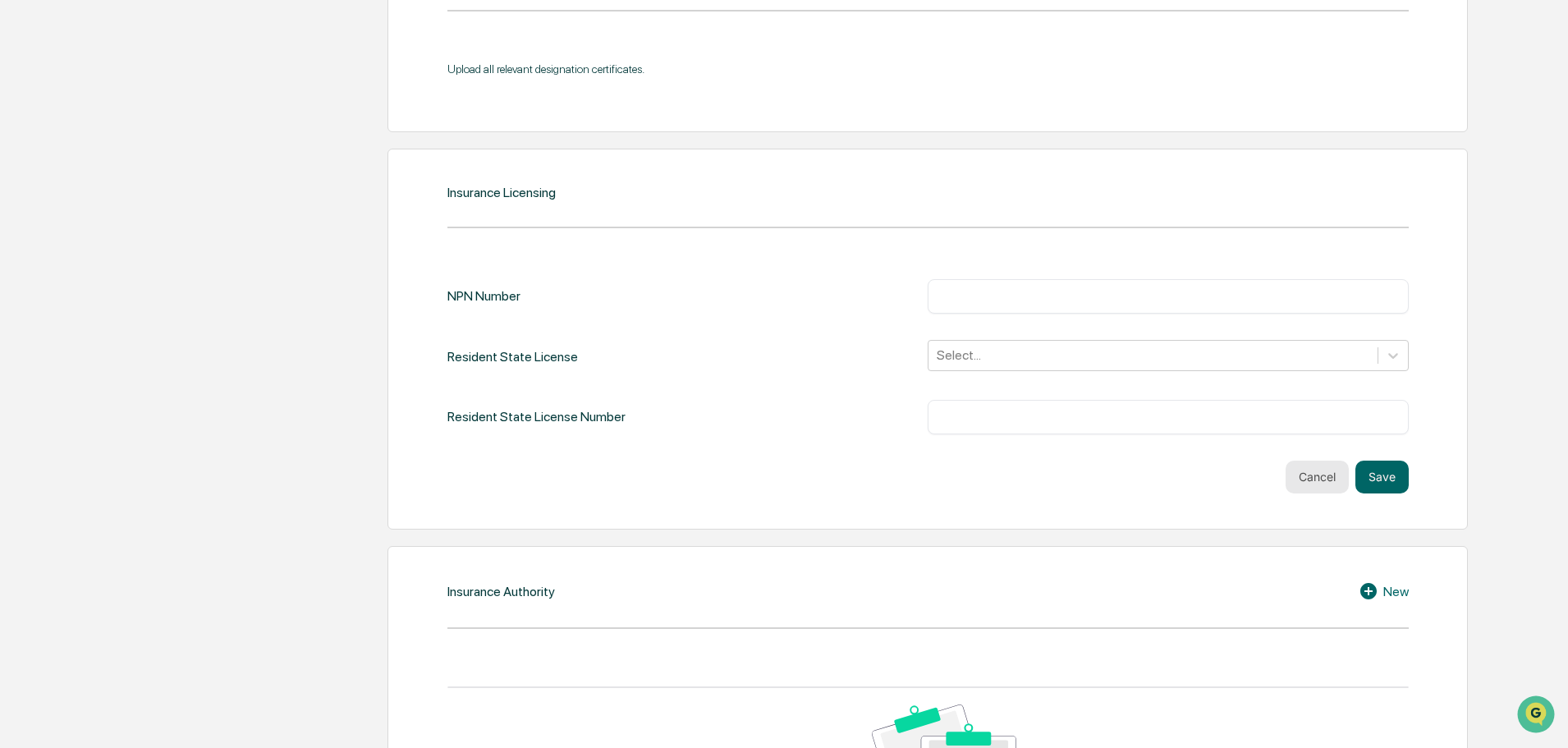
click at [1328, 469] on button "Cancel" at bounding box center [1317, 477] width 64 height 33
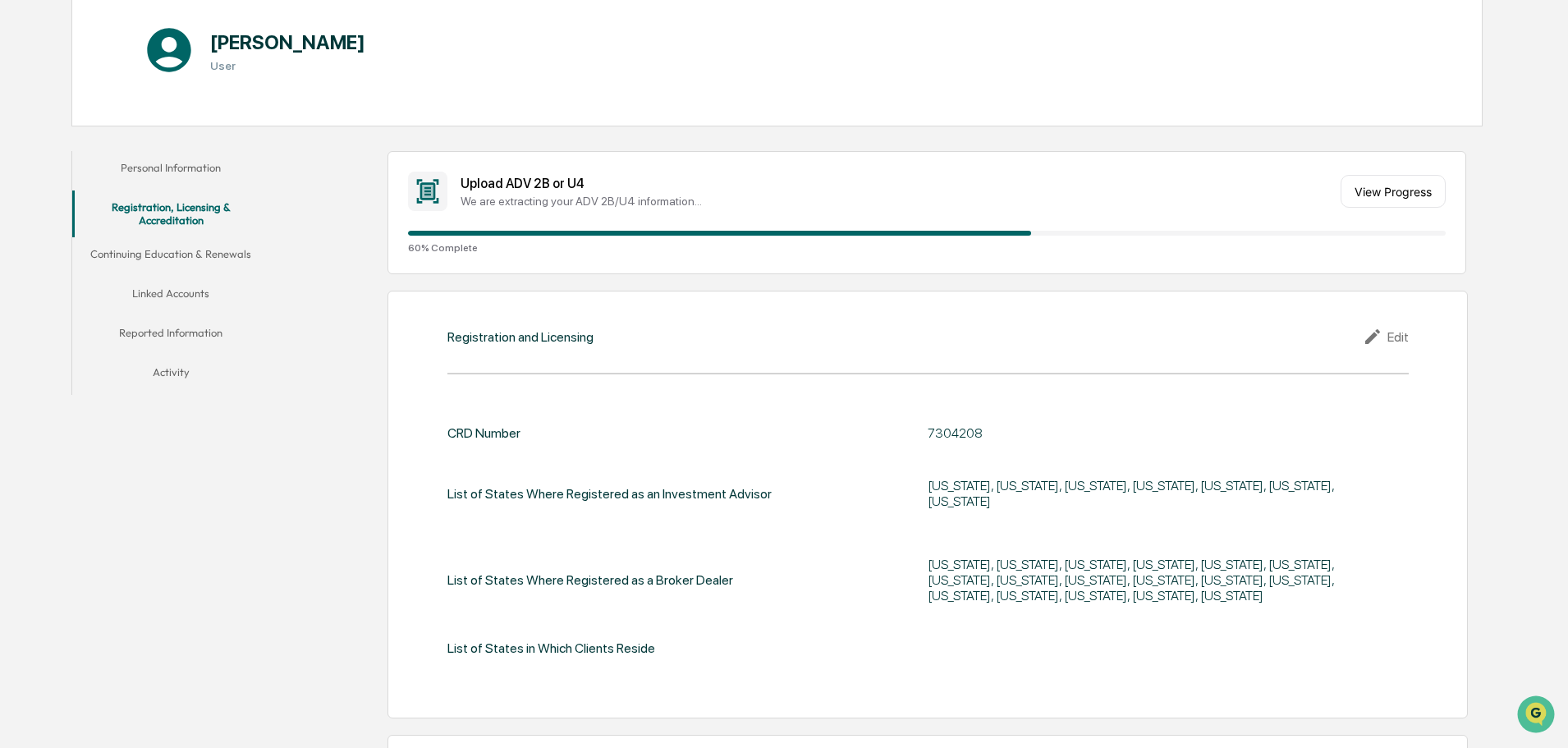
scroll to position [180, 0]
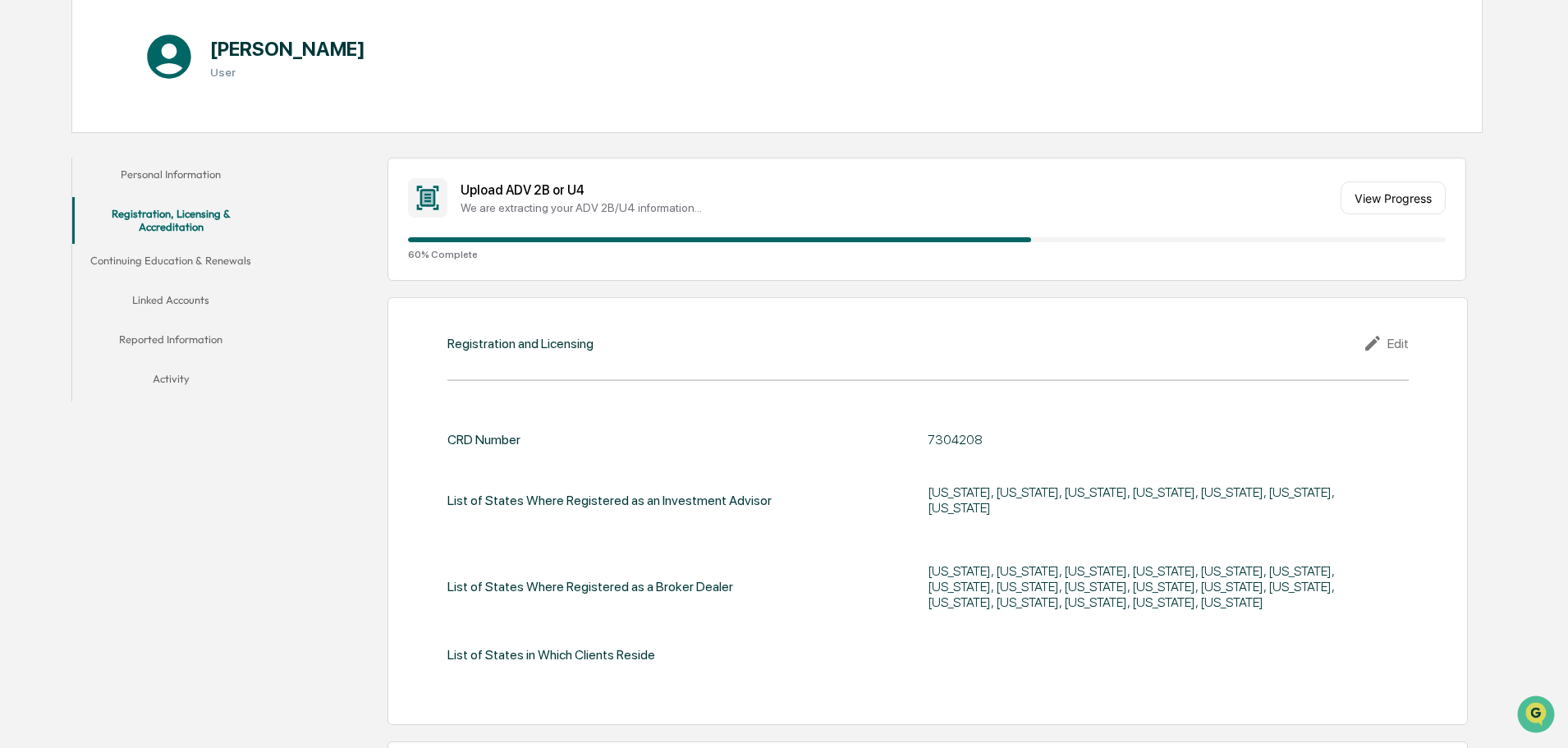
click at [213, 262] on button "Continuing Education & Renewals" at bounding box center [171, 263] width 197 height 39
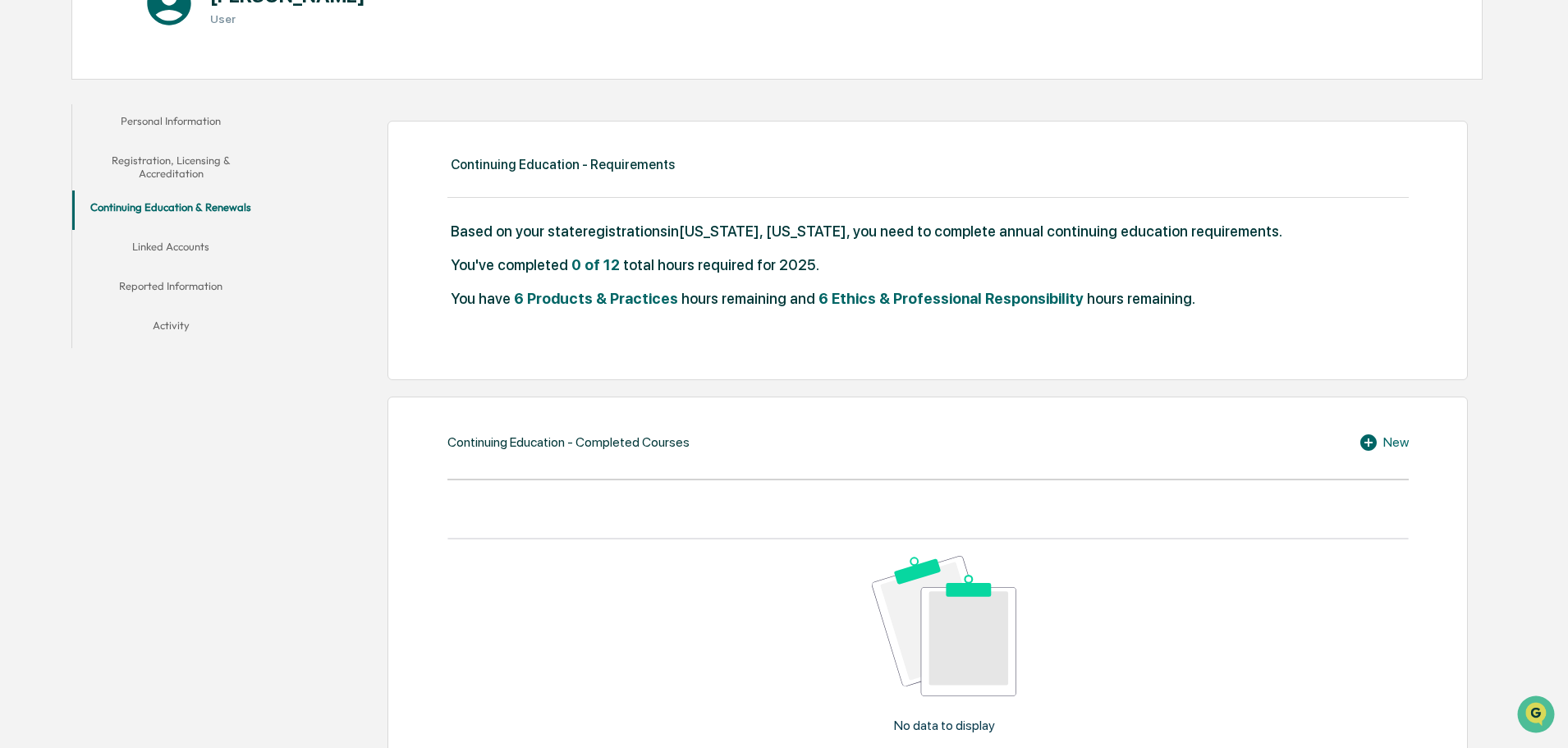
scroll to position [206, 0]
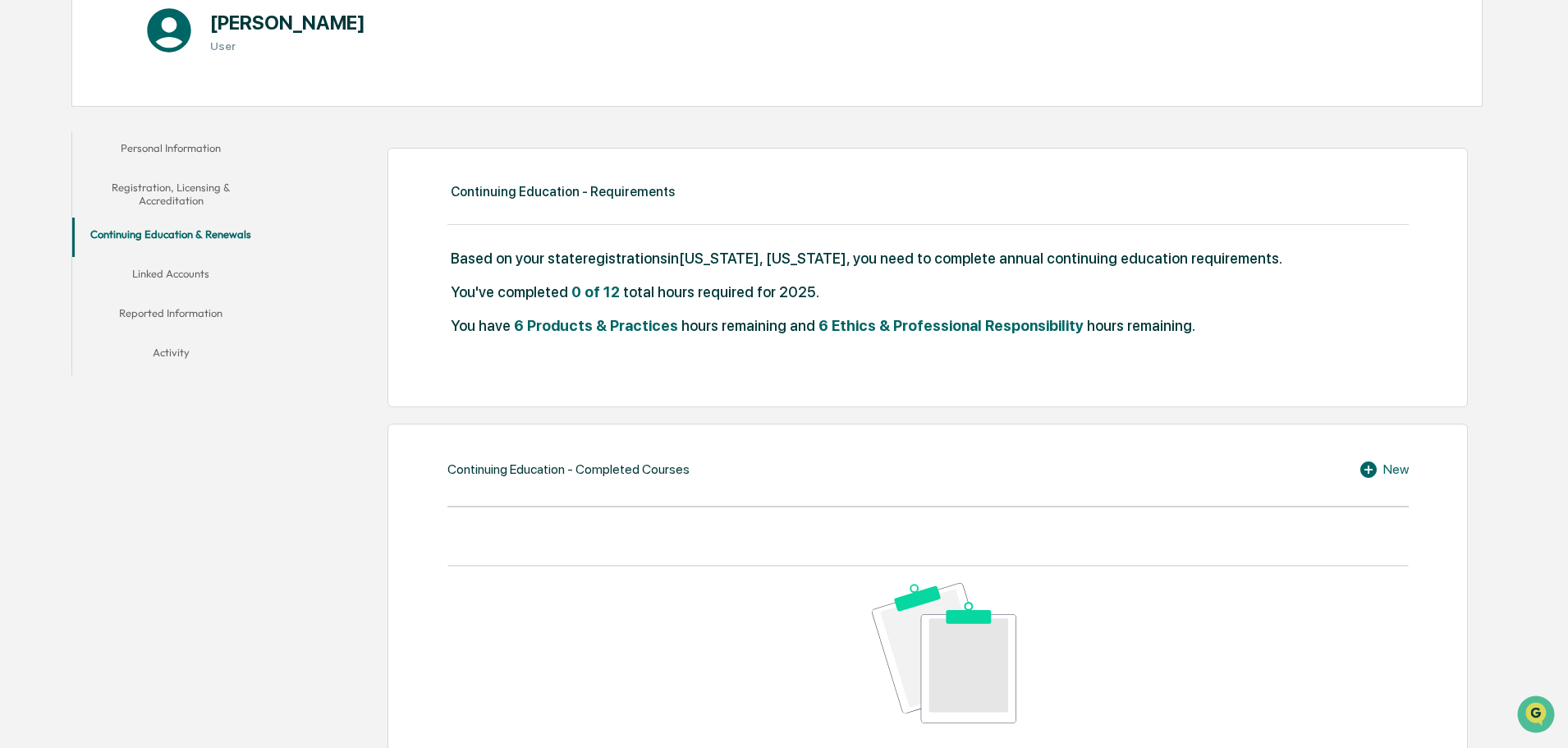
click at [1365, 474] on icon at bounding box center [1368, 469] width 17 height 17
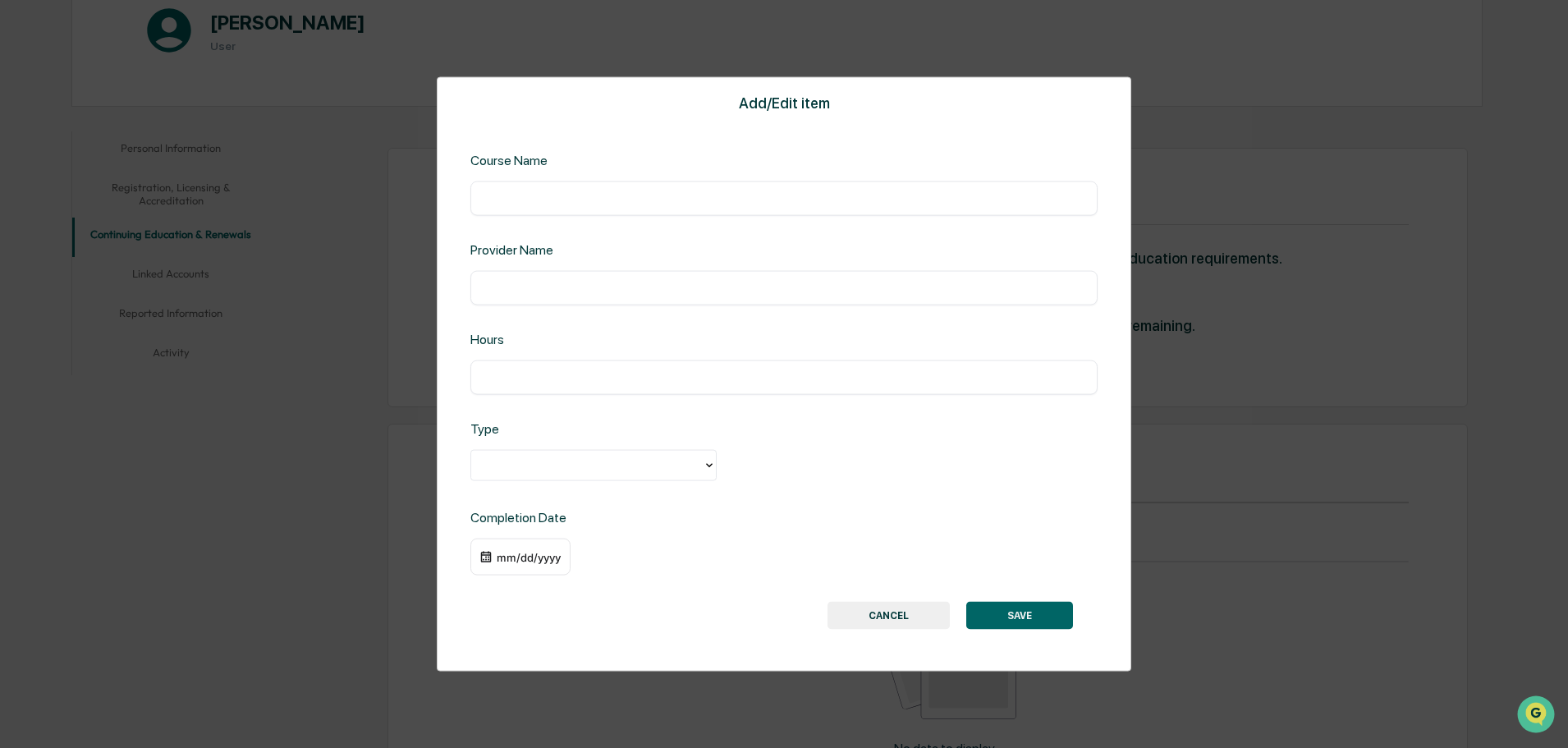
click at [871, 614] on button "CANCEL" at bounding box center [888, 615] width 122 height 28
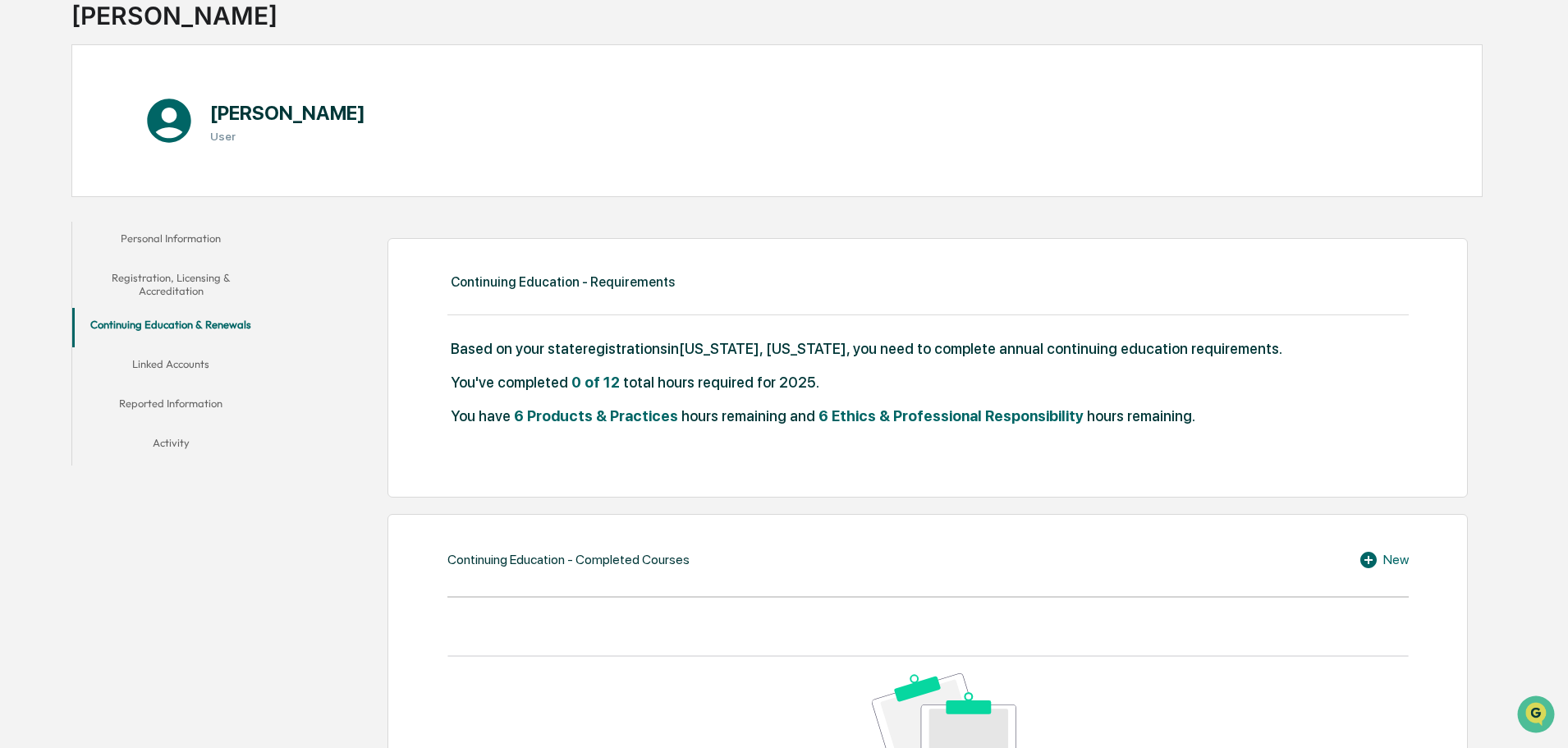
scroll to position [0, 0]
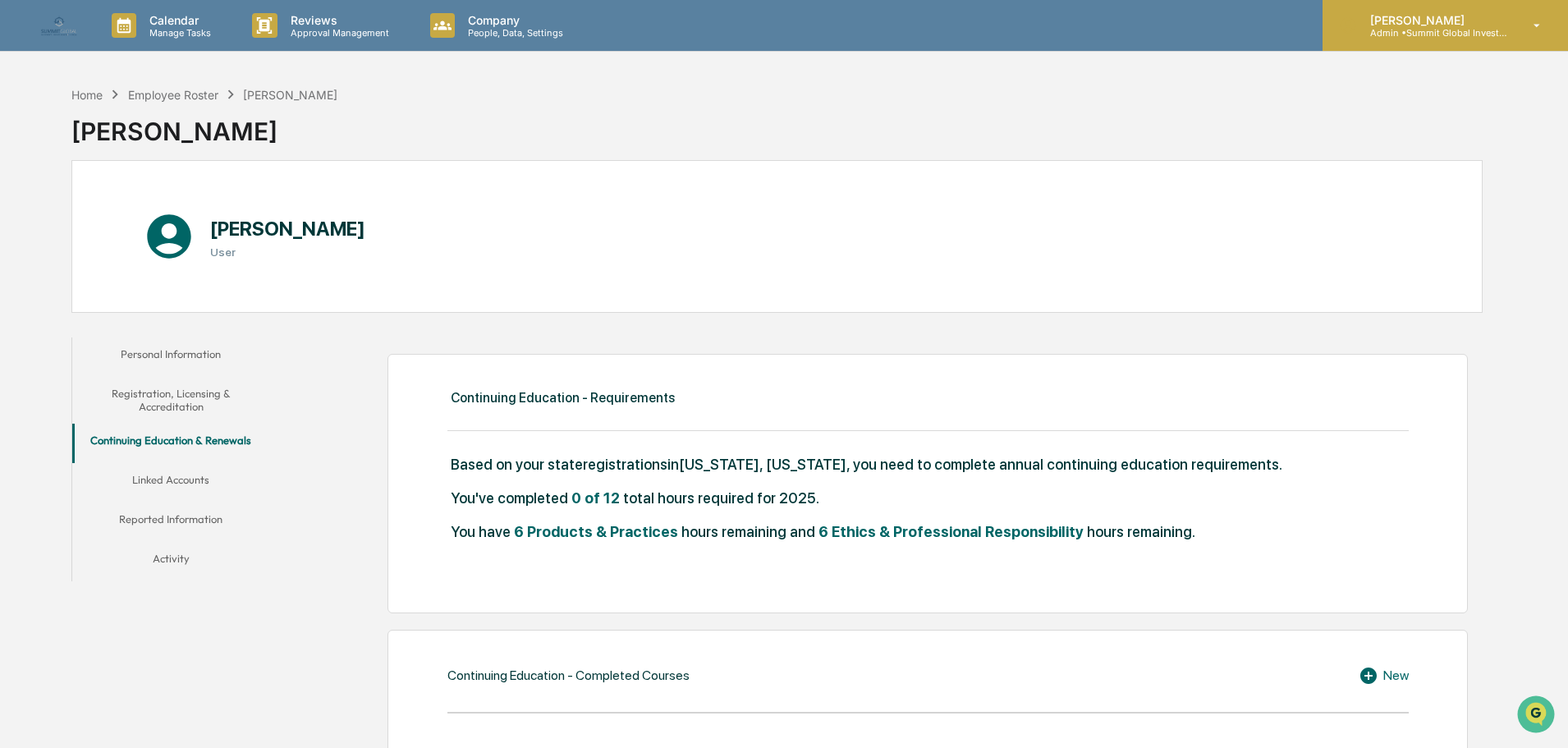
click at [1492, 22] on p "[PERSON_NAME]" at bounding box center [1433, 20] width 152 height 14
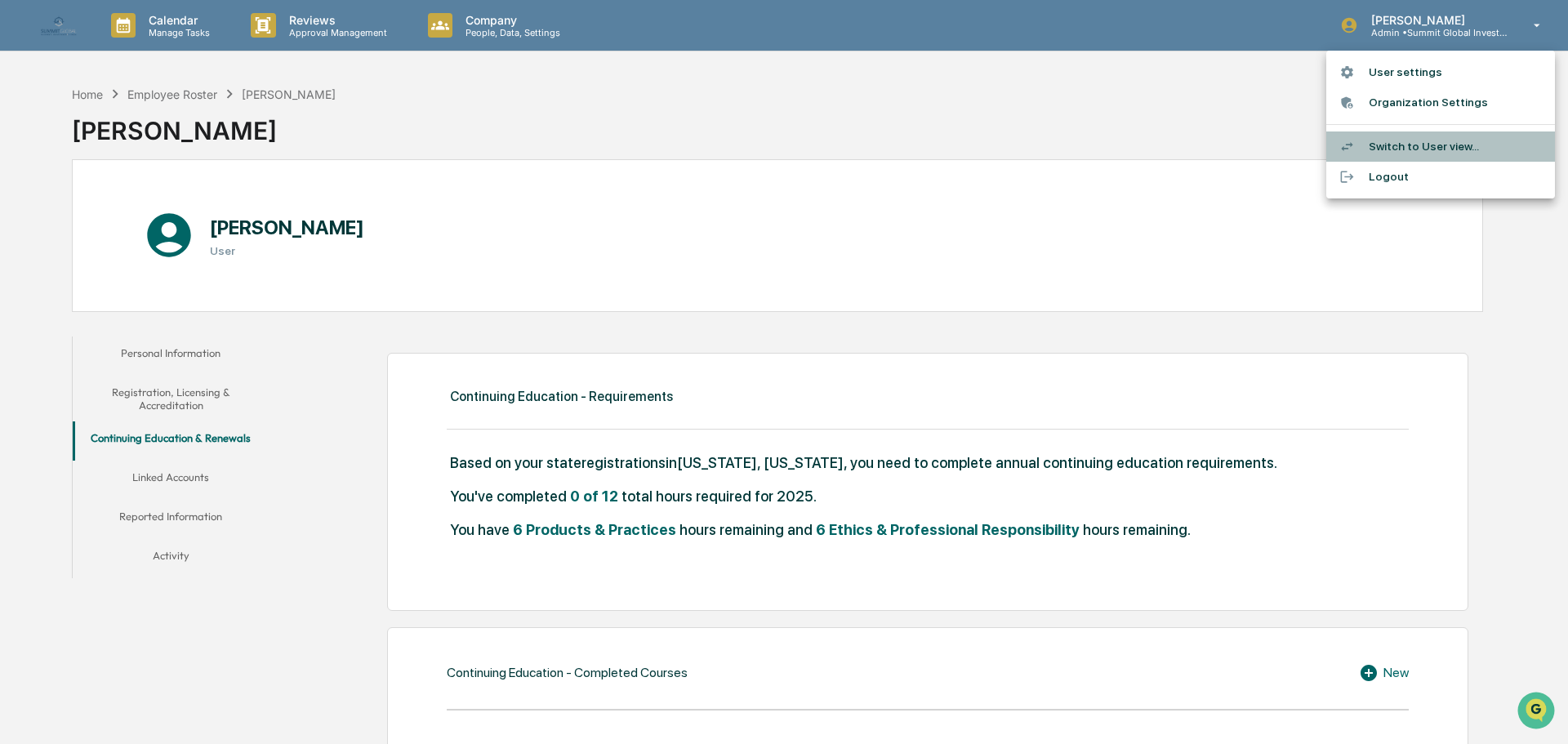
click at [1402, 155] on li "Switch to User view..." at bounding box center [1441, 146] width 229 height 30
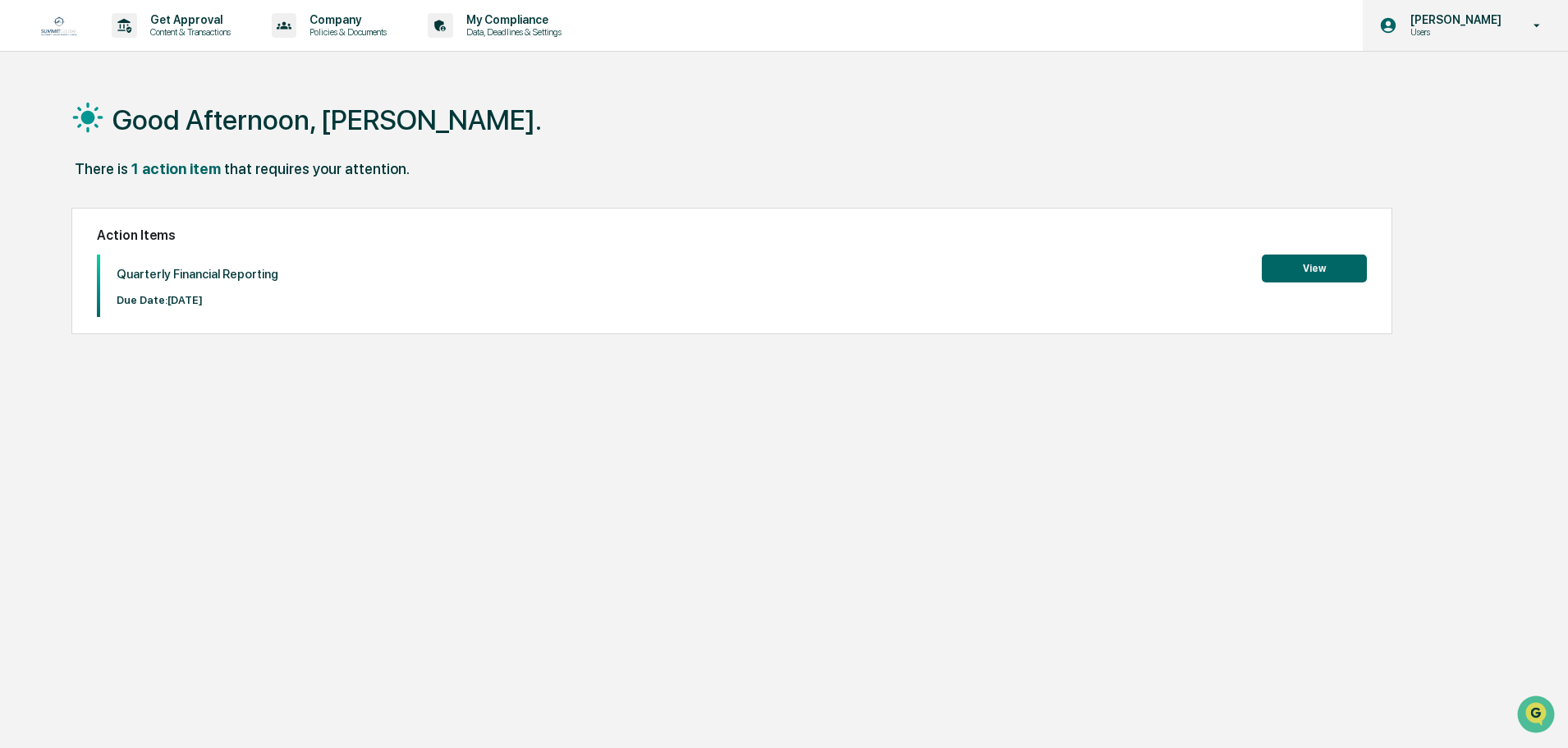
click at [1426, 13] on p "[PERSON_NAME]" at bounding box center [1453, 19] width 112 height 13
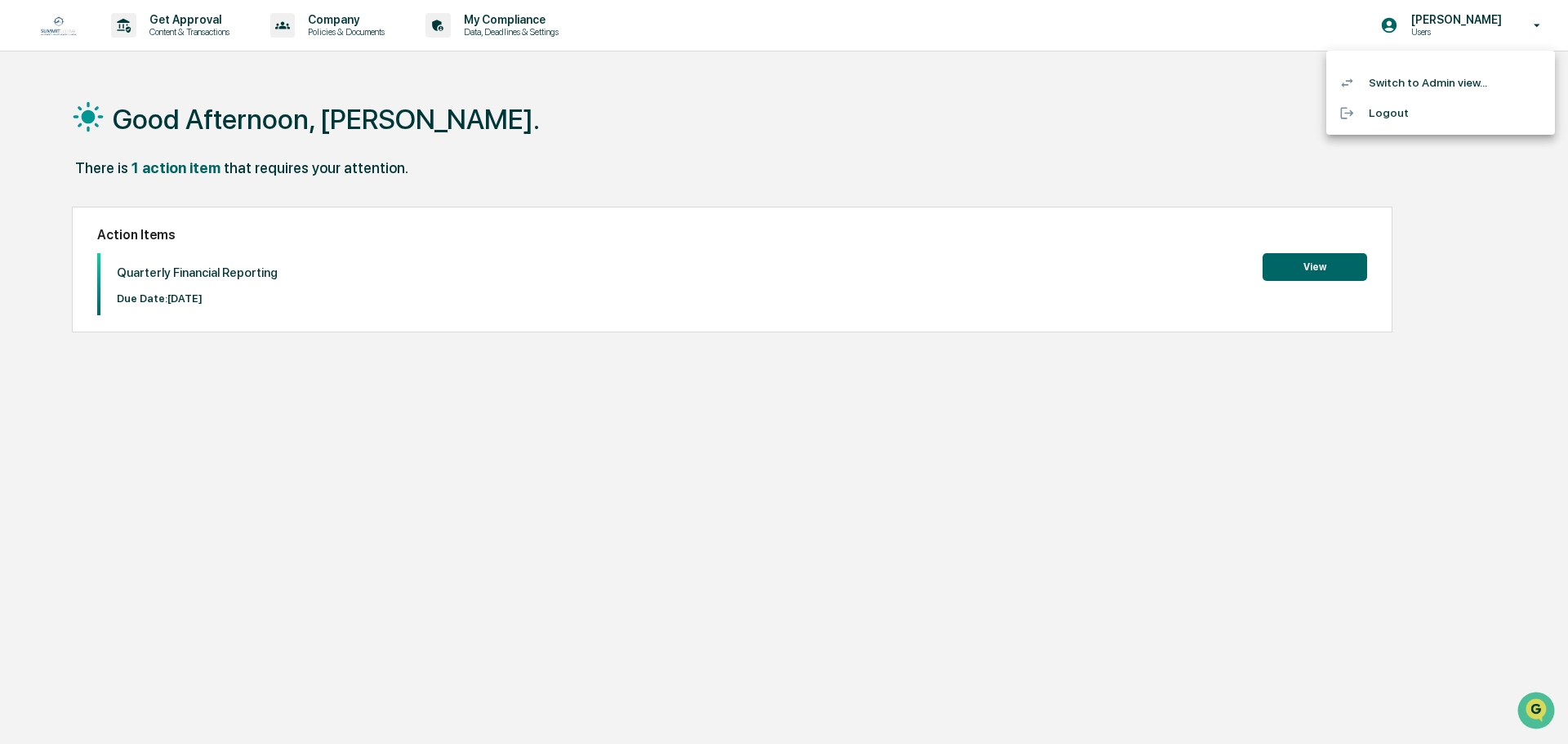
click at [1056, 116] on div at bounding box center [784, 372] width 1568 height 744
click at [343, 124] on h1 "Good Afternoon, [PERSON_NAME]." at bounding box center [325, 120] width 427 height 33
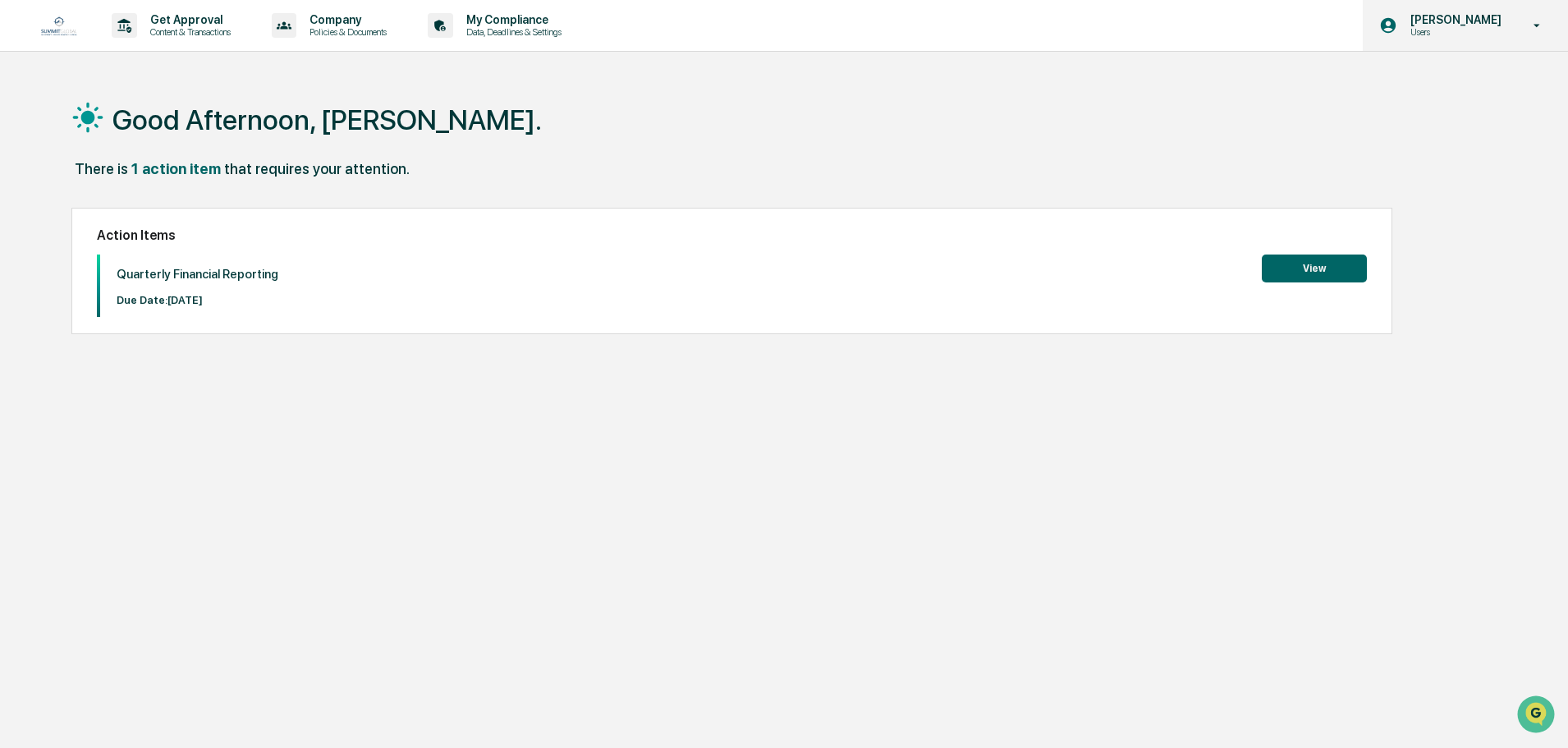
click at [1539, 24] on icon at bounding box center [1537, 24] width 7 height 3
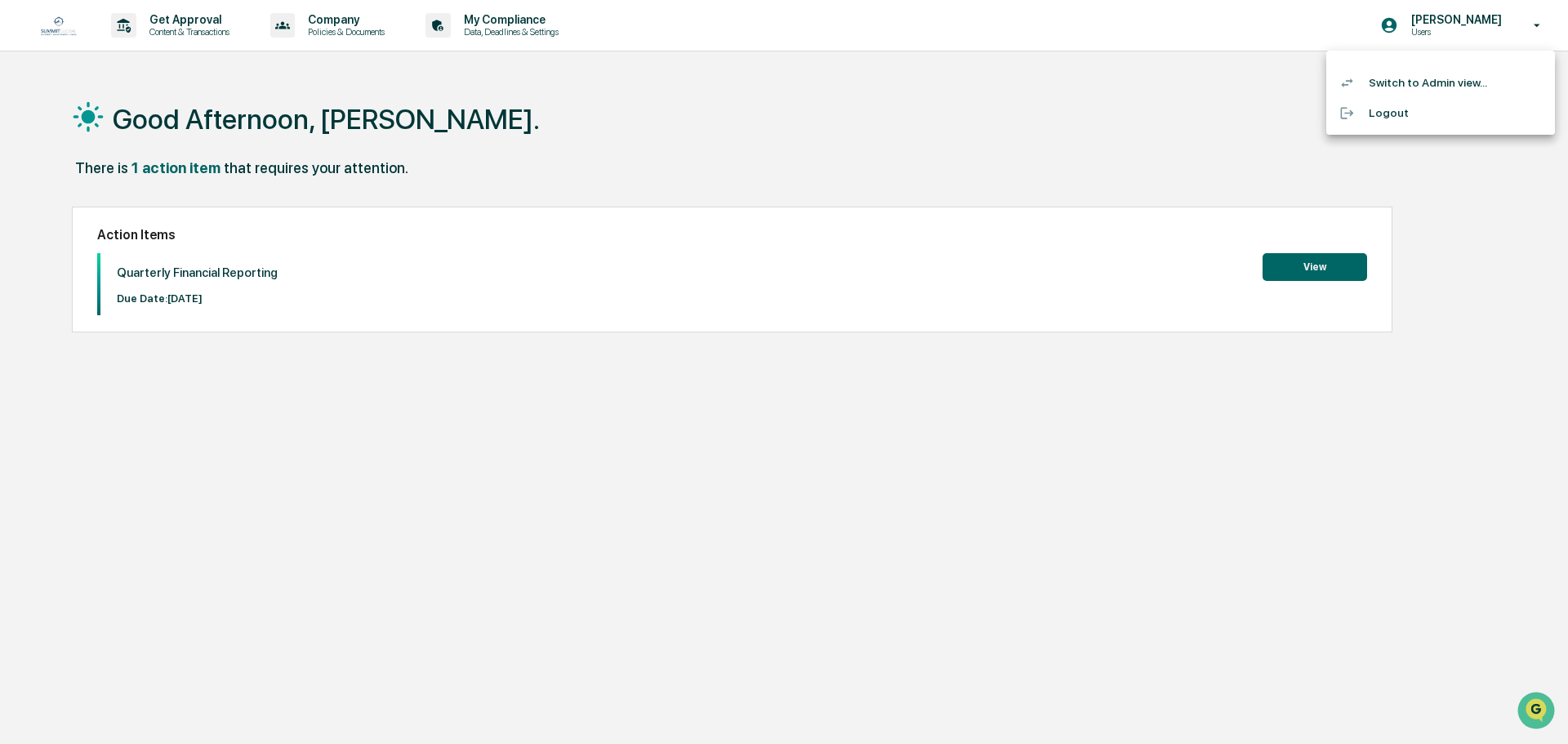
click at [1405, 19] on div at bounding box center [784, 372] width 1568 height 744
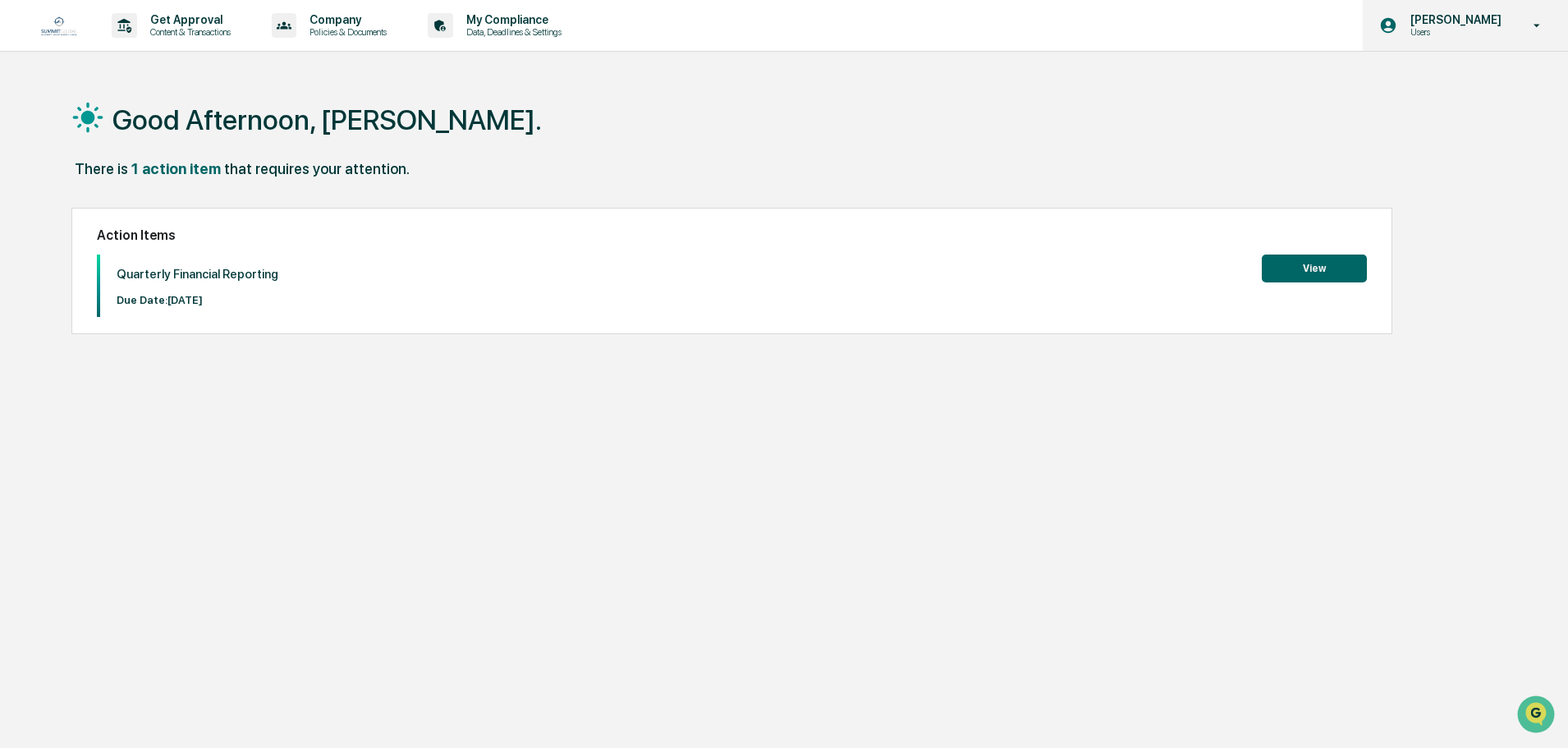
click at [1396, 27] on icon at bounding box center [1388, 25] width 16 height 16
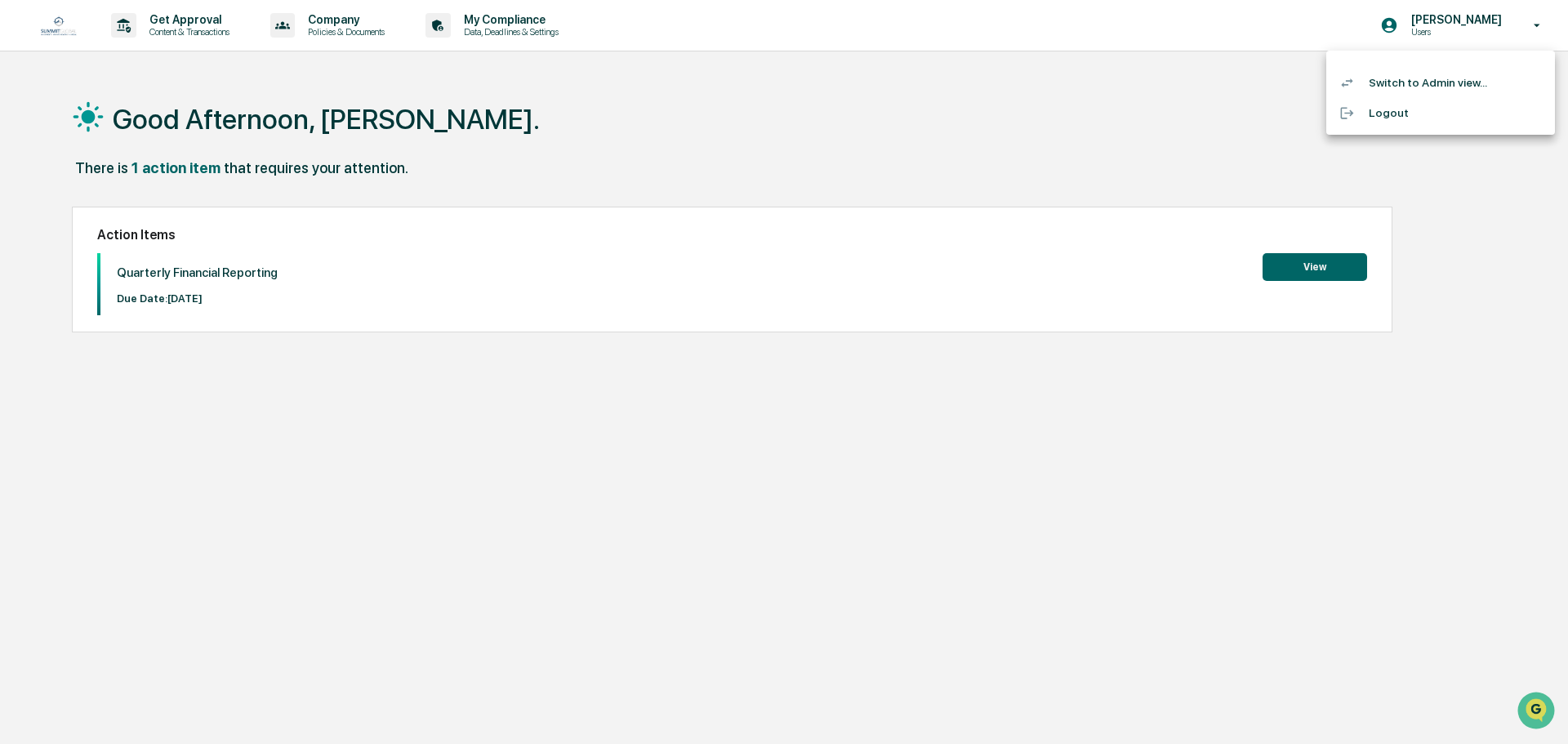
click at [1233, 26] on div at bounding box center [784, 372] width 1568 height 744
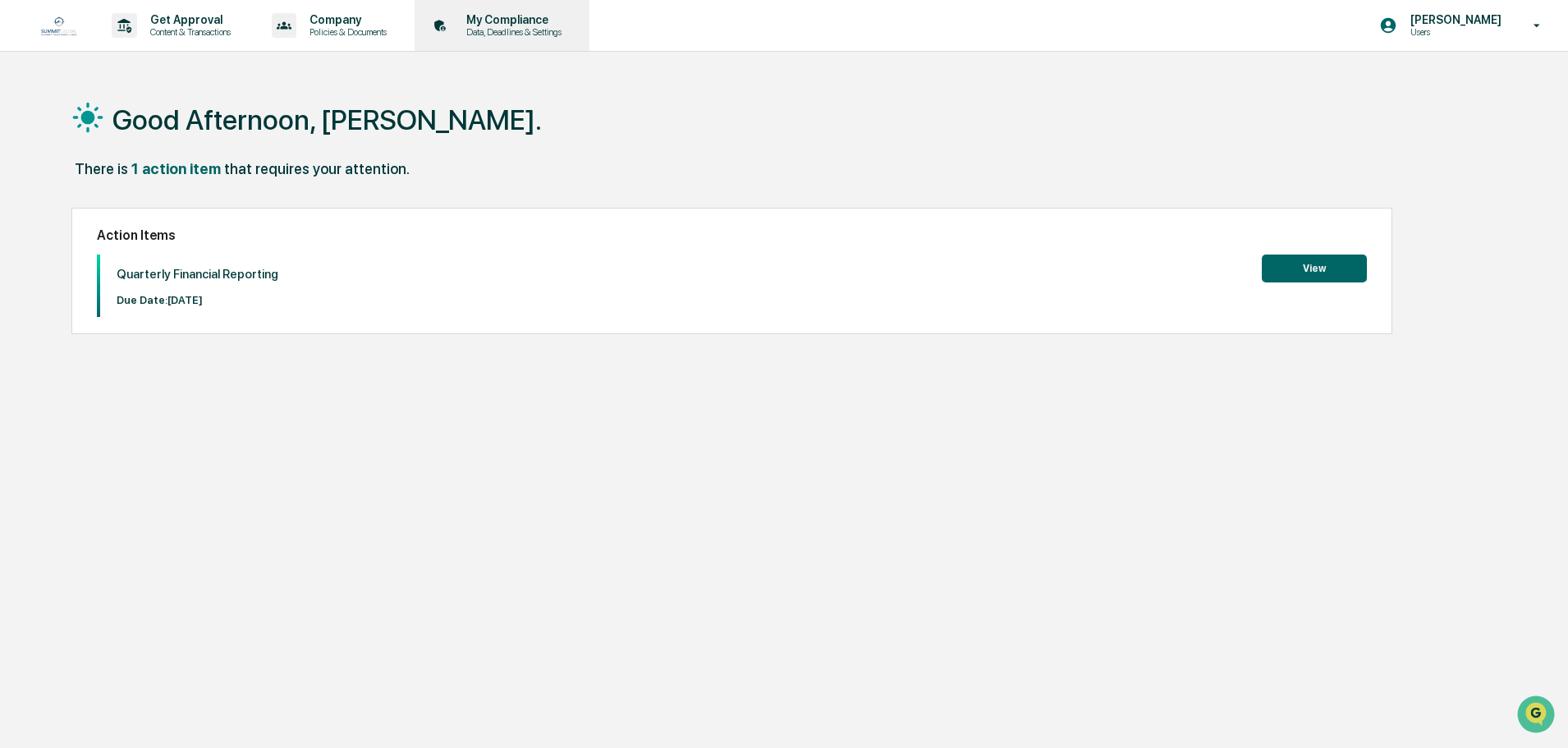
click at [483, 15] on p "My Compliance" at bounding box center [510, 19] width 116 height 13
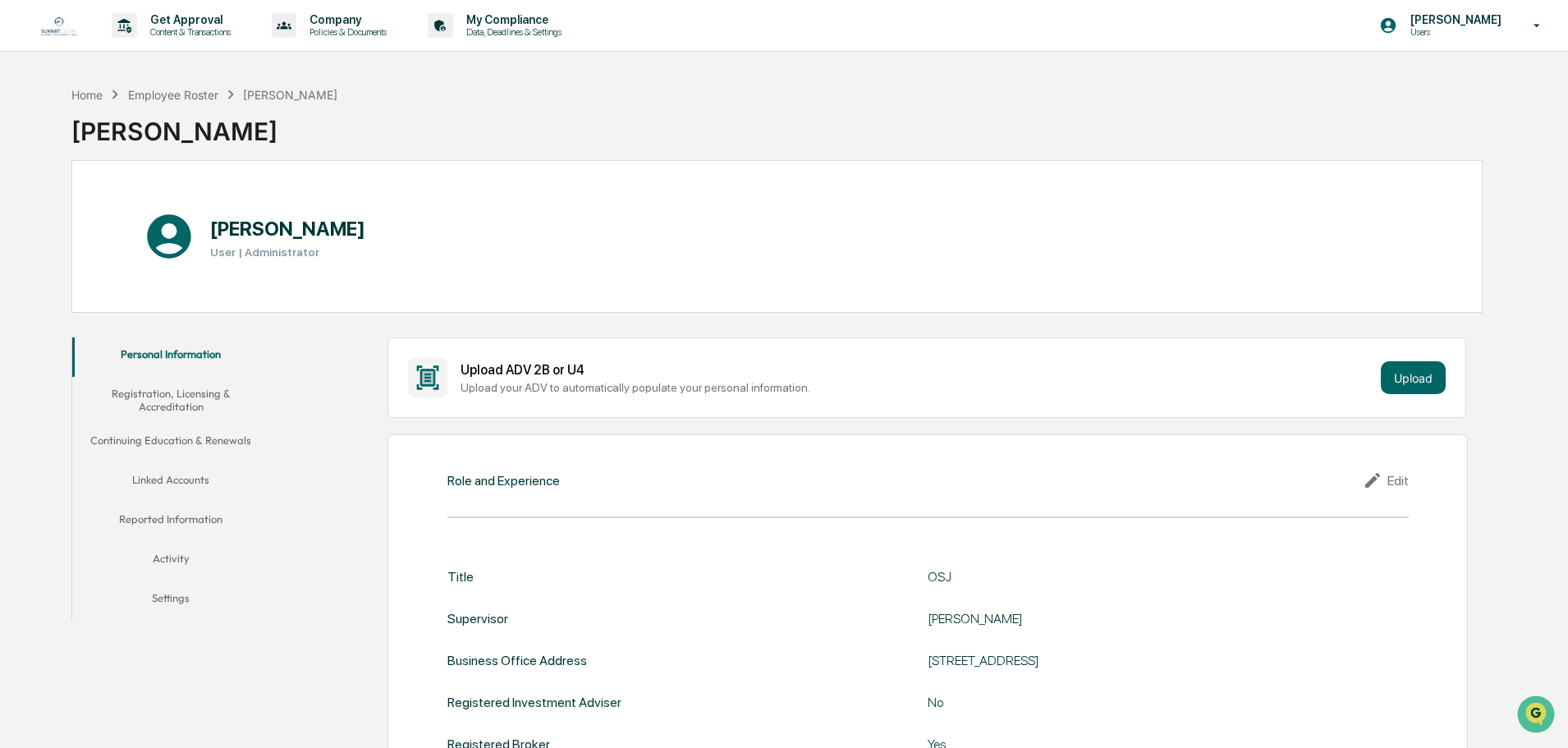
click at [180, 441] on button "Continuing Education & Renewals" at bounding box center [171, 443] width 197 height 39
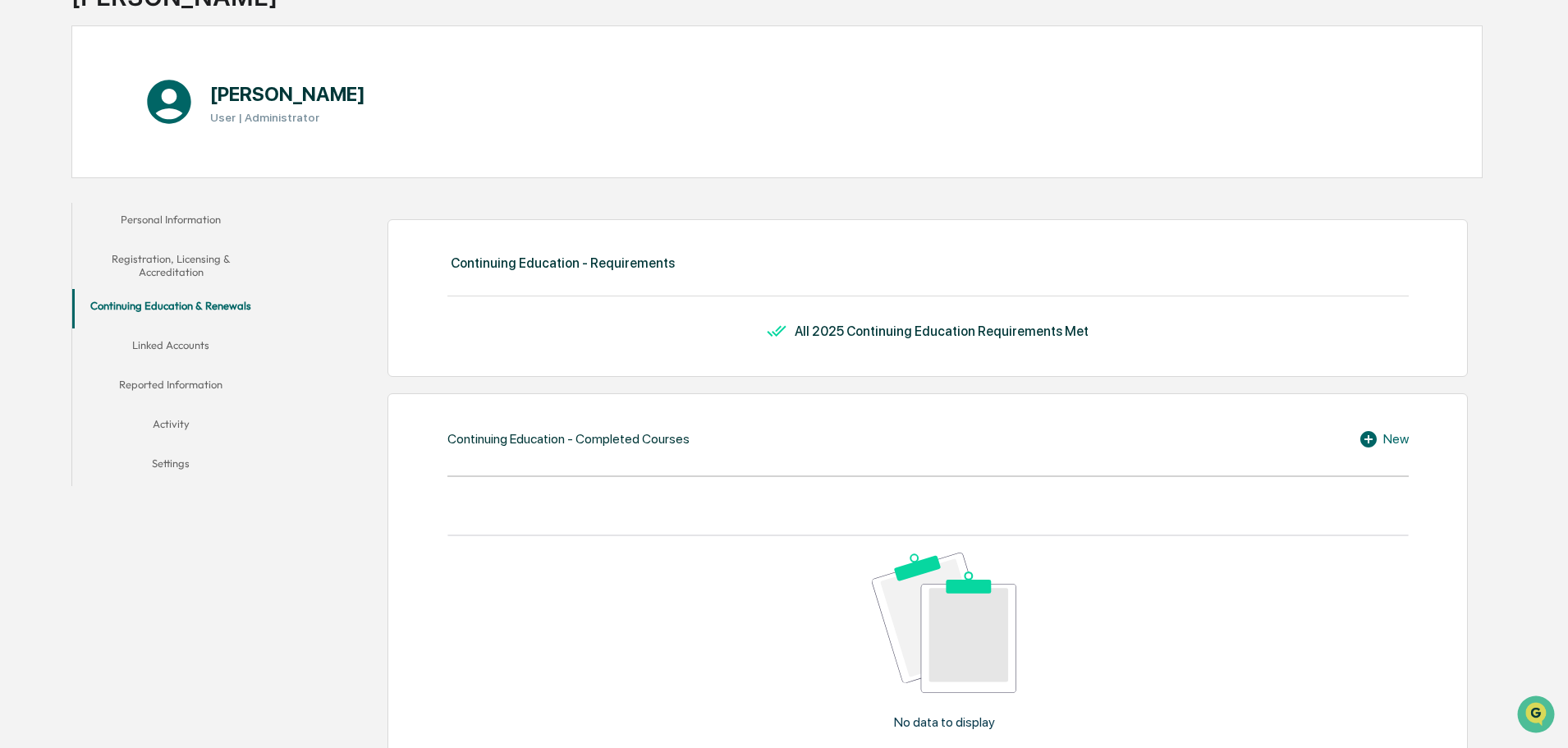
scroll to position [82, 0]
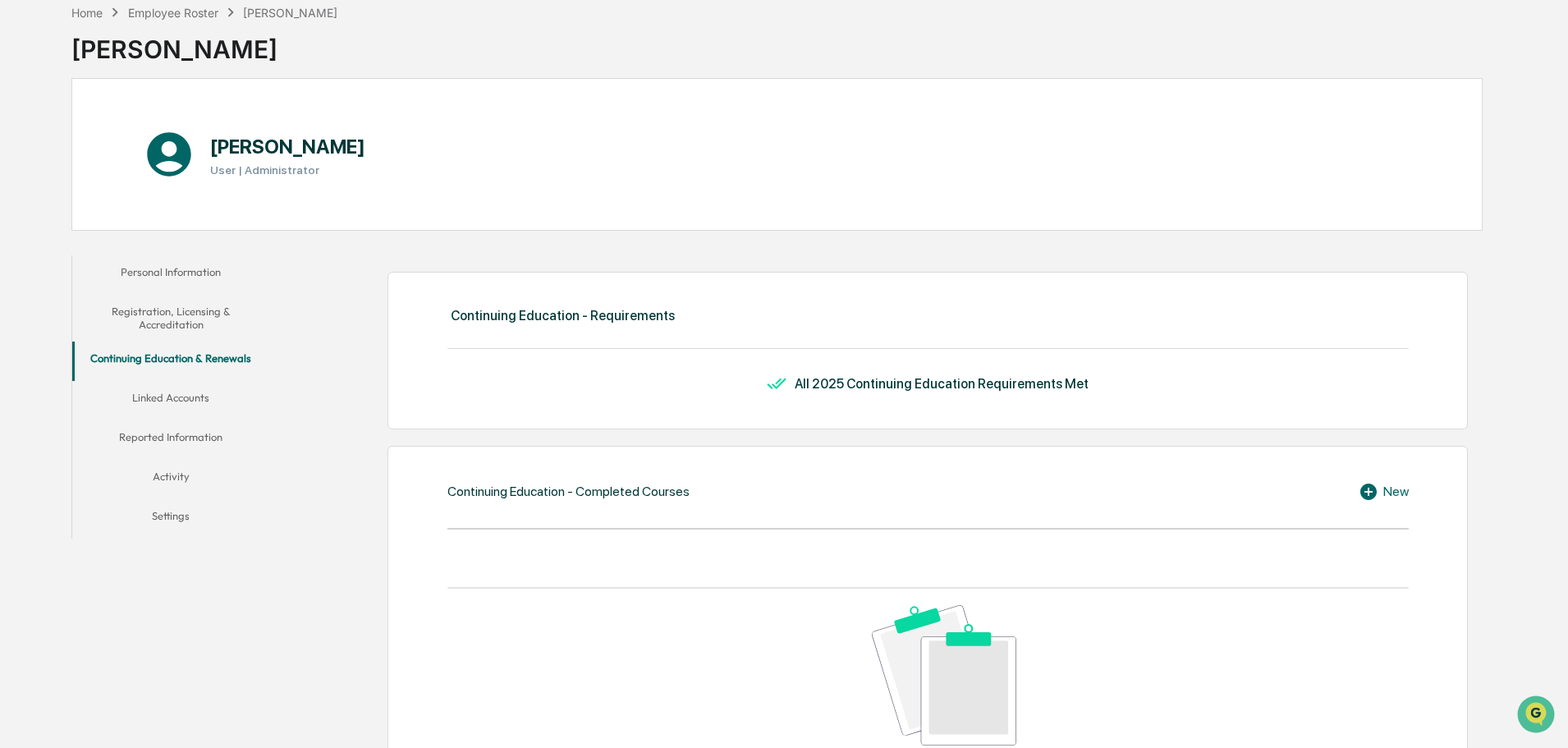
click at [1383, 494] on div "New" at bounding box center [1383, 492] width 50 height 20
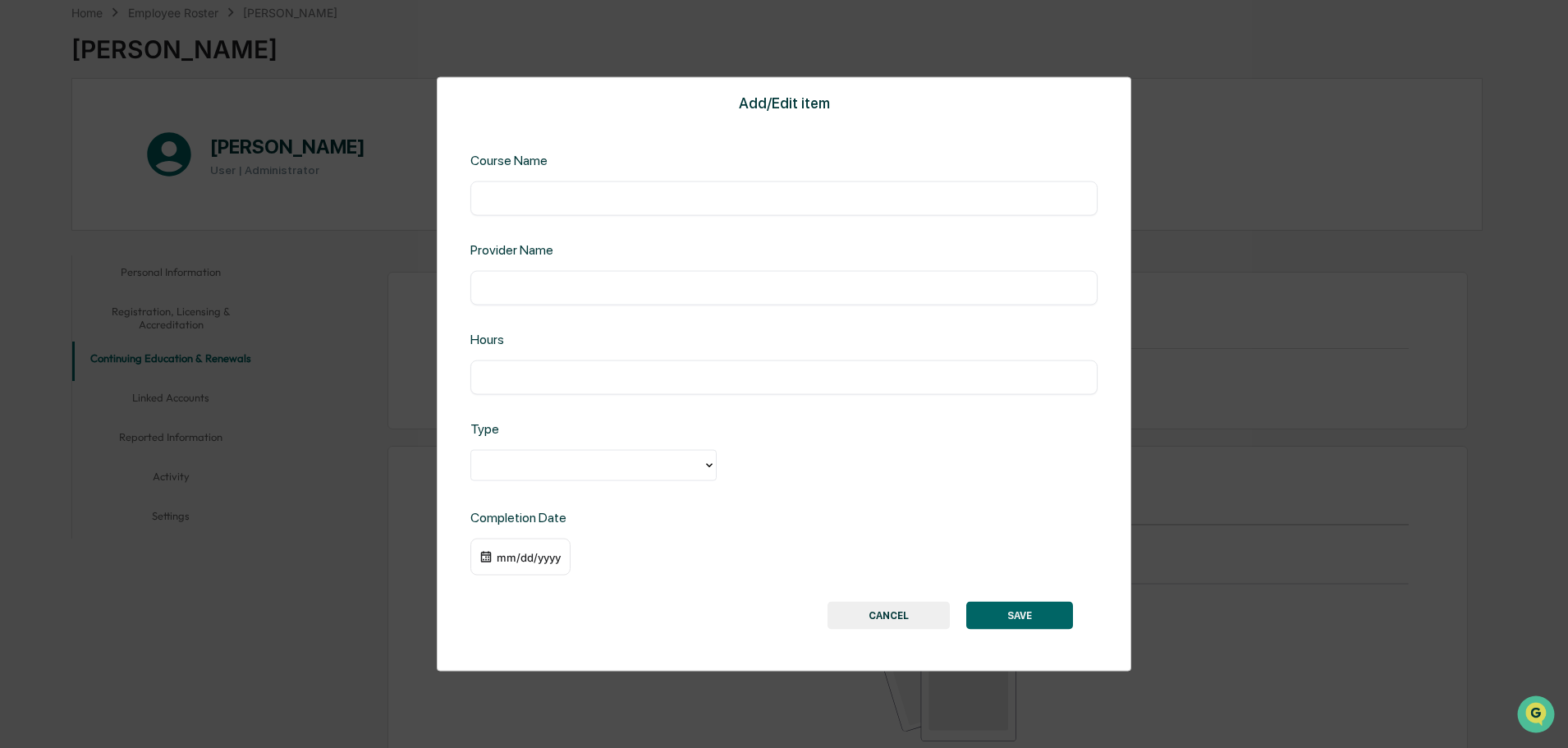
click at [915, 612] on button "CANCEL" at bounding box center [888, 615] width 122 height 28
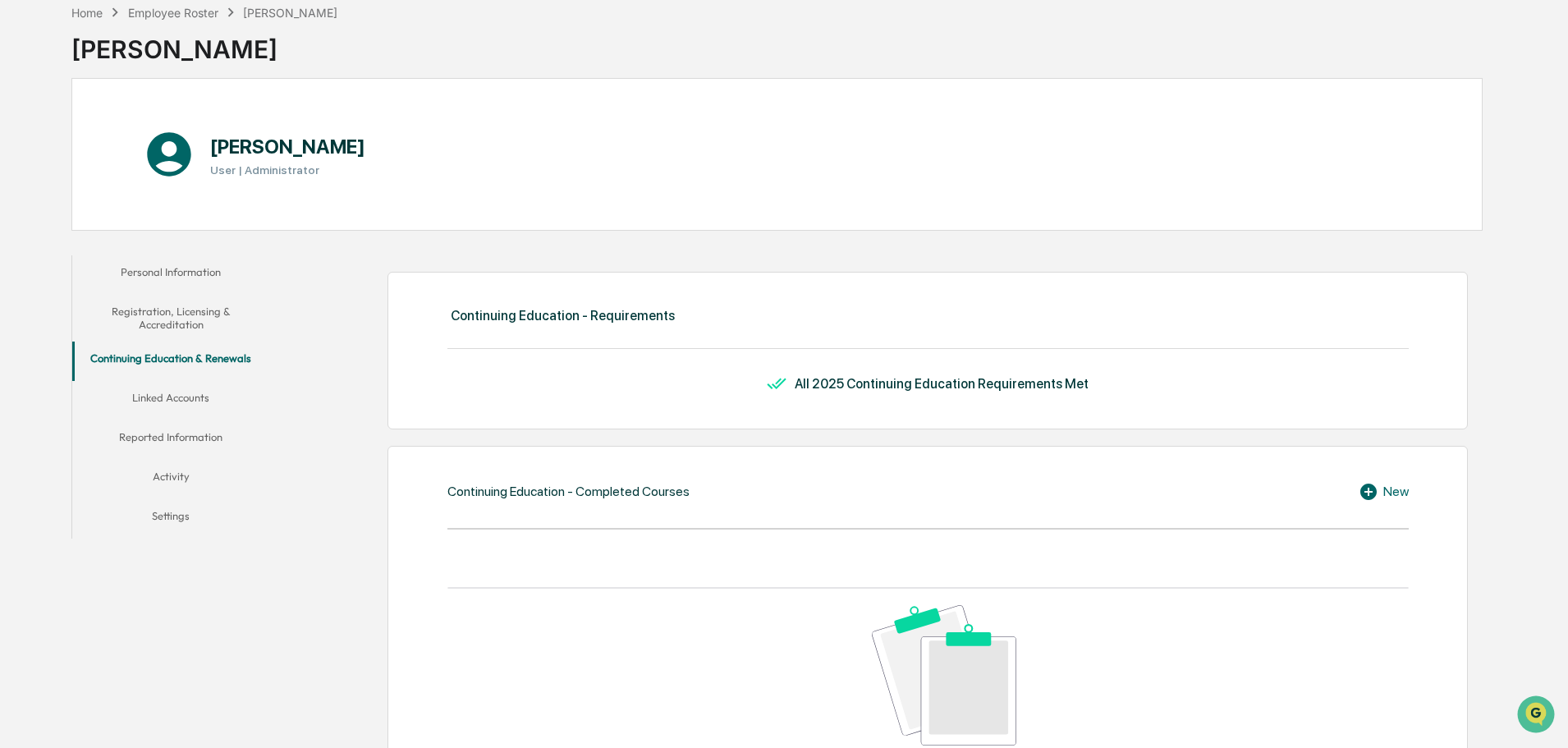
click at [154, 398] on button "Linked Accounts" at bounding box center [171, 401] width 197 height 39
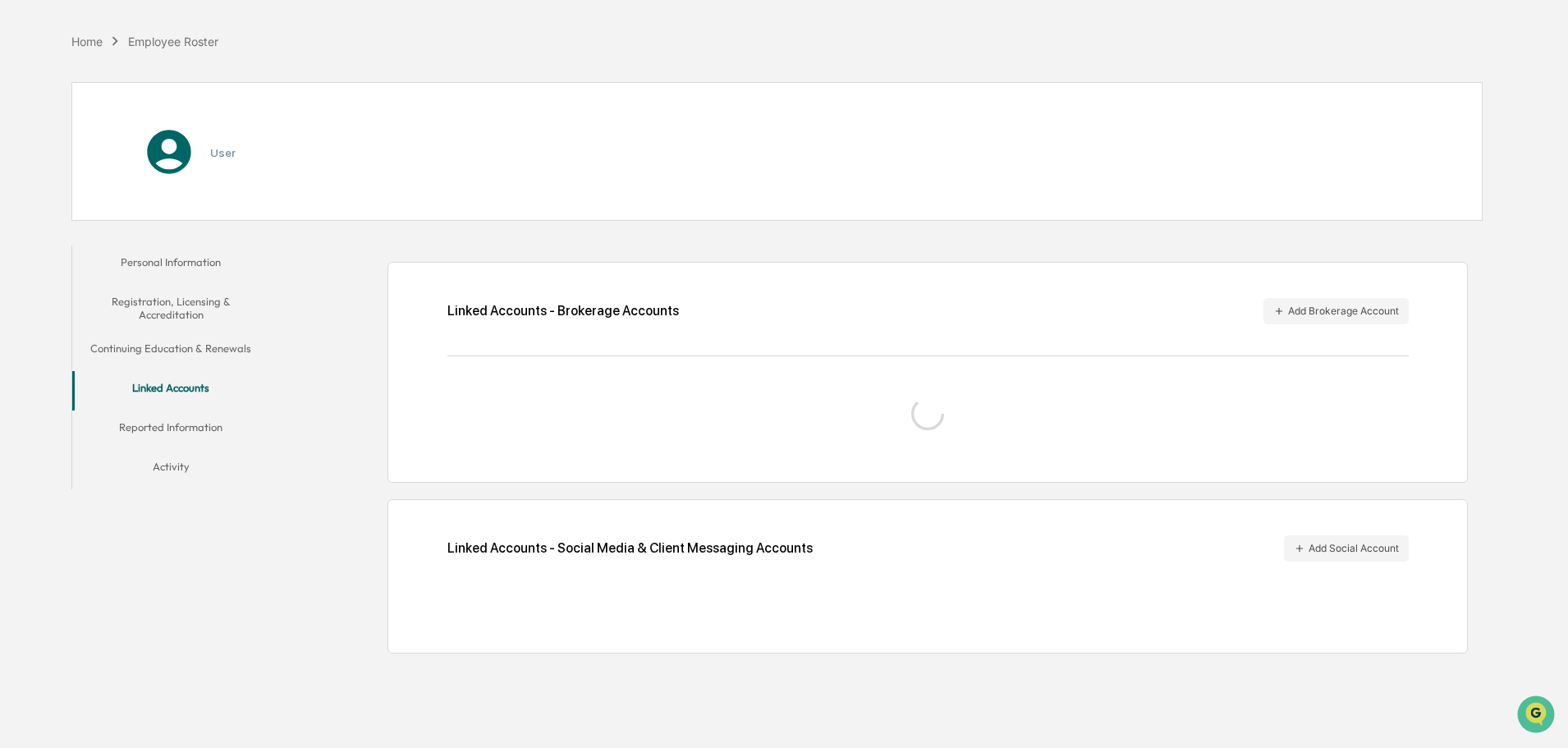
scroll to position [78, 0]
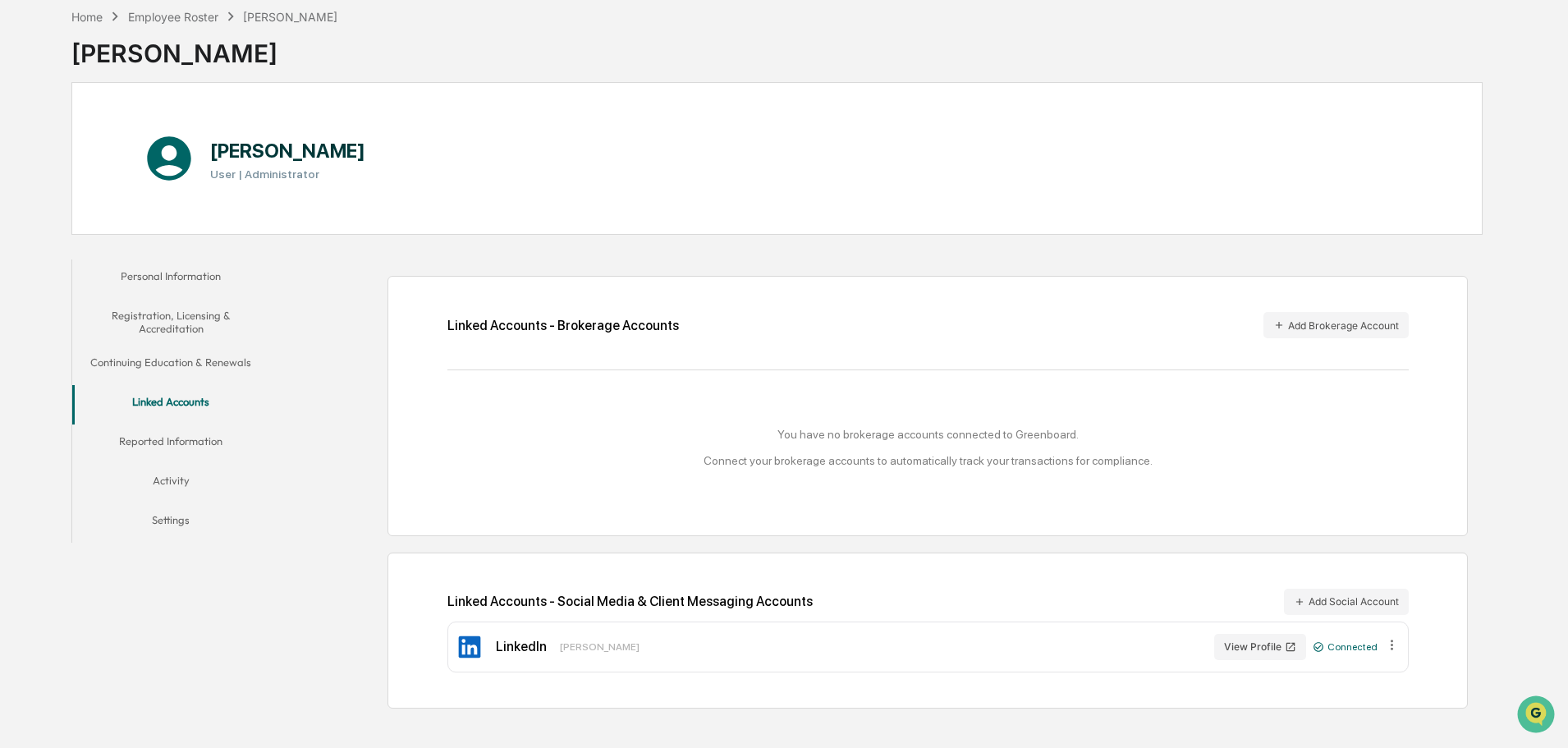
click at [204, 443] on button "Reported Information" at bounding box center [171, 444] width 197 height 39
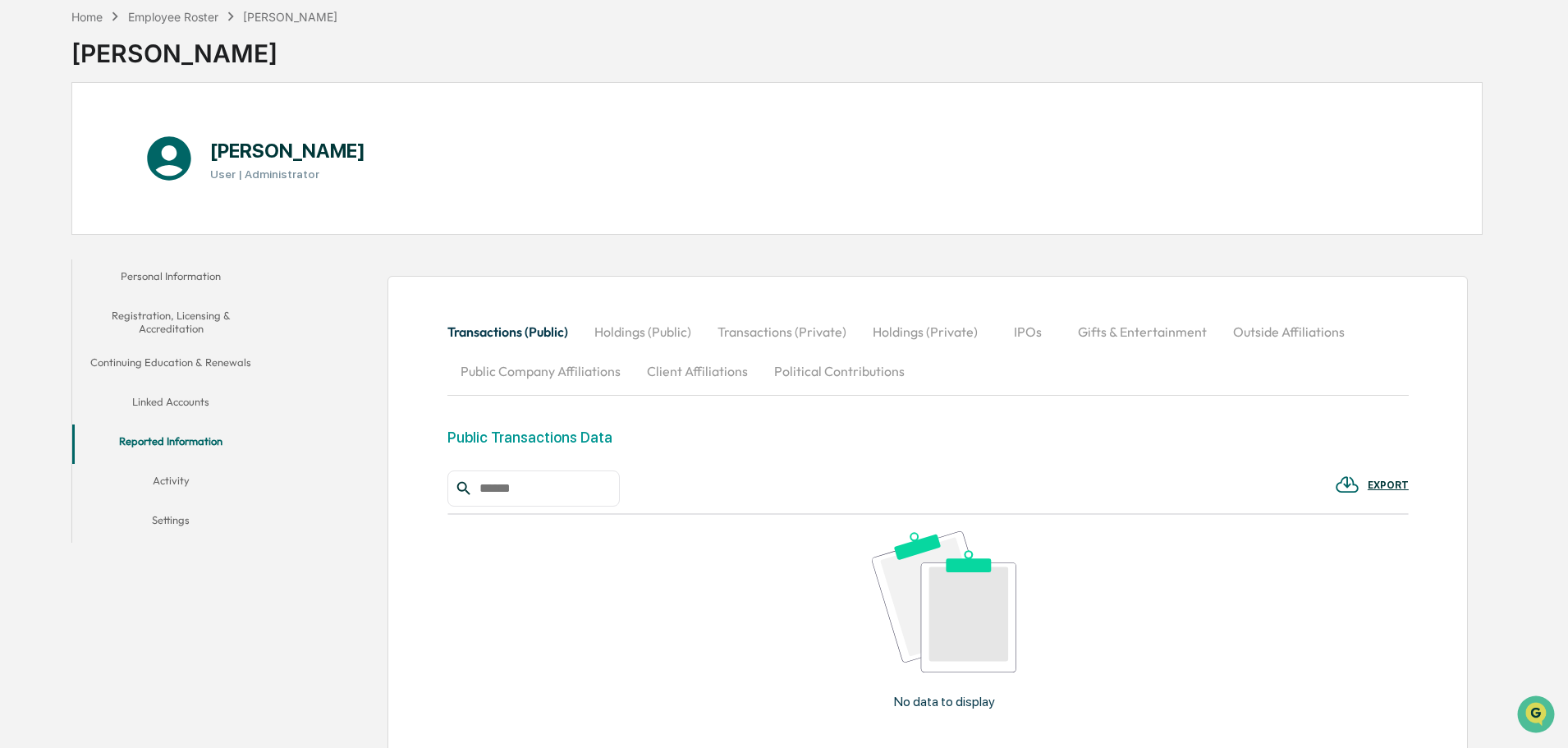
click at [632, 325] on button "Holdings (Public)" at bounding box center [642, 331] width 123 height 39
click at [767, 332] on button "Transactions (Private)" at bounding box center [782, 331] width 155 height 39
click at [921, 330] on button "Holdings (Private)" at bounding box center [925, 331] width 131 height 39
click at [1112, 338] on button "Gifts & Entertainment" at bounding box center [1143, 331] width 155 height 39
click at [1263, 335] on button "Outside Affiliations" at bounding box center [1289, 331] width 138 height 39
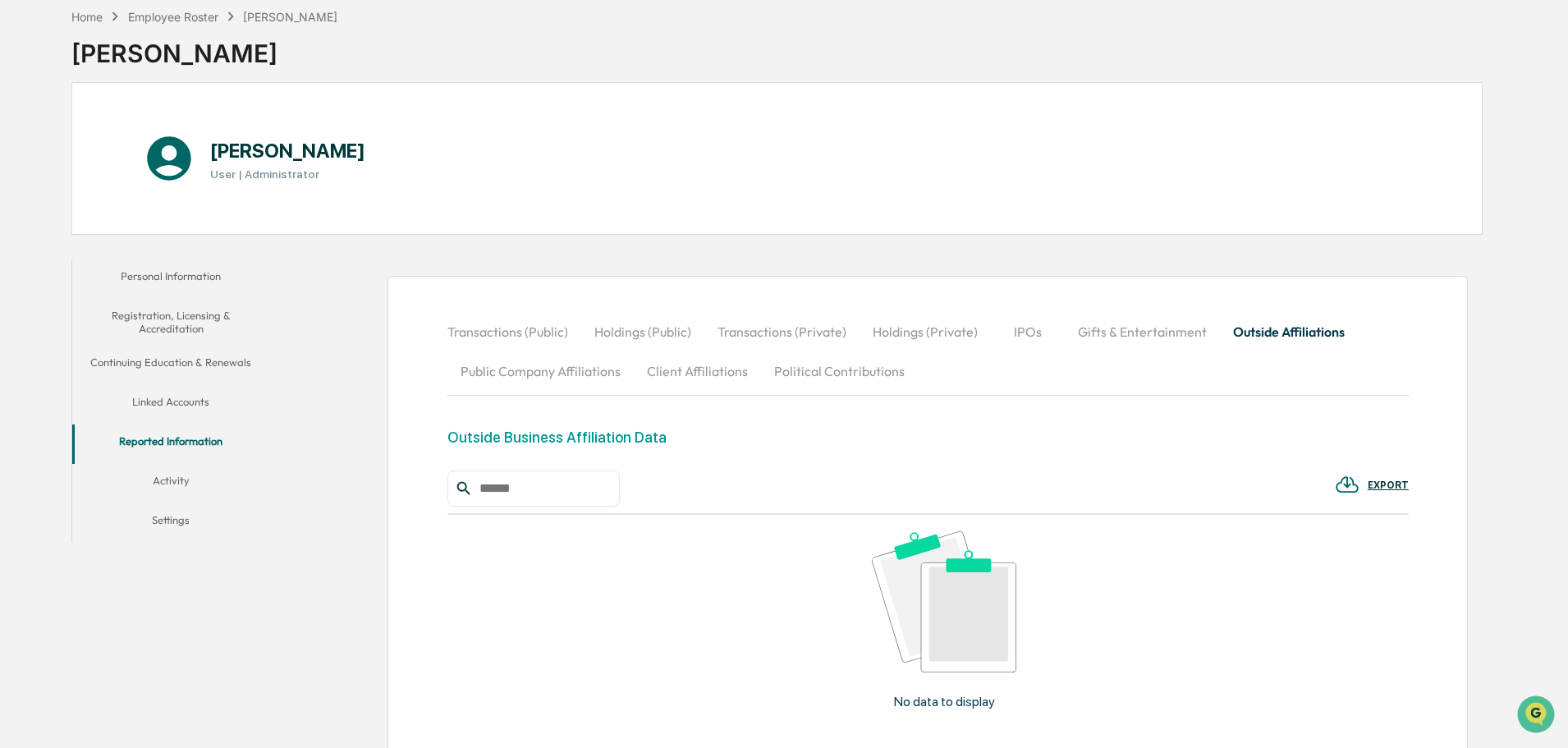
click at [174, 269] on button "Personal Information" at bounding box center [171, 279] width 197 height 39
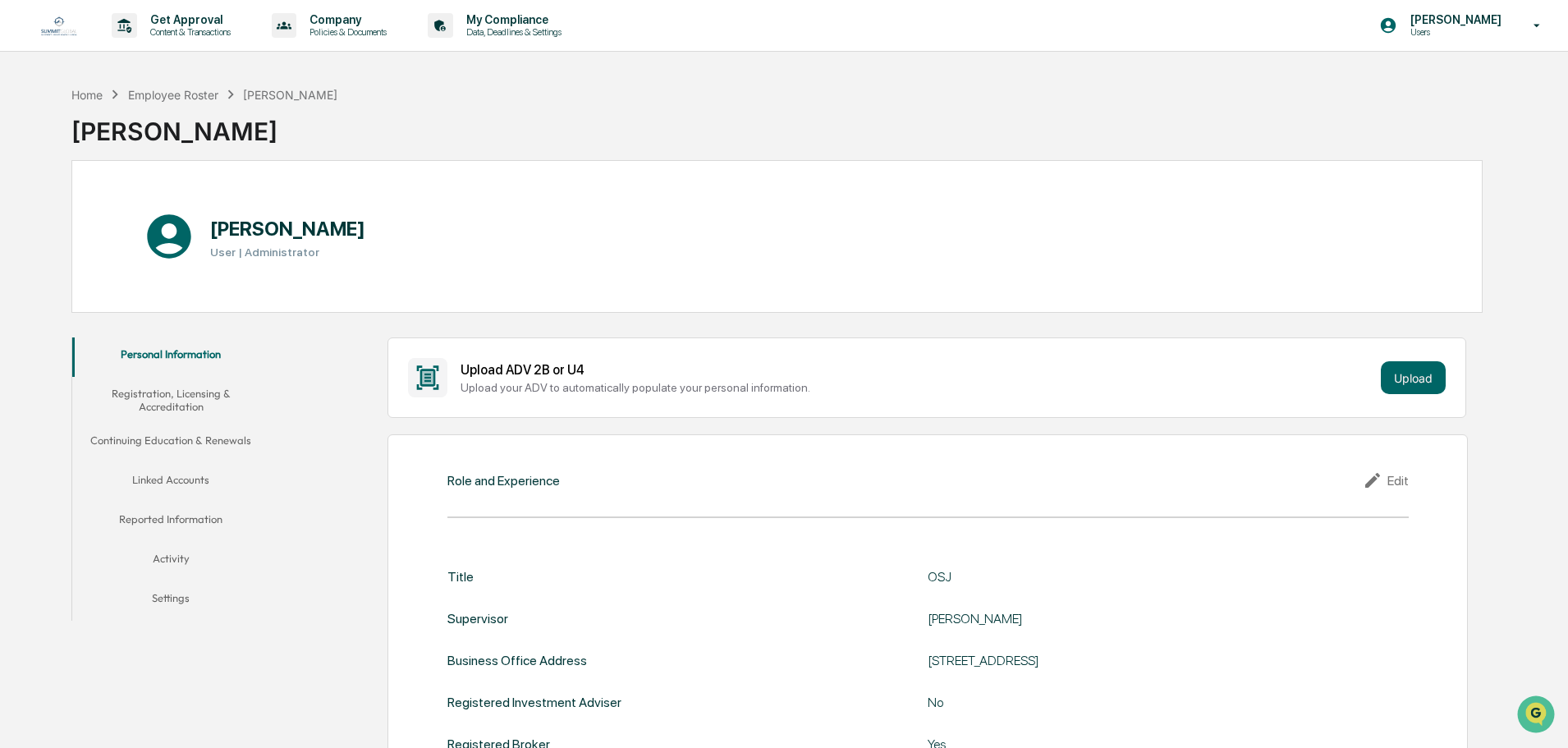
click at [190, 393] on button "Registration, Licensing & Accreditation" at bounding box center [171, 400] width 197 height 47
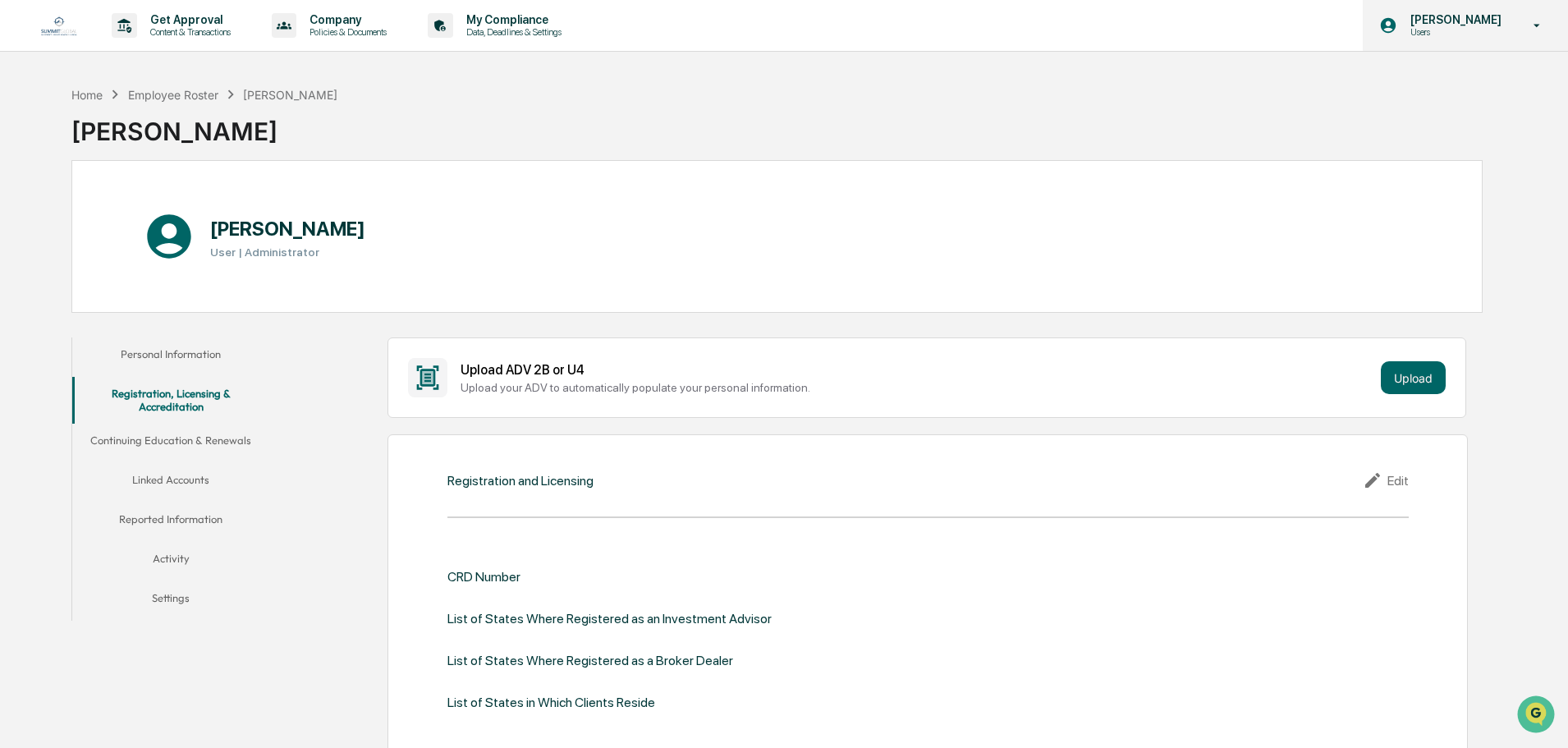
click at [1504, 24] on p "[PERSON_NAME]" at bounding box center [1453, 19] width 112 height 13
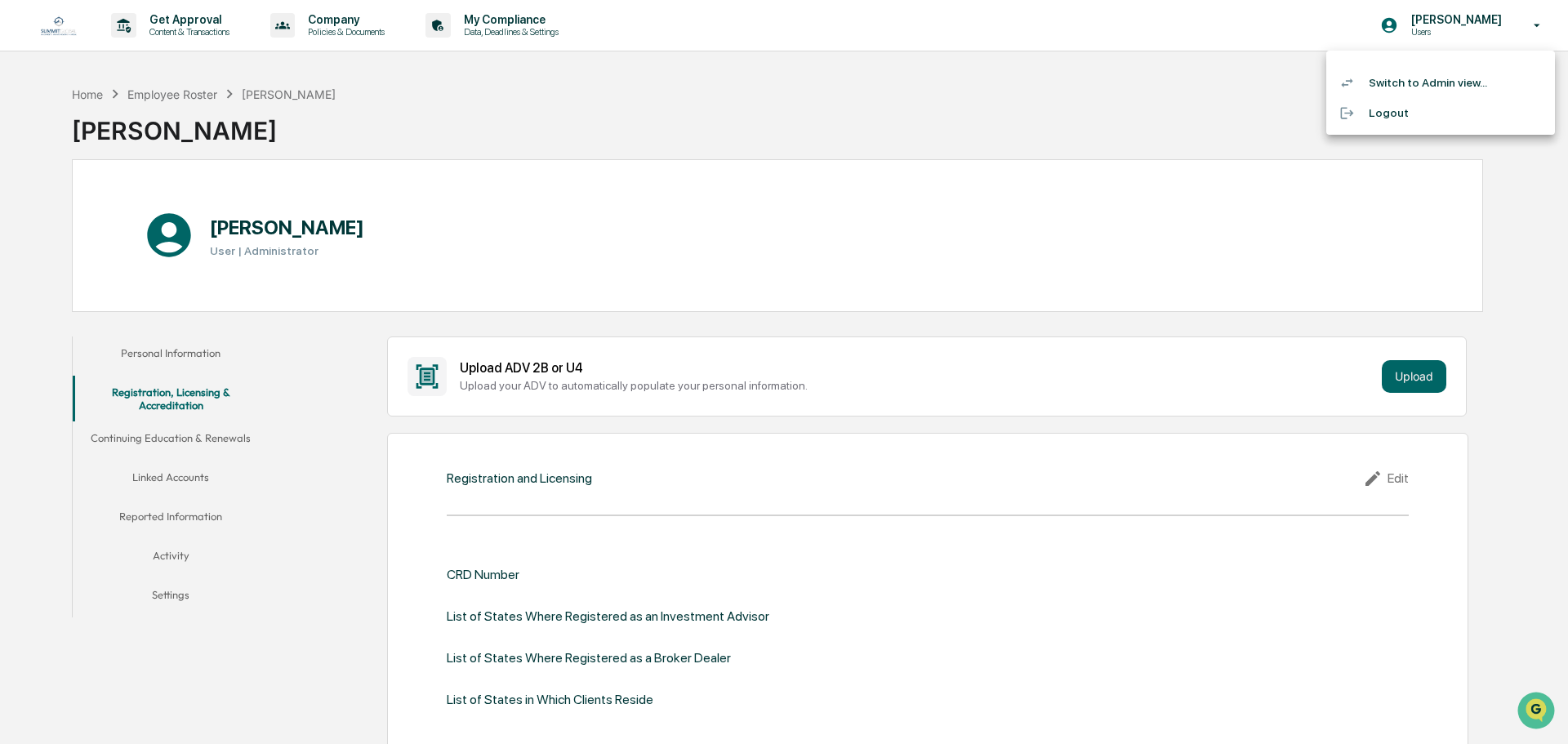
click at [1393, 85] on li "Switch to Admin view..." at bounding box center [1441, 83] width 229 height 30
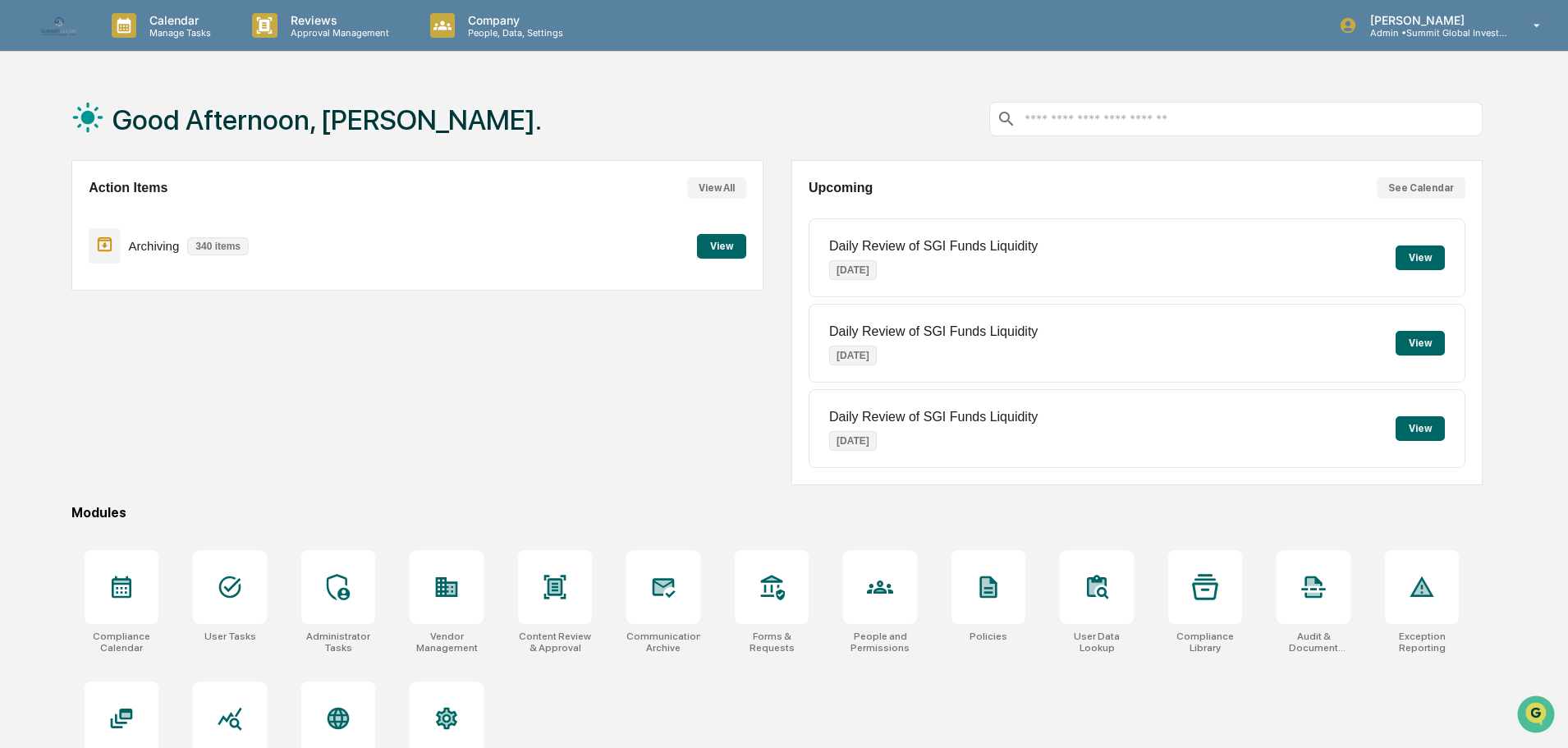
click at [734, 250] on button "View" at bounding box center [721, 245] width 49 height 24
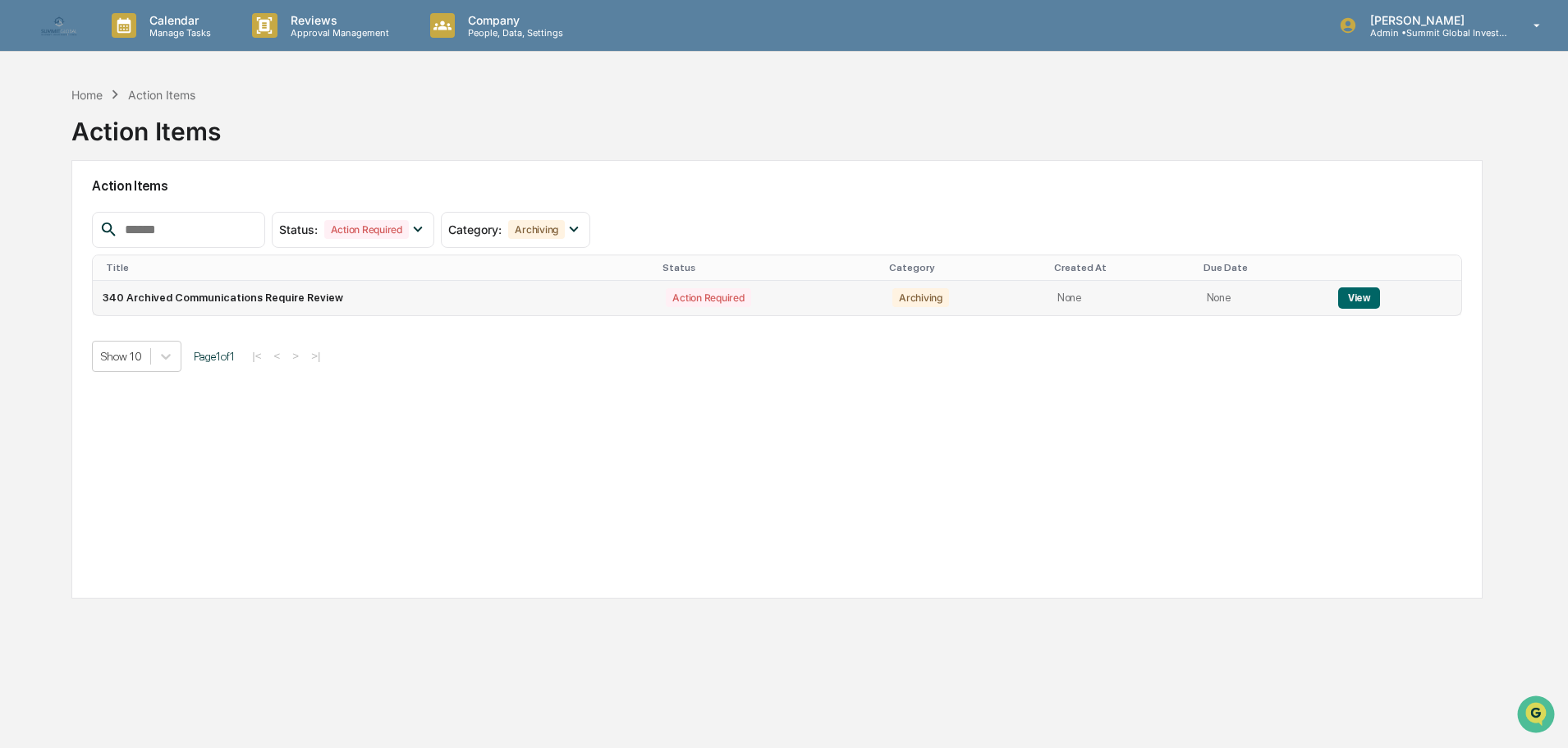
click at [232, 295] on td "340 Archived Communications Require Review" at bounding box center [374, 297] width 563 height 34
click at [1362, 294] on button "View" at bounding box center [1359, 298] width 42 height 22
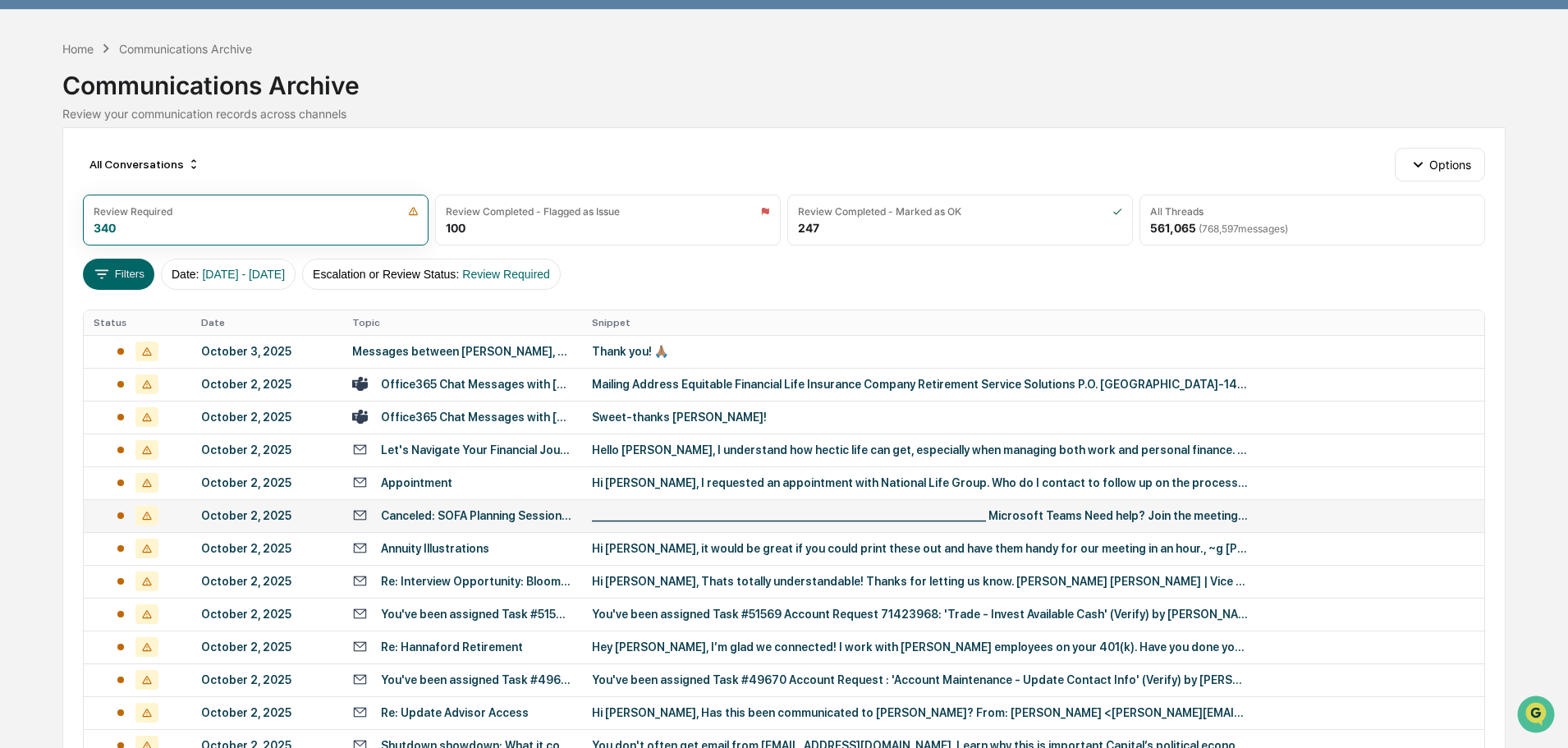
scroll to position [82, 0]
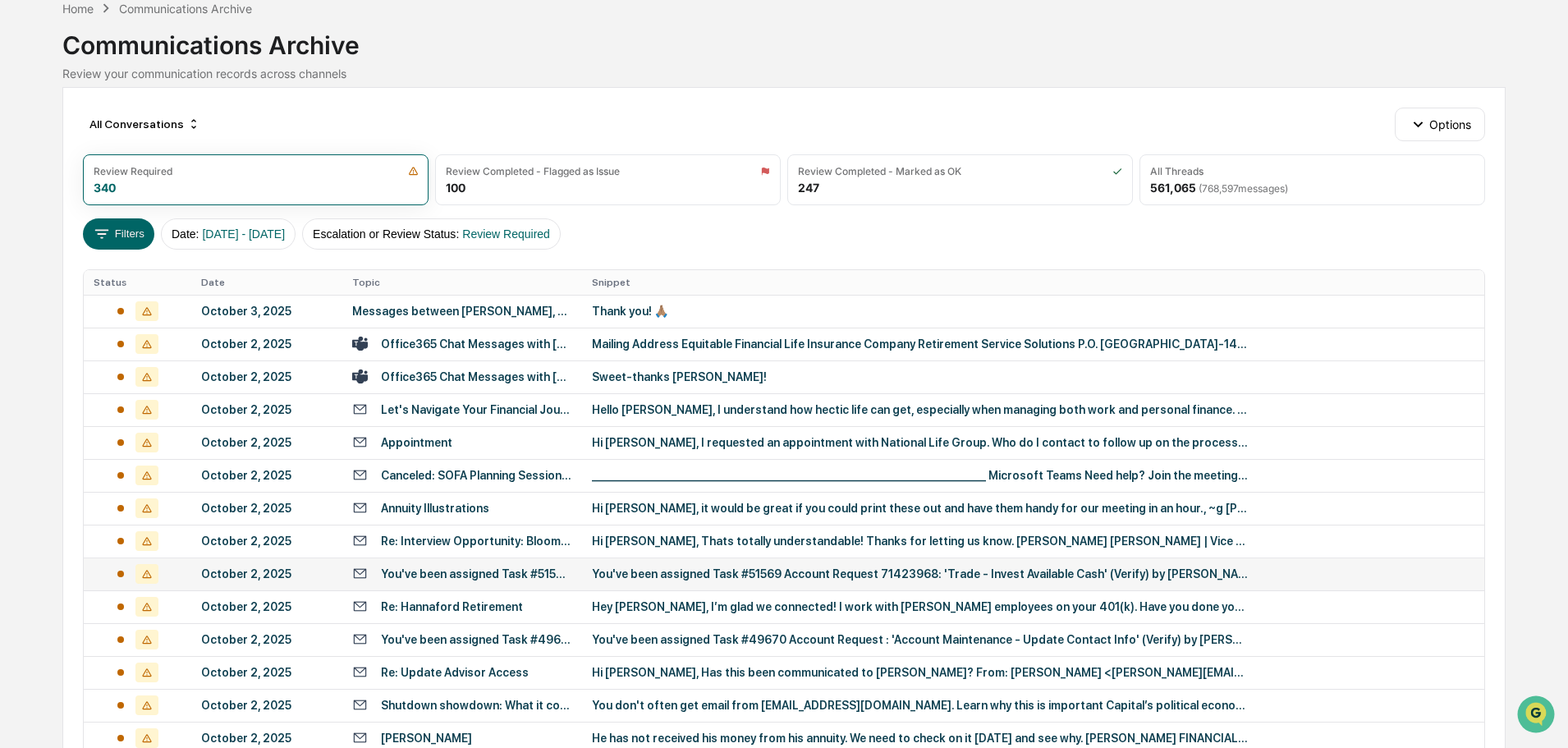
click at [436, 568] on div "You've been assigned Task #51569 Account Request 71423968: 'Trade - Invest Avai…" at bounding box center [477, 573] width 192 height 13
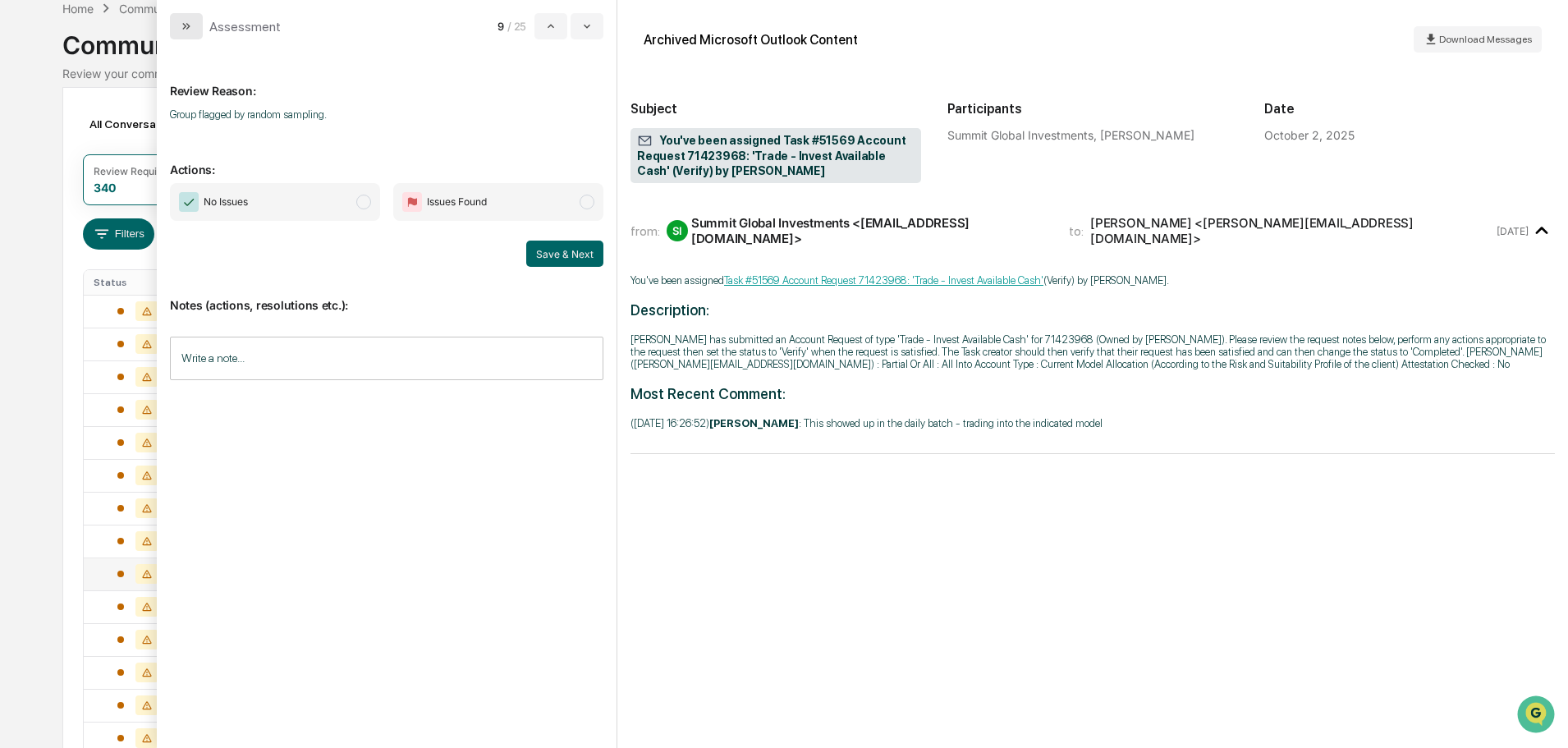
click at [188, 30] on icon "modal" at bounding box center [186, 25] width 13 height 13
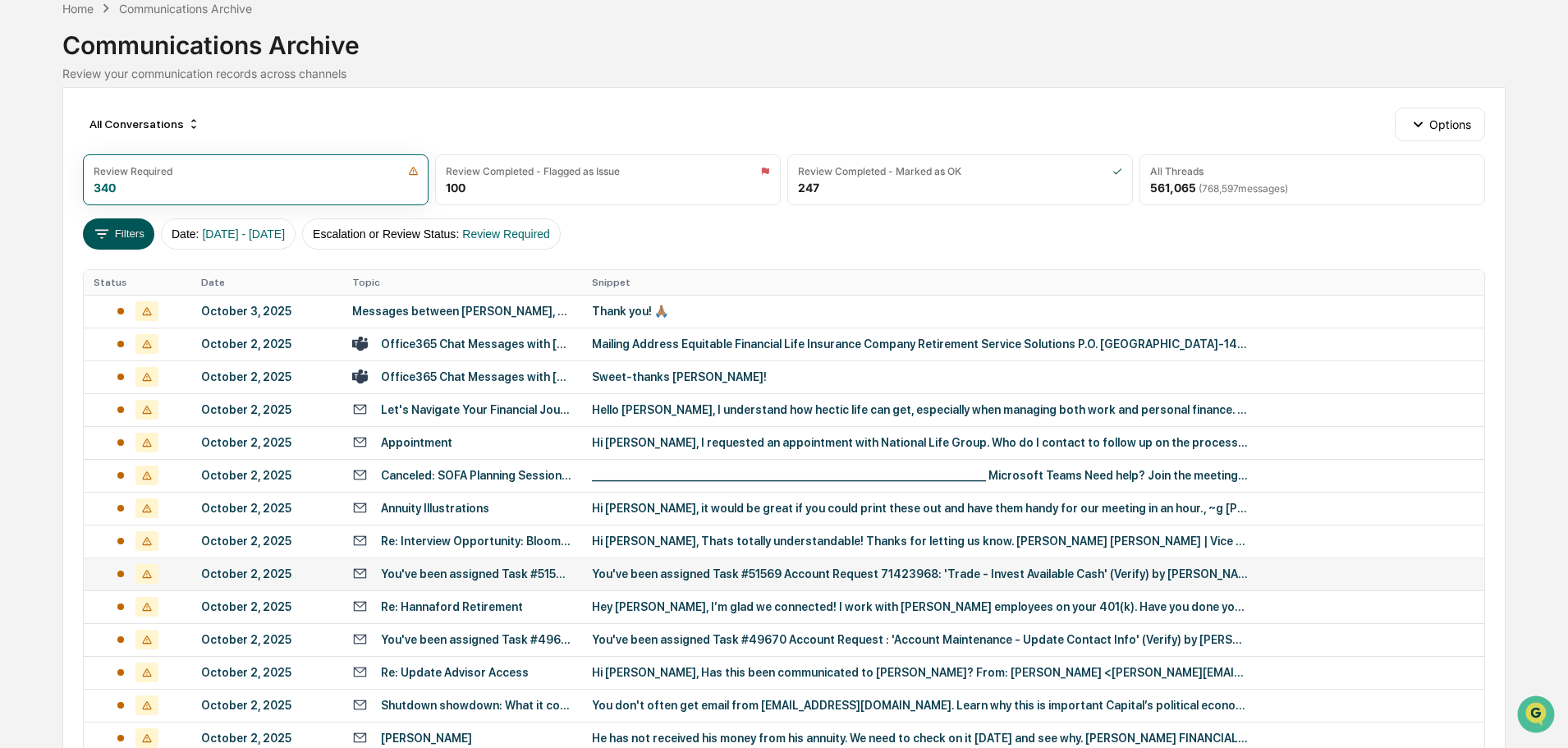
click at [105, 233] on icon at bounding box center [102, 234] width 18 height 18
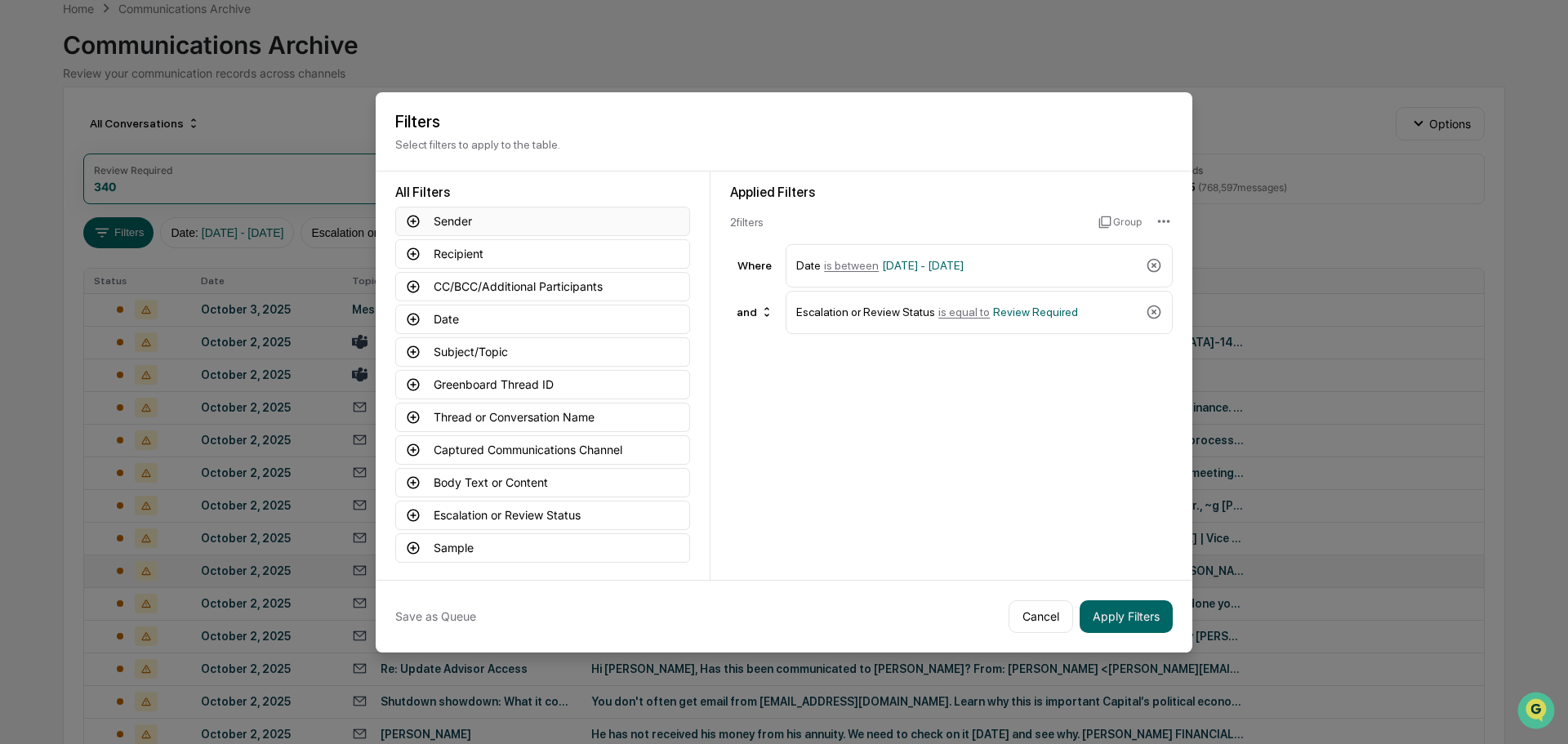
click at [441, 225] on button "Sender" at bounding box center [542, 221] width 295 height 29
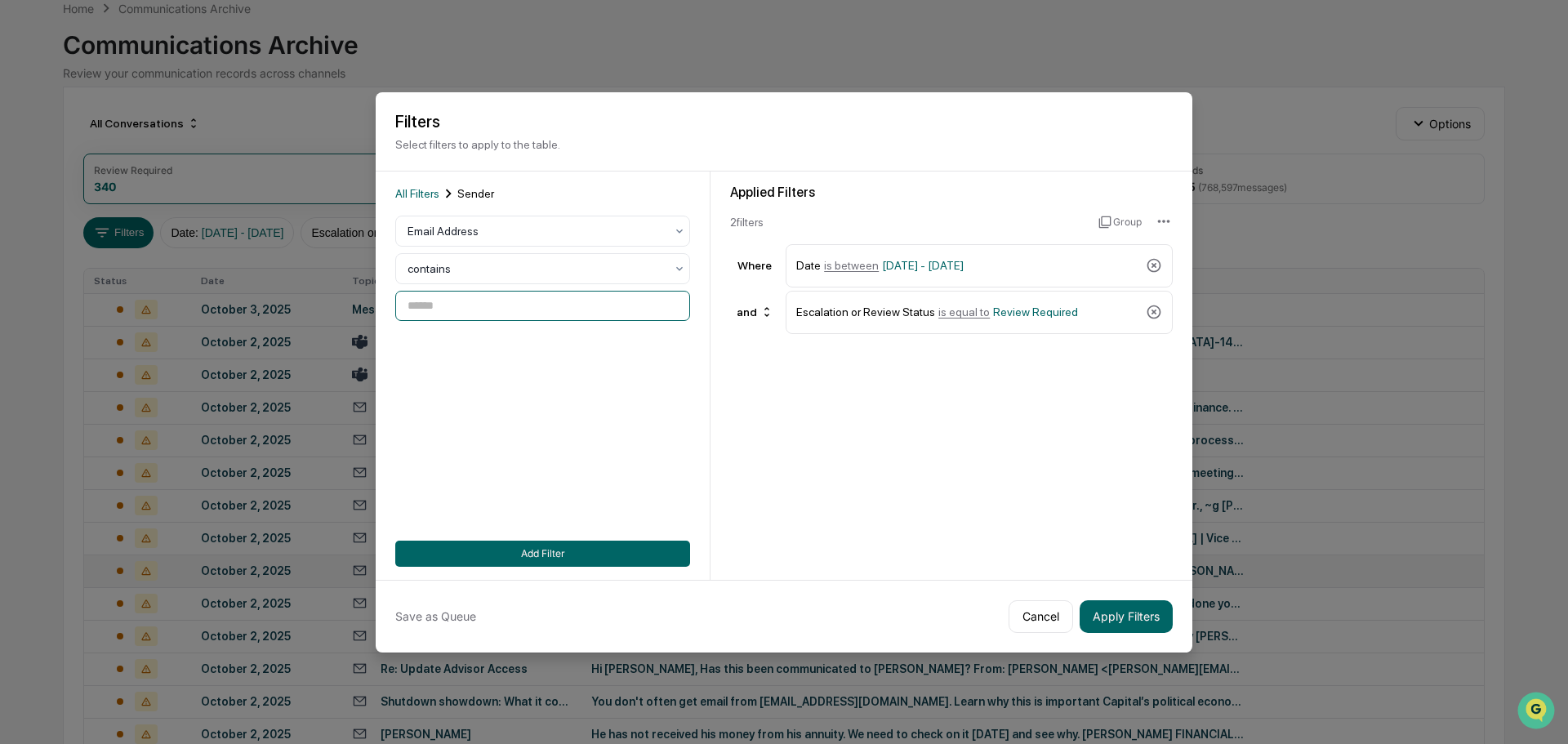
click at [454, 306] on input at bounding box center [542, 305] width 295 height 30
type input "*******"
click at [539, 552] on button "Add Filter" at bounding box center [542, 553] width 295 height 26
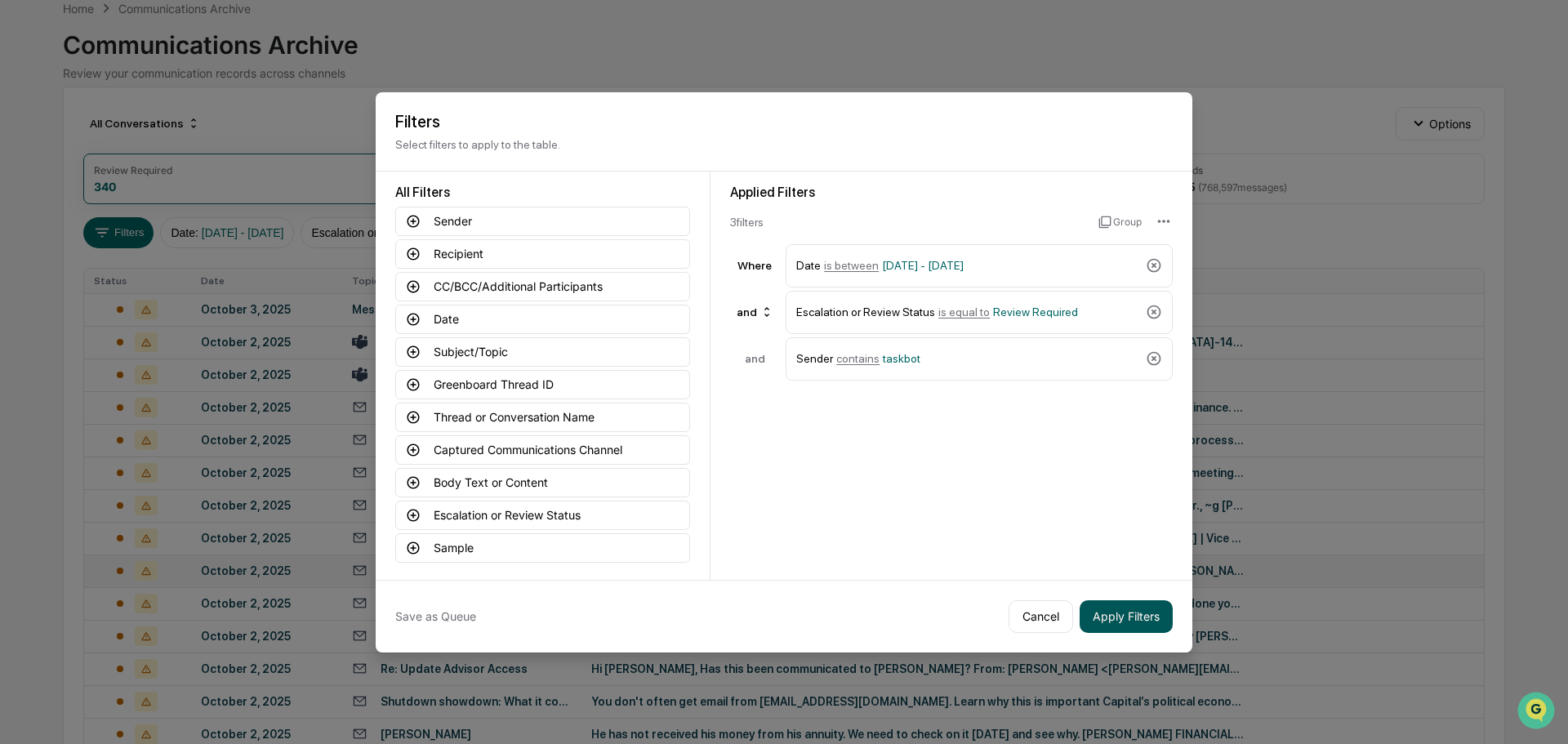
click at [1105, 610] on button "Apply Filters" at bounding box center [1126, 617] width 93 height 33
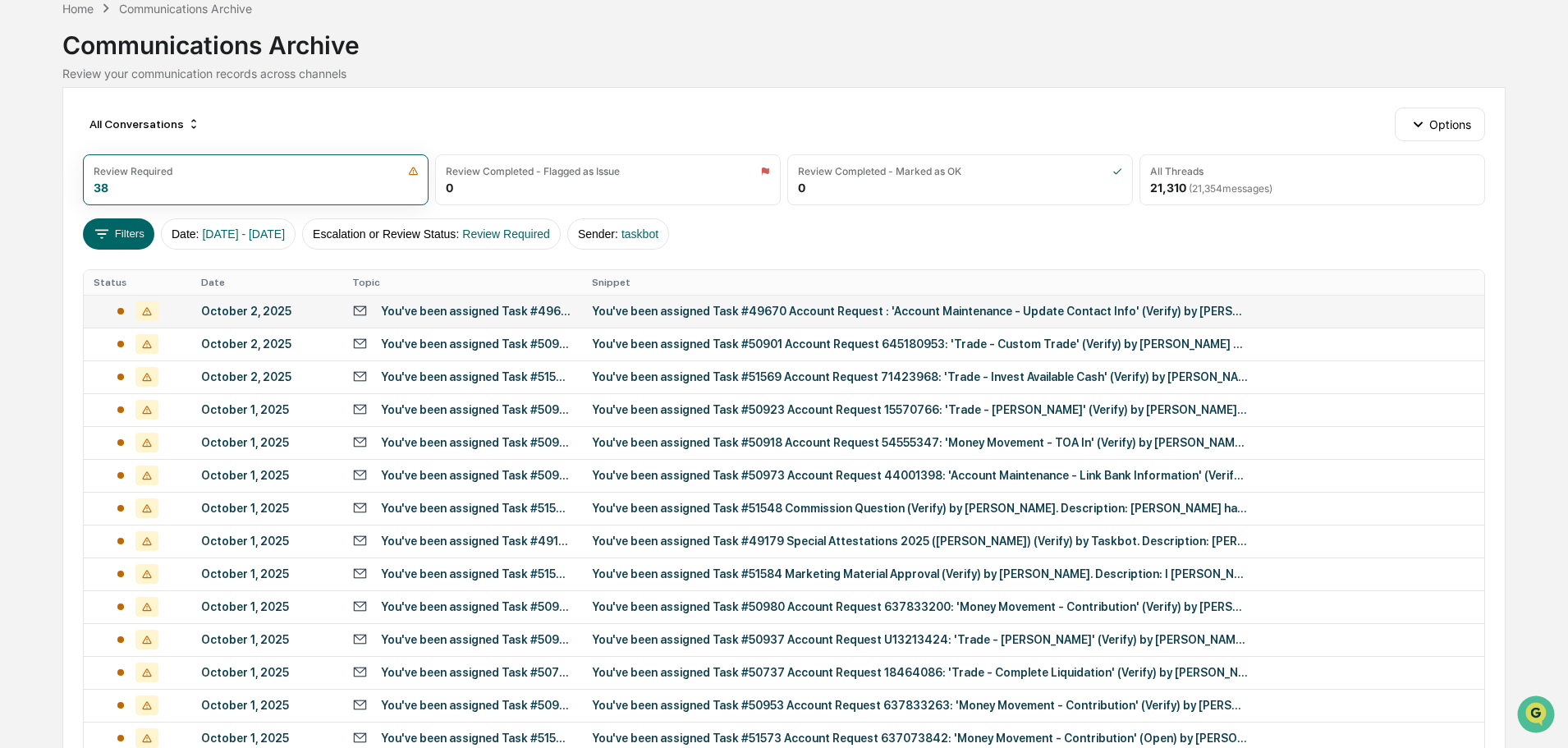
click at [469, 322] on td "You've been assigned Task #49670 Account Request : 'Account Maintenance - Updat…" at bounding box center [461, 311] width 240 height 33
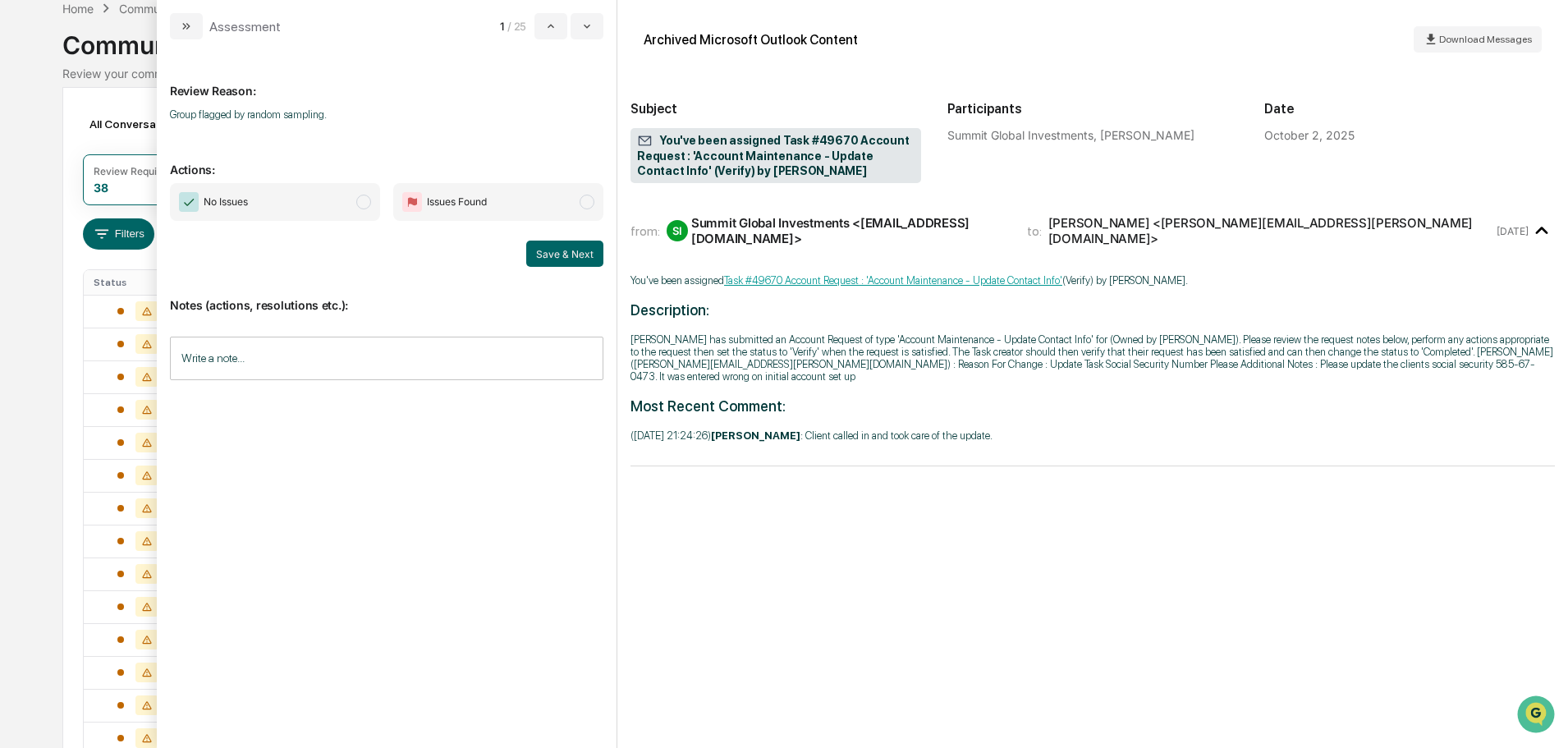
click at [334, 207] on span "No Issues" at bounding box center [275, 201] width 210 height 38
click at [277, 368] on input "Write a note..." at bounding box center [386, 358] width 433 height 43
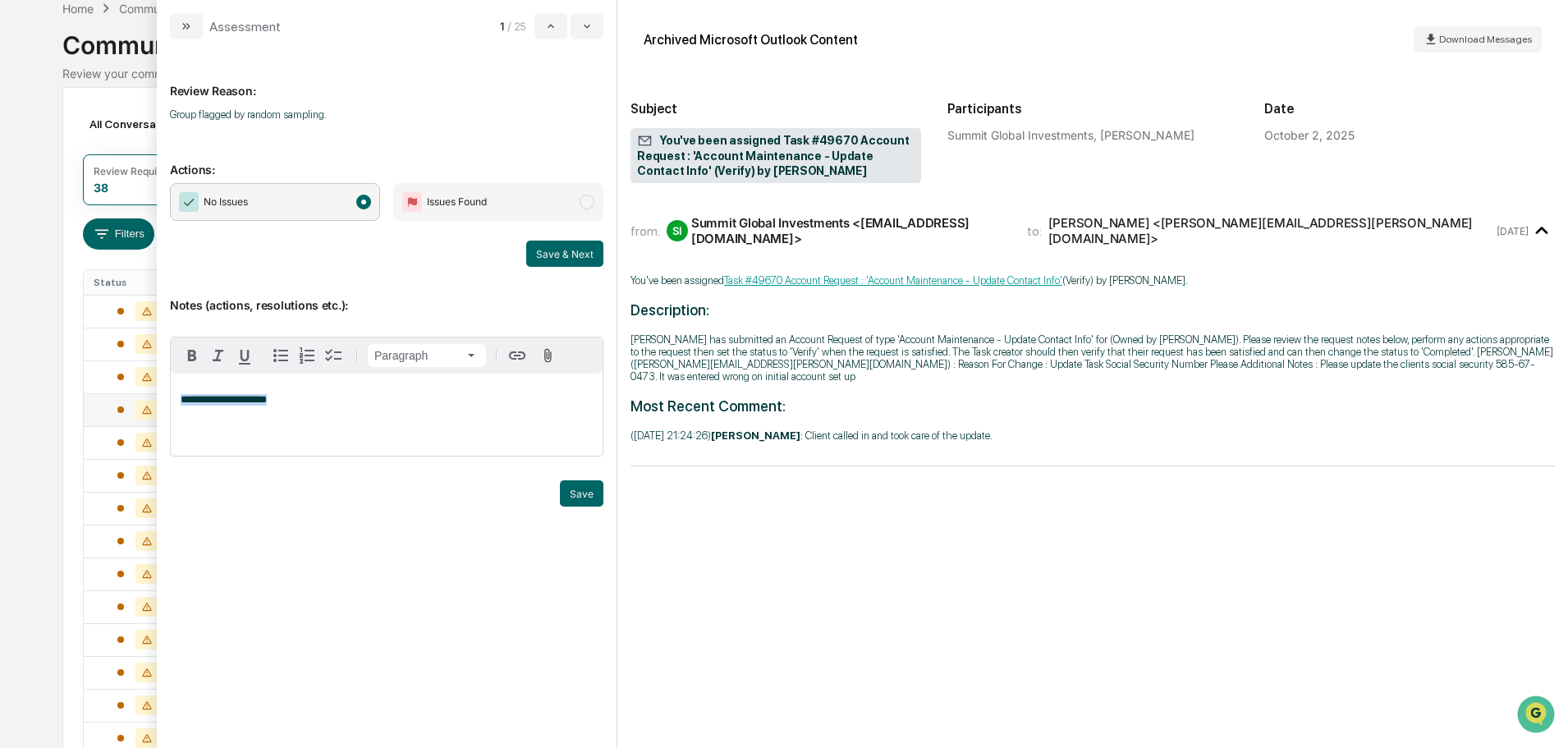
drag, startPoint x: 196, startPoint y: 401, endPoint x: 102, endPoint y: 404, distance: 94.0
click at [102, 404] on body "Calendar Manage Tasks Reviews Approval Management Company People, Data, Setting…" at bounding box center [784, 563] width 1568 height 1292
copy span "**********"
click at [587, 485] on button "Save" at bounding box center [582, 493] width 43 height 26
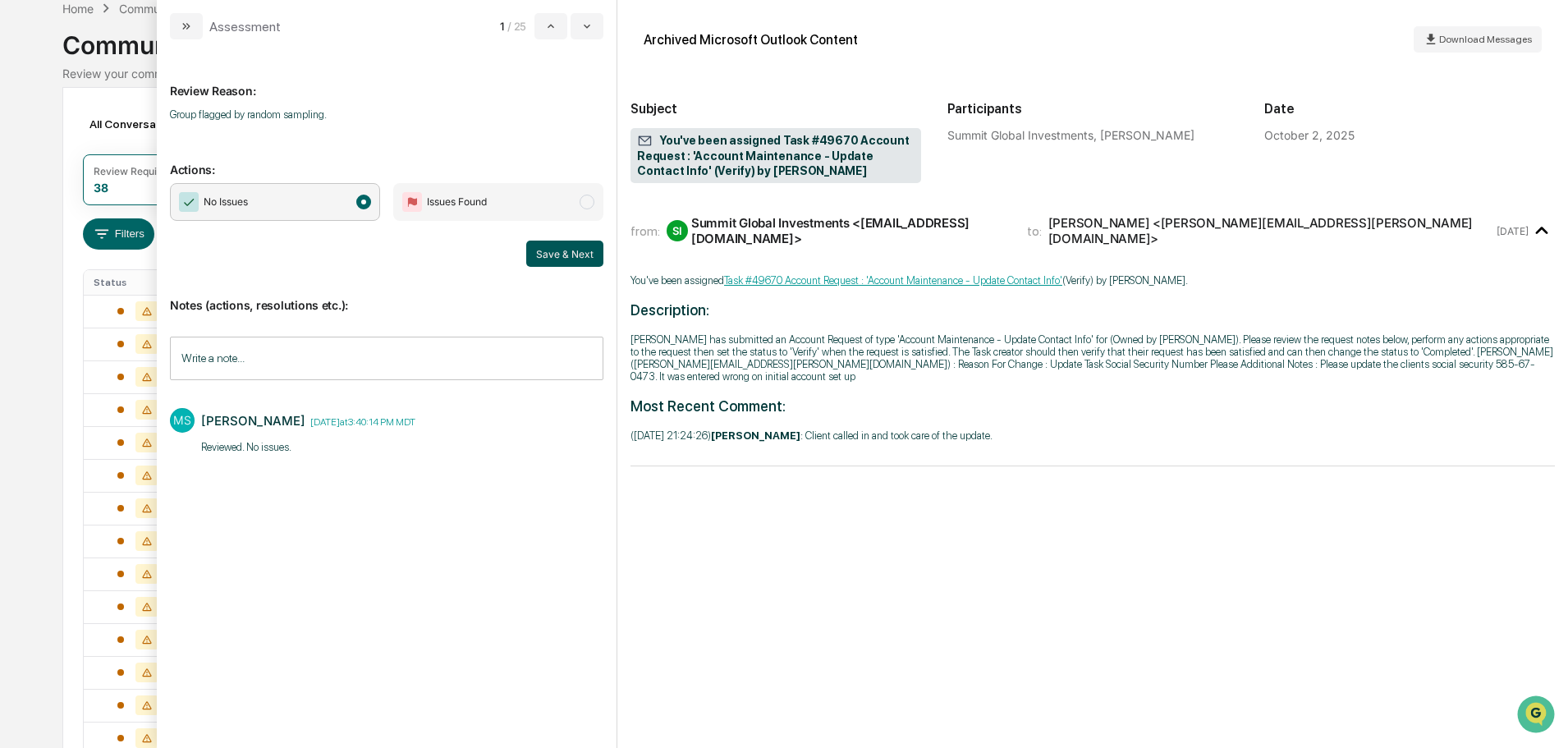
click at [571, 253] on button "Save & Next" at bounding box center [564, 253] width 77 height 26
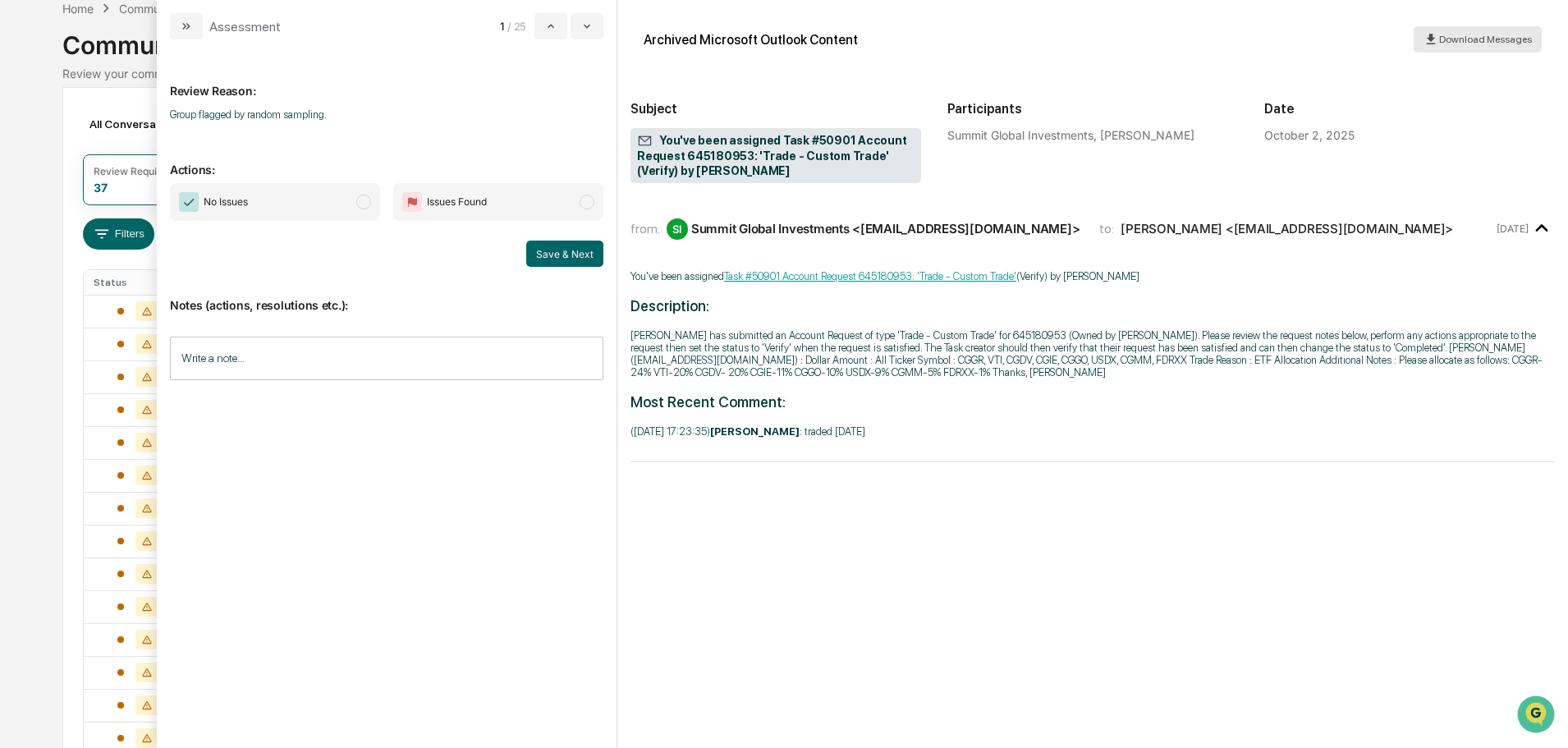
click at [1453, 32] on div "Download Messages" at bounding box center [1477, 40] width 109 height 16
click at [553, 202] on span "Issues Found" at bounding box center [498, 201] width 210 height 38
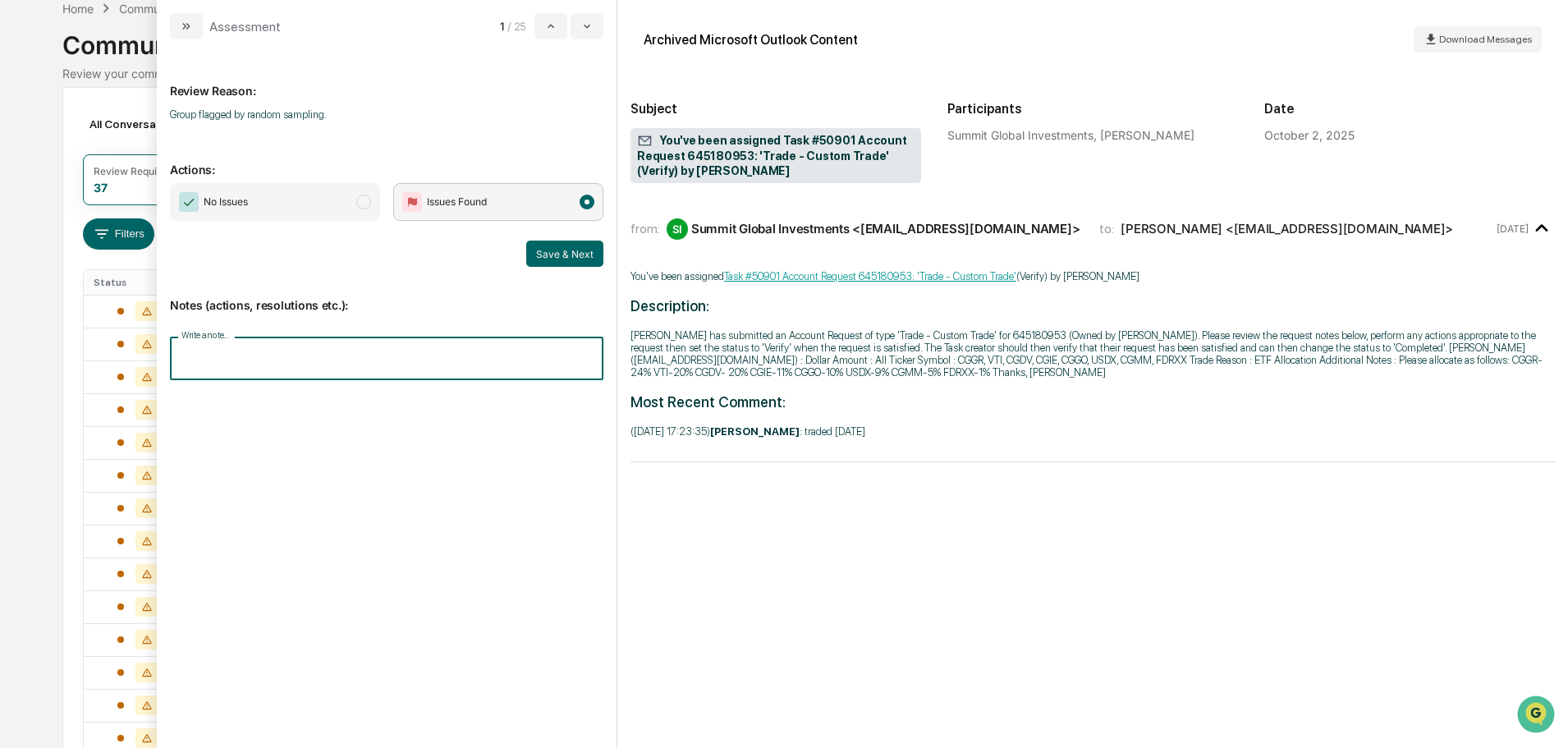
click at [391, 355] on input "Write a note..." at bounding box center [386, 358] width 433 height 43
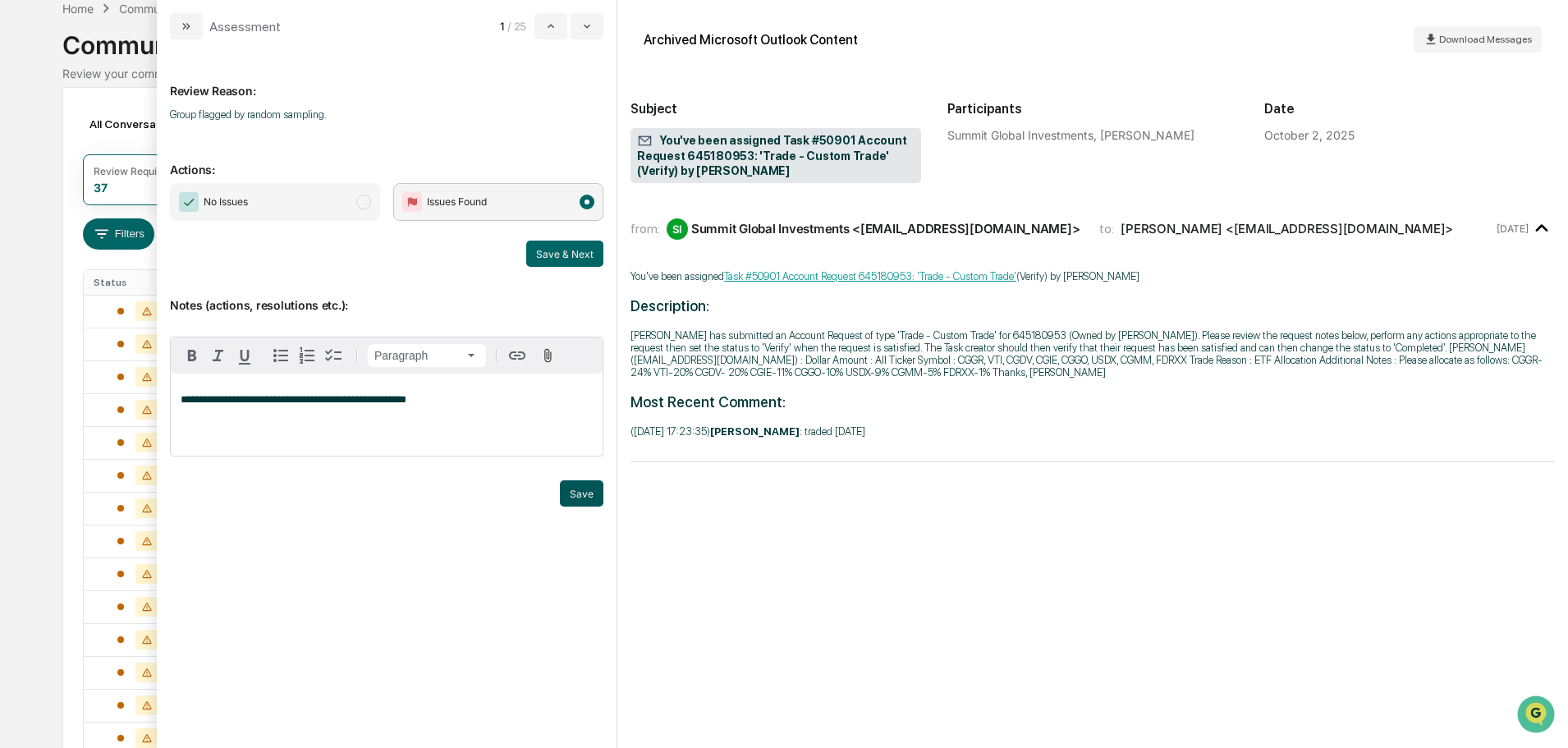
click at [566, 497] on button "Save" at bounding box center [582, 493] width 43 height 26
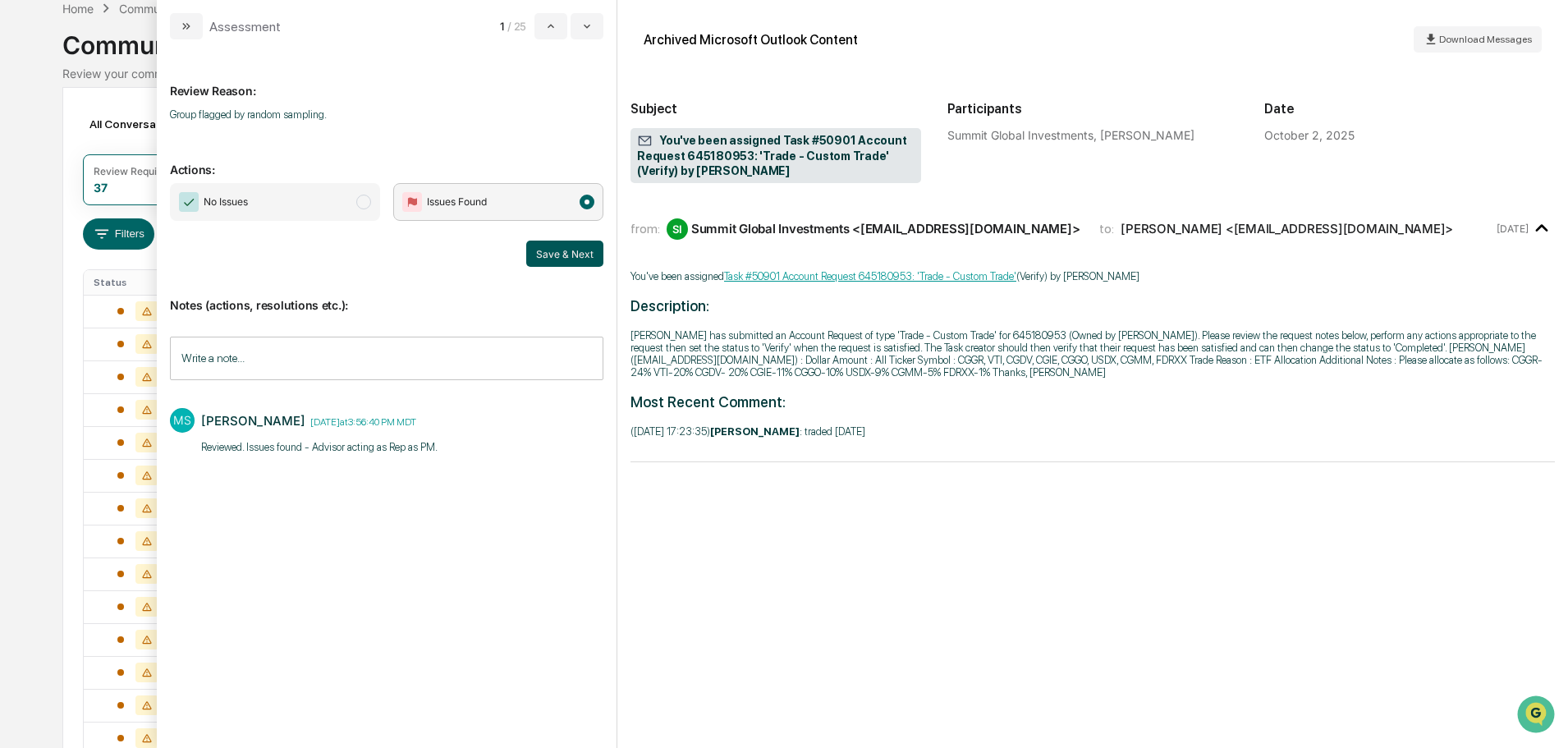
click at [555, 250] on button "Save & Next" at bounding box center [564, 253] width 77 height 26
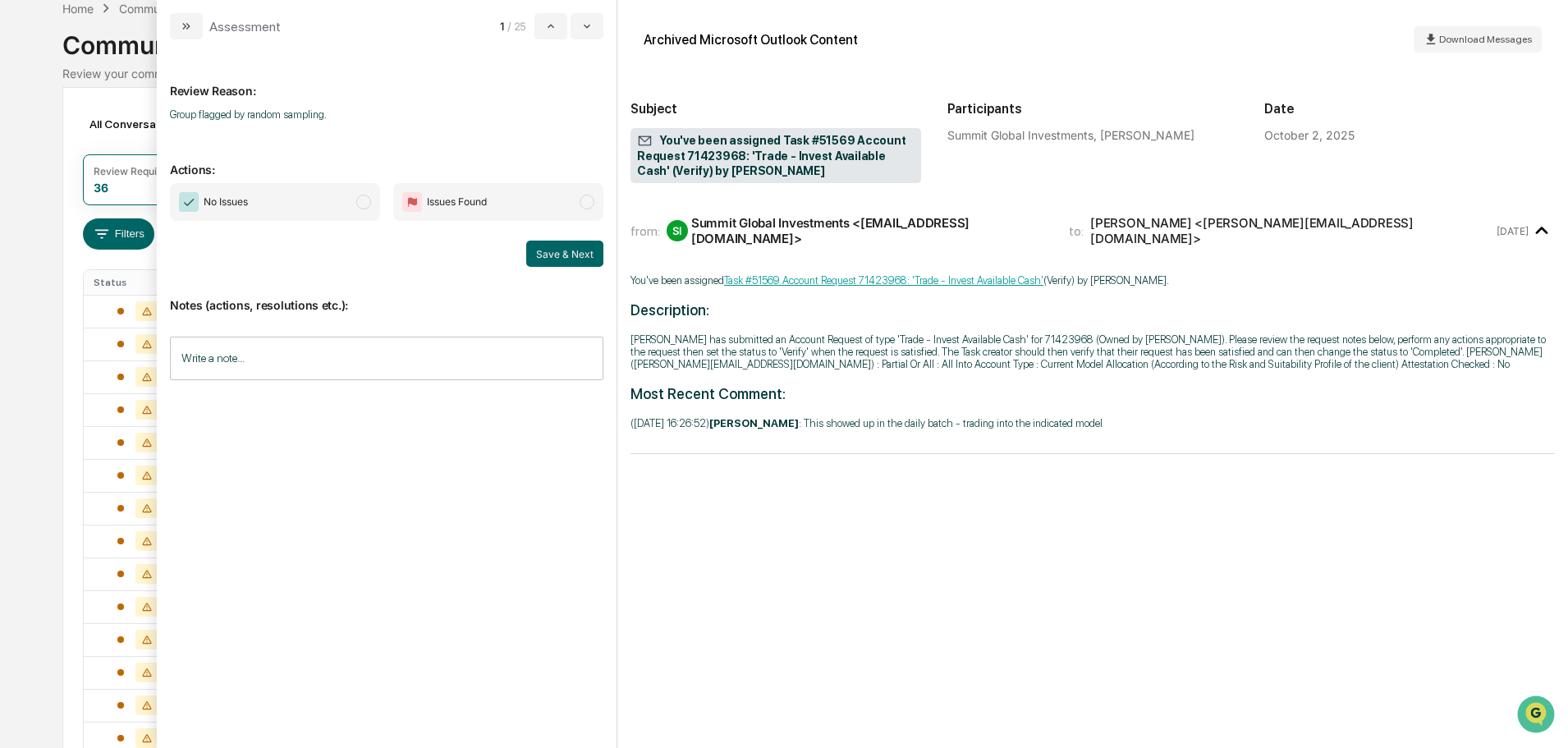
click at [371, 206] on span "No Issues" at bounding box center [275, 201] width 210 height 38
click at [397, 362] on input "Write a note..." at bounding box center [386, 358] width 433 height 43
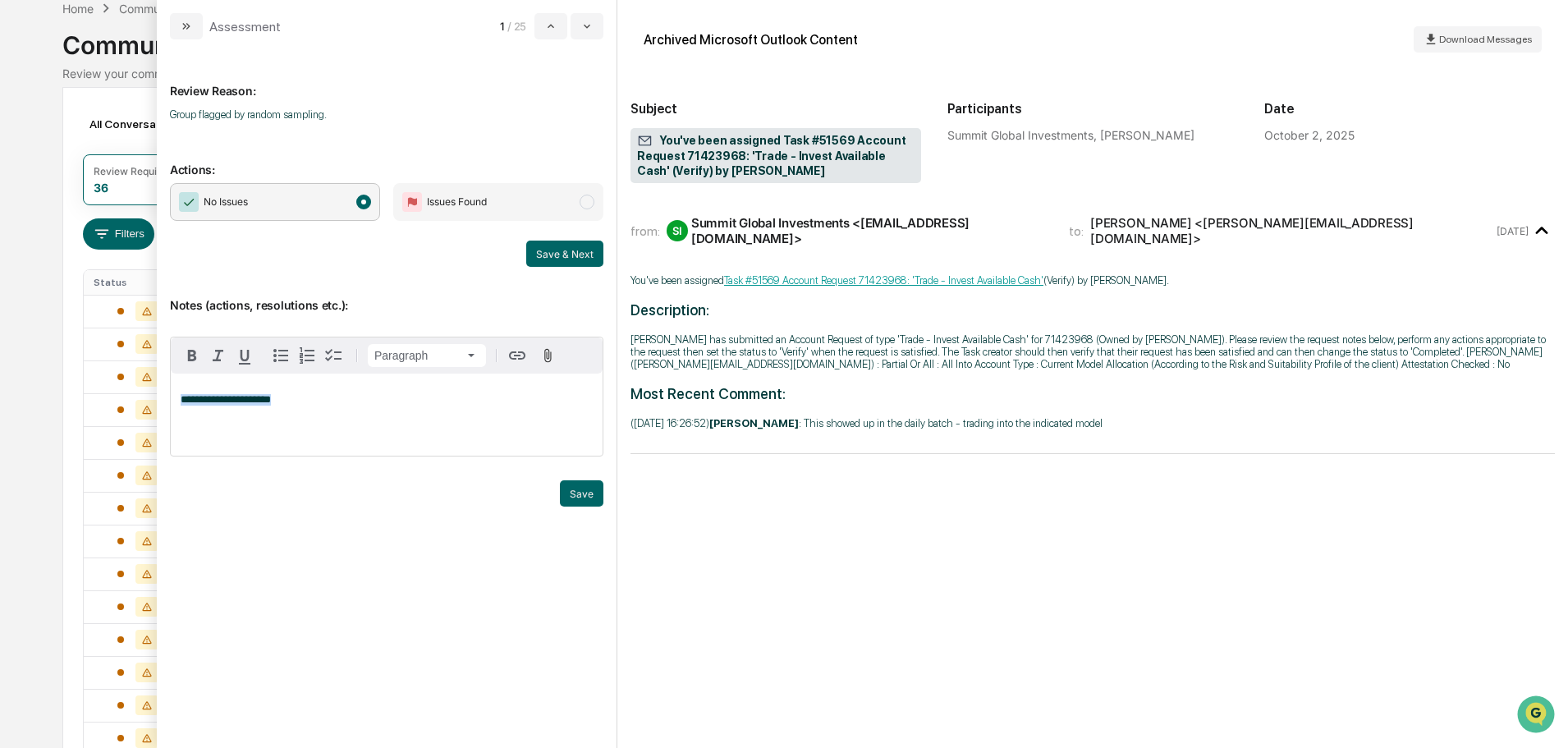
copy span "**********"
click at [577, 491] on button "Save" at bounding box center [582, 493] width 43 height 26
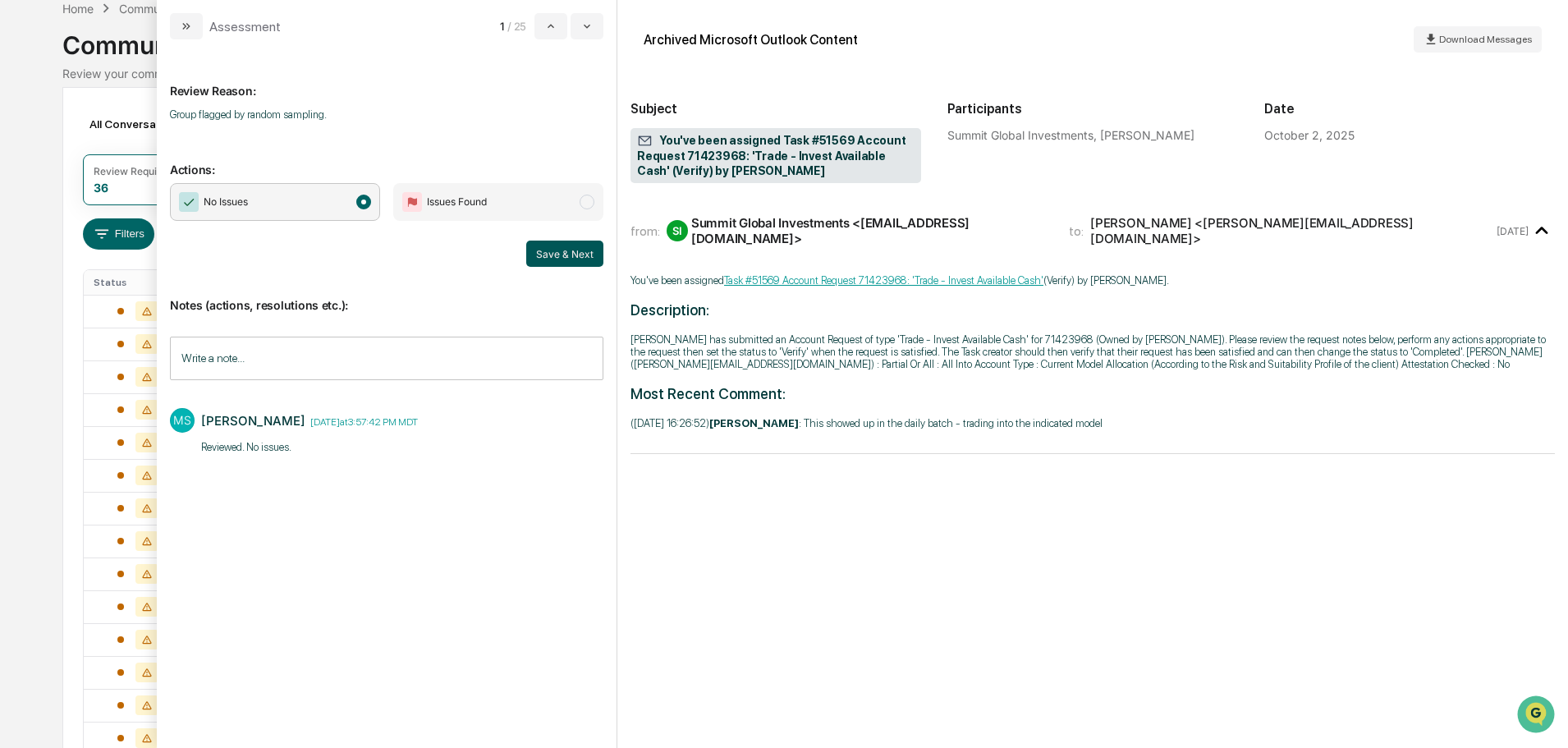
click at [561, 247] on button "Save & Next" at bounding box center [564, 253] width 77 height 26
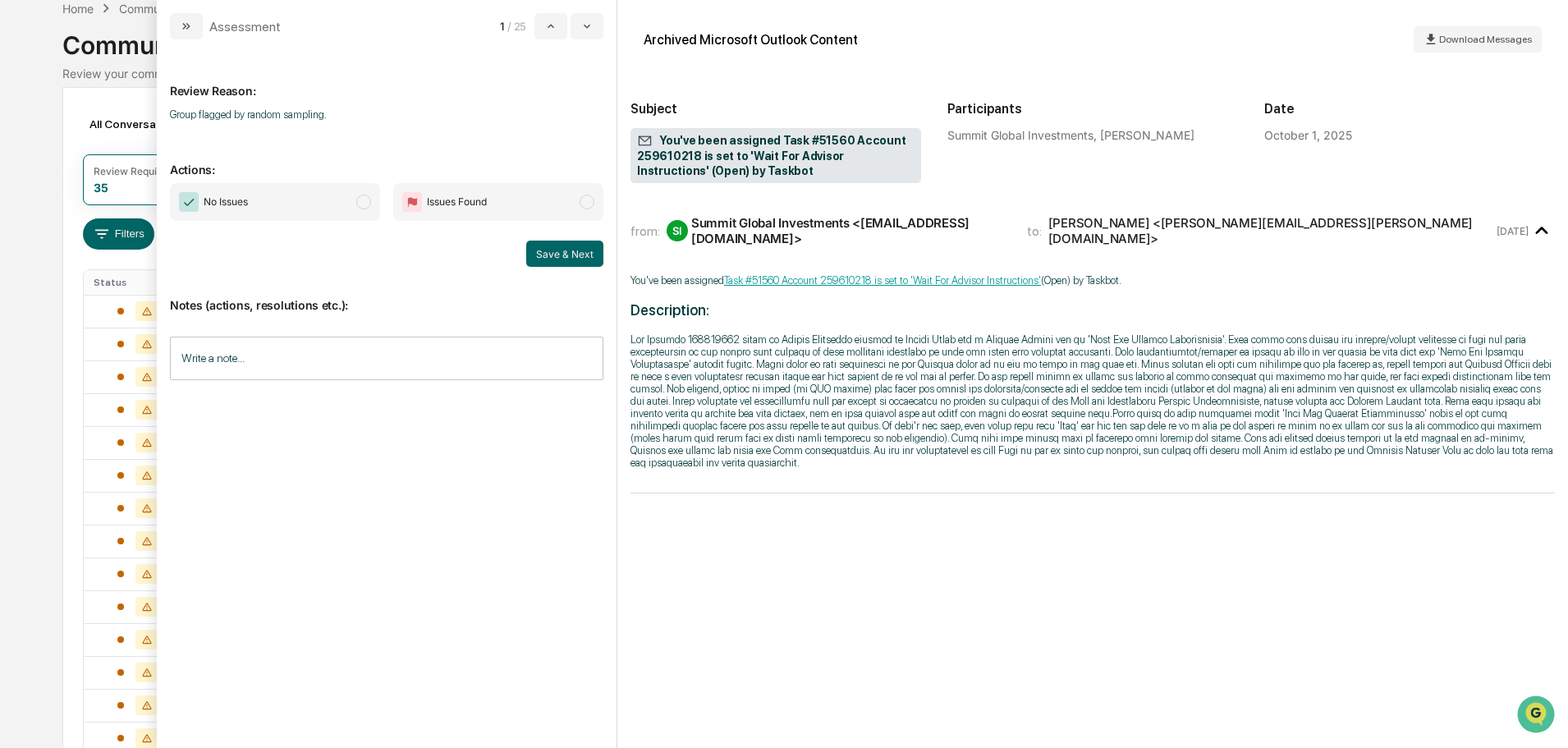
click at [300, 359] on input "Write a note..." at bounding box center [386, 358] width 433 height 43
click at [580, 497] on button "Save" at bounding box center [582, 493] width 43 height 26
click at [368, 199] on span "modal" at bounding box center [363, 201] width 15 height 15
click at [583, 254] on button "Save & Next" at bounding box center [564, 253] width 77 height 26
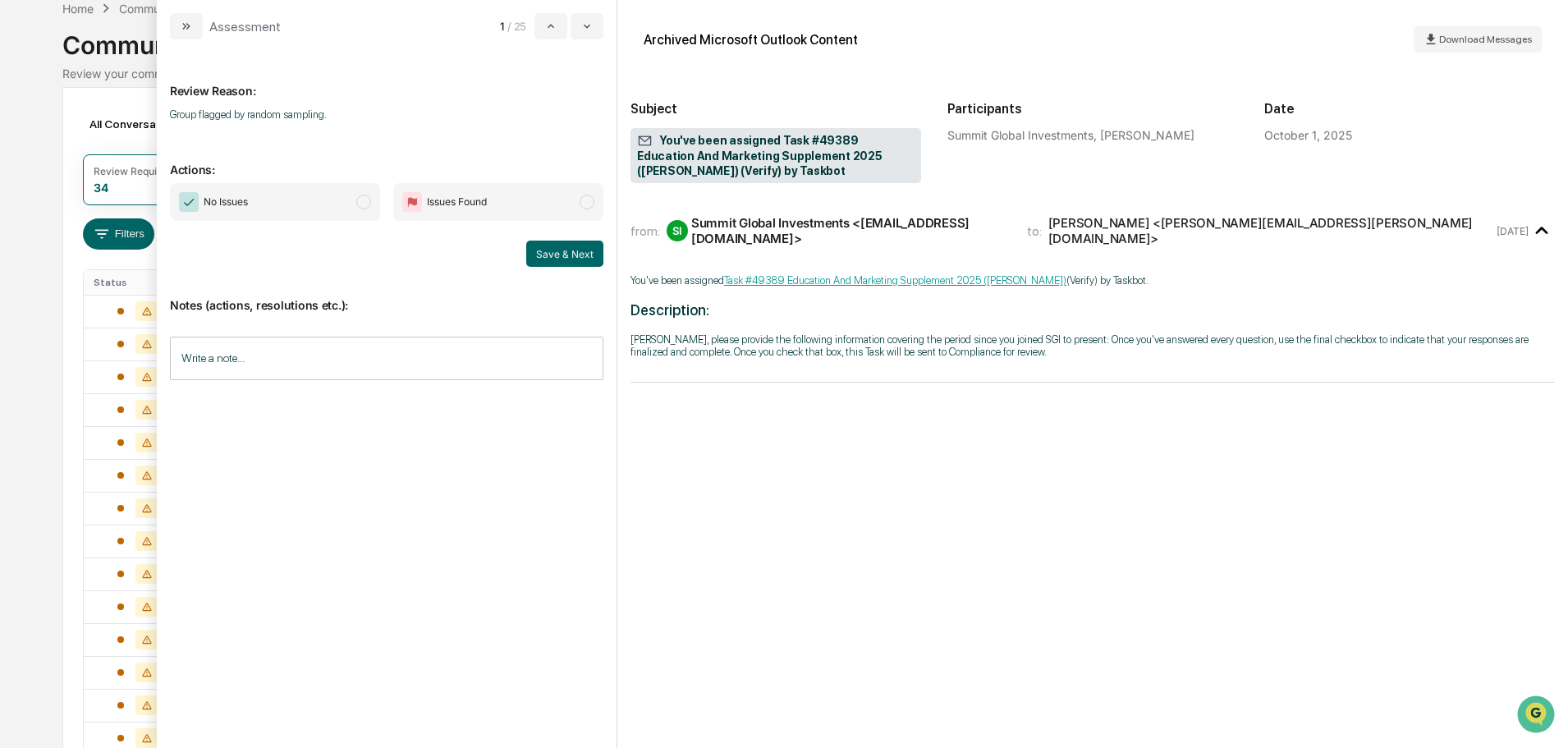
click at [350, 202] on span "No Issues" at bounding box center [275, 201] width 210 height 38
click at [369, 377] on input "Write a note..." at bounding box center [386, 358] width 433 height 43
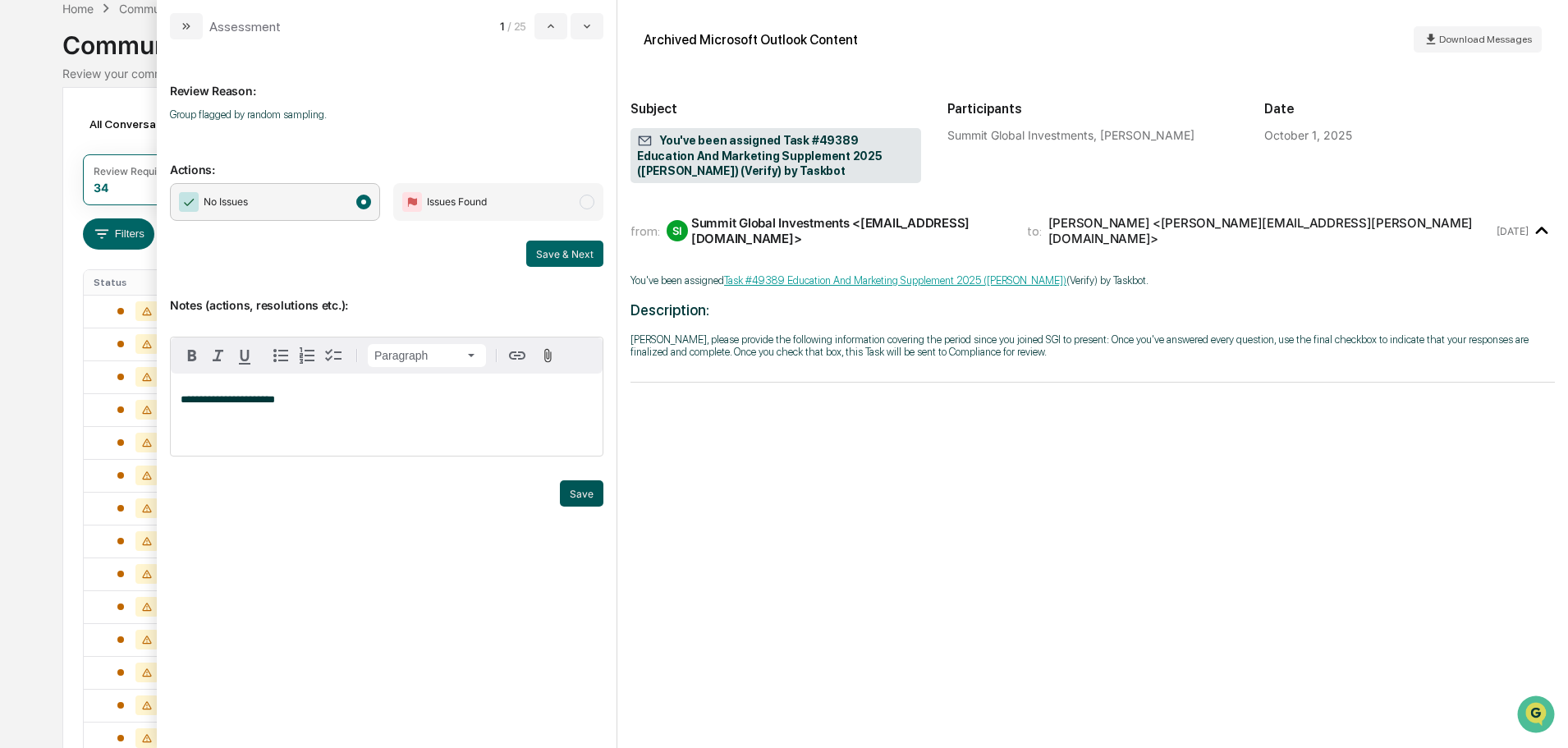
click at [581, 495] on button "Save" at bounding box center [582, 493] width 43 height 26
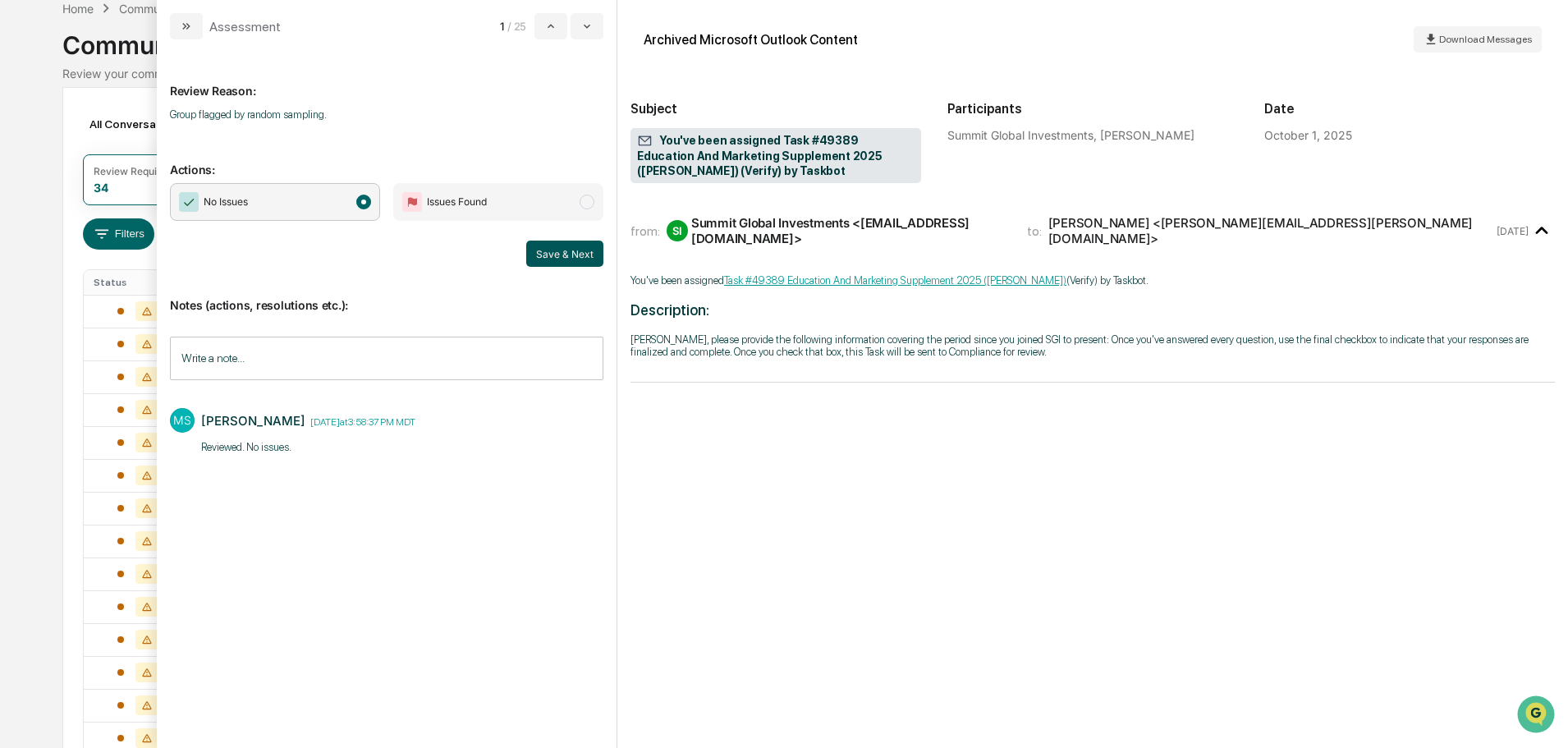
click at [539, 251] on button "Save & Next" at bounding box center [564, 253] width 77 height 26
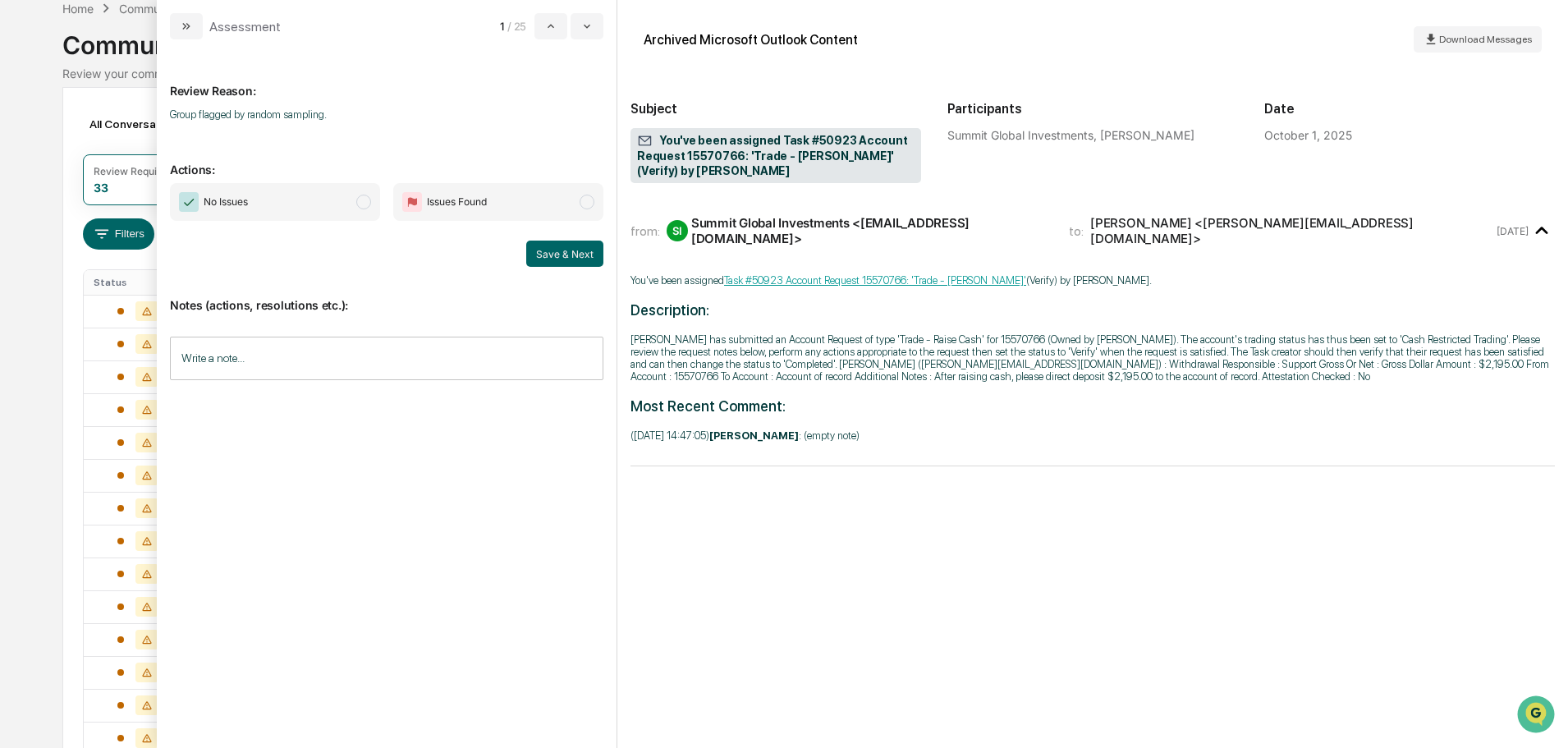
click at [1184, 599] on div "from: SI Summit Global Investments <[EMAIL_ADDRESS][DOMAIN_NAME]> to: [PERSON_N…" at bounding box center [1092, 473] width 924 height 524
click at [351, 198] on span "No Issues" at bounding box center [275, 201] width 210 height 38
click at [238, 359] on input "Write a note..." at bounding box center [386, 358] width 433 height 43
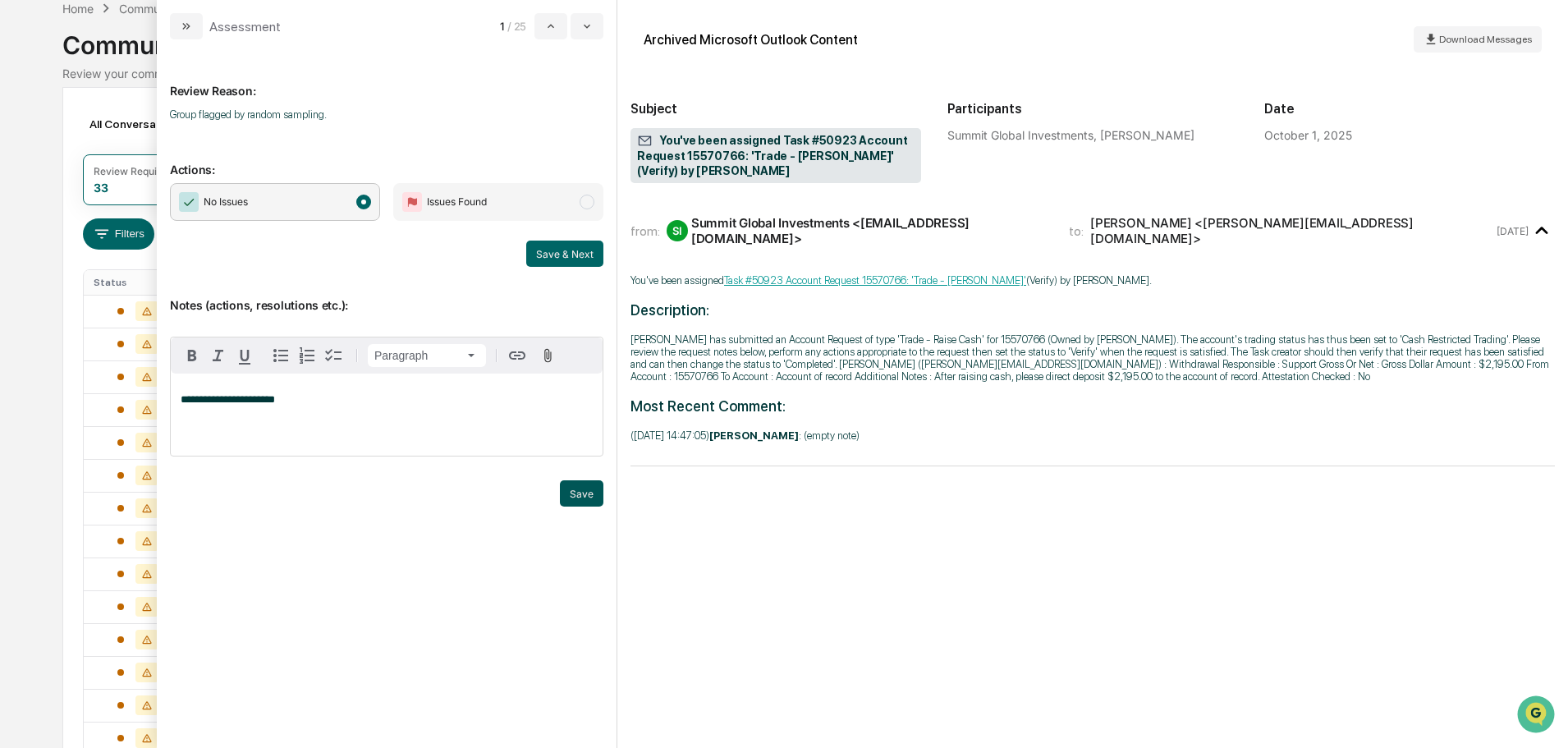
click at [576, 482] on button "Save" at bounding box center [582, 493] width 43 height 26
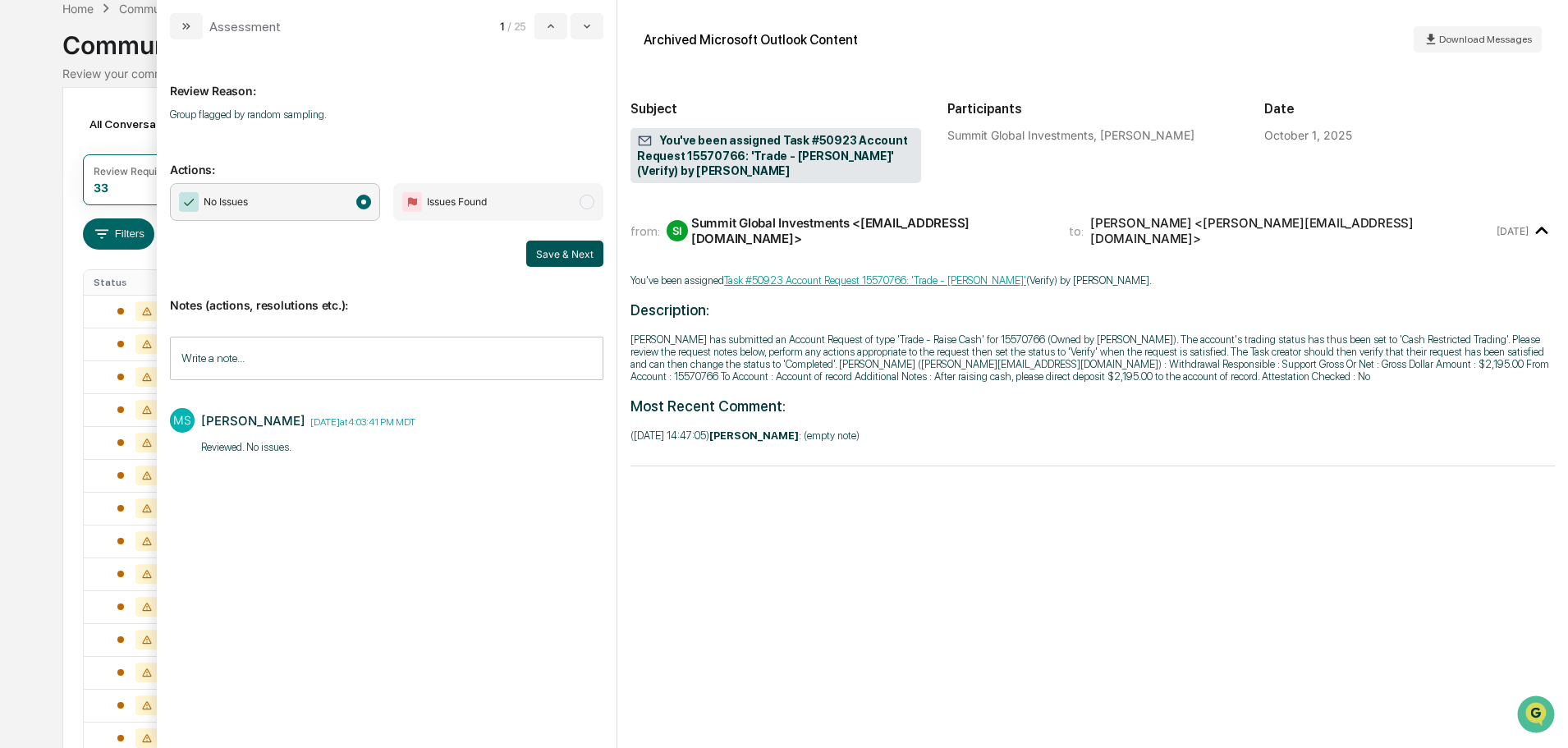
click at [562, 248] on button "Save & Next" at bounding box center [564, 253] width 77 height 26
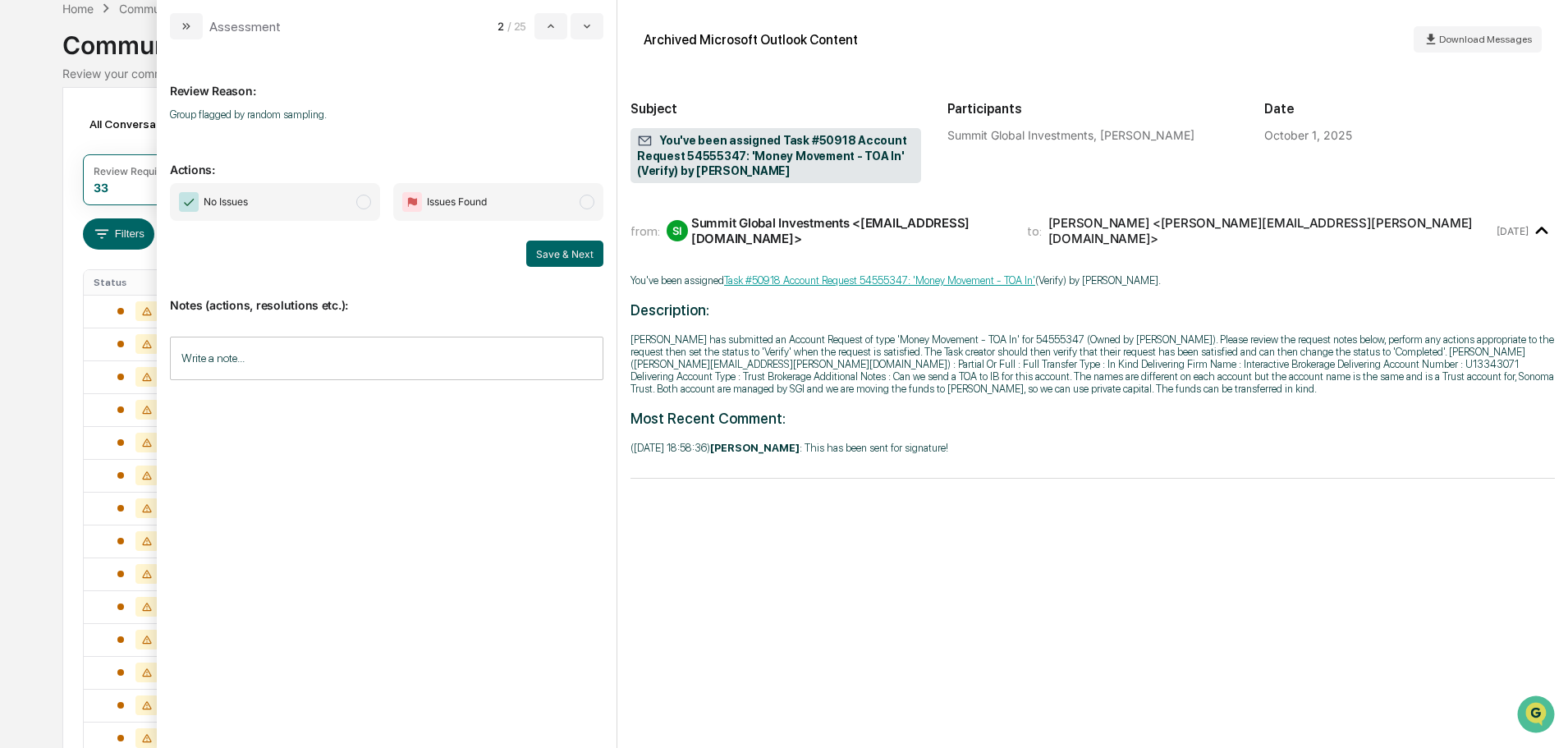
click at [326, 200] on span "No Issues" at bounding box center [275, 201] width 210 height 38
click at [338, 372] on input "Write a note..." at bounding box center [386, 358] width 433 height 43
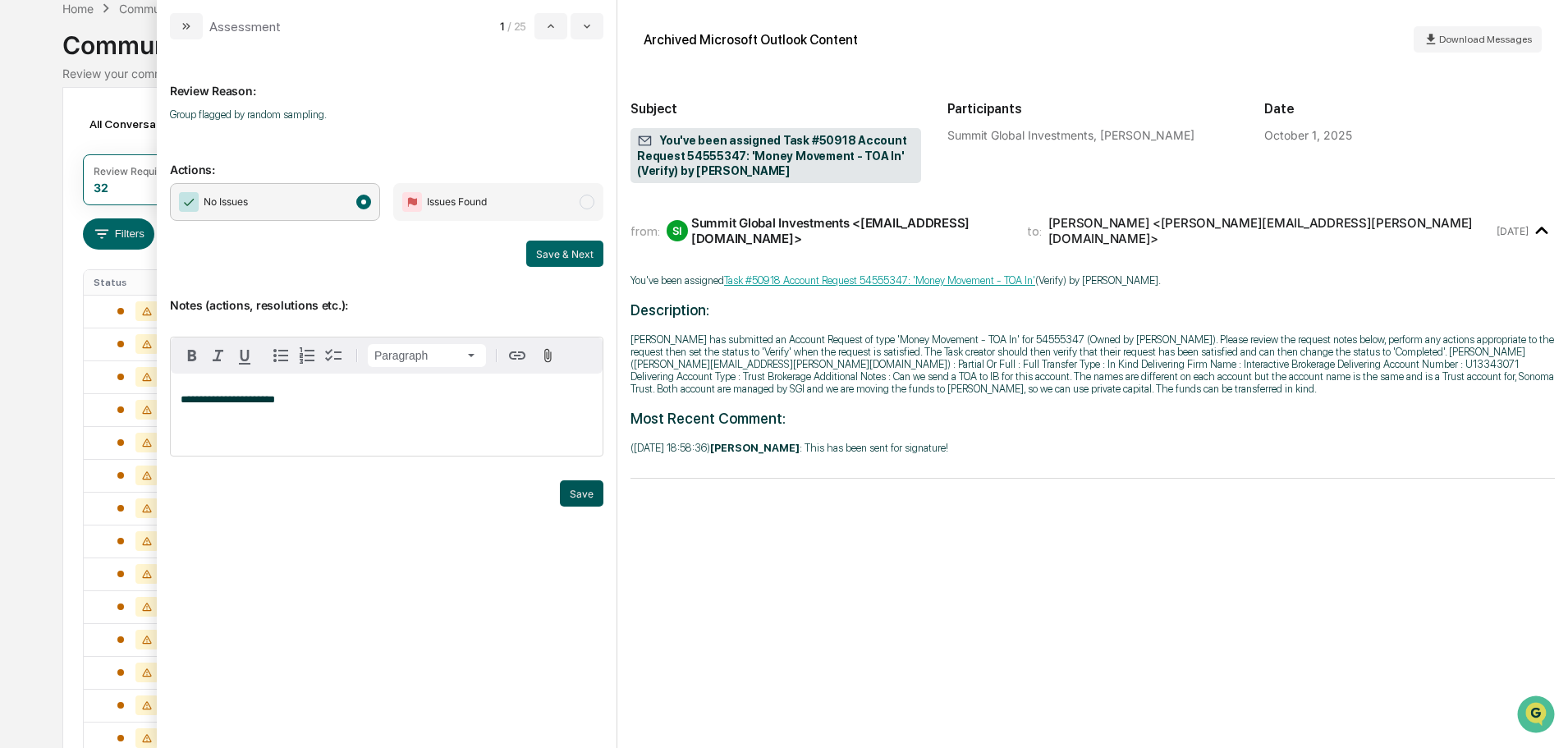
click at [580, 497] on button "Save" at bounding box center [582, 493] width 43 height 26
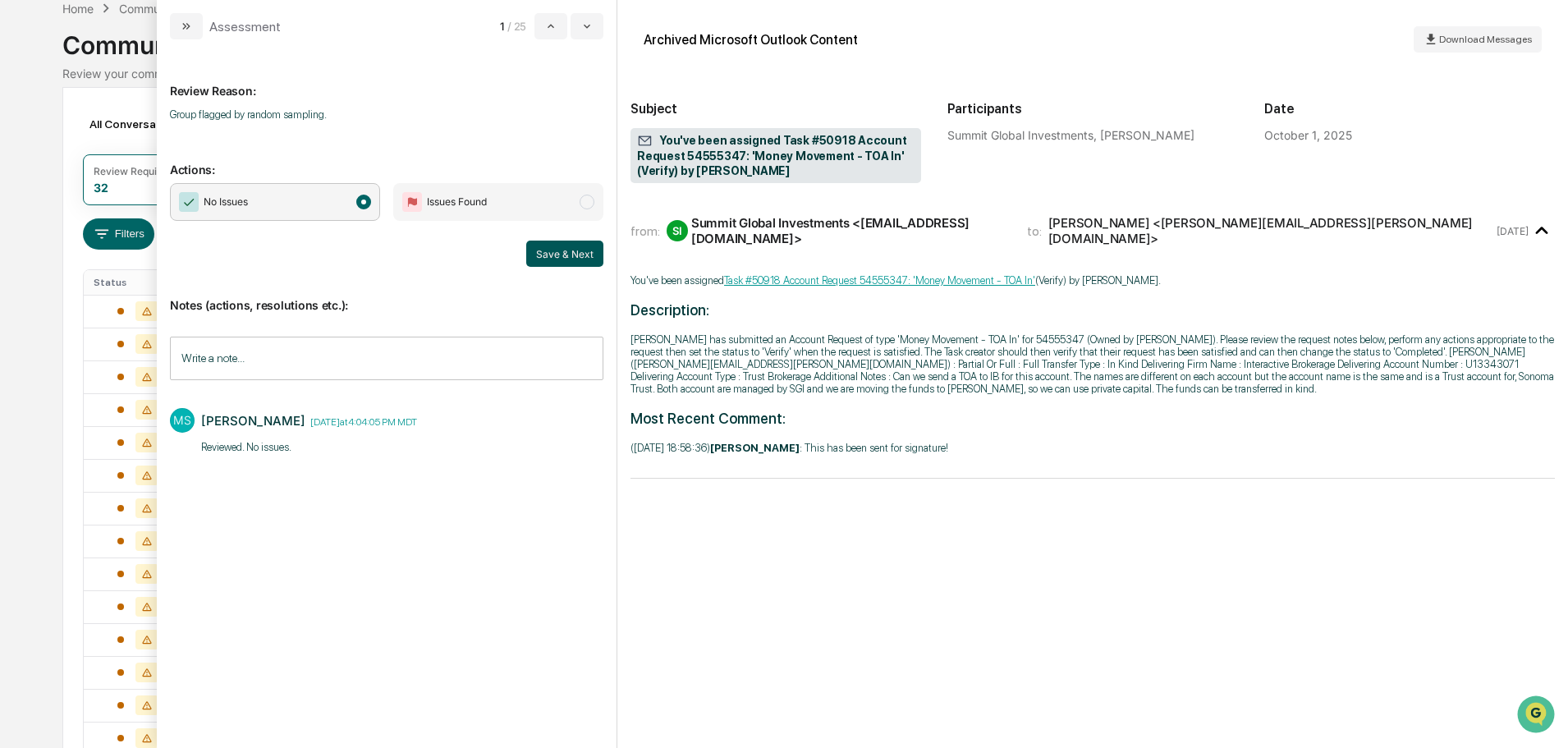
click at [577, 252] on button "Save & Next" at bounding box center [564, 253] width 77 height 26
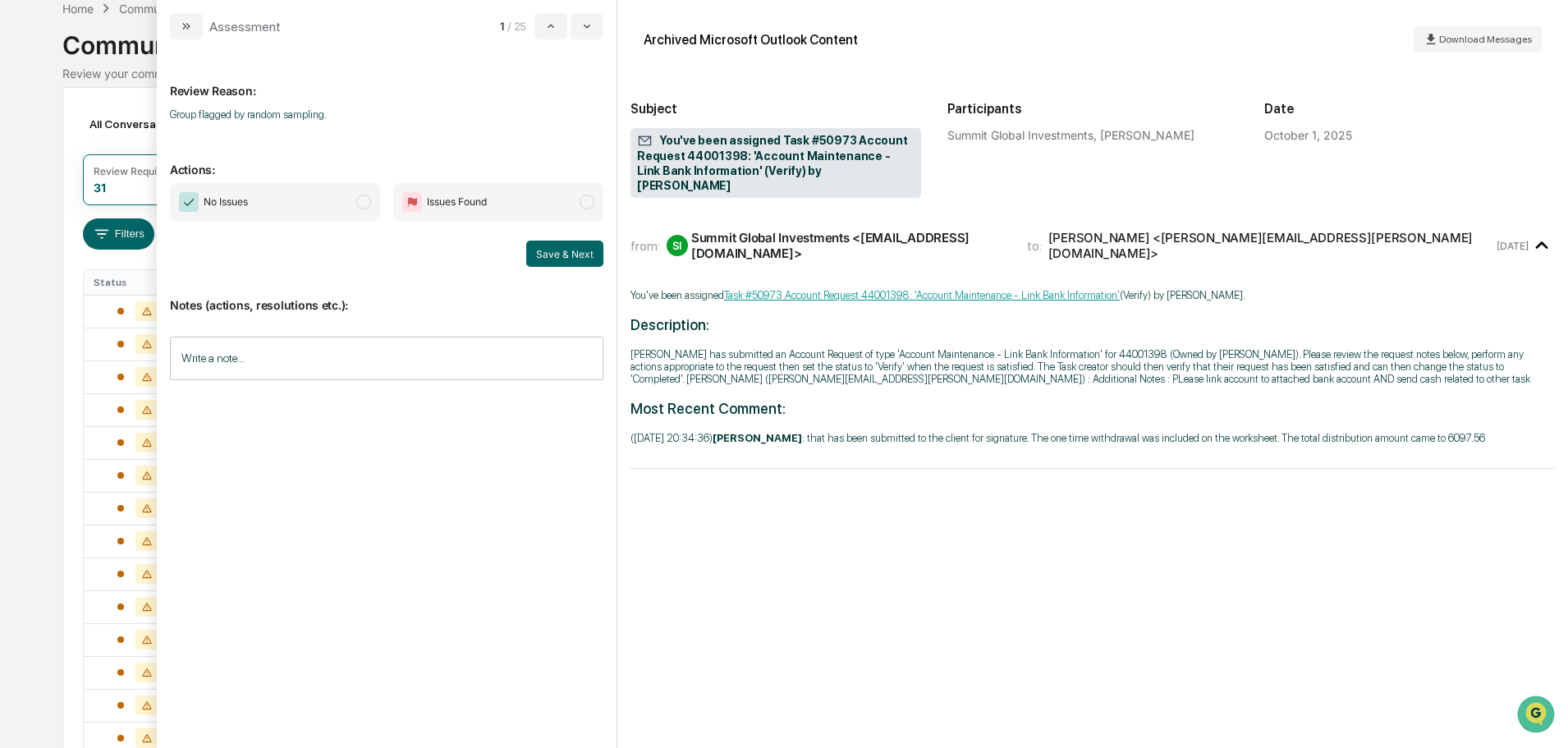
click at [329, 210] on span "No Issues" at bounding box center [275, 201] width 210 height 38
click at [307, 360] on input "Write a note..." at bounding box center [386, 358] width 433 height 43
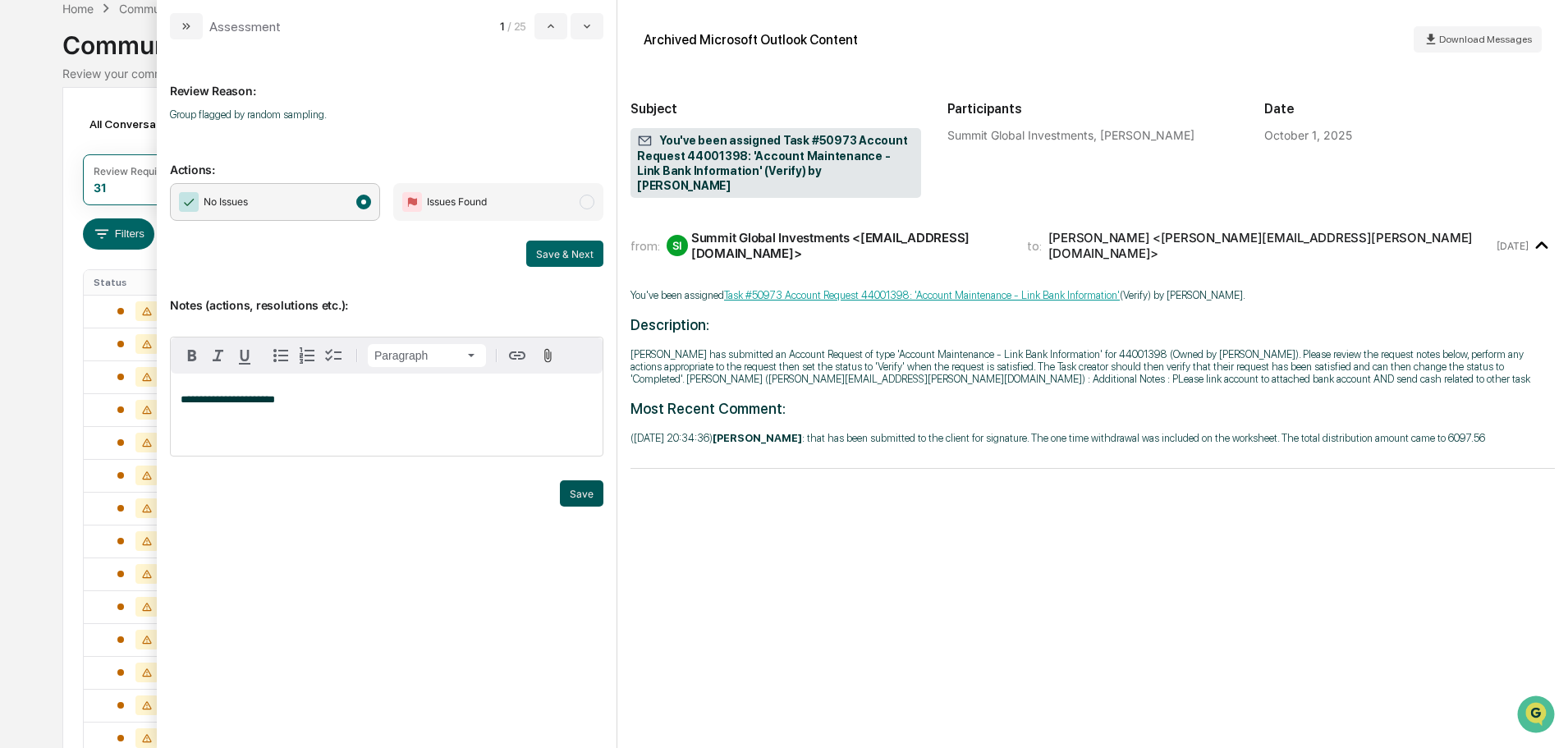
click at [577, 502] on button "Save" at bounding box center [582, 493] width 43 height 26
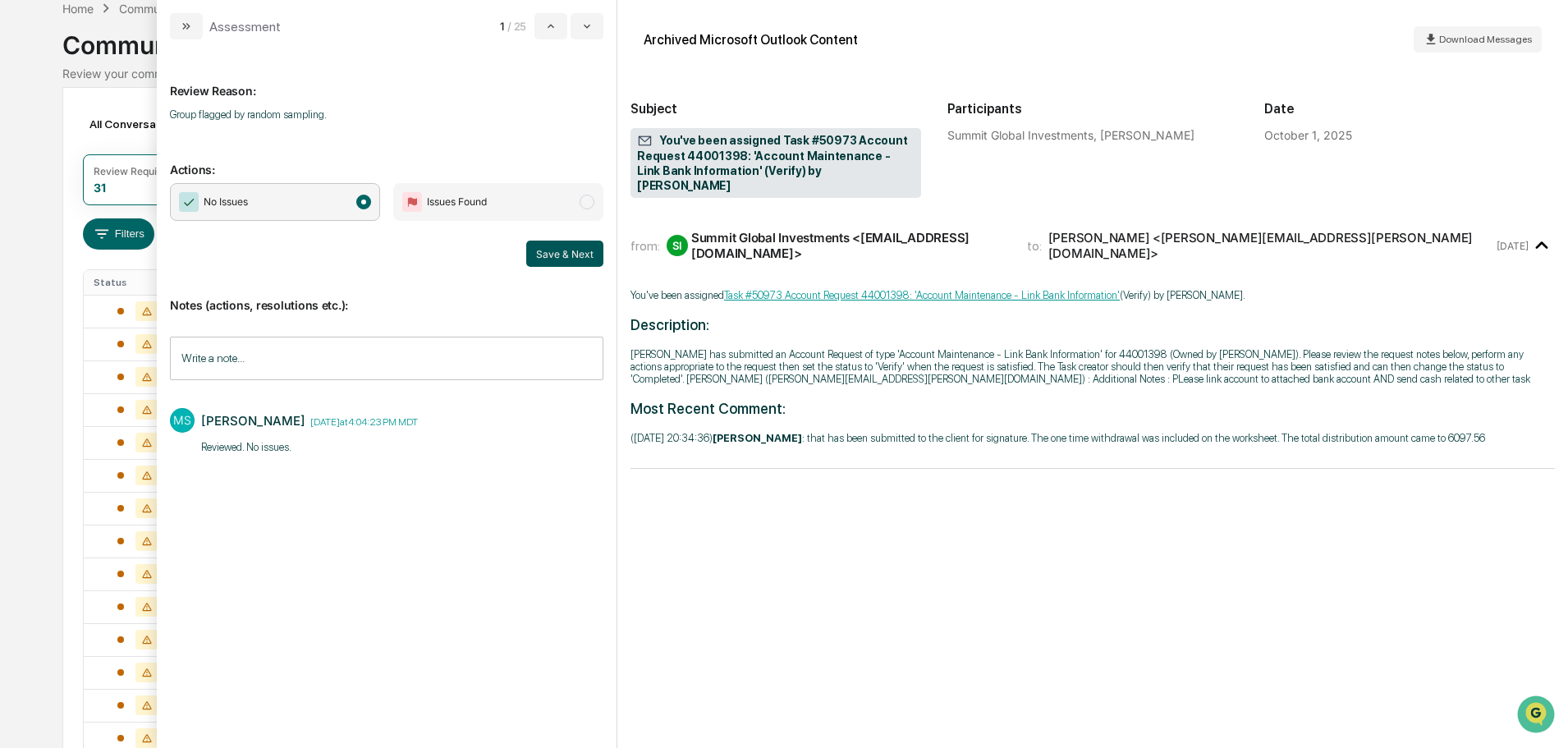
click at [570, 256] on button "Save & Next" at bounding box center [564, 253] width 77 height 26
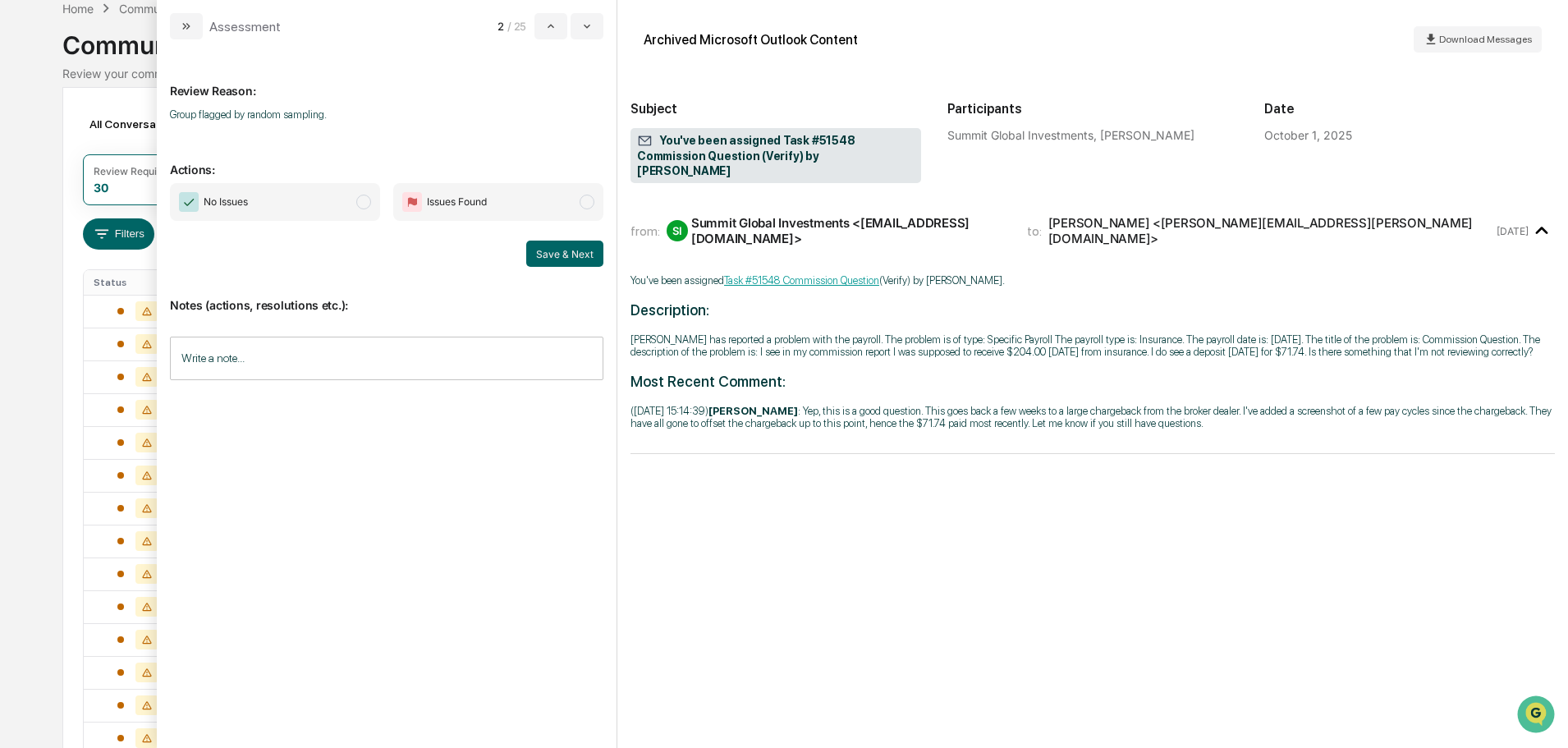
click at [315, 202] on span "No Issues" at bounding box center [275, 201] width 210 height 38
click at [281, 352] on input "Write a note..." at bounding box center [386, 358] width 433 height 43
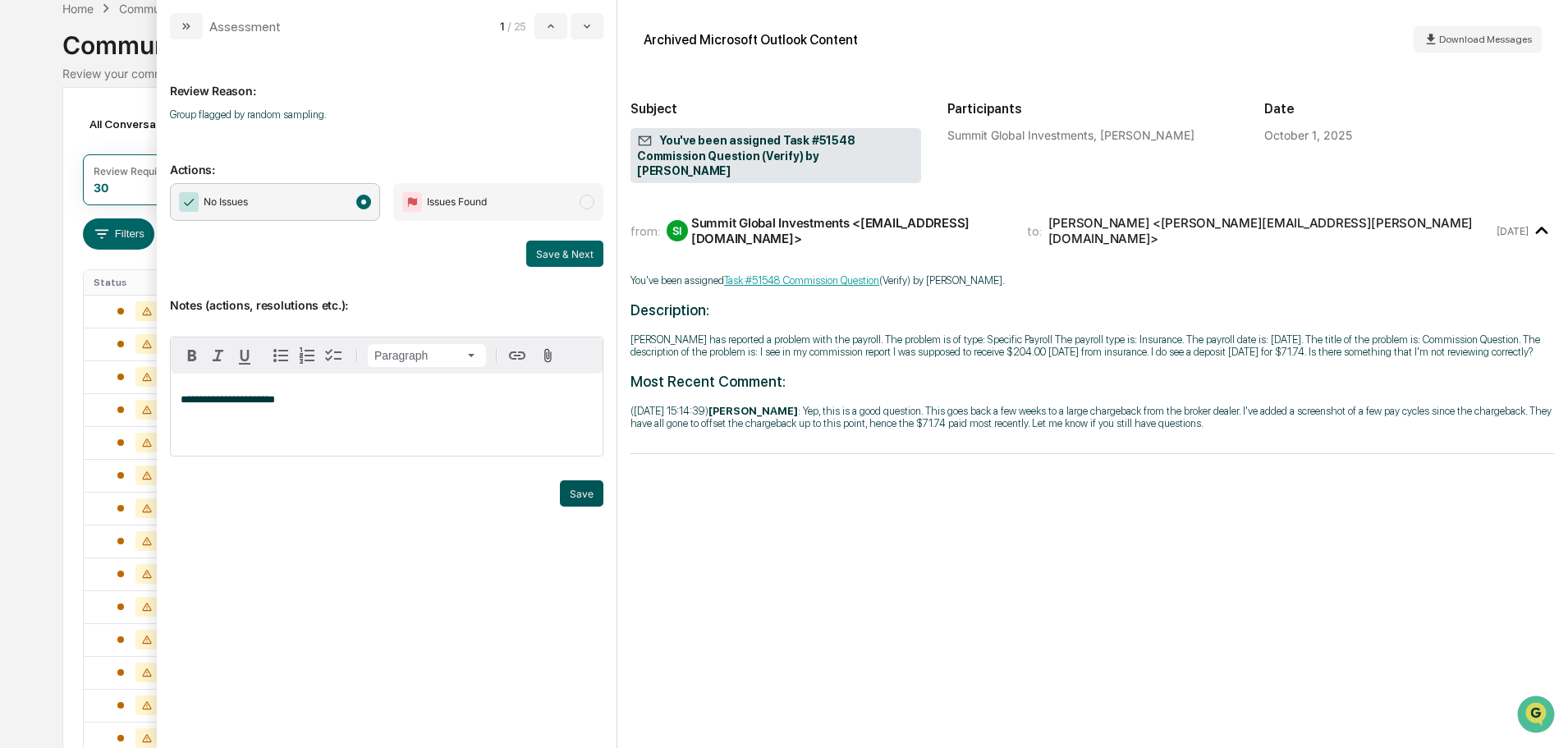
click at [588, 497] on button "Save" at bounding box center [582, 493] width 43 height 26
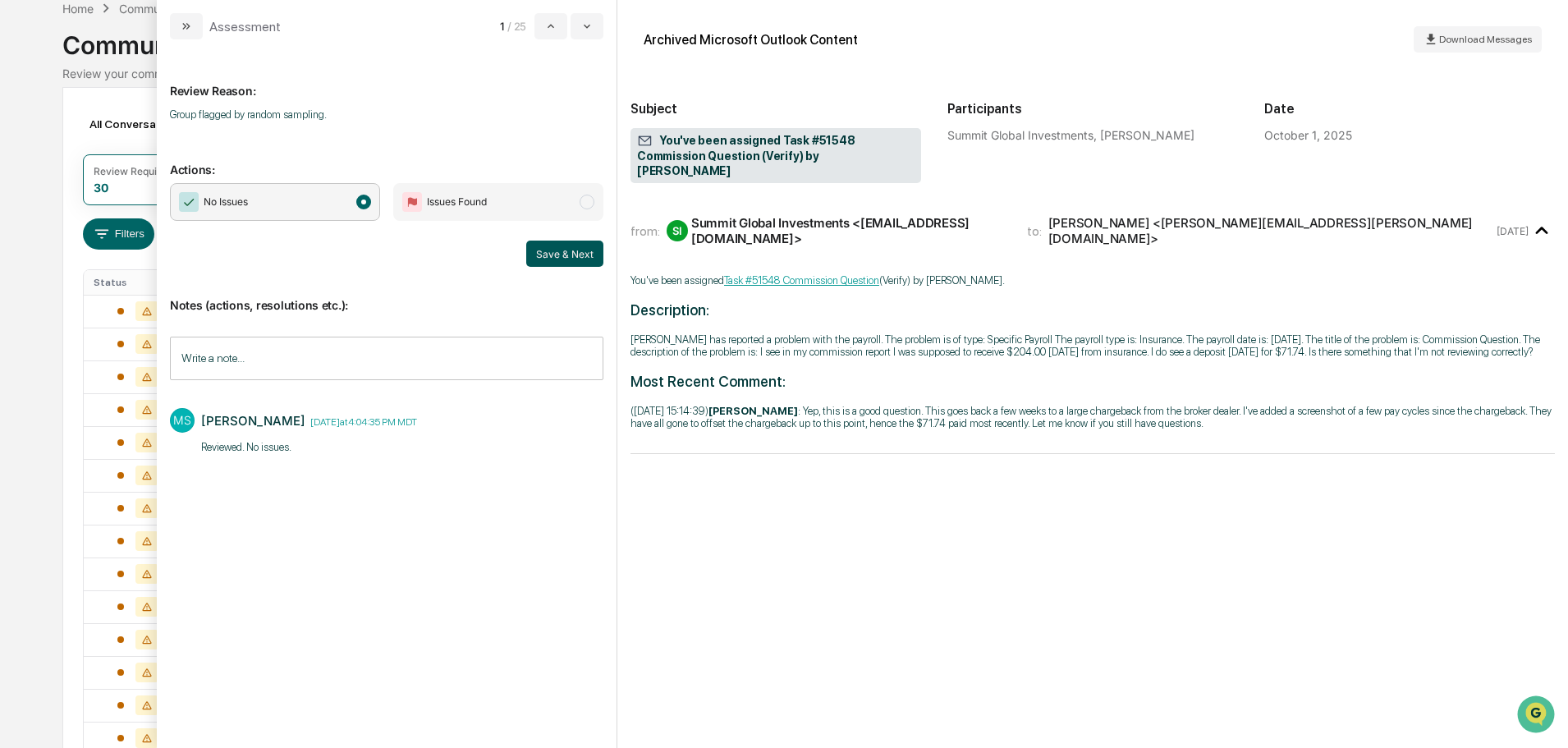
click at [555, 248] on button "Save & Next" at bounding box center [564, 253] width 77 height 26
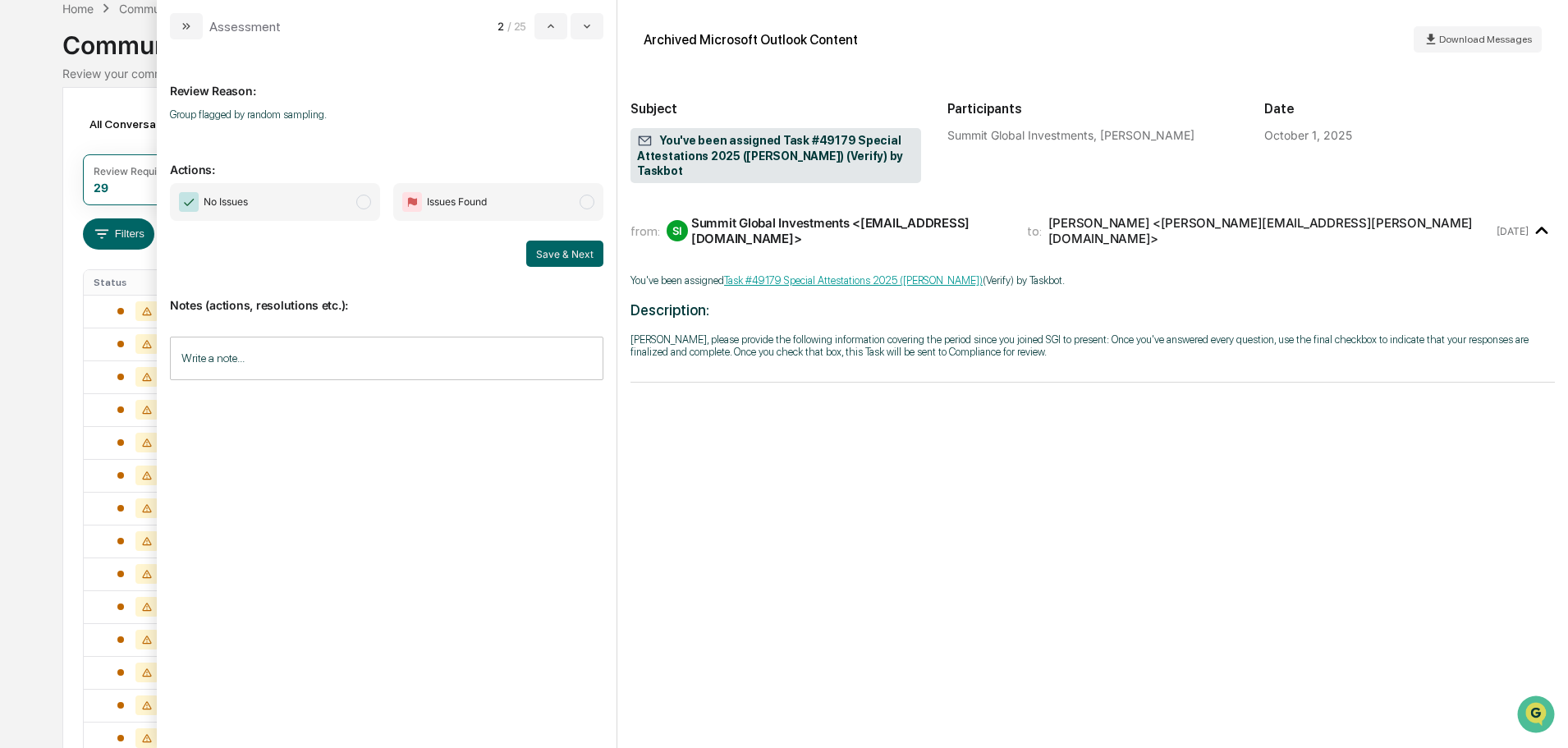
click at [280, 192] on span "No Issues" at bounding box center [275, 201] width 210 height 38
click at [319, 366] on input "Write a note..." at bounding box center [386, 358] width 433 height 43
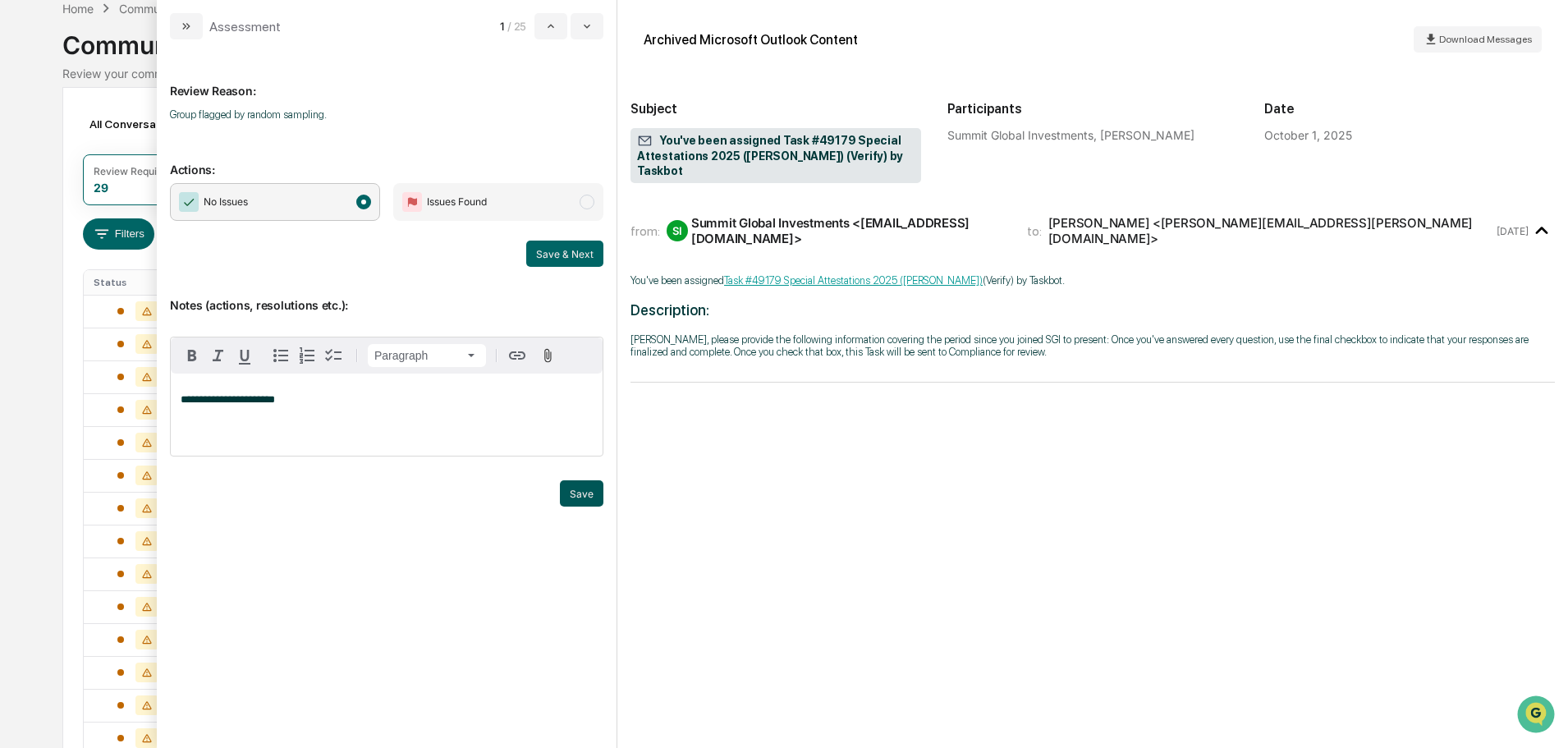
click at [585, 501] on button "Save" at bounding box center [582, 493] width 43 height 26
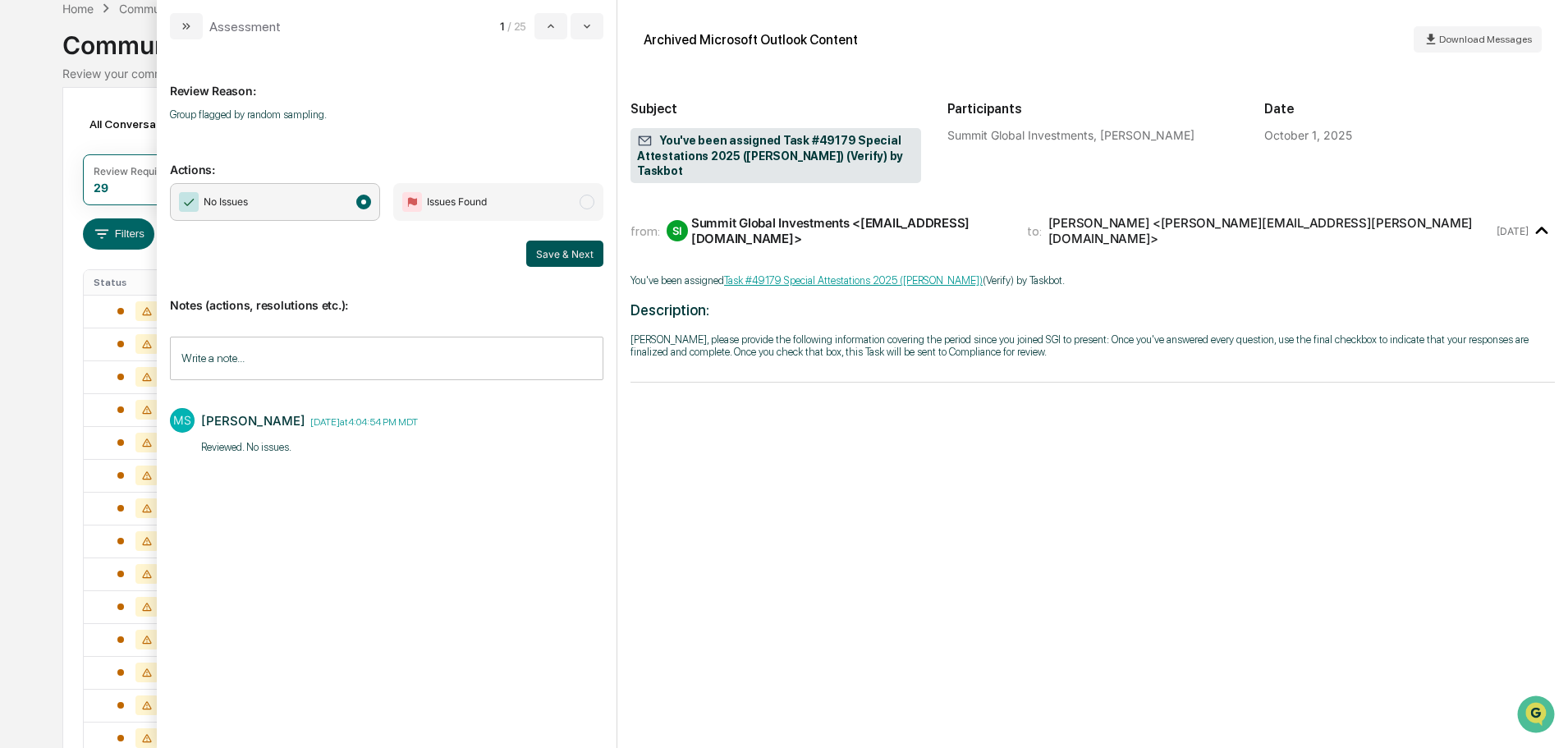
click at [576, 262] on button "Save & Next" at bounding box center [564, 253] width 77 height 26
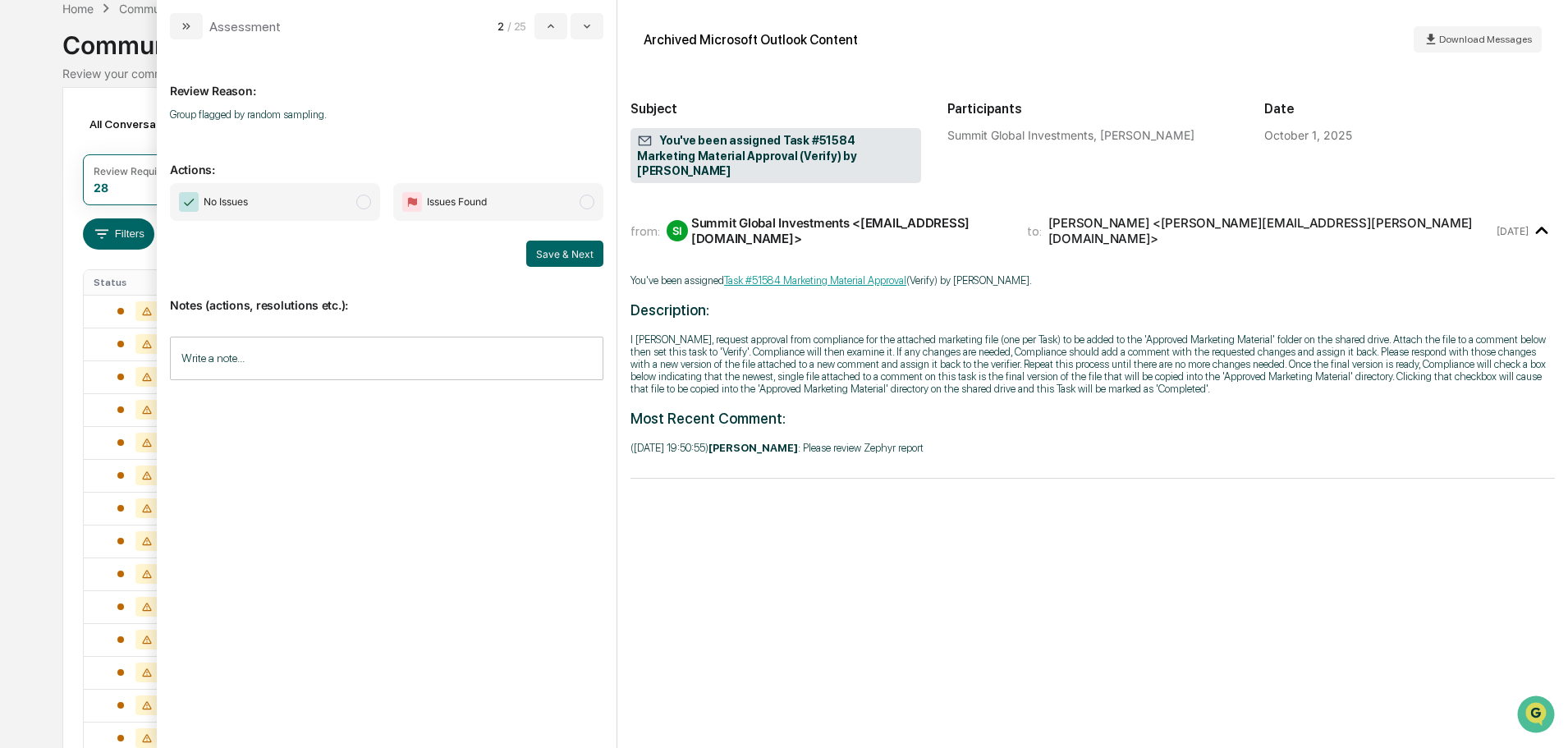
click at [359, 209] on span "No Issues" at bounding box center [275, 201] width 210 height 38
click at [417, 617] on div "Review Reason: Group flagged by random sampling. Actions: No Issues Issues Foun…" at bounding box center [386, 386] width 433 height 668
click at [358, 348] on input "Write a note..." at bounding box center [386, 358] width 433 height 43
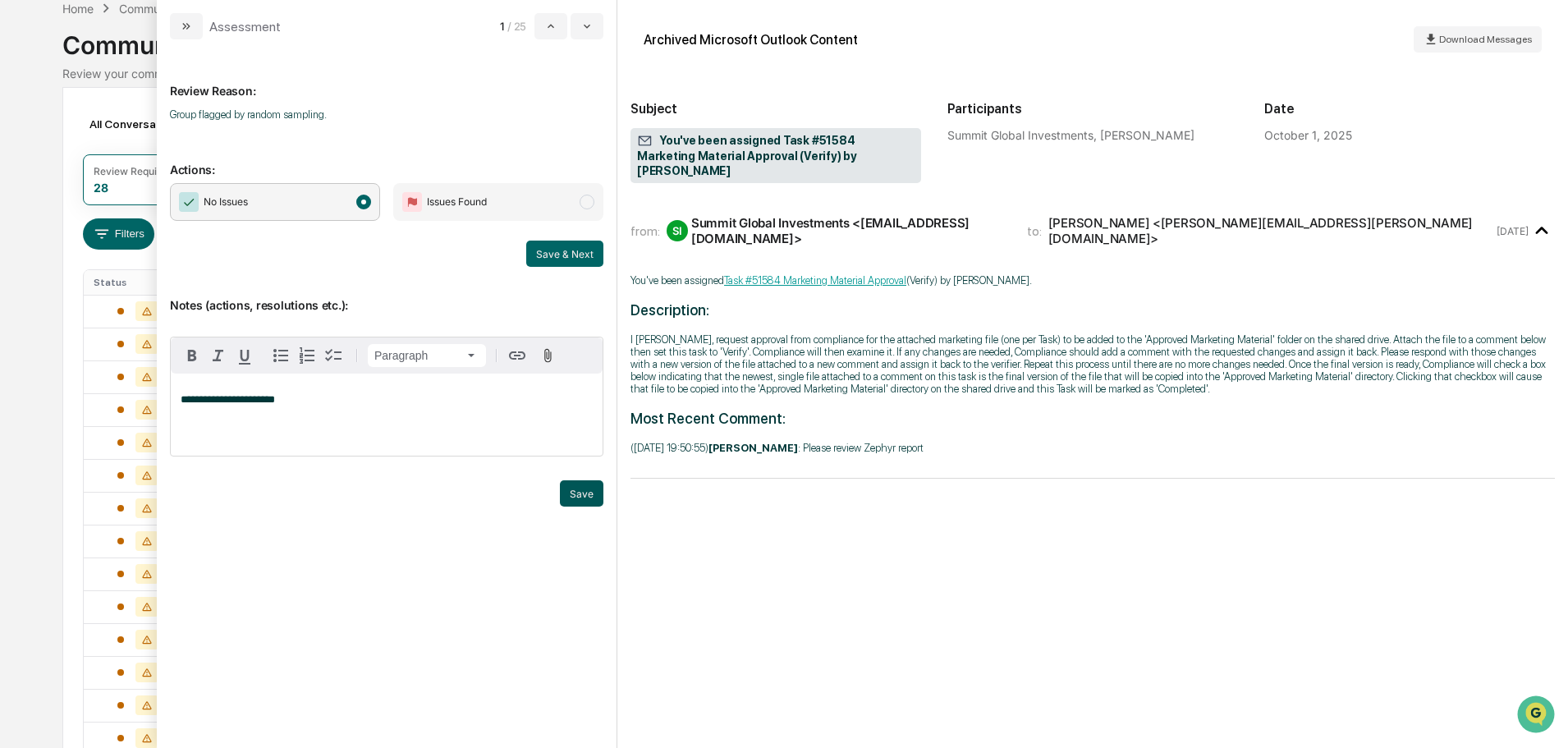
click at [576, 498] on button "Save" at bounding box center [582, 493] width 43 height 26
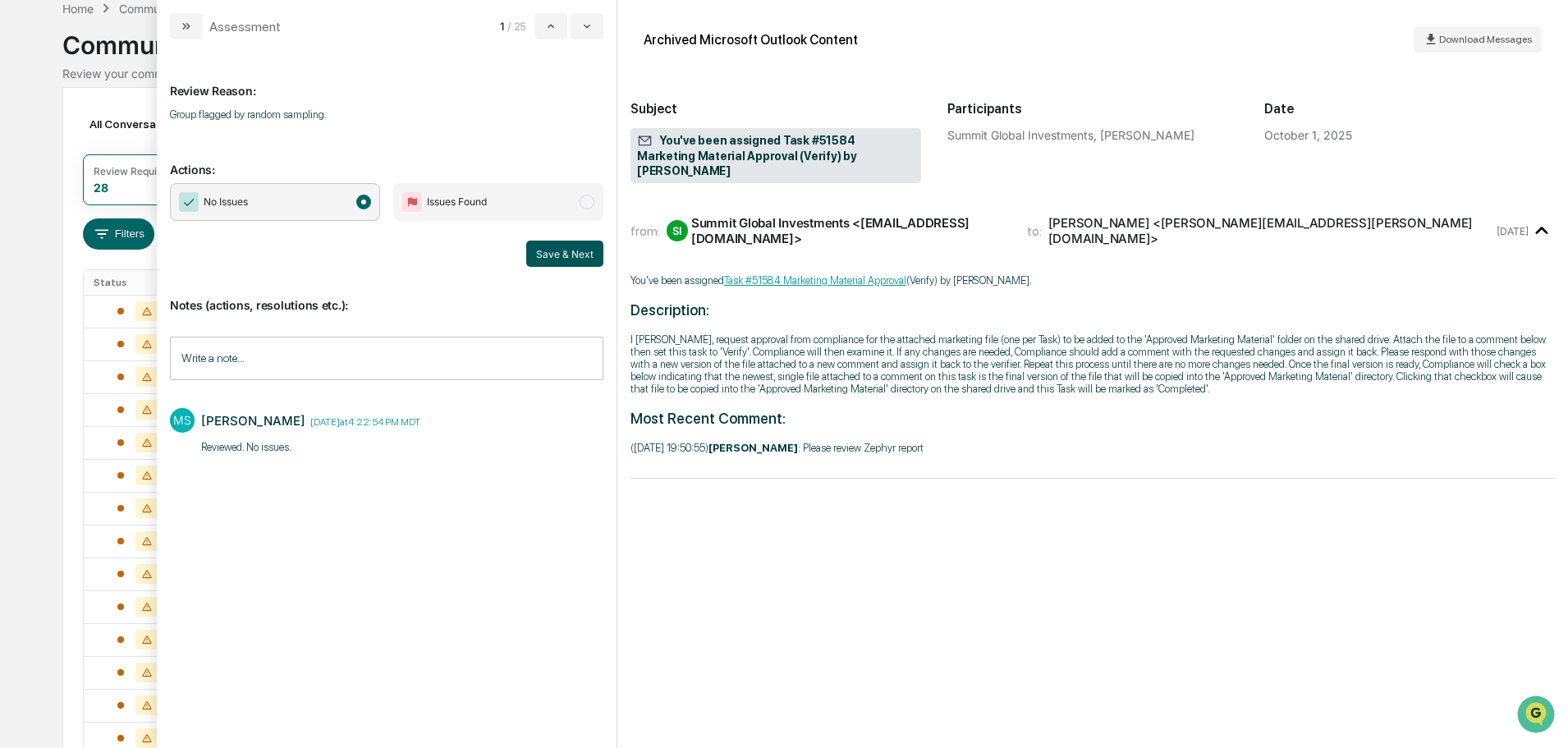
click at [553, 248] on button "Save & Next" at bounding box center [564, 253] width 77 height 26
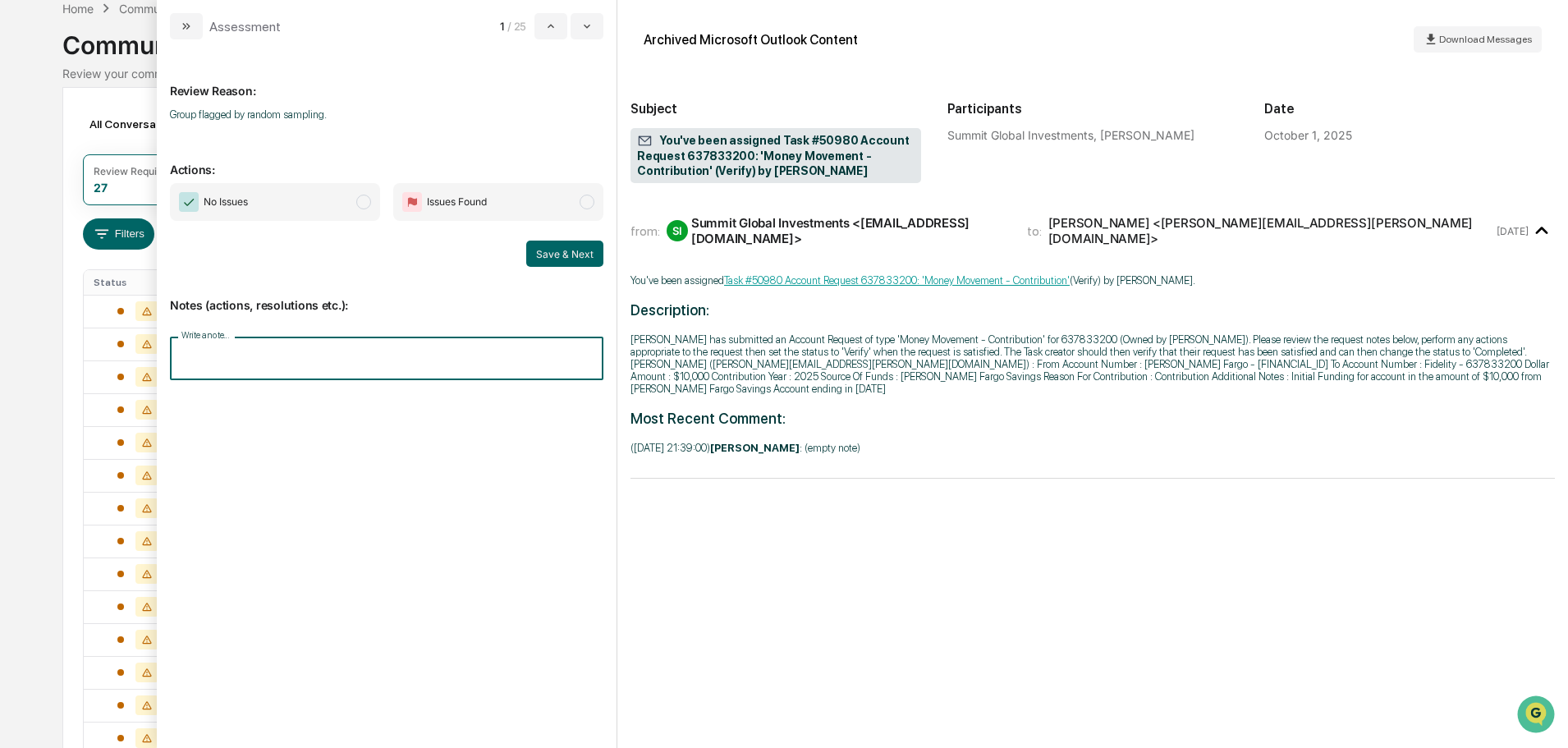
click at [330, 366] on input "Write a note..." at bounding box center [386, 358] width 433 height 43
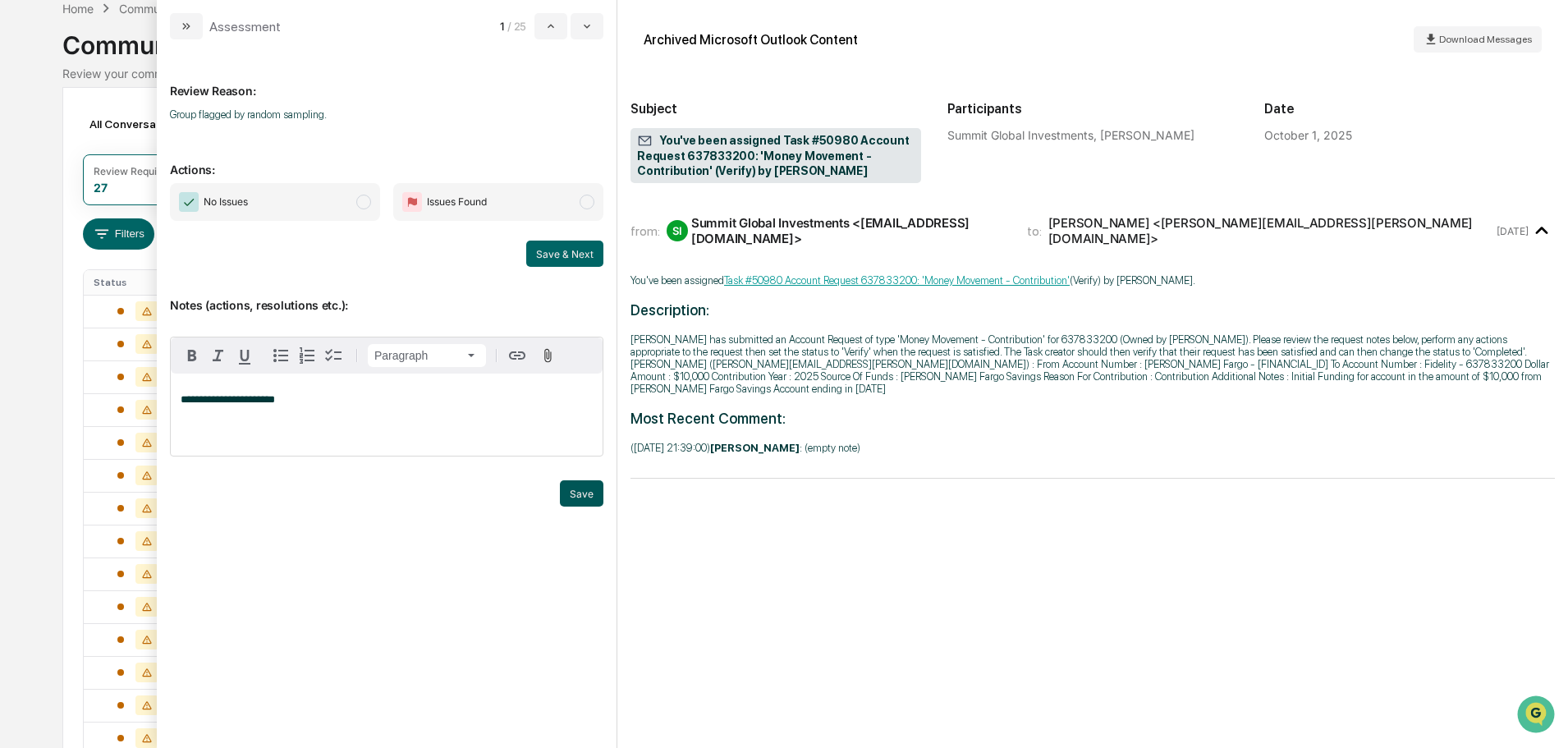
click at [588, 490] on button "Save" at bounding box center [582, 493] width 43 height 26
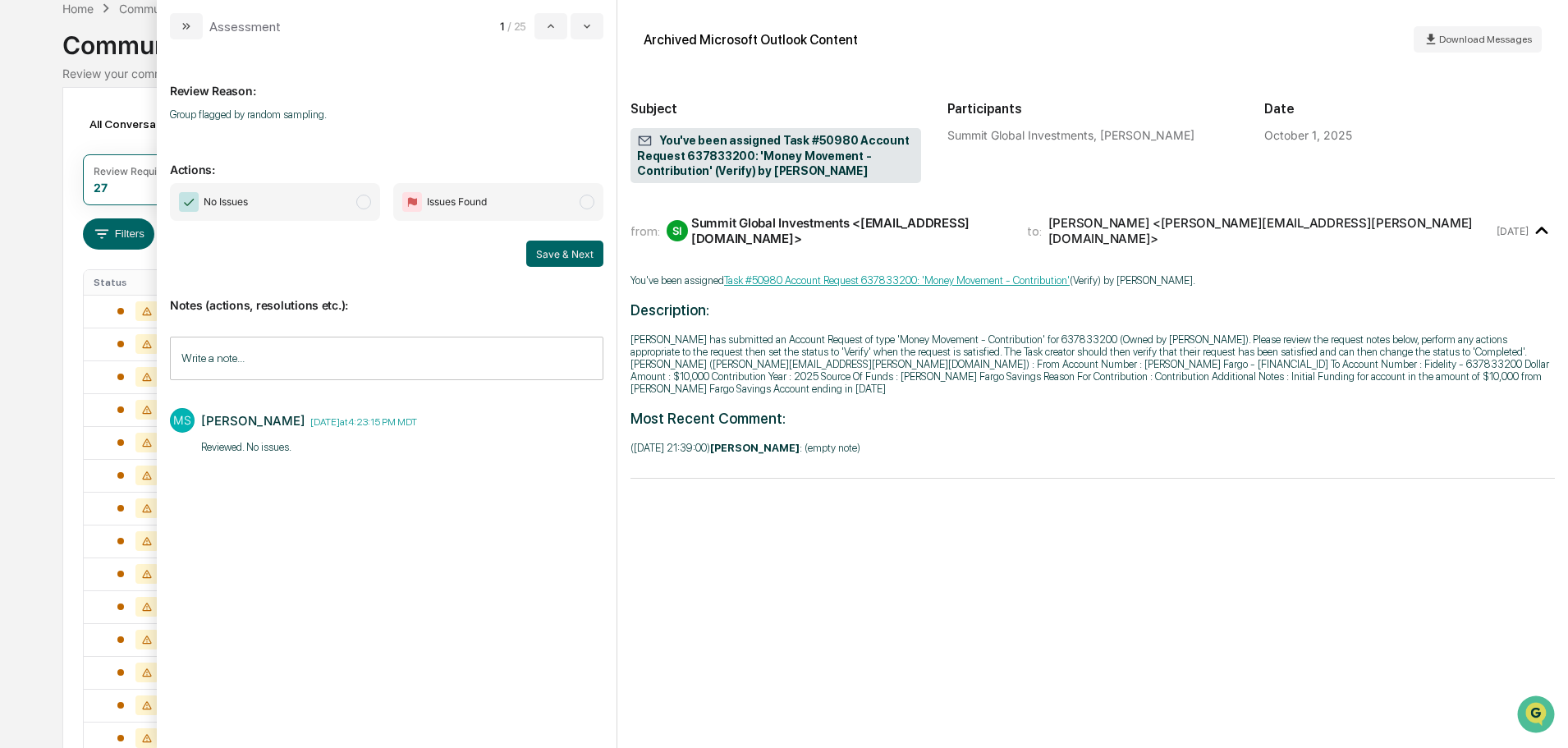
click at [336, 199] on span "No Issues" at bounding box center [275, 201] width 210 height 38
click at [582, 264] on button "Save & Next" at bounding box center [564, 253] width 77 height 26
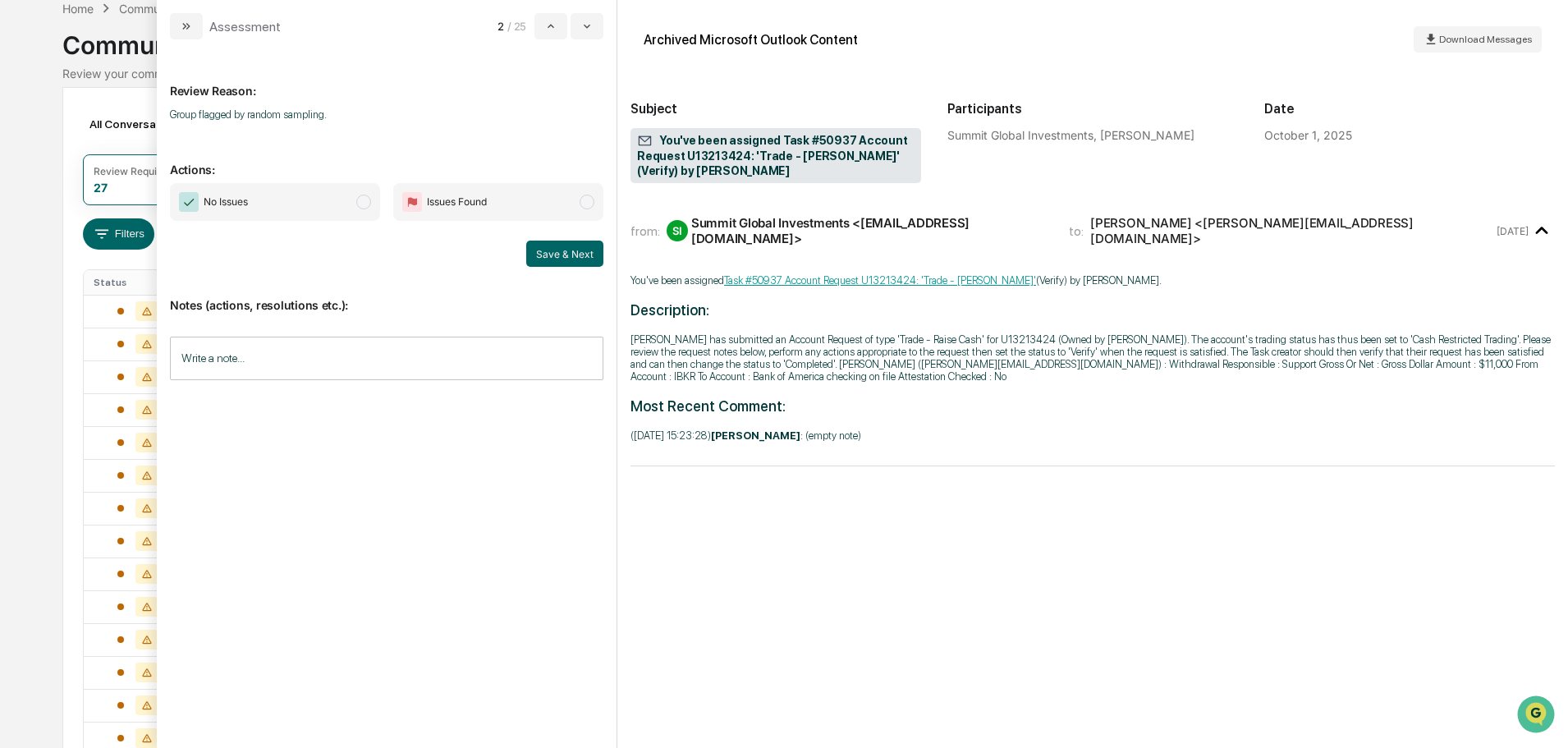
click at [370, 336] on input "Write a note..." at bounding box center [386, 358] width 433 height 43
click at [565, 493] on button "Save" at bounding box center [582, 493] width 43 height 26
click at [564, 253] on button "Save & Next" at bounding box center [564, 253] width 77 height 26
click at [567, 250] on button "Save & Next" at bounding box center [564, 253] width 77 height 26
click at [322, 207] on span "No Issues" at bounding box center [275, 201] width 210 height 38
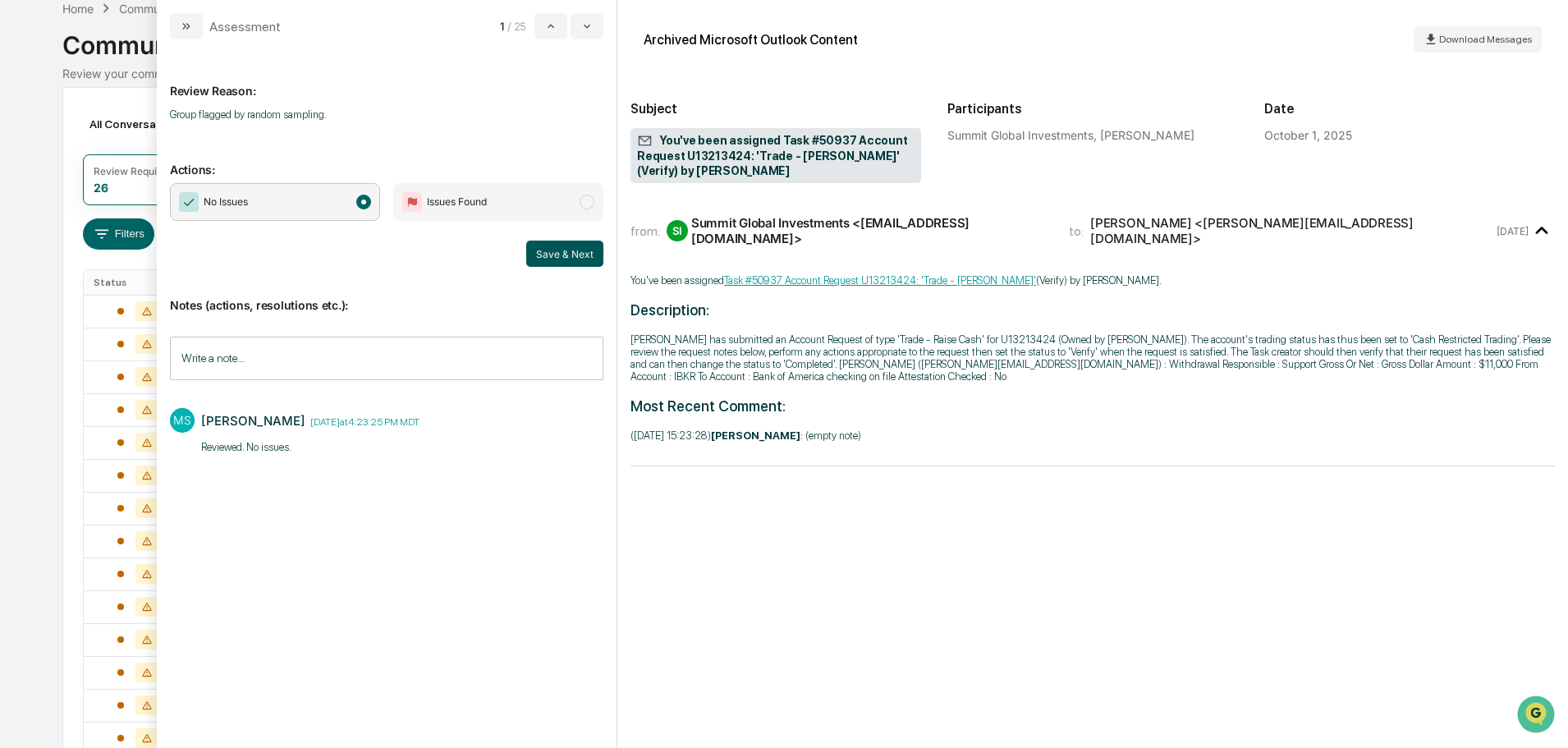
click at [572, 242] on button "Save & Next" at bounding box center [564, 253] width 77 height 26
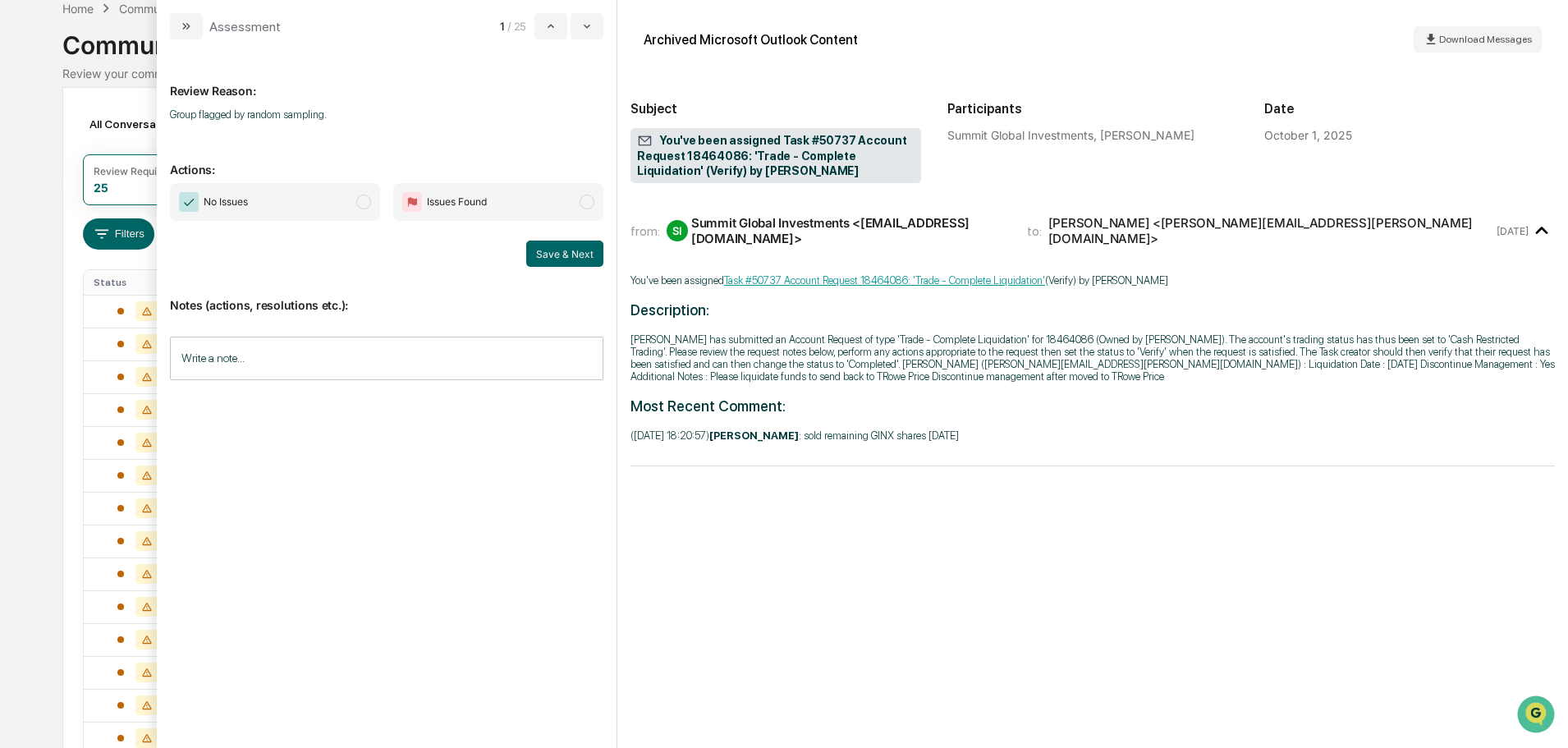
click at [284, 200] on span "No Issues" at bounding box center [275, 201] width 210 height 38
click at [300, 361] on input "Write a note..." at bounding box center [386, 358] width 433 height 43
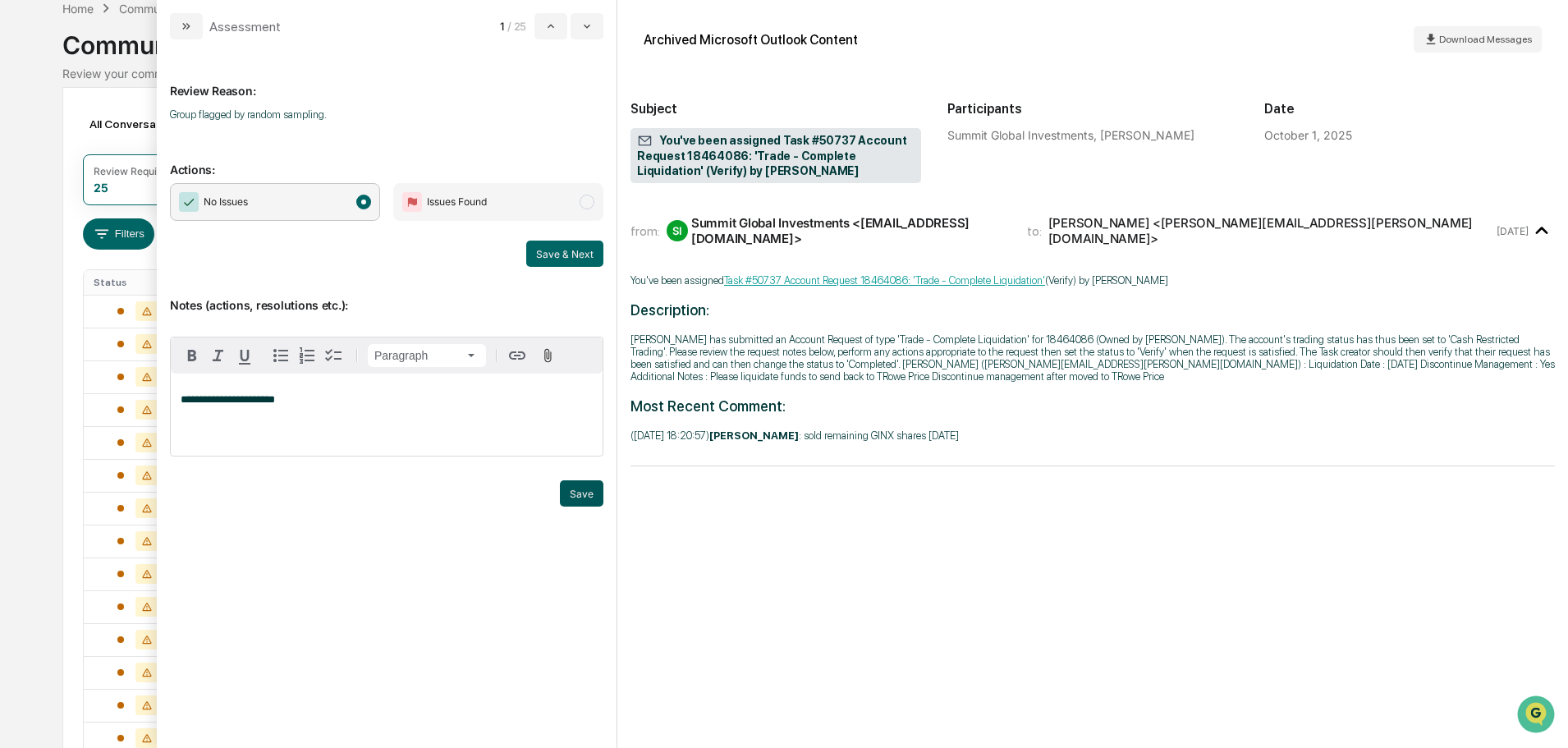
click at [572, 491] on button "Save" at bounding box center [582, 493] width 43 height 26
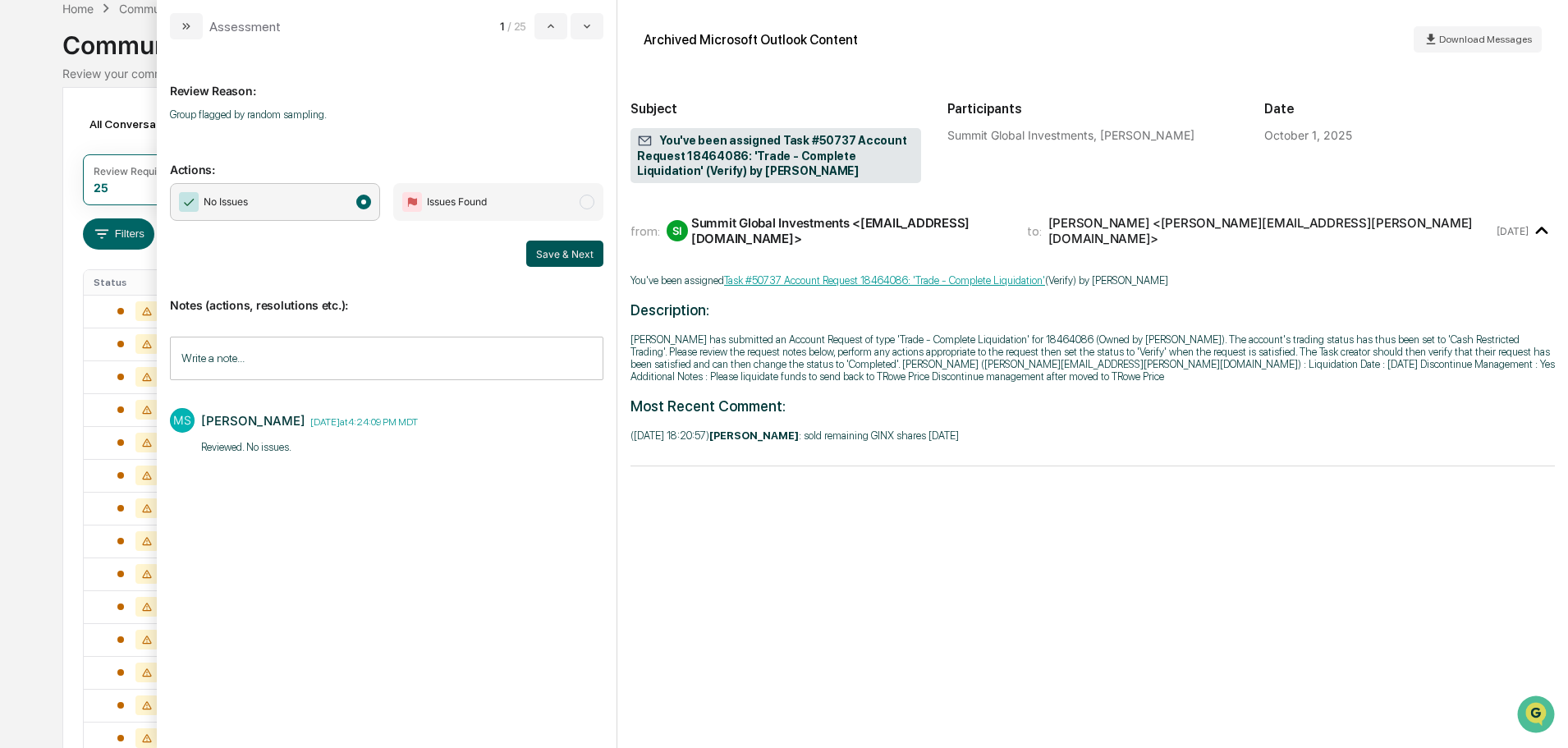
click at [562, 251] on button "Save & Next" at bounding box center [564, 253] width 77 height 26
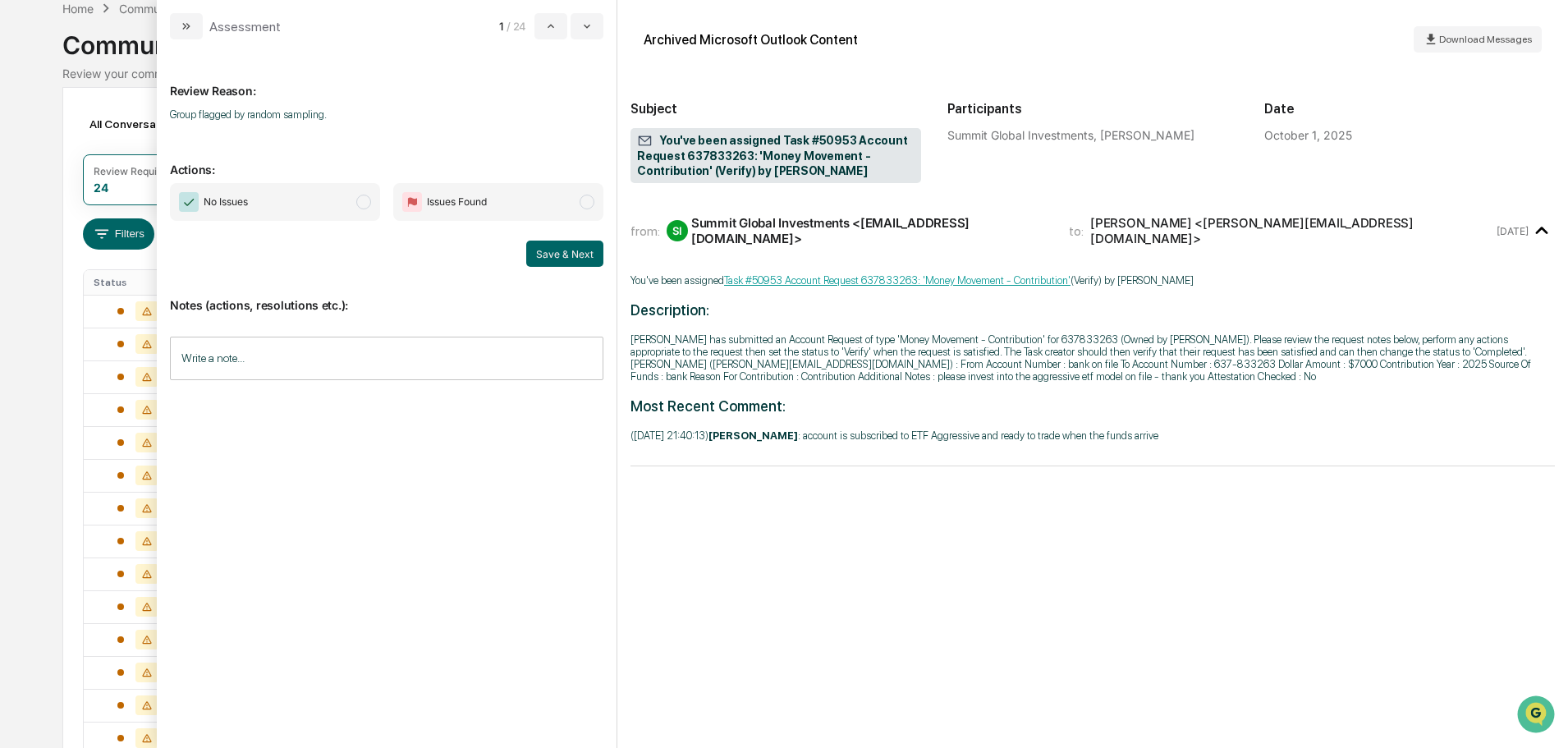
click at [342, 202] on span "No Issues" at bounding box center [275, 201] width 210 height 38
click at [358, 342] on input "Write a note..." at bounding box center [386, 358] width 433 height 43
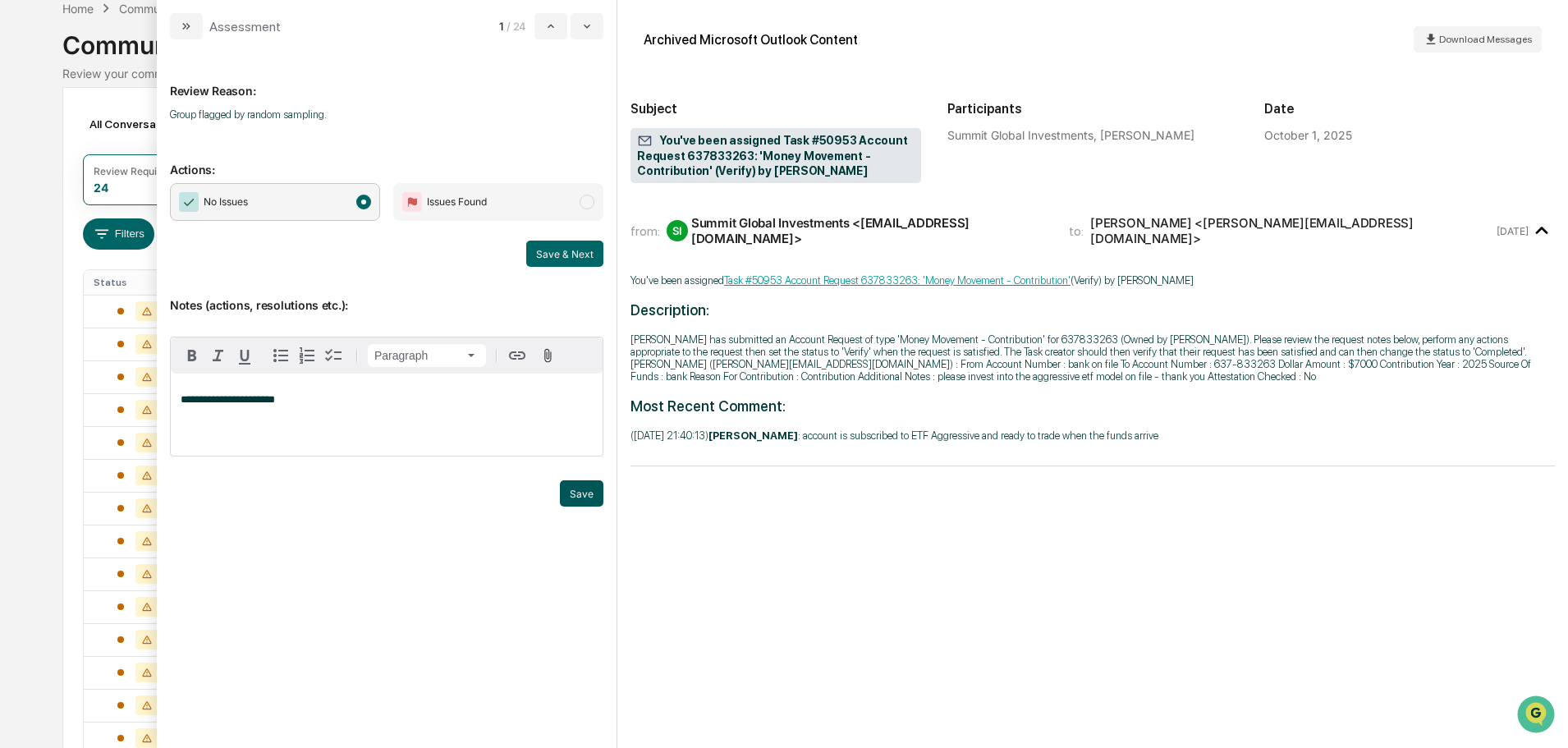
click at [591, 484] on button "Save" at bounding box center [582, 493] width 43 height 26
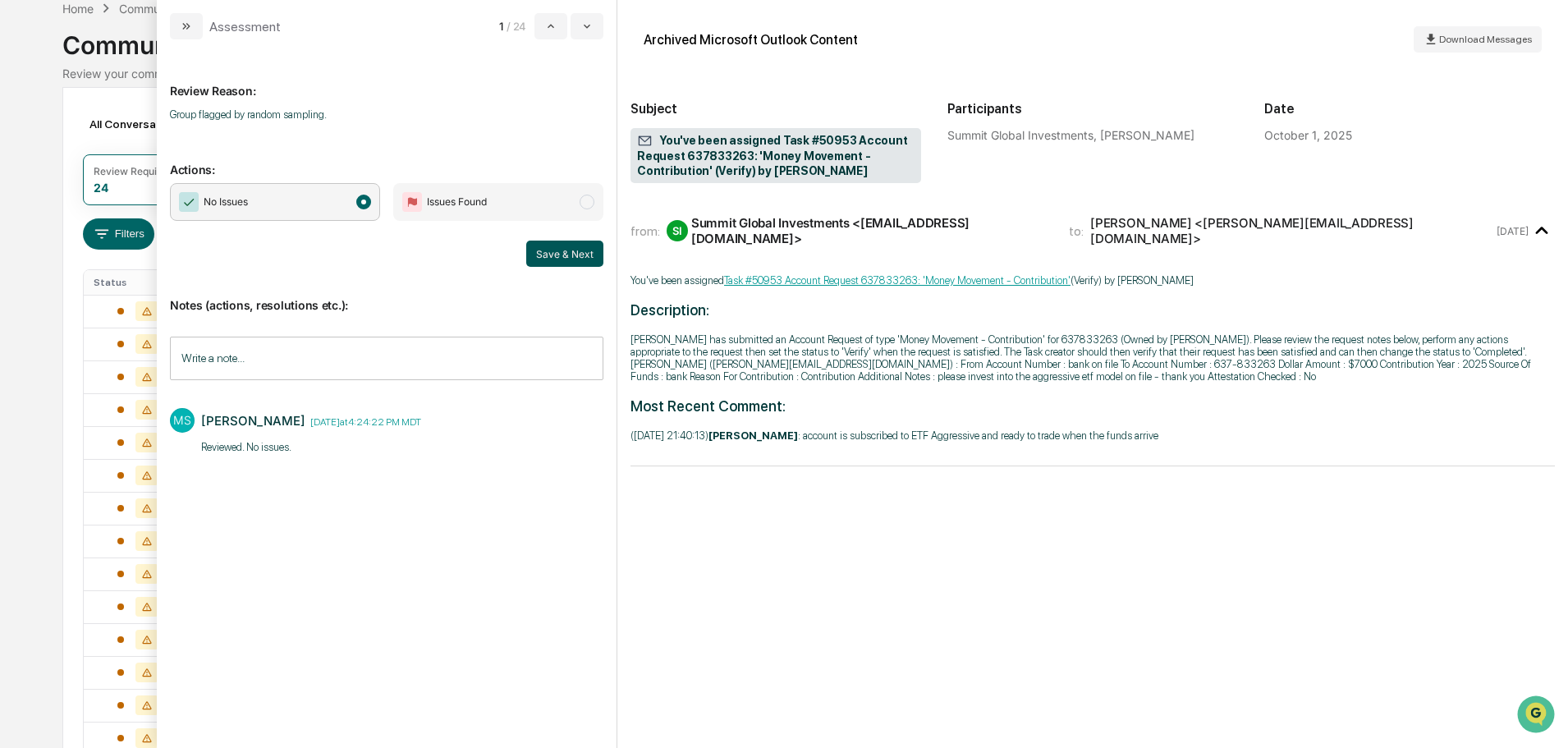
click at [560, 263] on button "Save & Next" at bounding box center [564, 253] width 77 height 26
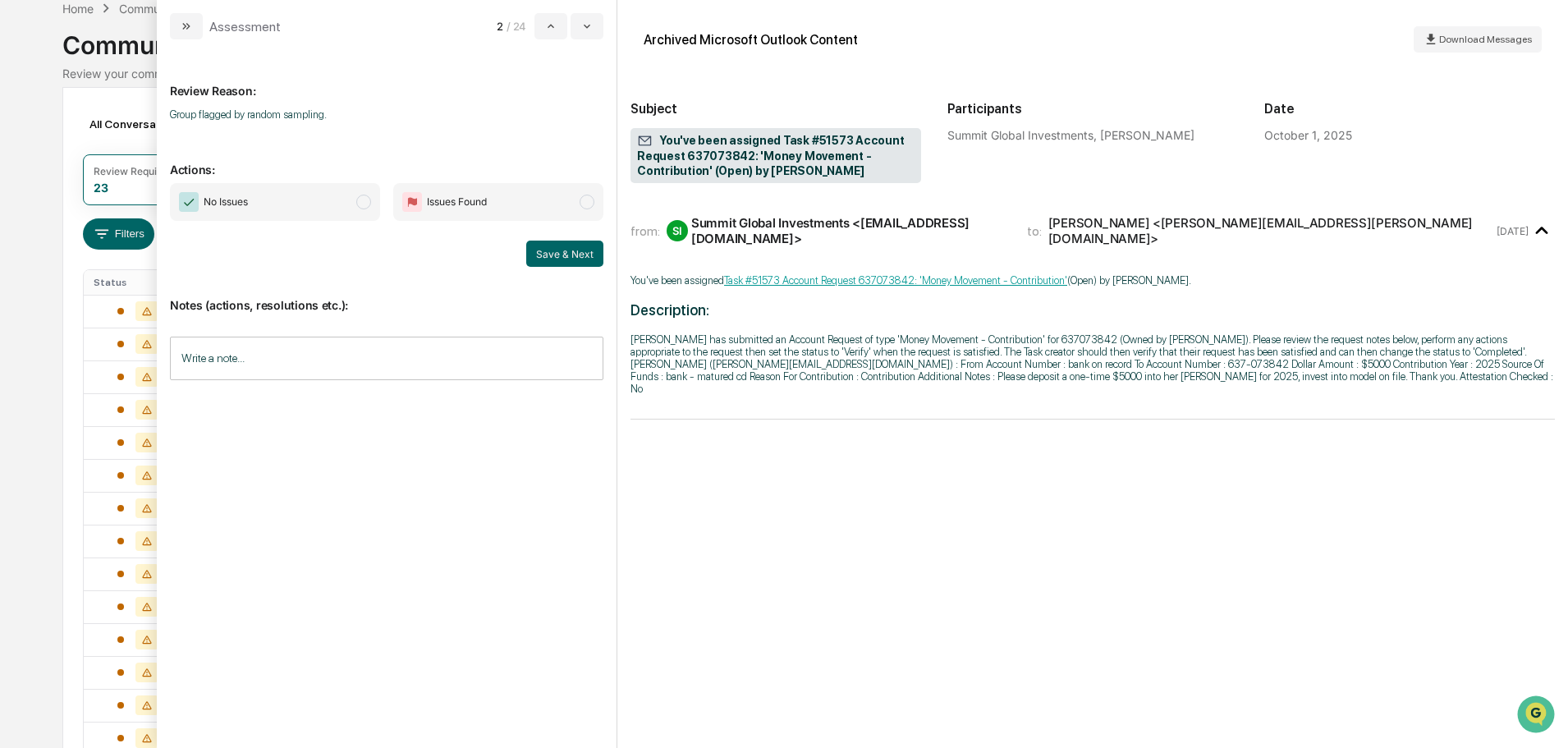
click at [296, 196] on span "No Issues" at bounding box center [275, 201] width 210 height 38
click at [298, 351] on input "Write a note..." at bounding box center [386, 358] width 433 height 43
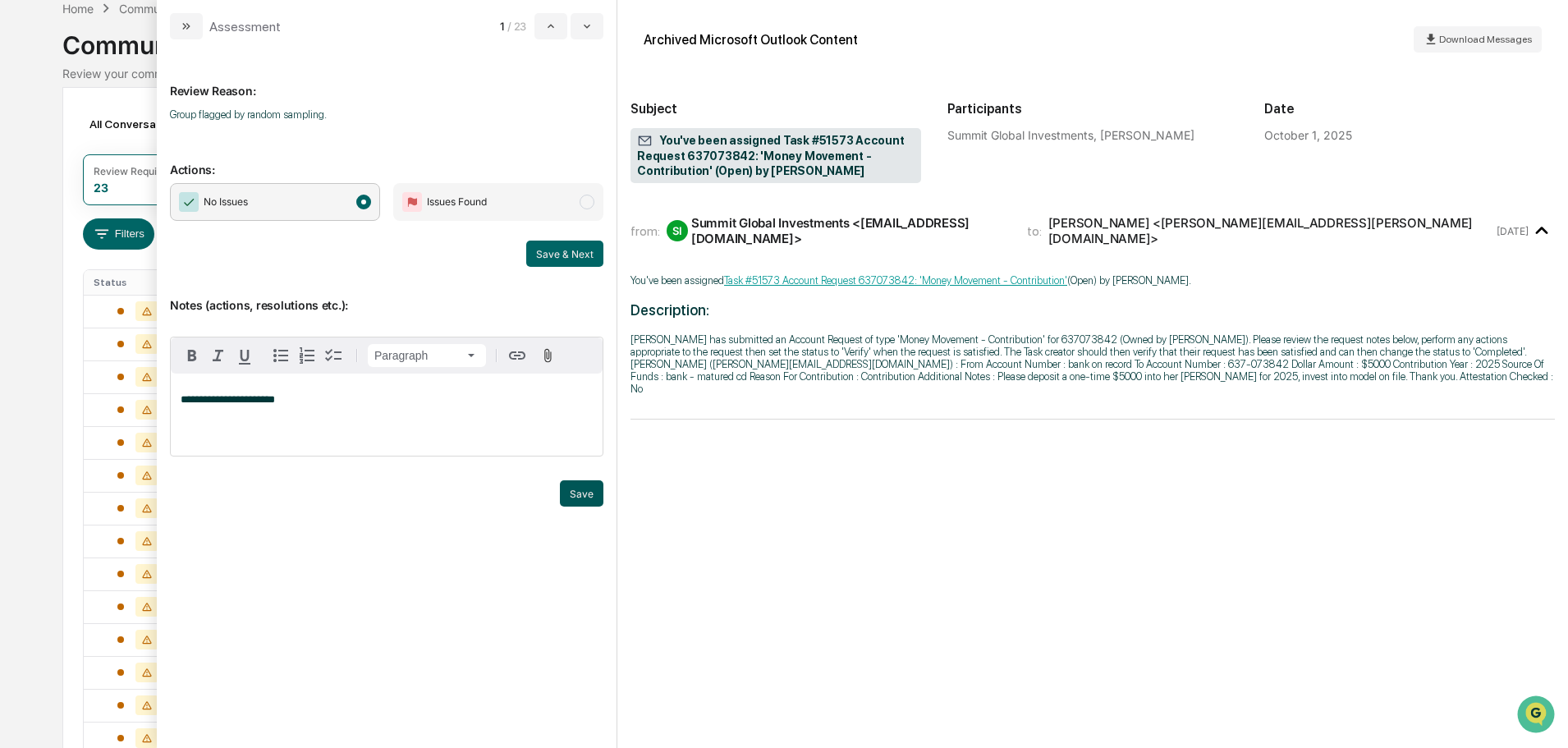
click at [580, 498] on button "Save" at bounding box center [582, 493] width 43 height 26
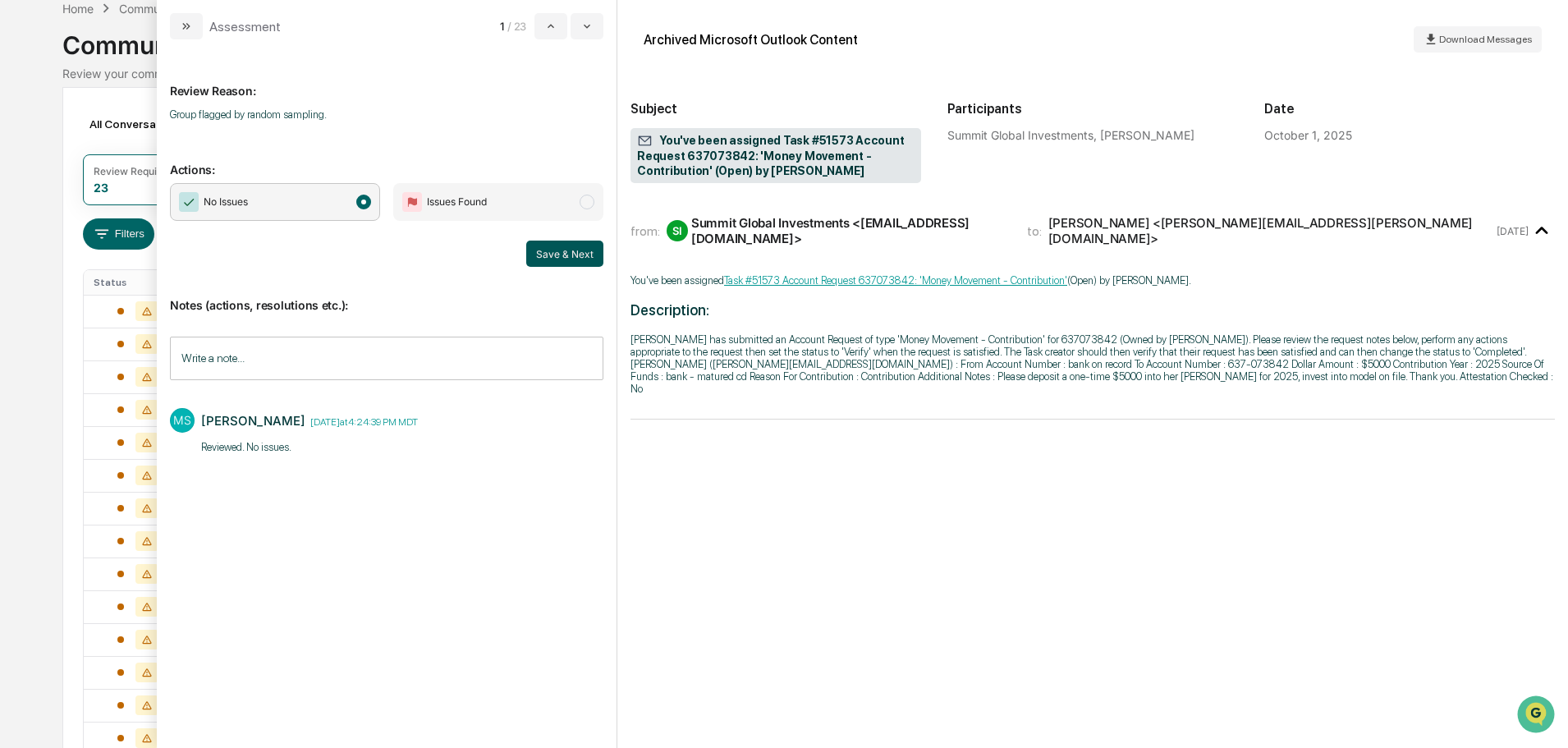
click at [560, 248] on button "Save & Next" at bounding box center [564, 253] width 77 height 26
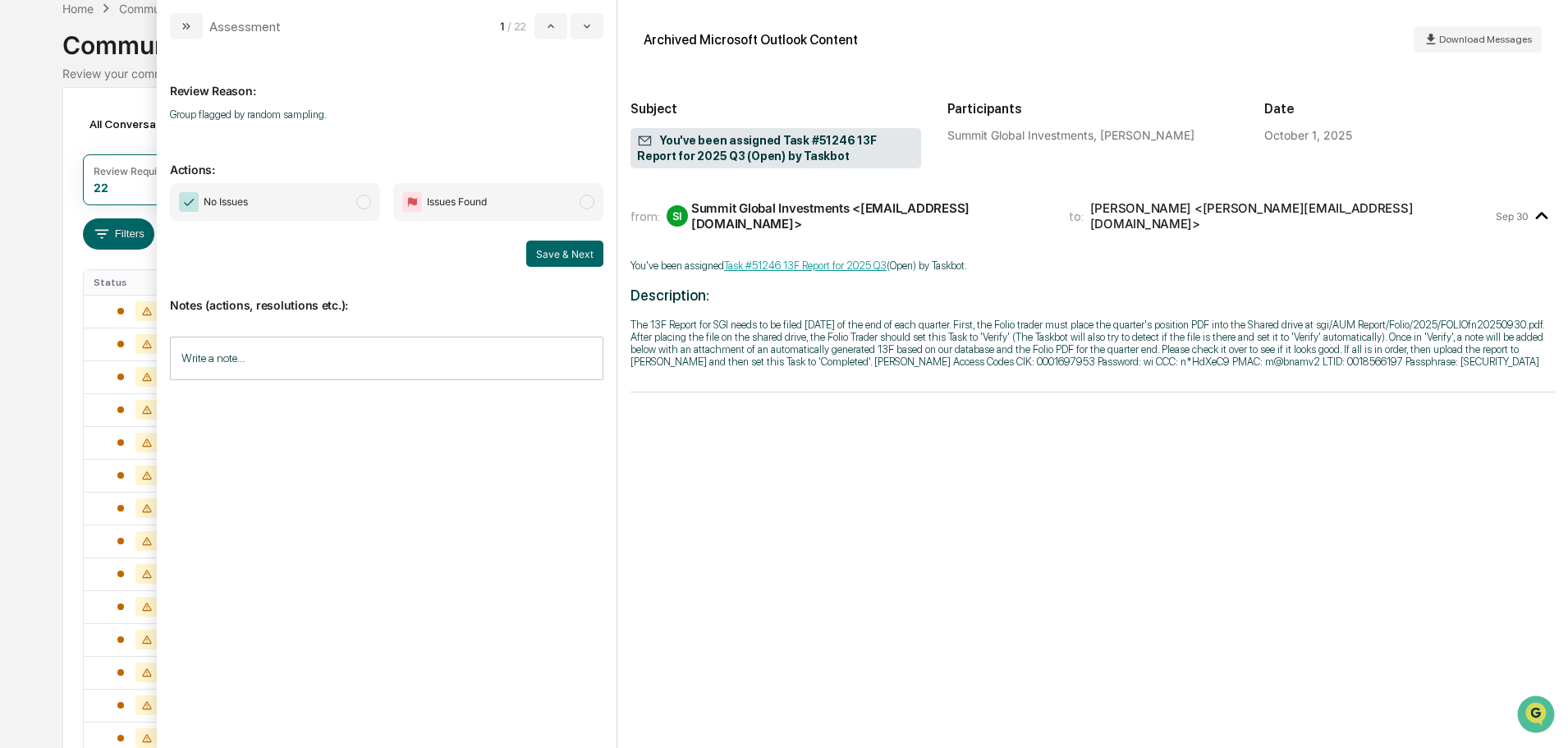
click at [321, 364] on input "Write a note..." at bounding box center [386, 358] width 433 height 43
paste div "modal"
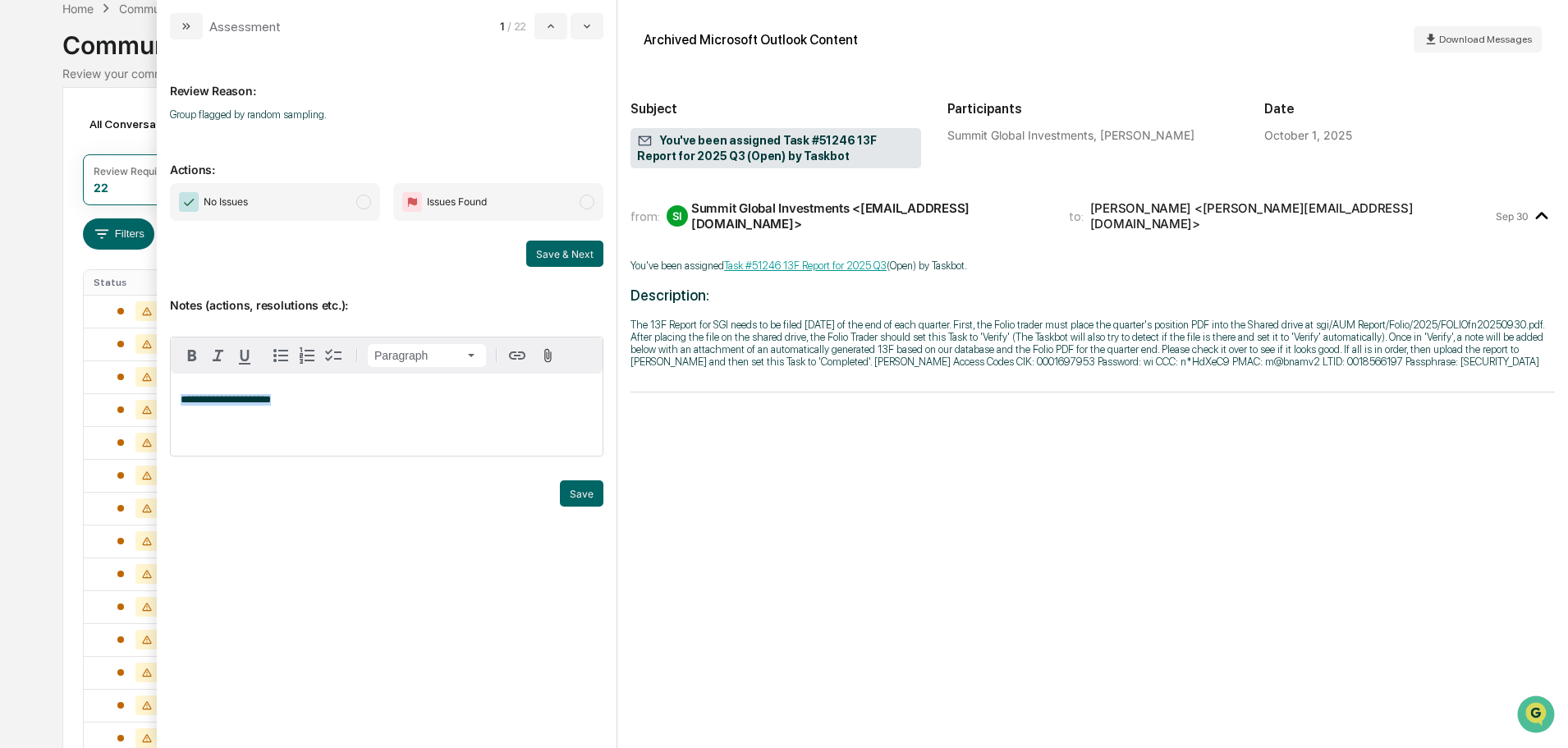
drag, startPoint x: 283, startPoint y: 398, endPoint x: 168, endPoint y: 392, distance: 115.2
click at [168, 392] on div "**********" at bounding box center [386, 393] width 459 height 709
copy span "**********"
click at [583, 498] on button "Save" at bounding box center [582, 493] width 43 height 26
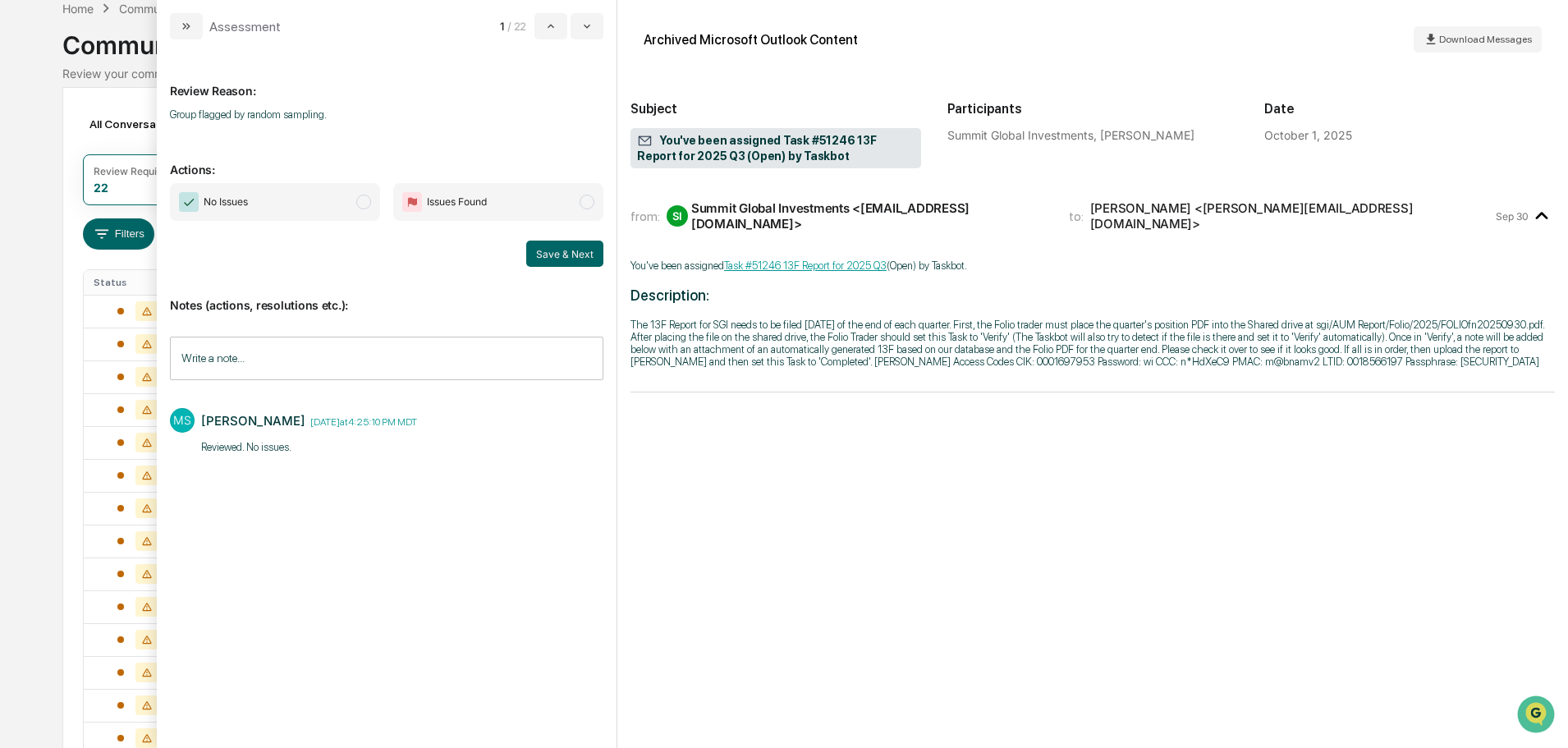
click at [361, 194] on span "No Issues" at bounding box center [275, 201] width 210 height 38
click at [538, 246] on button "Save & Next" at bounding box center [564, 253] width 77 height 26
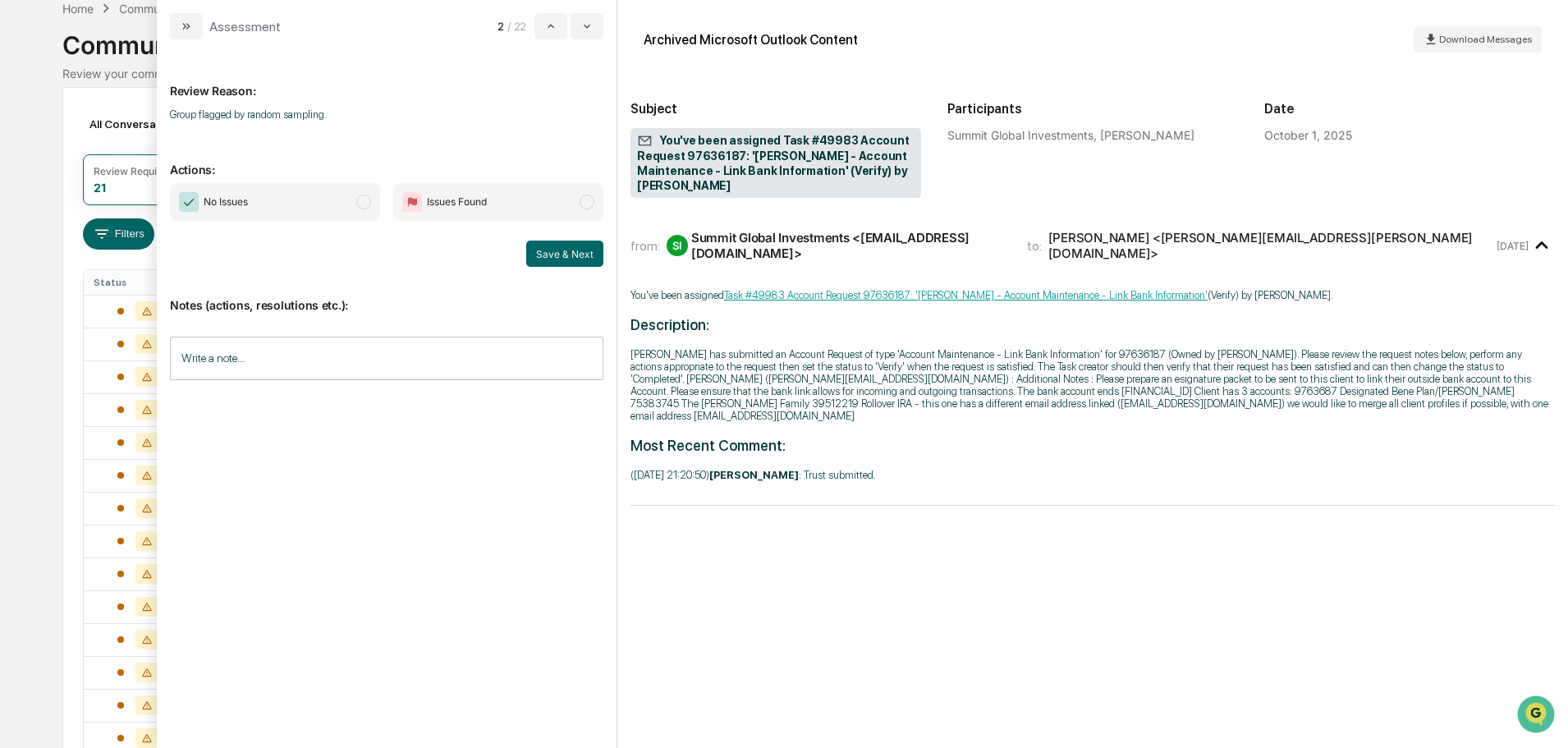
click at [386, 356] on input "Write a note..." at bounding box center [386, 358] width 433 height 43
click at [577, 495] on button "Save" at bounding box center [582, 493] width 43 height 26
click at [348, 204] on span "No Issues" at bounding box center [275, 201] width 210 height 38
click at [583, 248] on button "Save & Next" at bounding box center [564, 253] width 77 height 26
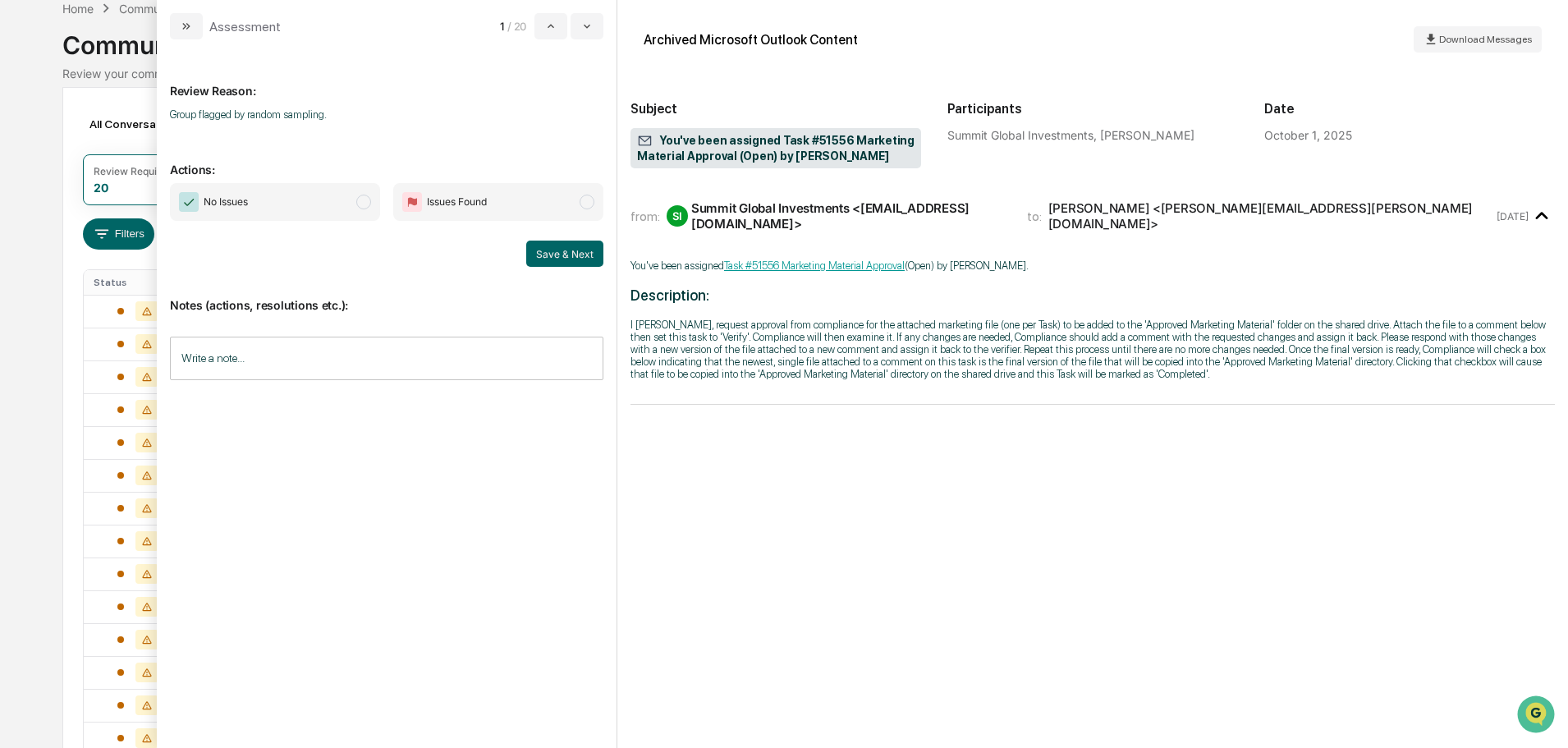
click at [327, 206] on span "No Issues" at bounding box center [275, 201] width 210 height 38
click at [446, 358] on input "Write a note..." at bounding box center [386, 358] width 433 height 43
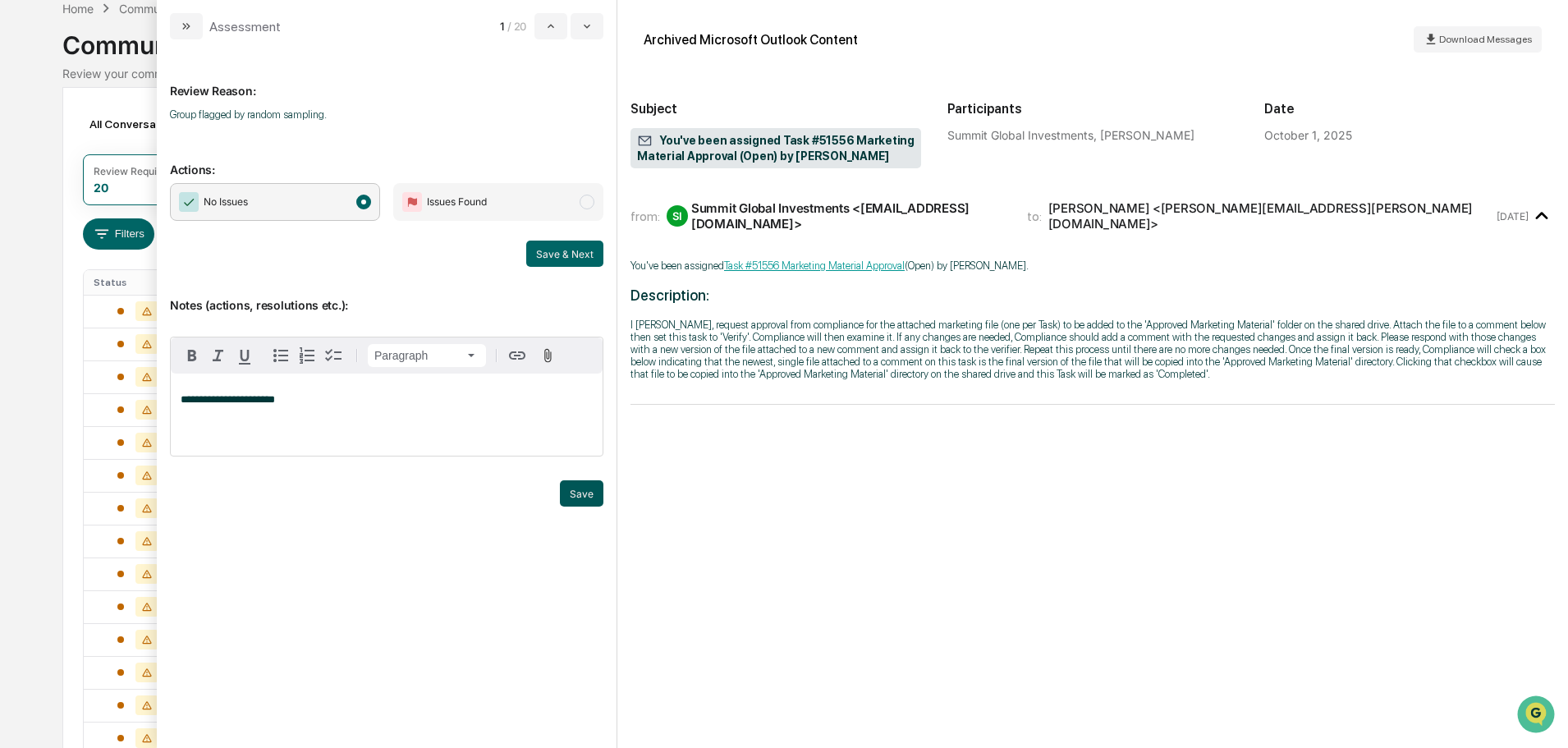
click at [588, 495] on button "Save" at bounding box center [582, 493] width 43 height 26
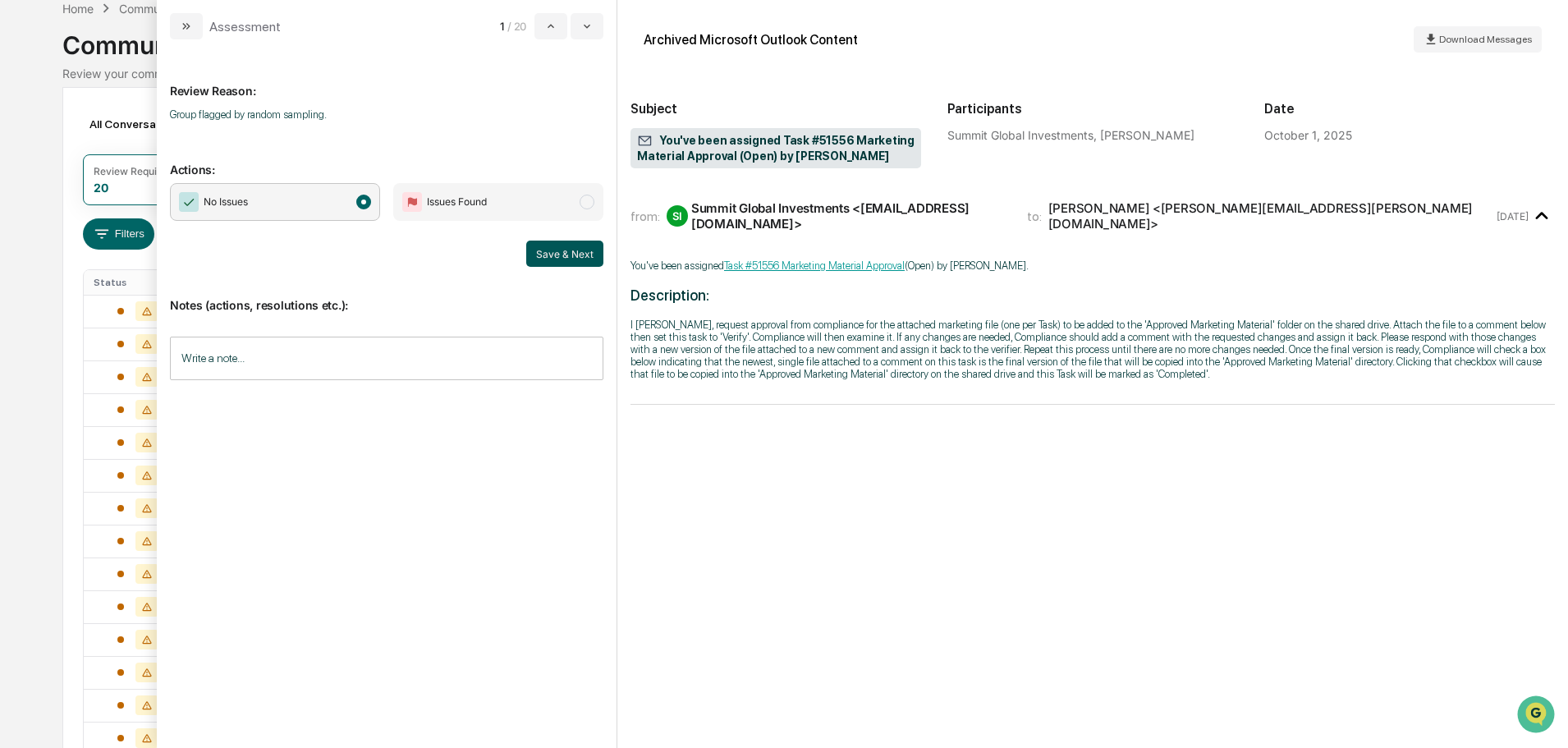
click at [558, 241] on button "Save & Next" at bounding box center [564, 253] width 77 height 26
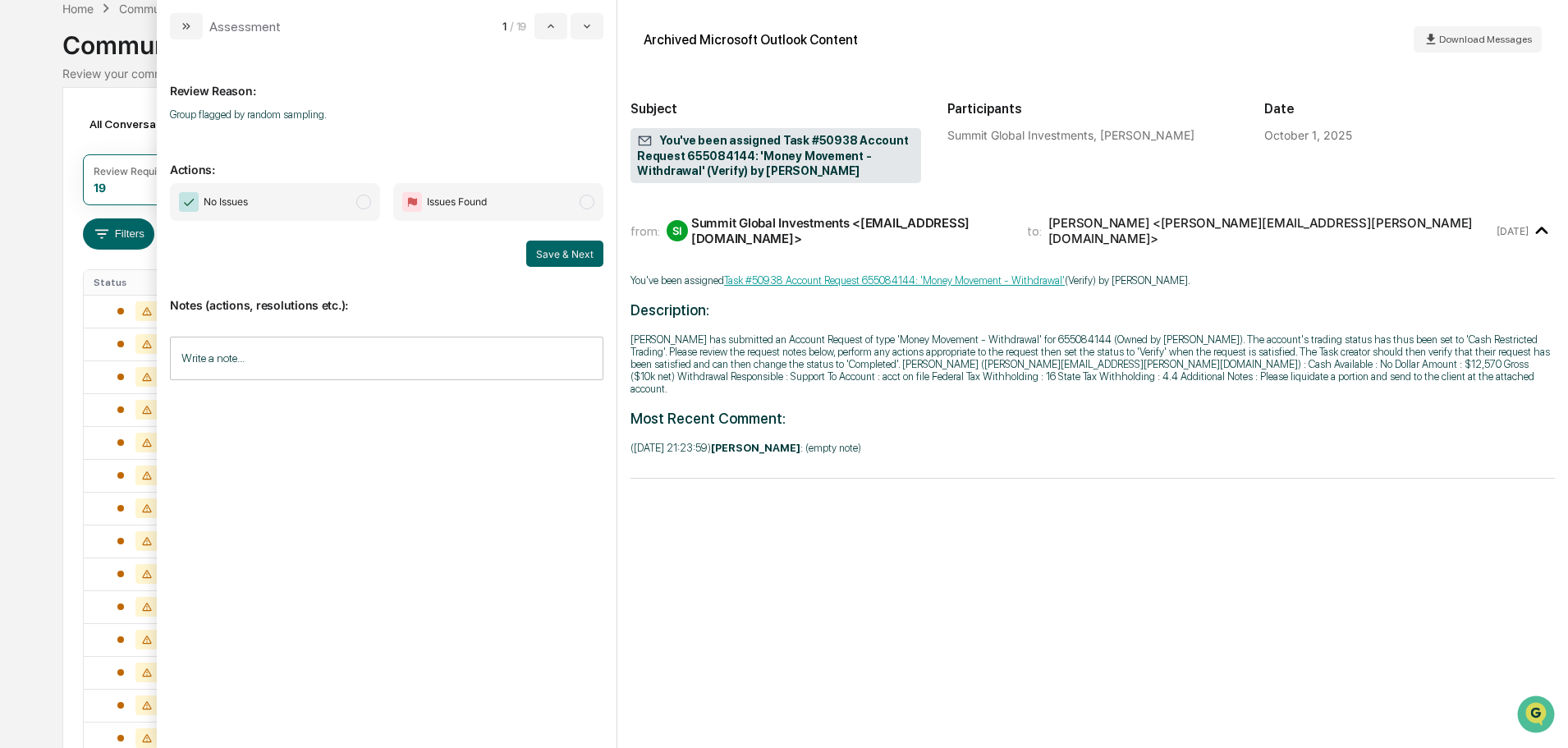
click at [478, 348] on input "Write a note..." at bounding box center [386, 358] width 433 height 43
click at [578, 494] on button "Save" at bounding box center [582, 493] width 43 height 26
click at [330, 207] on span "No Issues" at bounding box center [275, 201] width 210 height 38
click at [594, 252] on button "Save & Next" at bounding box center [564, 253] width 77 height 26
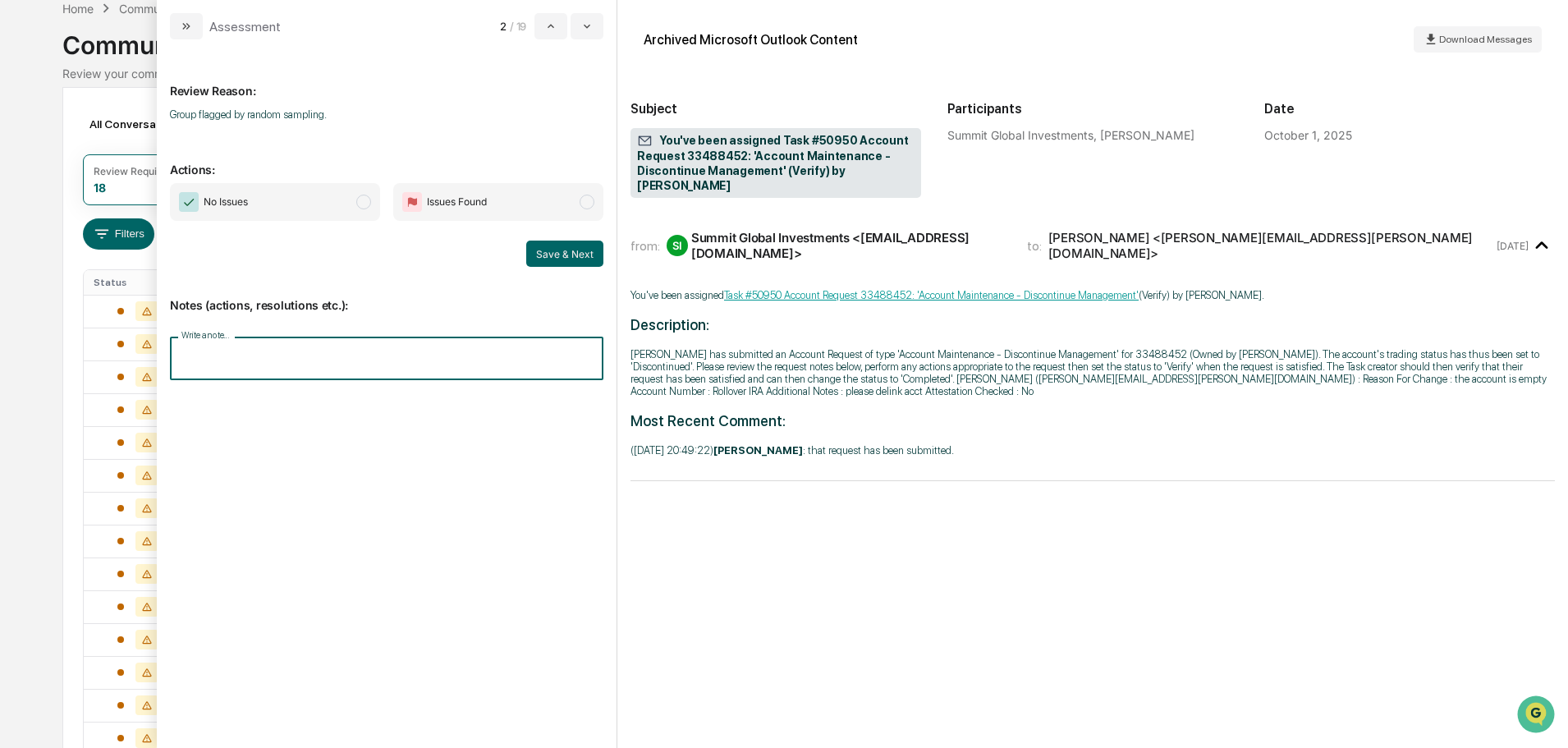
click at [438, 360] on input "Write a note..." at bounding box center [386, 358] width 433 height 43
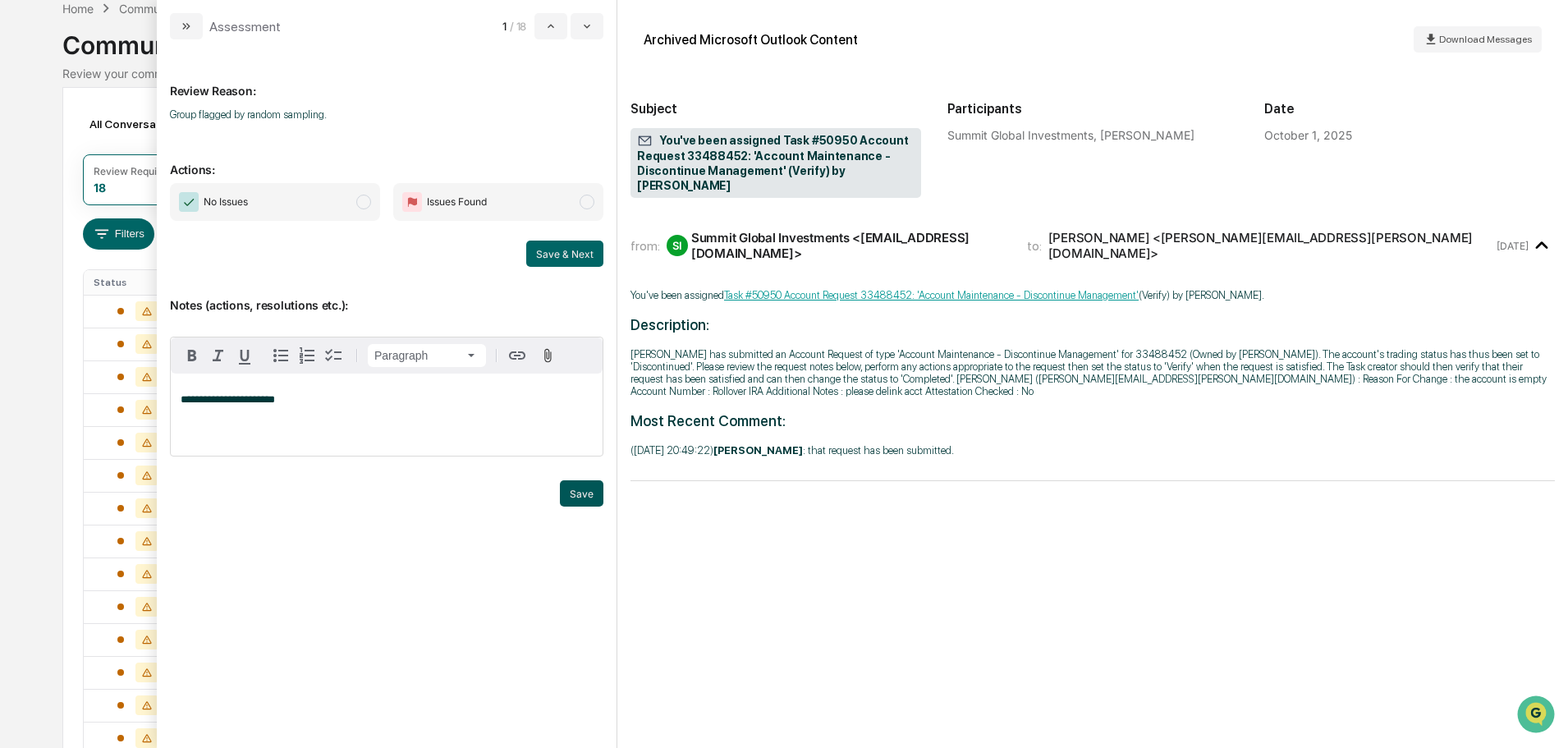
click at [584, 488] on button "Save" at bounding box center [582, 493] width 43 height 26
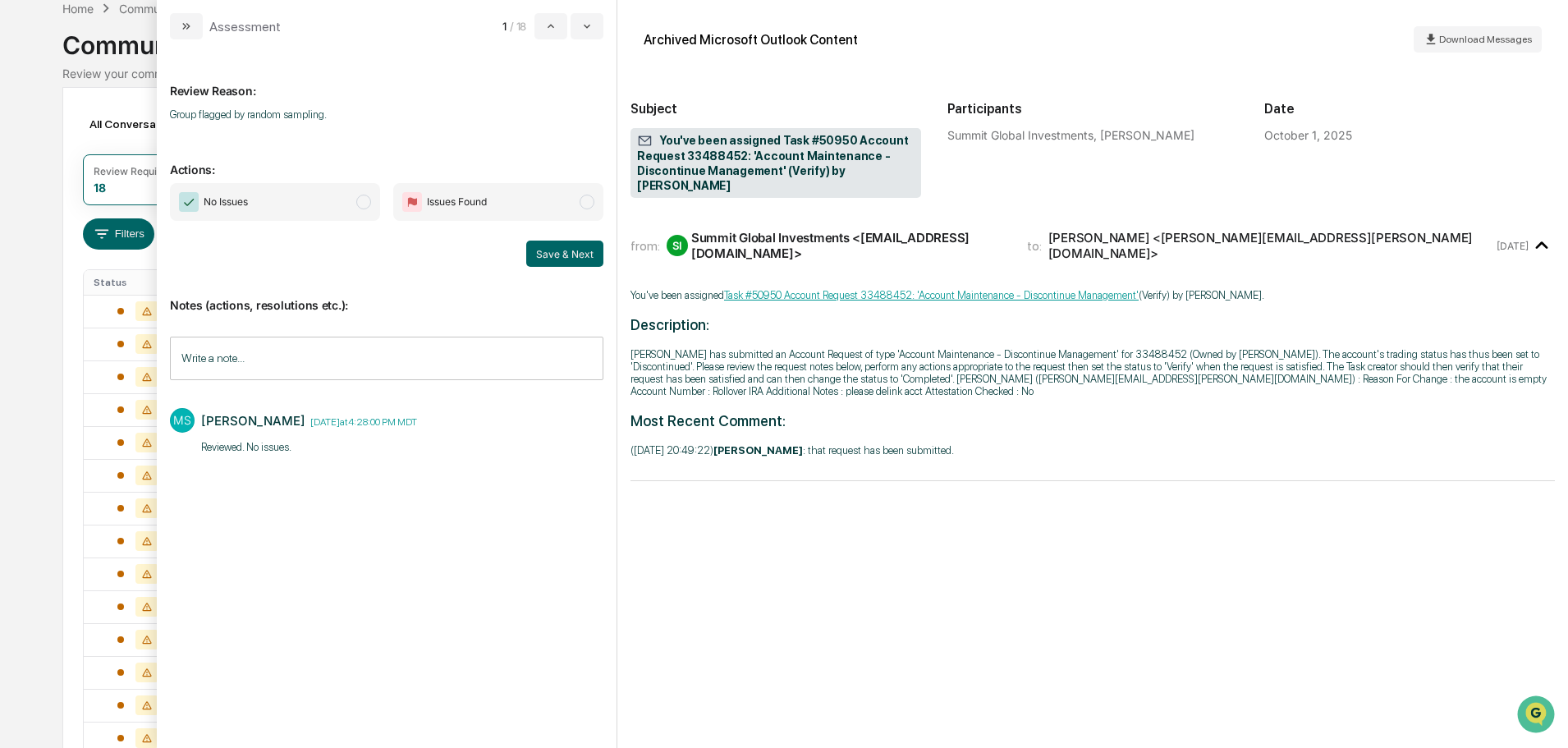
click at [329, 200] on span "No Issues" at bounding box center [275, 201] width 210 height 38
click at [542, 244] on button "Save & Next" at bounding box center [564, 253] width 77 height 26
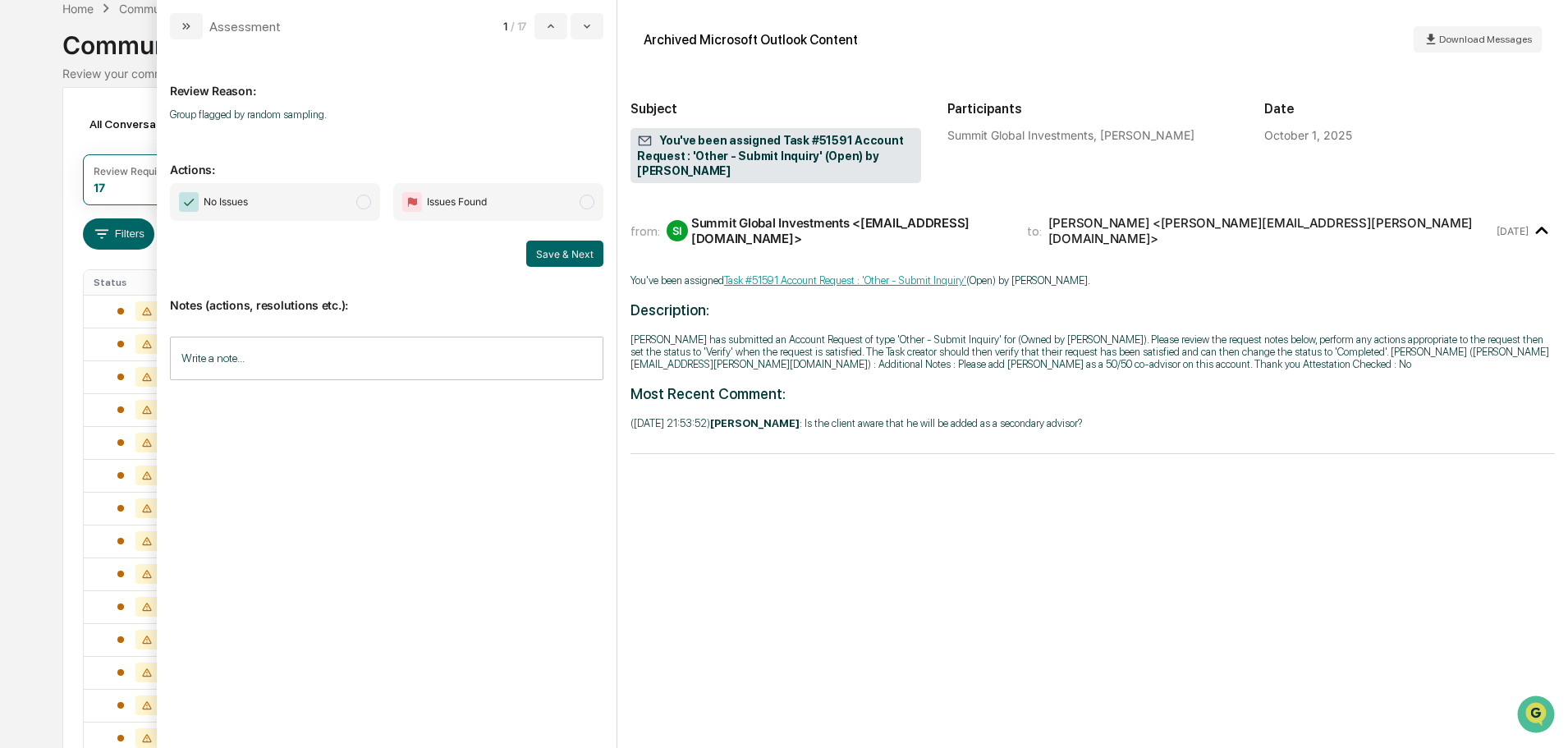
click at [330, 202] on span "No Issues" at bounding box center [275, 201] width 210 height 38
click at [469, 354] on input "Write a note..." at bounding box center [386, 358] width 433 height 43
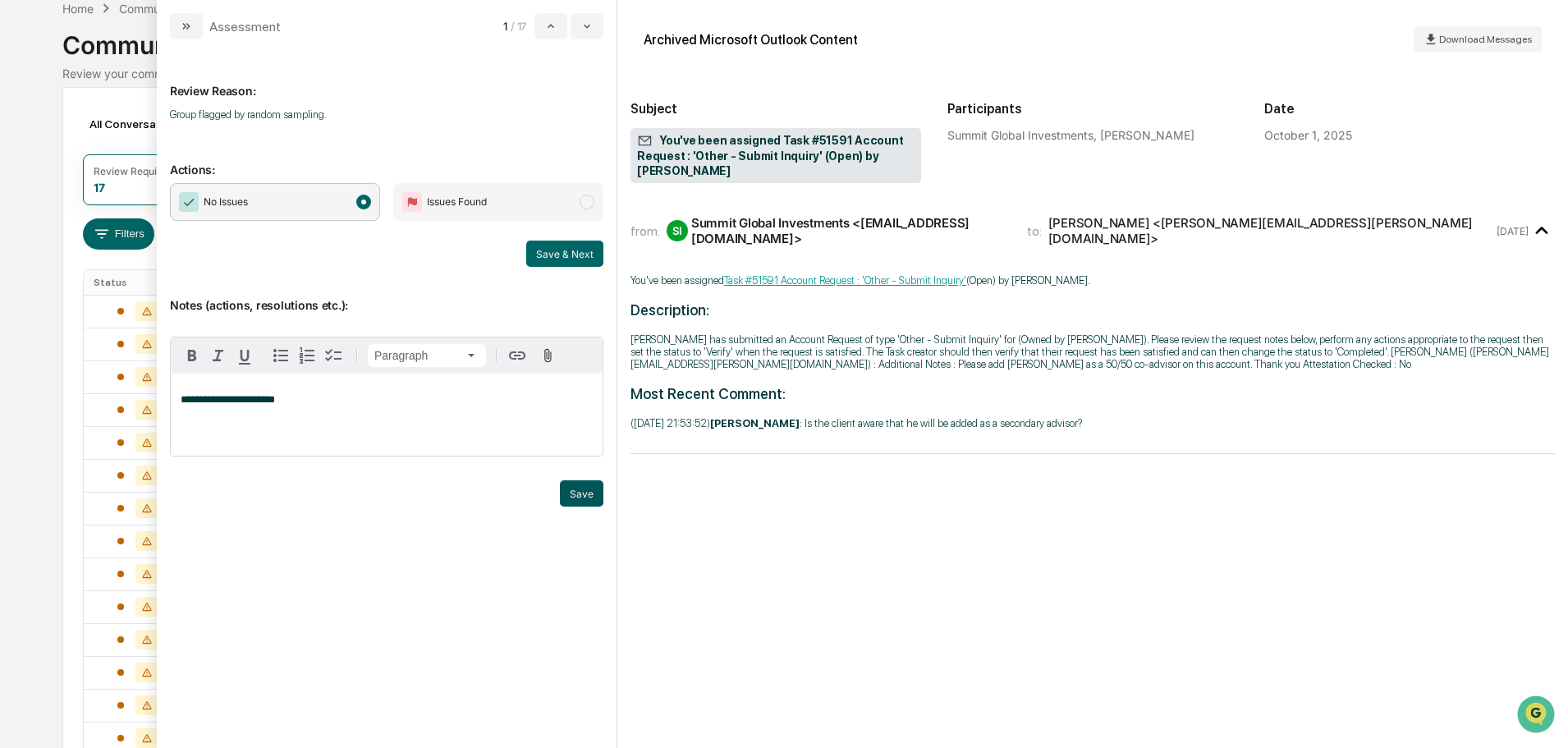
click at [565, 492] on button "Save" at bounding box center [582, 493] width 43 height 26
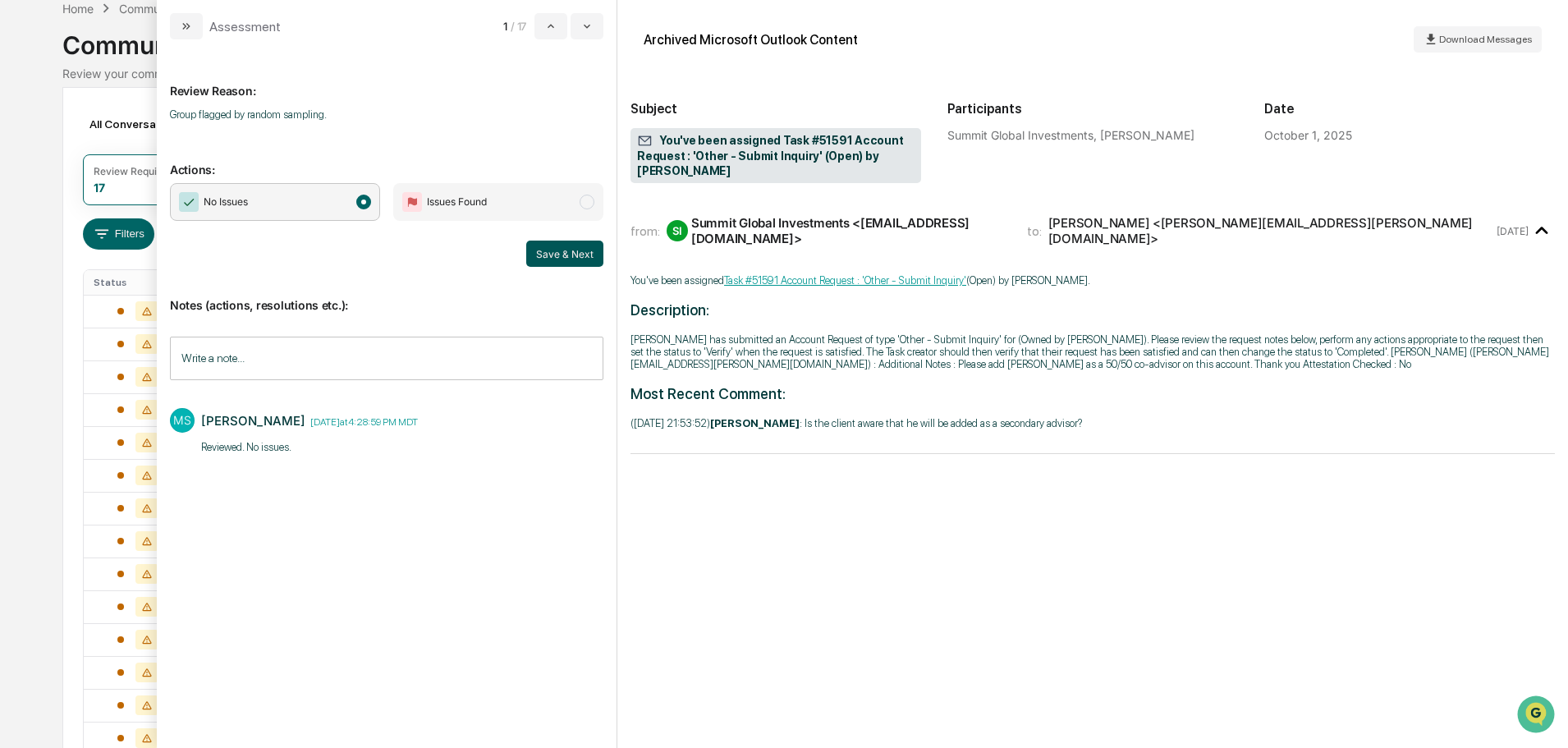
click at [561, 246] on button "Save & Next" at bounding box center [564, 253] width 77 height 26
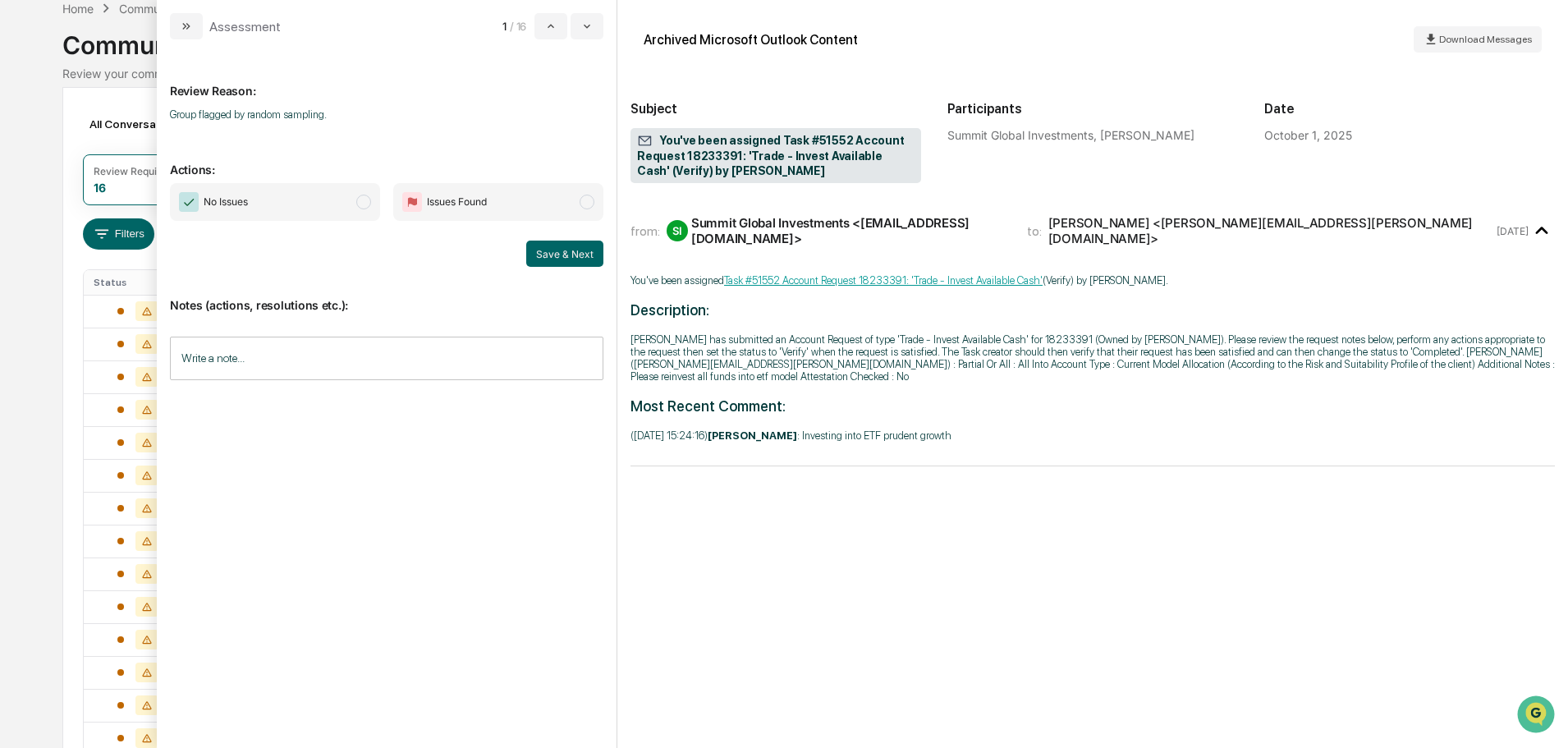
click at [331, 207] on span "No Issues" at bounding box center [275, 201] width 210 height 38
click at [321, 354] on input "Write a note..." at bounding box center [386, 358] width 433 height 43
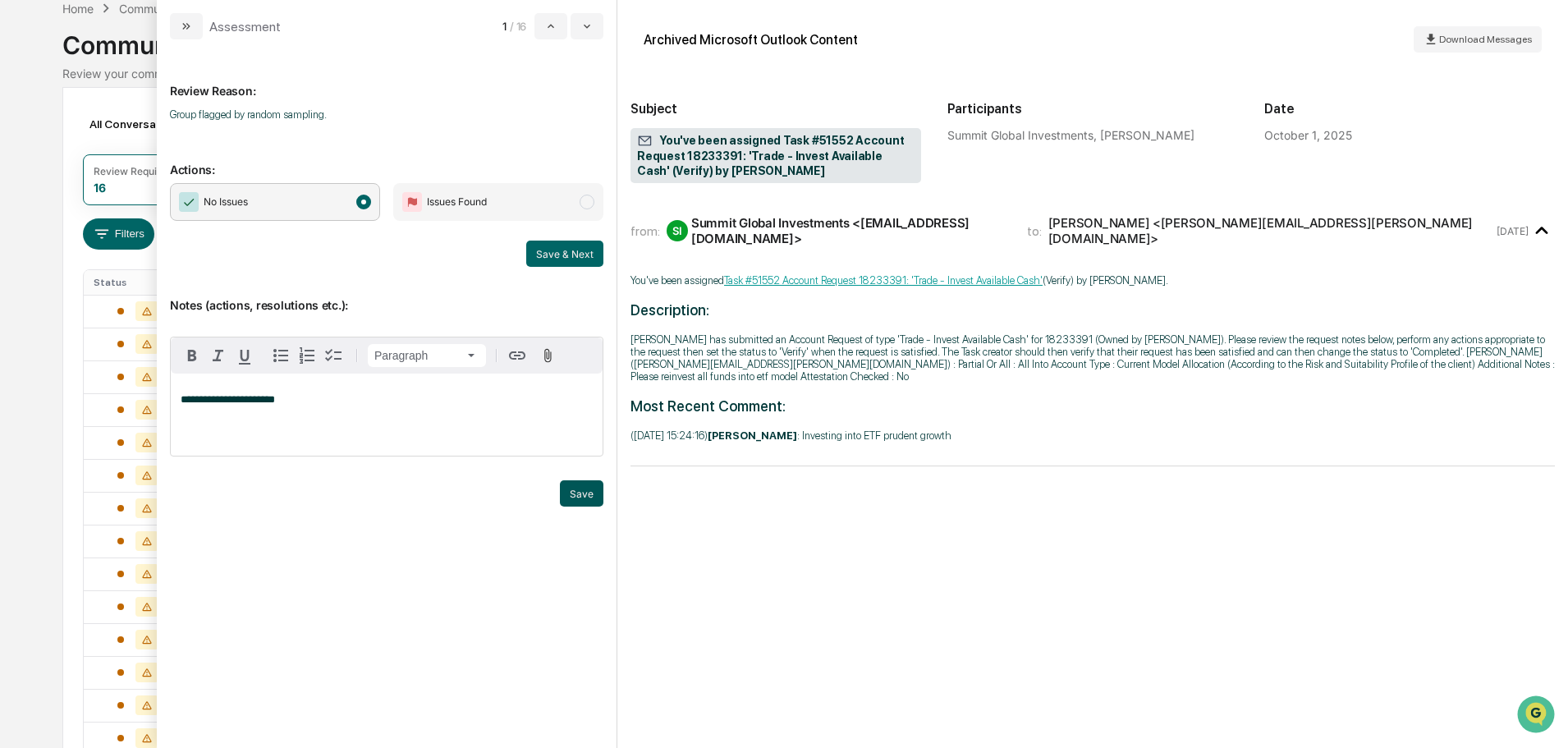
click at [581, 490] on button "Save" at bounding box center [582, 493] width 43 height 26
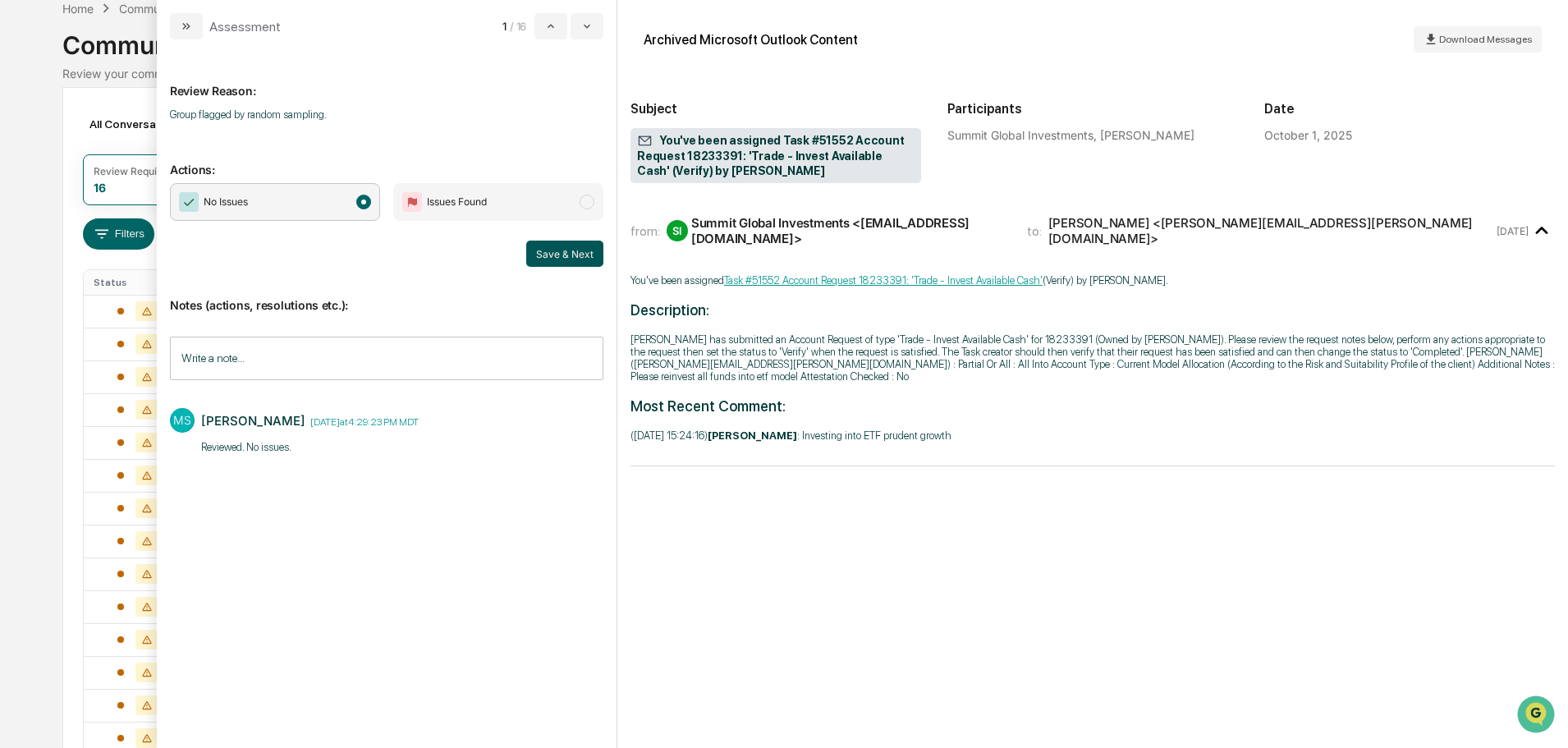
click at [555, 259] on button "Save & Next" at bounding box center [564, 253] width 77 height 26
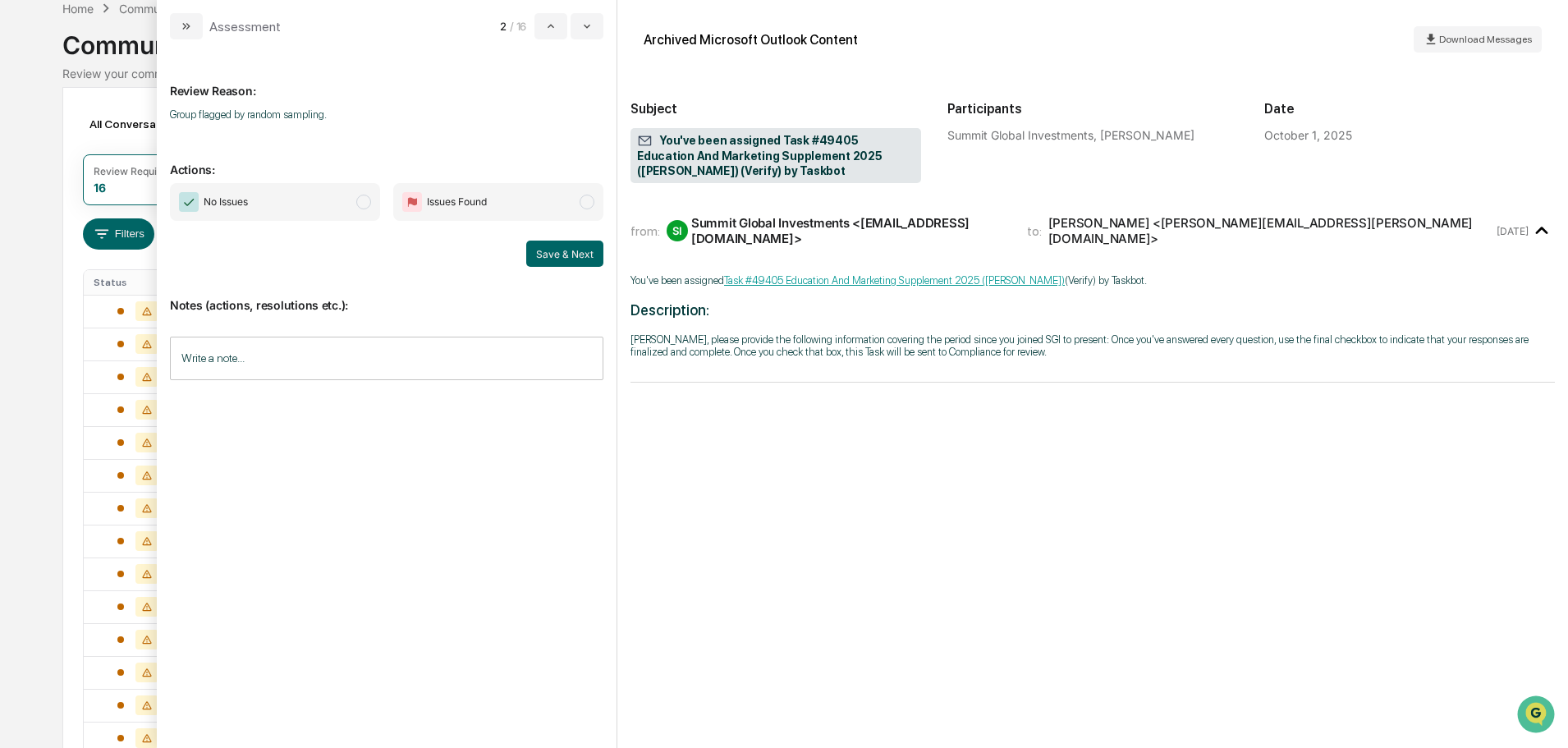
click at [315, 192] on span "No Issues" at bounding box center [275, 201] width 210 height 38
click at [447, 353] on input "Write a note..." at bounding box center [386, 358] width 433 height 43
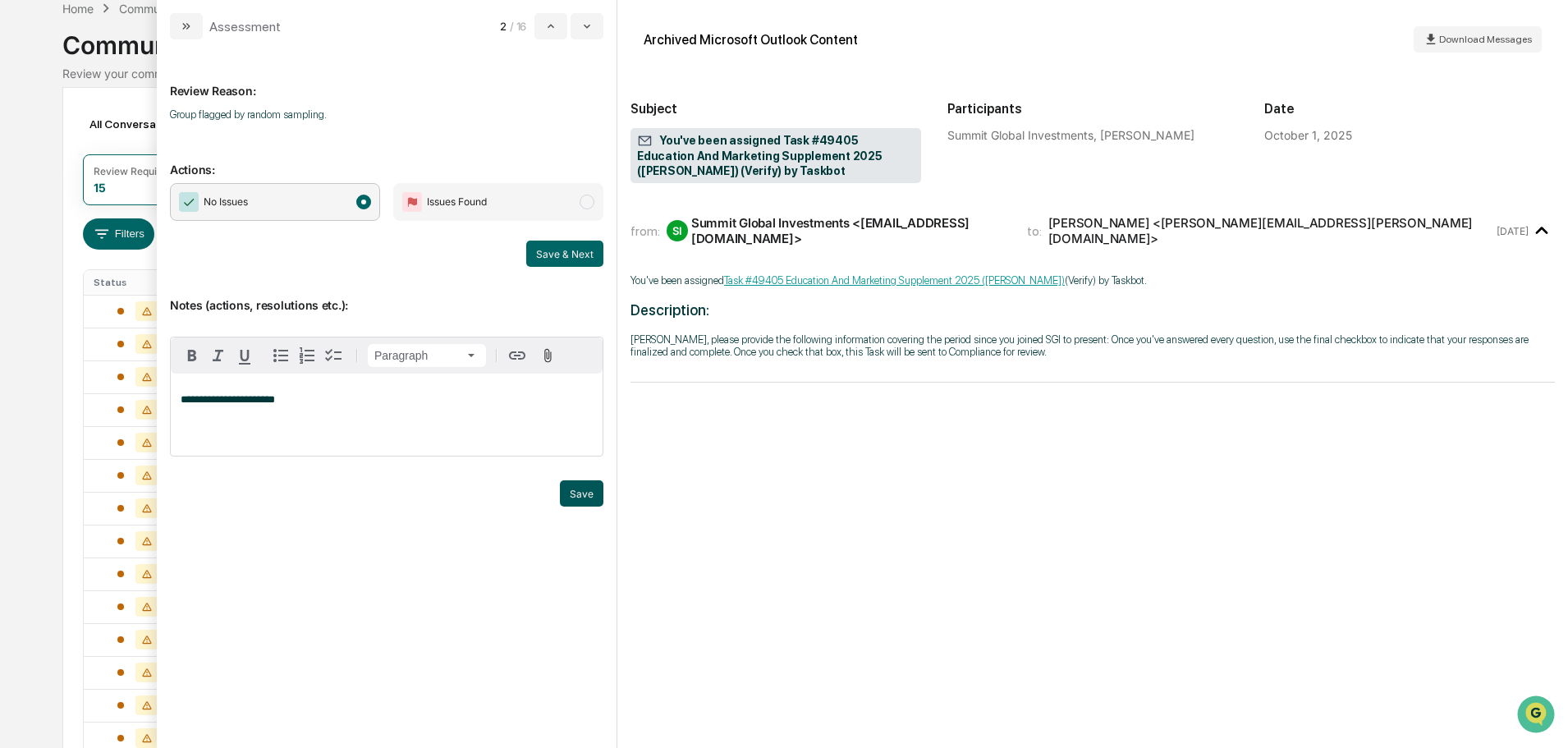
click at [570, 494] on button "Save" at bounding box center [582, 493] width 43 height 26
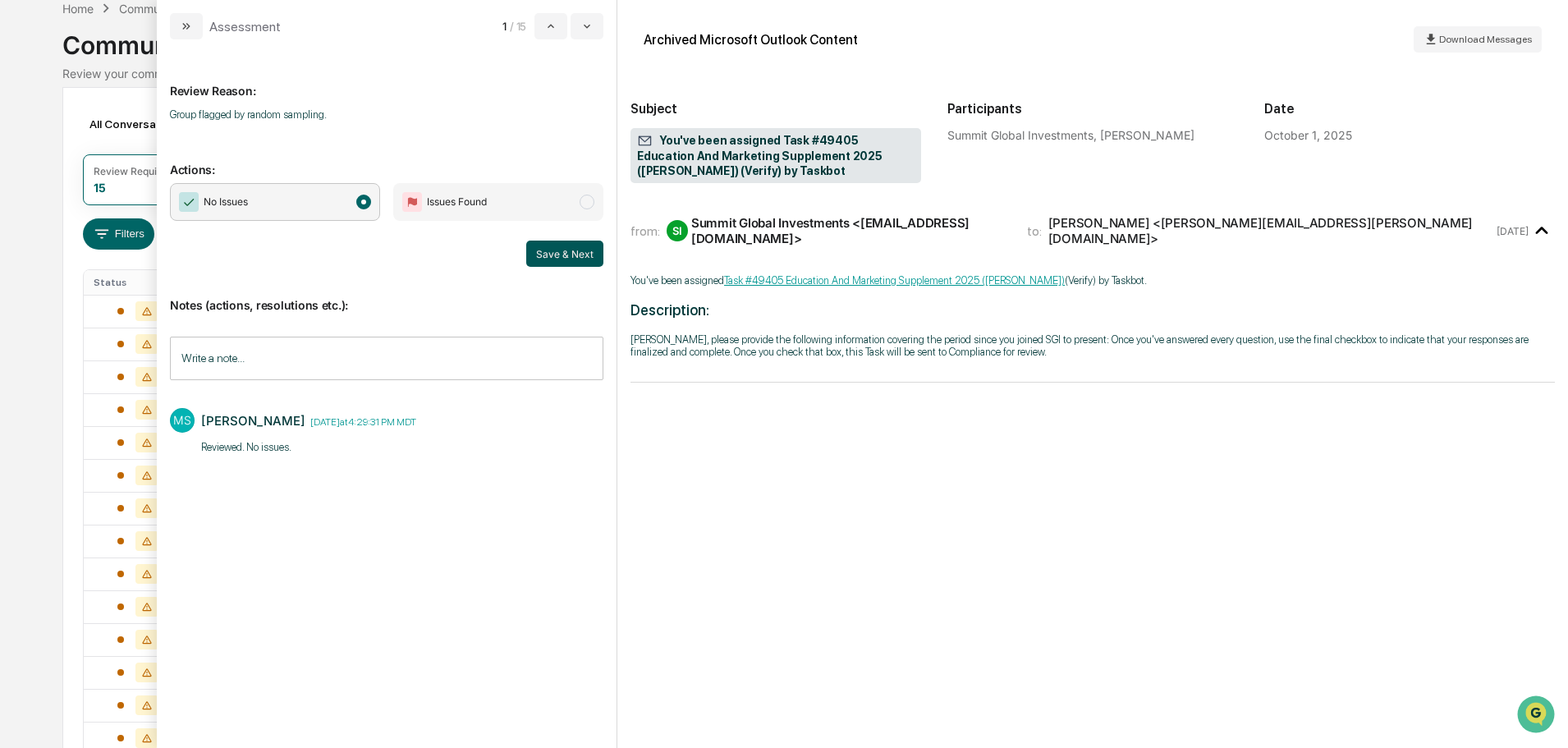
click at [566, 252] on button "Save & Next" at bounding box center [564, 253] width 77 height 26
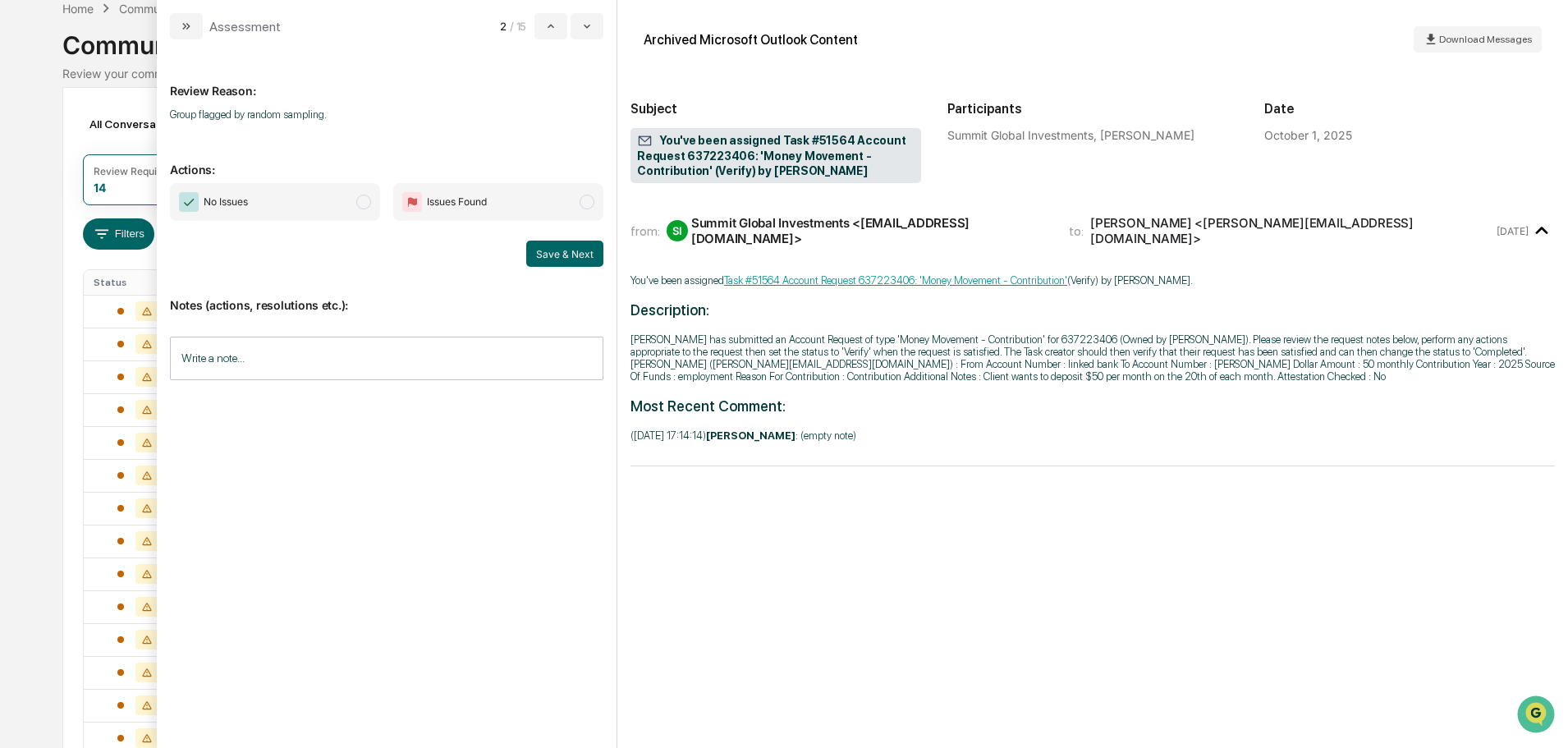
click at [335, 198] on span "No Issues" at bounding box center [275, 201] width 210 height 38
click at [392, 352] on input "Write a note..." at bounding box center [386, 358] width 433 height 43
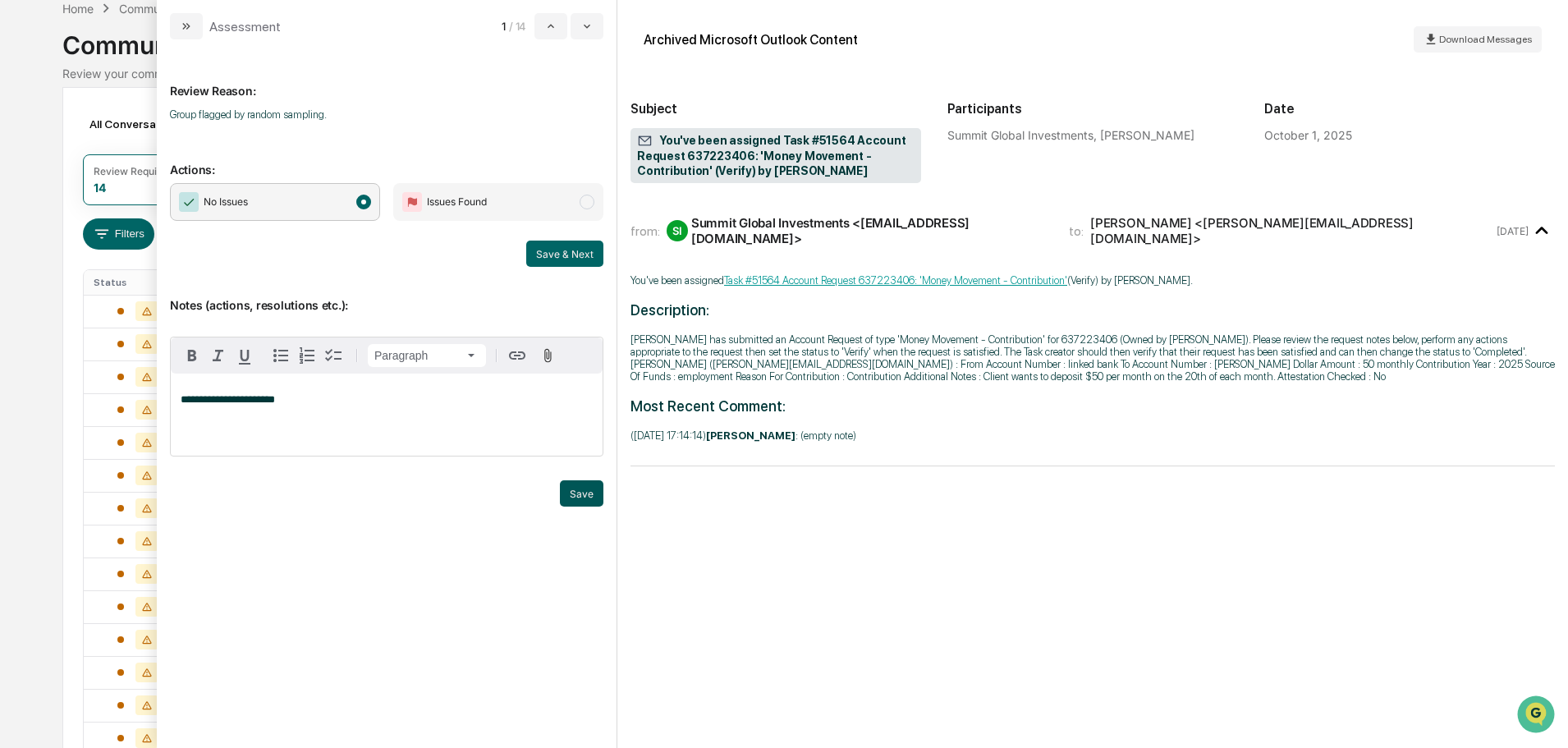
click at [575, 497] on button "Save" at bounding box center [582, 493] width 43 height 26
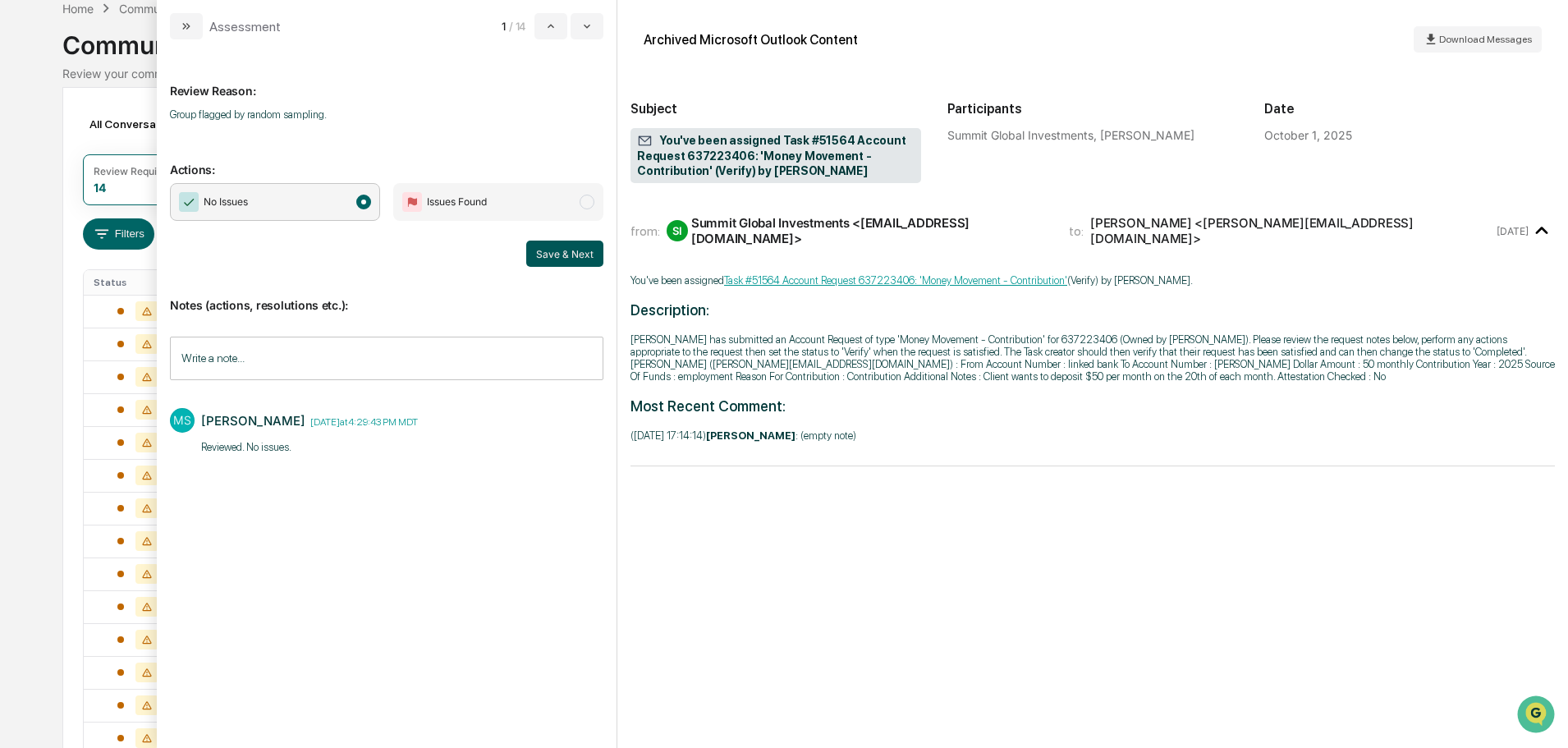
click at [571, 265] on button "Save & Next" at bounding box center [564, 253] width 77 height 26
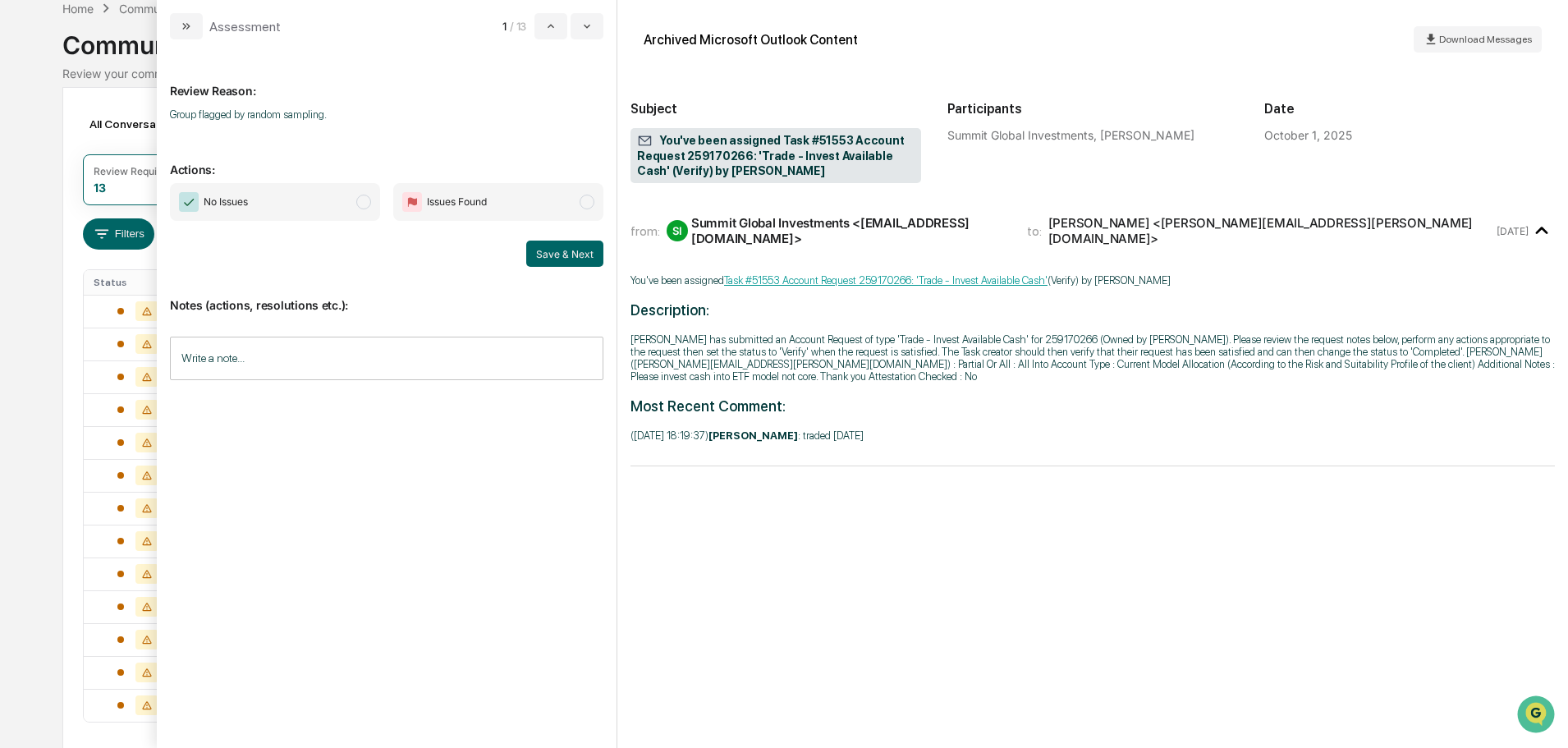
click at [424, 365] on input "Write a note..." at bounding box center [386, 358] width 433 height 43
click at [604, 503] on div "**********" at bounding box center [386, 393] width 459 height 709
click at [596, 498] on button "Save" at bounding box center [582, 493] width 43 height 26
click at [346, 216] on span "No Issues" at bounding box center [275, 201] width 210 height 38
click at [553, 255] on button "Save & Next" at bounding box center [564, 253] width 77 height 26
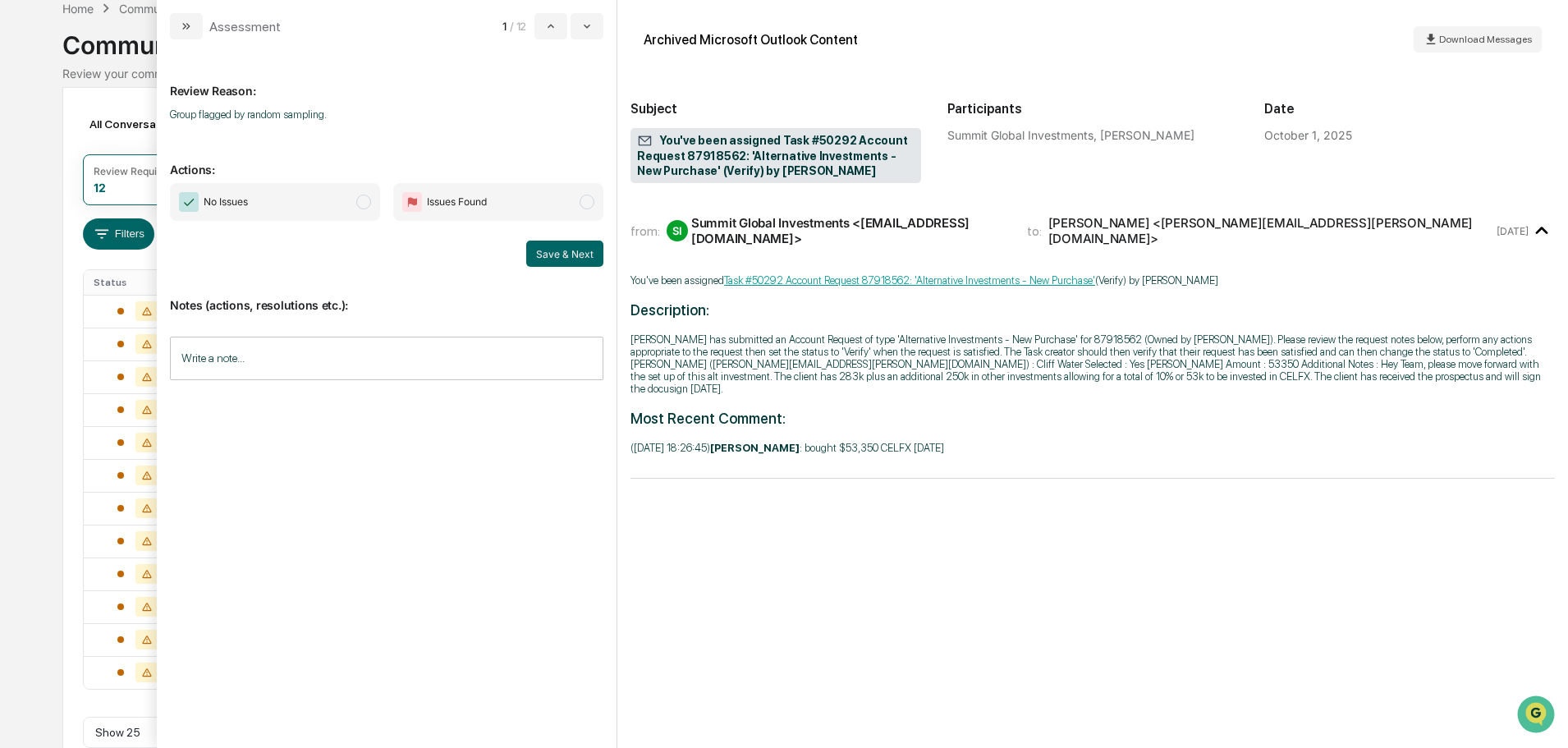
click at [484, 349] on input "Write a note..." at bounding box center [386, 358] width 433 height 43
click at [311, 206] on span "No Issues" at bounding box center [275, 201] width 210 height 38
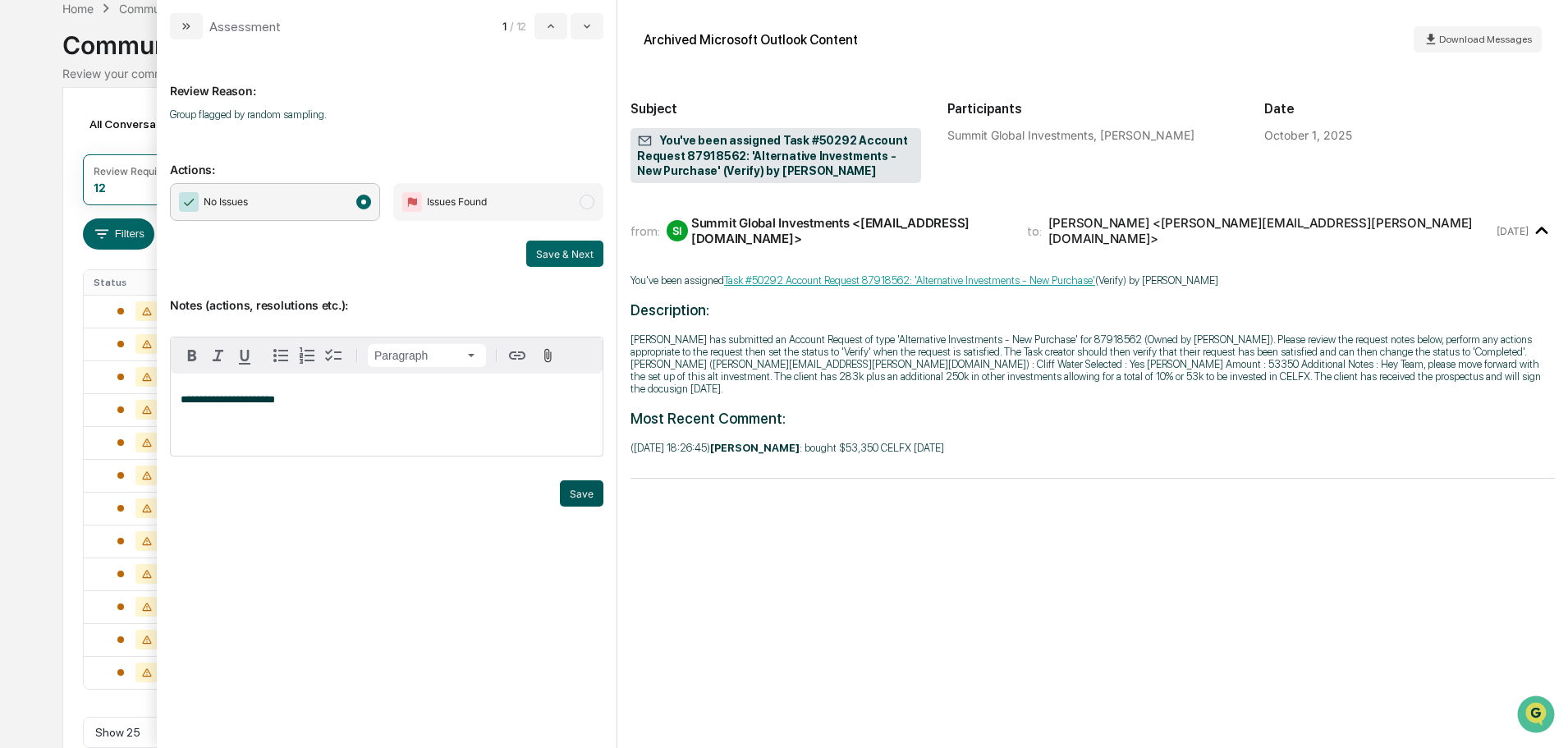
click at [582, 493] on button "Save" at bounding box center [582, 493] width 43 height 26
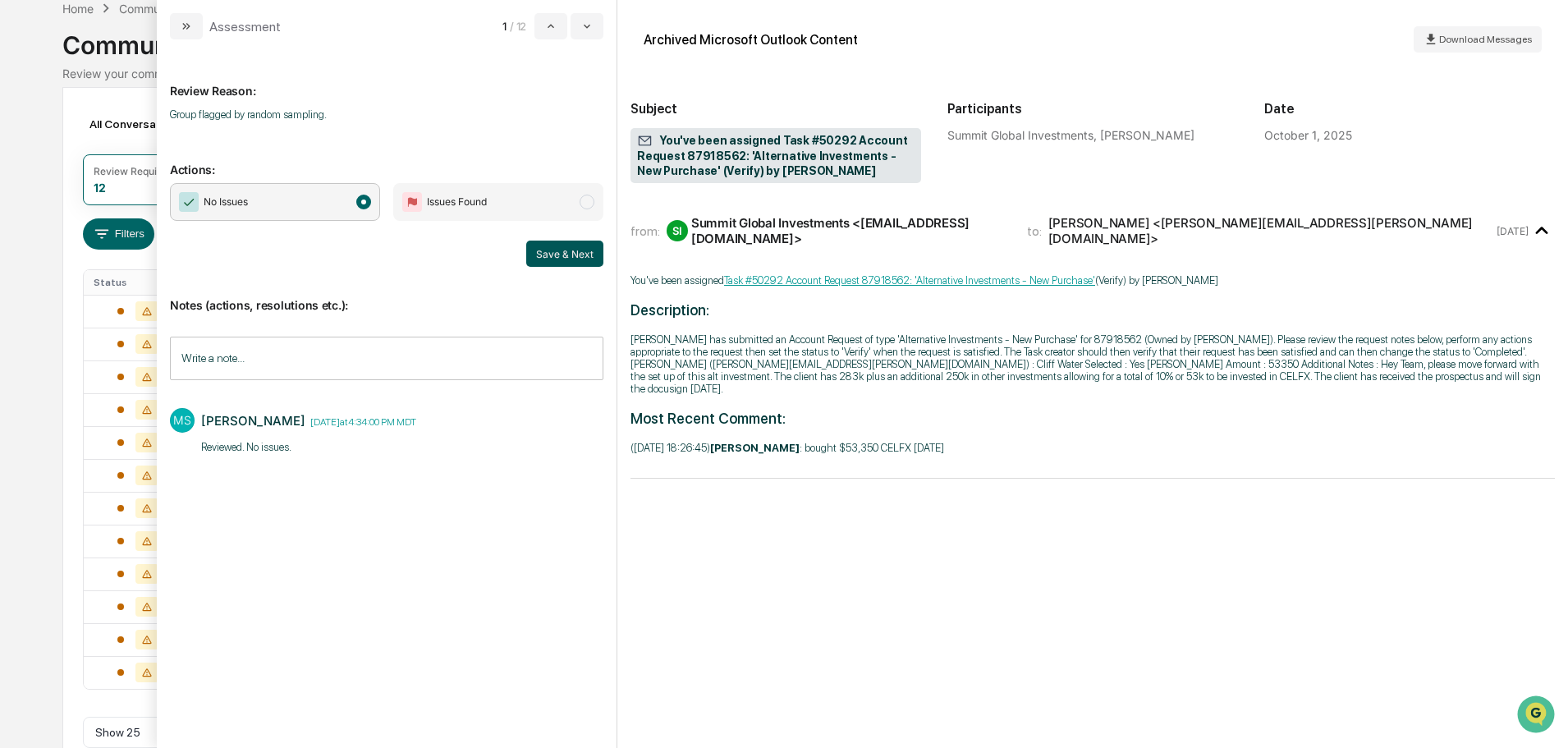
click at [552, 259] on button "Save & Next" at bounding box center [564, 253] width 77 height 26
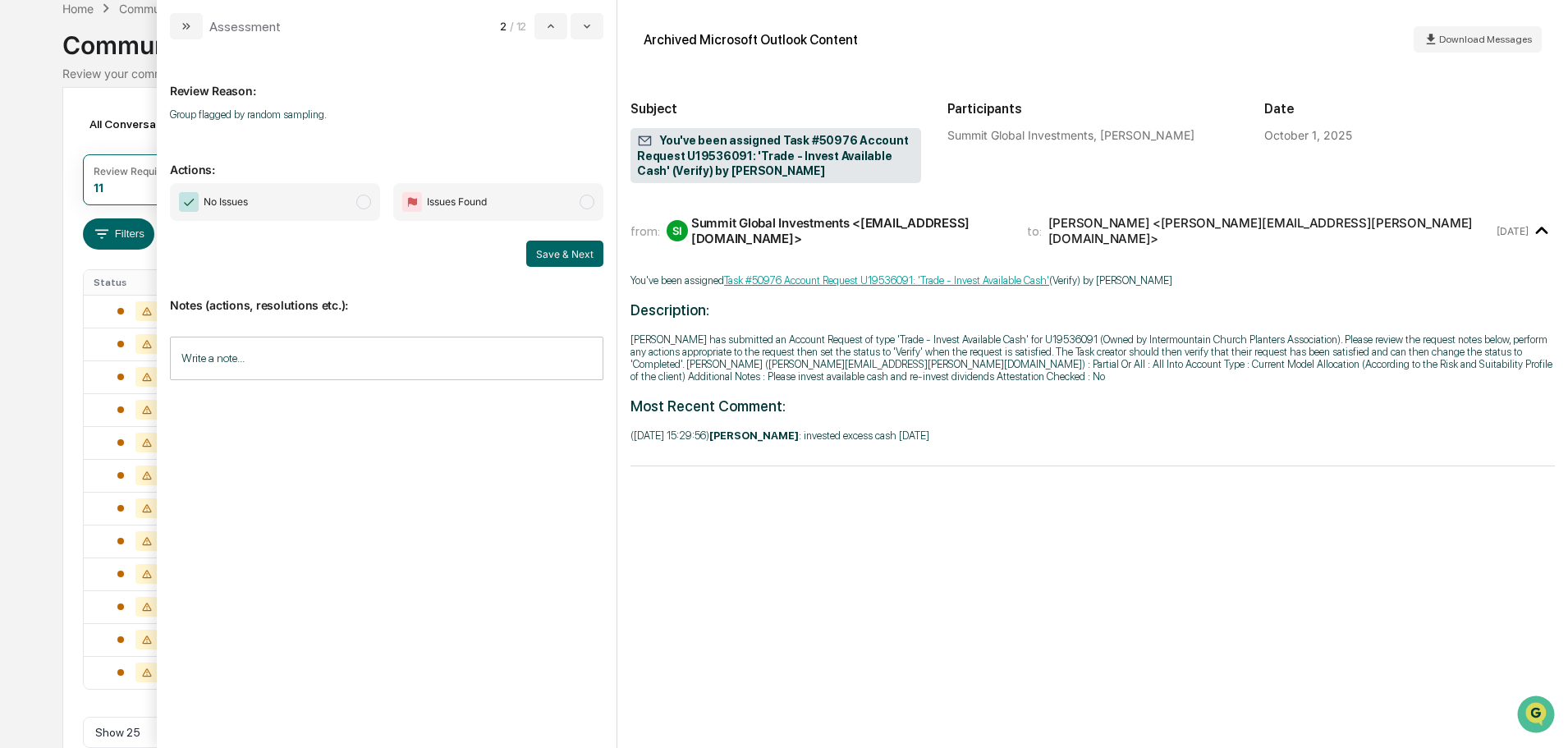
click at [295, 200] on span "No Issues" at bounding box center [275, 201] width 210 height 38
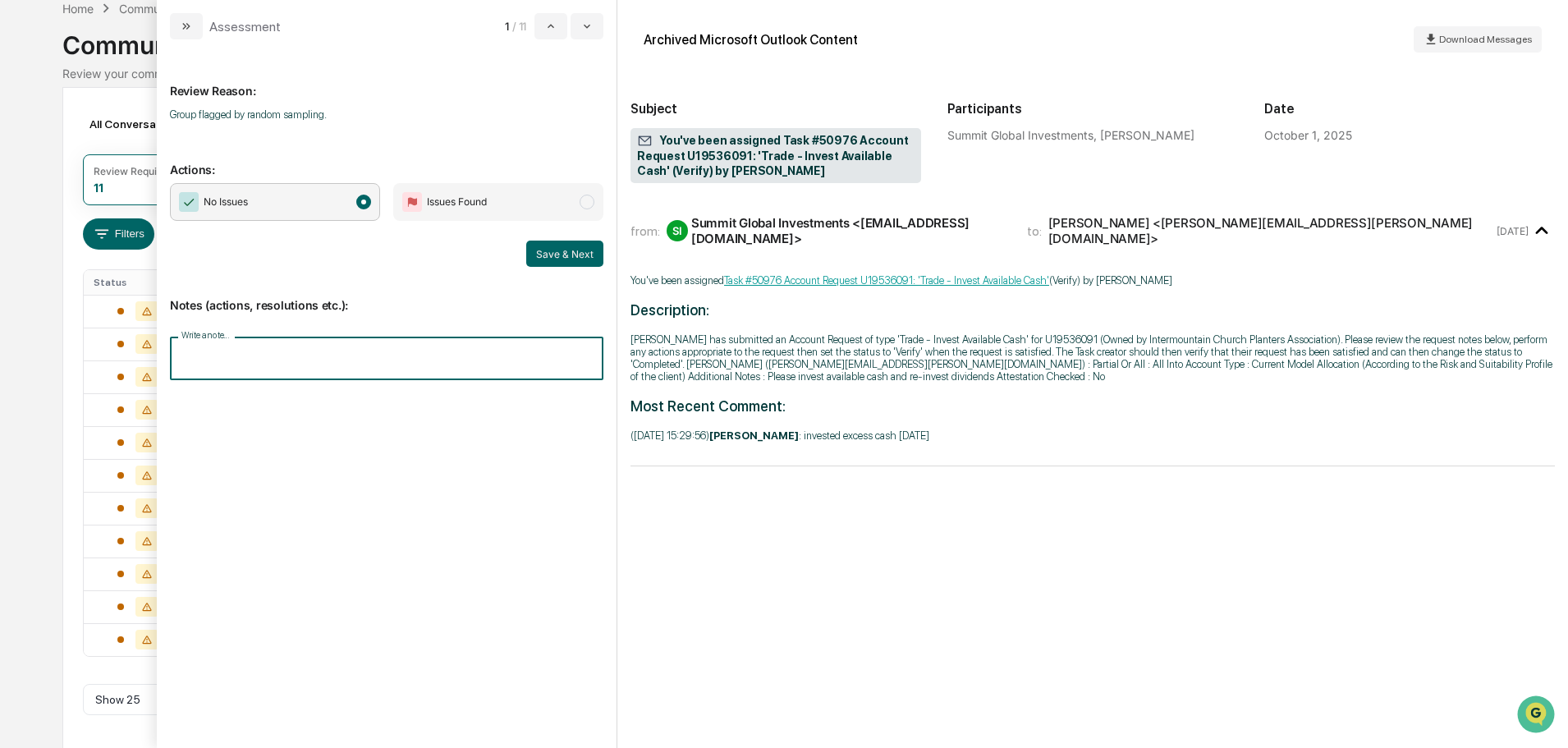
click at [356, 346] on input "Write a note..." at bounding box center [386, 358] width 433 height 43
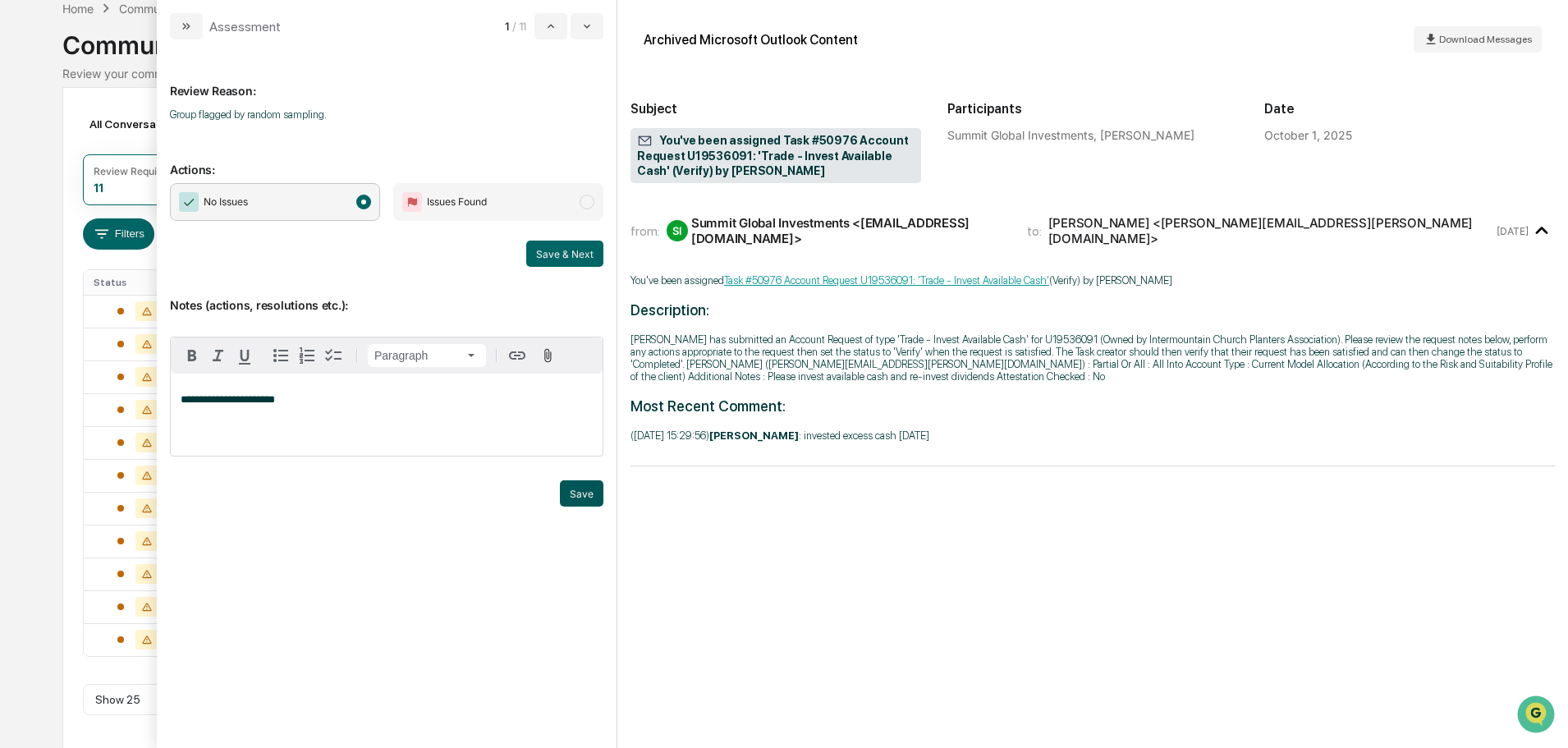
click at [595, 503] on button "Save" at bounding box center [582, 493] width 43 height 26
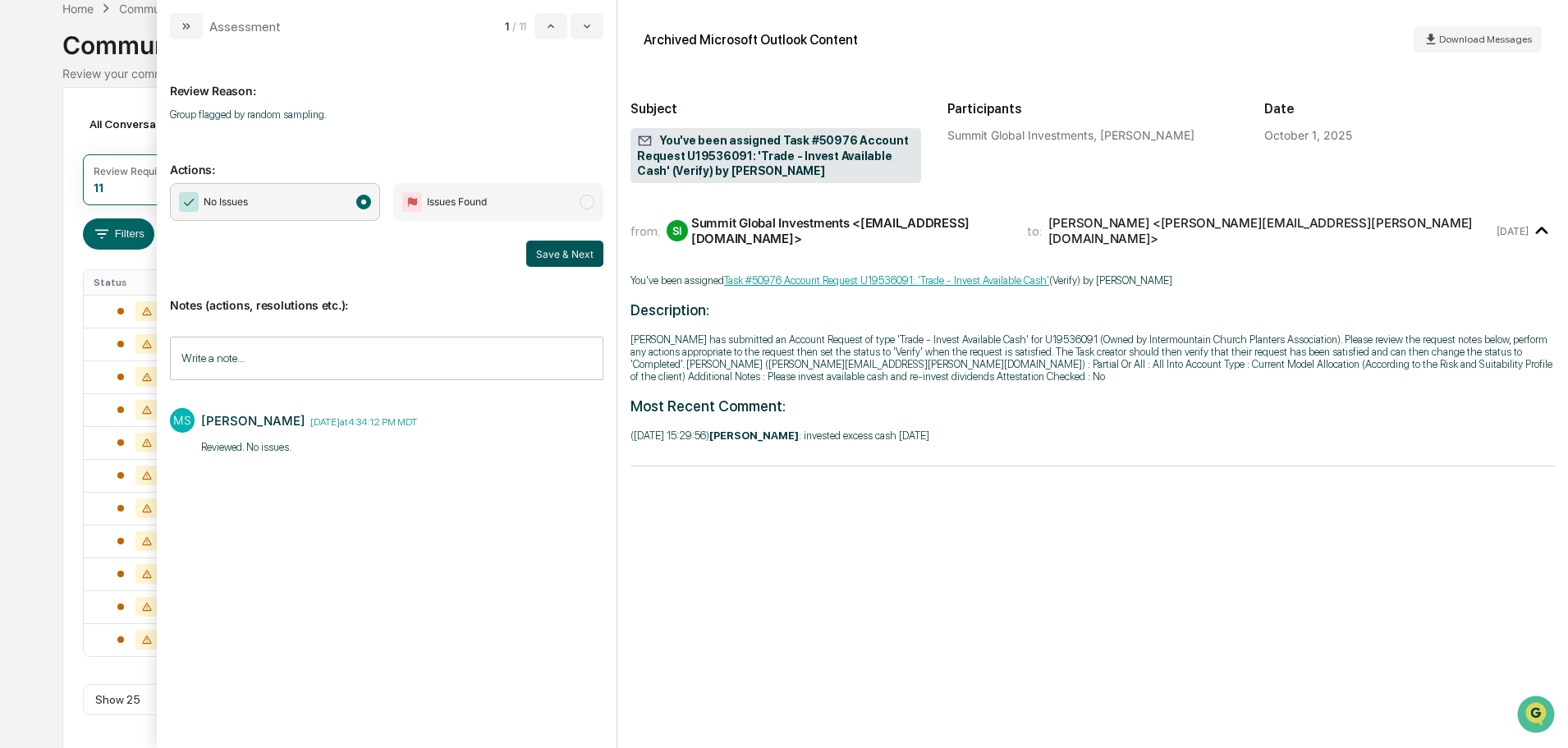
click at [574, 243] on button "Save & Next" at bounding box center [564, 253] width 77 height 26
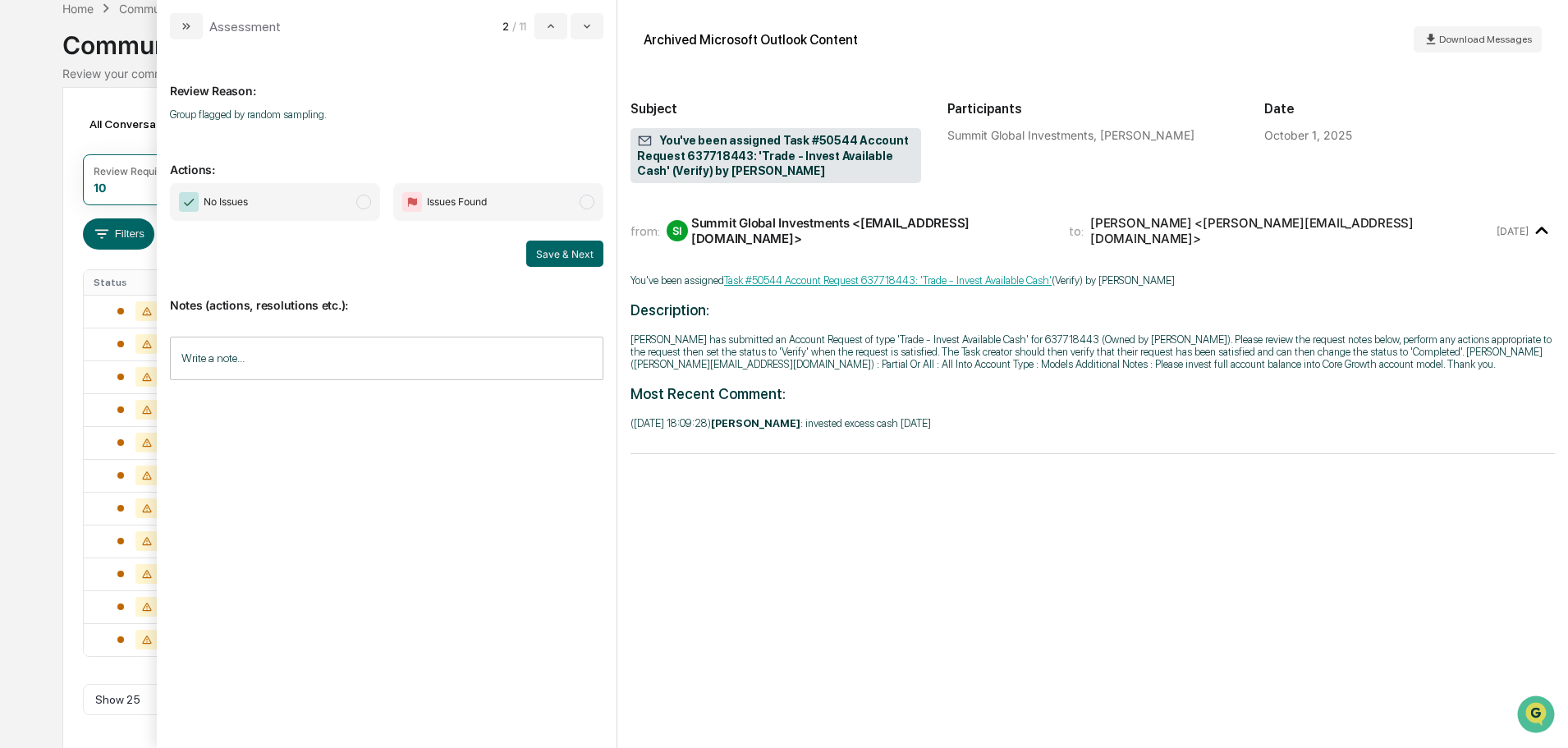
scroll to position [51, 0]
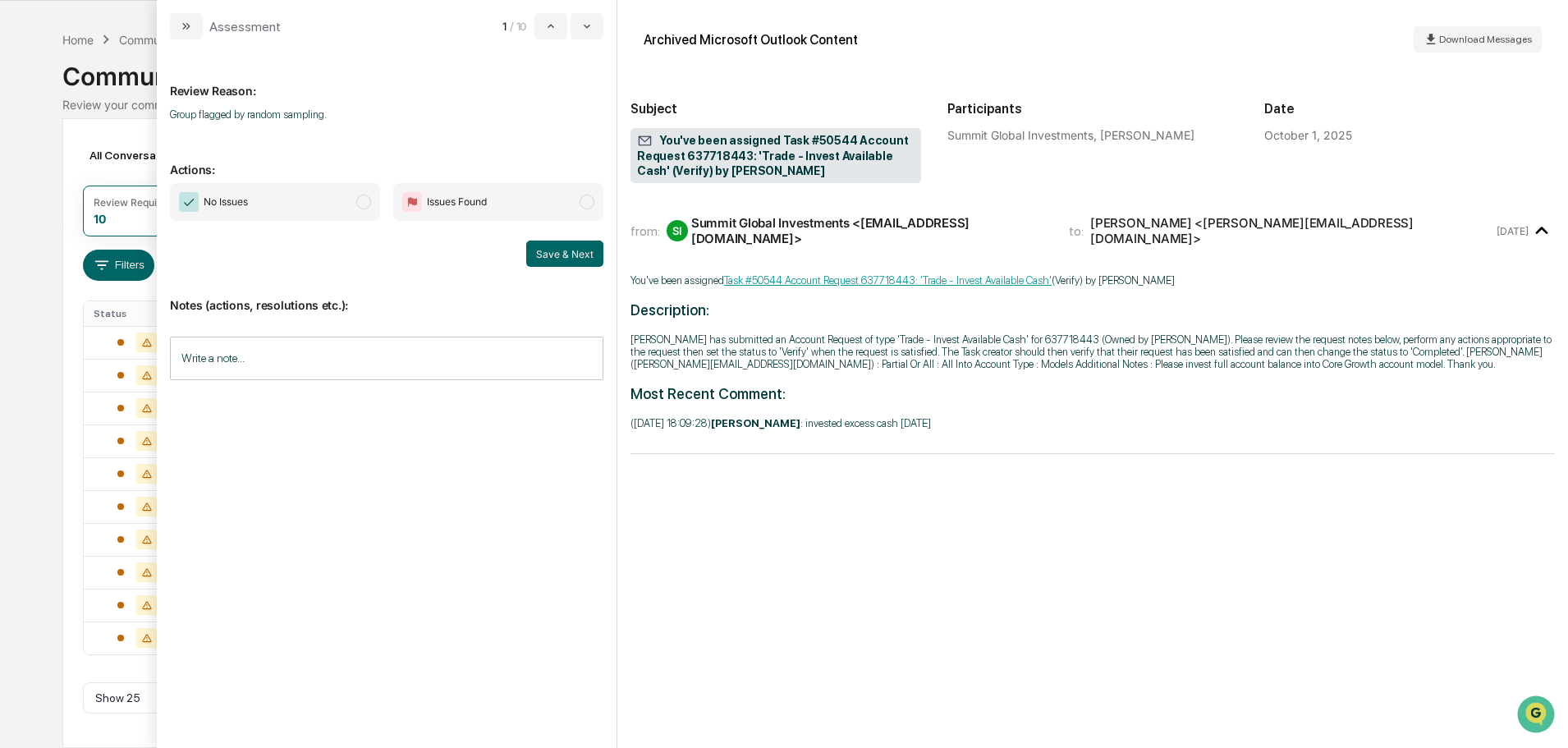
click at [299, 198] on span "No Issues" at bounding box center [275, 201] width 210 height 38
click at [366, 344] on input "Write a note..." at bounding box center [386, 358] width 433 height 43
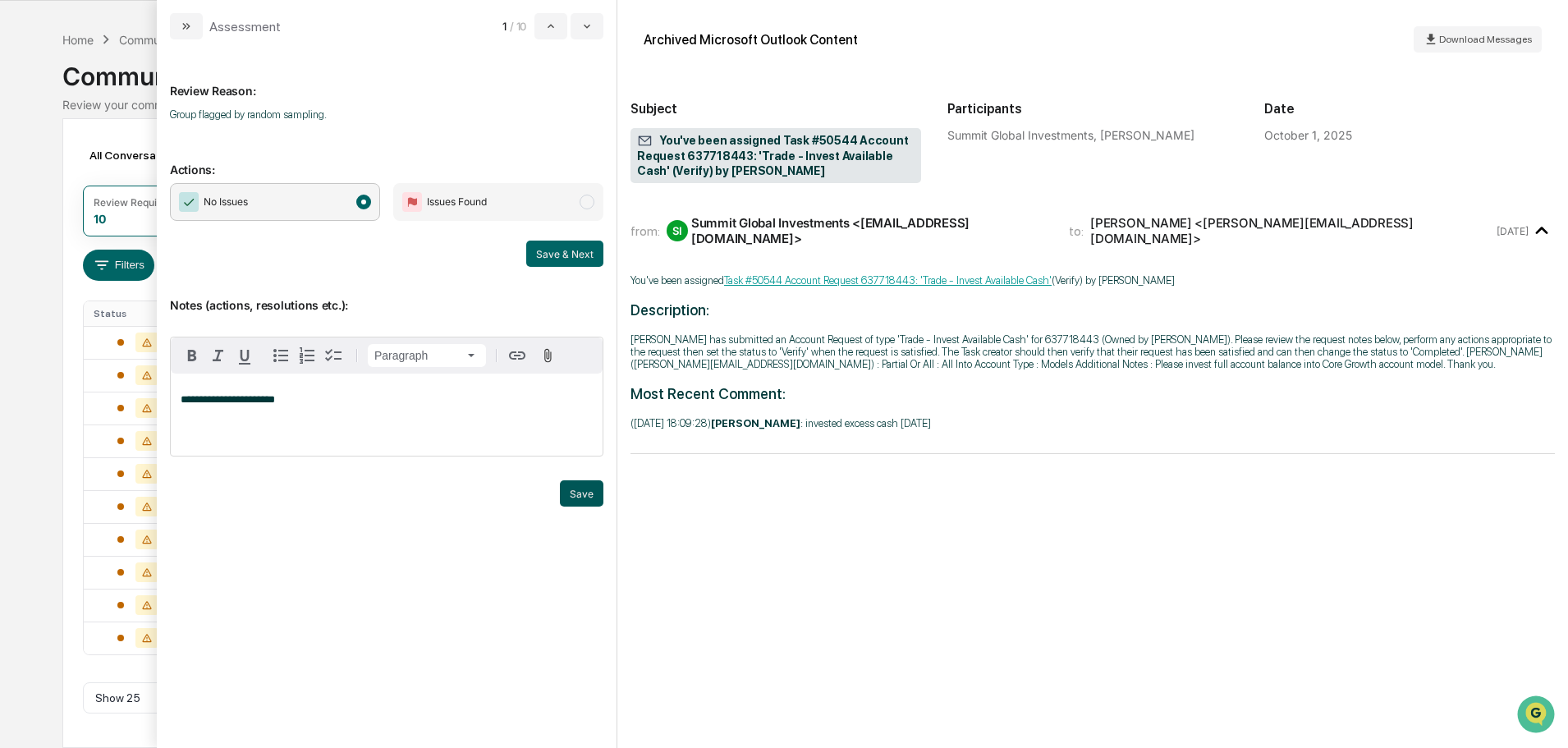
click at [588, 496] on button "Save" at bounding box center [582, 493] width 43 height 26
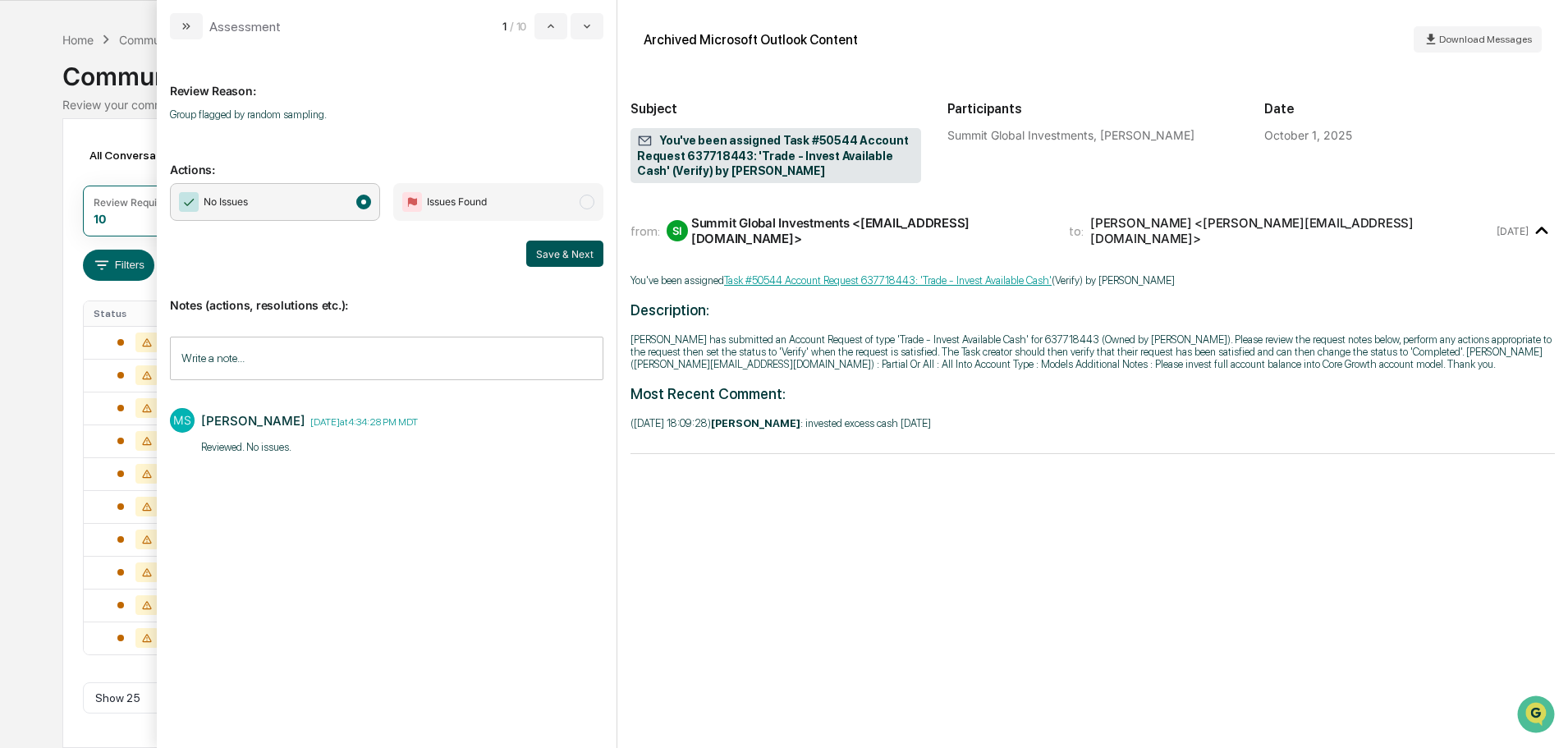
click at [552, 244] on button "Save & Next" at bounding box center [564, 253] width 77 height 26
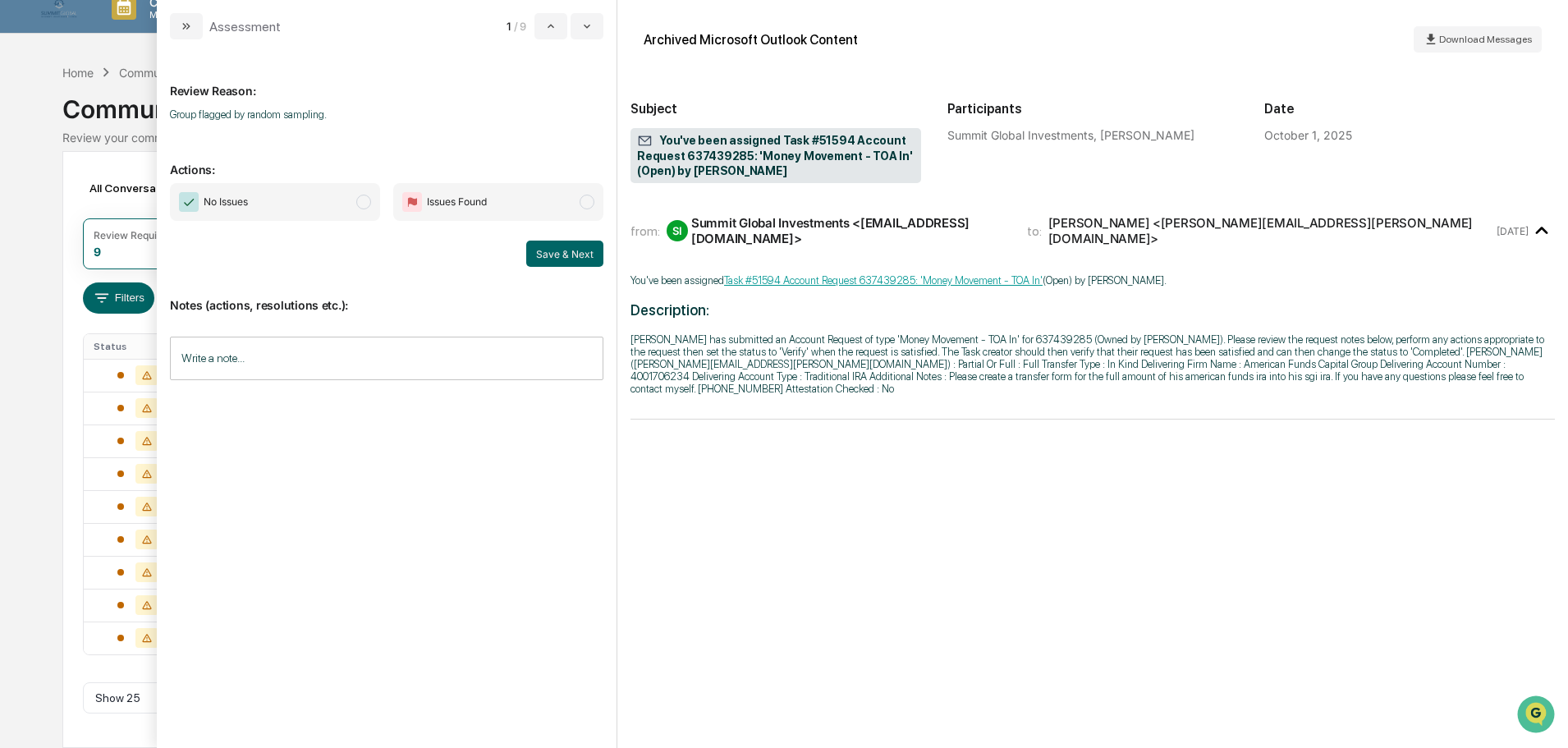
scroll to position [18, 0]
click at [320, 202] on span "No Issues" at bounding box center [275, 201] width 210 height 38
click at [365, 340] on input "Write a note..." at bounding box center [386, 358] width 433 height 43
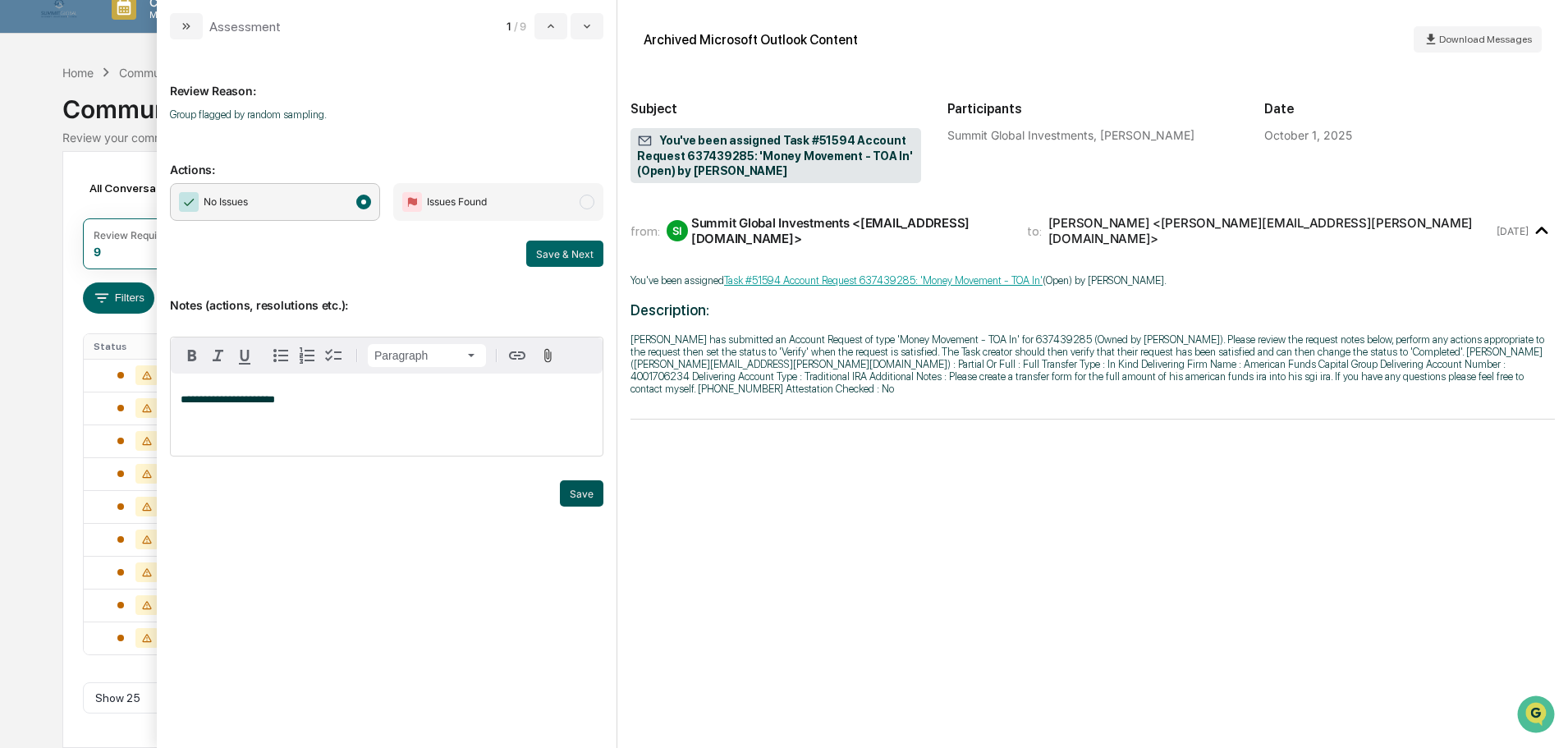
click at [586, 489] on button "Save" at bounding box center [582, 493] width 43 height 26
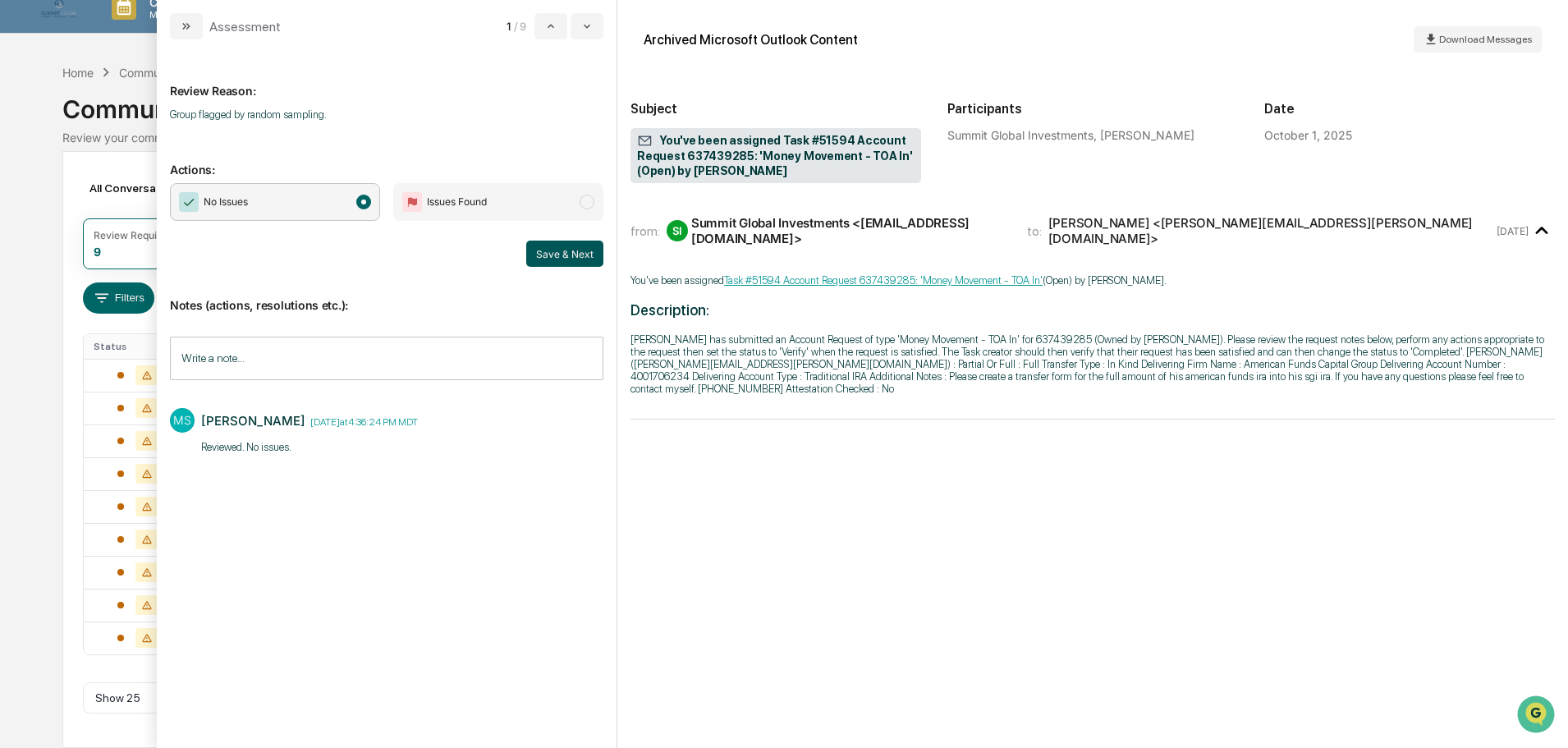
click at [569, 248] on button "Save & Next" at bounding box center [564, 253] width 77 height 26
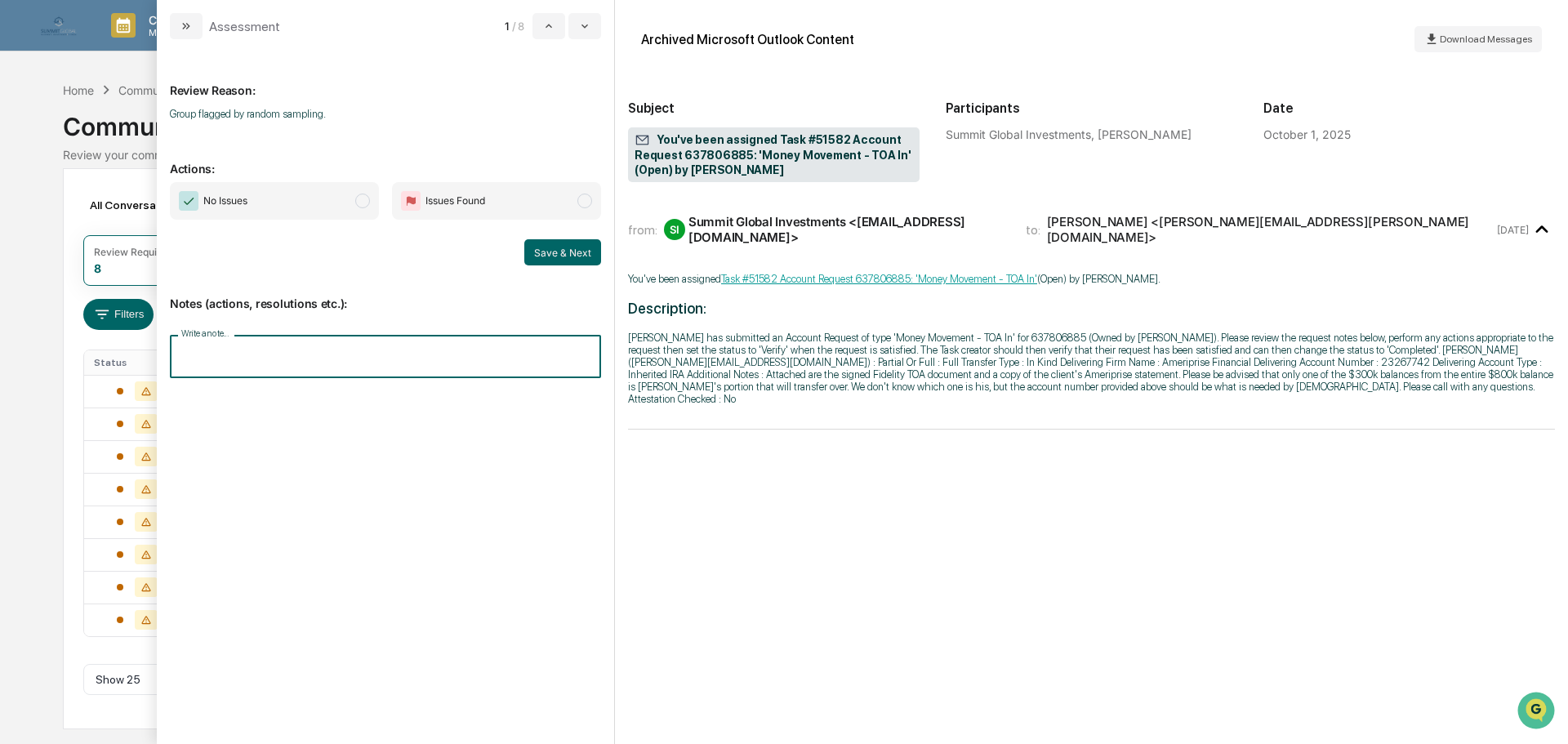
click at [436, 349] on input "Write a note..." at bounding box center [385, 356] width 431 height 43
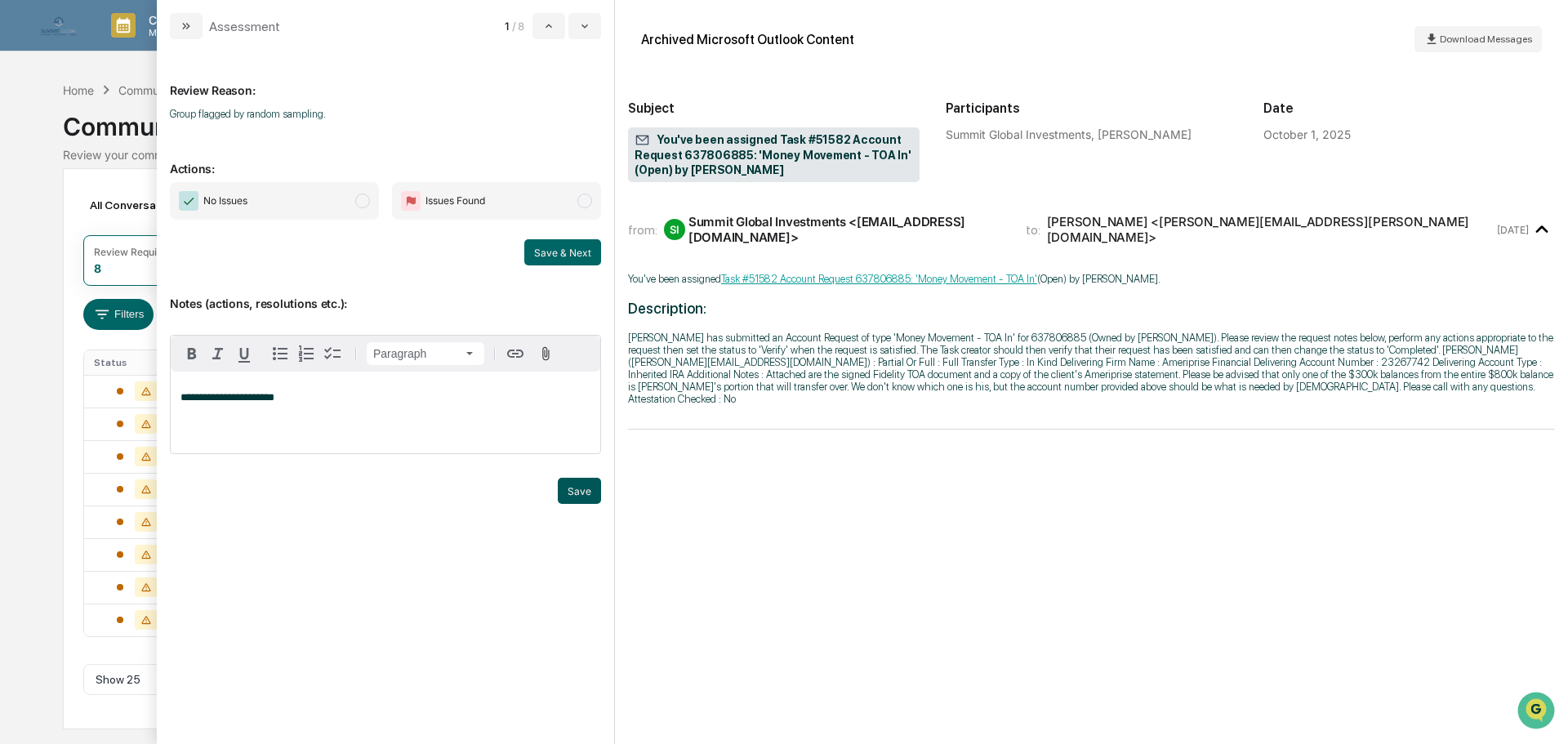
click at [599, 483] on button "Save" at bounding box center [579, 490] width 43 height 26
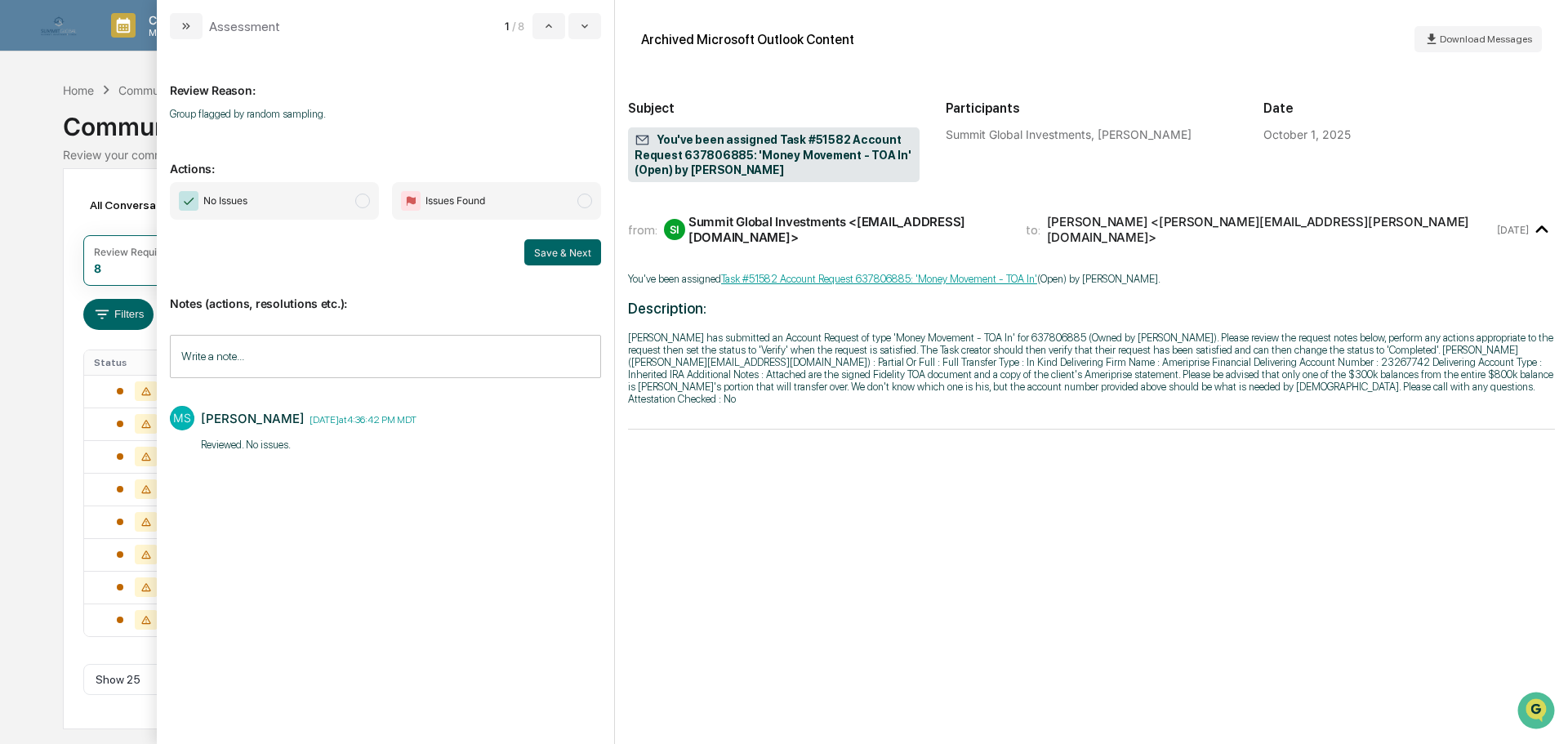
click at [288, 208] on span "No Issues" at bounding box center [274, 200] width 209 height 38
click at [578, 257] on button "Save & Next" at bounding box center [562, 252] width 77 height 26
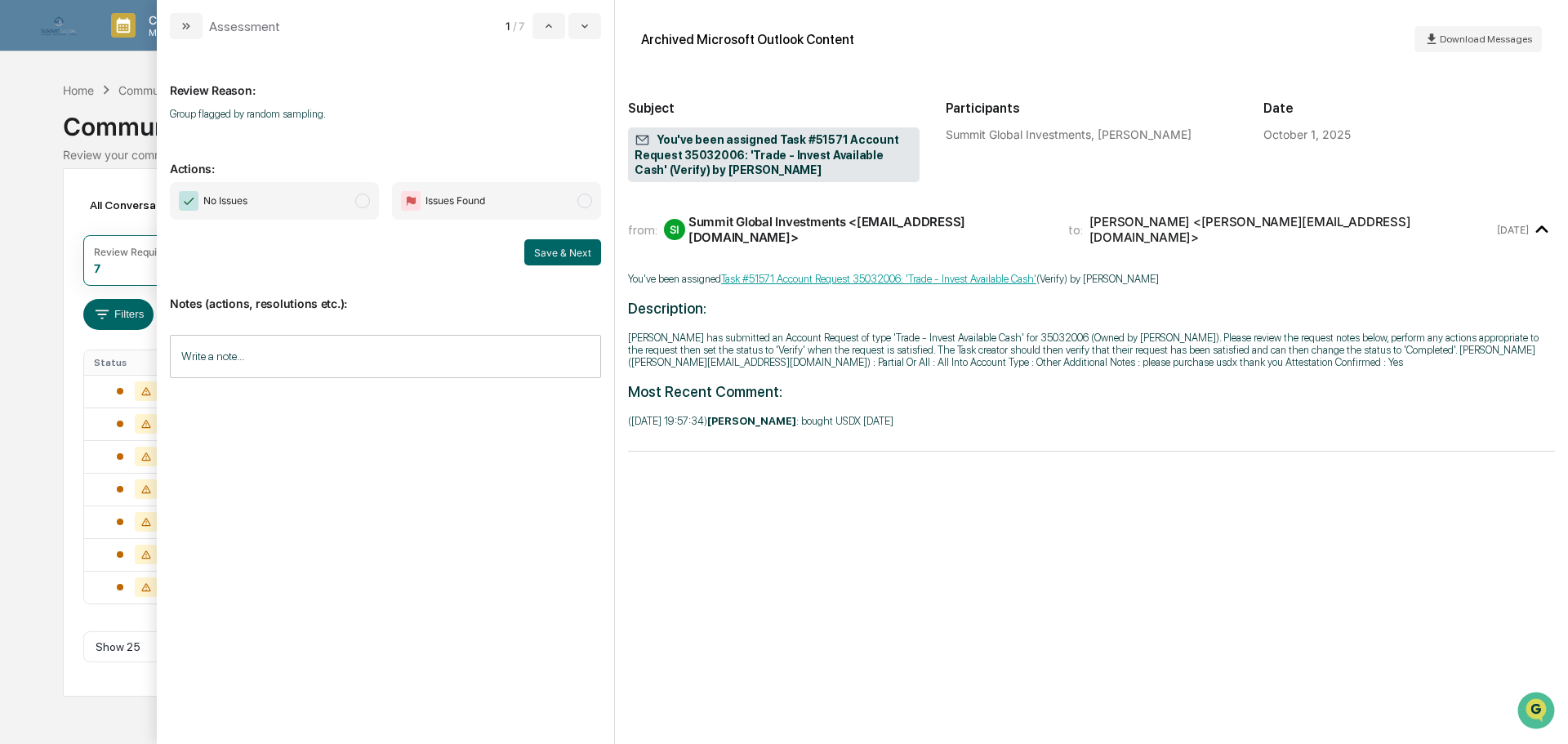
click at [313, 202] on span "No Issues" at bounding box center [274, 200] width 209 height 38
click at [299, 363] on input "Write a note..." at bounding box center [385, 356] width 431 height 43
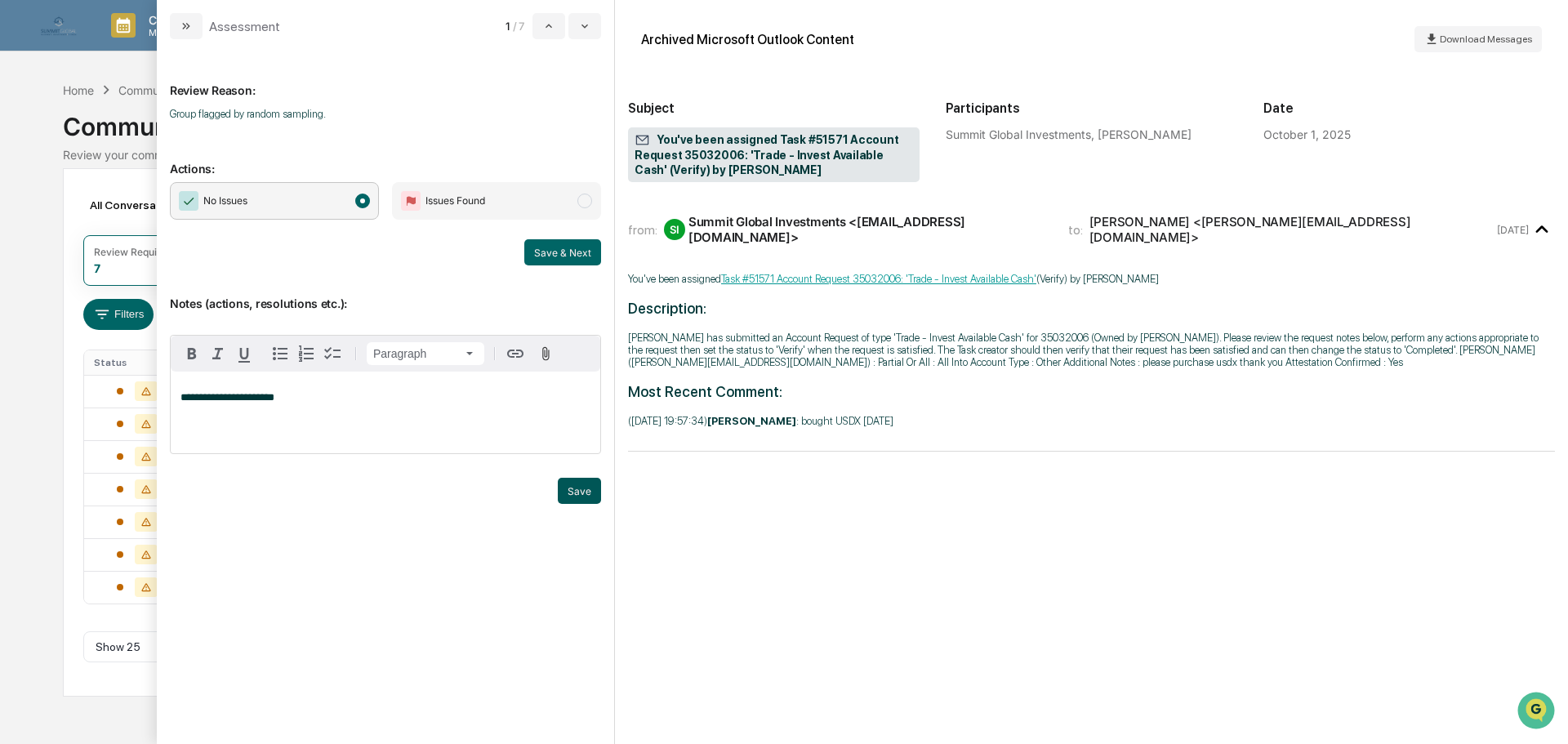
click at [589, 488] on button "Save" at bounding box center [579, 490] width 43 height 26
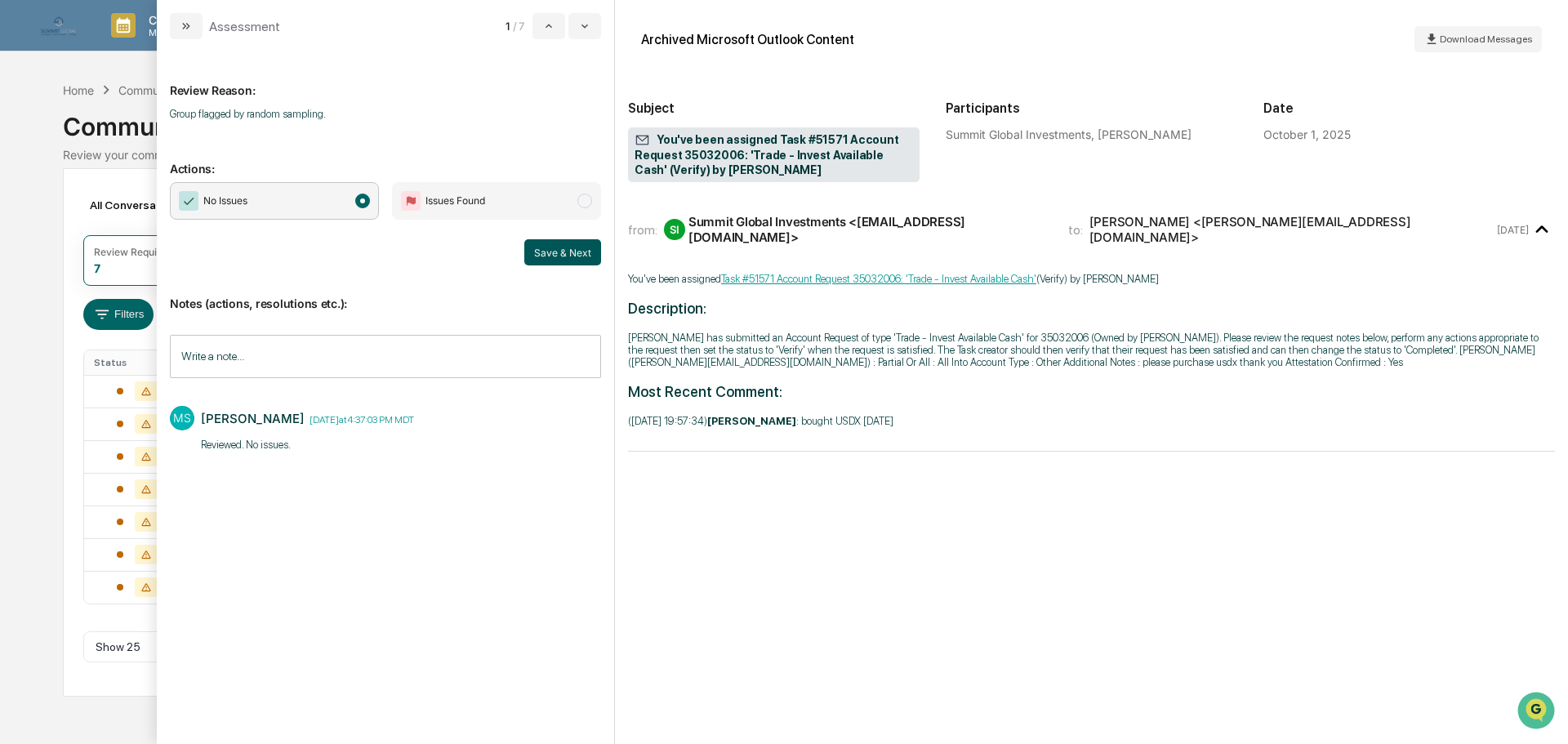
click at [550, 264] on button "Save & Next" at bounding box center [562, 252] width 77 height 26
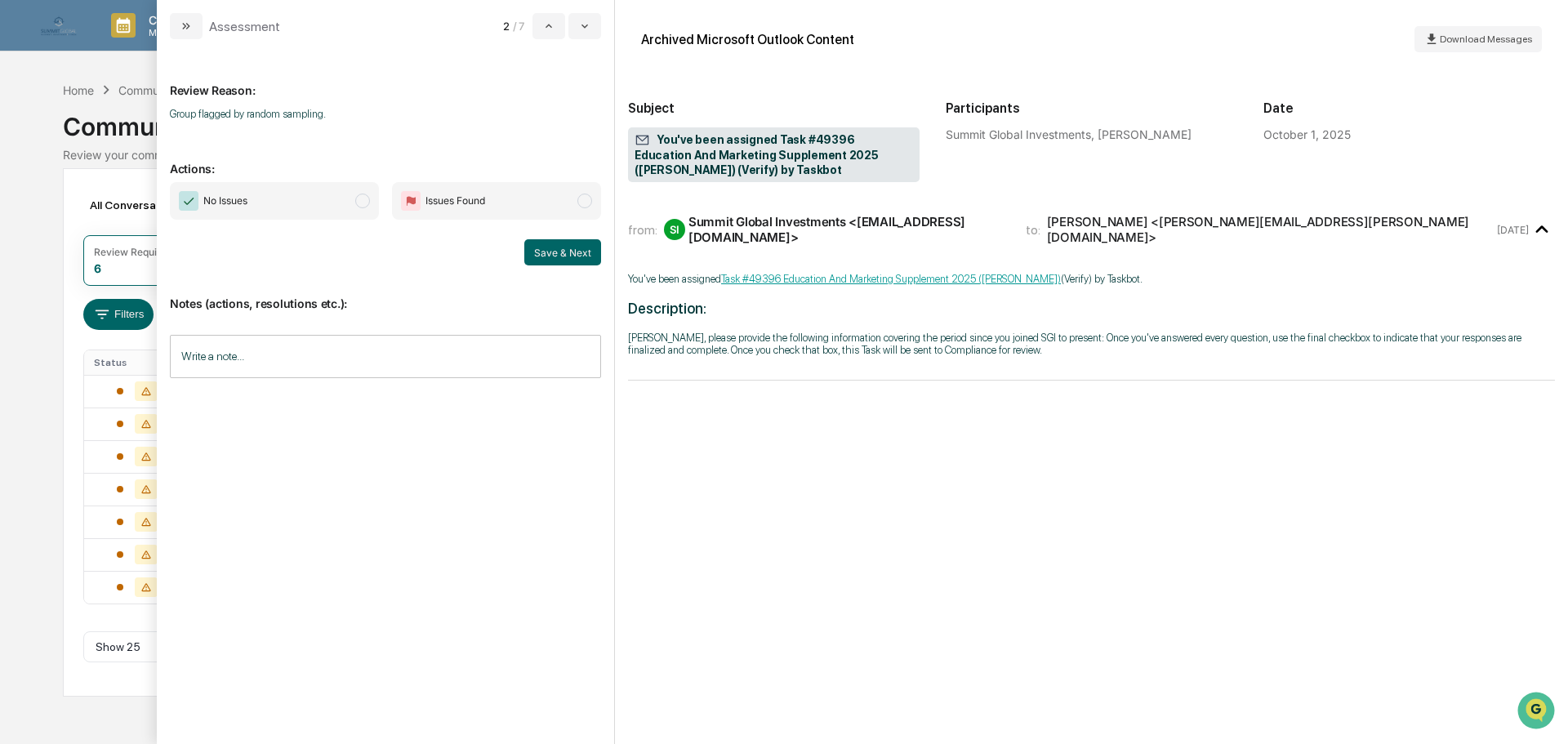
click at [300, 201] on span "No Issues" at bounding box center [274, 200] width 209 height 38
click at [315, 347] on input "Write a note..." at bounding box center [385, 356] width 431 height 43
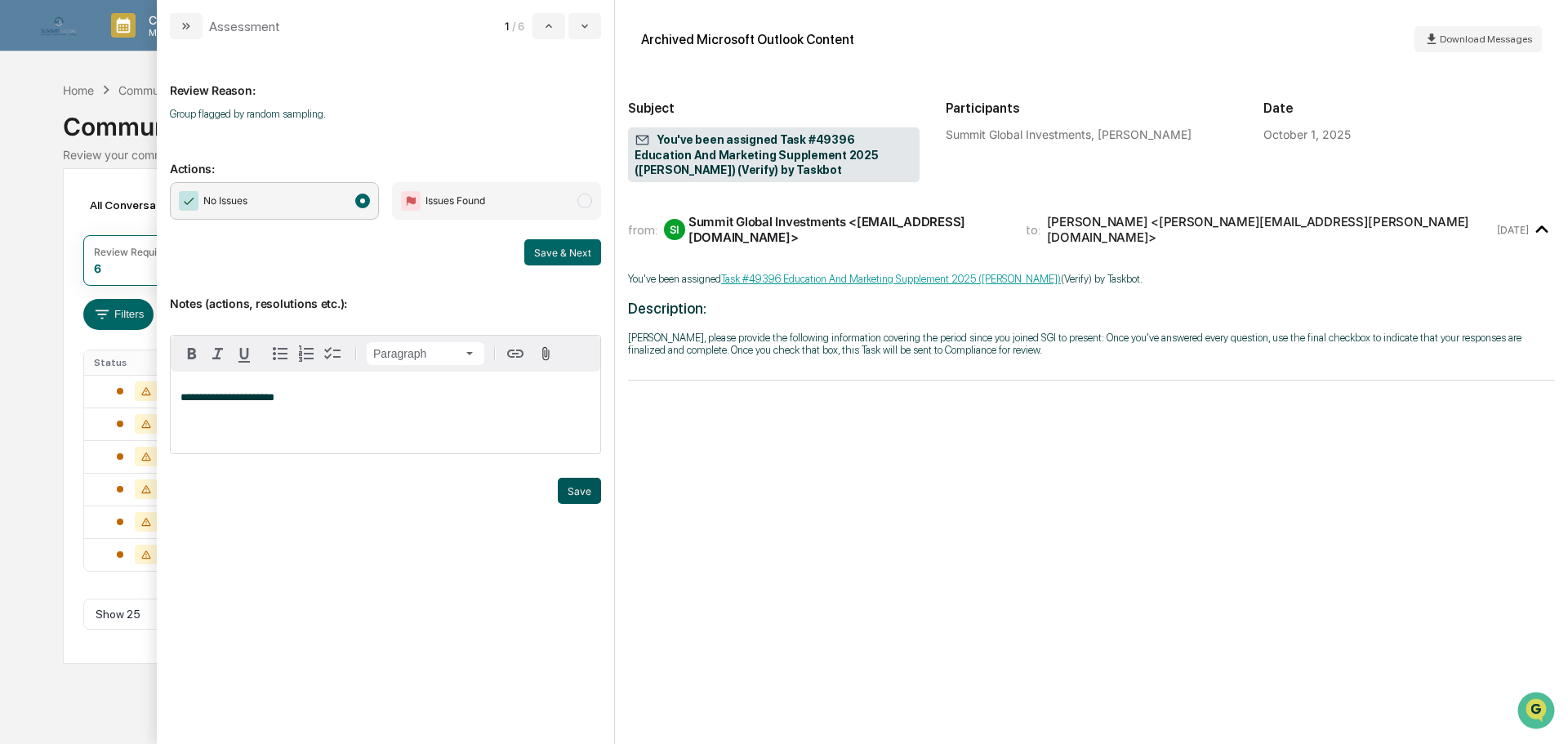
click at [573, 491] on button "Save" at bounding box center [579, 490] width 43 height 26
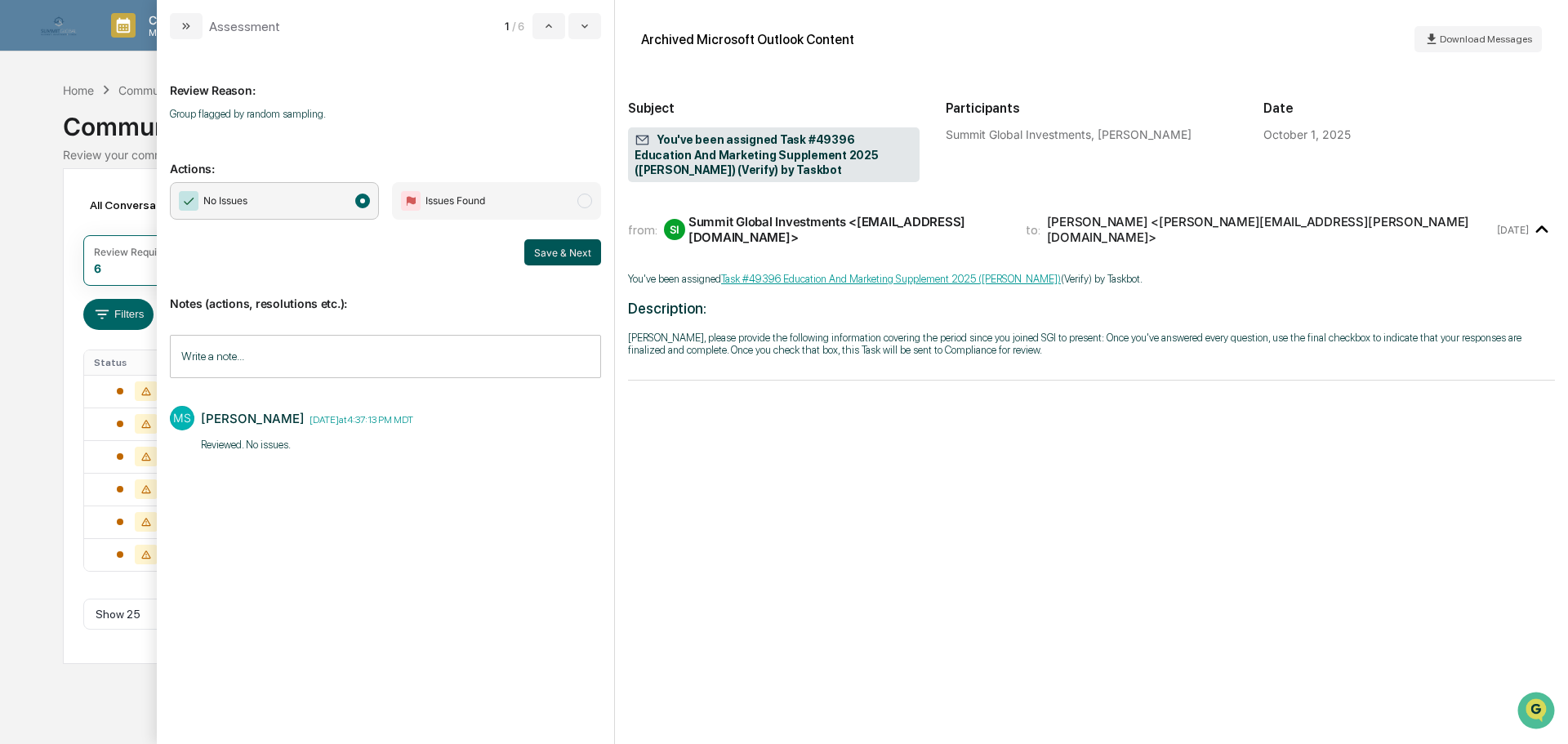
click at [582, 252] on button "Save & Next" at bounding box center [562, 252] width 77 height 26
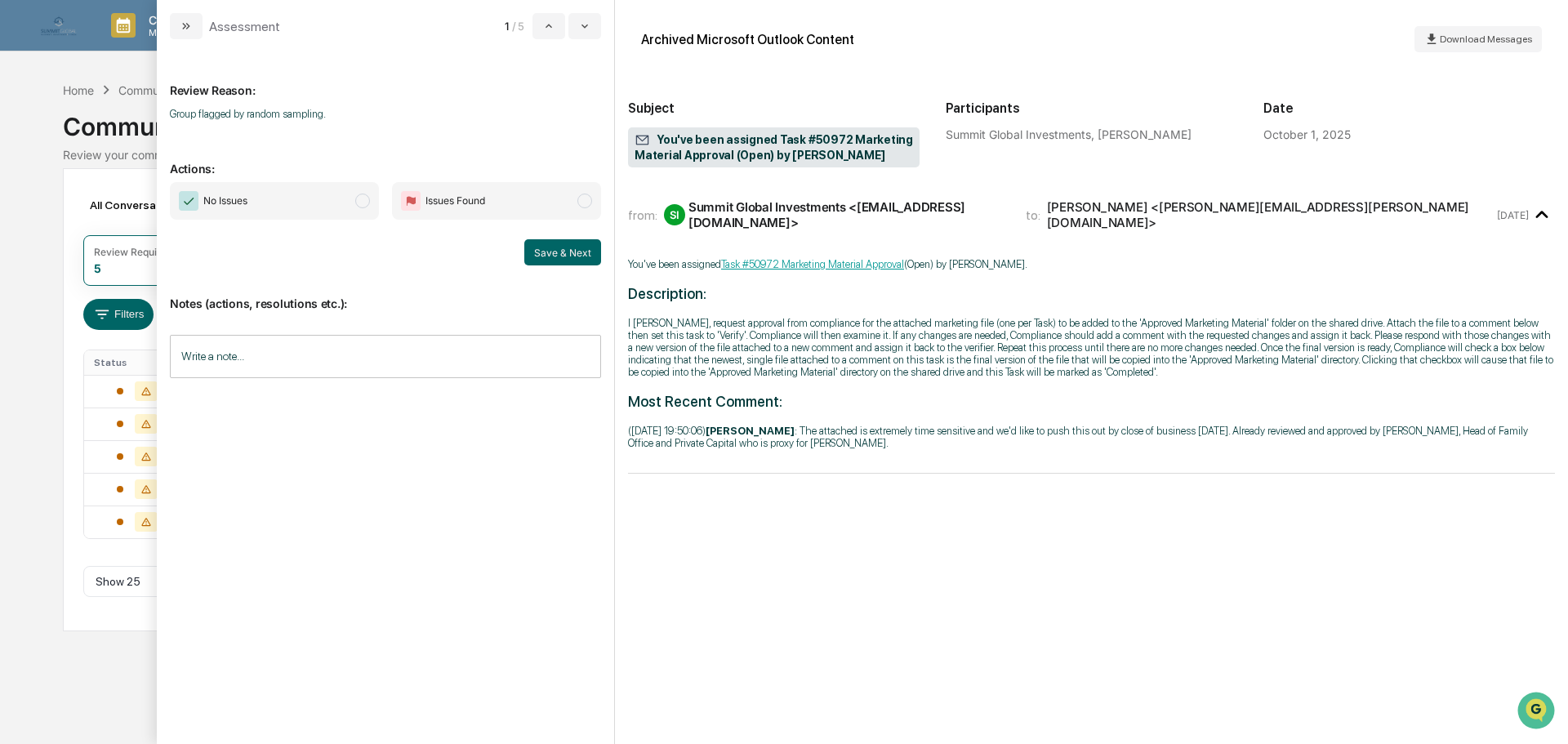
click at [491, 357] on input "Write a note..." at bounding box center [385, 356] width 431 height 43
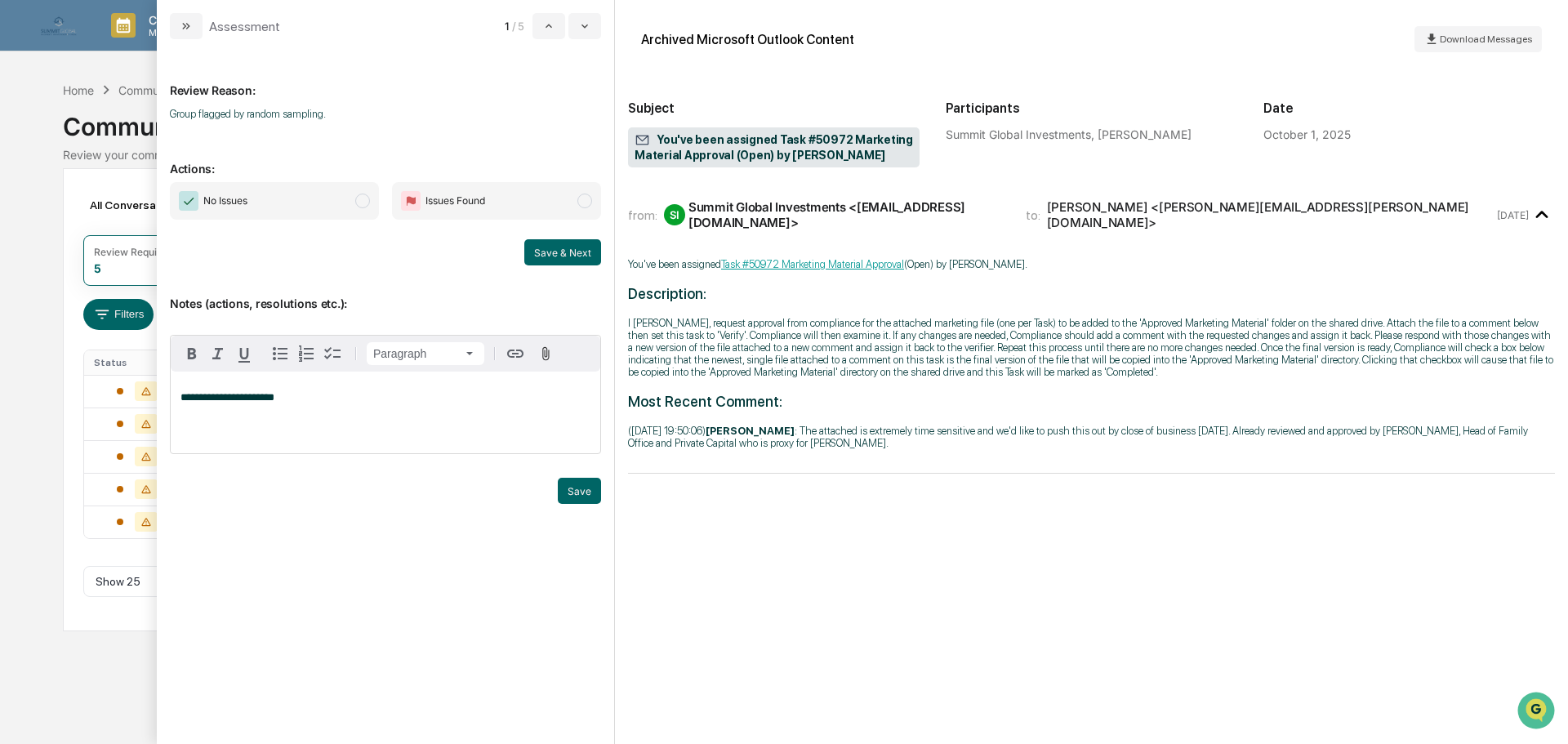
click at [316, 206] on span "No Issues" at bounding box center [274, 200] width 209 height 38
click at [592, 507] on div "modal" at bounding box center [385, 511] width 431 height 24
click at [584, 494] on button "Save" at bounding box center [579, 490] width 43 height 26
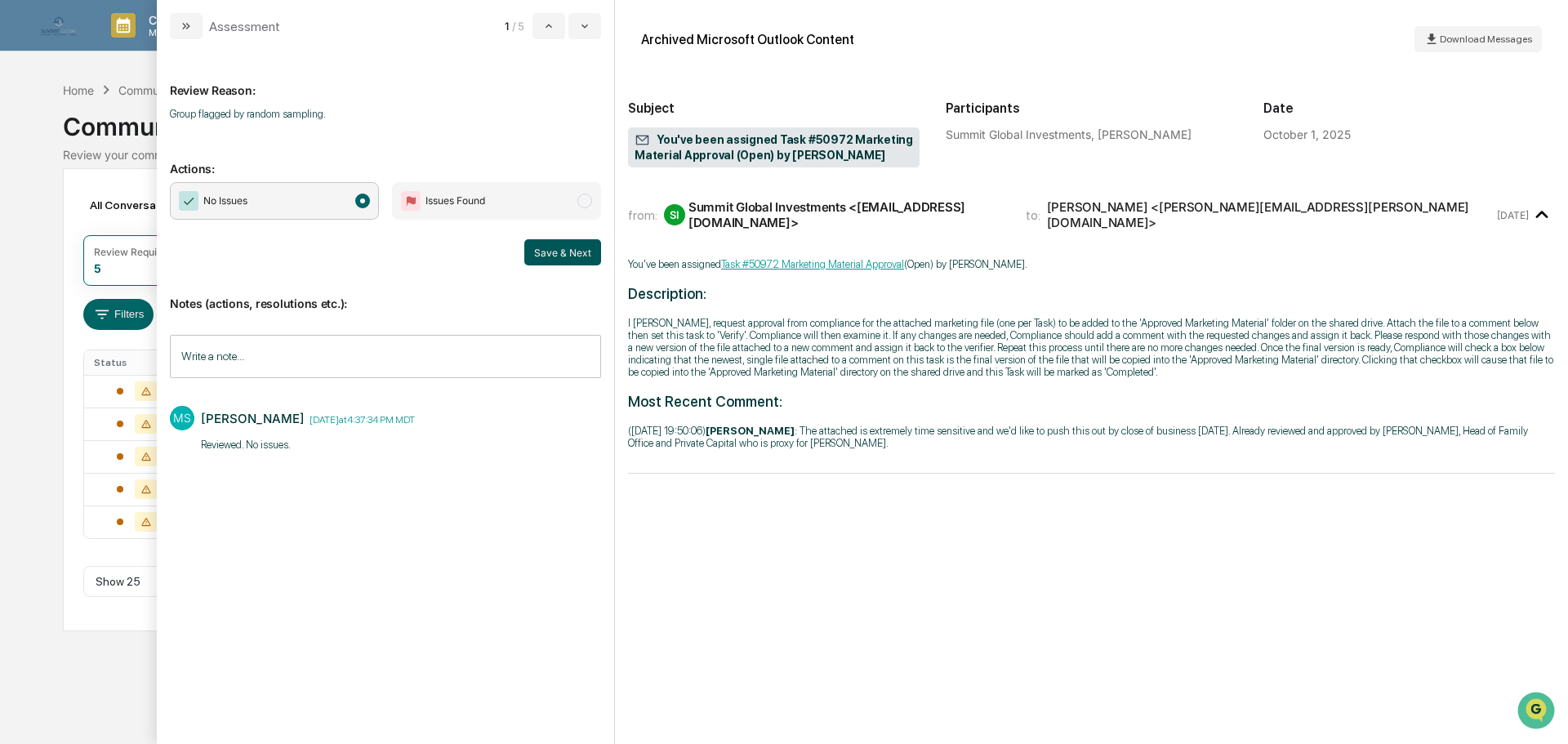
click at [568, 257] on button "Save & Next" at bounding box center [562, 252] width 77 height 26
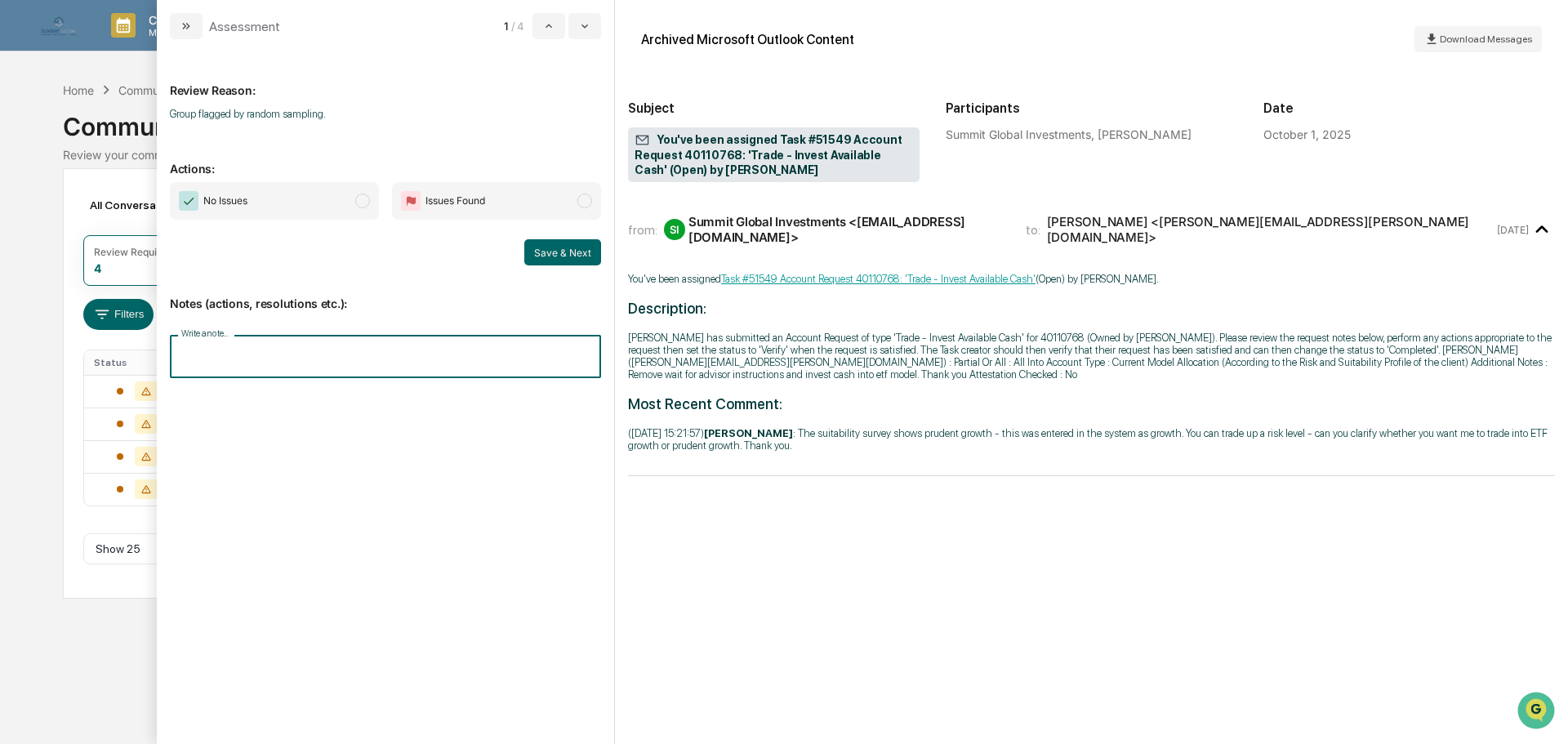
click at [327, 355] on input "Write a note..." at bounding box center [385, 356] width 431 height 43
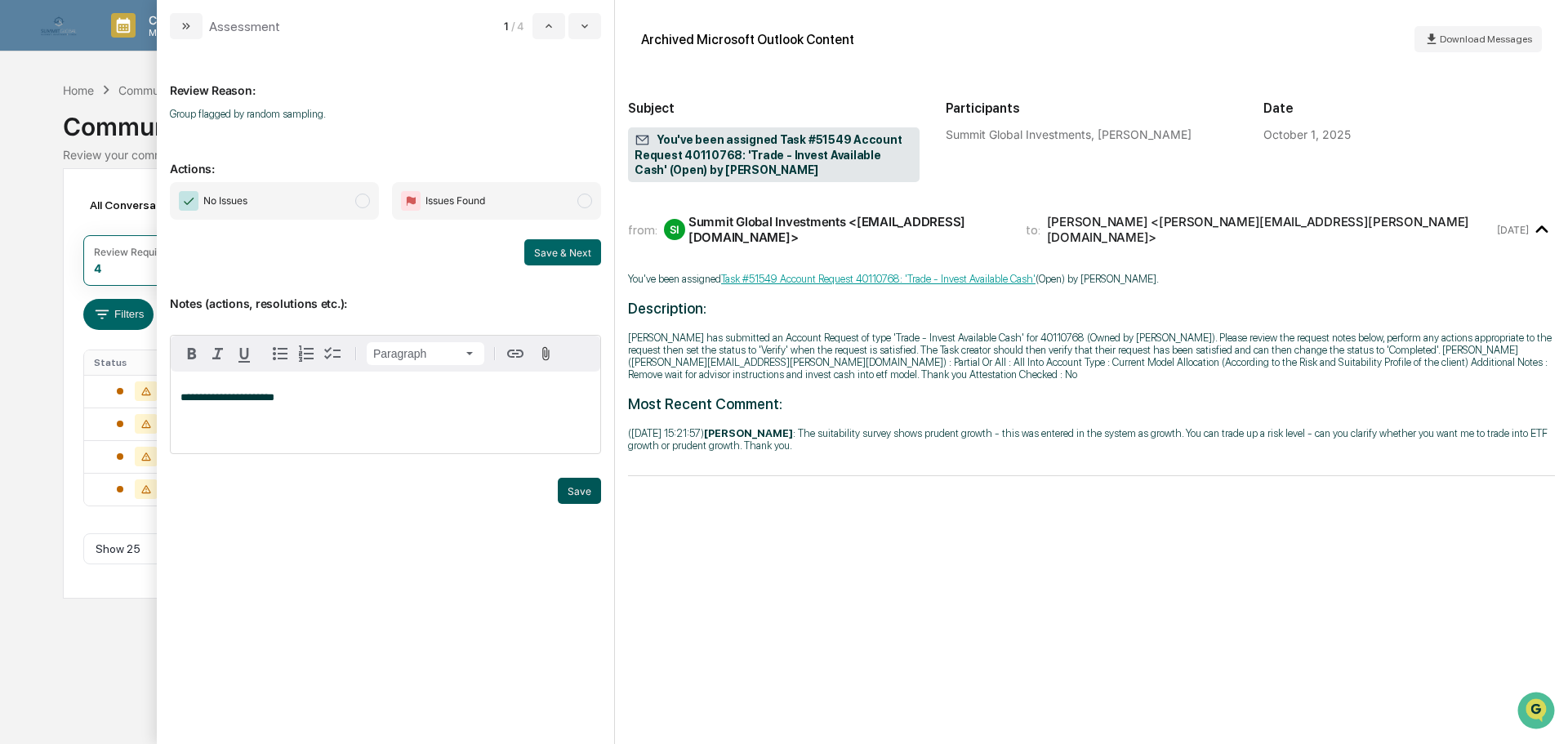
click at [571, 495] on button "Save" at bounding box center [579, 490] width 43 height 26
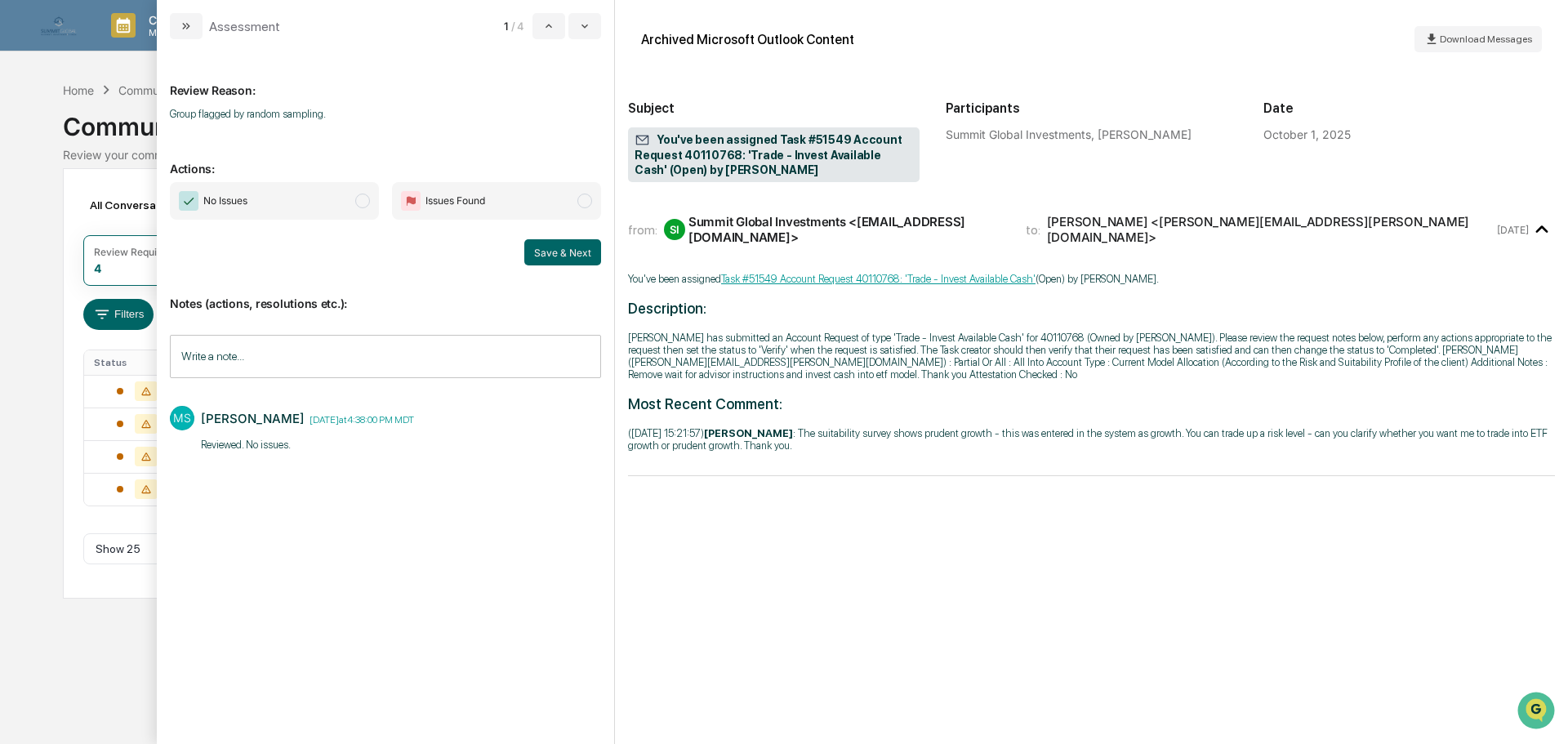
click at [252, 197] on span "No Issues" at bounding box center [274, 200] width 209 height 38
click at [552, 253] on button "Save & Next" at bounding box center [562, 252] width 77 height 26
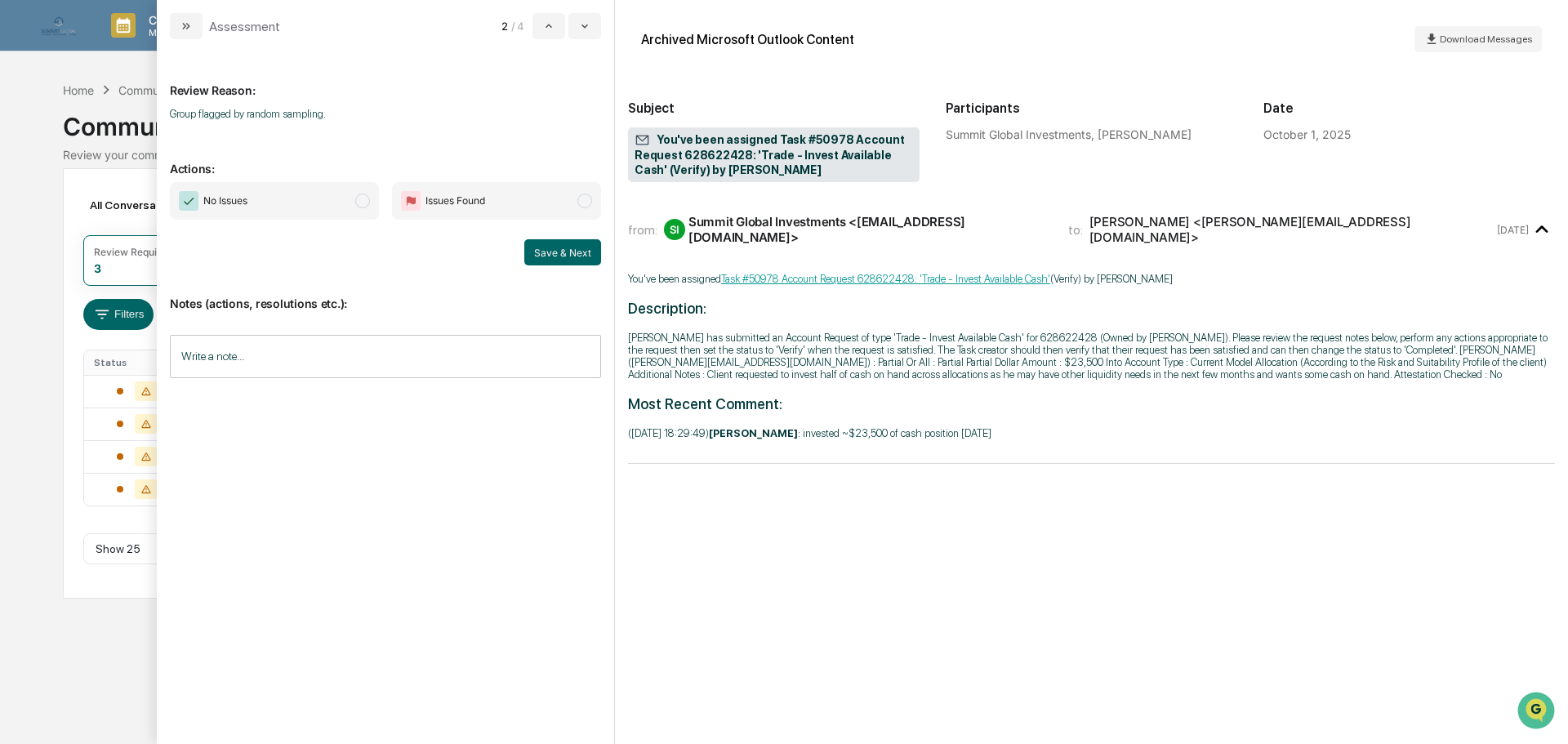
click at [274, 206] on span "No Issues" at bounding box center [274, 200] width 209 height 38
click at [312, 358] on input "Write a note..." at bounding box center [385, 356] width 431 height 43
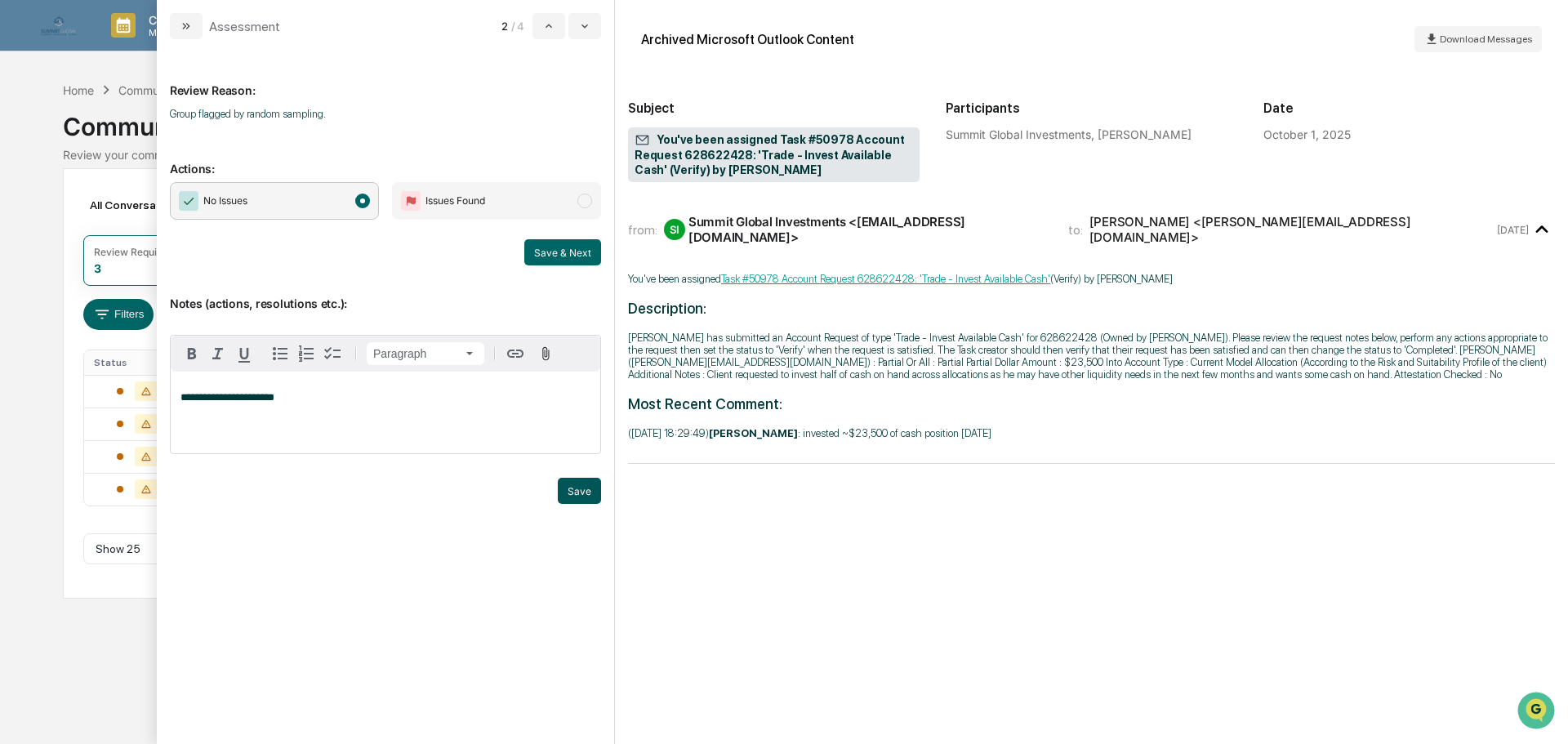
click at [576, 491] on button "Save" at bounding box center [579, 490] width 43 height 26
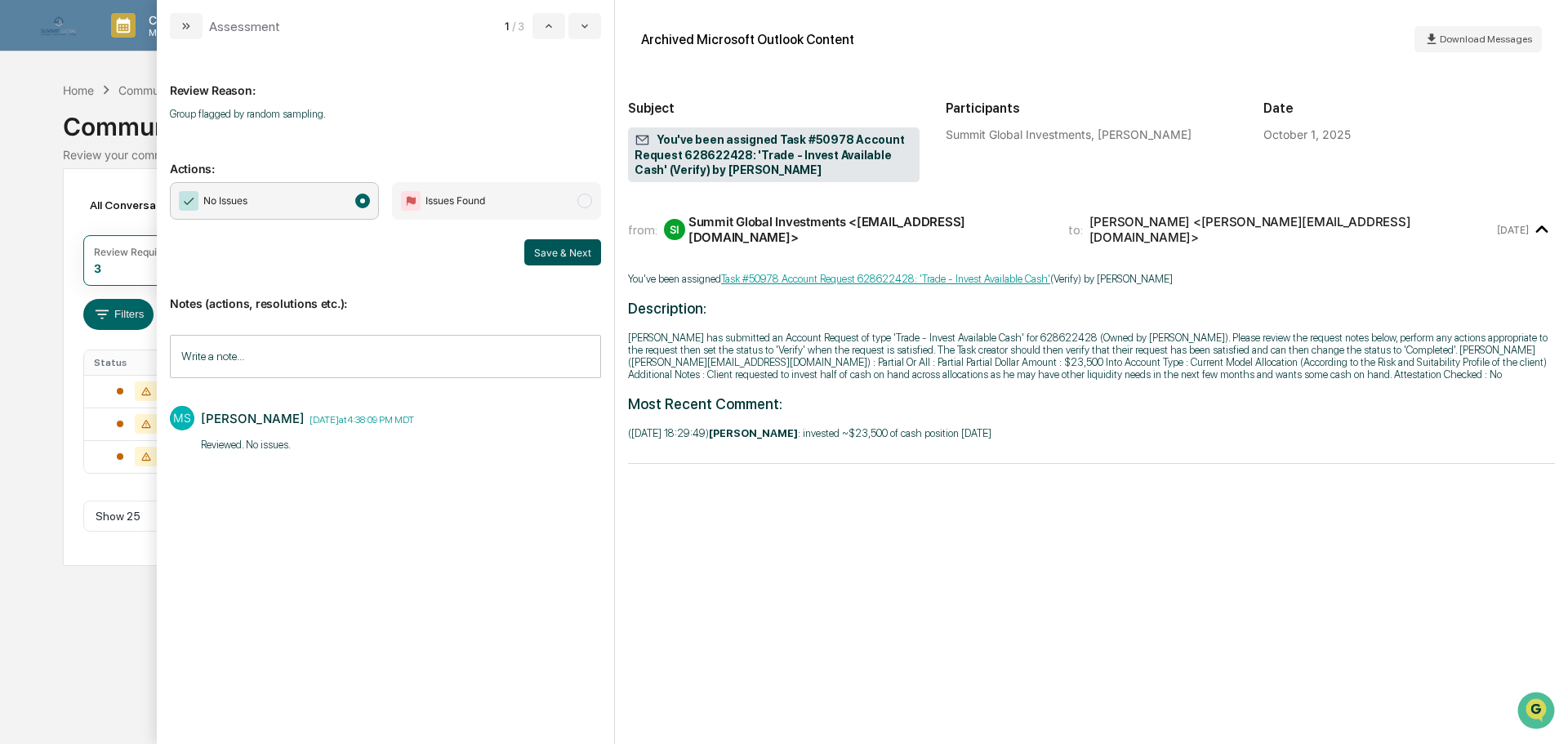
click at [558, 251] on button "Save & Next" at bounding box center [562, 252] width 77 height 26
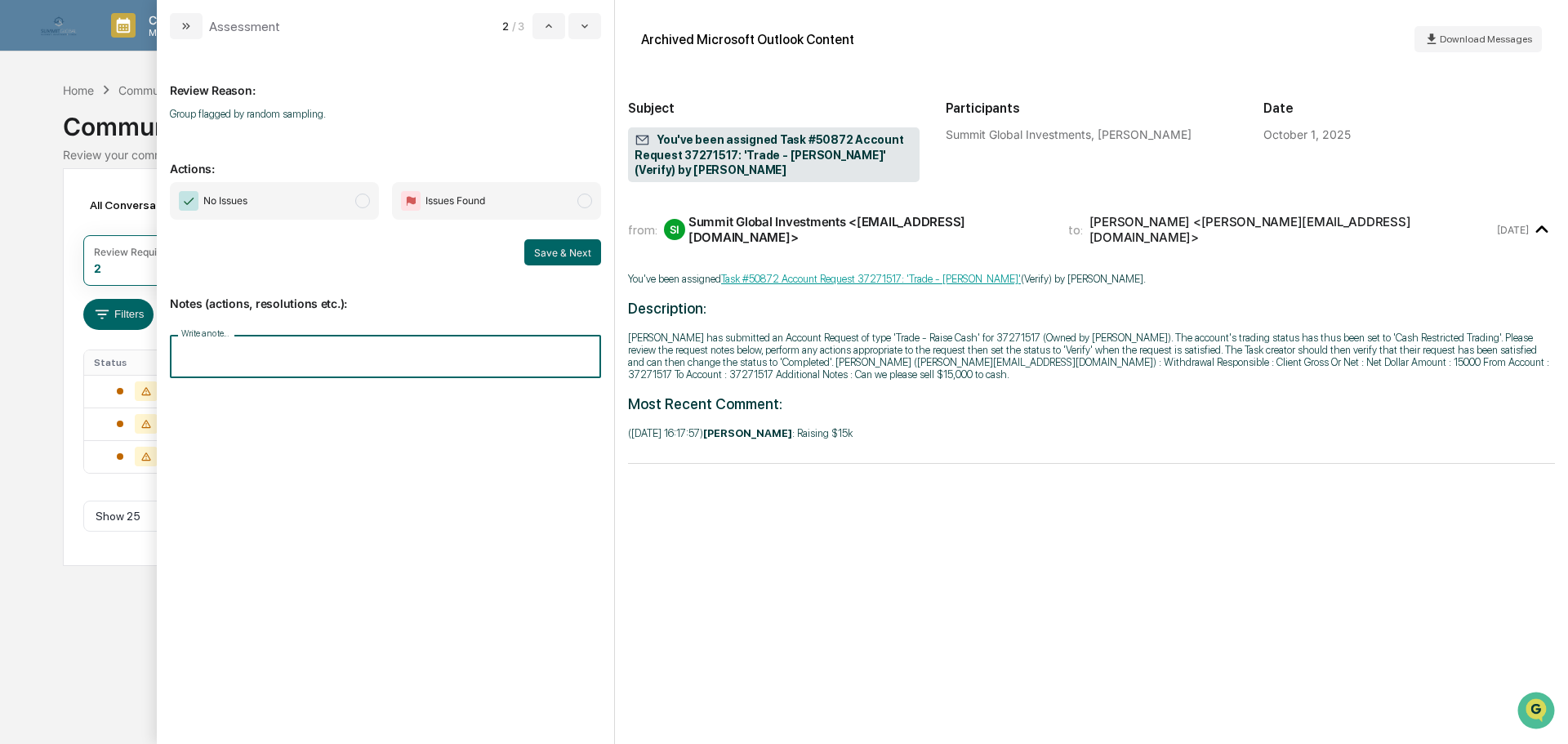
click at [291, 348] on input "Write a note..." at bounding box center [385, 356] width 431 height 43
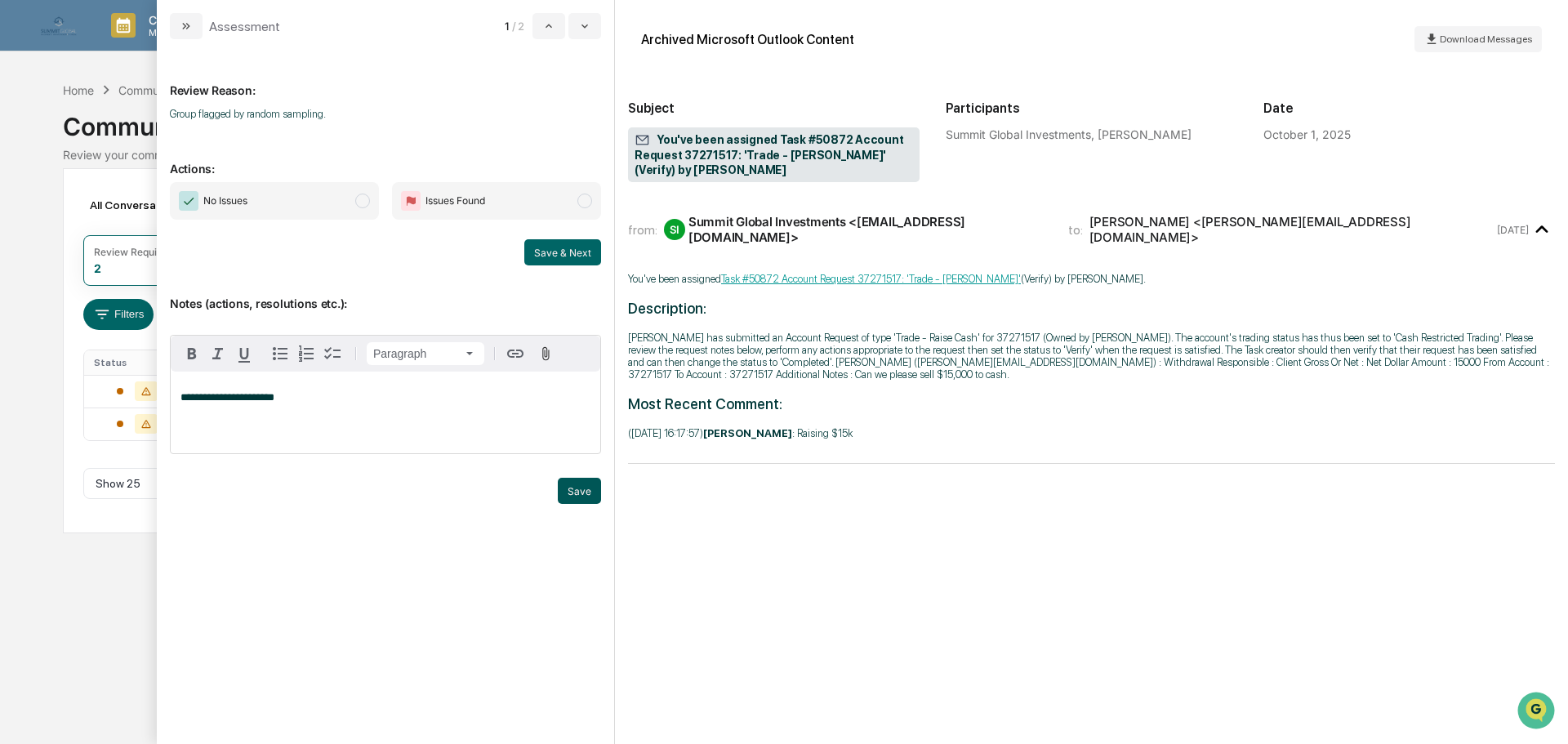
click at [568, 494] on button "Save" at bounding box center [579, 490] width 43 height 26
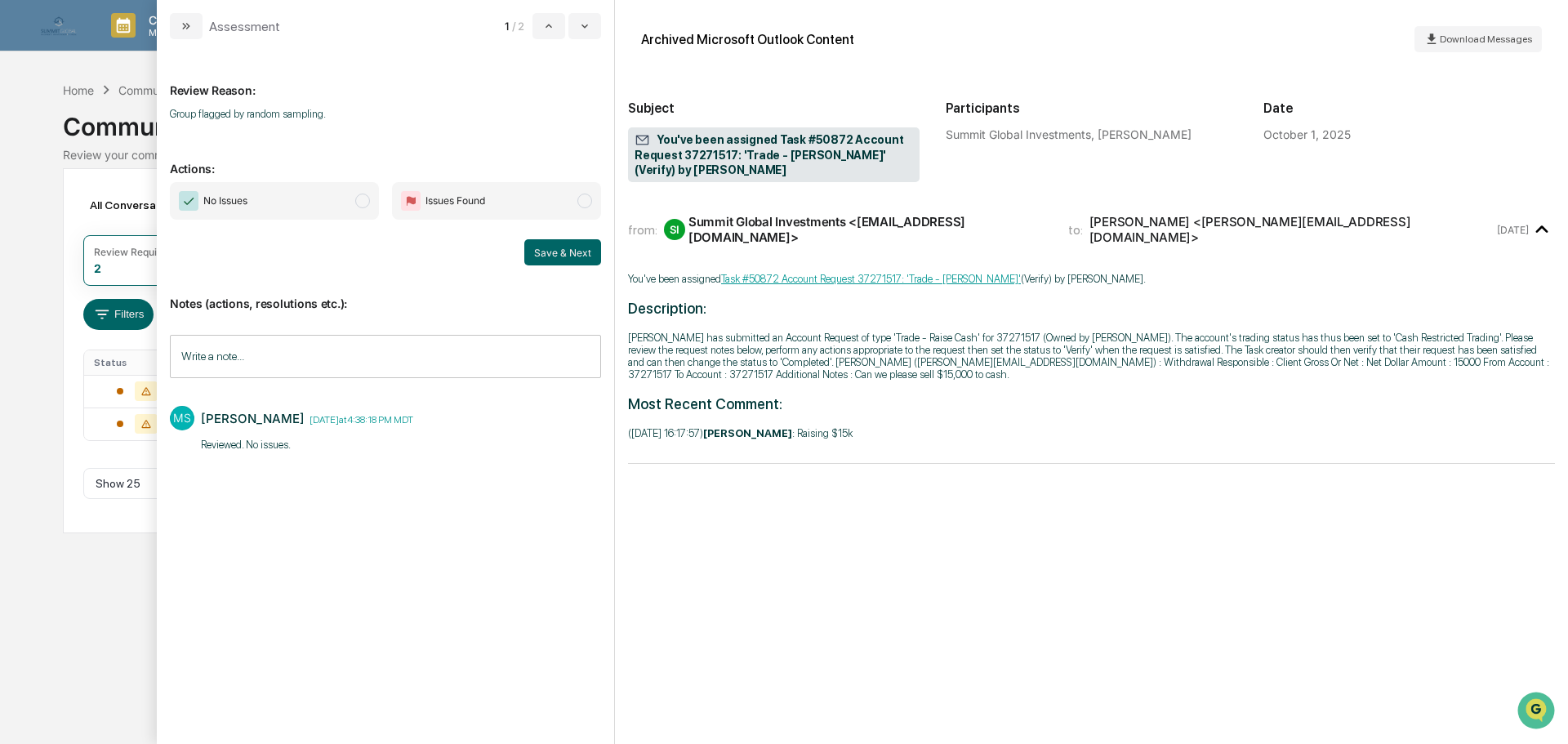
click at [343, 211] on span "No Issues" at bounding box center [274, 200] width 209 height 38
click at [521, 242] on div "Save & Next" at bounding box center [385, 252] width 431 height 26
click at [543, 255] on button "Save & Next" at bounding box center [562, 252] width 77 height 26
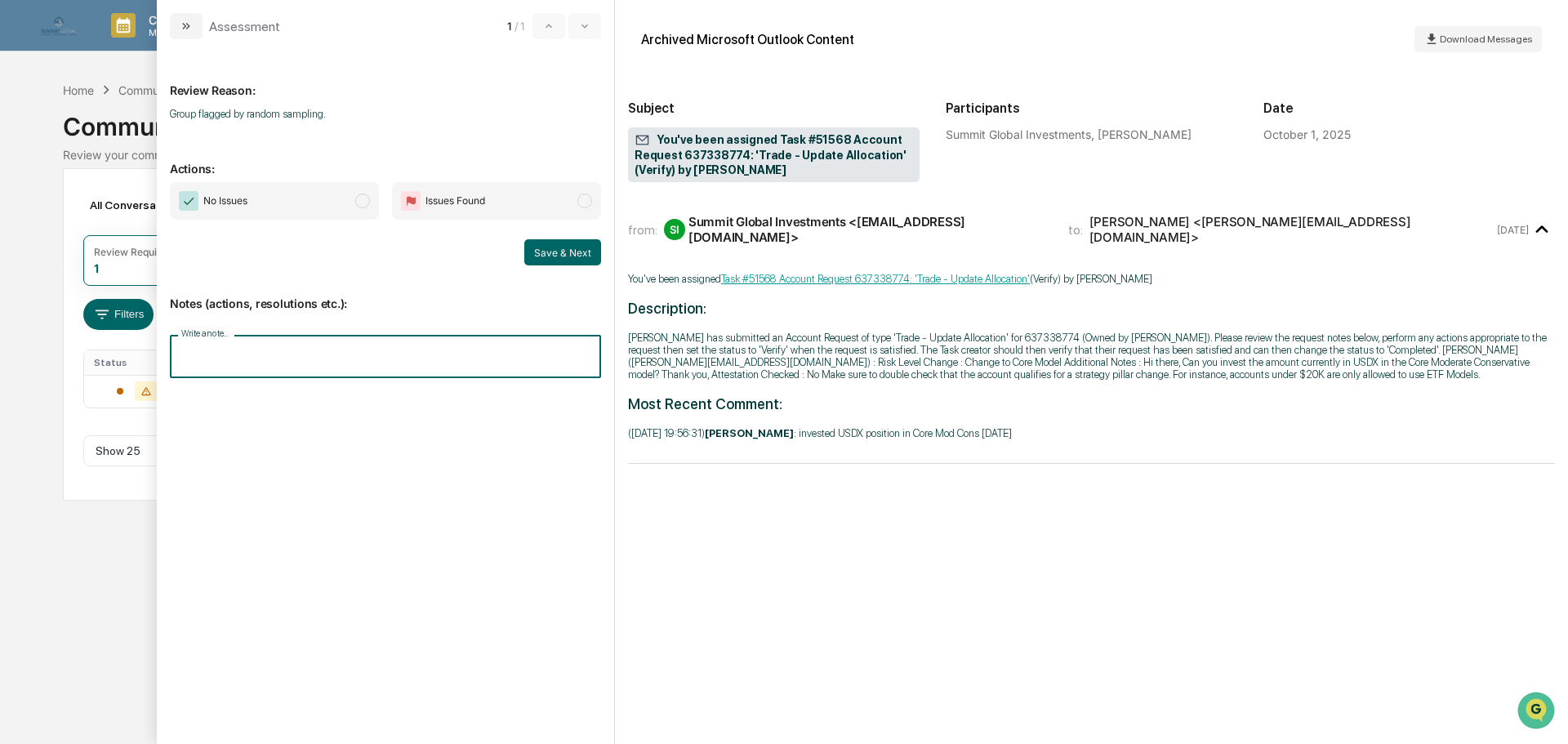
click at [368, 352] on input "Write a note..." at bounding box center [385, 356] width 431 height 43
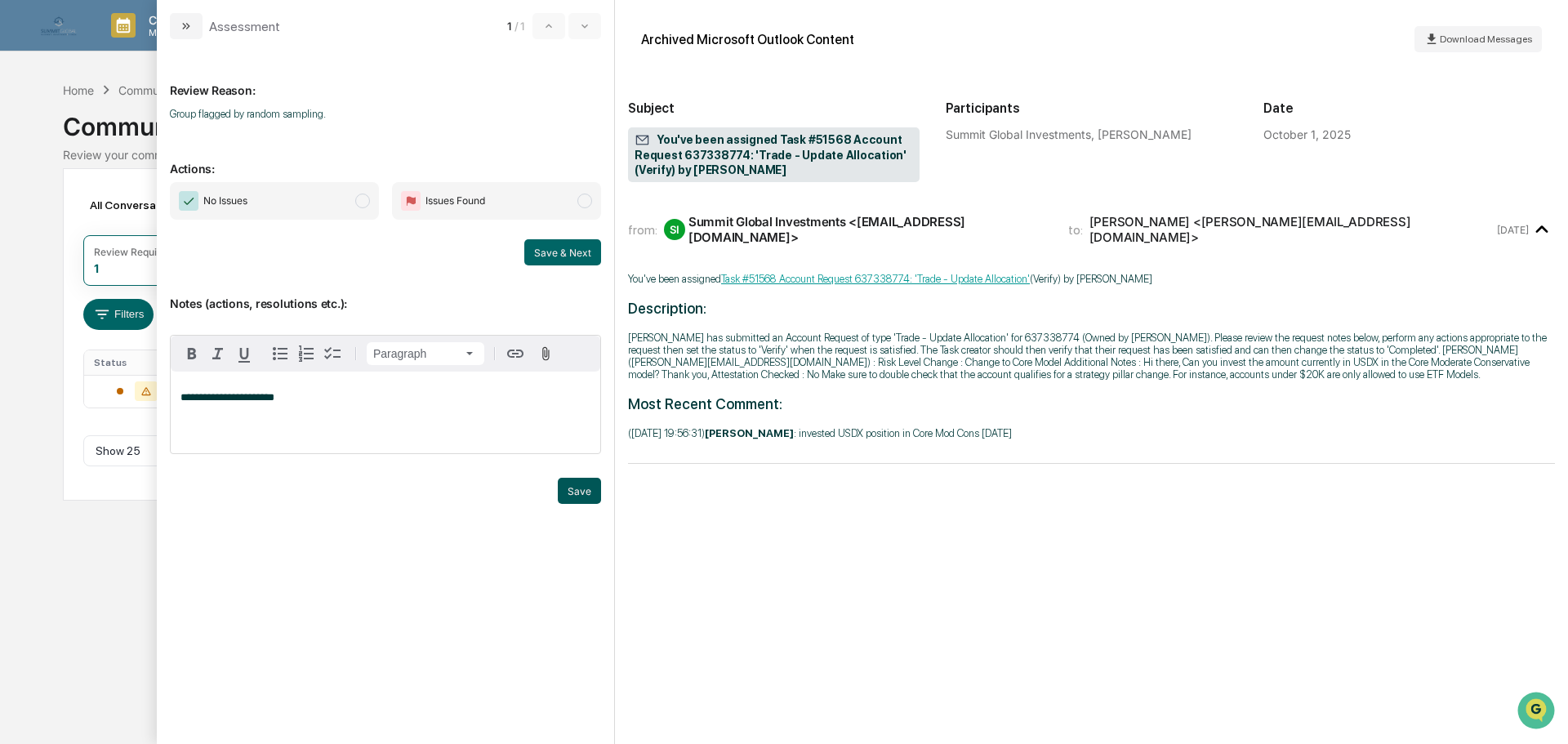
click at [588, 491] on button "Save" at bounding box center [579, 490] width 43 height 26
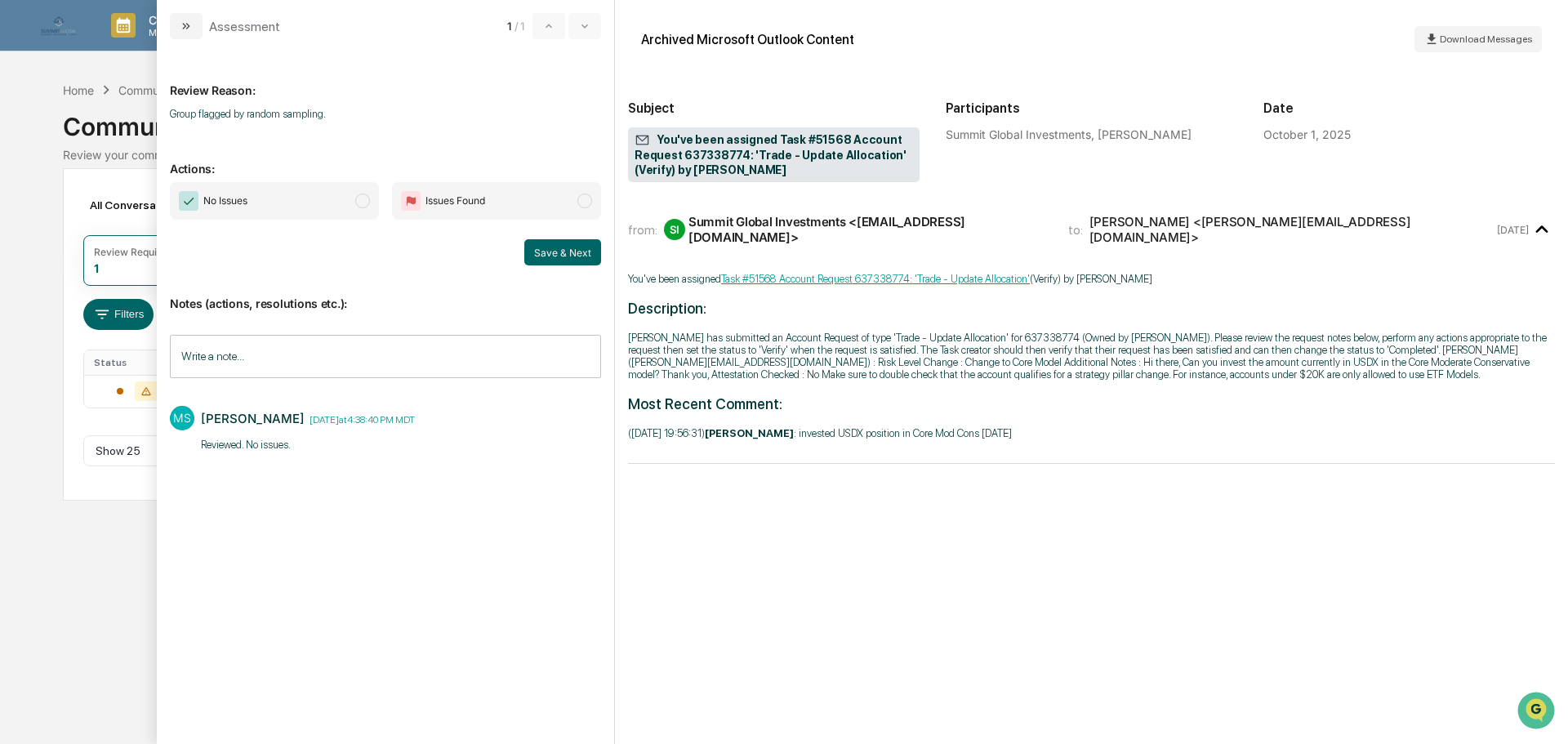
click at [359, 201] on span "modal" at bounding box center [362, 200] width 15 height 15
click at [567, 258] on button "Save & Next" at bounding box center [562, 252] width 77 height 26
